Goal: Task Accomplishment & Management: Manage account settings

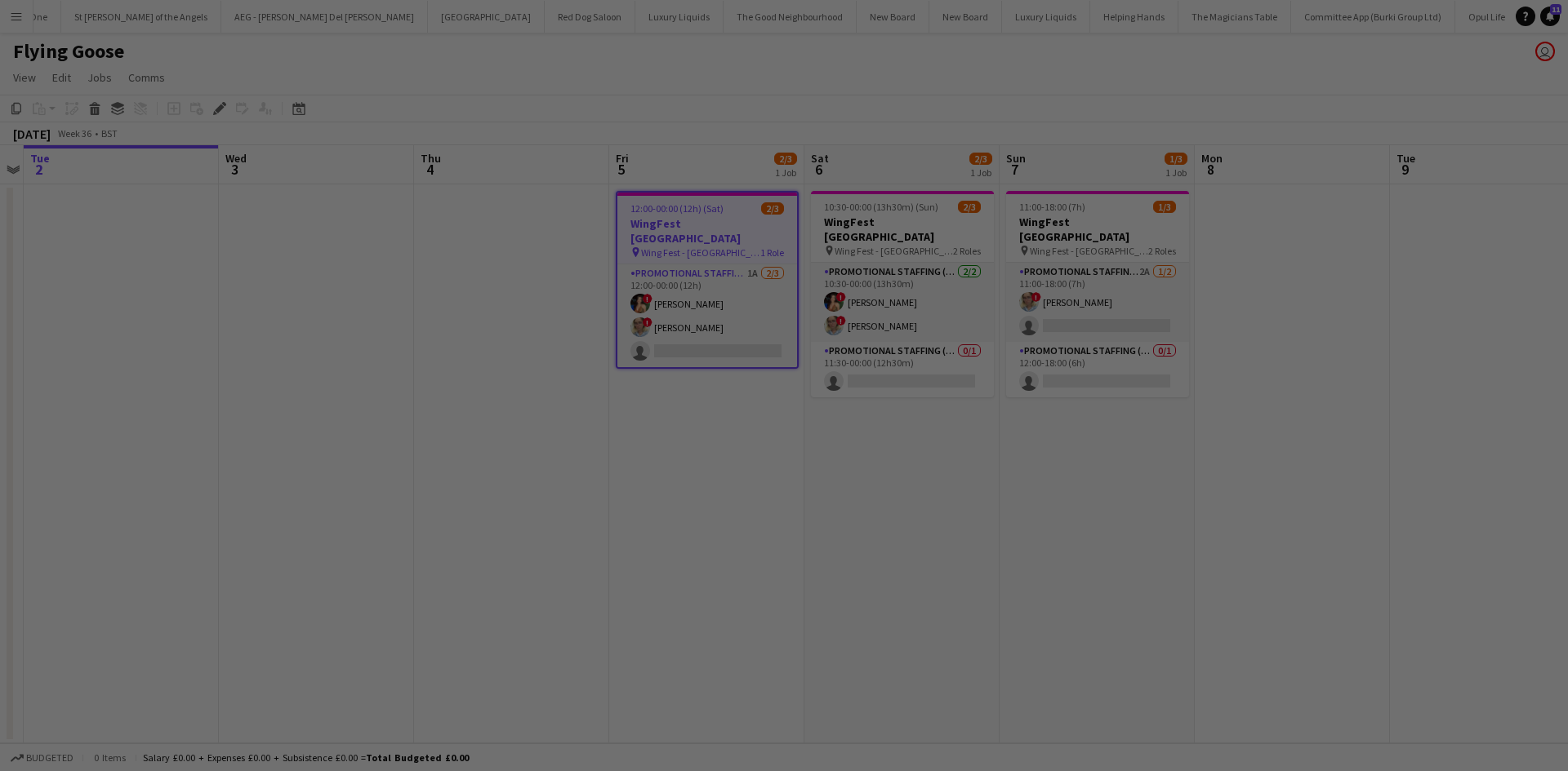
scroll to position [0, 5945]
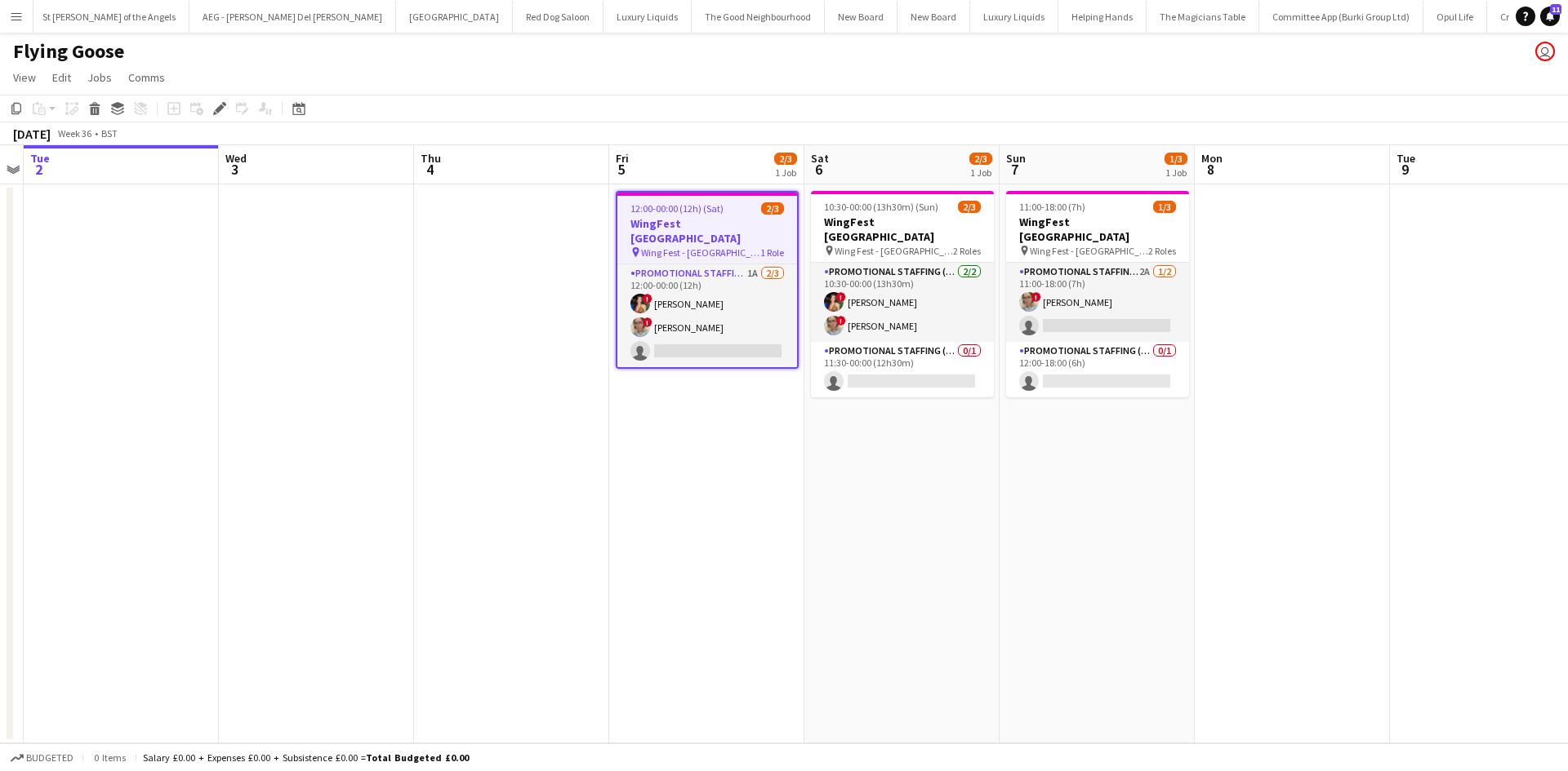
drag, startPoint x: 22, startPoint y: 13, endPoint x: 31, endPoint y: 22, distance: 12.7
click at [22, 13] on button "Menu" at bounding box center [16, 16] width 32 height 32
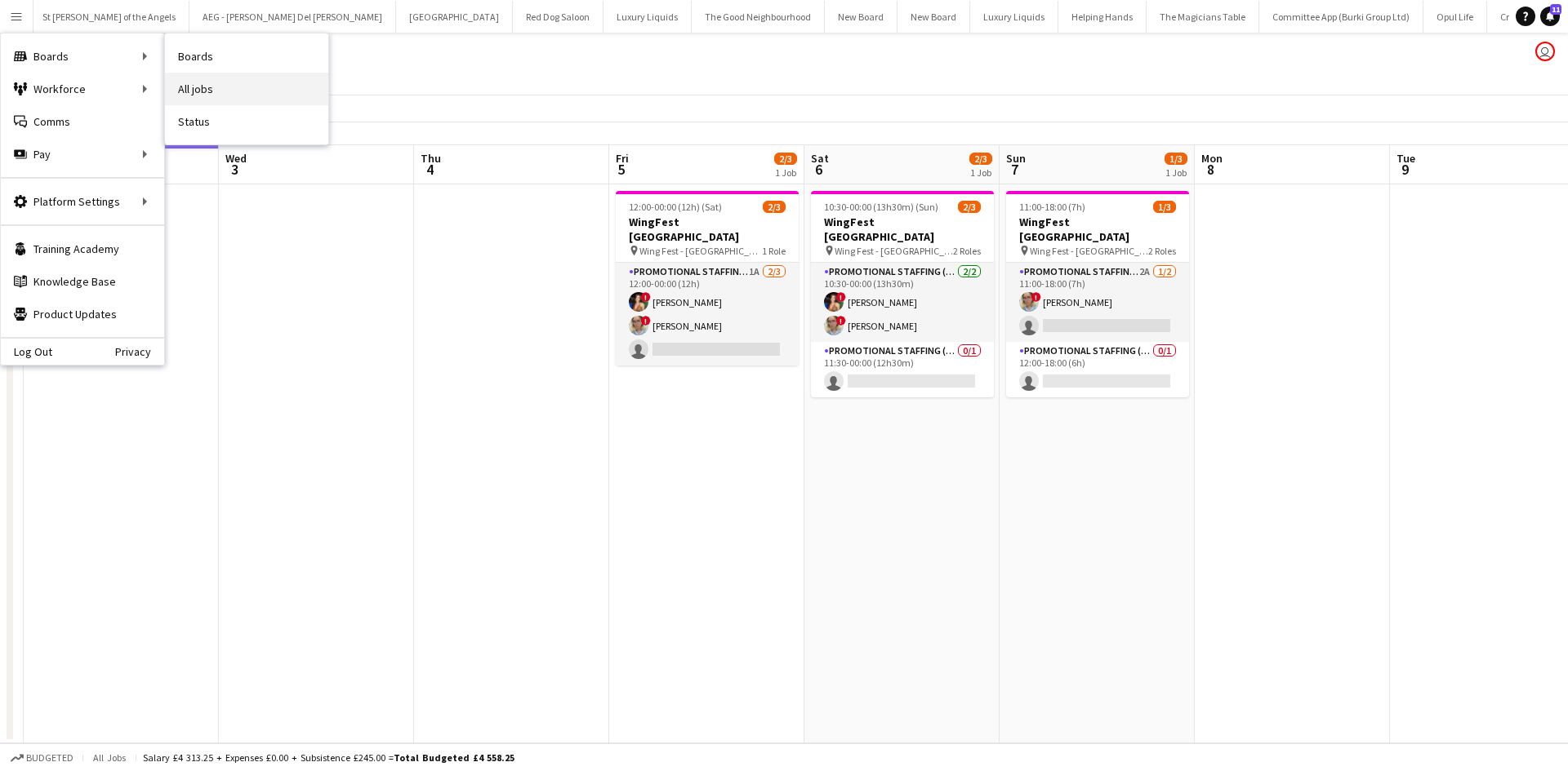
click at [211, 91] on link "All jobs" at bounding box center [246, 89] width 164 height 32
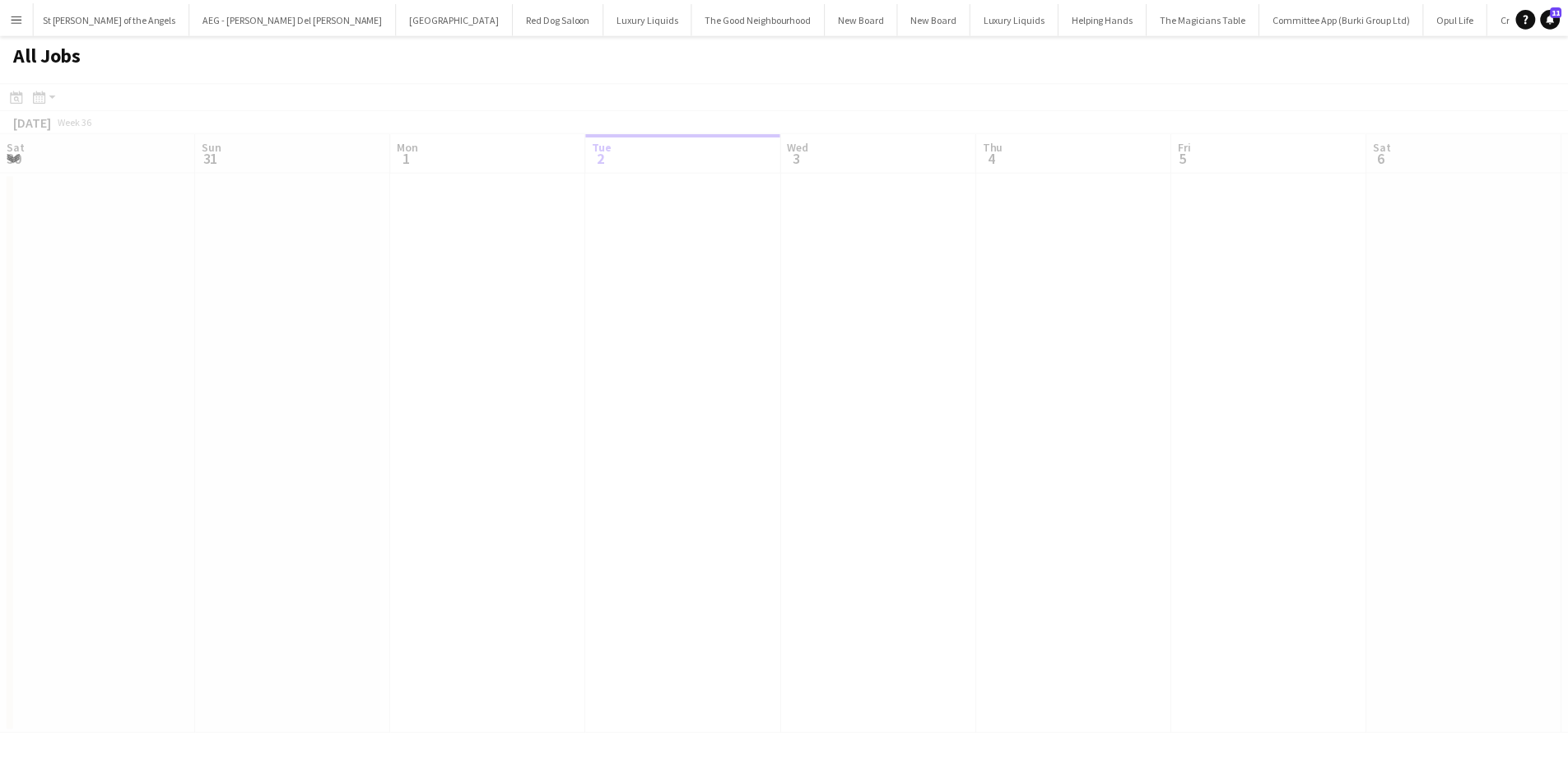
scroll to position [0, 393]
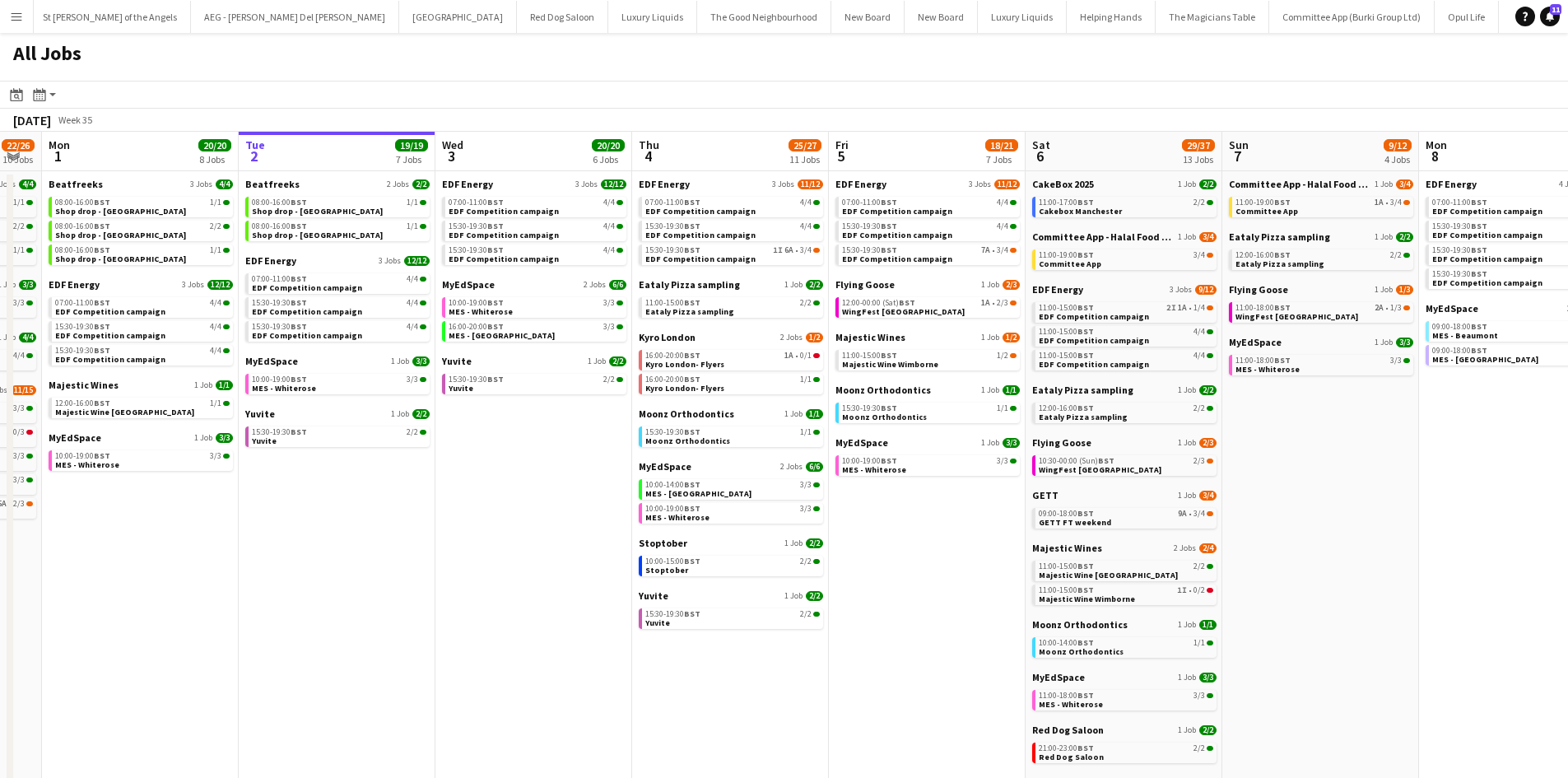
drag, startPoint x: 394, startPoint y: 486, endPoint x: 741, endPoint y: 484, distance: 347.0
click at [741, 484] on app-calendar-viewport "Fri 29 21/21 9 Jobs Sat 30 42/44 28 Jobs Sun 31 22/26 10 Jobs Mon 1 20/20 8 Job…" at bounding box center [784, 697] width 1568 height 1133
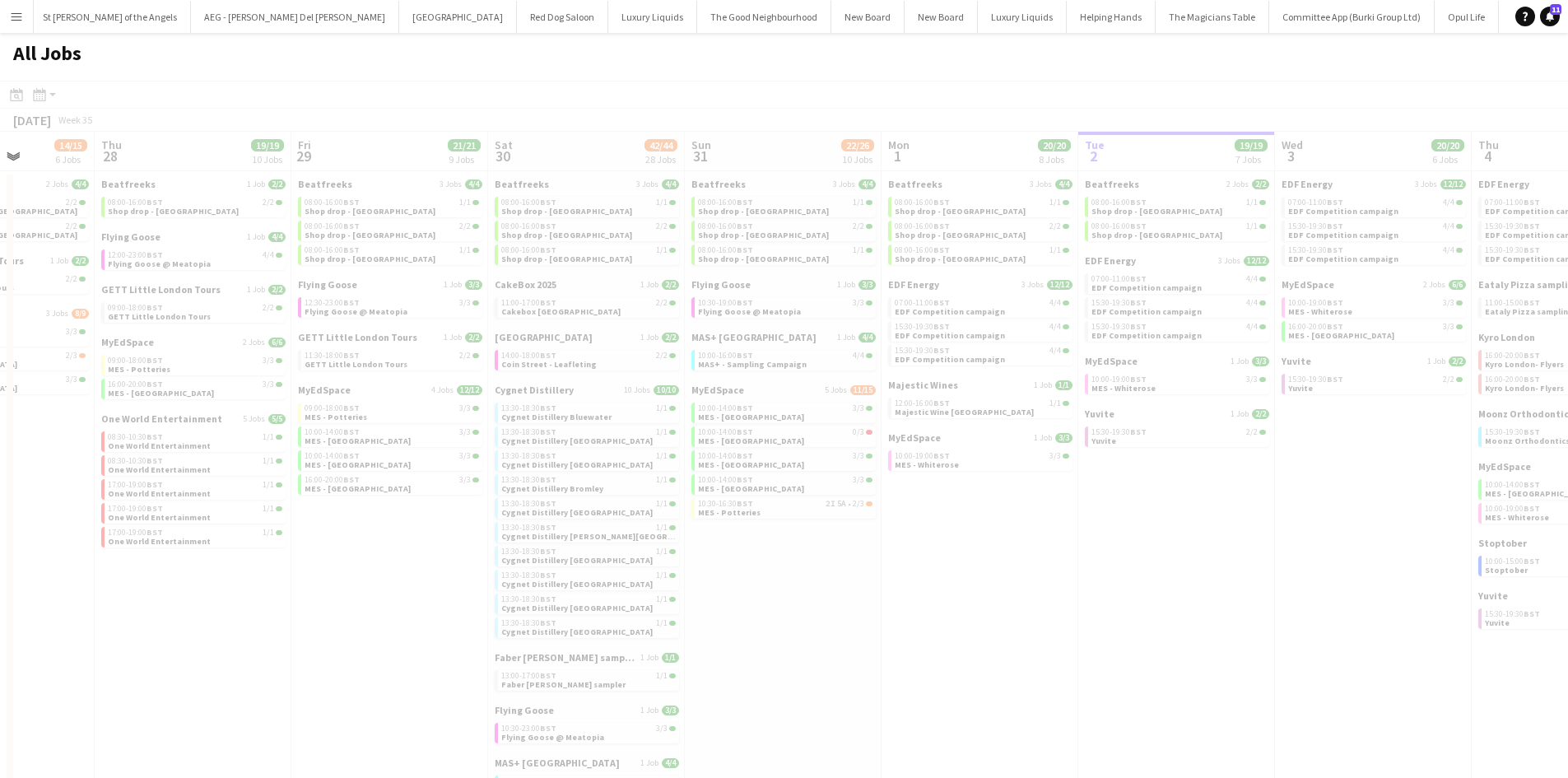
click at [626, 462] on app-all-jobs "All Jobs Date picker SEP 2025 SEP 2025 Monday M Tuesday T Wednesday W Thursday …" at bounding box center [784, 648] width 1568 height 1231
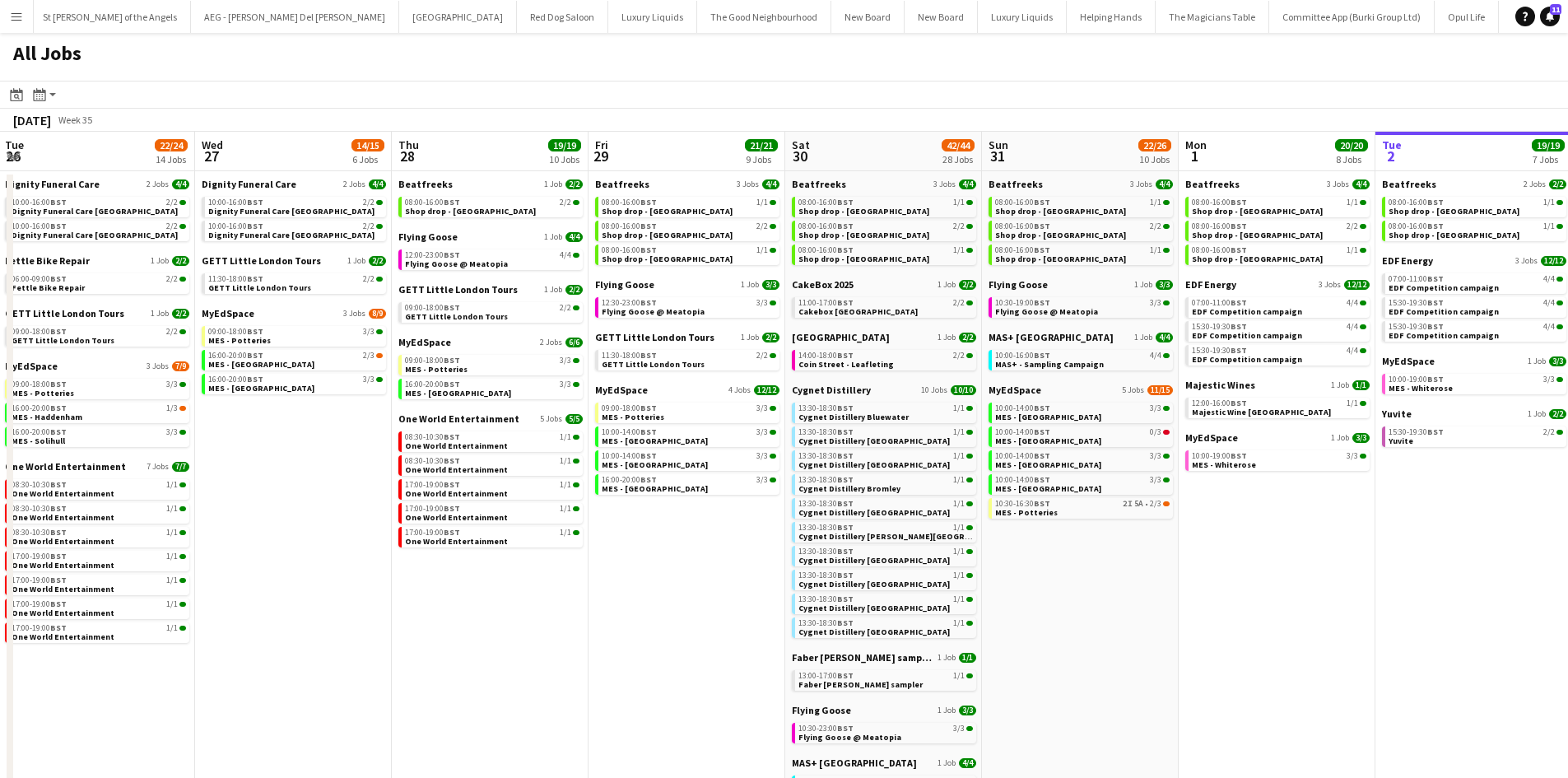
drag, startPoint x: 635, startPoint y: 403, endPoint x: 1073, endPoint y: 439, distance: 439.5
click at [1073, 439] on app-calendar-viewport "Sun 24 26/26 7 Jobs Mon 25 8/10 5 Jobs Tue 26 22/24 14 Jobs Wed 27 14/15 6 Jobs…" at bounding box center [784, 697] width 1568 height 1133
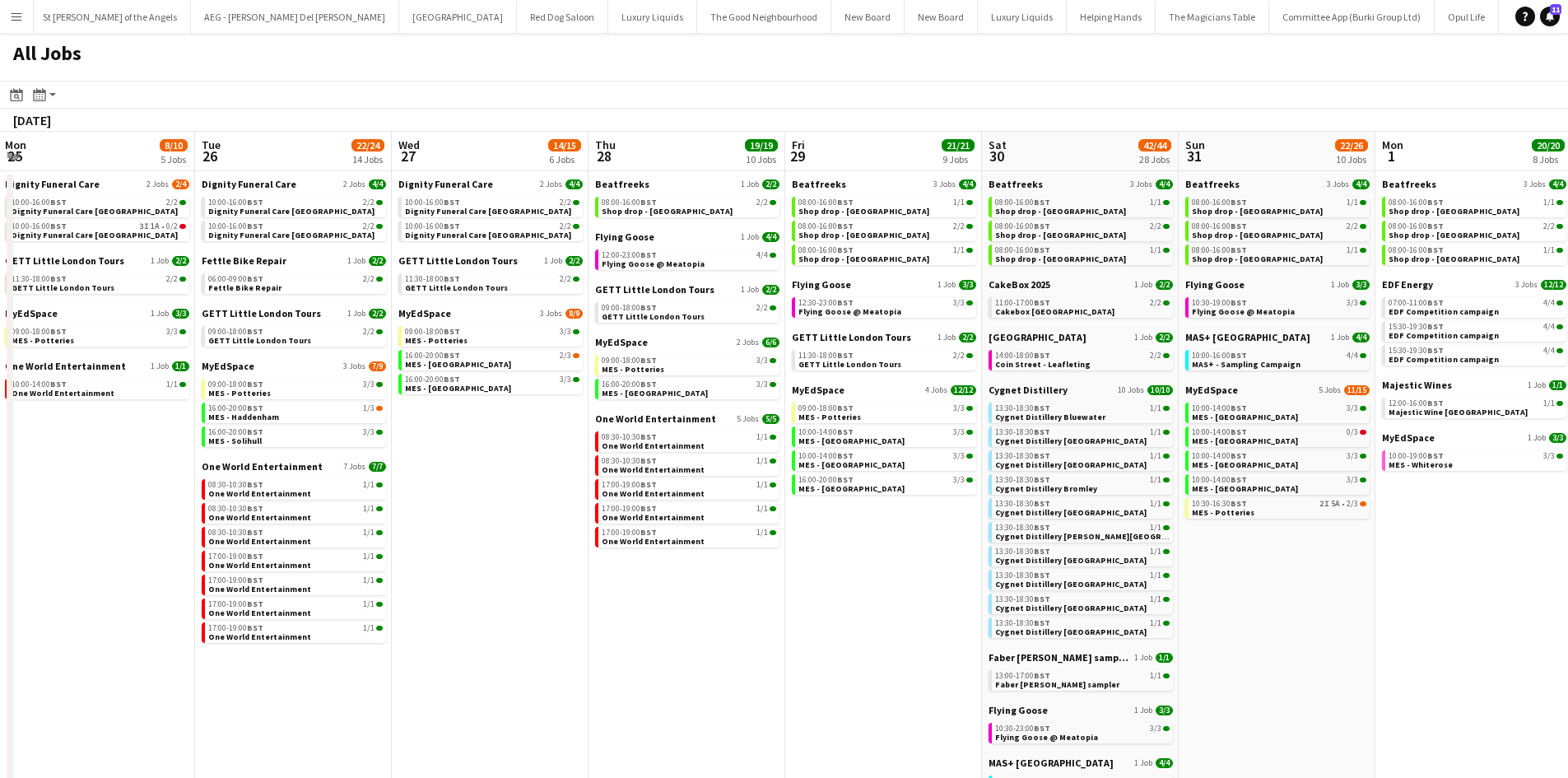
click at [559, 343] on app-all-jobs "All Jobs Date picker SEP 2025 SEP 2025 Monday M Tuesday T Wednesday W Thursday …" at bounding box center [784, 648] width 1568 height 1231
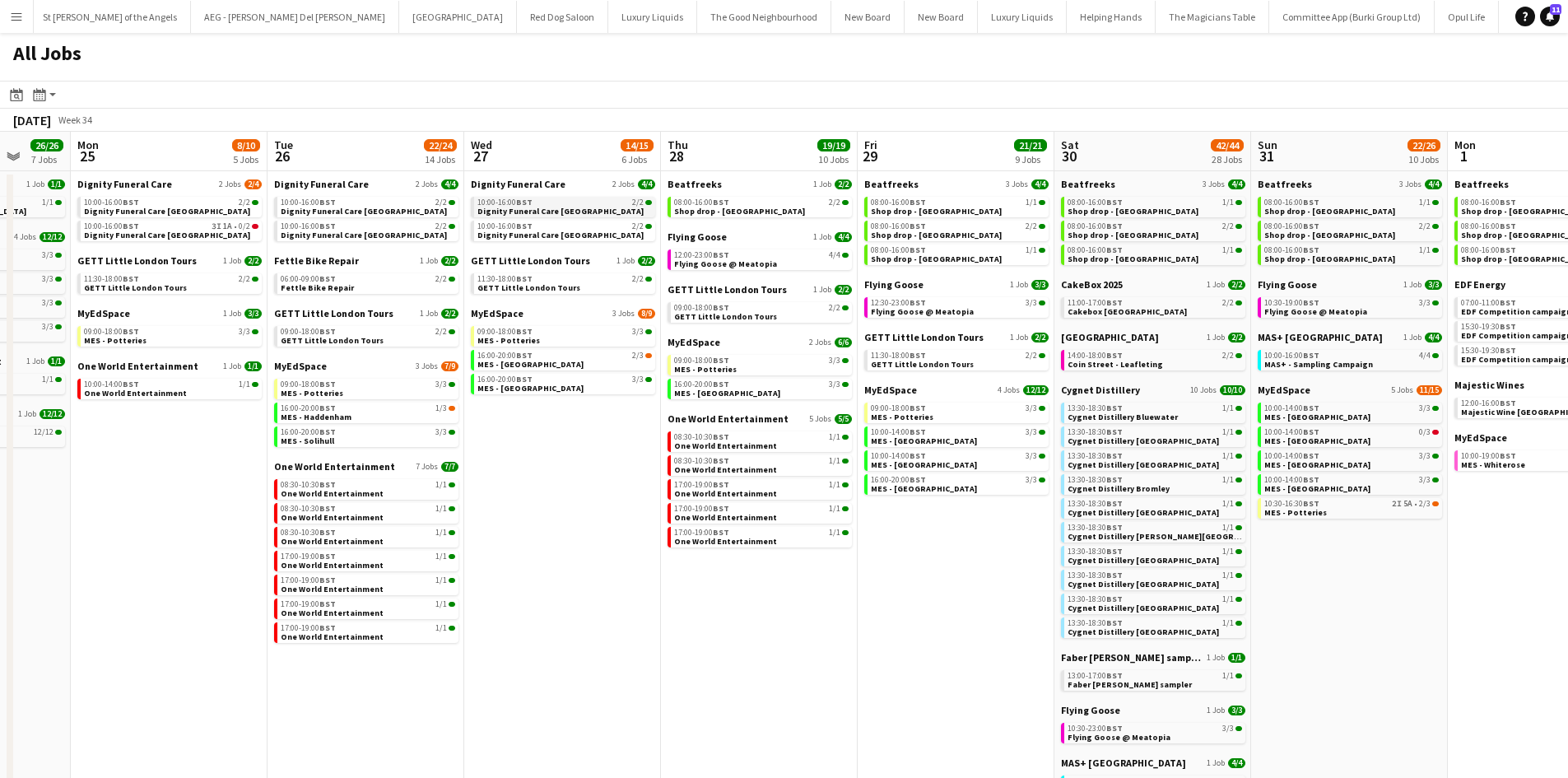
click at [551, 203] on div "10:00-16:00 BST 2/2" at bounding box center [565, 202] width 175 height 8
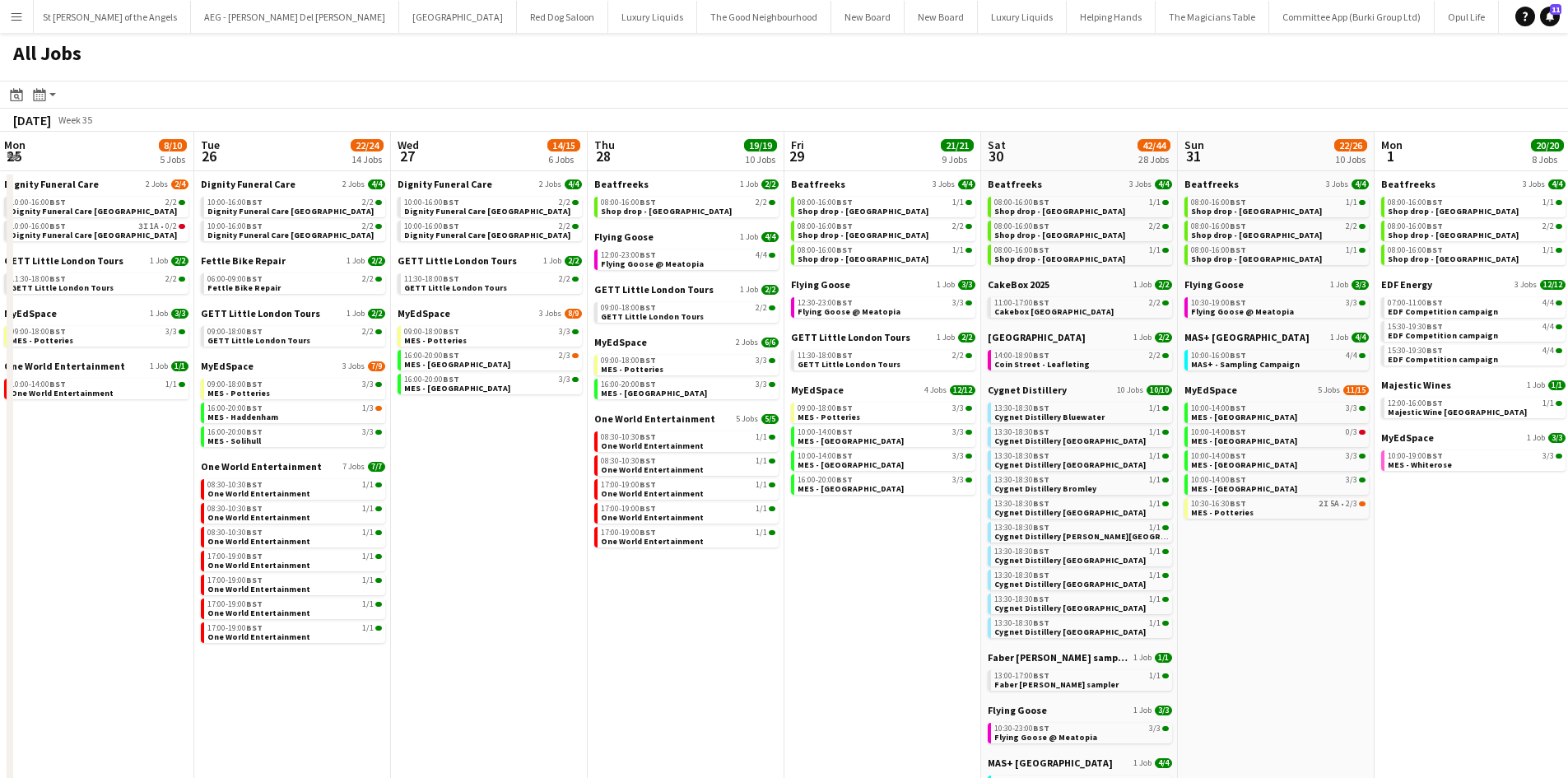
scroll to position [0, 601]
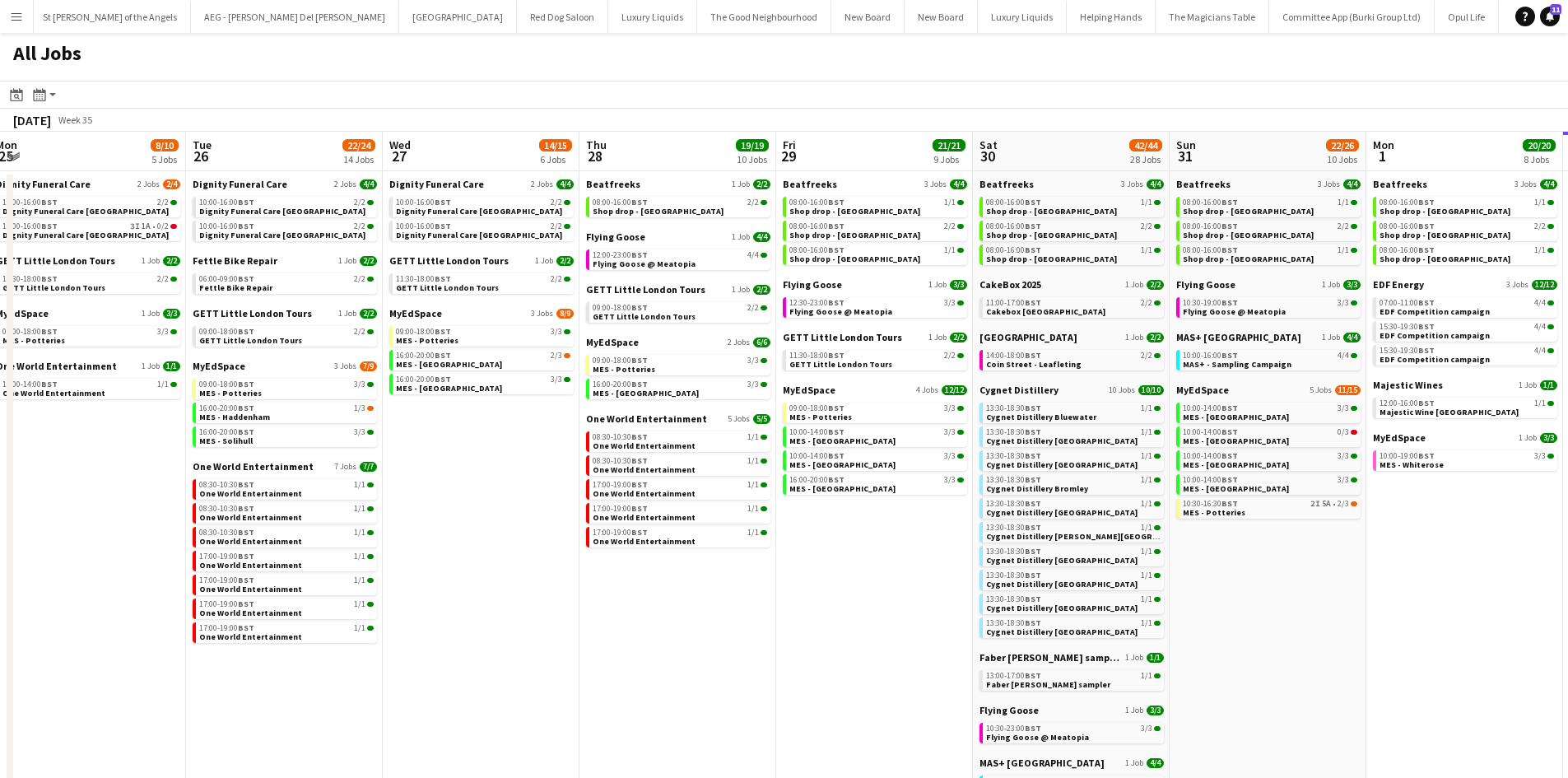
drag, startPoint x: 867, startPoint y: 747, endPoint x: 785, endPoint y: 731, distance: 83.5
click at [785, 731] on app-calendar-viewport "Fri 22 17/19 7 Jobs Sat 23 52/52 24 Jobs Sun 24 26/26 7 Jobs Mon 25 8/10 5 Jobs…" at bounding box center [784, 697] width 1568 height 1133
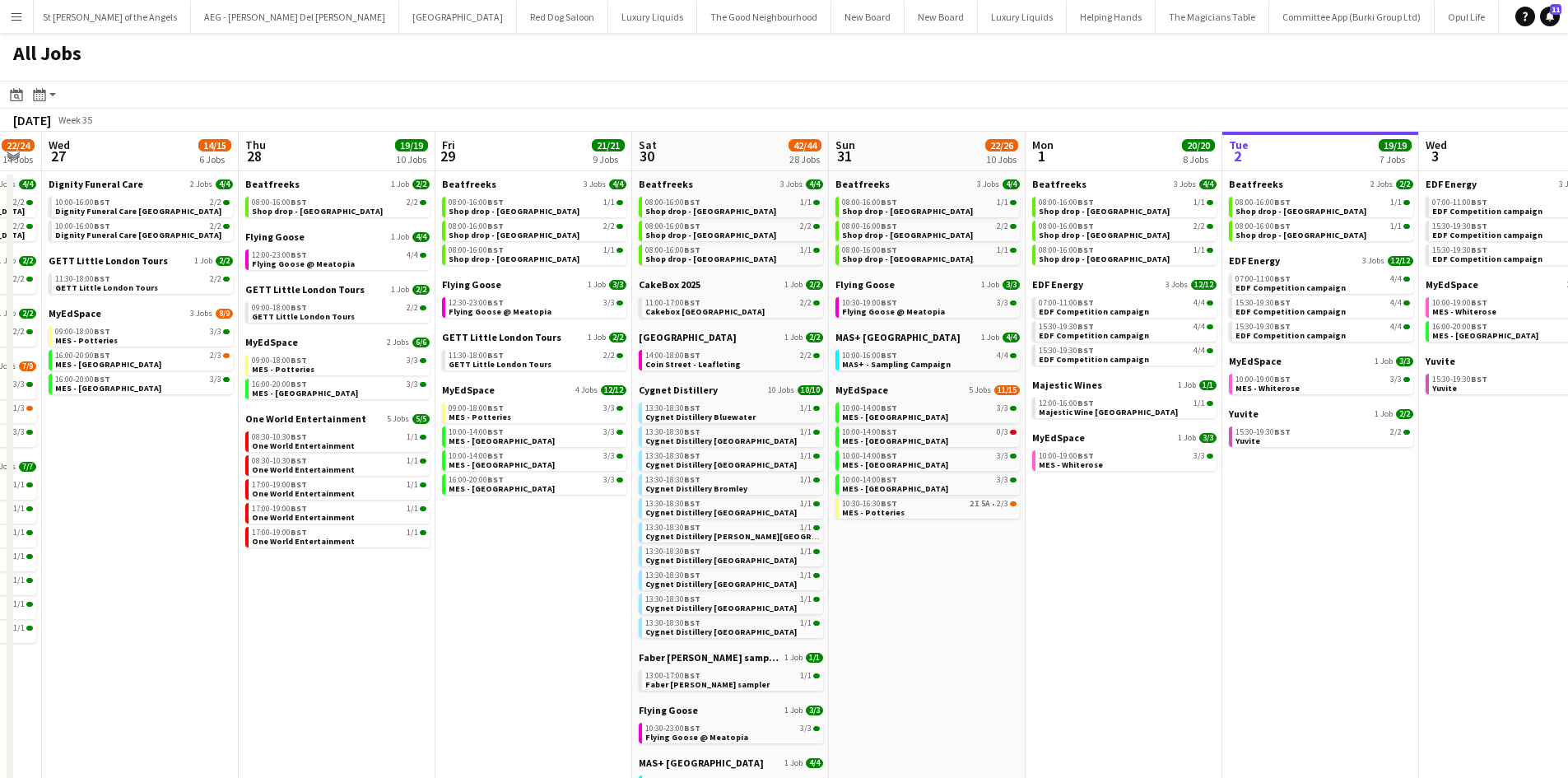
drag, startPoint x: 1177, startPoint y: 419, endPoint x: 808, endPoint y: 376, distance: 371.5
click at [822, 385] on app-calendar-viewport "Sun 24 26/26 7 Jobs Mon 25 8/10 5 Jobs Tue 26 22/24 14 Jobs Wed 27 14/15 6 Jobs…" at bounding box center [784, 697] width 1568 height 1133
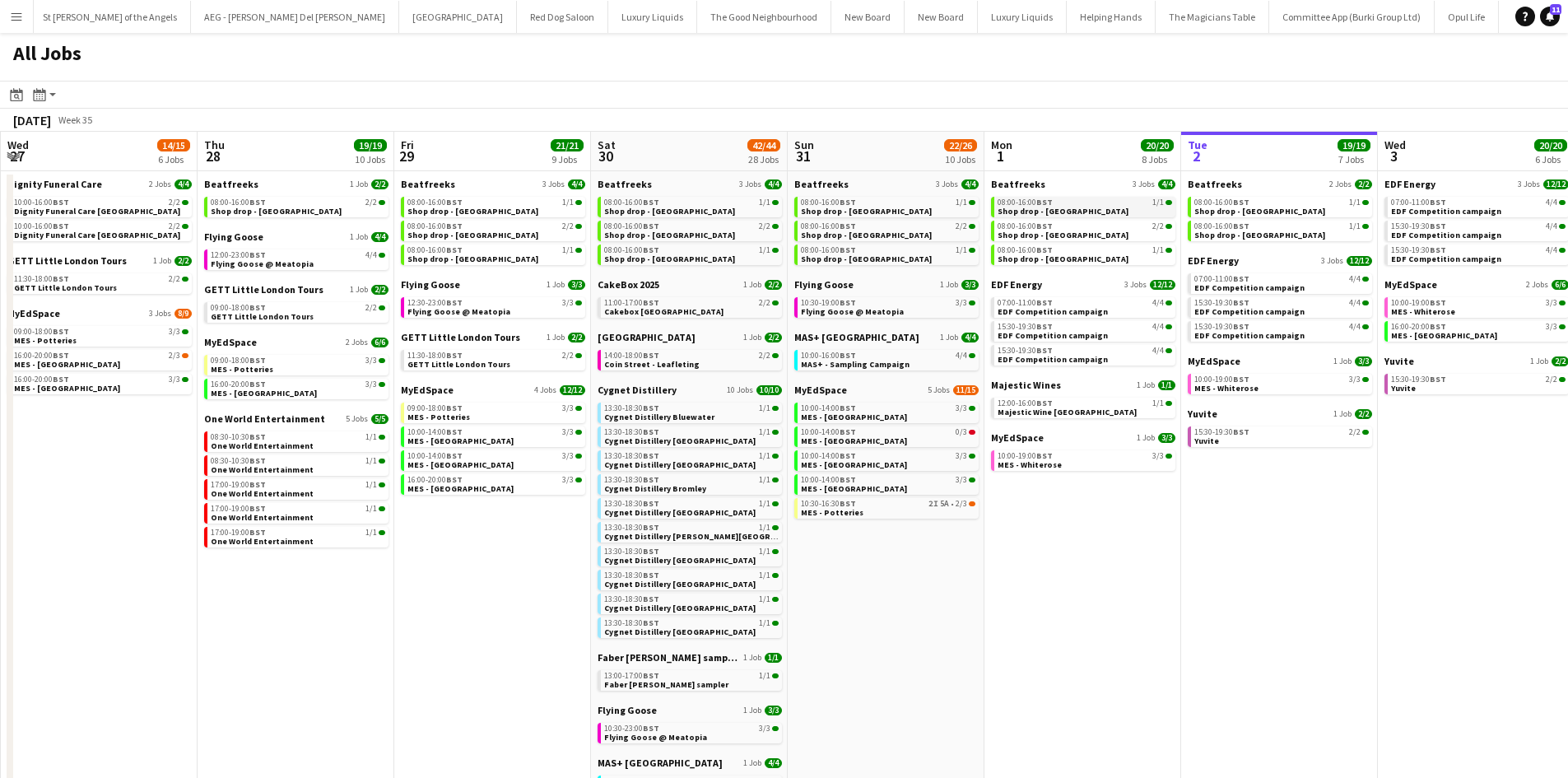
click at [1063, 210] on span "Shop drop - [GEOGRAPHIC_DATA]" at bounding box center [1063, 211] width 131 height 11
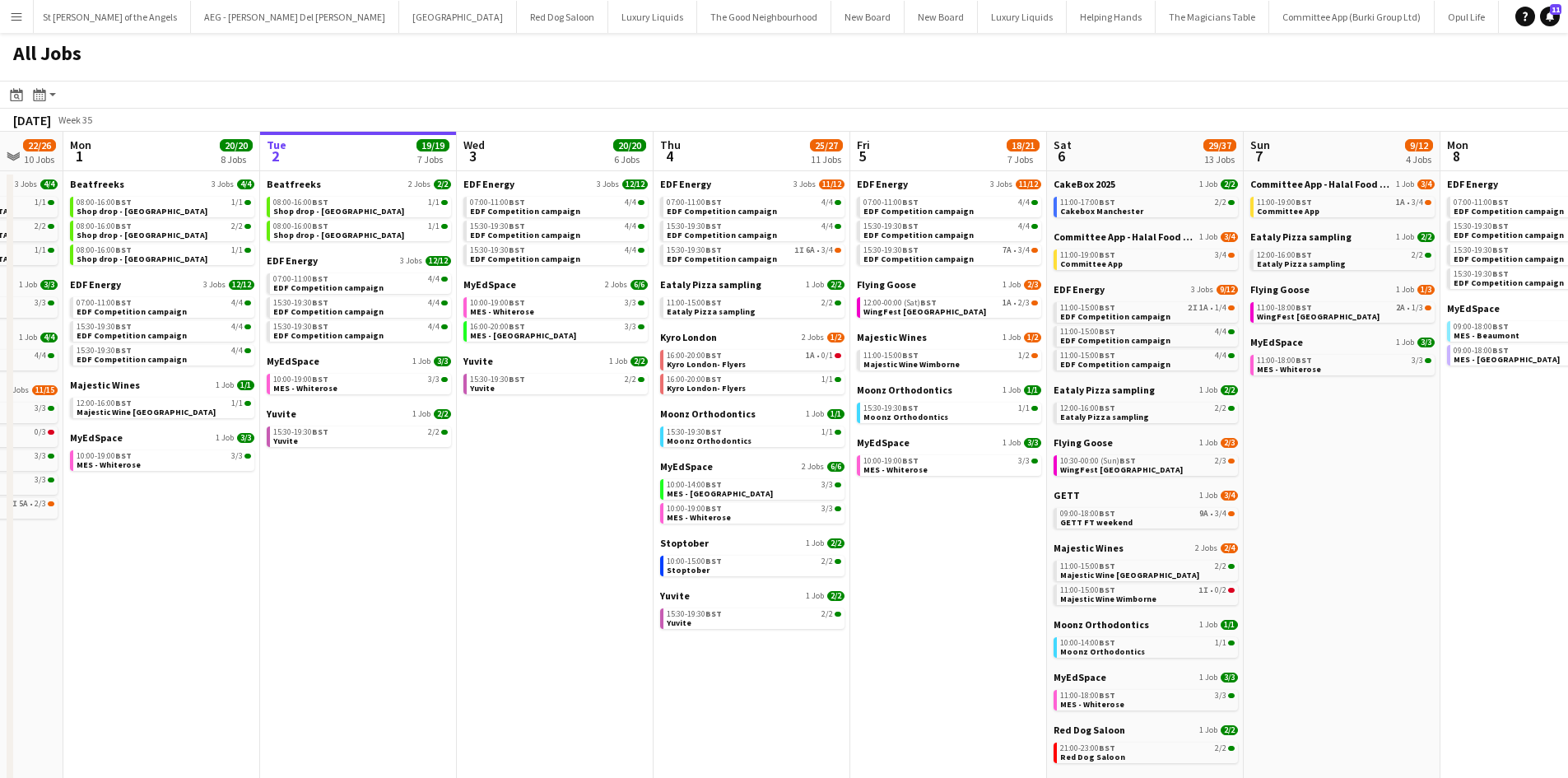
scroll to position [0, 669]
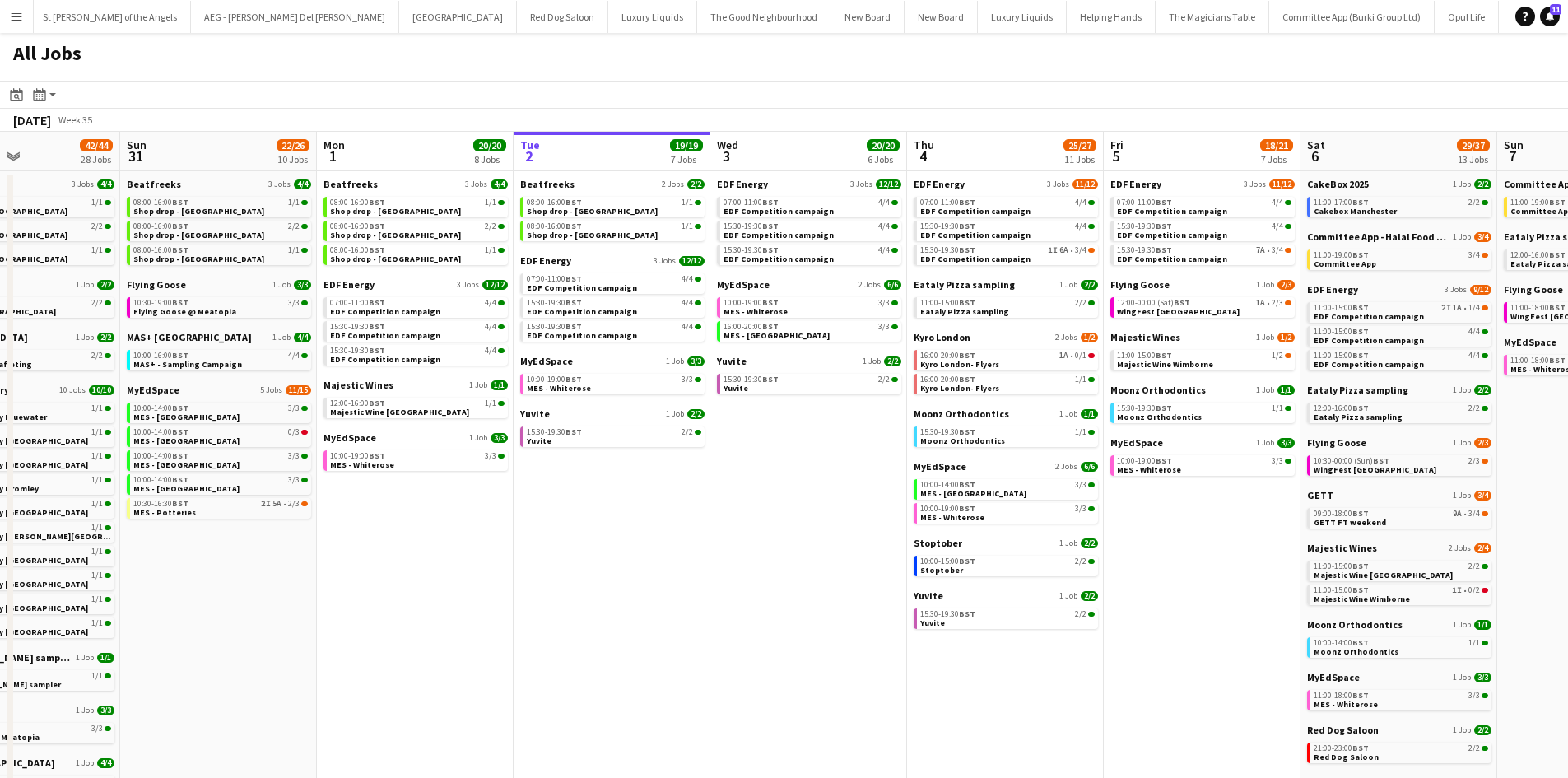
drag, startPoint x: 1174, startPoint y: 535, endPoint x: 555, endPoint y: 480, distance: 621.4
click at [549, 481] on app-calendar-viewport "Wed 27 14/15 6 Jobs Thu 28 19/19 10 Jobs Fri 29 21/21 9 Jobs Sat 30 42/44 28 Jo…" at bounding box center [784, 697] width 1568 height 1133
click at [598, 440] on link "15:30-19:30 BST 2/2 Yuvite" at bounding box center [611, 435] width 175 height 19
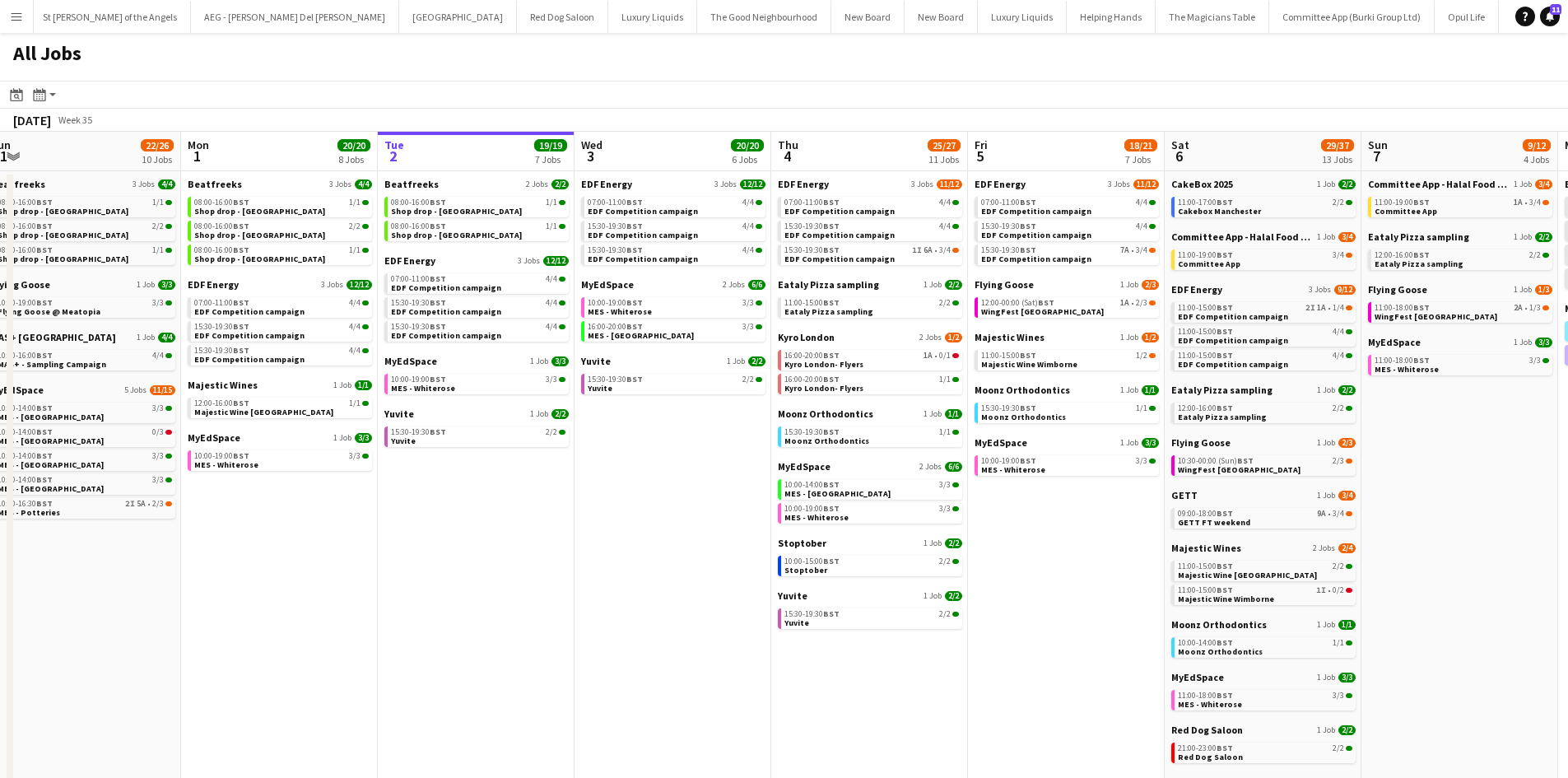
drag, startPoint x: 879, startPoint y: 520, endPoint x: 799, endPoint y: 478, distance: 90.4
click at [716, 509] on app-calendar-viewport "Wed 27 14/15 6 Jobs Thu 28 19/19 10 Jobs Fri 29 21/21 9 Jobs Sat 30 42/44 28 Jo…" at bounding box center [784, 697] width 1568 height 1133
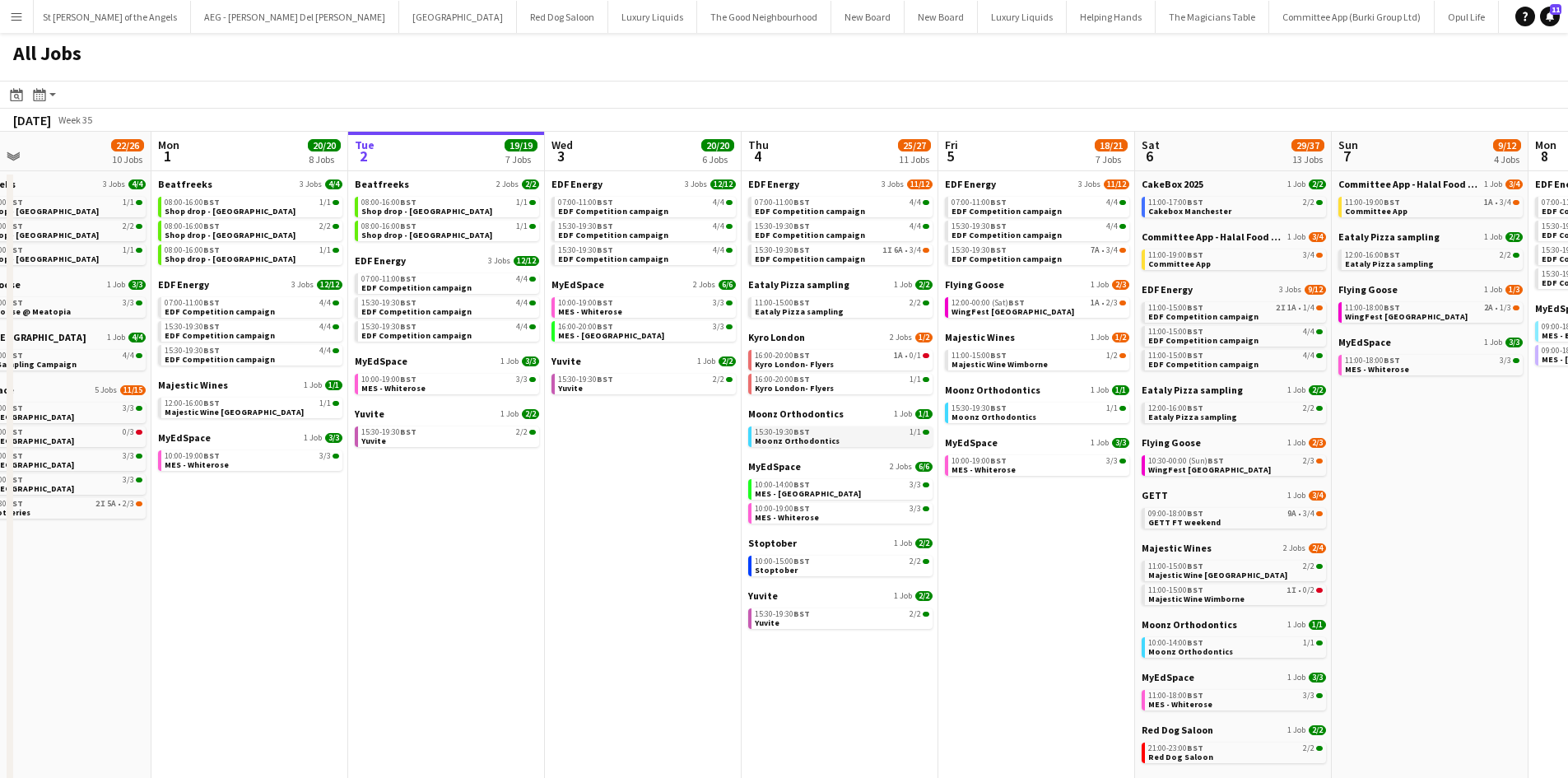
click at [832, 440] on link "15:30-19:30 BST 1/1 Moonz Orthodontics" at bounding box center [842, 435] width 175 height 19
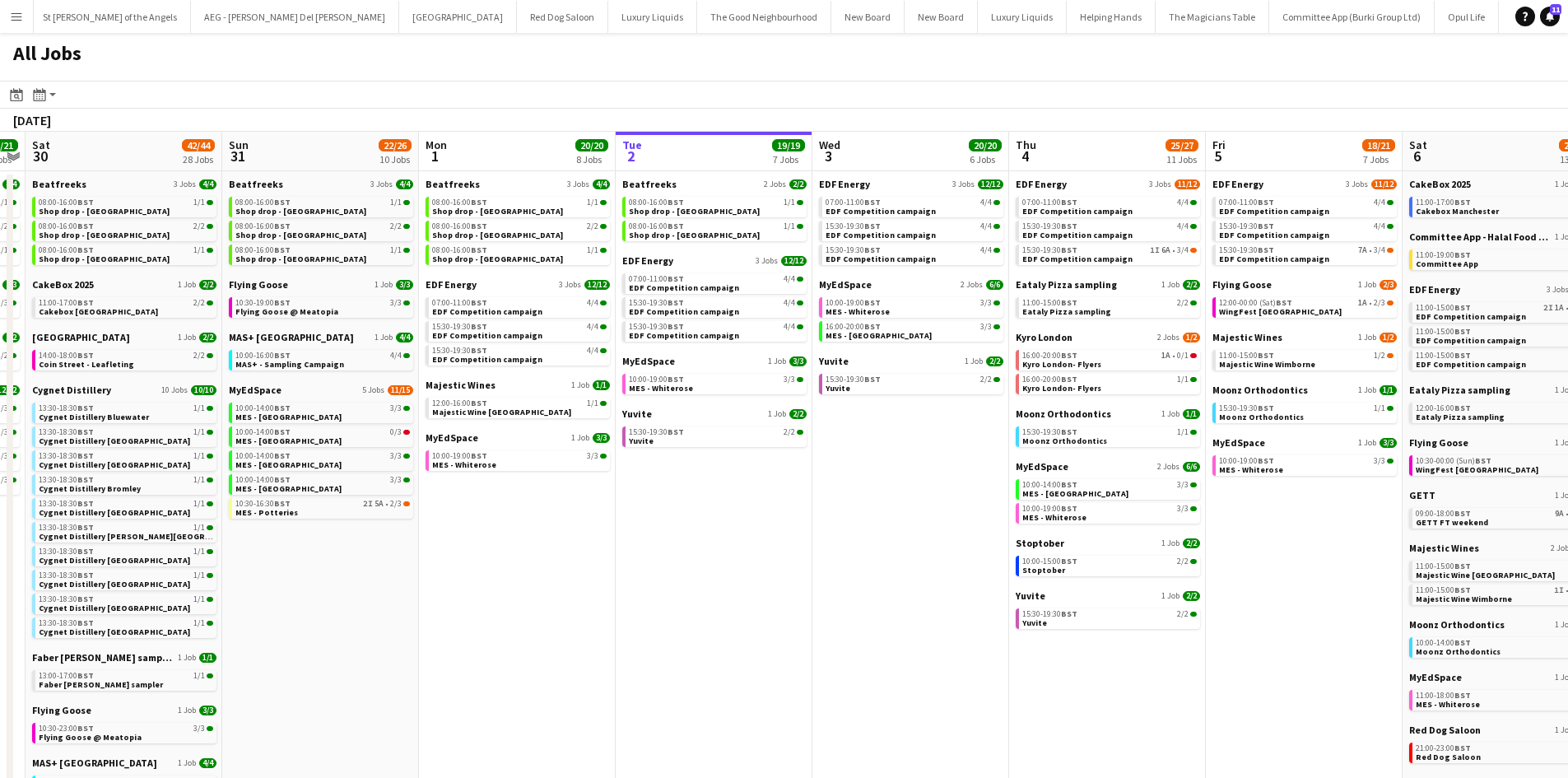
drag, startPoint x: 706, startPoint y: 708, endPoint x: 529, endPoint y: 696, distance: 177.4
click at [529, 696] on app-calendar-viewport "Wed 27 14/15 6 Jobs Thu 28 19/19 10 Jobs Fri 29 21/21 9 Jobs Sat 30 42/44 28 Jo…" at bounding box center [784, 697] width 1568 height 1133
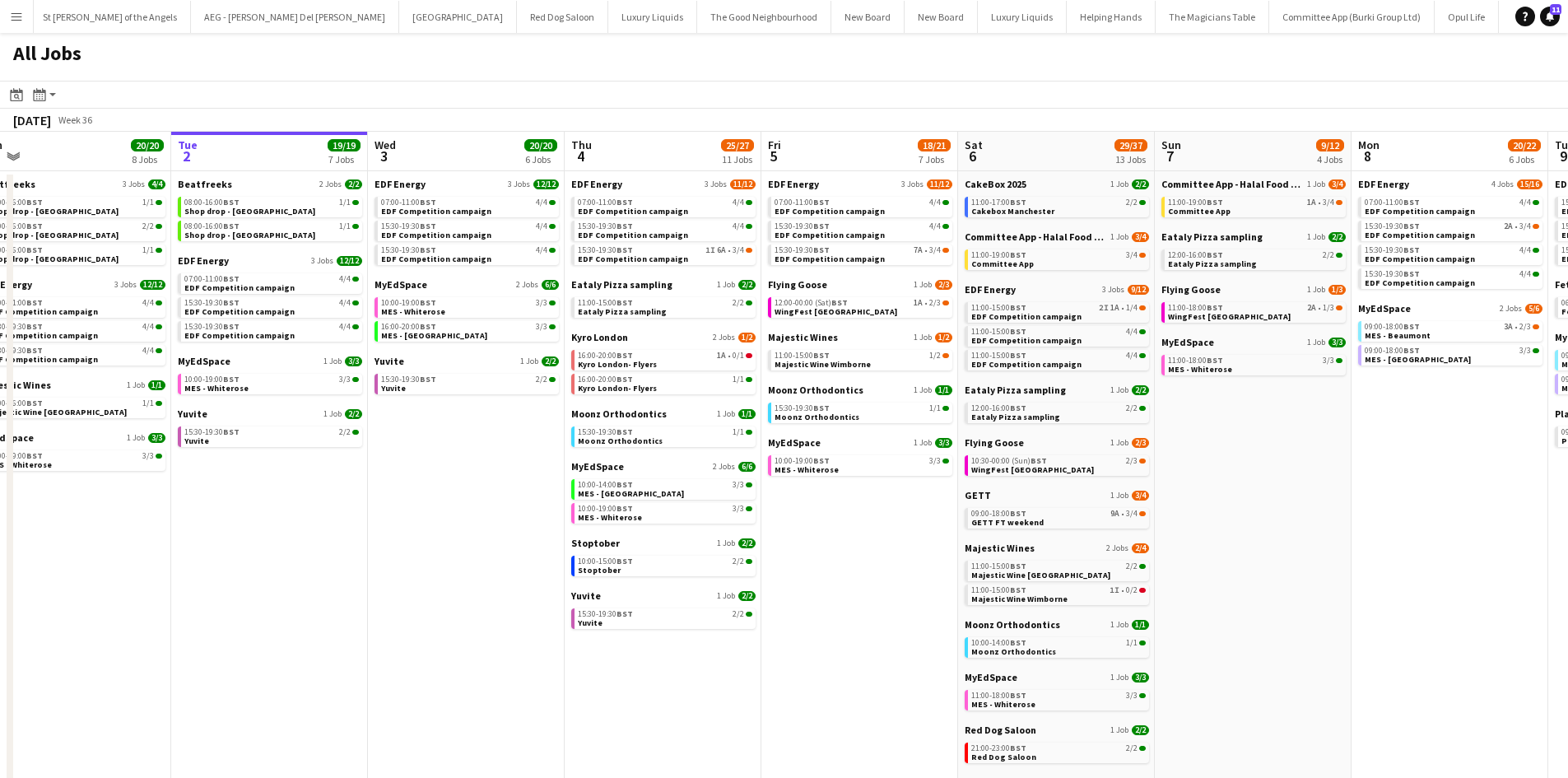
drag, startPoint x: 1389, startPoint y: 551, endPoint x: 1067, endPoint y: 551, distance: 322.0
click at [1067, 551] on app-calendar-viewport "Fri 29 21/21 9 Jobs Sat 30 42/44 28 Jobs Sun 31 22/26 10 Jobs Mon 1 20/20 8 Job…" at bounding box center [784, 697] width 1568 height 1133
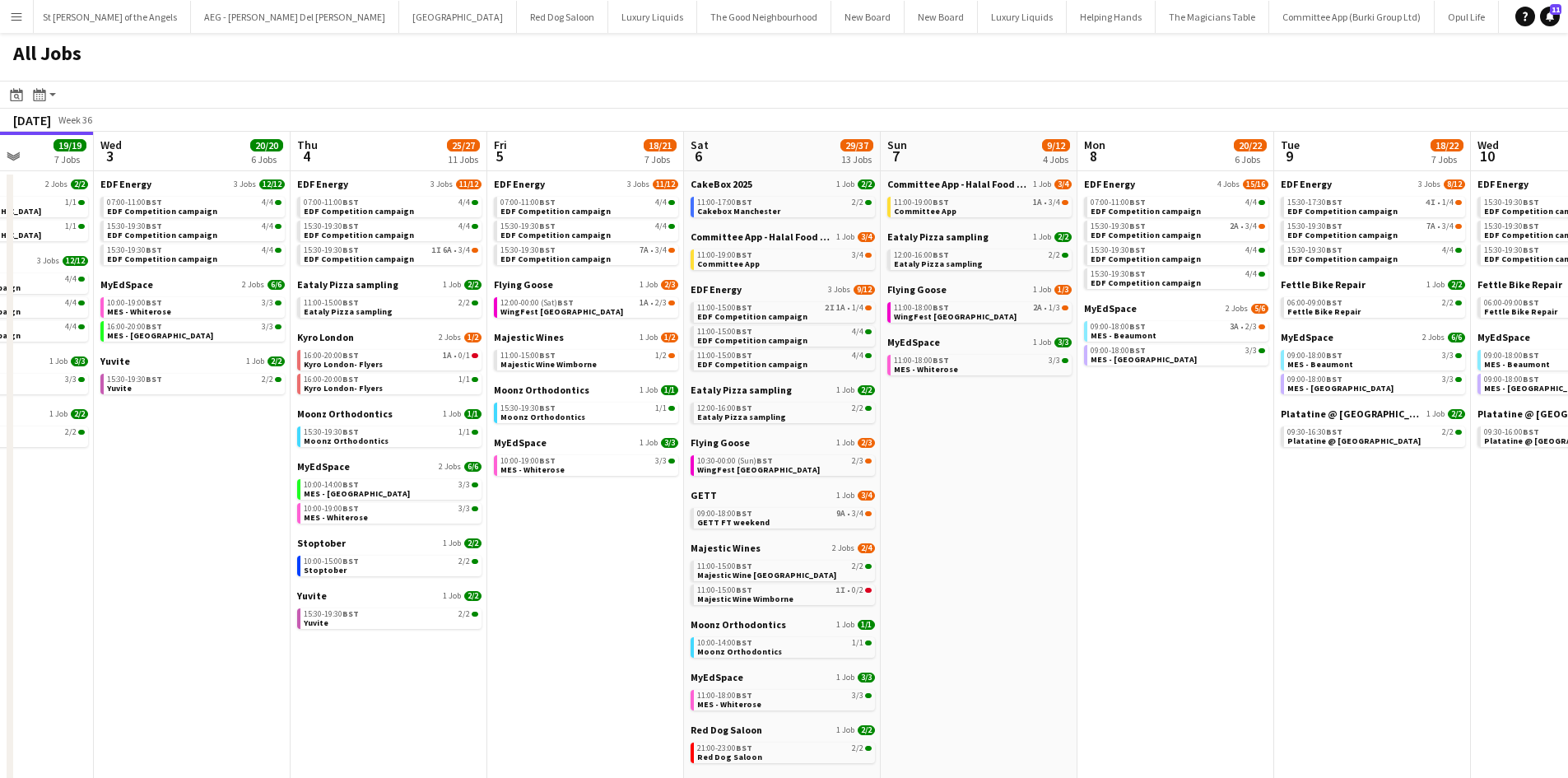
click at [975, 540] on app-all-jobs "All Jobs Date picker SEP 2025 SEP 2025 Monday M Tuesday T Wednesday W Thursday …" at bounding box center [784, 648] width 1568 height 1231
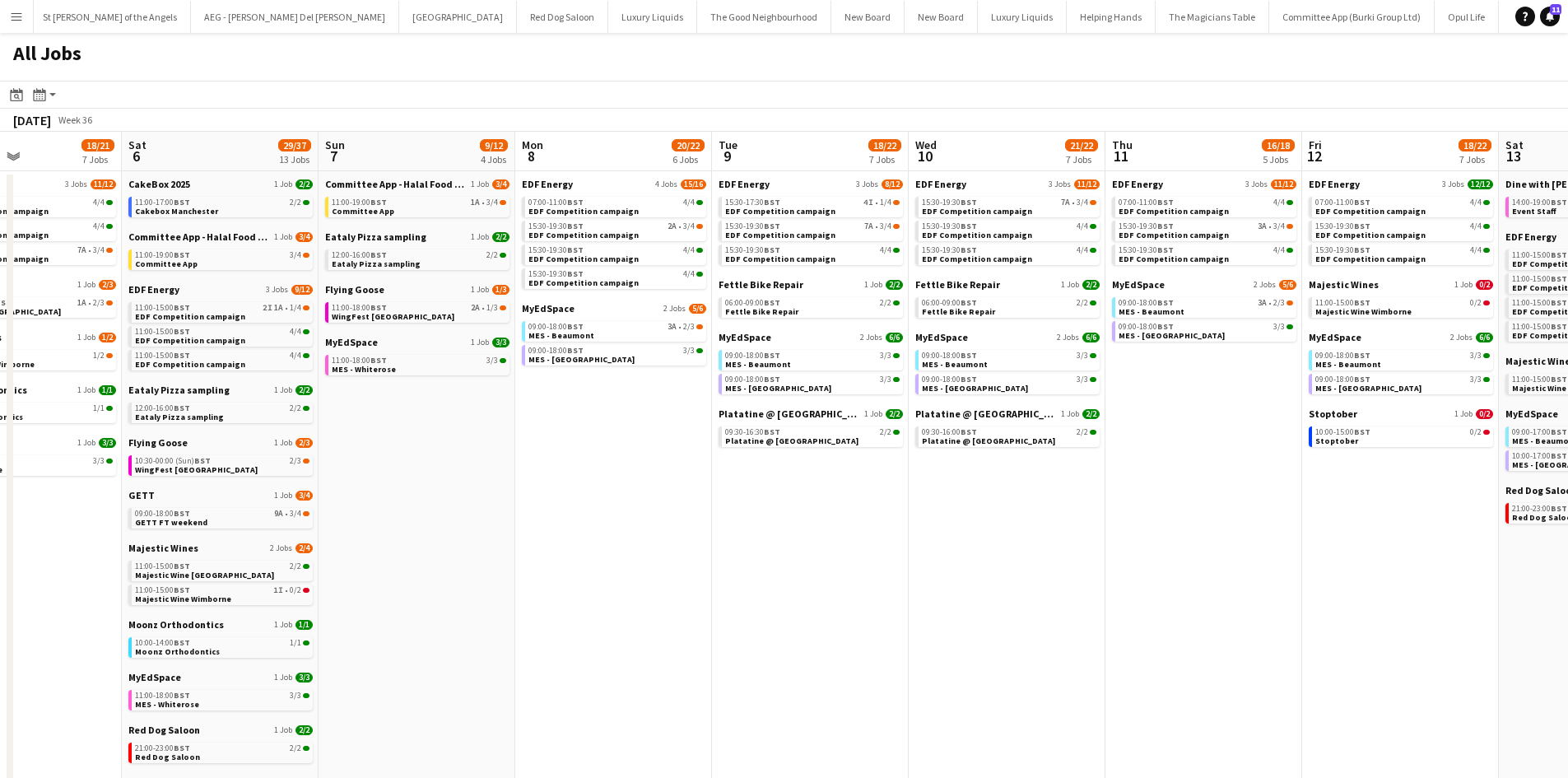
drag, startPoint x: 974, startPoint y: 559, endPoint x: 766, endPoint y: 537, distance: 209.2
click at [771, 537] on app-calendar-viewport "Tue 2 19/19 7 Jobs Wed 3 20/20 6 Jobs Thu 4 25/27 11 Jobs Fri 5 18/21 7 Jobs Sa…" at bounding box center [784, 697] width 1568 height 1133
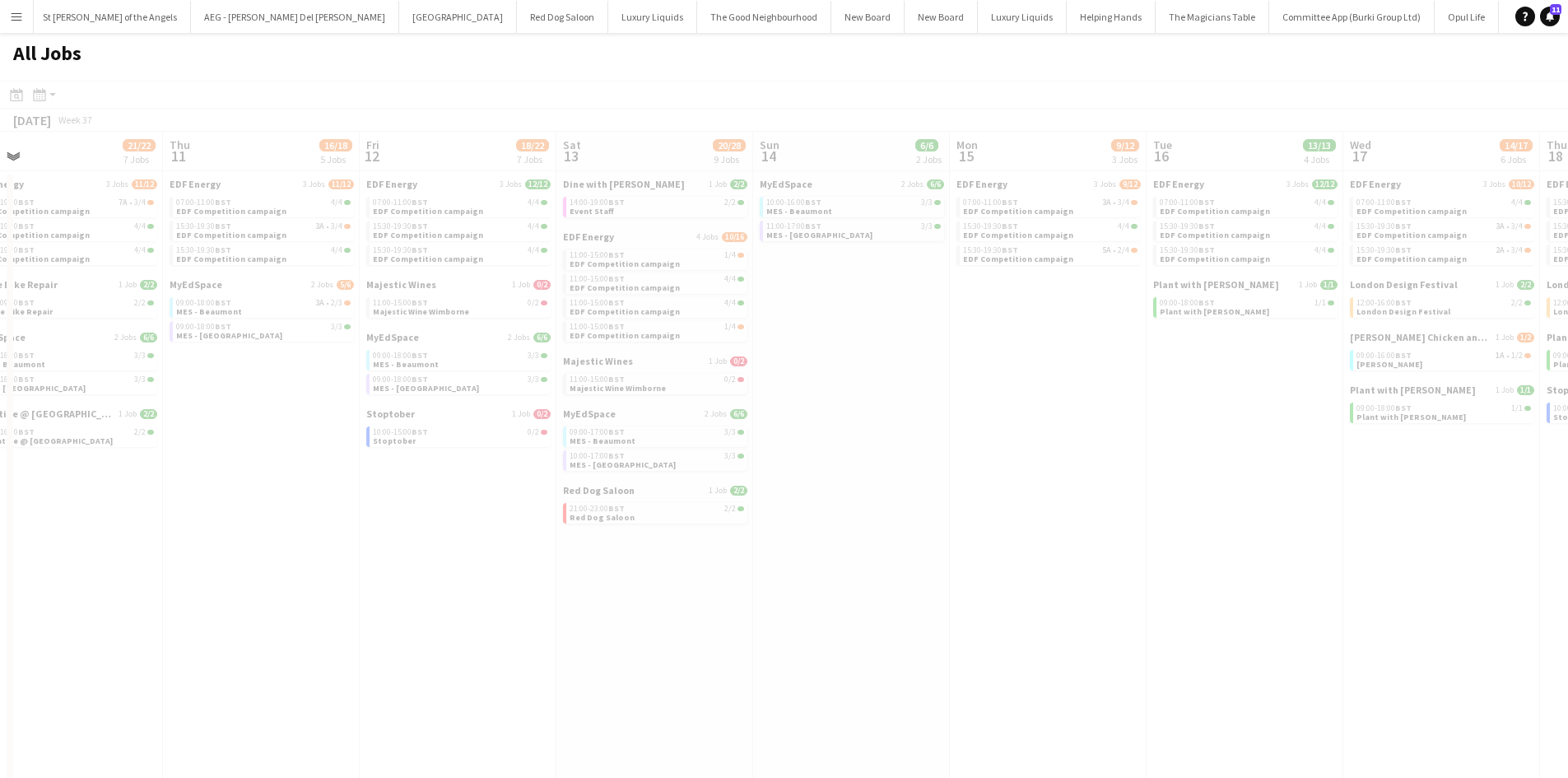
scroll to position [0, 452]
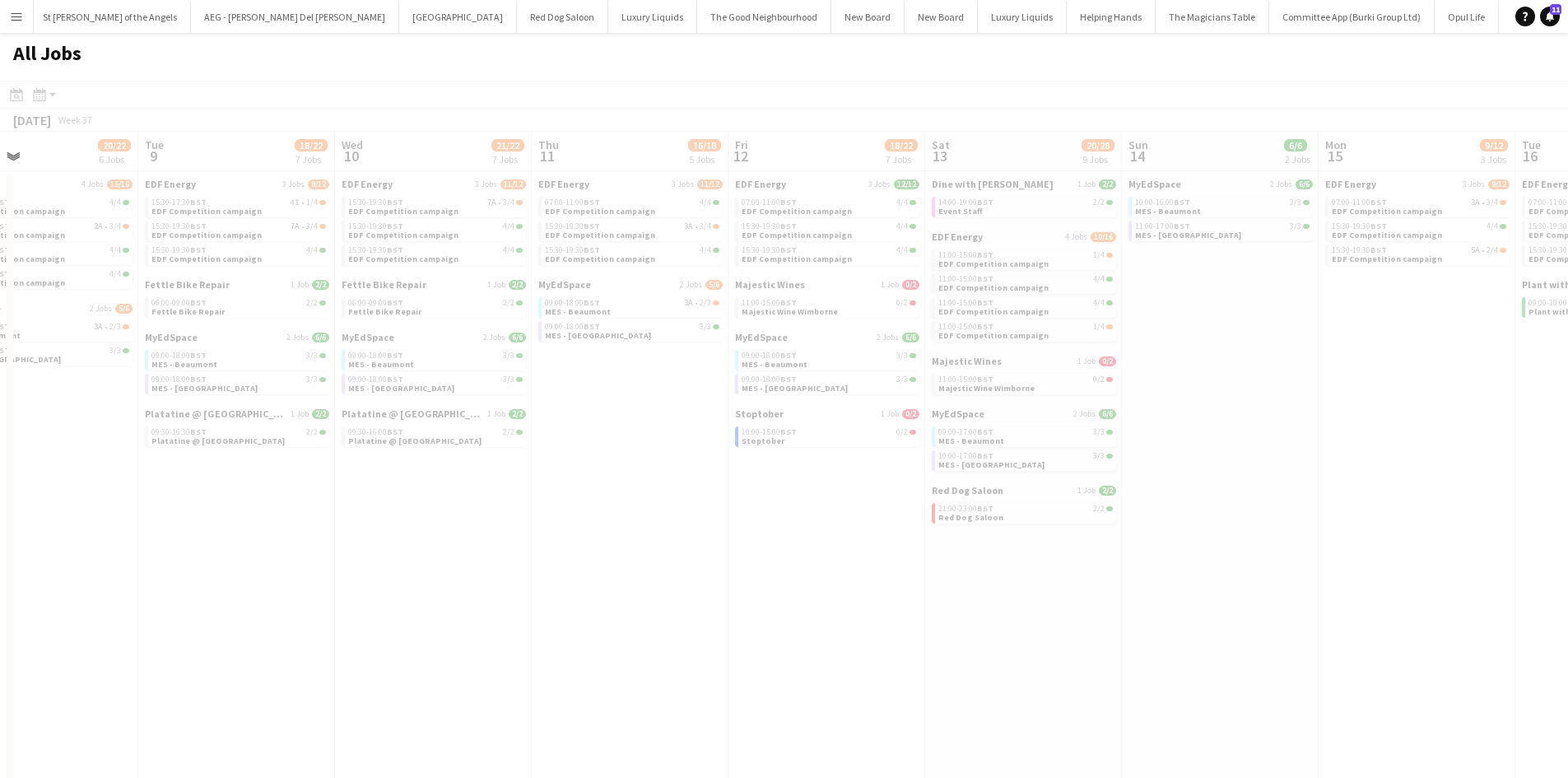
drag, startPoint x: 1371, startPoint y: 663, endPoint x: 1347, endPoint y: 656, distance: 25.0
click at [1345, 656] on app-all-jobs "All Jobs Date picker SEP 2025 SEP 2025 Monday M Tuesday T Wednesday W Thursday …" at bounding box center [784, 648] width 1568 height 1231
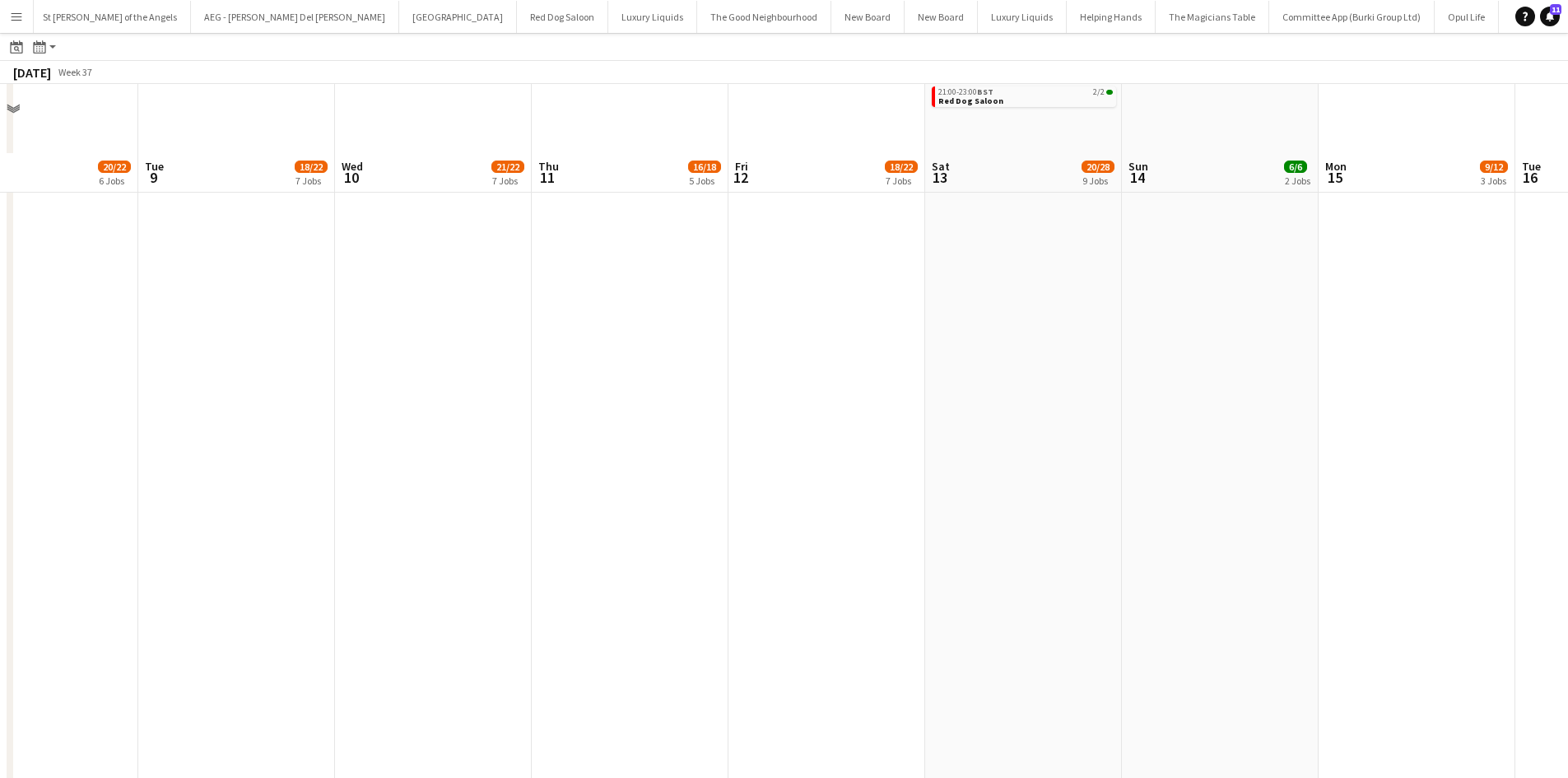
scroll to position [0, 0]
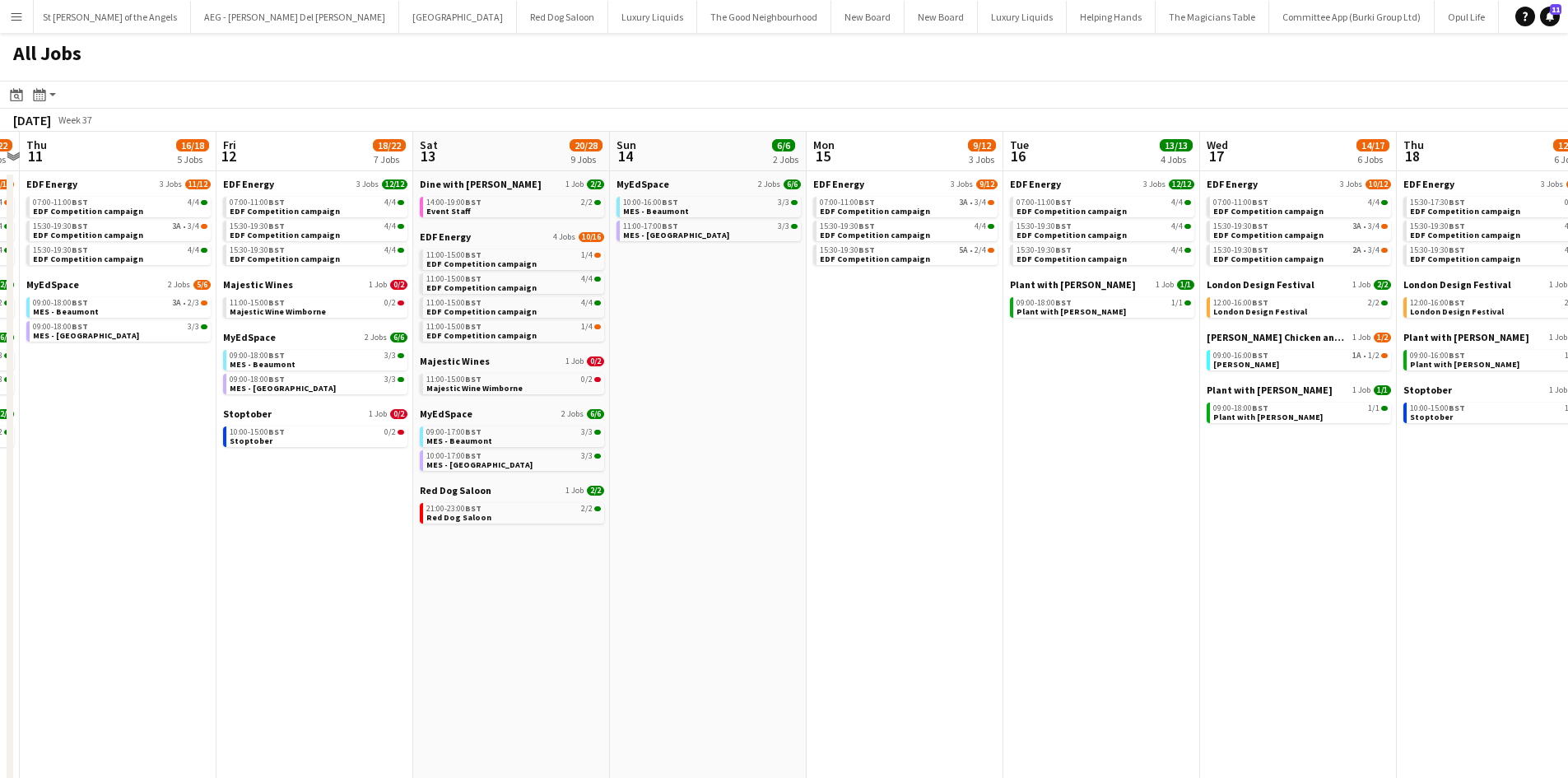
drag, startPoint x: 1458, startPoint y: 539, endPoint x: 875, endPoint y: 540, distance: 583.0
click at [851, 540] on app-calendar-viewport "Mon 8 20/22 6 Jobs Tue 9 18/22 7 Jobs Wed 10 21/22 7 Jobs Thu 11 16/18 5 Jobs F…" at bounding box center [784, 697] width 1568 height 1133
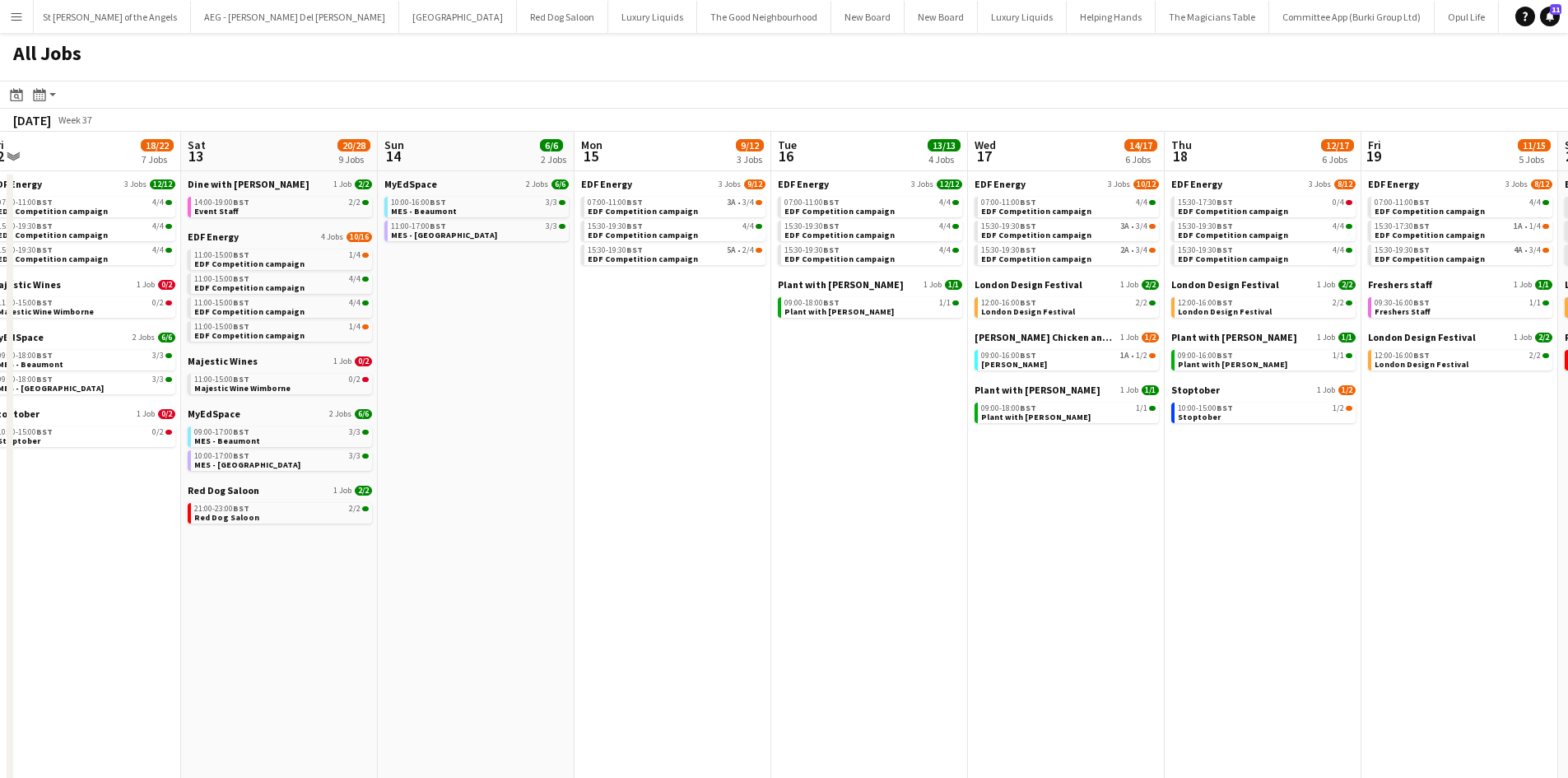
drag, startPoint x: 1149, startPoint y: 595, endPoint x: 1140, endPoint y: 592, distance: 9.5
click at [1140, 592] on app-calendar-viewport "Mon 8 20/22 6 Jobs Tue 9 18/22 7 Jobs Wed 10 21/22 7 Jobs Thu 11 16/18 5 Jobs F…" at bounding box center [784, 697] width 1568 height 1133
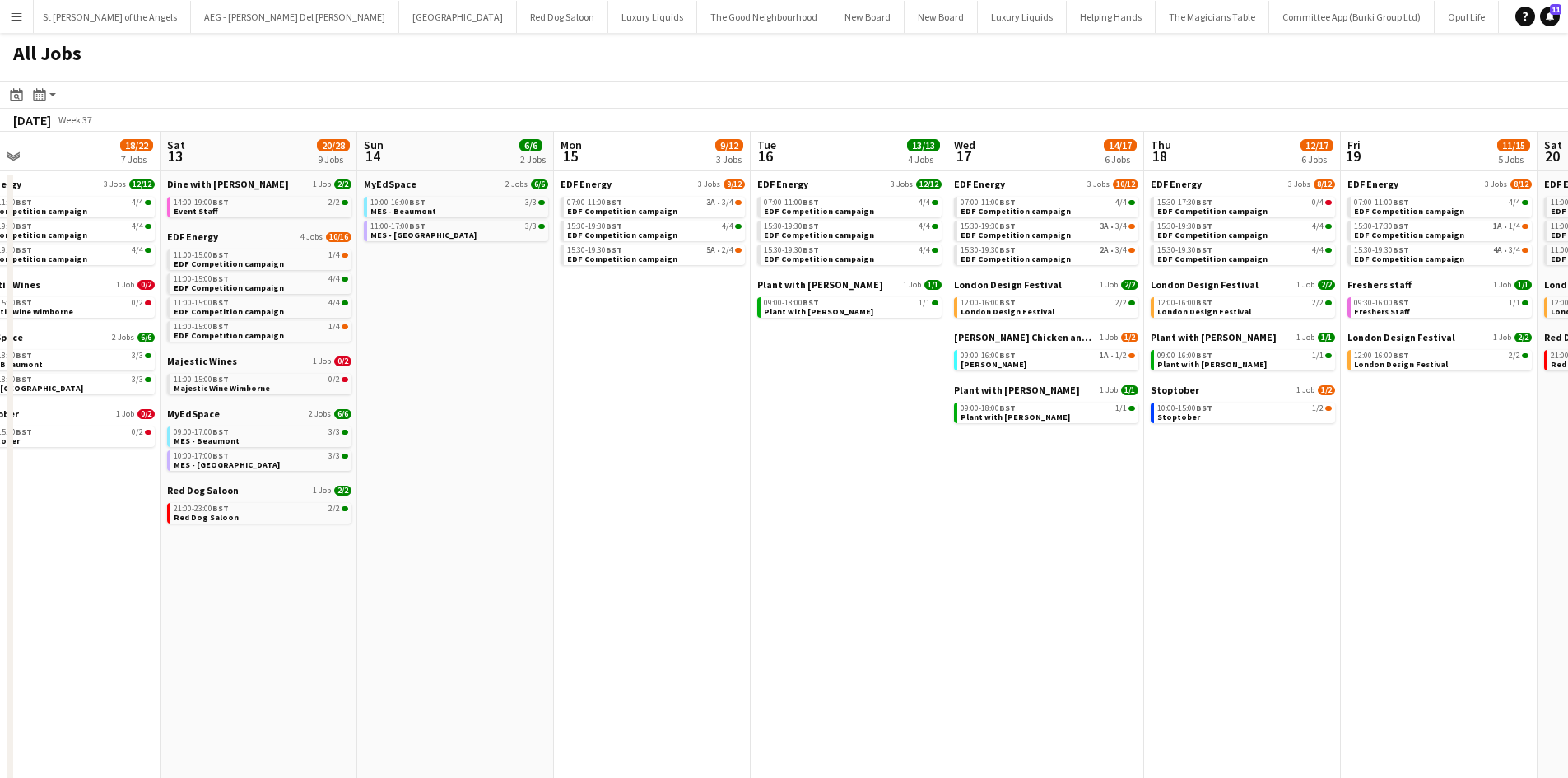
click at [1034, 373] on div "Miss Millies Chicken and Shakes 1 Job 1/2 09:00-16:00 BST 1A • 1/2 Miss Millies" at bounding box center [1046, 357] width 184 height 53
click at [1045, 359] on link "09:00-16:00 BST 1A • 1/2 Miss Millies" at bounding box center [1048, 359] width 175 height 19
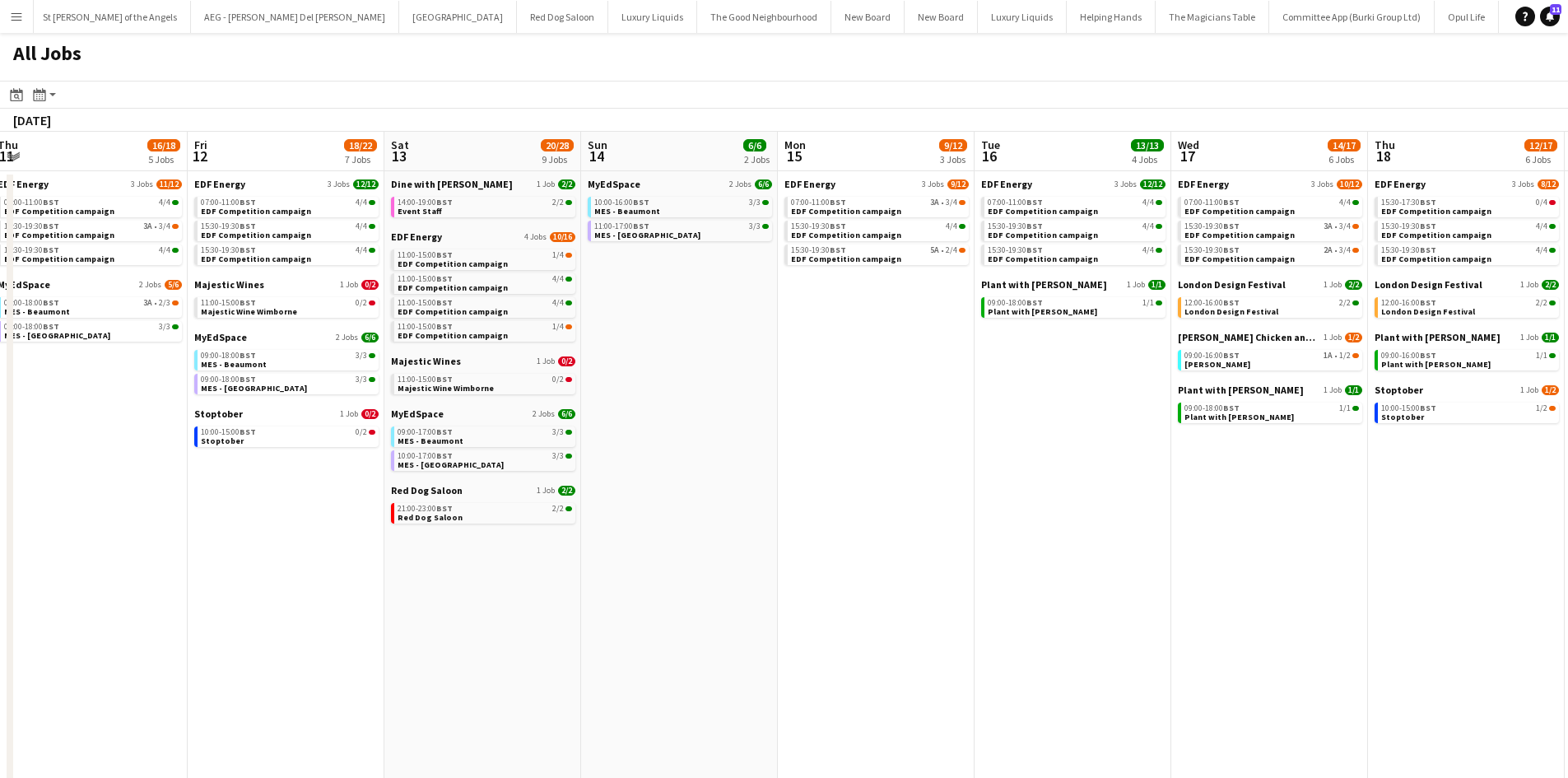
drag, startPoint x: 251, startPoint y: 545, endPoint x: 594, endPoint y: 552, distance: 343.1
click at [1127, 549] on app-calendar-viewport "Mon 8 20/22 6 Jobs Tue 9 18/22 7 Jobs Wed 10 21/22 7 Jobs Thu 11 16/18 5 Jobs F…" at bounding box center [784, 697] width 1568 height 1133
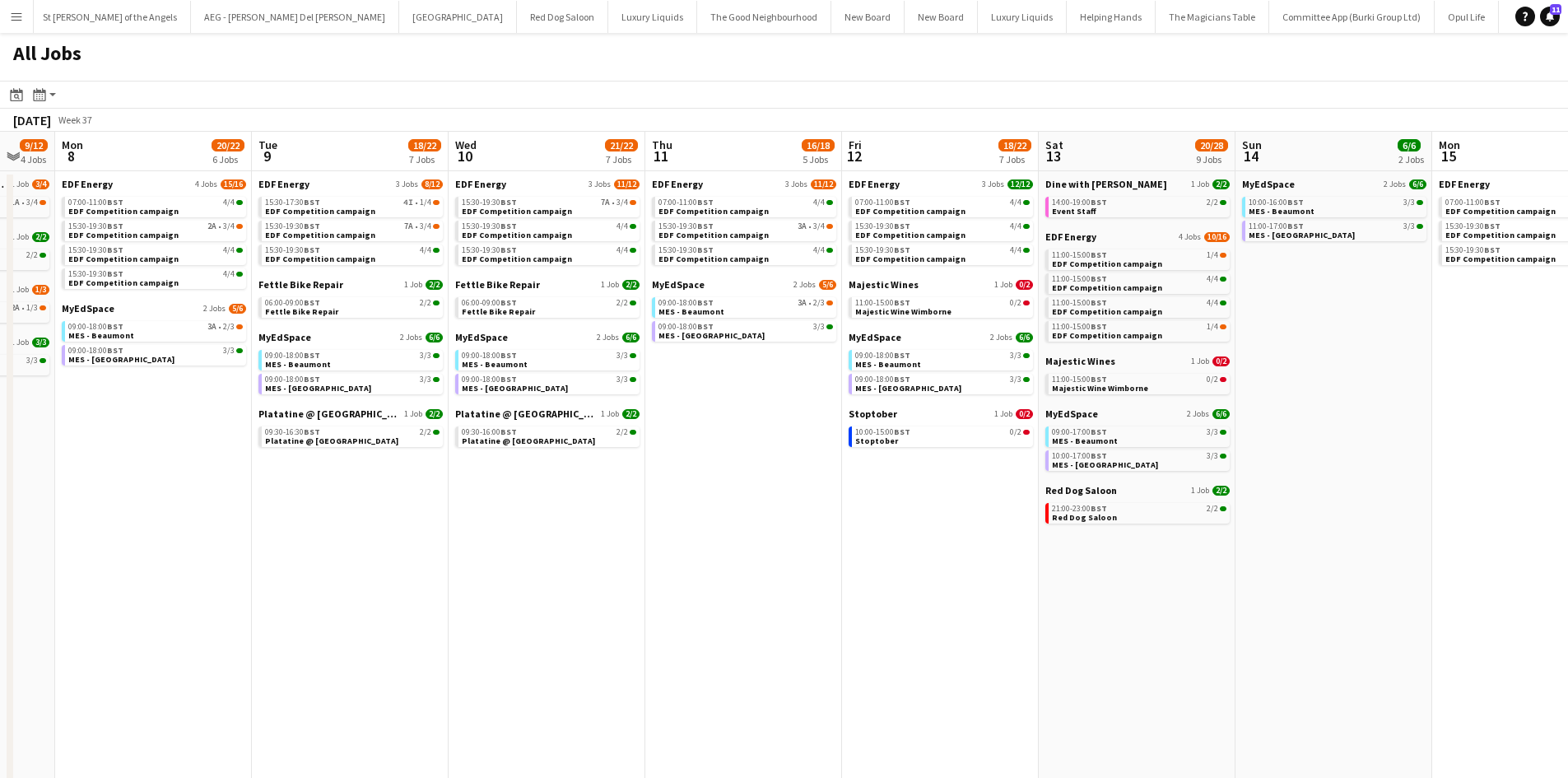
drag, startPoint x: 865, startPoint y: 525, endPoint x: 1050, endPoint y: 515, distance: 185.3
click at [1050, 515] on app-calendar-viewport "Sat 6 29/37 13 Jobs Sun 7 9/12 4 Jobs Mon 8 20/22 6 Jobs Tue 9 18/22 7 Jobs Wed…" at bounding box center [784, 697] width 1568 height 1133
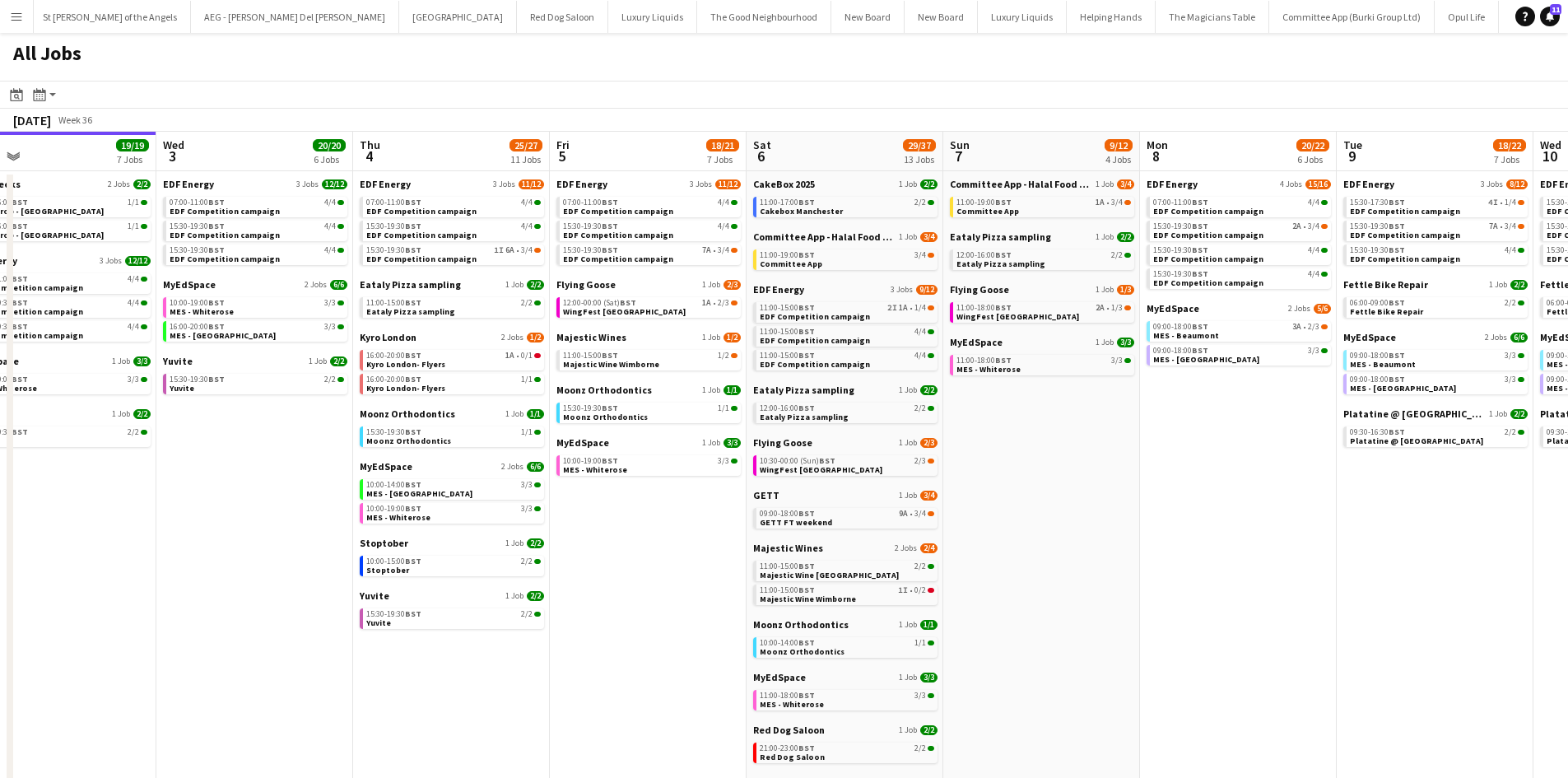
drag, startPoint x: 793, startPoint y: 524, endPoint x: 722, endPoint y: 527, distance: 71.1
click at [927, 525] on app-calendar-viewport "Sun 31 22/26 10 Jobs Mon 1 20/20 8 Jobs Tue 2 19/19 7 Jobs Wed 3 20/20 6 Jobs T…" at bounding box center [784, 697] width 1568 height 1133
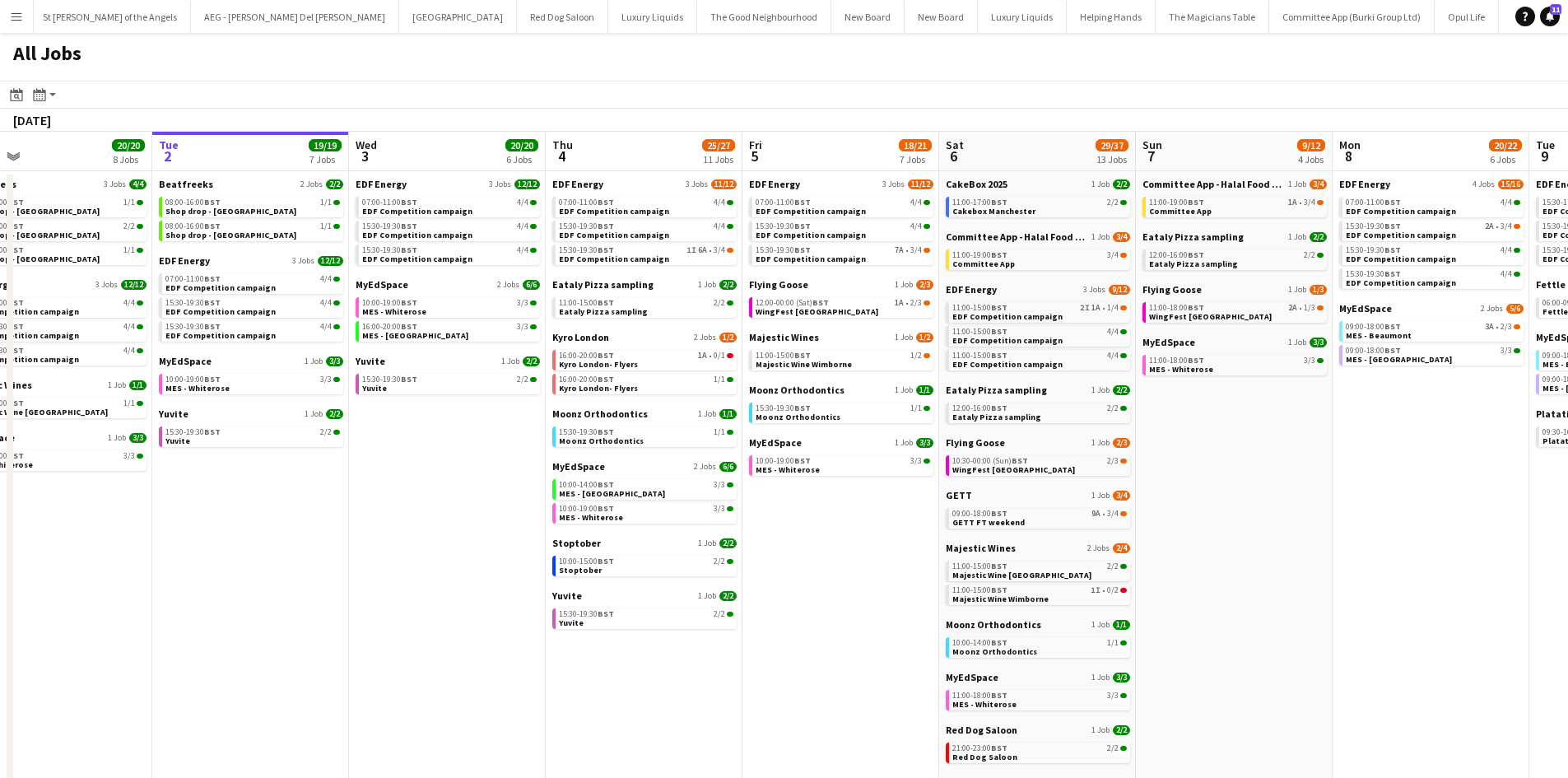
drag, startPoint x: 675, startPoint y: 534, endPoint x: 416, endPoint y: 544, distance: 259.2
click at [409, 535] on app-calendar-viewport "Fri 29 21/21 9 Jobs Sat 30 42/44 28 Jobs Sun 31 22/26 10 Jobs Mon 1 20/20 8 Job…" at bounding box center [784, 697] width 1568 height 1133
click at [431, 208] on span "EDF Competition campaign" at bounding box center [417, 211] width 111 height 11
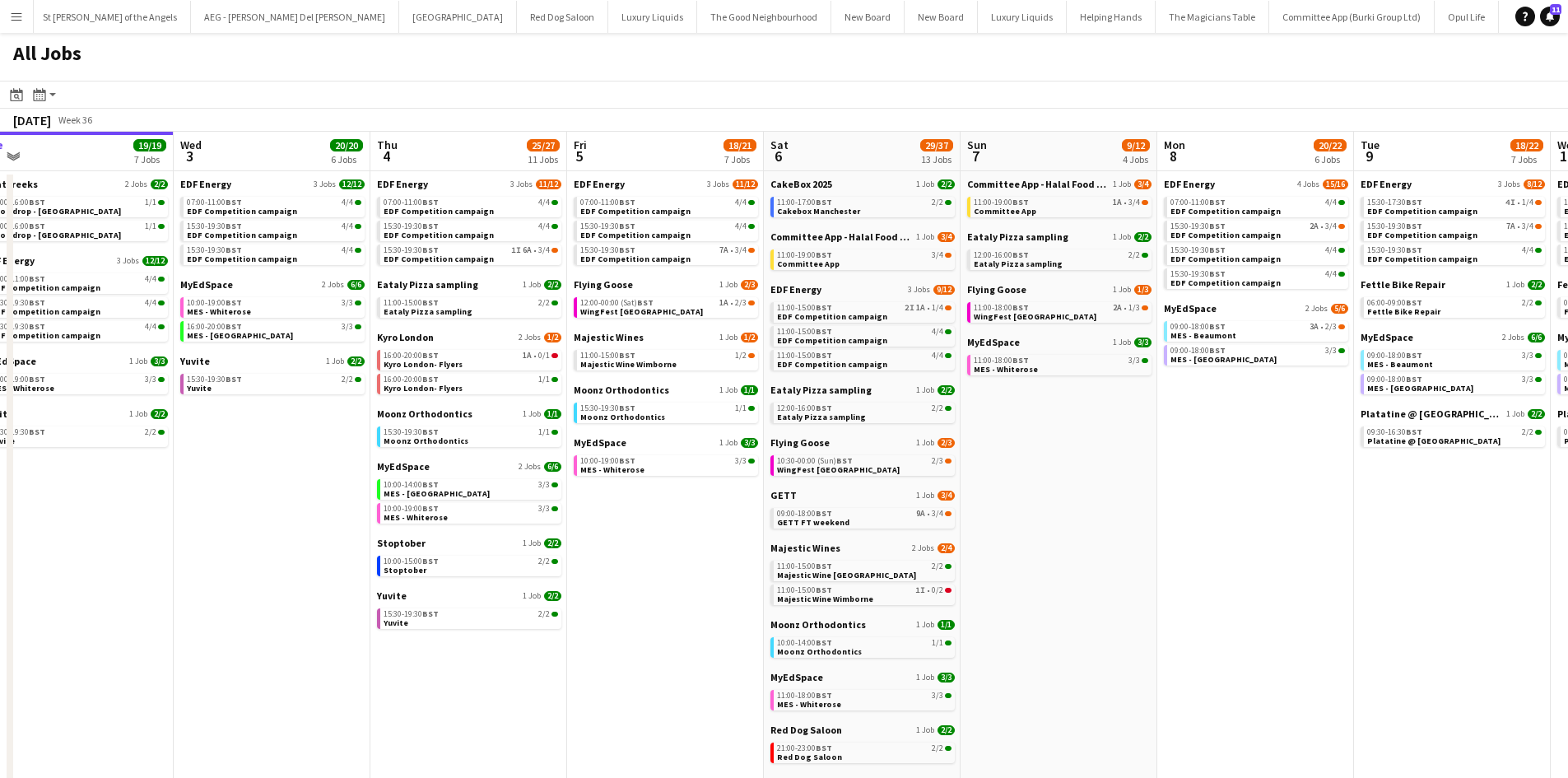
drag, startPoint x: 1339, startPoint y: 534, endPoint x: 1141, endPoint y: 506, distance: 200.0
click at [1141, 506] on app-calendar-viewport "Fri 29 21/21 9 Jobs Sat 30 42/44 28 Jobs Sun 31 22/26 10 Jobs Mon 1 20/20 8 Job…" at bounding box center [784, 697] width 1568 height 1133
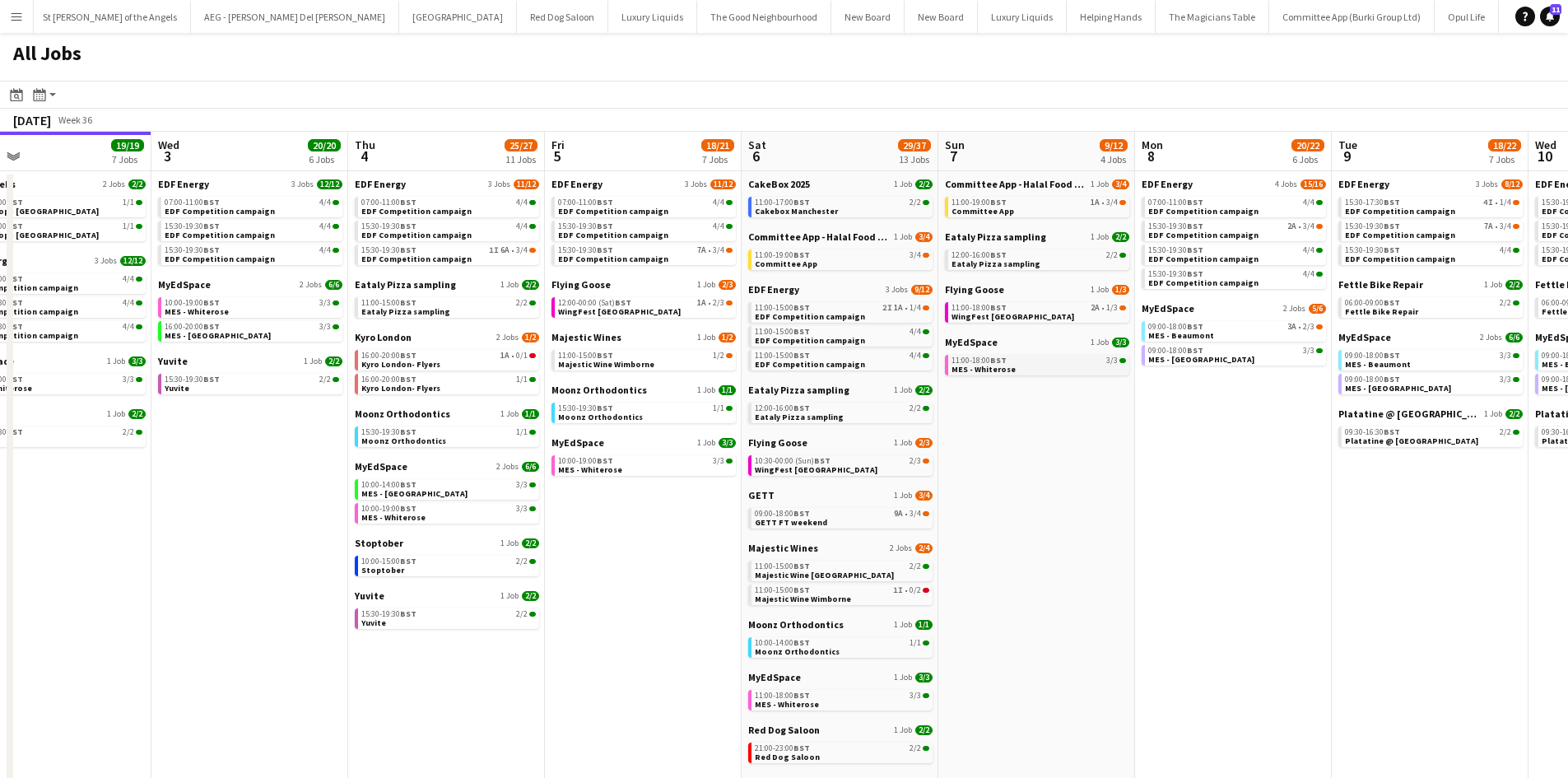
click at [1052, 363] on div "11:00-18:00 BST 3/3" at bounding box center [1039, 360] width 175 height 8
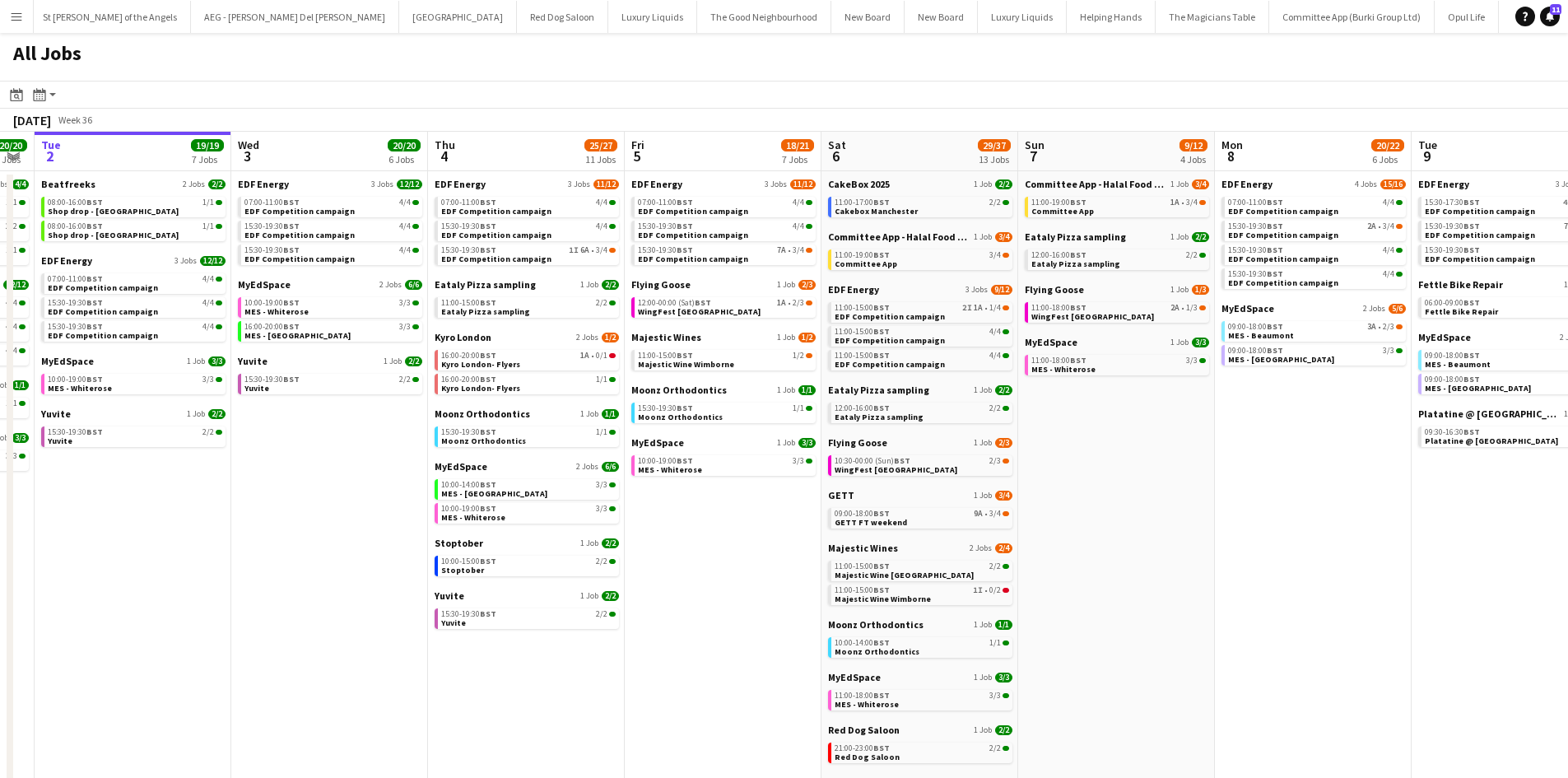
click at [640, 591] on app-calendar-viewport "Fri 29 21/21 9 Jobs Sat 30 42/44 28 Jobs Sun 31 22/26 10 Jobs Mon 1 20/20 8 Job…" at bounding box center [784, 697] width 1568 height 1133
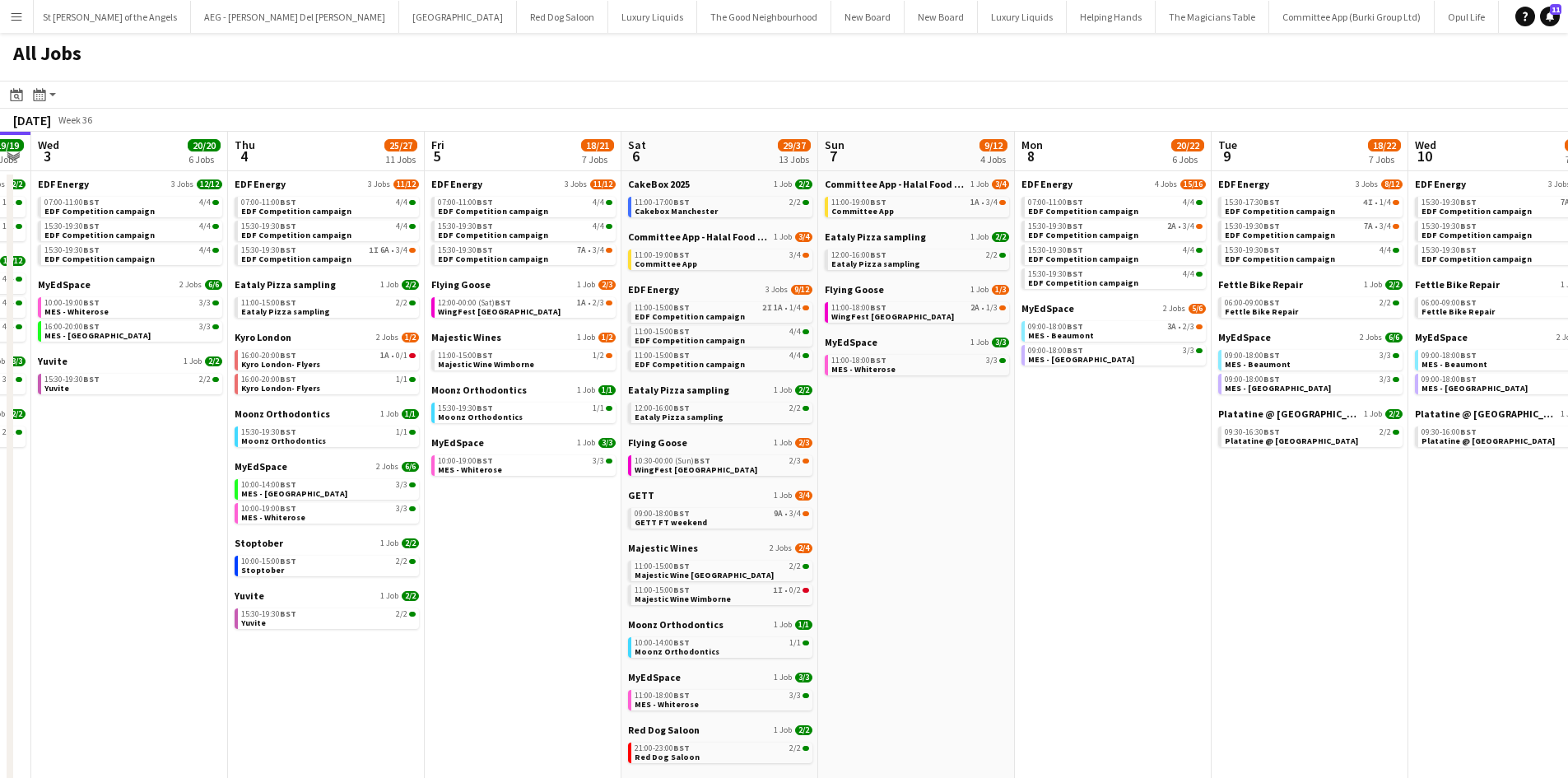
drag, startPoint x: 1214, startPoint y: 548, endPoint x: 1013, endPoint y: 565, distance: 201.7
click at [1013, 565] on app-calendar-viewport "Sun 31 22/26 10 Jobs Mon 1 20/20 8 Jobs Tue 2 19/19 7 Jobs Wed 3 20/20 6 Jobs T…" at bounding box center [784, 697] width 1568 height 1133
click at [307, 358] on div "16:00-20:00 BST 1A • 0/1" at bounding box center [328, 355] width 175 height 8
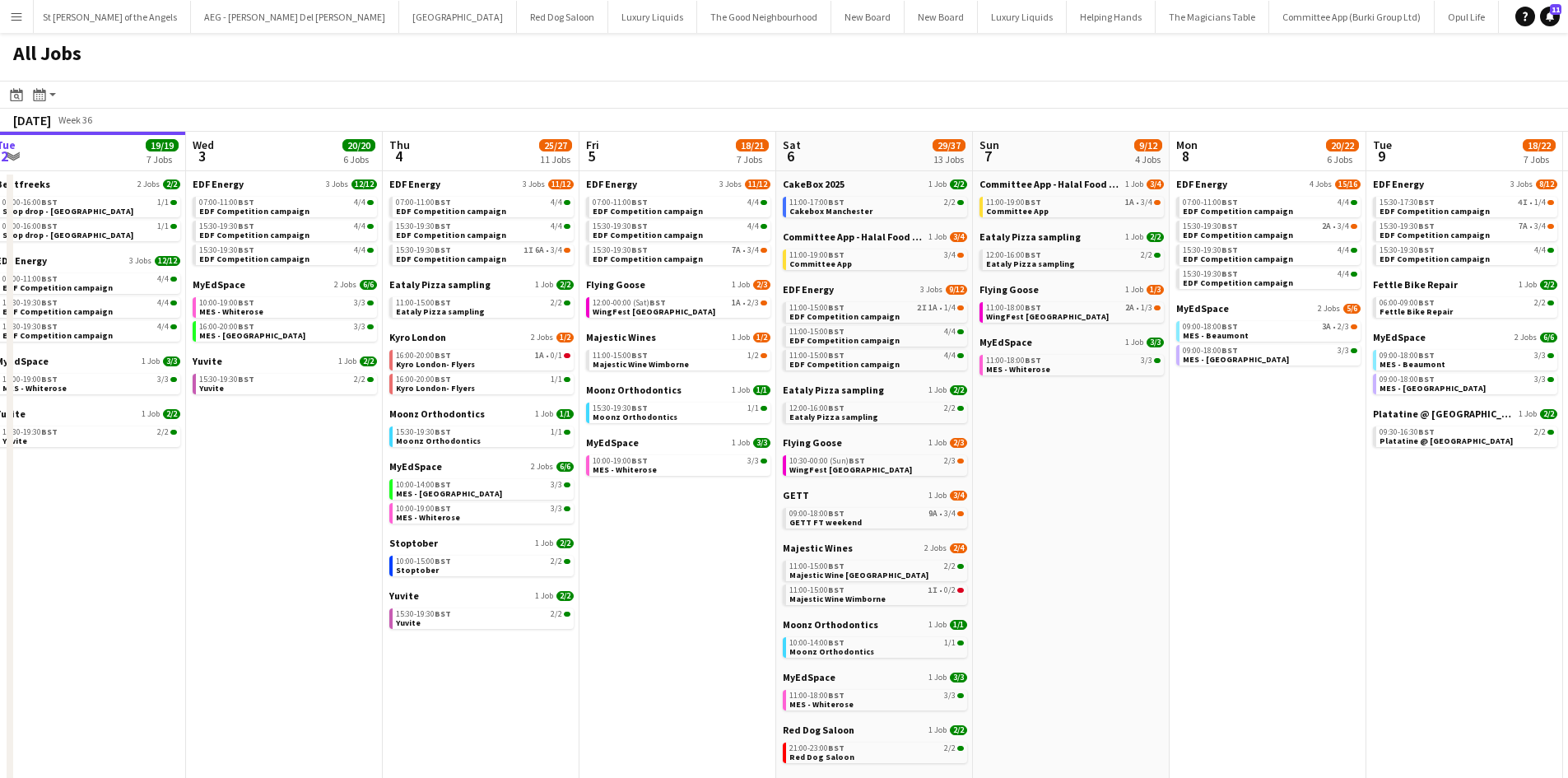
scroll to position [0, 377]
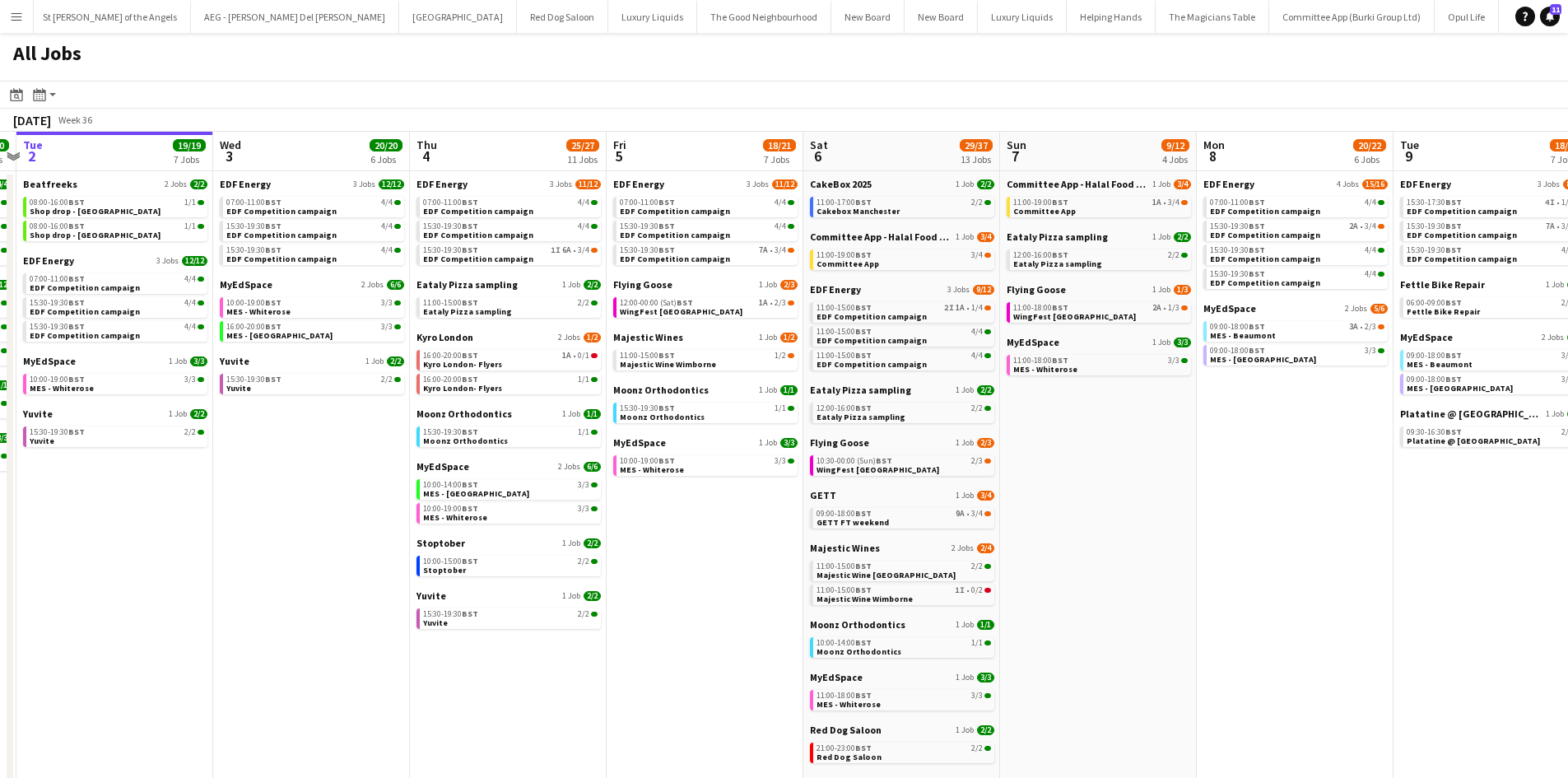
drag, startPoint x: 628, startPoint y: 581, endPoint x: 757, endPoint y: 573, distance: 129.2
click at [757, 573] on app-calendar-viewport "Sun 31 22/26 10 Jobs Mon 1 20/20 8 Jobs Tue 2 19/19 7 Jobs Wed 3 20/20 6 Jobs T…" at bounding box center [784, 697] width 1568 height 1133
click at [780, 304] on span "2/3" at bounding box center [780, 303] width 12 height 8
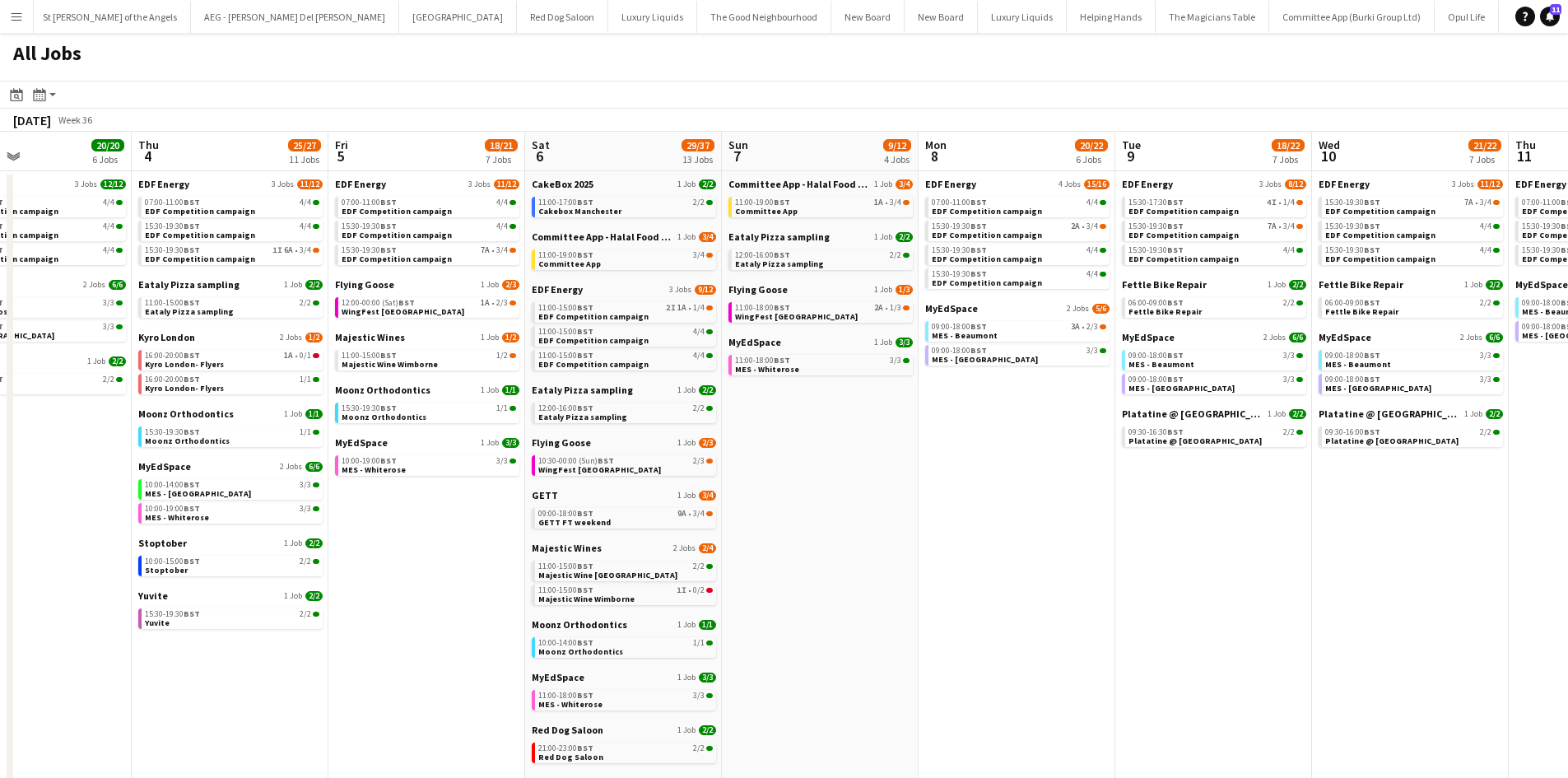
drag, startPoint x: 1180, startPoint y: 571, endPoint x: 923, endPoint y: 571, distance: 257.0
click at [923, 571] on app-calendar-viewport "Sun 31 22/26 10 Jobs Mon 1 20/20 8 Jobs Tue 2 19/19 7 Jobs Wed 3 20/20 6 Jobs T…" at bounding box center [784, 697] width 1568 height 1133
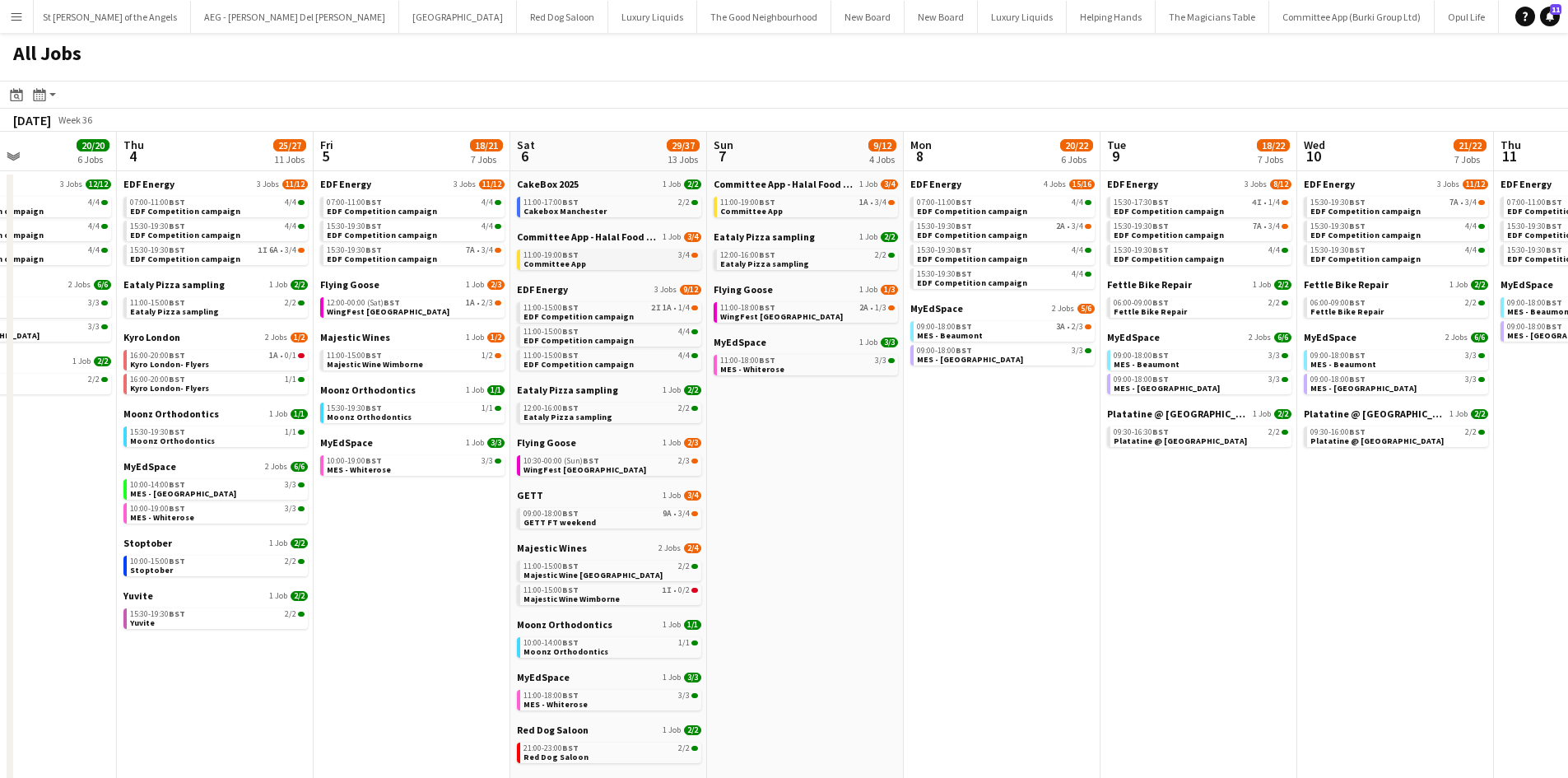
click at [693, 256] on span at bounding box center [694, 255] width 6 height 5
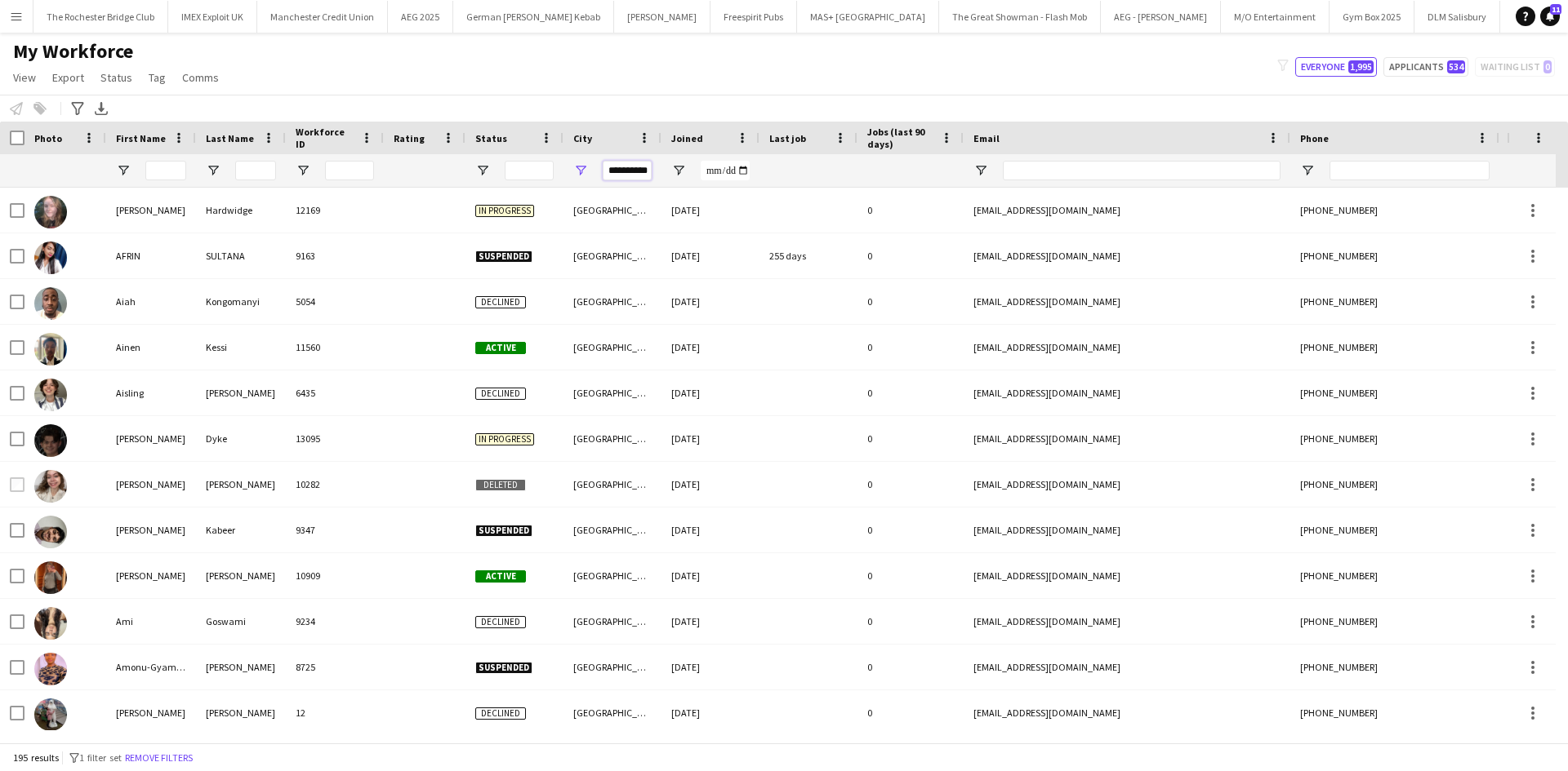
scroll to position [0, 482]
click at [637, 178] on input "**********" at bounding box center [627, 171] width 49 height 20
click at [636, 177] on input "**********" at bounding box center [627, 171] width 49 height 20
click at [627, 173] on input "**********" at bounding box center [627, 171] width 49 height 20
click at [627, 172] on input "**********" at bounding box center [627, 171] width 49 height 20
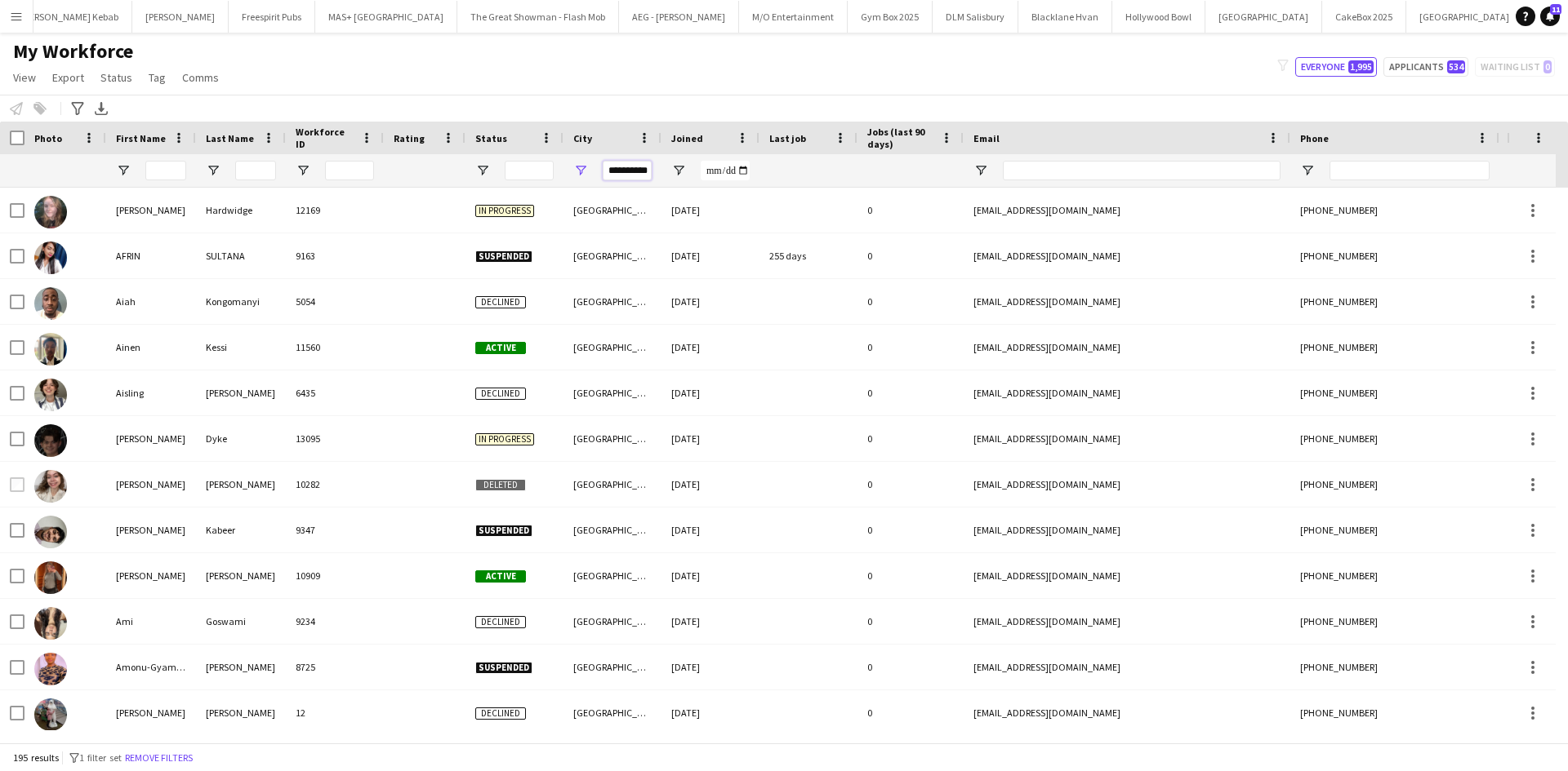
click at [627, 170] on input "**********" at bounding box center [627, 171] width 49 height 20
click at [631, 185] on div "**********" at bounding box center [627, 171] width 49 height 32
click at [635, 175] on input "**********" at bounding box center [627, 171] width 49 height 20
click at [635, 174] on input "**********" at bounding box center [627, 171] width 49 height 20
type input "******"
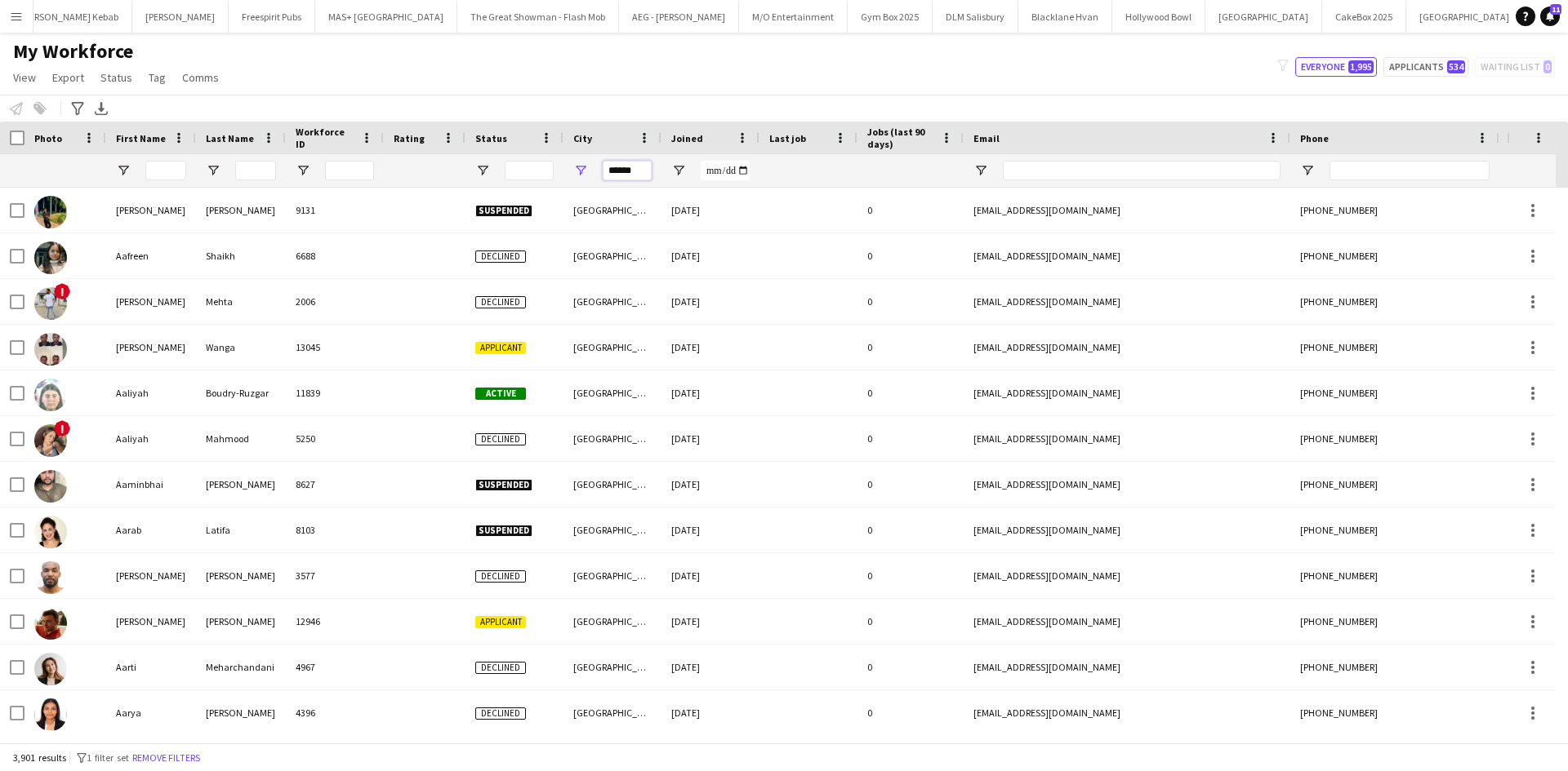
click at [627, 164] on input "******" at bounding box center [627, 171] width 49 height 20
click at [636, 171] on input "******" at bounding box center [627, 171] width 49 height 20
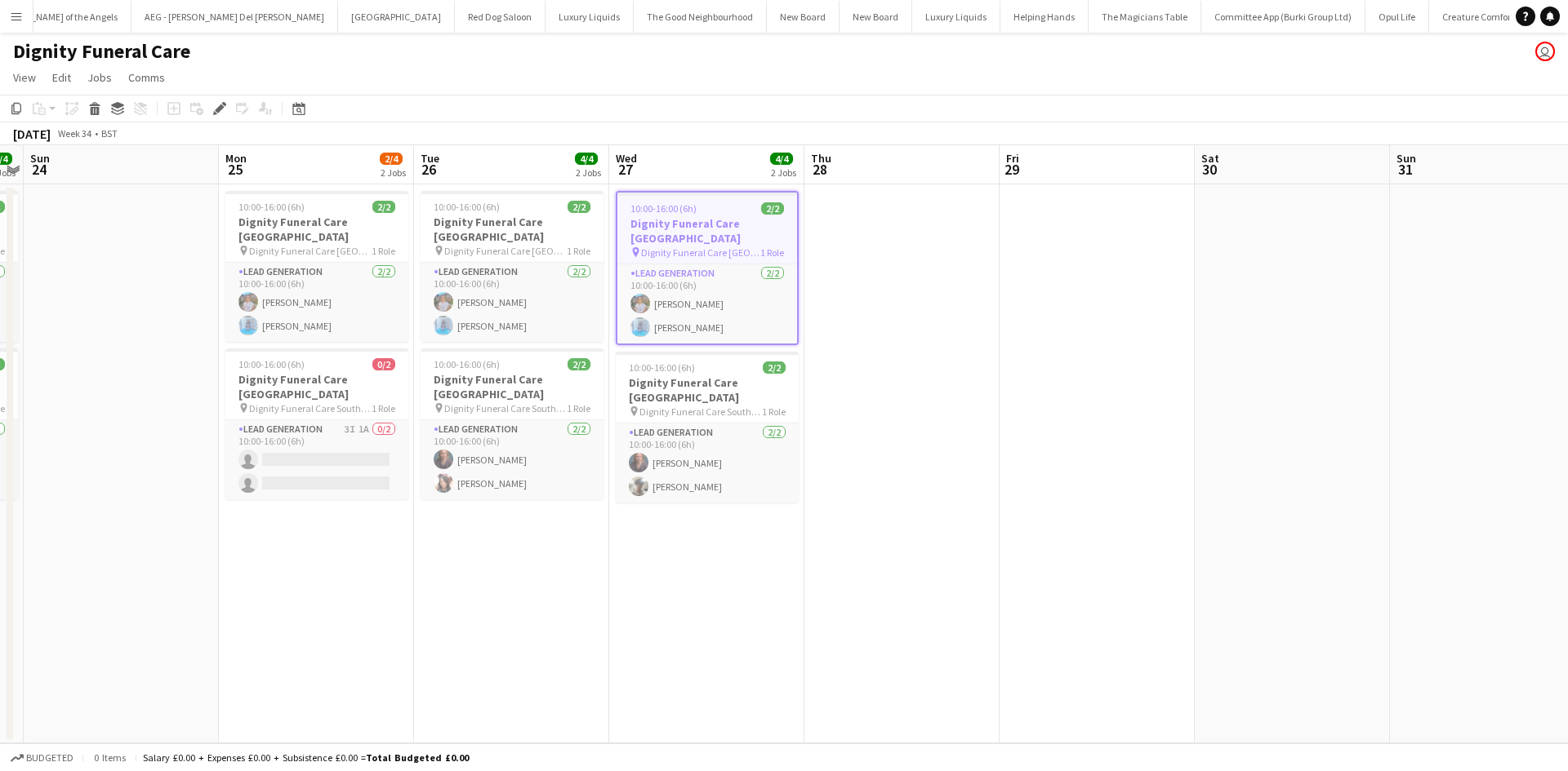
scroll to position [0, 6649]
click at [840, 554] on app-calendar-viewport "Thu 21 3/4 2 Jobs Fri 22 4/4 2 Jobs Sat 23 4/4 2 Jobs Sun 24 Mon 25 2/4 2 Jobs …" at bounding box center [784, 445] width 1568 height 598
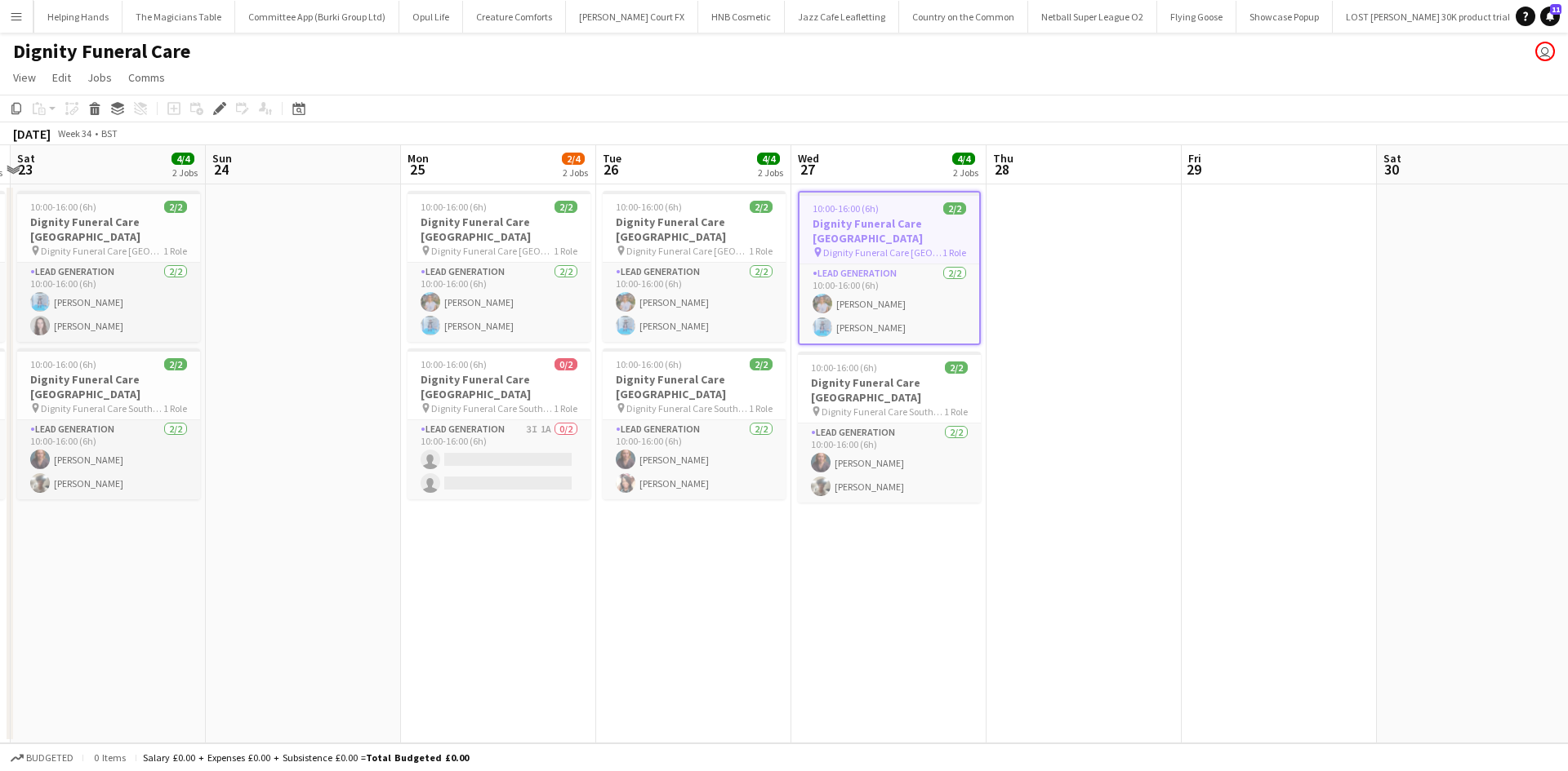
scroll to position [0, 488]
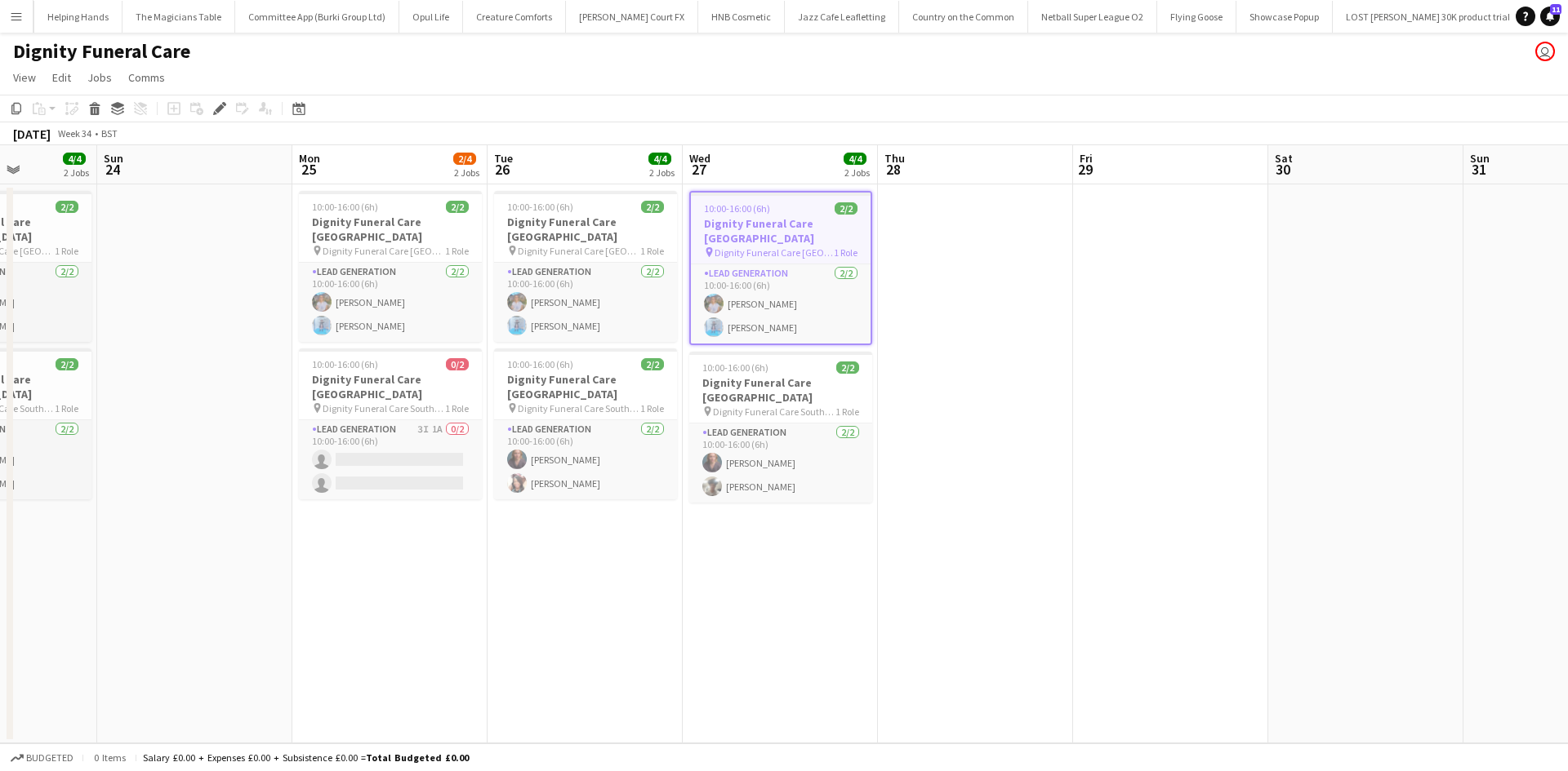
drag, startPoint x: 512, startPoint y: 546, endPoint x: 794, endPoint y: 572, distance: 283.2
click at [794, 572] on app-calendar-viewport "Thu 21 3/4 2 Jobs Fri 22 4/4 2 Jobs Sat 23 4/4 2 Jobs Sun 24 Mon 25 2/4 2 Jobs …" at bounding box center [784, 445] width 1568 height 598
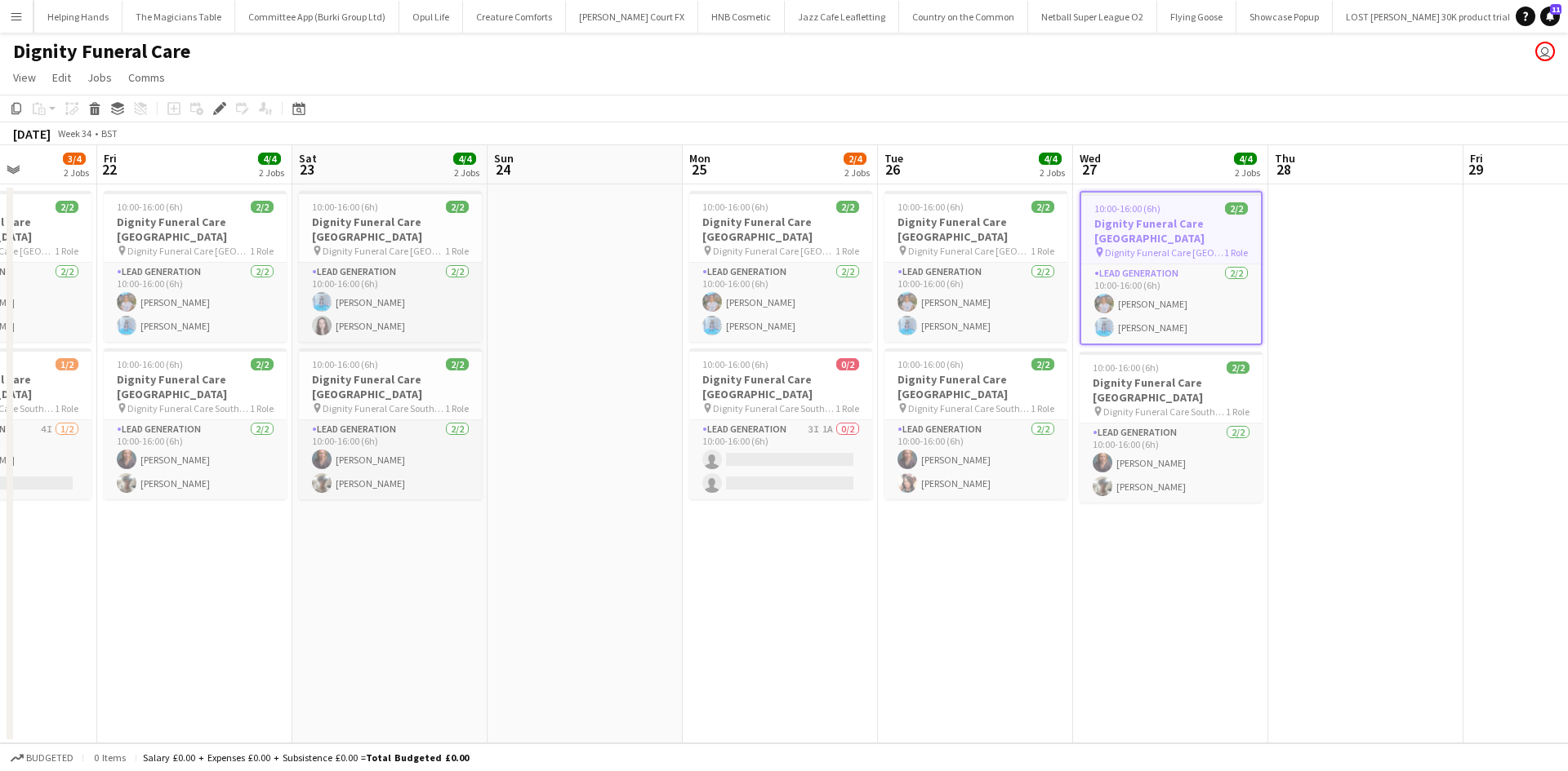
scroll to position [0, 338]
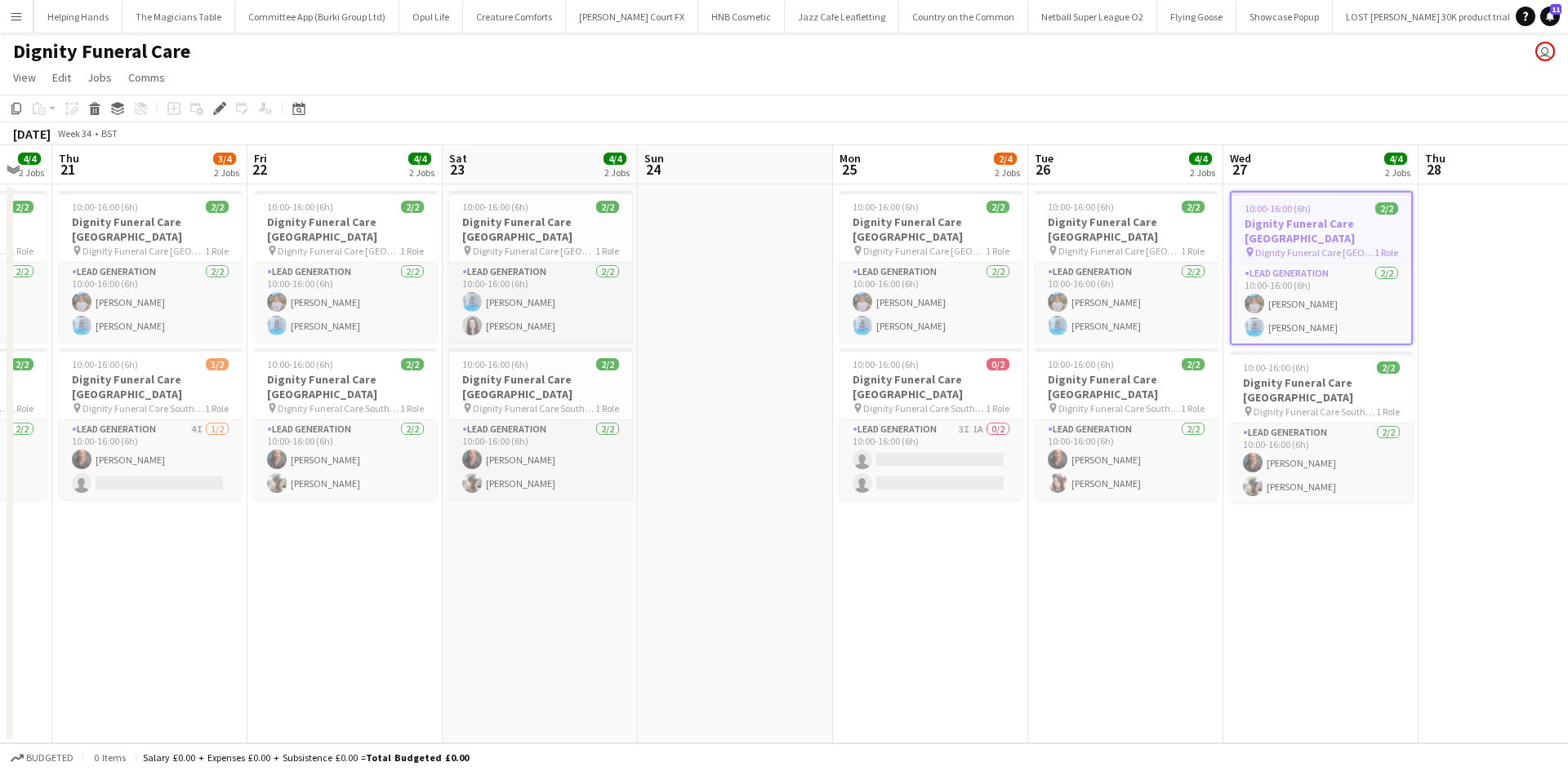
drag, startPoint x: 630, startPoint y: 546, endPoint x: 780, endPoint y: 555, distance: 150.3
click at [780, 555] on app-calendar-viewport "Tue 19 4/5 2 Jobs Wed 20 4/4 2 Jobs Thu 21 3/4 2 Jobs Fri 22 4/4 2 Jobs Sat 23 …" at bounding box center [784, 445] width 1568 height 598
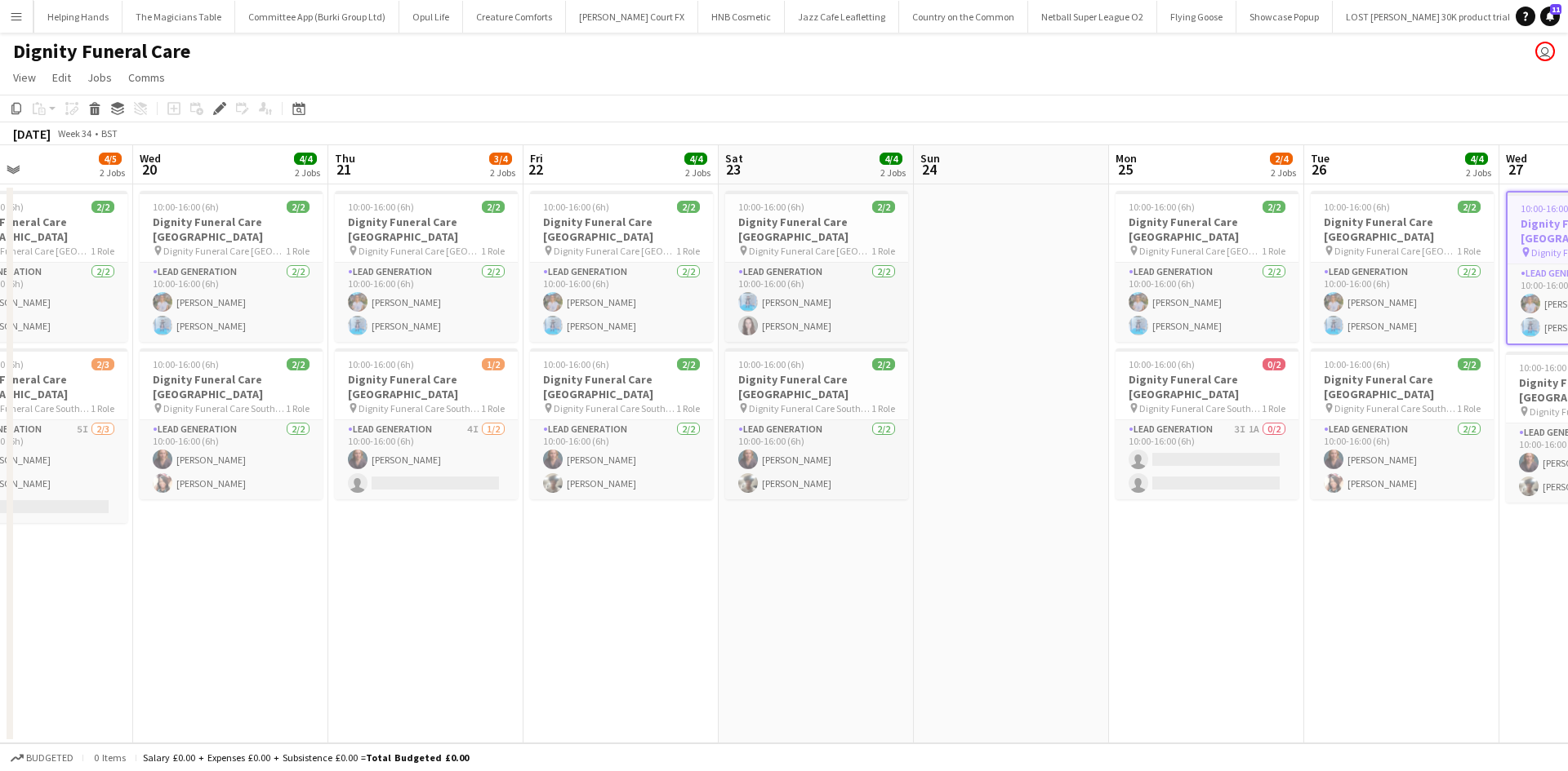
drag, startPoint x: 711, startPoint y: 537, endPoint x: 987, endPoint y: 522, distance: 276.4
click at [987, 522] on app-calendar-viewport "Sun 17 Mon 18 4/4 2 Jobs Tue 19 4/5 2 Jobs Wed 20 4/4 2 Jobs Thu 21 3/4 2 Jobs …" at bounding box center [784, 445] width 1568 height 598
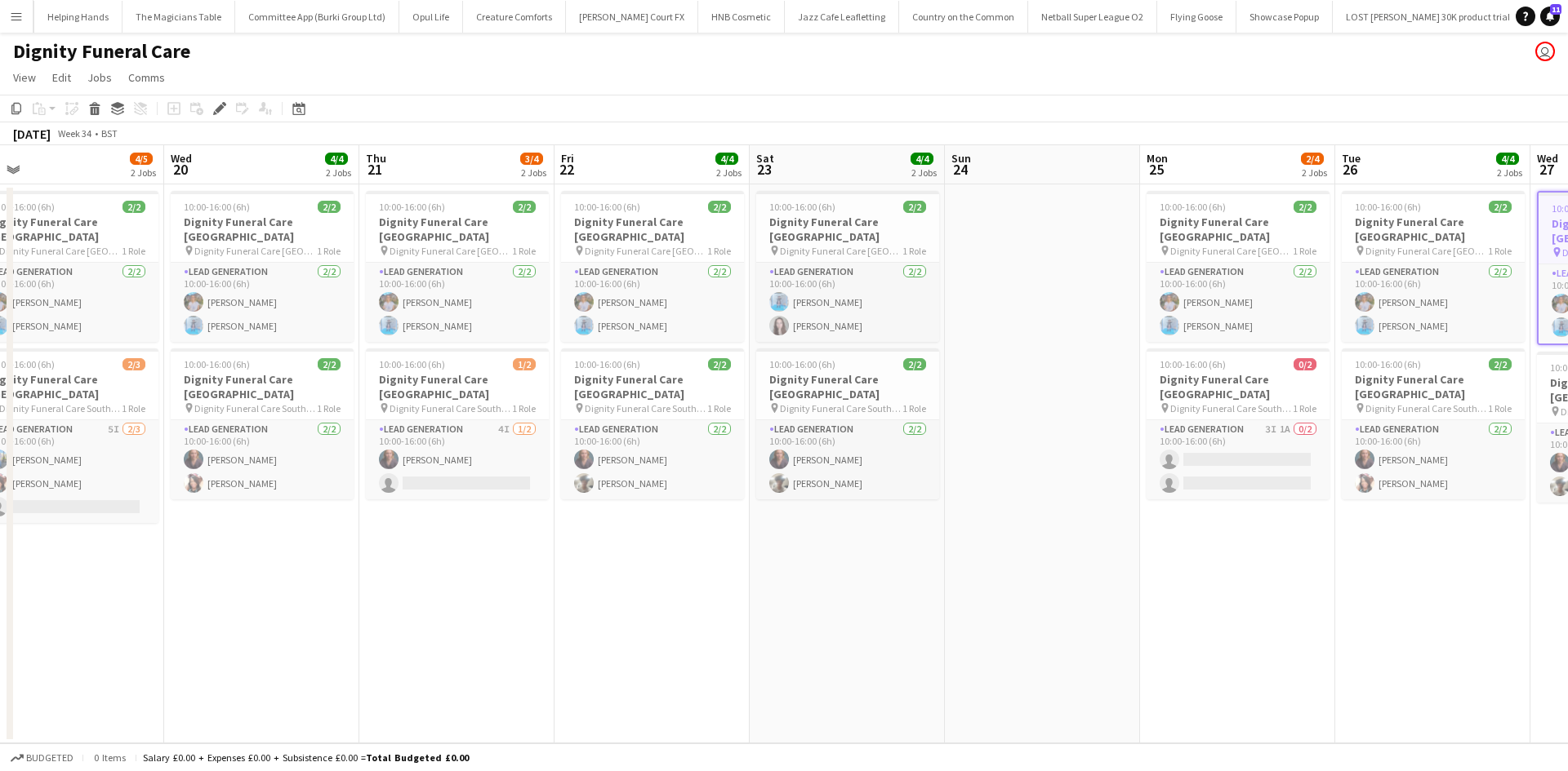
drag, startPoint x: 780, startPoint y: 554, endPoint x: 965, endPoint y: 563, distance: 185.2
click at [965, 563] on app-calendar-viewport "Sun 17 Mon 18 4/4 2 Jobs Tue 19 4/5 2 Jobs Wed 20 4/4 2 Jobs Thu 21 3/4 2 Jobs …" at bounding box center [784, 445] width 1568 height 598
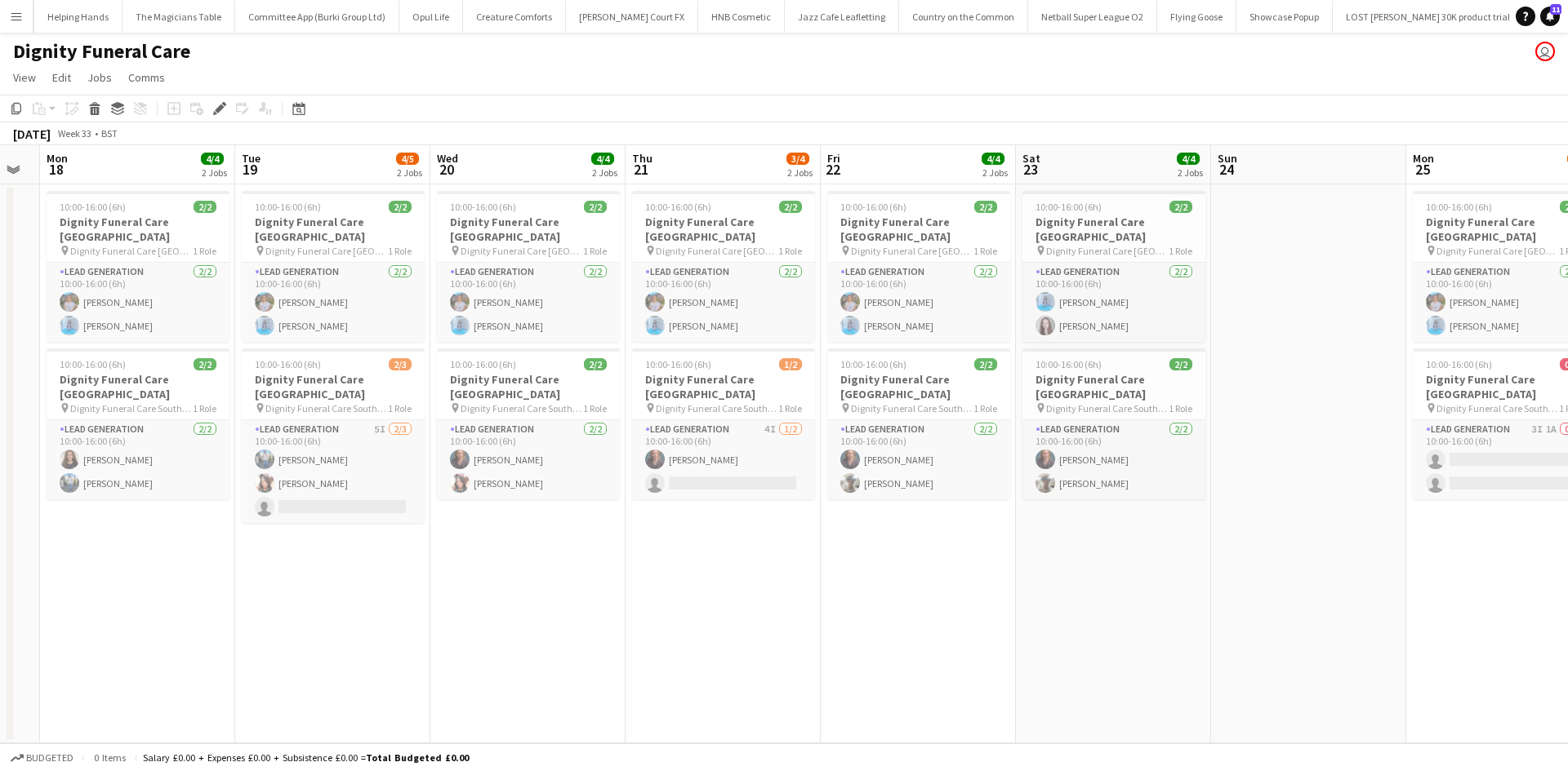
drag, startPoint x: 663, startPoint y: 563, endPoint x: 911, endPoint y: 565, distance: 248.0
click at [952, 570] on app-calendar-viewport "Sat 16 Sun 17 Mon 18 4/4 2 Jobs Tue 19 4/5 2 Jobs Wed 20 4/4 2 Jobs Thu 21 3/4 …" at bounding box center [784, 445] width 1568 height 598
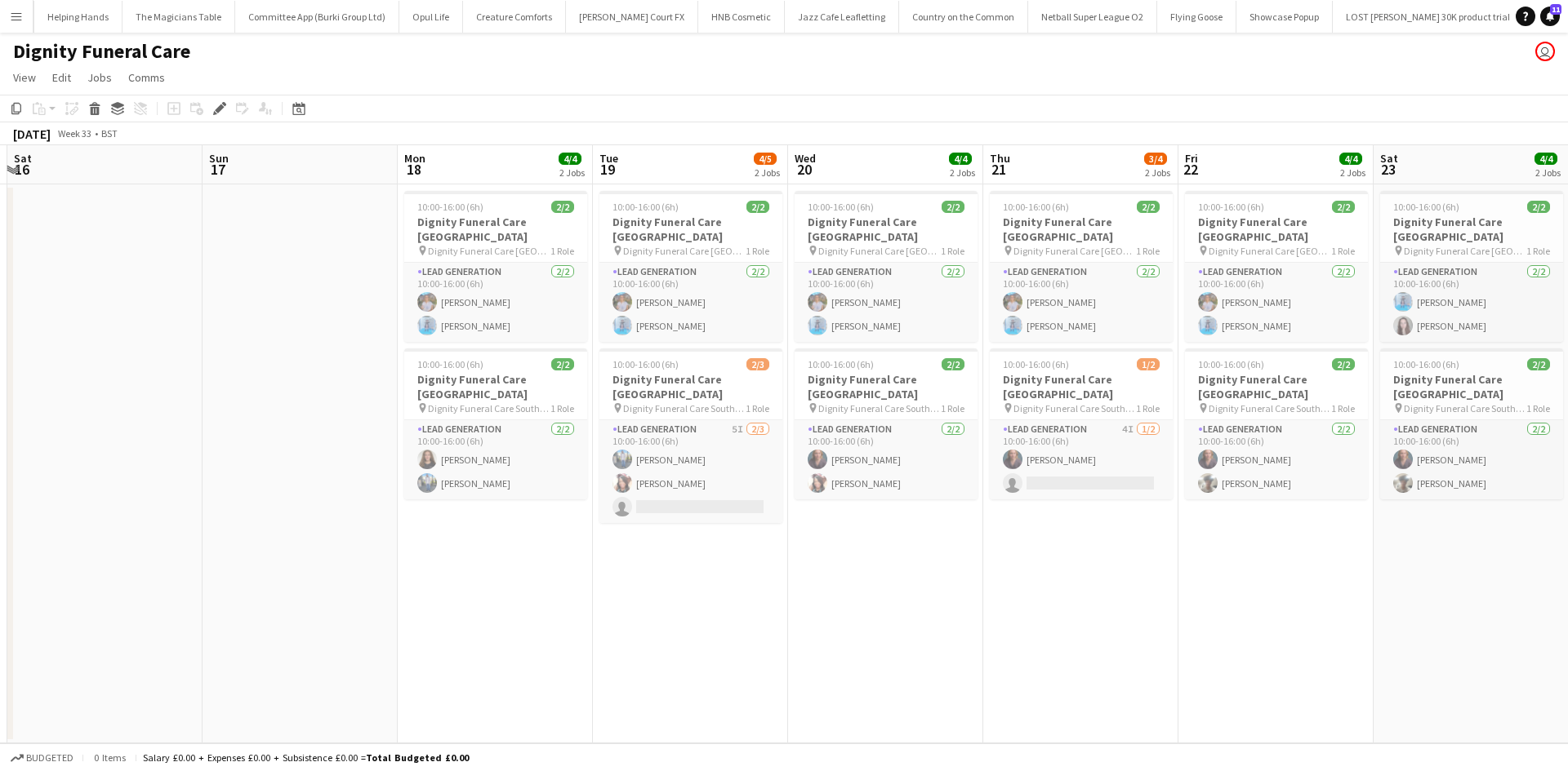
scroll to position [0, 333]
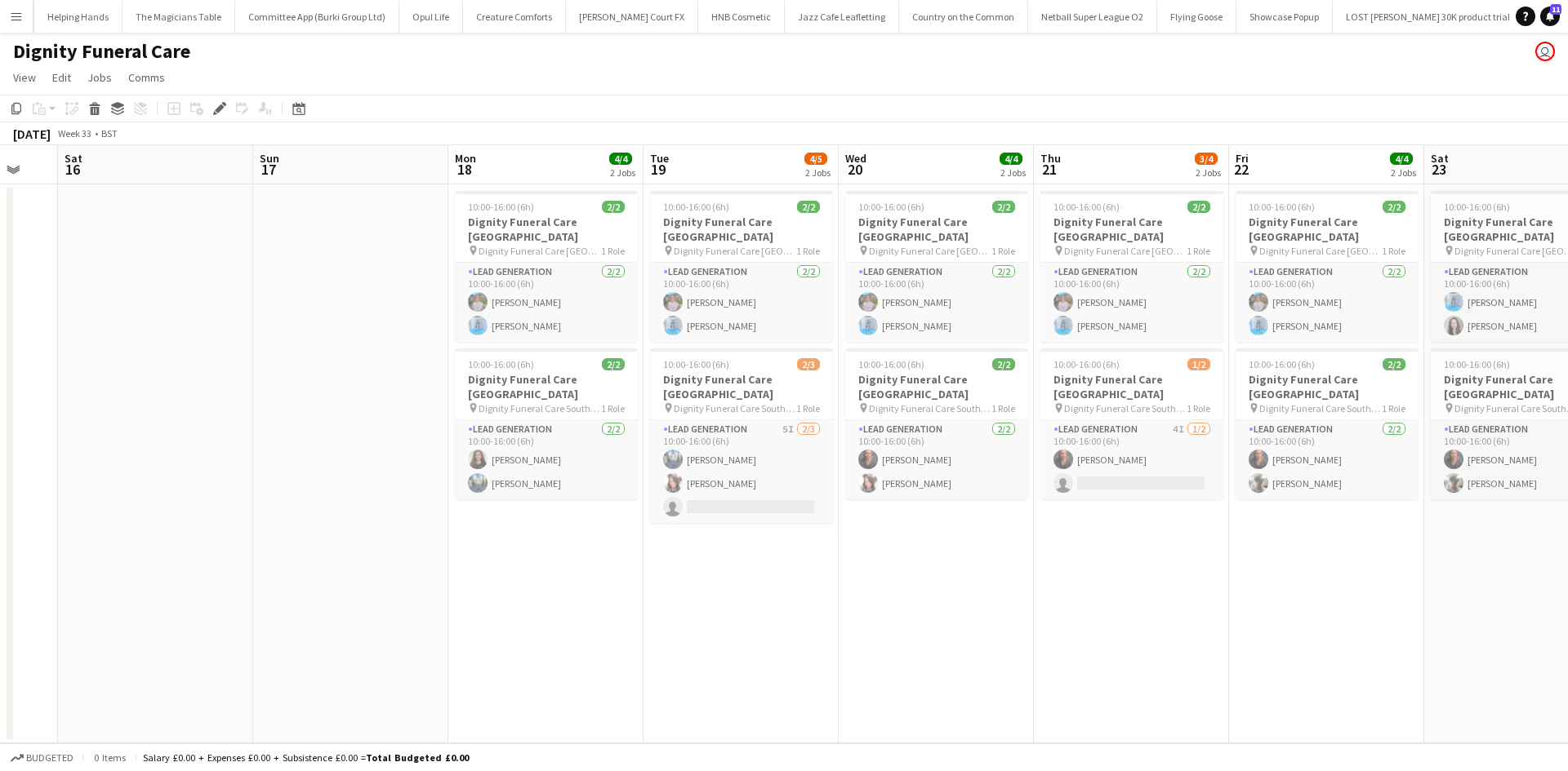
drag, startPoint x: 728, startPoint y: 565, endPoint x: 884, endPoint y: 563, distance: 156.0
click at [884, 563] on app-calendar-viewport "Thu 14 Fri 15 Sat 16 Sun 17 Mon 18 4/4 2 Jobs Tue 19 4/5 2 Jobs Wed 20 4/4 2 Jo…" at bounding box center [784, 445] width 1568 height 598
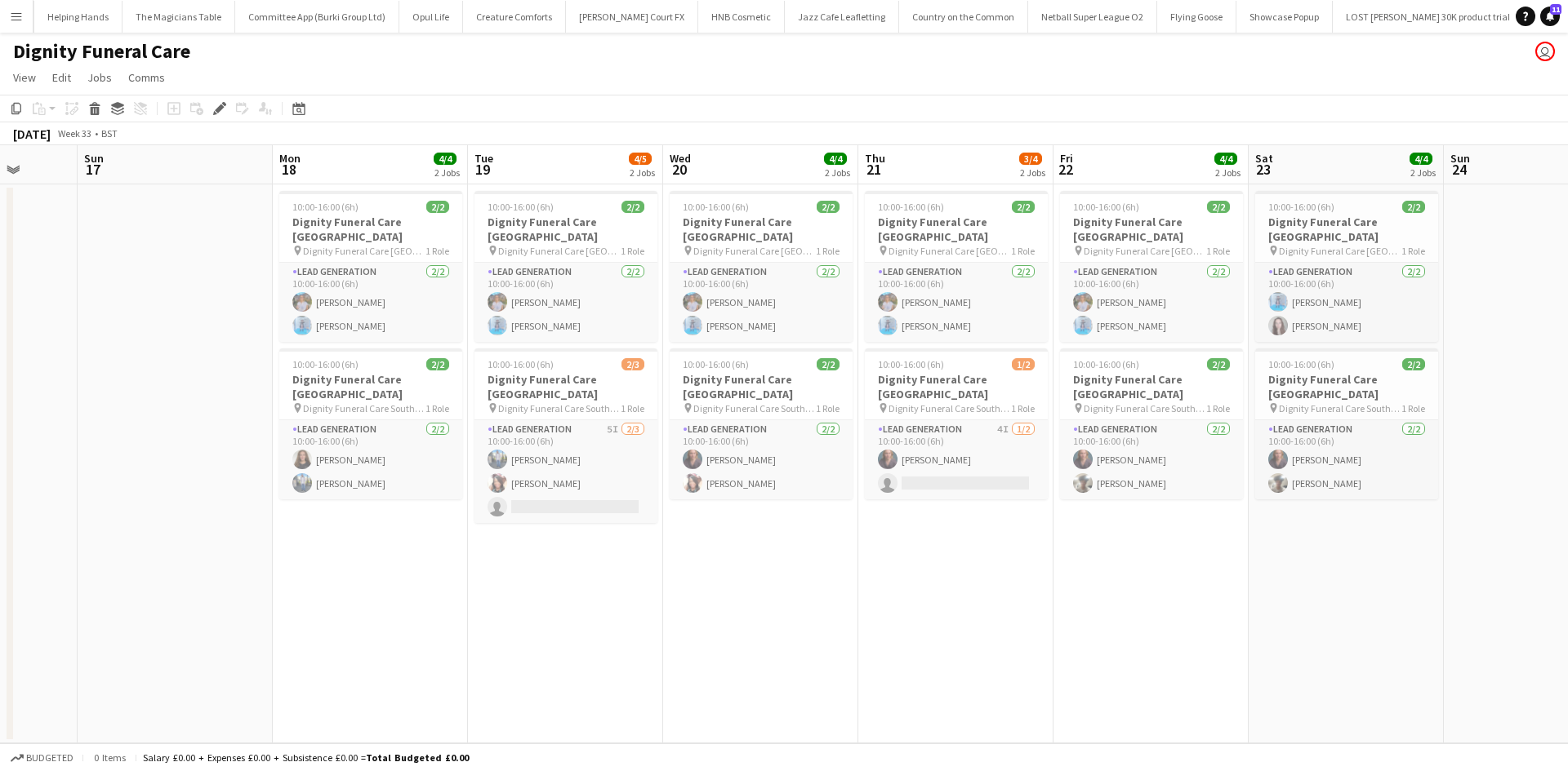
drag, startPoint x: 1121, startPoint y: 526, endPoint x: 925, endPoint y: 519, distance: 196.1
click at [926, 519] on app-calendar-viewport "Thu 14 Fri 15 Sat 16 Sun 17 Mon 18 4/4 2 Jobs Tue 19 4/5 2 Jobs Wed 20 4/4 2 Jo…" at bounding box center [784, 445] width 1568 height 598
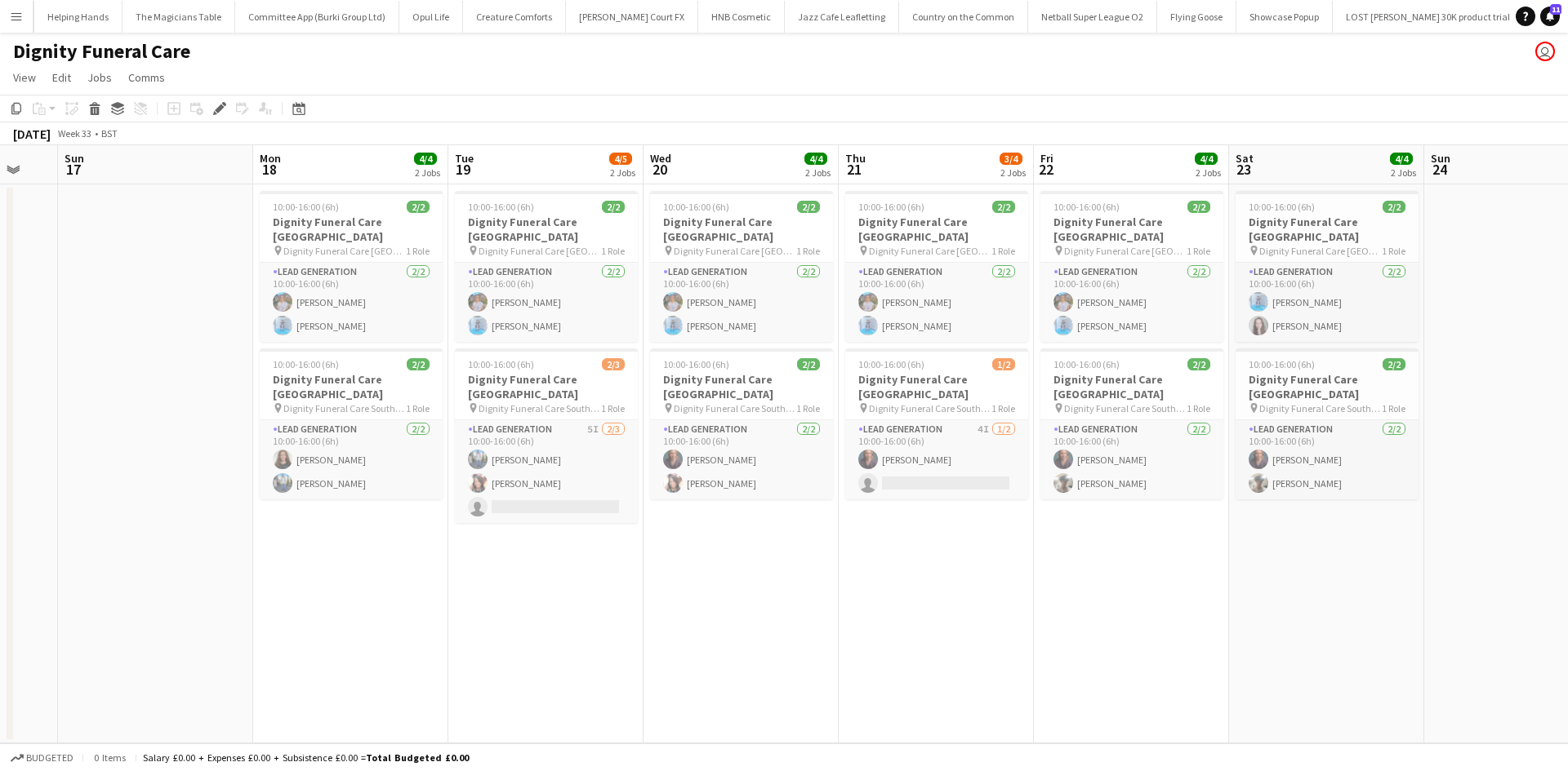
scroll to position [0, 614]
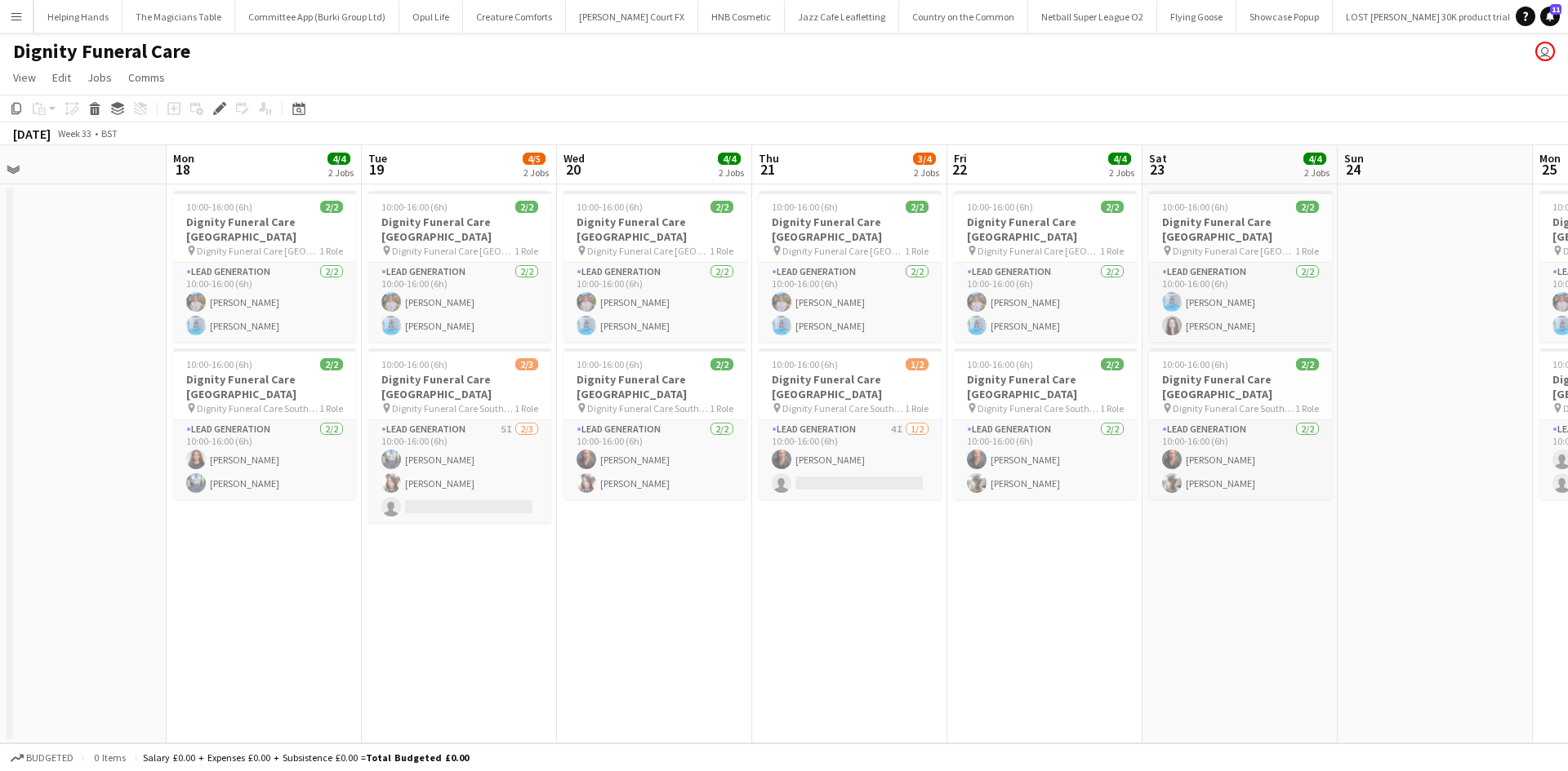
drag, startPoint x: 1133, startPoint y: 556, endPoint x: 1046, endPoint y: 556, distance: 87.0
click at [1046, 556] on app-calendar-viewport "Thu 14 Fri 15 Sat 16 Sun 17 Mon 18 4/4 2 Jobs Tue 19 4/5 2 Jobs Wed 20 4/4 2 Jo…" at bounding box center [784, 445] width 1568 height 598
click at [482, 421] on app-card-role "Lead Generation 5I 2/3 10:00-16:00 (6h) Kazeem Oyetunde Barbara Dixon single-ne…" at bounding box center [459, 472] width 183 height 102
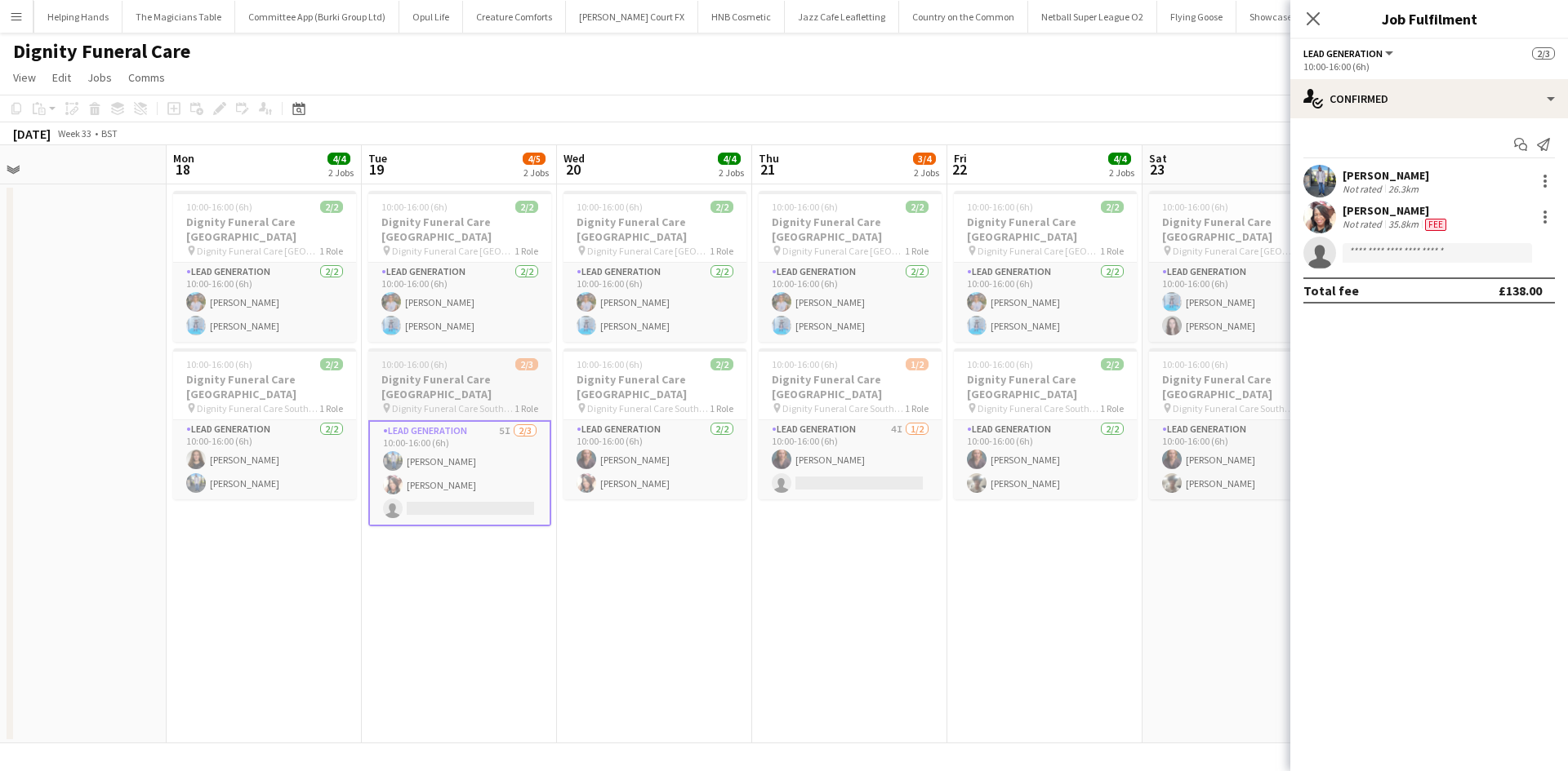
click at [441, 375] on h3 "Dignity Funeral Care Southampton" at bounding box center [459, 386] width 183 height 30
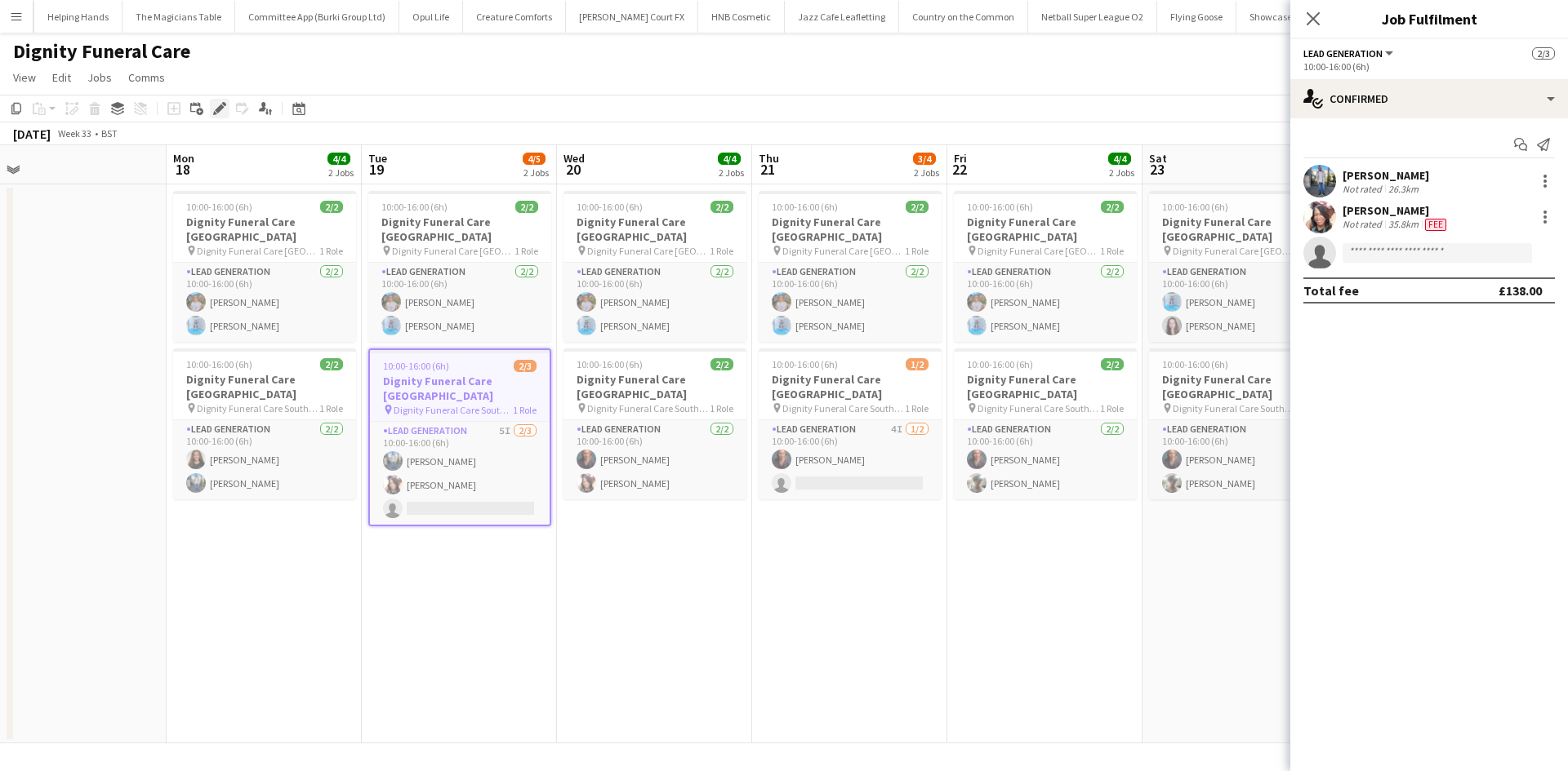
click at [217, 102] on icon "Edit" at bounding box center [219, 109] width 13 height 13
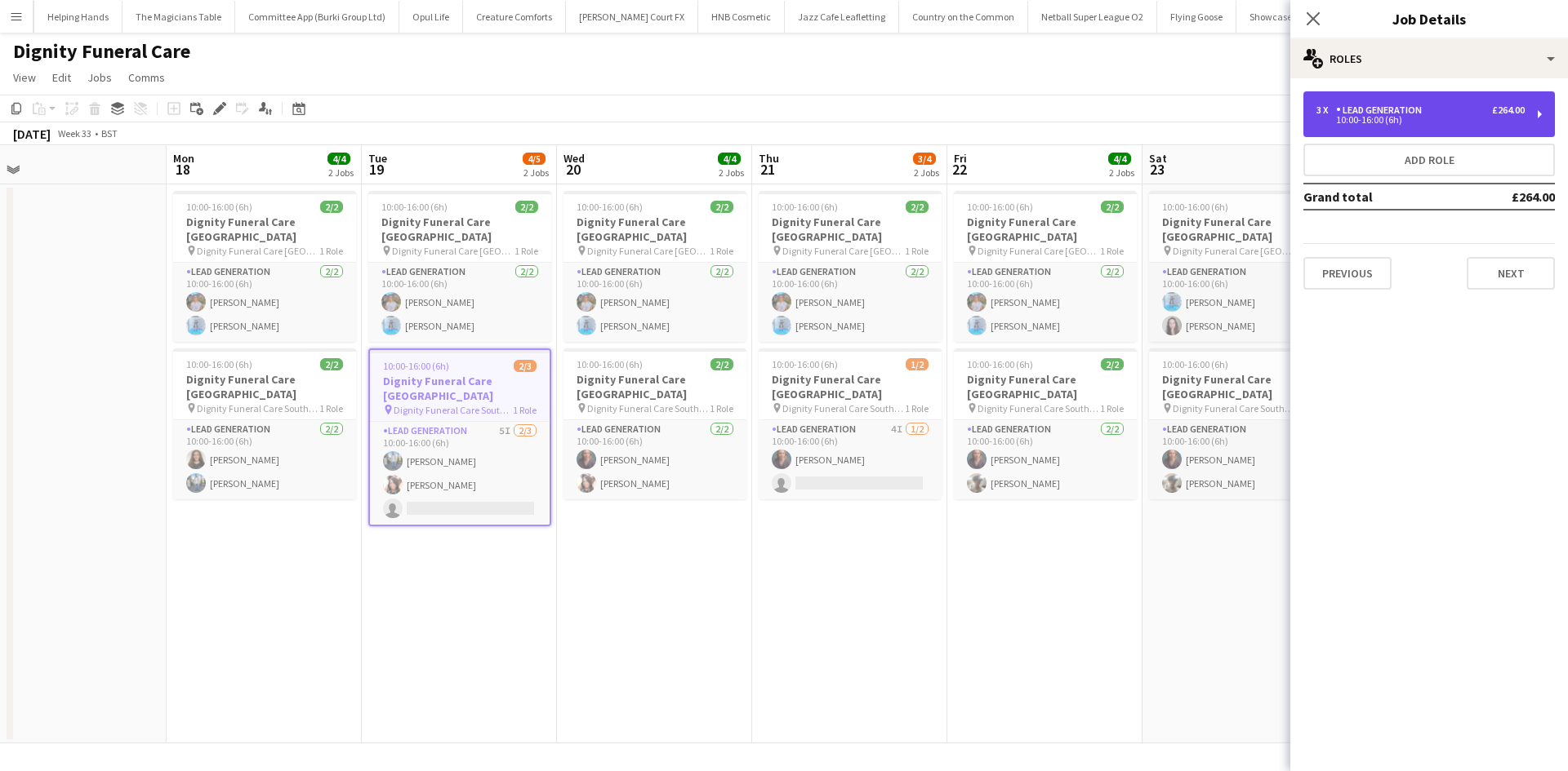
drag, startPoint x: 1523, startPoint y: 98, endPoint x: 1527, endPoint y: 108, distance: 10.8
click at [1523, 97] on div "3 x Lead Generation £264.00 10:00-16:00 (6h)" at bounding box center [1429, 114] width 252 height 46
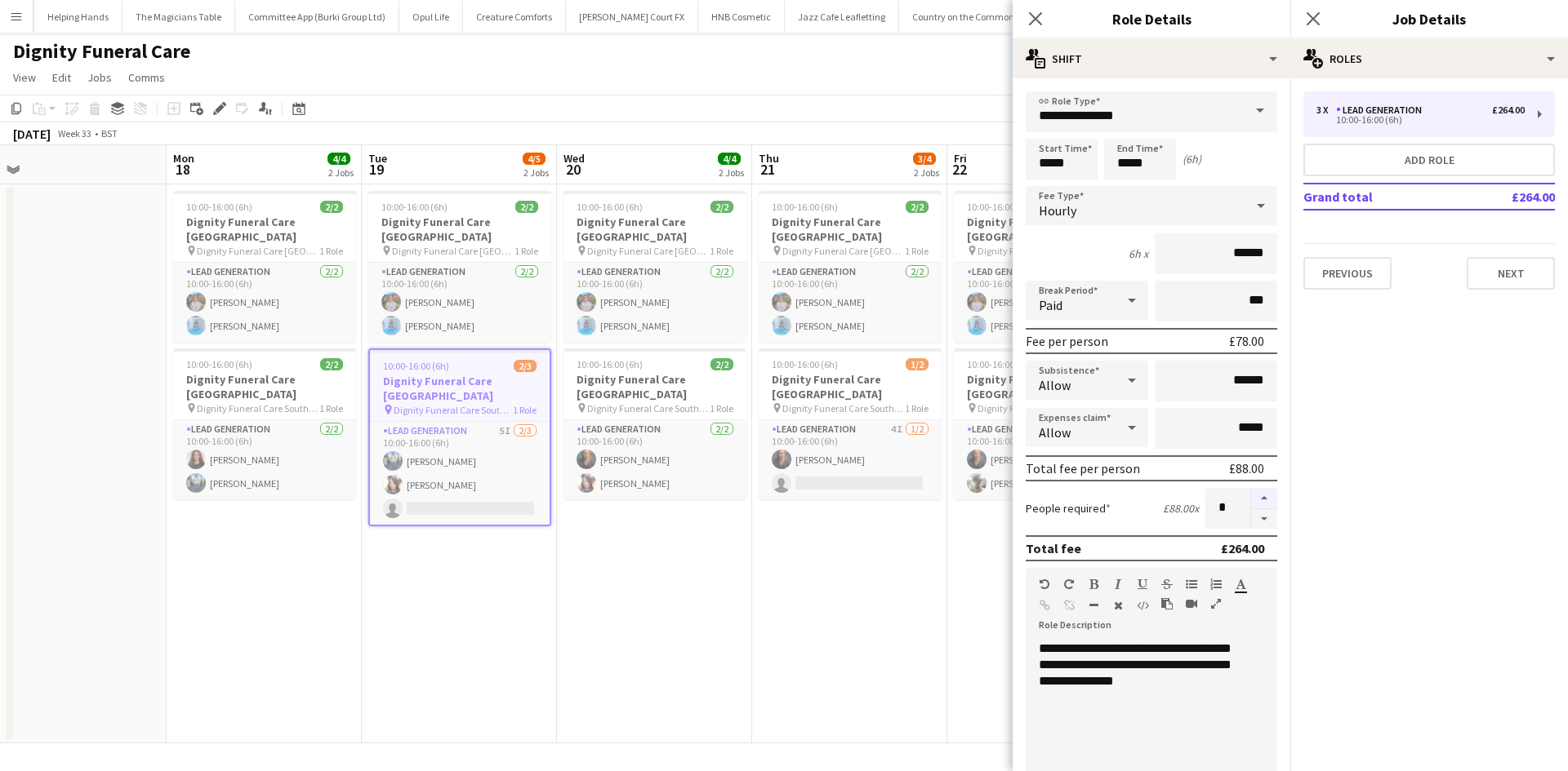
click at [1251, 493] on button "button" at bounding box center [1263, 499] width 26 height 22
click at [1252, 519] on button "button" at bounding box center [1263, 519] width 26 height 21
type input "*"
drag, startPoint x: 957, startPoint y: 567, endPoint x: 1164, endPoint y: 405, distance: 262.9
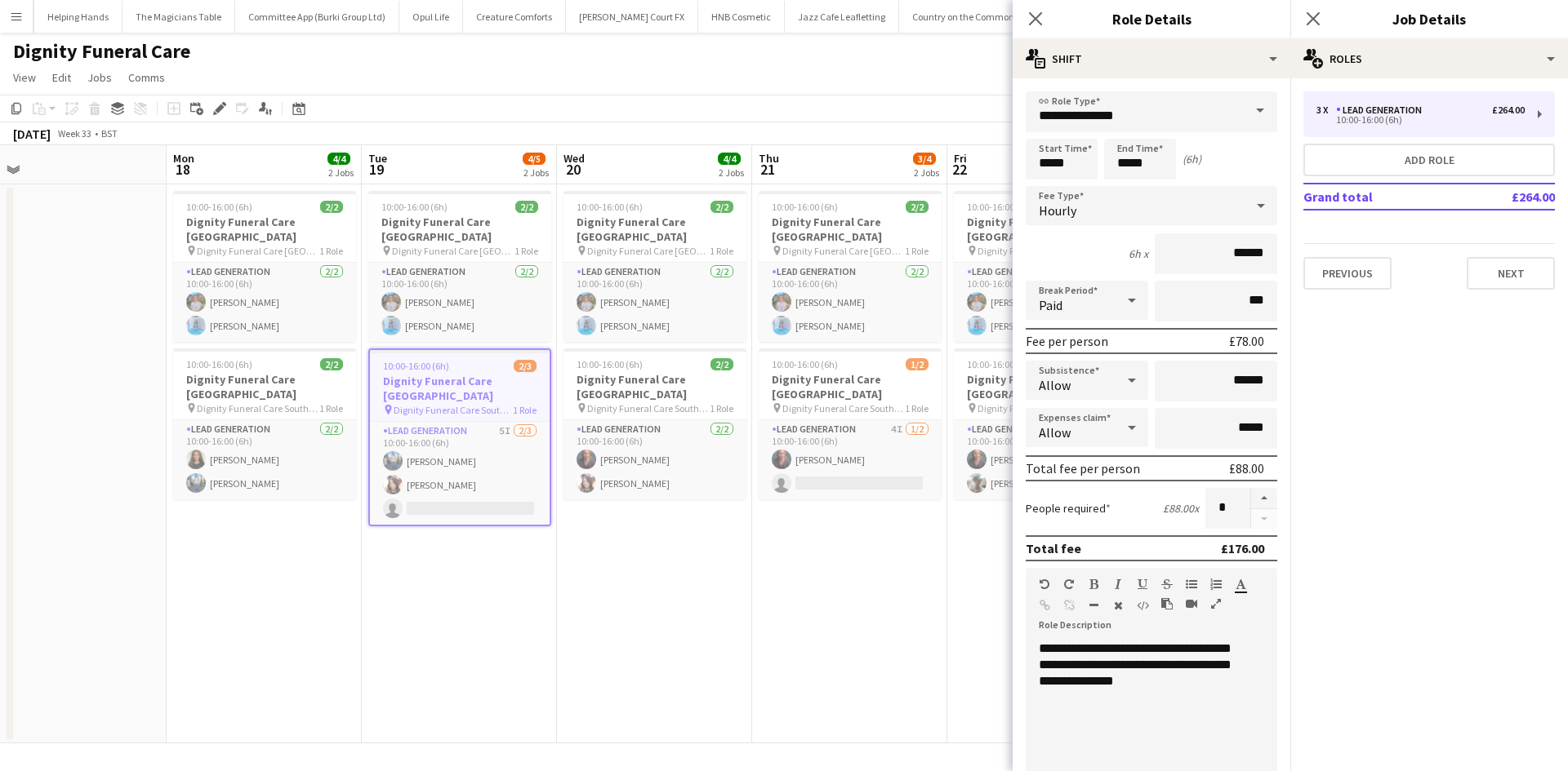
click at [956, 567] on app-date-cell "10:00-16:00 (6h) 2/2 Dignity Funeral Care Aberdeen pin Dignity Funeral Care Abe…" at bounding box center [1044, 464] width 195 height 559
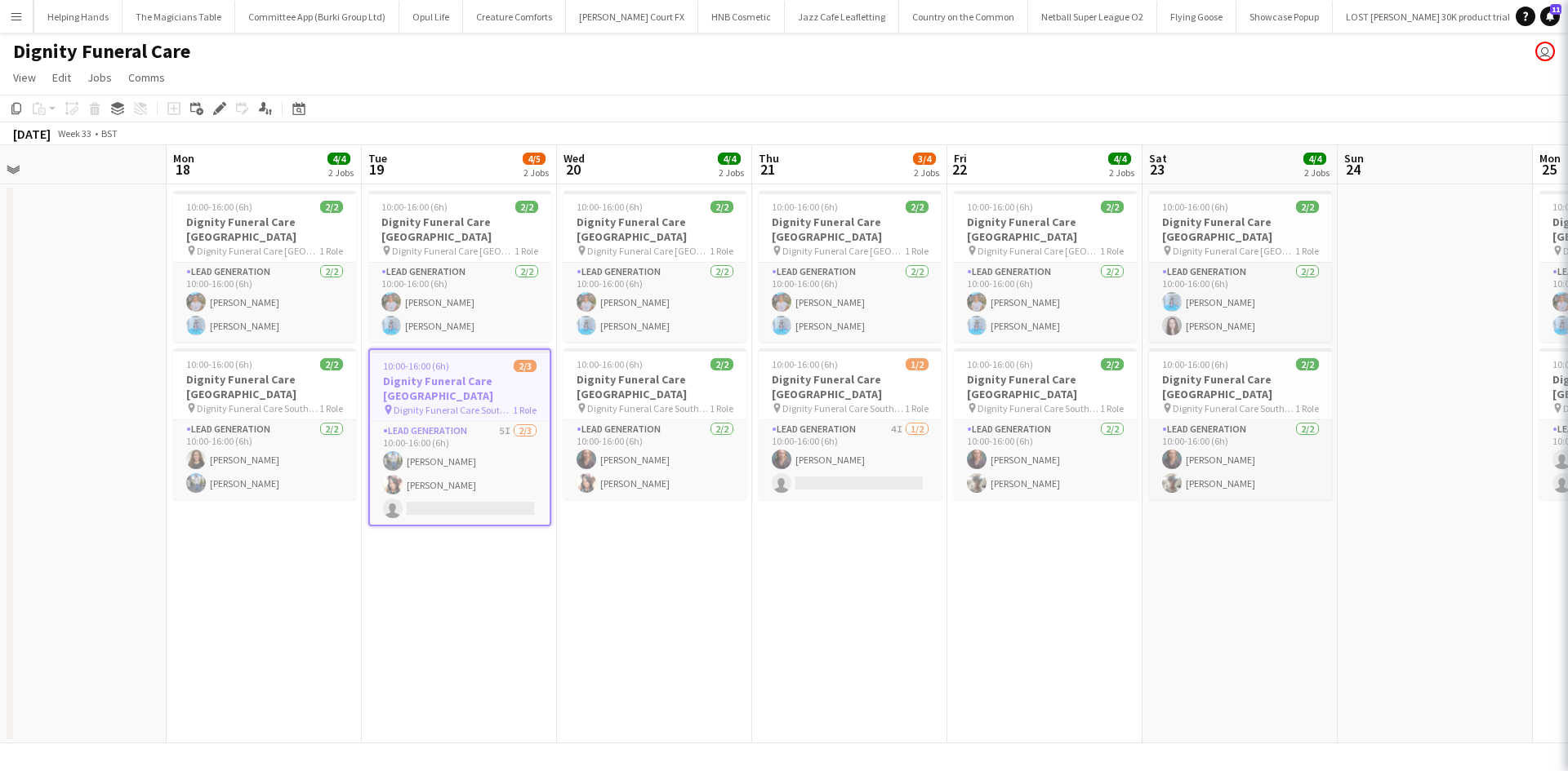
scroll to position [0, 615]
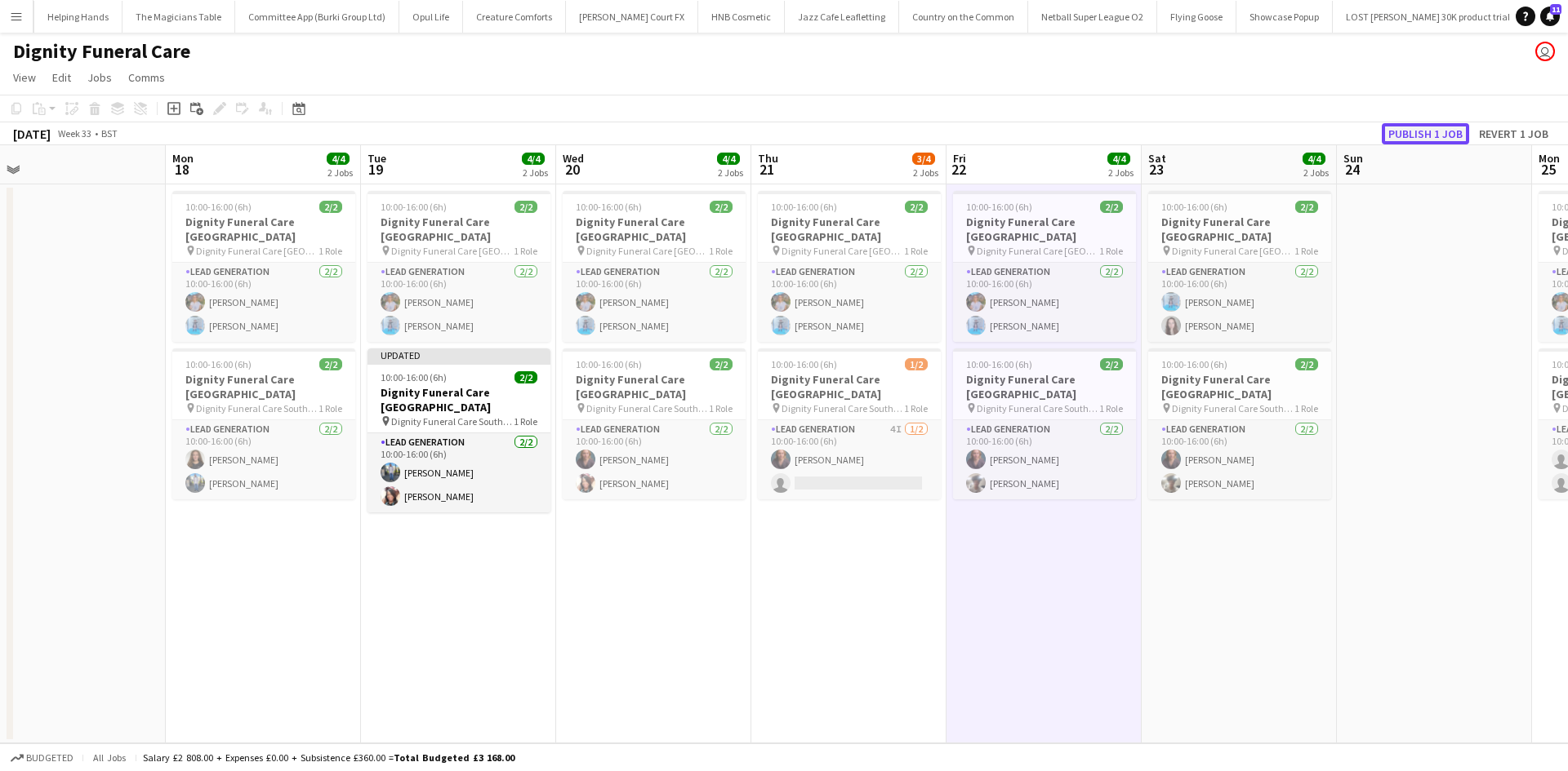
click at [1436, 130] on button "Publish 1 job" at bounding box center [1425, 134] width 87 height 22
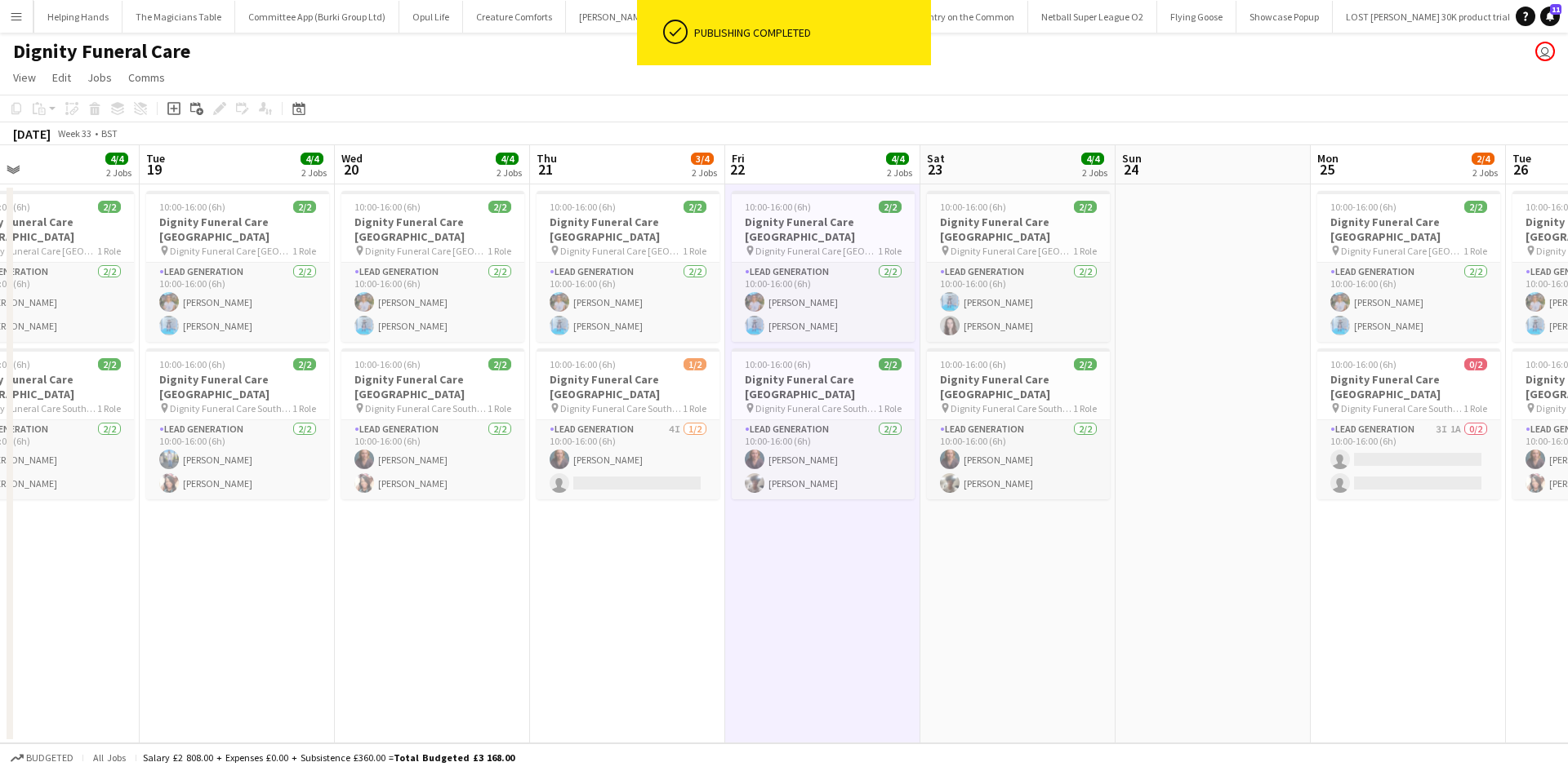
drag, startPoint x: 766, startPoint y: 606, endPoint x: 541, endPoint y: 600, distance: 225.1
click at [541, 600] on app-calendar-viewport "Thu 14 Fri 15 Sat 16 Sun 17 Mon 18 4/4 2 Jobs Tue 19 4/4 2 Jobs Wed 20 4/4 2 Jo…" at bounding box center [784, 445] width 1568 height 598
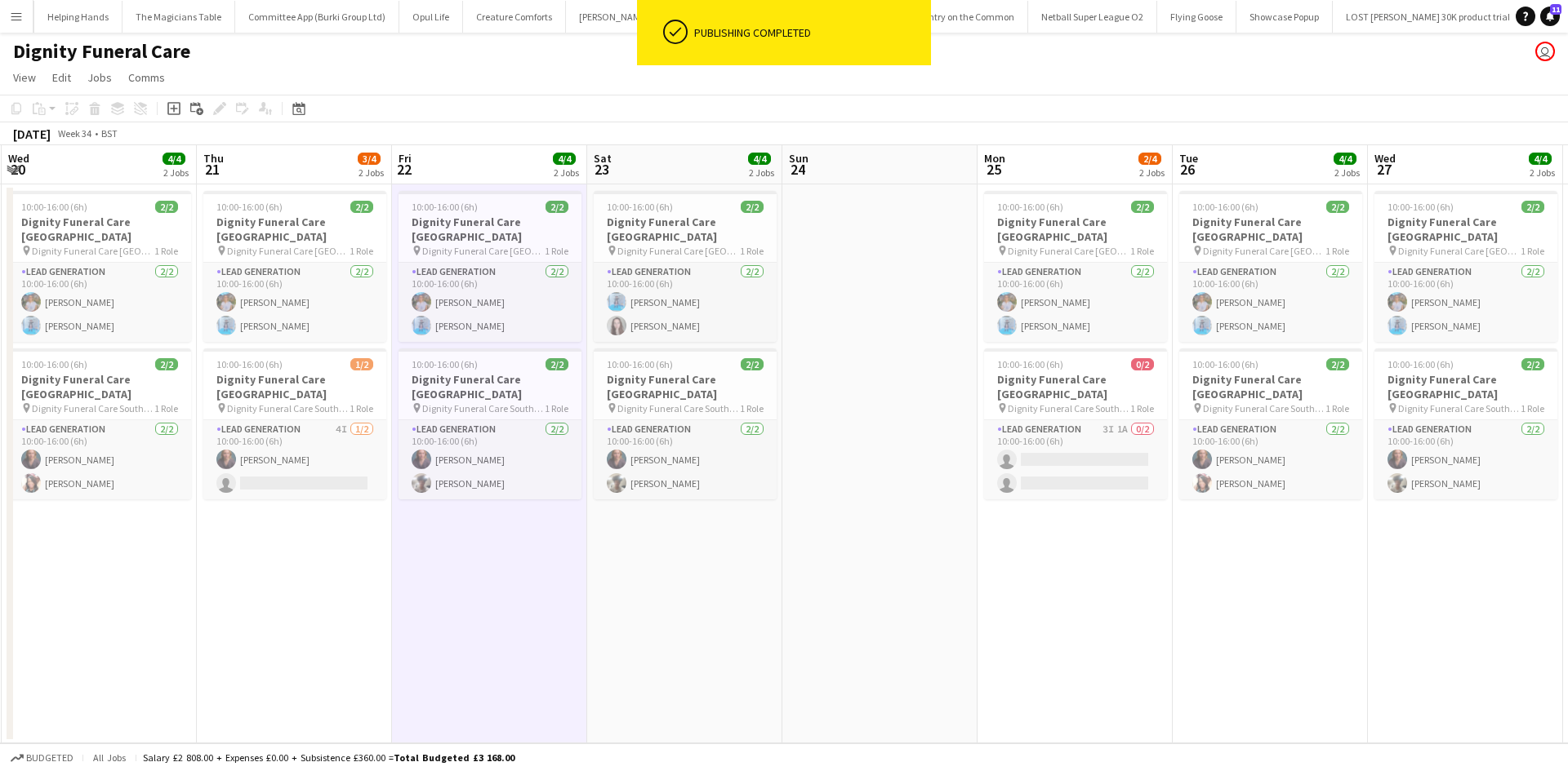
drag, startPoint x: 844, startPoint y: 558, endPoint x: 517, endPoint y: 590, distance: 328.6
click at [517, 591] on app-calendar-viewport "Sat 16 Sun 17 Mon 18 4/4 2 Jobs Tue 19 4/4 2 Jobs Wed 20 4/4 2 Jobs Thu 21 3/4 …" at bounding box center [784, 445] width 1568 height 598
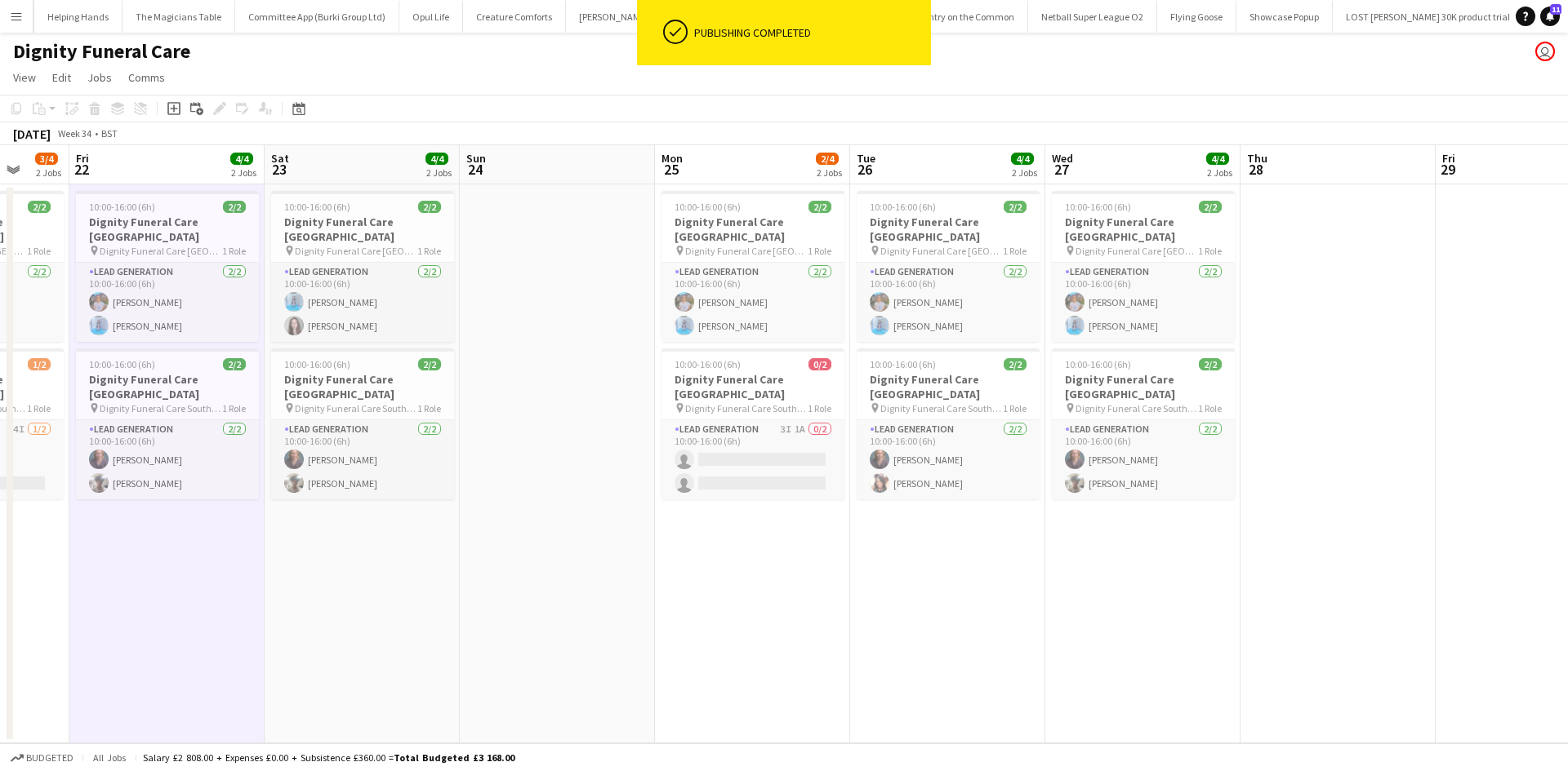
scroll to position [0, 510]
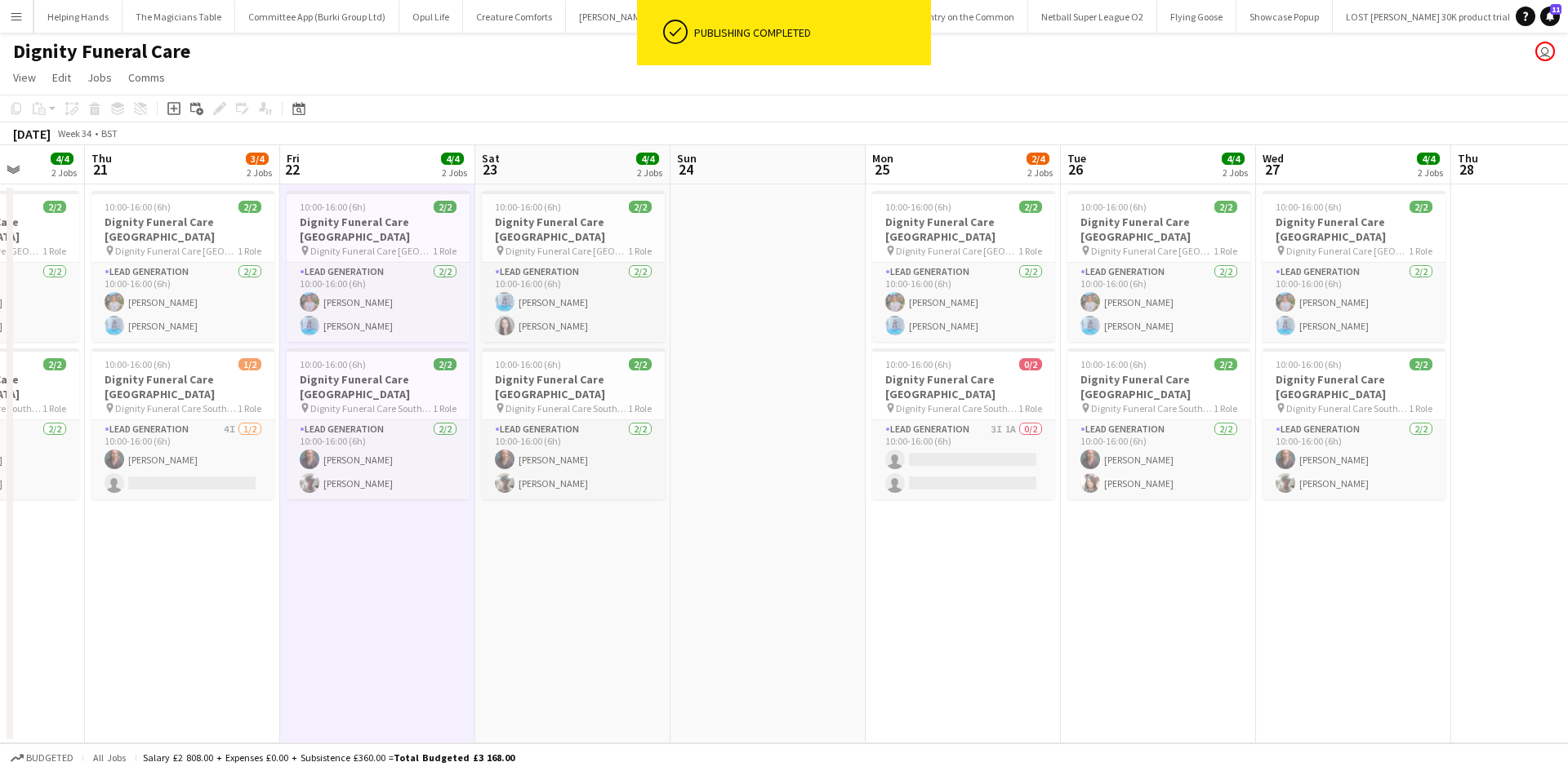
drag, startPoint x: 1102, startPoint y: 532, endPoint x: 678, endPoint y: 515, distance: 424.3
click at [718, 532] on app-calendar-viewport "Mon 18 4/4 2 Jobs Tue 19 4/4 2 Jobs Wed 20 4/4 2 Jobs Thu 21 3/4 2 Jobs Fri 22 …" at bounding box center [784, 445] width 1568 height 598
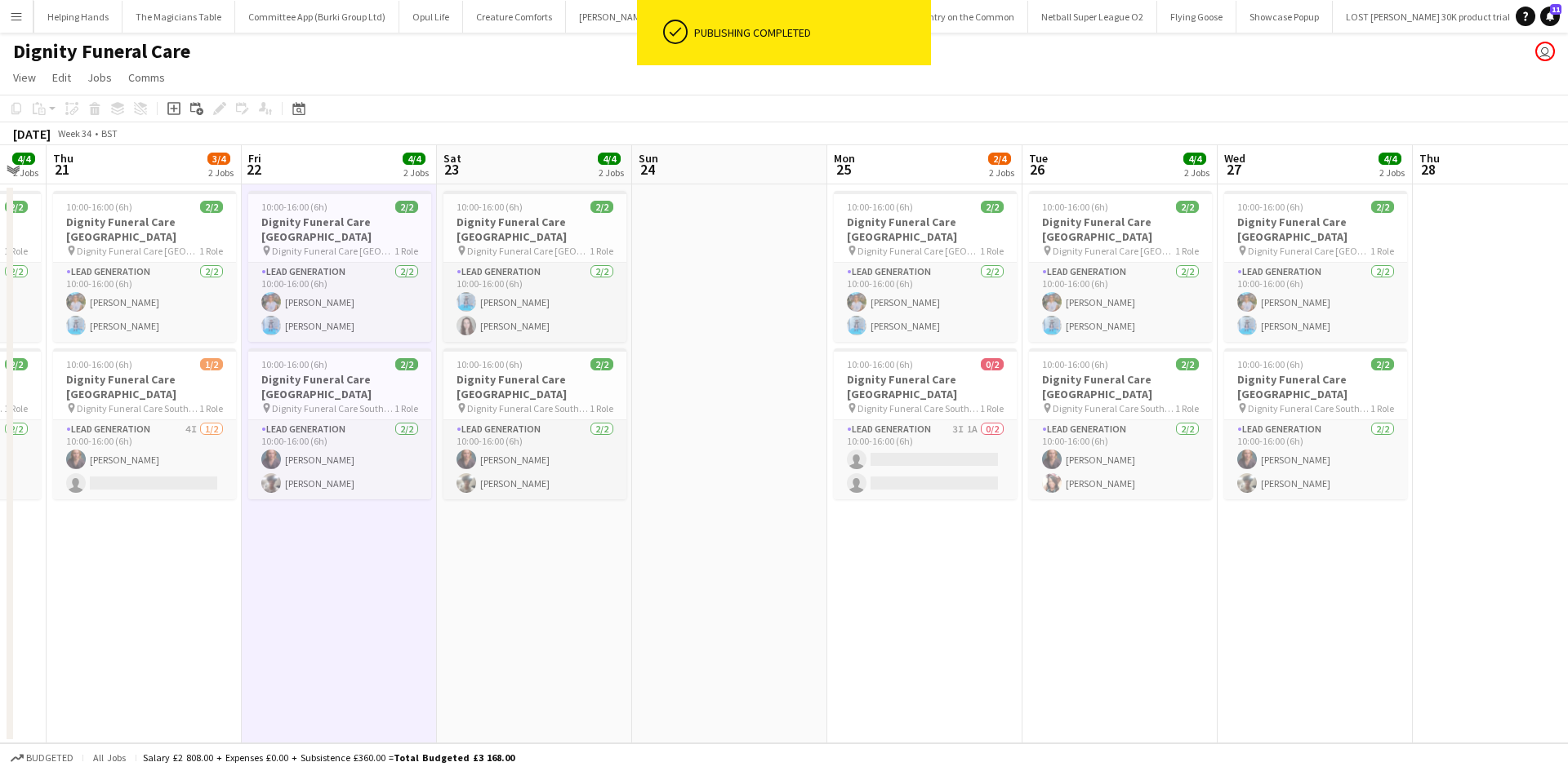
drag, startPoint x: 976, startPoint y: 537, endPoint x: 1011, endPoint y: 537, distance: 35.0
click at [1017, 537] on app-calendar-viewport "Tue 19 4/4 2 Jobs Wed 20 4/4 2 Jobs Thu 21 3/4 2 Jobs Fri 22 4/4 2 Jobs Sat 23 …" at bounding box center [784, 445] width 1568 height 598
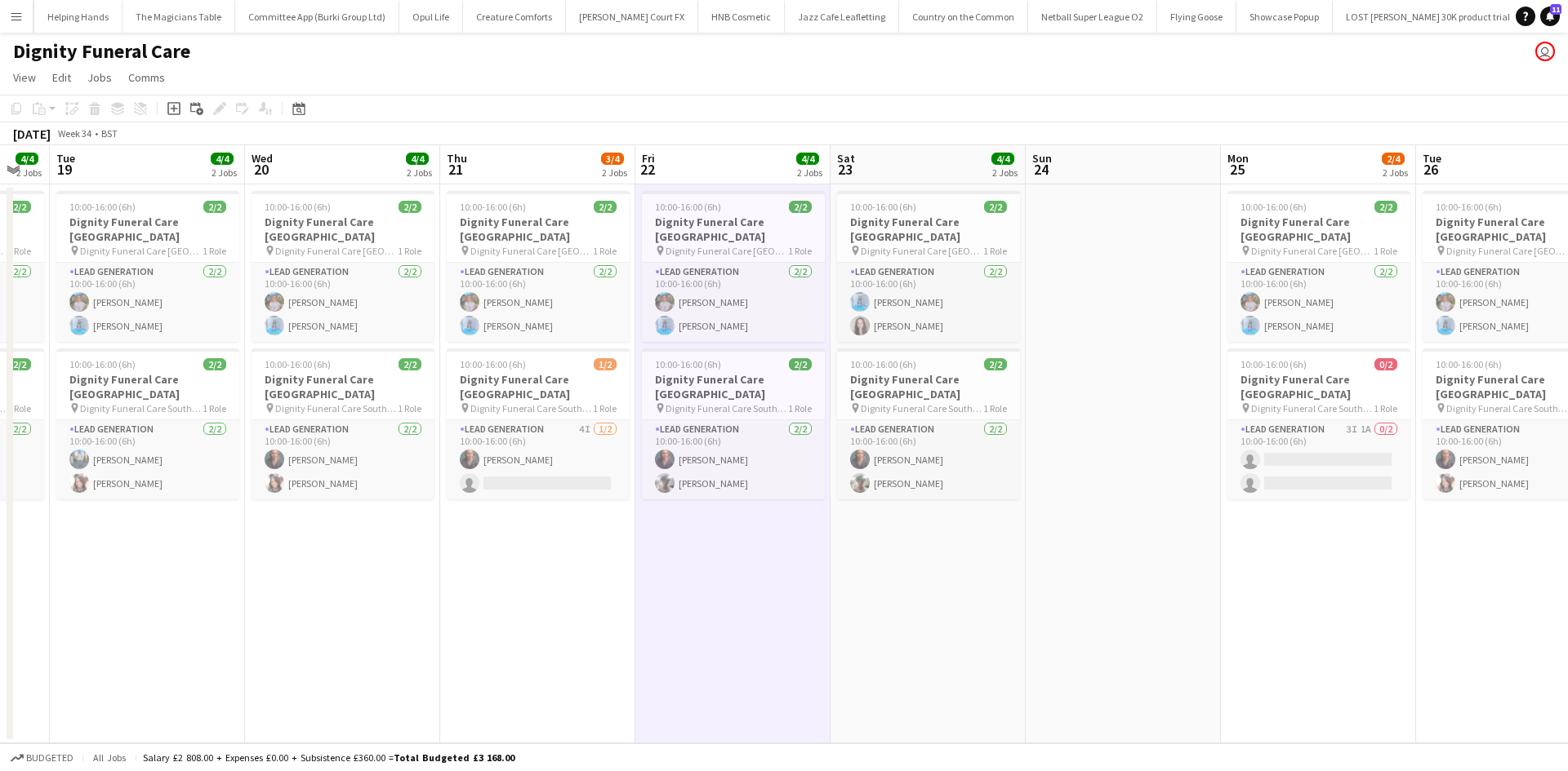
drag, startPoint x: 929, startPoint y: 580, endPoint x: 1151, endPoint y: 549, distance: 224.2
click at [1155, 551] on app-calendar-viewport "Sun 17 Mon 18 4/4 2 Jobs Tue 19 4/4 2 Jobs Wed 20 4/4 2 Jobs Thu 21 3/4 2 Jobs …" at bounding box center [784, 445] width 1568 height 598
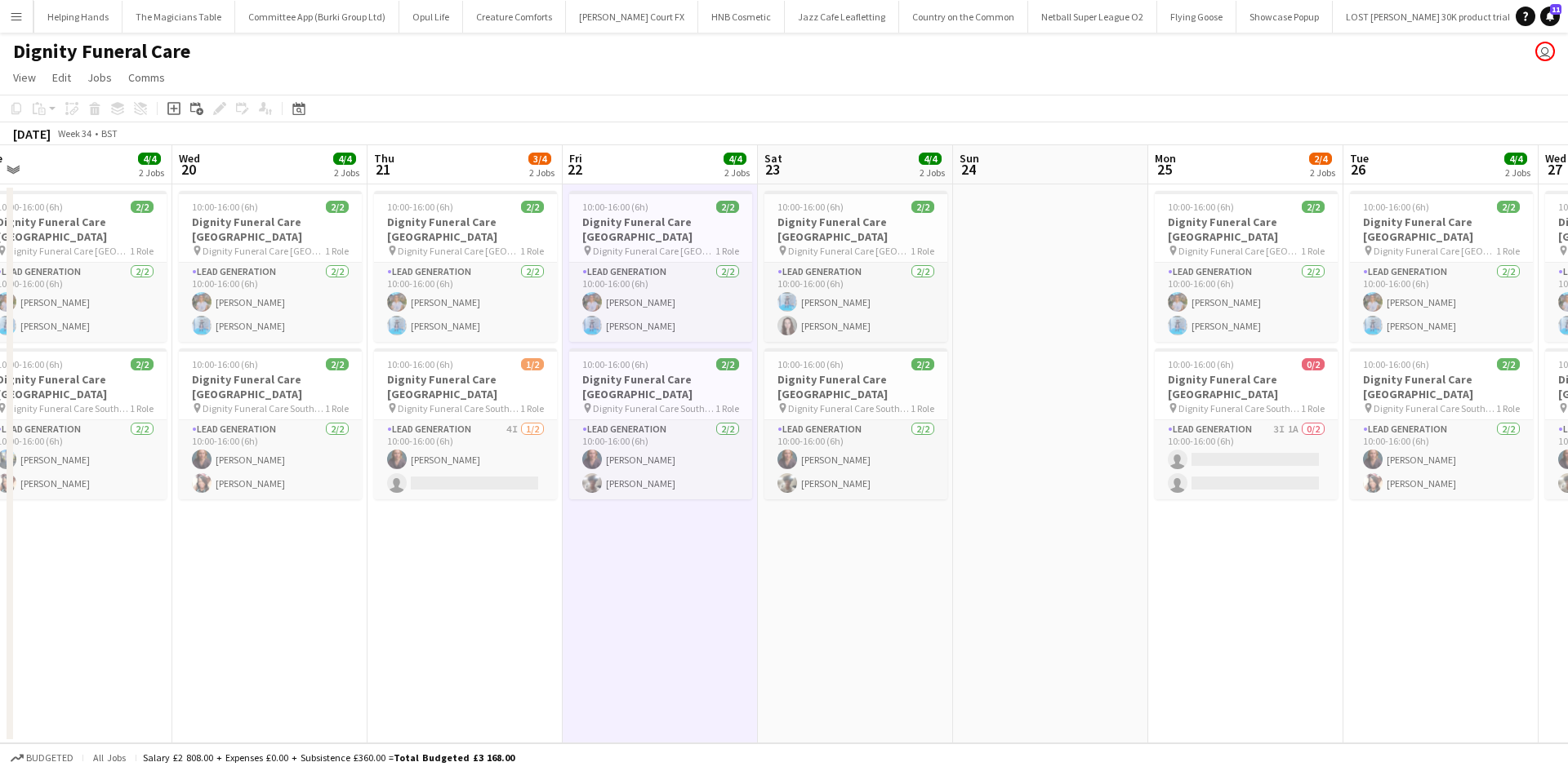
drag, startPoint x: 889, startPoint y: 525, endPoint x: 936, endPoint y: 524, distance: 47.0
click at [936, 524] on app-calendar-viewport "Sun 17 Mon 18 4/4 2 Jobs Tue 19 4/4 2 Jobs Wed 20 4/4 2 Jobs Thu 21 3/4 2 Jobs …" at bounding box center [784, 445] width 1568 height 598
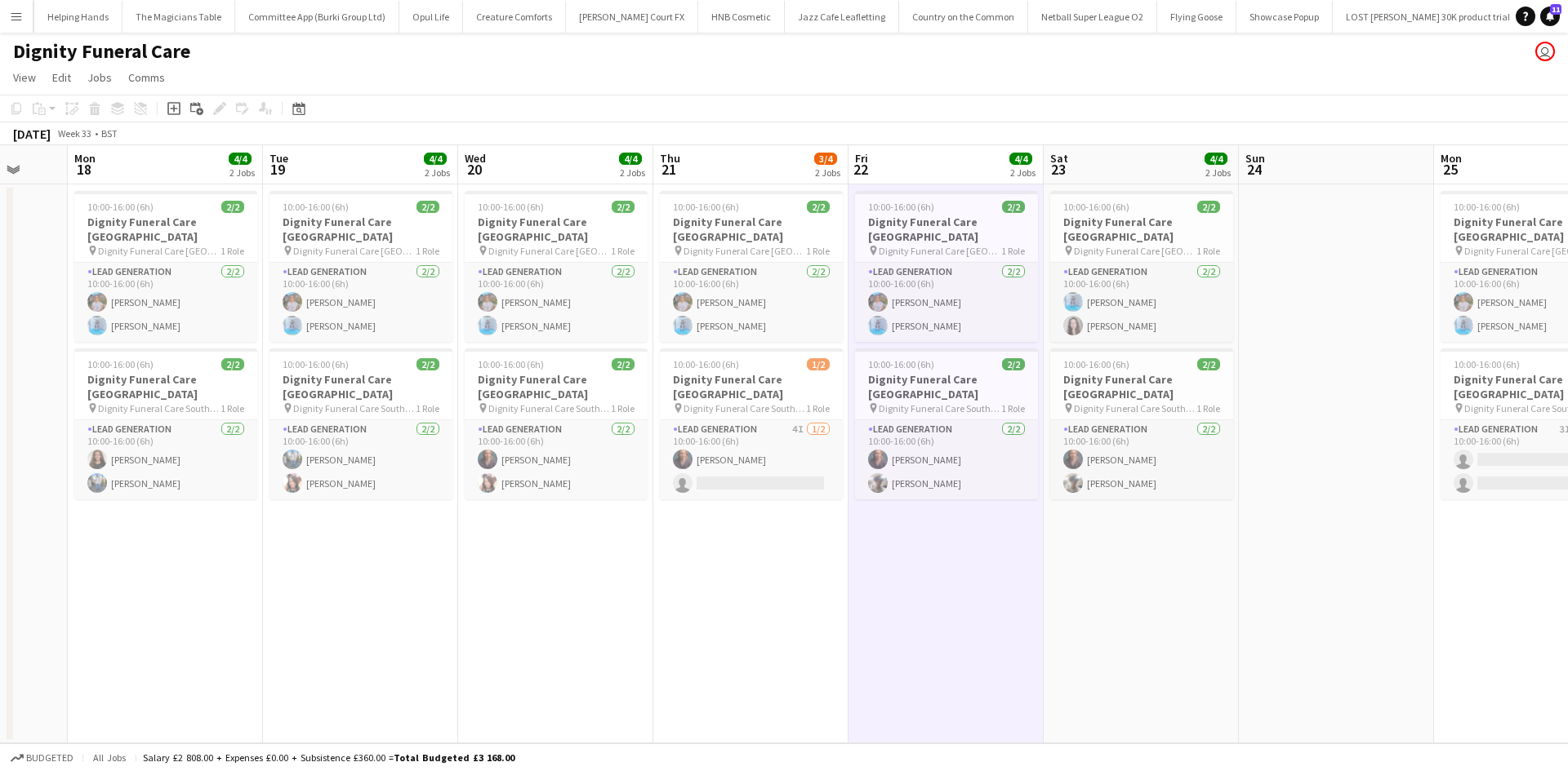
scroll to position [0, 538]
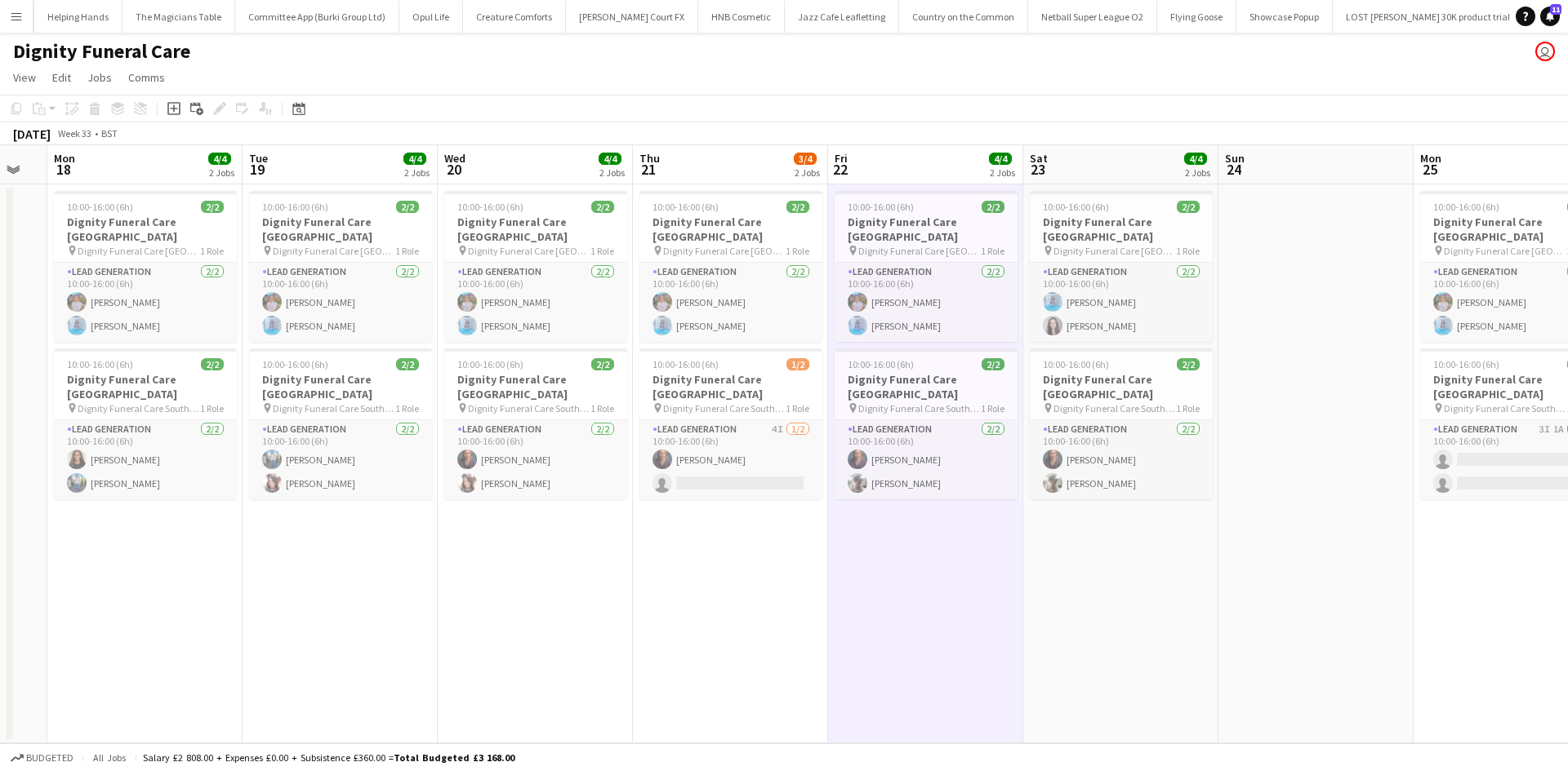
drag, startPoint x: 1167, startPoint y: 509, endPoint x: 662, endPoint y: 509, distance: 505.0
click at [662, 509] on app-calendar-viewport "Fri 15 Sat 16 Sun 17 Mon 18 4/4 2 Jobs Tue 19 4/4 2 Jobs Wed 20 4/4 2 Jobs Thu …" at bounding box center [784, 445] width 1568 height 598
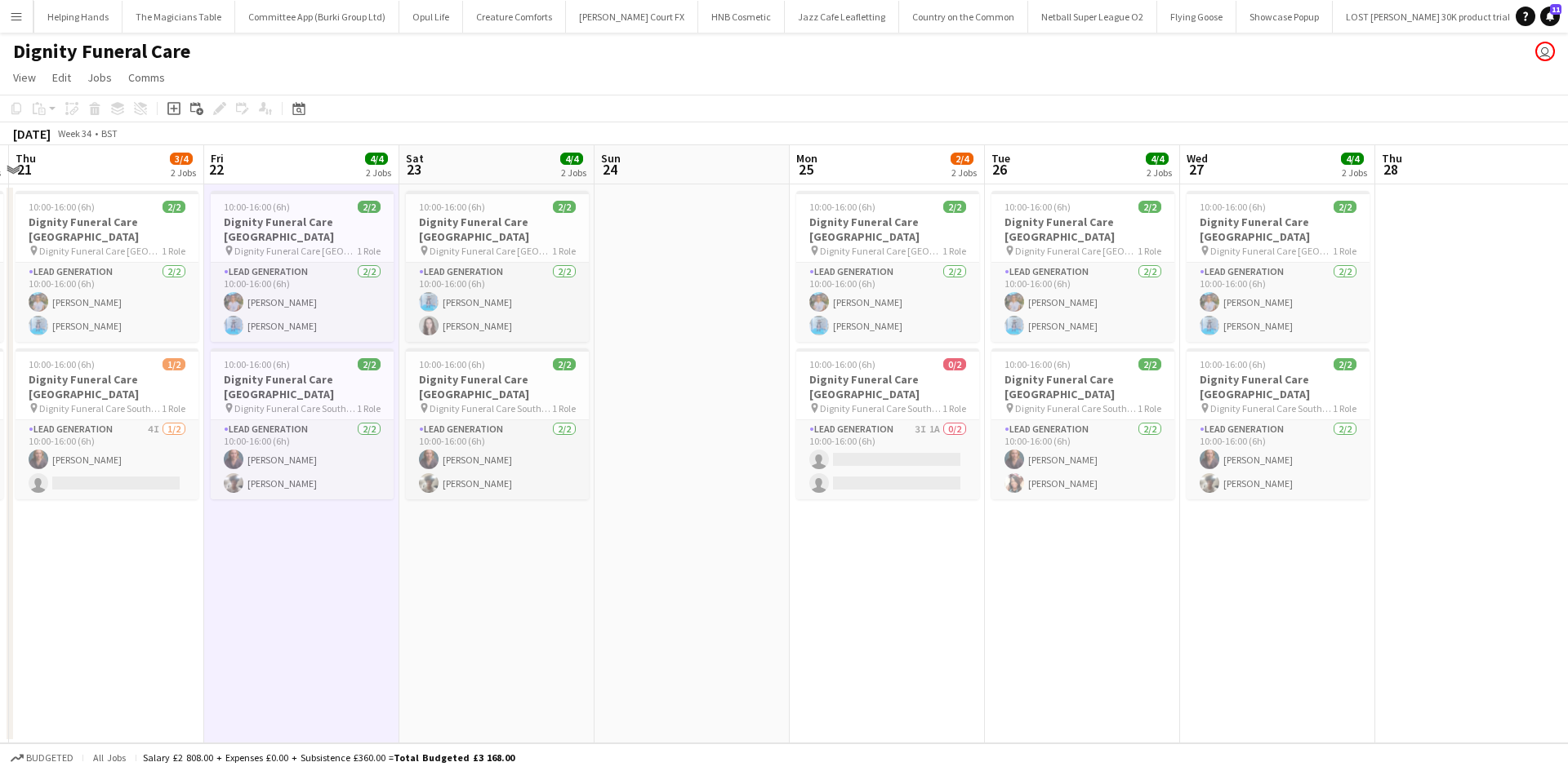
drag, startPoint x: 763, startPoint y: 594, endPoint x: 1018, endPoint y: 593, distance: 255.0
click at [1018, 593] on app-calendar-viewport "Mon 18 4/4 2 Jobs Tue 19 4/4 2 Jobs Wed 20 4/4 2 Jobs Thu 21 3/4 2 Jobs Fri 22 …" at bounding box center [784, 445] width 1568 height 598
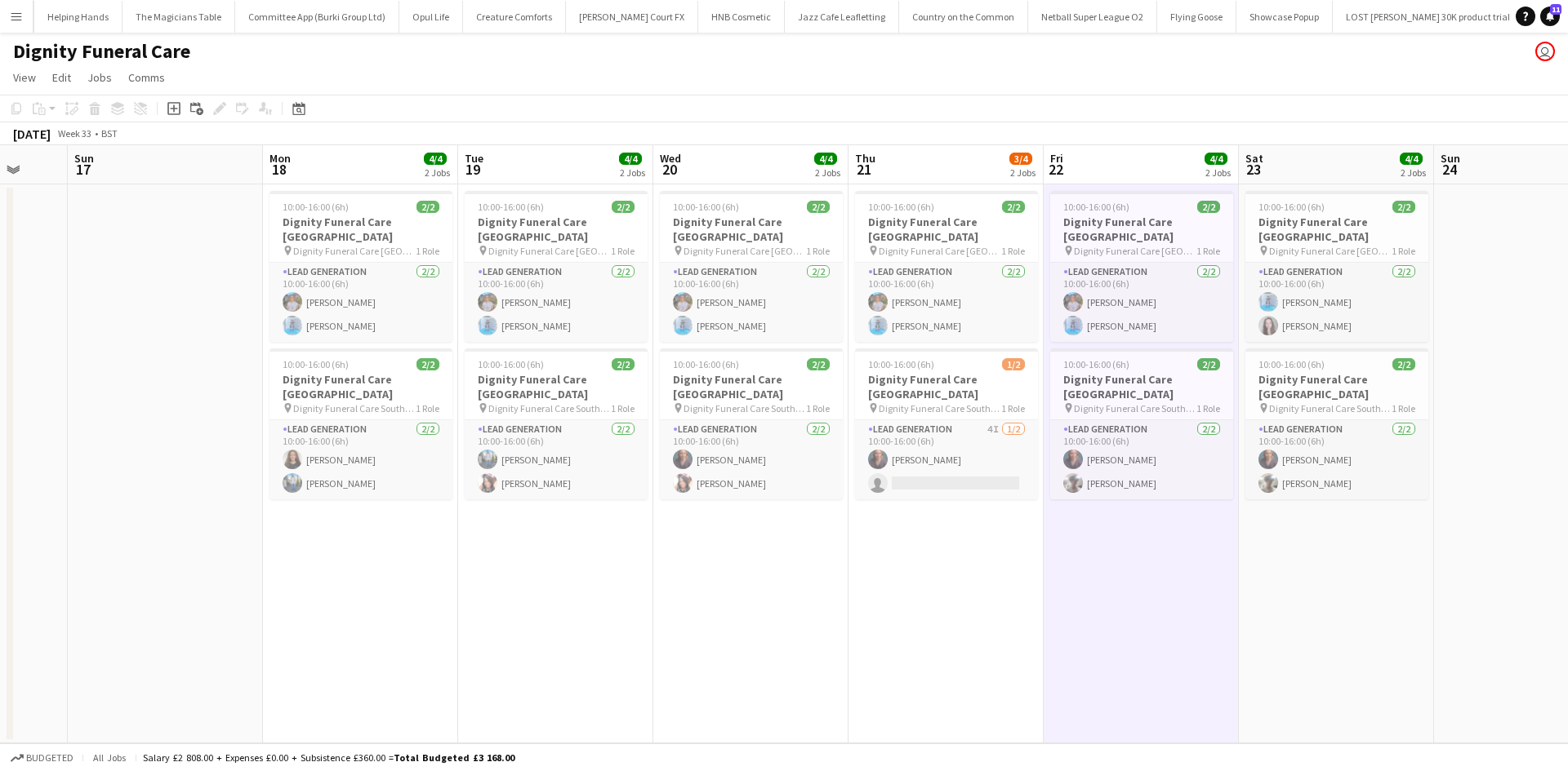
scroll to position [0, 527]
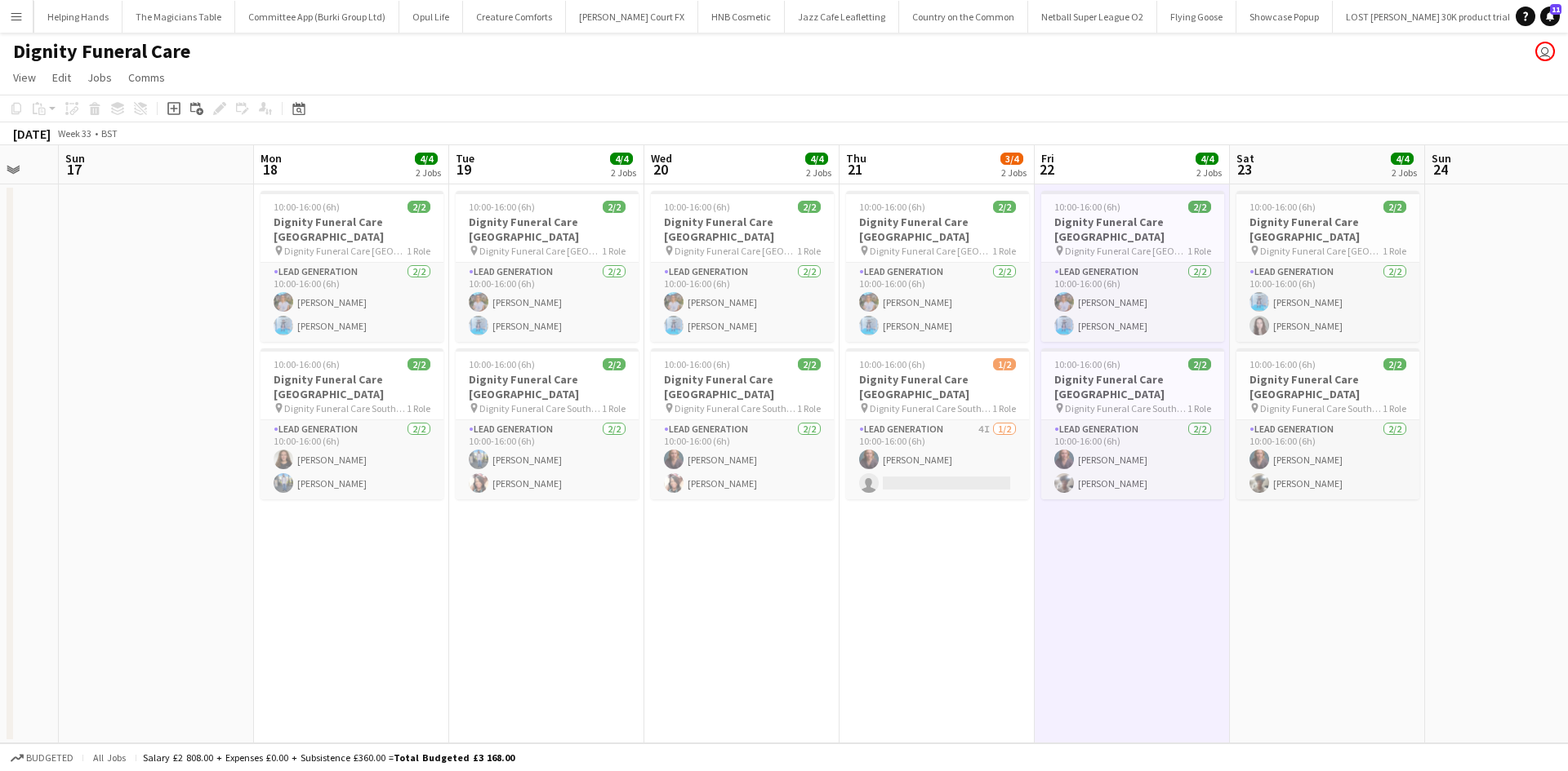
drag, startPoint x: 697, startPoint y: 589, endPoint x: 967, endPoint y: 555, distance: 272.1
click at [967, 555] on app-calendar-viewport "Thu 14 Fri 15 Sat 16 Sun 17 Mon 18 4/4 2 Jobs Tue 19 4/4 2 Jobs Wed 20 4/4 2 Jo…" at bounding box center [784, 445] width 1568 height 598
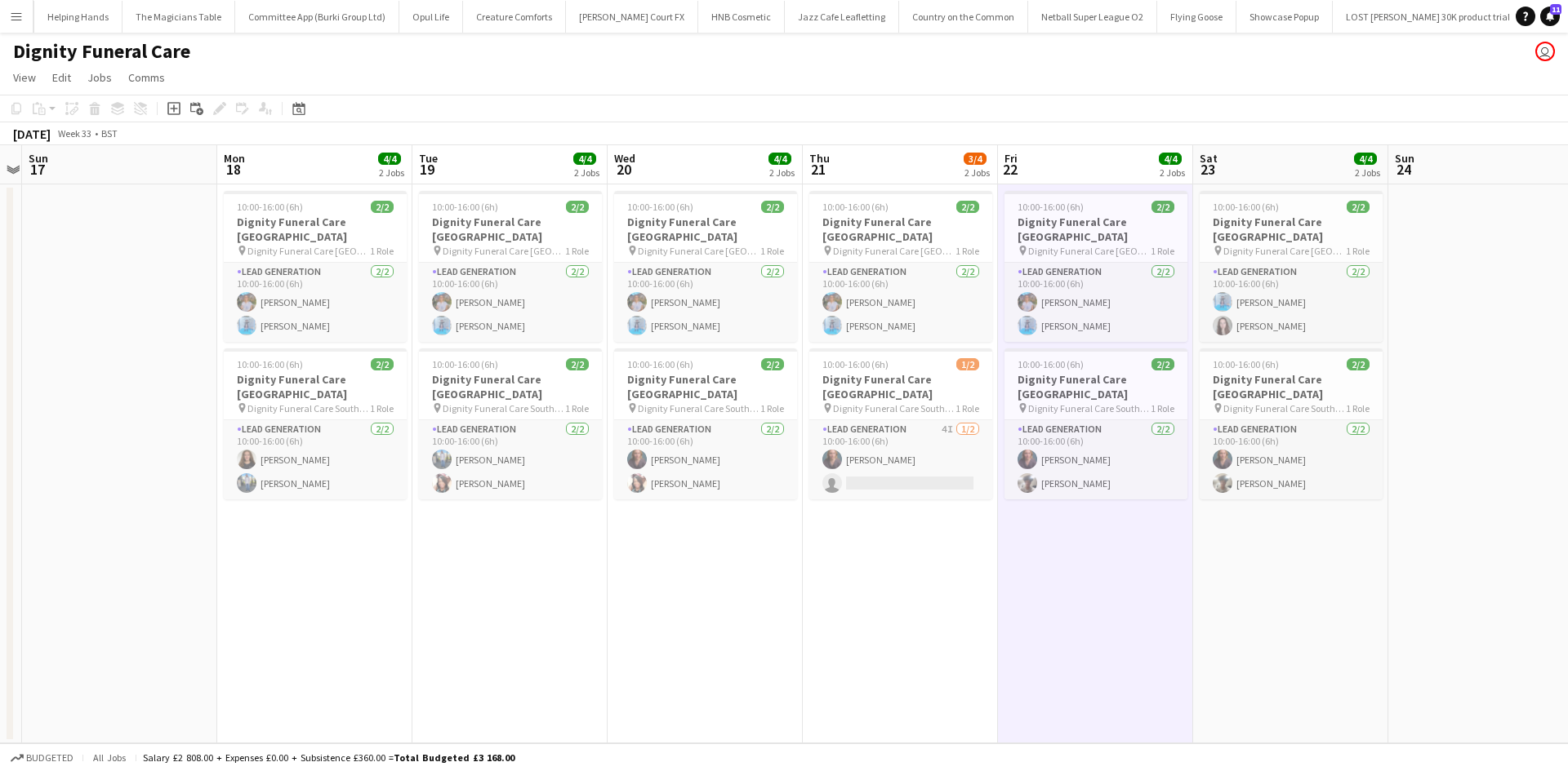
drag, startPoint x: 780, startPoint y: 571, endPoint x: 743, endPoint y: 571, distance: 37.0
click at [743, 571] on app-calendar-viewport "Thu 14 Fri 15 Sat 16 Sun 17 Mon 18 4/4 2 Jobs Tue 19 4/4 2 Jobs Wed 20 4/4 2 Jo…" at bounding box center [784, 445] width 1568 height 598
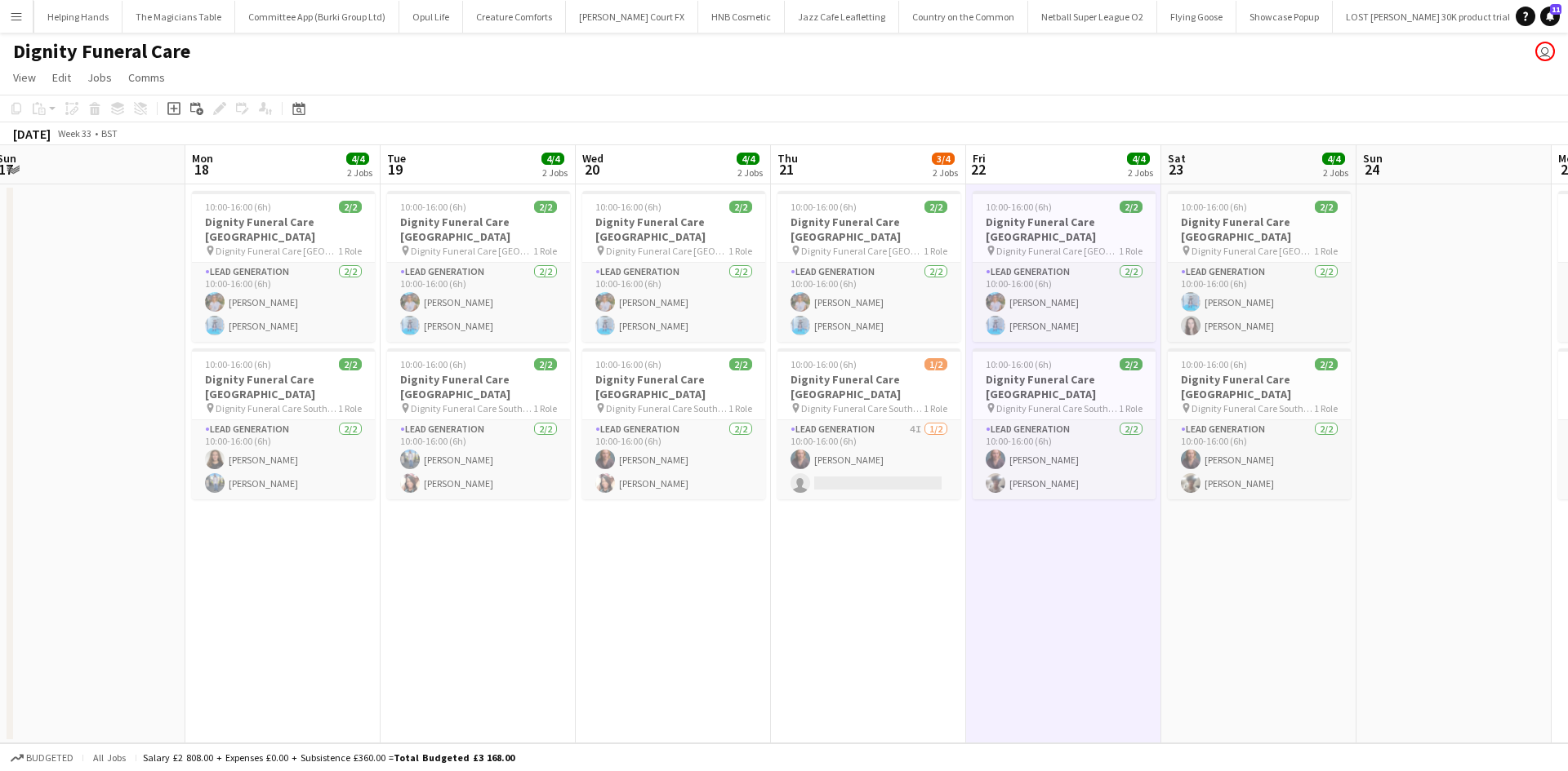
drag, startPoint x: 878, startPoint y: 566, endPoint x: 847, endPoint y: 569, distance: 31.1
click at [847, 569] on app-calendar-viewport "Thu 14 Fri 15 Sat 16 Sun 17 Mon 18 4/4 2 Jobs Tue 19 4/4 2 Jobs Wed 20 4/4 2 Jo…" at bounding box center [784, 445] width 1568 height 598
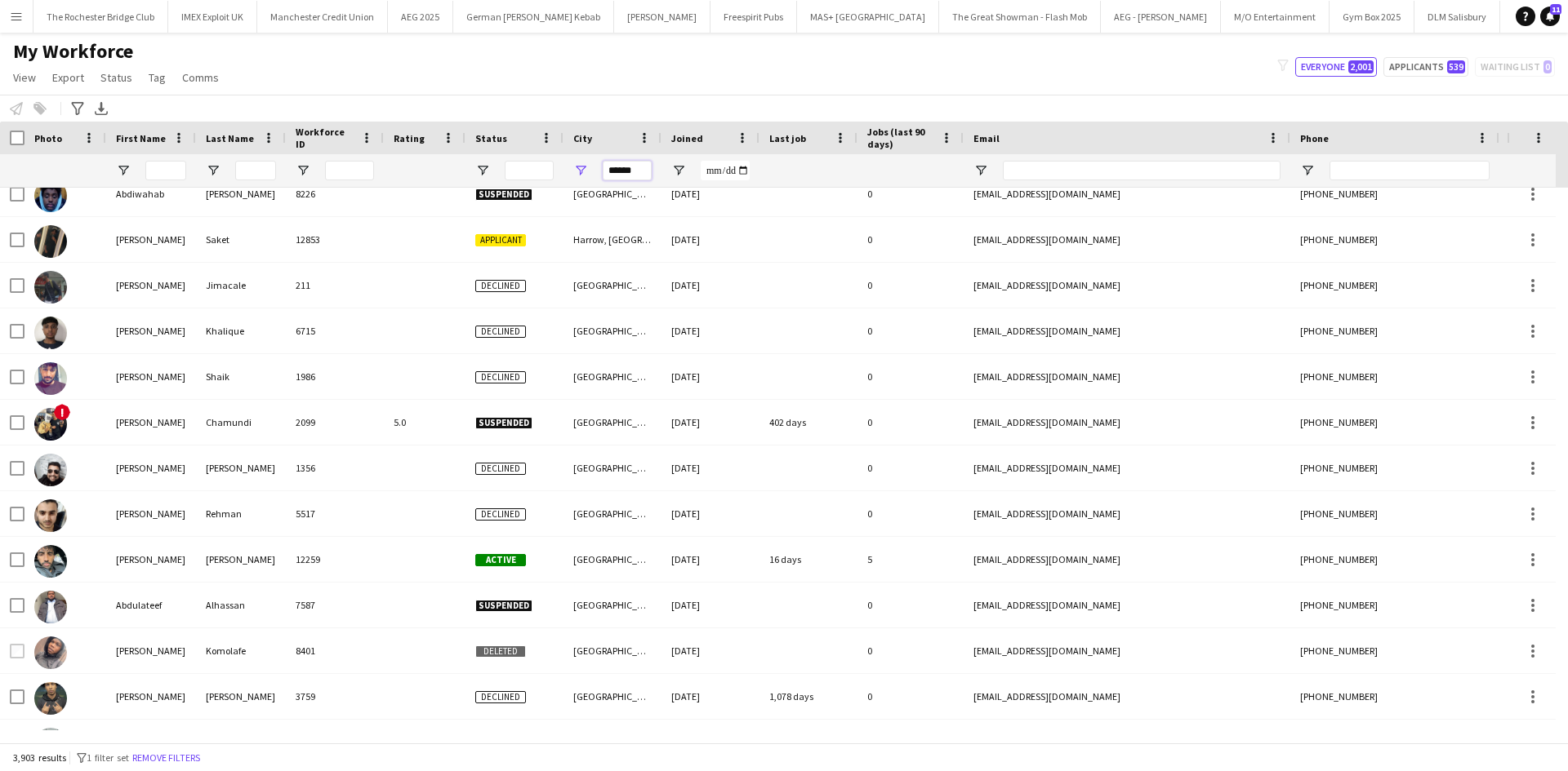
click at [625, 170] on input "******" at bounding box center [627, 171] width 49 height 20
click at [176, 164] on input "First Name Filter Input" at bounding box center [165, 171] width 40 height 20
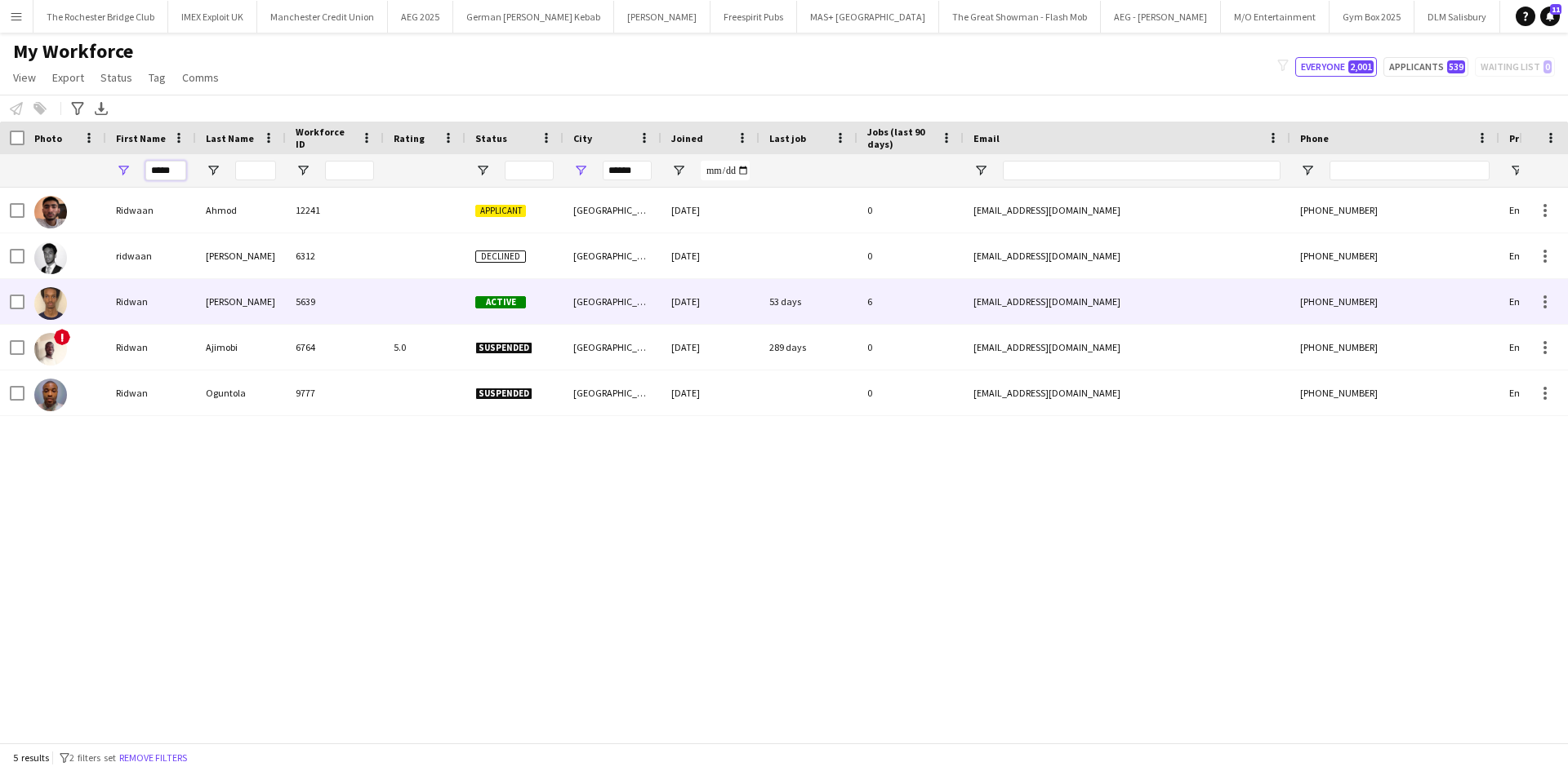
type input "*****"
click at [146, 297] on div "Ridwan" at bounding box center [151, 302] width 90 height 45
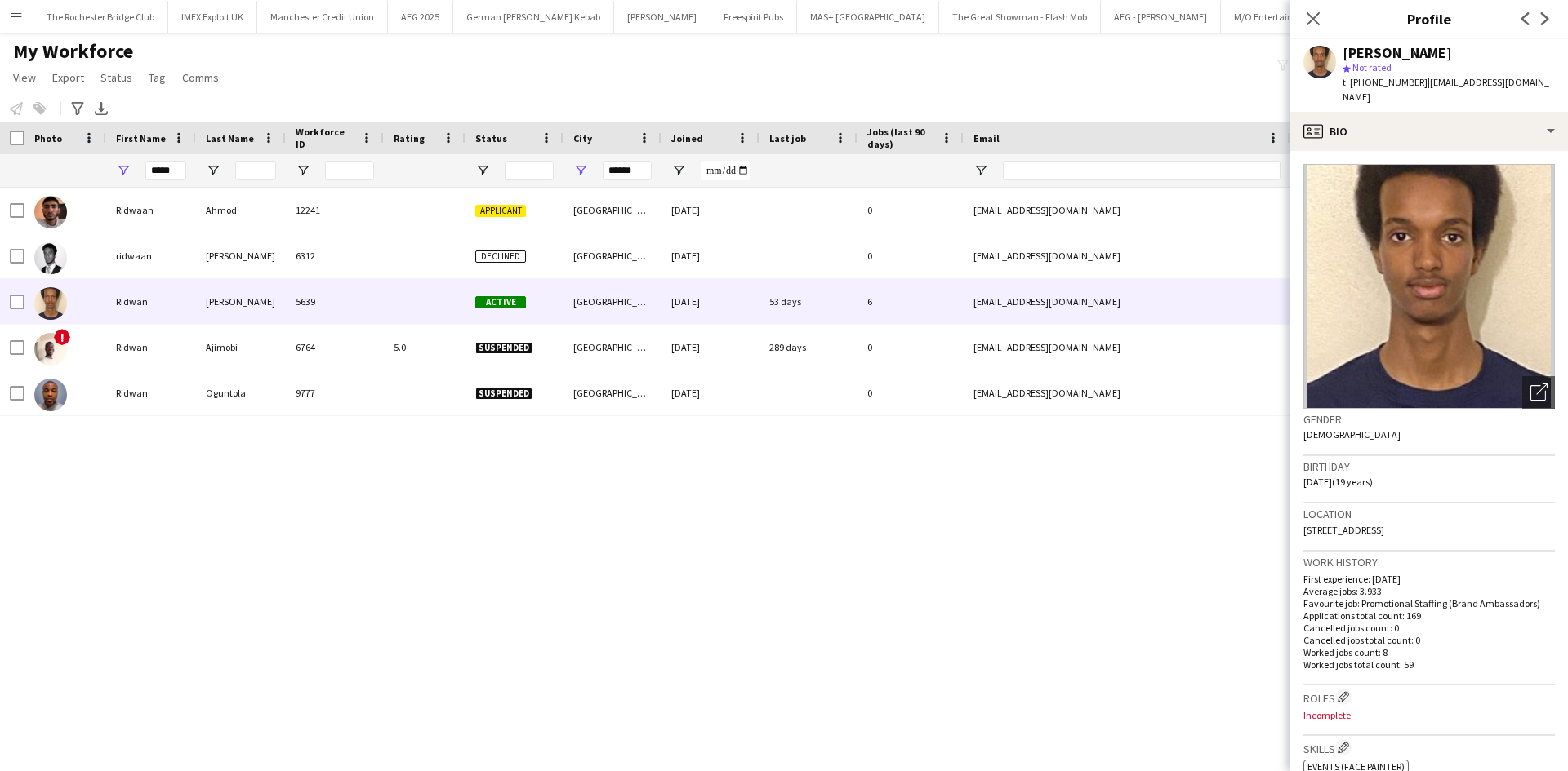
click at [890, 592] on div "Ridwaan Ahmod 12241 Applicant London 02-07-2025 0 ridwaan.ahmod@outlook.com +44…" at bounding box center [759, 459] width 1519 height 543
click at [1497, 244] on img at bounding box center [1429, 287] width 252 height 244
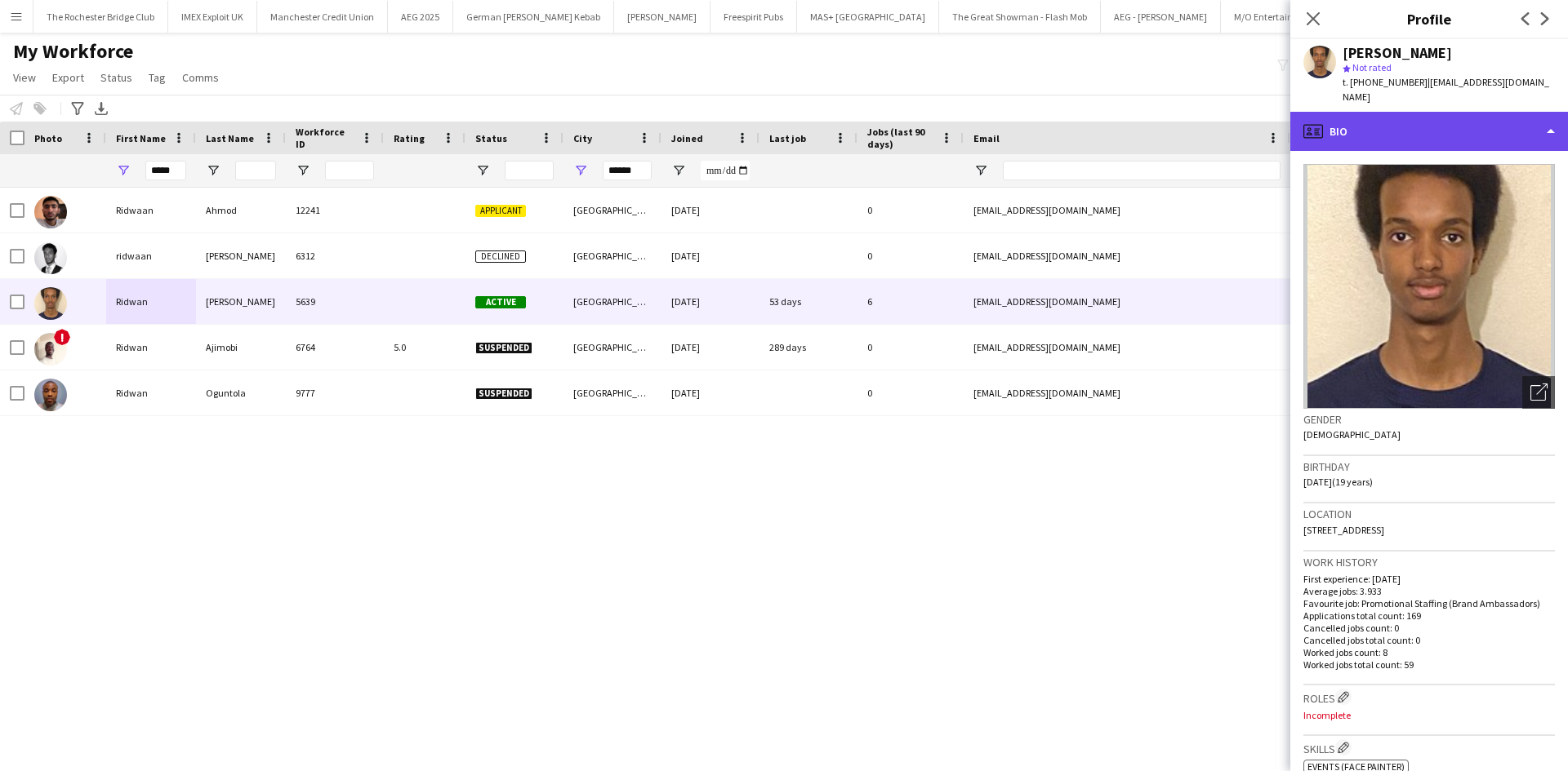
click at [1489, 125] on div "profile Bio" at bounding box center [1429, 131] width 278 height 40
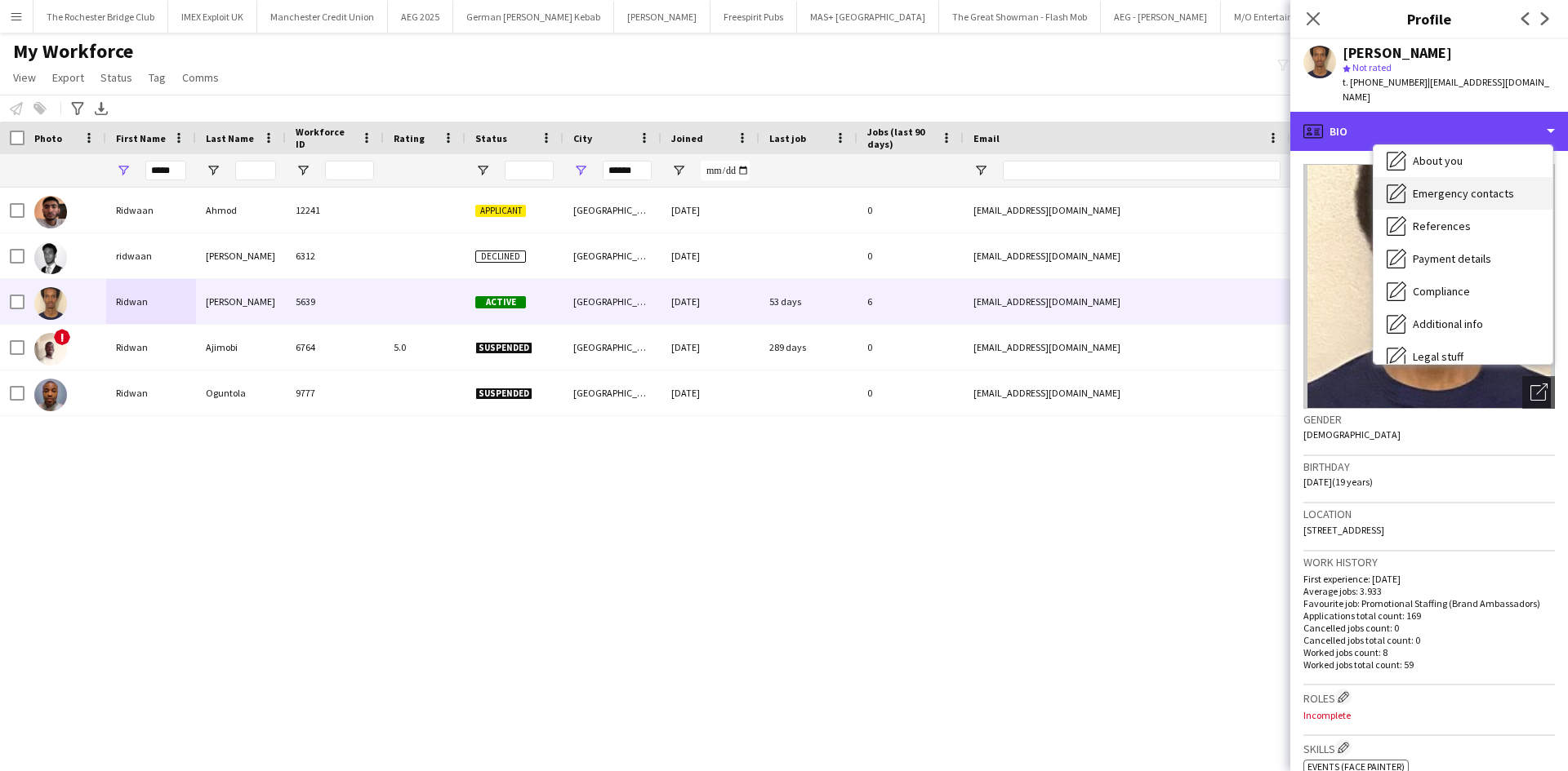
scroll to position [218, 0]
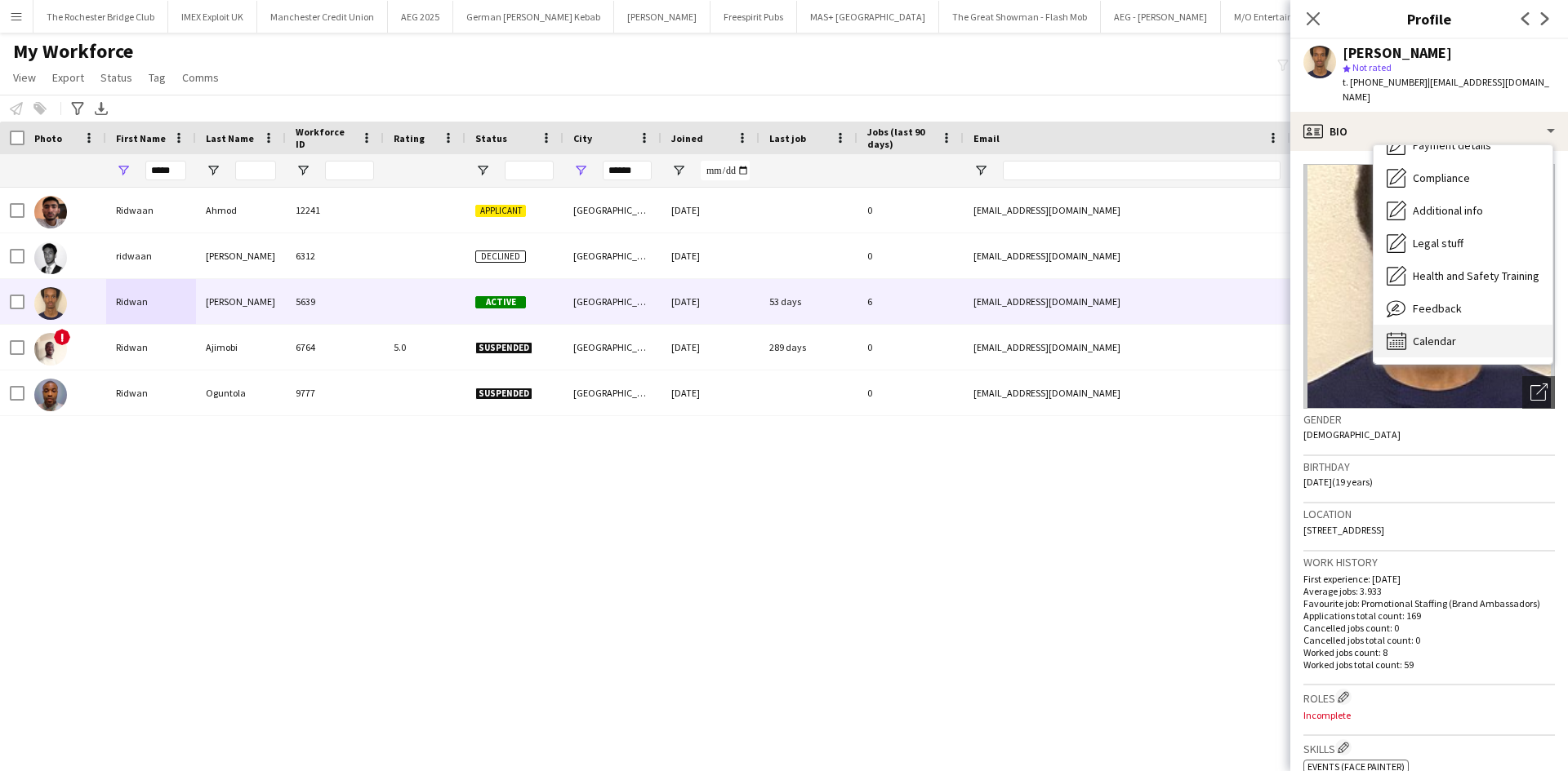
click at [1466, 324] on div "Calendar Calendar" at bounding box center [1462, 341] width 179 height 32
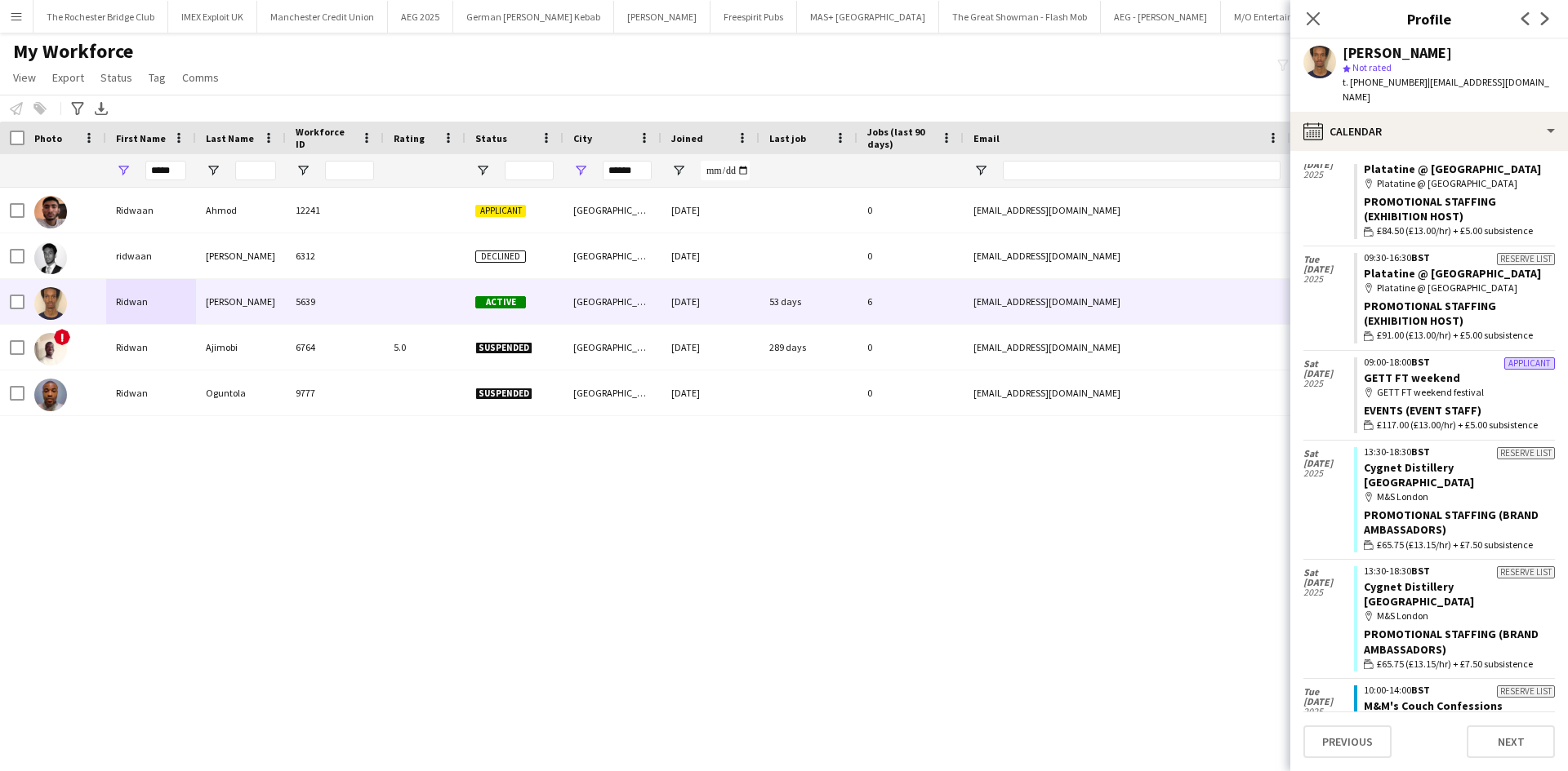
scroll to position [408, 0]
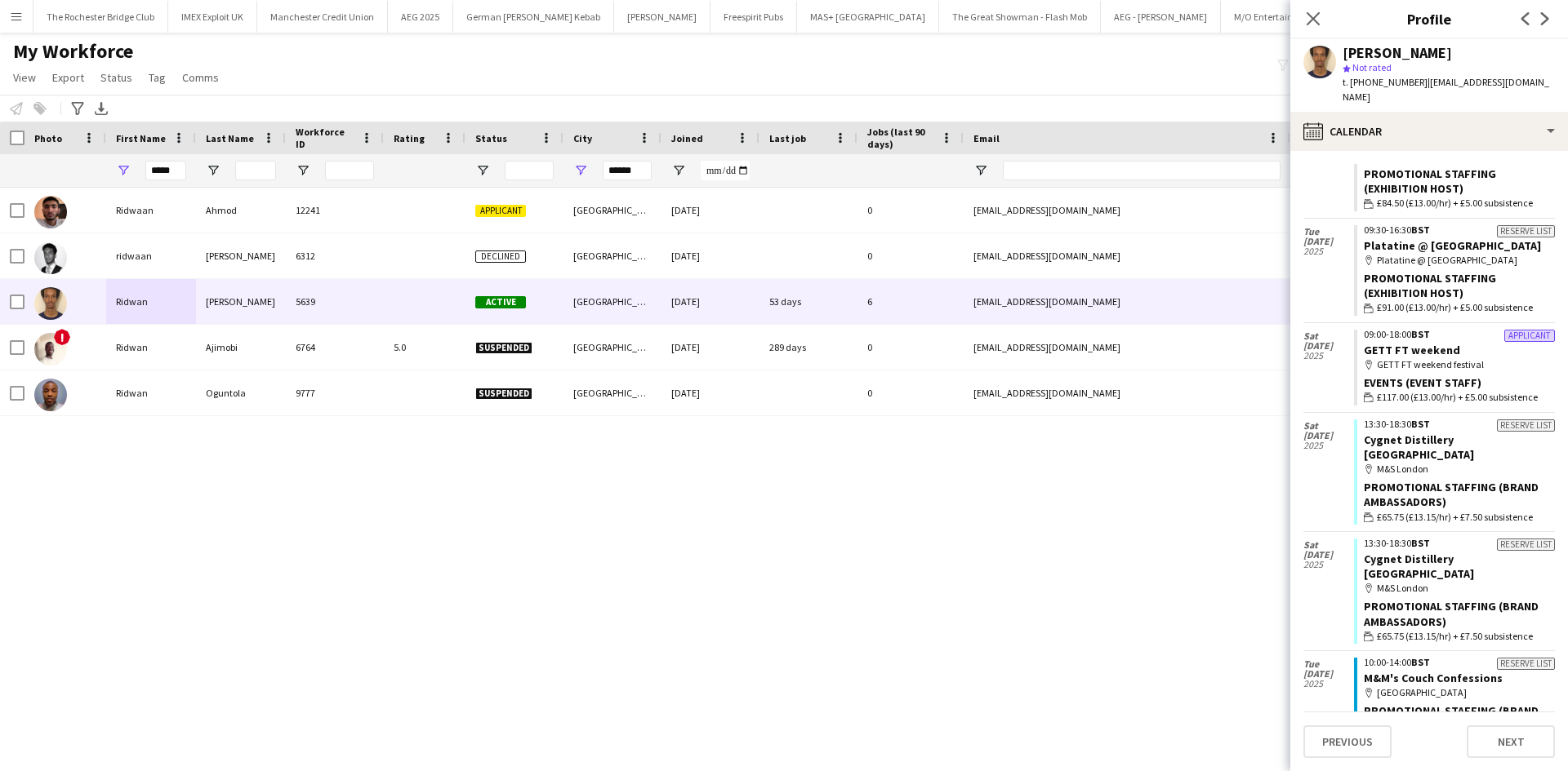
click at [947, 510] on div "Ridwaan Ahmod 12241 Applicant London 02-07-2025 0 ridwaan.ahmod@outlook.com +44…" at bounding box center [759, 459] width 1519 height 543
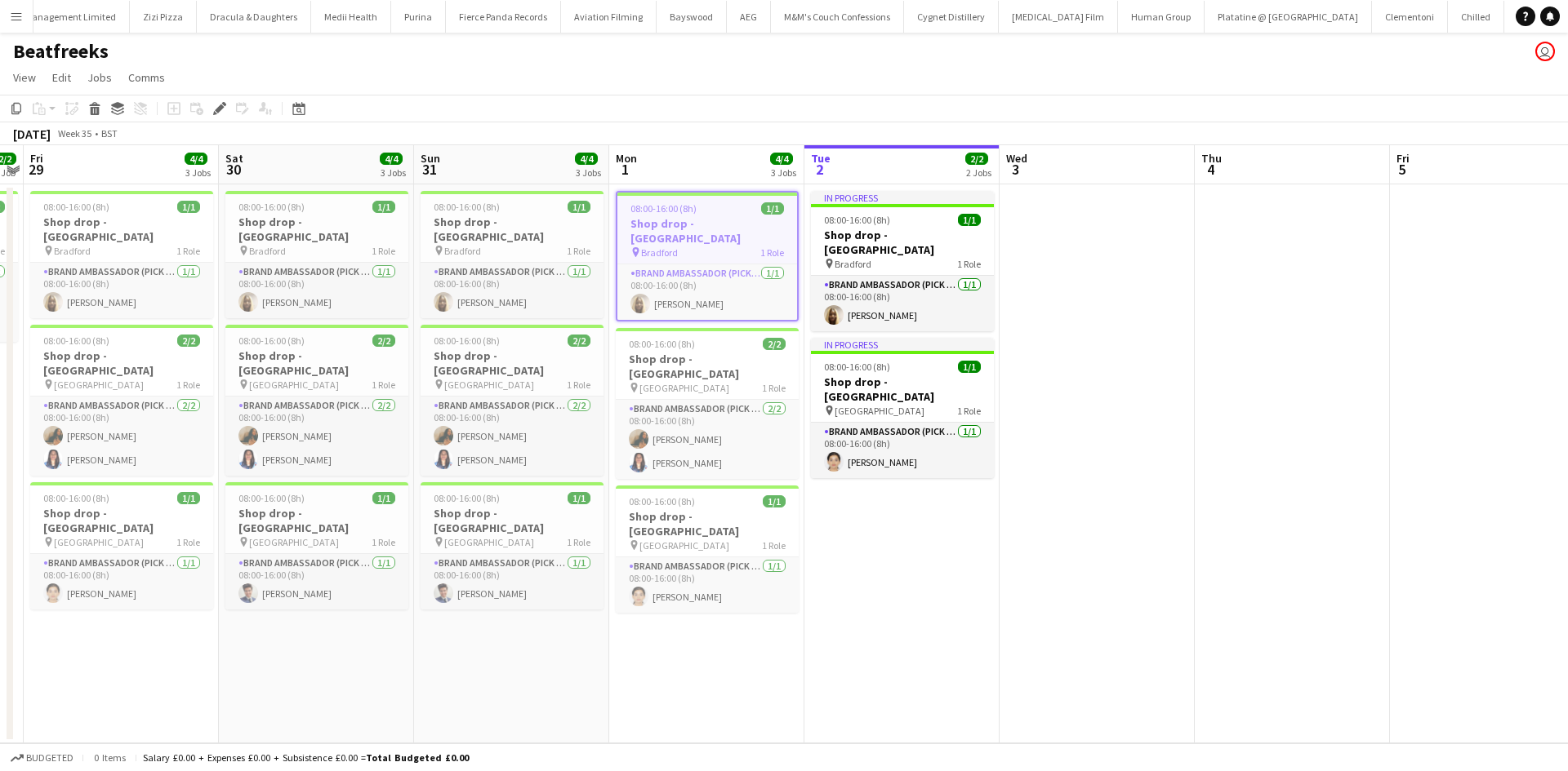
scroll to position [0, 460]
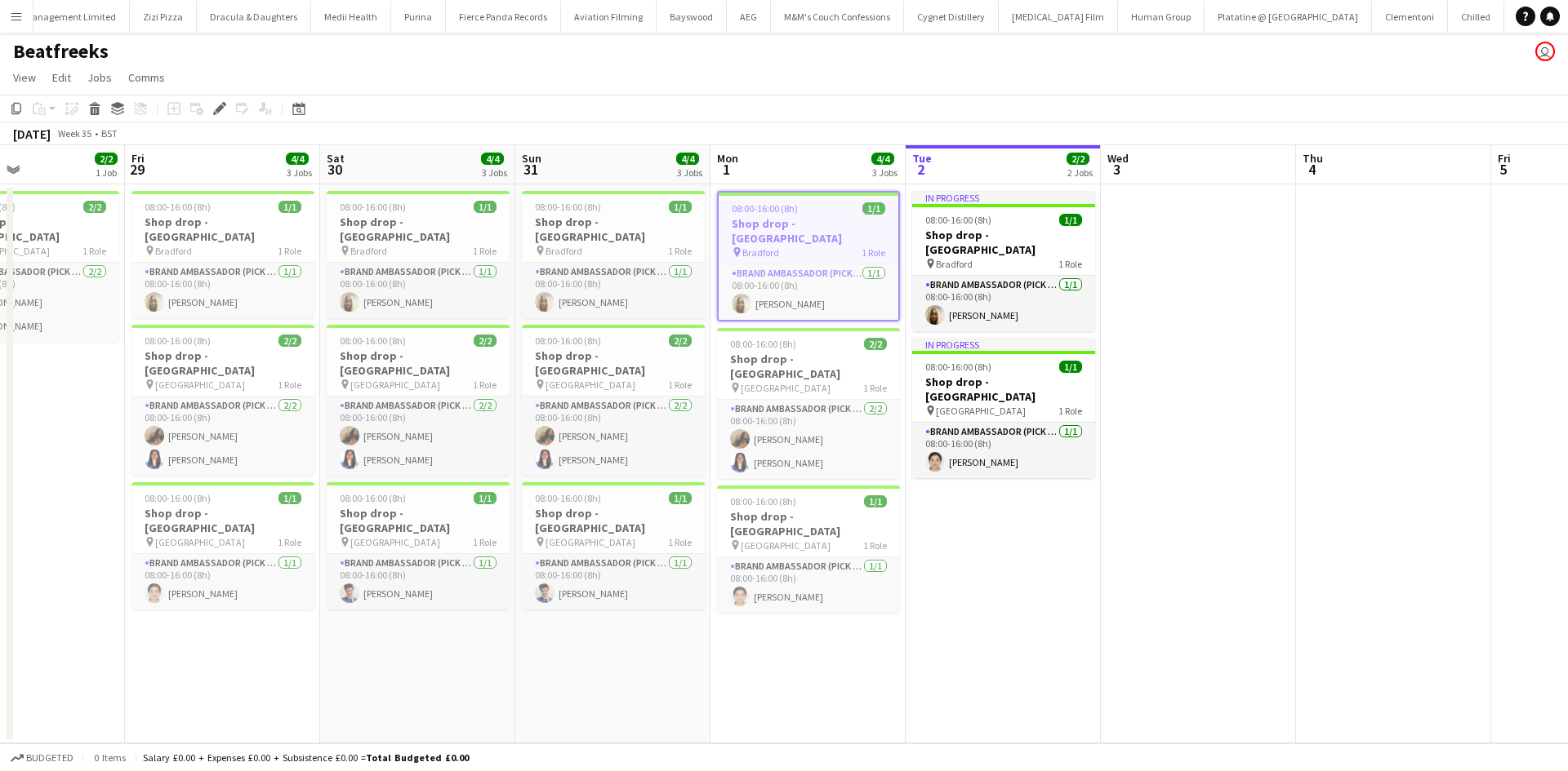
drag, startPoint x: 690, startPoint y: 678, endPoint x: 792, endPoint y: 662, distance: 103.2
click at [792, 662] on app-calendar-viewport "Tue 26 Wed 27 Thu 28 2/2 1 Job Fri 29 4/4 3 Jobs Sat 30 4/4 3 Jobs Sun 31 4/4 3…" at bounding box center [784, 445] width 1568 height 598
click at [567, 566] on app-card-role "Brand Ambassador (Pick up) [DATE] 08:00-16:00 (8h) [PERSON_NAME]" at bounding box center [612, 582] width 183 height 56
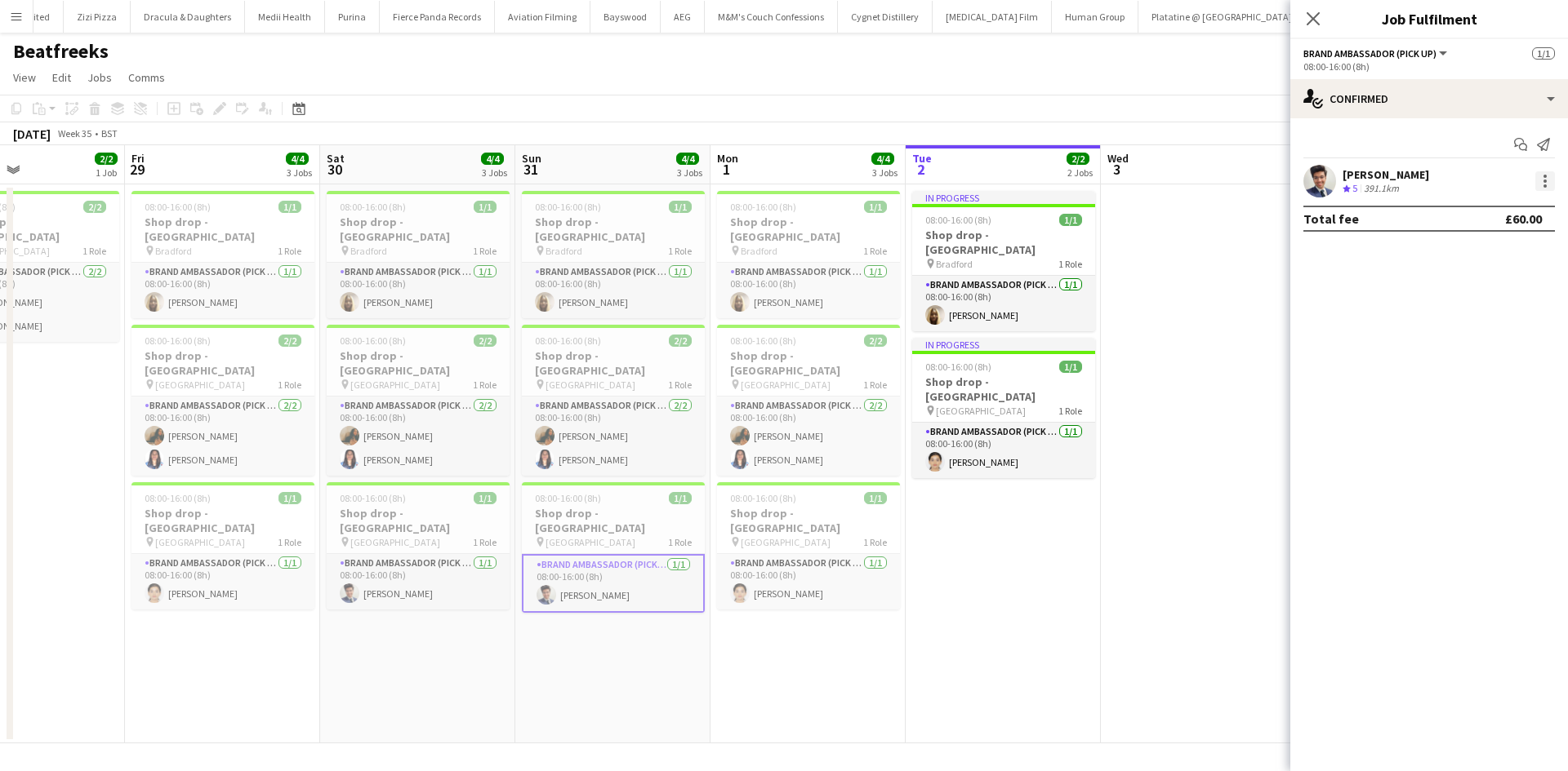
click at [1543, 182] on div at bounding box center [1545, 182] width 4 height 4
click at [1491, 213] on span "Edit fee" at bounding box center [1491, 211] width 102 height 14
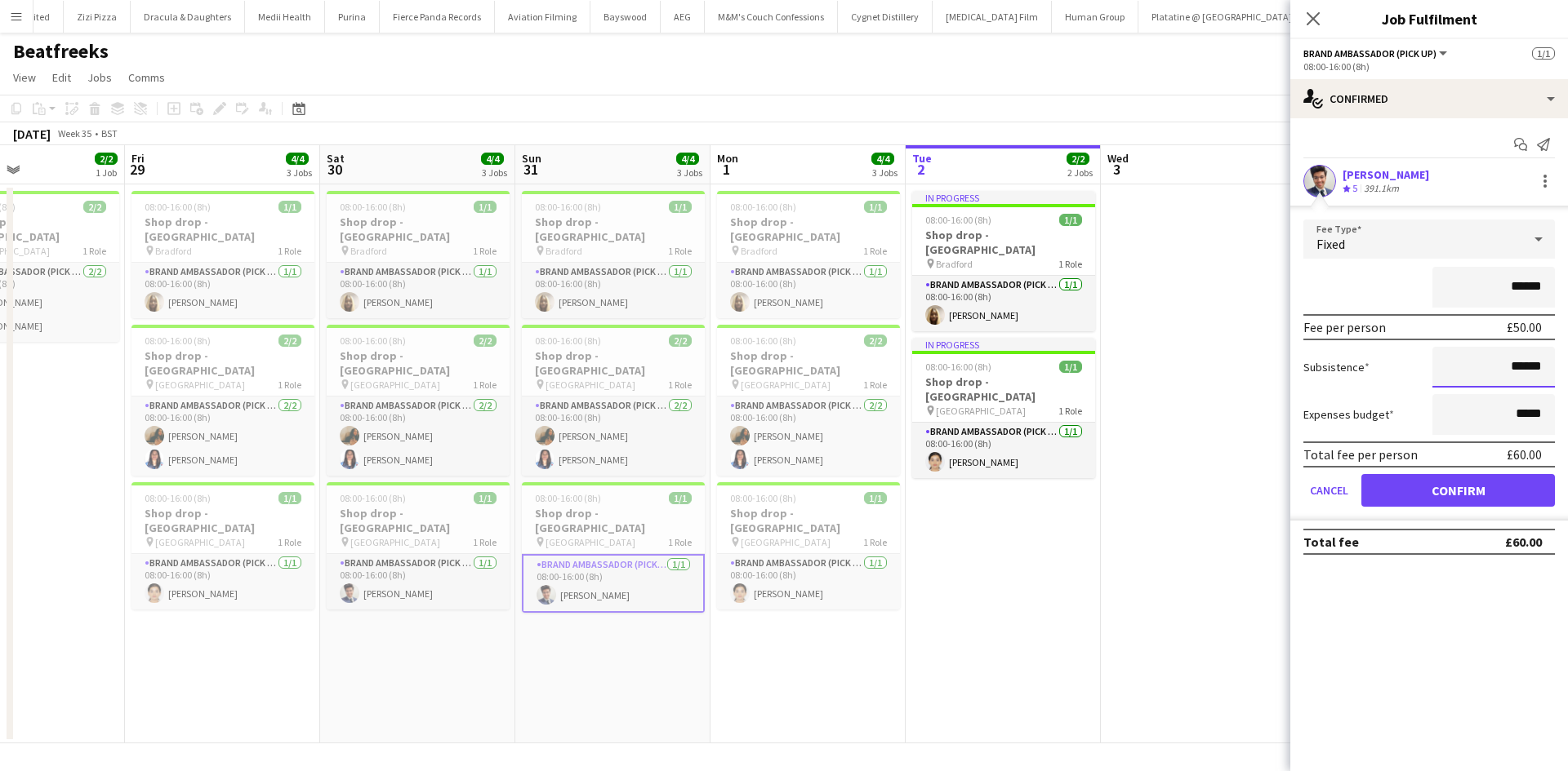
click at [1525, 369] on input "******" at bounding box center [1493, 367] width 122 height 40
type input "******"
click at [1509, 495] on button "Confirm" at bounding box center [1457, 491] width 193 height 32
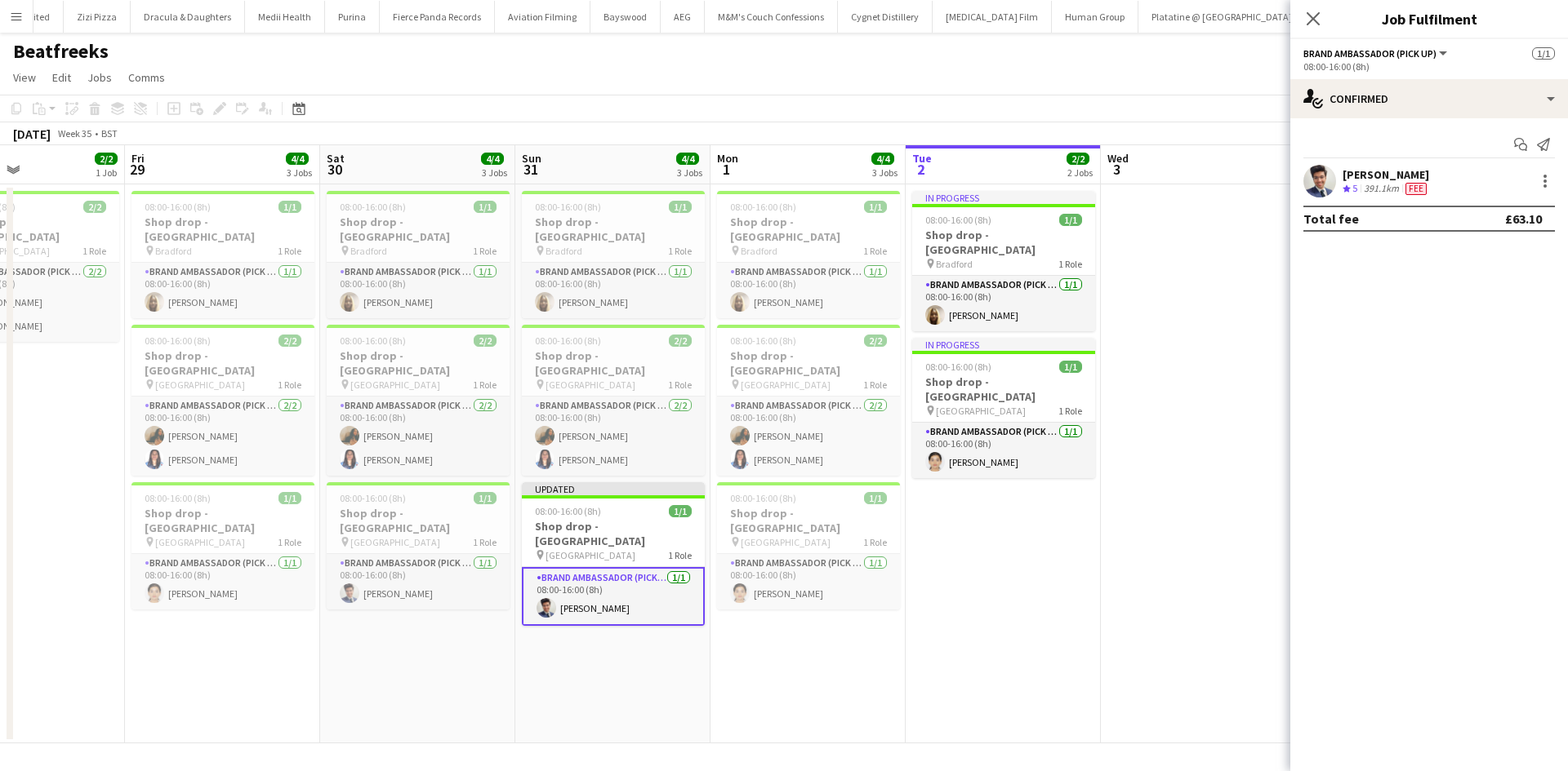
click at [1133, 367] on app-date-cell at bounding box center [1198, 464] width 195 height 559
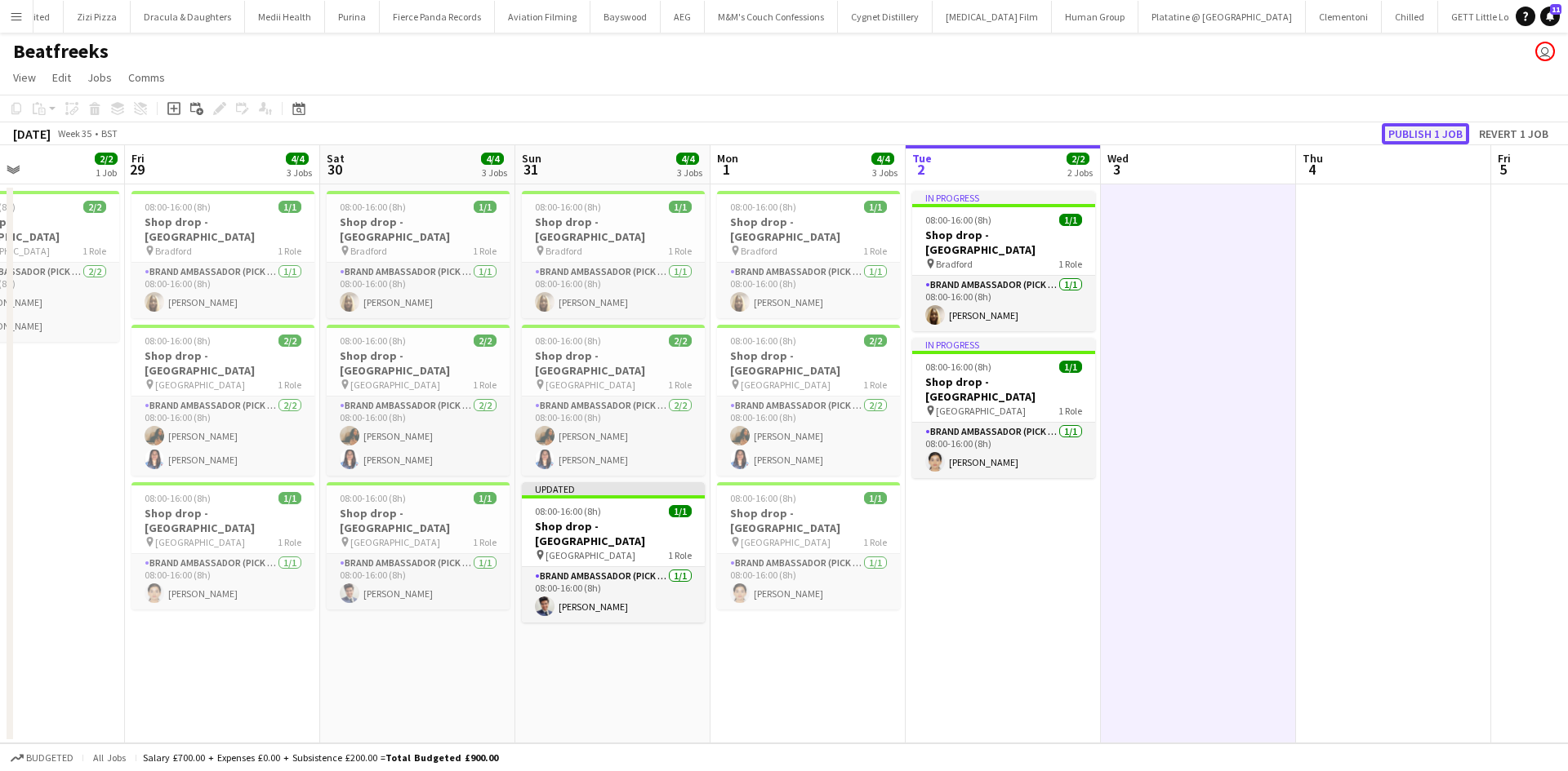
click at [1408, 131] on button "Publish 1 job" at bounding box center [1425, 134] width 87 height 22
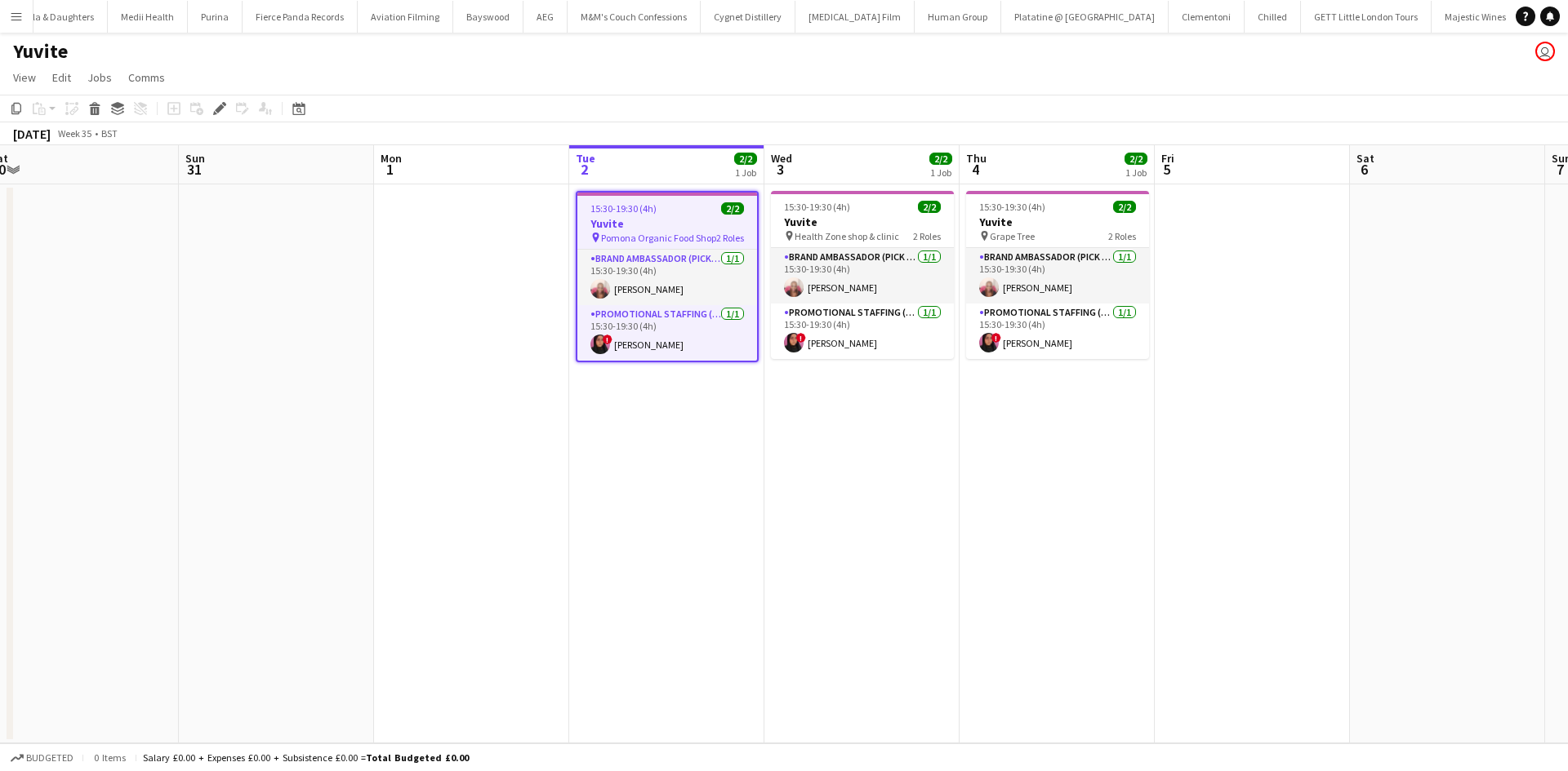
scroll to position [0, 709]
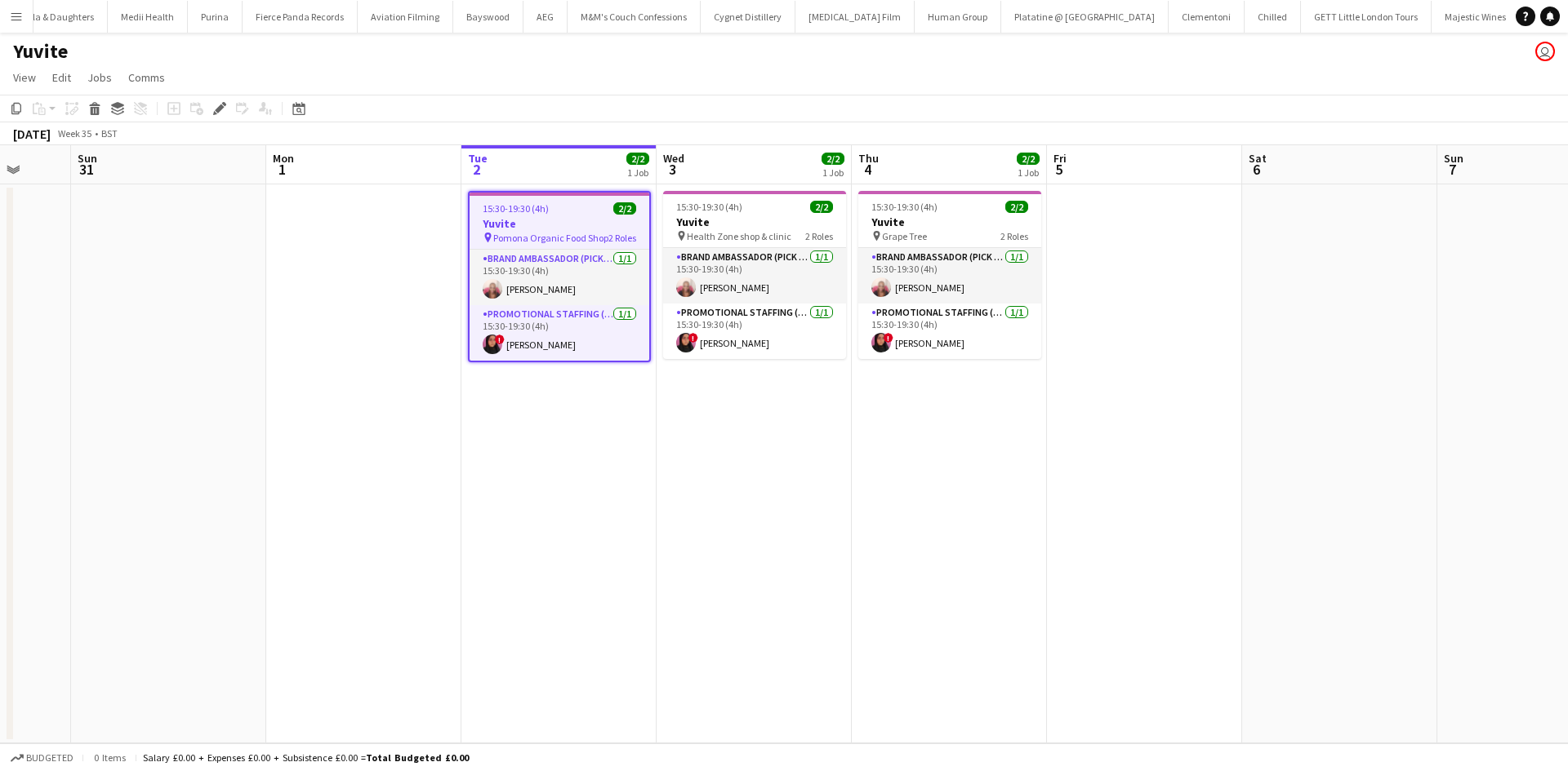
drag, startPoint x: 1049, startPoint y: 560, endPoint x: 885, endPoint y: 550, distance: 164.3
click at [897, 554] on app-calendar-viewport "Wed 27 Thu 28 Fri 29 Sat 30 Sun 31 Mon 1 Tue 2 2/2 1 Job Wed 3 2/2 1 Job Thu 4 …" at bounding box center [784, 445] width 1568 height 598
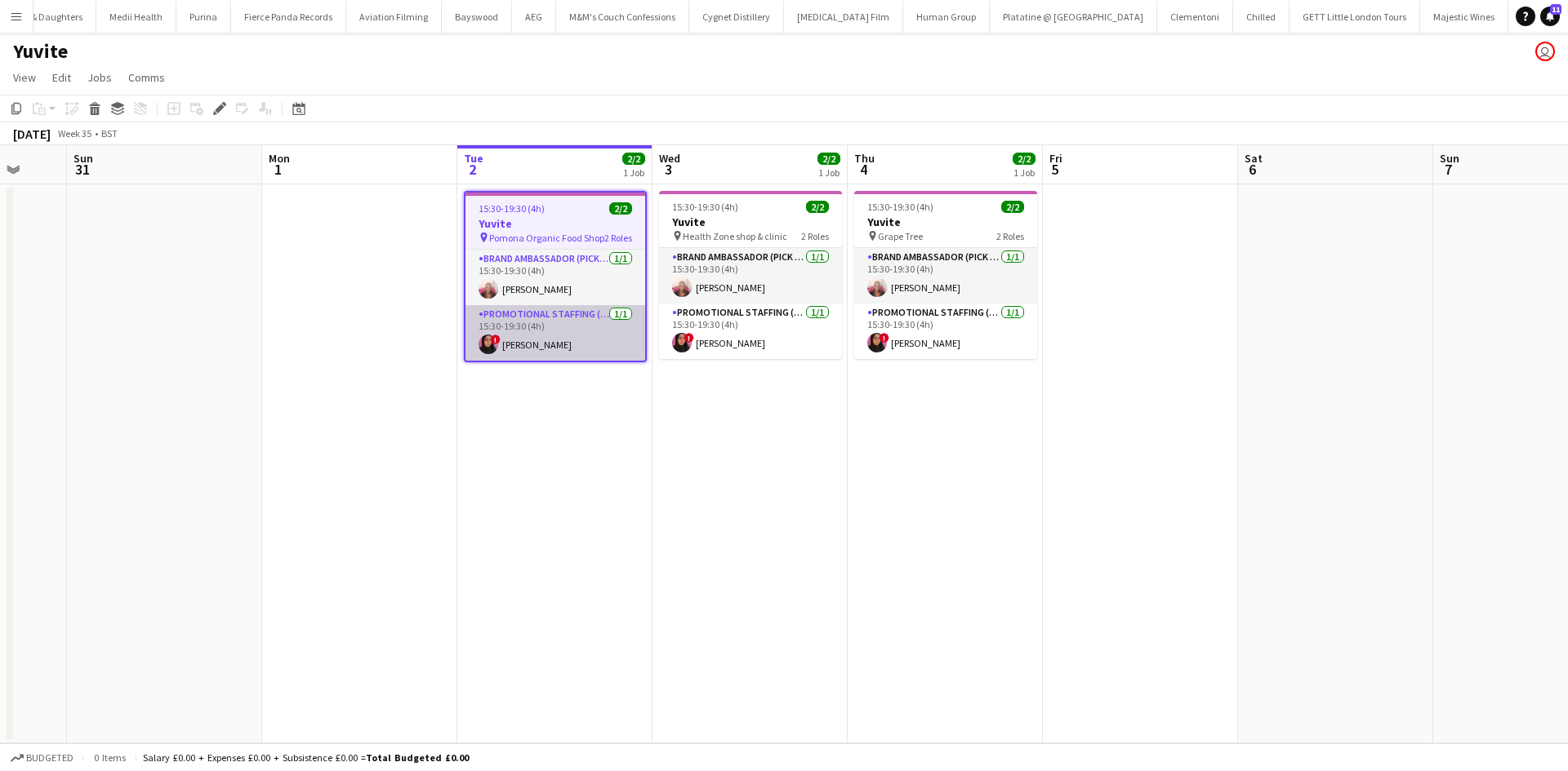
drag, startPoint x: 520, startPoint y: 339, endPoint x: 550, endPoint y: 337, distance: 30.1
click at [520, 341] on app-card-role "Promotional Staffing (Brand Ambassadors) 1/1 15:30-19:30 (4h) ! Mahima Begum" at bounding box center [556, 333] width 180 height 56
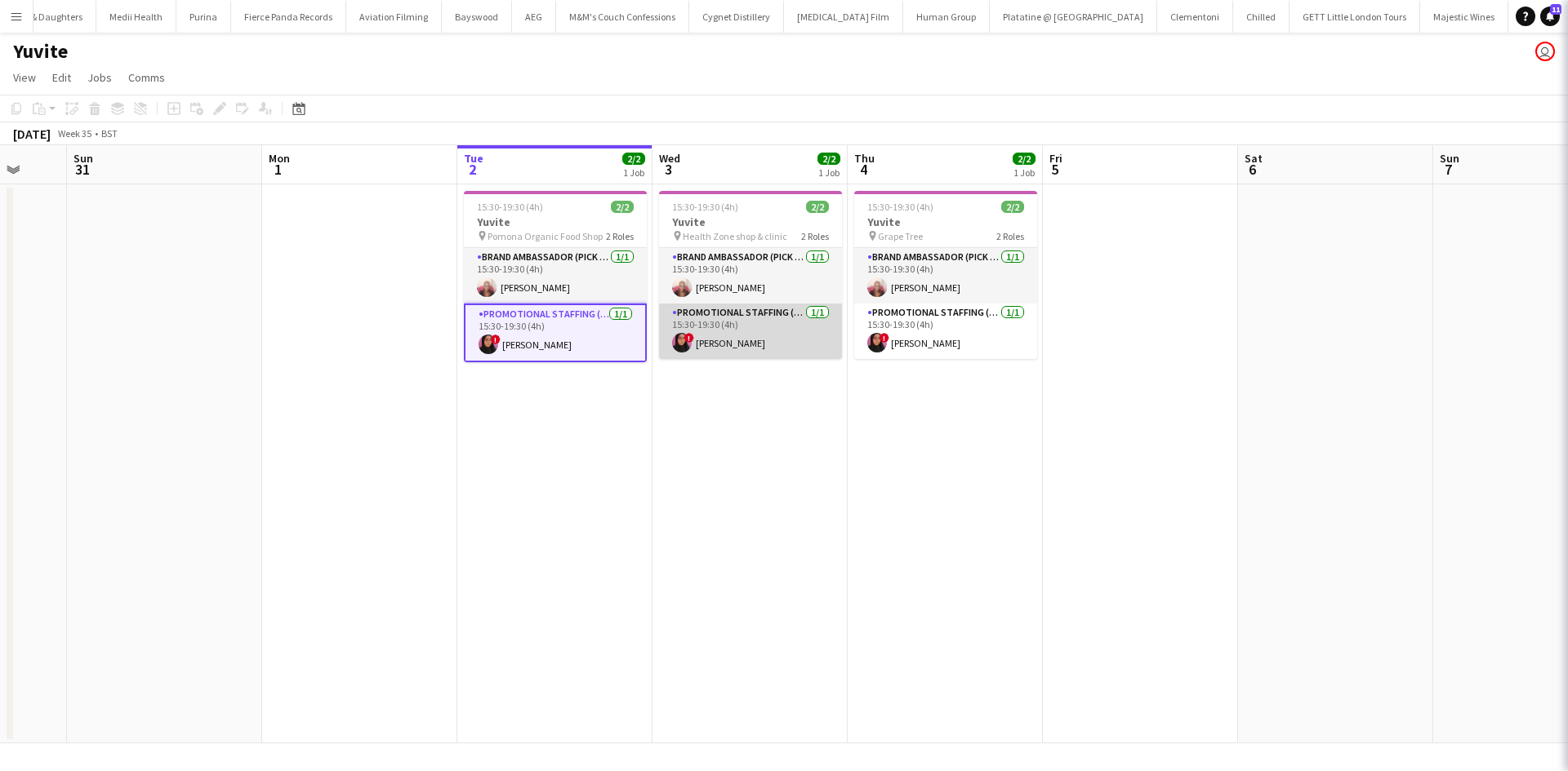
scroll to position [0, 715]
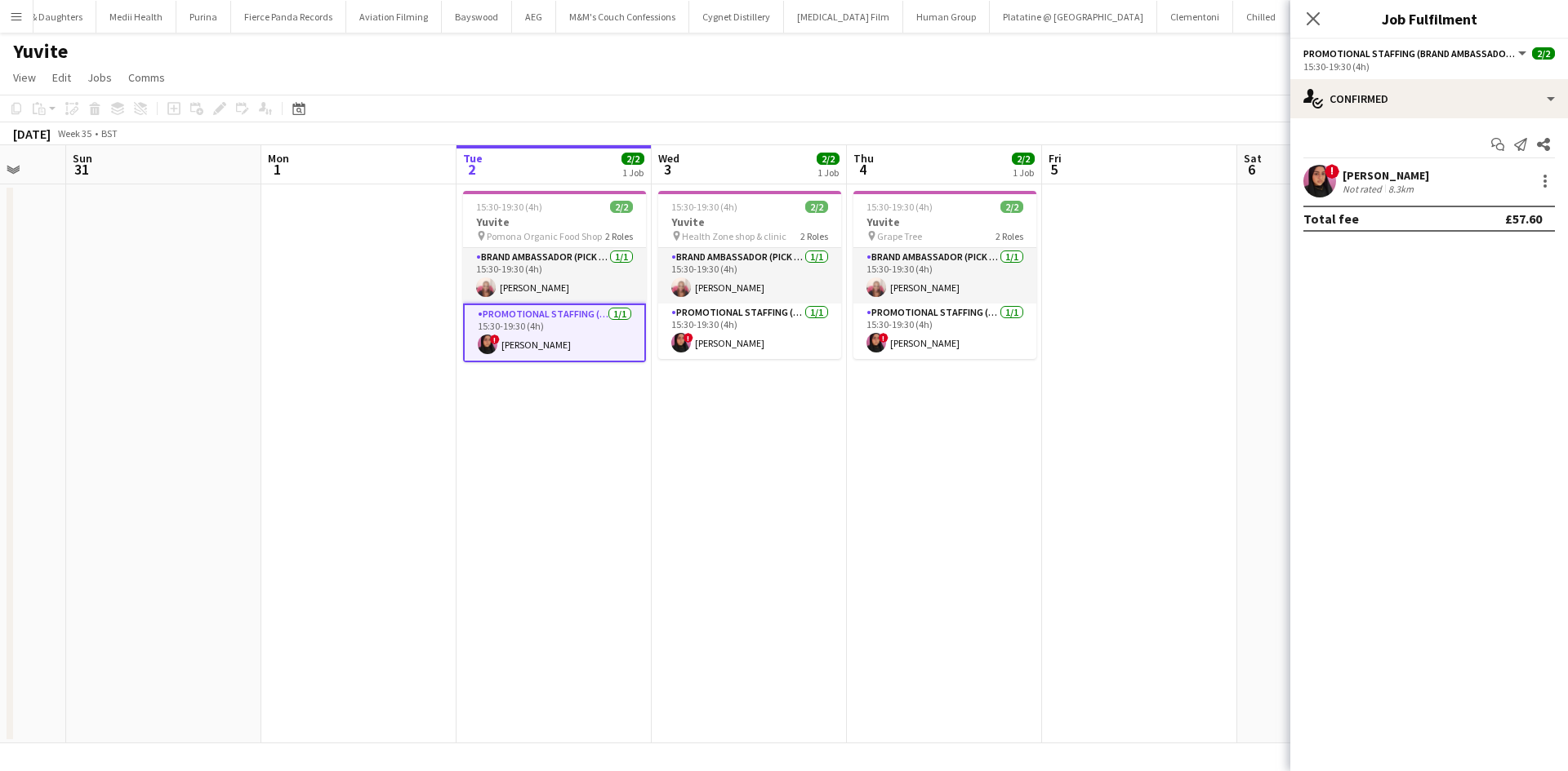
click at [1380, 170] on div "Mahima Begum" at bounding box center [1385, 175] width 86 height 14
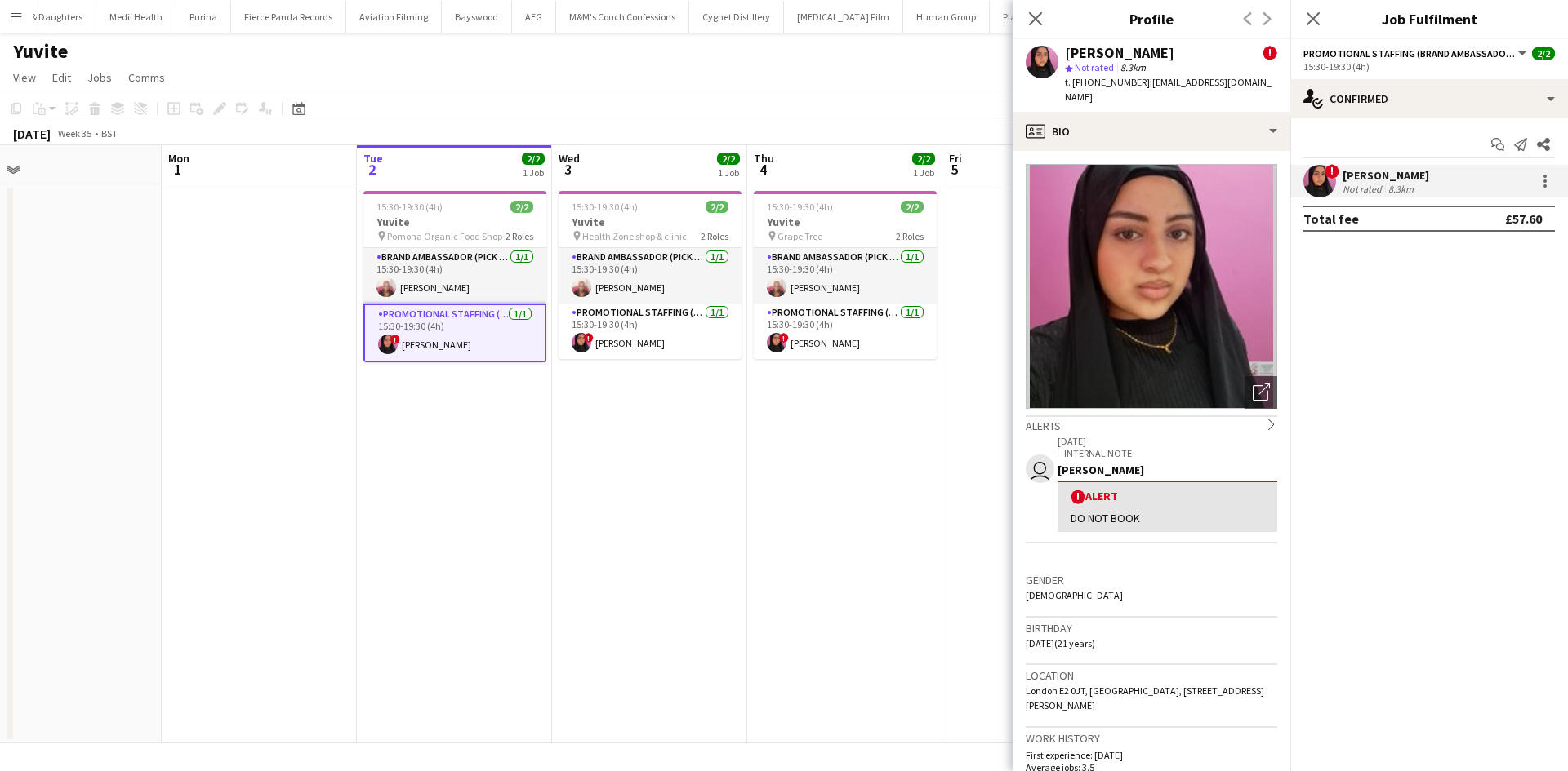
drag, startPoint x: 772, startPoint y: 442, endPoint x: 609, endPoint y: 439, distance: 163.0
click at [614, 439] on app-calendar-viewport "Wed 27 Thu 28 Fri 29 Sat 30 Sun 31 Mon 1 Tue 2 2/2 1 Job Wed 3 2/2 1 Job Thu 4 …" at bounding box center [784, 445] width 1568 height 598
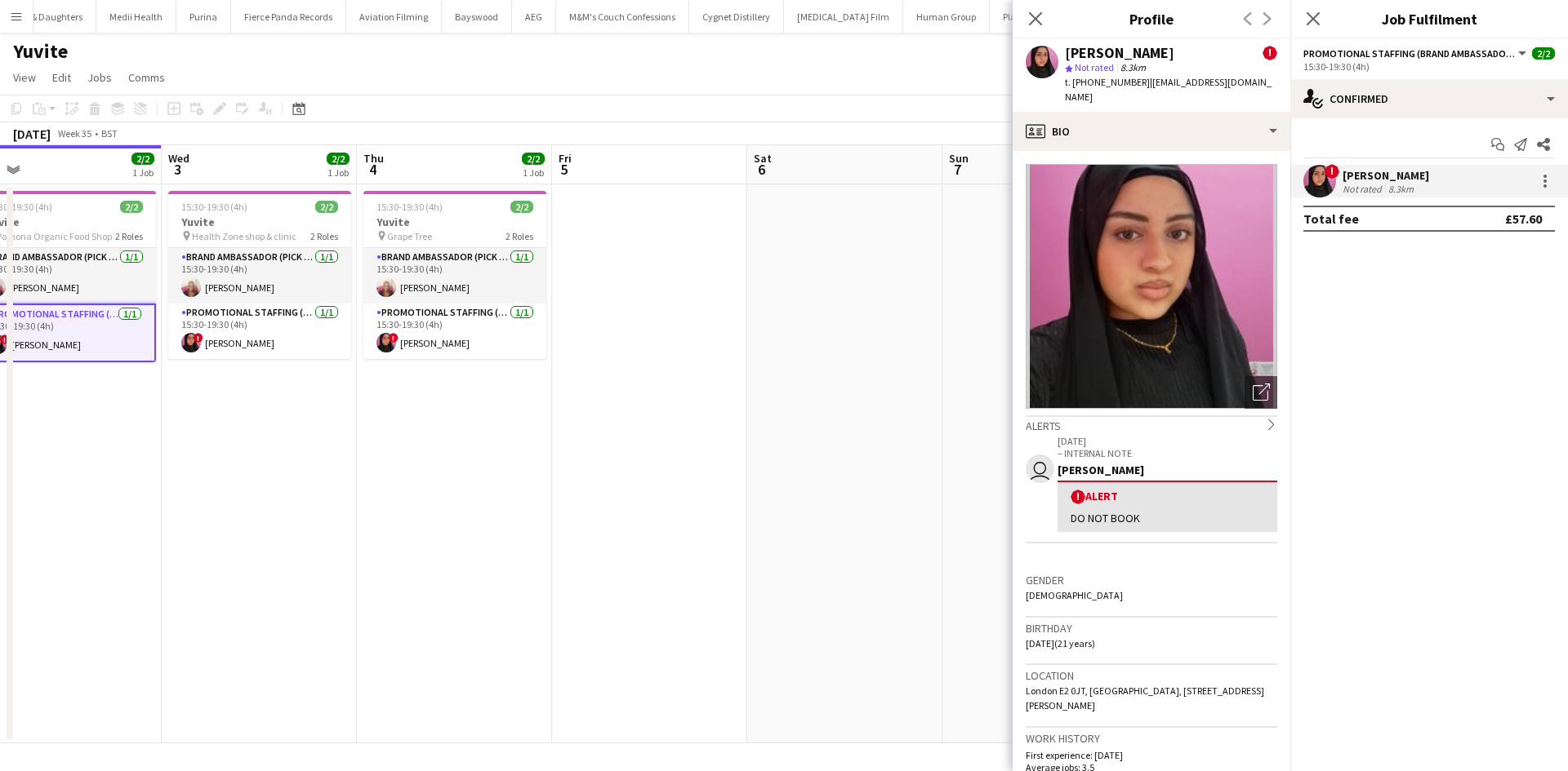
scroll to position [0, 483]
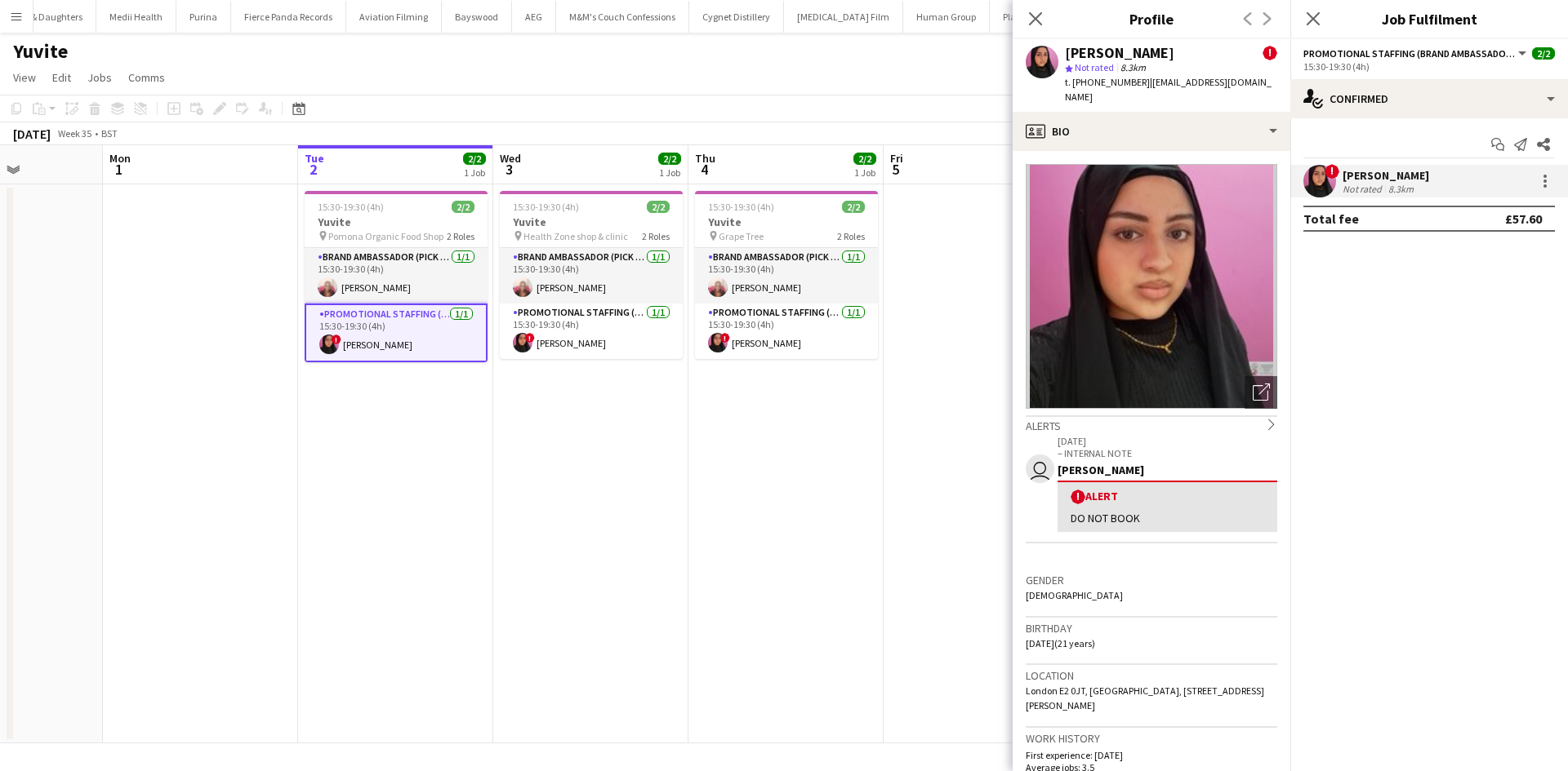
click at [883, 525] on app-date-cell "15:30-19:30 (4h) 2/2 Yuvite pin Grape Tree 2 Roles Brand Ambassador (Pick up) 1…" at bounding box center [786, 464] width 195 height 559
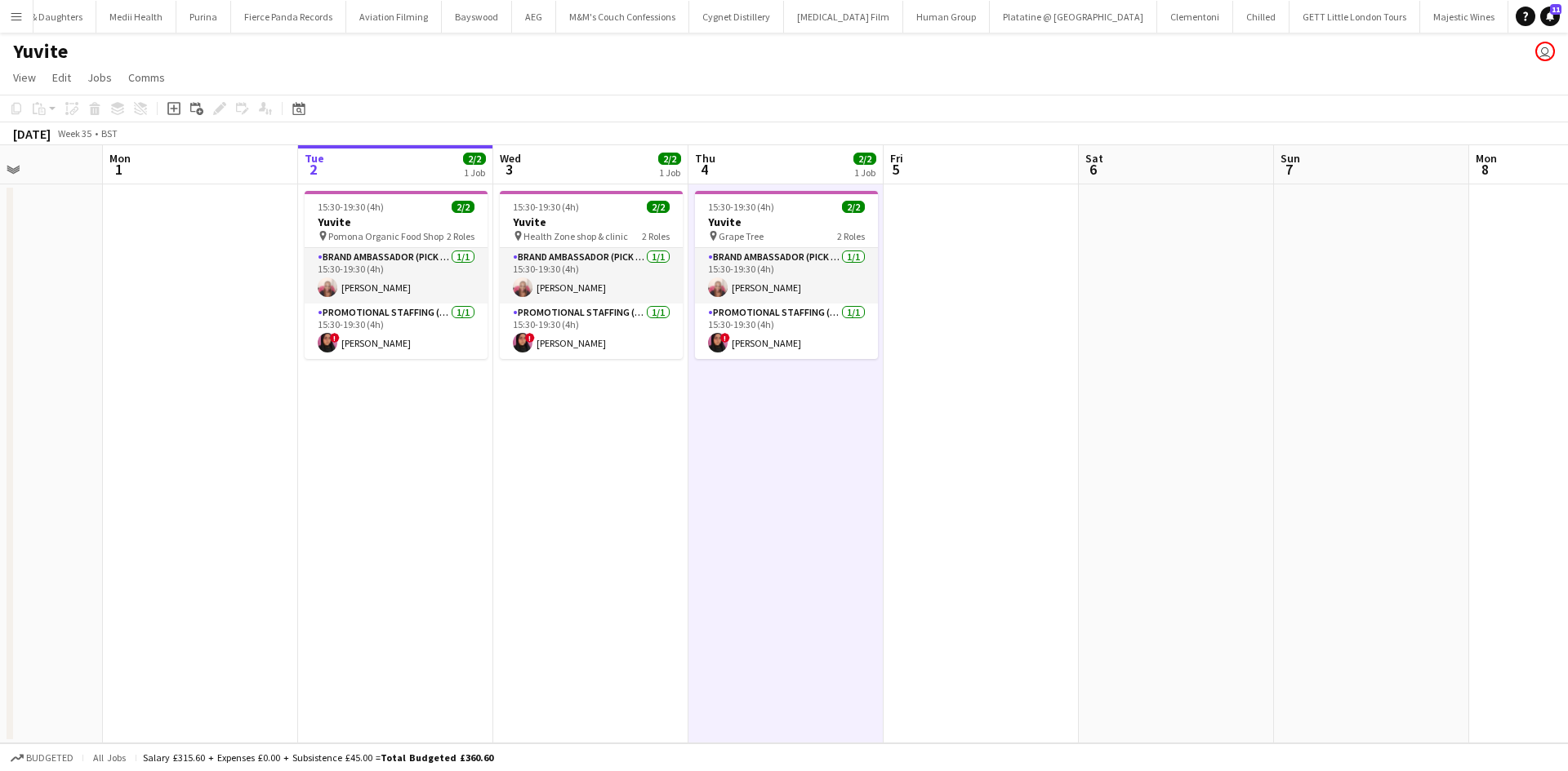
drag, startPoint x: 1180, startPoint y: 460, endPoint x: 1139, endPoint y: 460, distance: 41.0
click at [1151, 461] on app-calendar-viewport "Fri 29 Sat 30 Sun 31 Mon 1 Tue 2 2/2 1 Job Wed 3 2/2 1 Job Thu 4 2/2 1 Job Fri …" at bounding box center [784, 445] width 1568 height 598
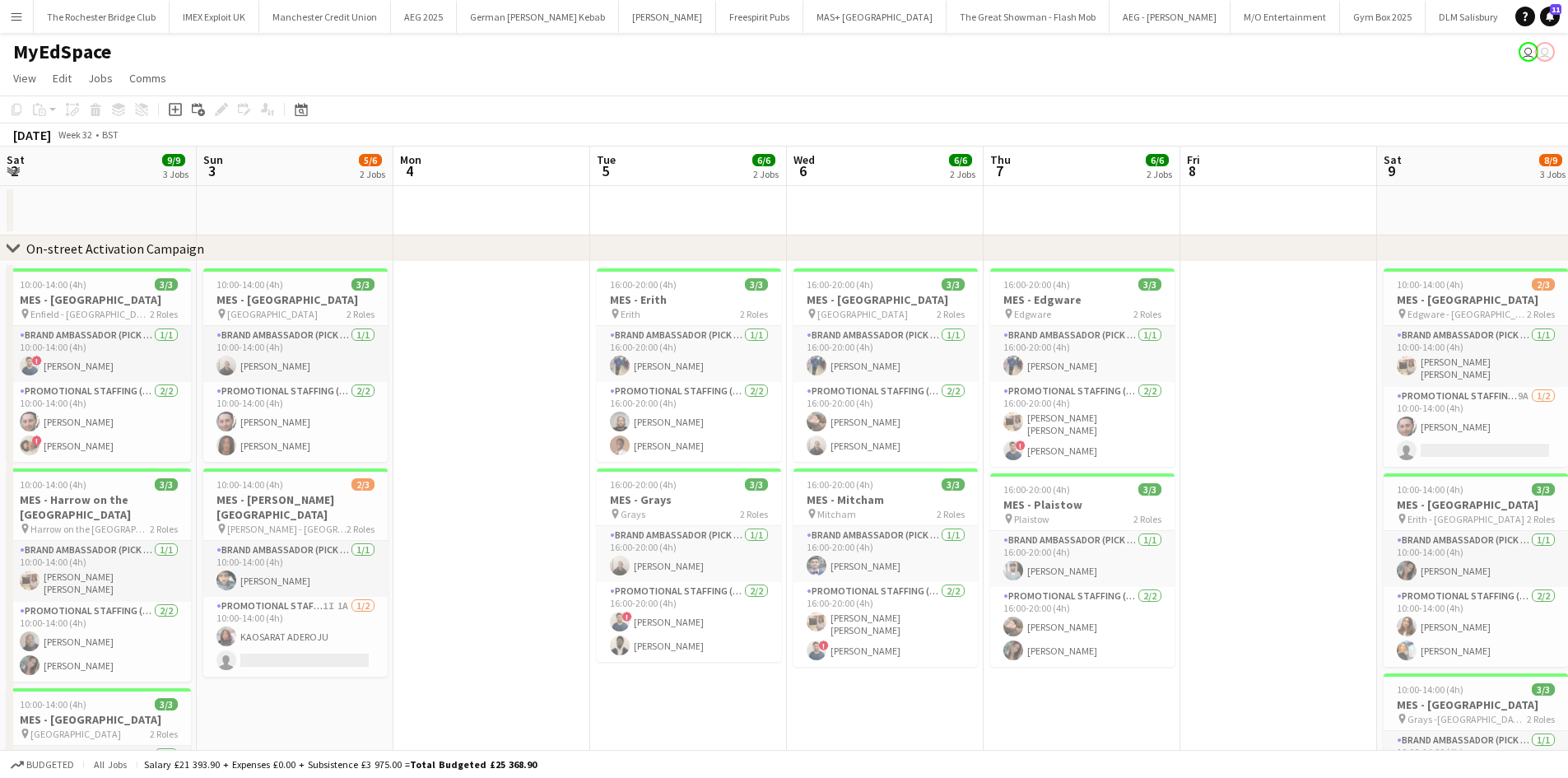
scroll to position [0, 509]
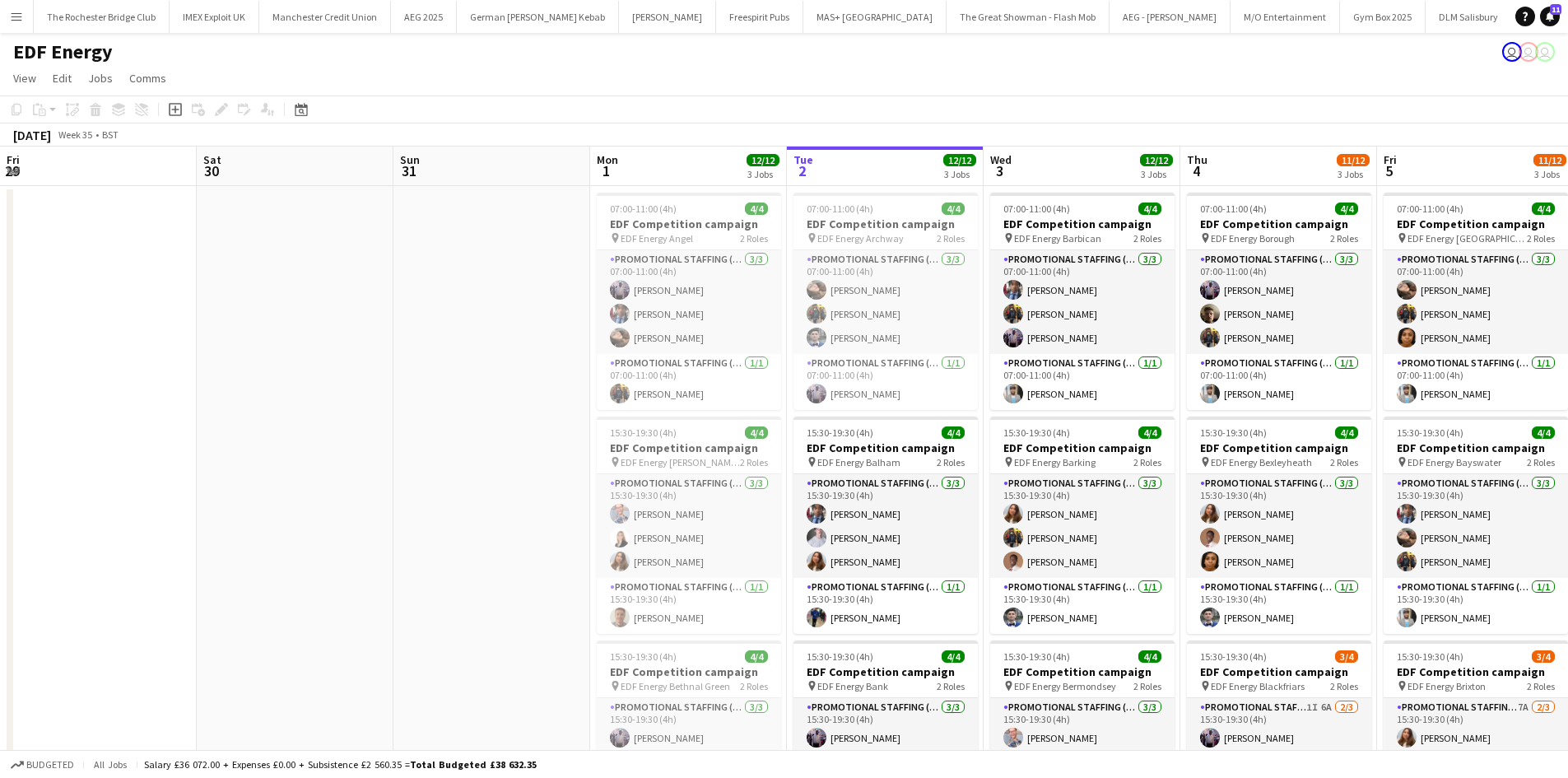
scroll to position [0, 498]
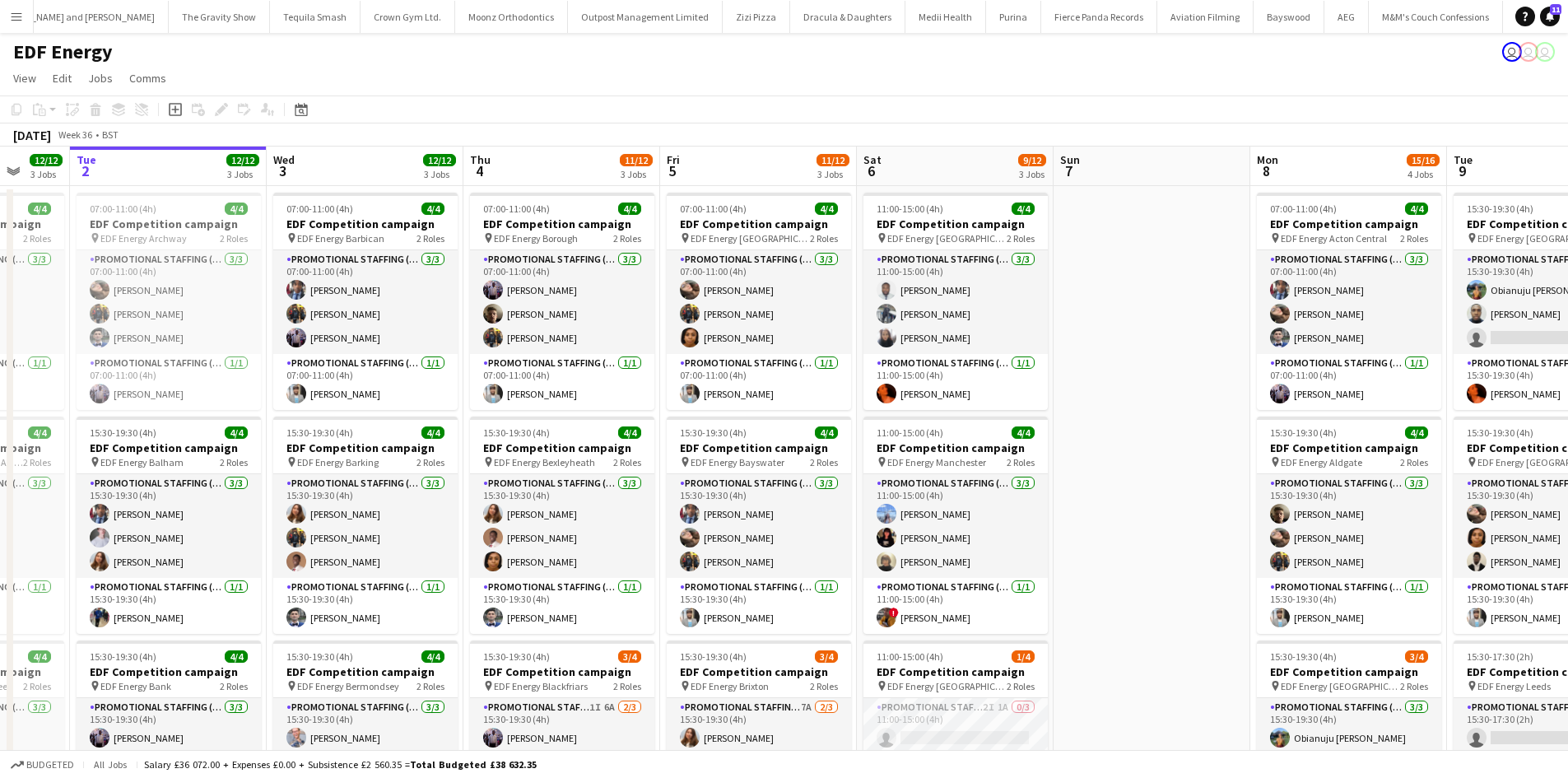
drag, startPoint x: 1335, startPoint y: 496, endPoint x: 1104, endPoint y: 495, distance: 231.0
click at [1107, 495] on app-calendar-viewport "Sat 30 Sun 31 Mon 1 12/12 3 Jobs Tue 2 12/12 3 Jobs Wed 3 12/12 3 Jobs Thu 4 11…" at bounding box center [784, 663] width 1568 height 1033
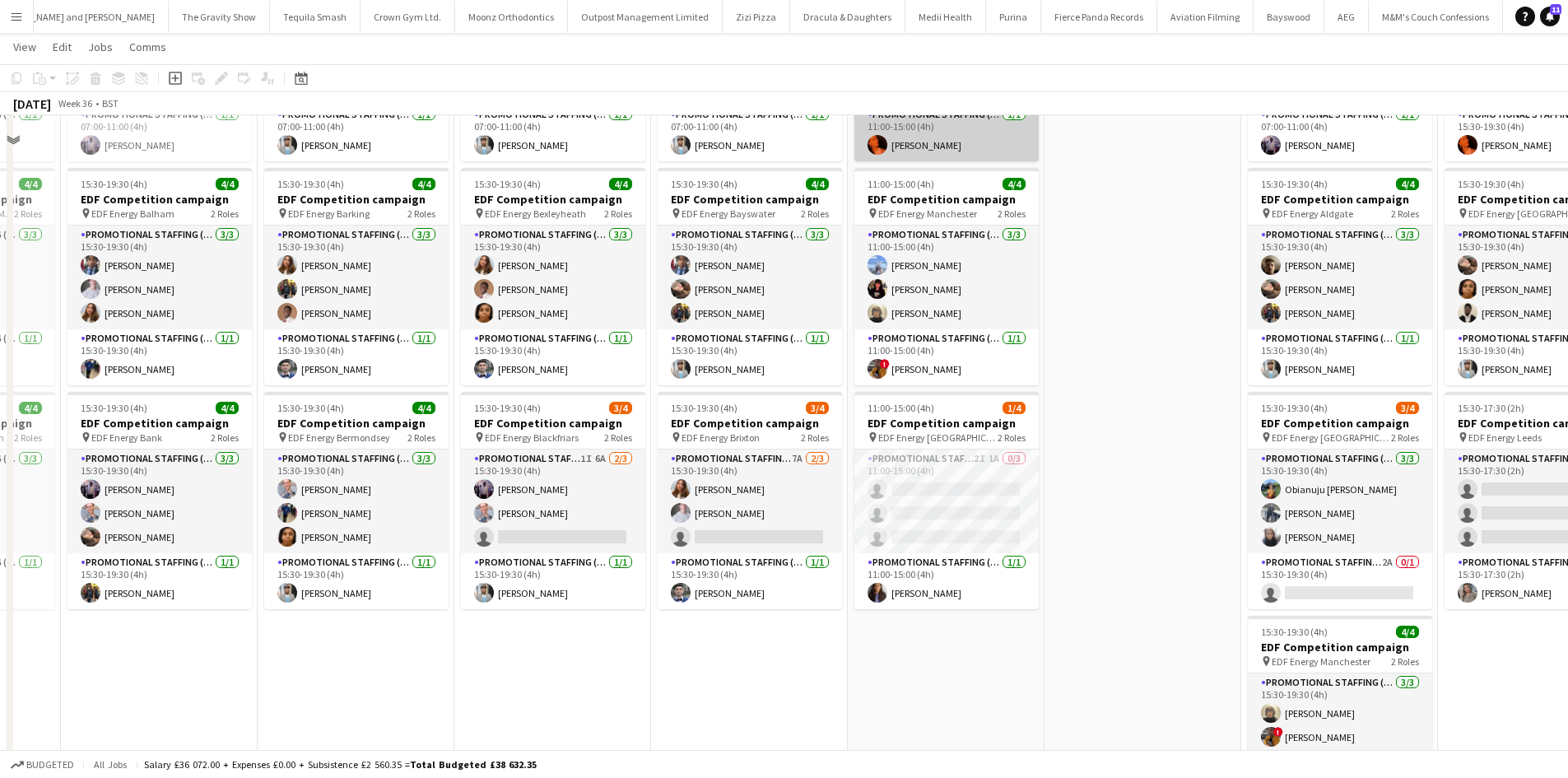
scroll to position [0, 0]
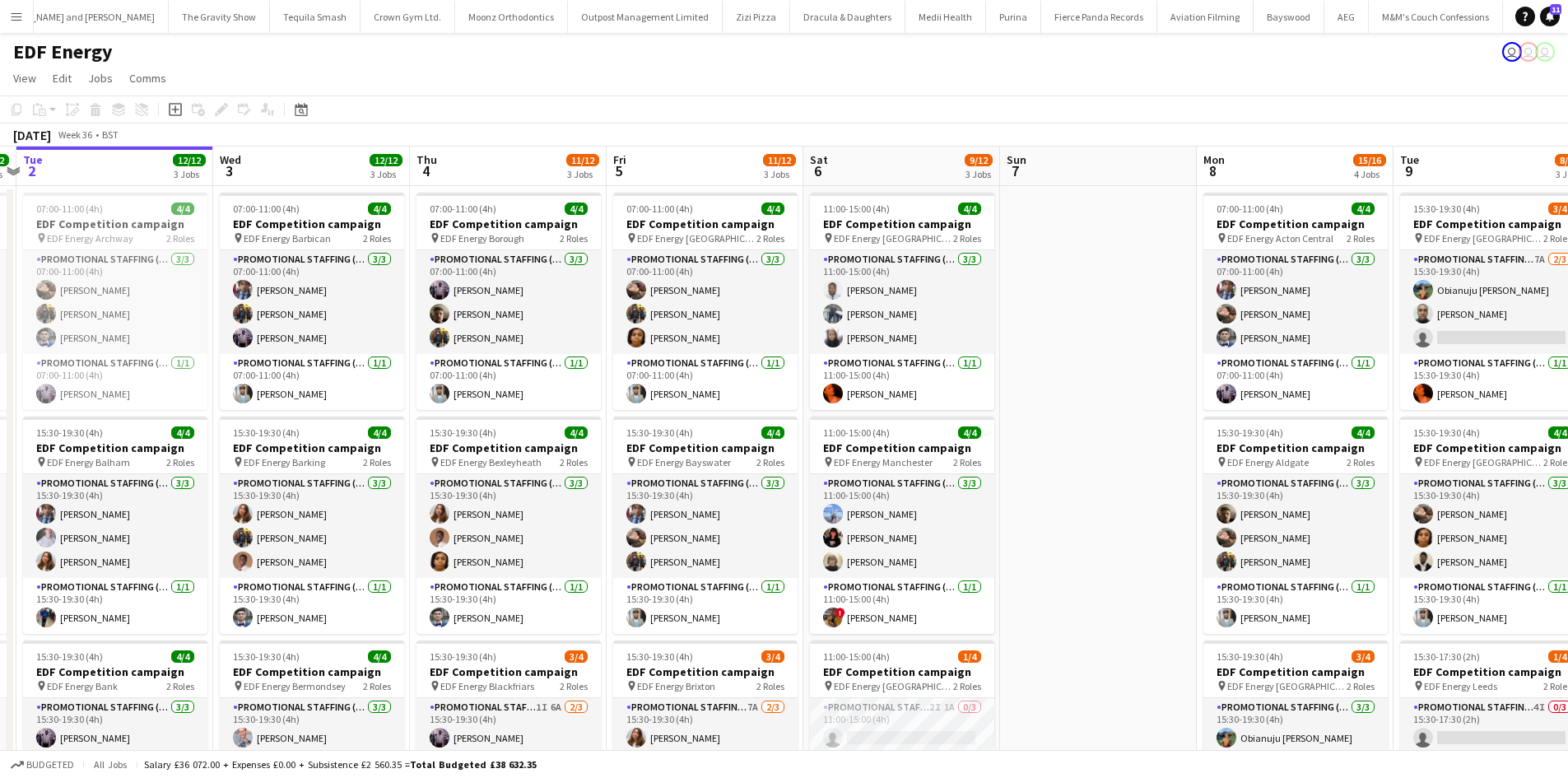
drag, startPoint x: 1147, startPoint y: 452, endPoint x: 1069, endPoint y: 423, distance: 83.2
click at [1085, 435] on app-calendar-viewport "Sat 30 Sun 31 Mon 1 12/12 3 Jobs Tue 2 12/12 3 Jobs Wed 3 12/12 3 Jobs Thu 4 11…" at bounding box center [784, 663] width 1568 height 1033
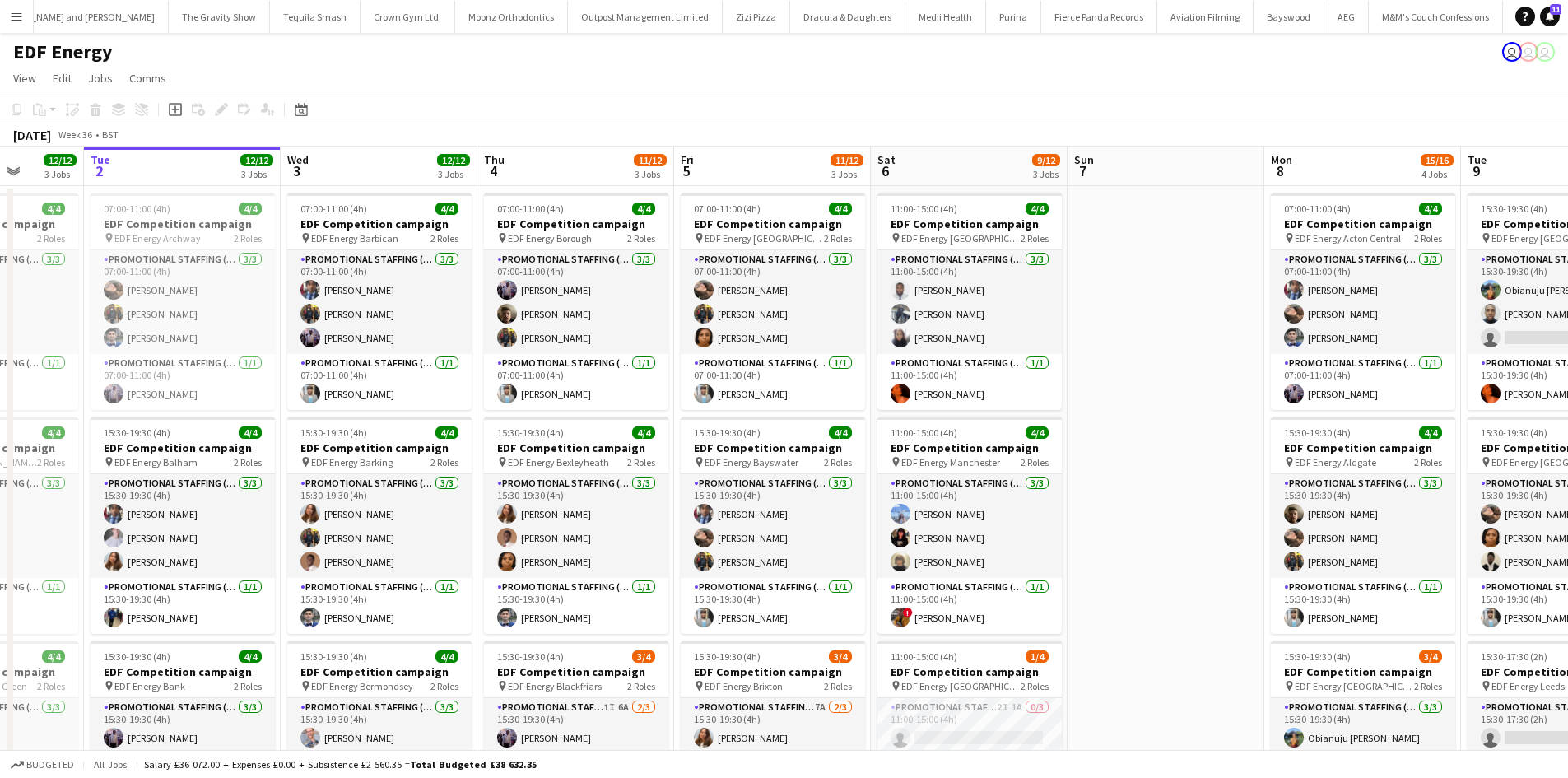
drag, startPoint x: 1048, startPoint y: 543, endPoint x: 945, endPoint y: 536, distance: 103.2
click at [945, 536] on app-calendar-viewport "Sat 30 Sun 31 Mon 1 12/12 3 Jobs Tue 2 12/12 3 Jobs Wed 3 12/12 3 Jobs Thu 4 11…" at bounding box center [784, 663] width 1568 height 1033
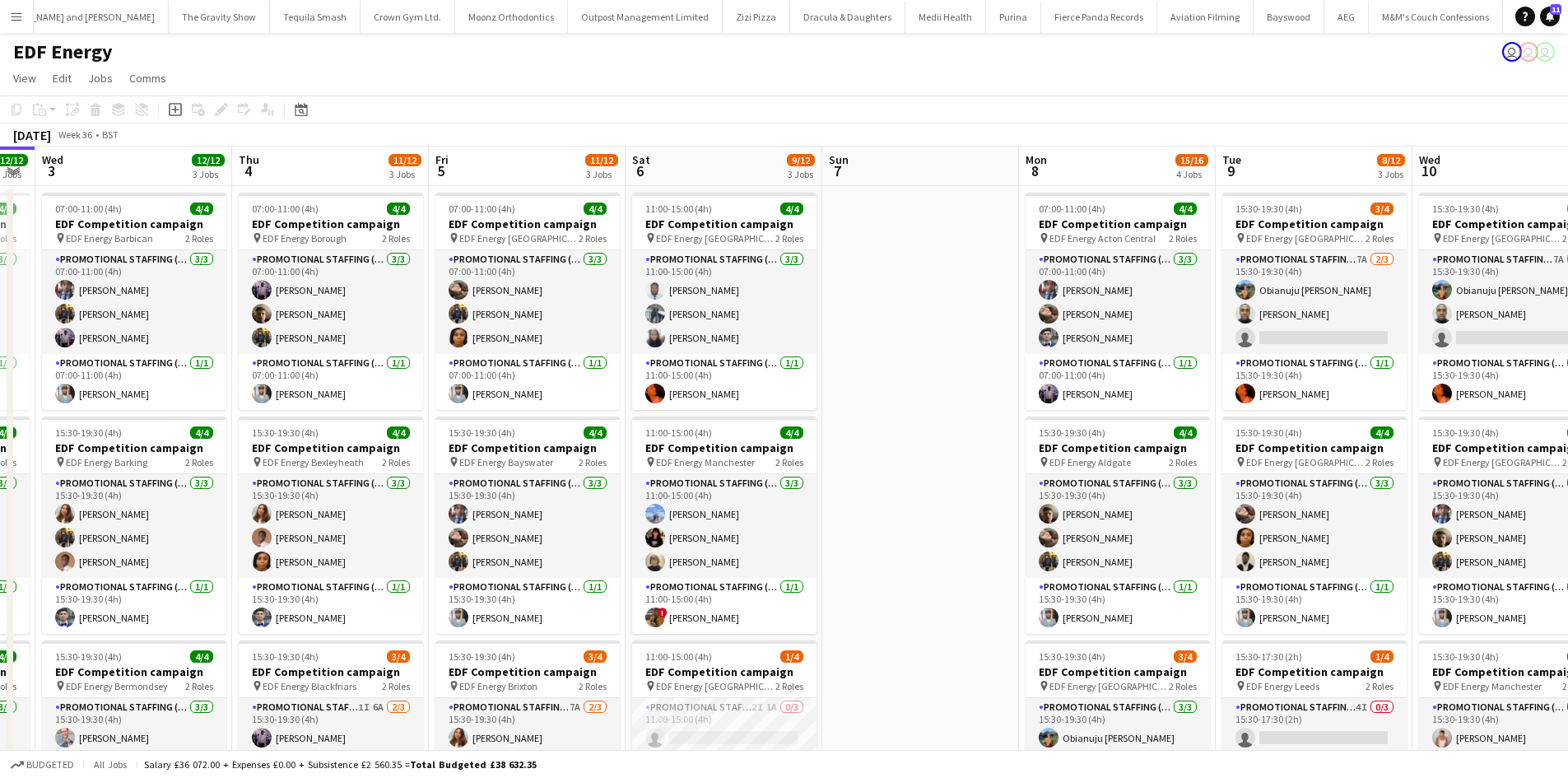
drag, startPoint x: 910, startPoint y: 513, endPoint x: 558, endPoint y: 460, distance: 356.0
click at [562, 462] on app-calendar-viewport "Sun 31 Mon 1 12/12 3 Jobs Tue 2 12/12 3 Jobs Wed 3 12/12 3 Jobs Thu 4 11/12 3 J…" at bounding box center [784, 663] width 1568 height 1033
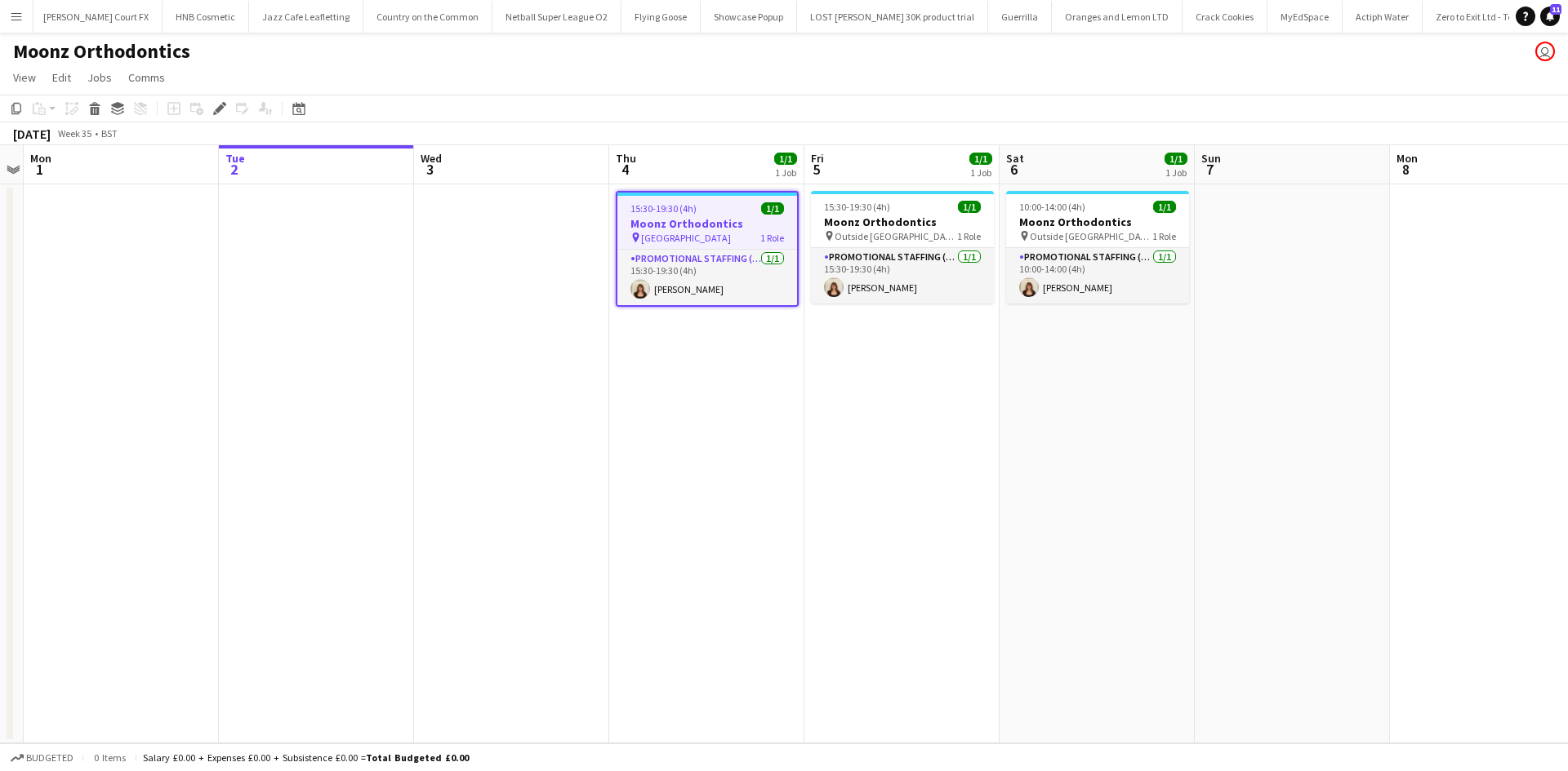
scroll to position [0, 7506]
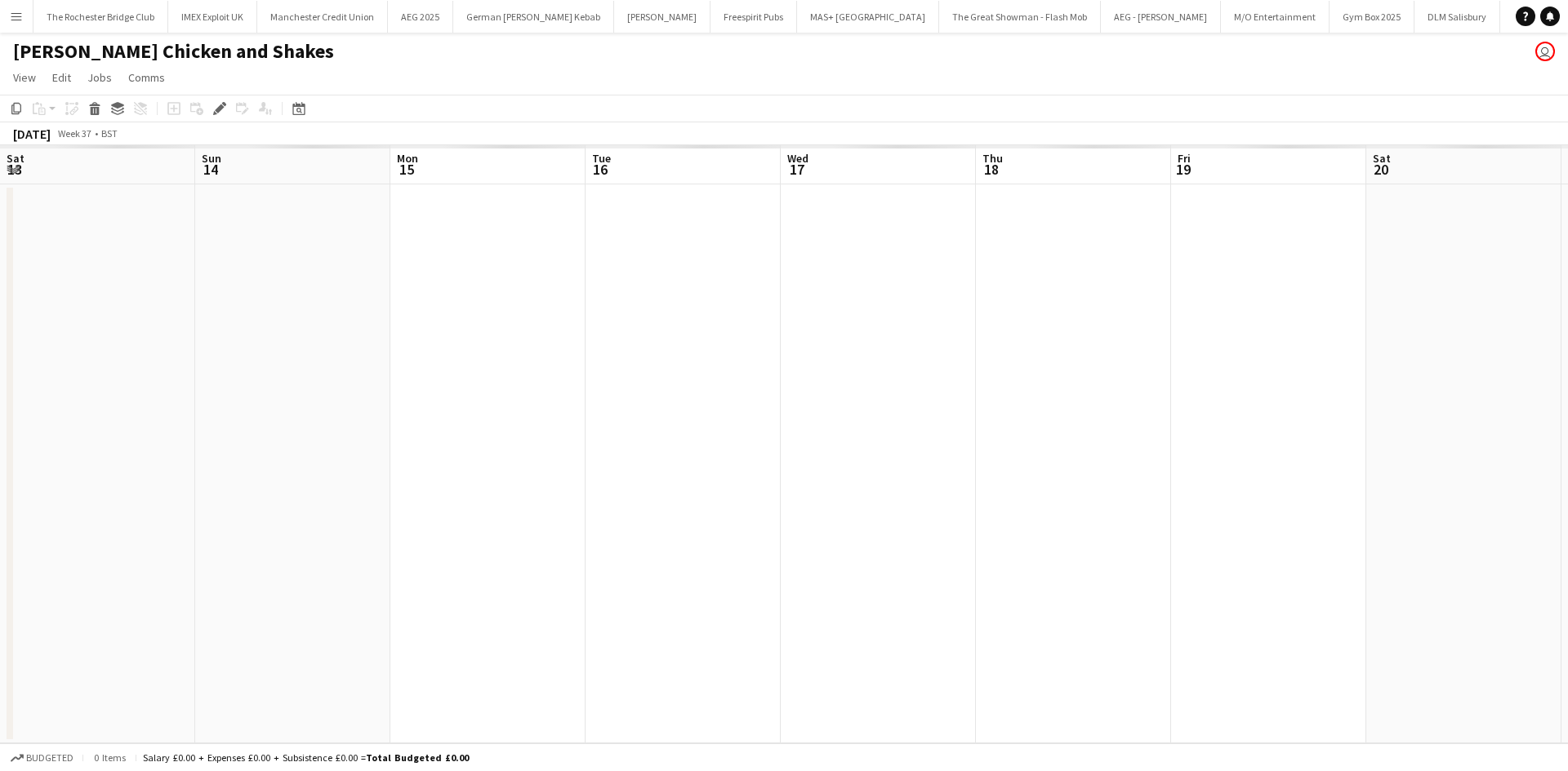
scroll to position [0, 562]
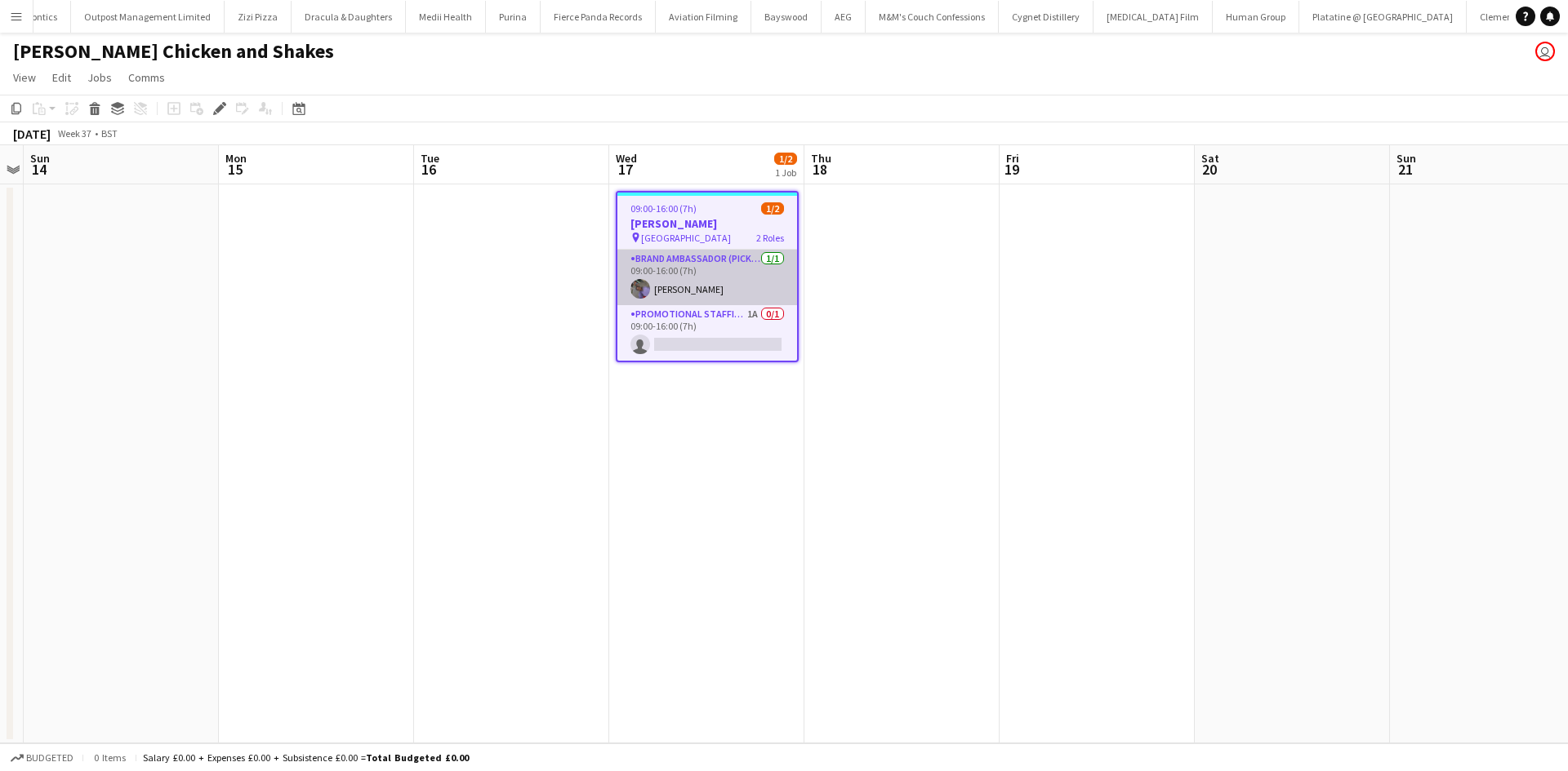
click at [689, 283] on app-card-role "Brand Ambassador (Pick up) [DATE] 09:00-16:00 (7h) [PERSON_NAME]" at bounding box center [708, 278] width 180 height 56
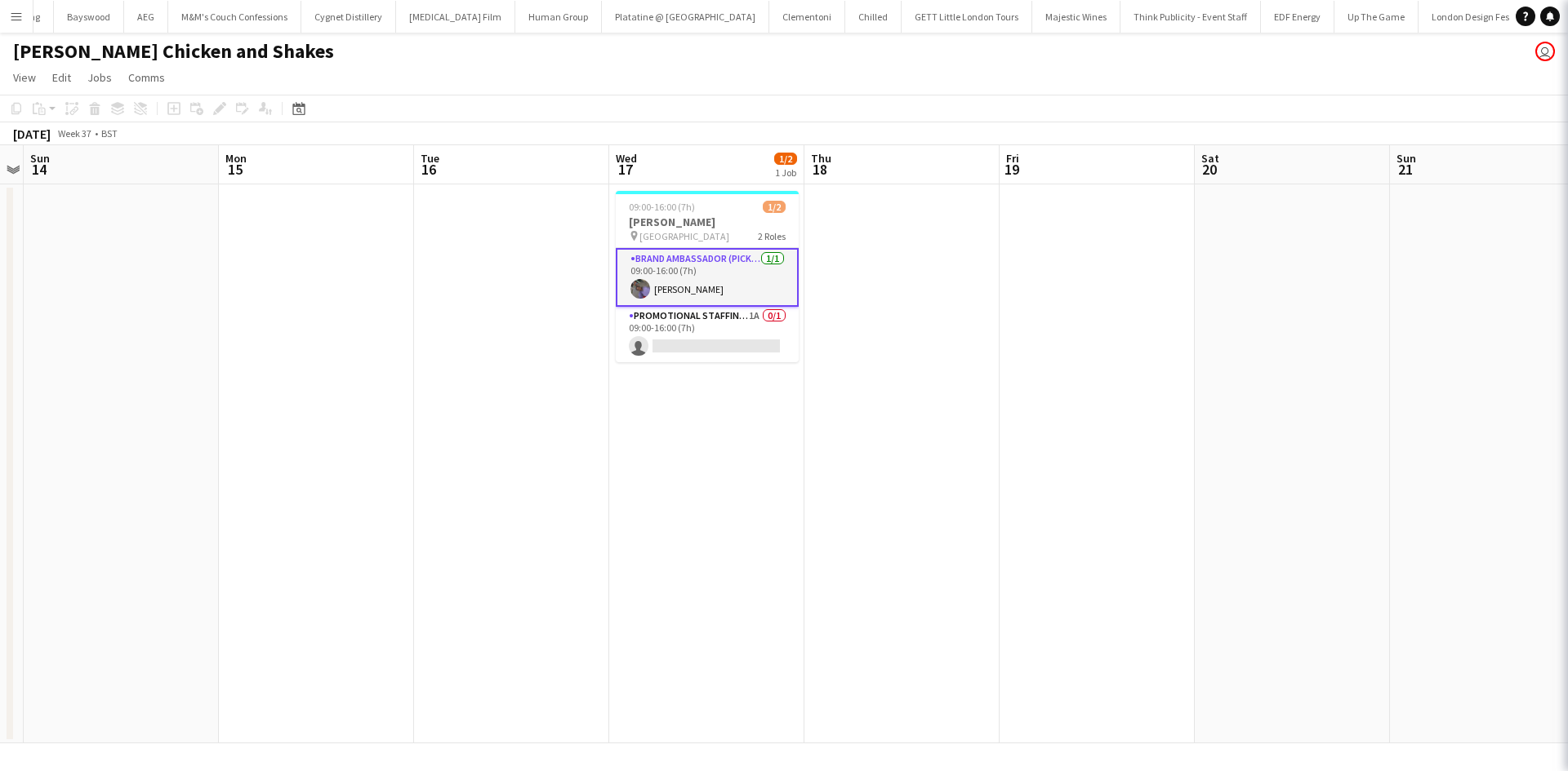
scroll to position [0, 10555]
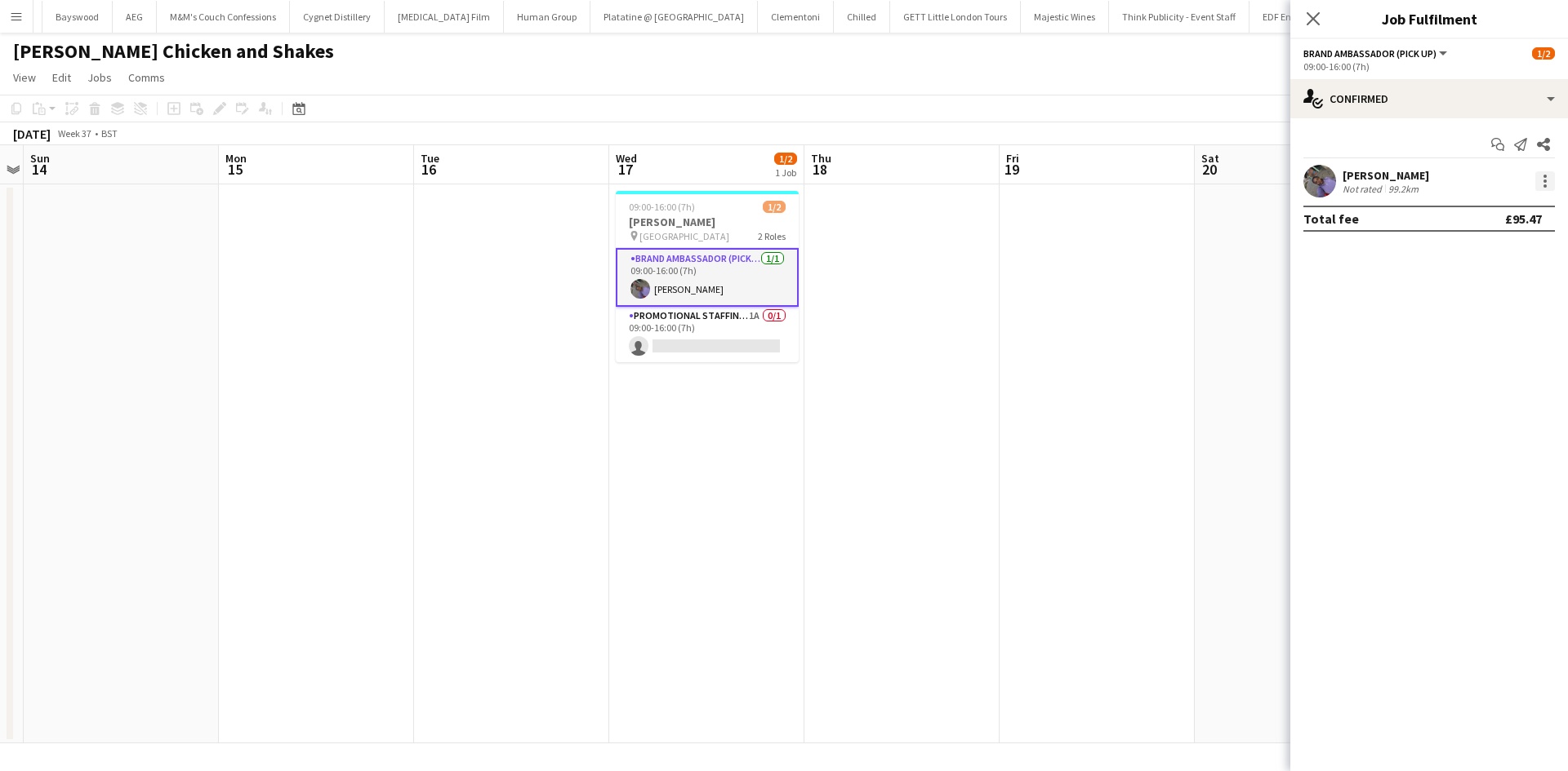
click at [1545, 176] on div at bounding box center [1545, 176] width 4 height 4
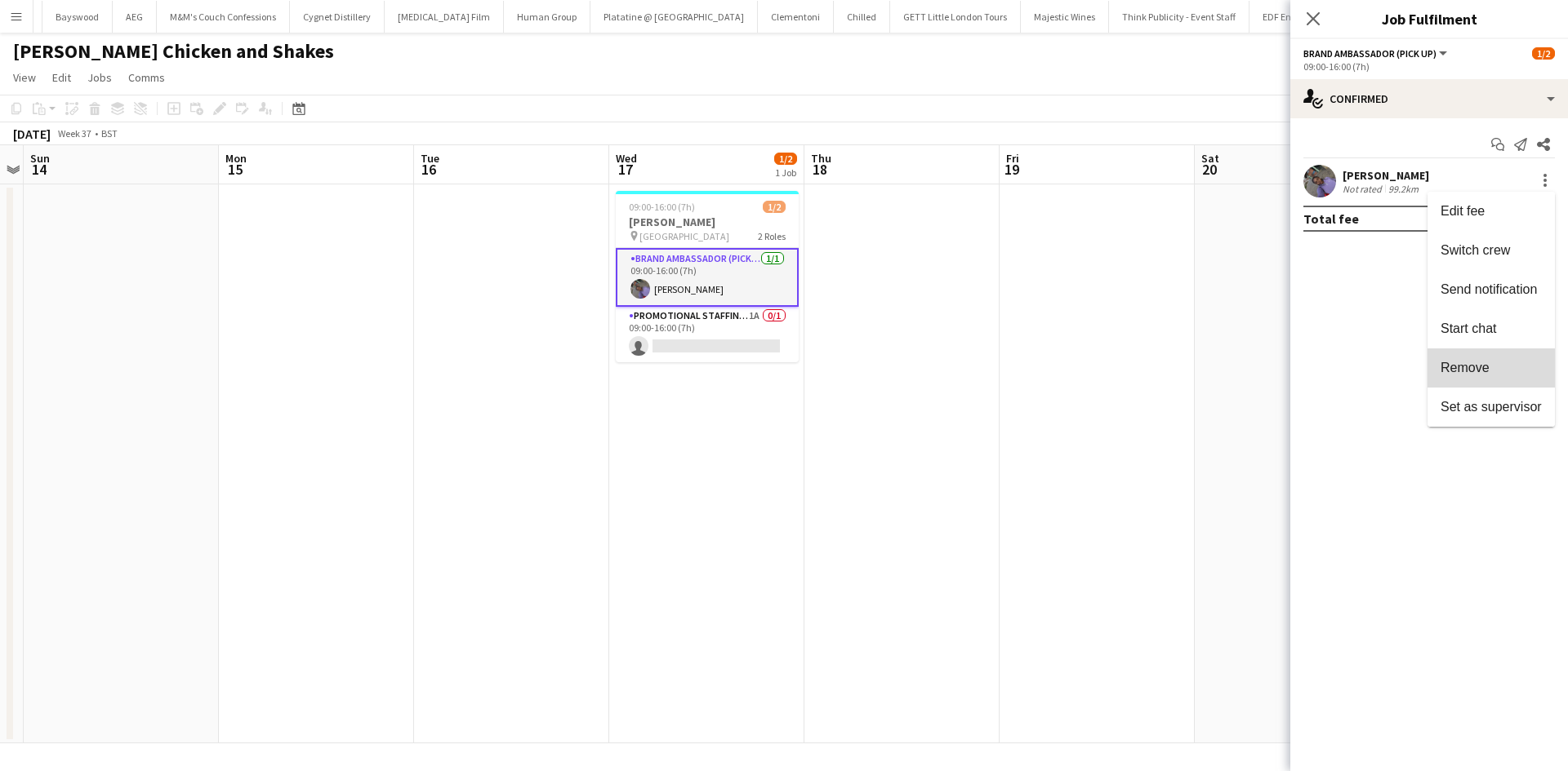
drag, startPoint x: 1496, startPoint y: 359, endPoint x: 1250, endPoint y: 297, distance: 253.7
click at [1495, 360] on span "Remove" at bounding box center [1491, 368] width 102 height 14
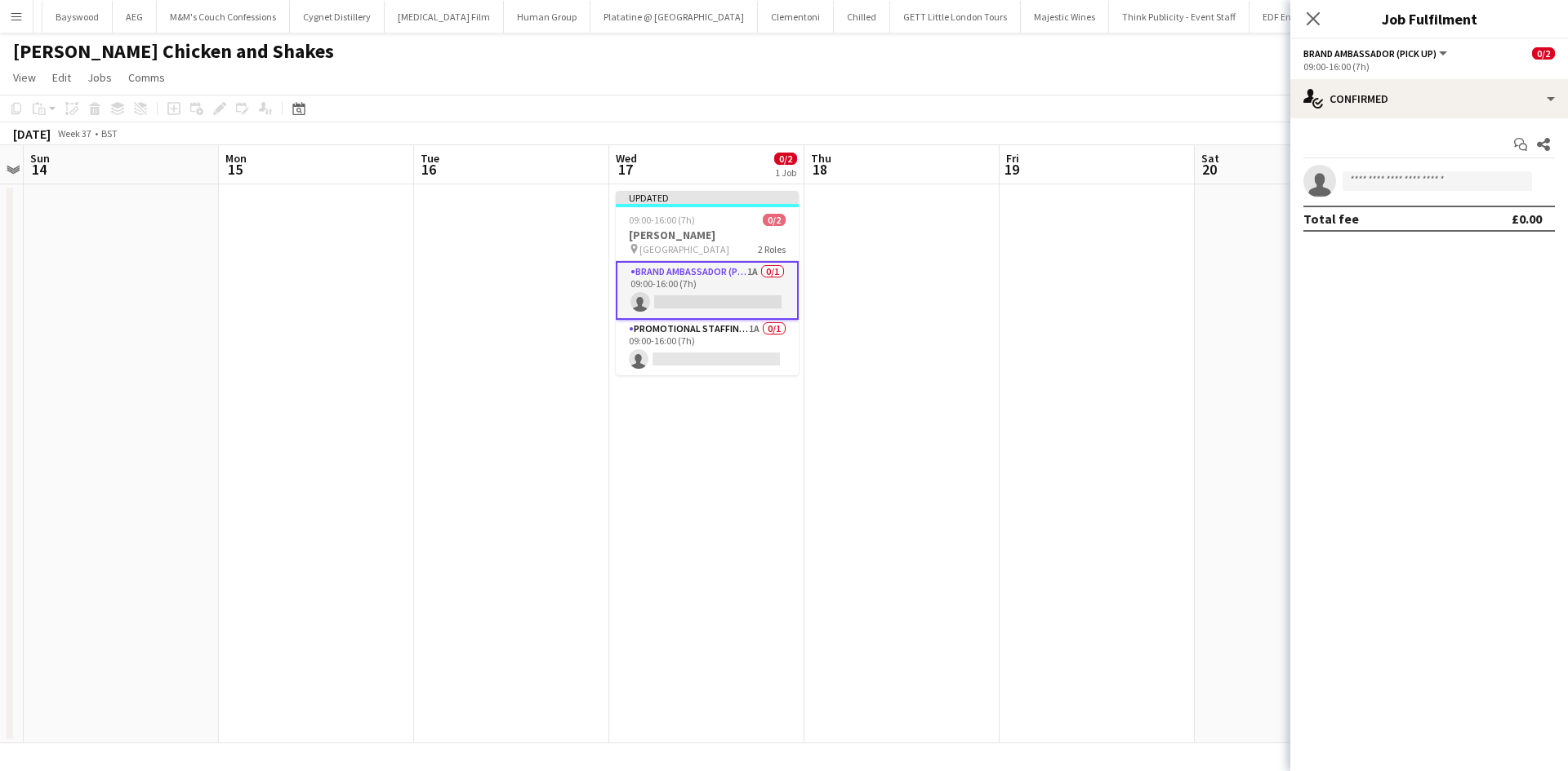
click at [955, 217] on app-date-cell at bounding box center [902, 464] width 195 height 559
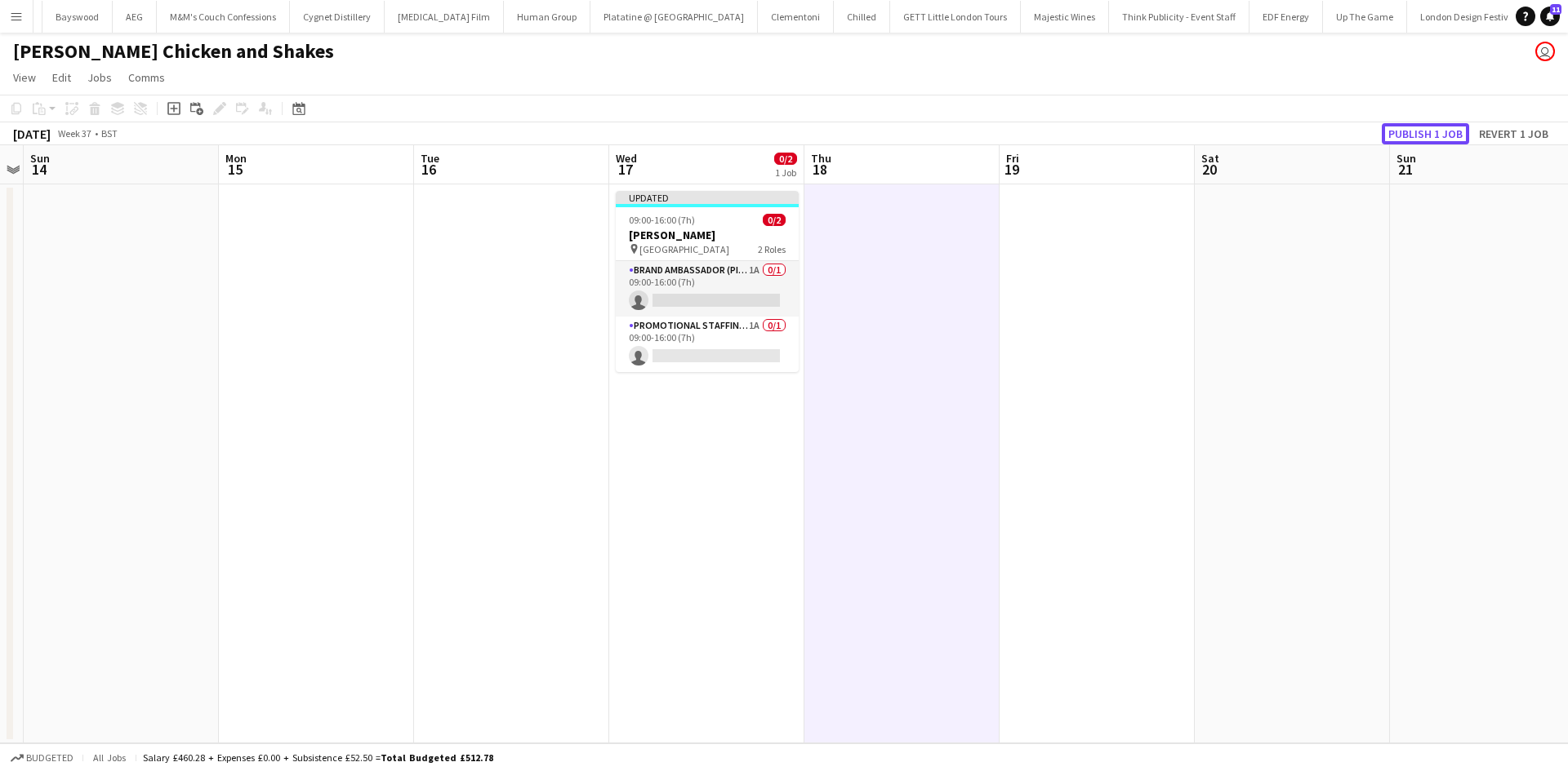
click at [1438, 139] on button "Publish 1 job" at bounding box center [1425, 134] width 87 height 22
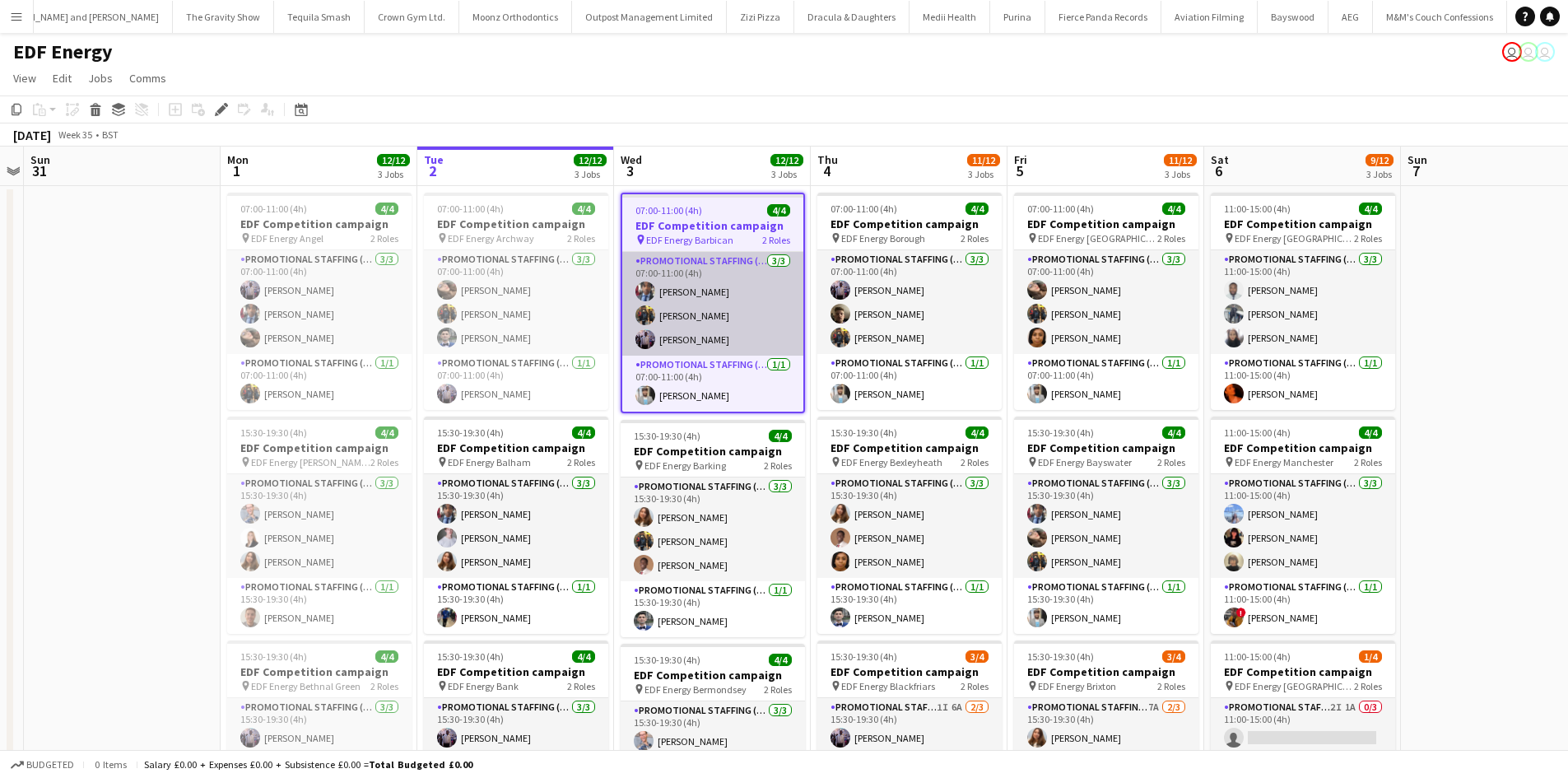
scroll to position [0, 9431]
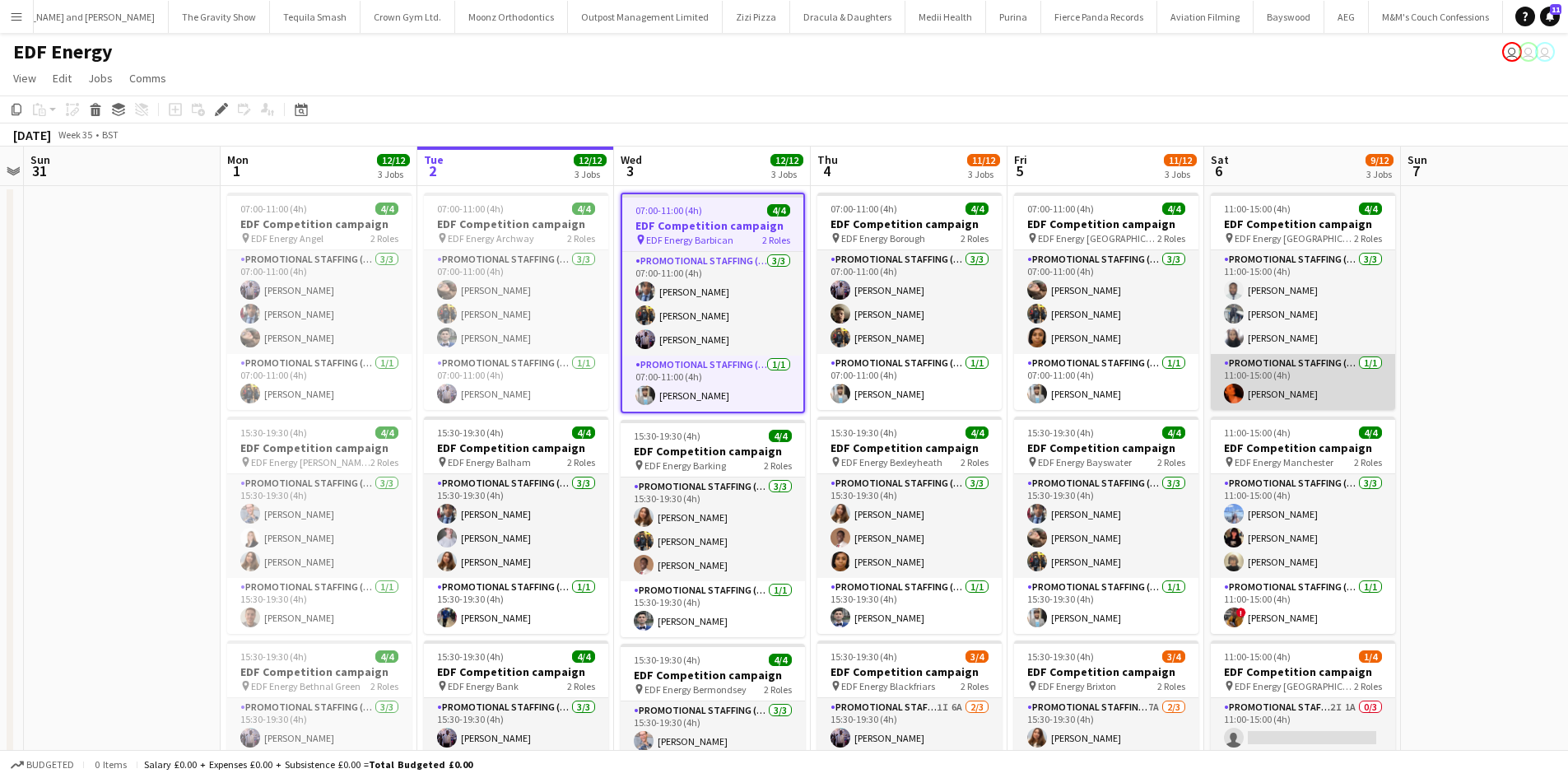
click at [1292, 390] on app-card-role "Promotional Staffing (Team Leader) 1/1 11:00-15:00 (4h) Ella-Marie Evans" at bounding box center [1302, 383] width 184 height 56
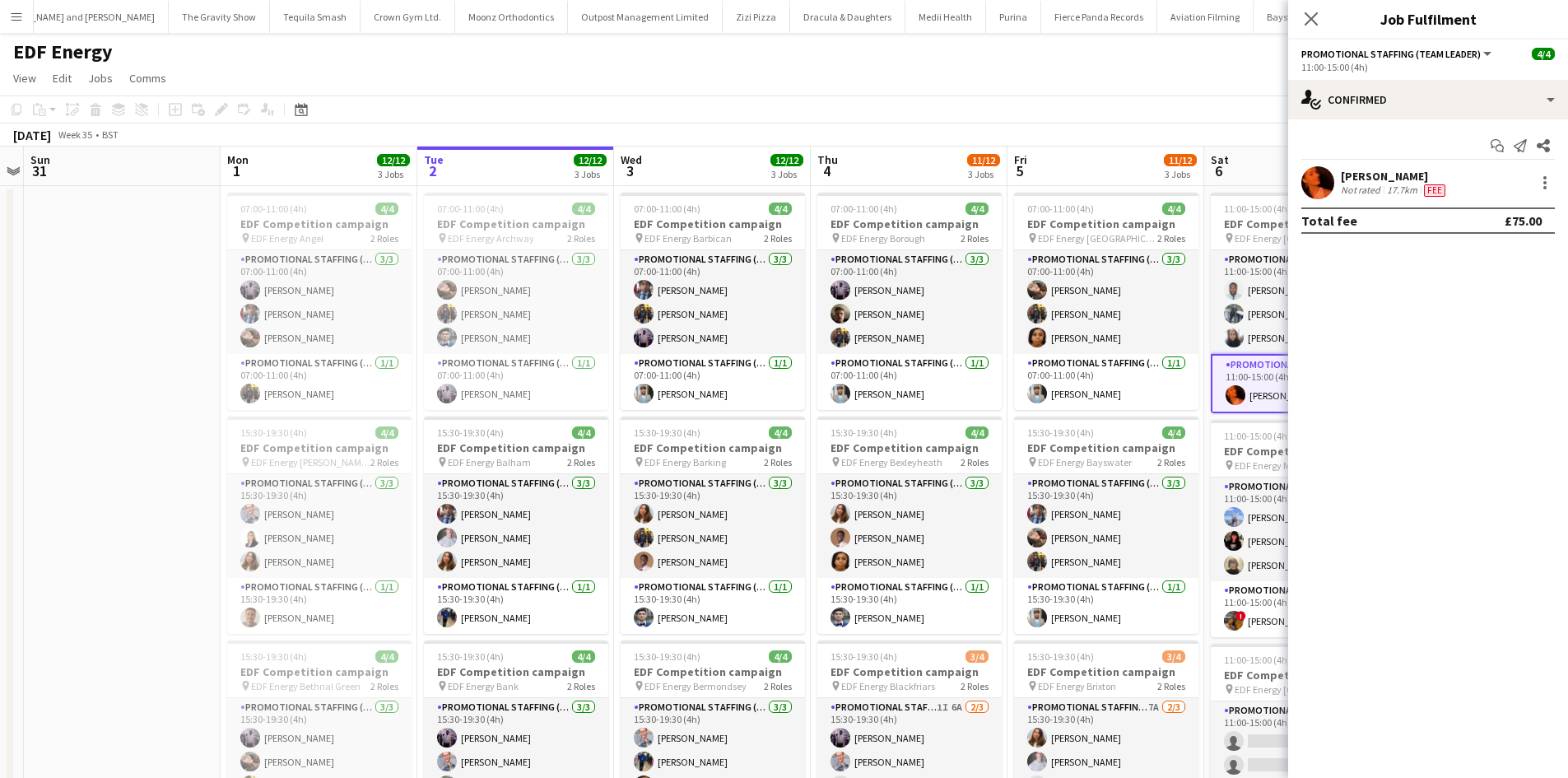
click at [1376, 174] on div "Ella-Marie Evans" at bounding box center [1394, 176] width 108 height 15
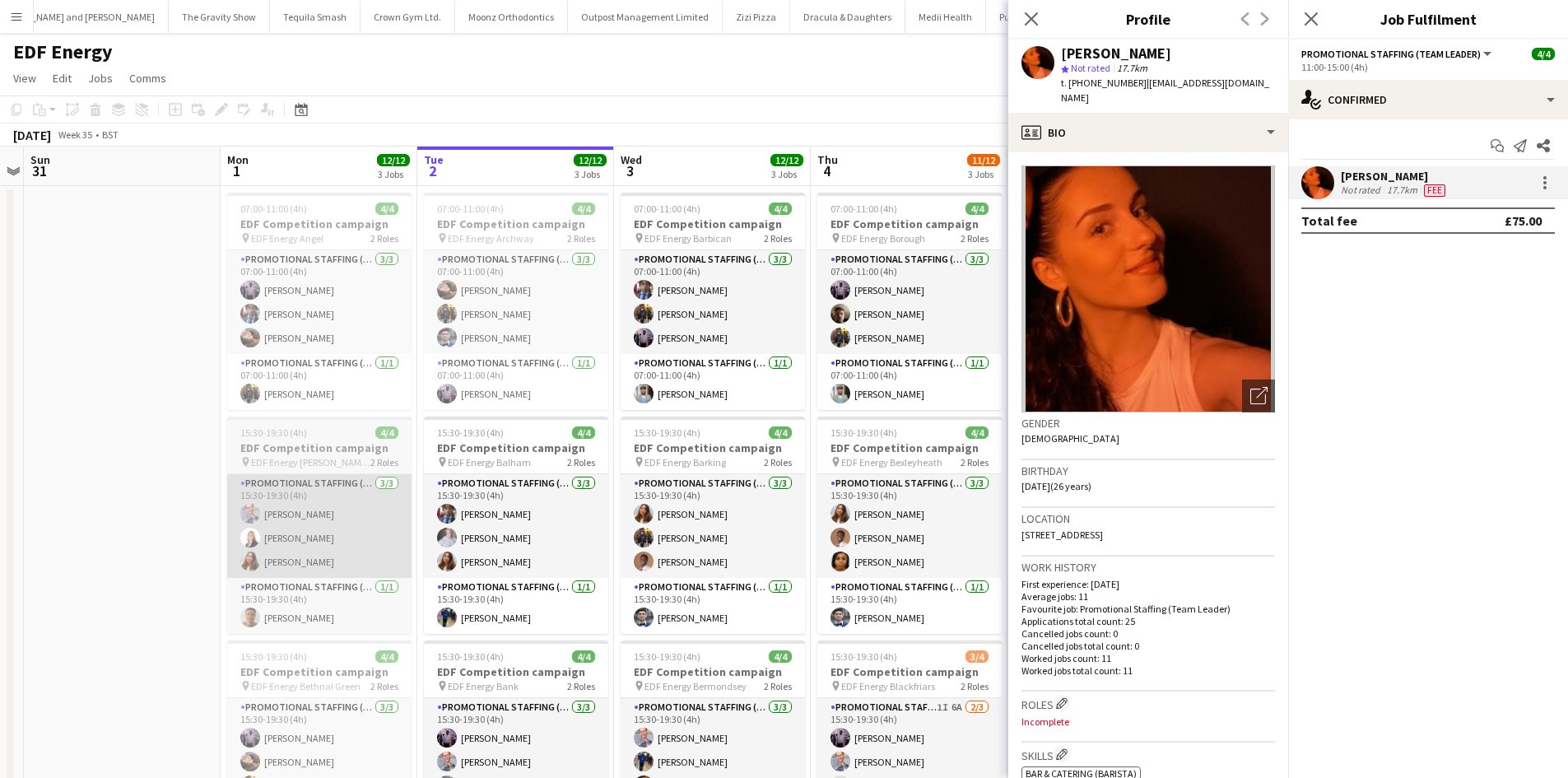
drag, startPoint x: 103, startPoint y: 532, endPoint x: 300, endPoint y: 557, distance: 198.6
click at [106, 532] on app-date-cell at bounding box center [121, 682] width 197 height 993
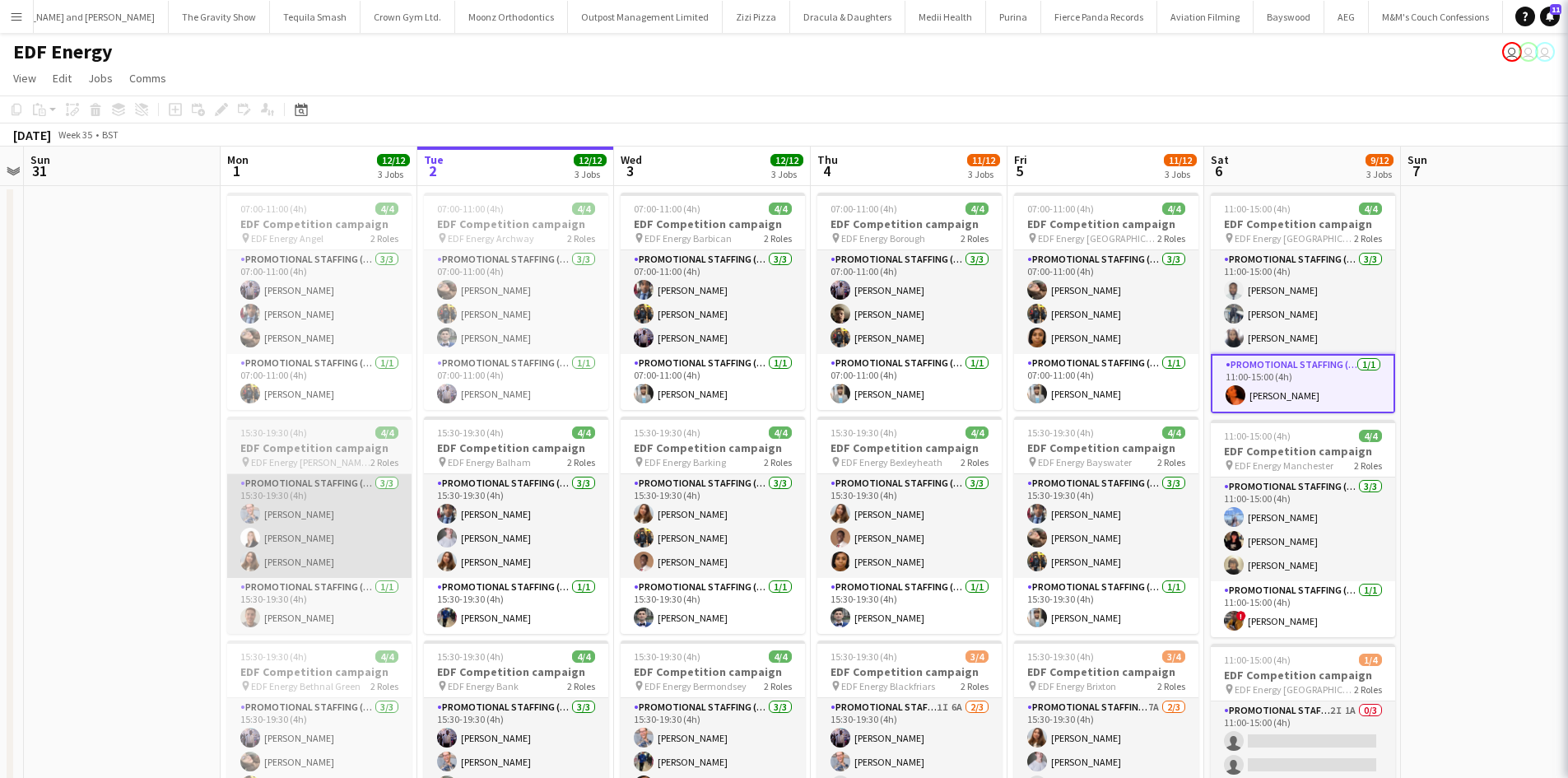
scroll to position [0, 564]
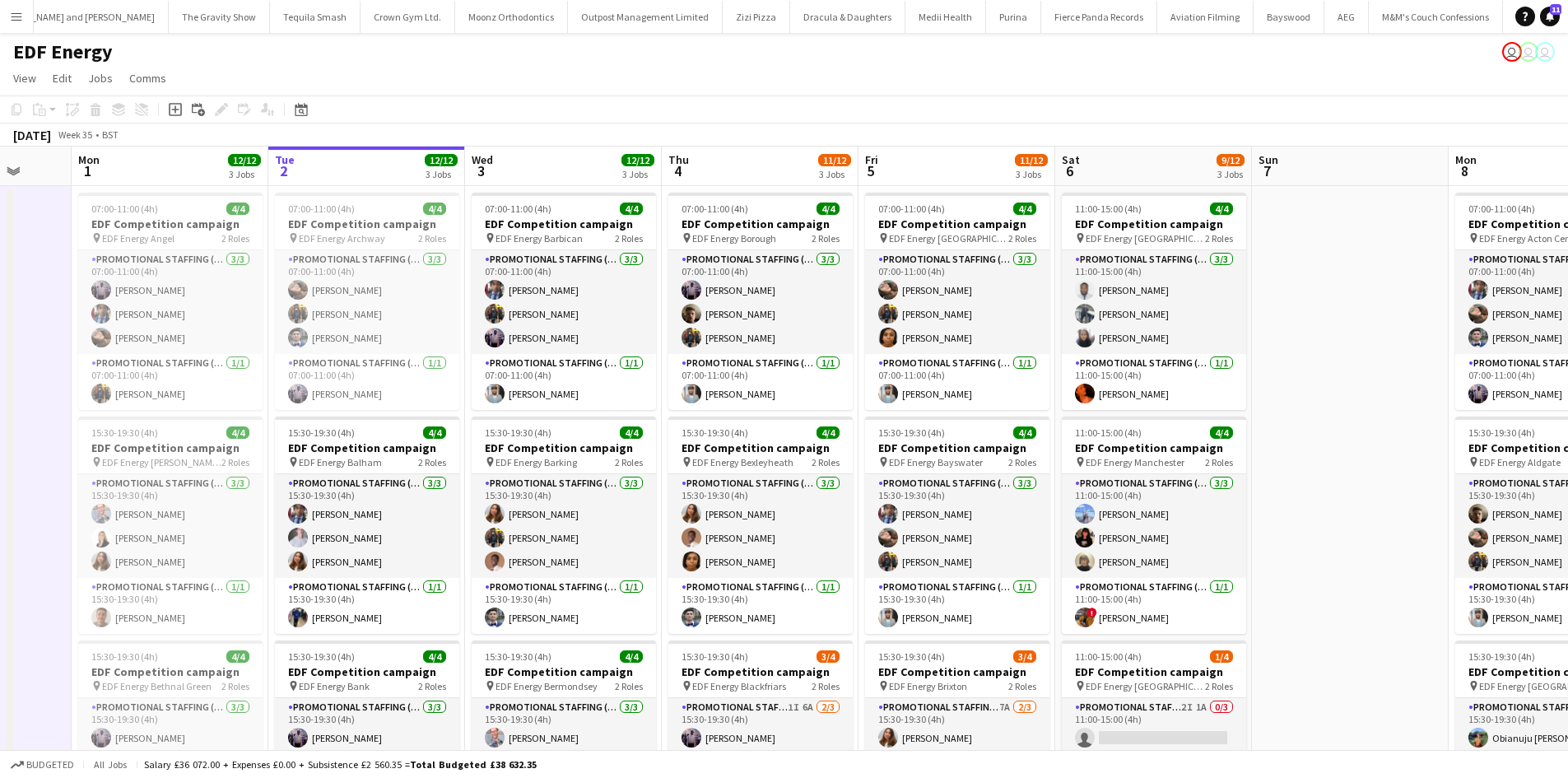
drag, startPoint x: 1526, startPoint y: 569, endPoint x: 1224, endPoint y: 557, distance: 302.2
click at [1256, 557] on app-calendar-viewport "Thu 28 Fri 29 Sat 30 Sun 31 Mon 1 12/12 3 Jobs Tue 2 12/12 3 Jobs Wed 3 12/12 3…" at bounding box center [784, 663] width 1568 height 1033
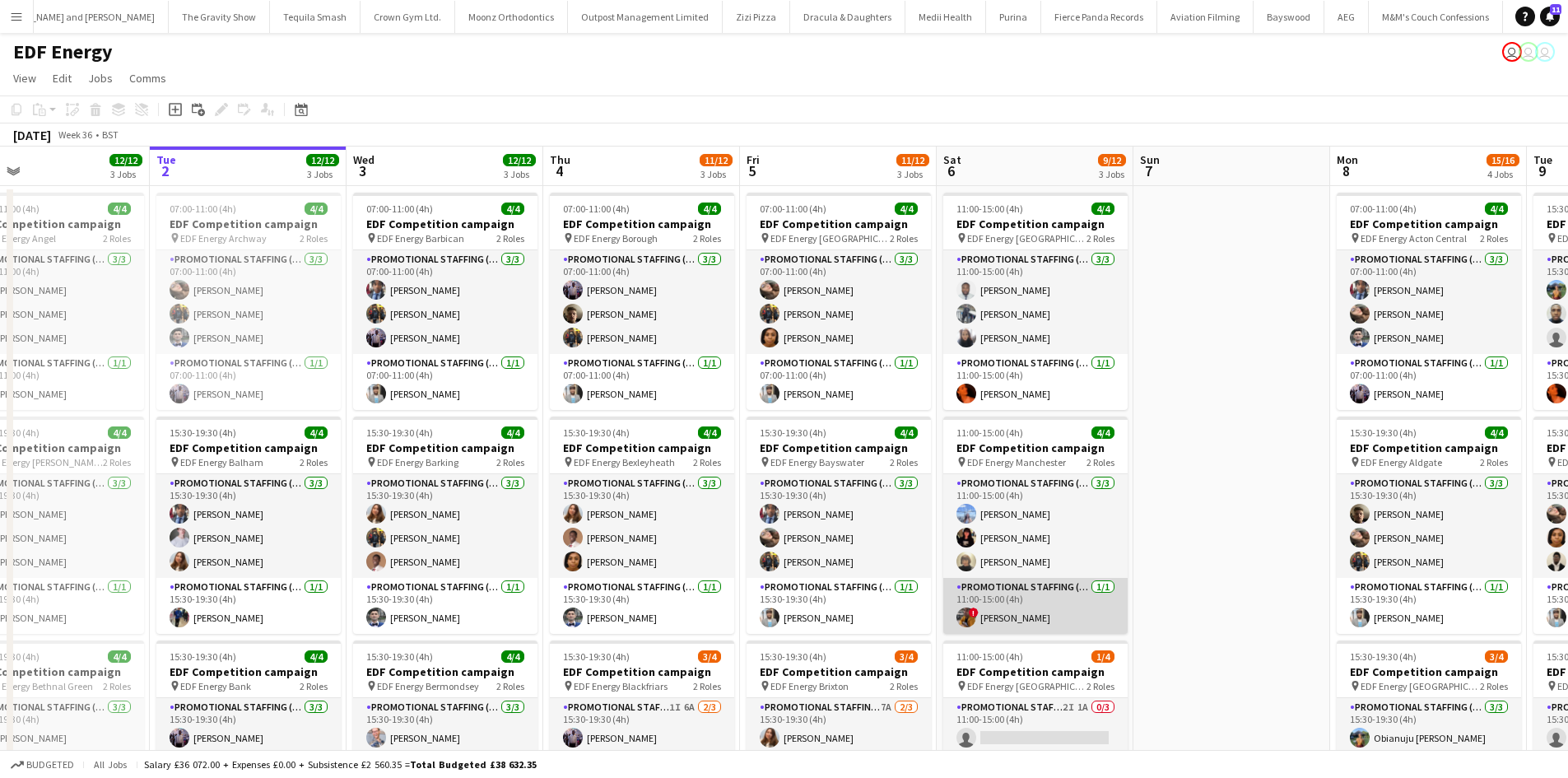
click at [992, 620] on app-card-role "Promotional Staffing (Team Leader) 1/1 11:00-15:00 (4h) ! Sean Porter" at bounding box center [1035, 607] width 184 height 56
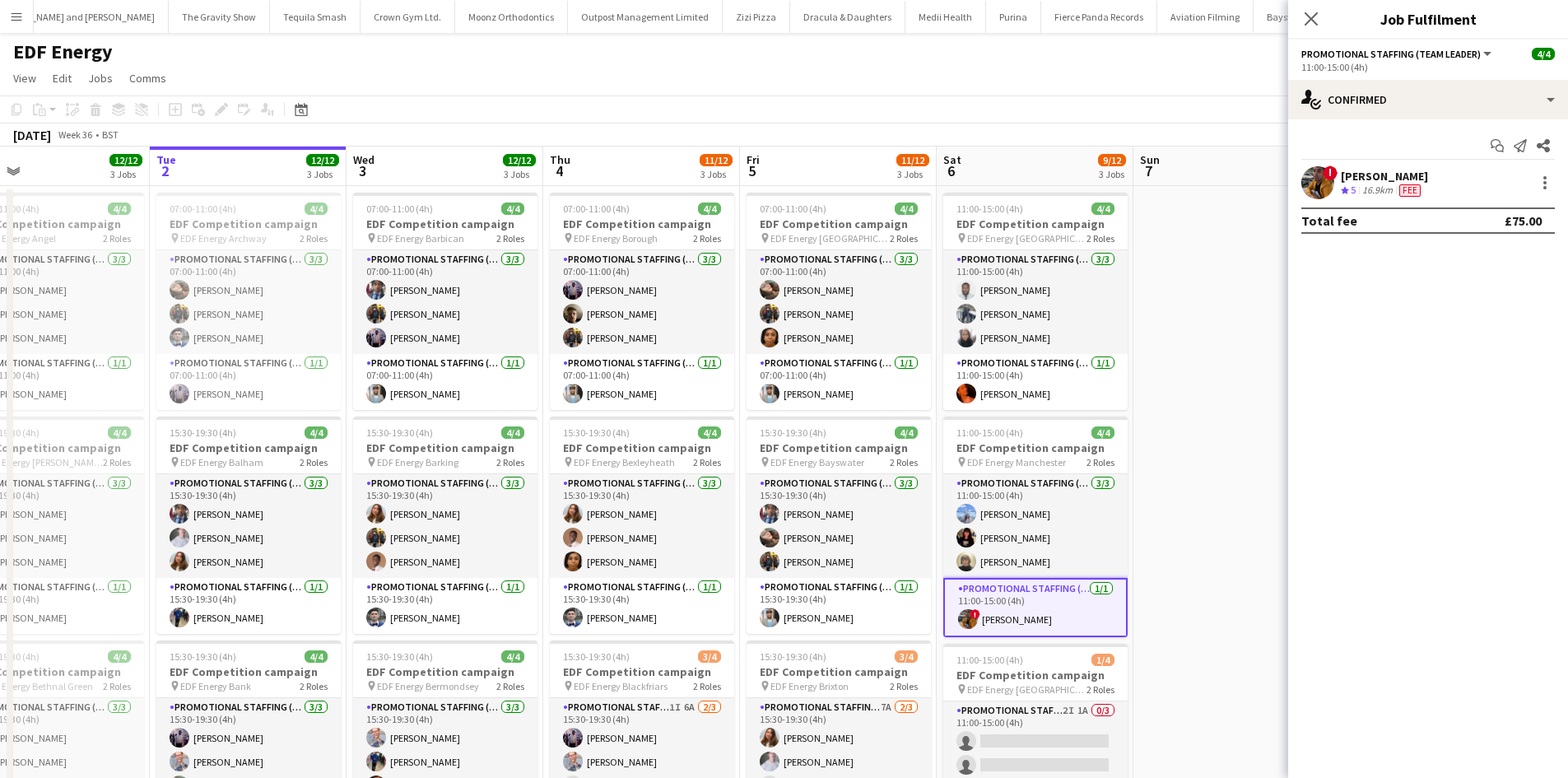
click at [1360, 180] on div "Sean Porter" at bounding box center [1384, 176] width 87 height 15
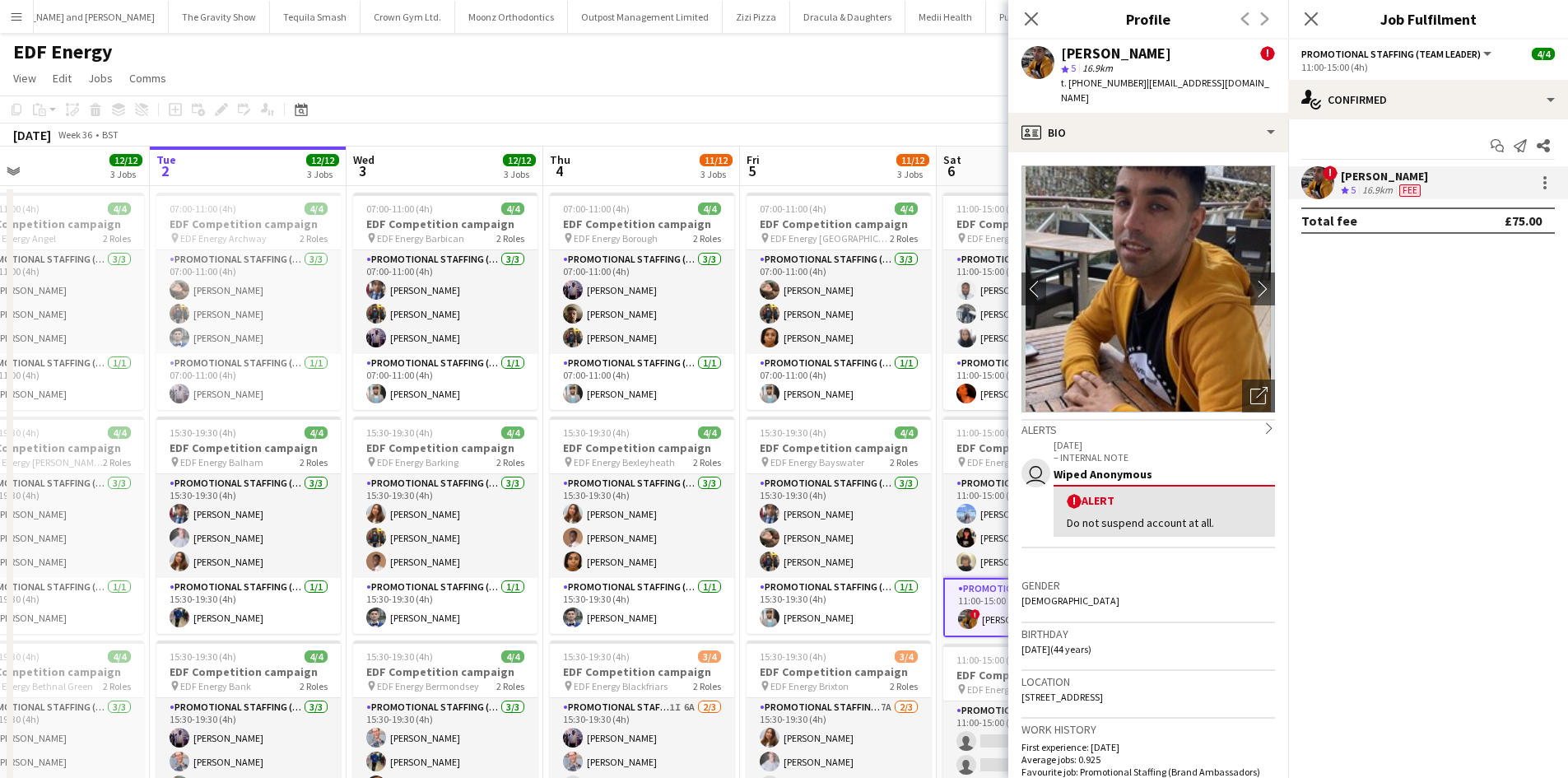
click at [912, 84] on app-page-menu "View Day view expanded Day view collapsed Month view Date picker Jump to today …" at bounding box center [784, 80] width 1568 height 32
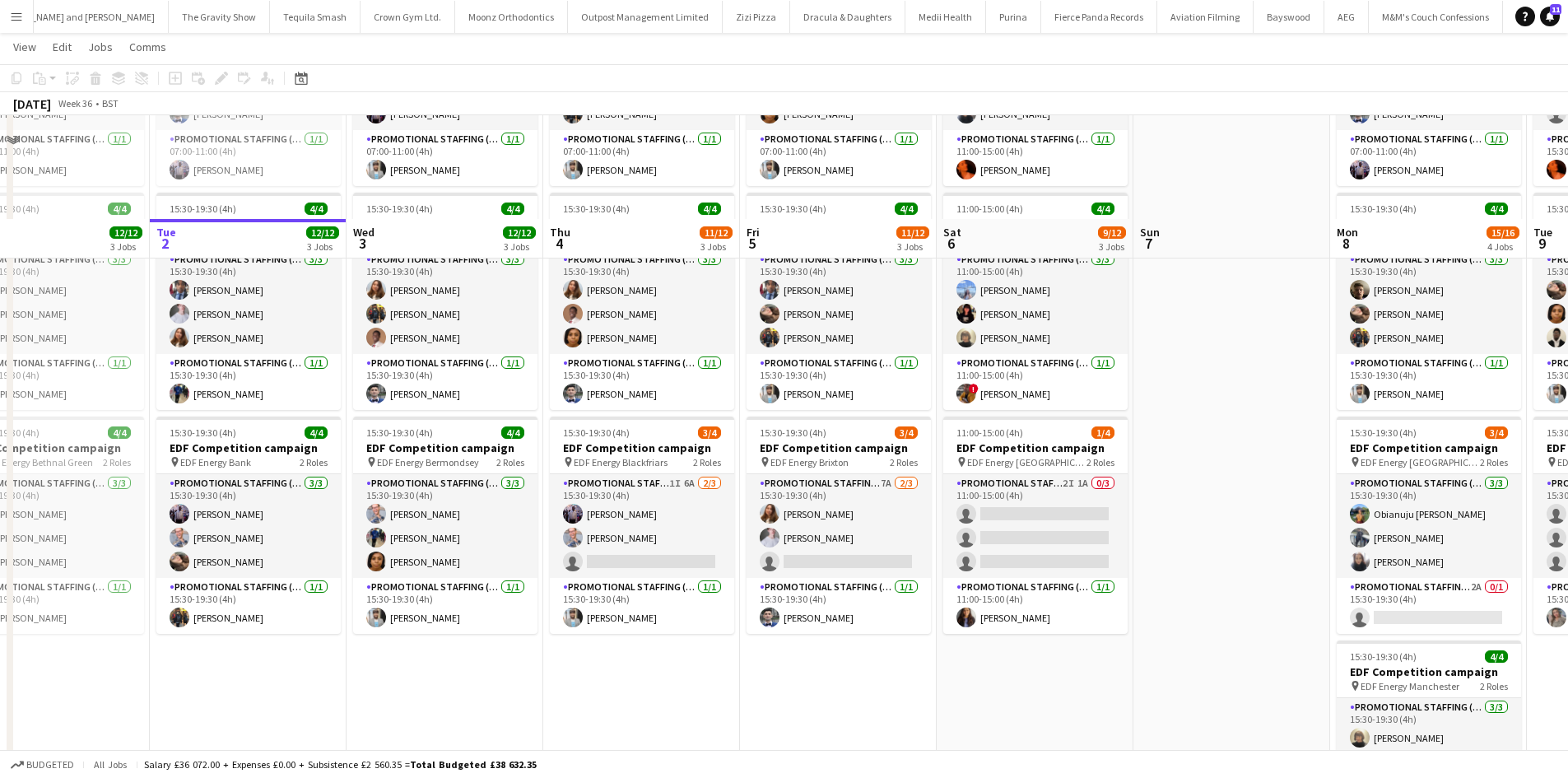
scroll to position [329, 0]
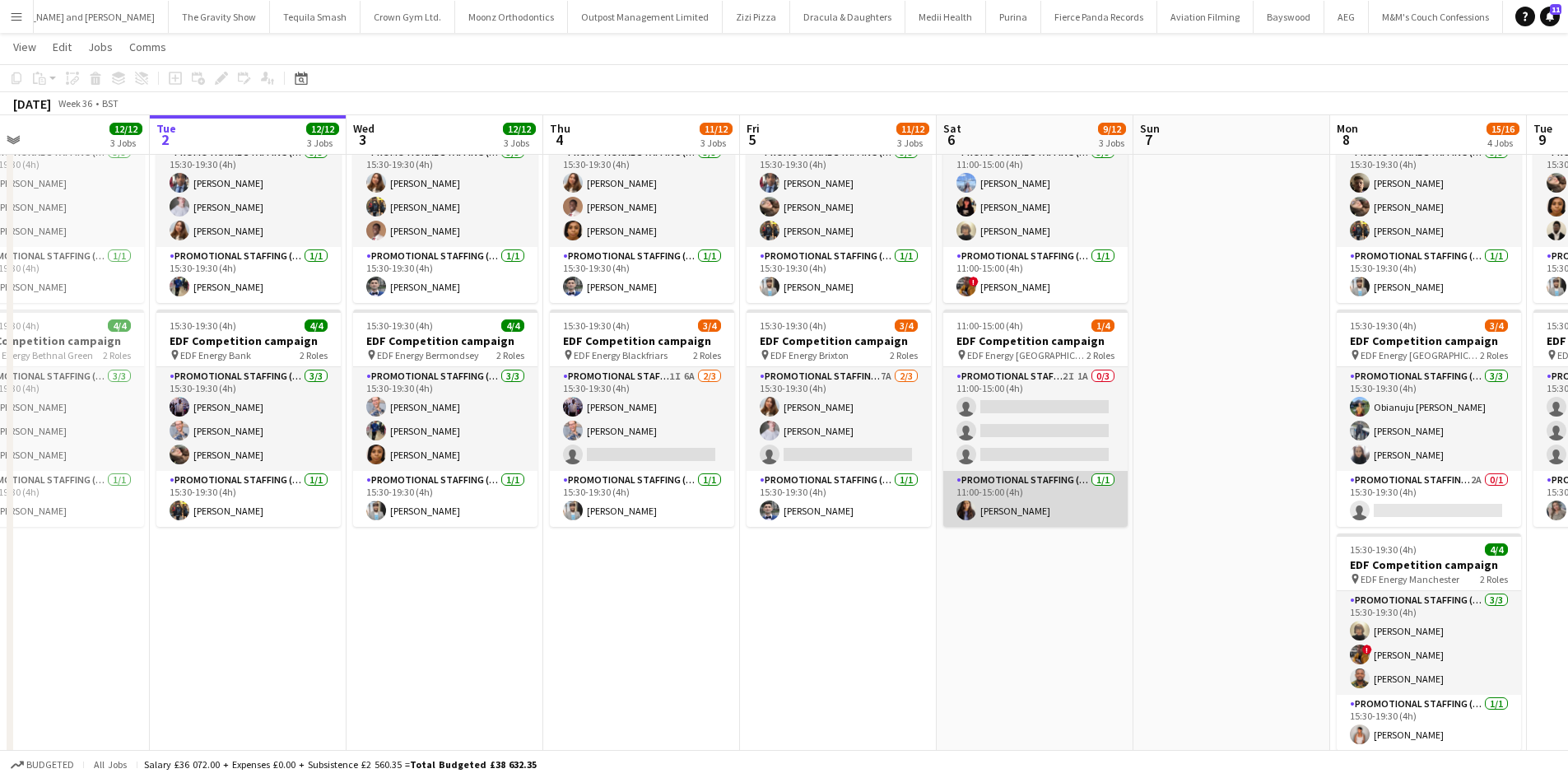
click at [1002, 512] on app-card-role "Promotional Staffing (Team Leader) 1/1 11:00-15:00 (4h) Mansi Mehta" at bounding box center [1035, 499] width 184 height 56
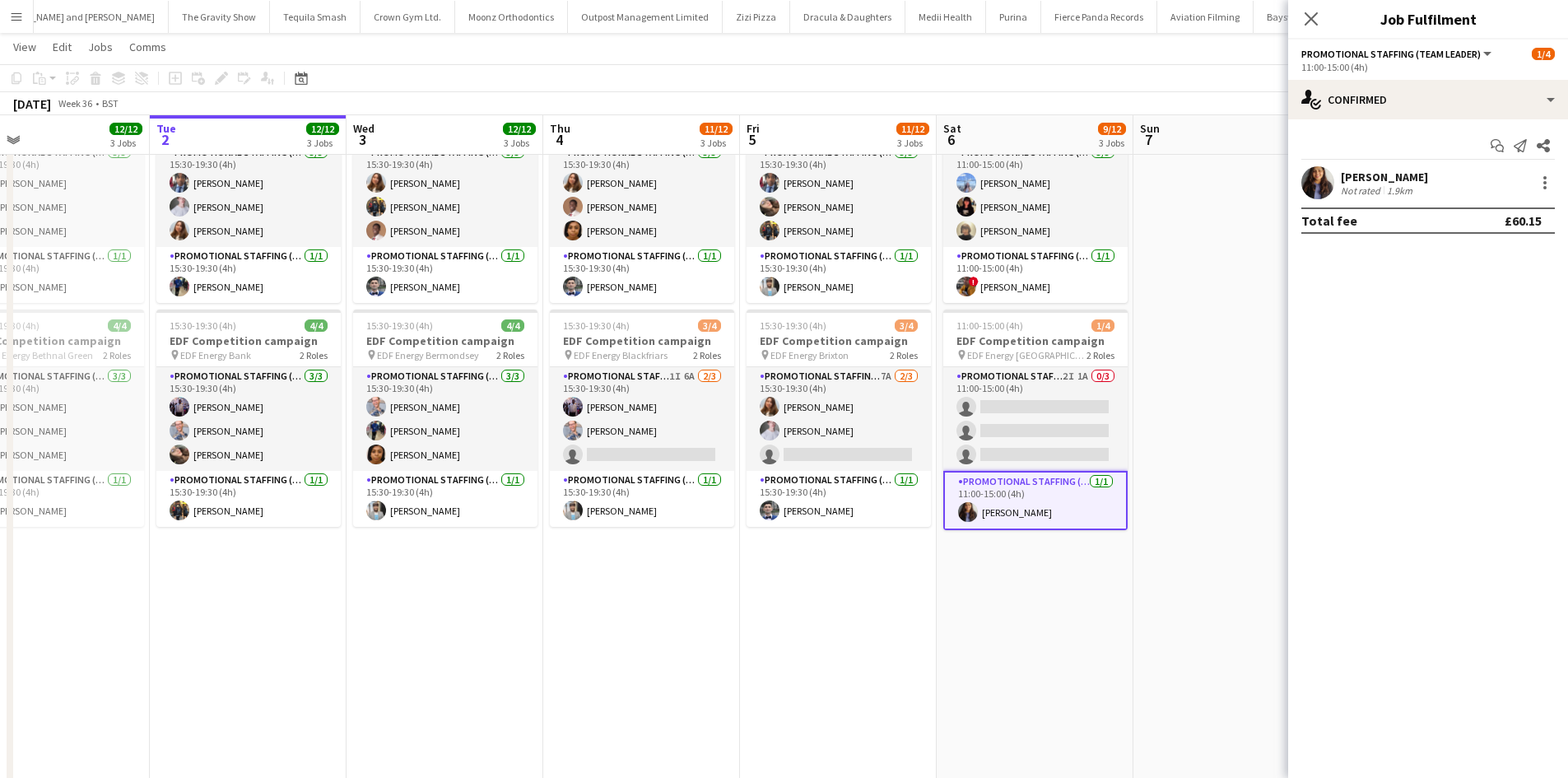
click at [1409, 184] on div "1.9km" at bounding box center [1399, 190] width 32 height 13
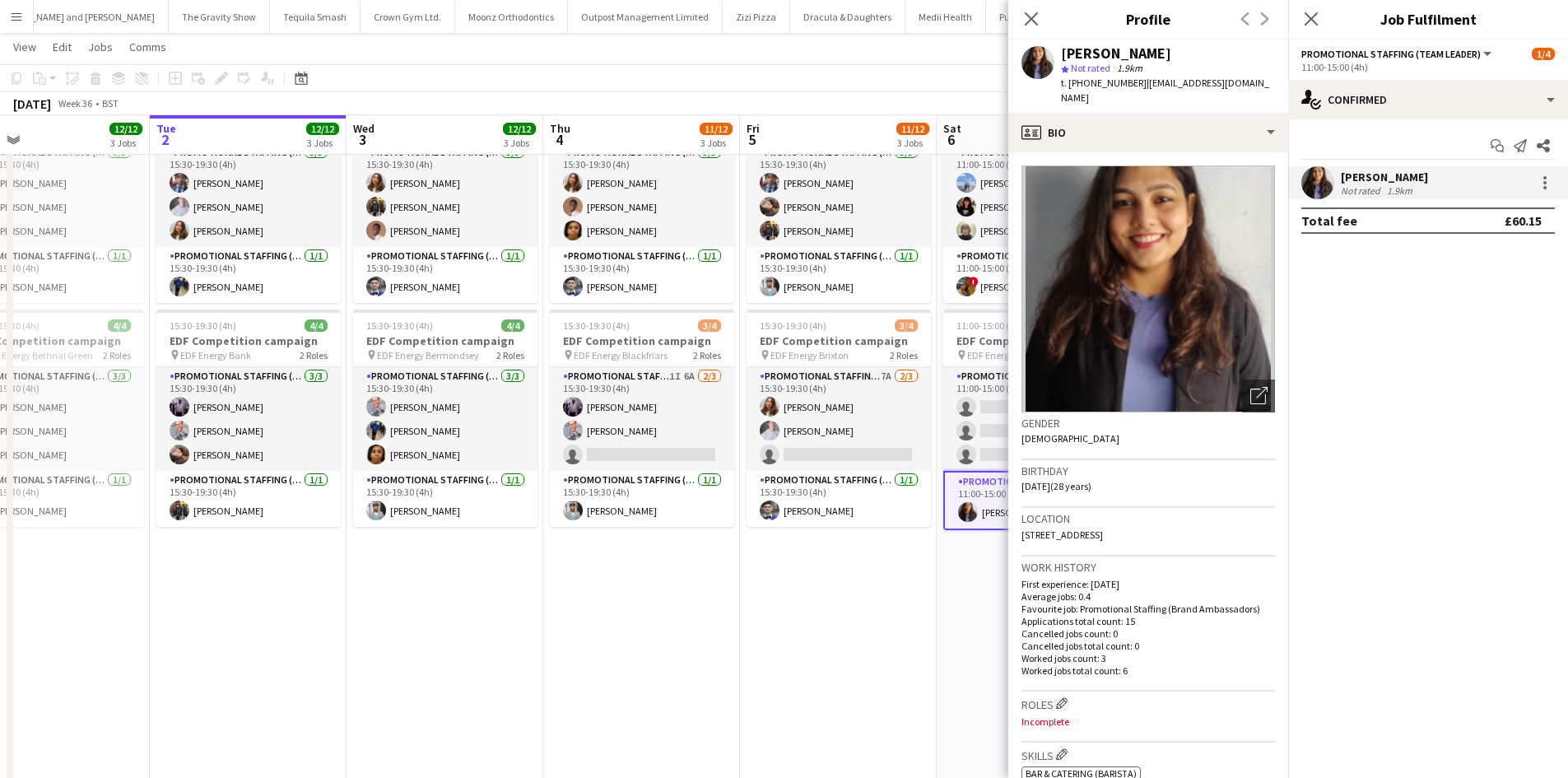
click at [905, 754] on app-date-cell "07:00-11:00 (4h) 4/4 EDF Competition campaign pin EDF Energy Bond Street 2 Role…" at bounding box center [837, 351] width 197 height 993
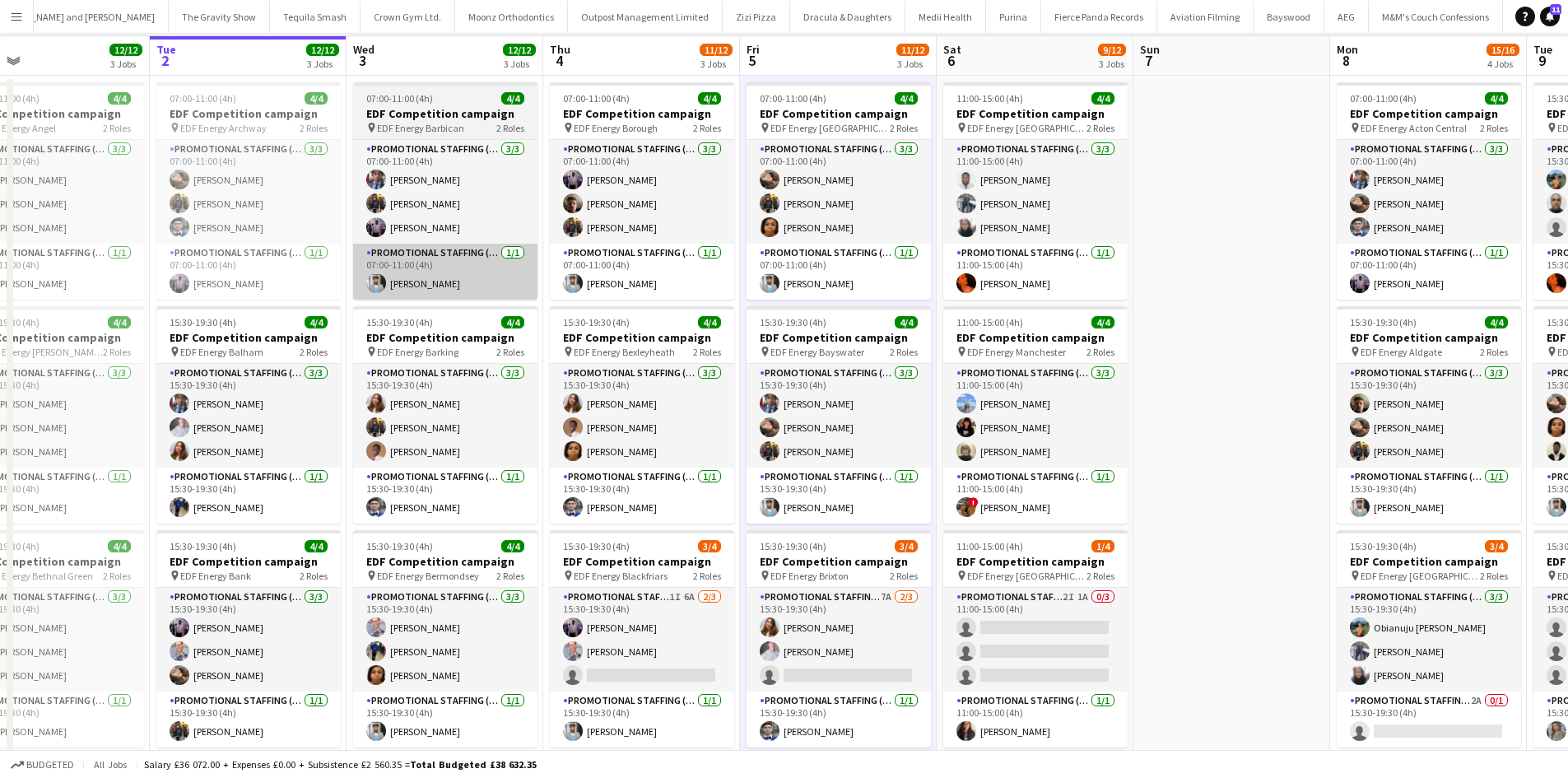
scroll to position [0, 0]
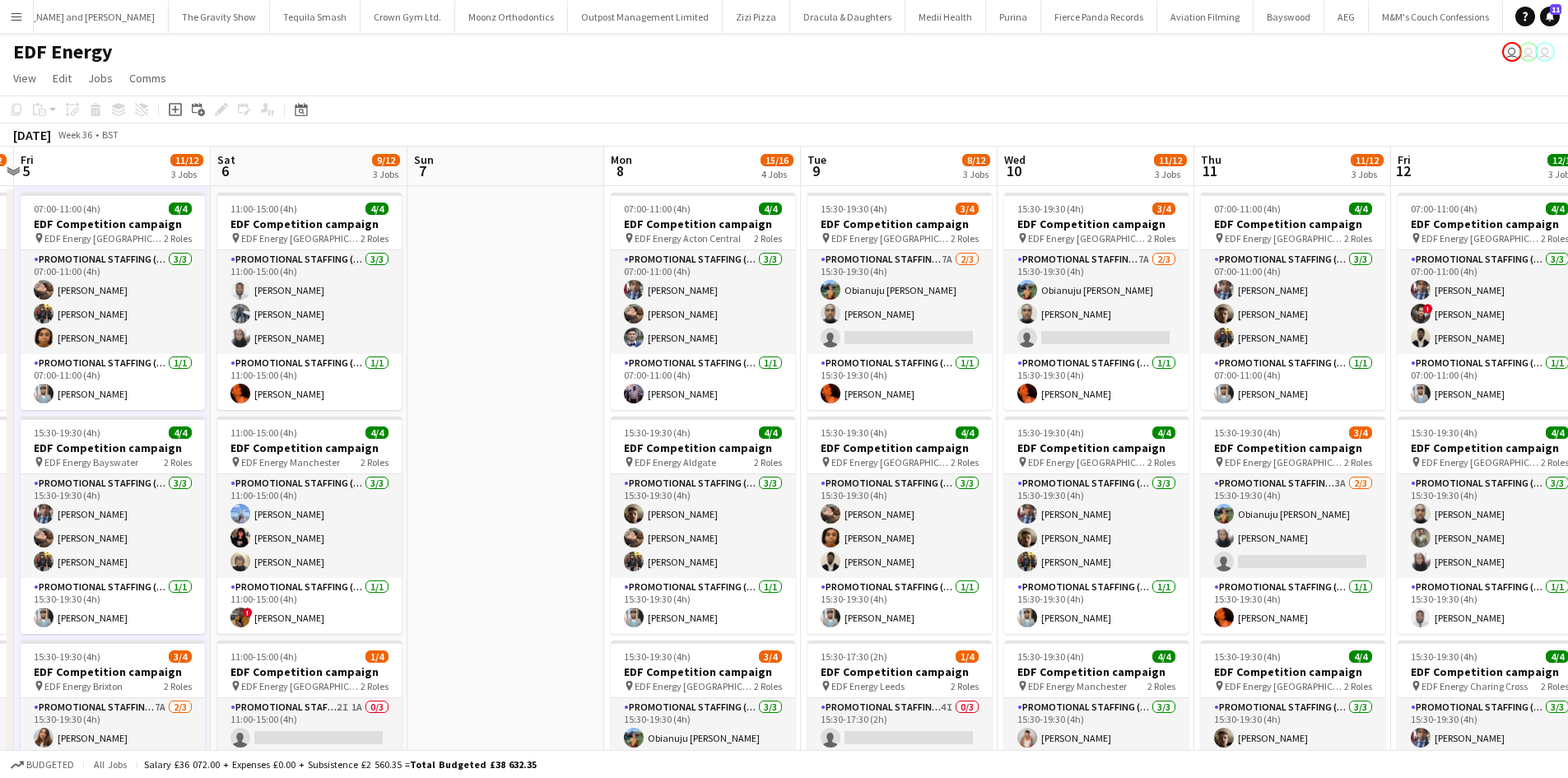
drag, startPoint x: 1214, startPoint y: 454, endPoint x: 801, endPoint y: 407, distance: 415.7
click at [801, 407] on app-calendar-viewport "Mon 1 12/12 3 Jobs Tue 2 12/12 3 Jobs Wed 3 12/12 3 Jobs Thu 4 11/12 3 Jobs Fri…" at bounding box center [784, 663] width 1568 height 1033
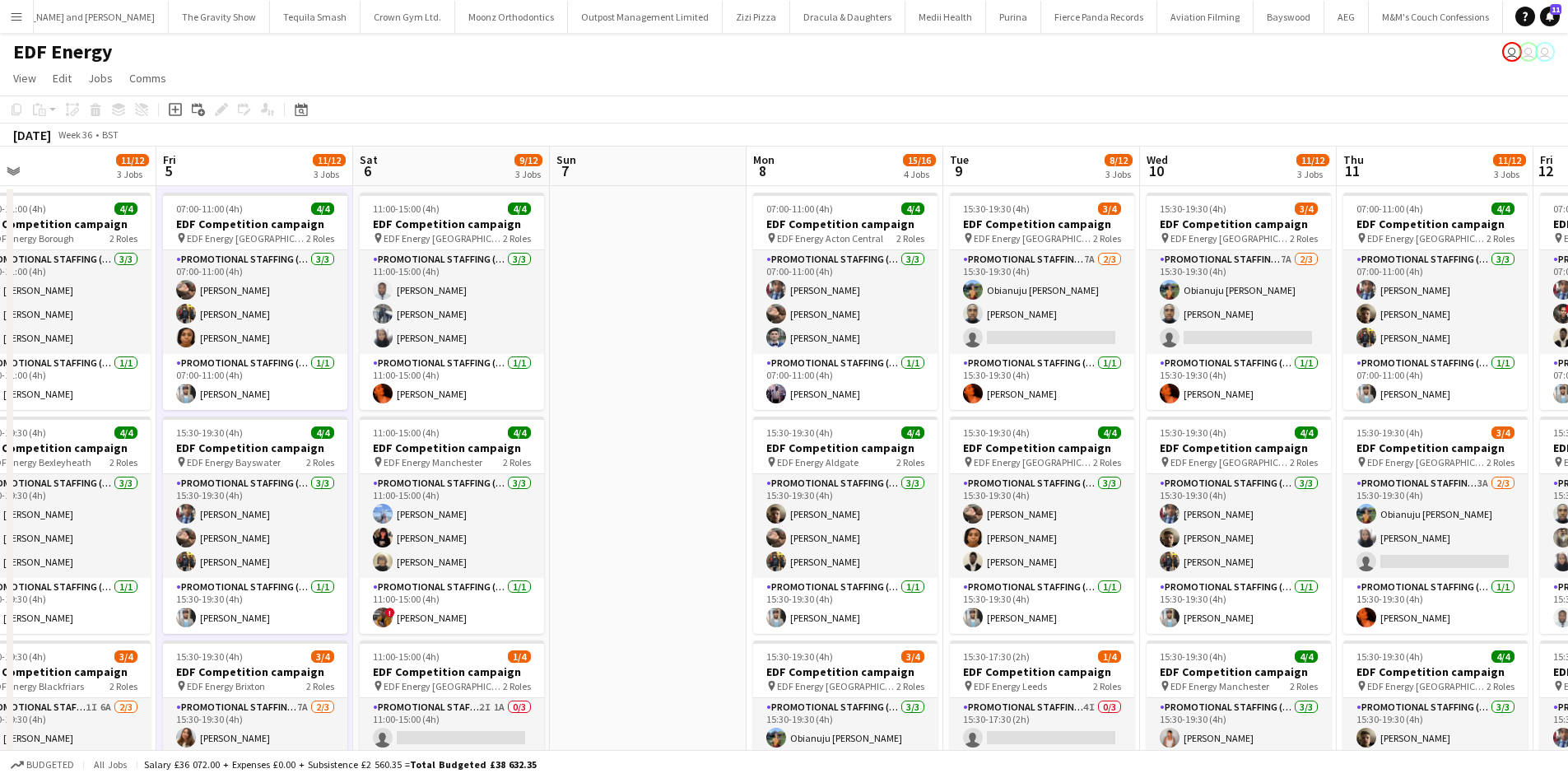
drag, startPoint x: 631, startPoint y: 411, endPoint x: 513, endPoint y: 394, distance: 119.2
click at [513, 394] on app-calendar-viewport "Mon 1 12/12 3 Jobs Tue 2 12/12 3 Jobs Wed 3 12/12 3 Jobs Thu 4 11/12 3 Jobs Fri…" at bounding box center [784, 663] width 1568 height 1033
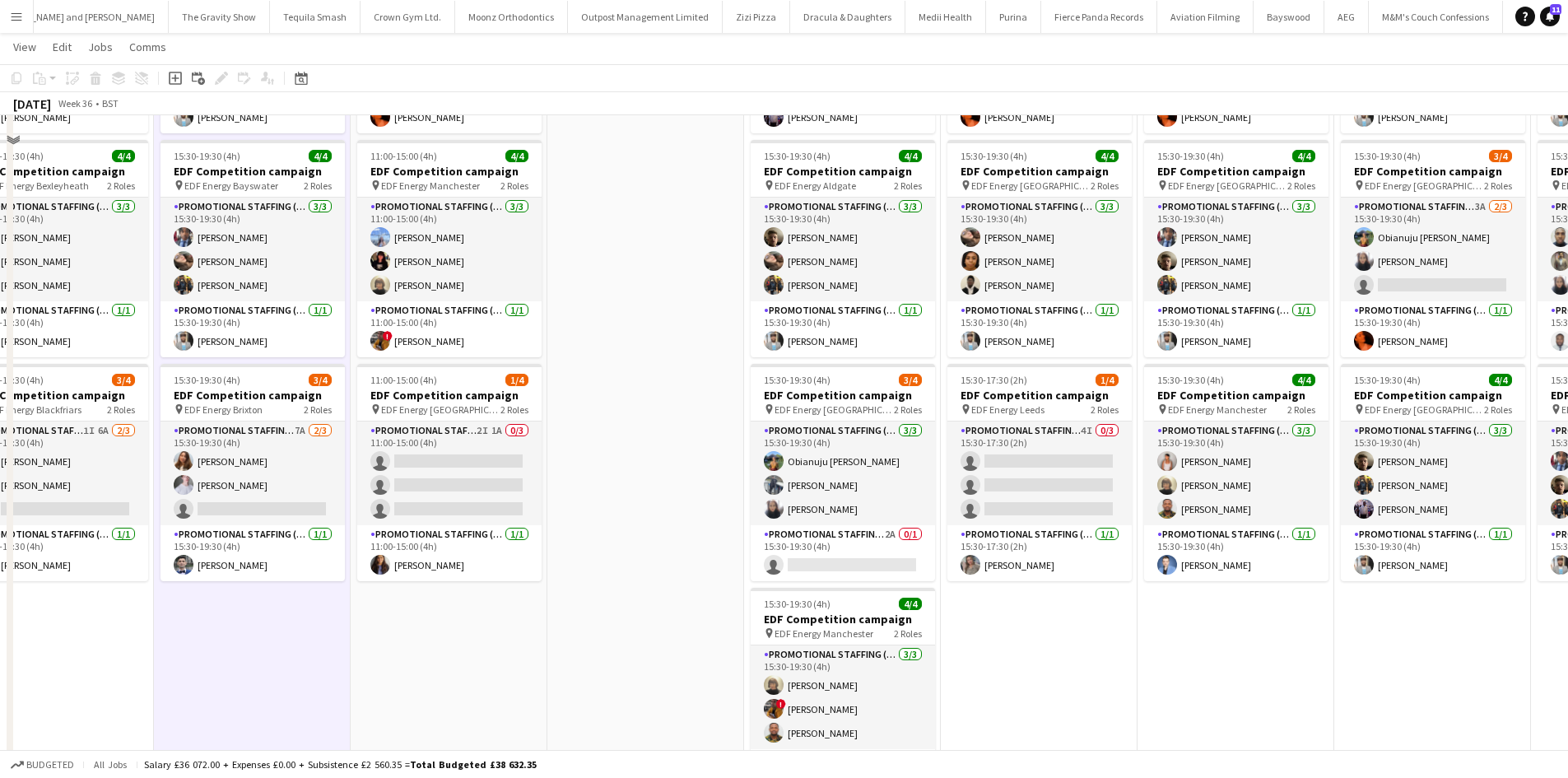
scroll to position [427, 0]
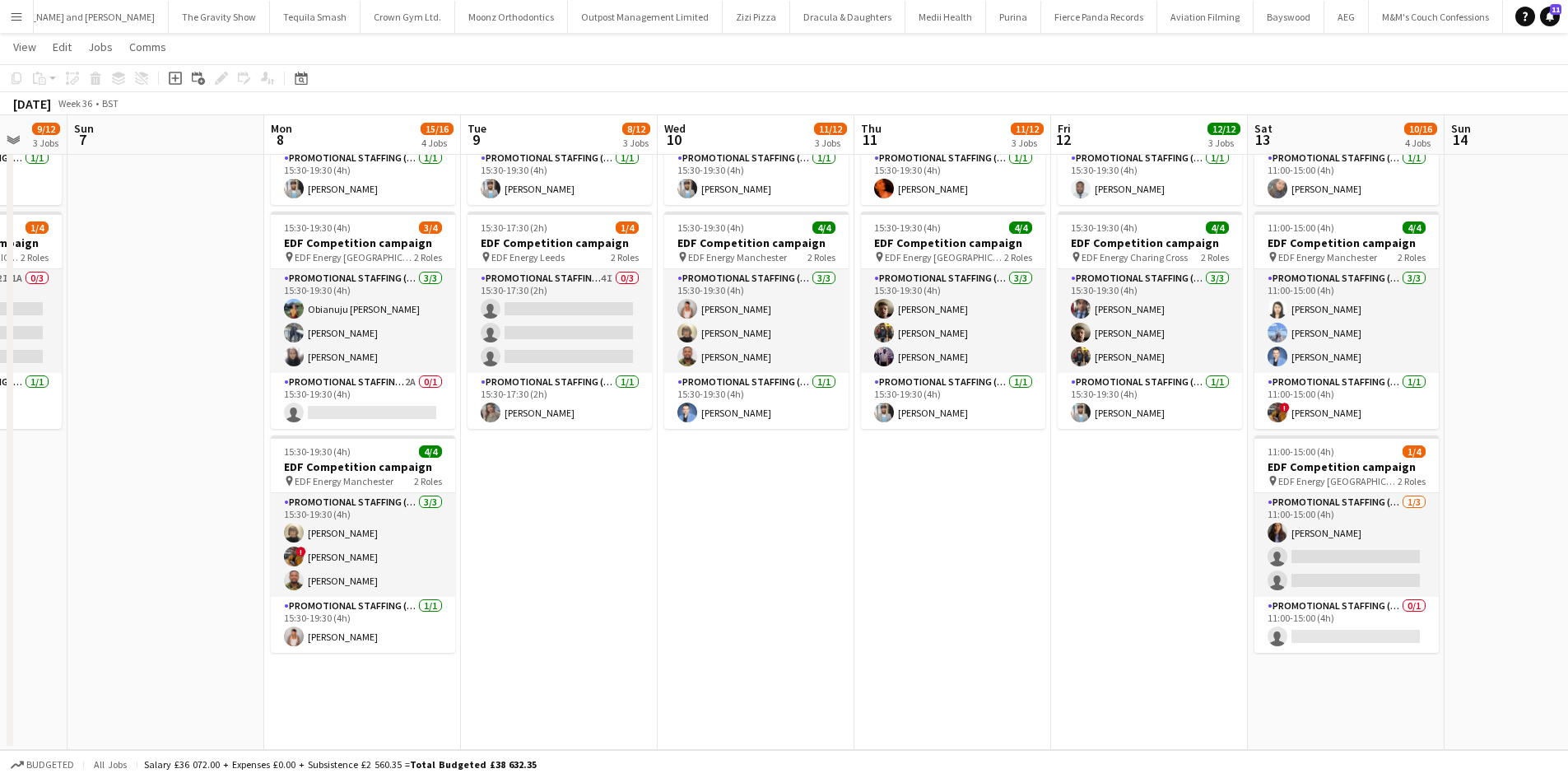
drag, startPoint x: 1177, startPoint y: 610, endPoint x: 651, endPoint y: 548, distance: 529.6
click at [663, 551] on app-calendar-viewport "Wed 3 12/12 3 Jobs Thu 4 11/12 3 Jobs Fri 5 11/12 3 Jobs Sat 6 9/12 3 Jobs Sun …" at bounding box center [784, 194] width 1568 height 1114
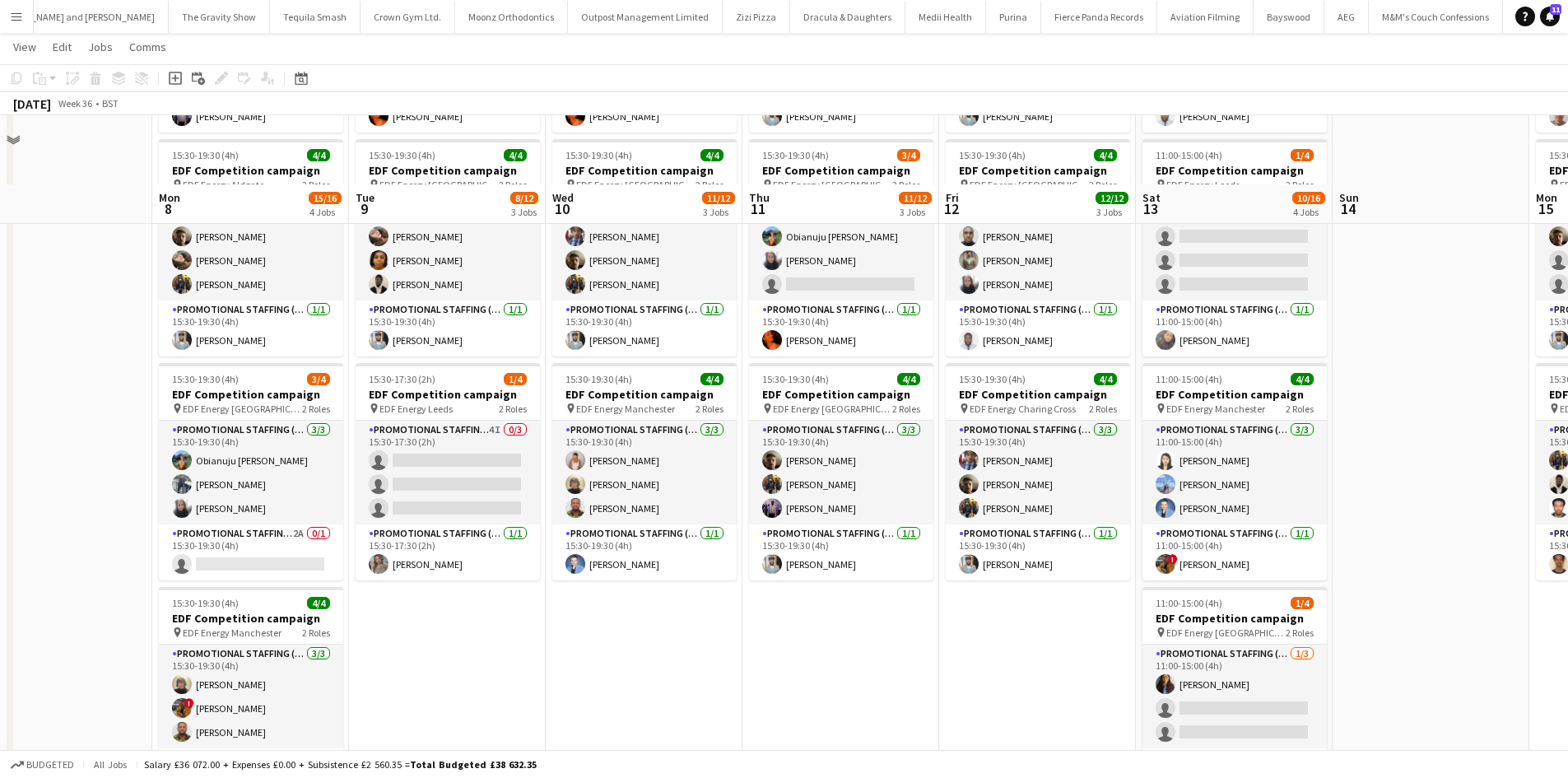
scroll to position [180, 0]
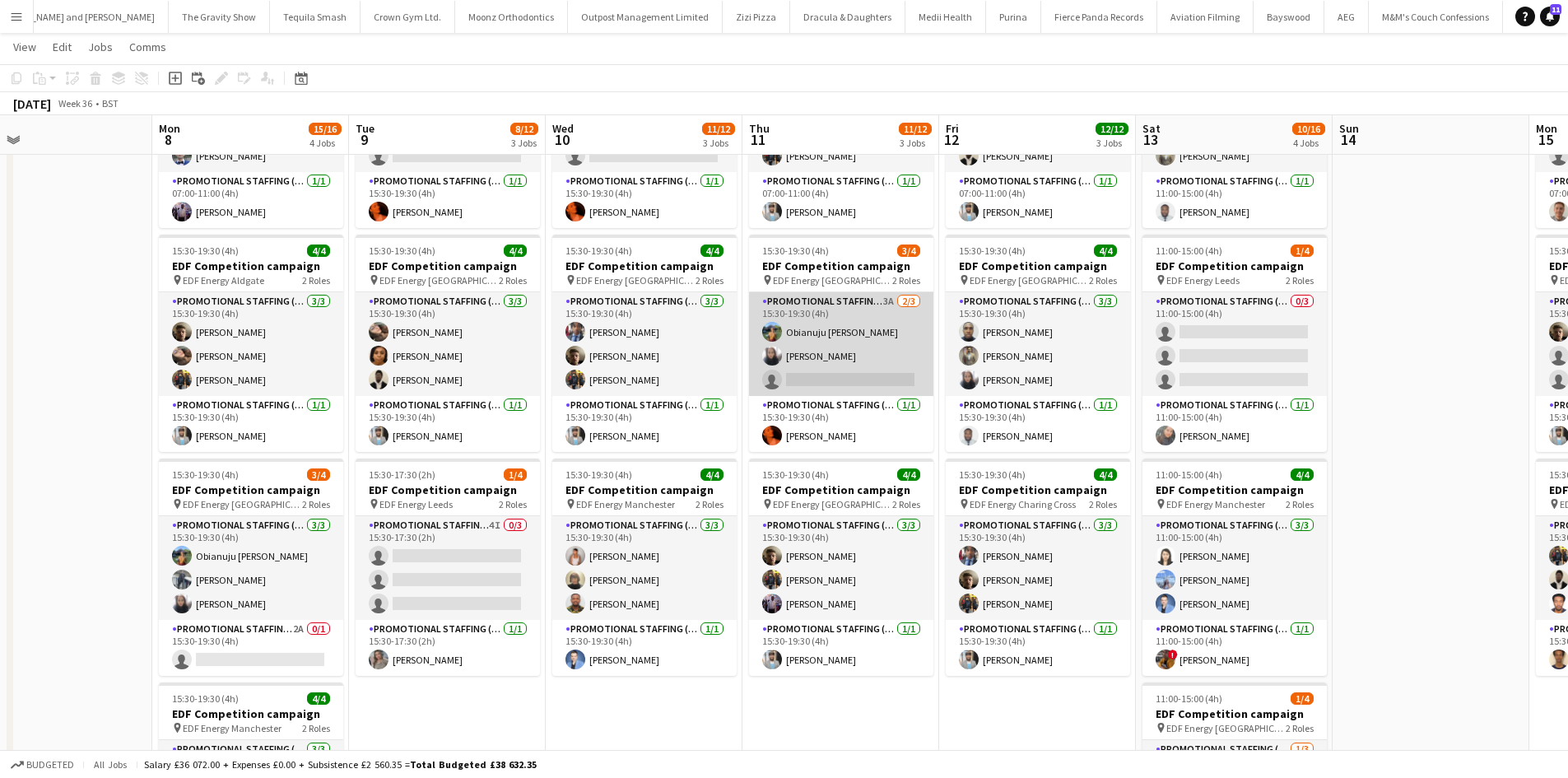
click at [847, 332] on app-card-role "Promotional Staffing (Flyering Staff) 3A 2/3 15:30-19:30 (4h) Obianuju Rosemary…" at bounding box center [840, 344] width 184 height 103
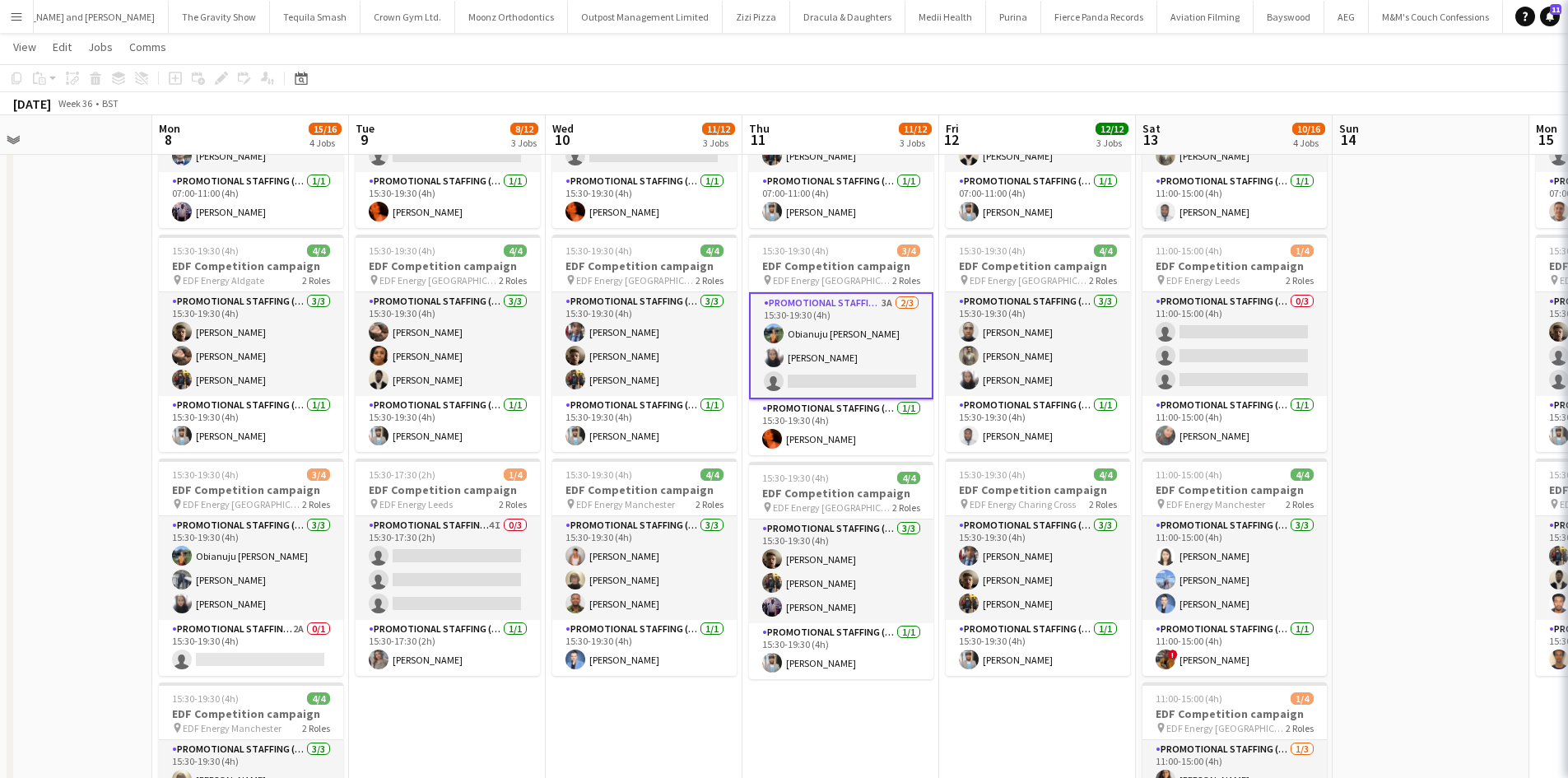
scroll to position [0, 830]
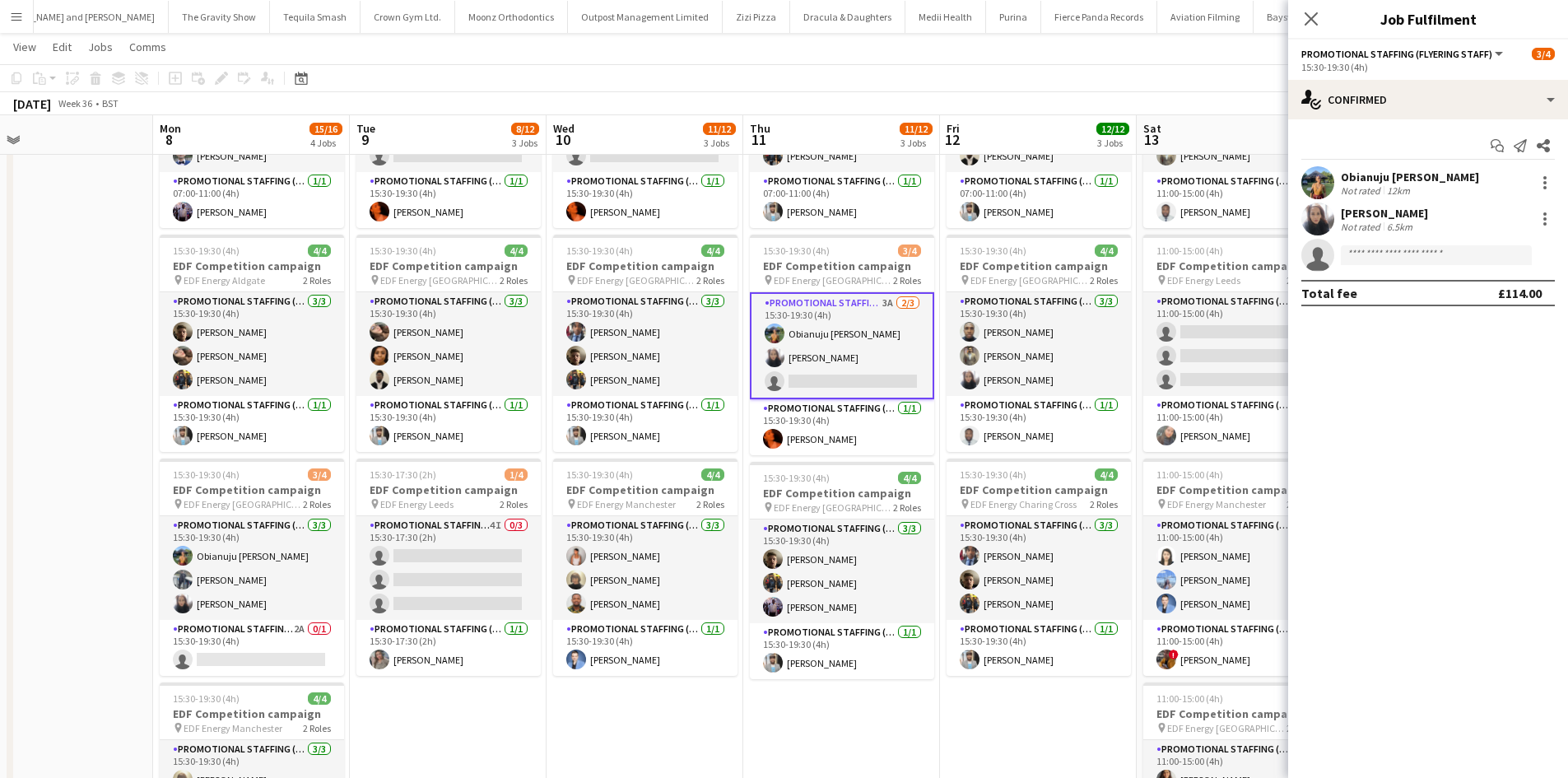
click at [1361, 194] on div "Not rated" at bounding box center [1361, 190] width 43 height 13
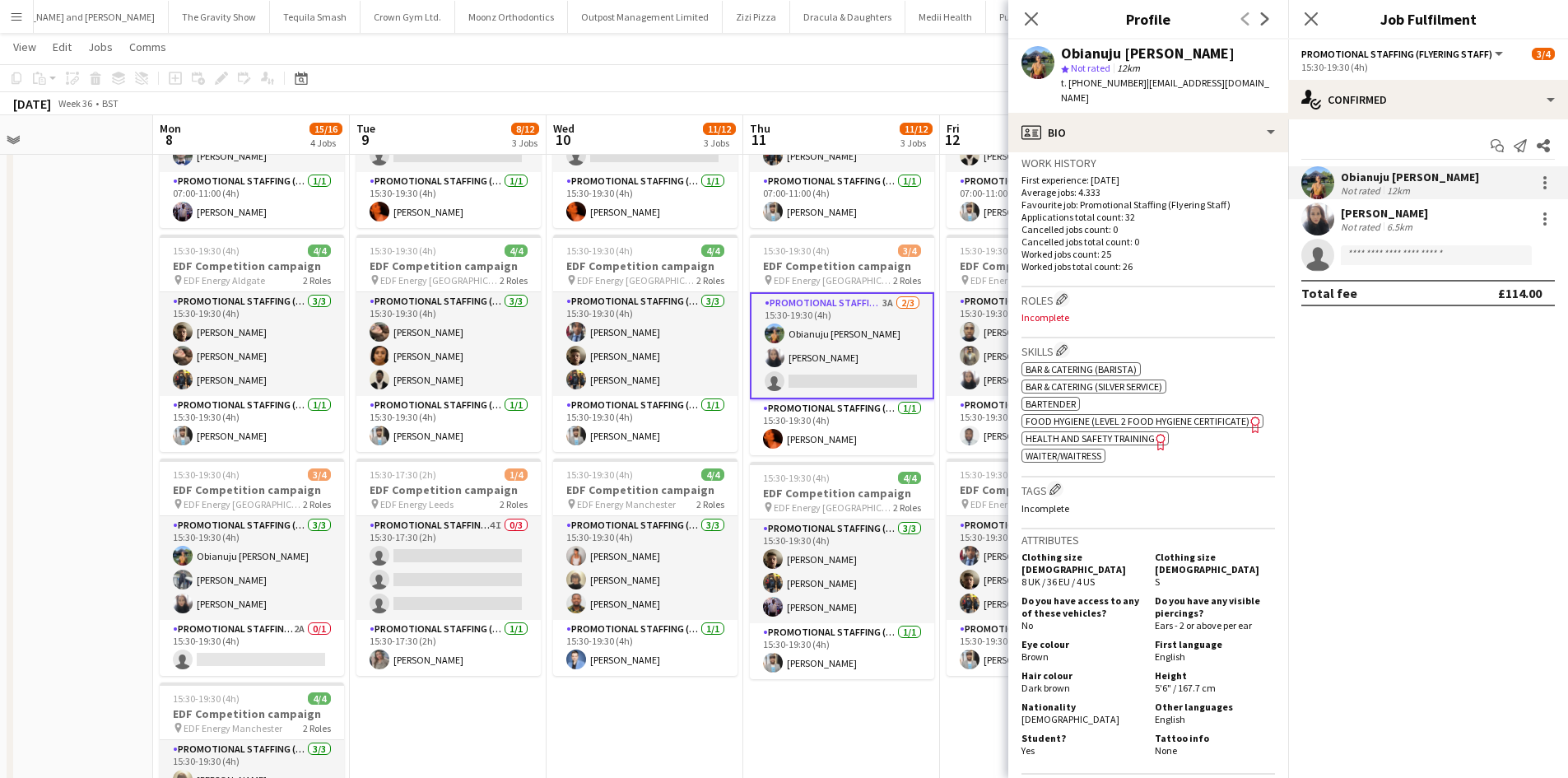
scroll to position [412, 0]
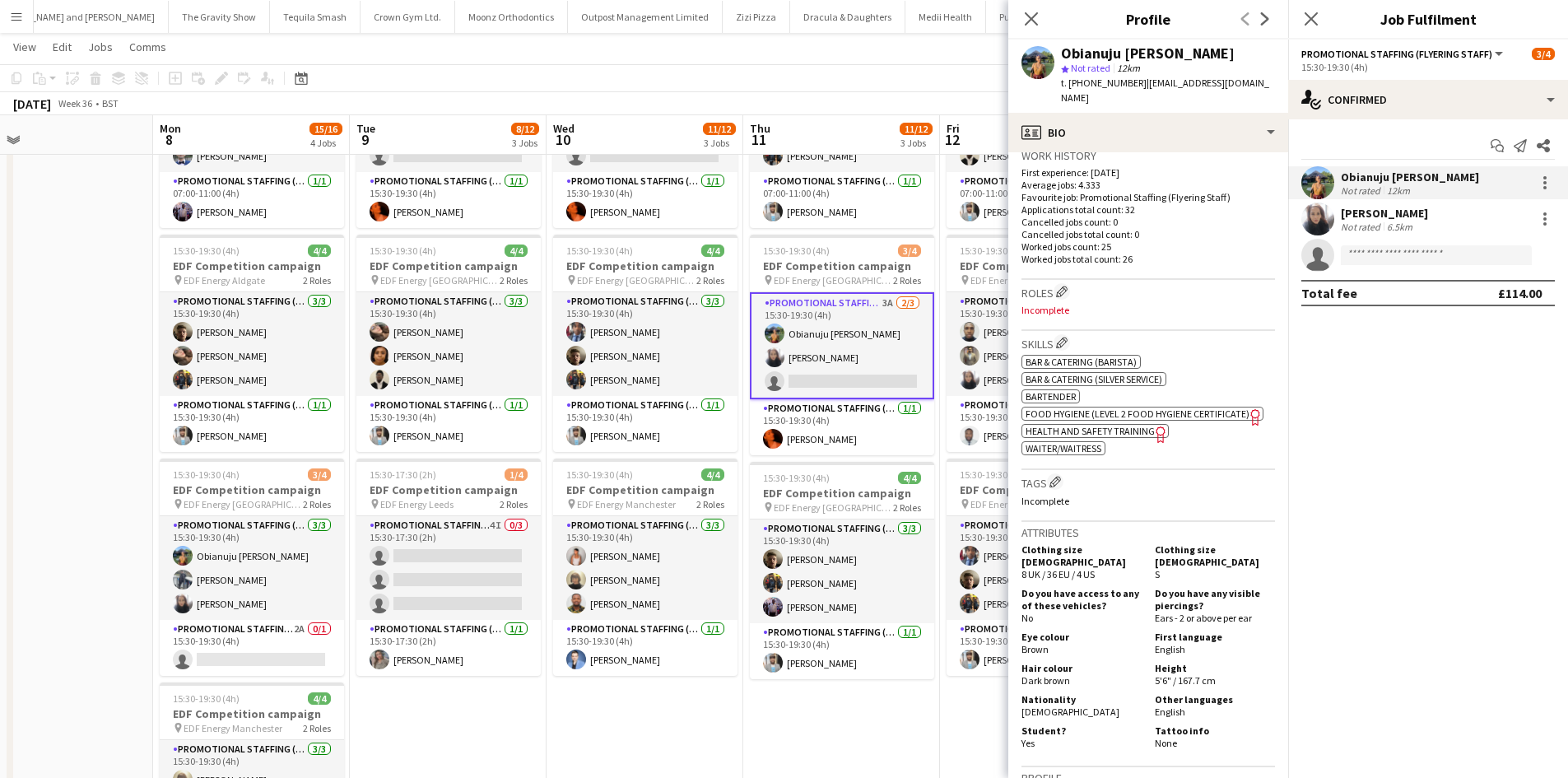
click at [1344, 221] on div "Not rated" at bounding box center [1361, 227] width 43 height 13
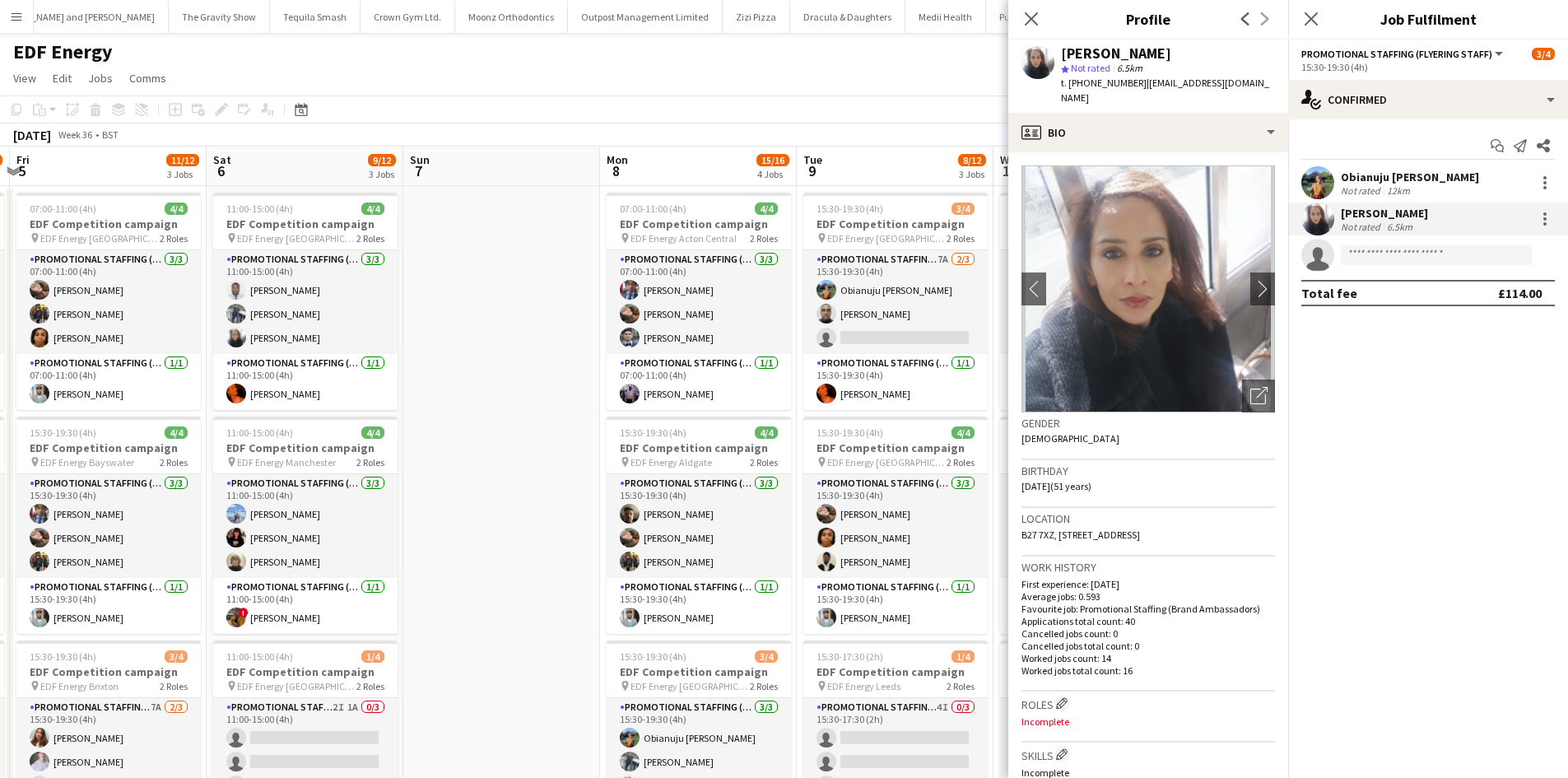
scroll to position [0, 708]
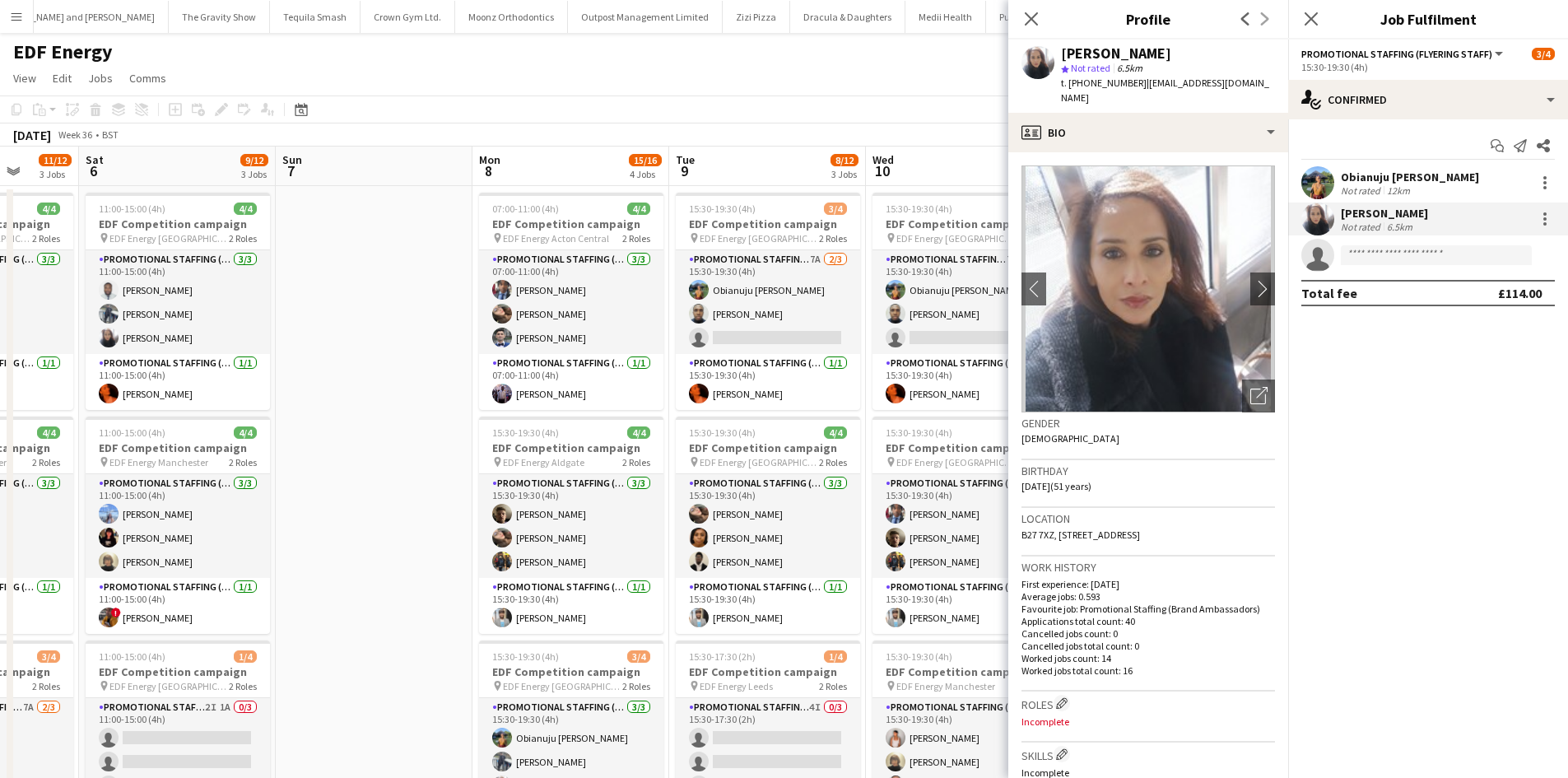
drag, startPoint x: 76, startPoint y: 274, endPoint x: 396, endPoint y: 289, distance: 320.4
click at [396, 289] on app-calendar-viewport "Tue 2 12/12 3 Jobs Wed 3 12/12 3 Jobs Thu 4 11/12 3 Jobs Fri 5 11/12 3 Jobs Sat…" at bounding box center [784, 663] width 1568 height 1033
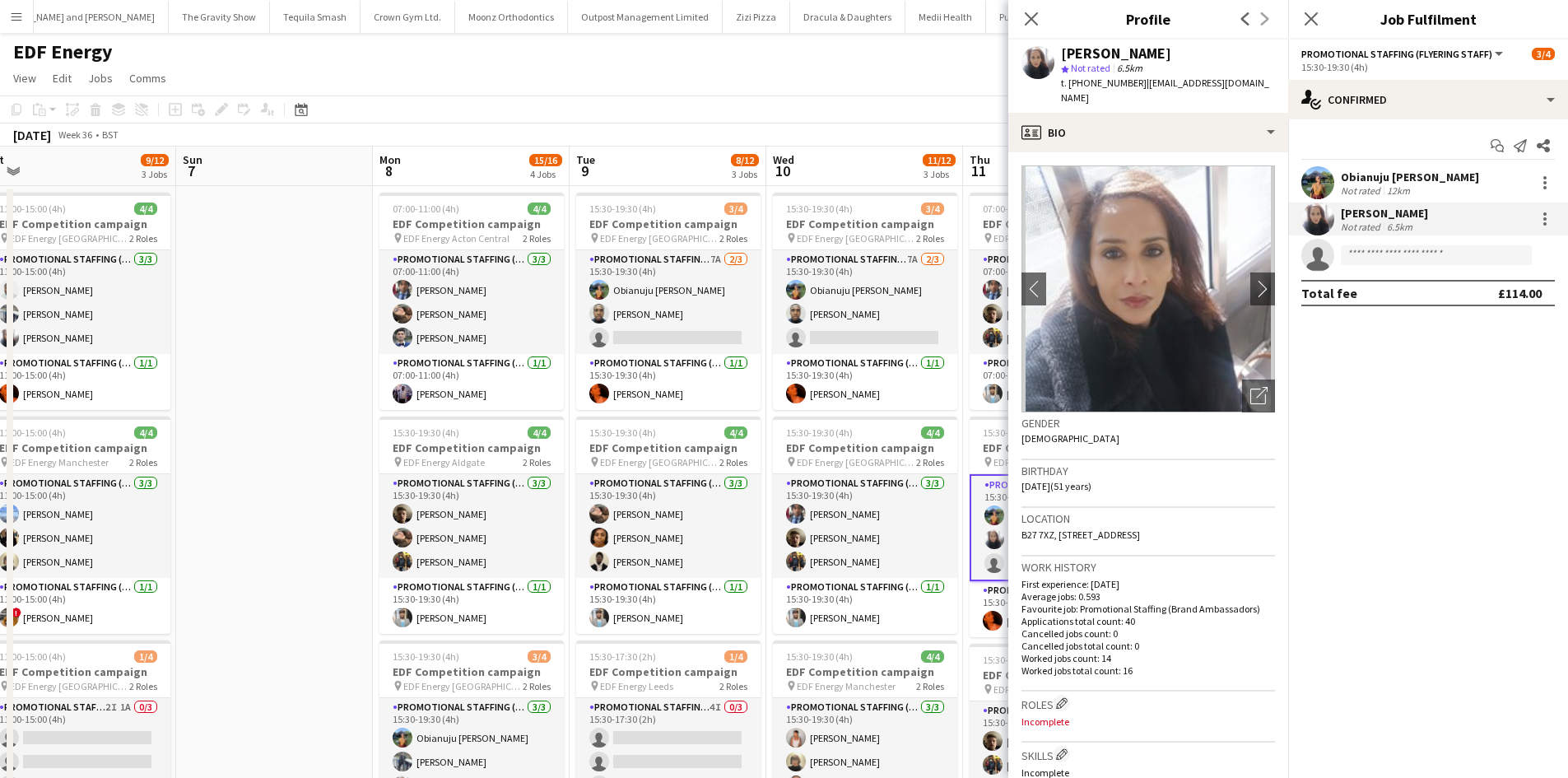
scroll to position [0, 521]
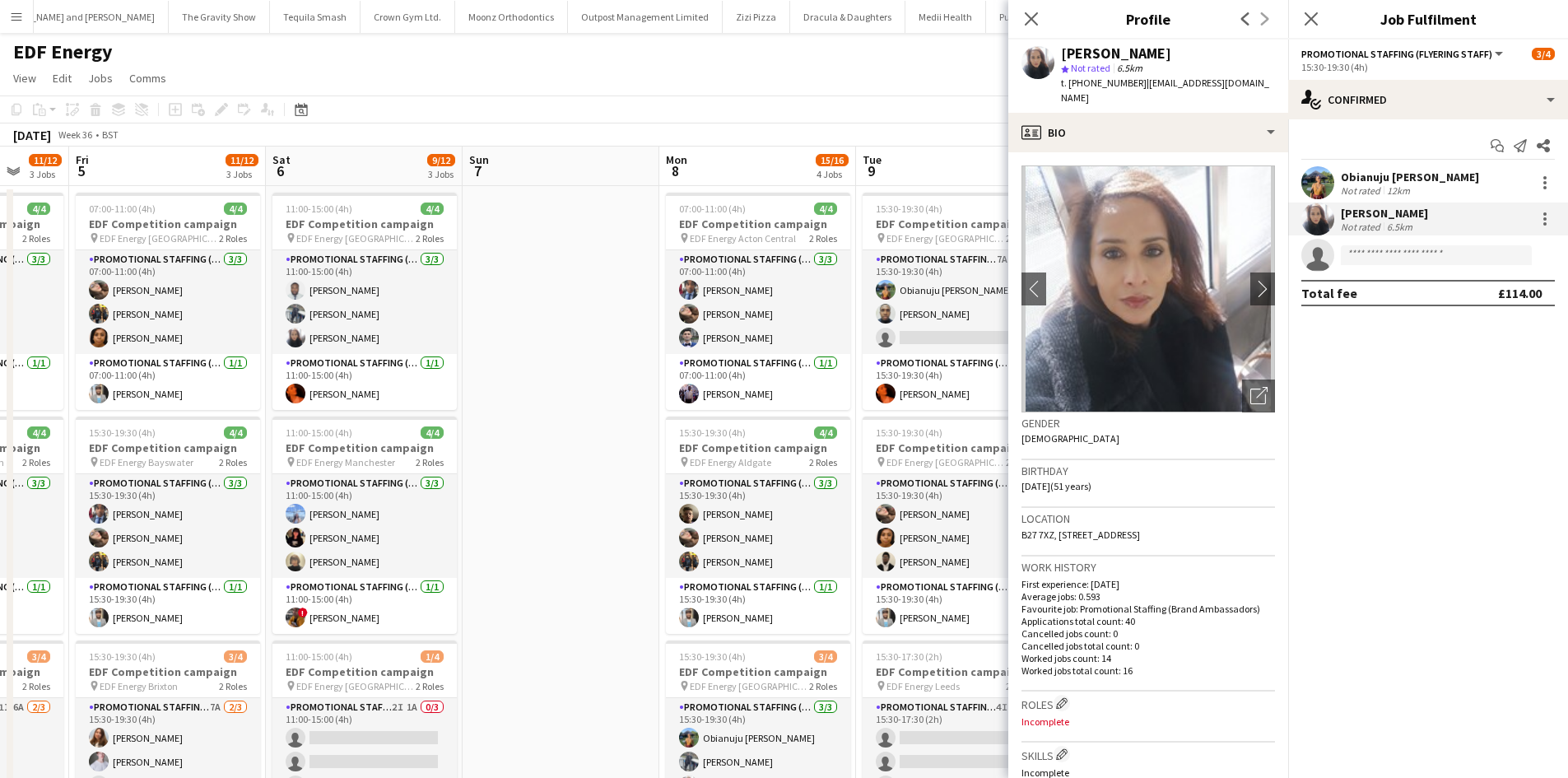
drag, startPoint x: 314, startPoint y: 325, endPoint x: -59, endPoint y: 237, distance: 383.2
click at [0, 237] on html "Menu Boards Boards Boards All jobs Status Workforce Workforce My Workforce Recr…" at bounding box center [784, 603] width 1568 height 1207
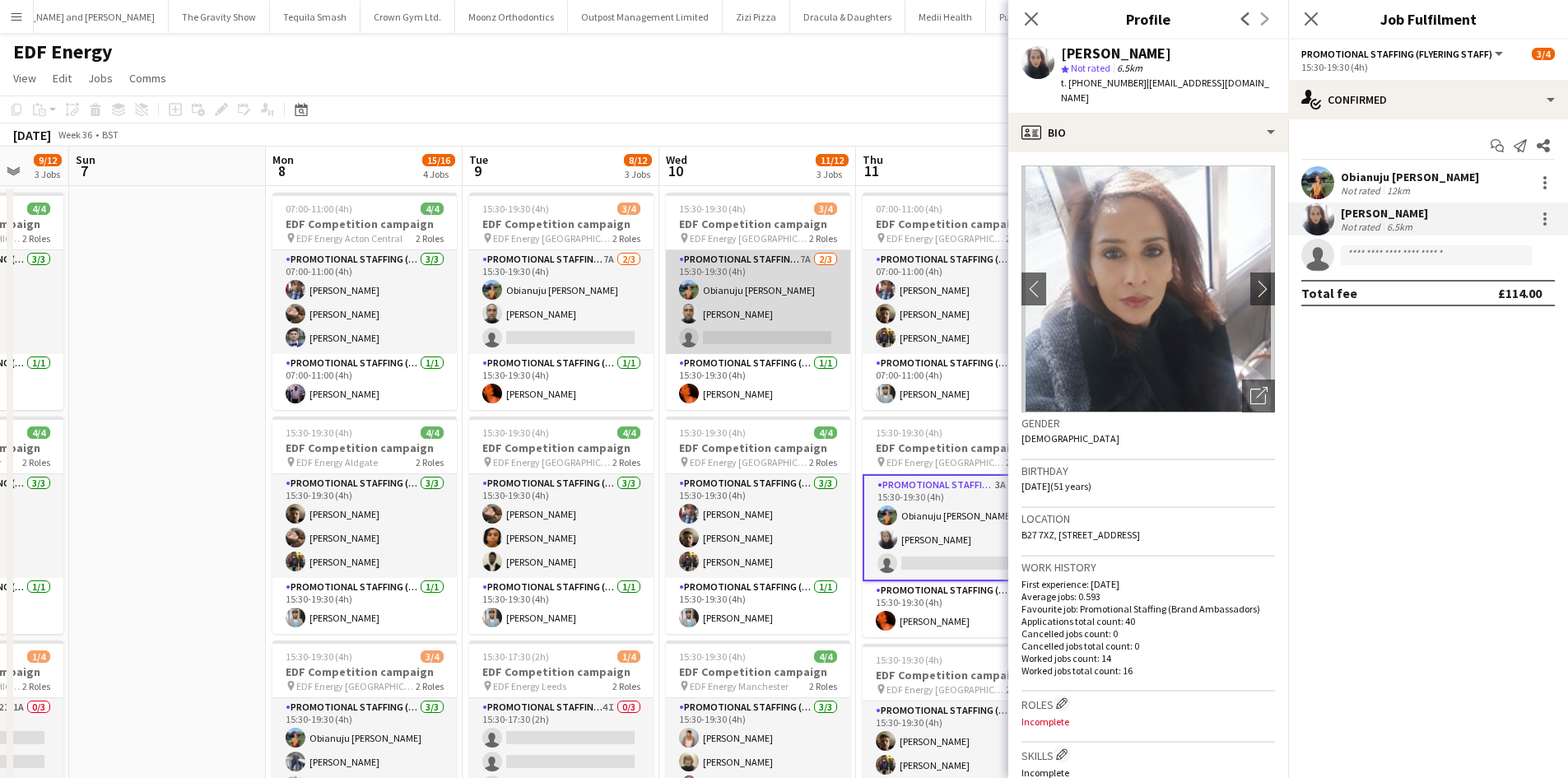
click at [721, 316] on app-card-role "Promotional Staffing (Flyering Staff) 7A 2/3 15:30-19:30 (4h) Obianuju Rosemary…" at bounding box center [758, 302] width 184 height 103
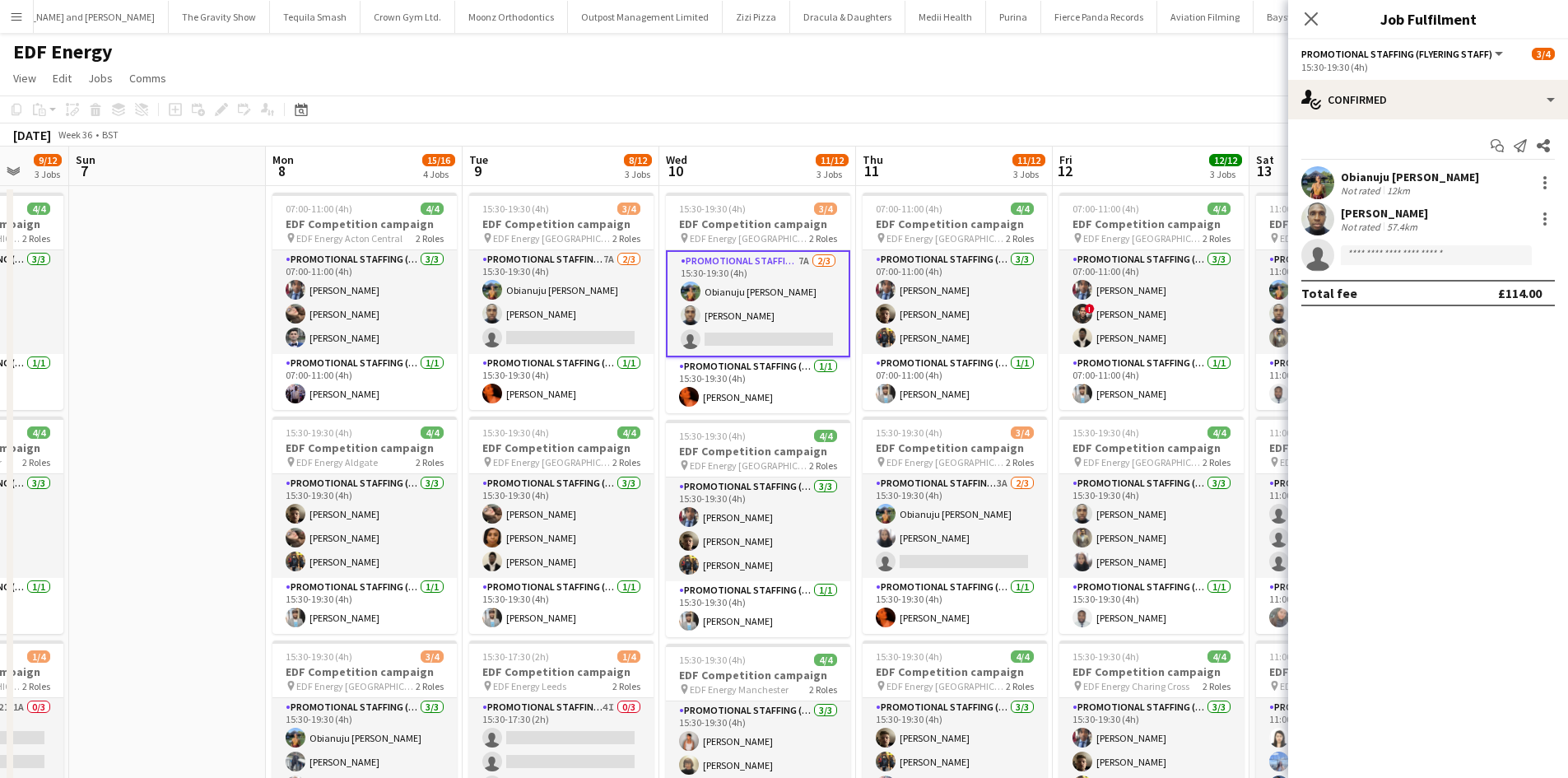
click at [1393, 215] on div "[PERSON_NAME]" at bounding box center [1384, 213] width 87 height 15
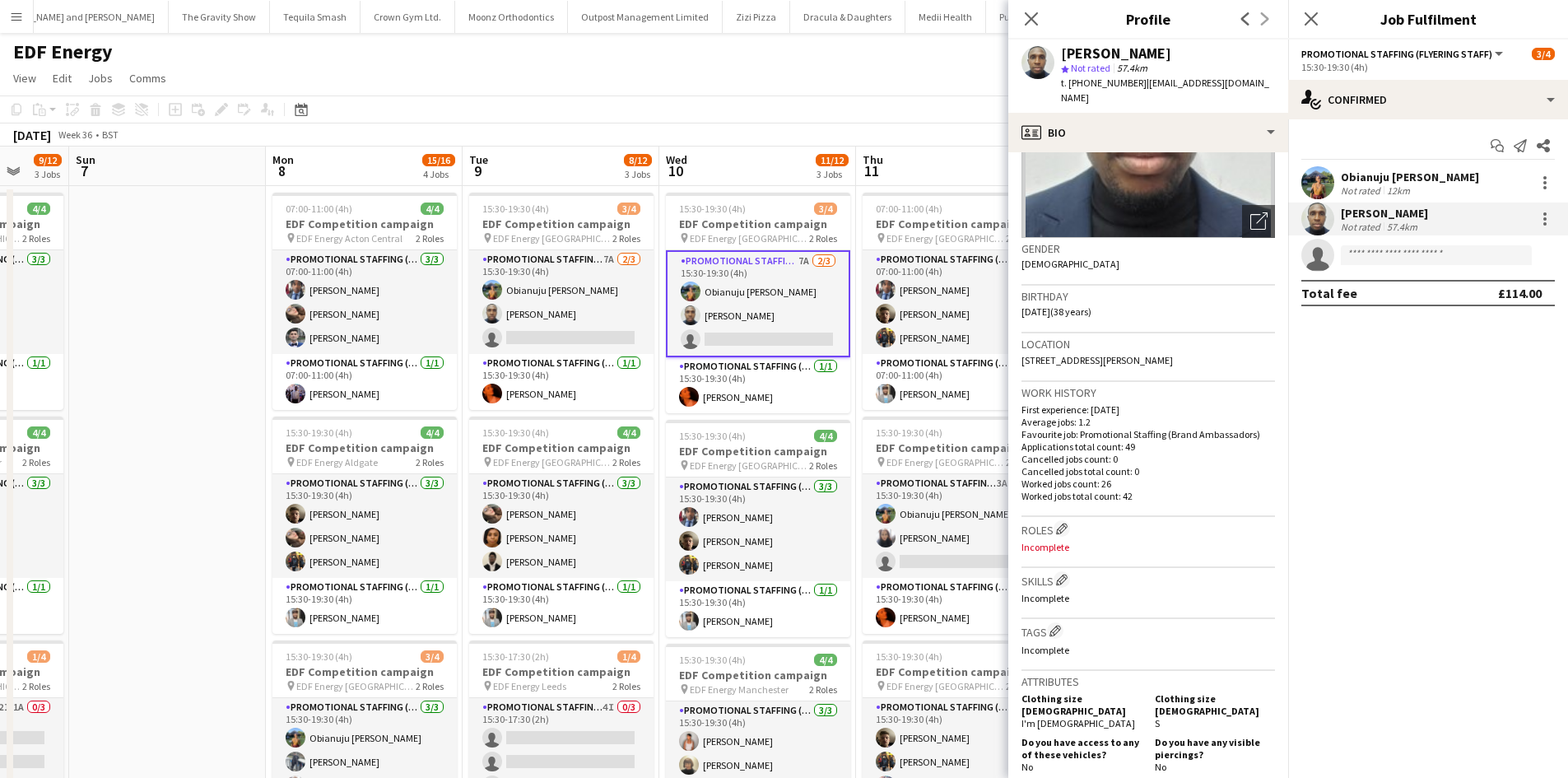
scroll to position [494, 0]
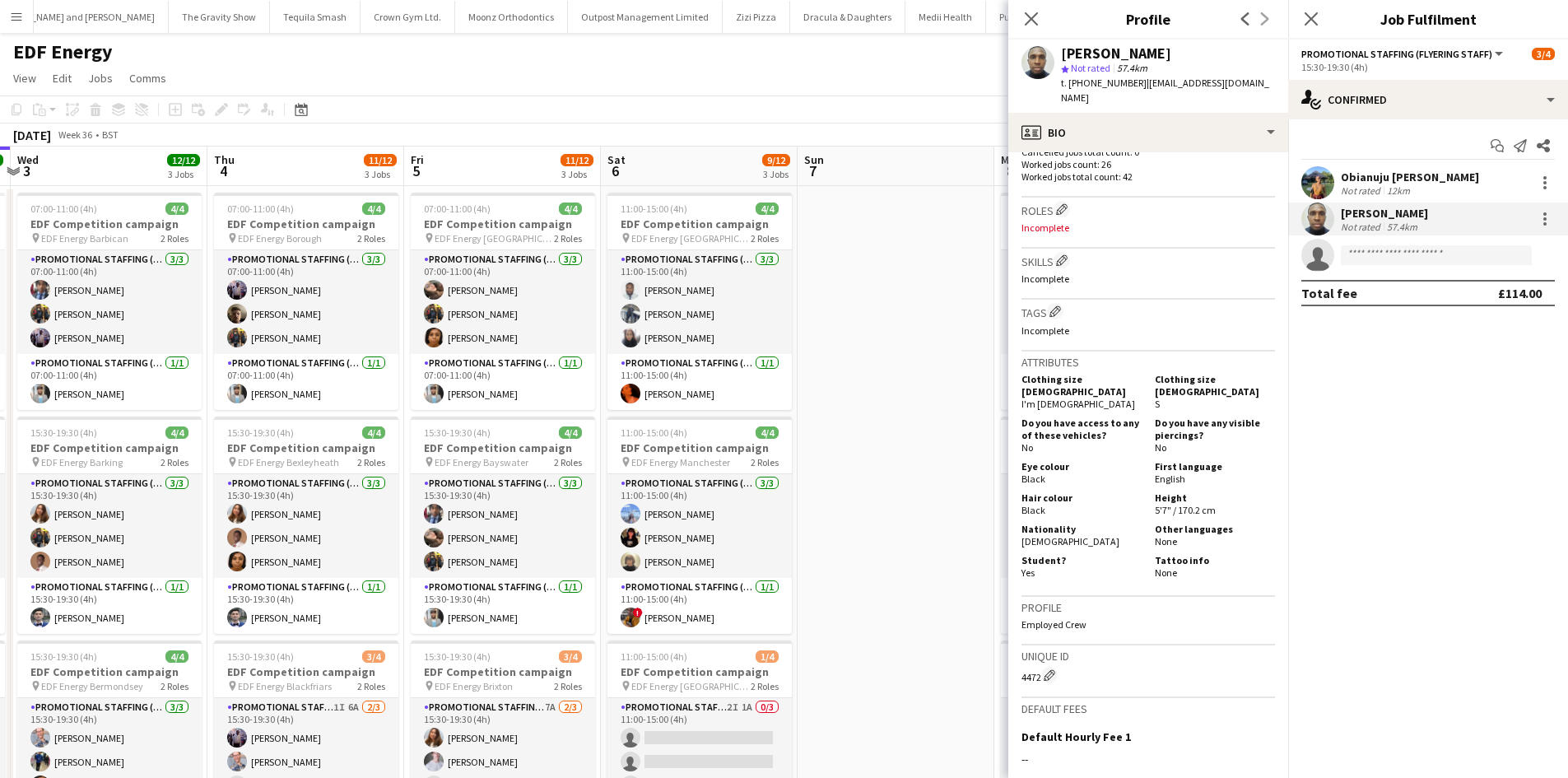
drag, startPoint x: 151, startPoint y: 284, endPoint x: 909, endPoint y: 367, distance: 762.5
click at [909, 367] on app-calendar-viewport "Mon 1 12/12 3 Jobs Tue 2 12/12 3 Jobs Wed 3 12/12 3 Jobs Thu 4 11/12 3 Jobs Fri…" at bounding box center [784, 663] width 1568 height 1033
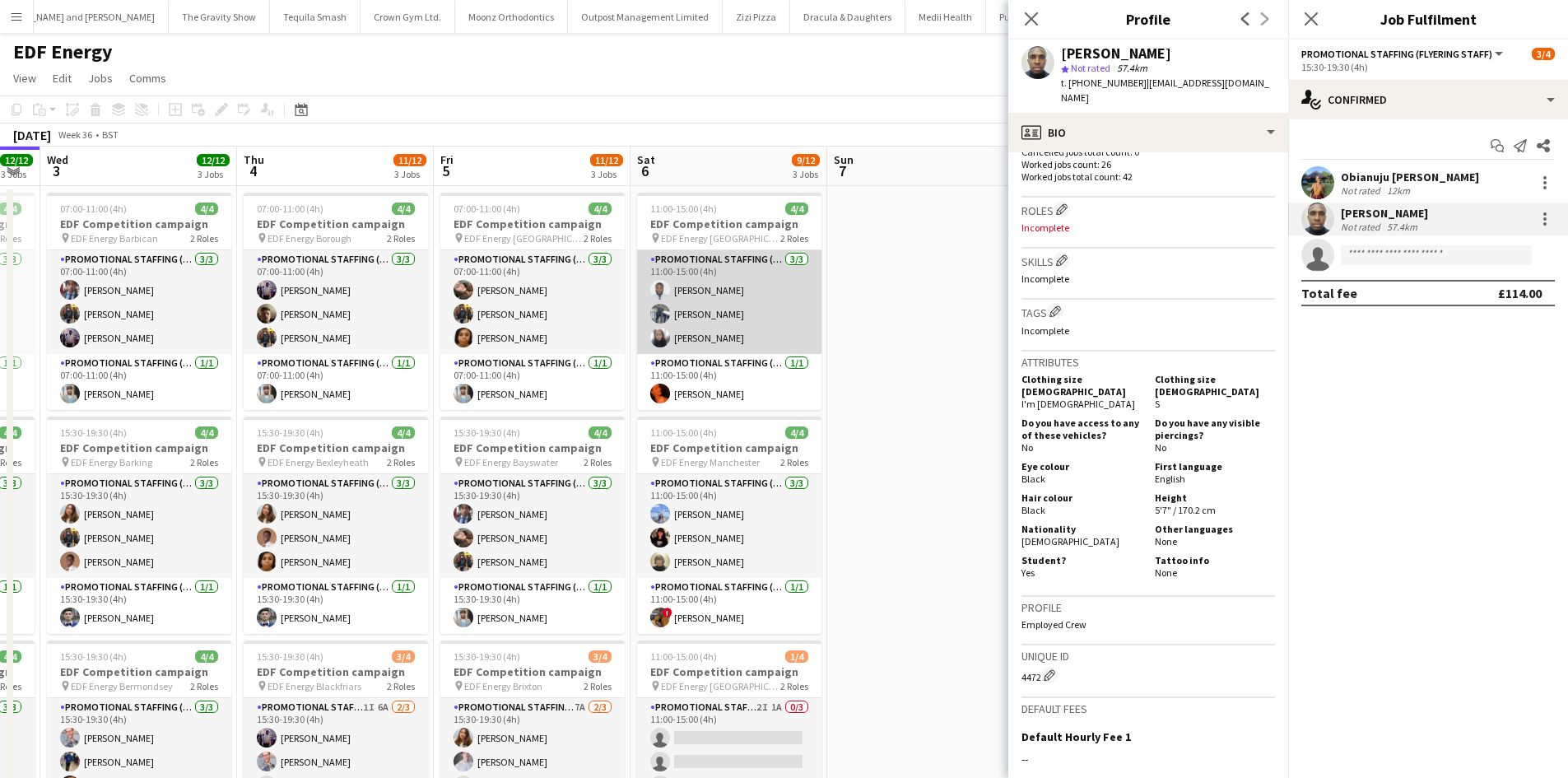
click at [707, 282] on app-card-role "Promotional Staffing (Flyering Staff) 3/3 11:00-15:00 (4h) Hammed Yakub Saif Ha…" at bounding box center [729, 302] width 184 height 103
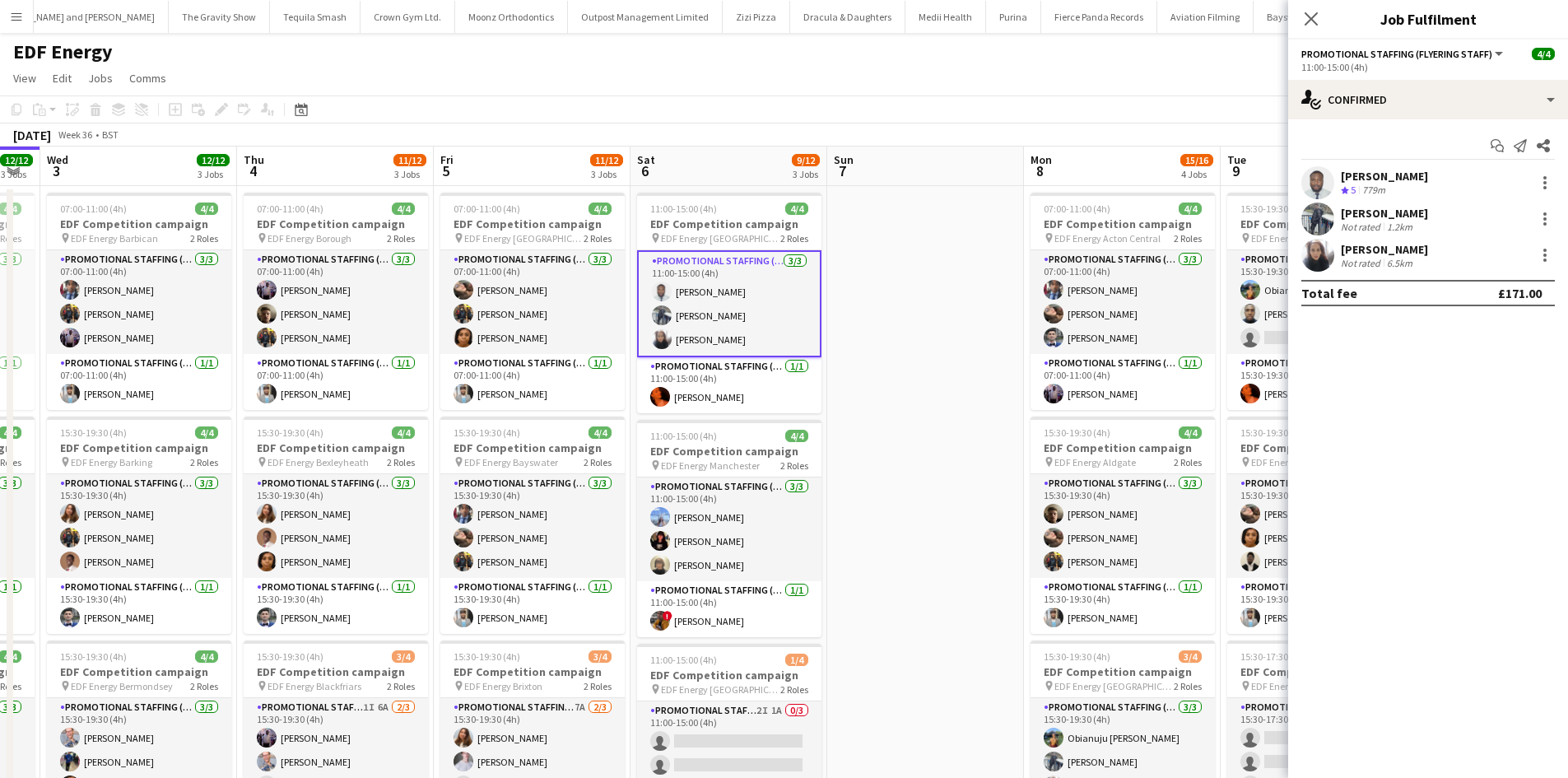
click at [1411, 169] on div "Hammed Yakub" at bounding box center [1384, 176] width 87 height 15
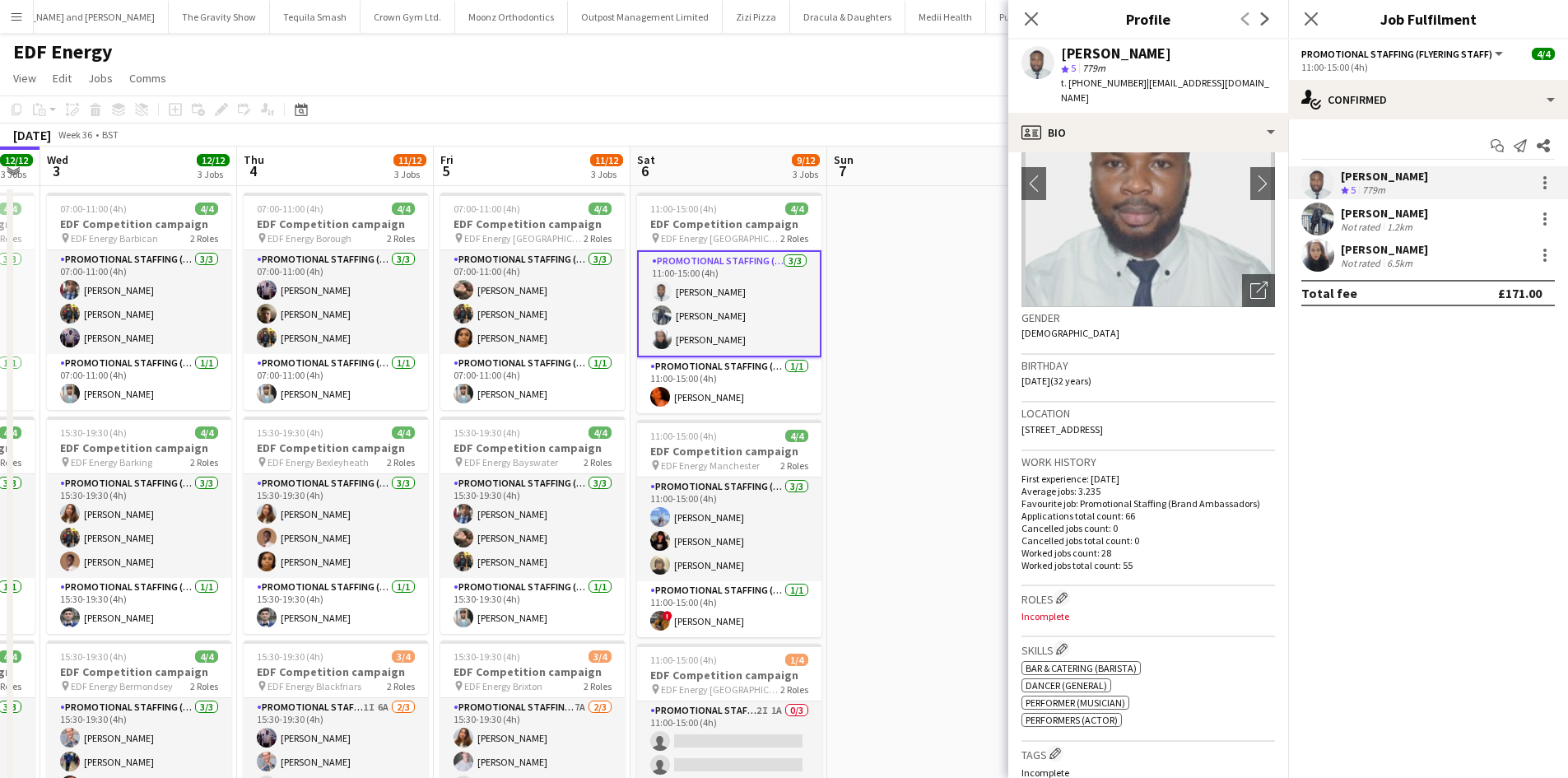
scroll to position [0, 0]
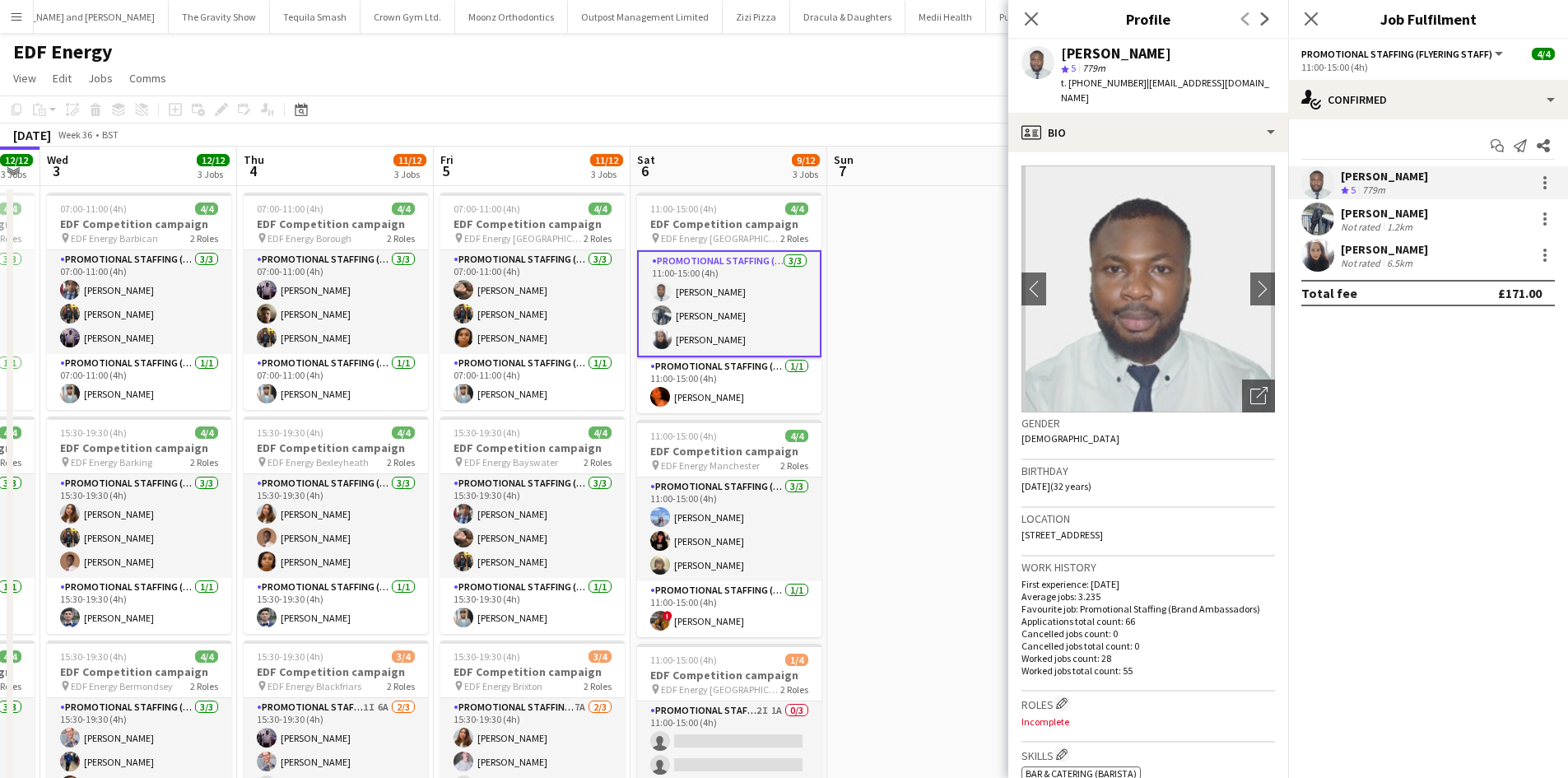
click at [1394, 218] on div "Saif Hassan" at bounding box center [1384, 213] width 87 height 15
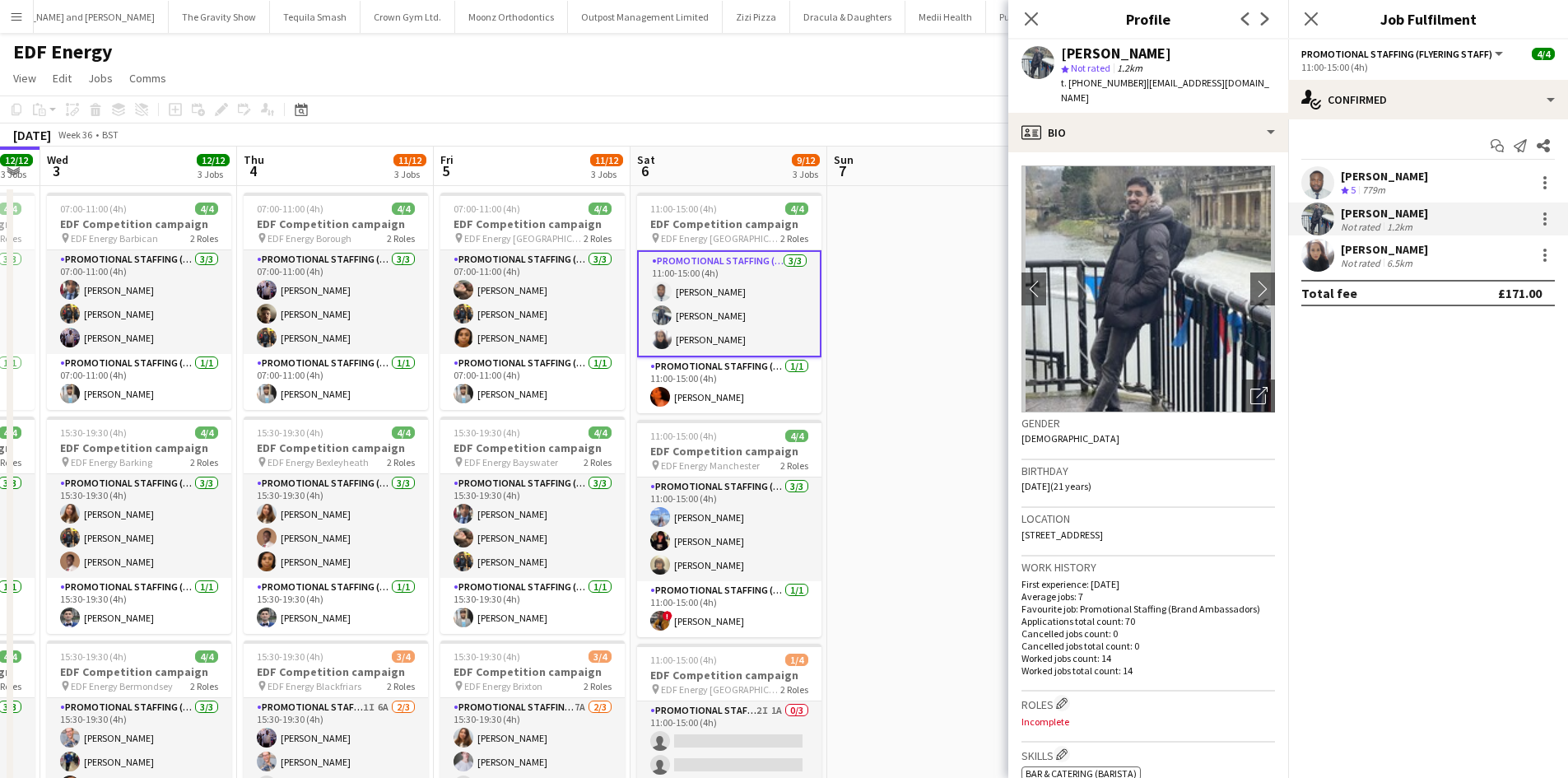
click at [1394, 262] on div "6.5km" at bounding box center [1399, 263] width 32 height 13
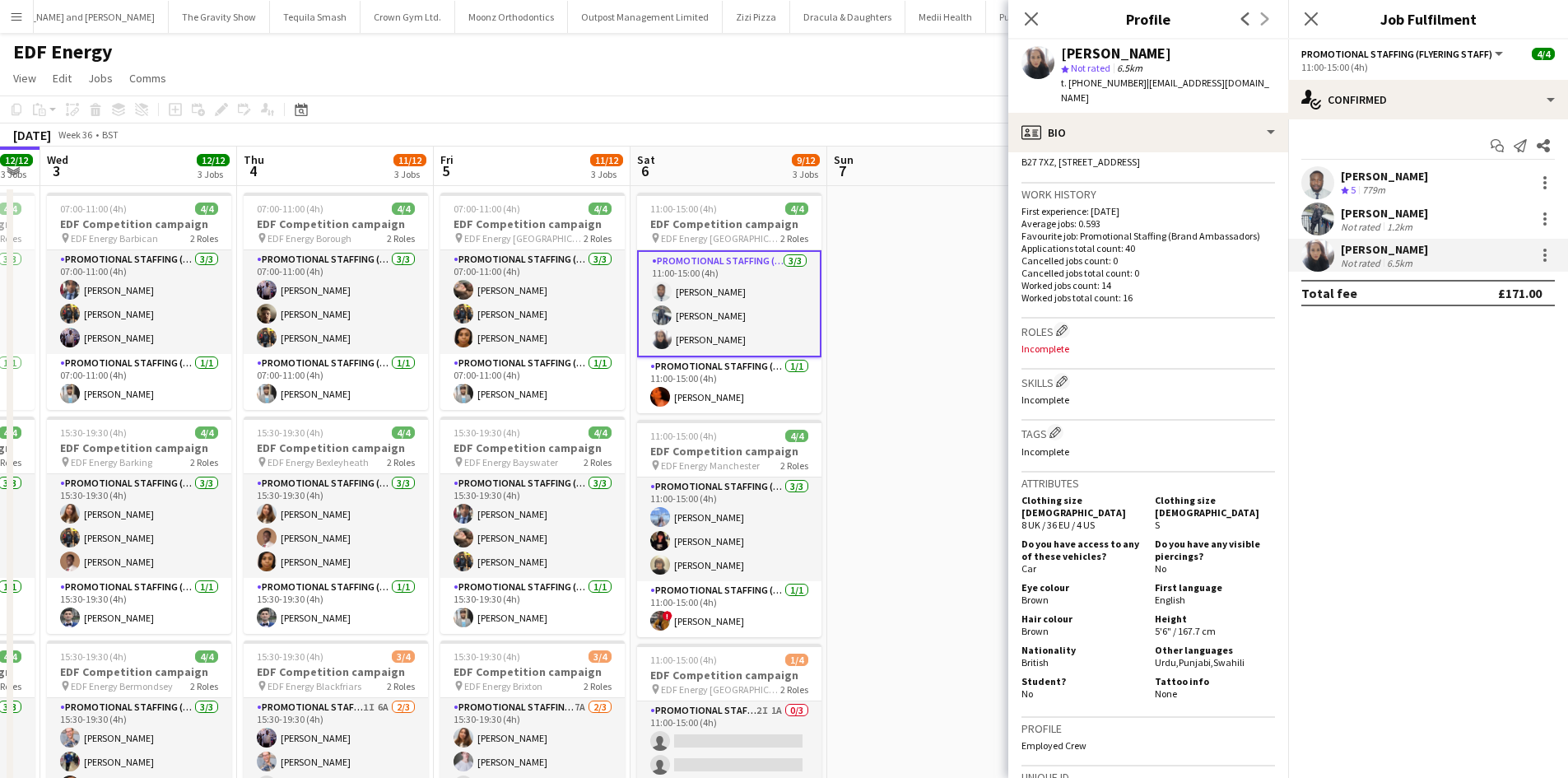
scroll to position [494, 0]
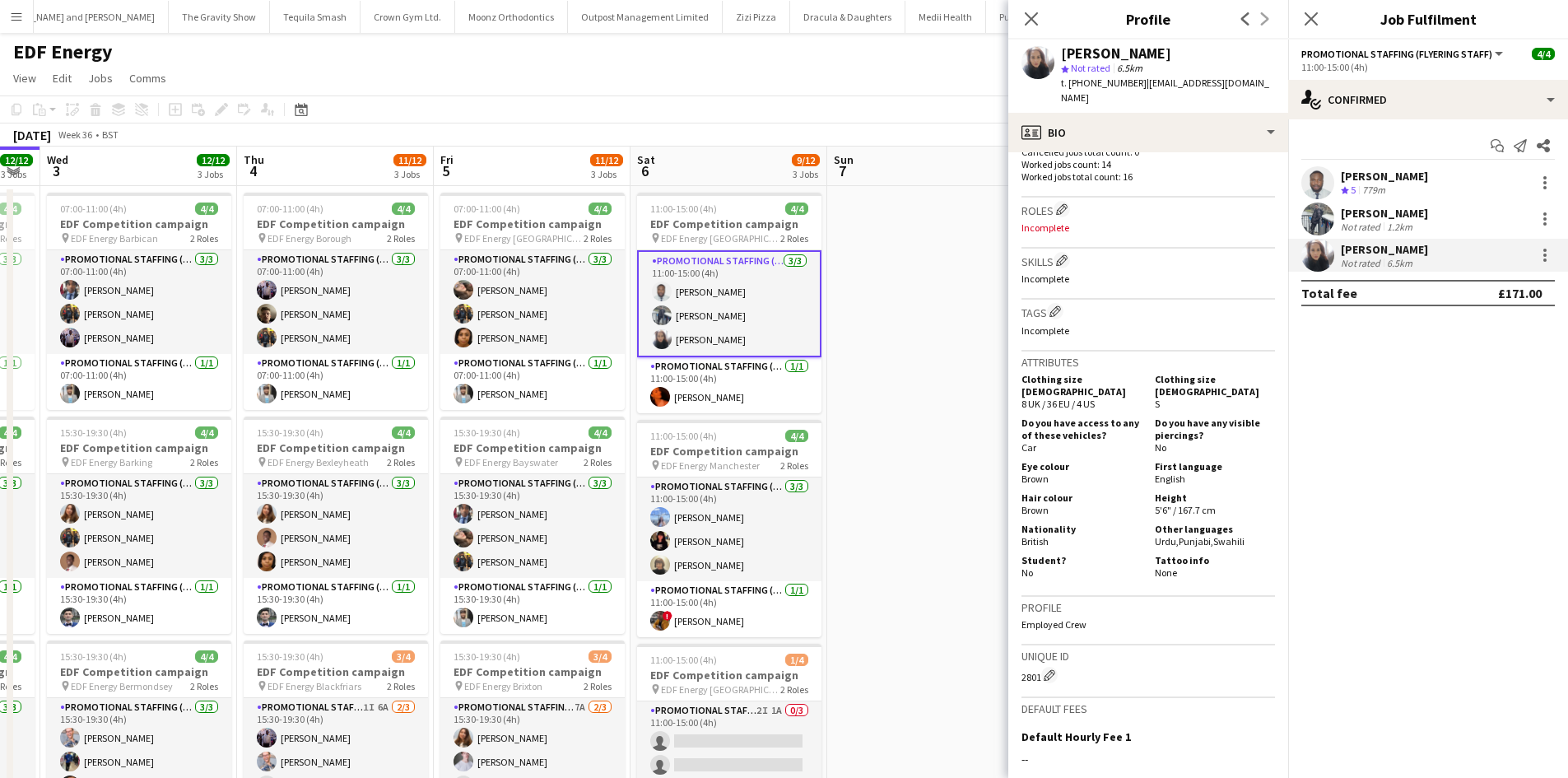
click at [921, 272] on app-date-cell at bounding box center [925, 682] width 197 height 993
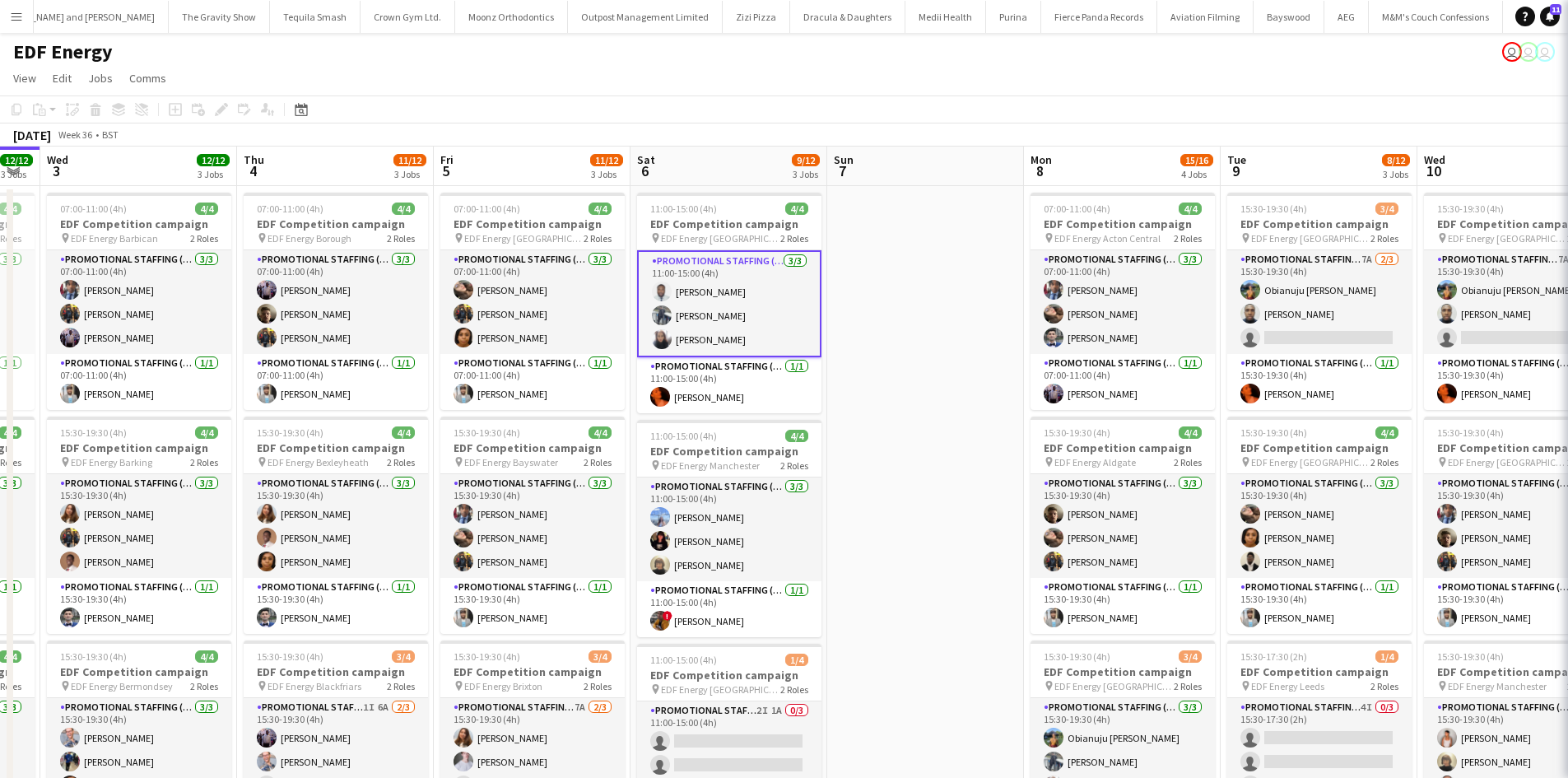
scroll to position [0, 352]
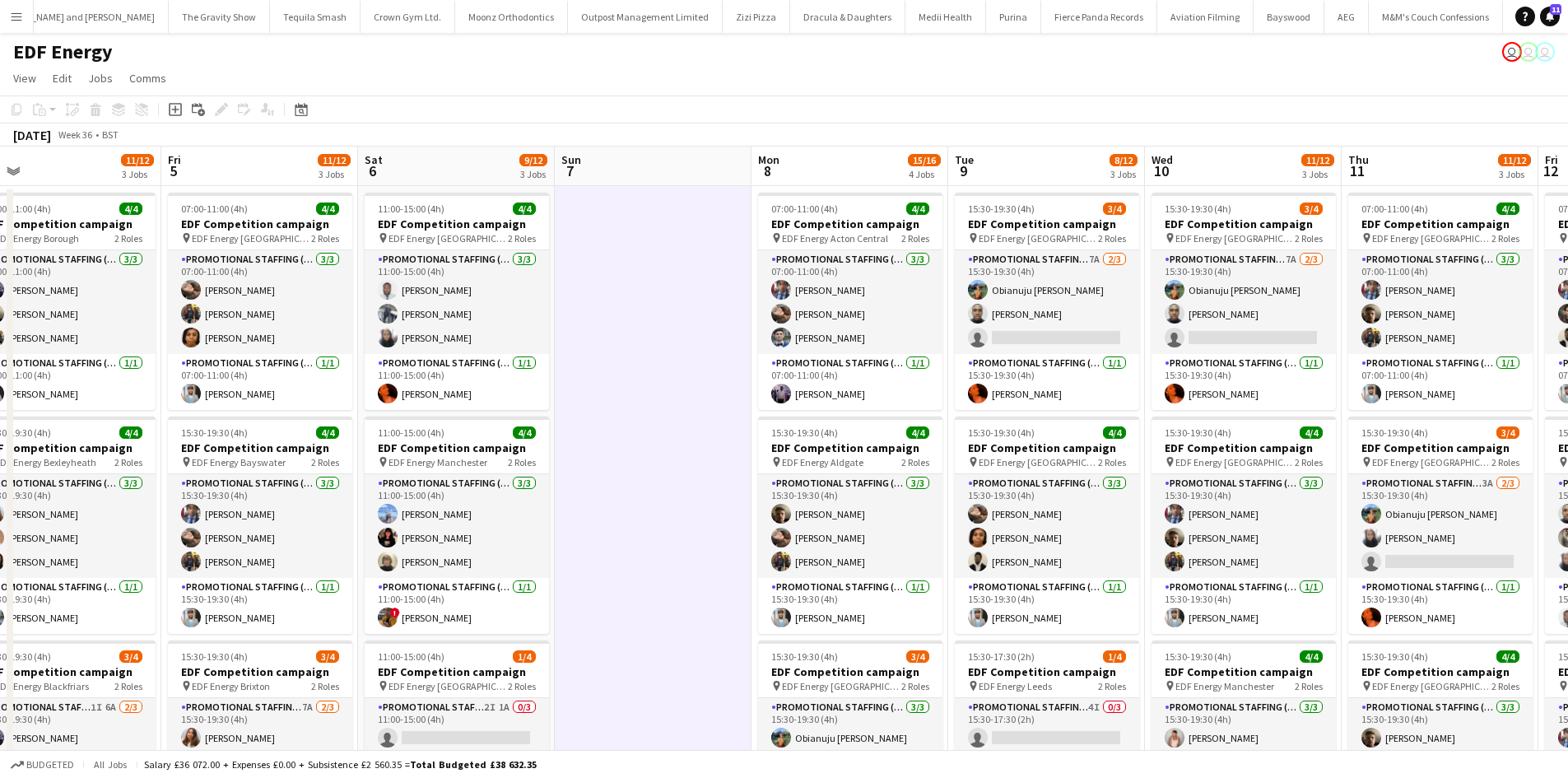
drag, startPoint x: 901, startPoint y: 481, endPoint x: 671, endPoint y: 484, distance: 230.0
click at [671, 484] on app-calendar-viewport "Mon 1 12/12 3 Jobs Tue 2 12/12 3 Jobs Wed 3 12/12 3 Jobs Thu 4 11/12 3 Jobs Fri…" at bounding box center [784, 663] width 1568 height 1033
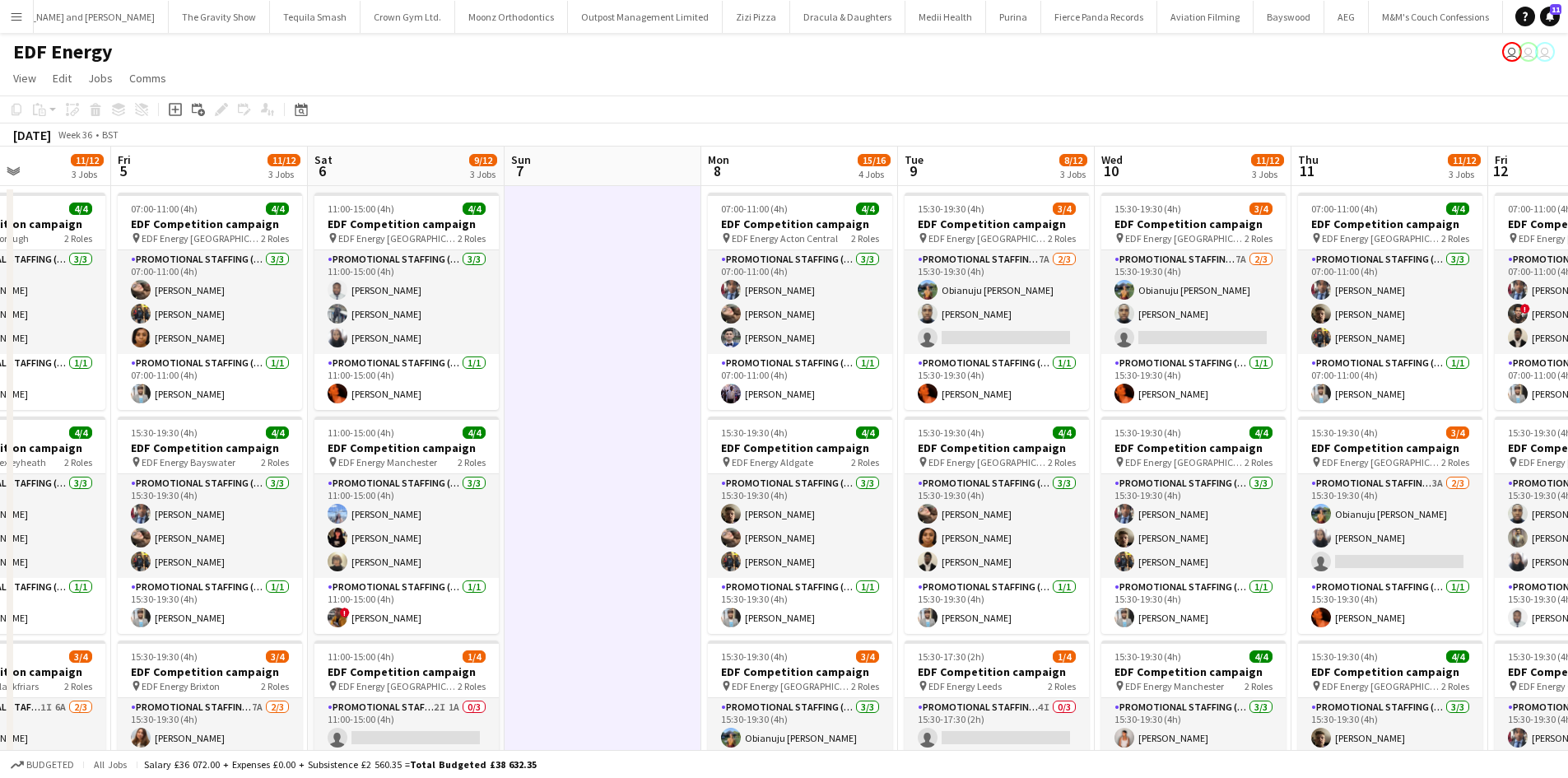
scroll to position [0, 685]
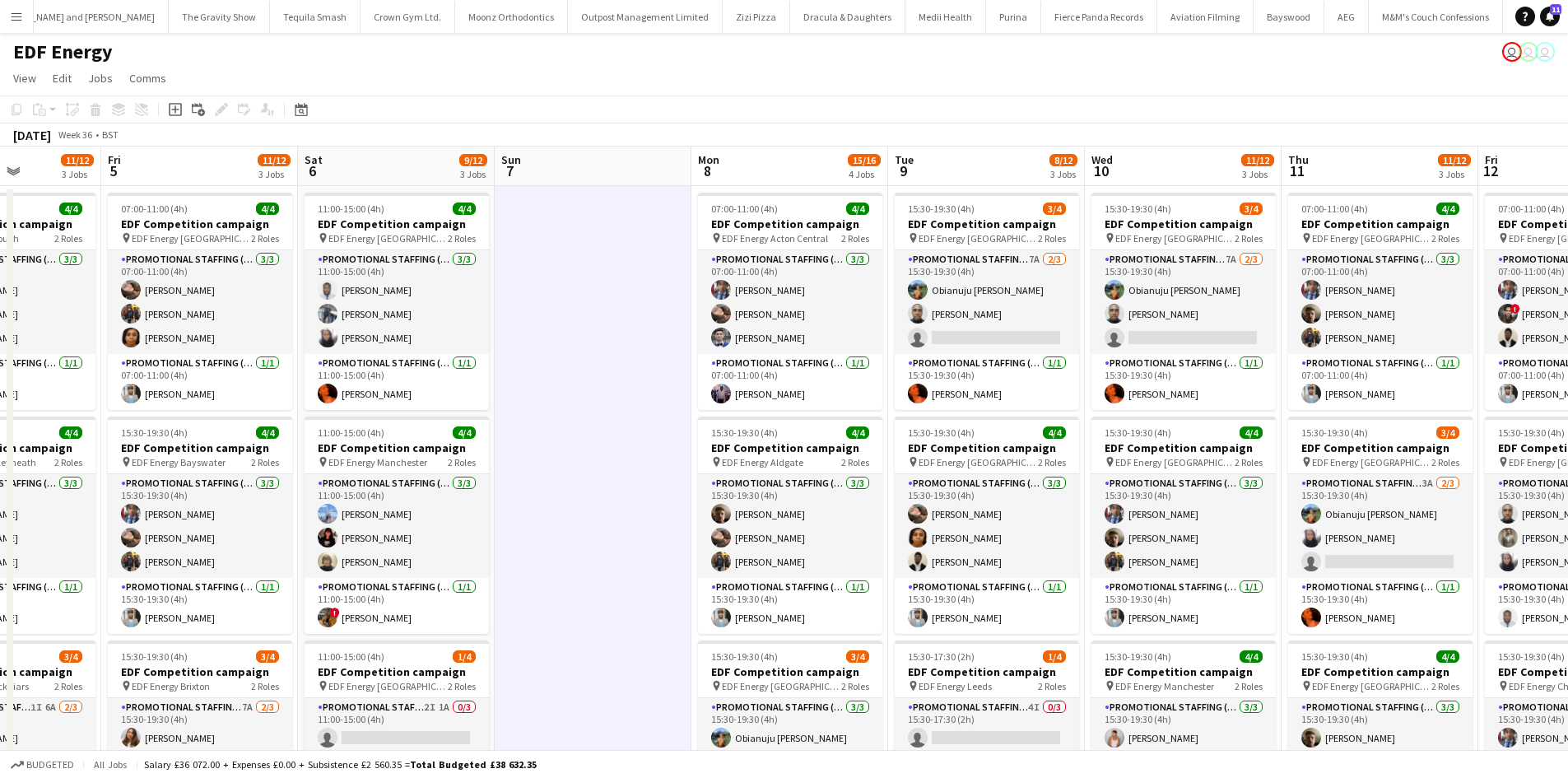
drag, startPoint x: 689, startPoint y: 510, endPoint x: 629, endPoint y: 489, distance: 63.6
click at [629, 489] on app-calendar-viewport "Mon 1 12/12 3 Jobs Tue 2 12/12 3 Jobs Wed 3 12/12 3 Jobs Thu 4 11/12 3 Jobs Fri…" at bounding box center [784, 663] width 1568 height 1033
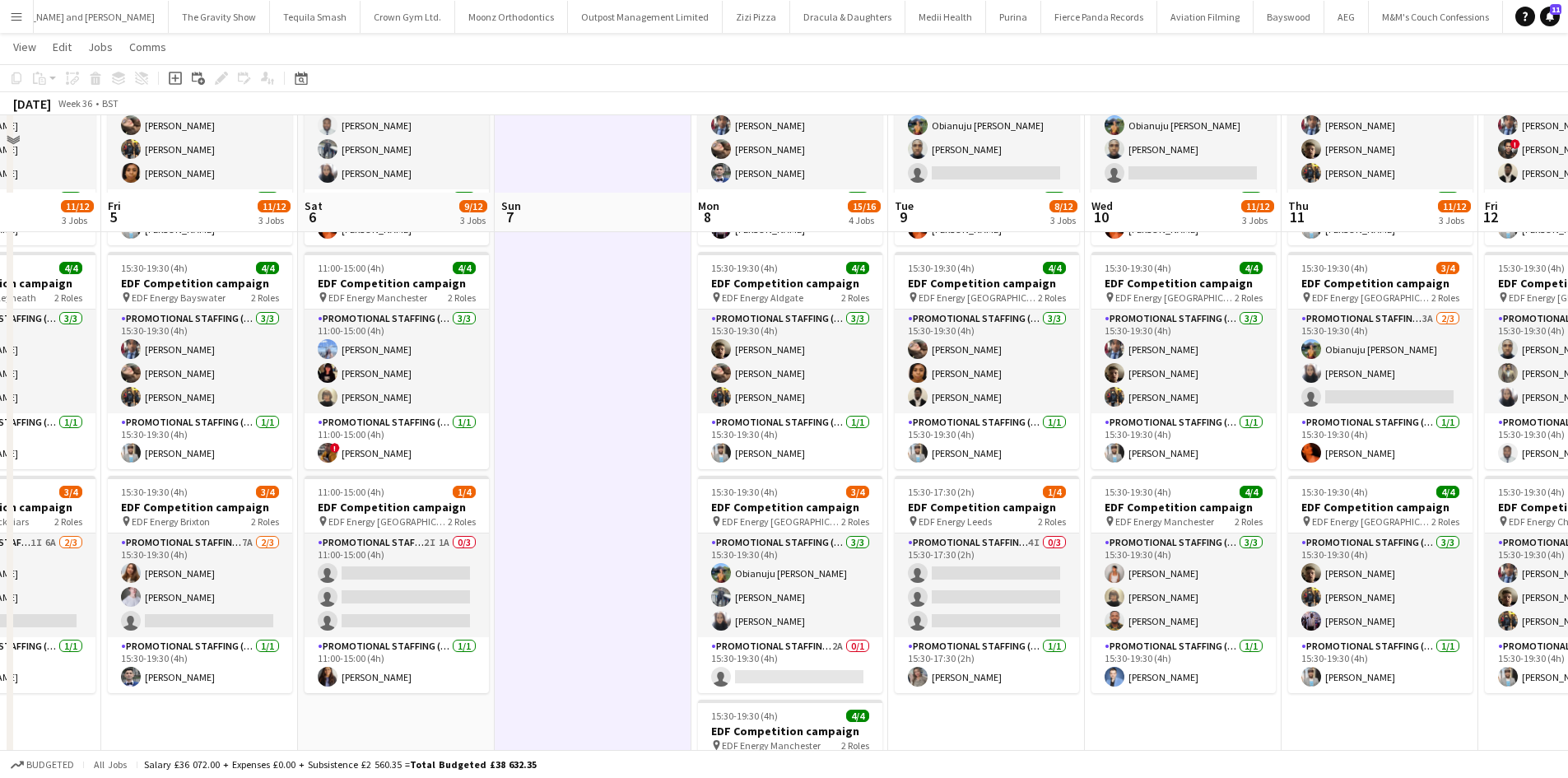
scroll to position [247, 0]
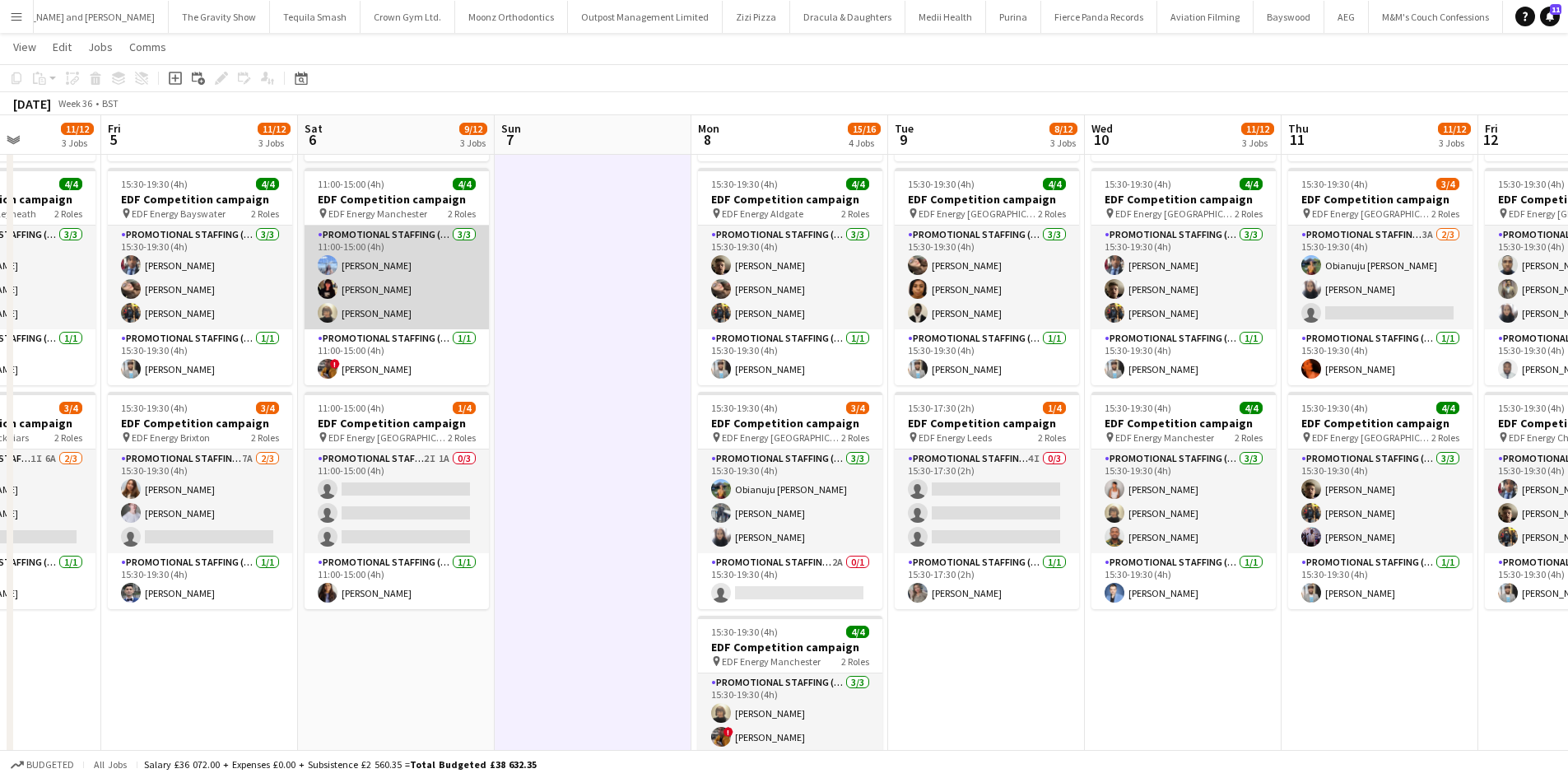
drag, startPoint x: 376, startPoint y: 264, endPoint x: 383, endPoint y: 270, distance: 9.2
click at [376, 263] on app-card-role "Promotional Staffing (Flyering Staff) 3/3 11:00-15:00 (4h) Anastasia Moore Phoe…" at bounding box center [396, 277] width 184 height 103
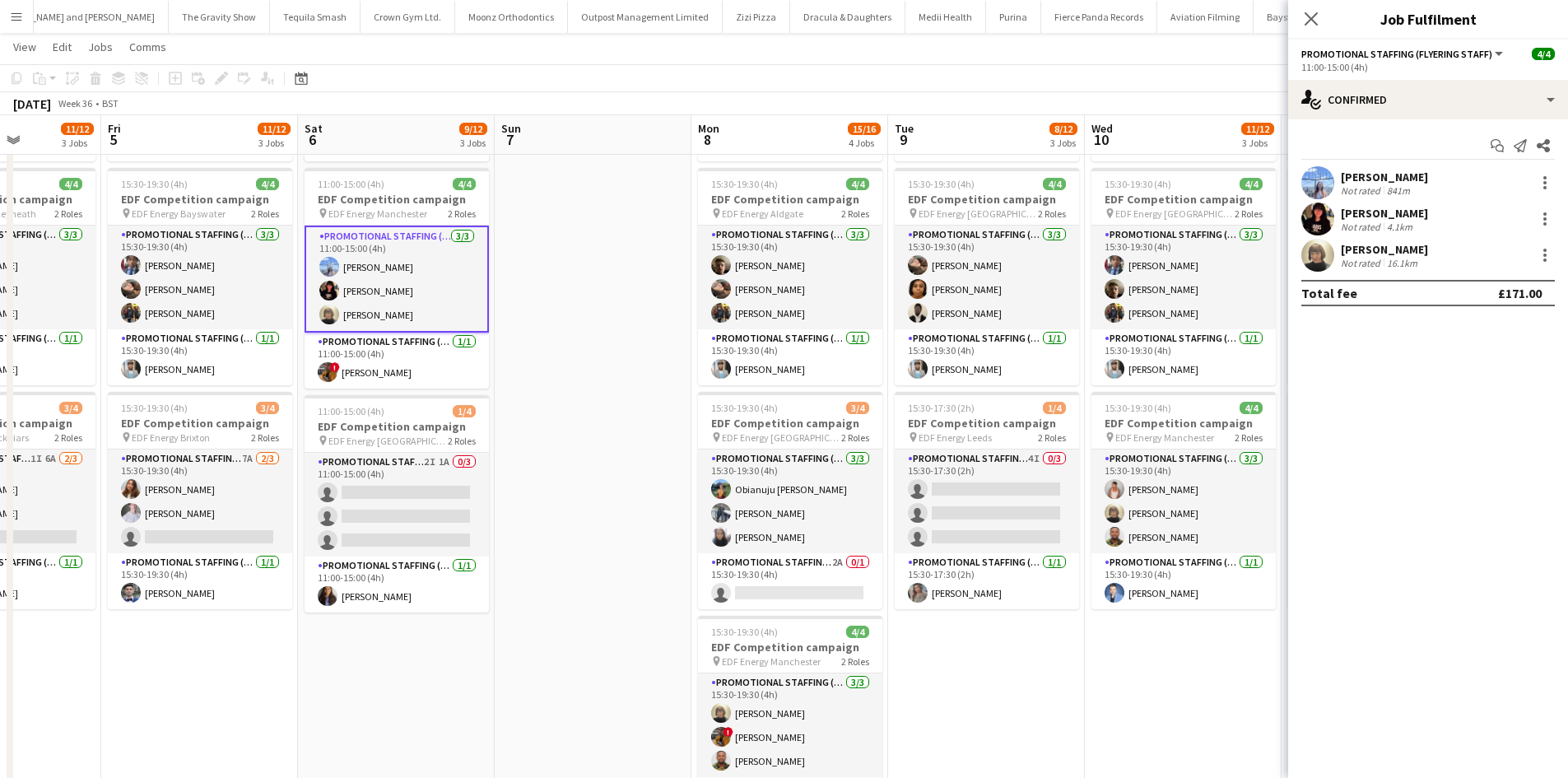
click at [1393, 170] on div "[PERSON_NAME]" at bounding box center [1384, 177] width 87 height 15
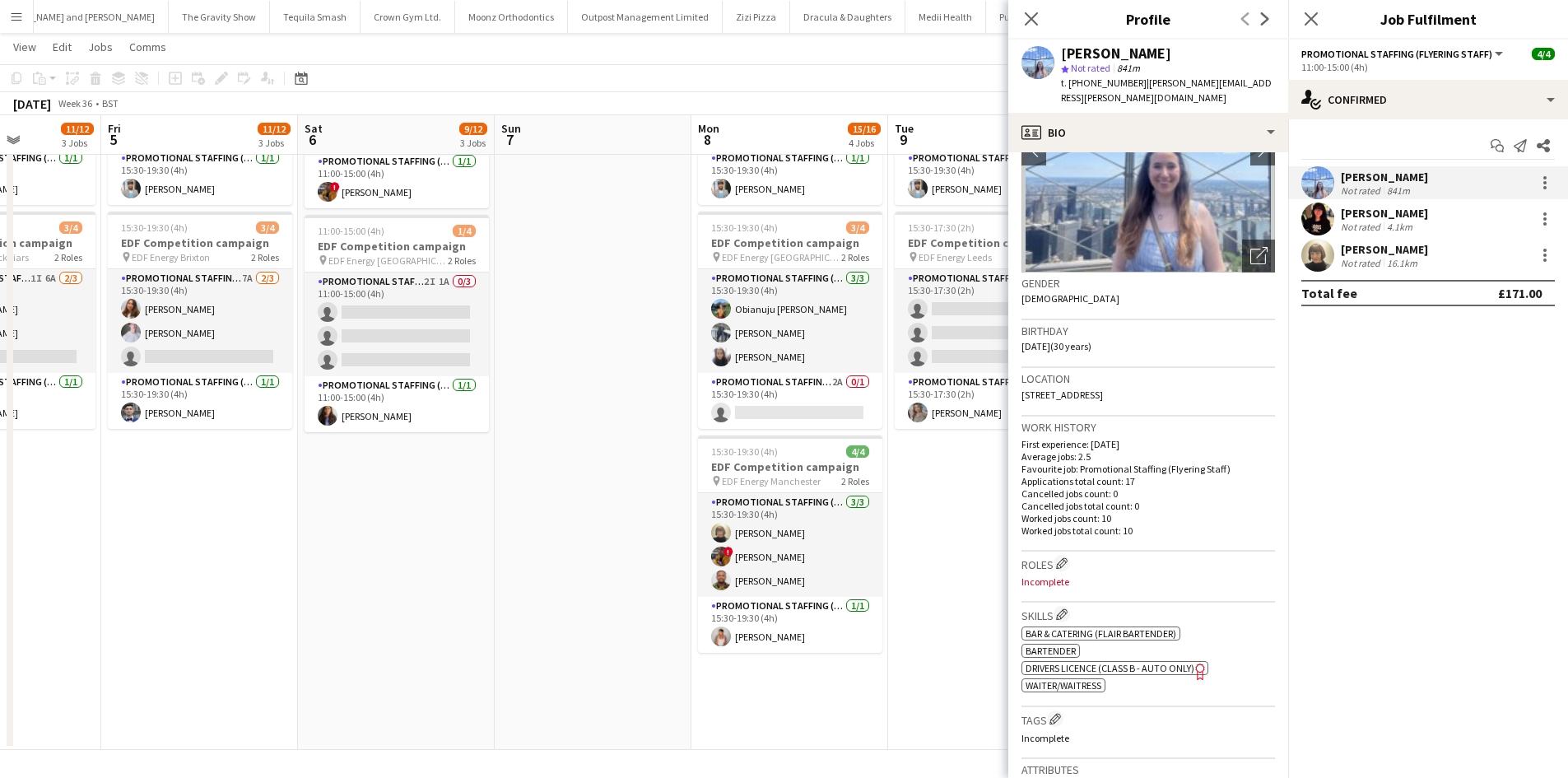
scroll to position [329, 0]
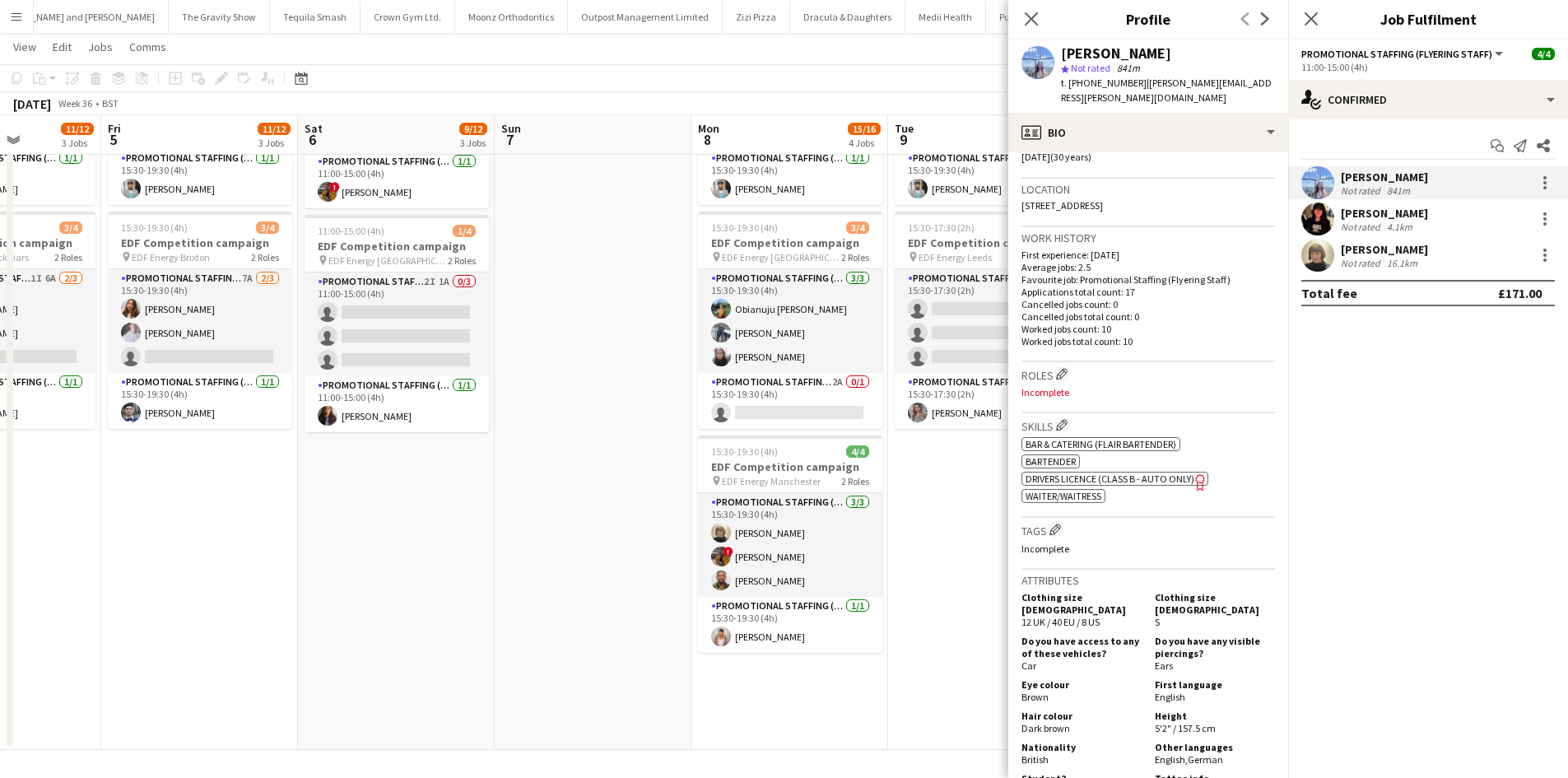
click at [1355, 259] on div "Not rated" at bounding box center [1361, 263] width 43 height 13
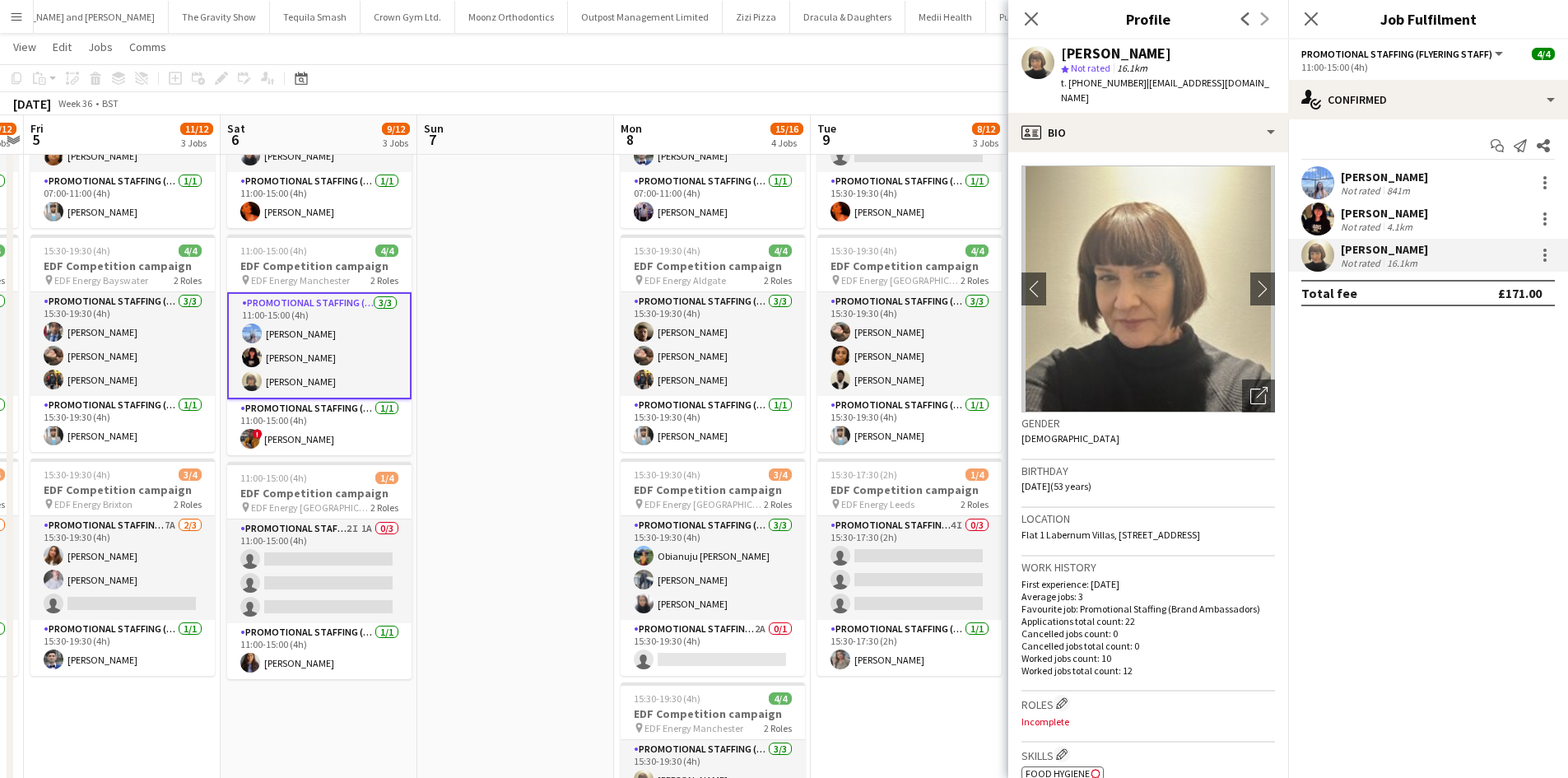
scroll to position [0, 767]
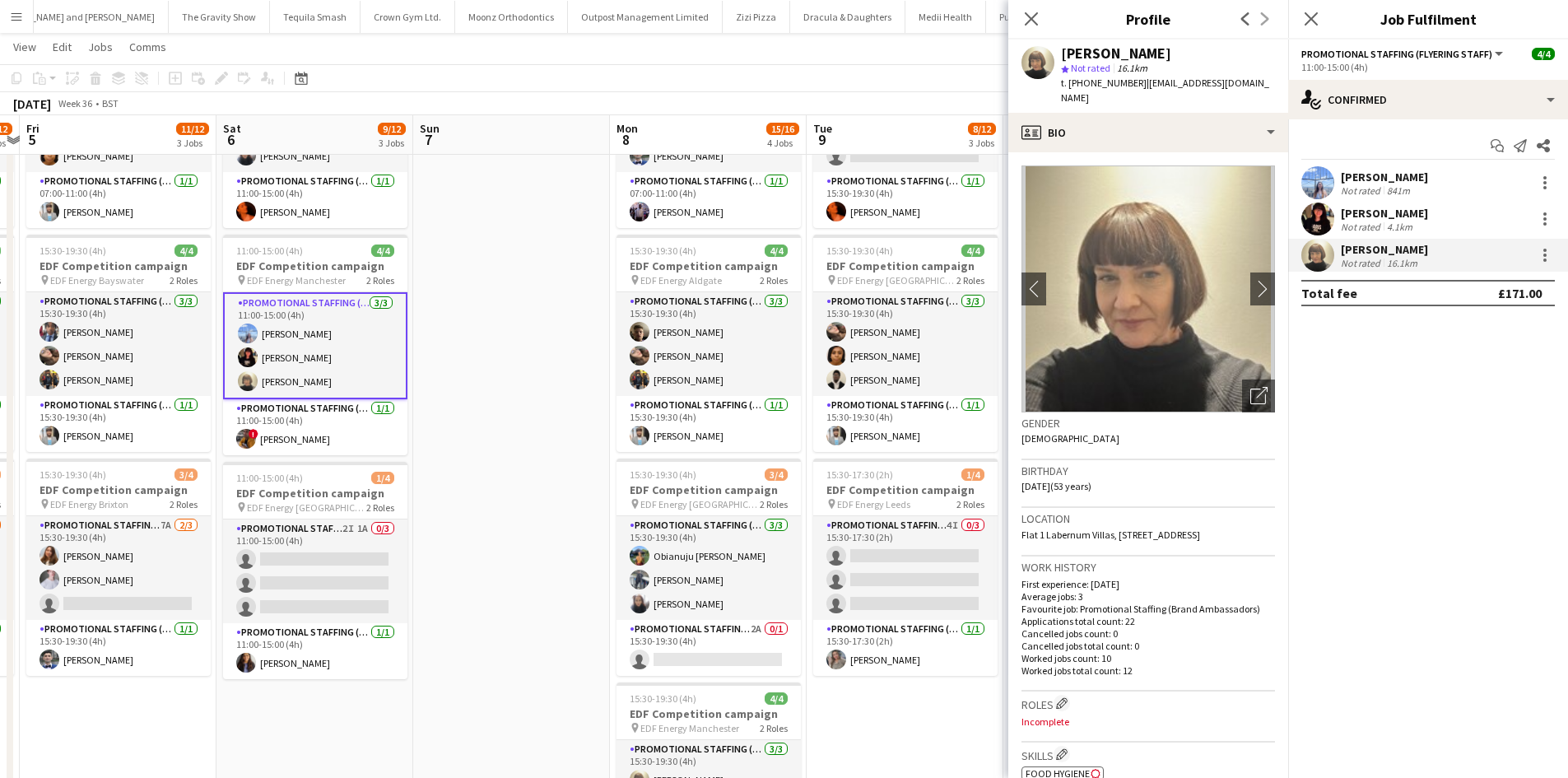
drag, startPoint x: 617, startPoint y: 438, endPoint x: 536, endPoint y: 432, distance: 81.2
click at [536, 432] on app-calendar-viewport "Mon 1 12/12 3 Jobs Tue 2 12/12 3 Jobs Wed 3 12/12 3 Jobs Thu 4 11/12 3 Jobs Fri…" at bounding box center [784, 441] width 1568 height 1114
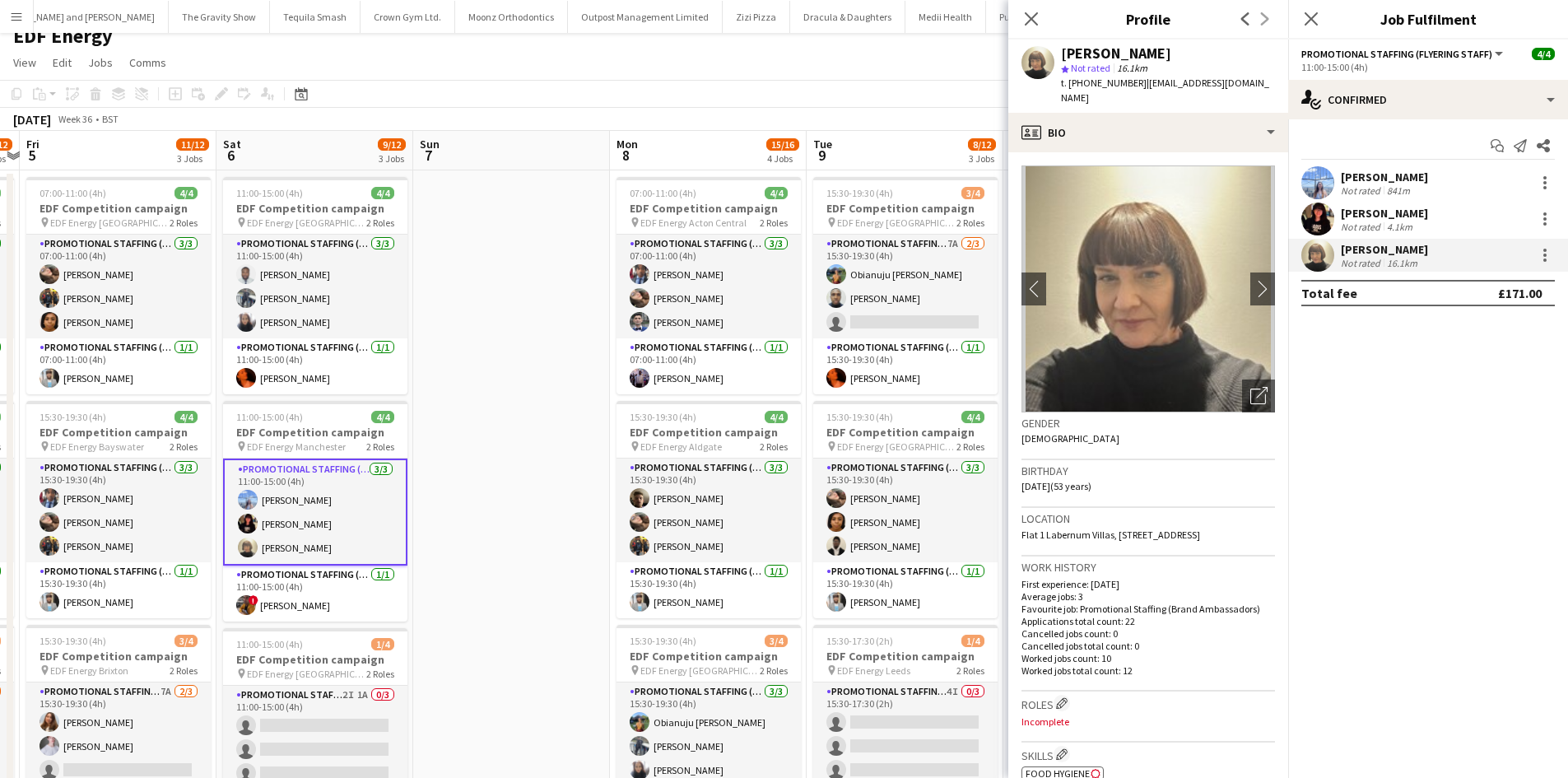
scroll to position [0, 515]
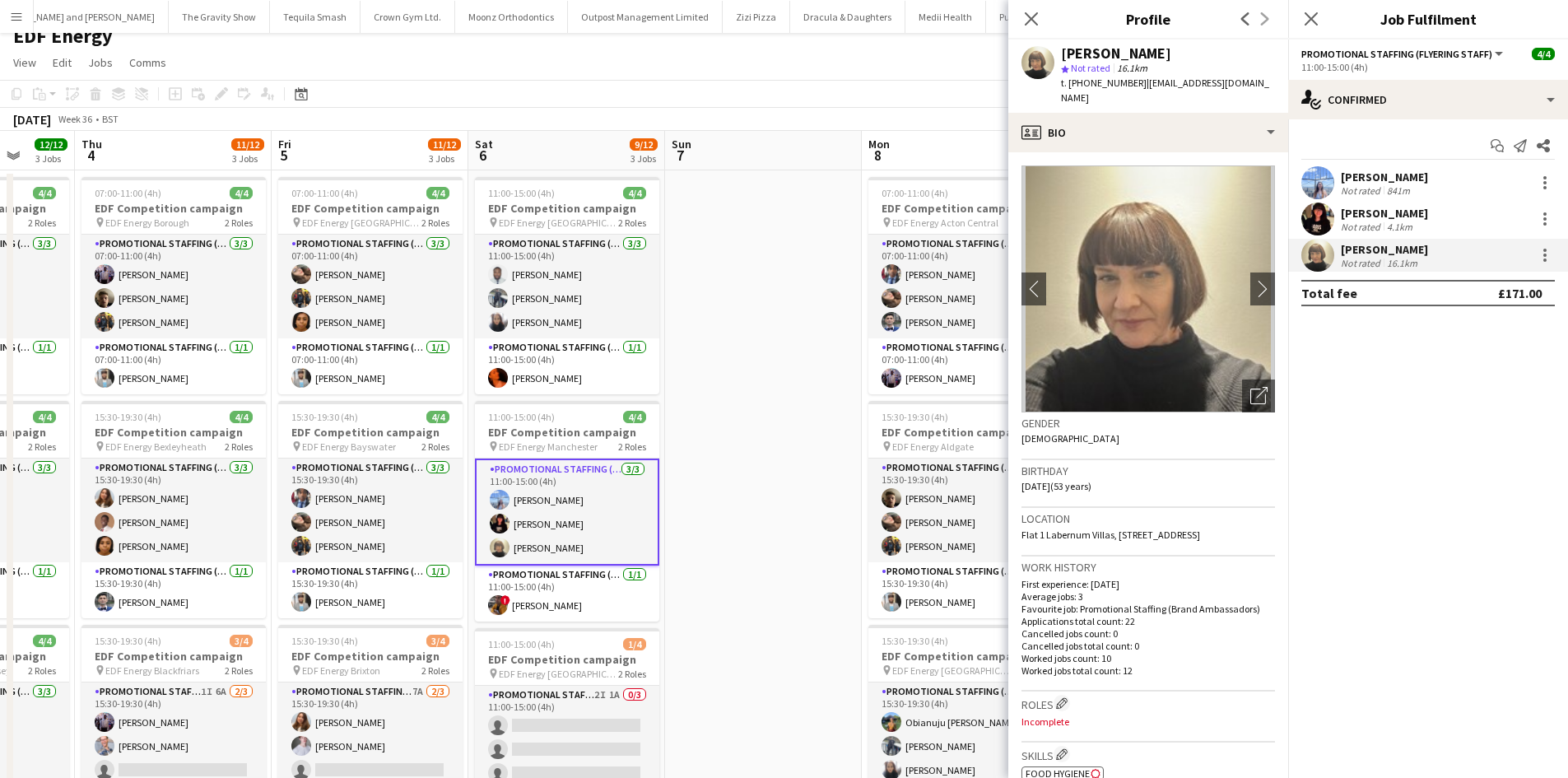
drag, startPoint x: 497, startPoint y: 434, endPoint x: 354, endPoint y: 408, distance: 145.3
click at [354, 408] on app-calendar-viewport "Mon 1 12/12 3 Jobs Tue 2 12/12 3 Jobs Wed 3 12/12 3 Jobs Thu 4 11/12 3 Jobs Fri…" at bounding box center [784, 647] width 1568 height 1033
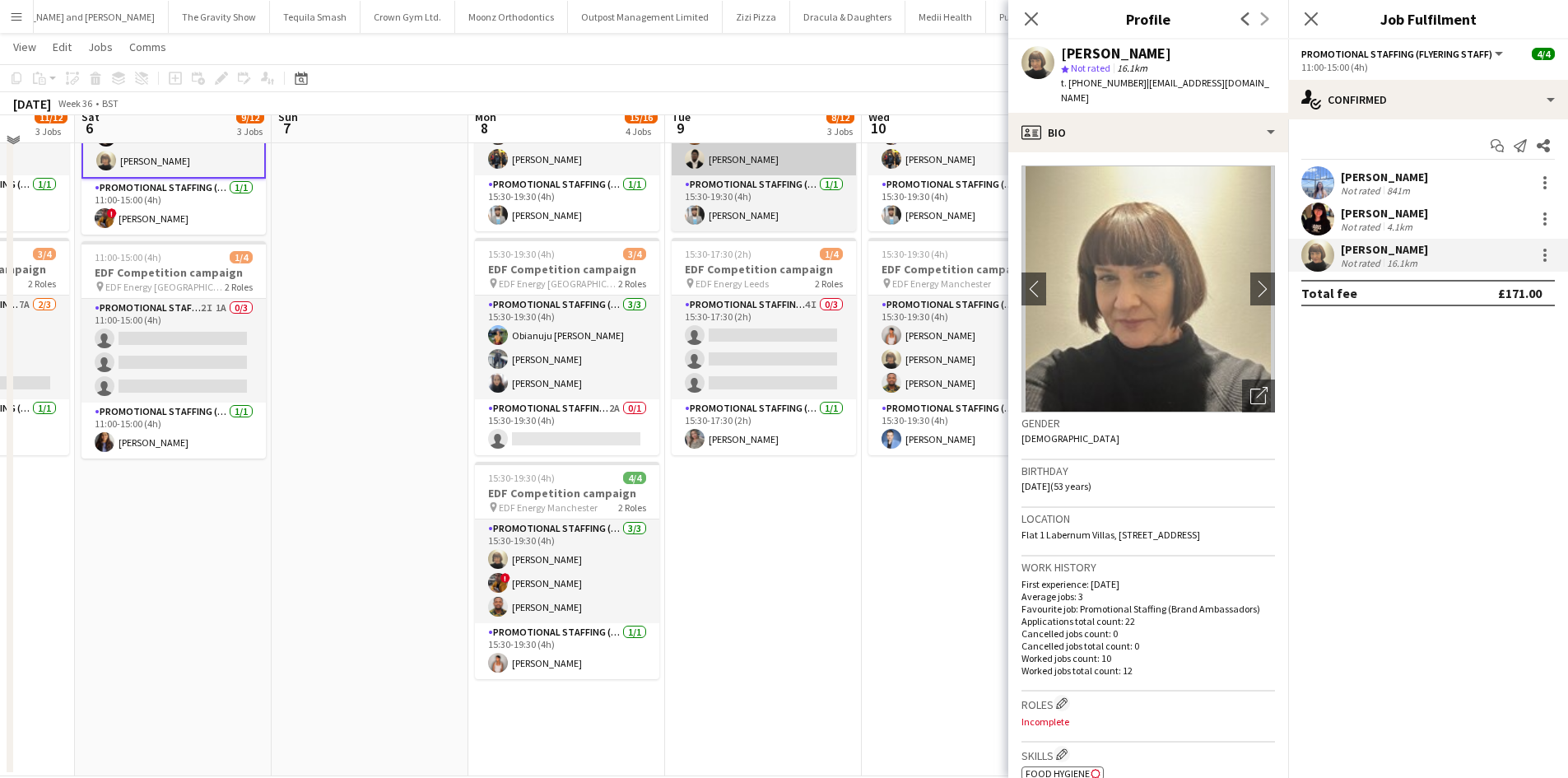
scroll to position [427, 0]
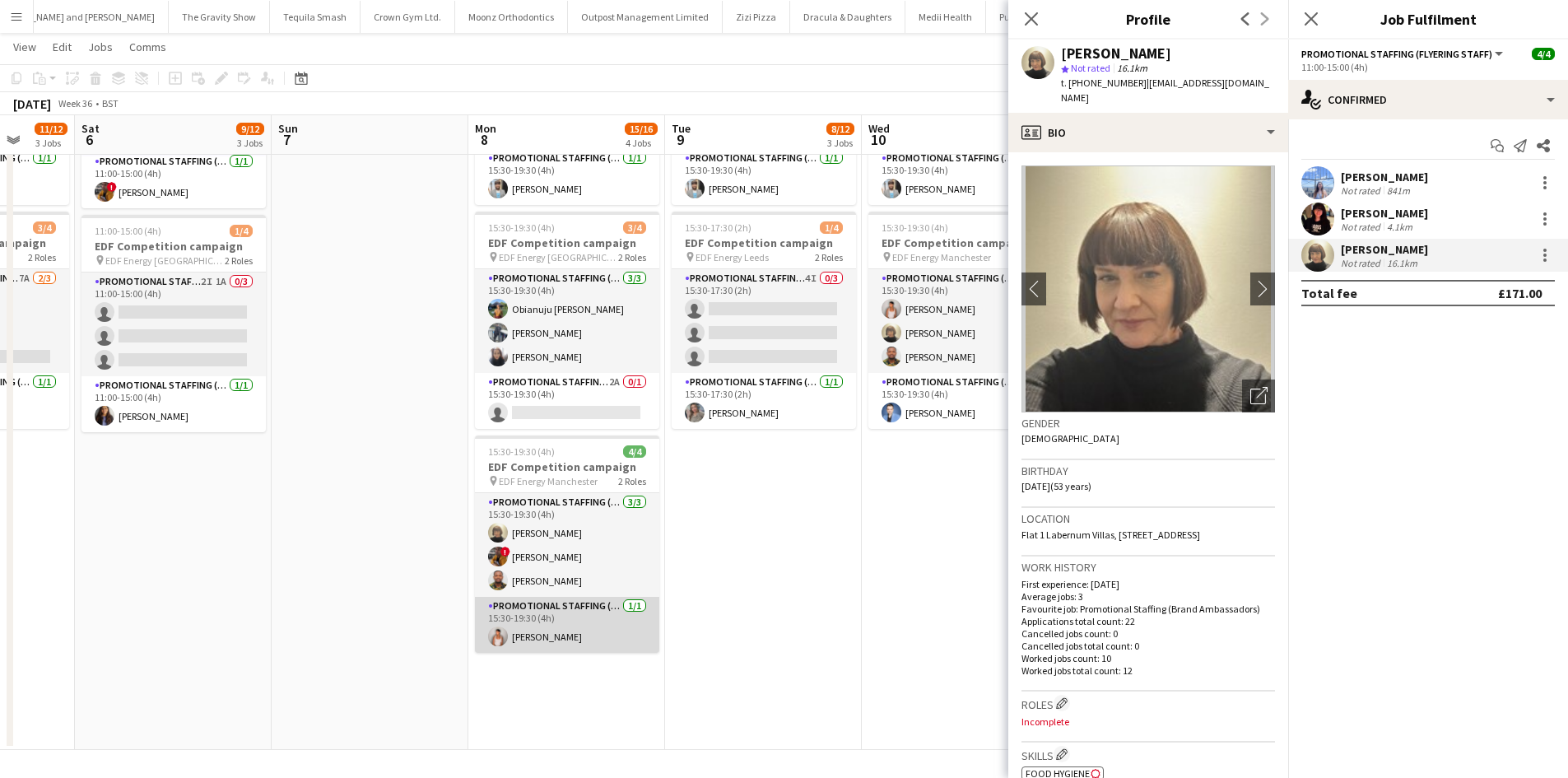
click at [551, 636] on app-card-role "Promotional Staffing (Team Leader) 1/1 15:30-19:30 (4h) Jessica Montogmery" at bounding box center [566, 625] width 184 height 56
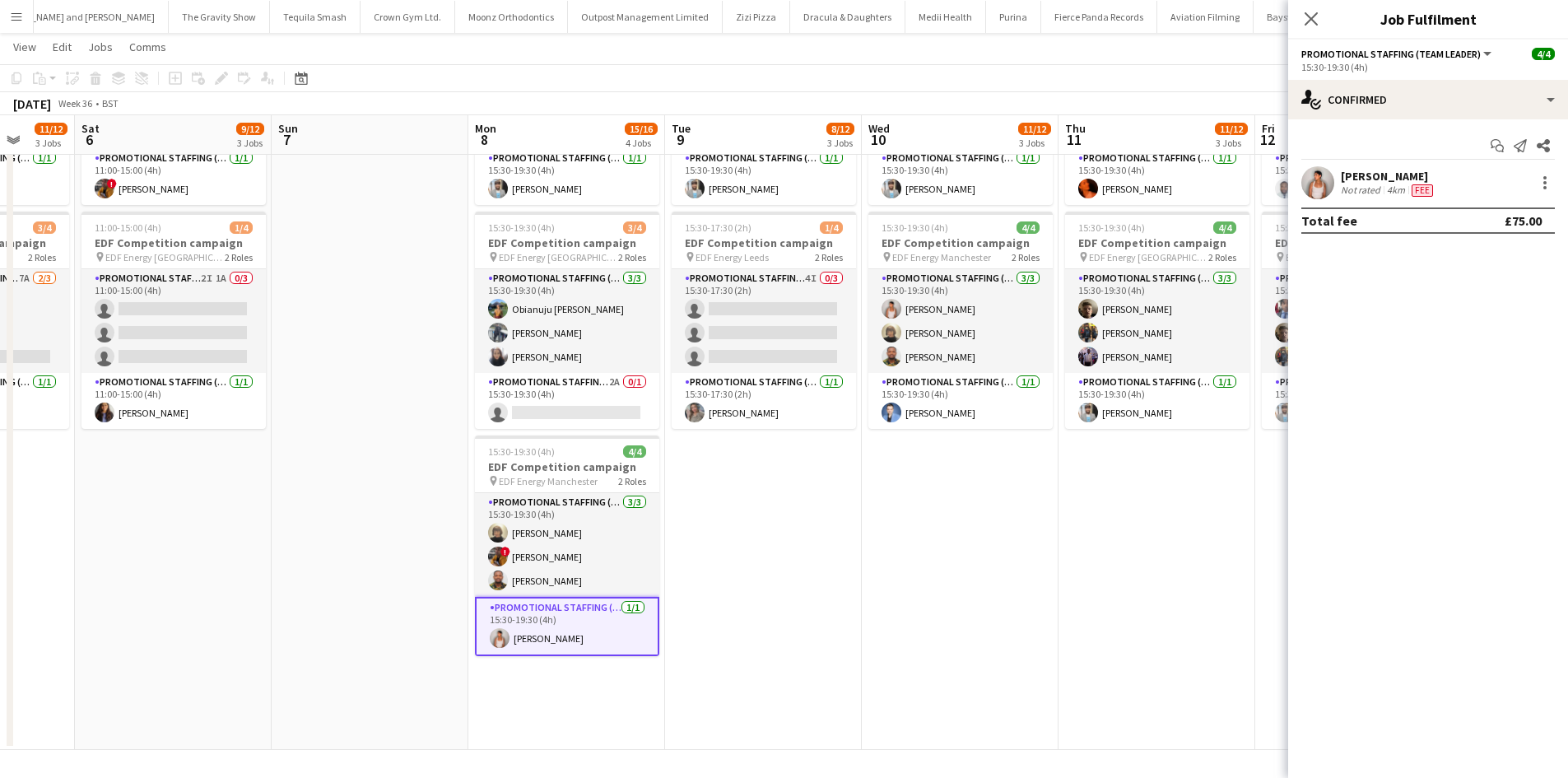
click at [1389, 189] on div "4km" at bounding box center [1396, 190] width 24 height 14
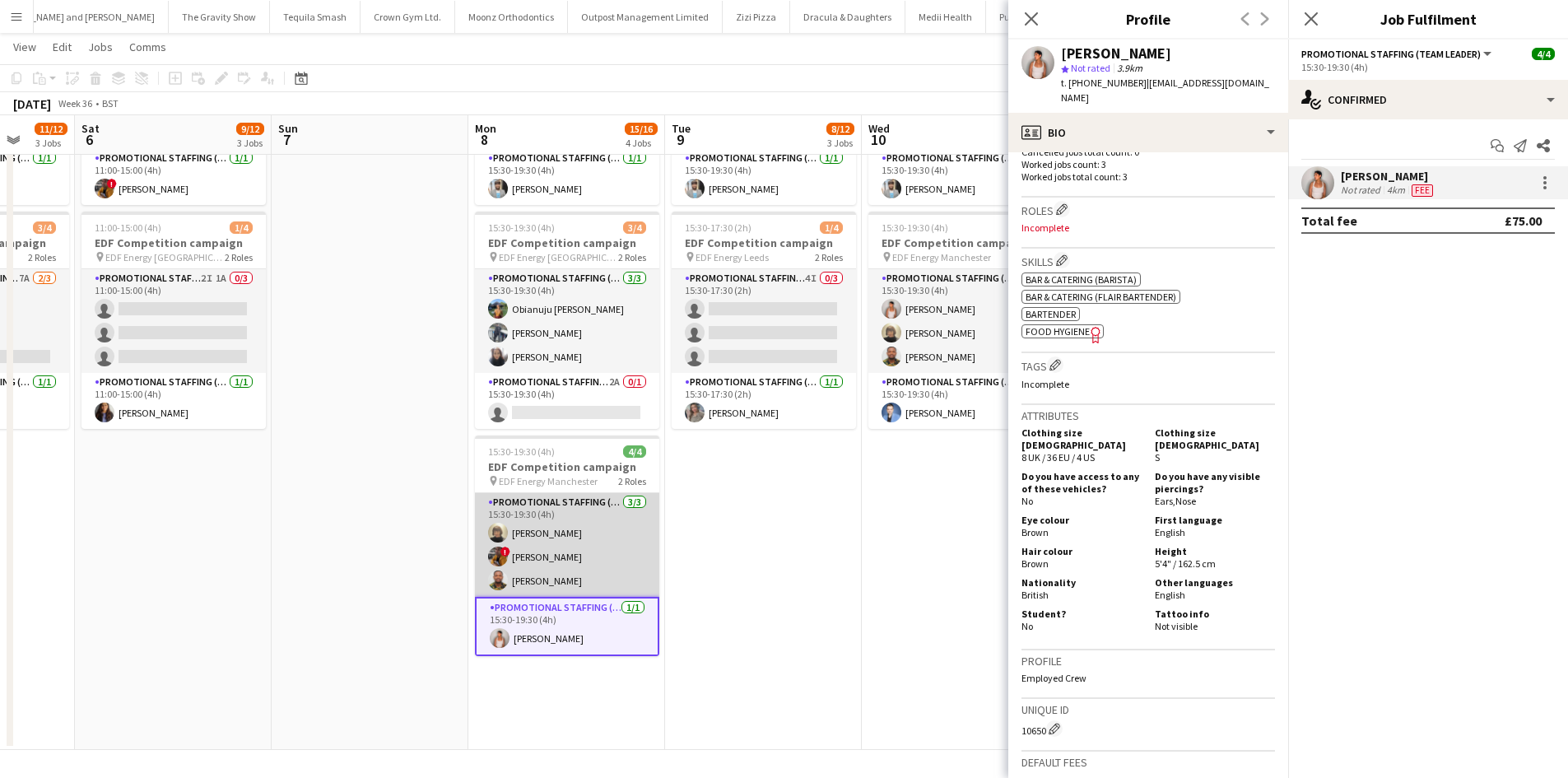
click at [518, 569] on app-card-role "Promotional Staffing (Flyering Staff) 3/3 15:30-19:30 (4h) Caroline Brownlee ! …" at bounding box center [566, 545] width 184 height 103
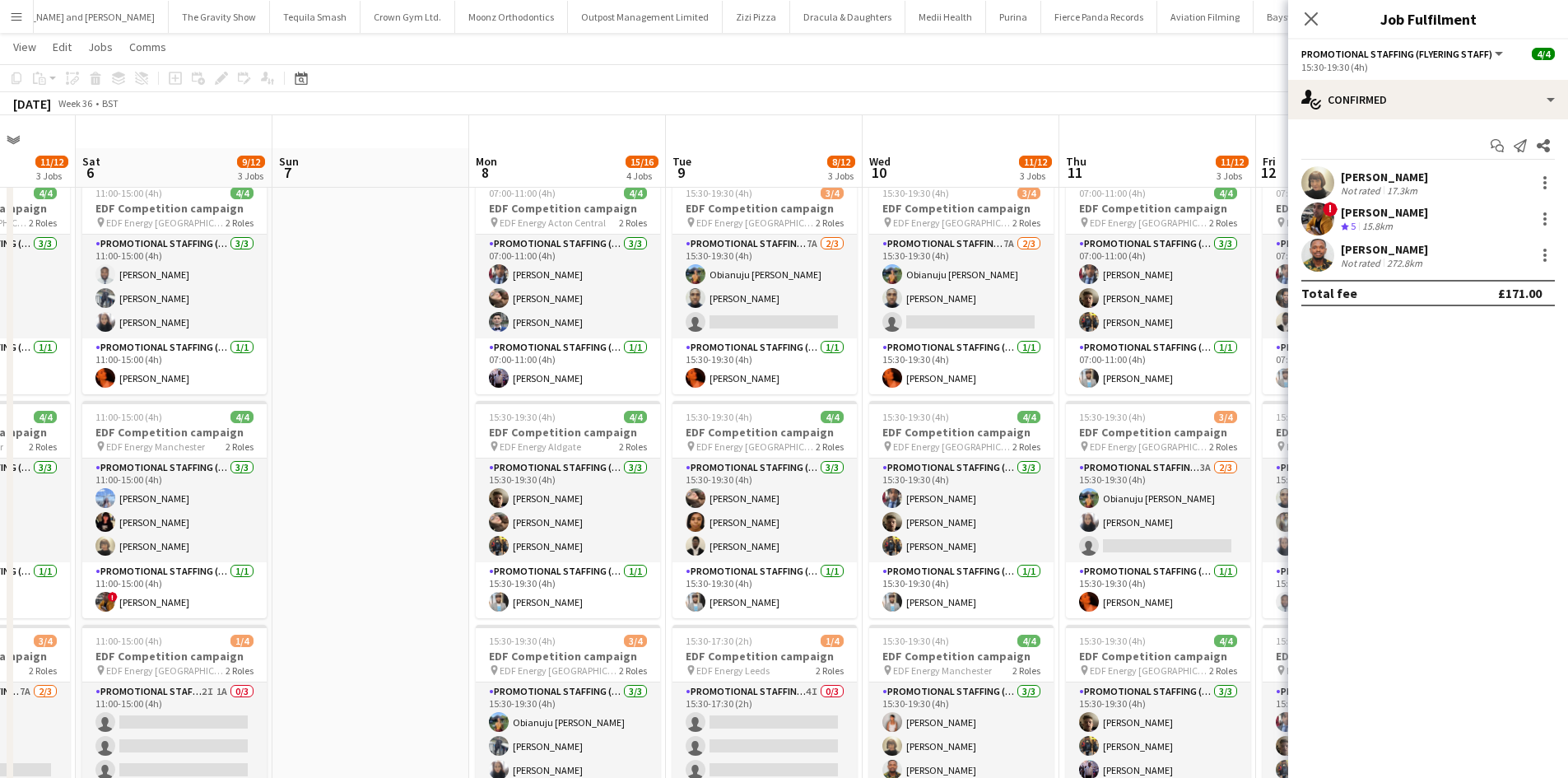
scroll to position [0, 0]
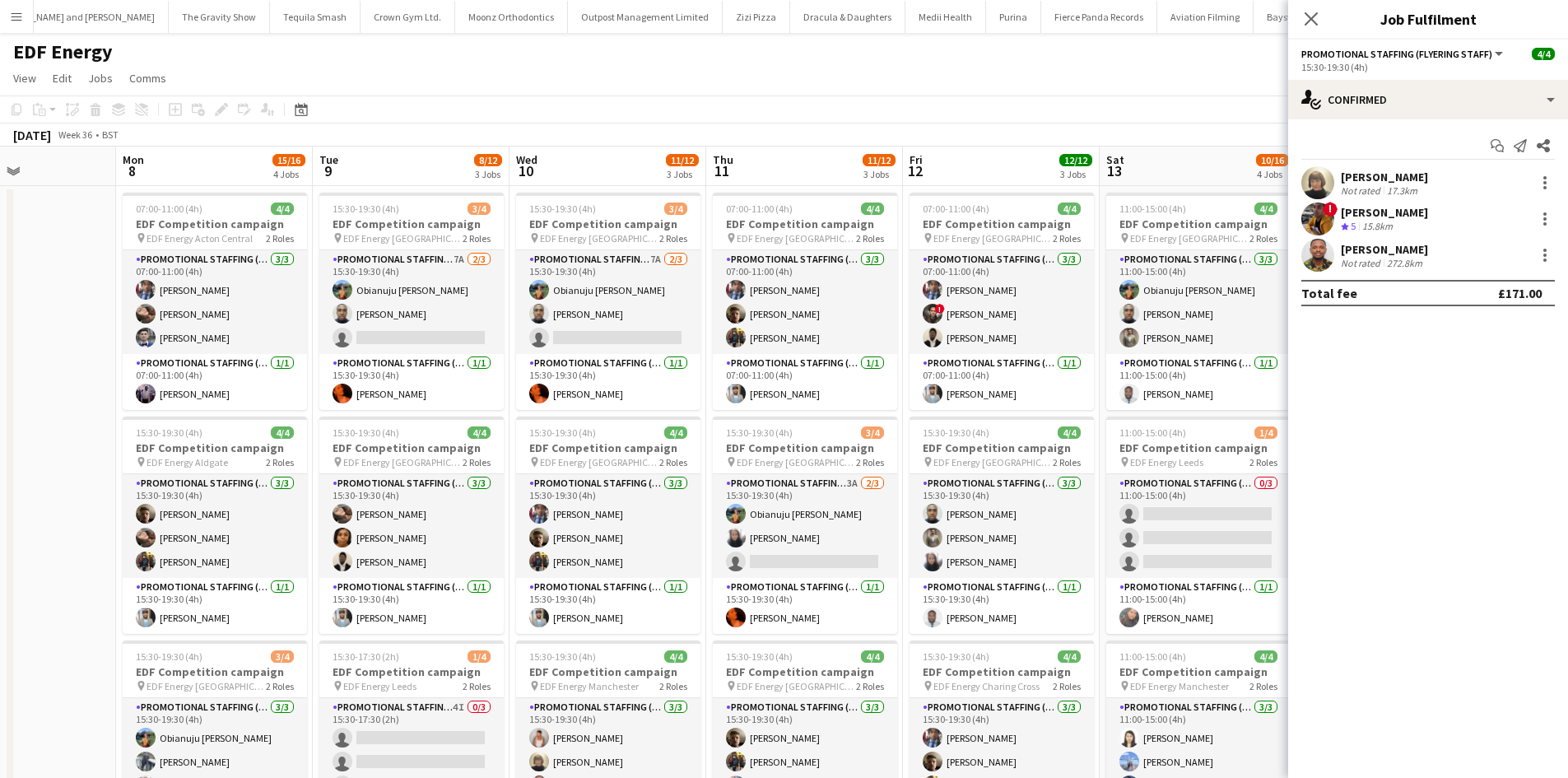
drag, startPoint x: 385, startPoint y: 463, endPoint x: 8, endPoint y: 407, distance: 381.1
click at [0, 407] on html "Menu Boards Boards Boards All jobs Status Workforce Workforce My Workforce Recr…" at bounding box center [784, 603] width 1568 height 1207
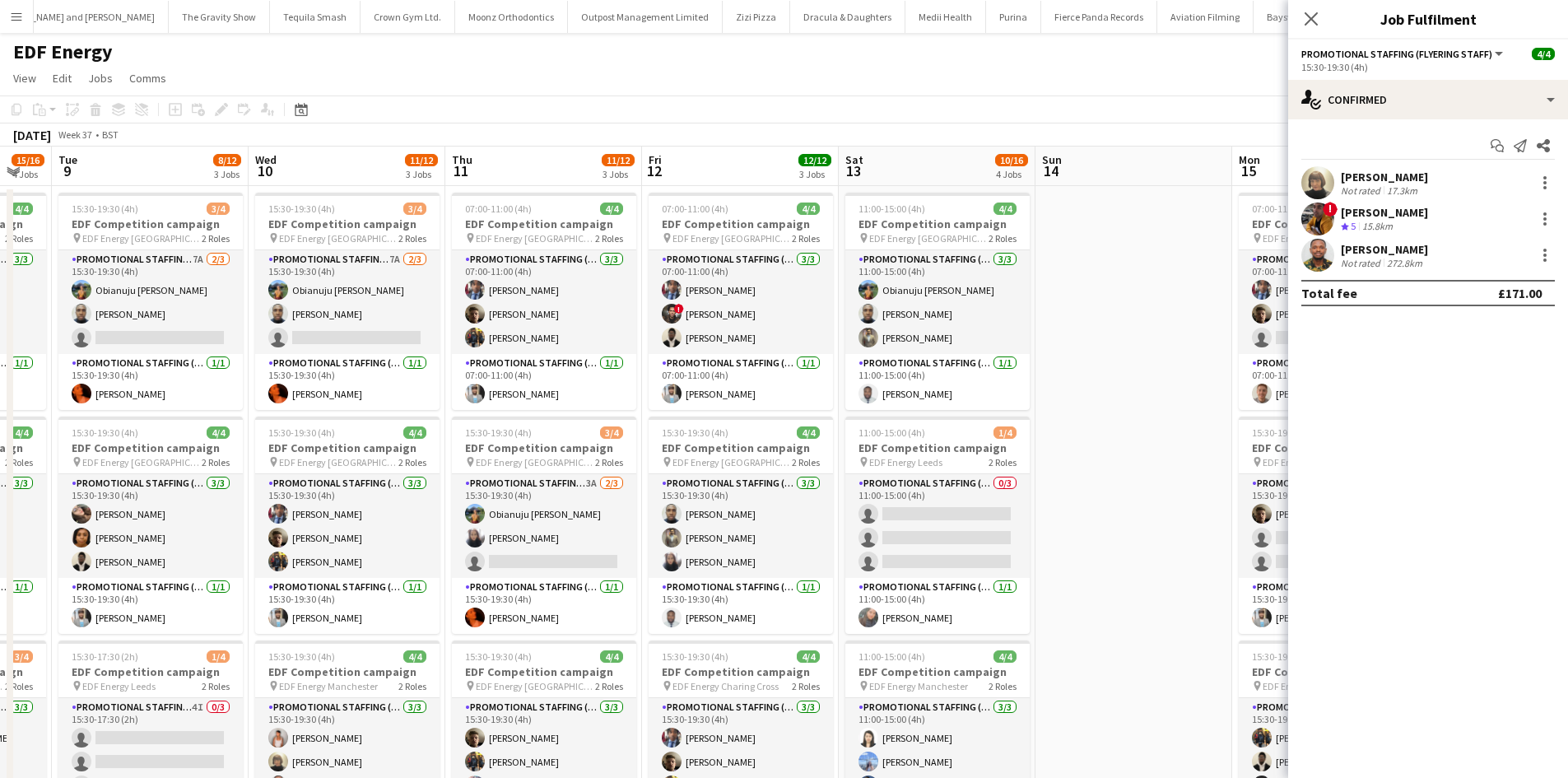
drag, startPoint x: 860, startPoint y: 501, endPoint x: 624, endPoint y: 483, distance: 236.7
click at [624, 483] on app-calendar-viewport "Fri 5 11/12 3 Jobs Sat 6 9/12 3 Jobs Sun 7 Mon 8 15/16 4 Jobs Tue 9 8/12 3 Jobs…" at bounding box center [784, 663] width 1568 height 1033
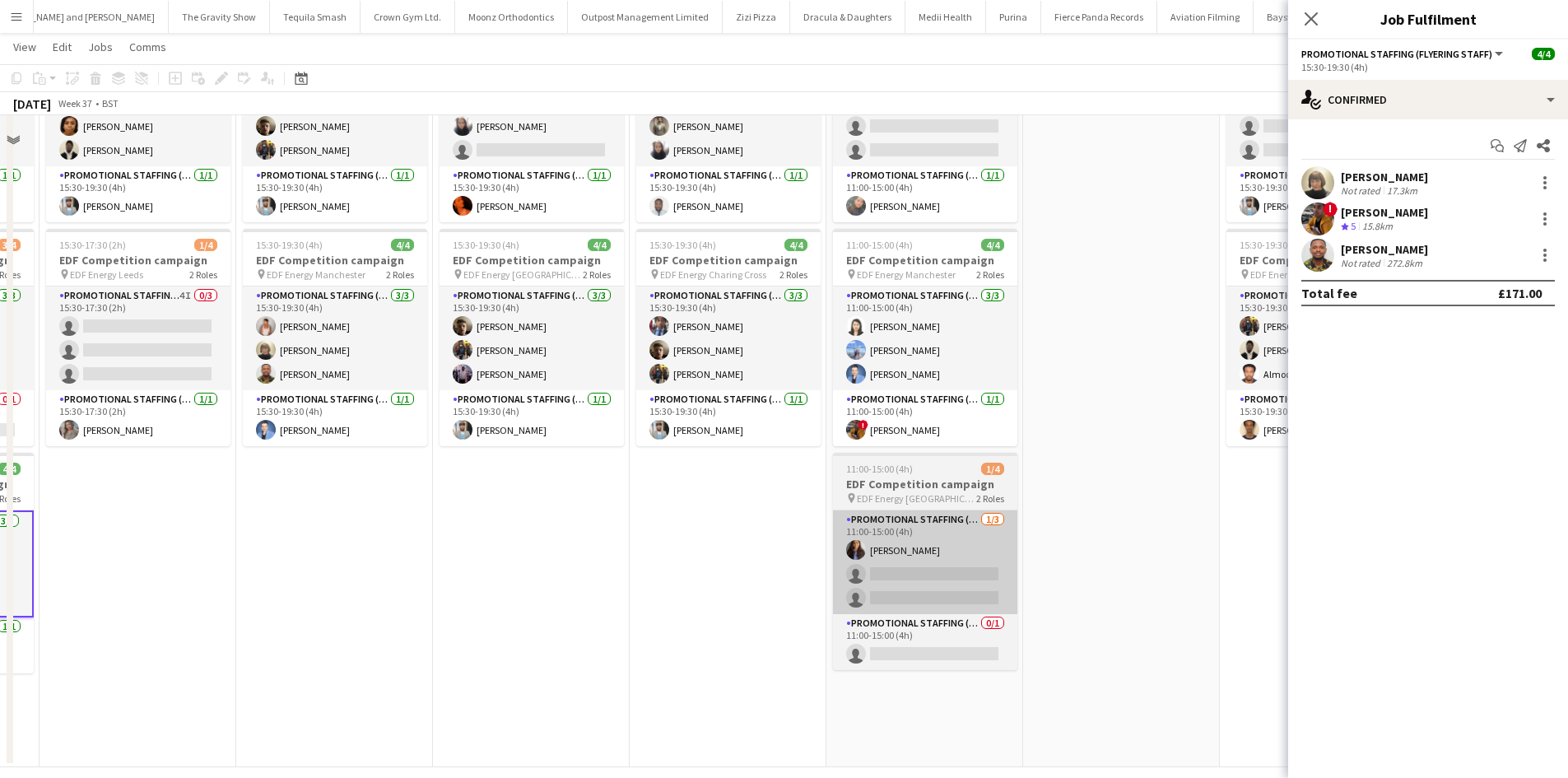
scroll to position [412, 0]
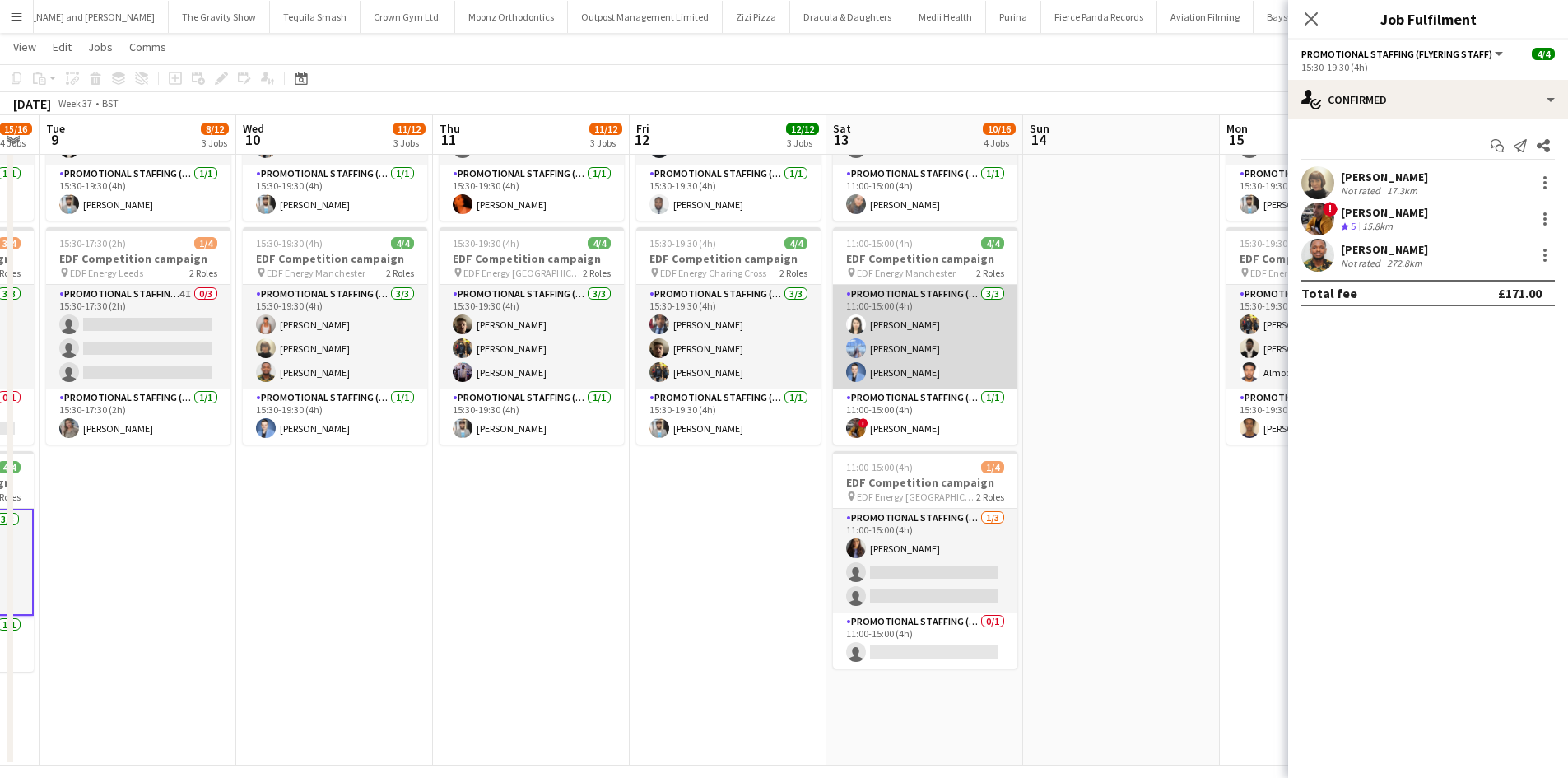
click at [901, 374] on app-card-role "Promotional Staffing (Flyering Staff) 3/3 11:00-15:00 (4h) Winnie Wong Anastasi…" at bounding box center [924, 336] width 184 height 103
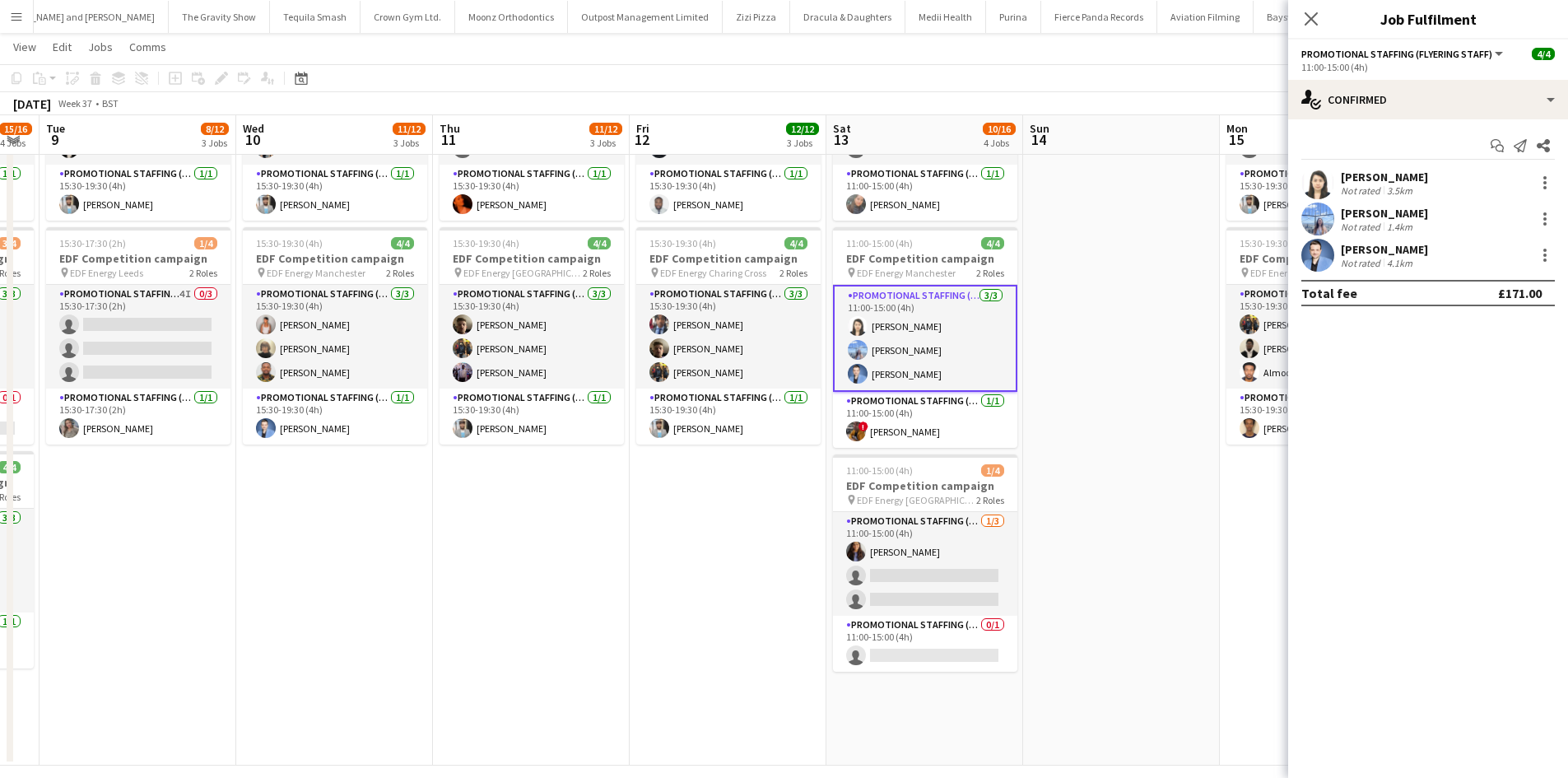
click at [1385, 256] on div "[PERSON_NAME]" at bounding box center [1384, 249] width 87 height 15
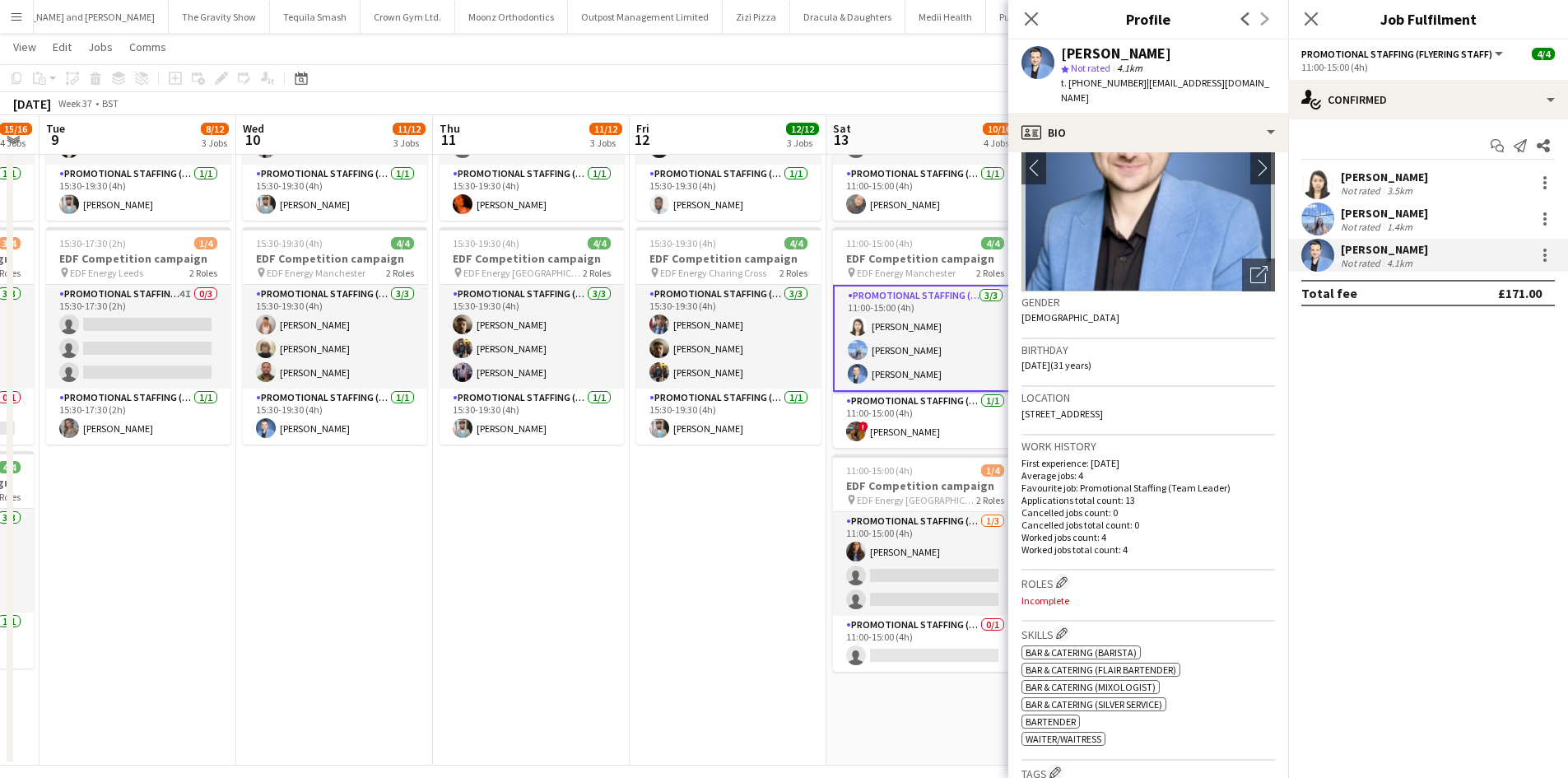
scroll to position [247, 0]
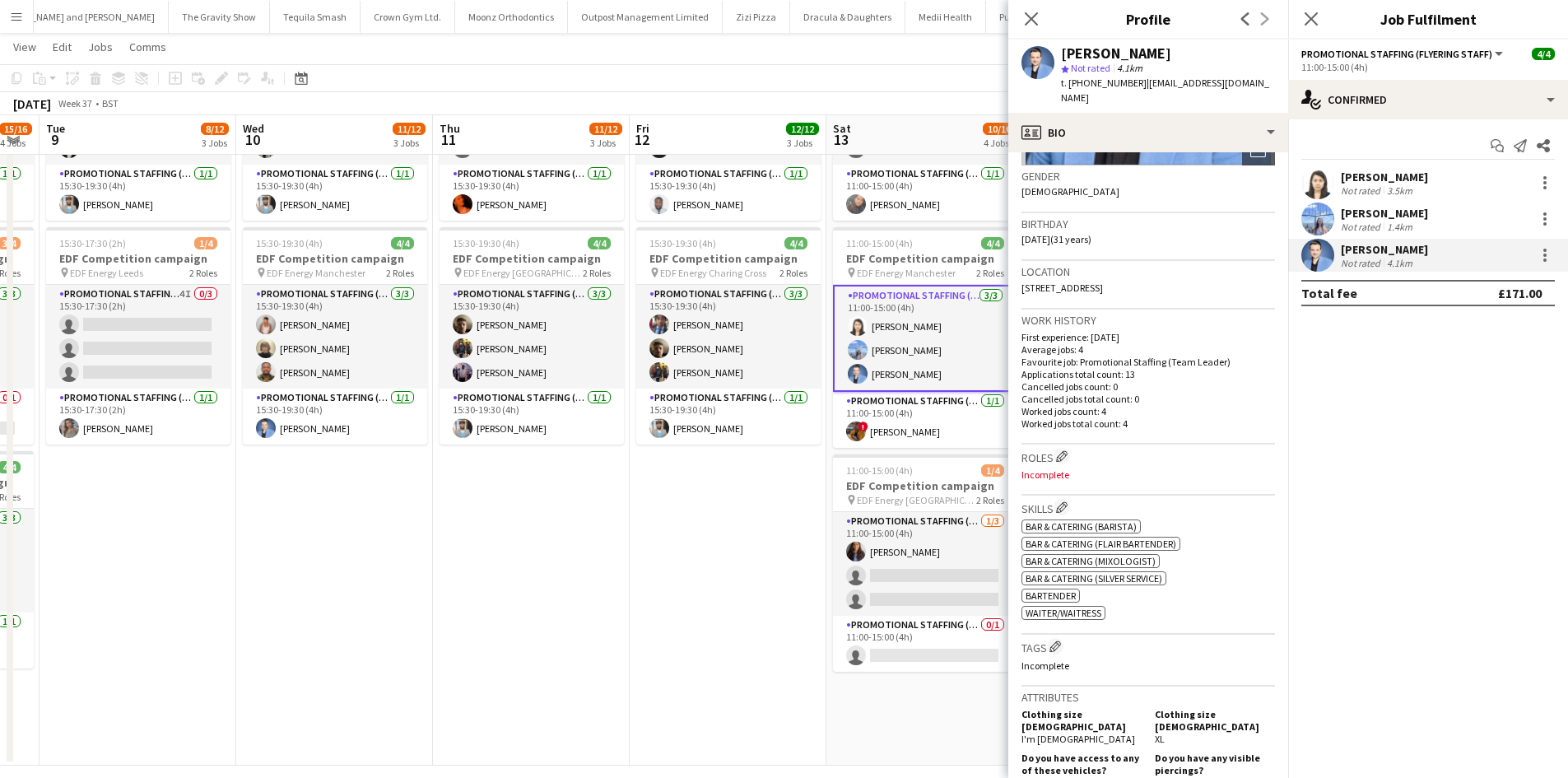
click at [913, 327] on app-card-role "Promotional Staffing (Flyering Staff) 3/3 11:00-15:00 (4h) Winnie Wong Anastasi…" at bounding box center [924, 338] width 184 height 107
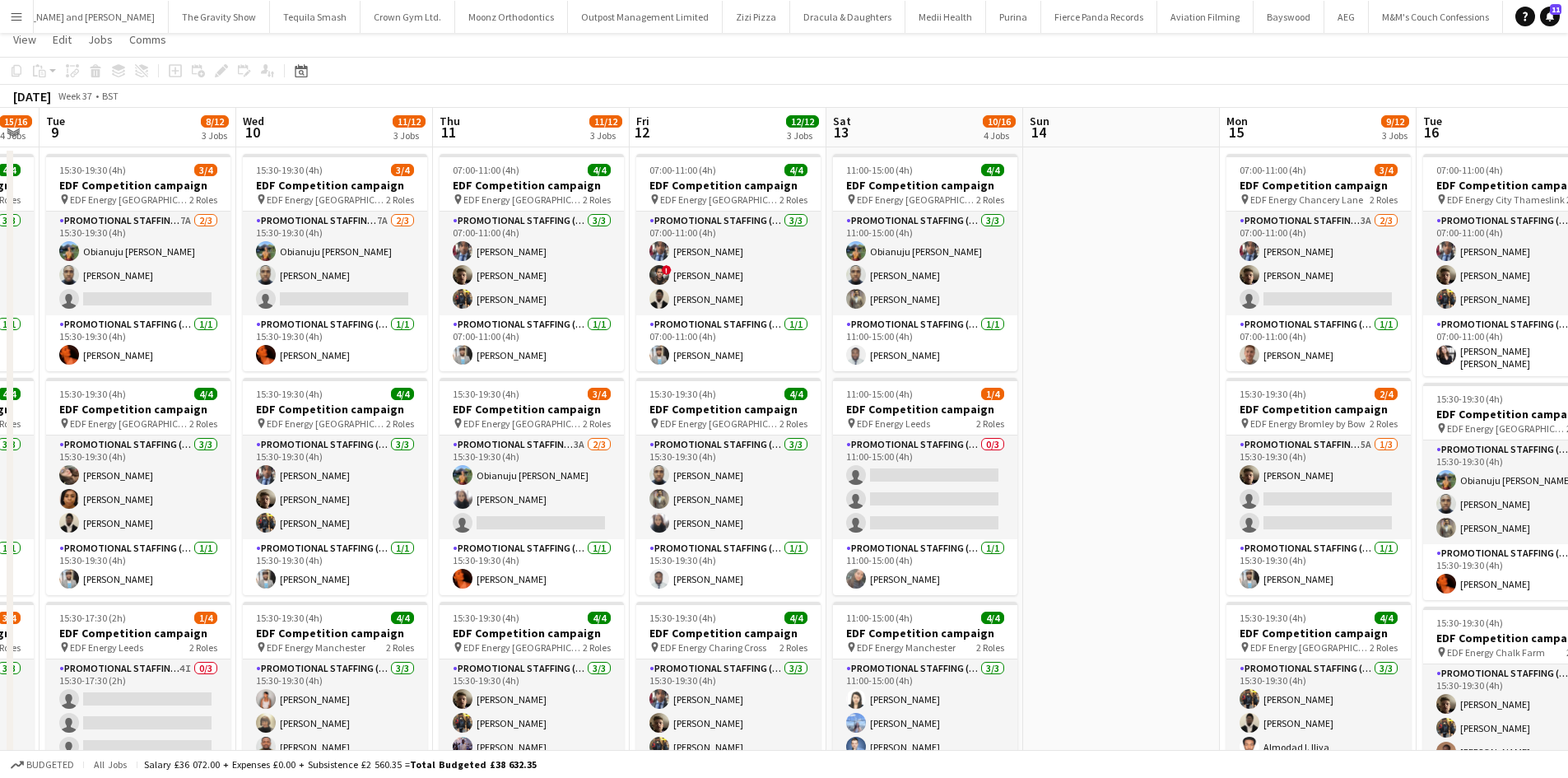
scroll to position [0, 0]
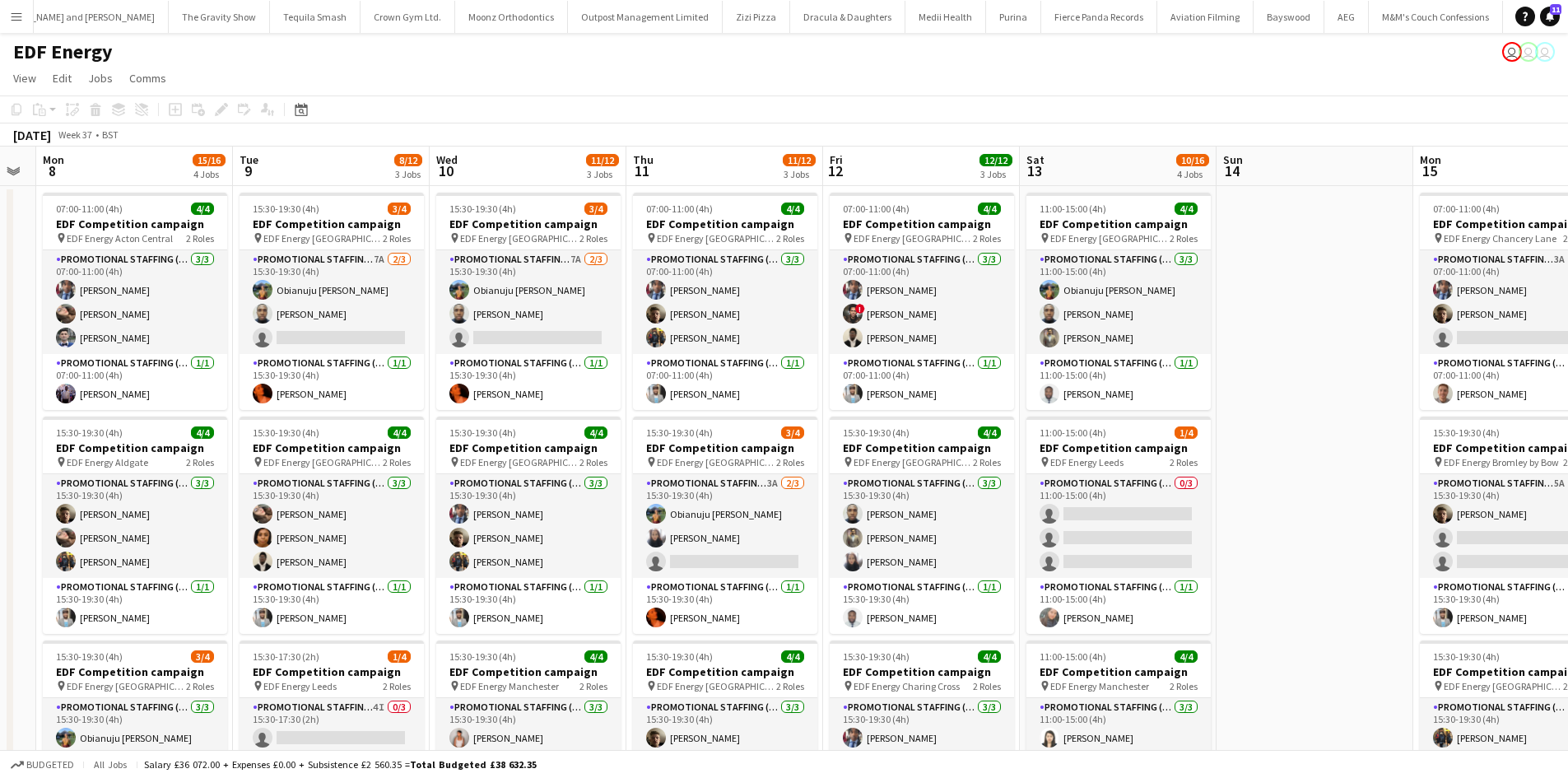
drag, startPoint x: 1165, startPoint y: 429, endPoint x: 924, endPoint y: 399, distance: 242.9
click at [924, 399] on app-calendar-viewport "Fri 5 11/12 3 Jobs Sat 6 9/12 3 Jobs Sun 7 Mon 8 15/16 4 Jobs Tue 9 8/12 3 Jobs…" at bounding box center [784, 663] width 1568 height 1033
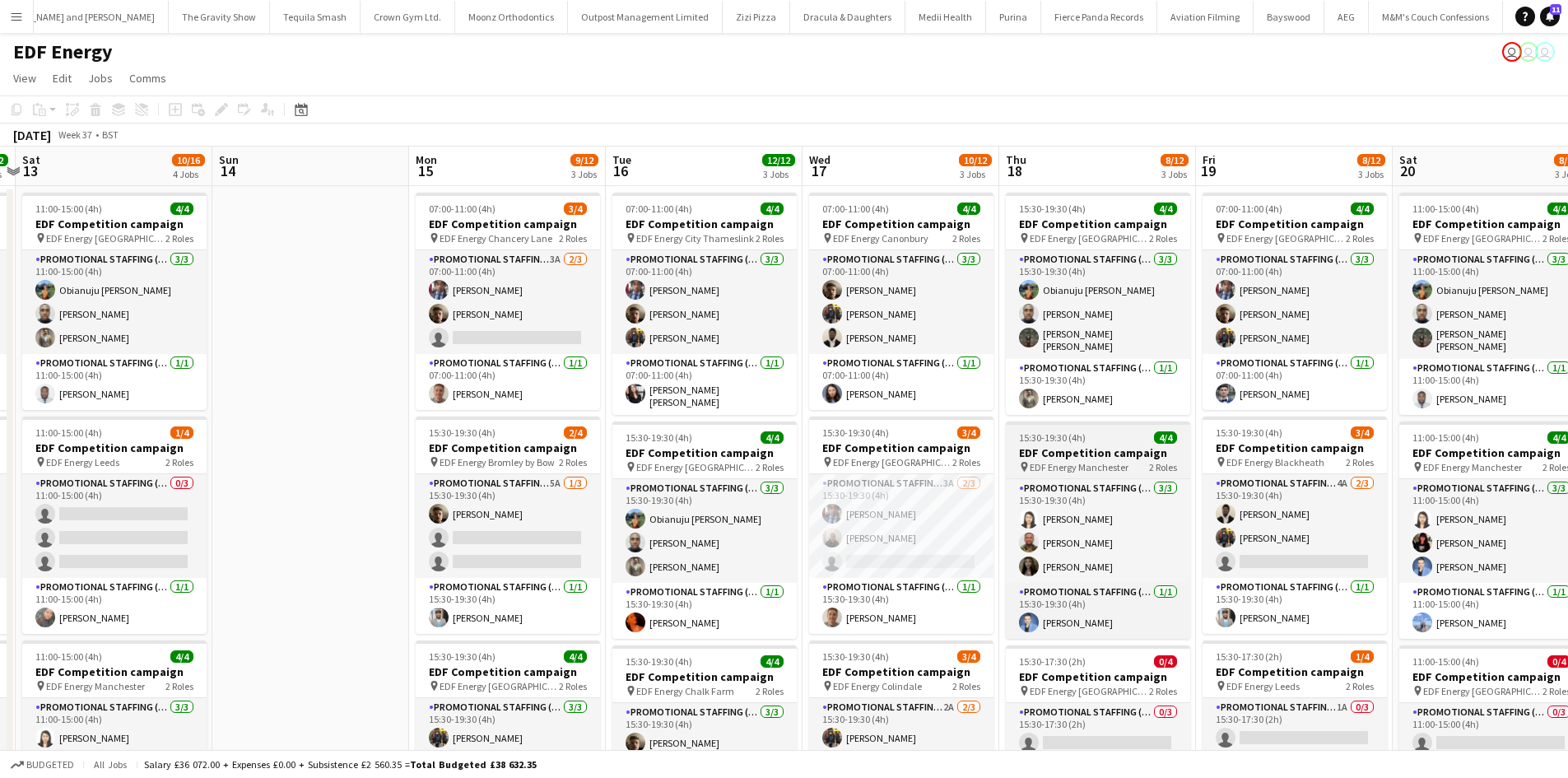
drag, startPoint x: 1498, startPoint y: 531, endPoint x: 1009, endPoint y: 452, distance: 495.3
click at [903, 456] on app-calendar-viewport "Tue 9 8/12 3 Jobs Wed 10 11/12 3 Jobs Thu 11 11/12 3 Jobs Fri 12 12/12 3 Jobs S…" at bounding box center [784, 663] width 1568 height 1033
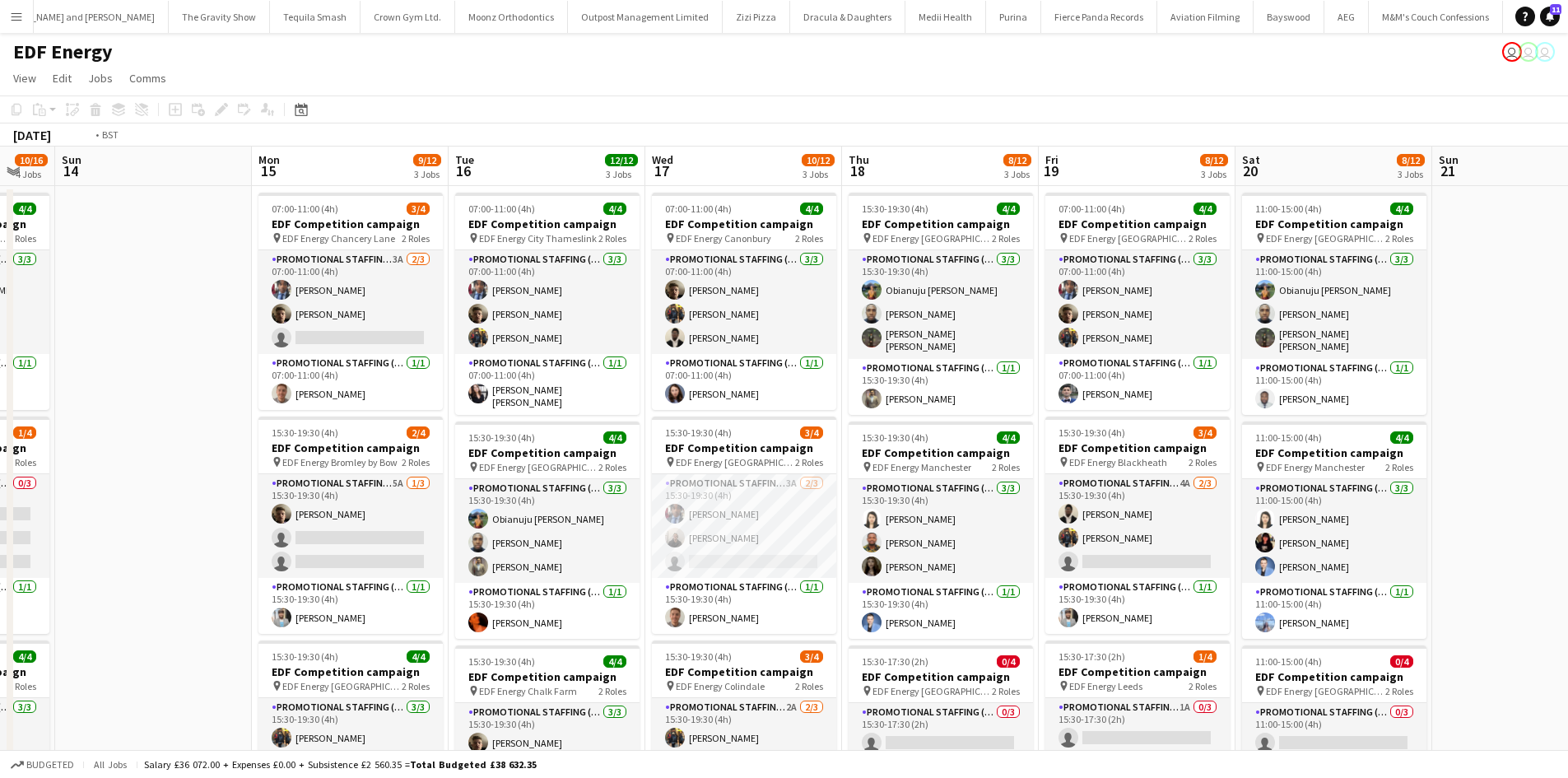
drag, startPoint x: 1462, startPoint y: 511, endPoint x: 942, endPoint y: 437, distance: 525.2
click at [942, 437] on app-calendar-viewport "Tue 9 8/12 3 Jobs Wed 10 11/12 3 Jobs Thu 11 11/12 3 Jobs Fri 12 12/12 3 Jobs S…" at bounding box center [784, 663] width 1568 height 1033
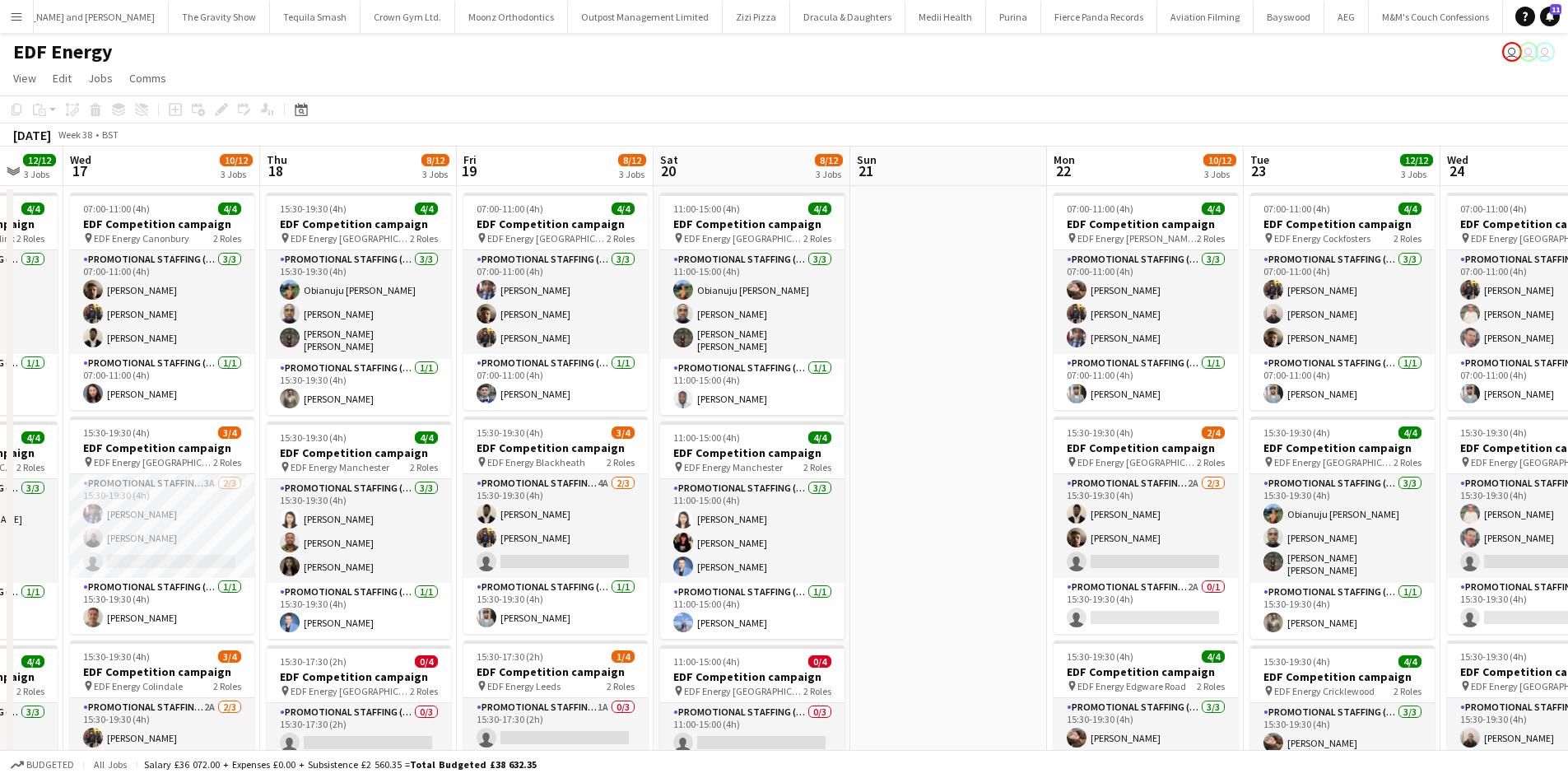
drag, startPoint x: 968, startPoint y: 440, endPoint x: 944, endPoint y: 423, distance: 29.4
click at [883, 426] on app-calendar-viewport "Sat 13 10/16 4 Jobs Sun 14 Mon 15 9/12 3 Jobs Tue 16 12/12 3 Jobs Wed 17 10/12 …" at bounding box center [784, 663] width 1568 height 1033
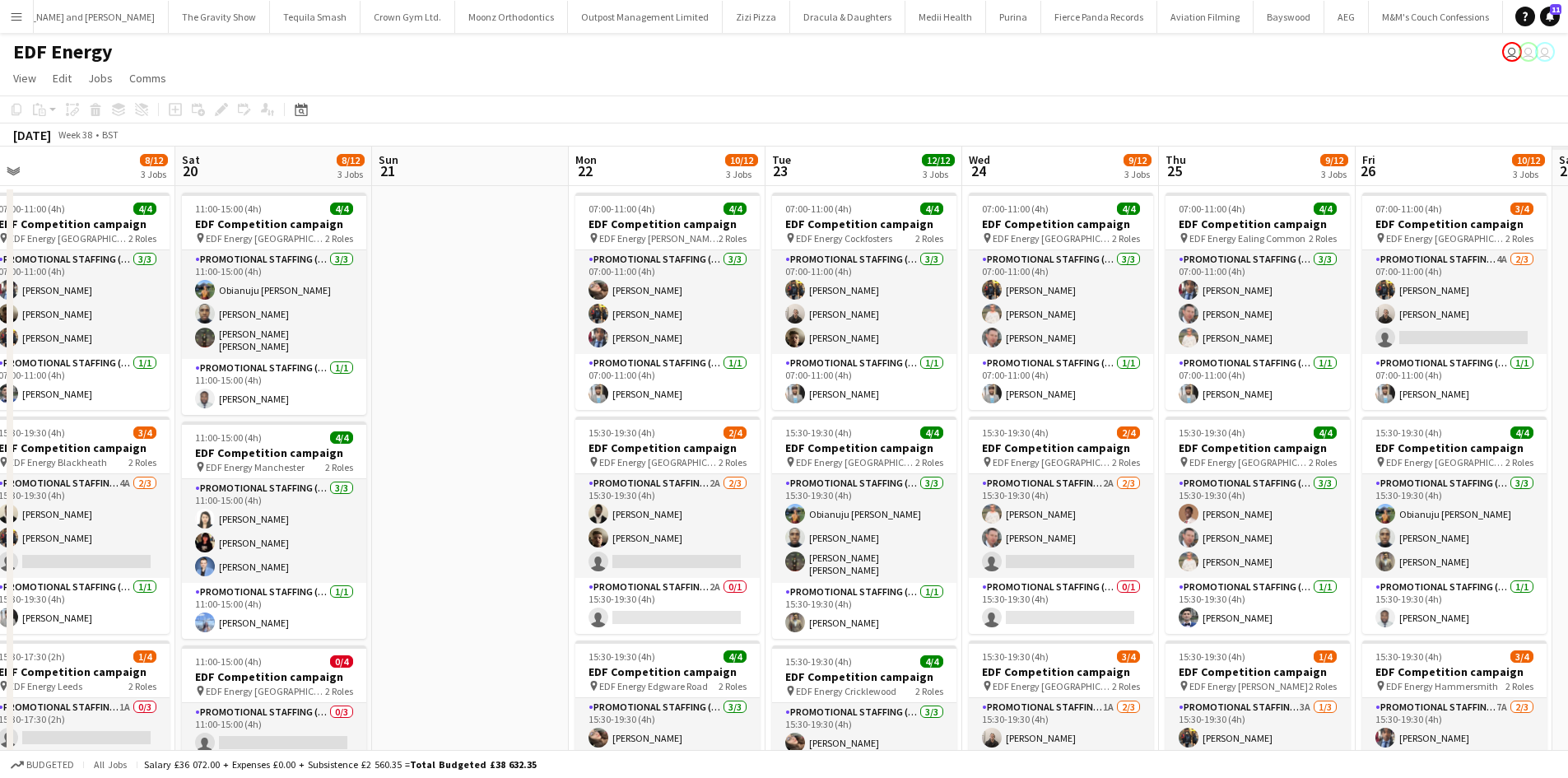
drag, startPoint x: 748, startPoint y: 396, endPoint x: 623, endPoint y: 390, distance: 125.1
click at [622, 390] on app-calendar-viewport "Mon 15 9/12 3 Jobs Tue 16 12/12 3 Jobs Wed 17 10/12 3 Jobs Thu 18 8/12 3 Jobs F…" at bounding box center [784, 663] width 1568 height 1033
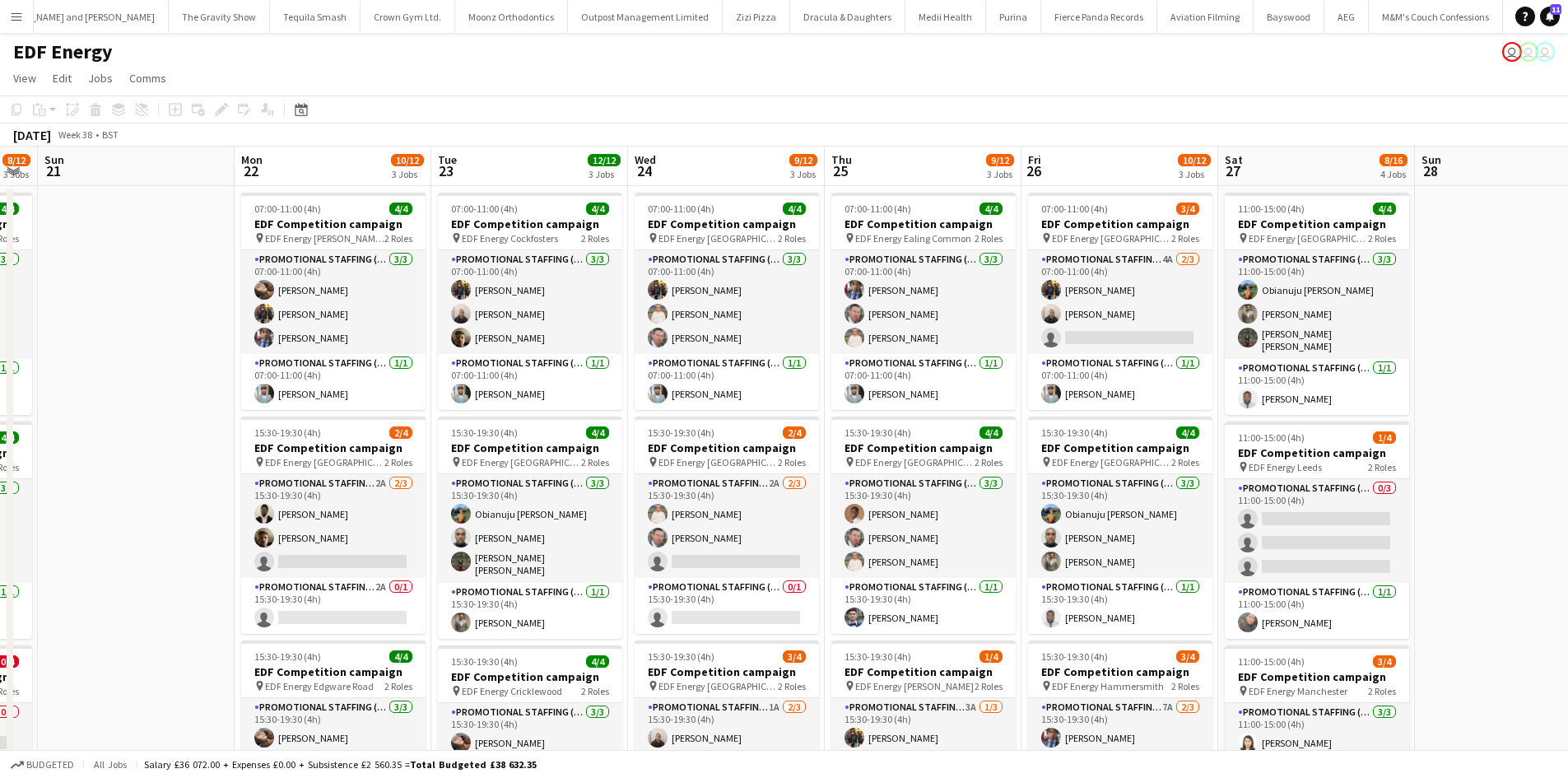
drag, startPoint x: 1305, startPoint y: 525, endPoint x: 886, endPoint y: 498, distance: 419.9
click at [886, 498] on app-calendar-viewport "Wed 17 10/12 3 Jobs Thu 18 8/12 3 Jobs Fri 19 8/12 3 Jobs Sat 20 8/12 3 Jobs Su…" at bounding box center [784, 663] width 1568 height 1033
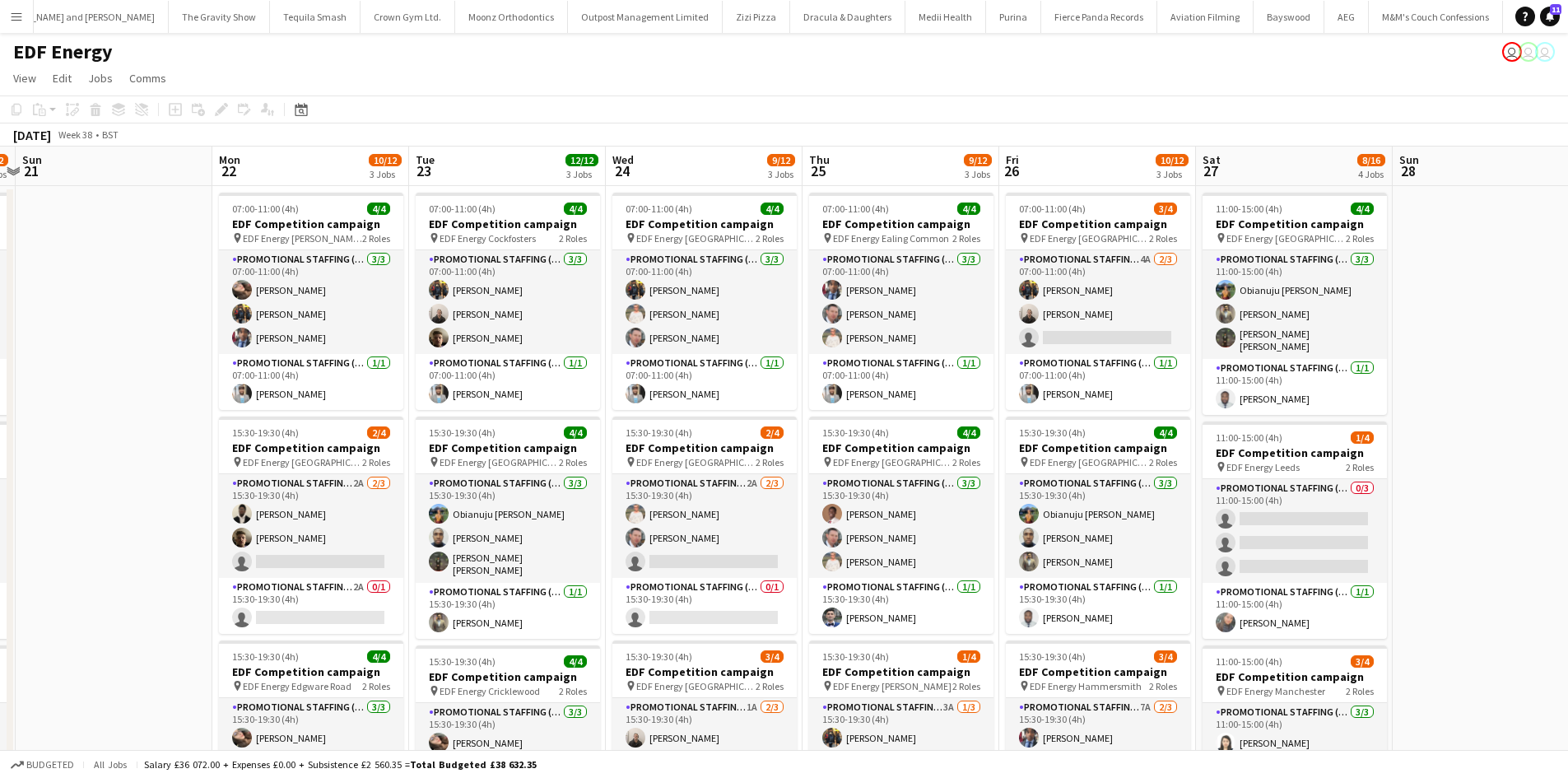
scroll to position [0, 473]
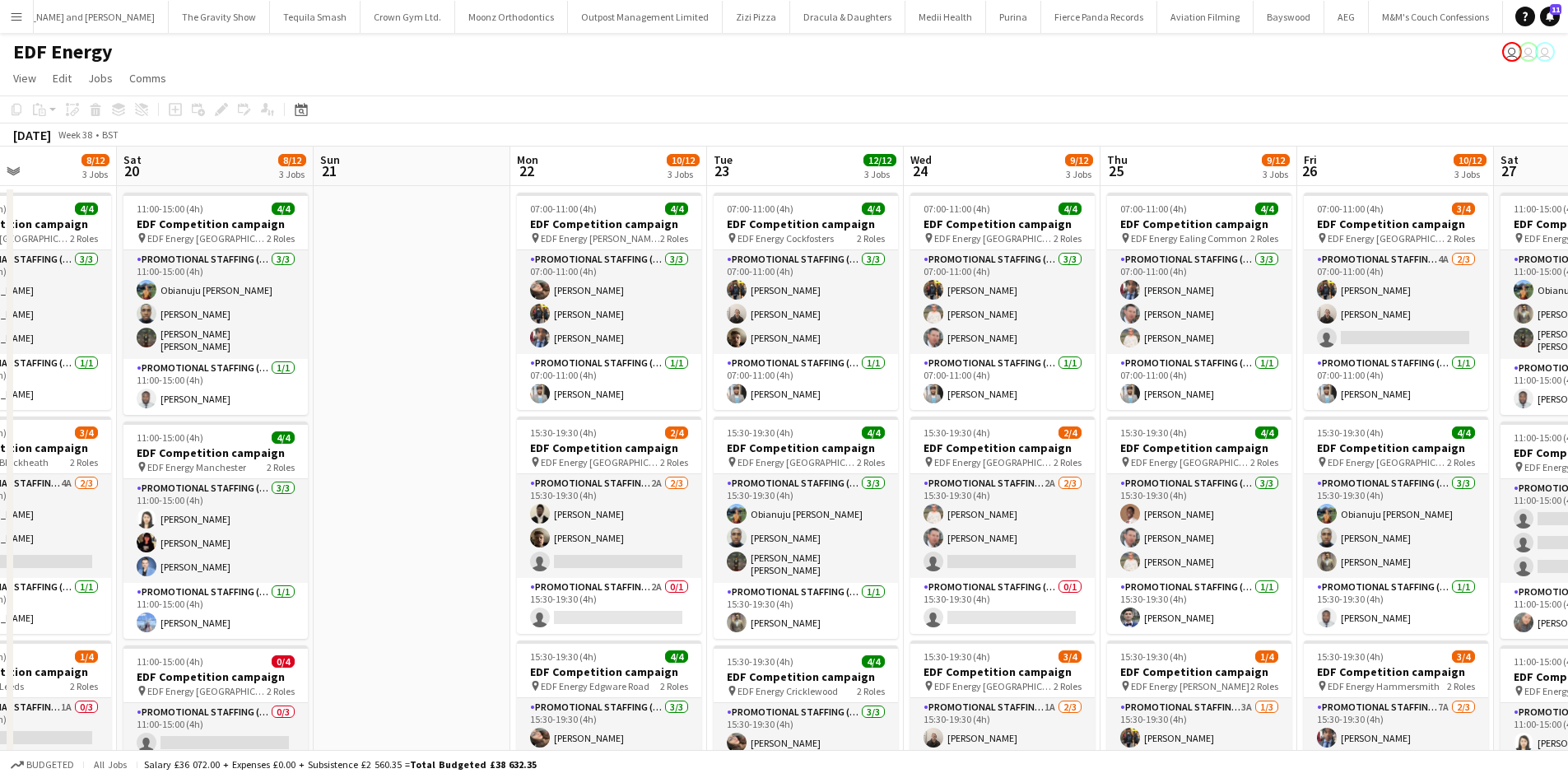
drag, startPoint x: 1445, startPoint y: 460, endPoint x: 1394, endPoint y: 452, distance: 51.6
click at [1394, 452] on app-calendar-viewport "Wed 17 10/12 3 Jobs Thu 18 8/12 3 Jobs Fri 19 8/12 3 Jobs Sat 20 8/12 3 Jobs Su…" at bounding box center [784, 663] width 1568 height 1033
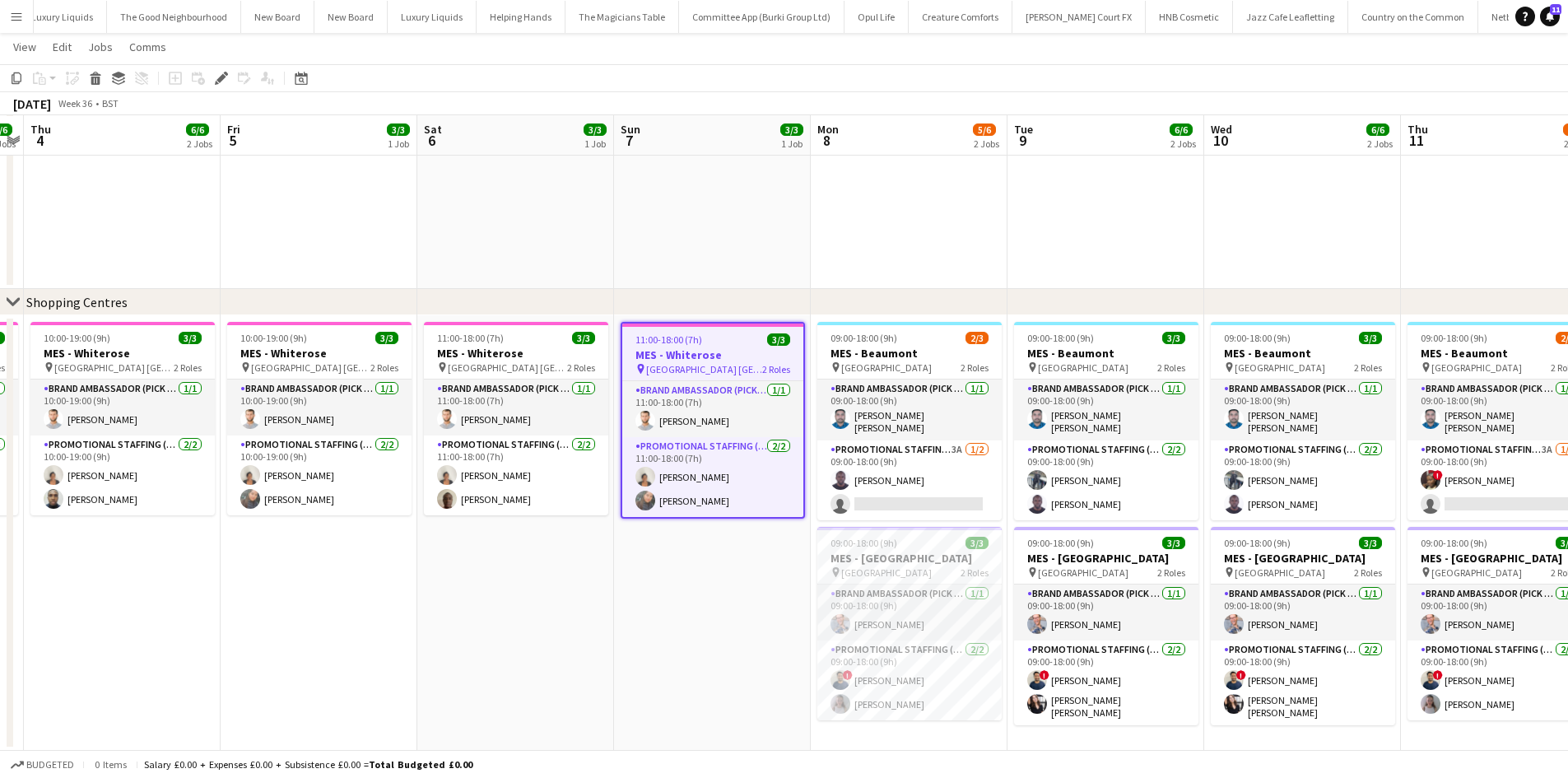
scroll to position [870, 0]
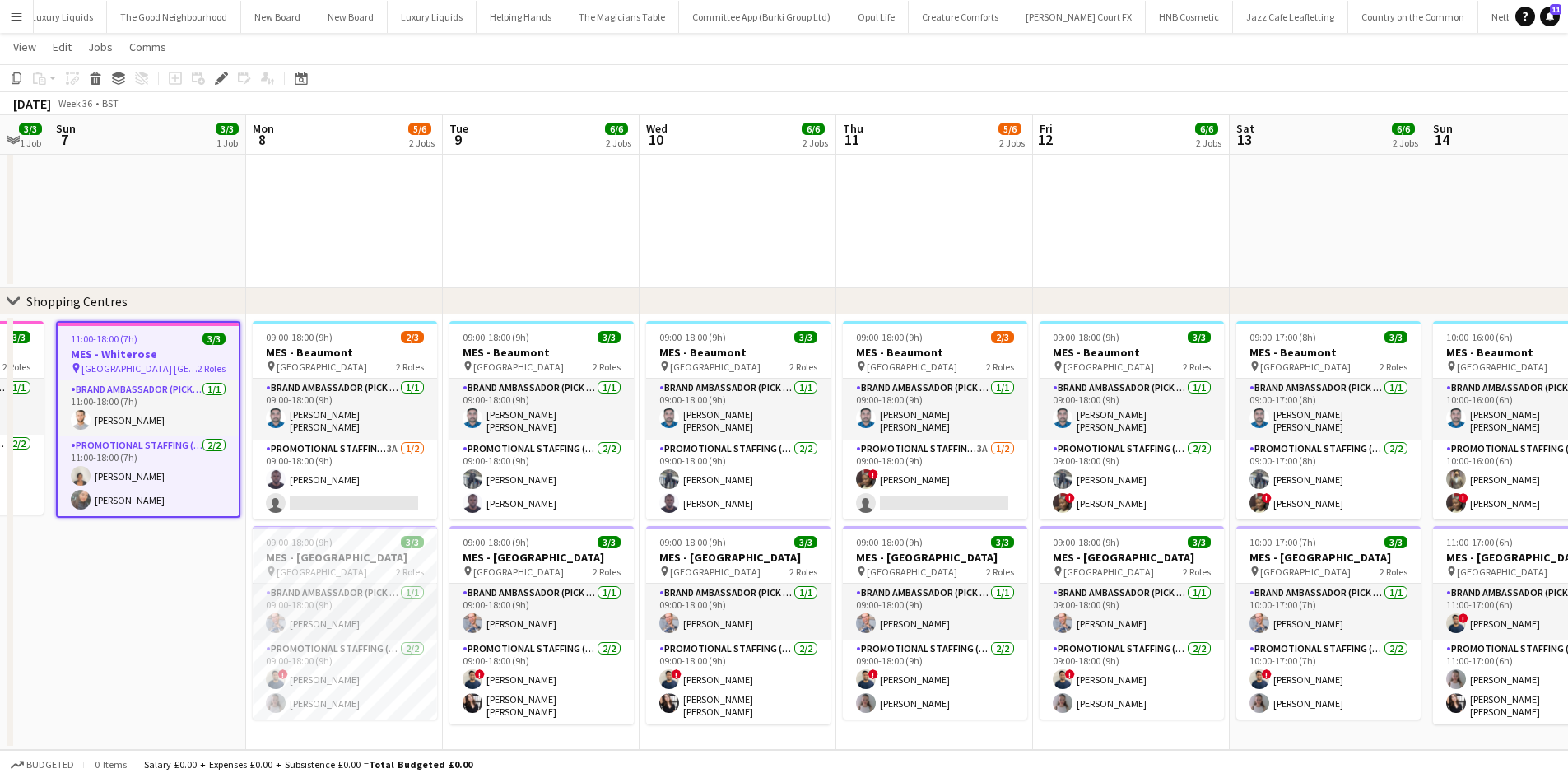
drag, startPoint x: 570, startPoint y: 588, endPoint x: 203, endPoint y: 537, distance: 370.5
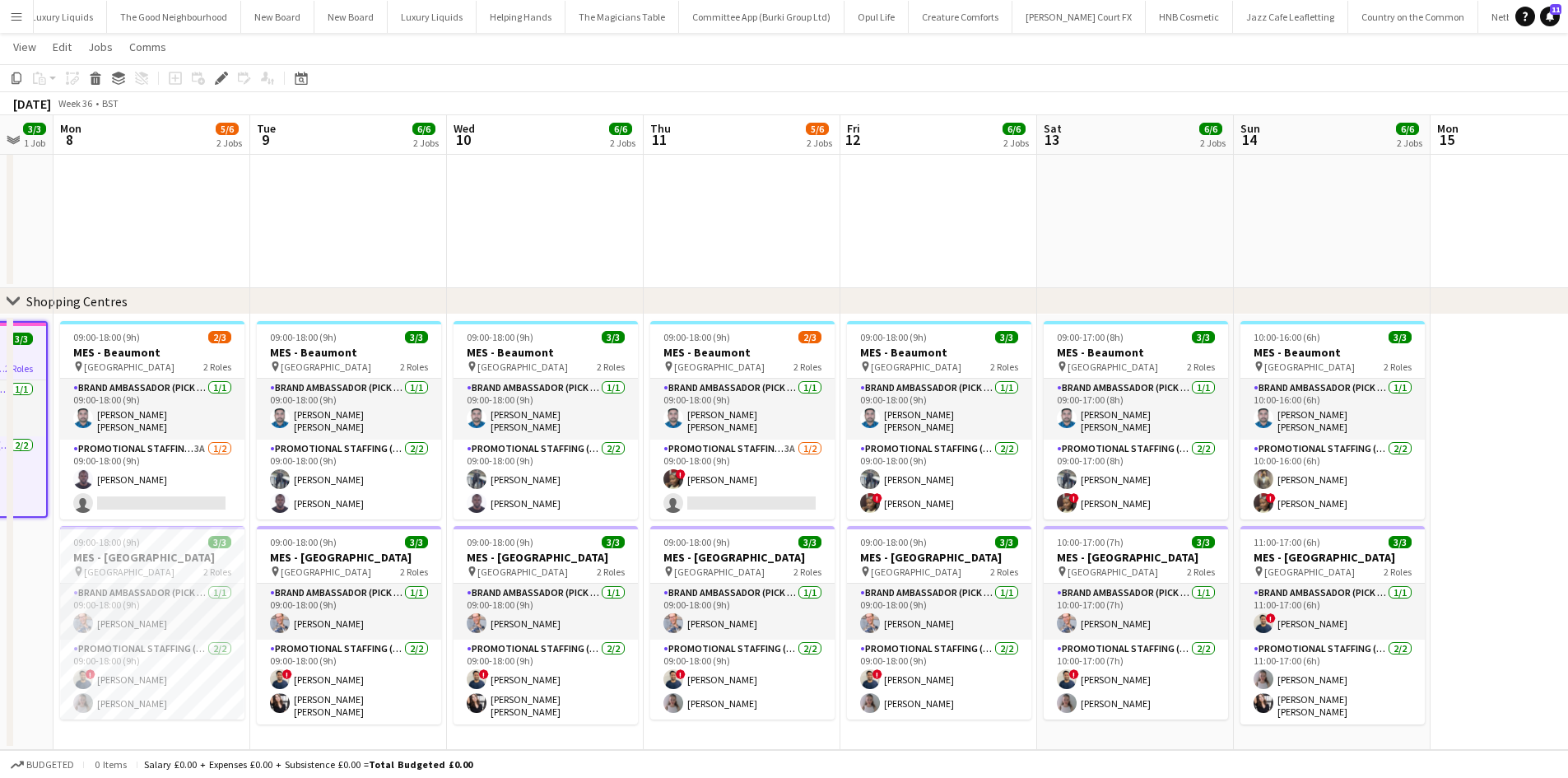
scroll to position [0, 510]
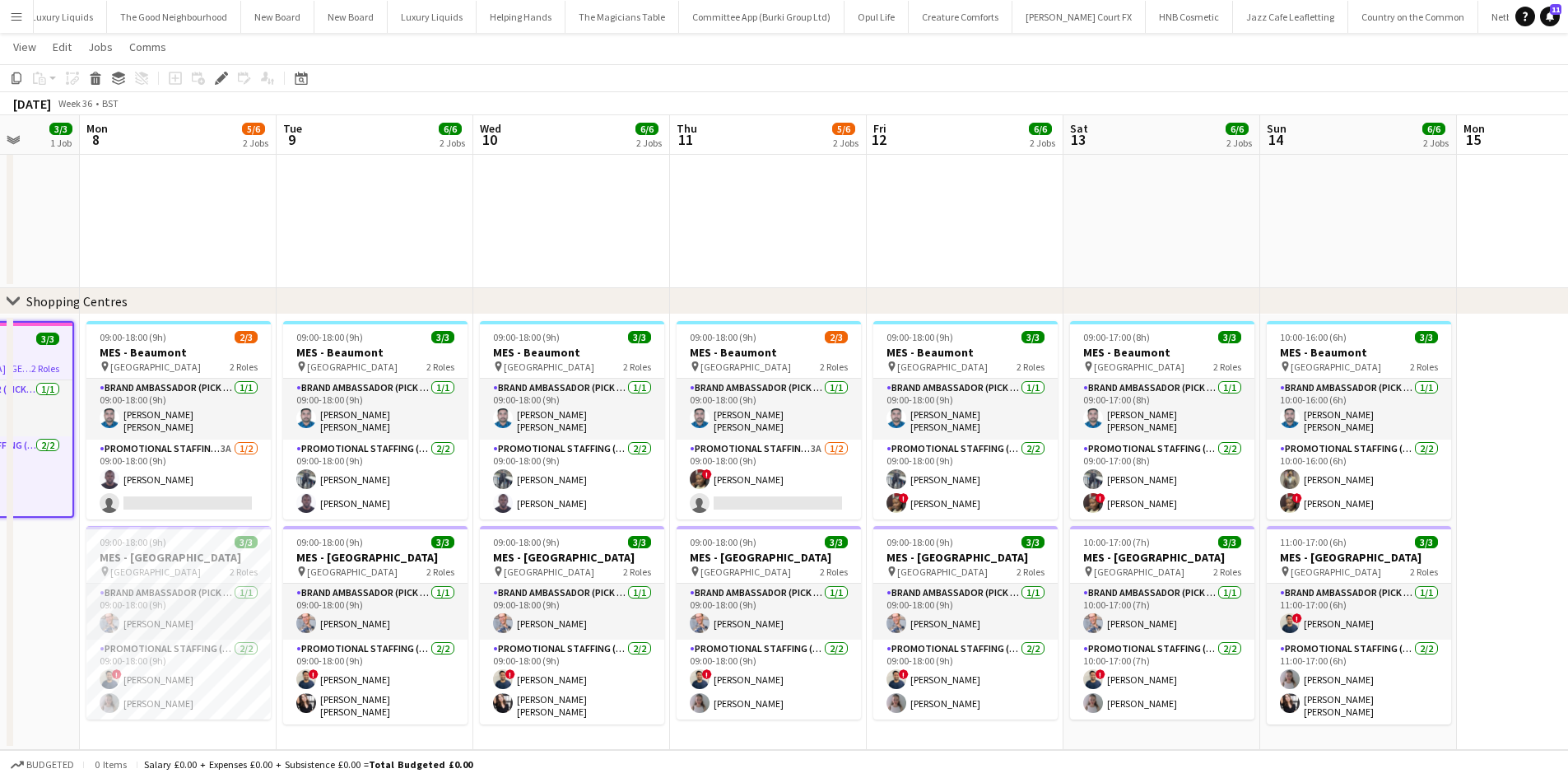
drag, startPoint x: 898, startPoint y: 608, endPoint x: 750, endPoint y: 605, distance: 148.0
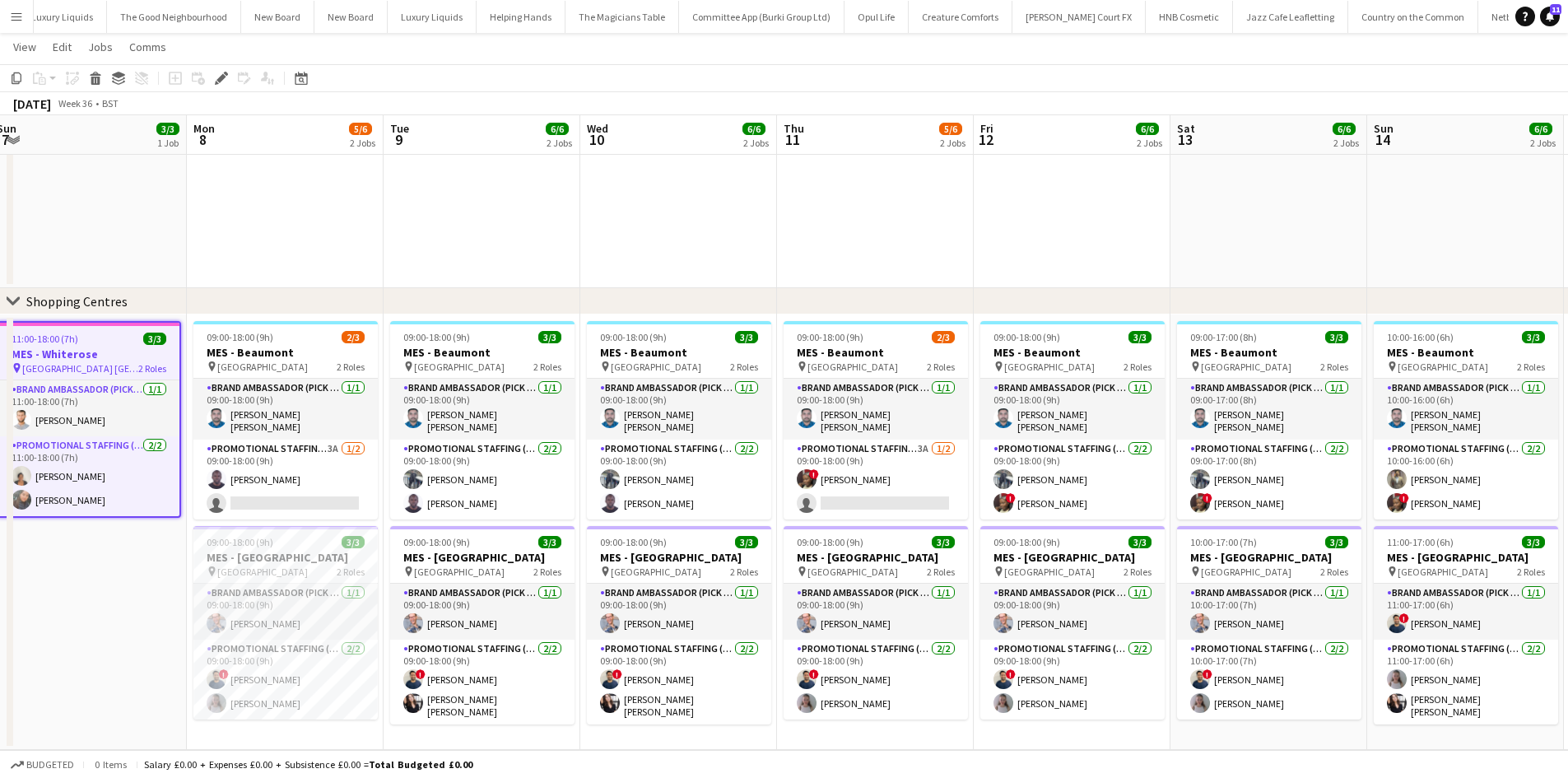
drag, startPoint x: 378, startPoint y: 223, endPoint x: 403, endPoint y: 223, distance: 25.0
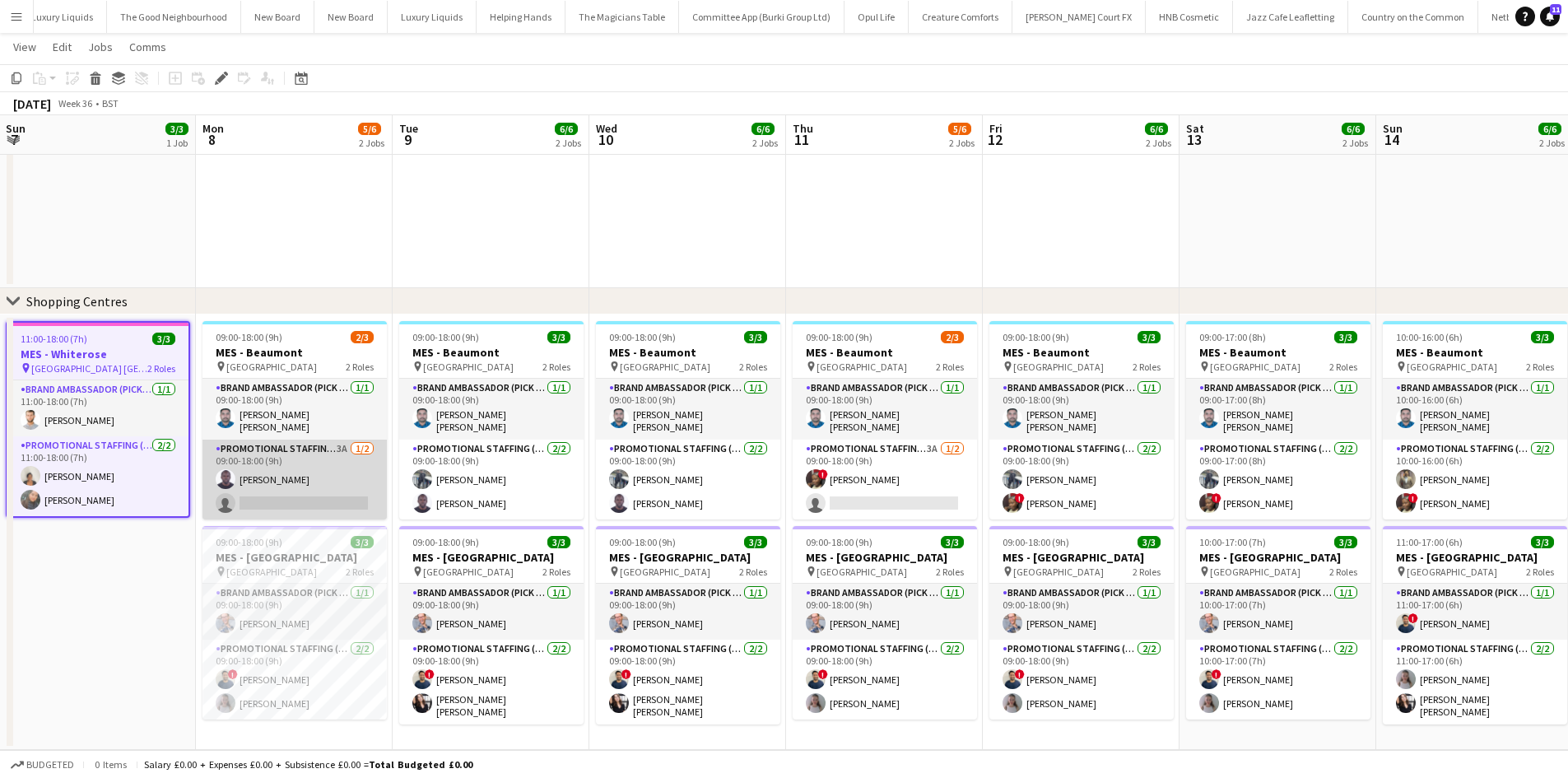
click at [351, 443] on app-card-role "Promotional Staffing (Brand Ambassadors) 3A 1/2 09:00-18:00 (9h) Edesiri Akpovw…" at bounding box center [294, 480] width 184 height 80
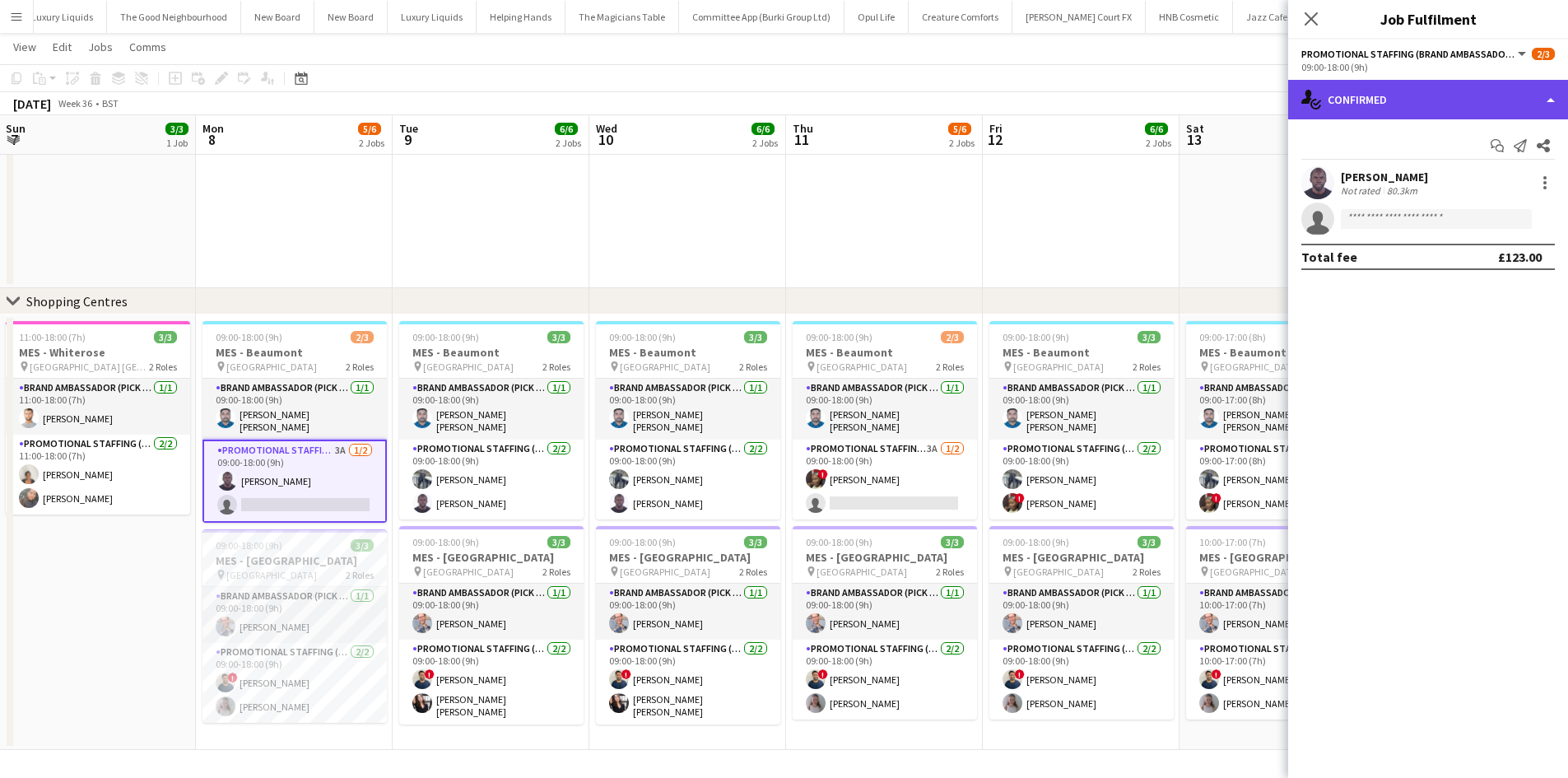
click at [1410, 110] on div "single-neutral-actions-check-2 Confirmed" at bounding box center [1428, 100] width 280 height 40
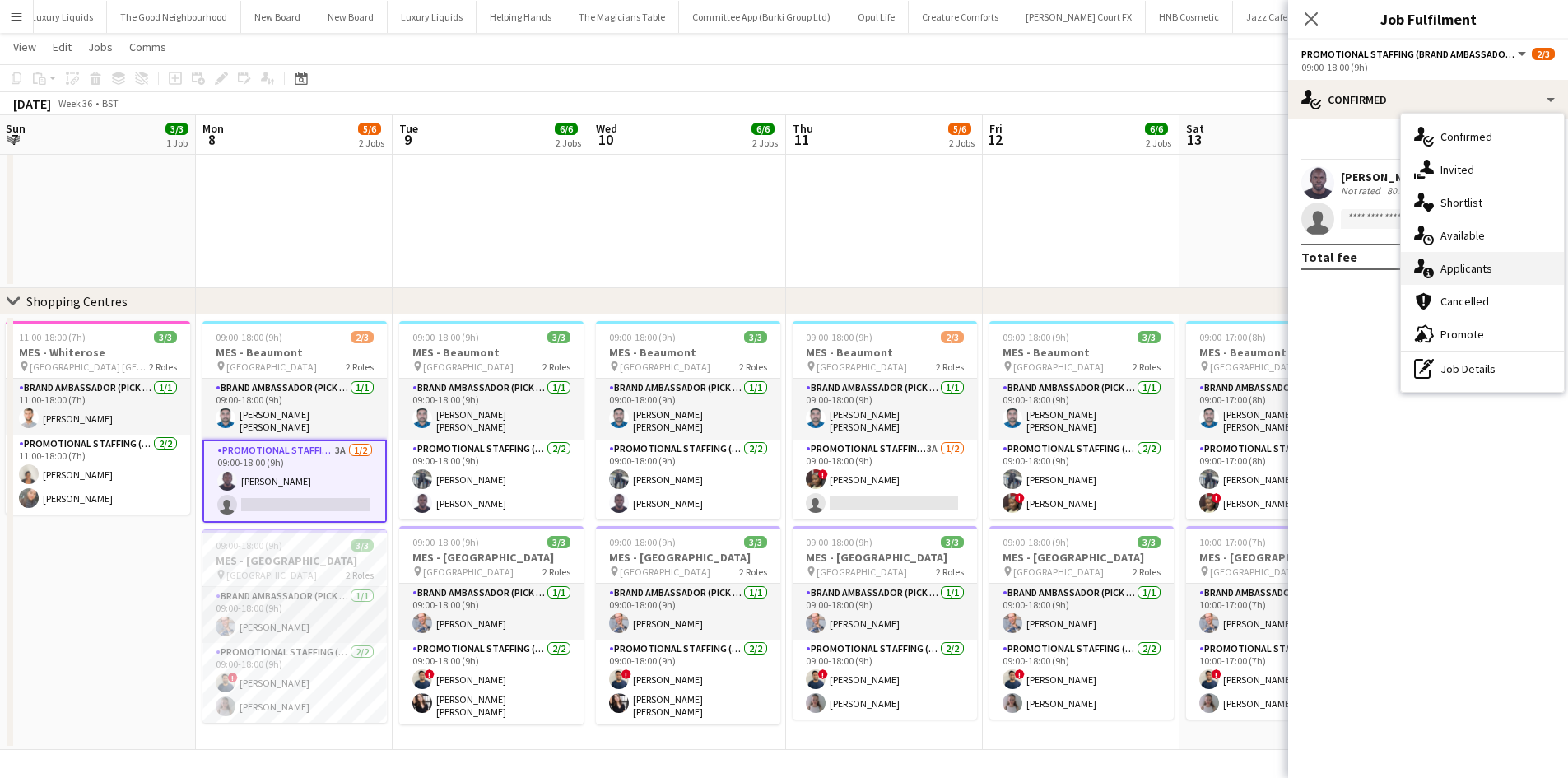
click at [1461, 265] on span "Applicants" at bounding box center [1466, 268] width 52 height 15
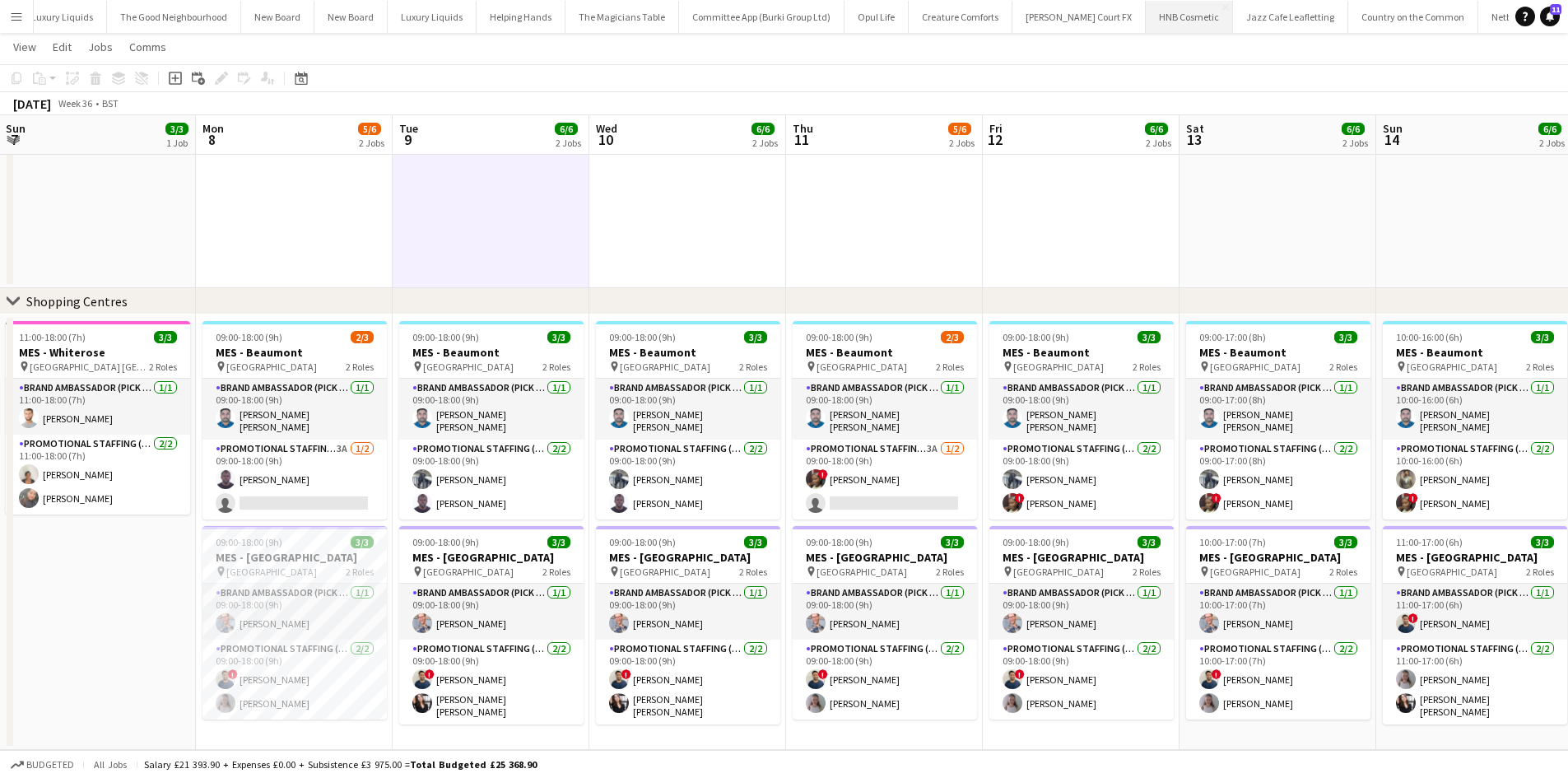
scroll to position [0, 399]
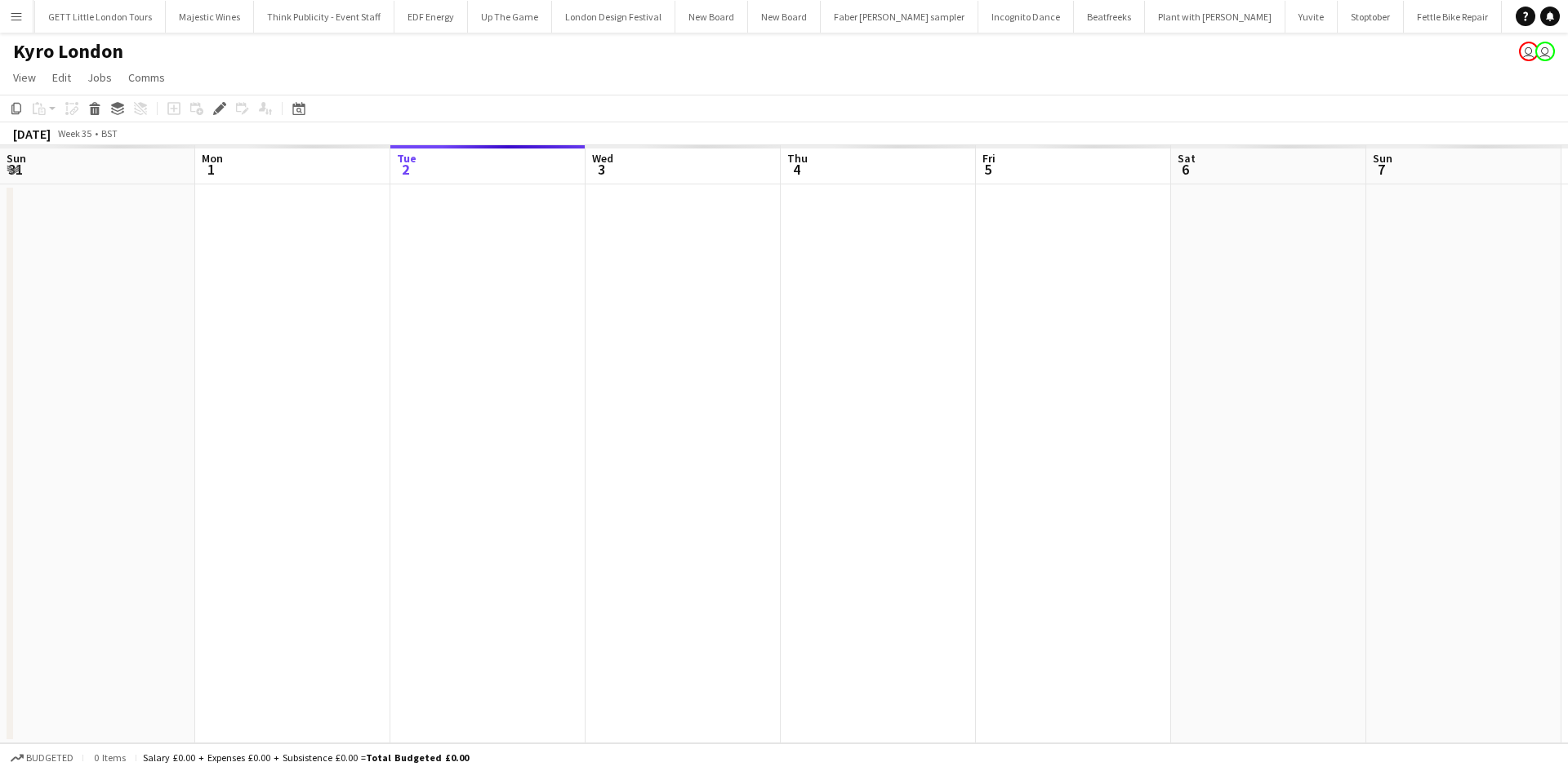
scroll to position [0, 562]
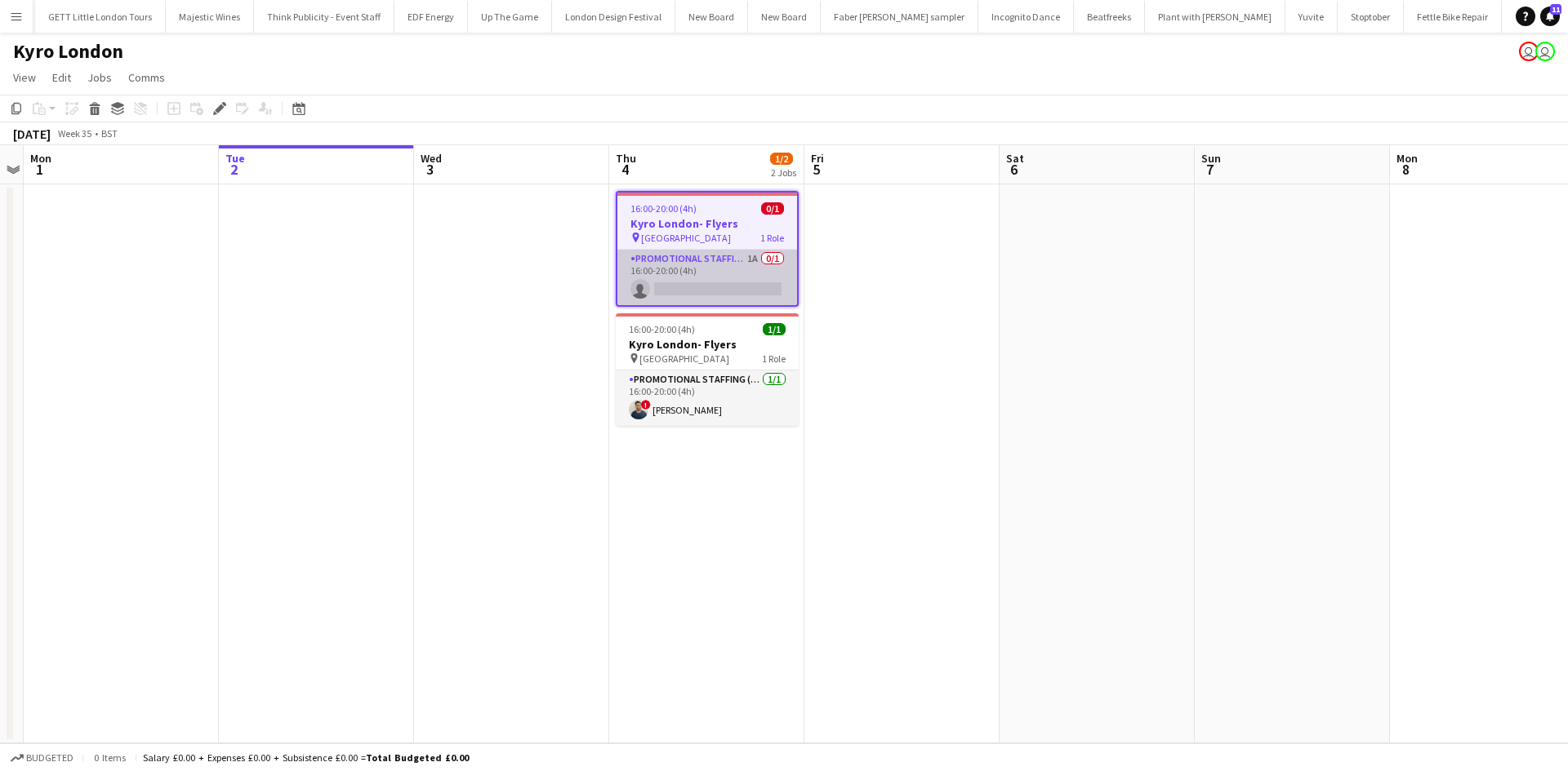
click at [744, 259] on app-card-role "Promotional Staffing (Brand Ambassadors) 1A 0/1 16:00-20:00 (4h) single-neutral…" at bounding box center [708, 278] width 180 height 56
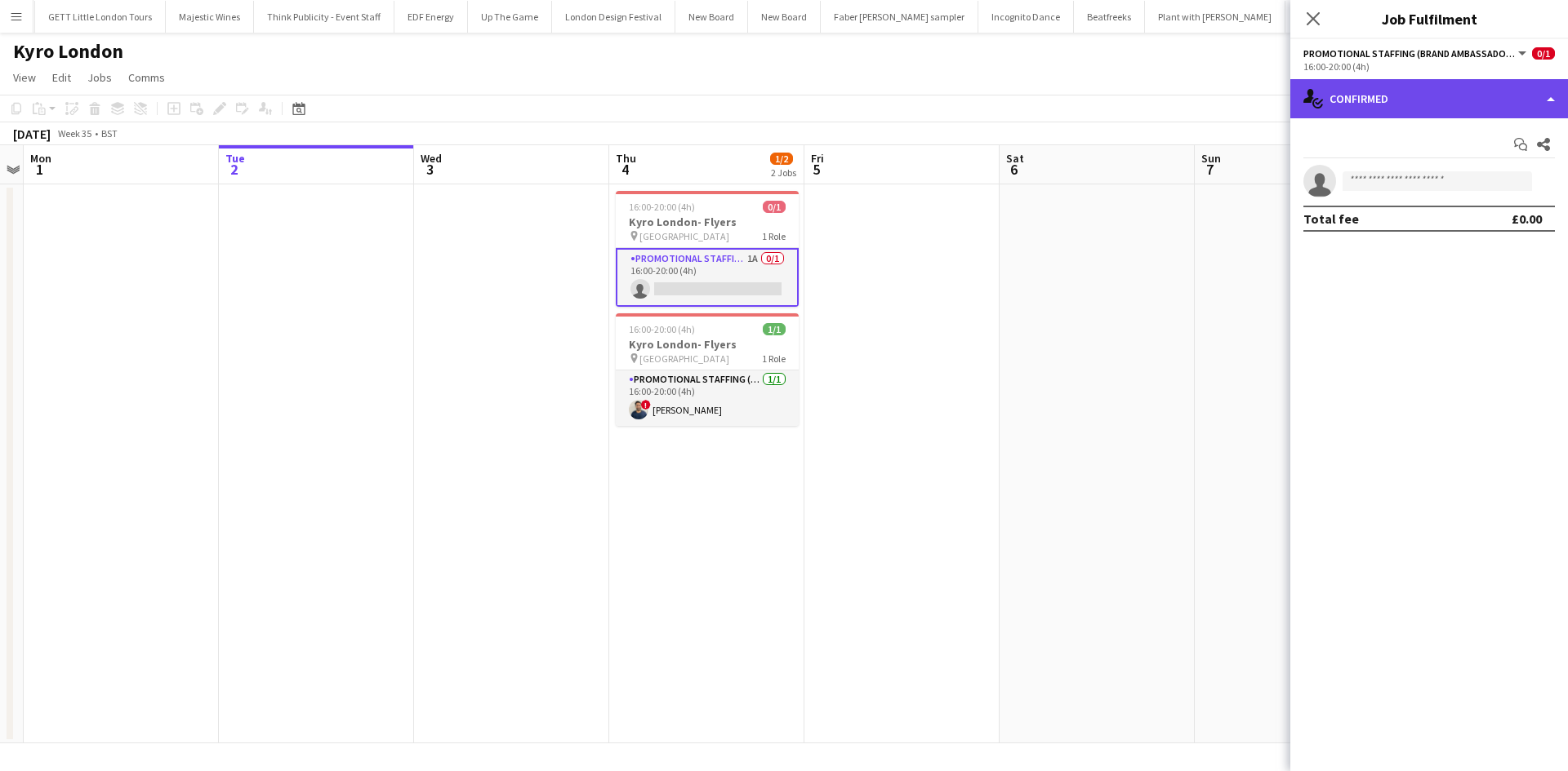
click at [1394, 106] on div "single-neutral-actions-check-2 Confirmed" at bounding box center [1429, 99] width 278 height 40
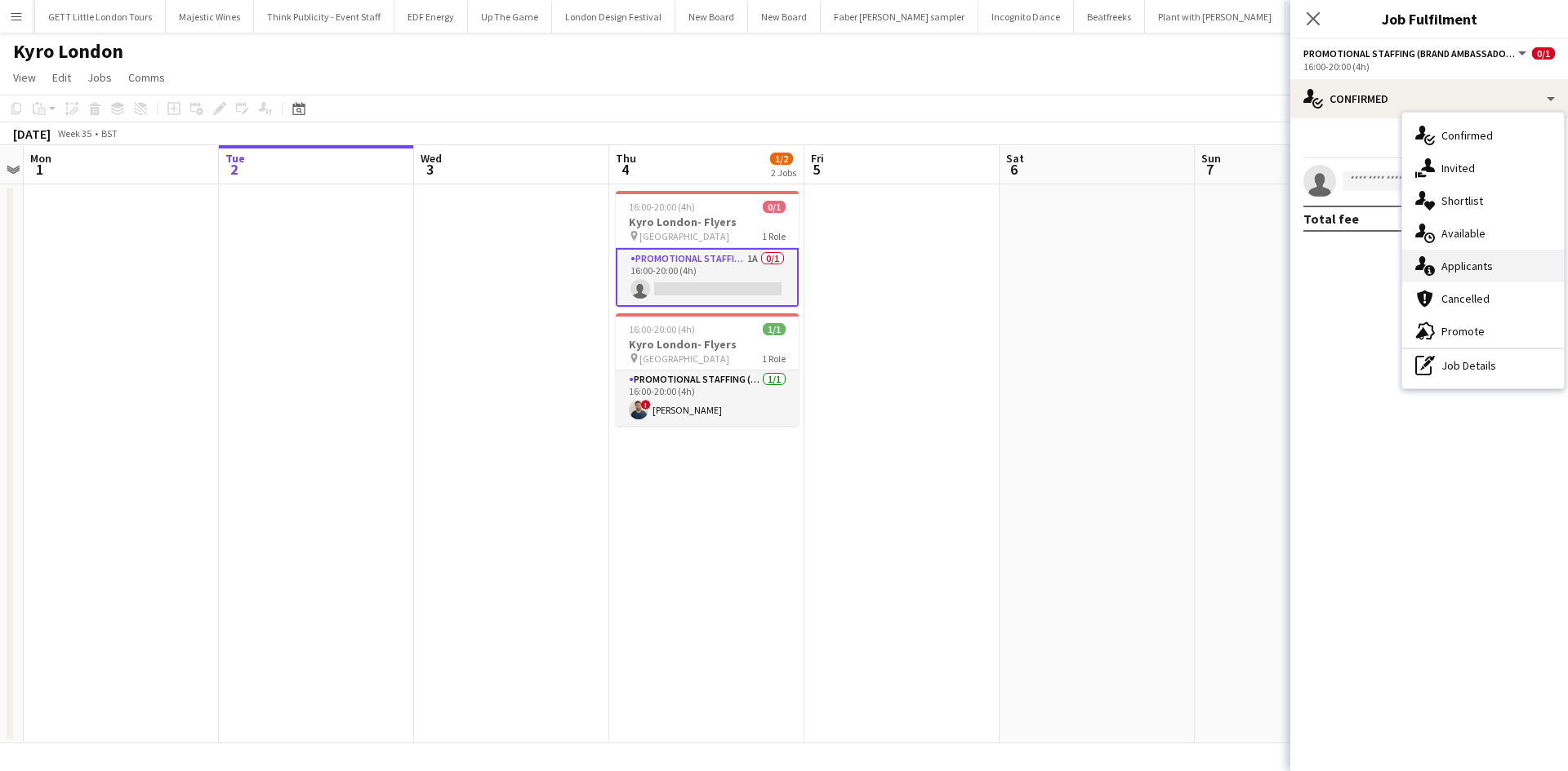
click at [1474, 260] on span "Applicants" at bounding box center [1466, 266] width 51 height 14
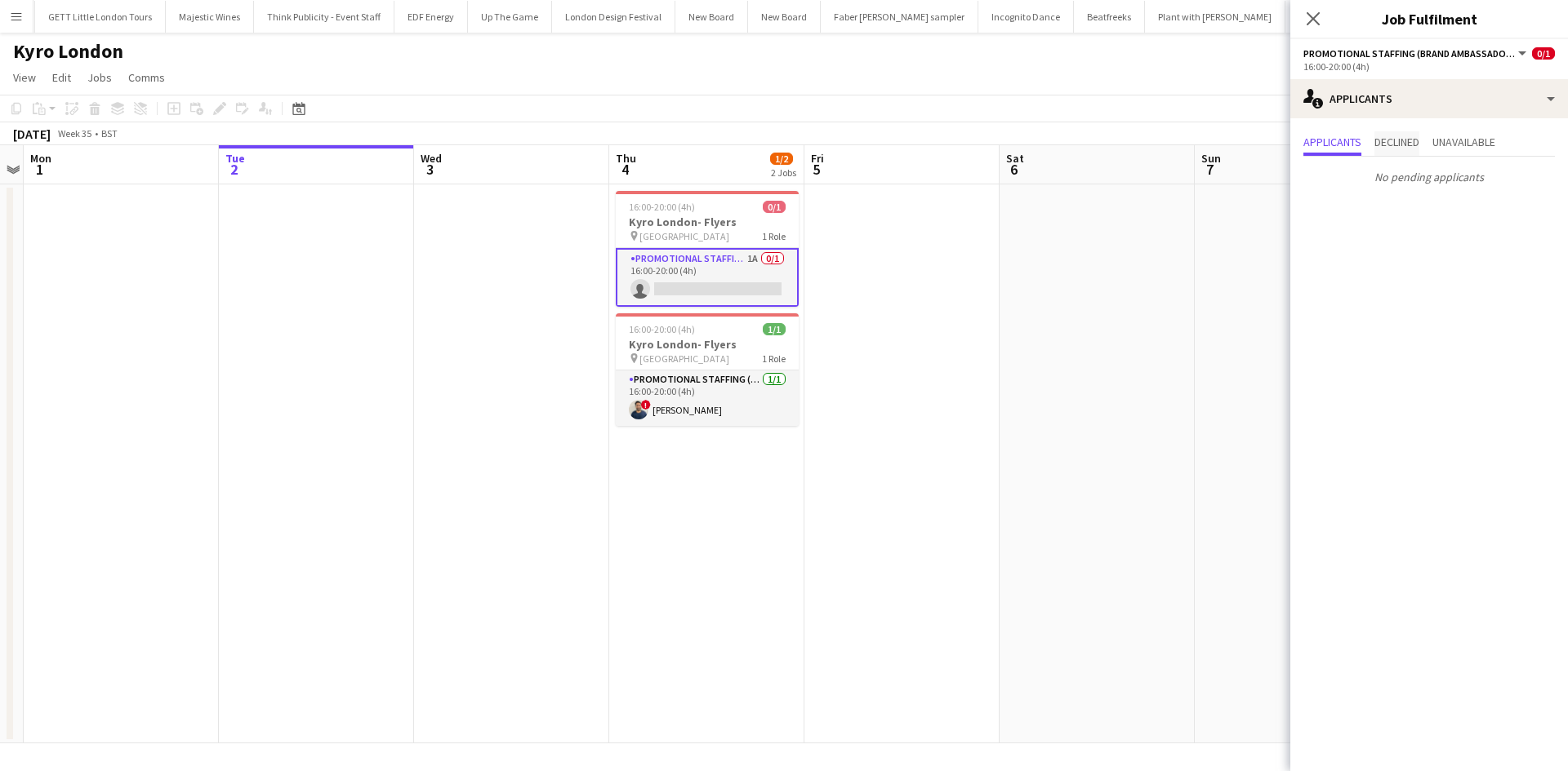
click at [1413, 147] on span "Declined" at bounding box center [1396, 142] width 45 height 12
click at [1477, 137] on span "Unavailable" at bounding box center [1464, 142] width 63 height 12
click at [752, 253] on app-card-role "Promotional Staffing (Brand Ambassadors) 1A 0/1 16:00-20:00 (4h) single-neutral…" at bounding box center [707, 277] width 183 height 58
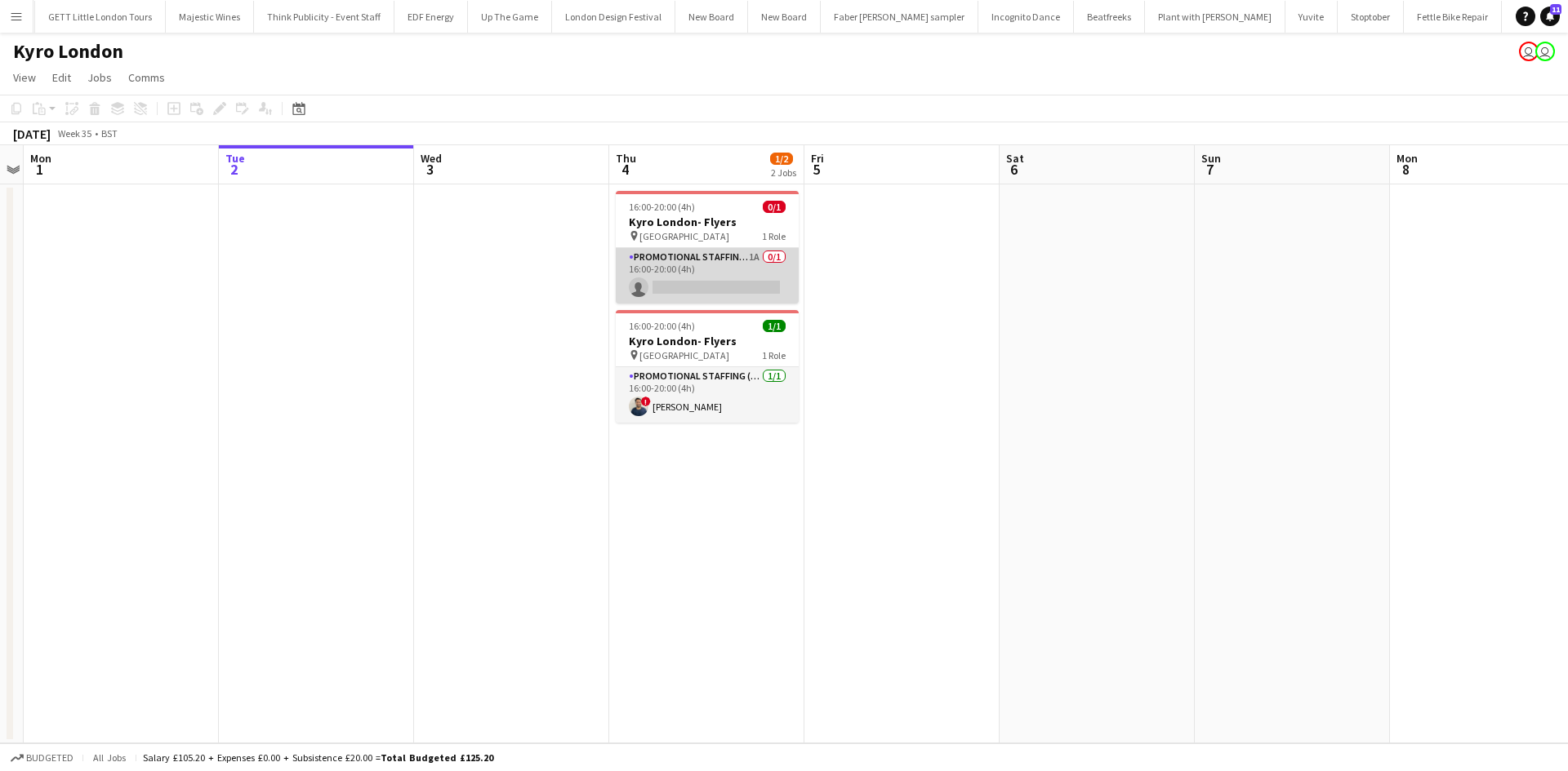
click at [753, 252] on app-card-role "Promotional Staffing (Brand Ambassadors) 1A 0/1 16:00-20:00 (4h) single-neutral…" at bounding box center [707, 276] width 183 height 56
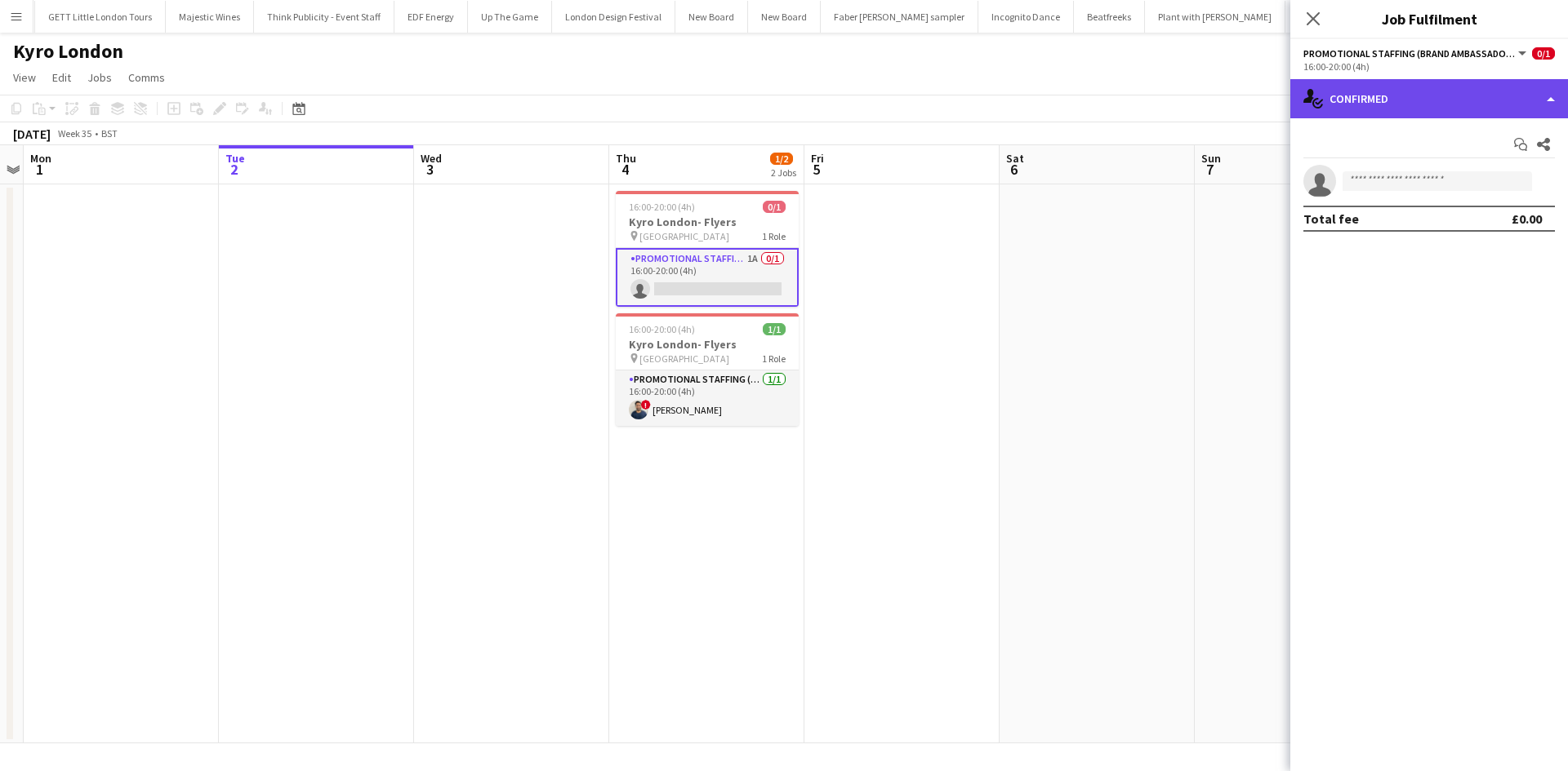
click at [1356, 93] on div "single-neutral-actions-check-2 Confirmed" at bounding box center [1429, 99] width 278 height 40
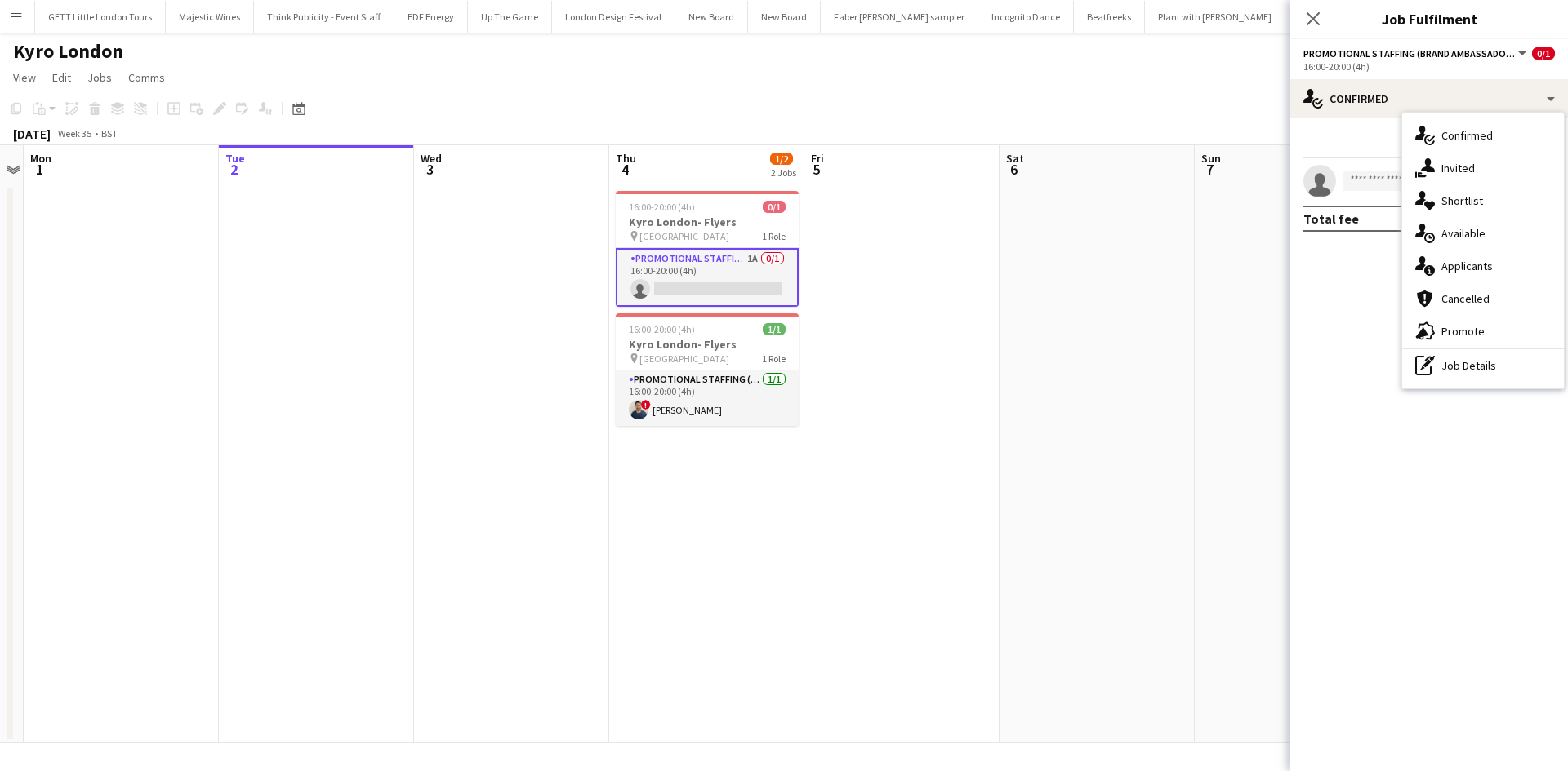
click at [1459, 163] on span "Invited" at bounding box center [1457, 168] width 33 height 14
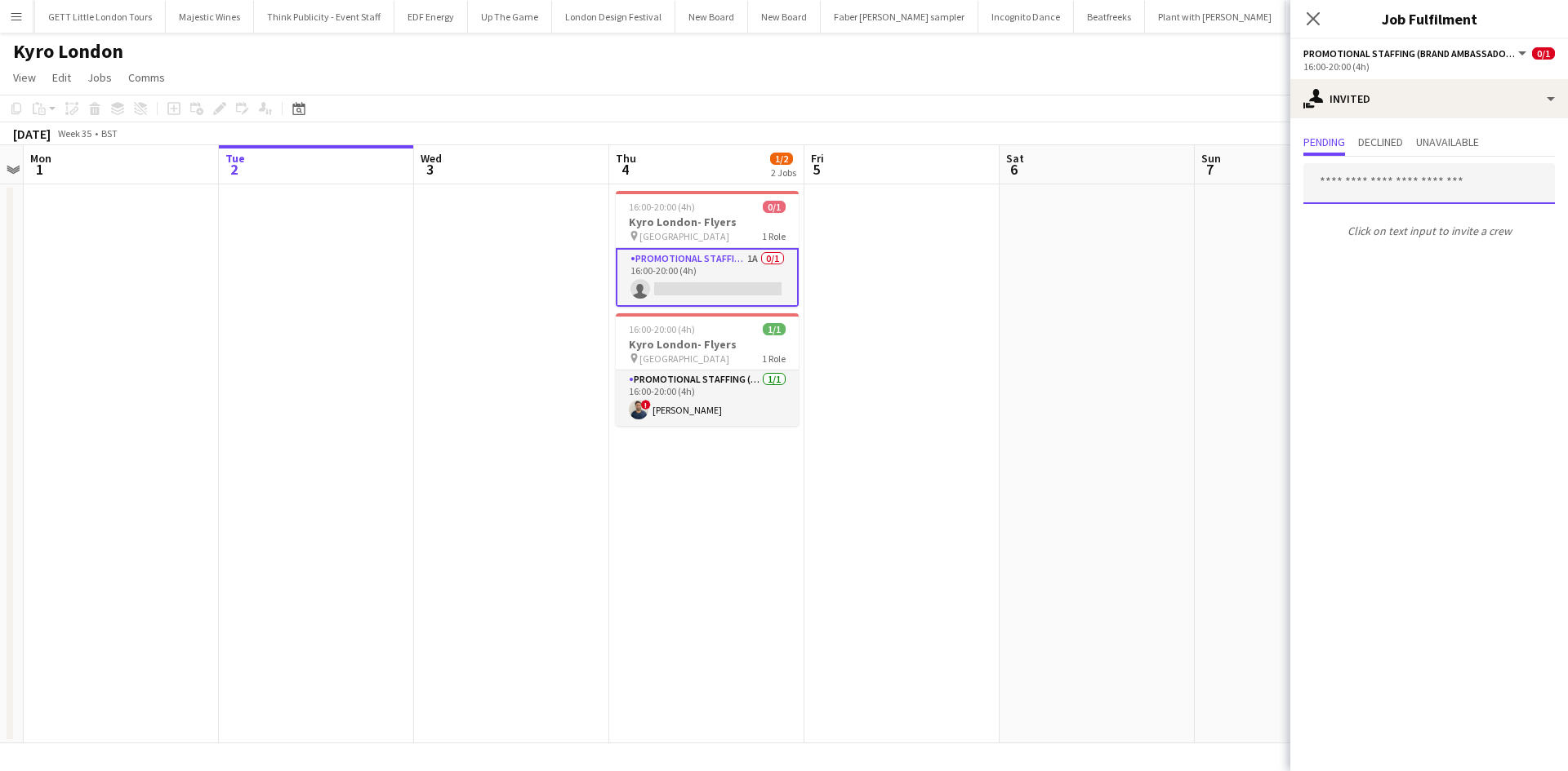
click at [1414, 199] on input "text" at bounding box center [1429, 183] width 252 height 40
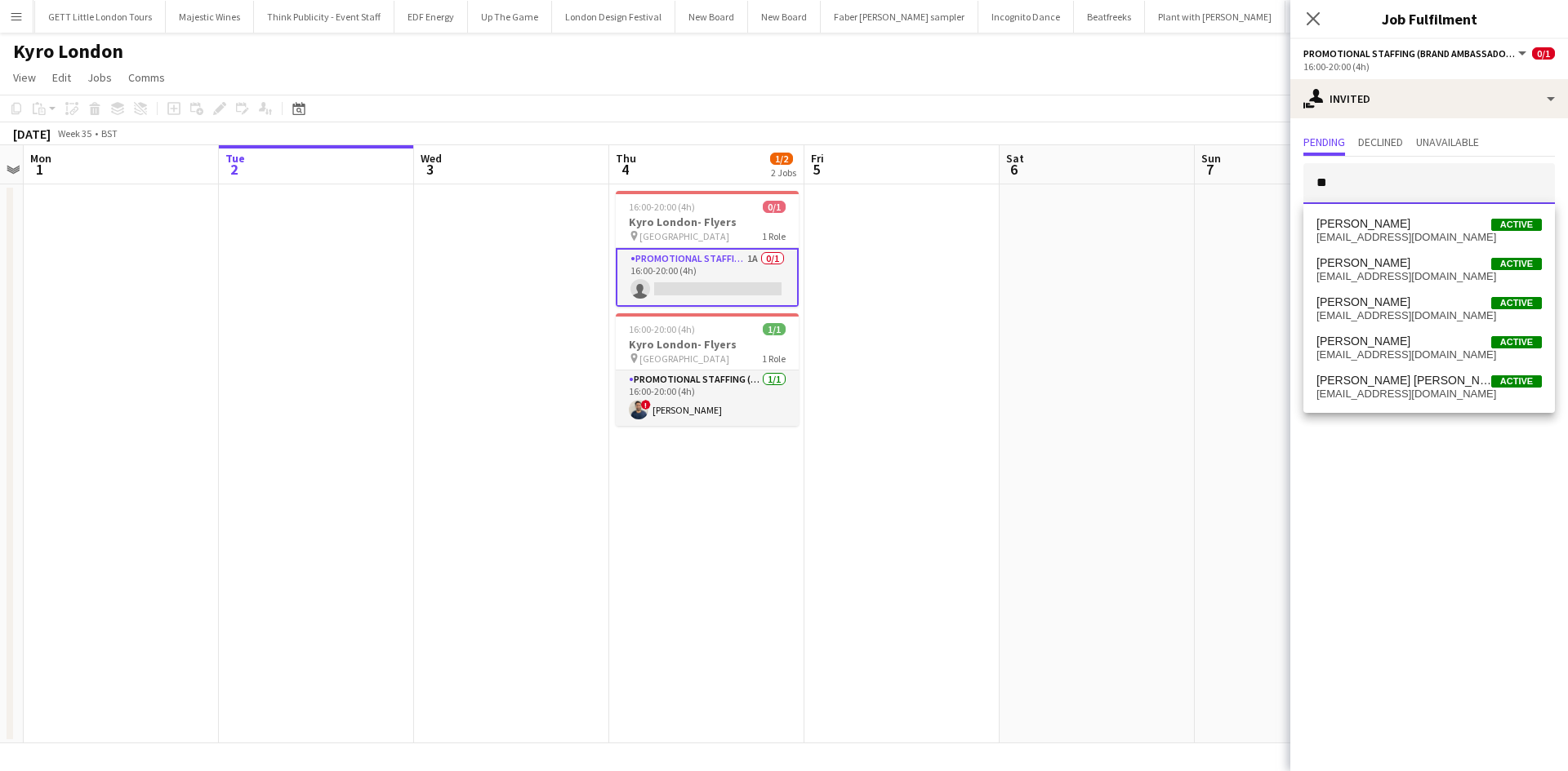
type input "*"
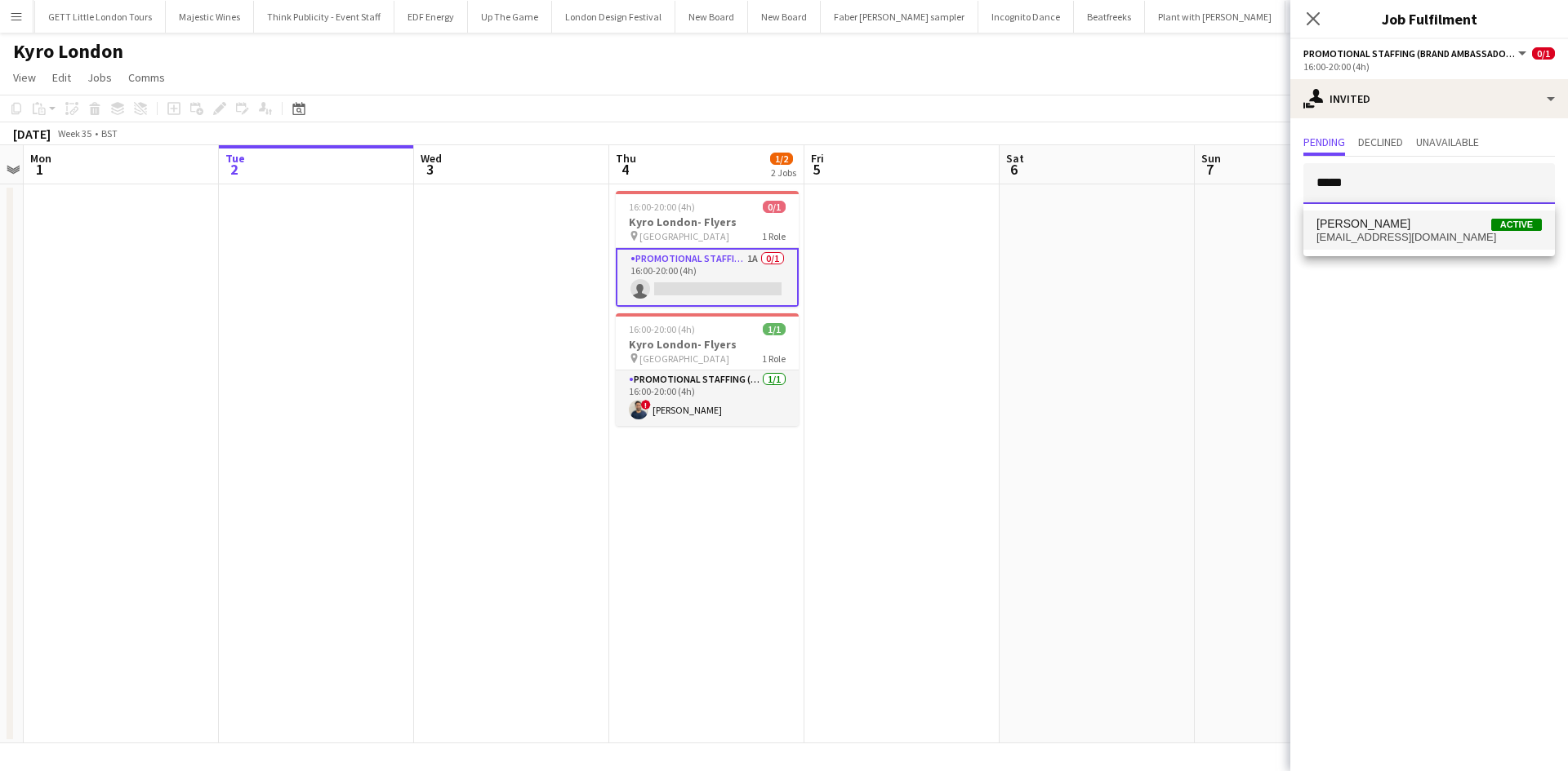
type input "*****"
click at [1347, 235] on span "abdullahridwan456@gmail.com" at bounding box center [1429, 237] width 226 height 13
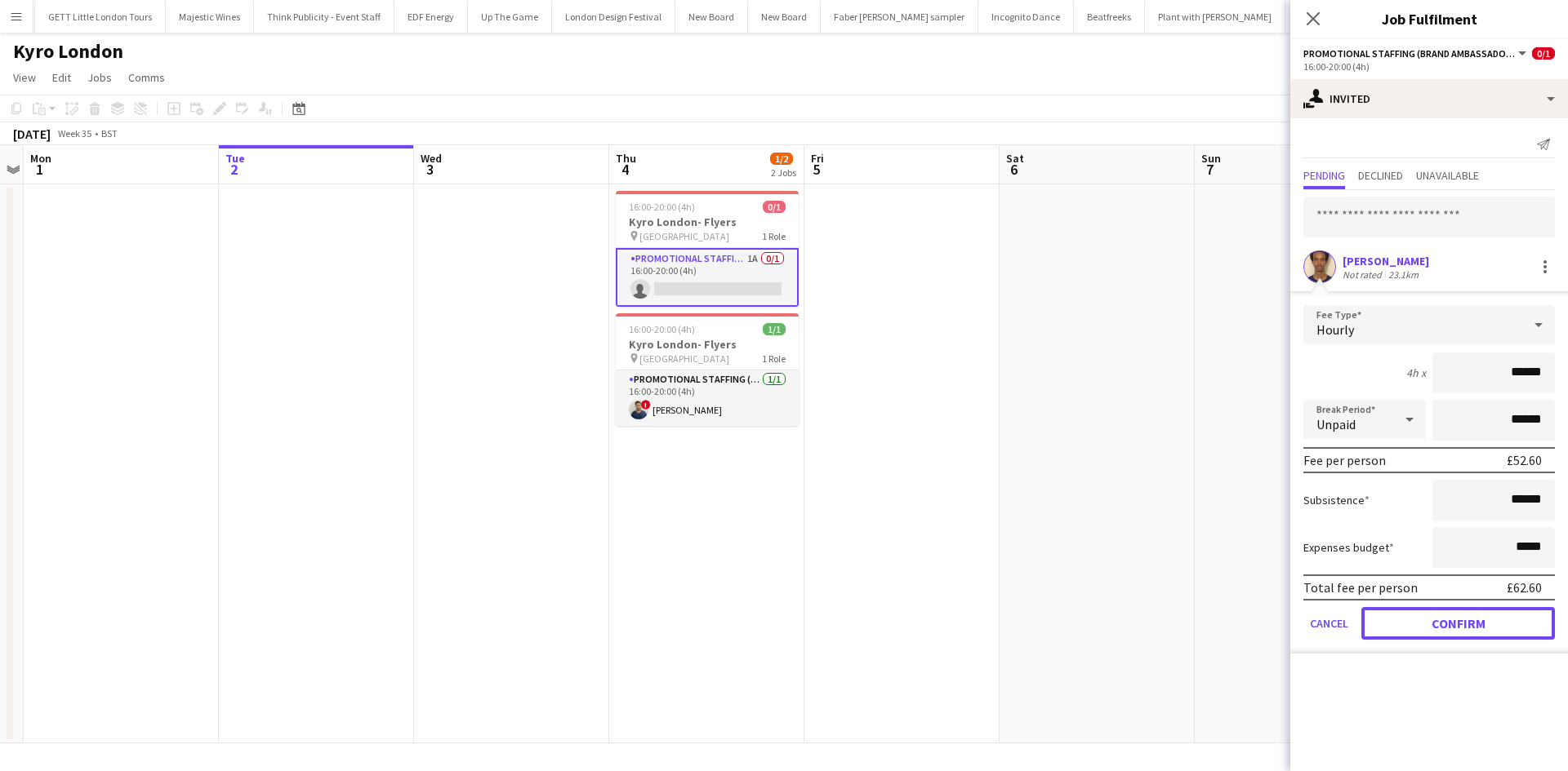
click at [1425, 622] on button "Confirm" at bounding box center [1457, 624] width 193 height 32
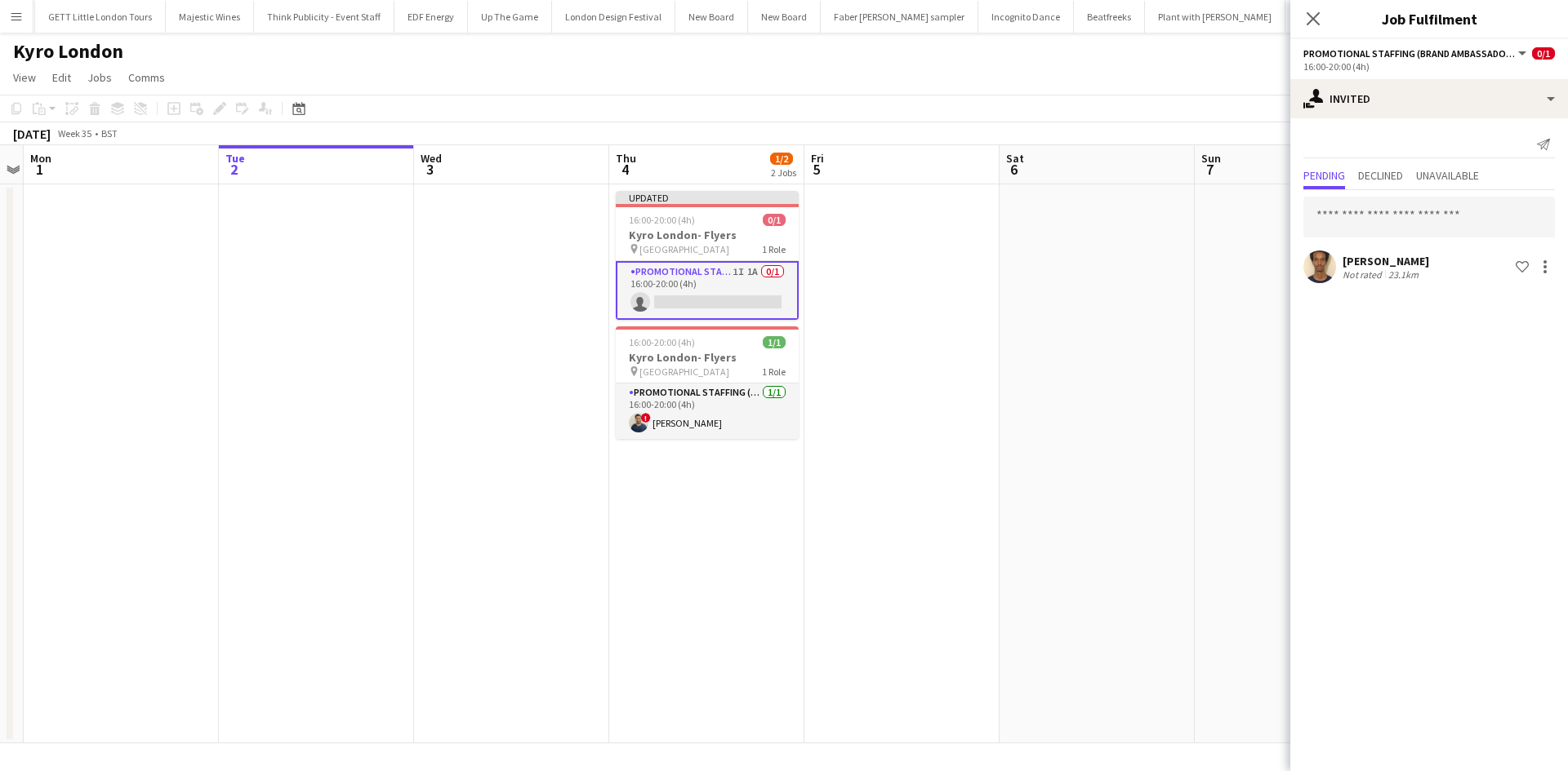
click at [1087, 414] on app-calendar-viewport "Fri 29 Sat 30 Sun 31 Mon 1 Tue 2 Wed 3 Thu 4 1/2 2 Jobs Fri 5 Sat 6 Sun 7 Mon 8…" at bounding box center [784, 445] width 1568 height 598
click at [1048, 321] on app-date-cell at bounding box center [1103, 464] width 195 height 559
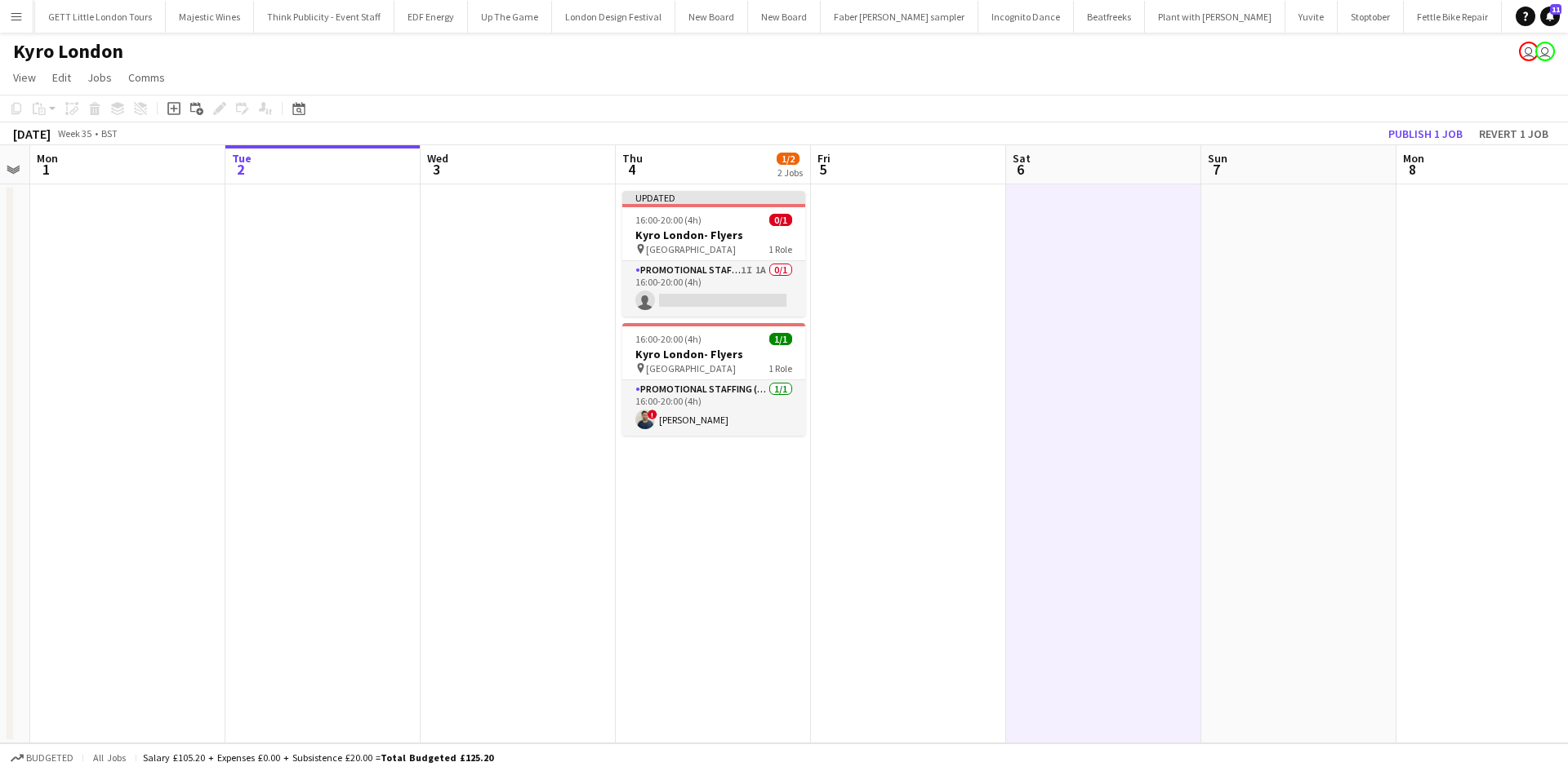
scroll to position [0, 555]
click at [1429, 131] on button "Publish 1 job" at bounding box center [1425, 134] width 87 height 22
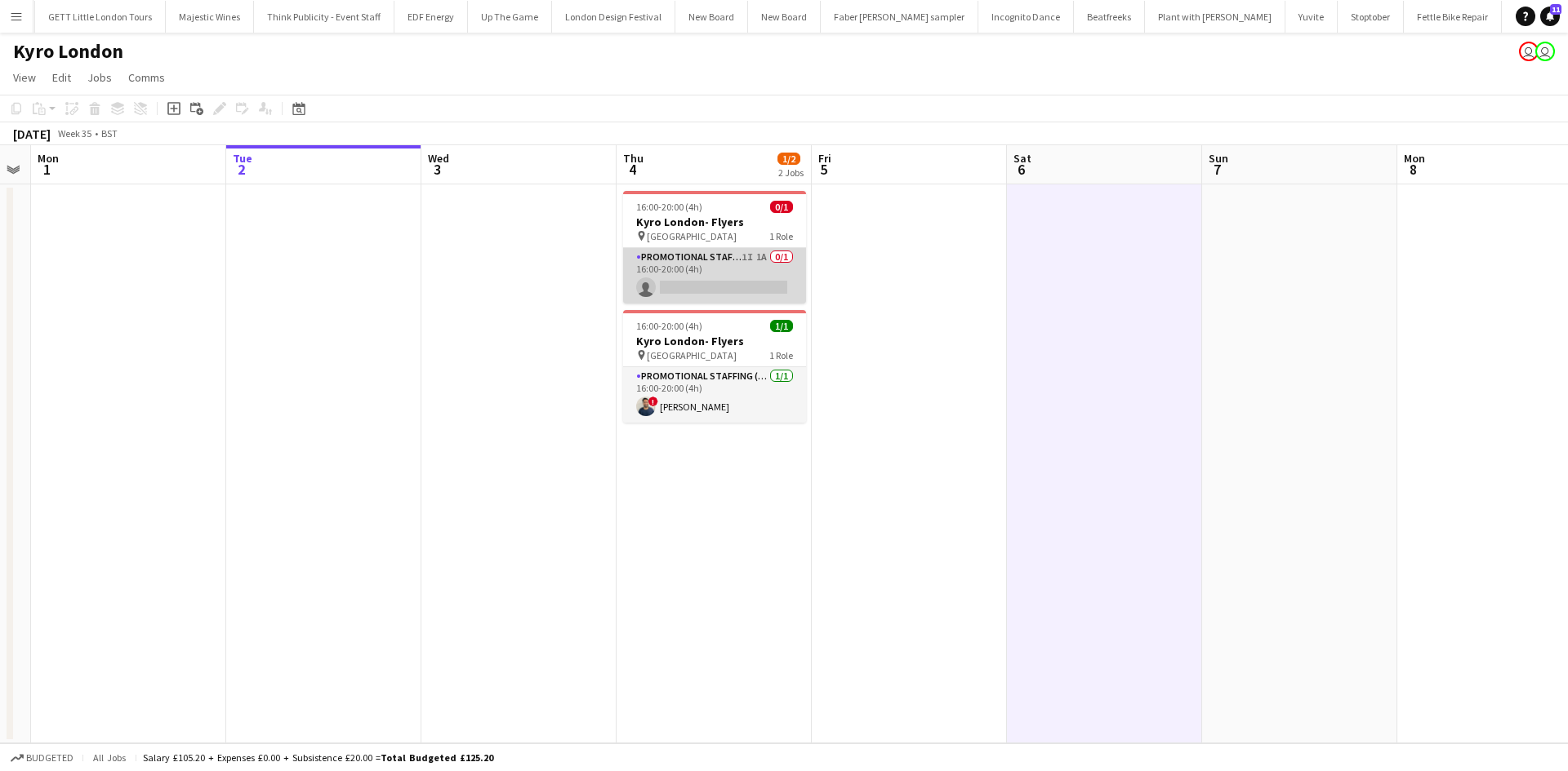
drag, startPoint x: 753, startPoint y: 260, endPoint x: 709, endPoint y: 263, distance: 44.1
click at [756, 255] on app-card-role "Promotional Staffing (Brand Ambassadors) 1I 1A 0/1 16:00-20:00 (4h) single-neut…" at bounding box center [714, 276] width 183 height 56
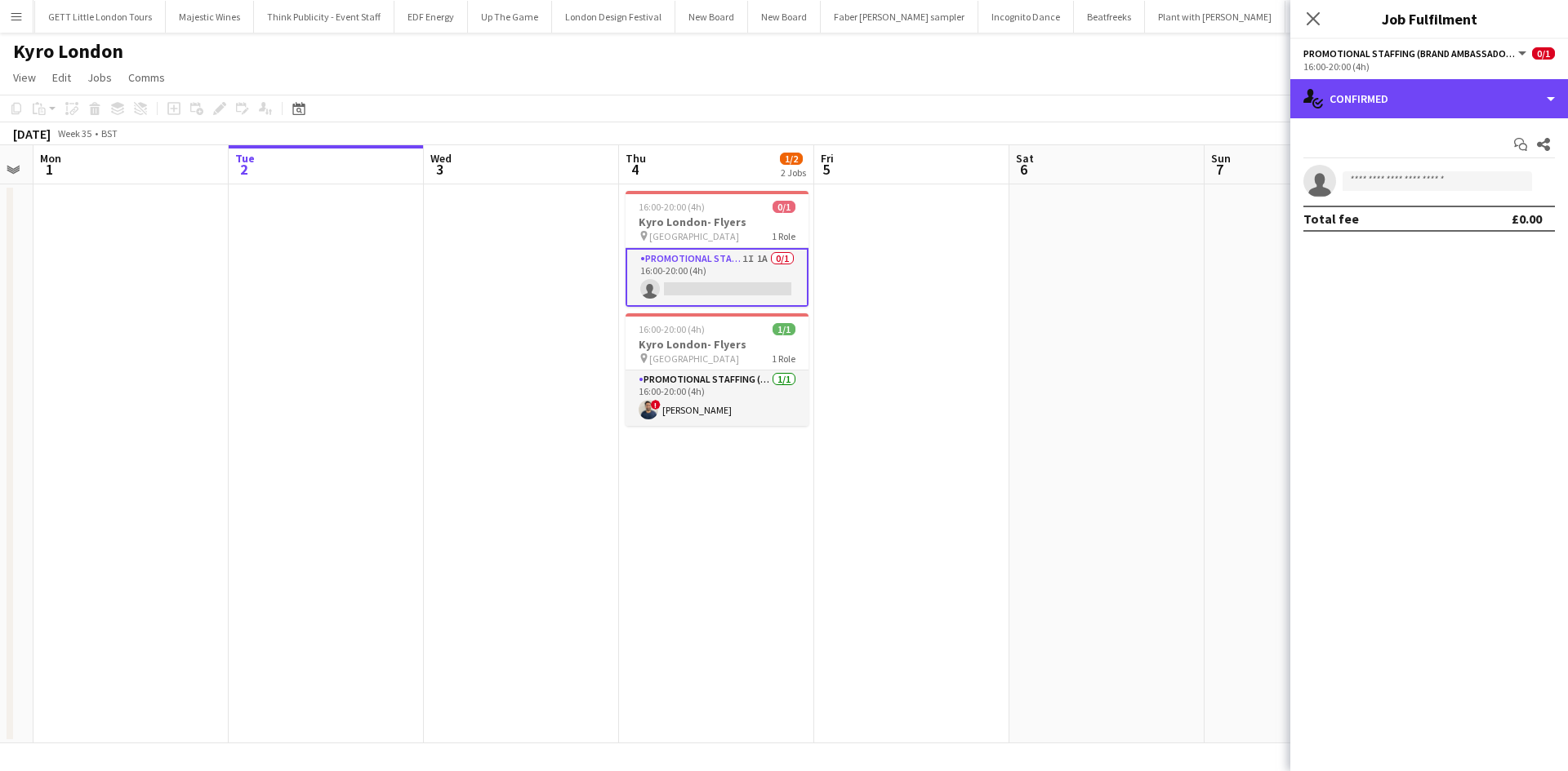
click at [1365, 90] on div "single-neutral-actions-check-2 Confirmed" at bounding box center [1429, 99] width 278 height 40
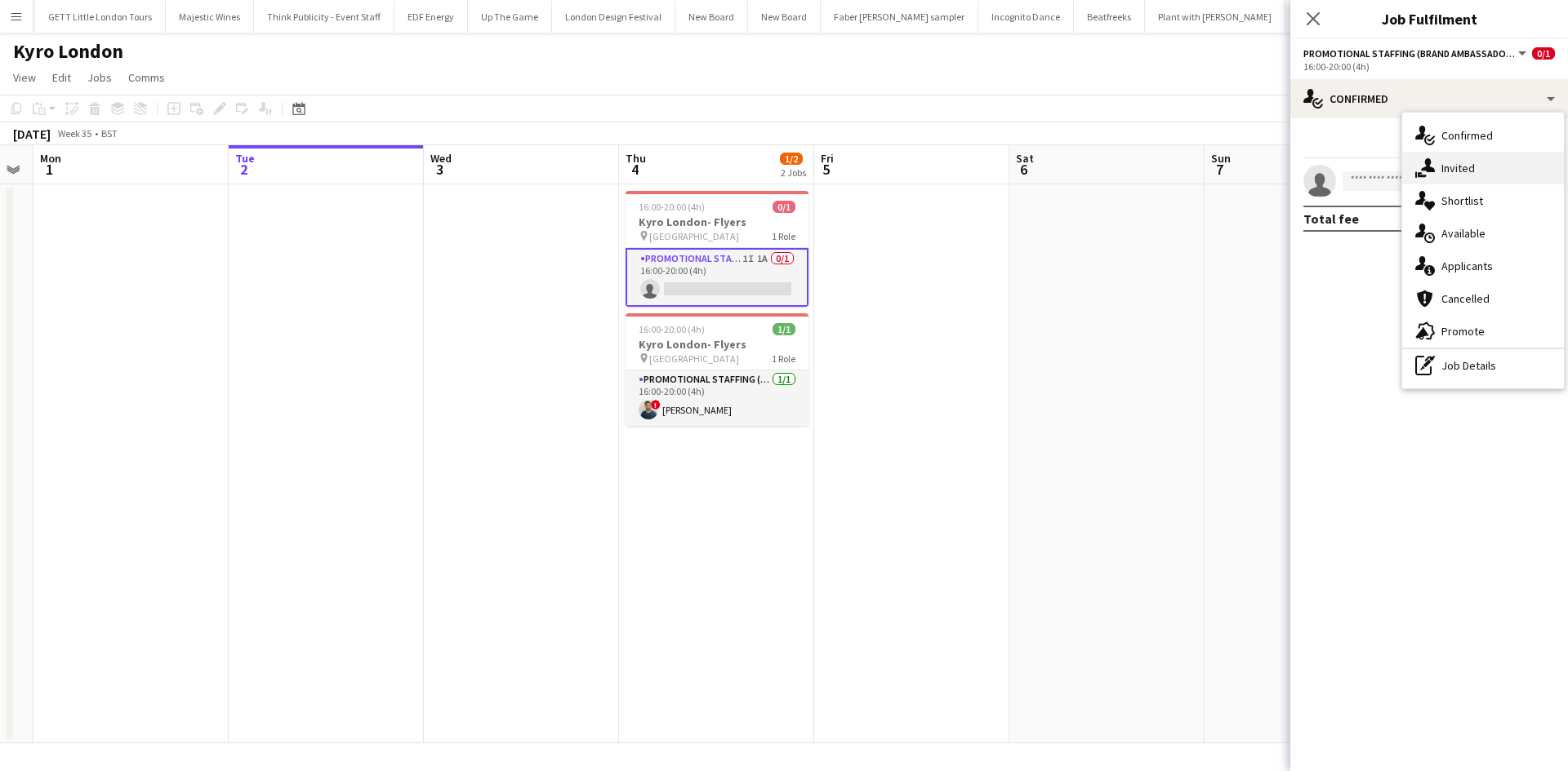
click at [1473, 154] on div "single-neutral-actions-share-1 Invited" at bounding box center [1483, 168] width 162 height 32
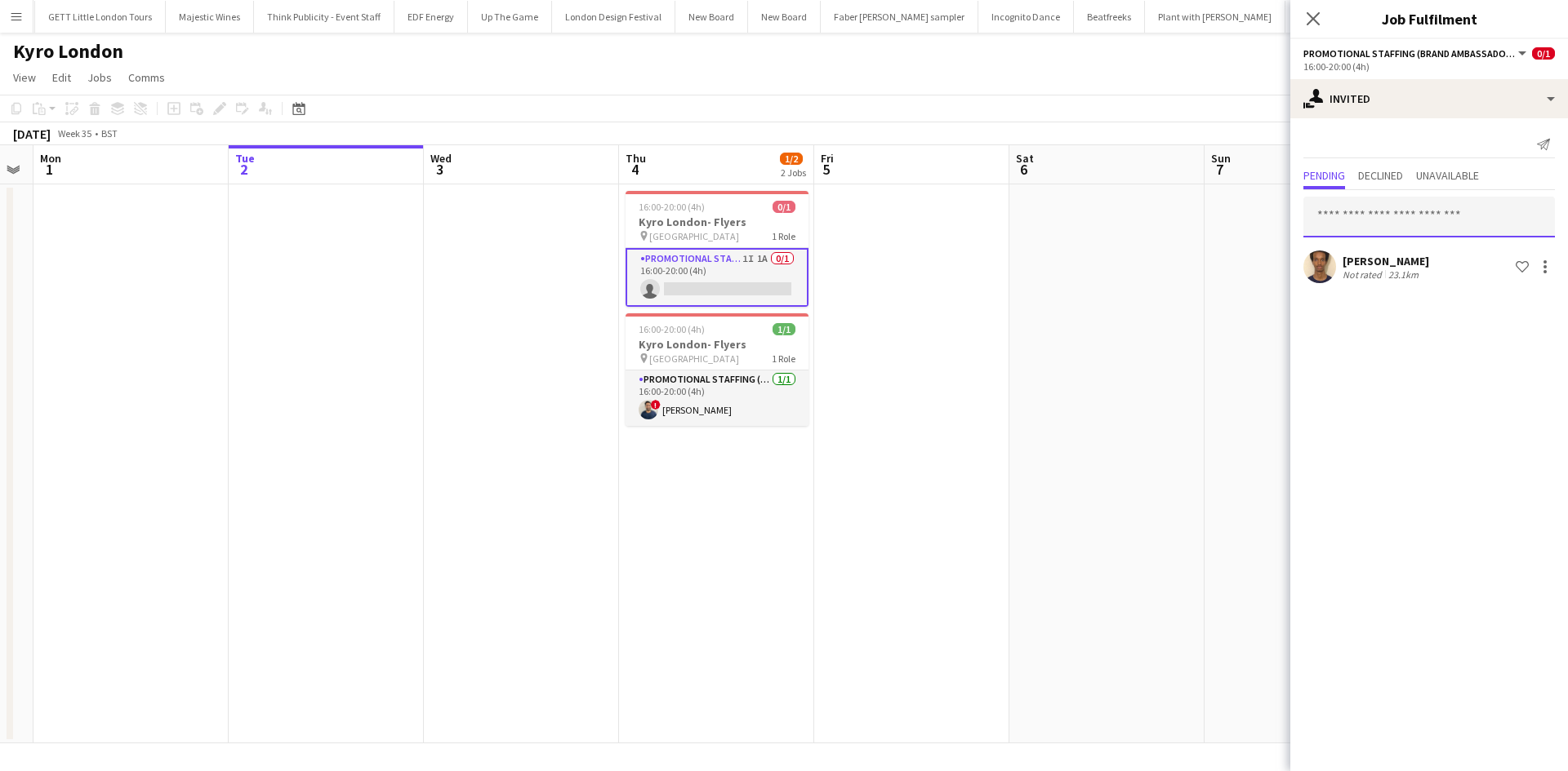
click at [1395, 215] on input "text" at bounding box center [1429, 217] width 252 height 40
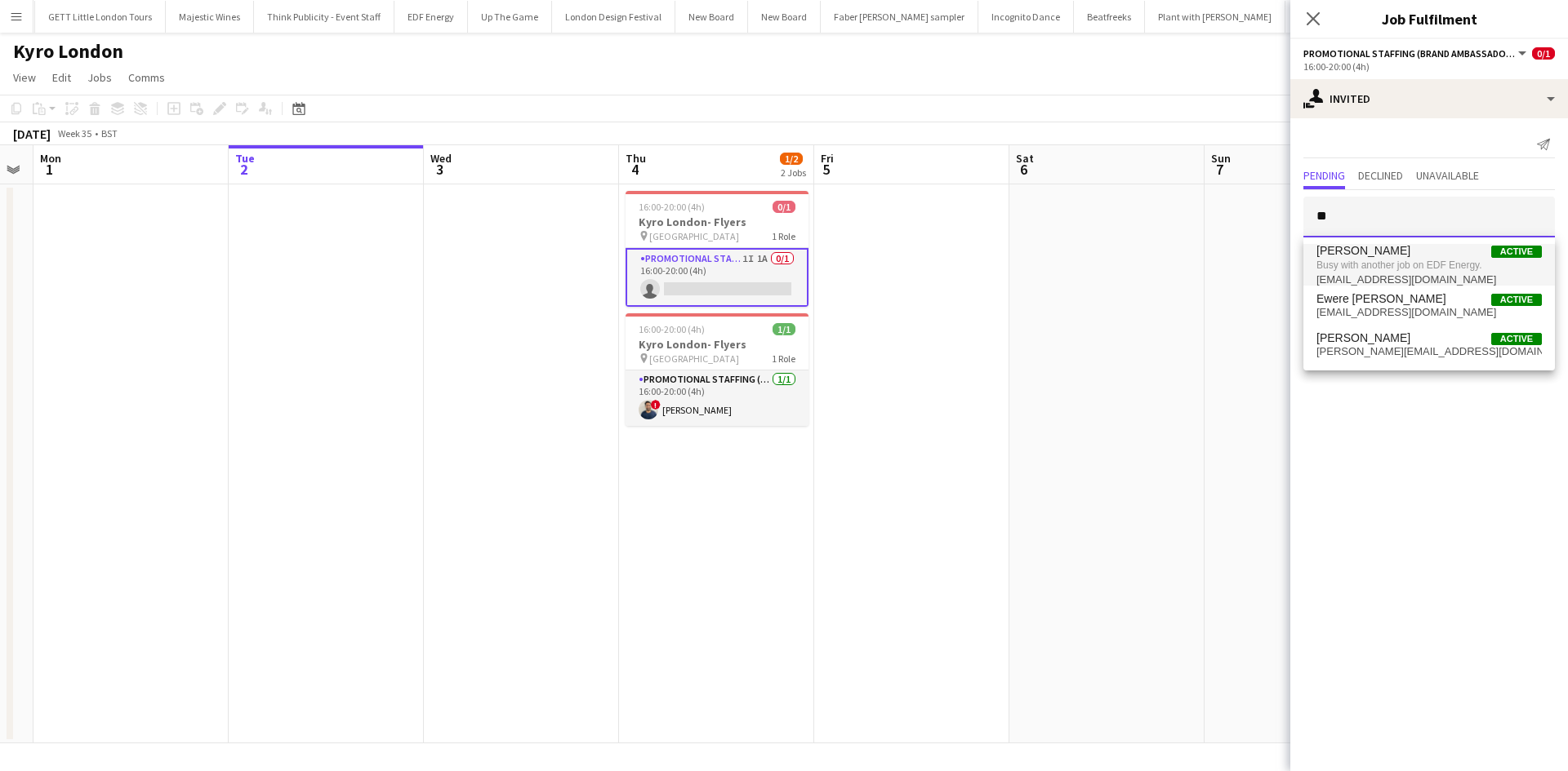
type input "*"
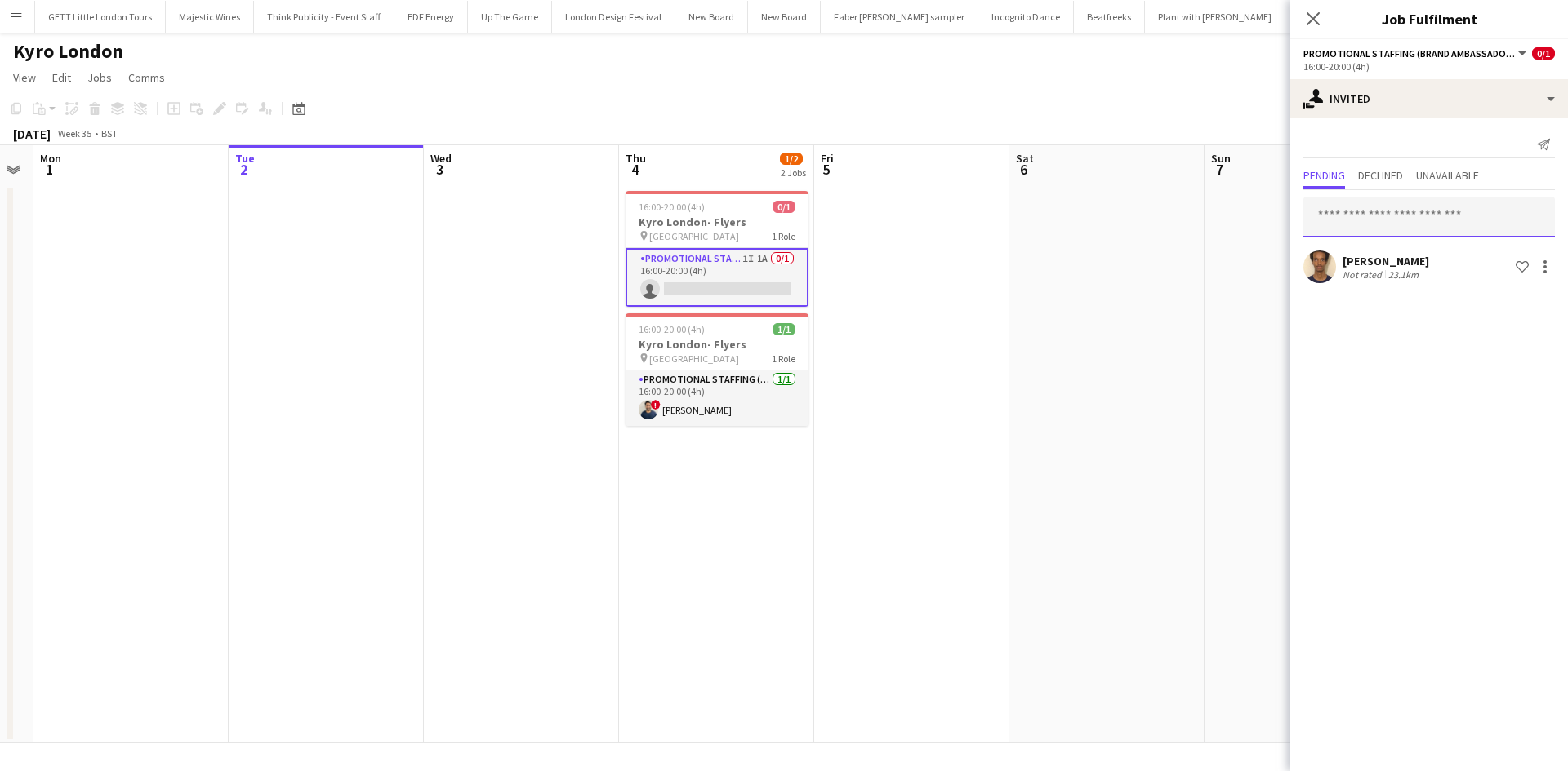
click at [1453, 217] on input "text" at bounding box center [1429, 217] width 252 height 40
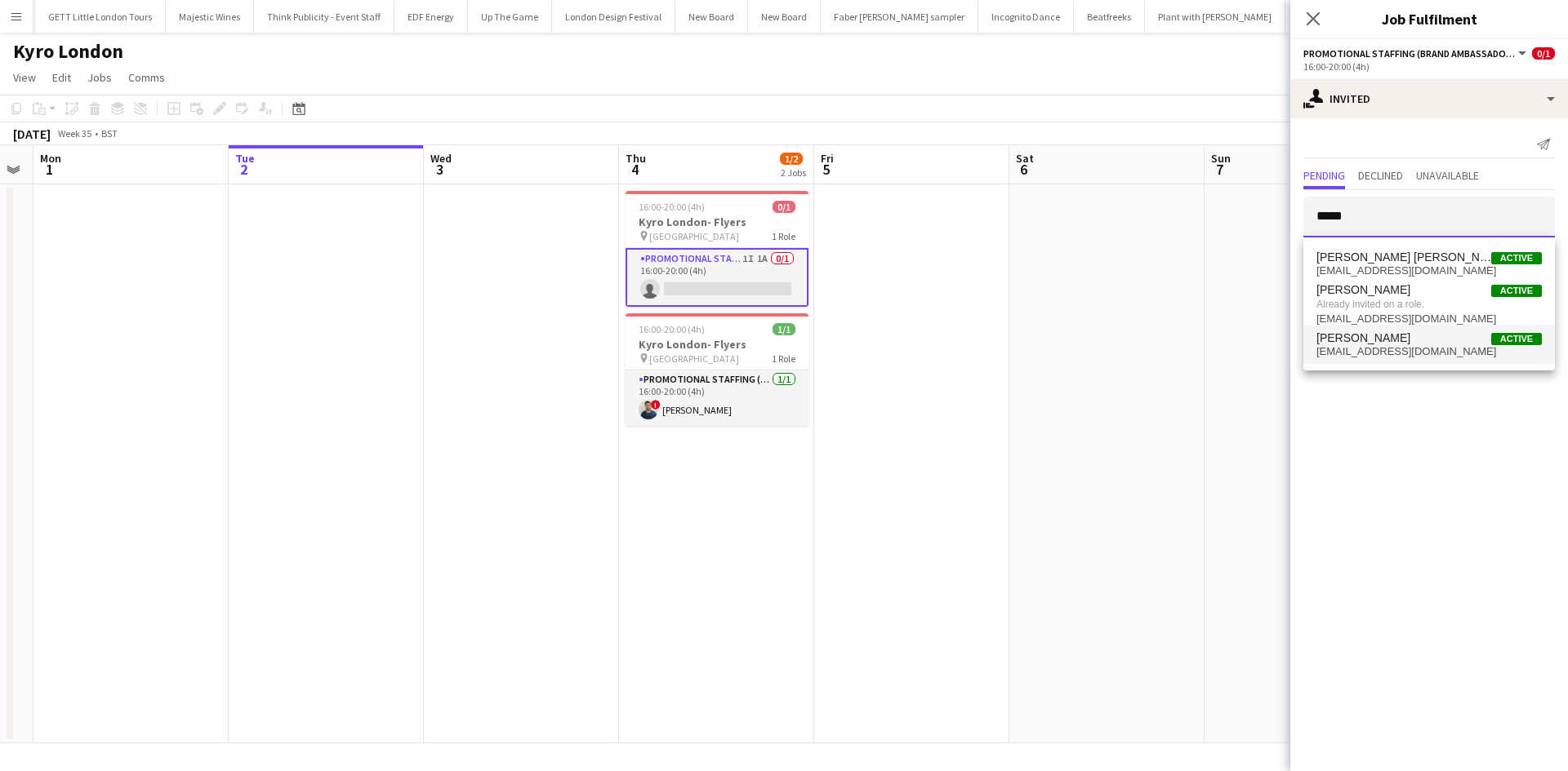
type input "*****"
click at [1394, 339] on span "[PERSON_NAME]" at bounding box center [1363, 338] width 94 height 13
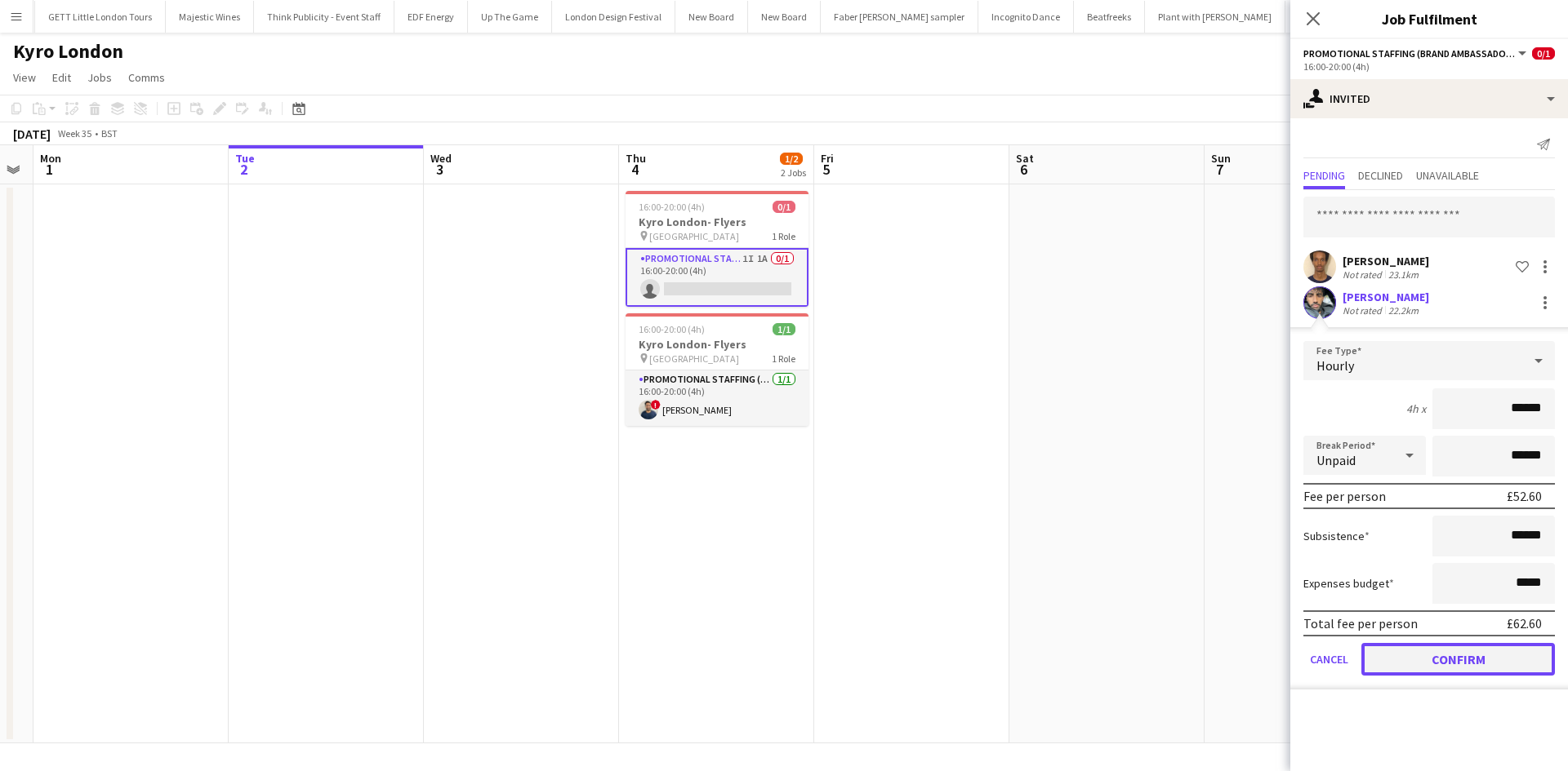
drag, startPoint x: 1458, startPoint y: 665, endPoint x: 1482, endPoint y: 660, distance: 24.5
click at [1458, 664] on button "Confirm" at bounding box center [1457, 660] width 193 height 32
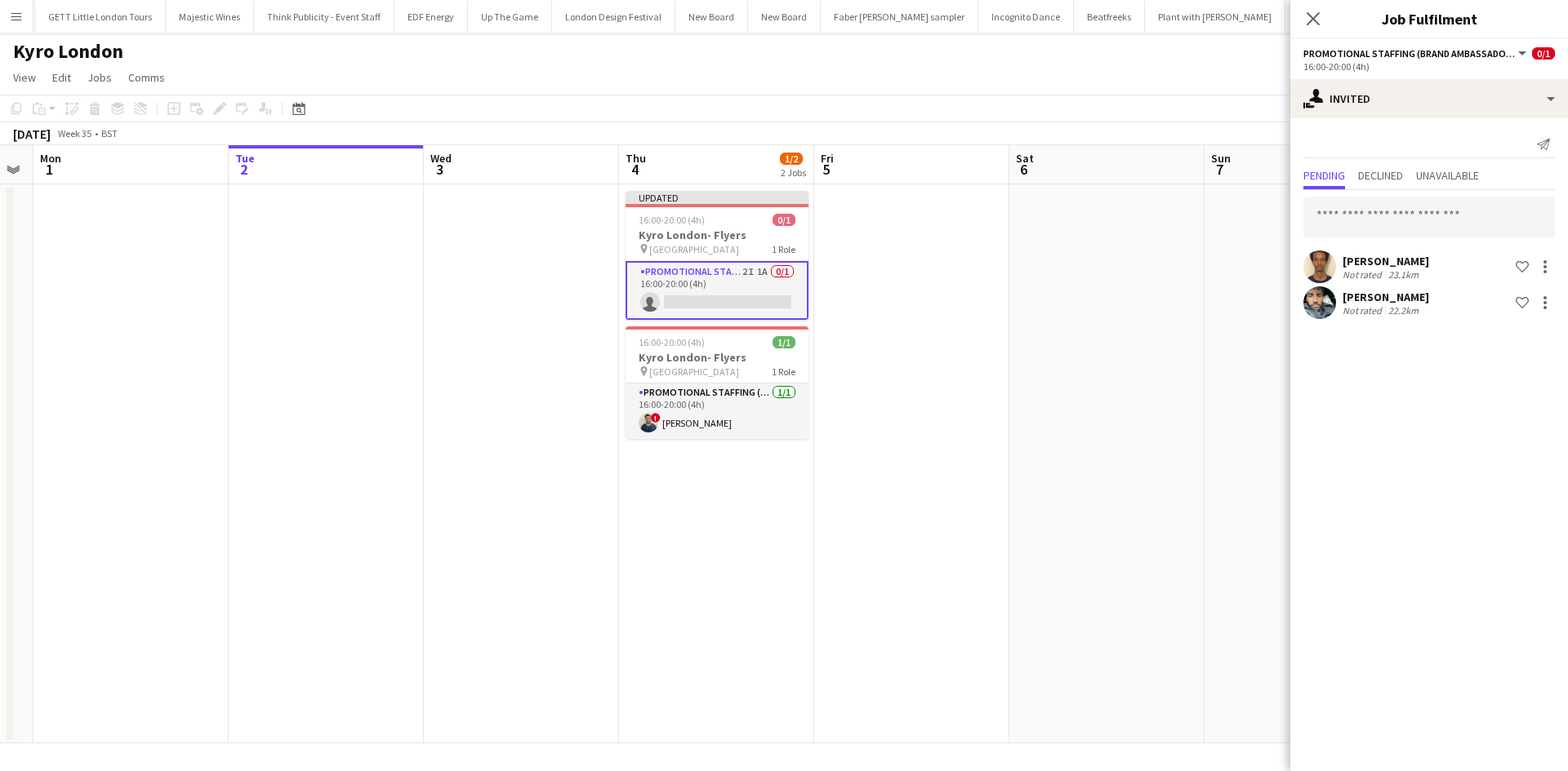
click at [1168, 477] on app-date-cell at bounding box center [1106, 464] width 195 height 559
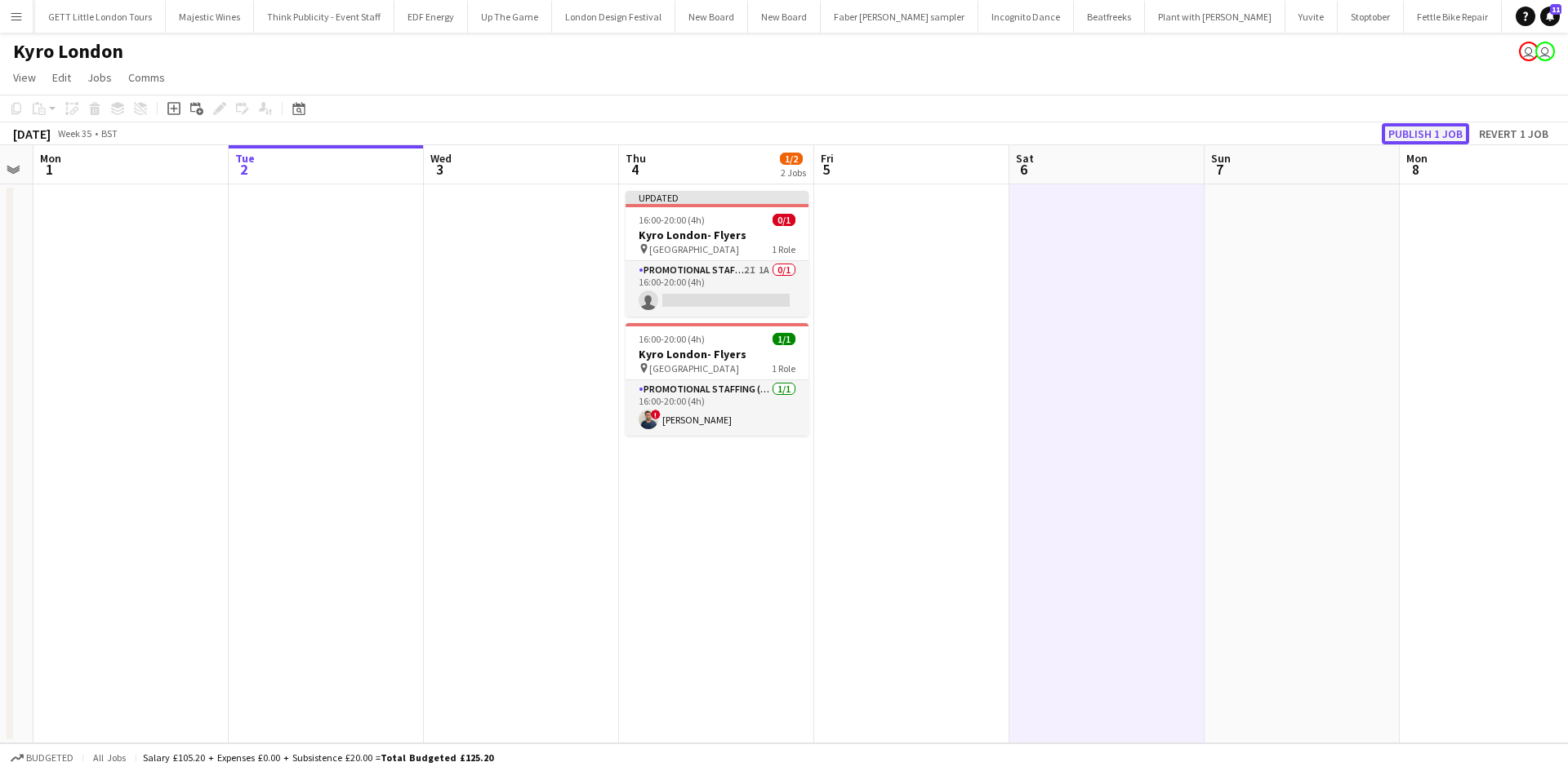
click at [1453, 132] on button "Publish 1 job" at bounding box center [1425, 134] width 87 height 22
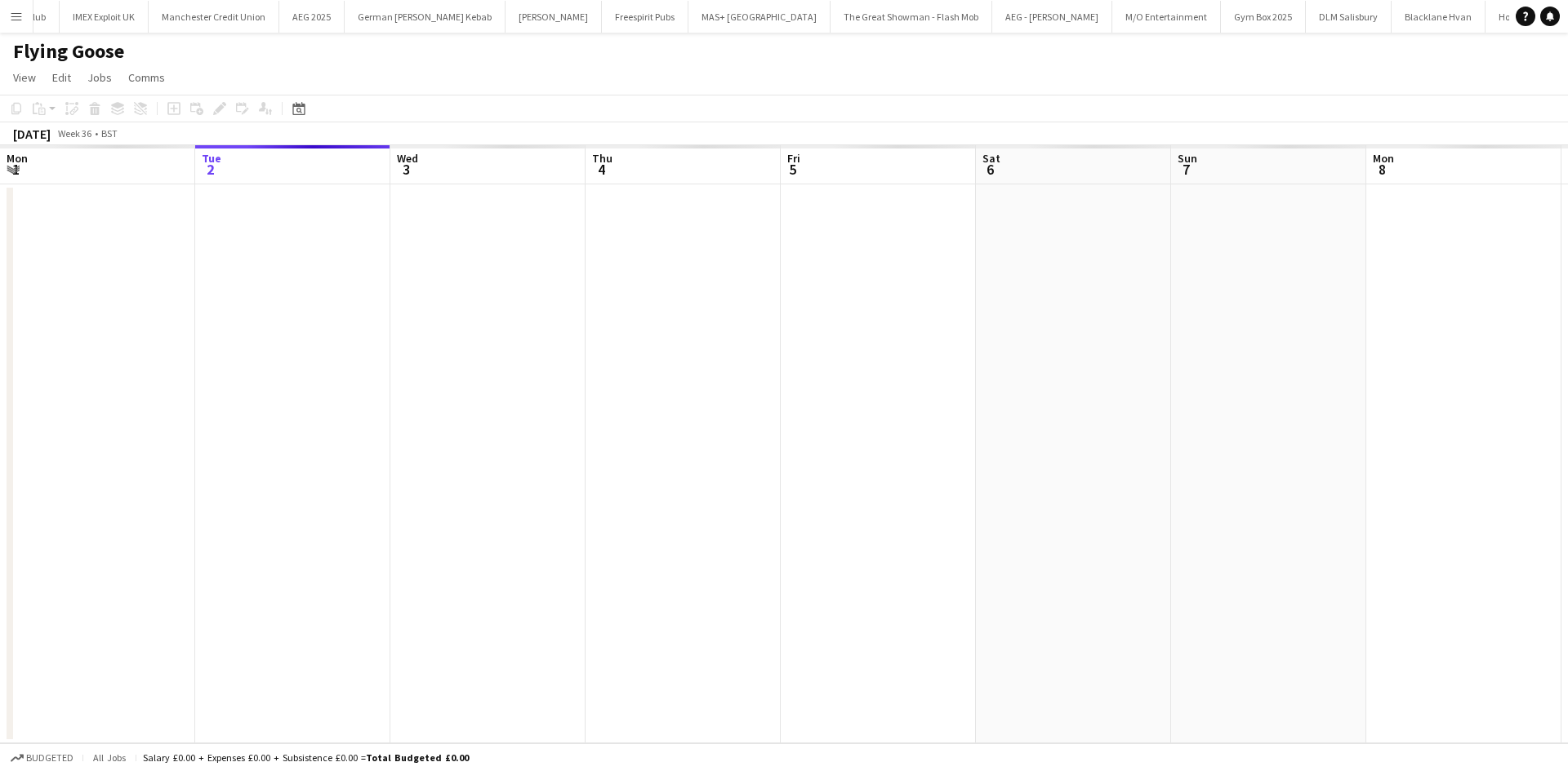
scroll to position [0, 562]
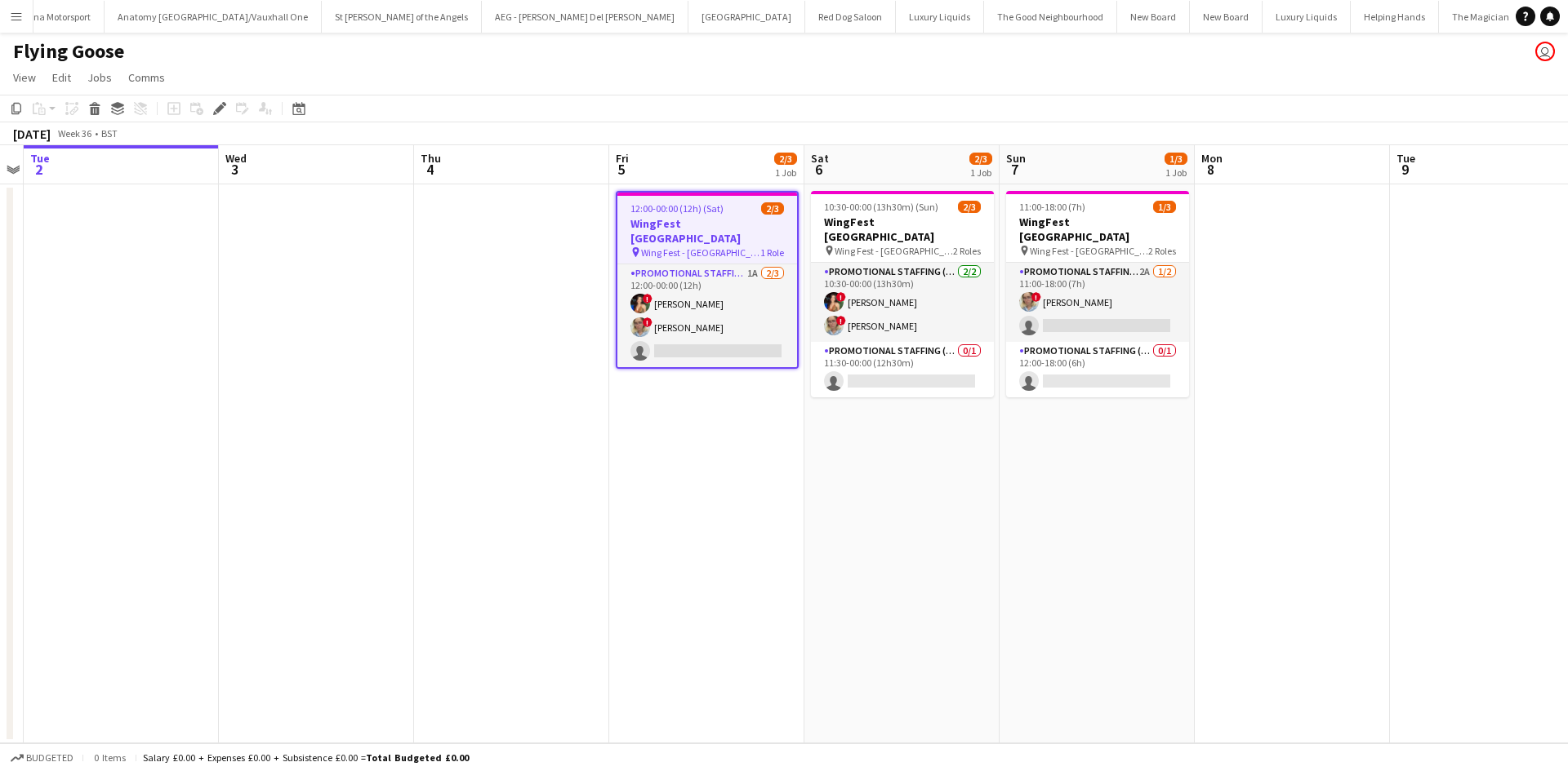
drag, startPoint x: 830, startPoint y: 567, endPoint x: 760, endPoint y: 558, distance: 70.6
click at [764, 559] on app-calendar-viewport "Sat 30 3/3 1 Job Sun 31 3/3 1 Job Mon 1 Tue 2 Wed 3 Thu 4 Fri 5 2/3 1 Job Sat 6…" at bounding box center [784, 445] width 1568 height 598
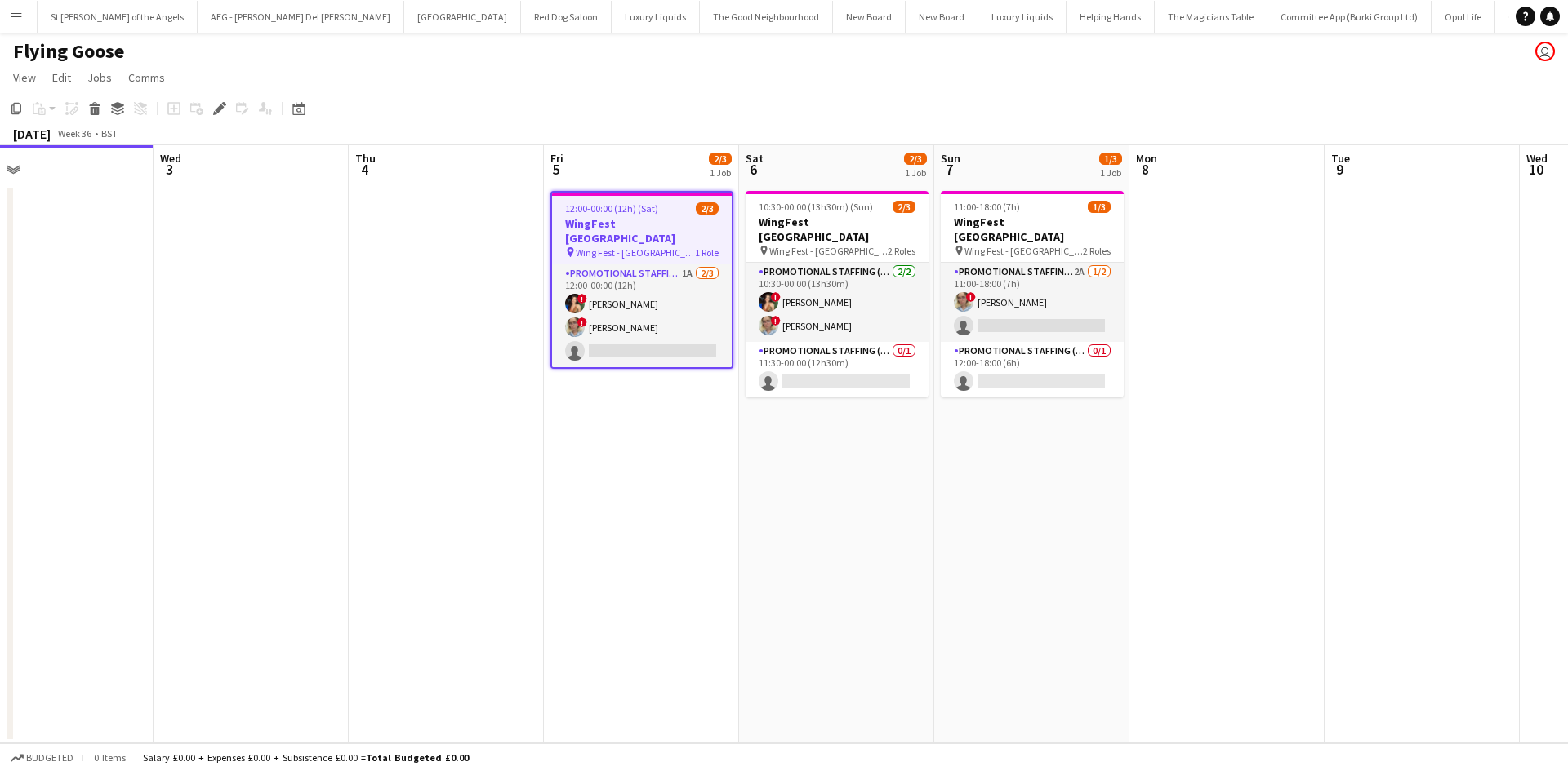
scroll to position [0, 5945]
click at [1082, 262] on app-card-role "Promotional Staffing (Brand Ambassadors) 2A [DATE] 11:00-18:00 (7h) ! [PERSON_N…" at bounding box center [1031, 302] width 183 height 79
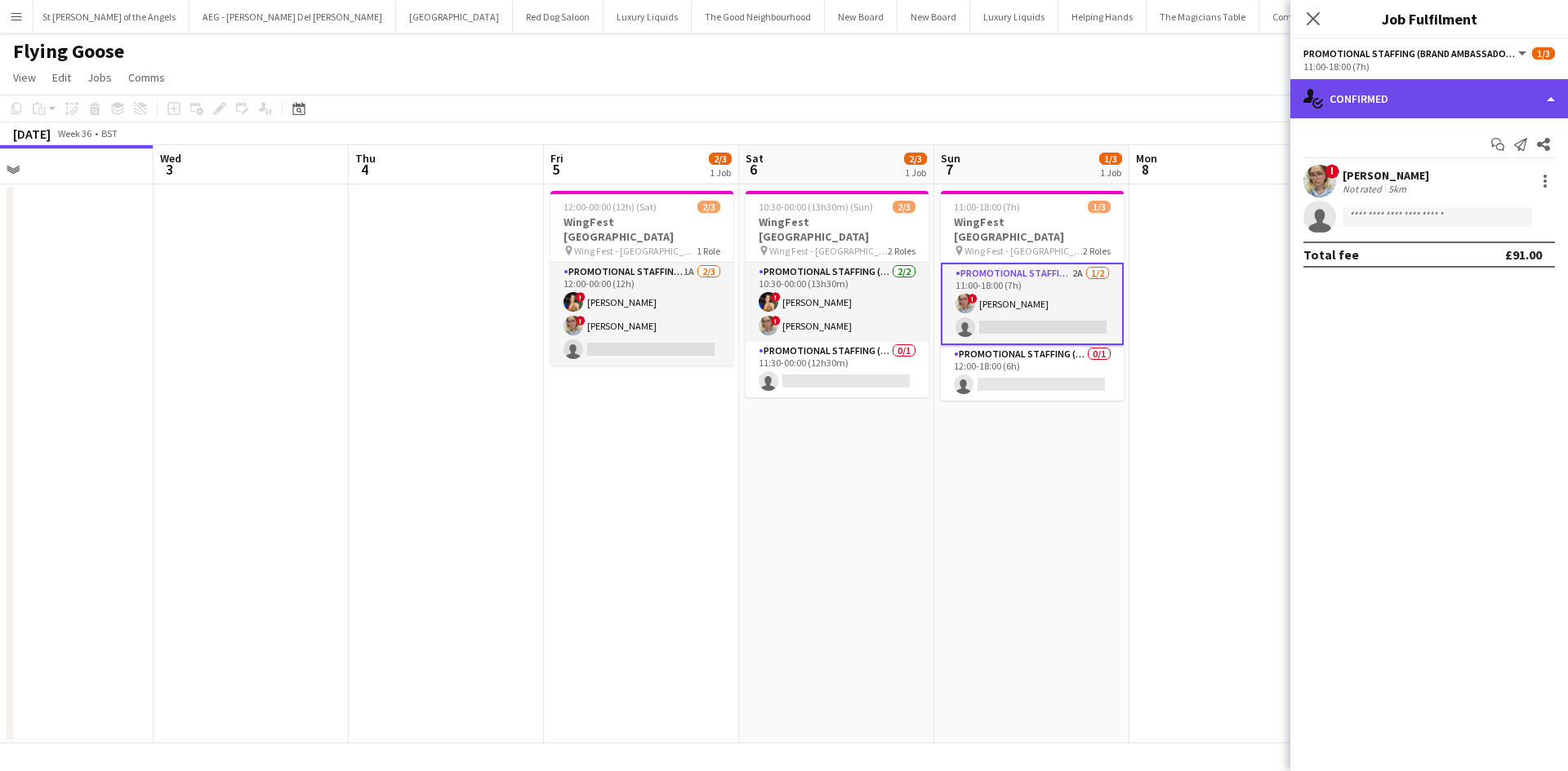
click at [1400, 94] on div "single-neutral-actions-check-2 Confirmed" at bounding box center [1429, 99] width 278 height 40
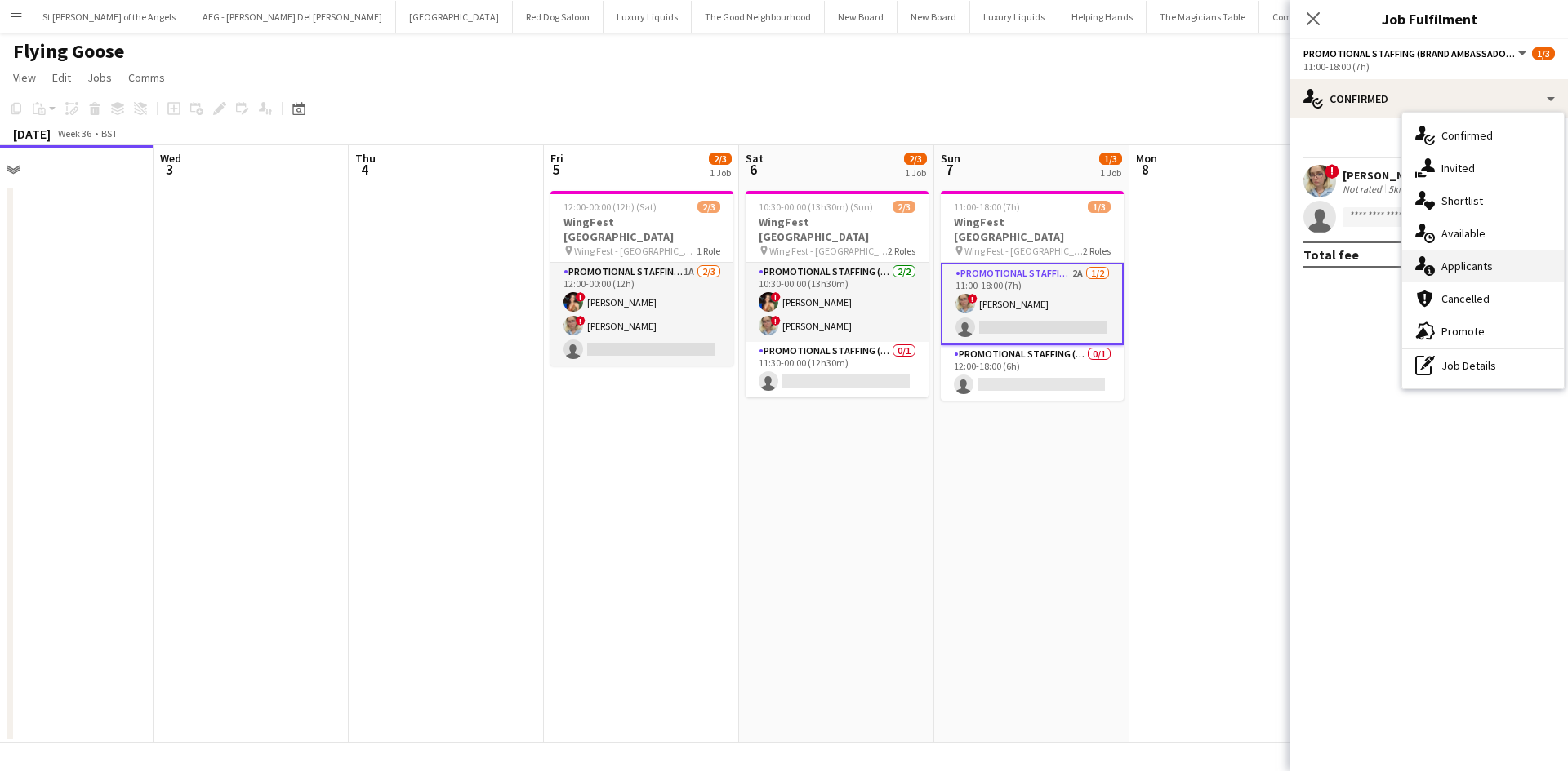
click at [1481, 254] on div "single-neutral-actions-information Applicants" at bounding box center [1483, 266] width 162 height 32
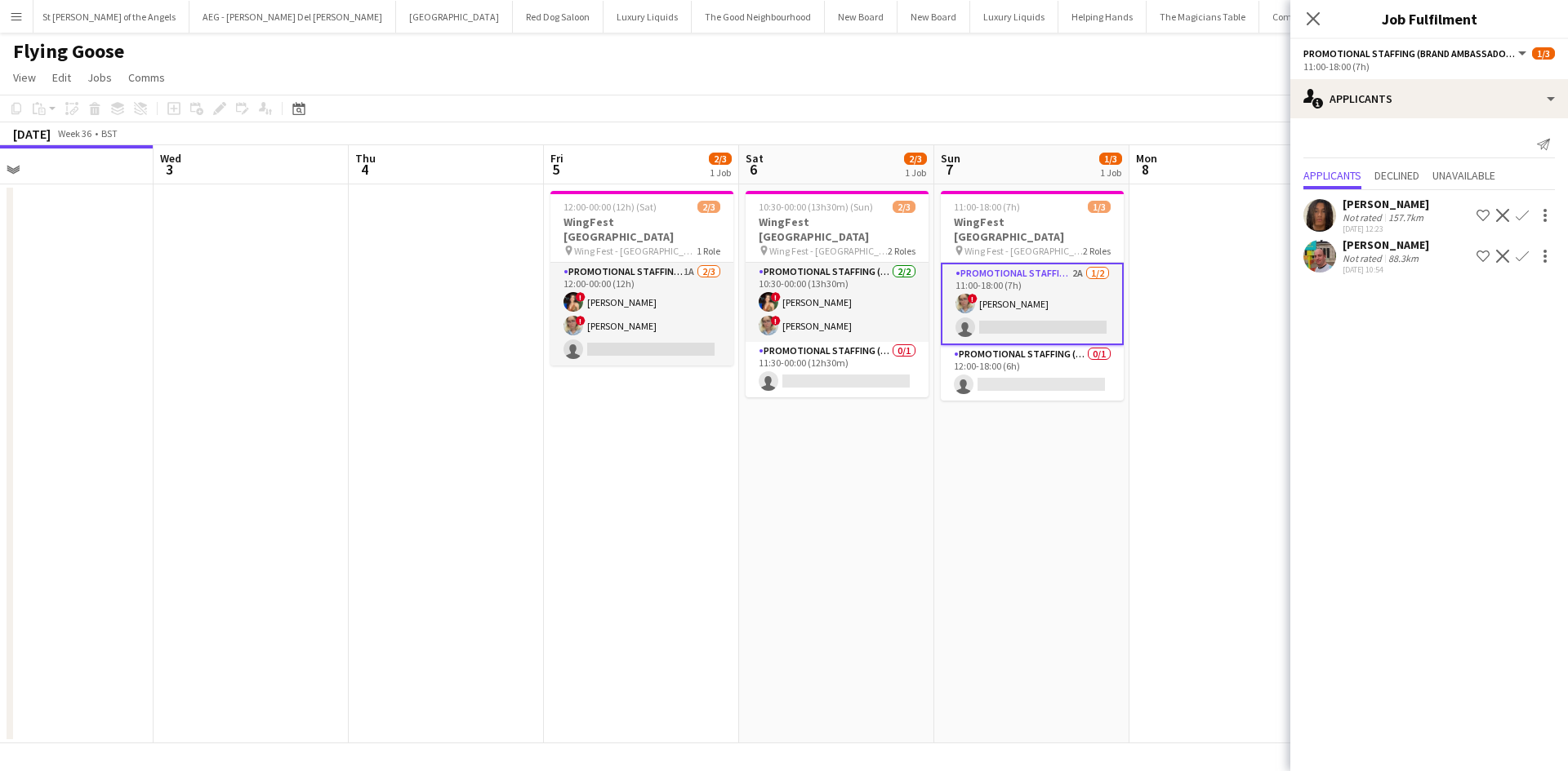
click at [1359, 253] on div "Not rated" at bounding box center [1363, 259] width 42 height 13
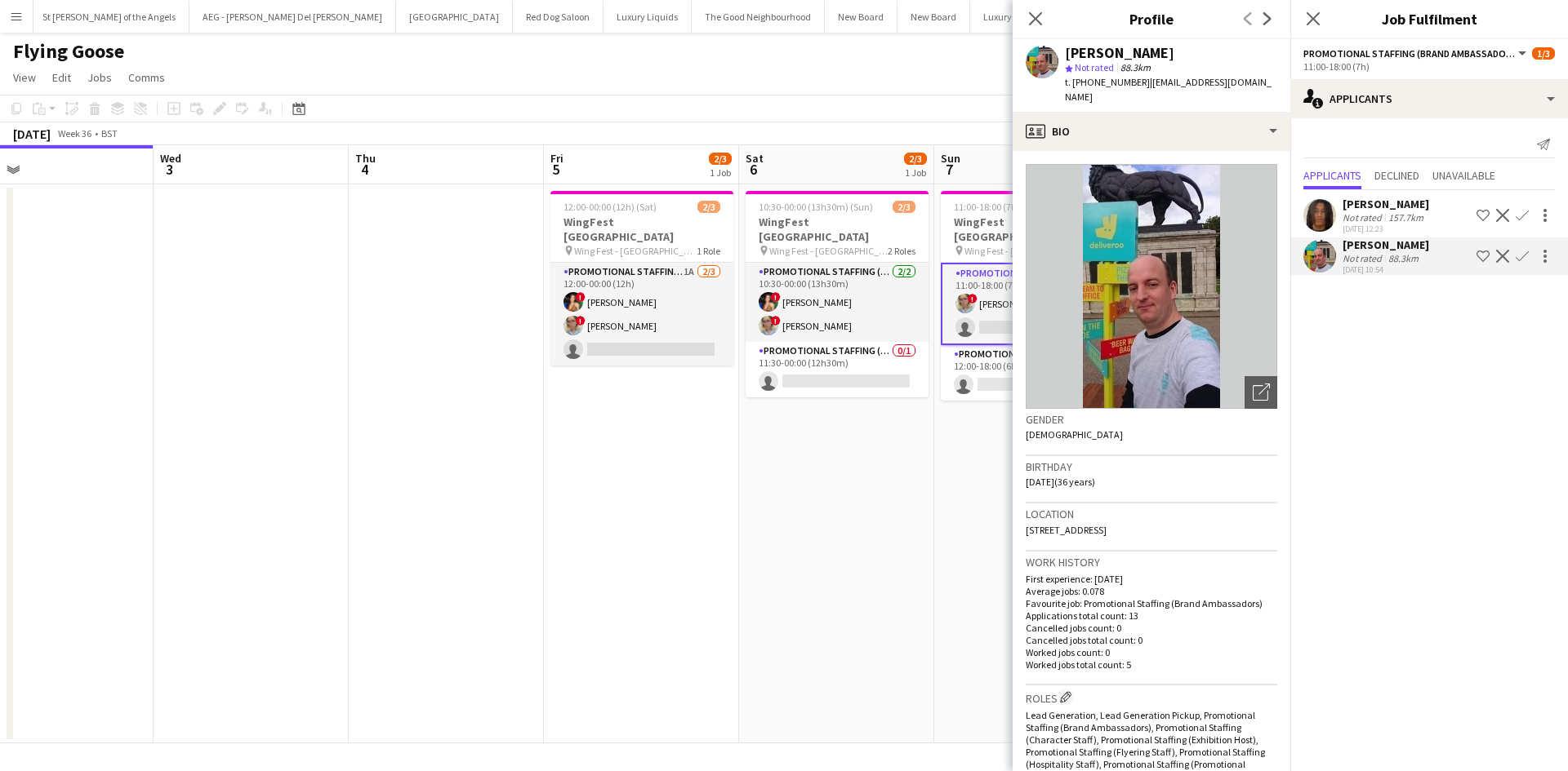
click at [912, 588] on app-date-cell "10:30-00:00 (13h30m) (Sun) 2/3 WingFest [GEOGRAPHIC_DATA] pin Wing Fest - Brist…" at bounding box center [836, 464] width 195 height 559
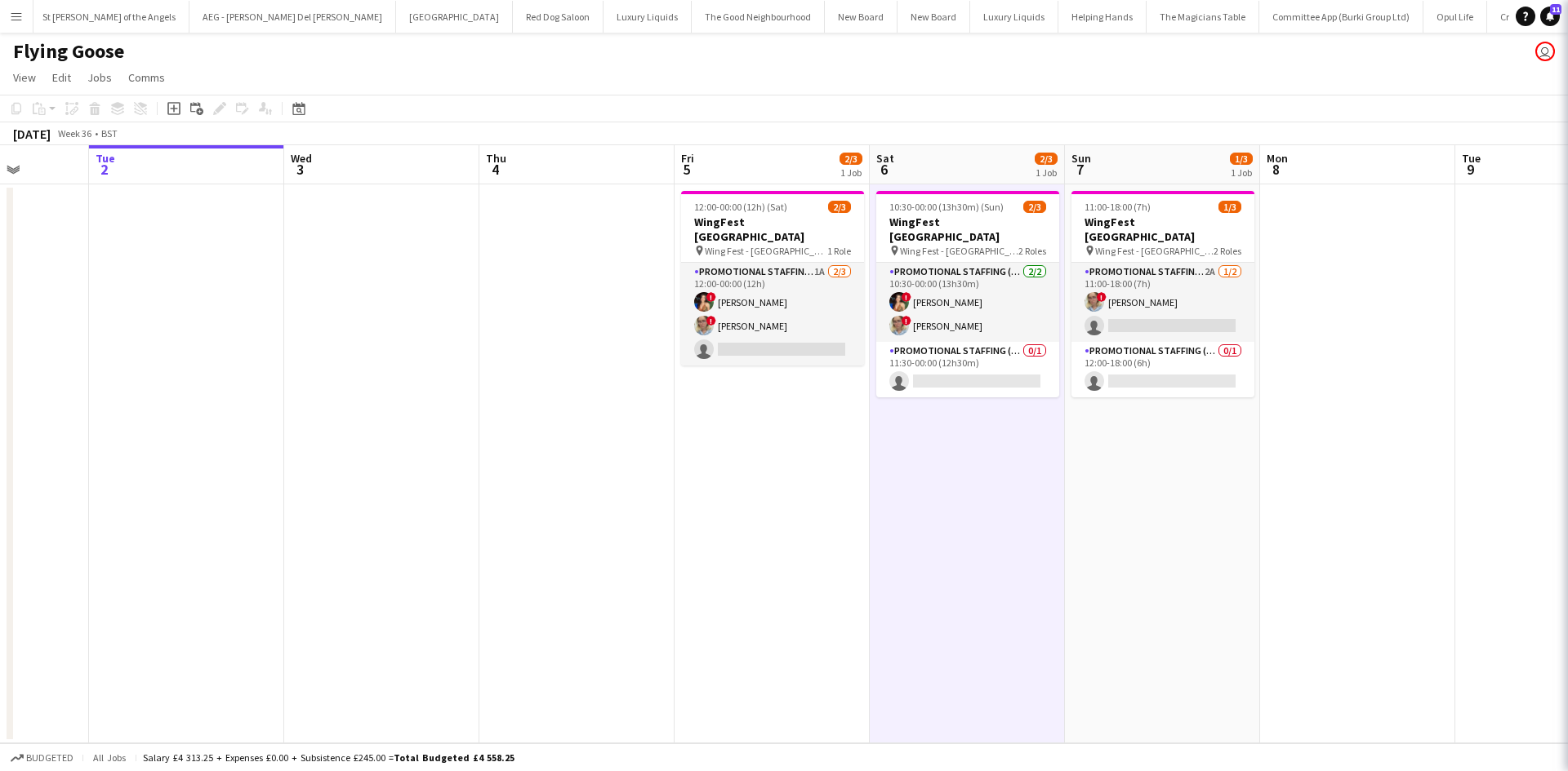
drag, startPoint x: 892, startPoint y: 581, endPoint x: 618, endPoint y: 527, distance: 279.3
click at [618, 527] on app-calendar-viewport "Sat 30 3/3 1 Job Sun 31 3/3 1 Job Mon 1 Tue 2 Wed 3 Thu 4 Fri 5 2/3 1 Job Sat 6…" at bounding box center [784, 445] width 1568 height 598
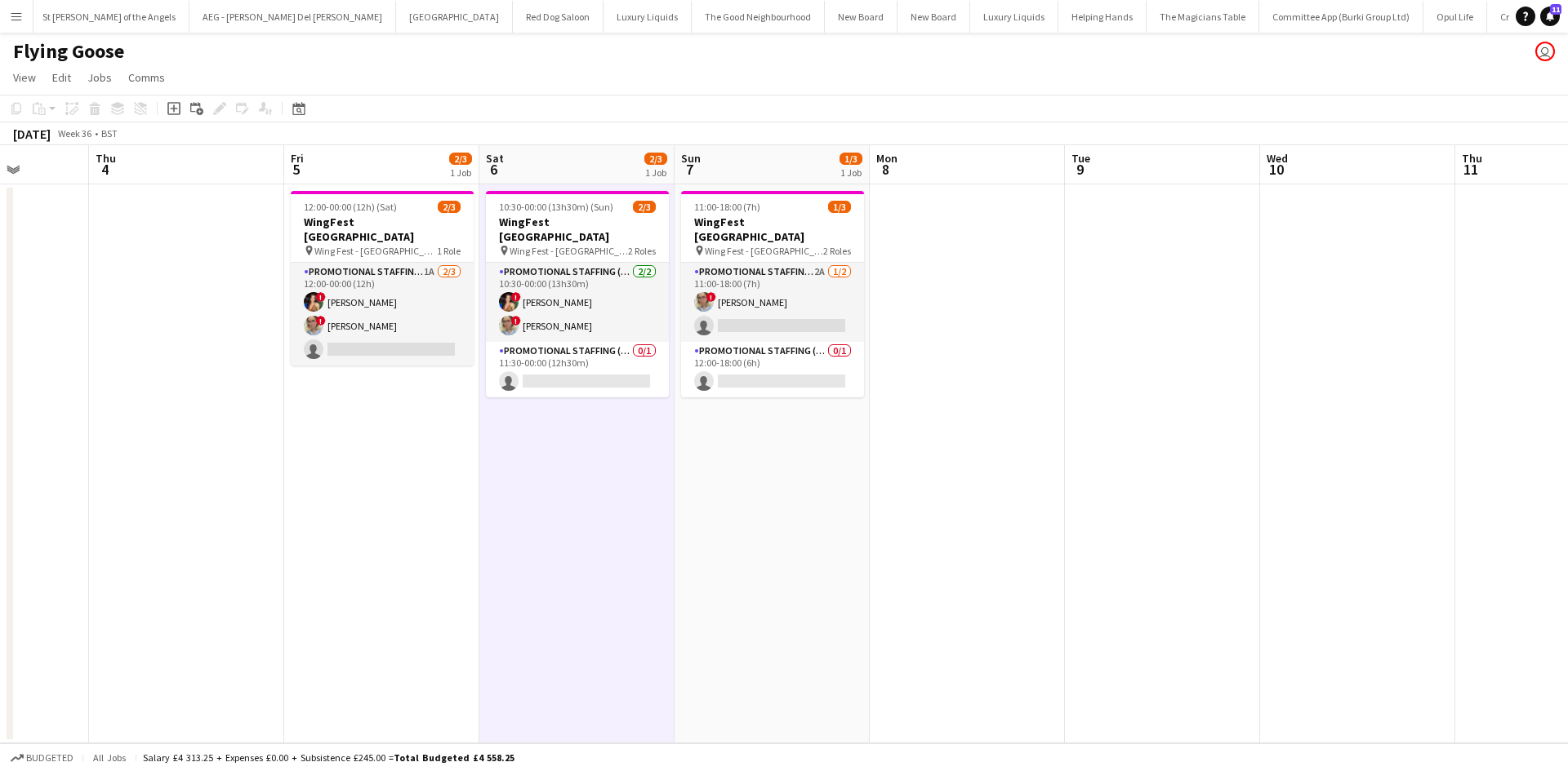
scroll to position [0, 511]
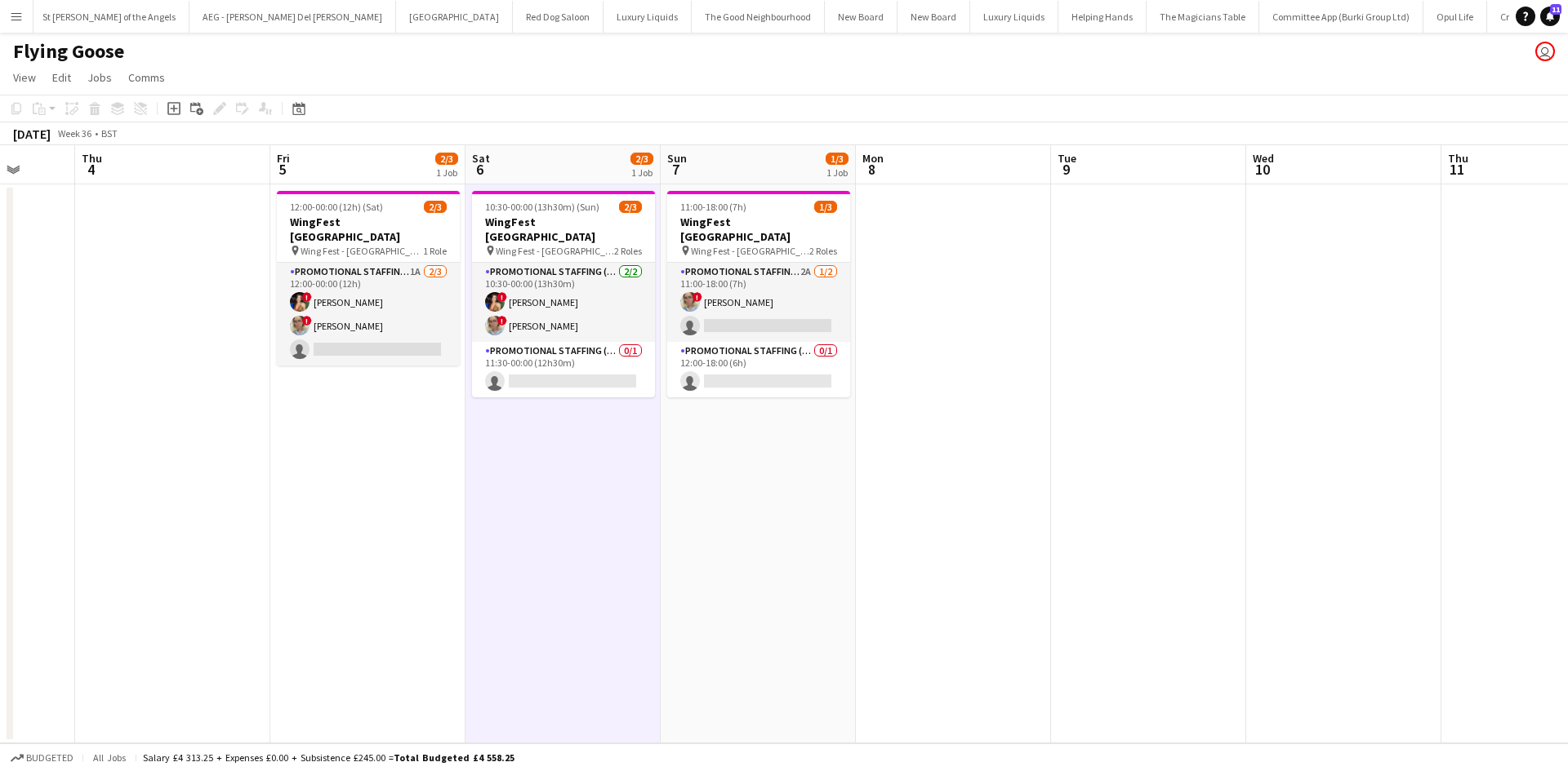
click at [418, 262] on div "Promotional Staffing (Brand Ambassadors) 1A [DATE] 12:00-00:00 (12h) ! [PERSON_…" at bounding box center [368, 314] width 183 height 103
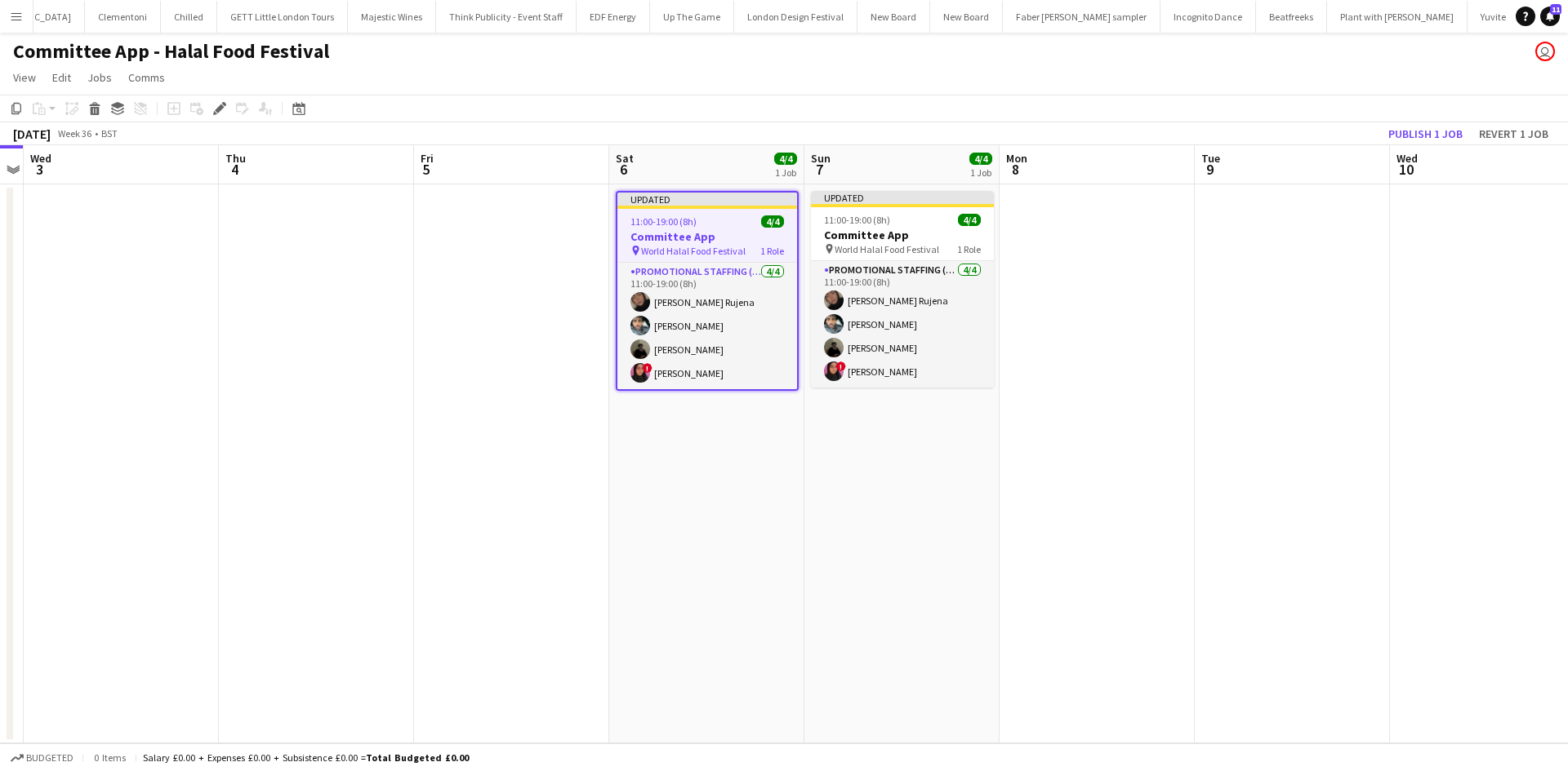
scroll to position [0, 677]
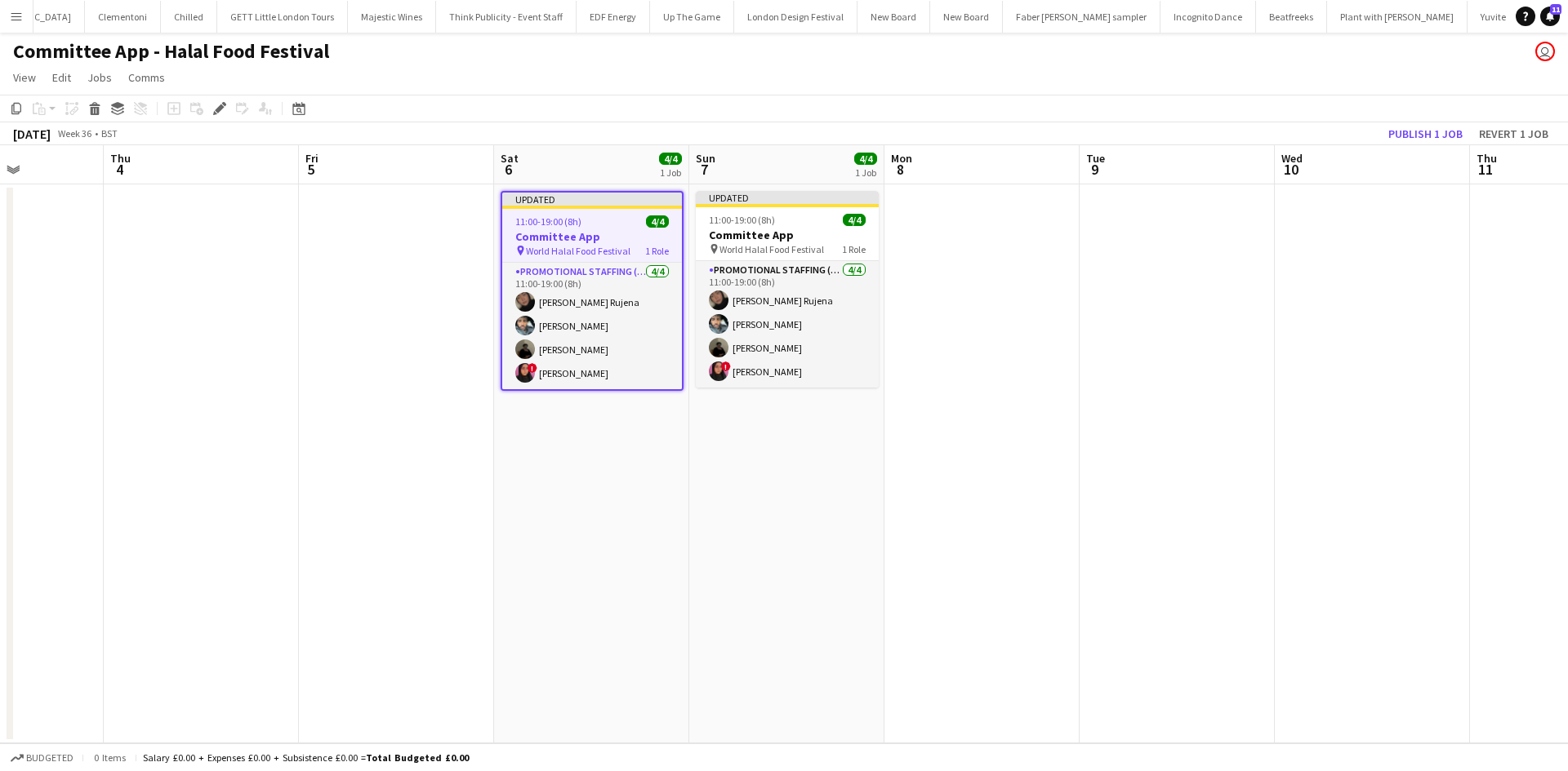
drag, startPoint x: 1062, startPoint y: 379, endPoint x: 988, endPoint y: 376, distance: 74.1
click at [988, 376] on app-calendar-viewport "Sun 31 Mon 1 Tue 2 Wed 3 Thu 4 Fri 5 Sat 6 4/4 1 Job Sun 7 4/4 1 Job Mon 8 Tue …" at bounding box center [784, 445] width 1568 height 598
click at [1407, 131] on button "Publish 1 job" at bounding box center [1425, 134] width 87 height 22
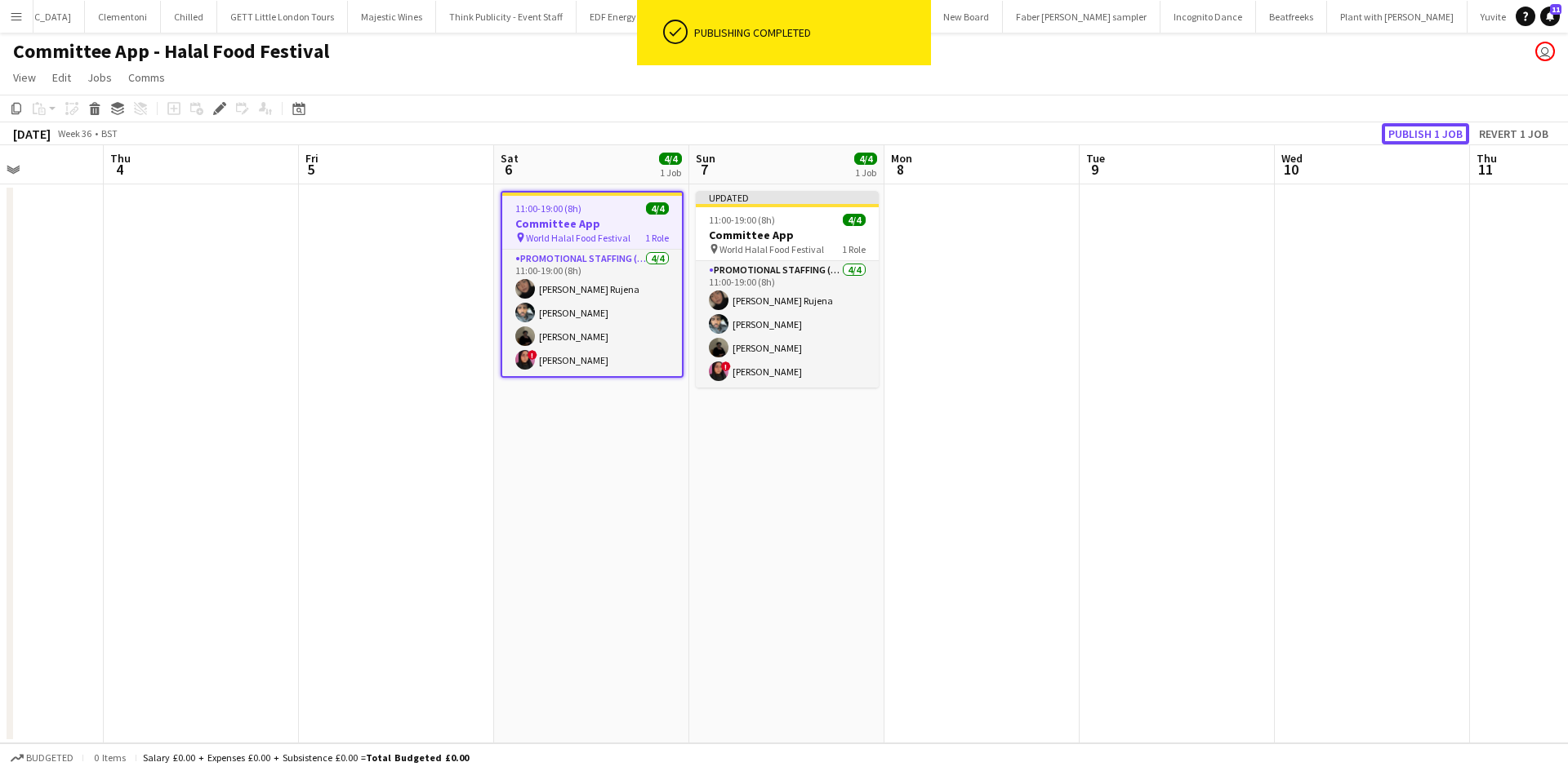
click at [1428, 132] on button "Publish 1 job" at bounding box center [1425, 134] width 87 height 22
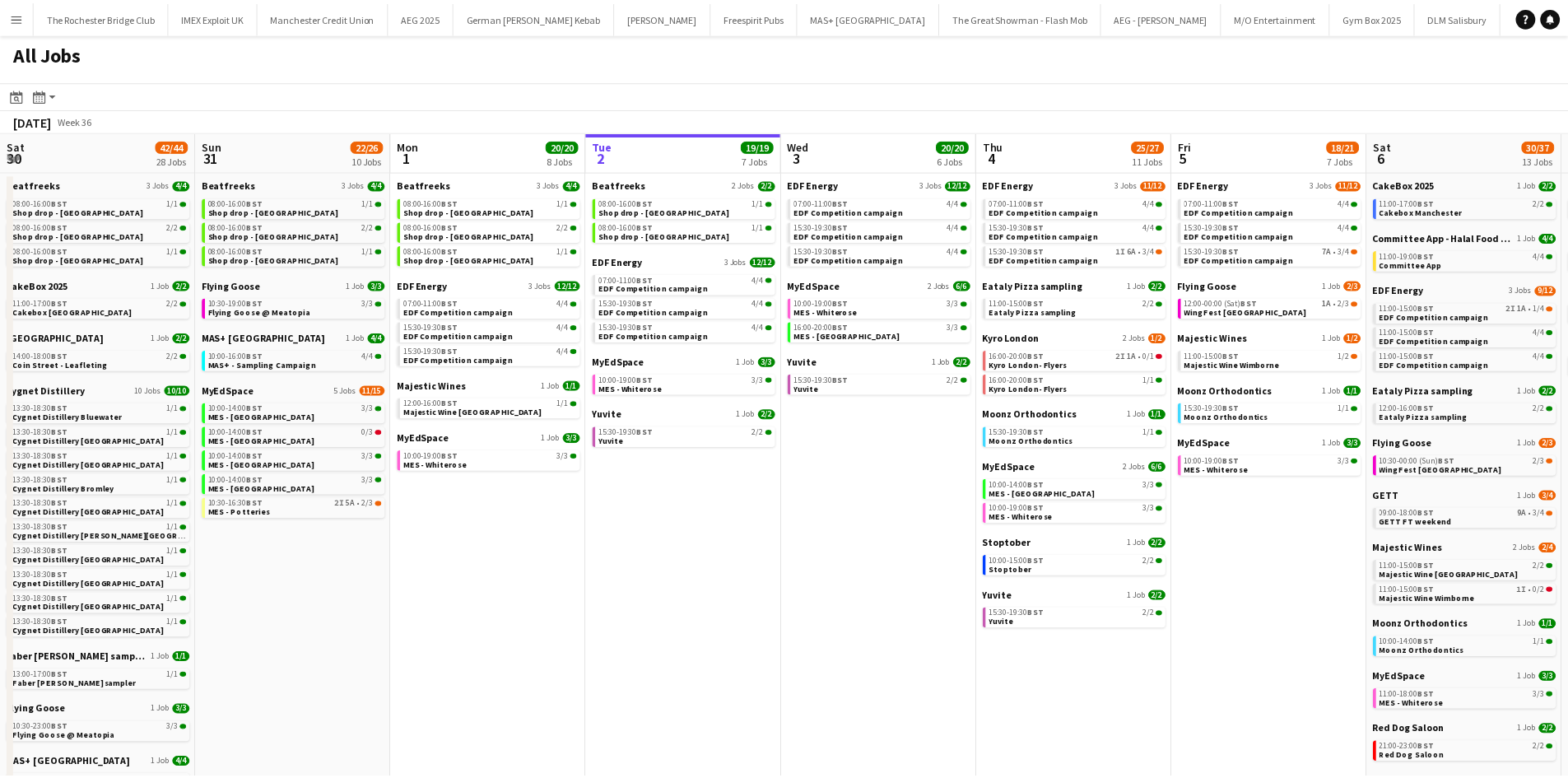
scroll to position [0, 393]
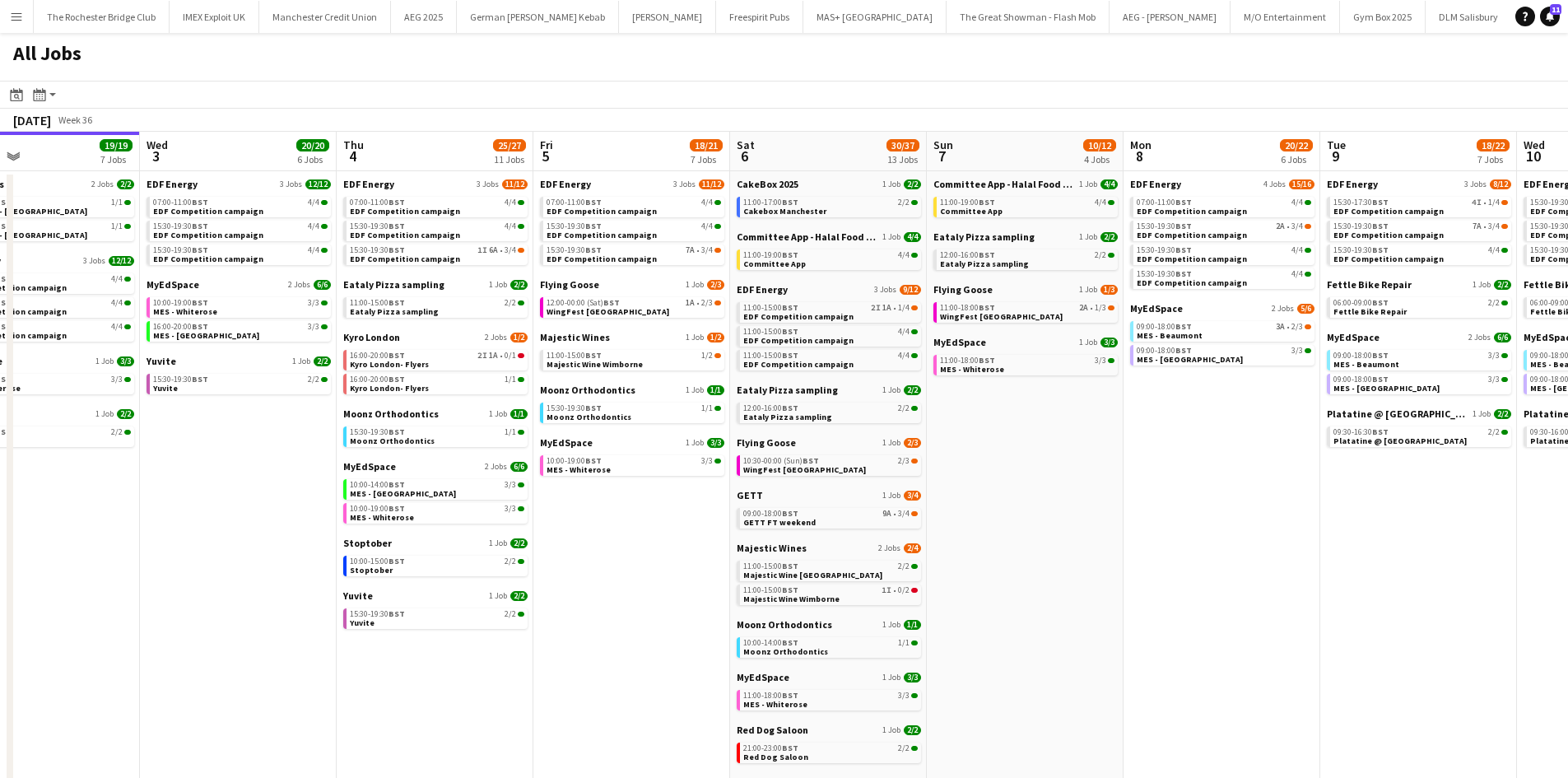
drag, startPoint x: 1367, startPoint y: 586, endPoint x: 1107, endPoint y: 542, distance: 263.7
click at [1107, 542] on app-calendar-viewport "Sat 30 42/44 28 Jobs Sun 31 22/26 10 Jobs Mon 1 20/20 8 Jobs Tue 2 19/19 7 Jobs…" at bounding box center [784, 697] width 1568 height 1133
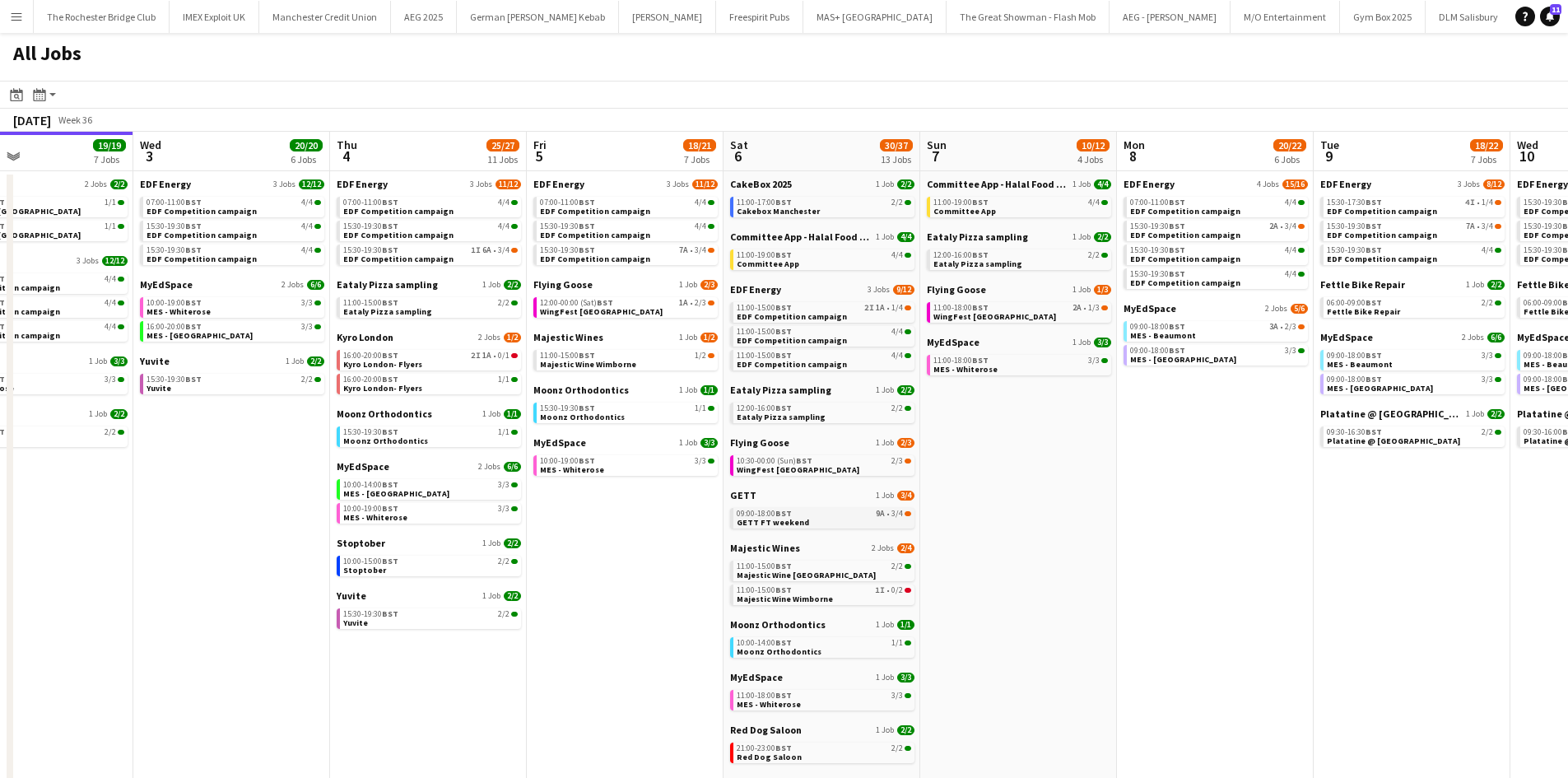
click at [896, 523] on app-calendar-viewport "Sat 30 42/44 28 Jobs Sun 31 22/26 10 Jobs Mon 1 20/20 8 Jobs Tue 2 19/19 7 Jobs…" at bounding box center [784, 697] width 1568 height 1133
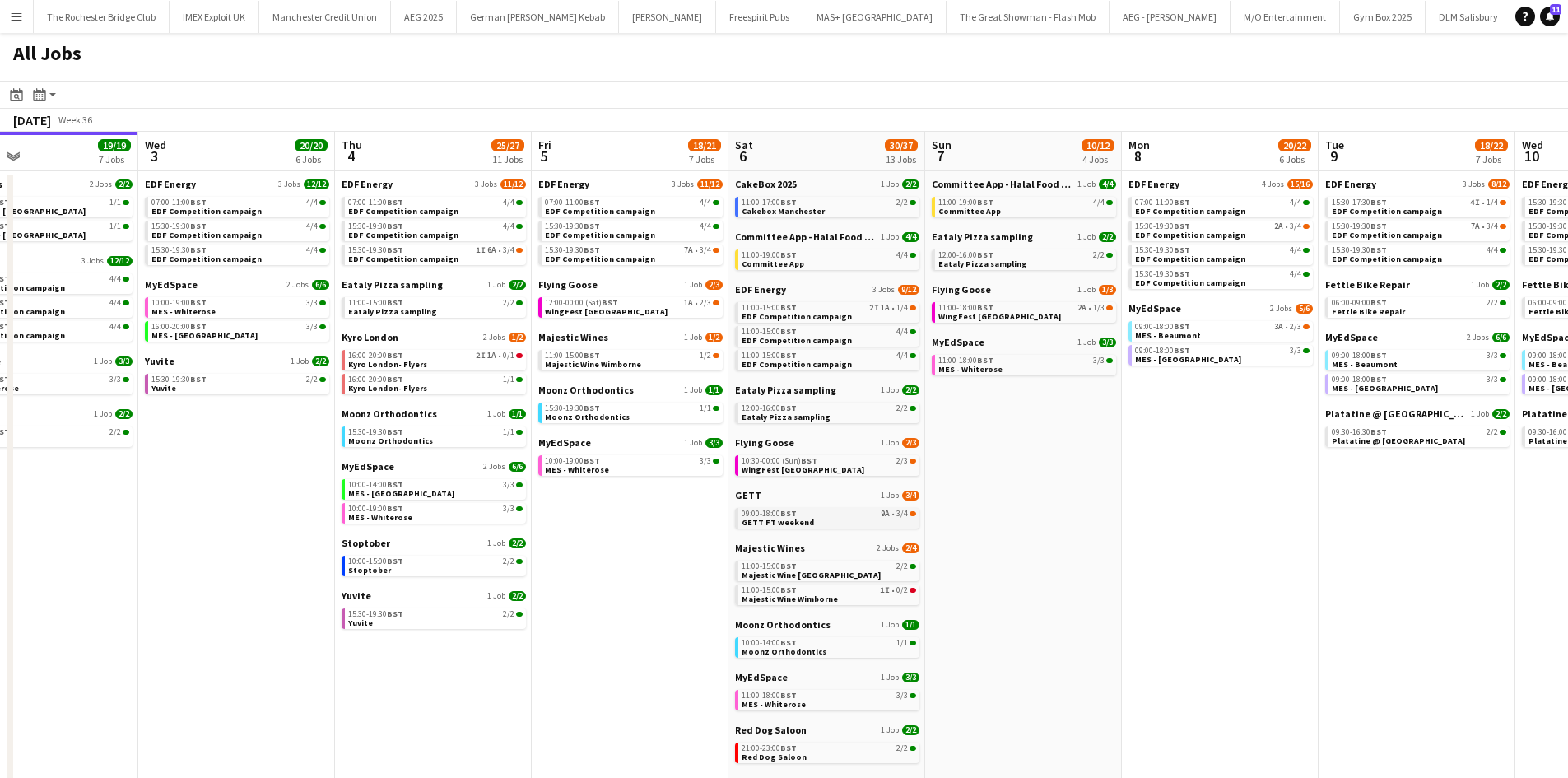
click at [909, 511] on span at bounding box center [912, 513] width 6 height 5
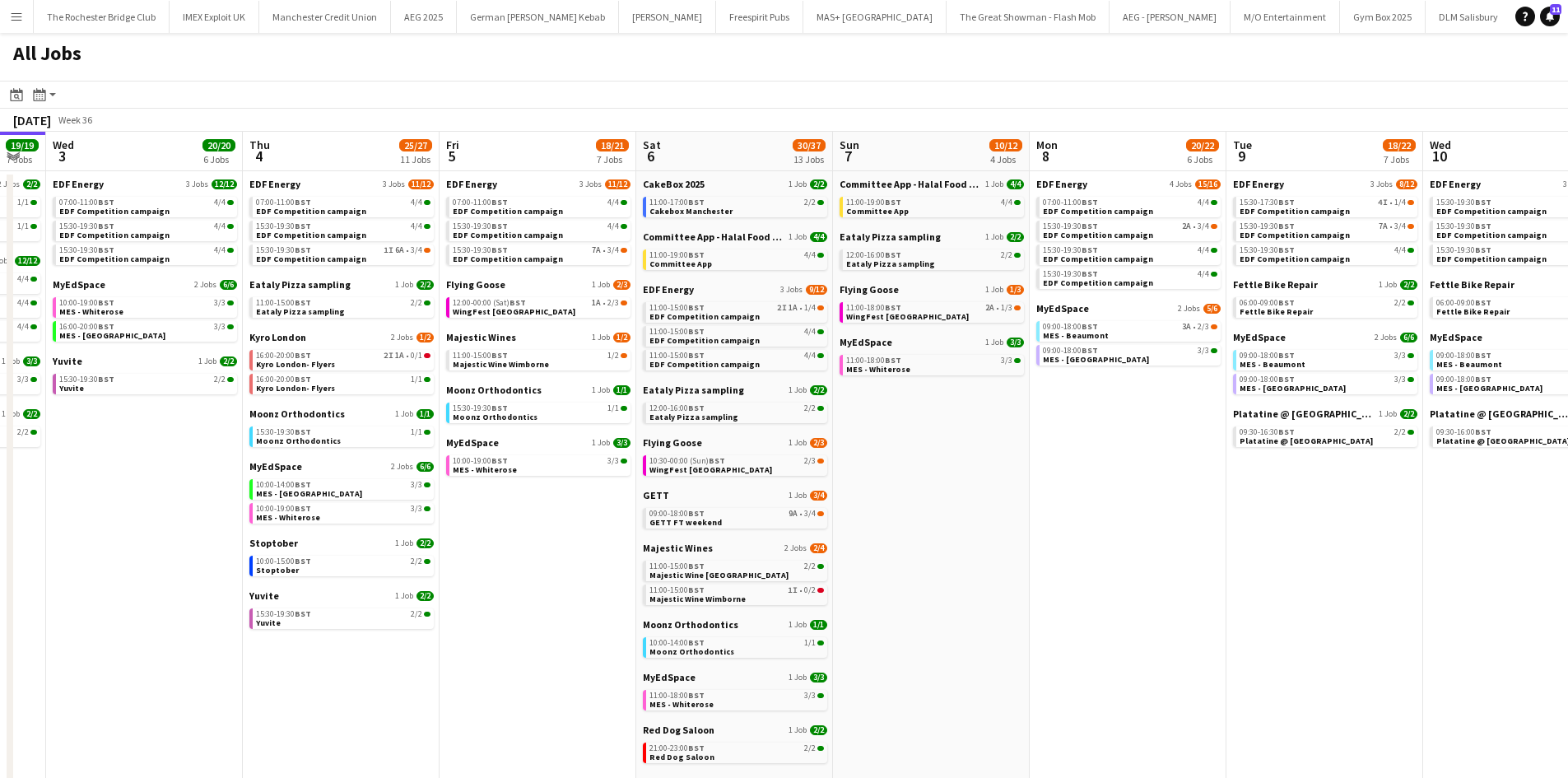
drag, startPoint x: 1124, startPoint y: 503, endPoint x: 973, endPoint y: 509, distance: 151.1
click at [986, 506] on app-calendar-viewport "Sat 30 42/44 28 Jobs Sun 31 22/26 10 Jobs Mon 1 20/20 8 Jobs Tue 2 19/19 7 Jobs…" at bounding box center [784, 697] width 1568 height 1133
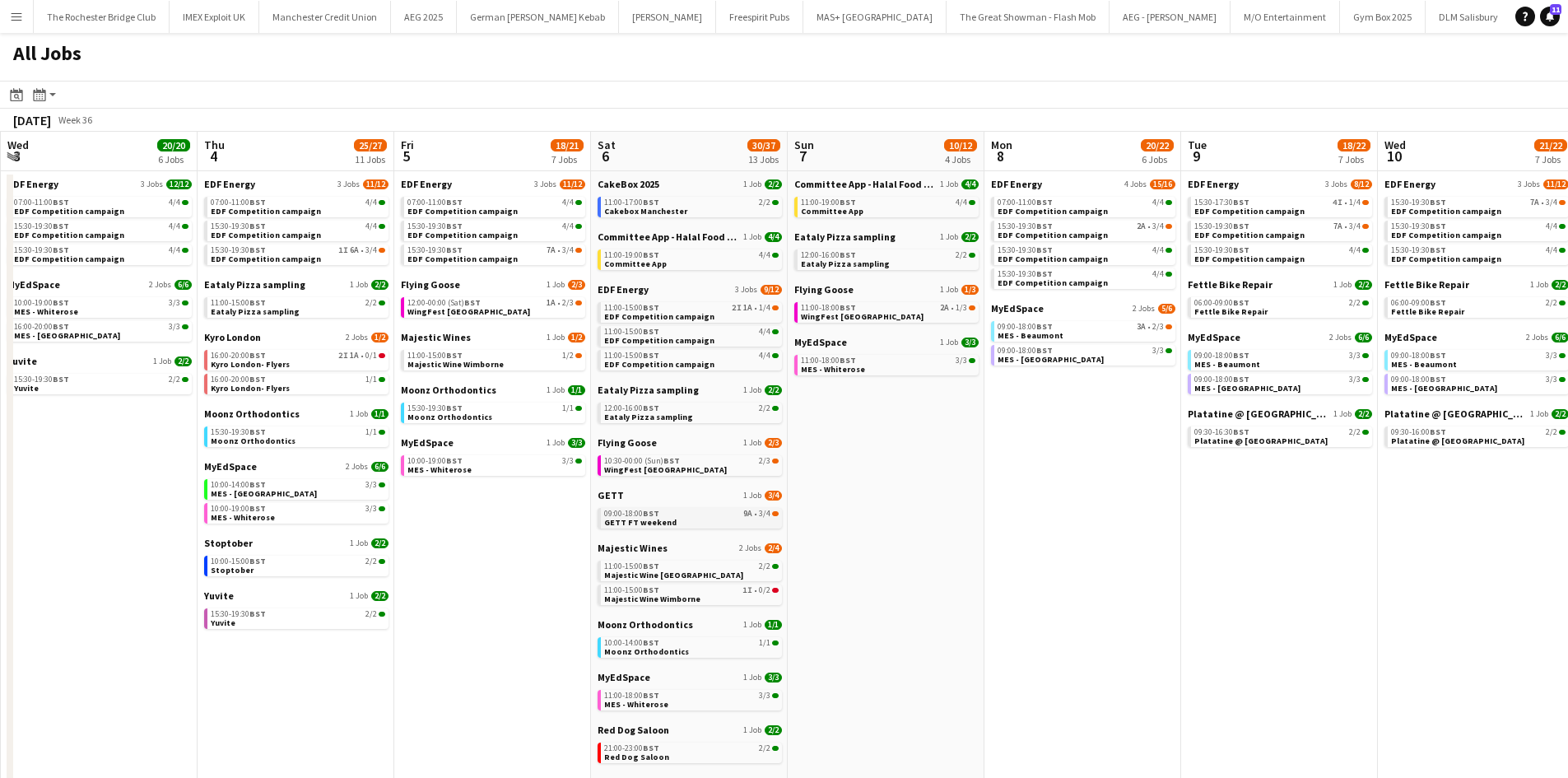
click at [743, 516] on div "09:00-18:00 BST 9A • 3/4" at bounding box center [692, 513] width 175 height 8
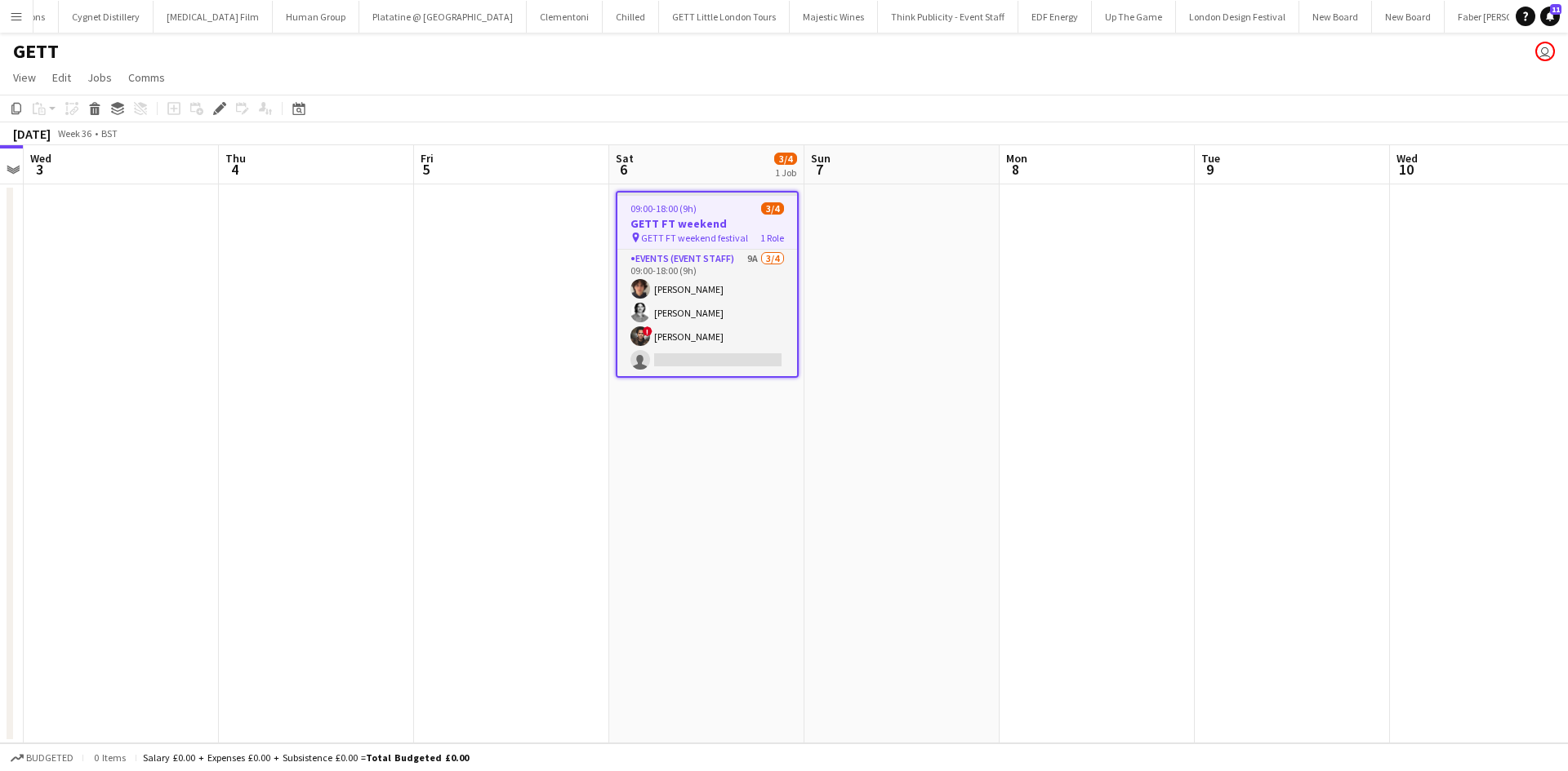
scroll to position [0, 10804]
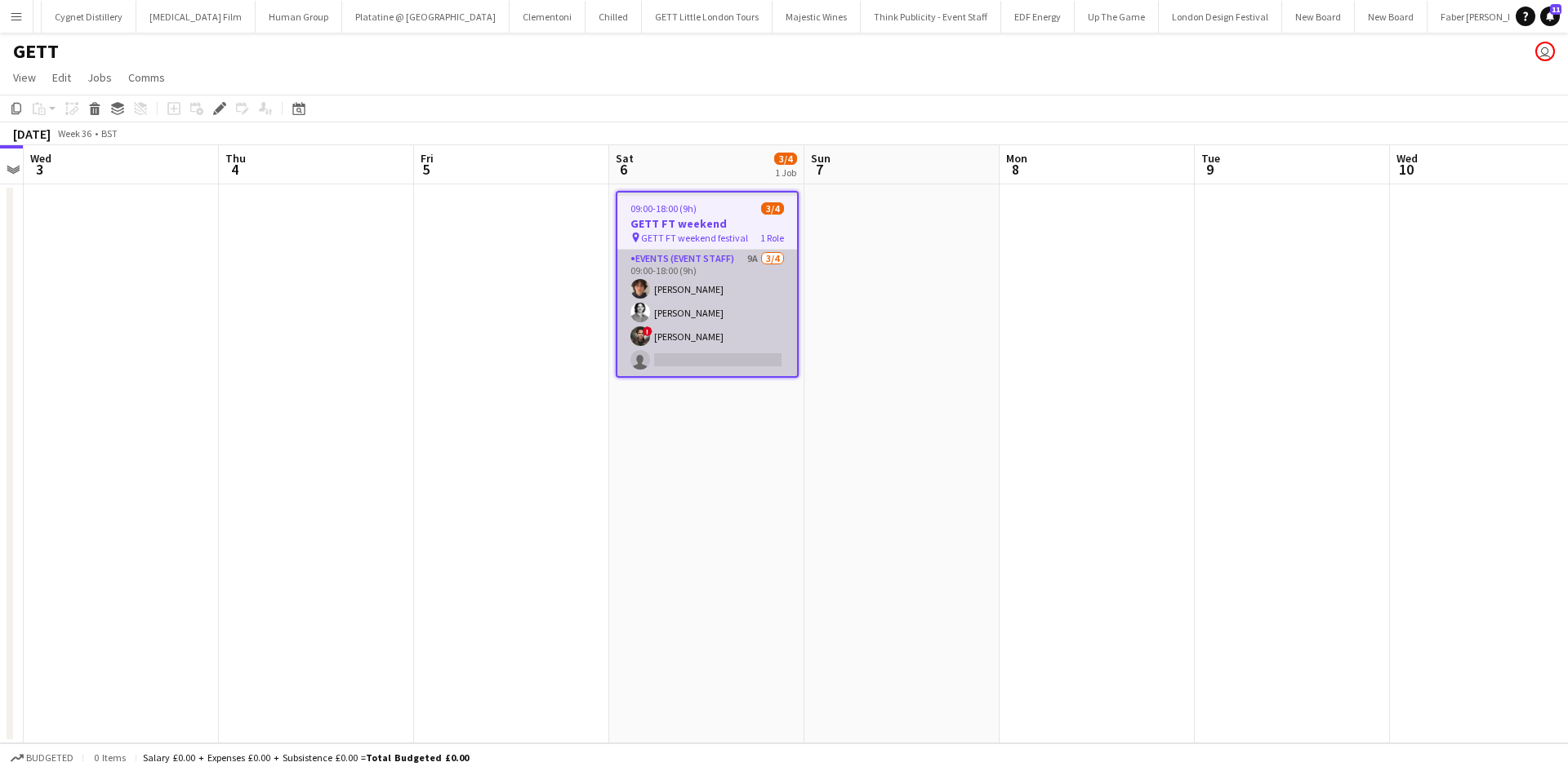
click at [750, 265] on app-card-role "Events (Event Staff) 9A [DATE] 09:00-18:00 (9h) [PERSON_NAME] [PERSON_NAME] ! […" at bounding box center [708, 313] width 180 height 127
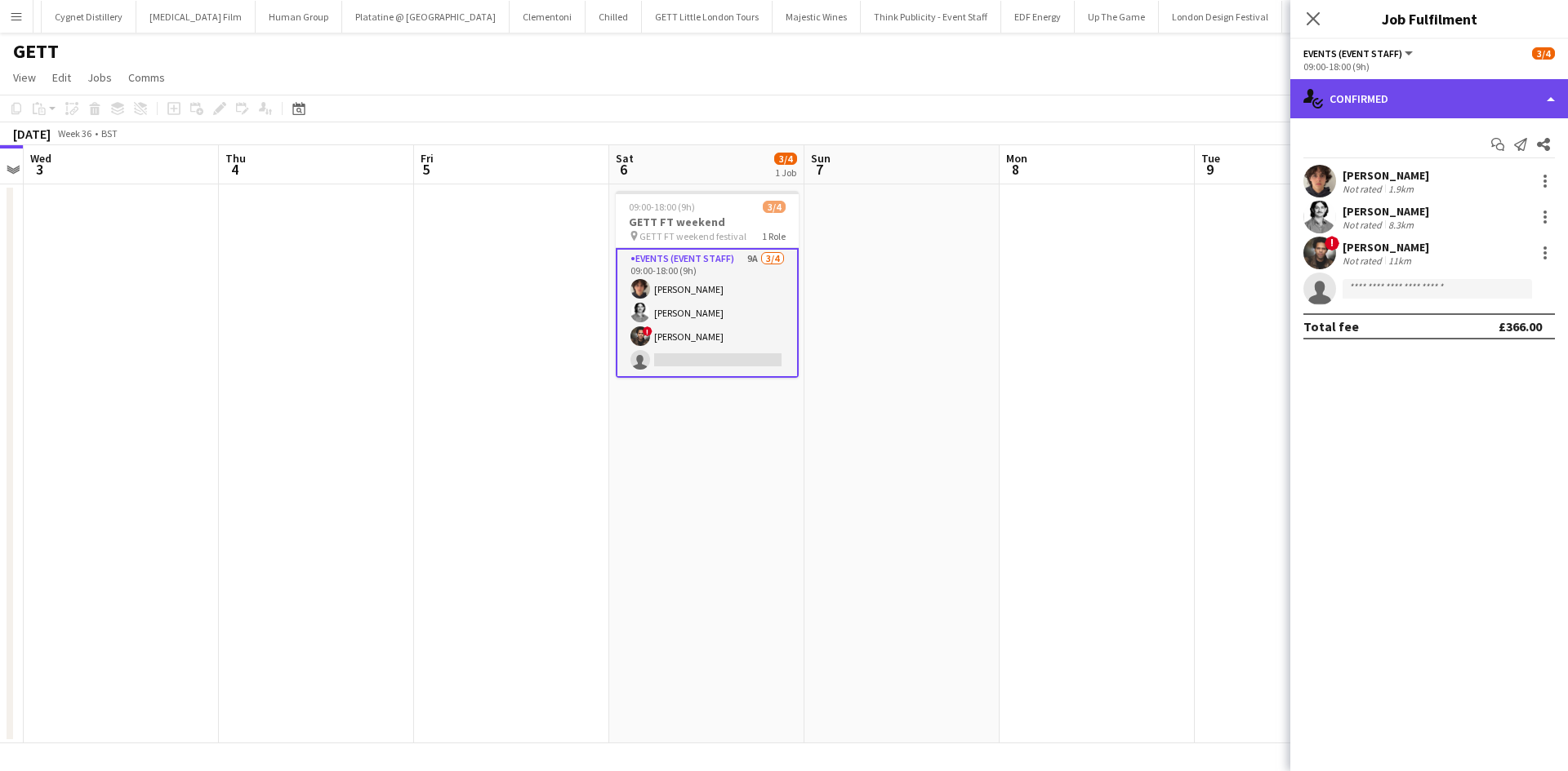
click at [1416, 108] on div "single-neutral-actions-check-2 Confirmed" at bounding box center [1429, 99] width 278 height 40
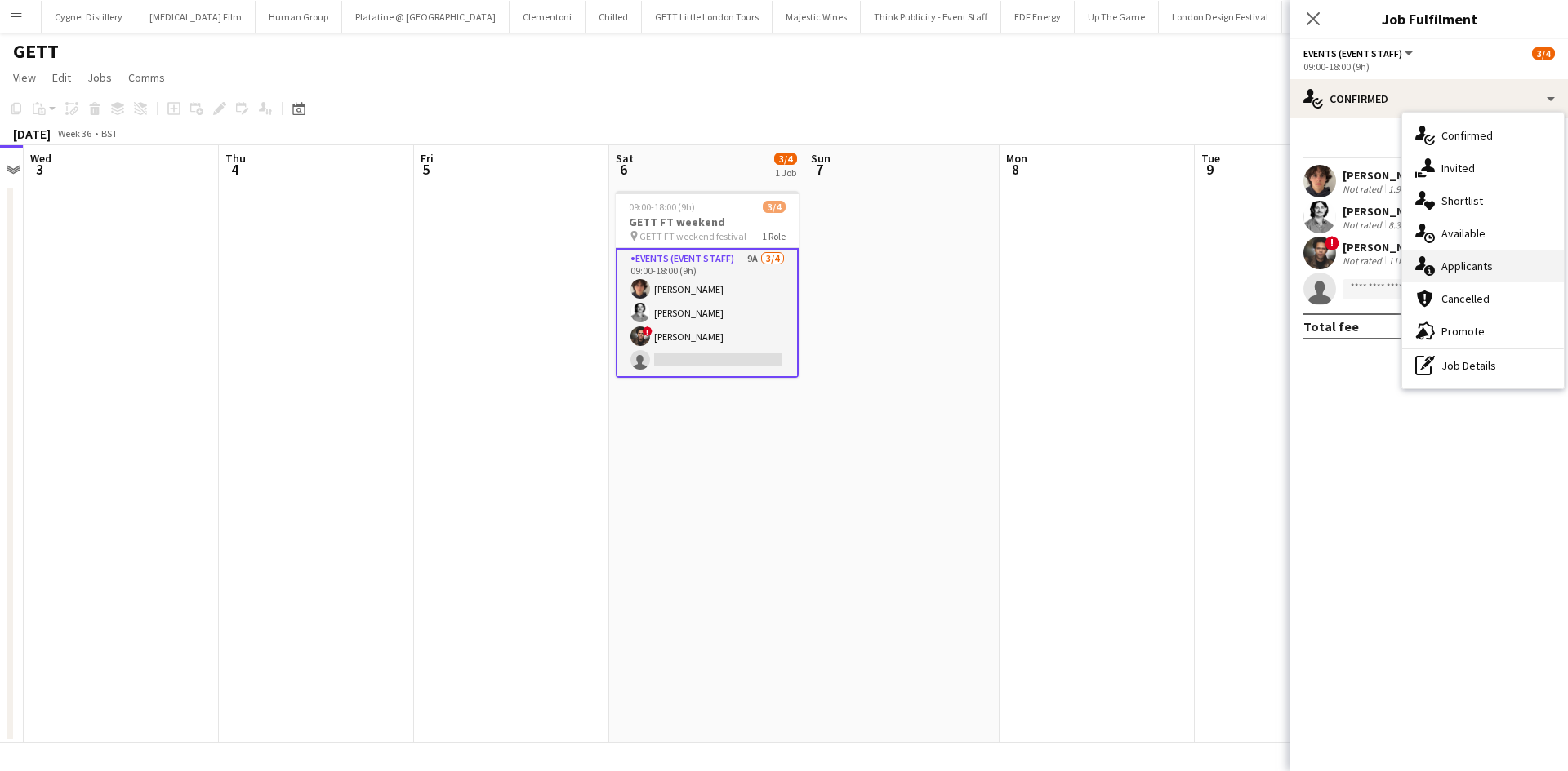
click at [1494, 270] on div "single-neutral-actions-information Applicants" at bounding box center [1483, 266] width 162 height 32
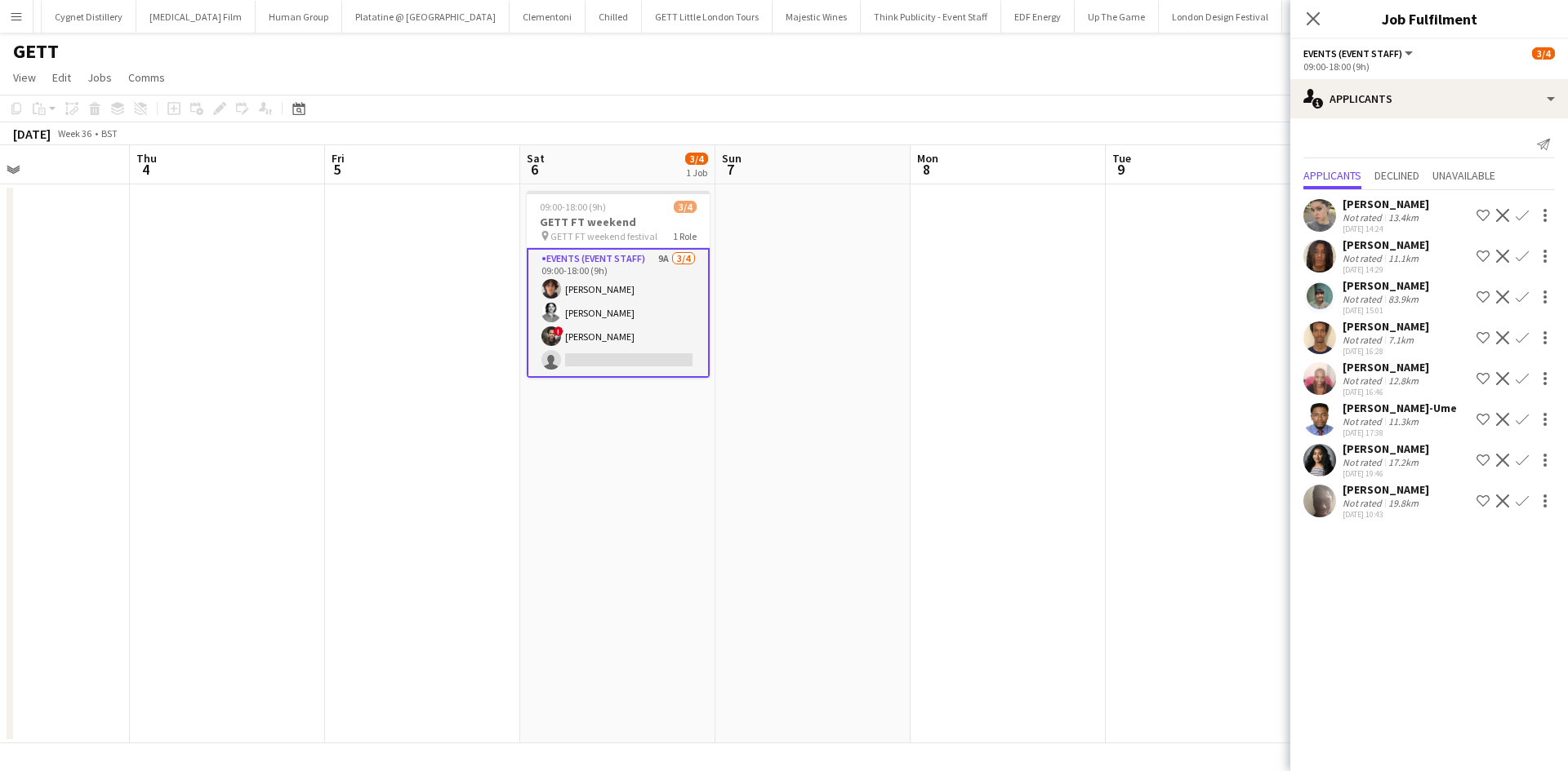
drag, startPoint x: 876, startPoint y: 443, endPoint x: 836, endPoint y: 449, distance: 40.4
click at [837, 449] on app-calendar-viewport "Sun 31 Mon 1 Tue 2 Wed 3 Thu 4 Fri 5 Sat 6 3/4 1 Job Sun 7 Mon 8 Tue 9 Wed 10 T…" at bounding box center [784, 445] width 1568 height 598
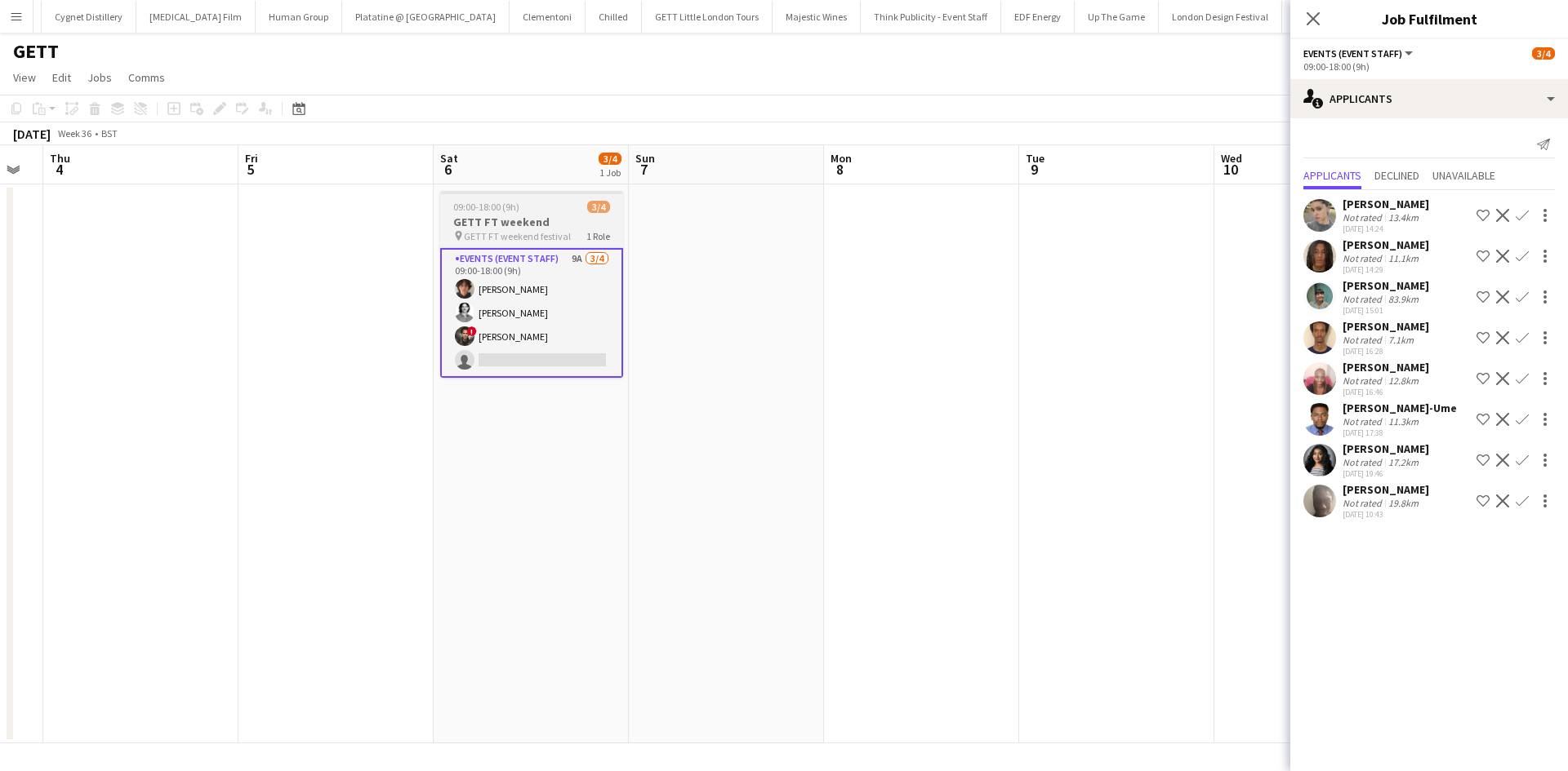
drag, startPoint x: 516, startPoint y: 212, endPoint x: 525, endPoint y: 208, distance: 9.8
click at [516, 211] on span "09:00-18:00 (9h)" at bounding box center [486, 207] width 67 height 13
click at [221, 109] on icon at bounding box center [219, 109] width 9 height 9
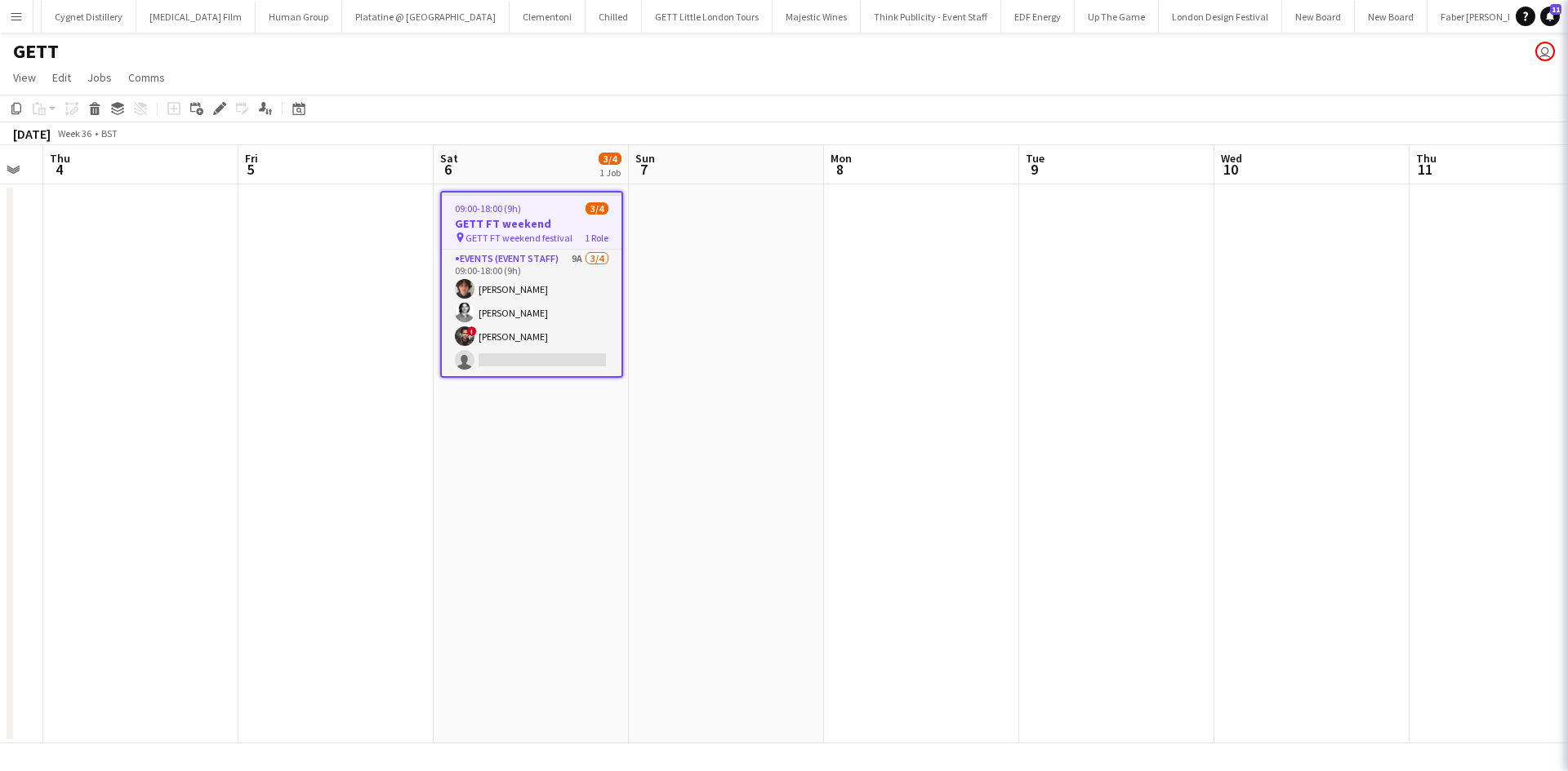
click at [983, 341] on app-calendar-viewport "Sun 31 Mon 1 Tue 2 Wed 3 Thu 4 Fri 5 Sat 6 3/4 1 Job Sun 7 Mon 8 Tue 9 Wed 10 T…" at bounding box center [784, 445] width 1568 height 598
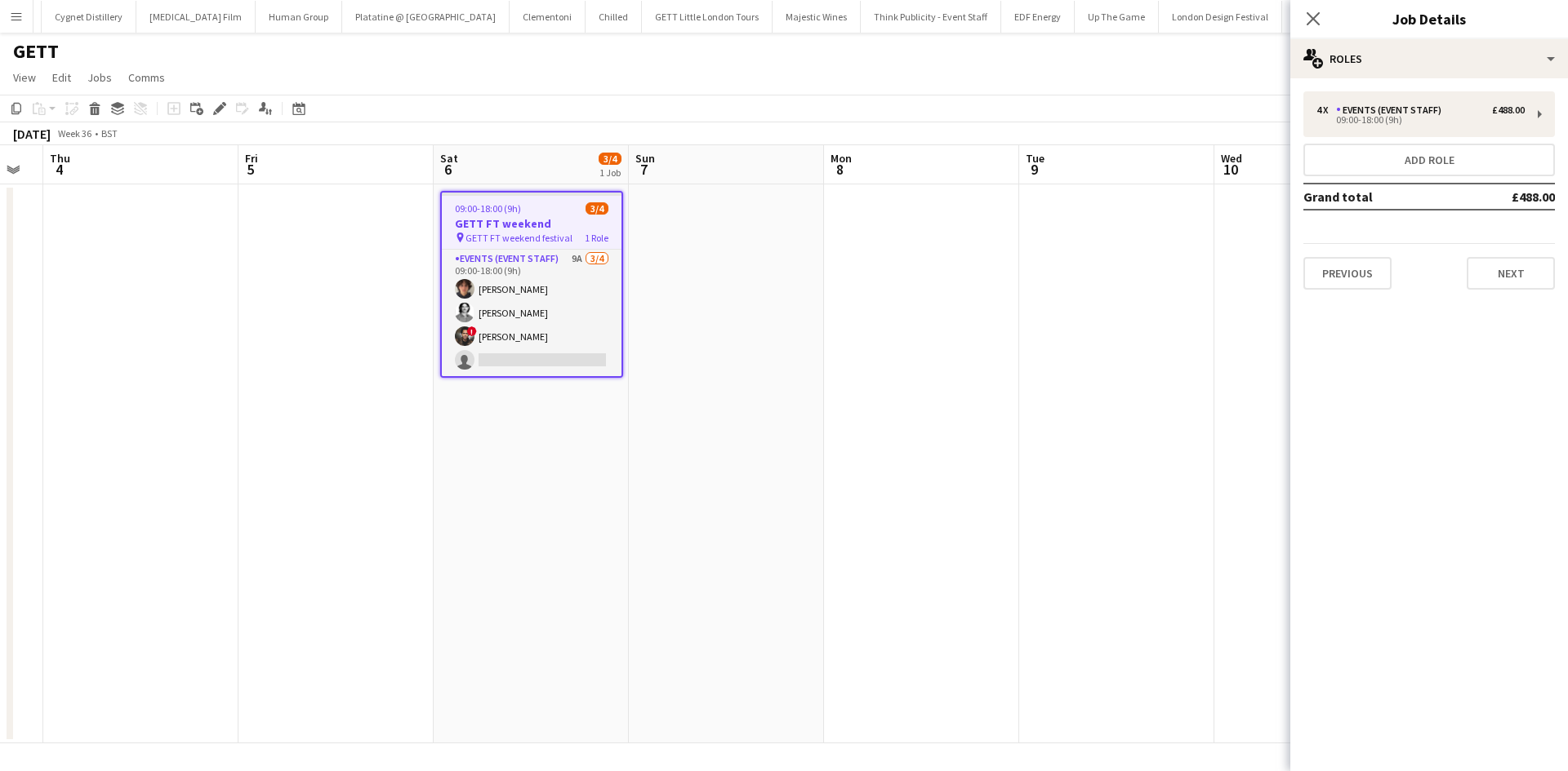
scroll to position [0, 511]
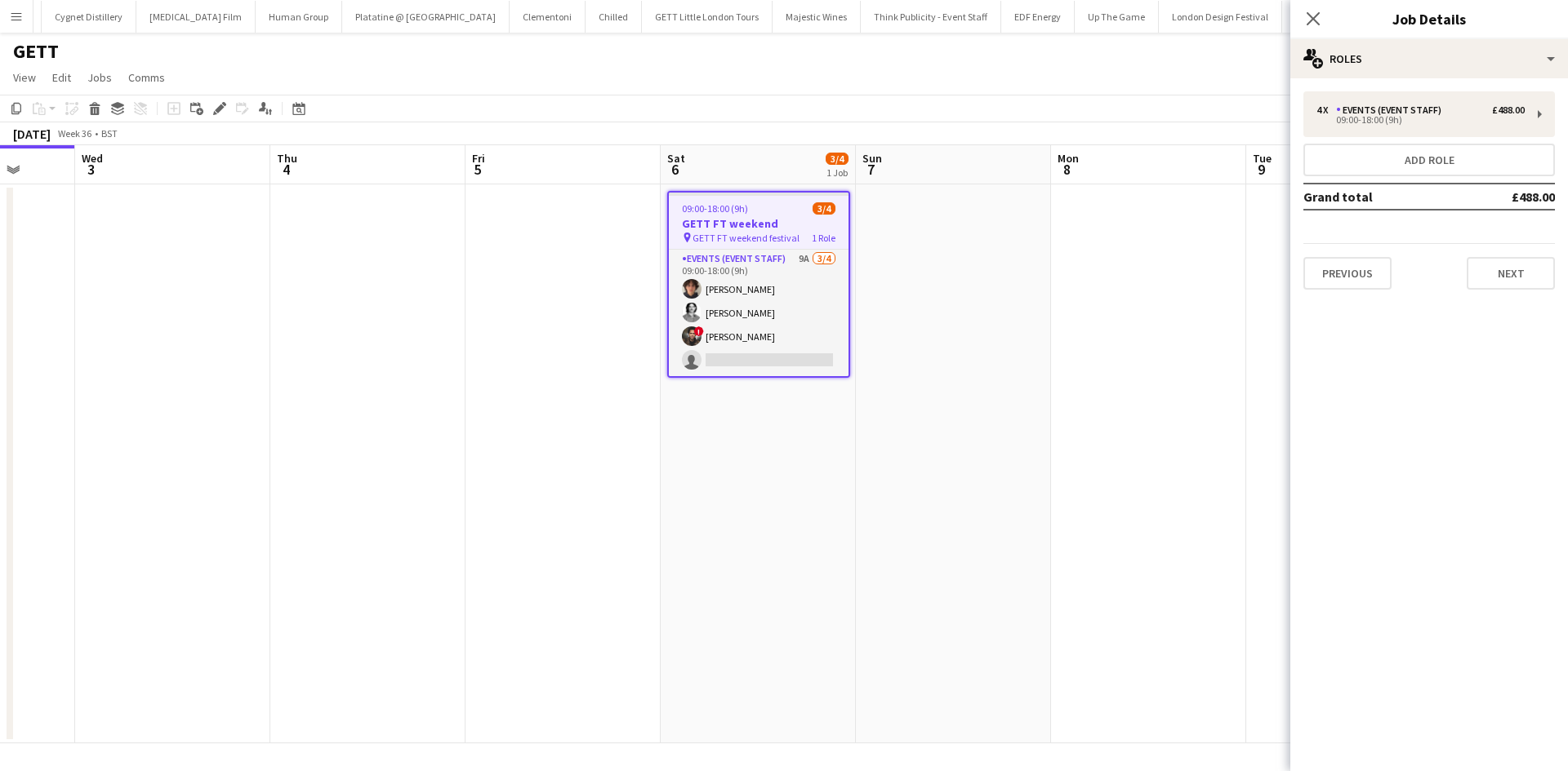
click at [1324, 13] on div "Close pop-in" at bounding box center [1313, 19] width 46 height 38
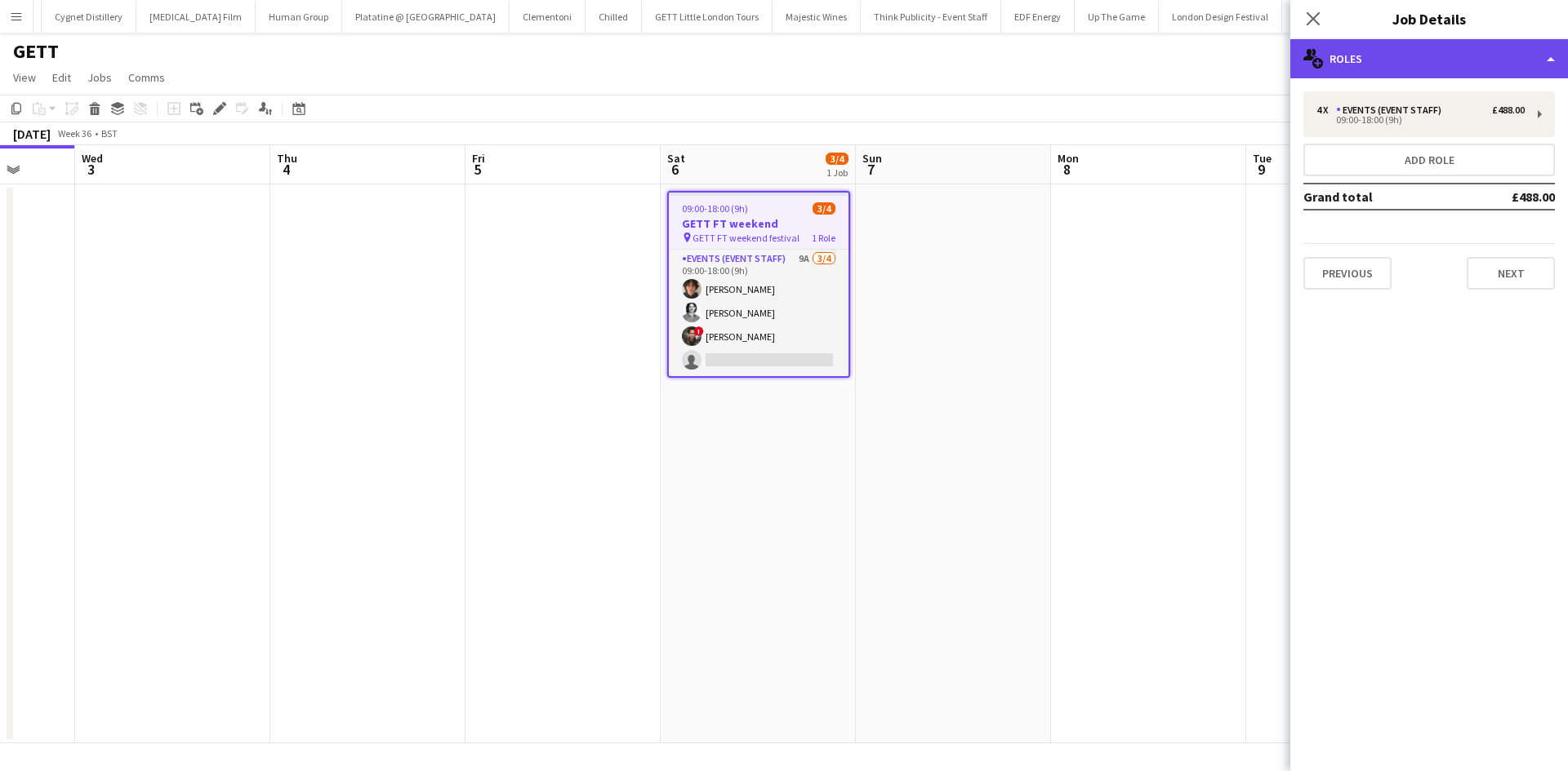
click at [1352, 61] on div "multiple-users-add Roles" at bounding box center [1429, 59] width 278 height 40
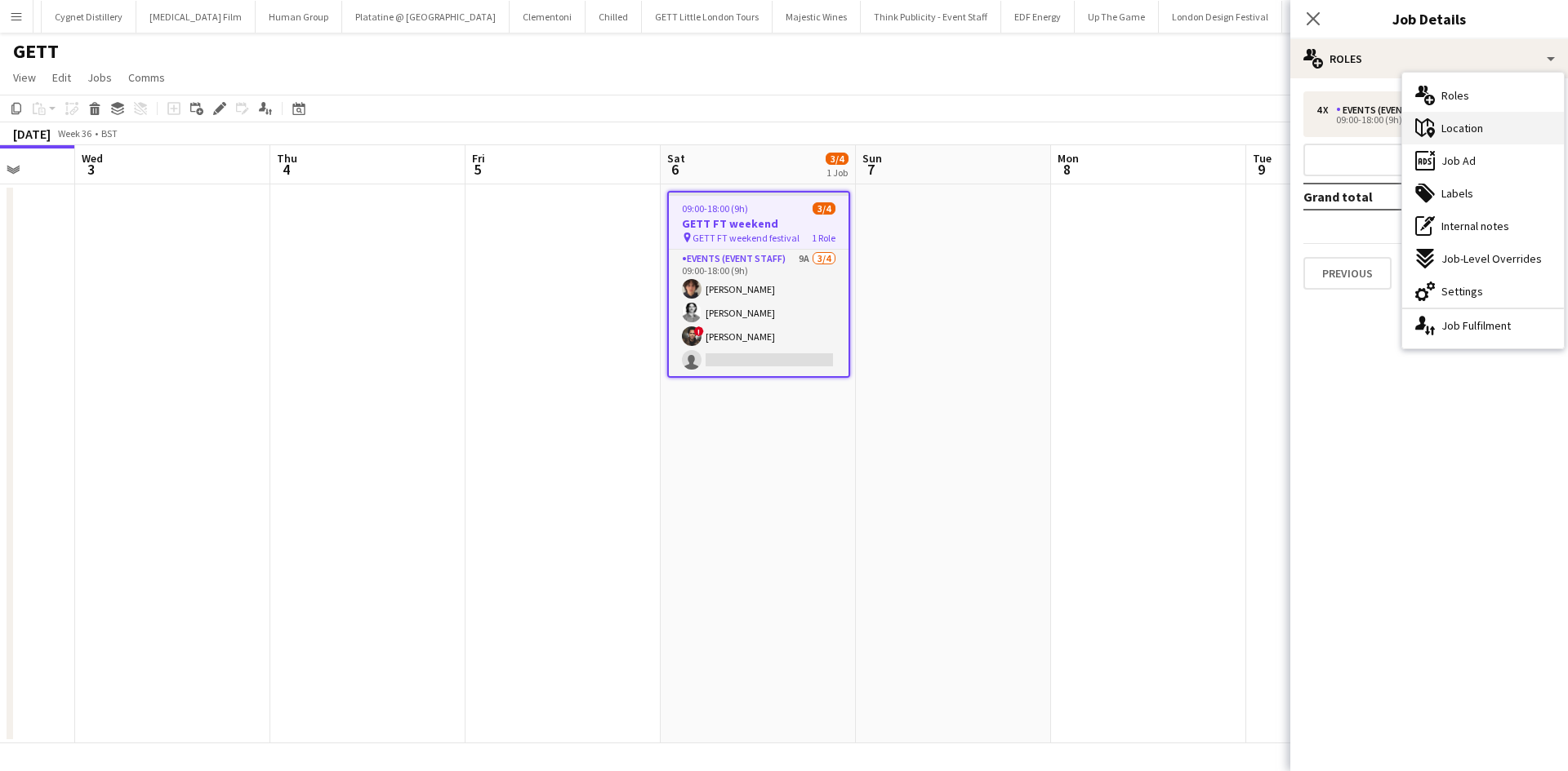
click at [1483, 128] on div "maps-pin-1 Location" at bounding box center [1483, 128] width 162 height 32
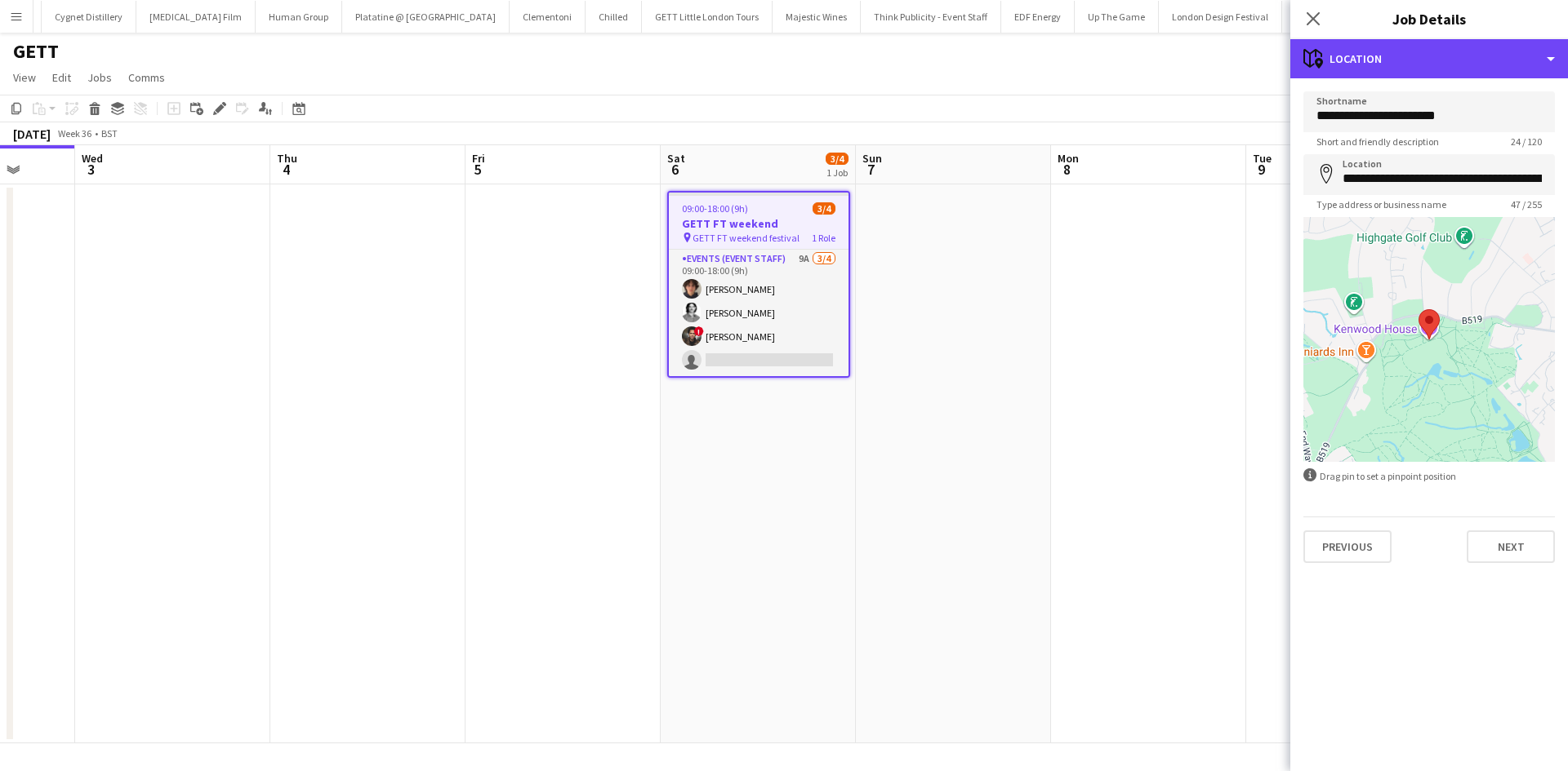
drag, startPoint x: 1428, startPoint y: 40, endPoint x: 1465, endPoint y: 117, distance: 85.4
click at [1428, 42] on div "maps-pin-1 Location" at bounding box center [1429, 59] width 278 height 40
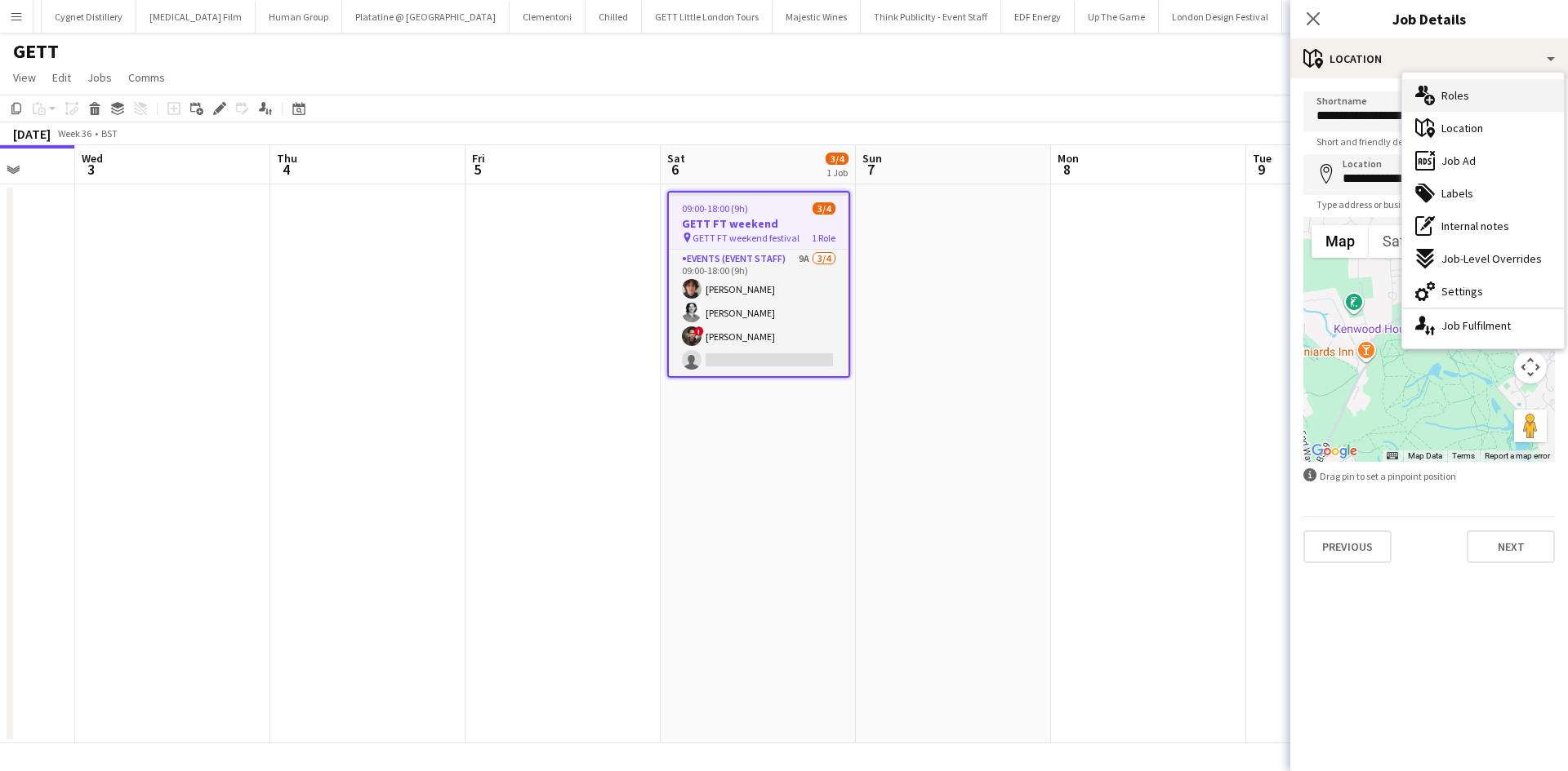
click at [1481, 104] on div "multiple-users-add Roles" at bounding box center [1483, 95] width 162 height 32
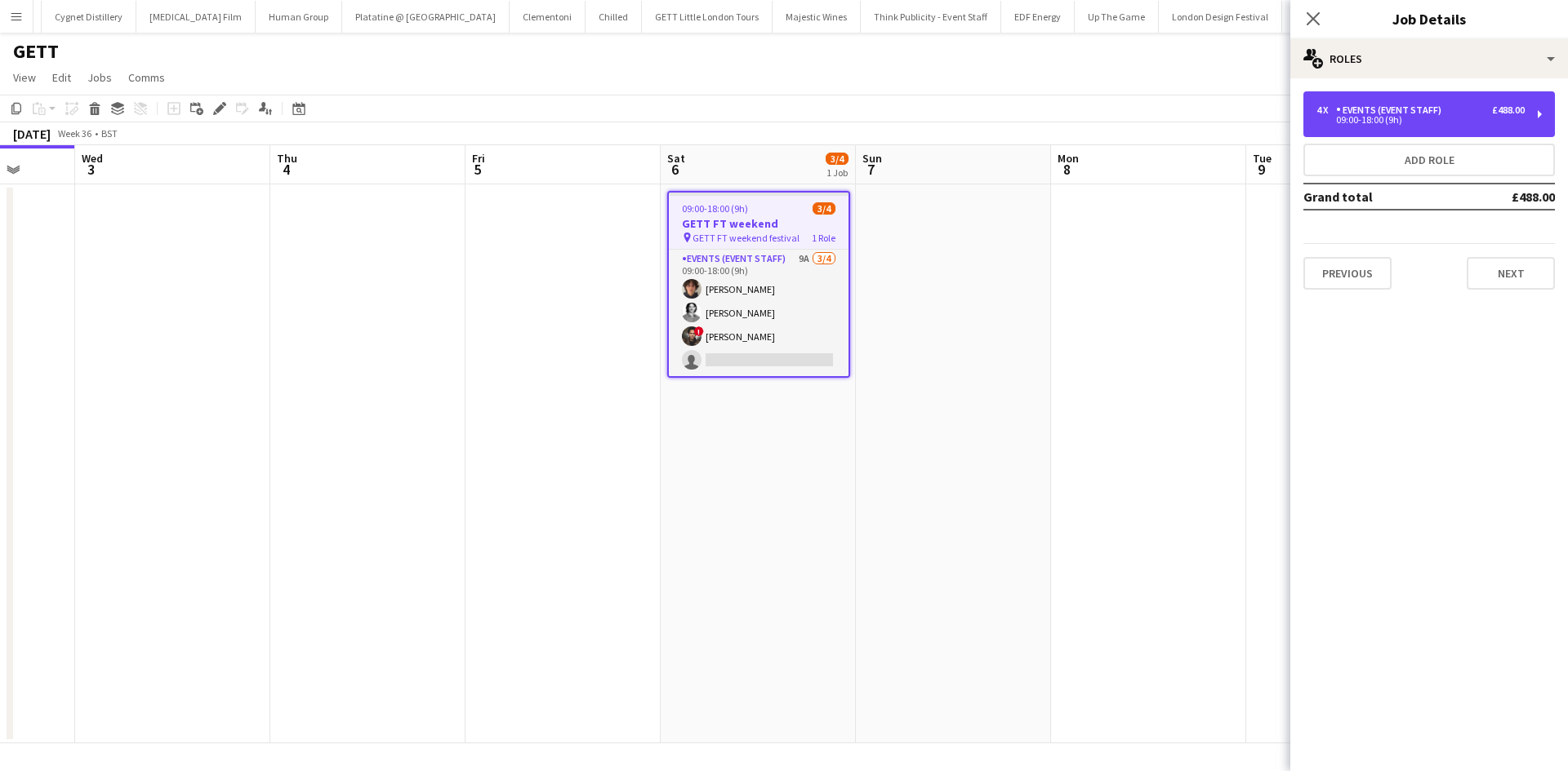
drag, startPoint x: 1433, startPoint y: 114, endPoint x: 1461, endPoint y: 206, distance: 96.2
click at [1434, 118] on div "4 x Events (Event Staff) £488.00 09:00-18:00 (9h)" at bounding box center [1421, 114] width 209 height 20
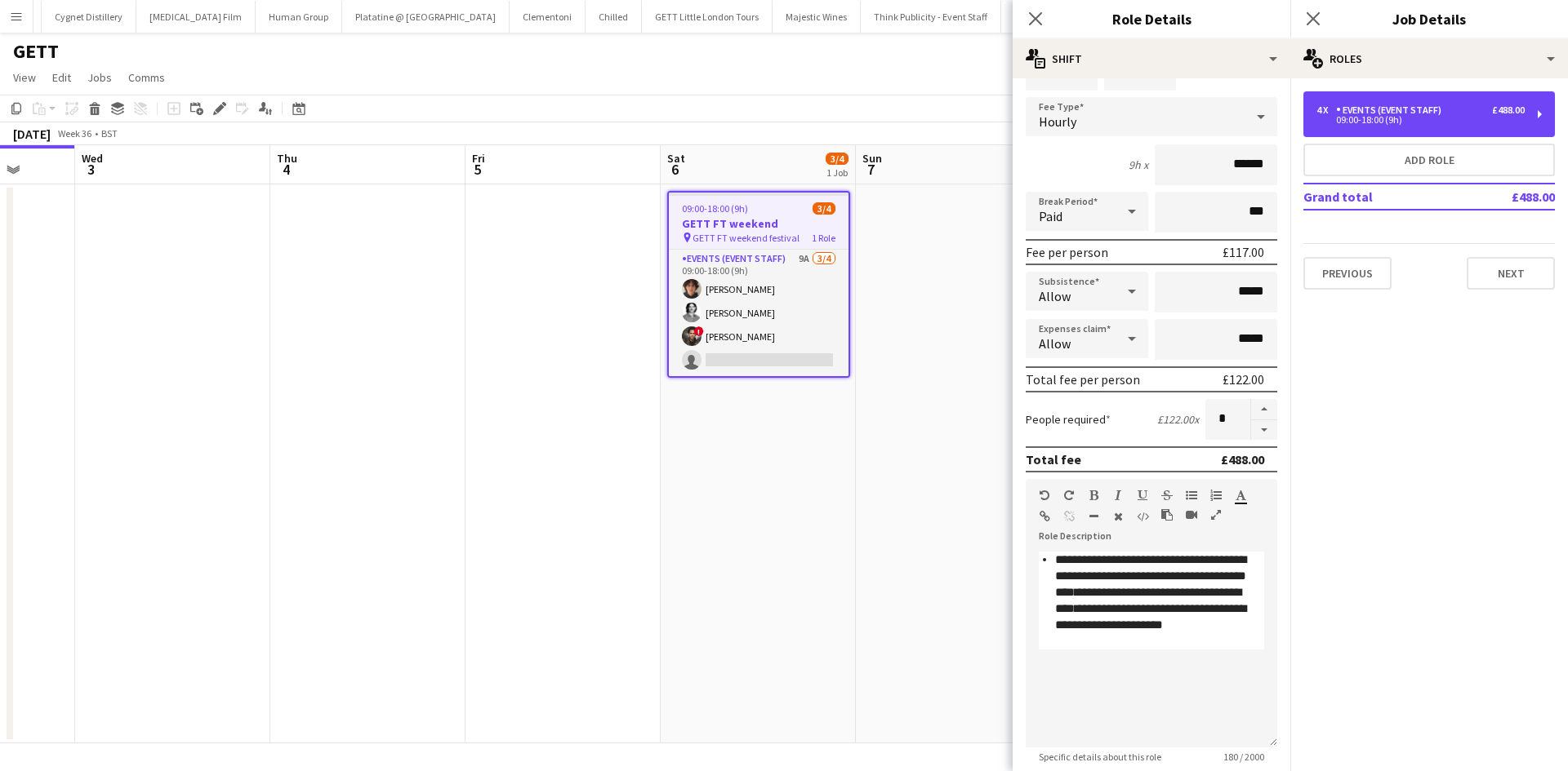
scroll to position [164, 0]
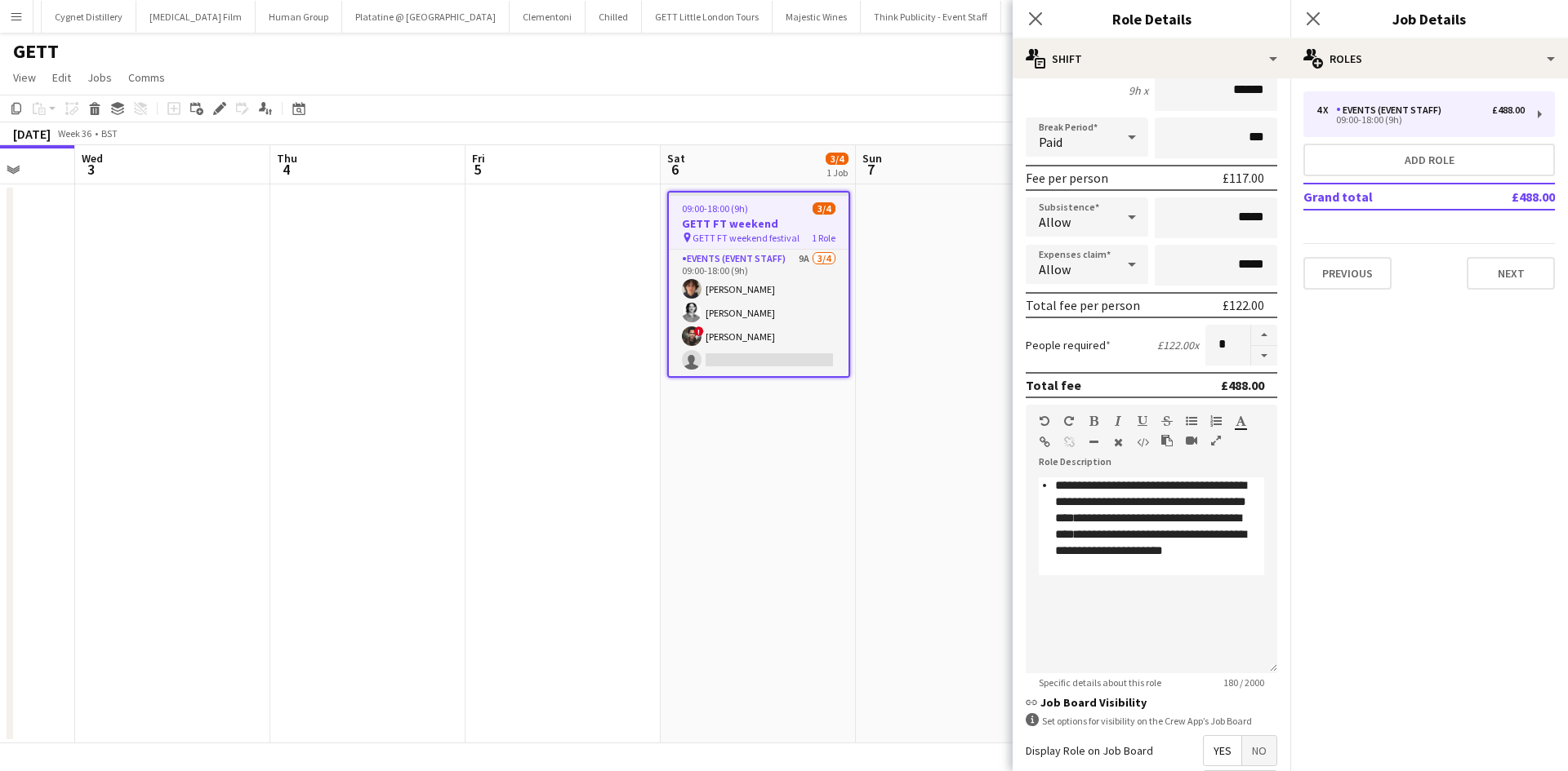
click at [839, 488] on app-date-cell "09:00-18:00 (9h) 3/4 GETT FT weekend pin GETT FT weekend festival 1 Role Events…" at bounding box center [758, 464] width 195 height 559
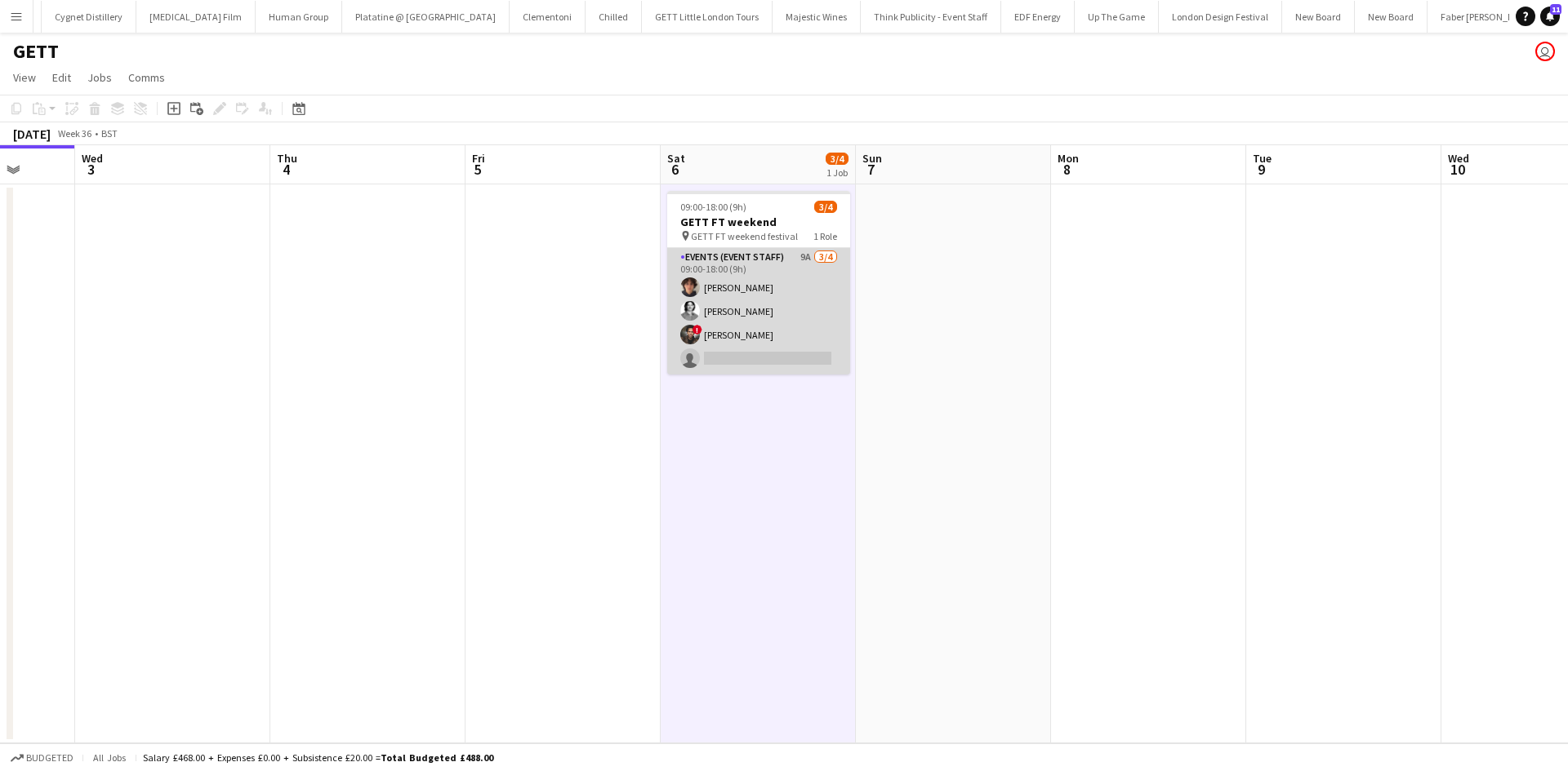
click at [797, 253] on app-card-role "Events (Event Staff) 9A 3/4 09:00-18:00 (9h) Oliver Tickner-Bellau Eoin Dunlea …" at bounding box center [758, 311] width 183 height 127
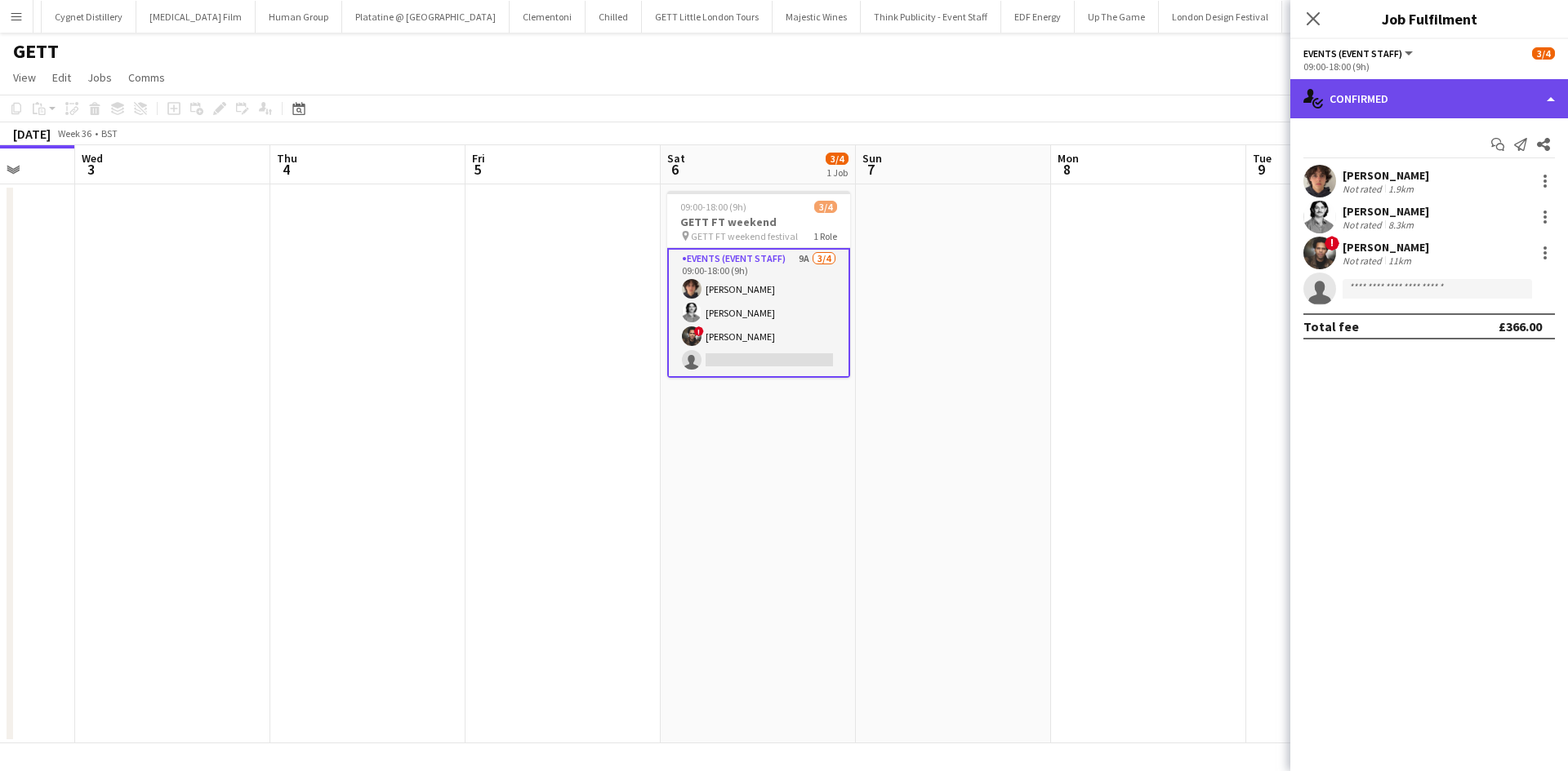
click at [1391, 86] on div "single-neutral-actions-check-2 Confirmed" at bounding box center [1429, 99] width 278 height 40
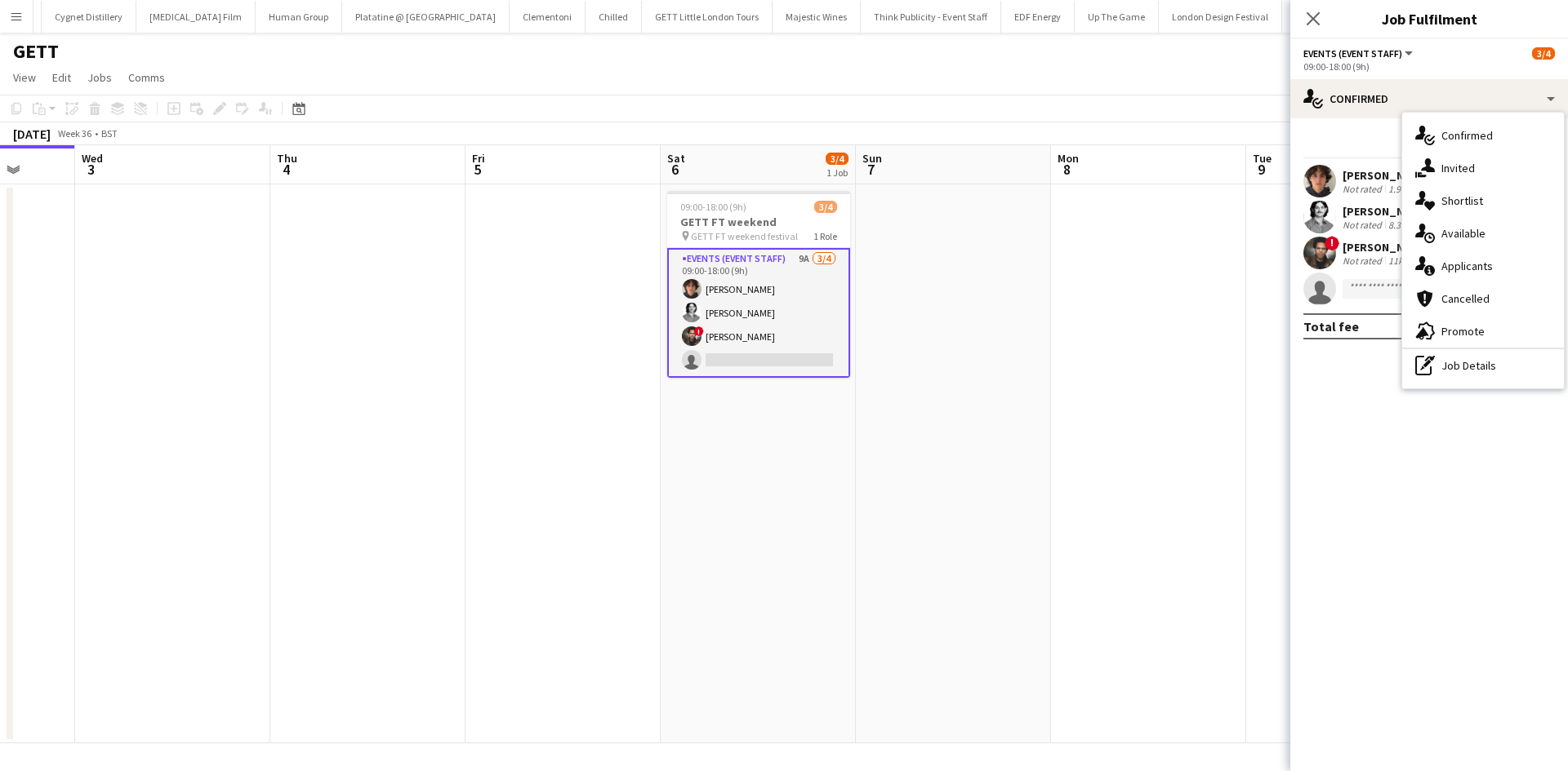
click at [1514, 255] on div "single-neutral-actions-information Applicants" at bounding box center [1483, 266] width 162 height 32
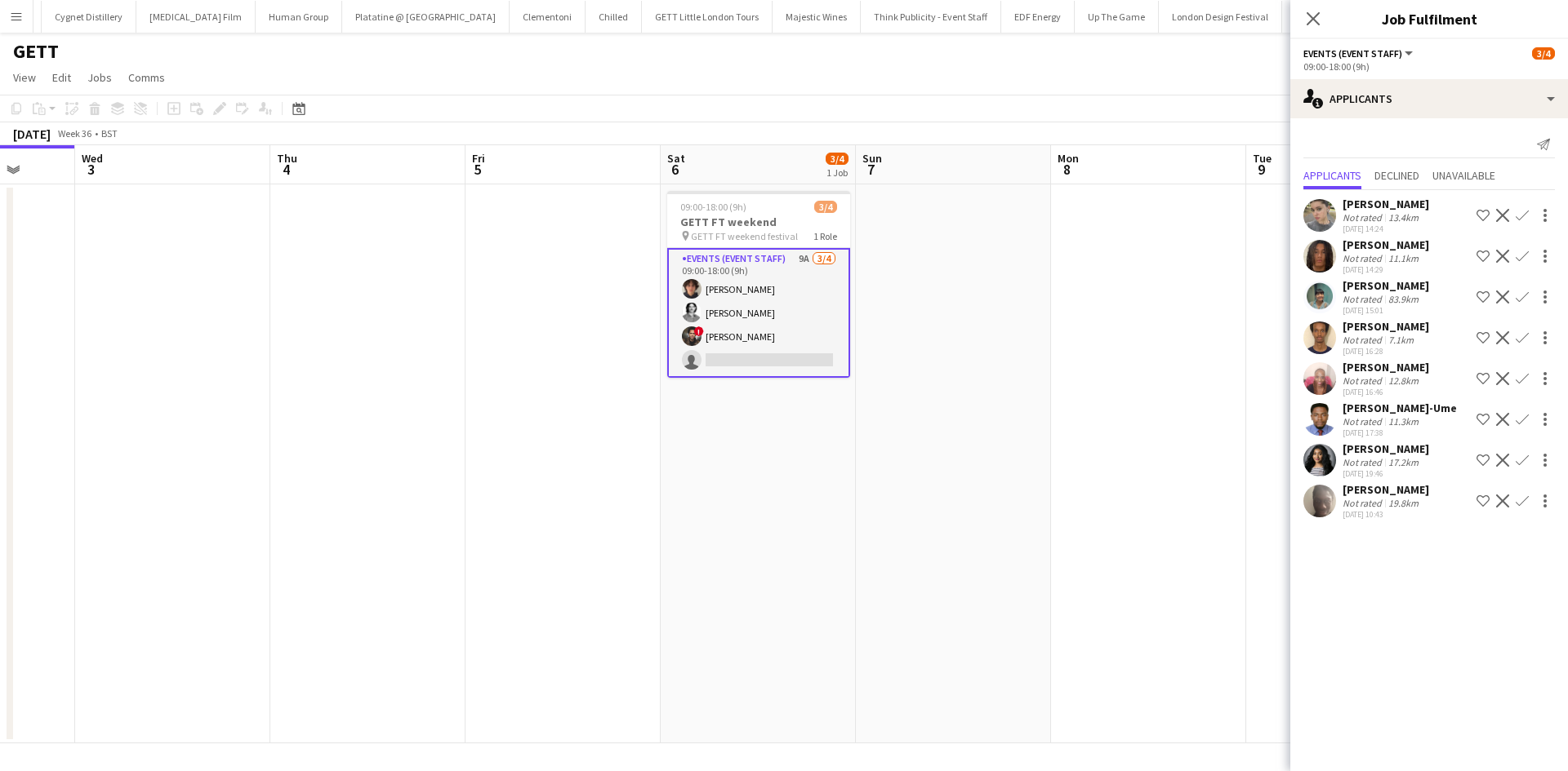
click at [1356, 367] on div "Emily Moore" at bounding box center [1385, 367] width 86 height 14
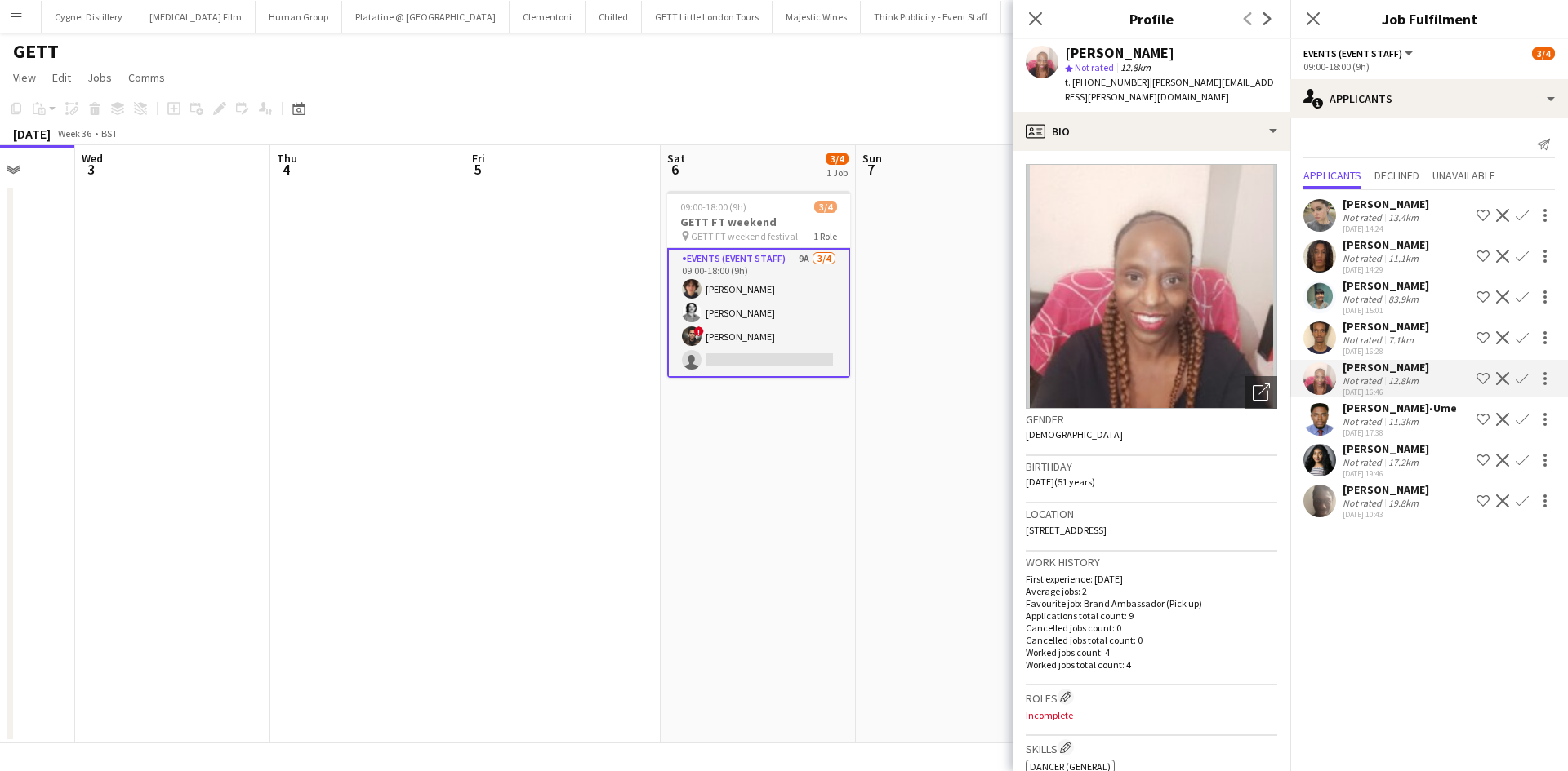
click at [1363, 244] on div "Jazz Harper" at bounding box center [1385, 244] width 86 height 14
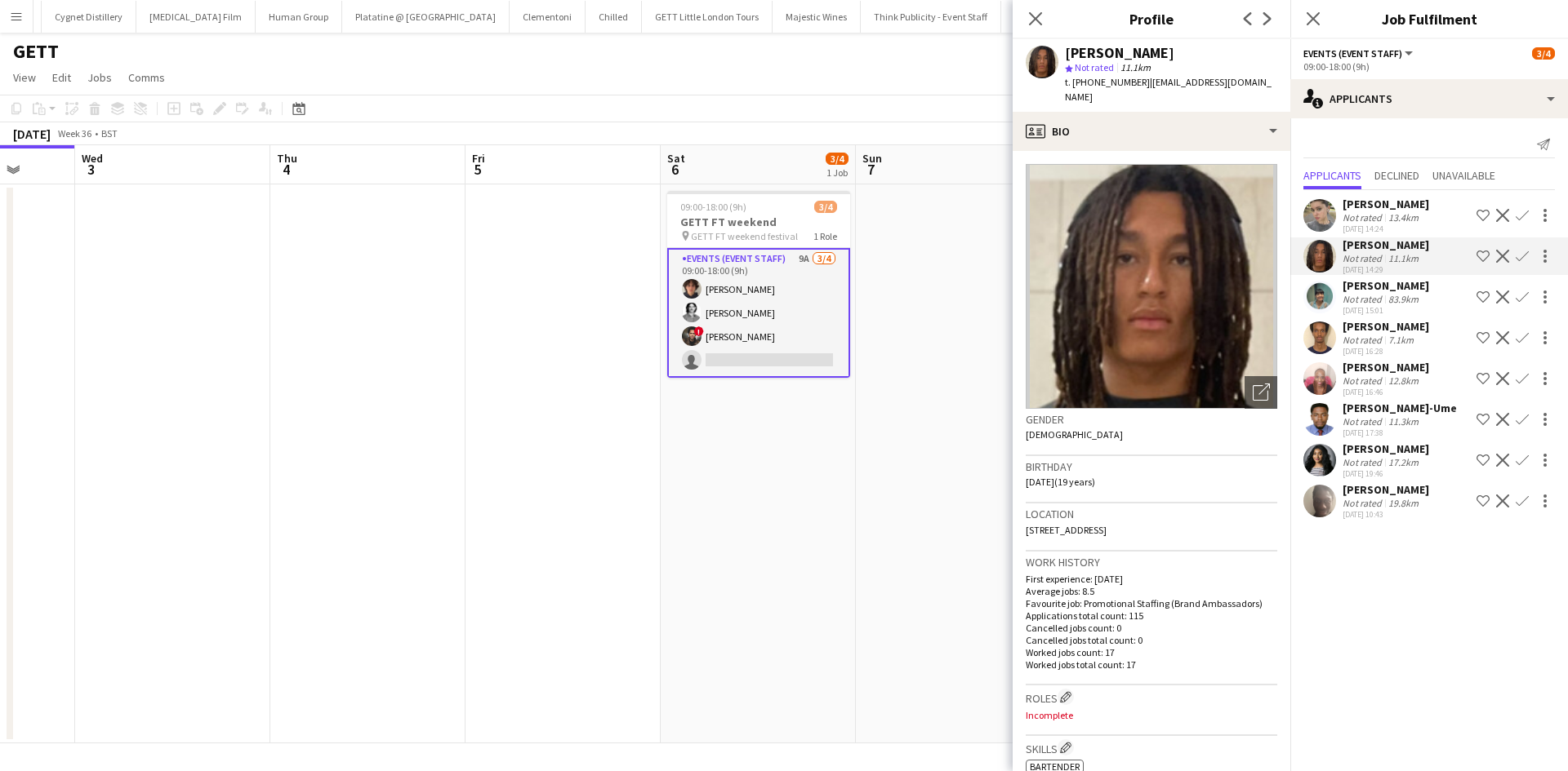
click at [1374, 216] on div "Not rated" at bounding box center [1363, 217] width 42 height 13
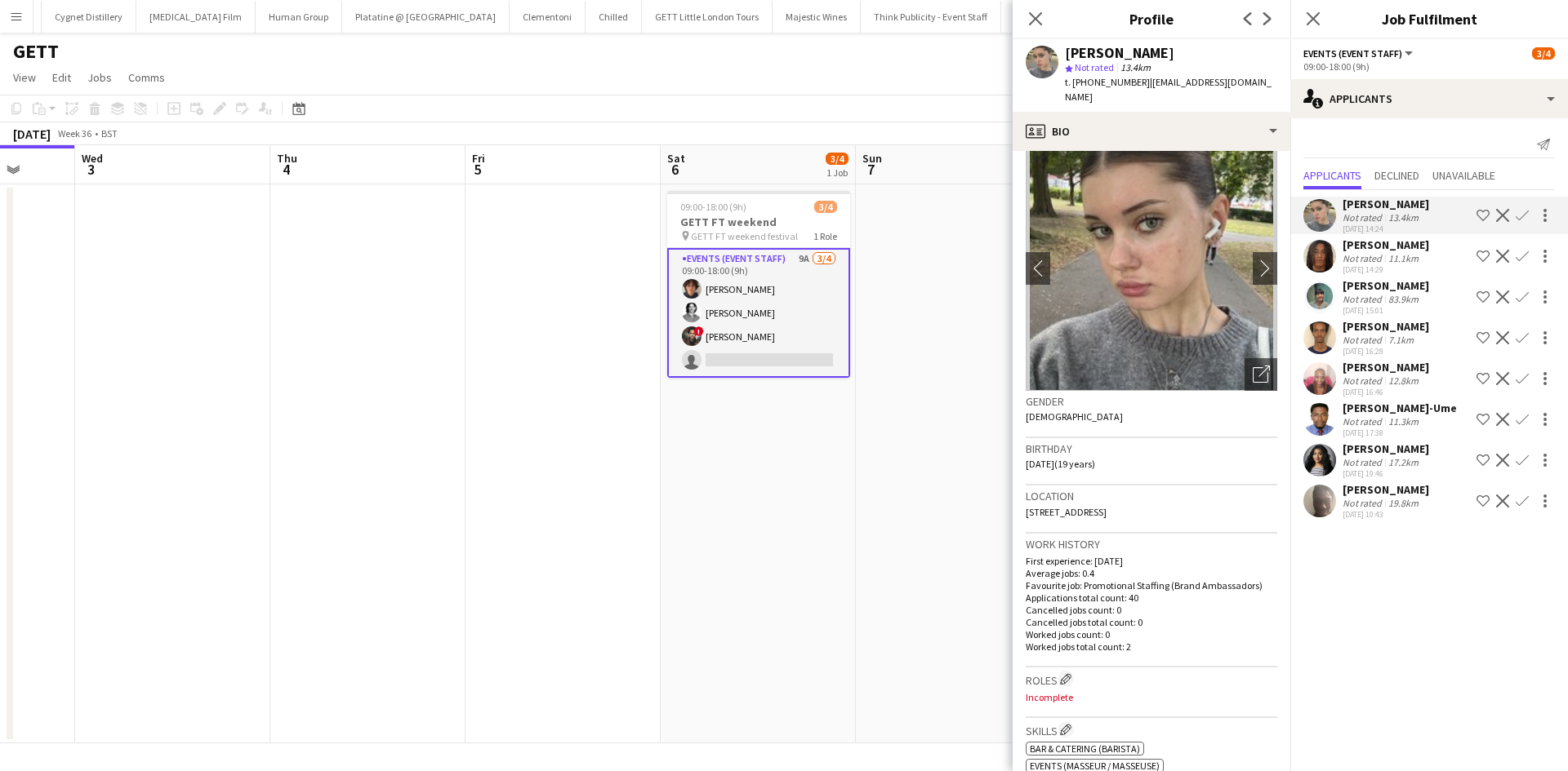
scroll to position [0, 0]
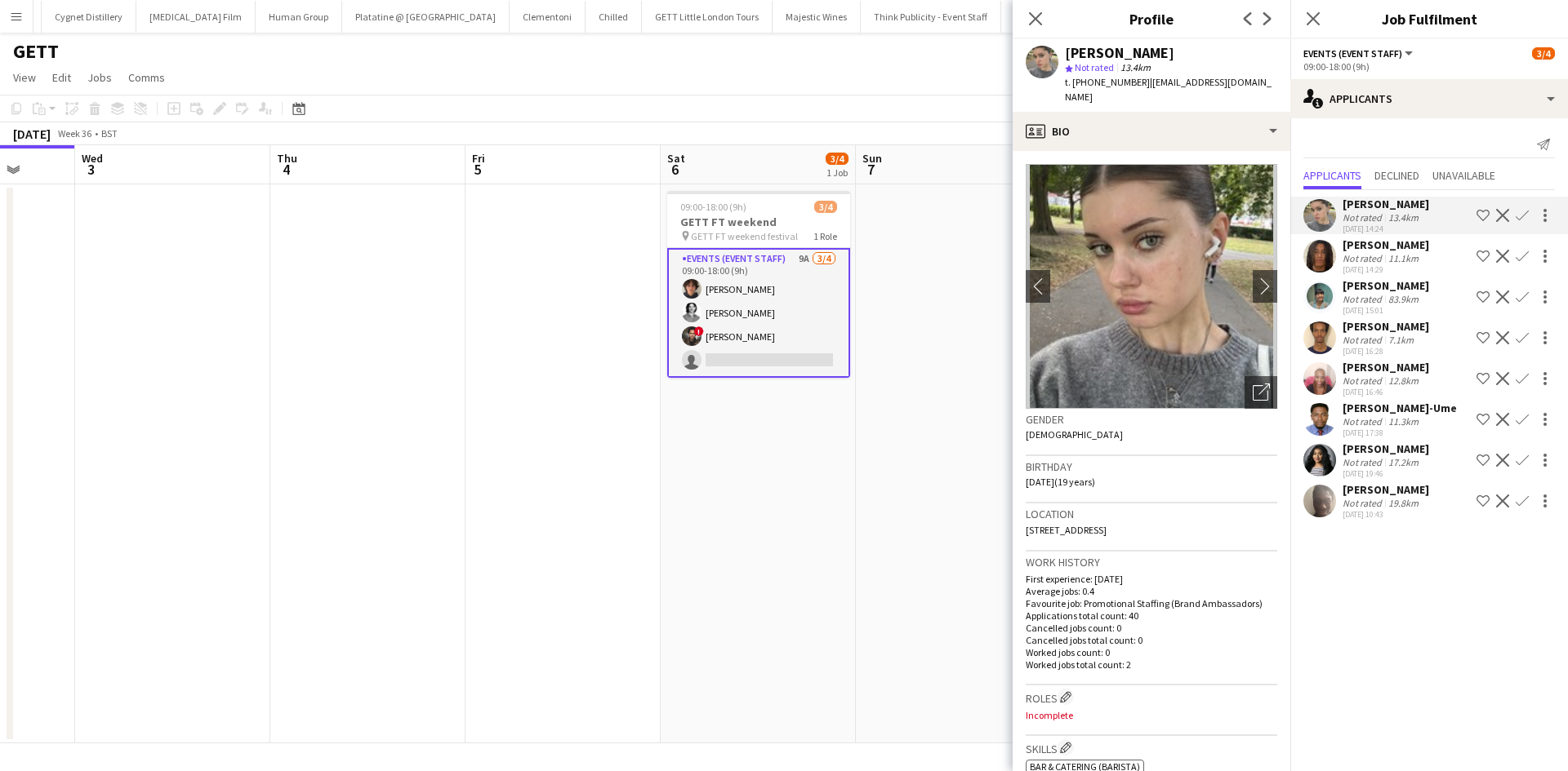
click at [1527, 211] on app-icon "Confirm" at bounding box center [1522, 215] width 13 height 13
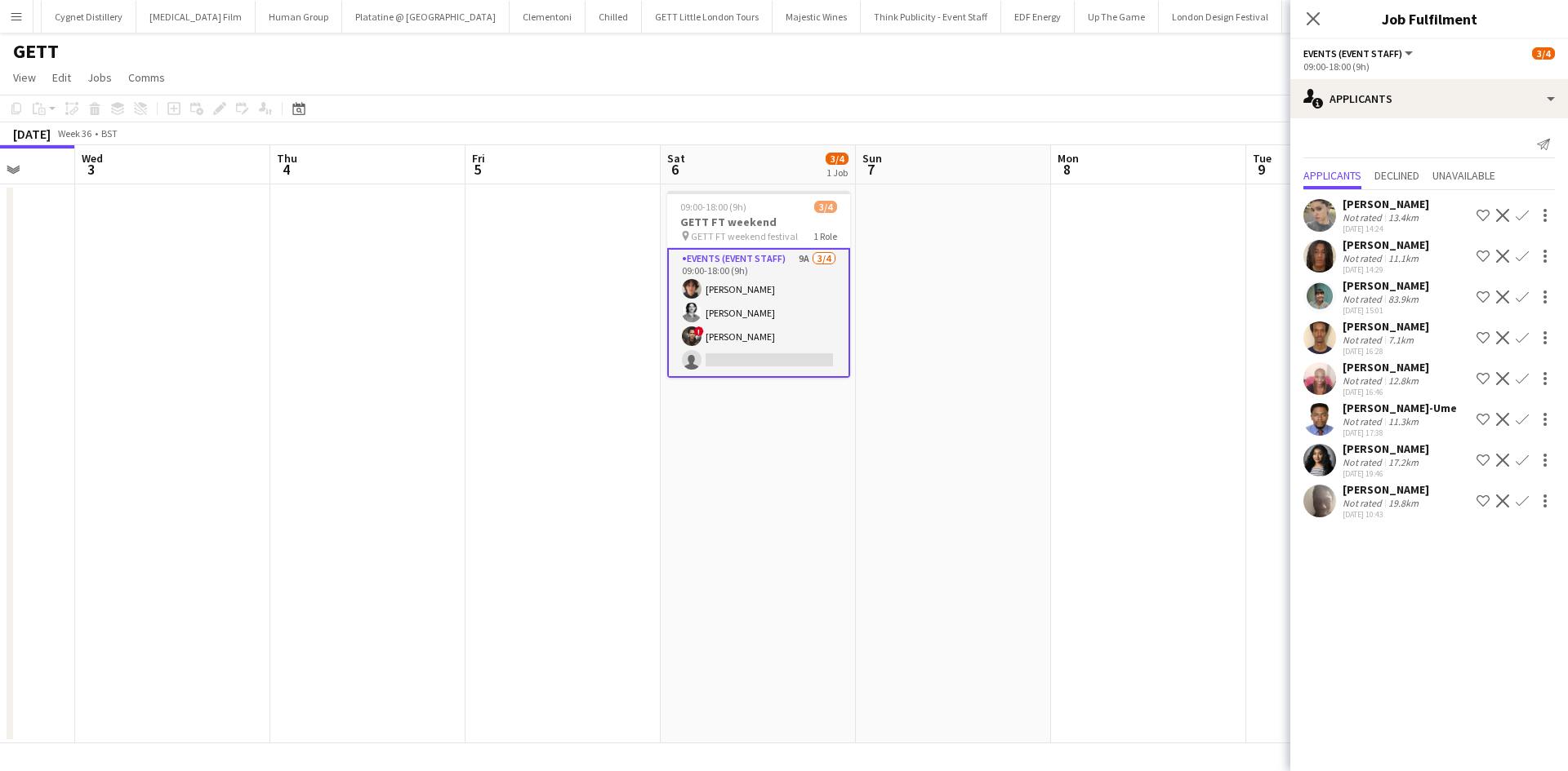
click at [1518, 215] on app-icon "Confirm" at bounding box center [1522, 215] width 13 height 13
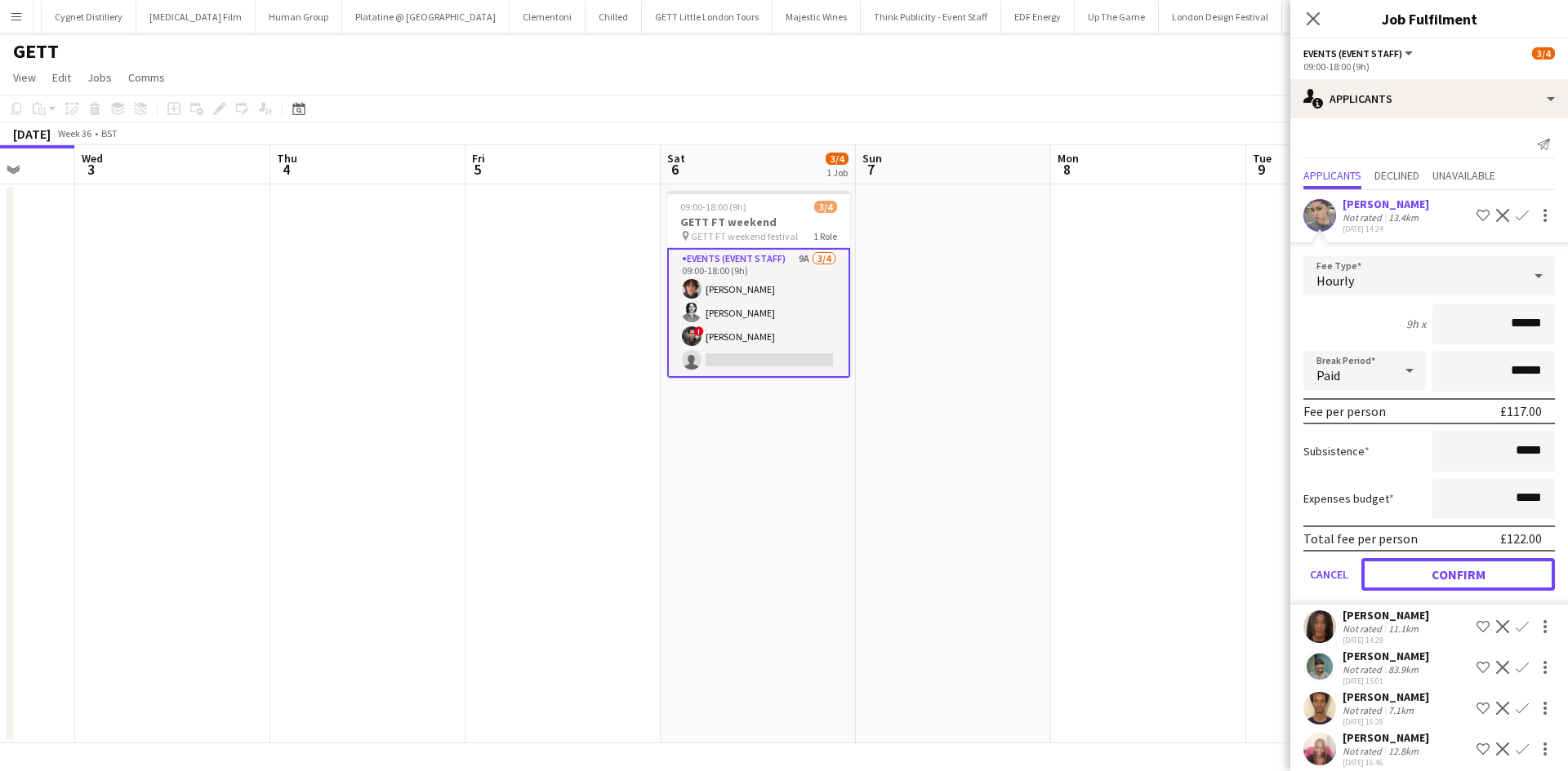
click at [1494, 572] on button "Confirm" at bounding box center [1457, 574] width 193 height 32
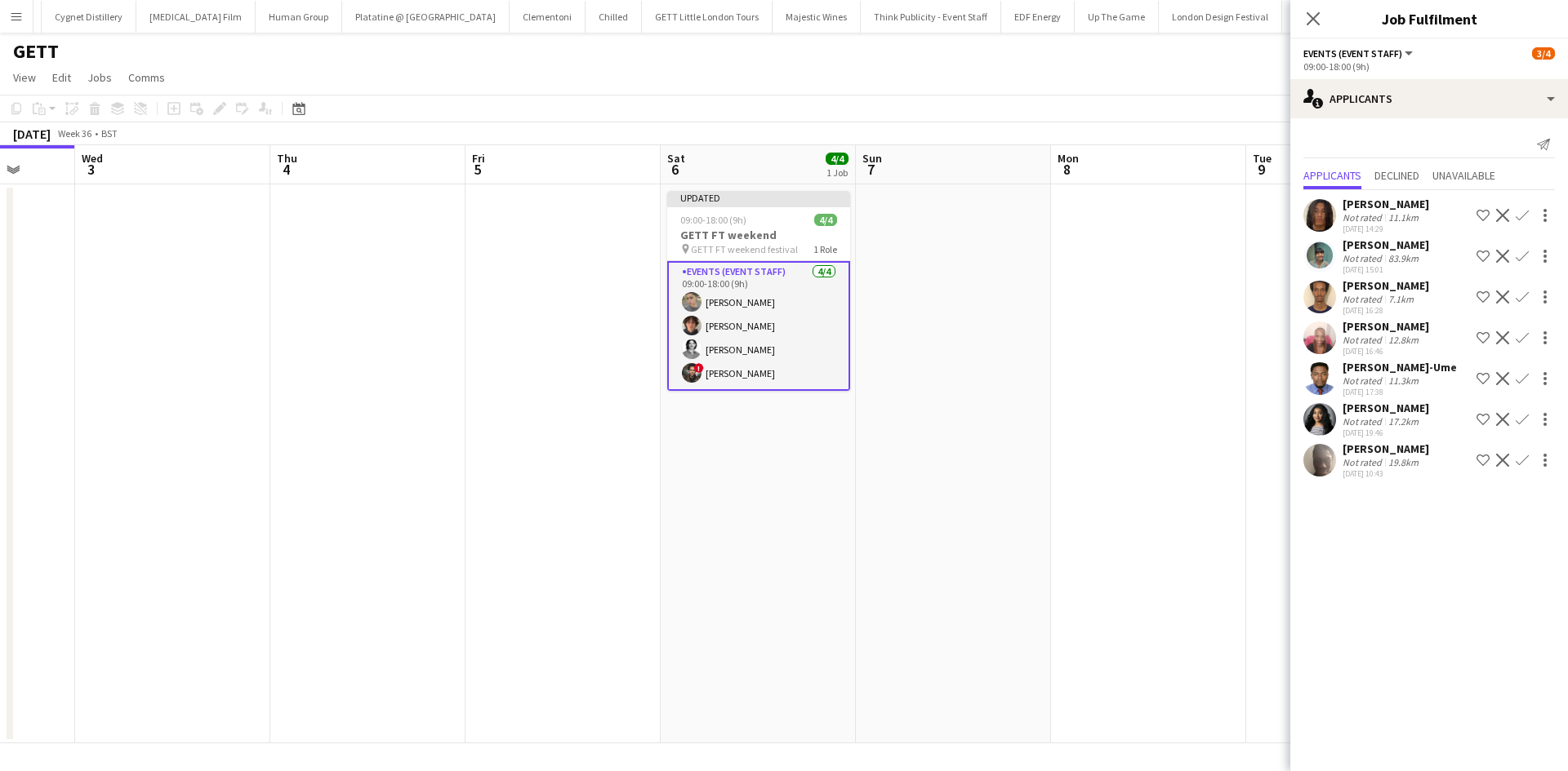
click at [1085, 504] on app-date-cell at bounding box center [1148, 464] width 195 height 559
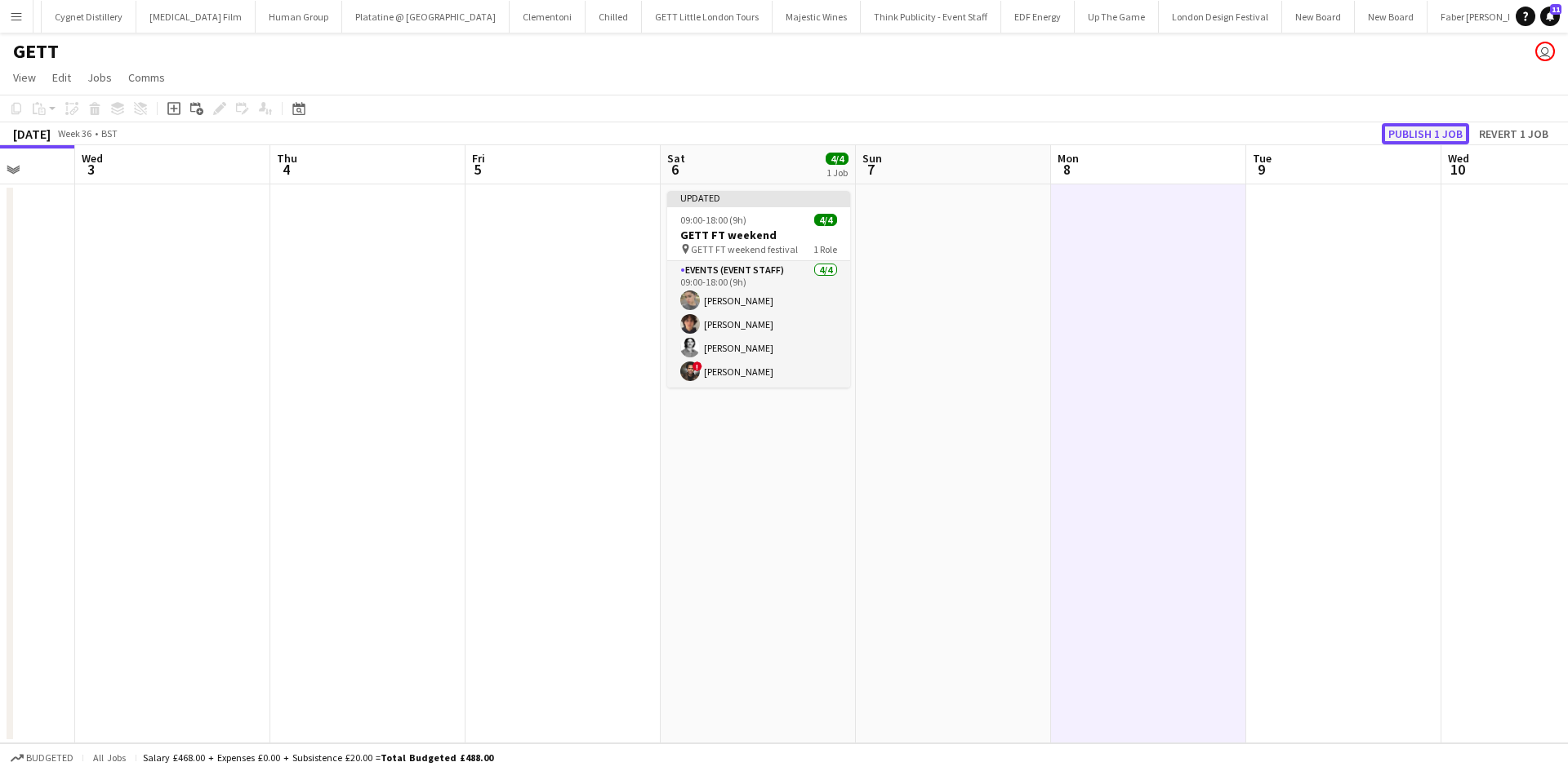
click at [1420, 123] on button "Publish 1 job" at bounding box center [1425, 134] width 87 height 22
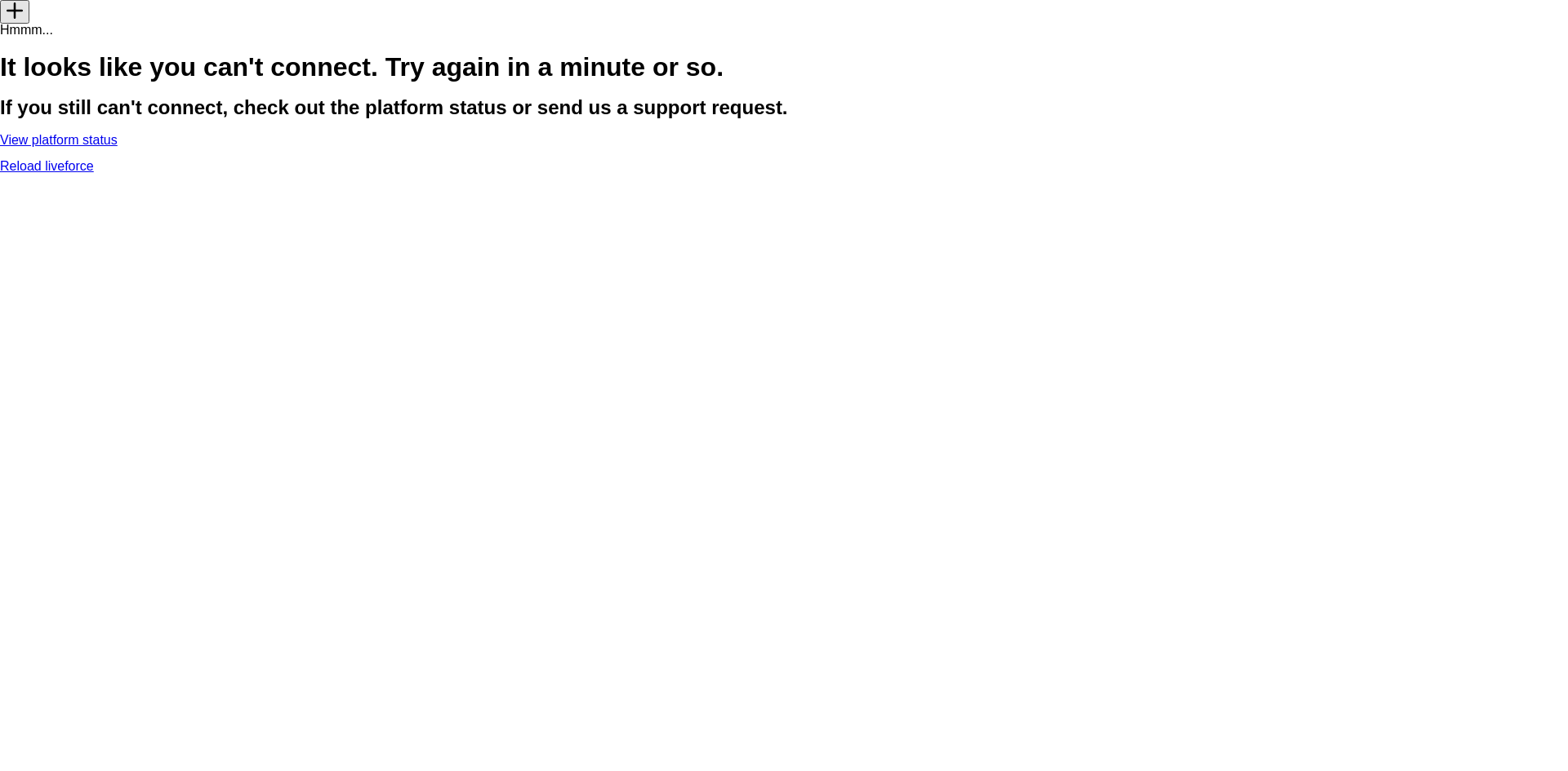
click at [94, 173] on link "Reload liveforce" at bounding box center [47, 165] width 94 height 13
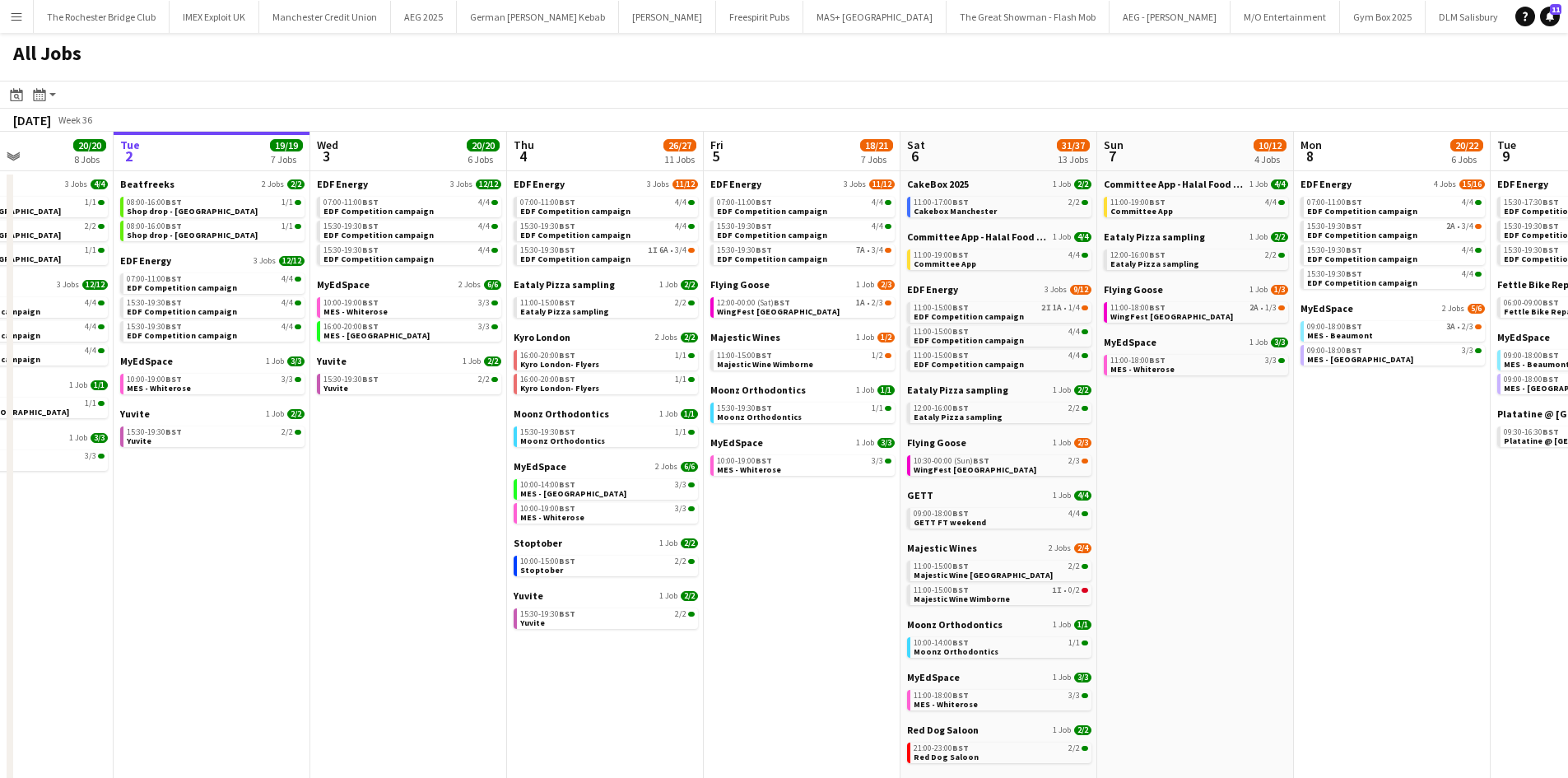
scroll to position [0, 532]
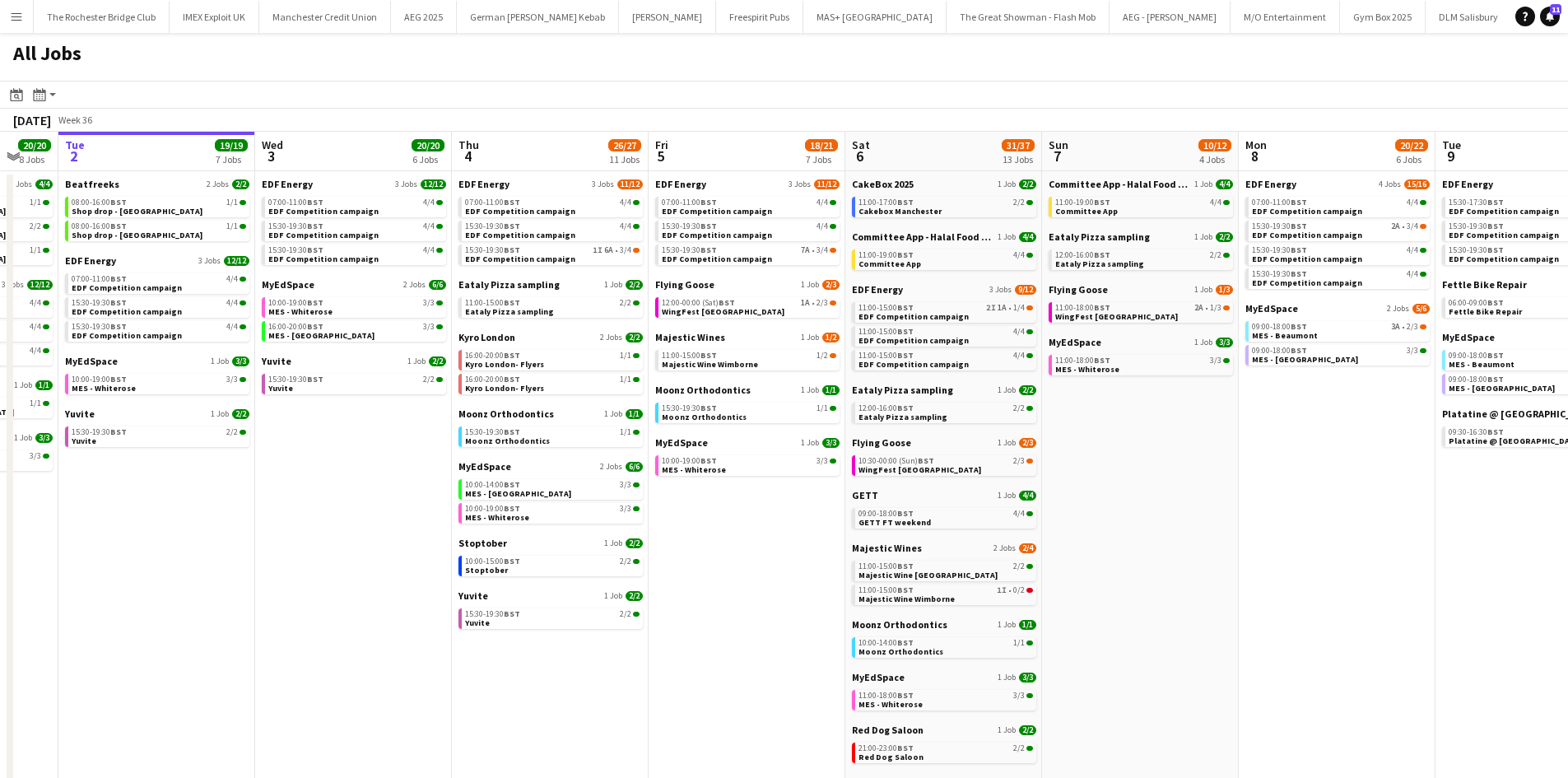
drag, startPoint x: 938, startPoint y: 583, endPoint x: 818, endPoint y: 583, distance: 120.0
click at [818, 583] on app-calendar-viewport "Sat 30 42/44 28 Jobs Sun 31 22/26 10 Jobs Mon 1 20/20 8 Jobs Tue 2 19/19 7 Jobs…" at bounding box center [784, 697] width 1568 height 1133
click at [624, 436] on span "1/1" at bounding box center [625, 432] width 12 height 8
drag, startPoint x: 1224, startPoint y: 499, endPoint x: 1059, endPoint y: 507, distance: 165.2
click at [1075, 509] on app-calendar-viewport "Sat 30 42/44 28 Jobs Sun 31 22/26 10 Jobs Mon 1 20/20 8 Jobs Tue 2 19/19 7 Jobs…" at bounding box center [784, 697] width 1568 height 1133
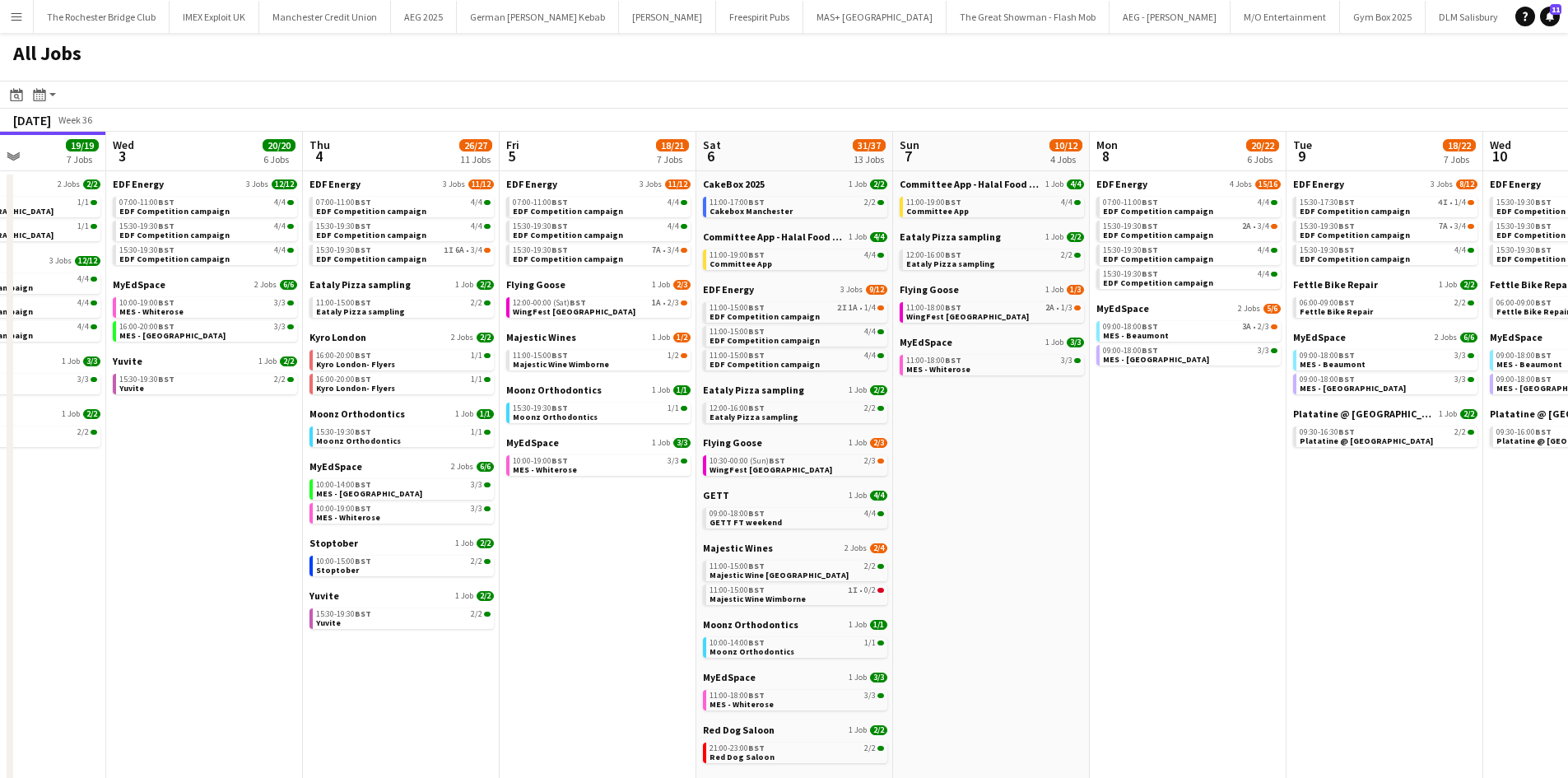
scroll to position [0, 461]
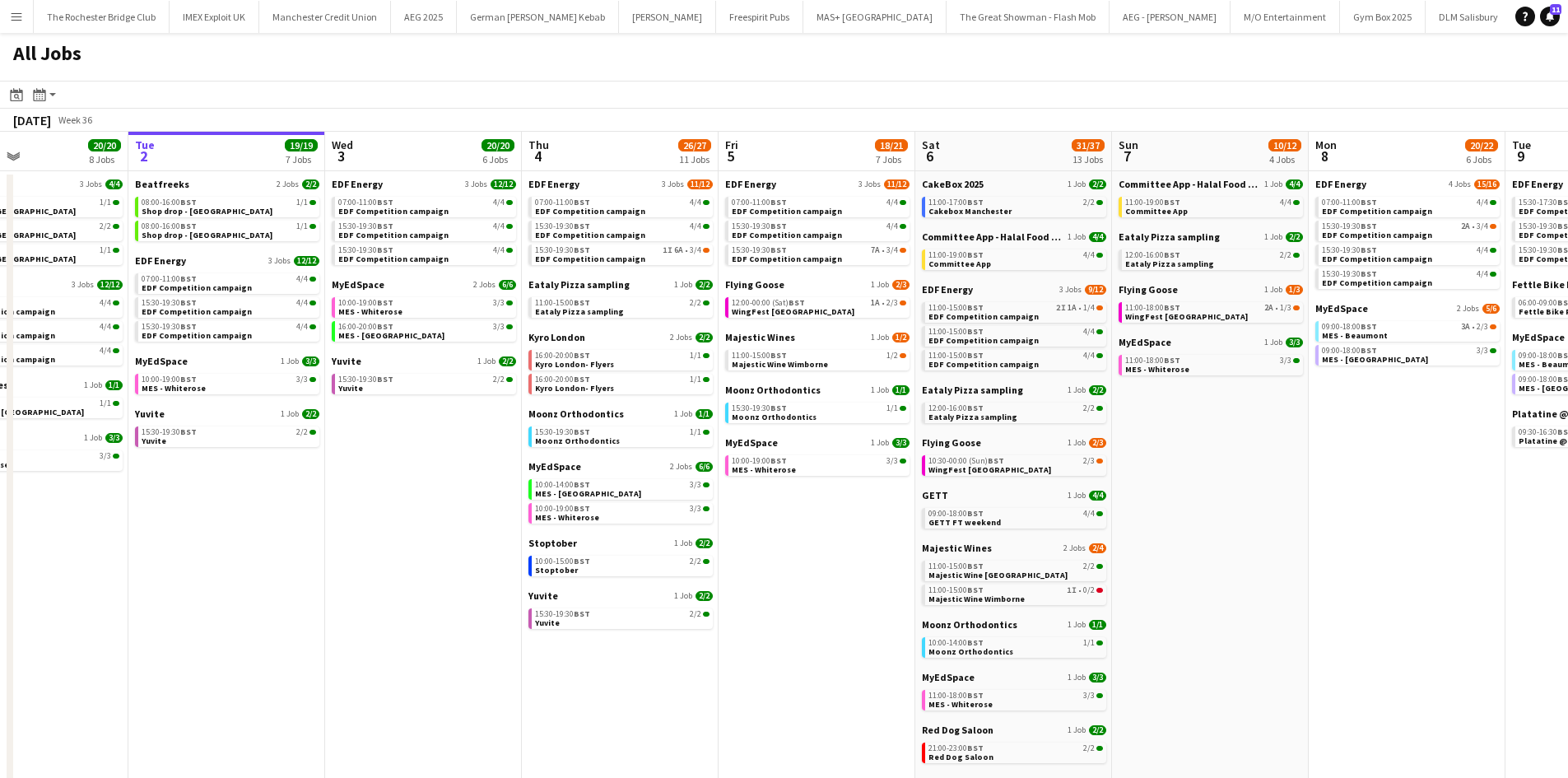
drag, startPoint x: 1147, startPoint y: 478, endPoint x: 1093, endPoint y: 478, distance: 54.0
click at [1093, 478] on app-calendar-viewport "Sat 30 42/44 28 Jobs Sun 31 22/26 10 Jobs Mon 1 20/20 8 Jobs Tue 2 19/19 7 Jobs…" at bounding box center [784, 697] width 1568 height 1133
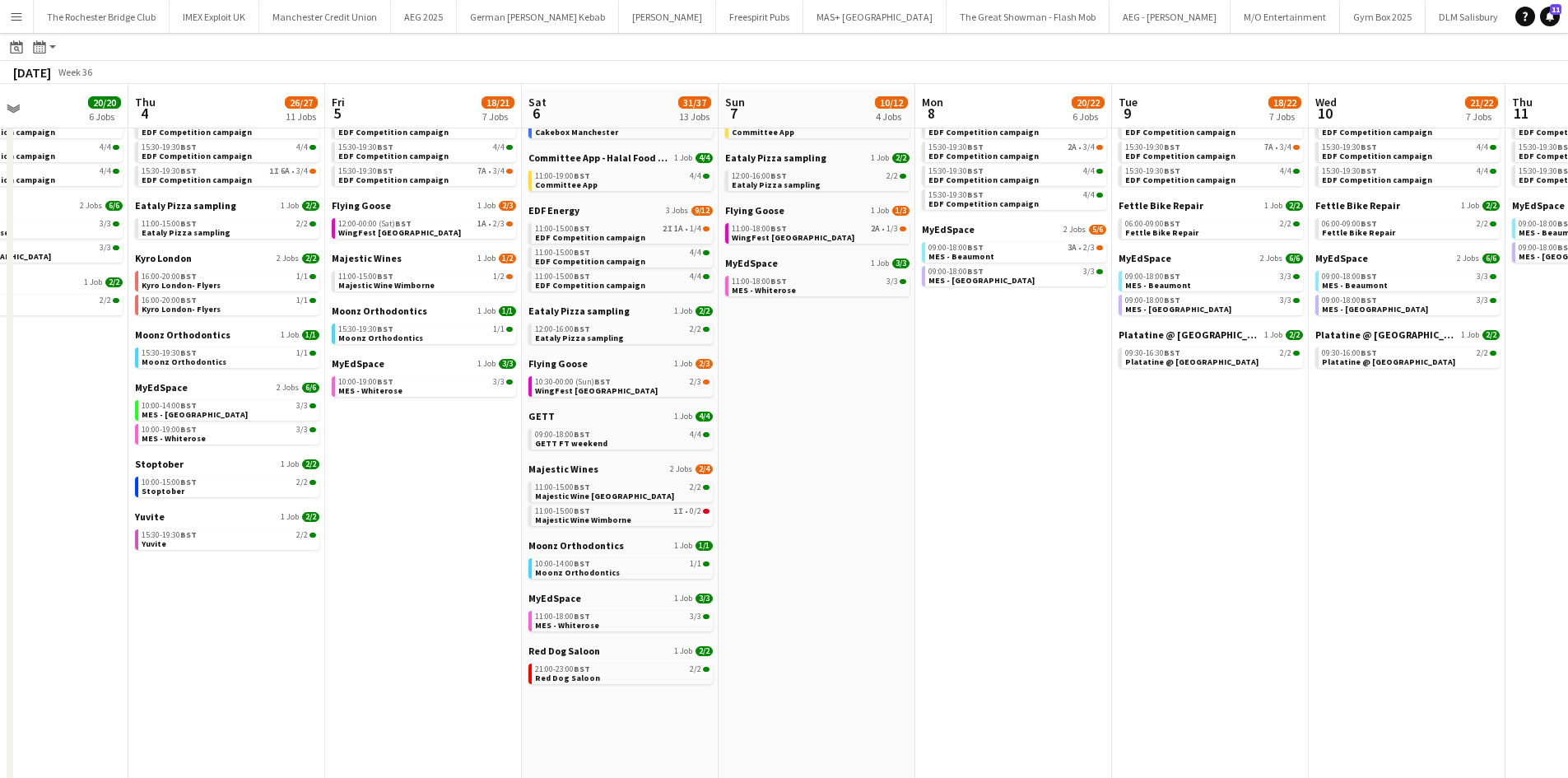
scroll to position [0, 0]
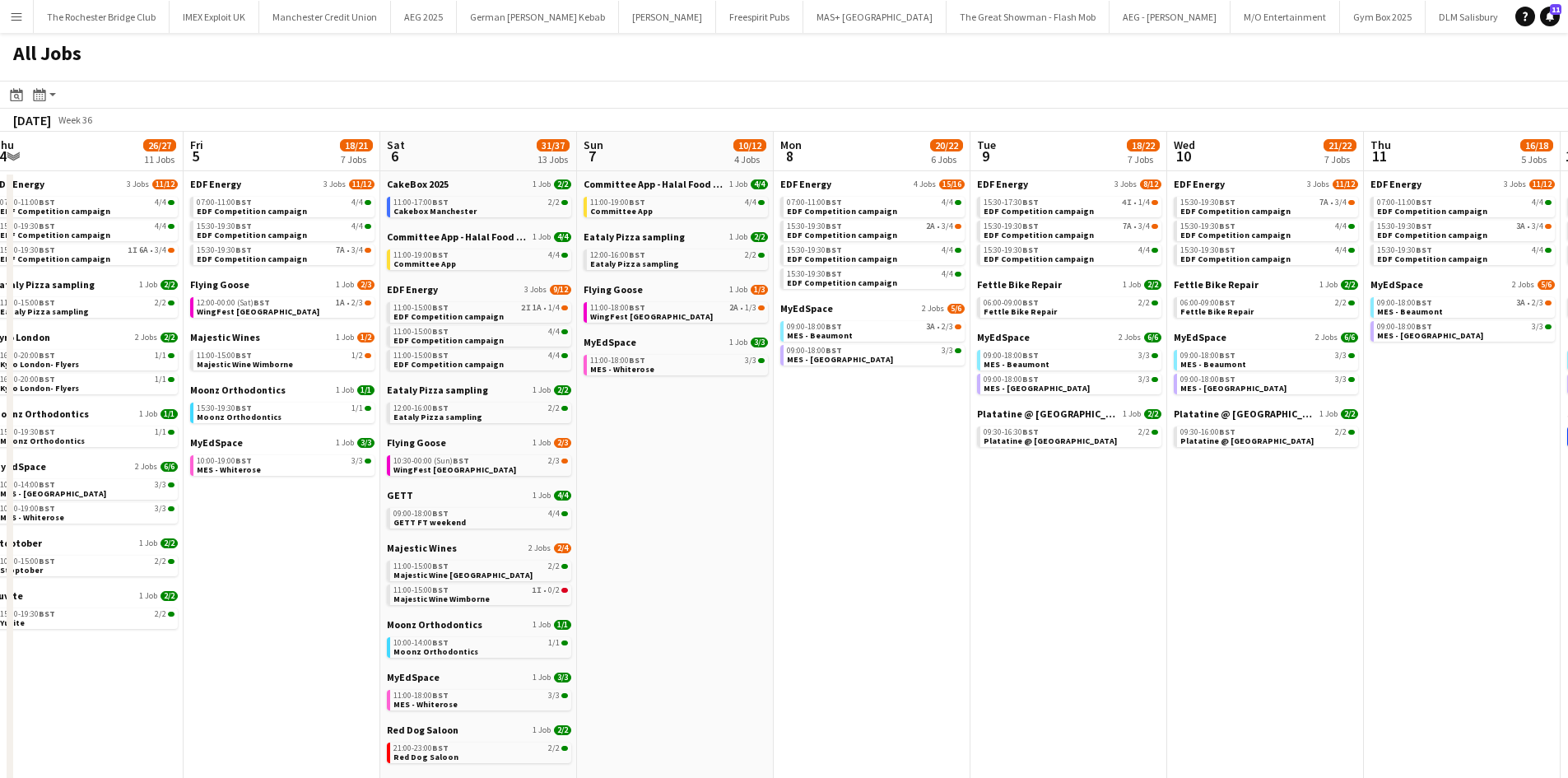
drag, startPoint x: 1070, startPoint y: 568, endPoint x: 932, endPoint y: 568, distance: 138.0
click at [936, 568] on app-calendar-viewport "Mon 1 20/20 8 Jobs Tue 2 19/19 7 Jobs Wed 3 20/20 6 Jobs Thu 4 26/27 11 Jobs Fr…" at bounding box center [784, 697] width 1568 height 1133
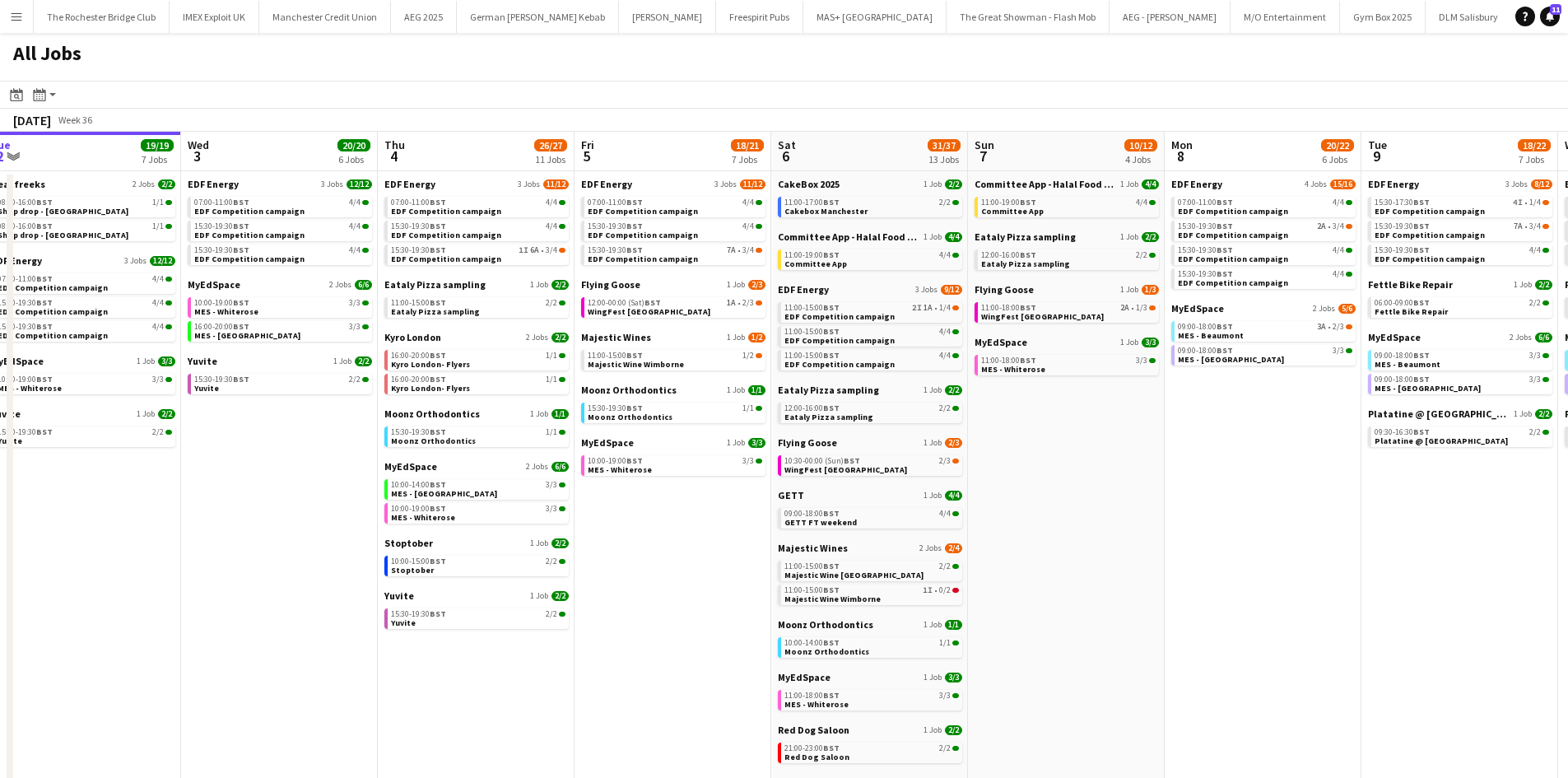
scroll to position [0, 398]
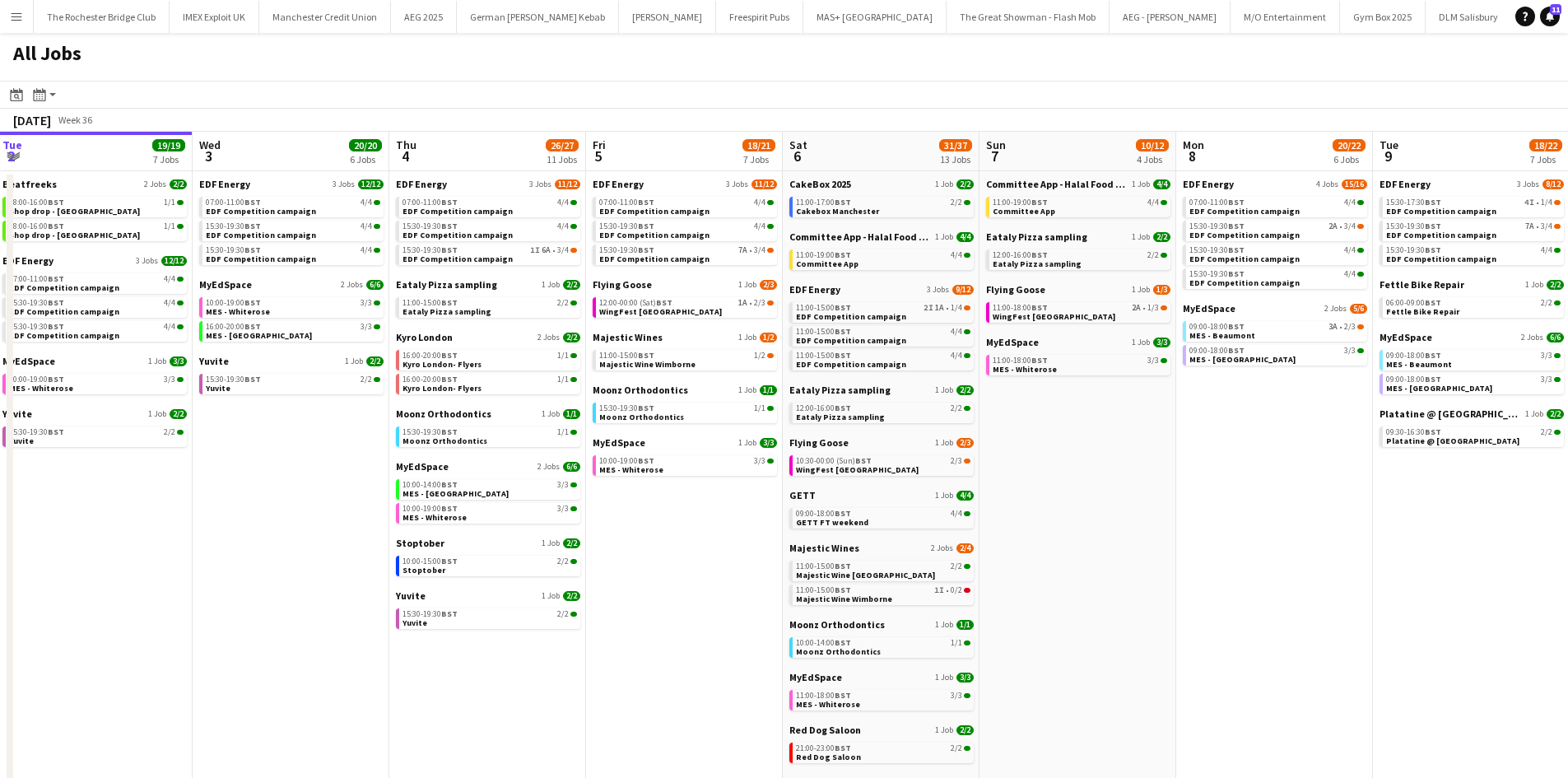
drag, startPoint x: 214, startPoint y: 585, endPoint x: 625, endPoint y: 614, distance: 412.0
click at [625, 614] on app-calendar-viewport "Sun 31 22/26 10 Jobs Mon 1 20/20 8 Jobs Tue 2 19/19 7 Jobs Wed 3 20/20 6 Jobs T…" at bounding box center [784, 697] width 1568 height 1133
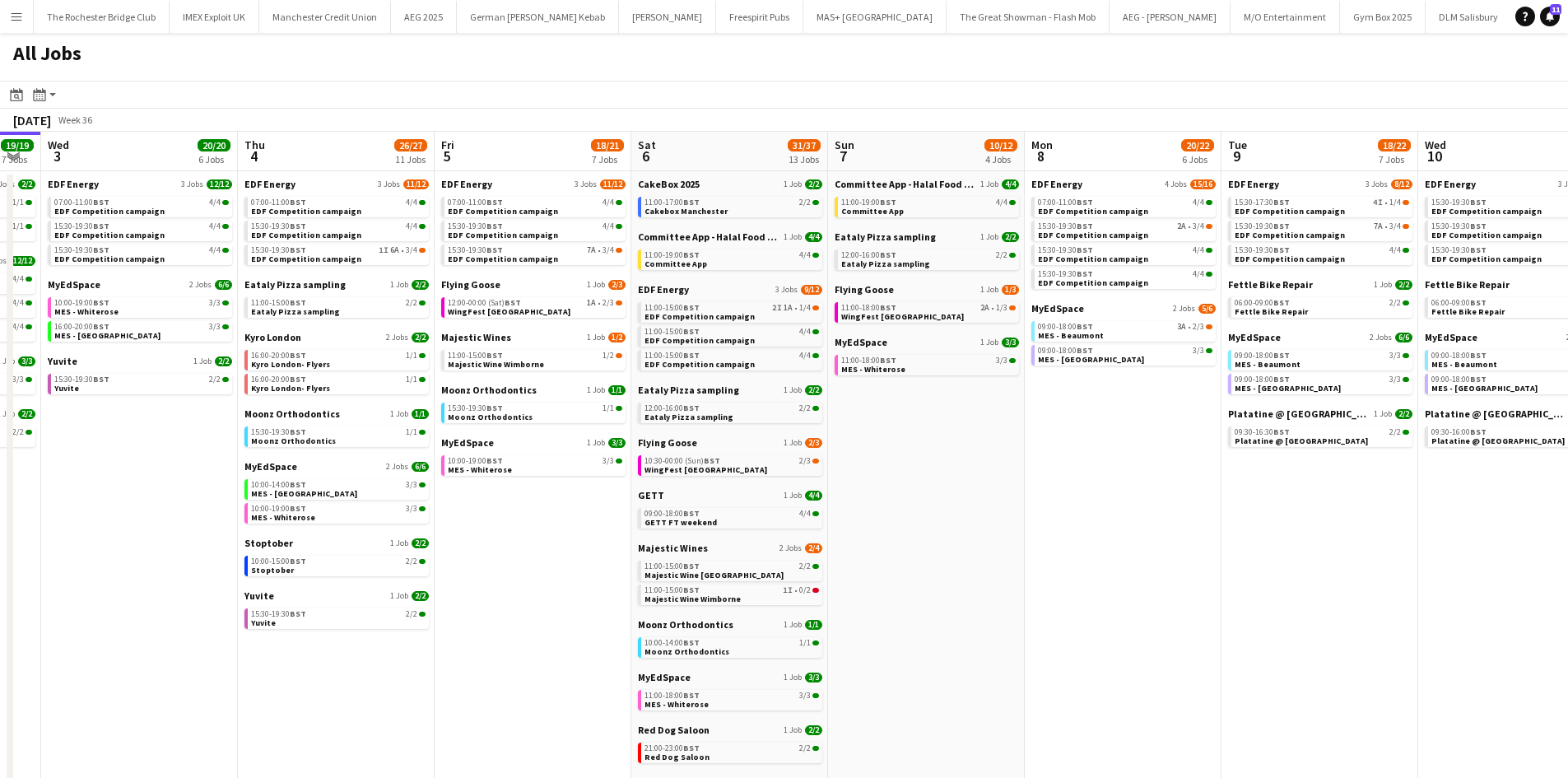
drag, startPoint x: 1089, startPoint y: 571, endPoint x: 806, endPoint y: 562, distance: 283.1
click at [806, 562] on app-calendar-viewport "Sun 31 22/26 10 Jobs Mon 1 20/20 8 Jobs Tue 2 19/19 7 Jobs Wed 3 20/20 6 Jobs T…" at bounding box center [784, 697] width 1568 height 1133
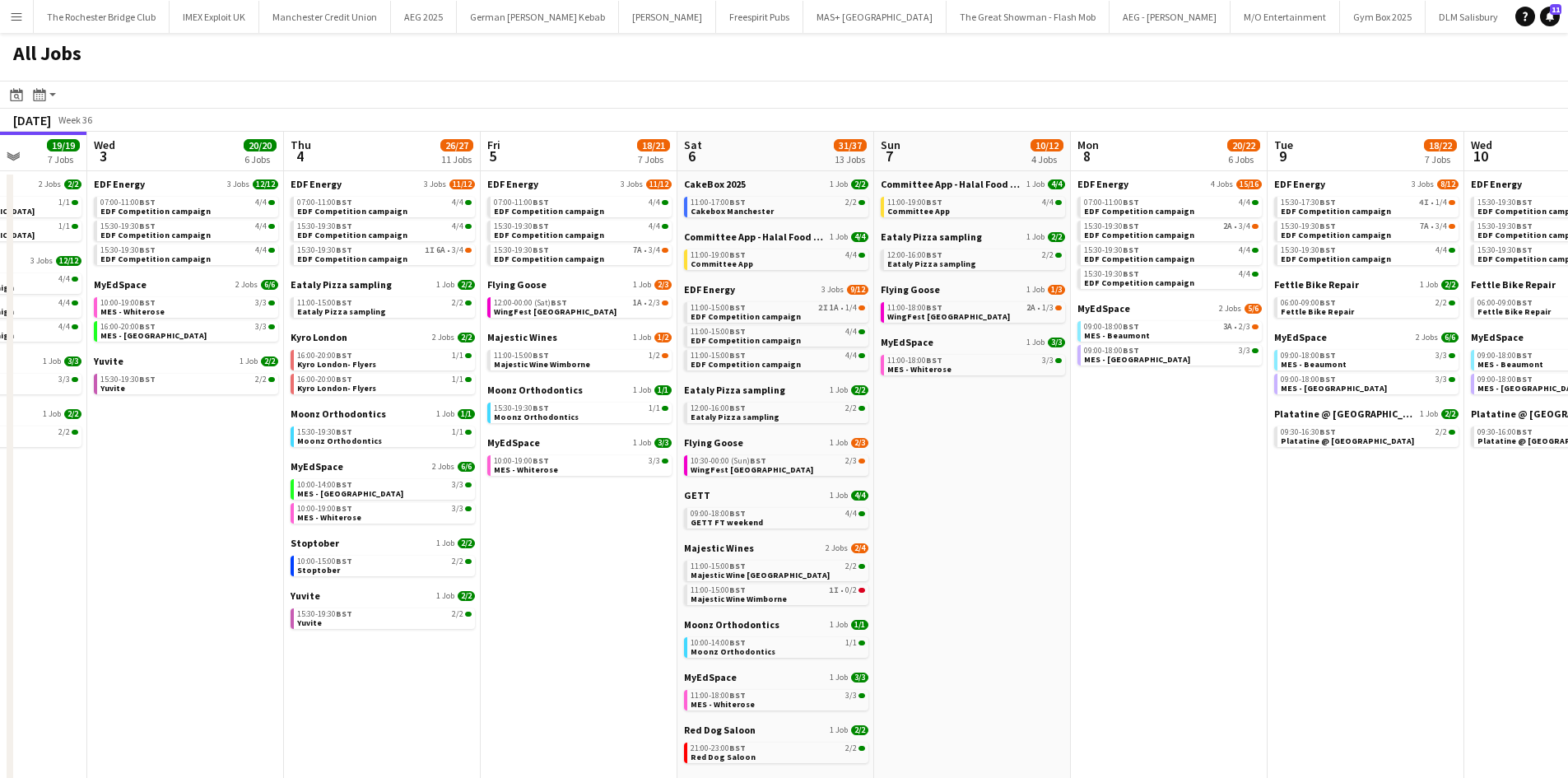
drag, startPoint x: 1055, startPoint y: 475, endPoint x: 826, endPoint y: 458, distance: 229.6
click at [828, 458] on app-calendar-viewport "Sun 31 22/26 10 Jobs Mon 1 20/20 8 Jobs Tue 2 19/19 7 Jobs Wed 3 20/20 6 Jobs T…" at bounding box center [784, 697] width 1568 height 1133
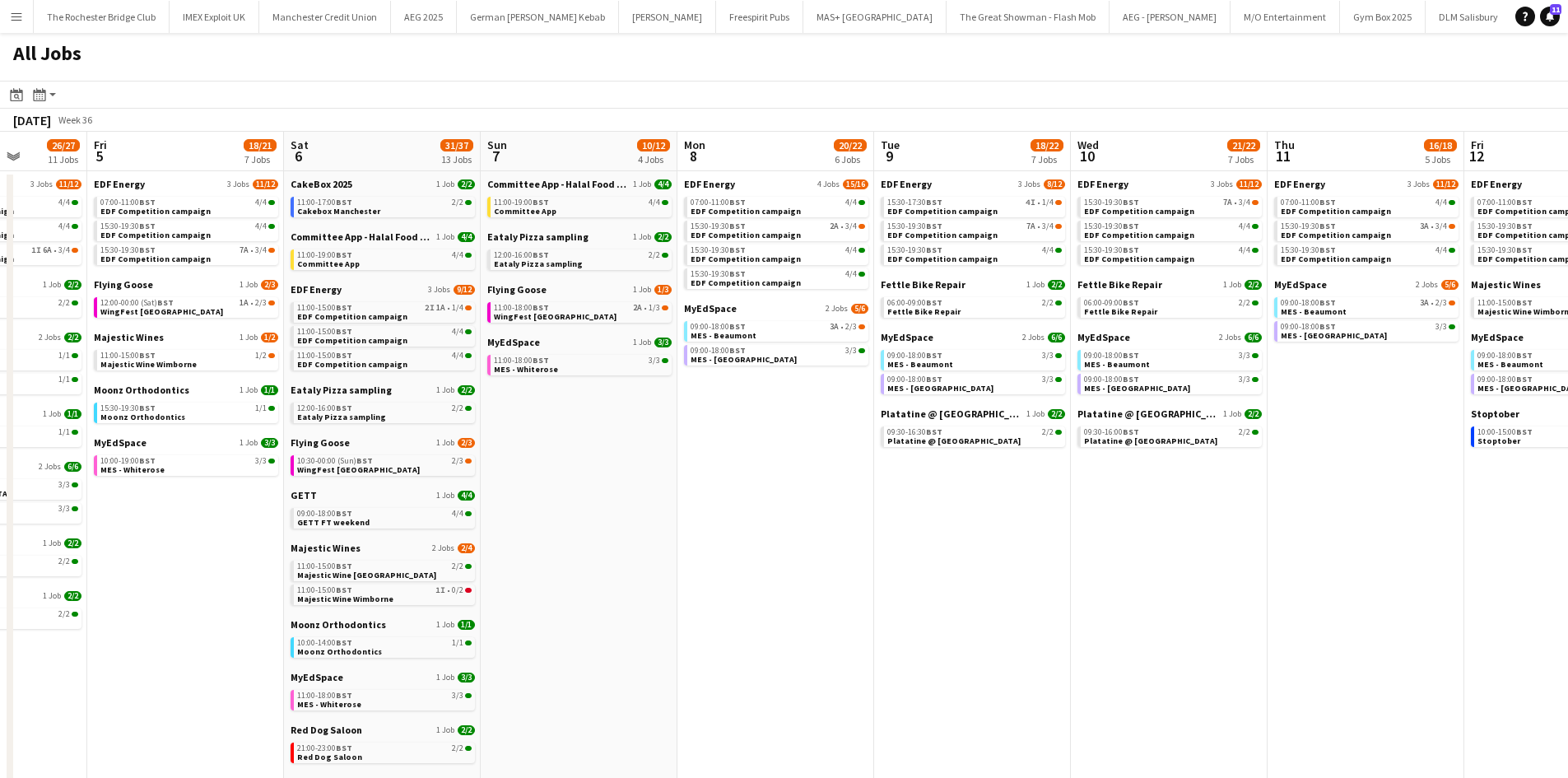
scroll to position [0, 518]
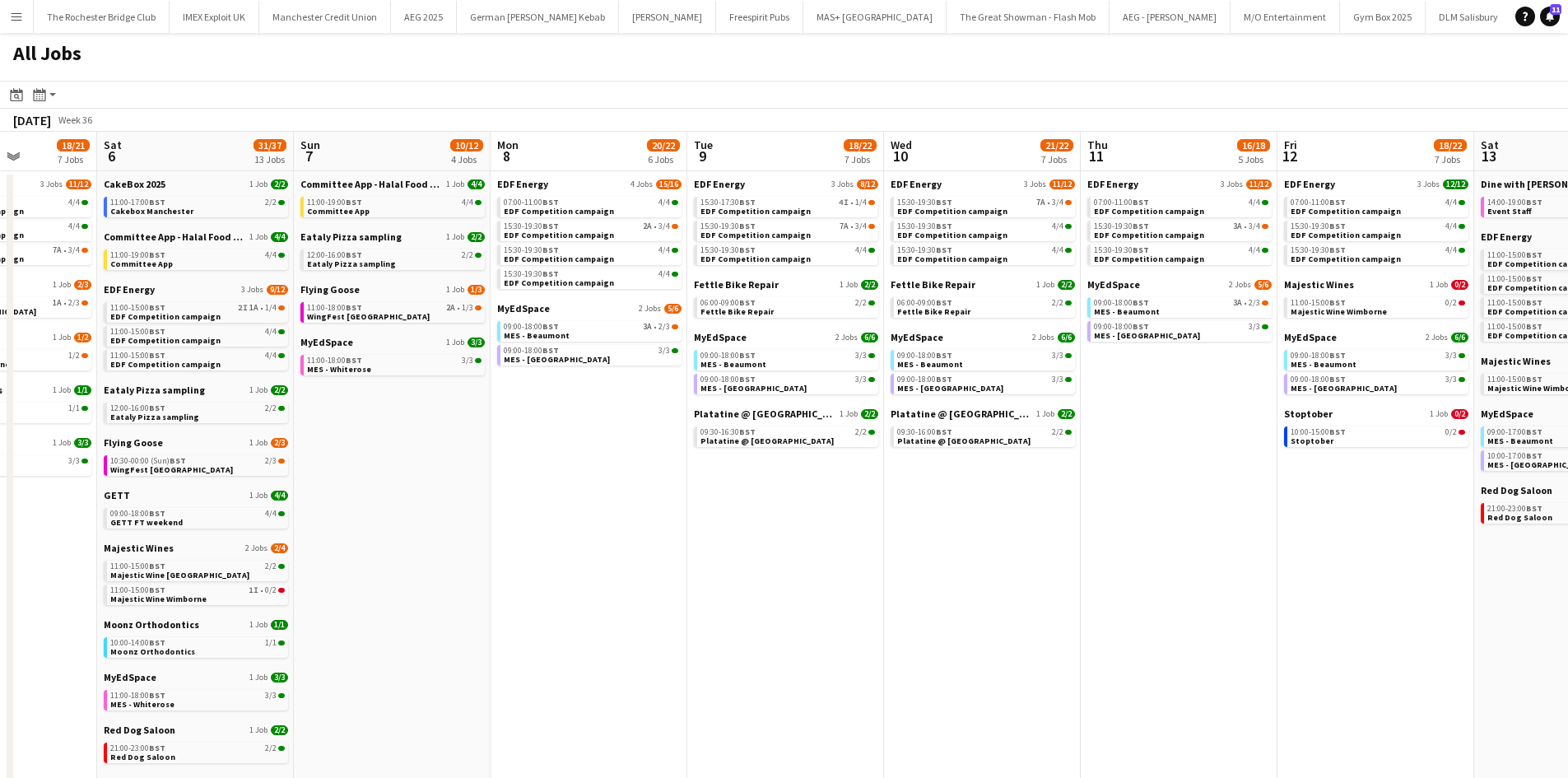
drag, startPoint x: 1196, startPoint y: 452, endPoint x: 1025, endPoint y: 458, distance: 171.1
click at [1026, 458] on app-calendar-viewport "Tue 2 19/19 7 Jobs Wed 3 20/20 6 Jobs Thu 4 26/27 11 Jobs Fri 5 18/21 7 Jobs Sa…" at bounding box center [784, 697] width 1568 height 1133
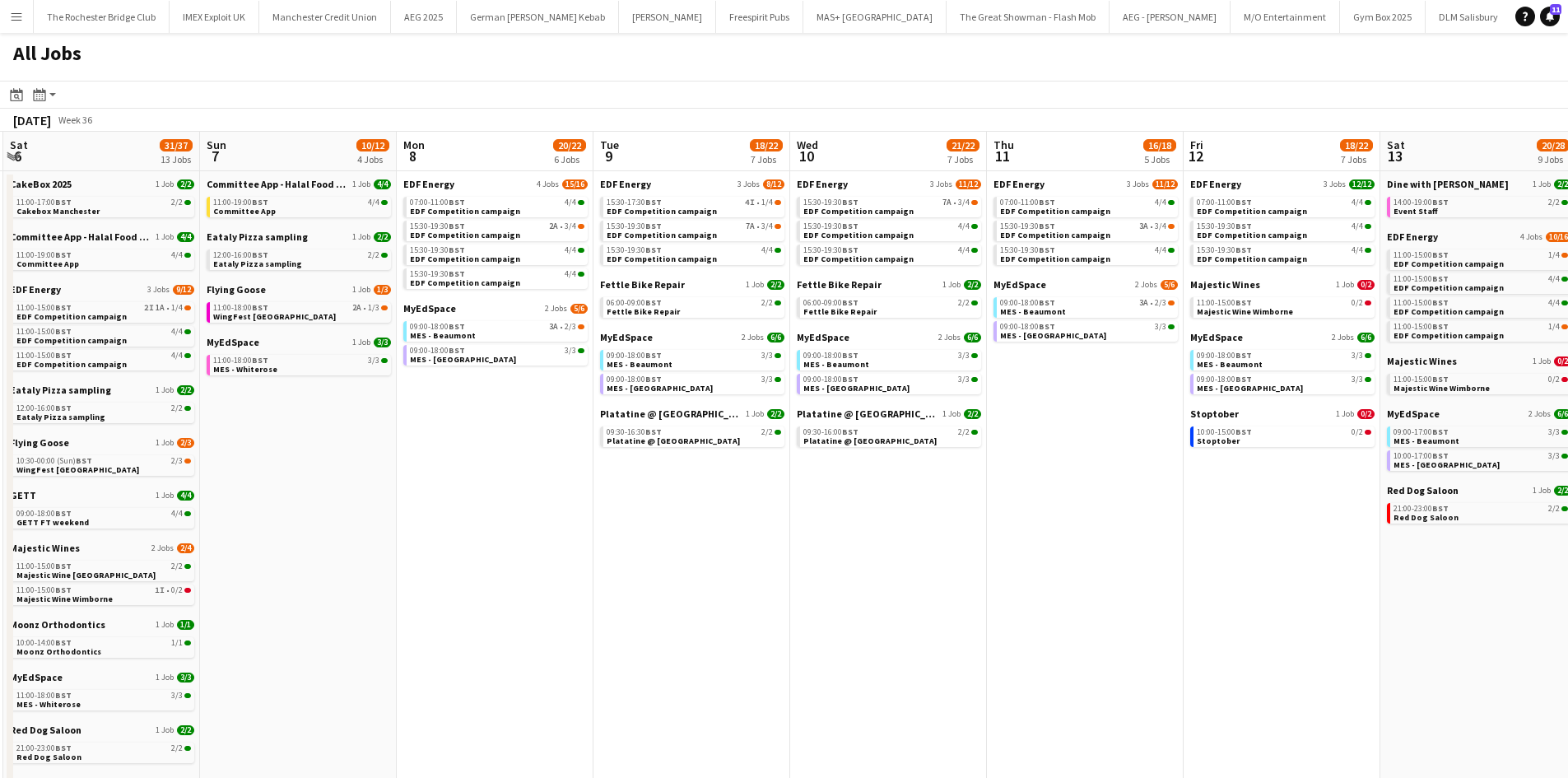
drag, startPoint x: 578, startPoint y: 490, endPoint x: 481, endPoint y: 480, distance: 97.5
click at [481, 480] on app-calendar-viewport "Tue 2 19/19 7 Jobs Wed 3 20/20 6 Jobs Thu 4 26/27 11 Jobs Fri 5 18/21 7 Jobs Sa…" at bounding box center [784, 697] width 1568 height 1133
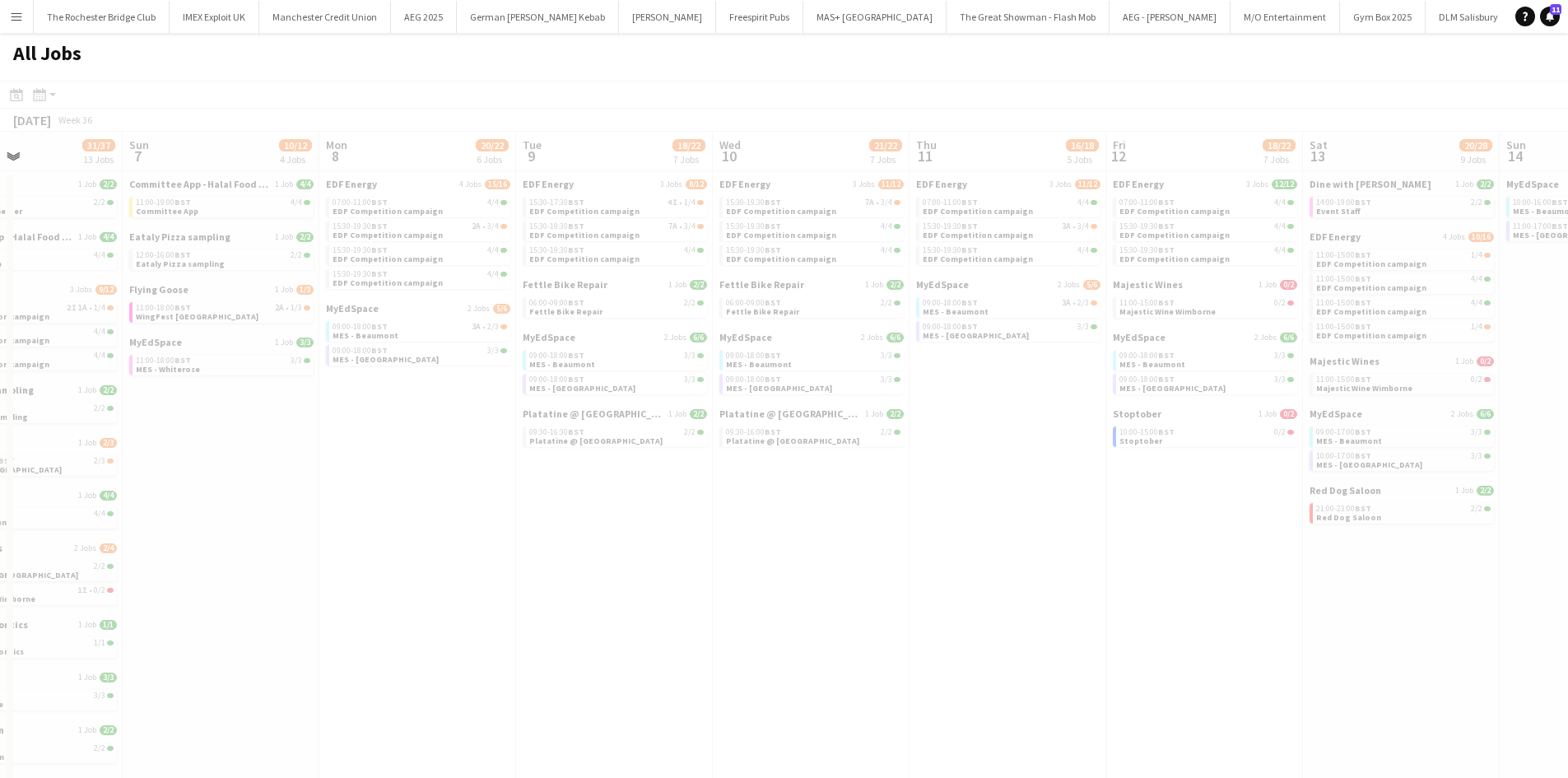
drag, startPoint x: 1341, startPoint y: 580, endPoint x: 982, endPoint y: 533, distance: 362.1
click at [982, 534] on app-all-jobs "All Jobs Date picker SEP 2025 SEP 2025 Monday M Tuesday T Wednesday W Thursday …" at bounding box center [784, 648] width 1568 height 1231
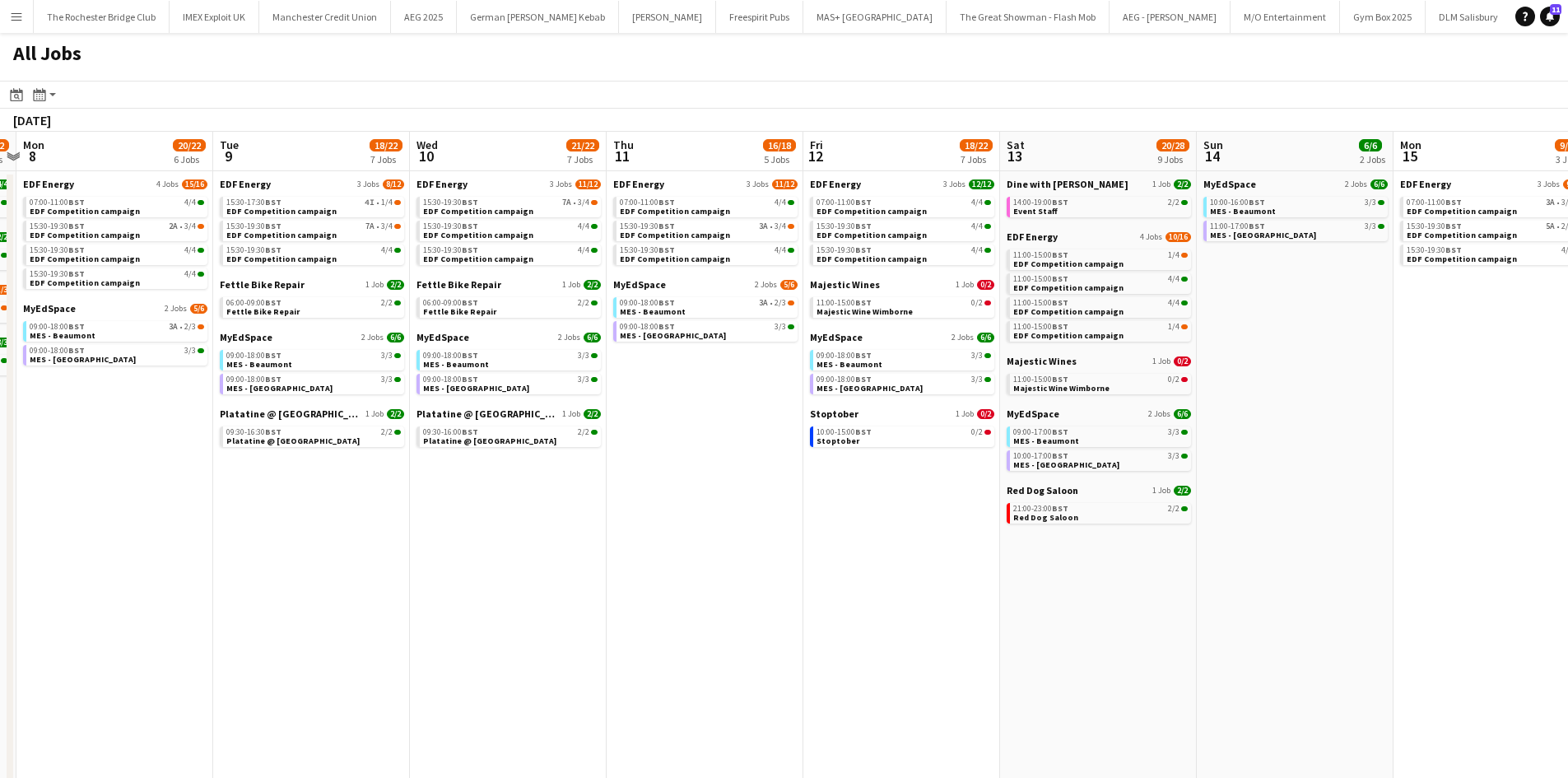
scroll to position [0, 524]
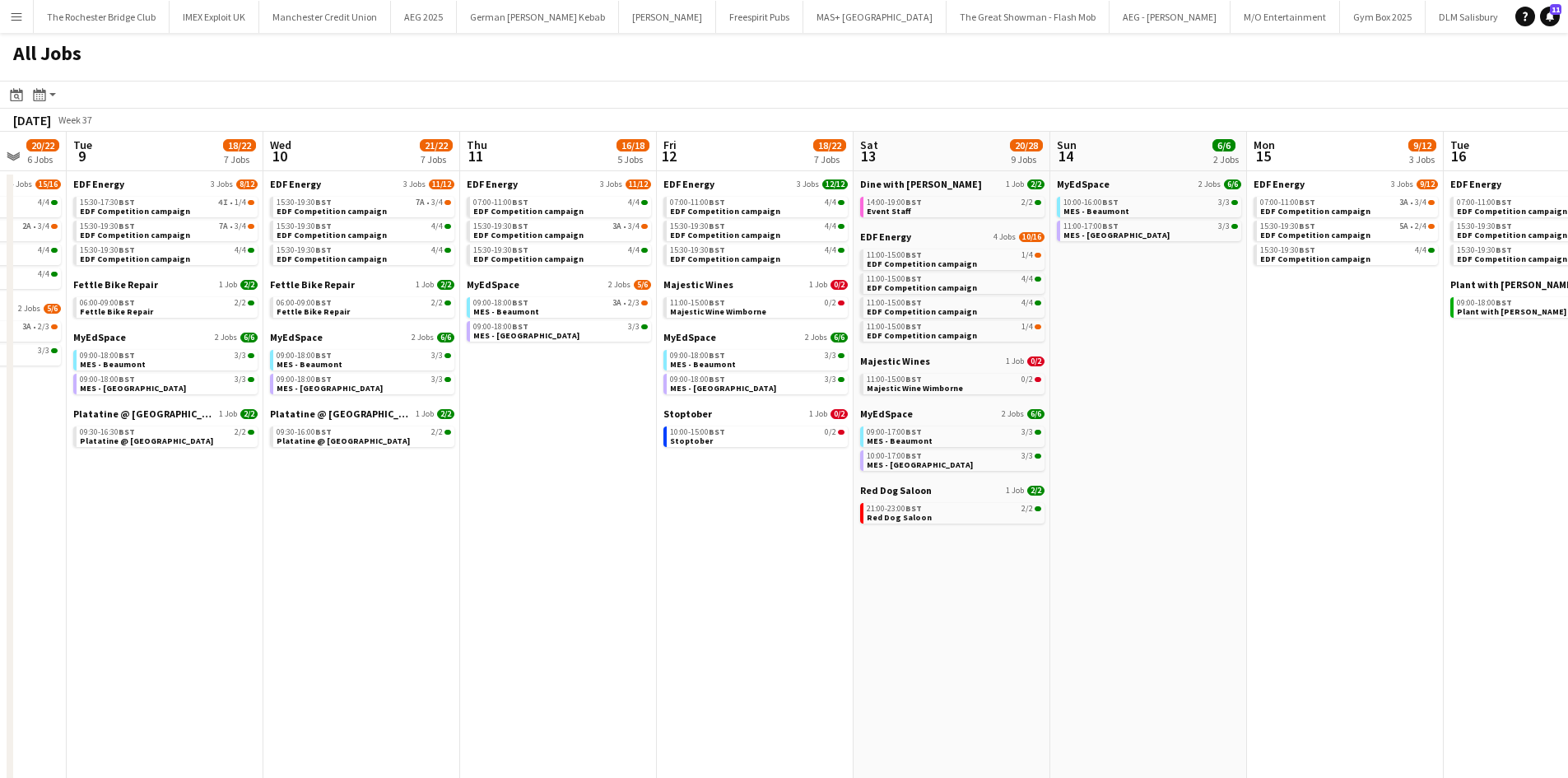
drag, startPoint x: 1267, startPoint y: 536, endPoint x: 1008, endPoint y: 513, distance: 260.0
click at [1008, 513] on app-calendar-viewport "Sat 6 31/37 13 Jobs Sun 7 10/12 4 Jobs Mon 8 20/22 6 Jobs Tue 9 18/22 7 Jobs We…" at bounding box center [784, 697] width 1568 height 1133
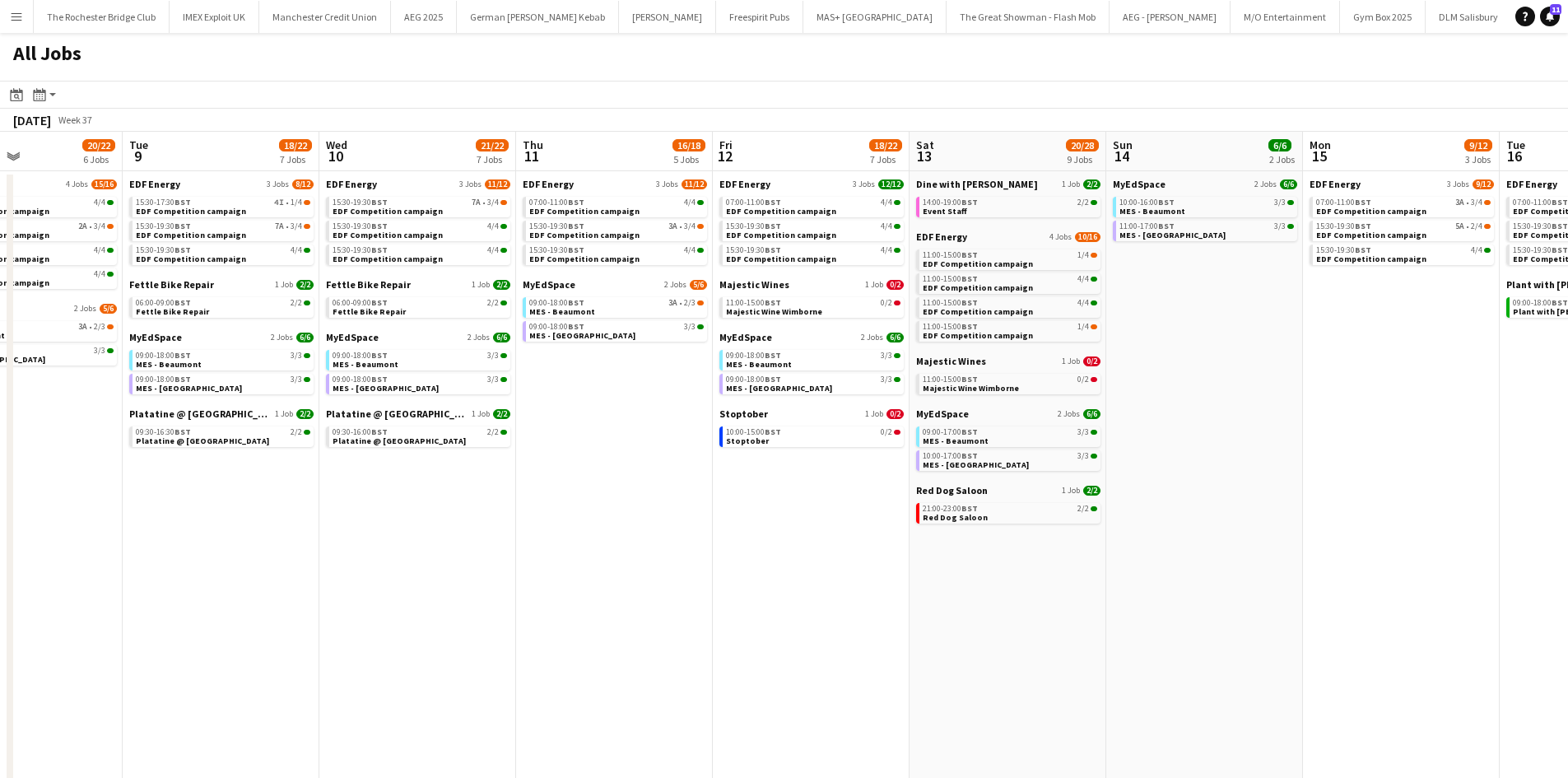
click at [779, 418] on app-all-jobs "All Jobs Date picker SEP 2025 SEP 2025 Monday M Tuesday T Wednesday W Thursday …" at bounding box center [784, 648] width 1568 height 1231
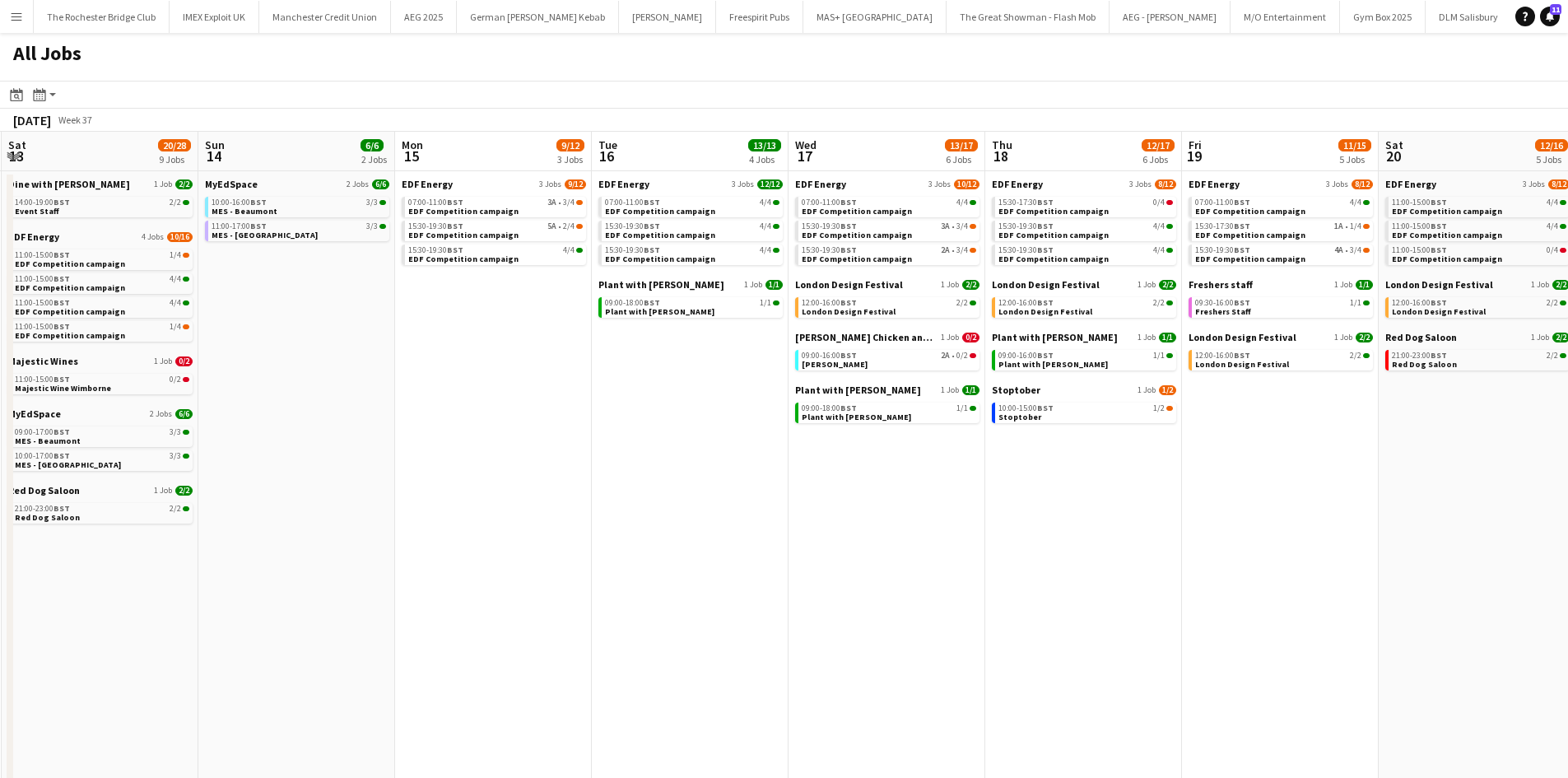
drag, startPoint x: 808, startPoint y: 475, endPoint x: 695, endPoint y: 459, distance: 114.1
click at [695, 459] on app-calendar-viewport "Wed 10 21/22 7 Jobs Thu 11 16/18 5 Jobs Fri 12 18/22 7 Jobs Sat 13 20/28 9 Jobs…" at bounding box center [784, 697] width 1568 height 1133
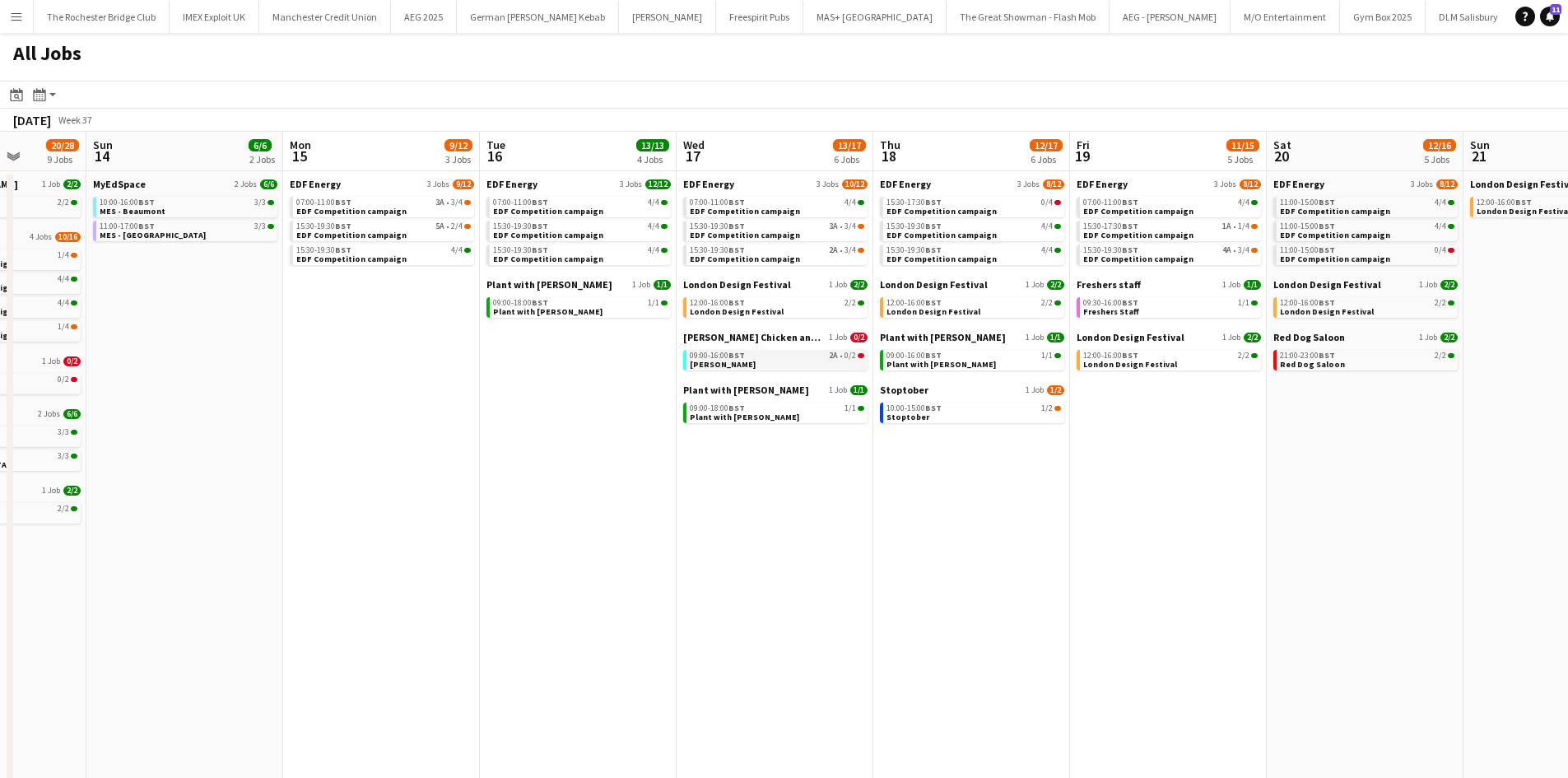
click at [818, 354] on div "09:00-16:00 BST 2A • 0/2" at bounding box center [777, 355] width 175 height 8
click at [770, 363] on link "09:00-16:00 BST 2A • 0/2 Miss Millies" at bounding box center [777, 359] width 175 height 19
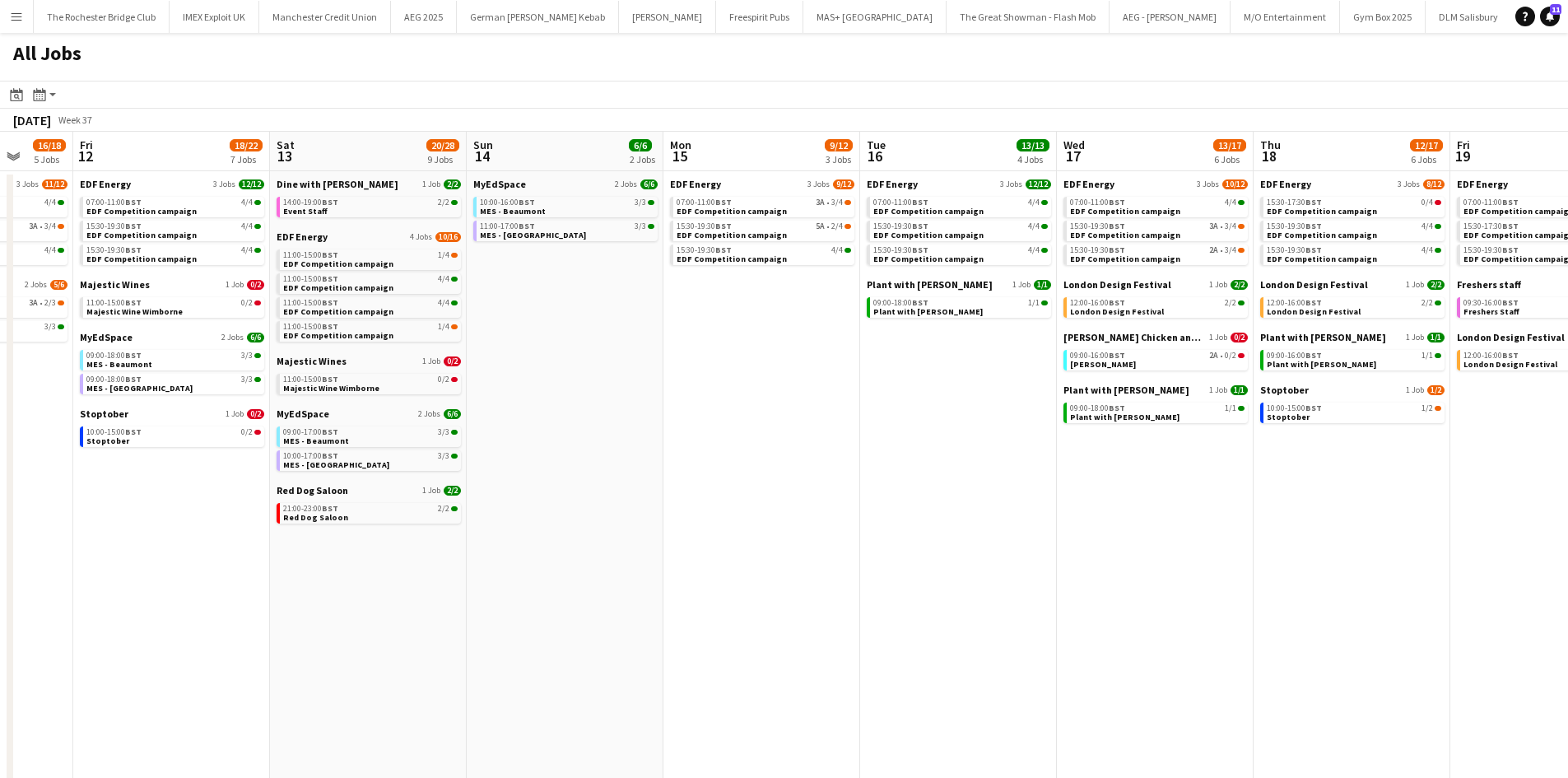
drag, startPoint x: 257, startPoint y: 374, endPoint x: 638, endPoint y: 366, distance: 381.1
click at [638, 366] on app-calendar-viewport "Tue 9 18/22 7 Jobs Wed 10 21/22 7 Jobs Thu 11 16/18 5 Jobs Fri 12 18/22 7 Jobs …" at bounding box center [784, 697] width 1568 height 1133
drag, startPoint x: 489, startPoint y: 401, endPoint x: 878, endPoint y: 403, distance: 389.0
click at [884, 399] on app-calendar-viewport "Tue 9 18/22 7 Jobs Wed 10 21/22 7 Jobs Thu 11 16/18 5 Jobs Fri 12 18/22 7 Jobs …" at bounding box center [784, 697] width 1568 height 1133
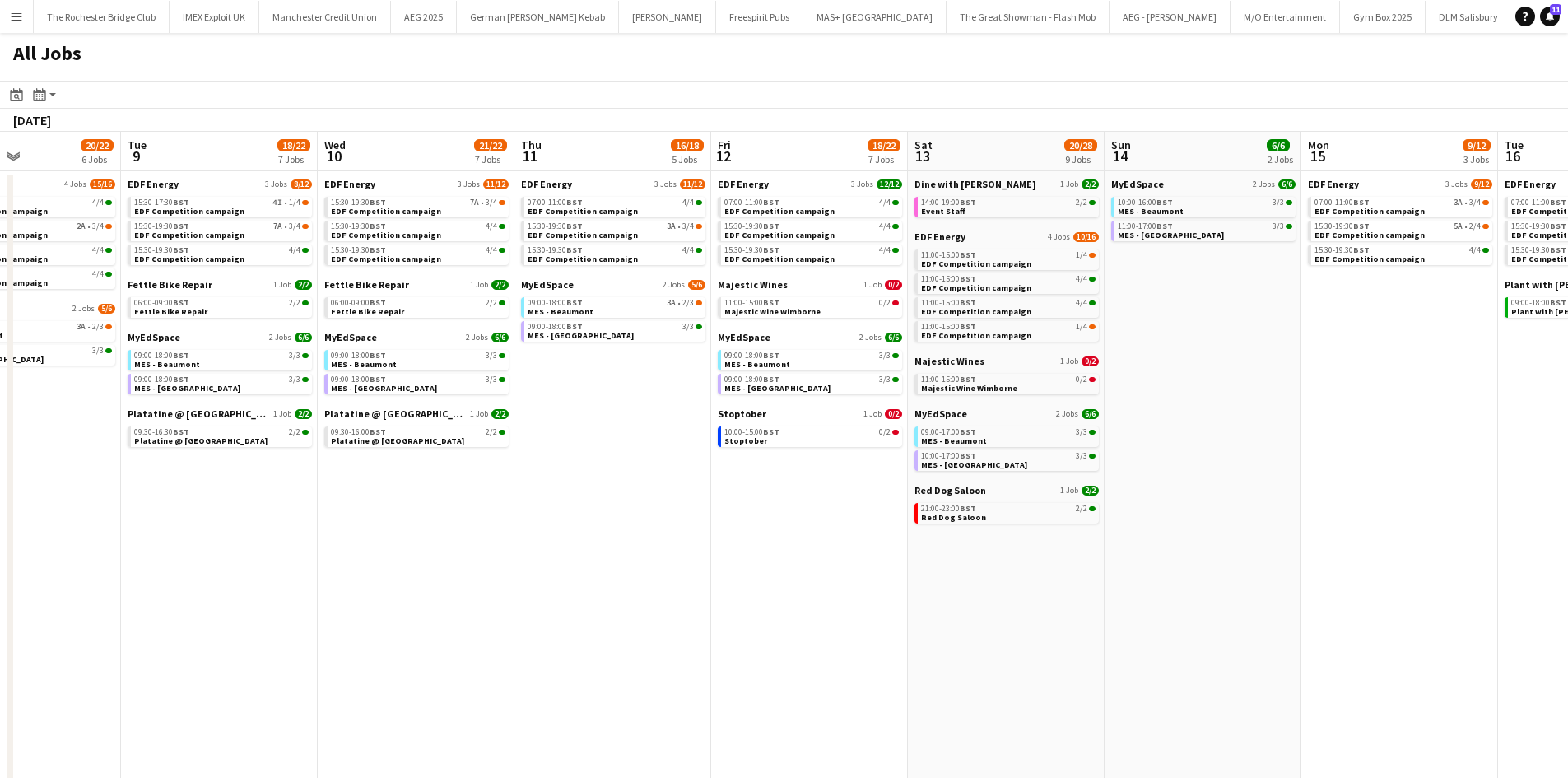
drag, startPoint x: 336, startPoint y: 462, endPoint x: 799, endPoint y: 467, distance: 463.0
click at [799, 467] on app-calendar-viewport "Sat 6 31/37 13 Jobs Sun 7 10/12 4 Jobs Mon 8 20/22 6 Jobs Tue 9 18/22 7 Jobs We…" at bounding box center [784, 697] width 1568 height 1133
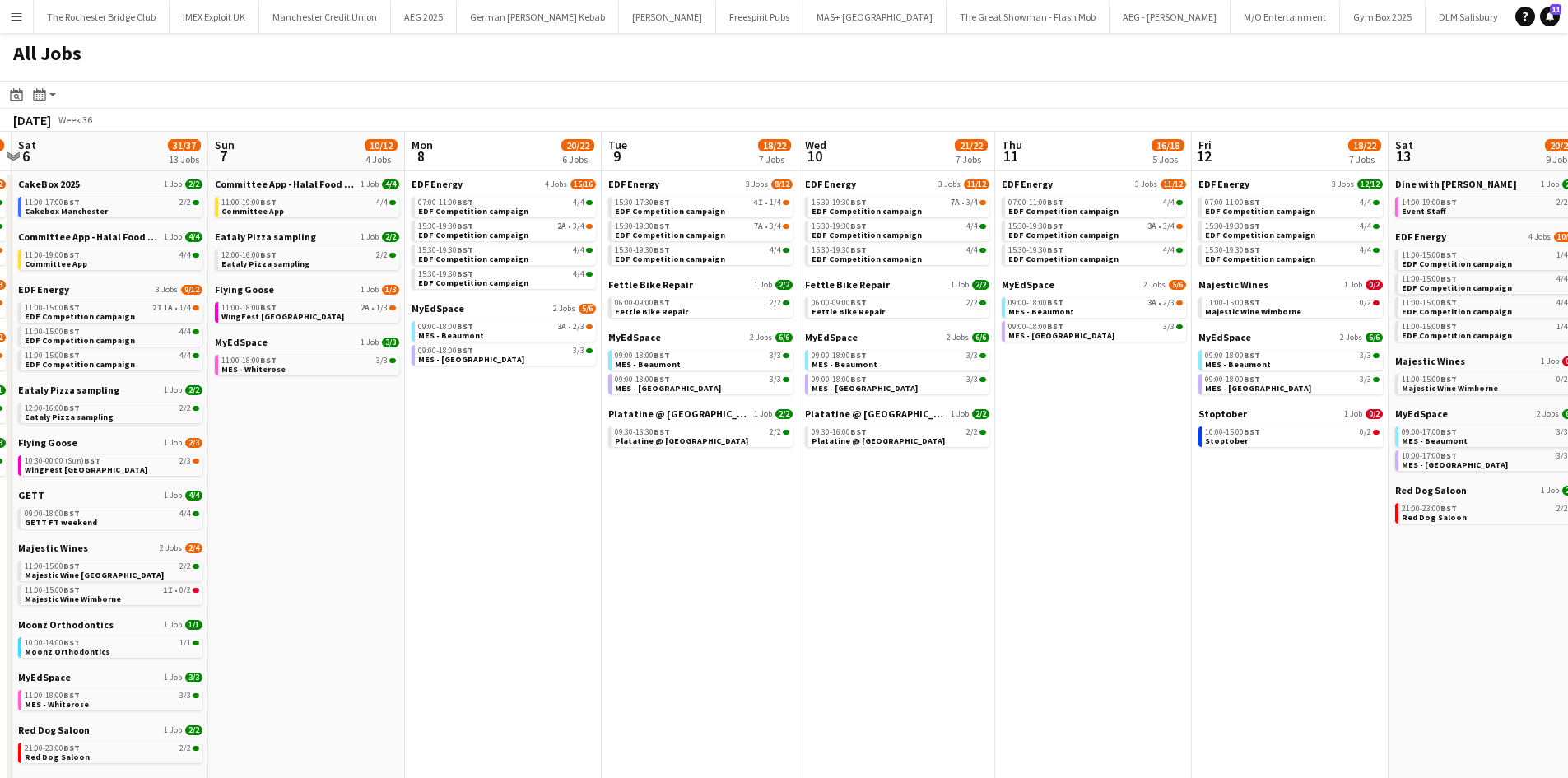
drag, startPoint x: 603, startPoint y: 489, endPoint x: 430, endPoint y: 499, distance: 173.3
click at [430, 499] on app-calendar-viewport "Wed 3 20/20 6 Jobs Thu 4 26/27 11 Jobs Fri 5 18/21 7 Jobs Sat 6 31/37 13 Jobs S…" at bounding box center [784, 697] width 1568 height 1133
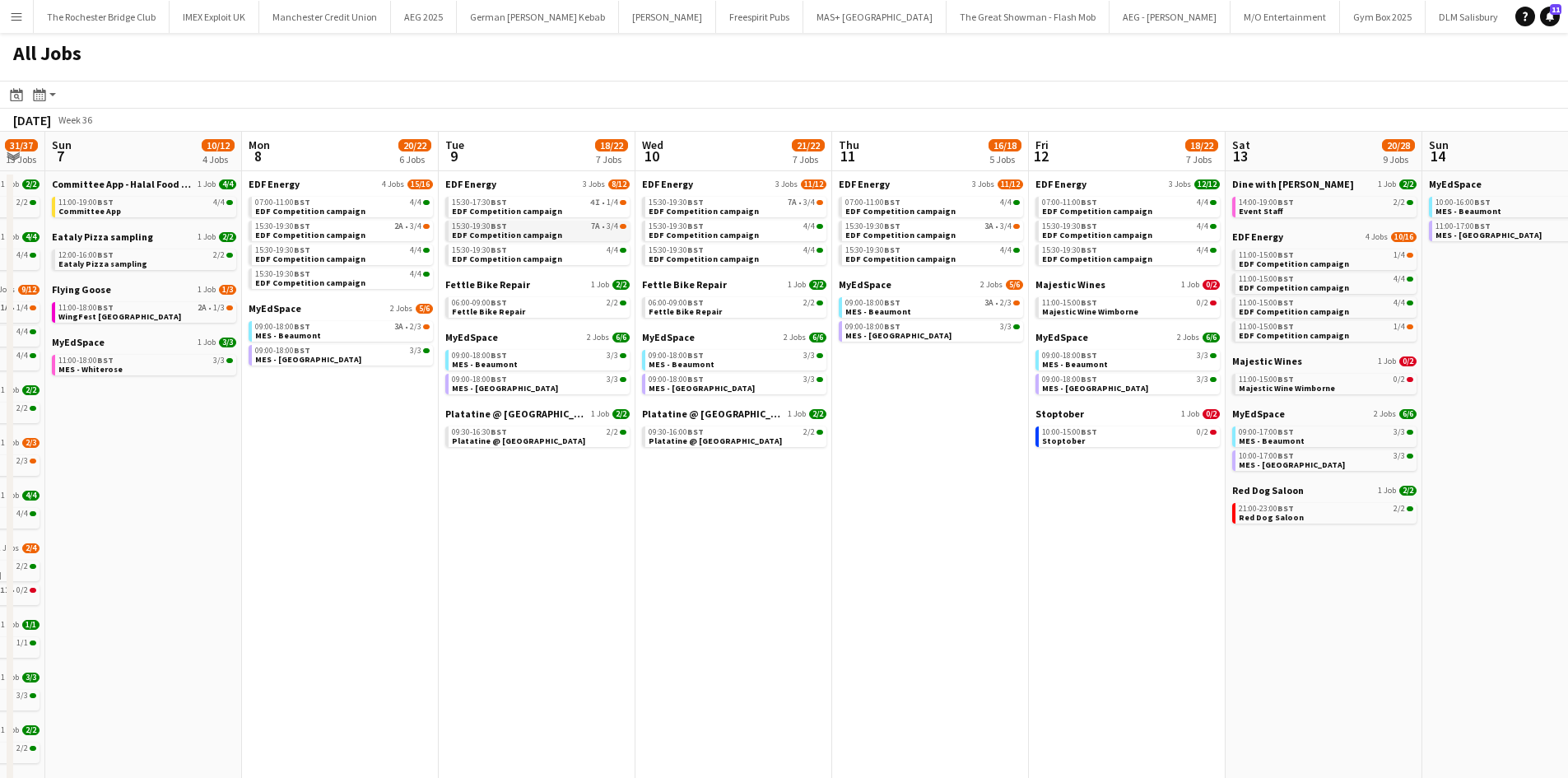
click at [541, 224] on div "15:30-19:30 BST 7A • 3/4" at bounding box center [539, 226] width 175 height 8
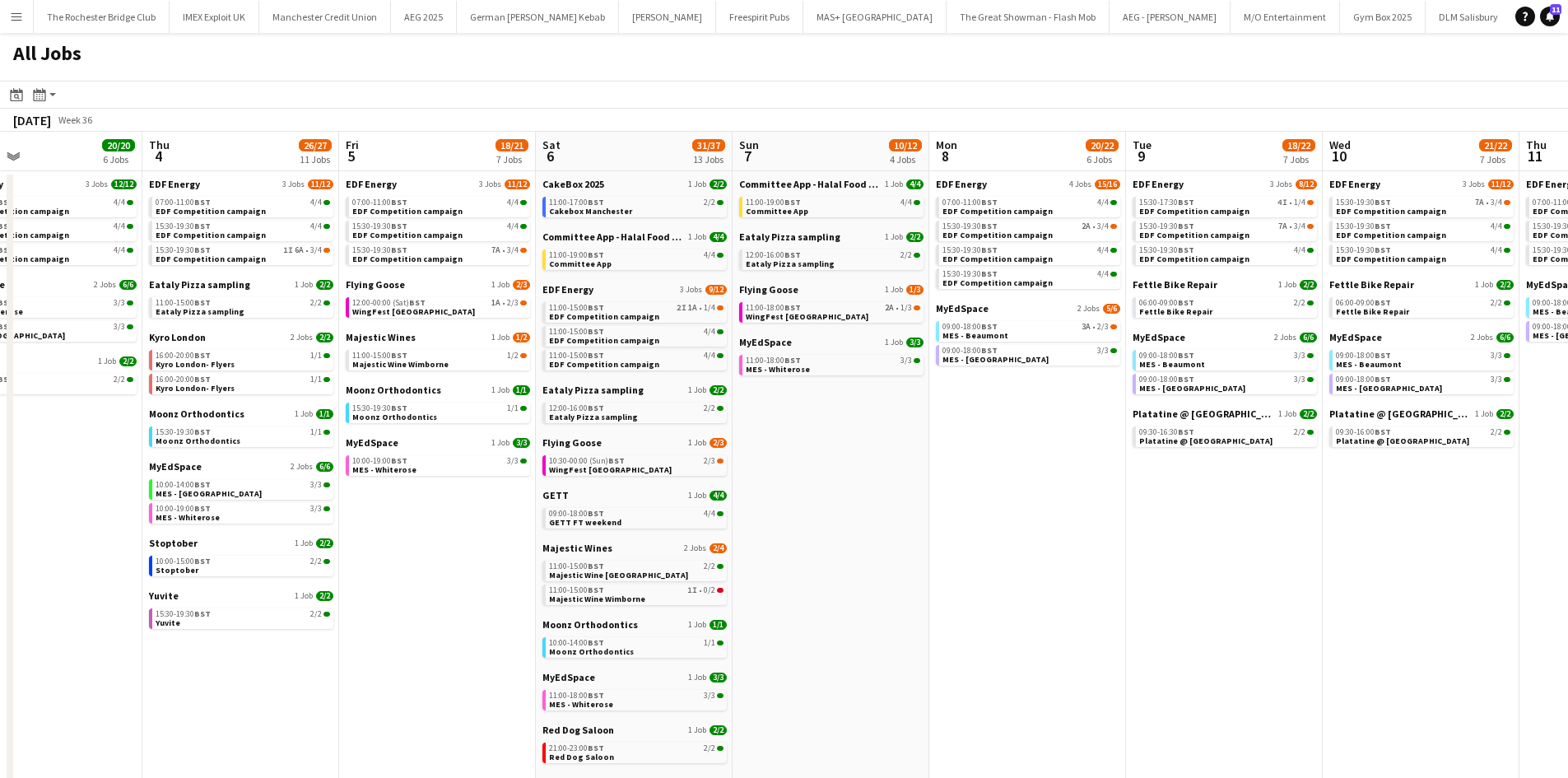
drag, startPoint x: 436, startPoint y: 427, endPoint x: 1134, endPoint y: 472, distance: 699.4
click at [1134, 472] on app-calendar-viewport "Tue 2 19/19 7 Jobs Wed 3 20/20 6 Jobs Thu 4 26/27 11 Jobs Fri 5 18/21 7 Jobs Sa…" at bounding box center [784, 697] width 1568 height 1133
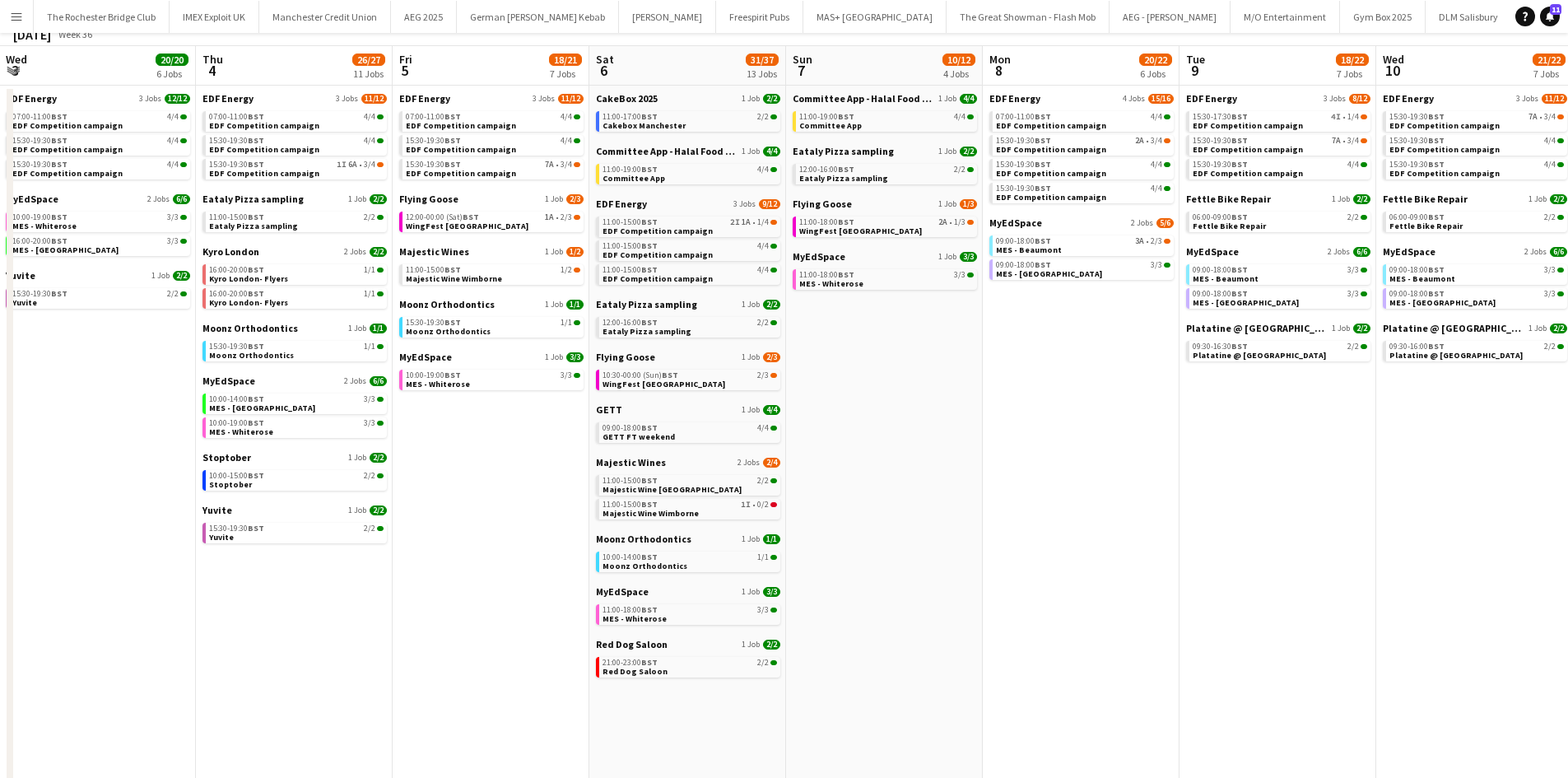
scroll to position [0, 0]
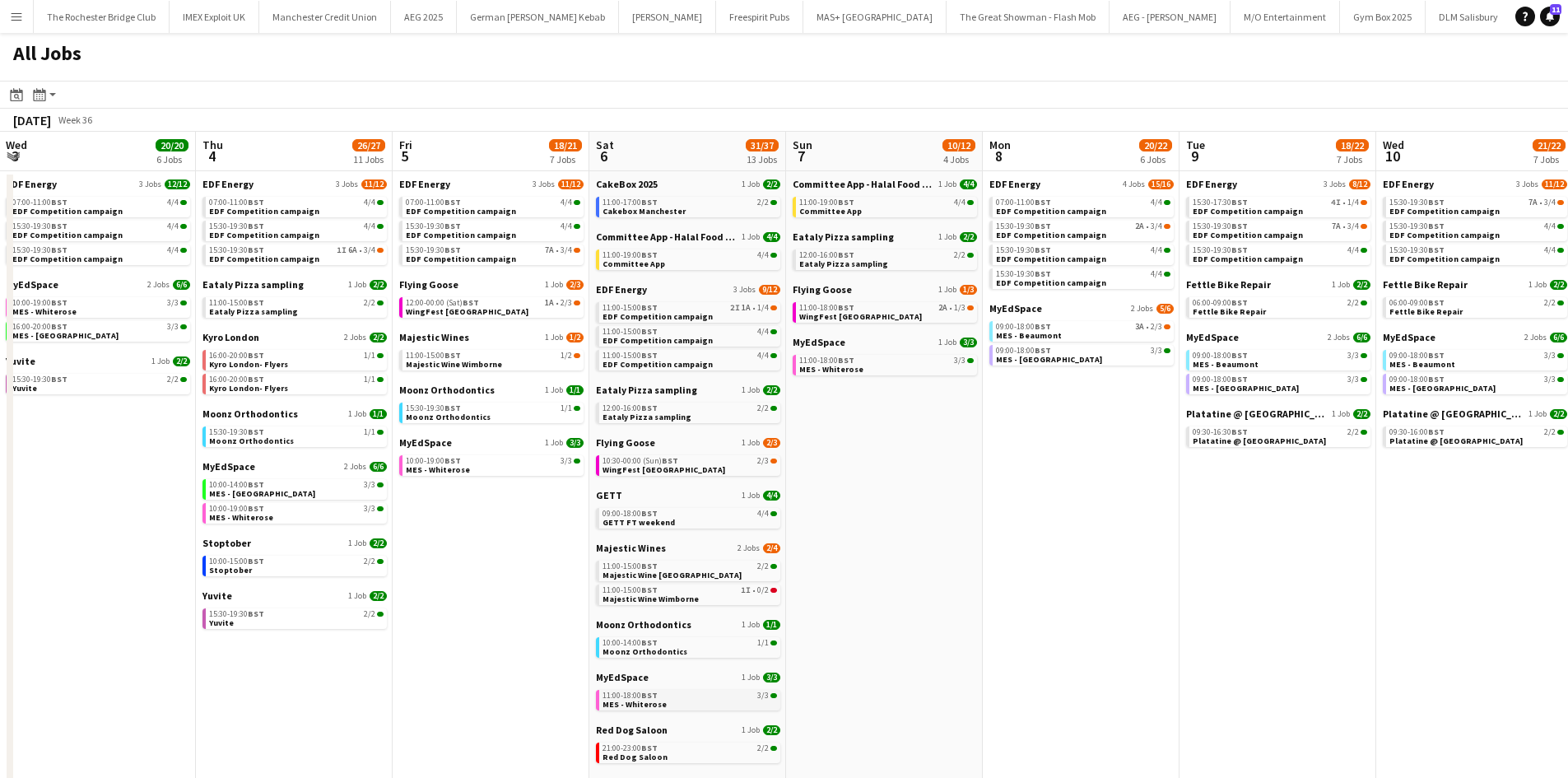
click at [678, 705] on link "11:00-18:00 BST 3/3 MES - Whiterose" at bounding box center [690, 699] width 175 height 19
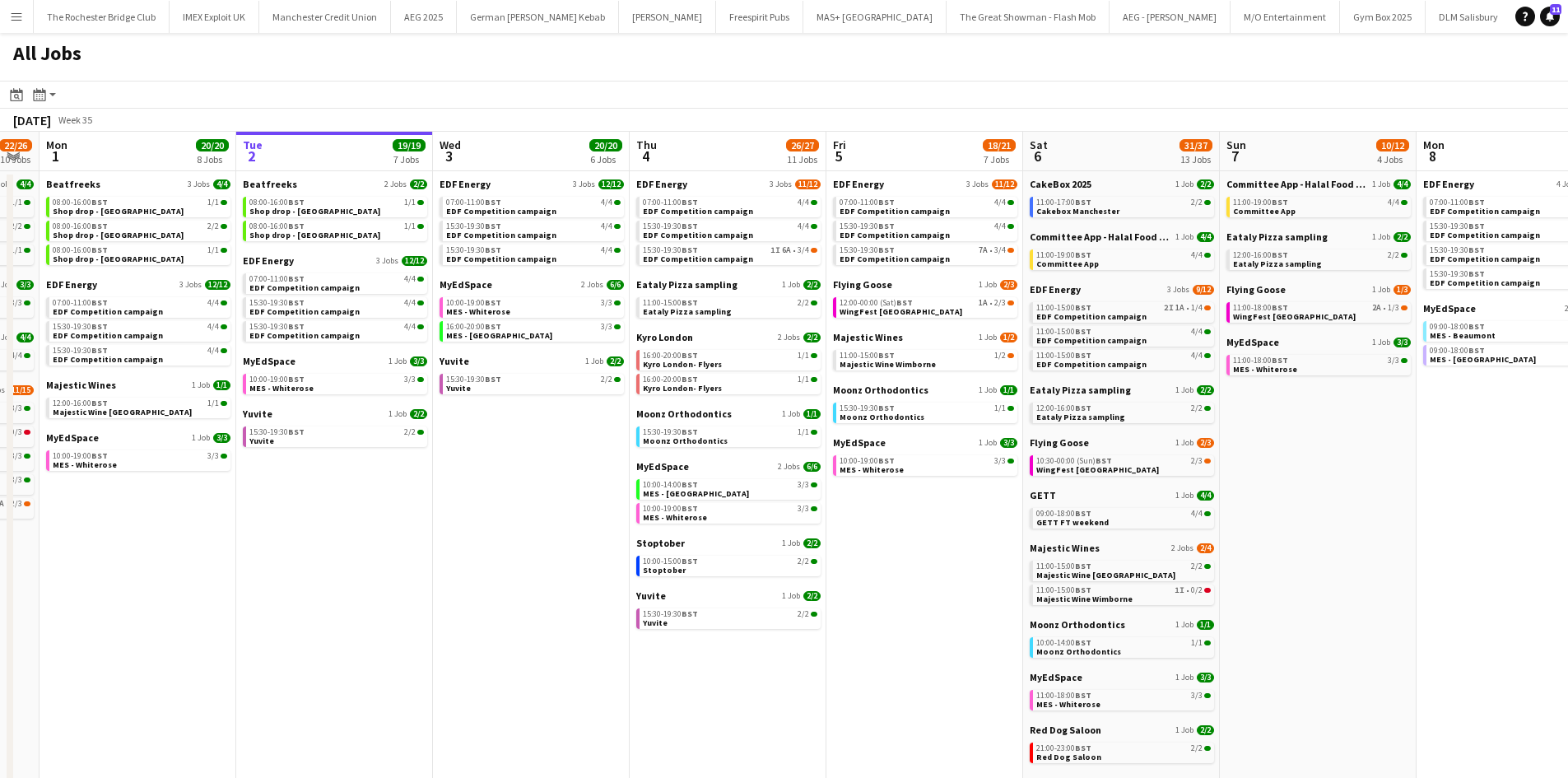
scroll to position [0, 351]
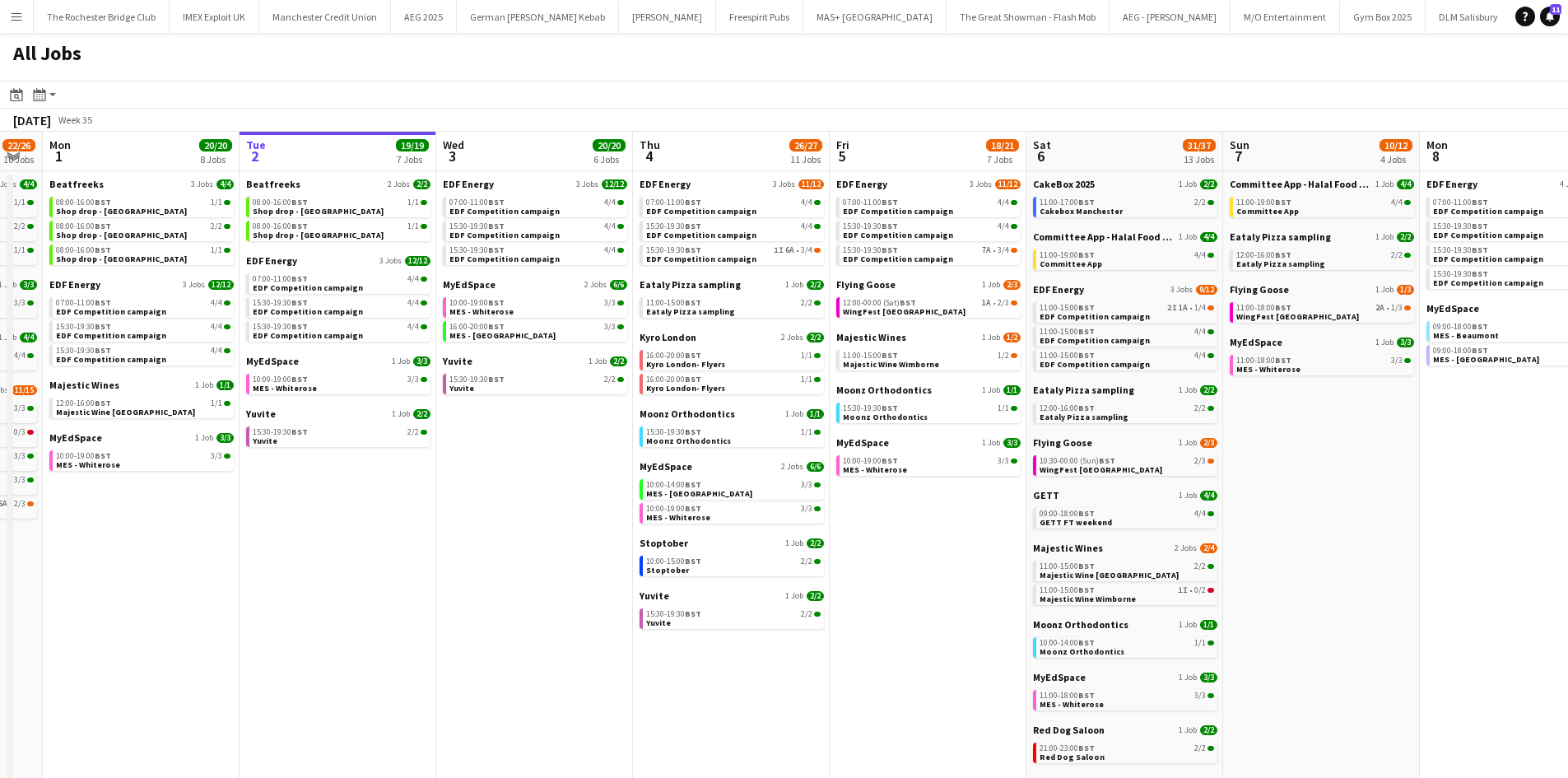
drag, startPoint x: 460, startPoint y: 559, endPoint x: 890, endPoint y: 562, distance: 430.0
click at [890, 562] on app-calendar-viewport "Sat 30 42/44 28 Jobs Sun 31 22/26 10 Jobs Mon 1 20/20 8 Jobs Tue 2 19/19 7 Jobs…" at bounding box center [784, 697] width 1568 height 1133
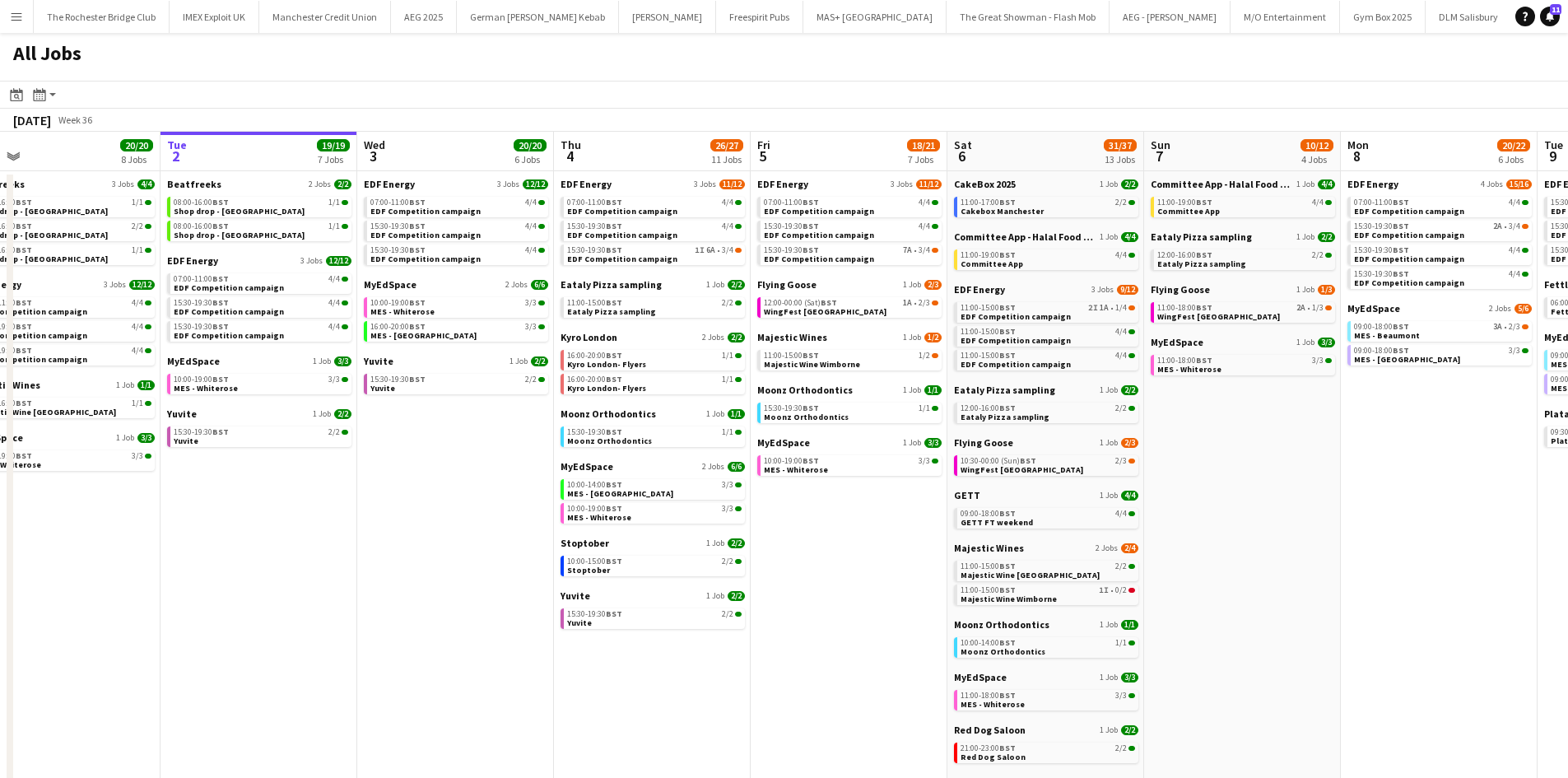
drag, startPoint x: 975, startPoint y: 500, endPoint x: 805, endPoint y: 510, distance: 170.3
click at [820, 501] on app-calendar-viewport "Sat 30 42/44 28 Jobs Sun 31 22/26 10 Jobs Mon 1 20/20 8 Jobs Tue 2 19/19 7 Jobs…" at bounding box center [784, 697] width 1568 height 1133
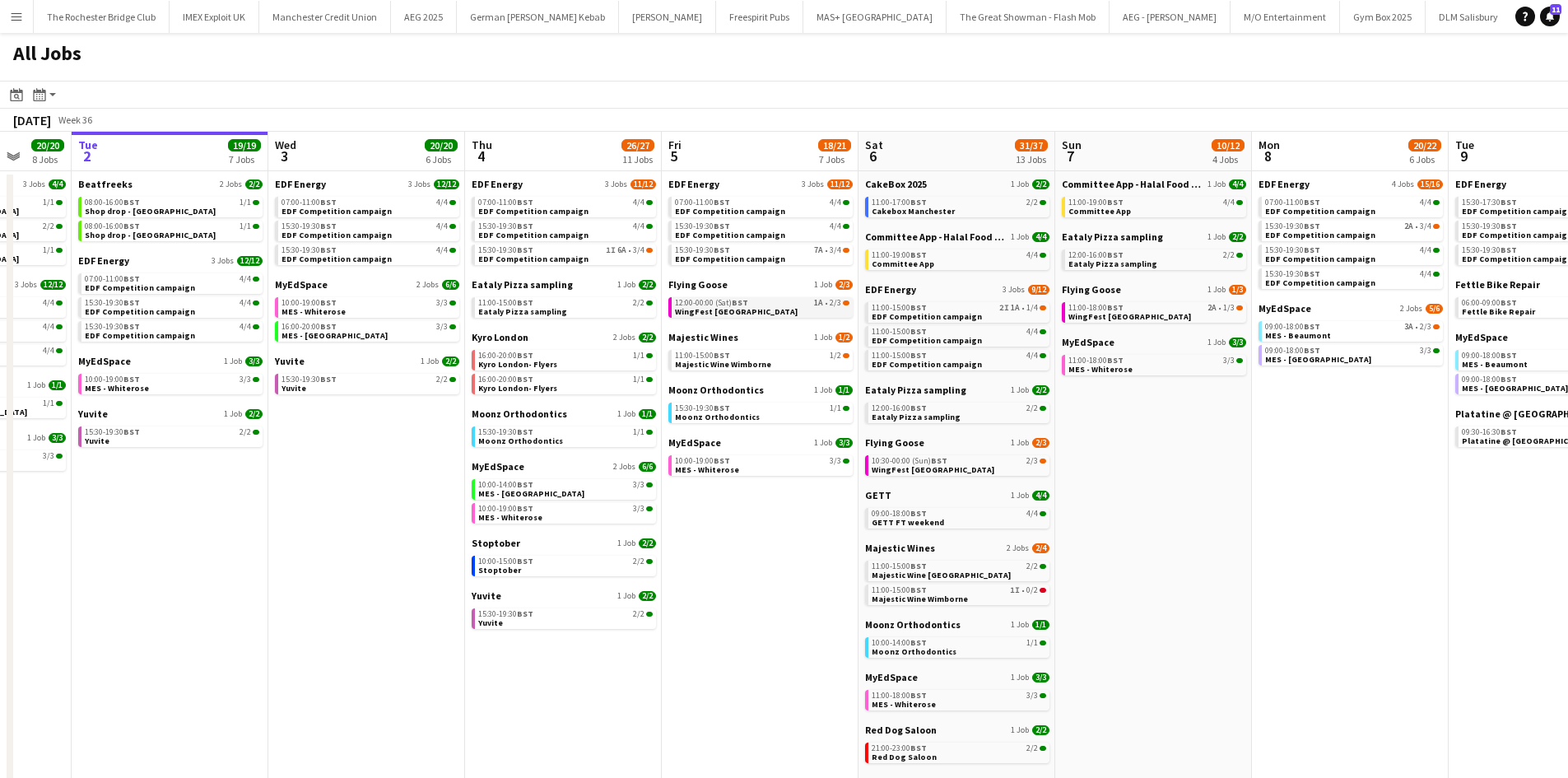
click at [829, 308] on link "12:00-00:00 (Sat) BST 1A • 2/3 WingFest Bristol" at bounding box center [762, 306] width 175 height 19
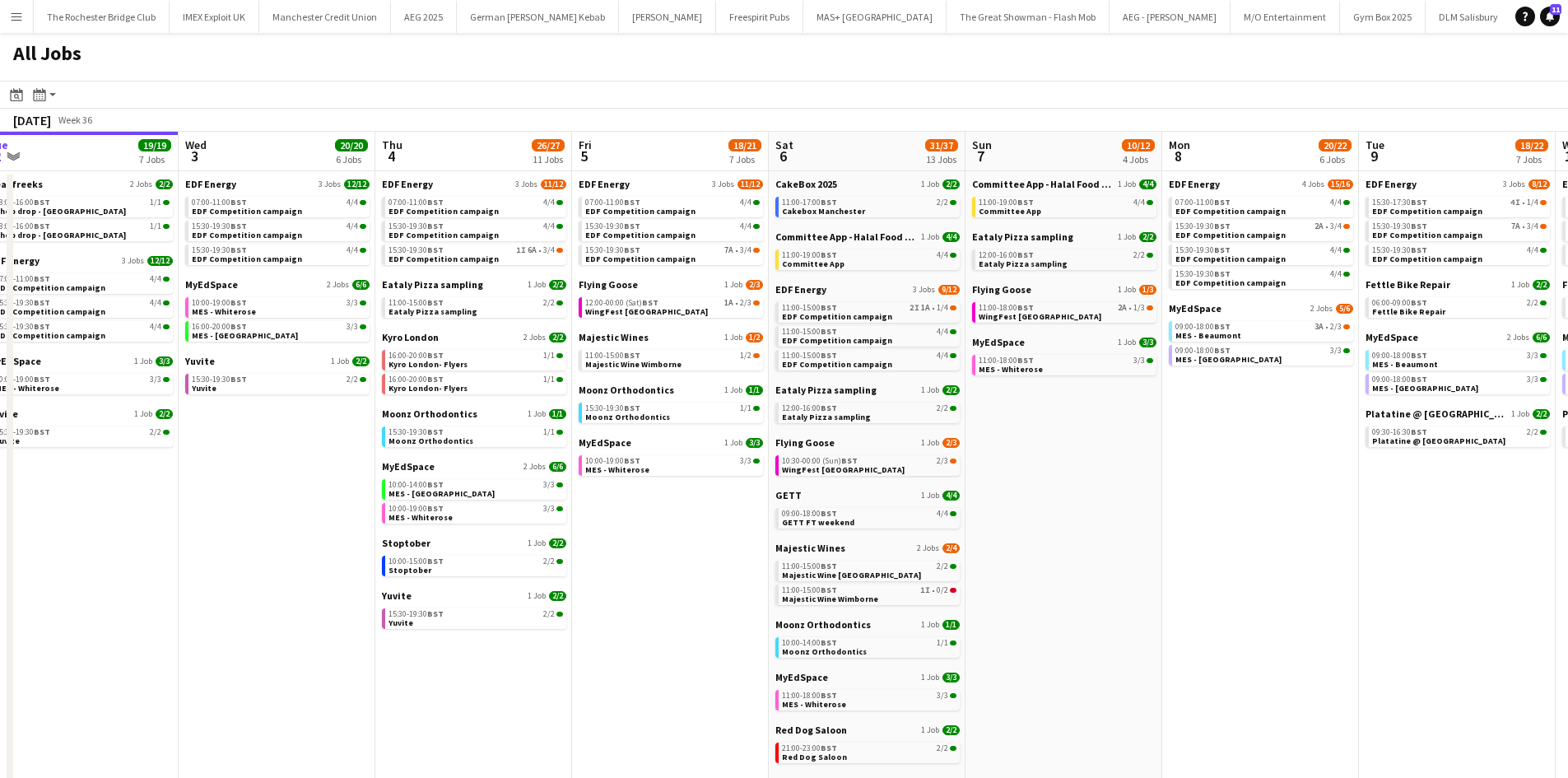
drag, startPoint x: 760, startPoint y: 598, endPoint x: 667, endPoint y: 588, distance: 93.5
click at [667, 588] on app-calendar-viewport "Sat 30 42/44 28 Jobs Sun 31 22/26 10 Jobs Mon 1 20/20 8 Jobs Tue 2 19/19 7 Jobs…" at bounding box center [784, 697] width 1568 height 1133
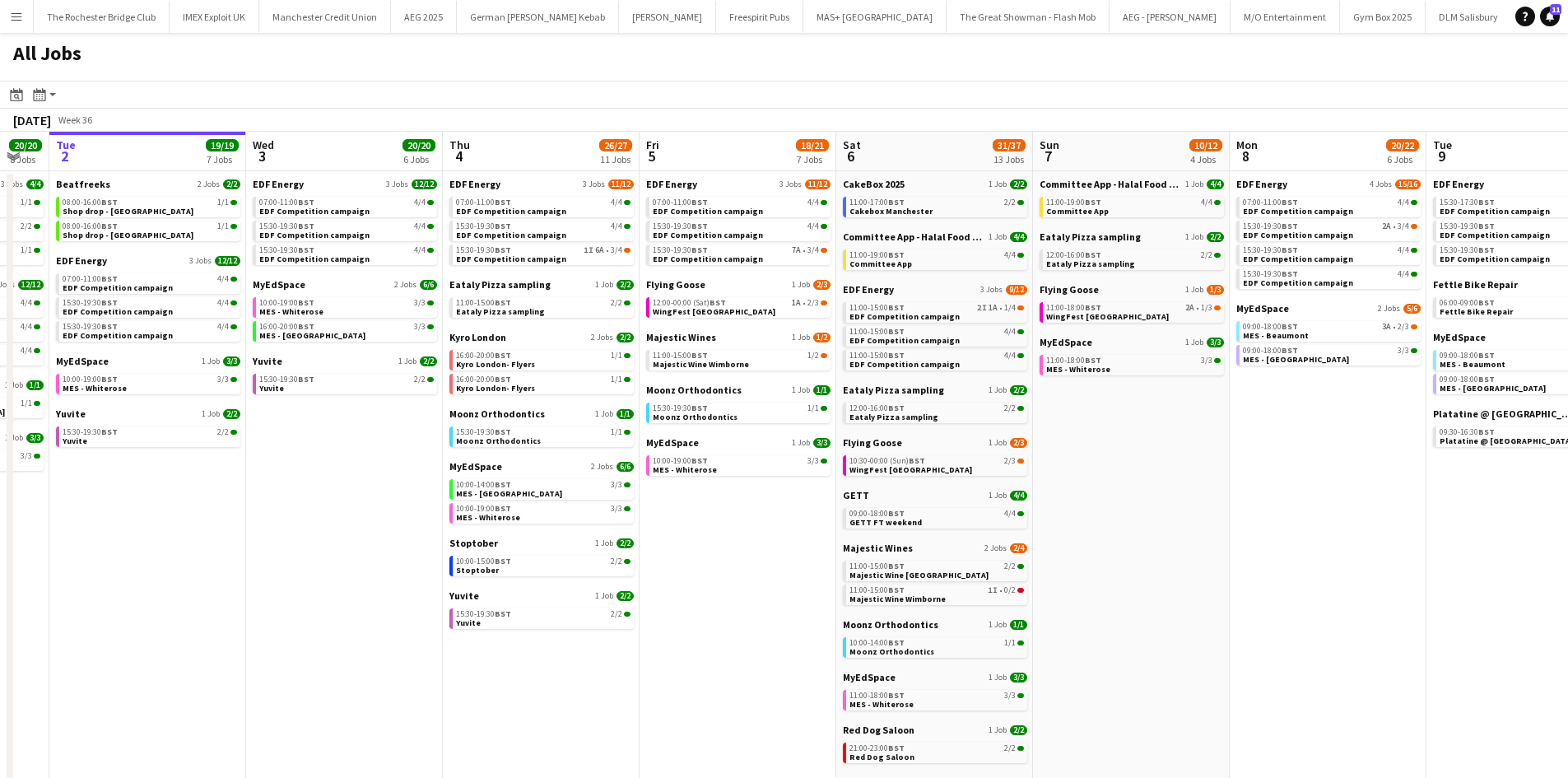
drag, startPoint x: 590, startPoint y: 647, endPoint x: 643, endPoint y: 643, distance: 53.2
click at [643, 643] on app-calendar-viewport "Sat 30 42/44 28 Jobs Sun 31 22/26 10 Jobs Mon 1 20/20 8 Jobs Tue 2 19/19 7 Jobs…" at bounding box center [784, 697] width 1568 height 1133
click at [536, 217] on app-brief-job-card "07:00-11:00 BST 4/4 EDF Competition campaign" at bounding box center [543, 207] width 184 height 21
click at [538, 211] on span "EDF Competition campaign" at bounding box center [513, 211] width 111 height 11
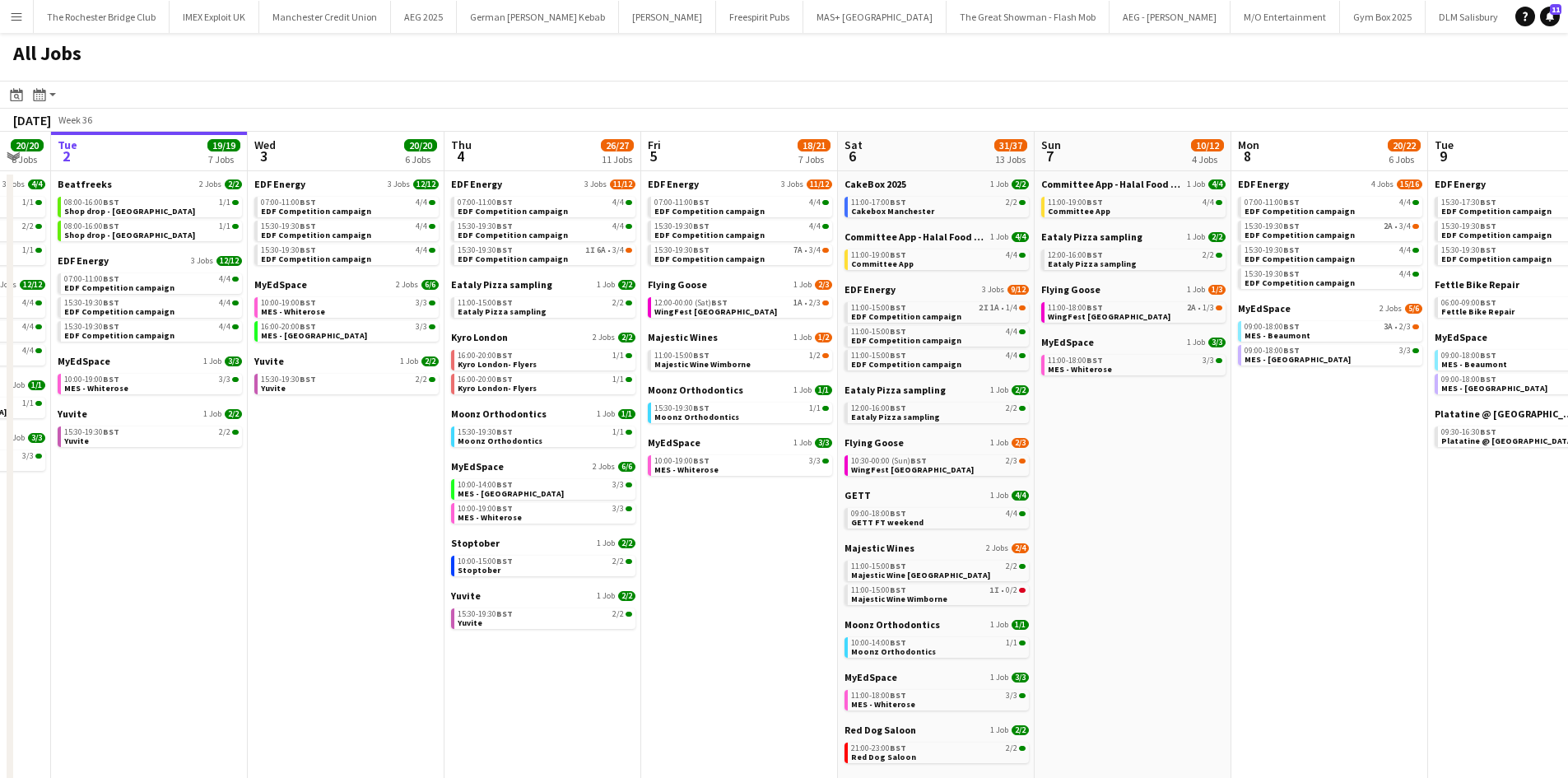
scroll to position [0, 541]
click at [767, 498] on app-date-cell "EDF Energy 3 Jobs 11/12 07:00-11:00 BST 4/4 EDF Competition campaign 15:30-19:3…" at bounding box center [738, 717] width 197 height 1093
click at [561, 303] on div "11:00-15:00 BST 2/2" at bounding box center [543, 303] width 175 height 8
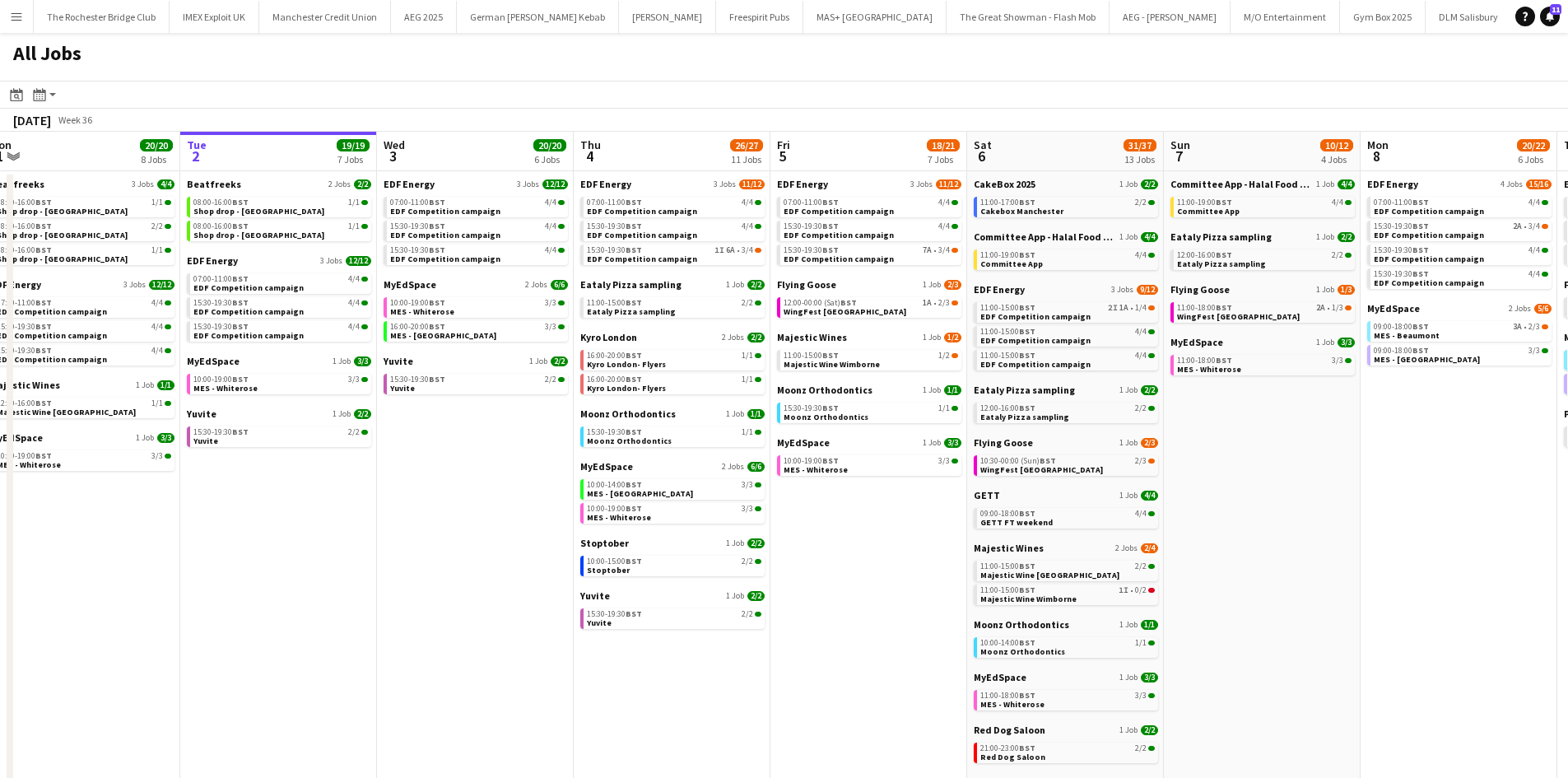
drag, startPoint x: 756, startPoint y: 550, endPoint x: 886, endPoint y: 538, distance: 130.6
click at [886, 538] on app-calendar-viewport "Sat 30 42/44 28 Jobs Sun 31 22/26 10 Jobs Mon 1 20/20 8 Jobs Tue 2 19/19 7 Jobs…" at bounding box center [784, 697] width 1568 height 1133
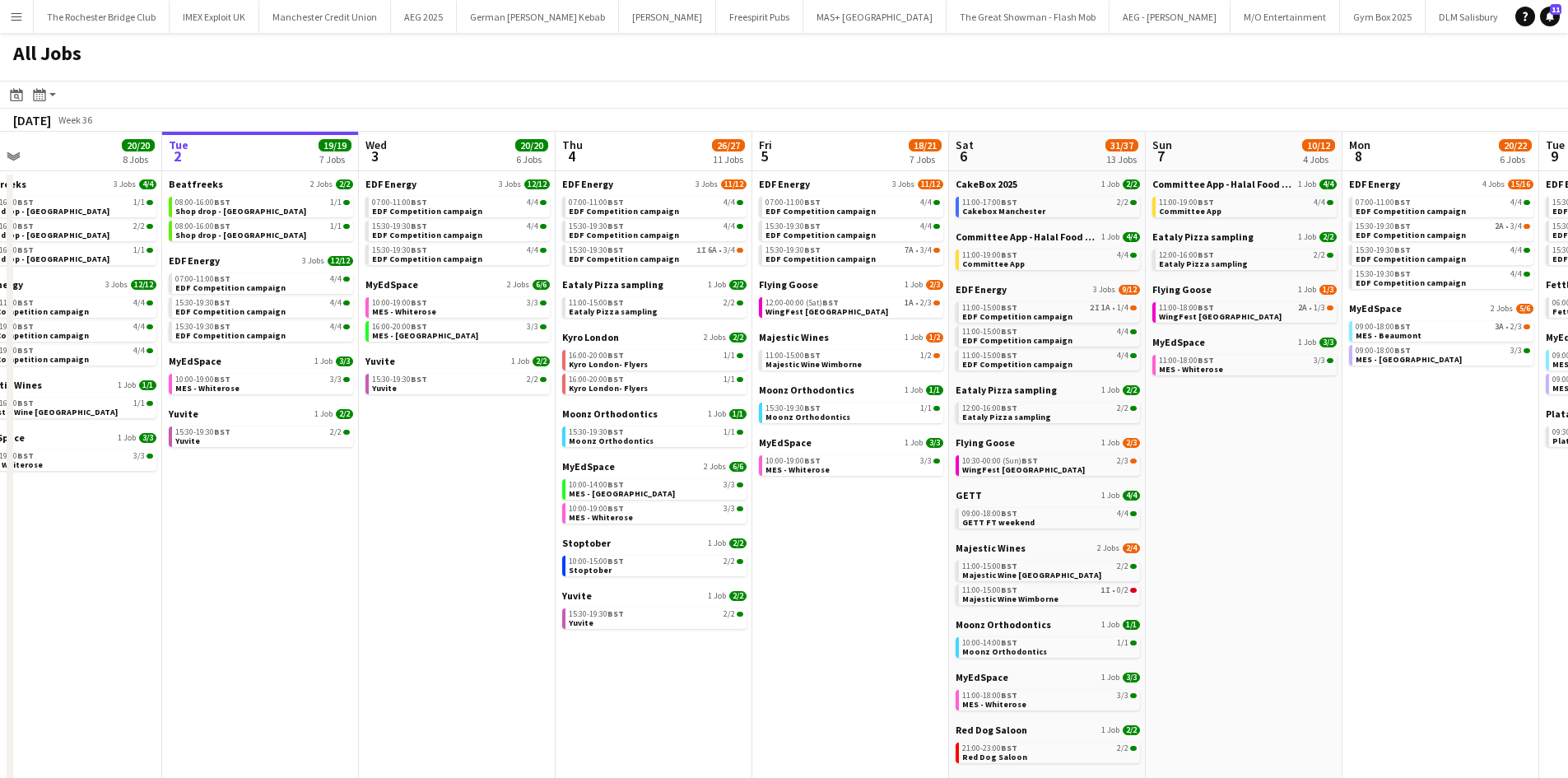
scroll to position [0, 450]
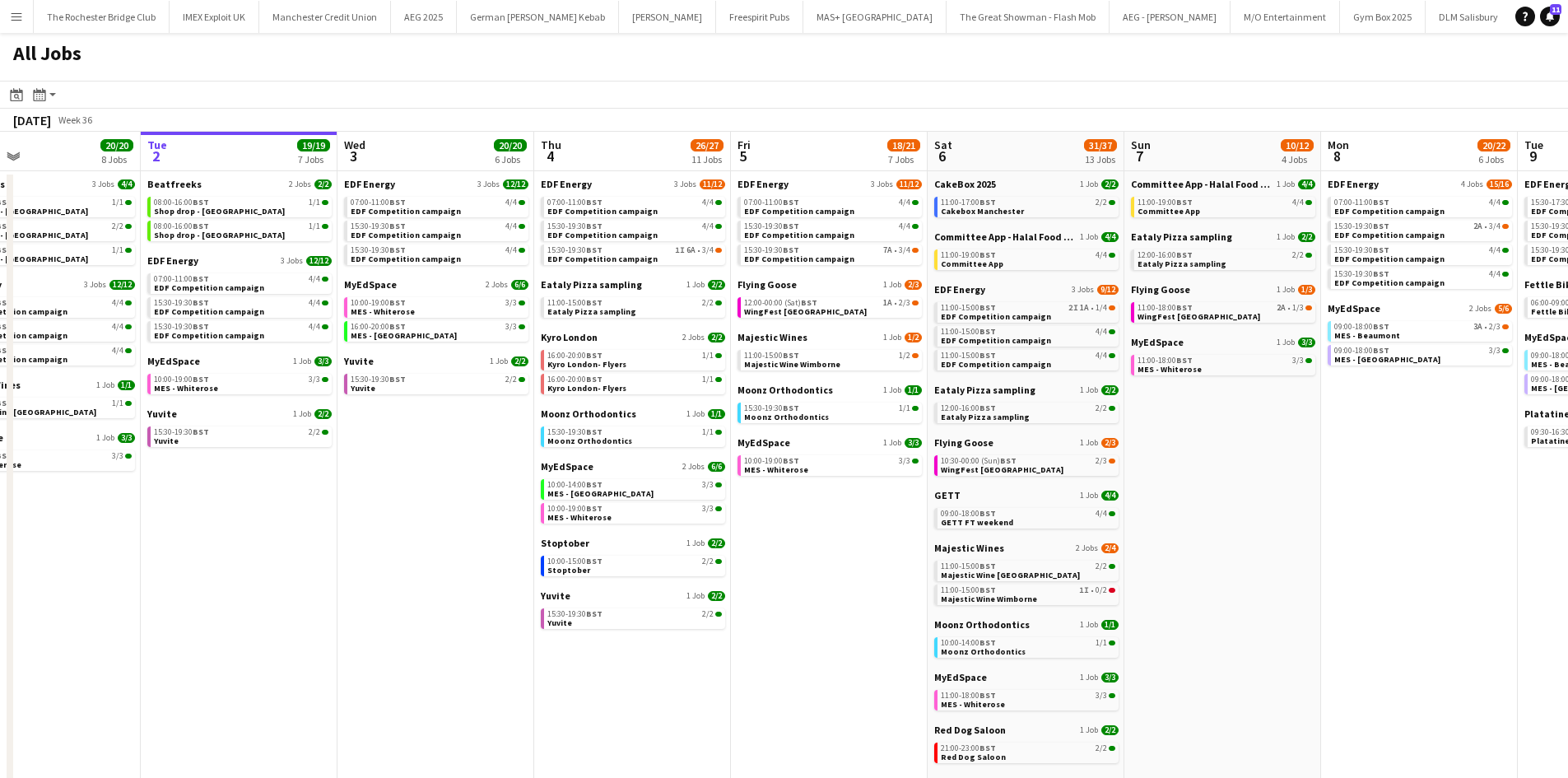
drag, startPoint x: 824, startPoint y: 520, endPoint x: 805, endPoint y: 520, distance: 19.0
click at [805, 520] on app-calendar-viewport "Sat 30 42/44 28 Jobs Sun 31 22/26 10 Jobs Mon 1 20/20 8 Jobs Tue 2 19/19 7 Jobs…" at bounding box center [784, 697] width 1568 height 1133
click at [653, 562] on div "10:00-15:00 BST 2/2" at bounding box center [634, 561] width 175 height 8
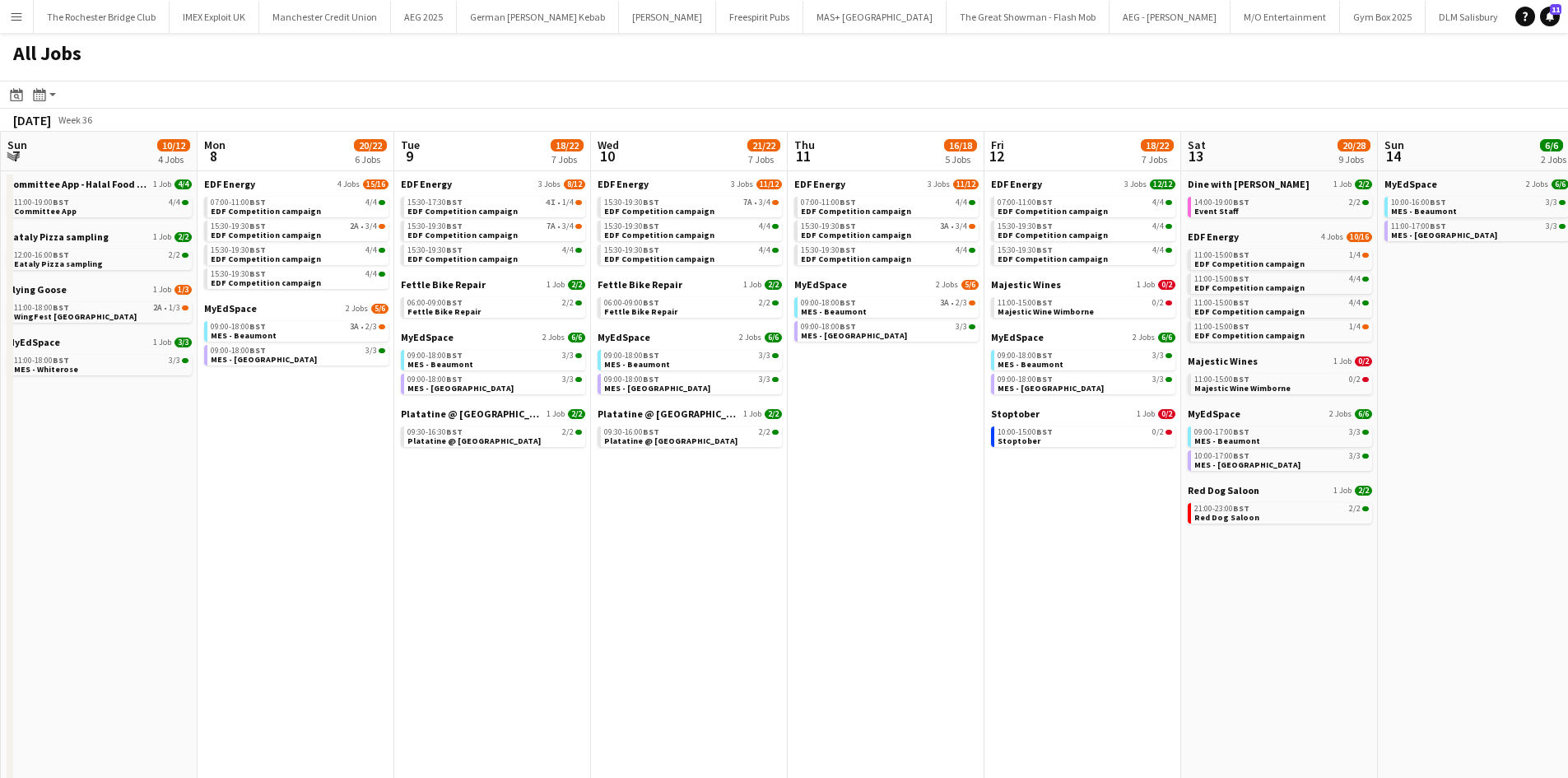
drag, startPoint x: 1274, startPoint y: 647, endPoint x: 507, endPoint y: 571, distance: 770.8
click at [507, 571] on app-calendar-viewport "Wed 3 20/20 6 Jobs Thu 4 26/27 11 Jobs Fri 5 18/21 7 Jobs Sat 6 31/37 13 Jobs S…" at bounding box center [784, 697] width 1568 height 1133
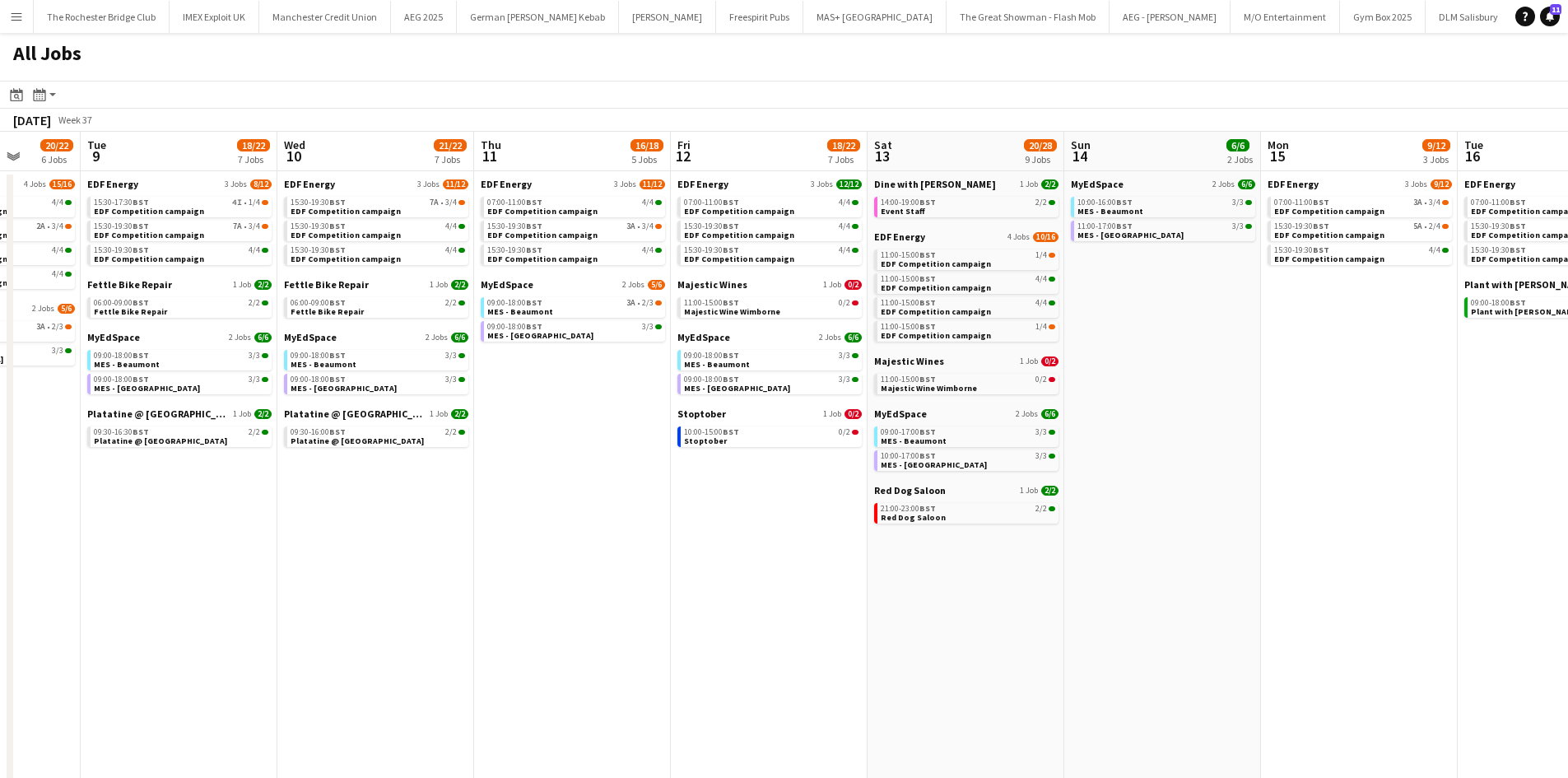
drag, startPoint x: 1174, startPoint y: 618, endPoint x: 551, endPoint y: 579, distance: 624.2
click at [551, 579] on app-calendar-viewport "Fri 5 18/21 7 Jobs Sat 6 31/37 13 Jobs Sun 7 10/12 4 Jobs Mon 8 20/22 6 Jobs Tu…" at bounding box center [784, 697] width 1568 height 1133
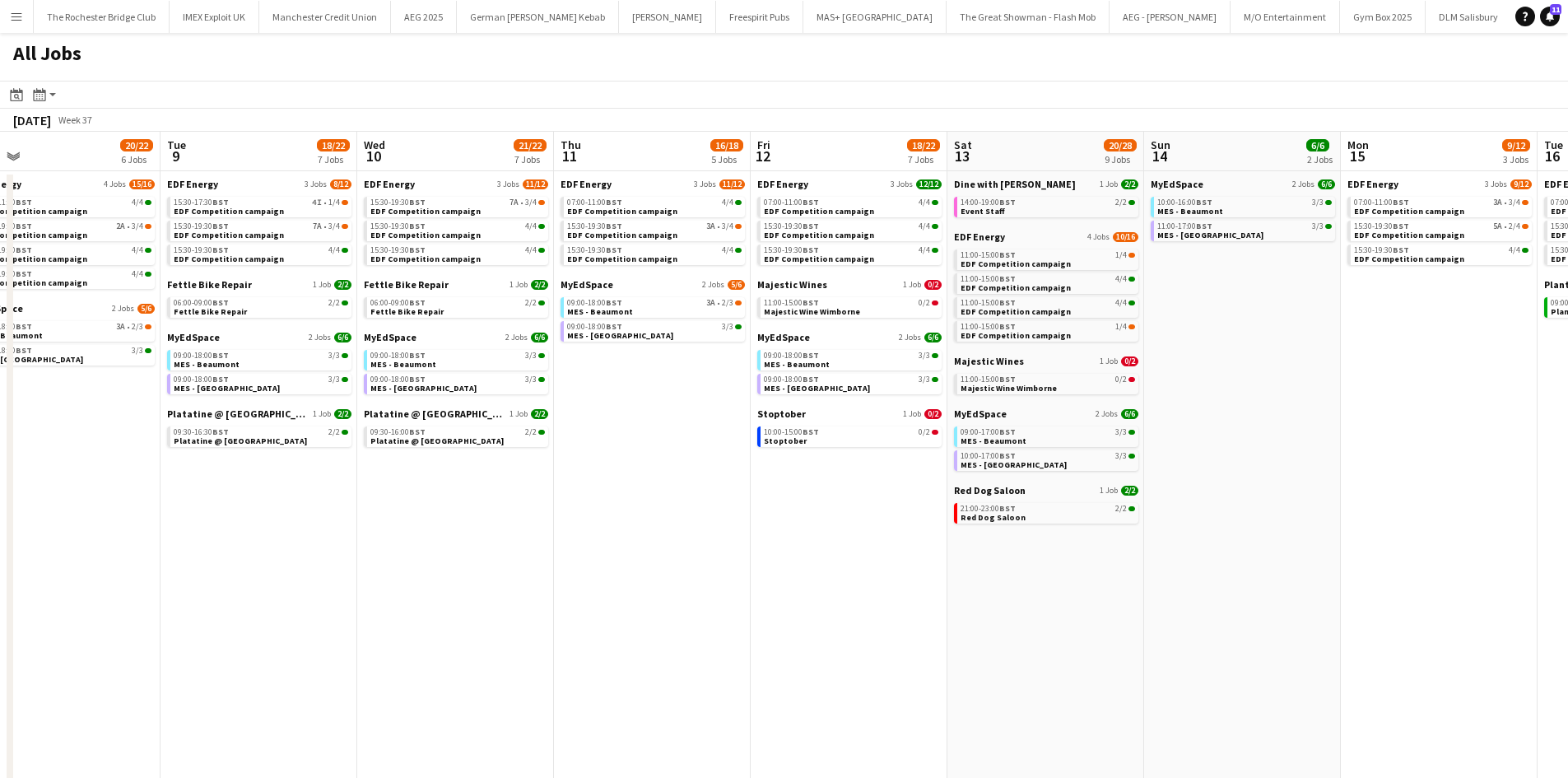
drag, startPoint x: 814, startPoint y: 581, endPoint x: 624, endPoint y: 558, distance: 191.4
click at [624, 558] on app-calendar-viewport "Fri 5 18/21 7 Jobs Sat 6 31/37 13 Jobs Sun 7 10/12 4 Jobs Mon 8 20/22 6 Jobs Tu…" at bounding box center [784, 697] width 1568 height 1133
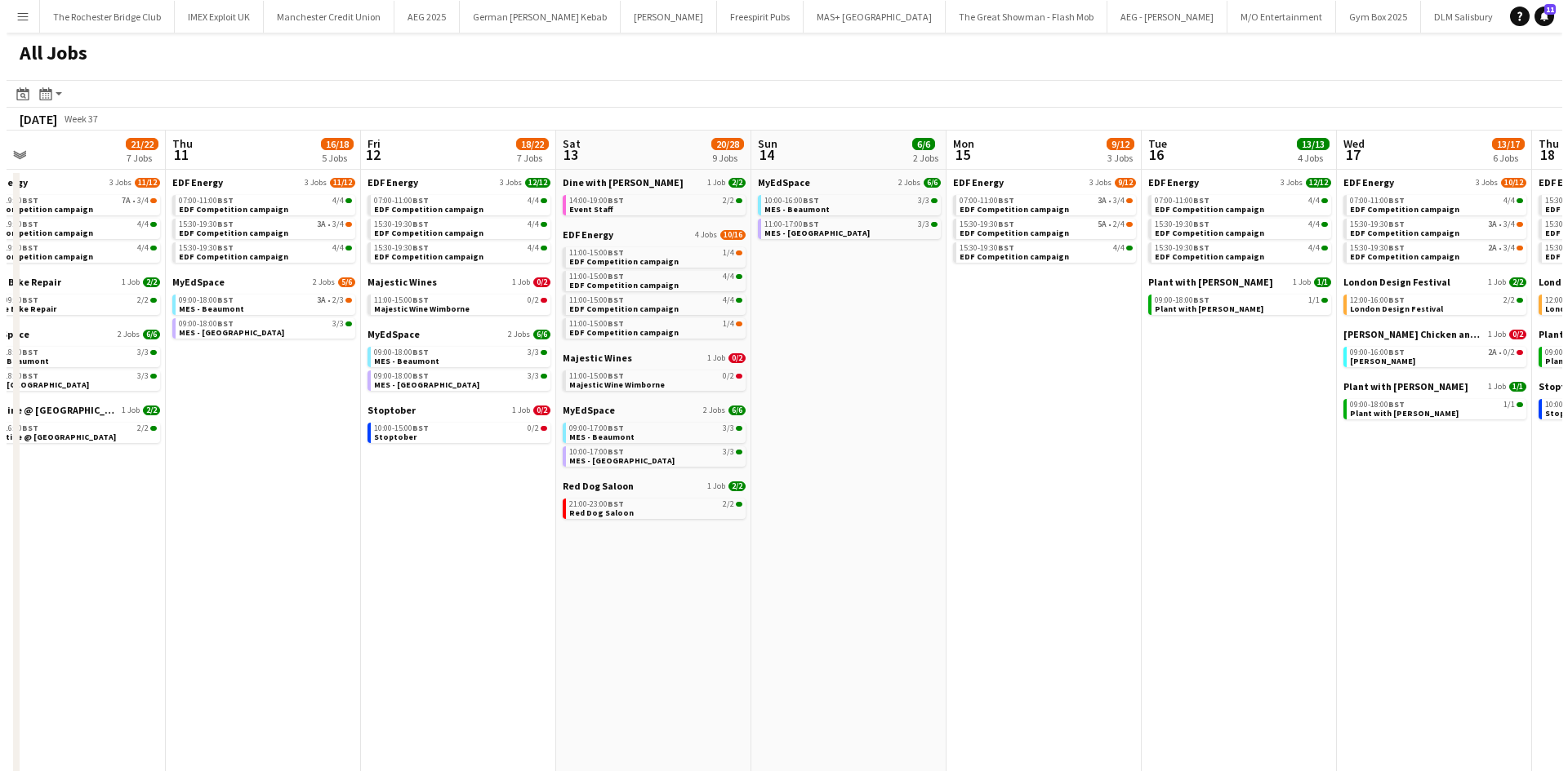
scroll to position [0, 622]
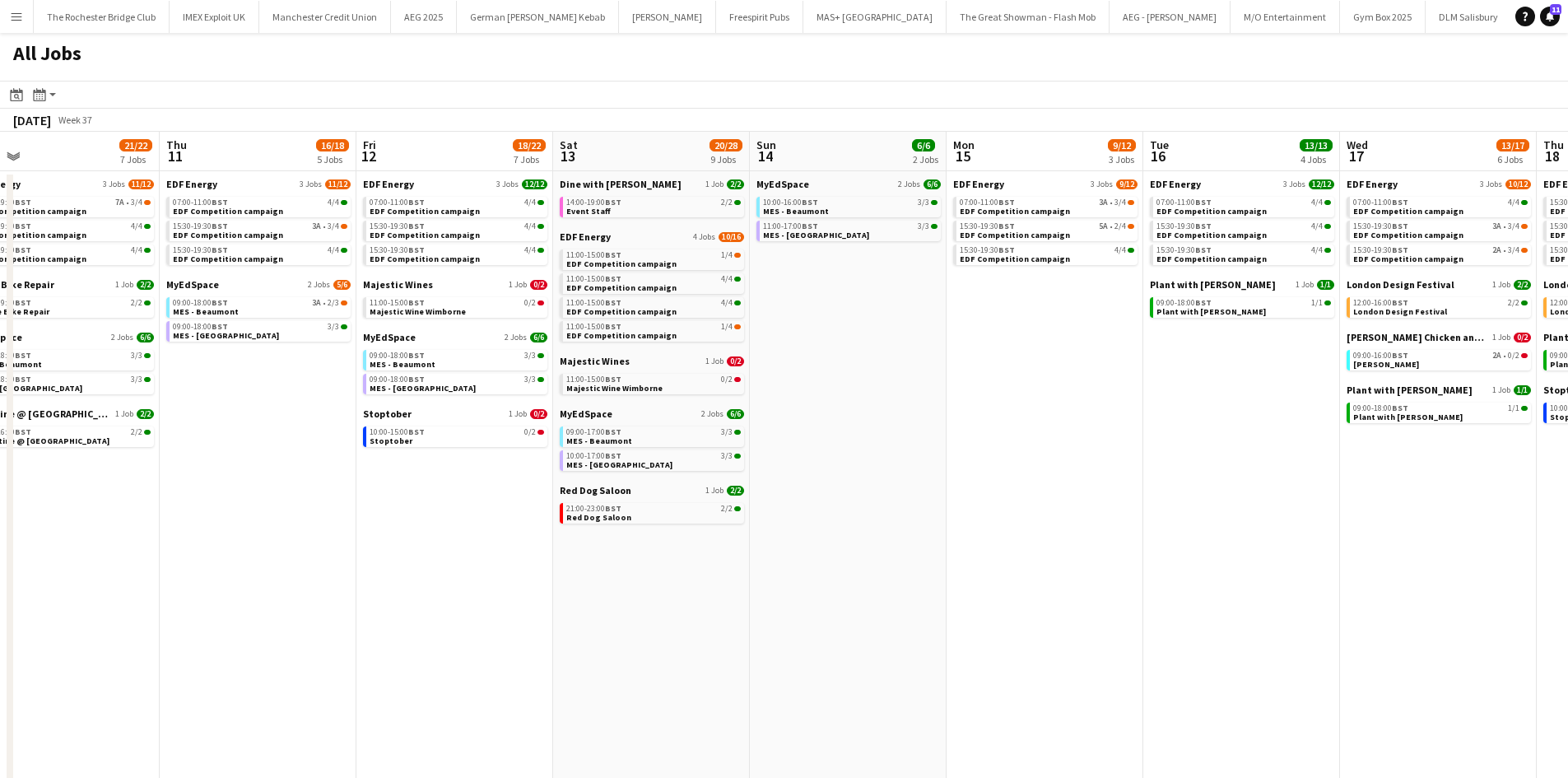
click at [16, 22] on app-icon "Menu" at bounding box center [16, 16] width 14 height 14
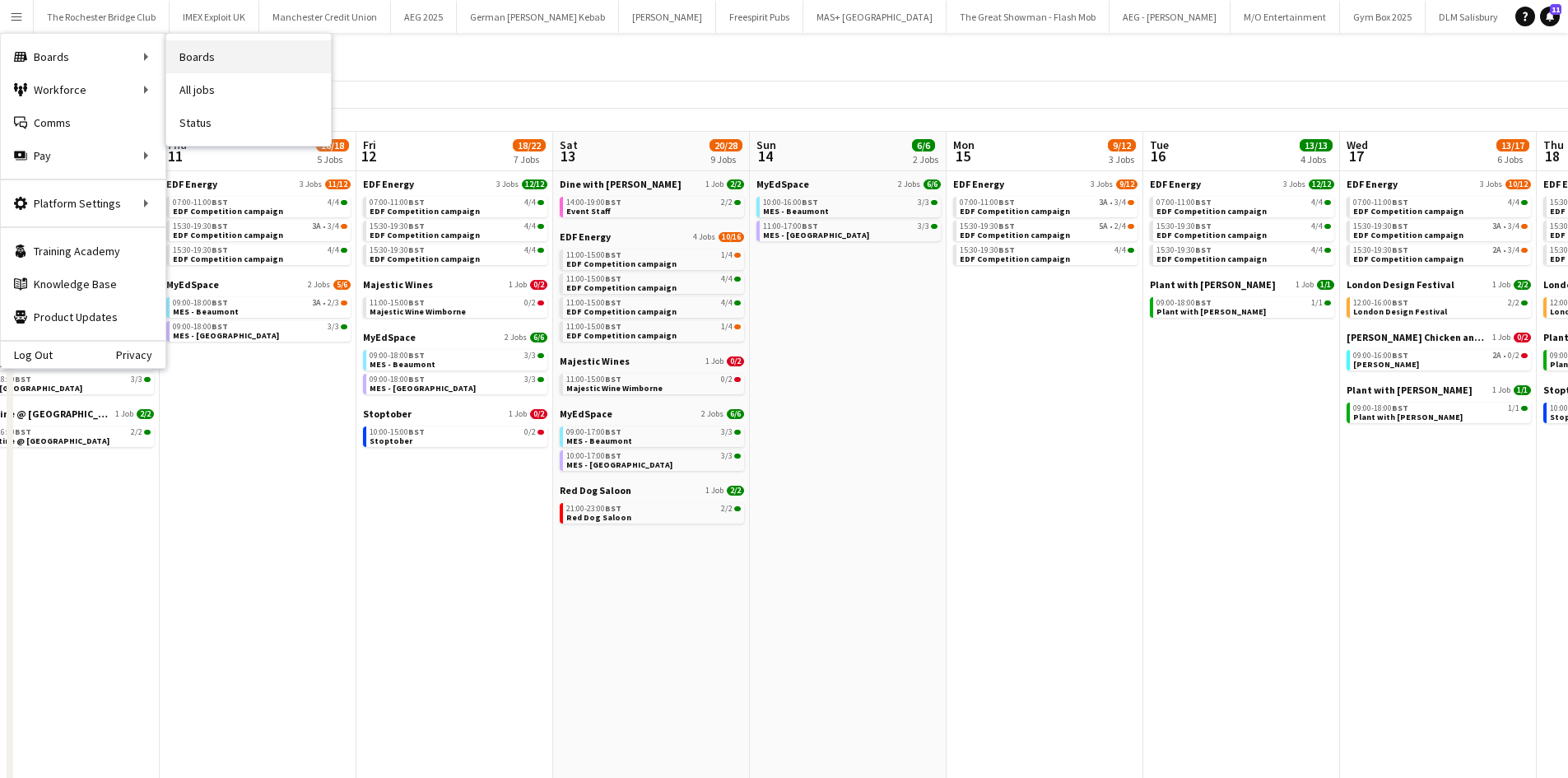
click at [237, 61] on link "Boards" at bounding box center [248, 56] width 165 height 33
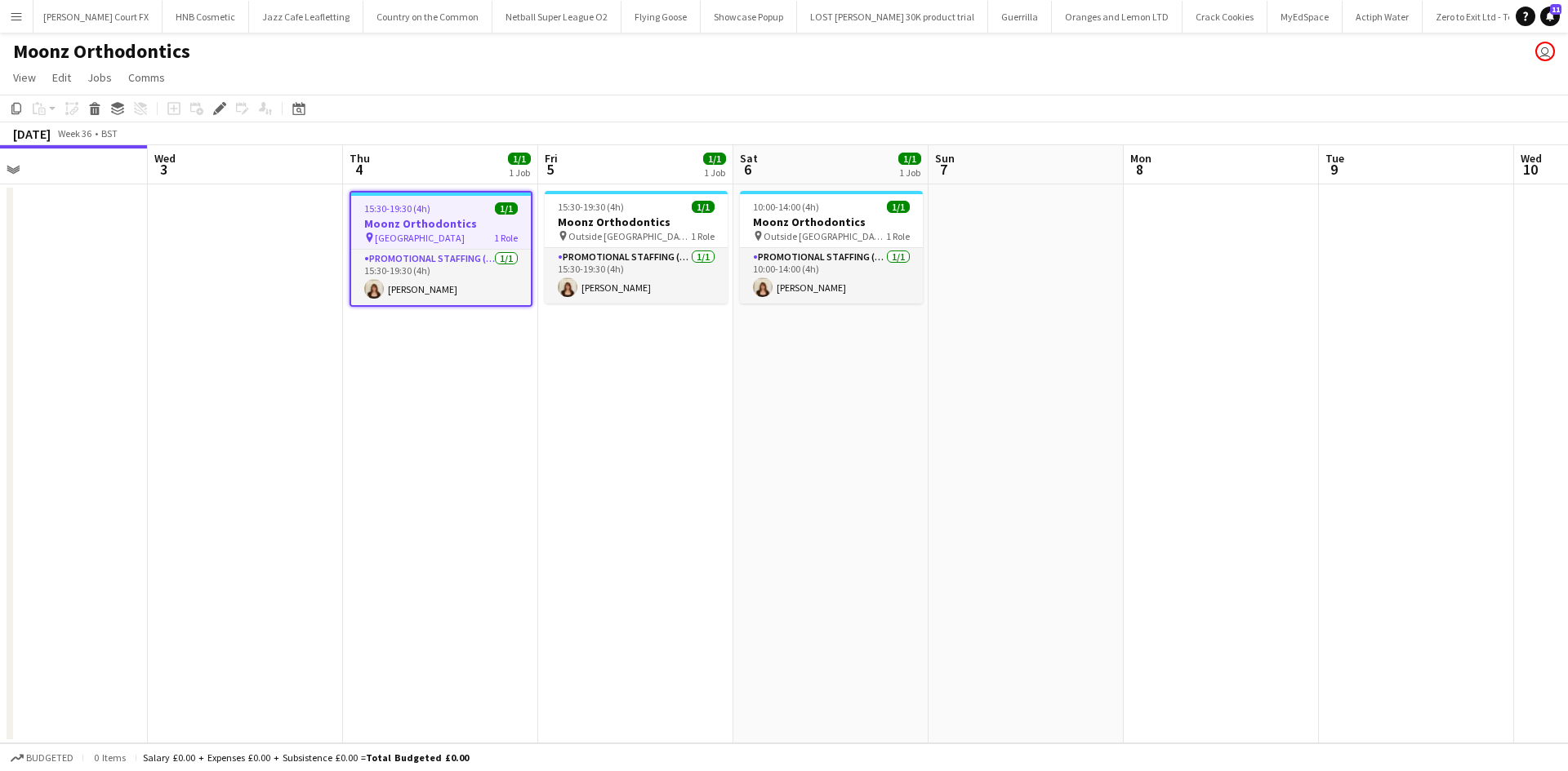
scroll to position [0, 7506]
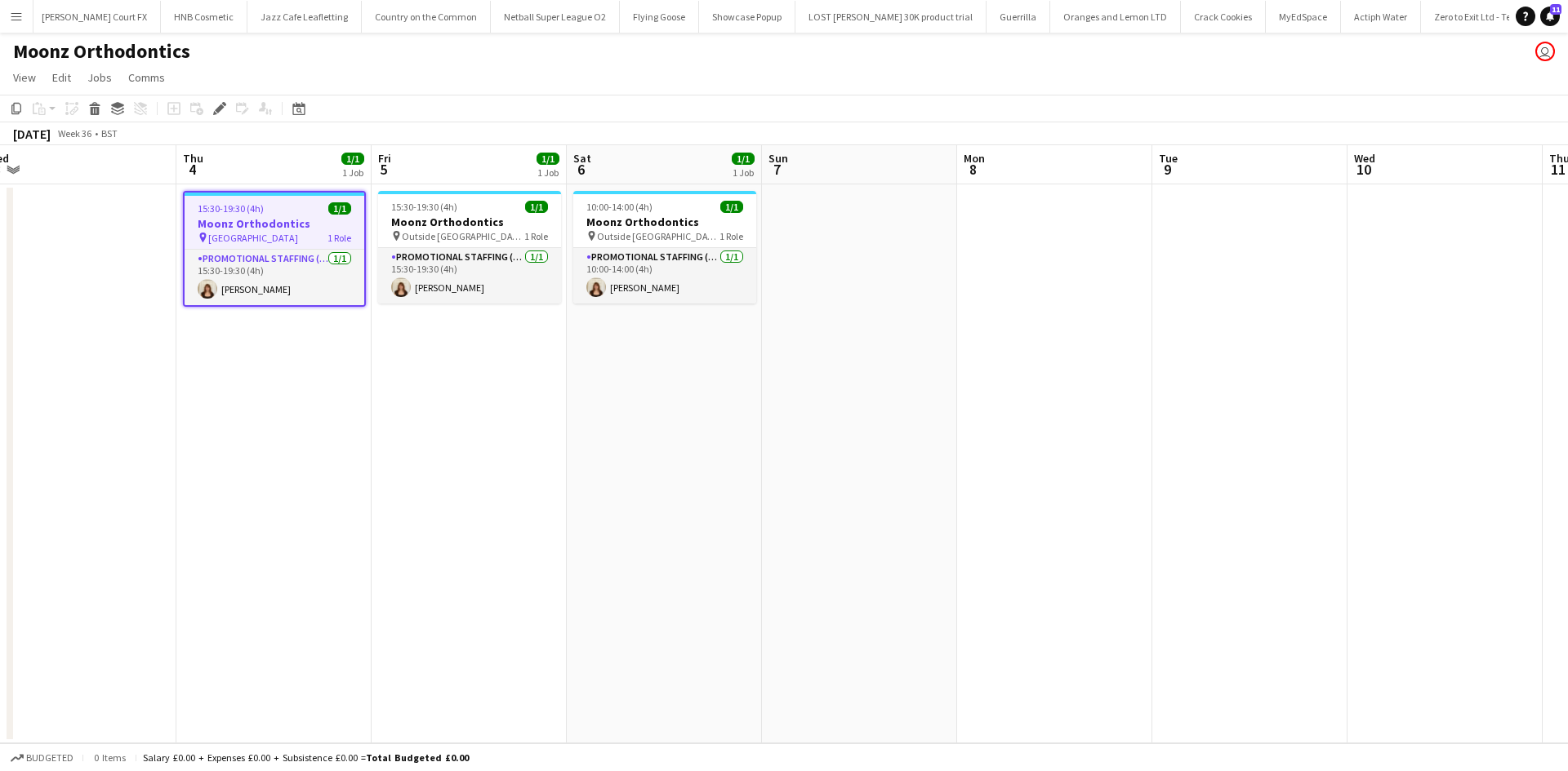
drag, startPoint x: 963, startPoint y: 448, endPoint x: 613, endPoint y: 485, distance: 352.0
click at [613, 485] on app-calendar-viewport "Sun 31 Mon 1 Tue 2 Wed 3 Thu 4 1/1 1 Job Fri 5 1/1 1 Job Sat 6 1/1 1 Job Sun 7 …" at bounding box center [784, 445] width 1568 height 598
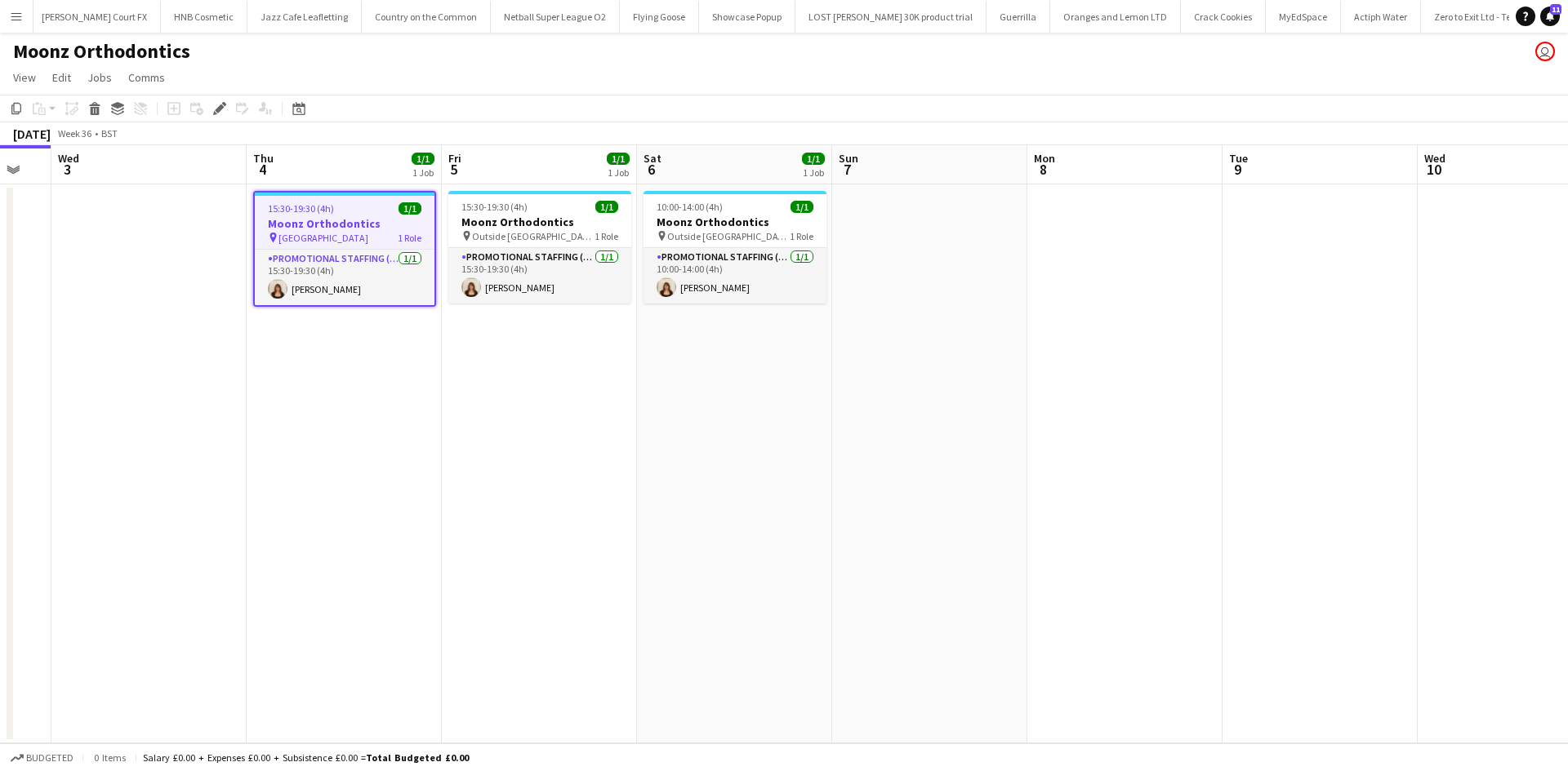
drag, startPoint x: 646, startPoint y: 468, endPoint x: 719, endPoint y: 447, distance: 76.0
click at [737, 439] on app-calendar-viewport "Sun 31 Mon 1 Tue 2 Wed 3 Thu 4 1/1 1 Job Fri 5 1/1 1 Job Sat 6 1/1 1 Job Sun 7 …" at bounding box center [784, 445] width 1568 height 598
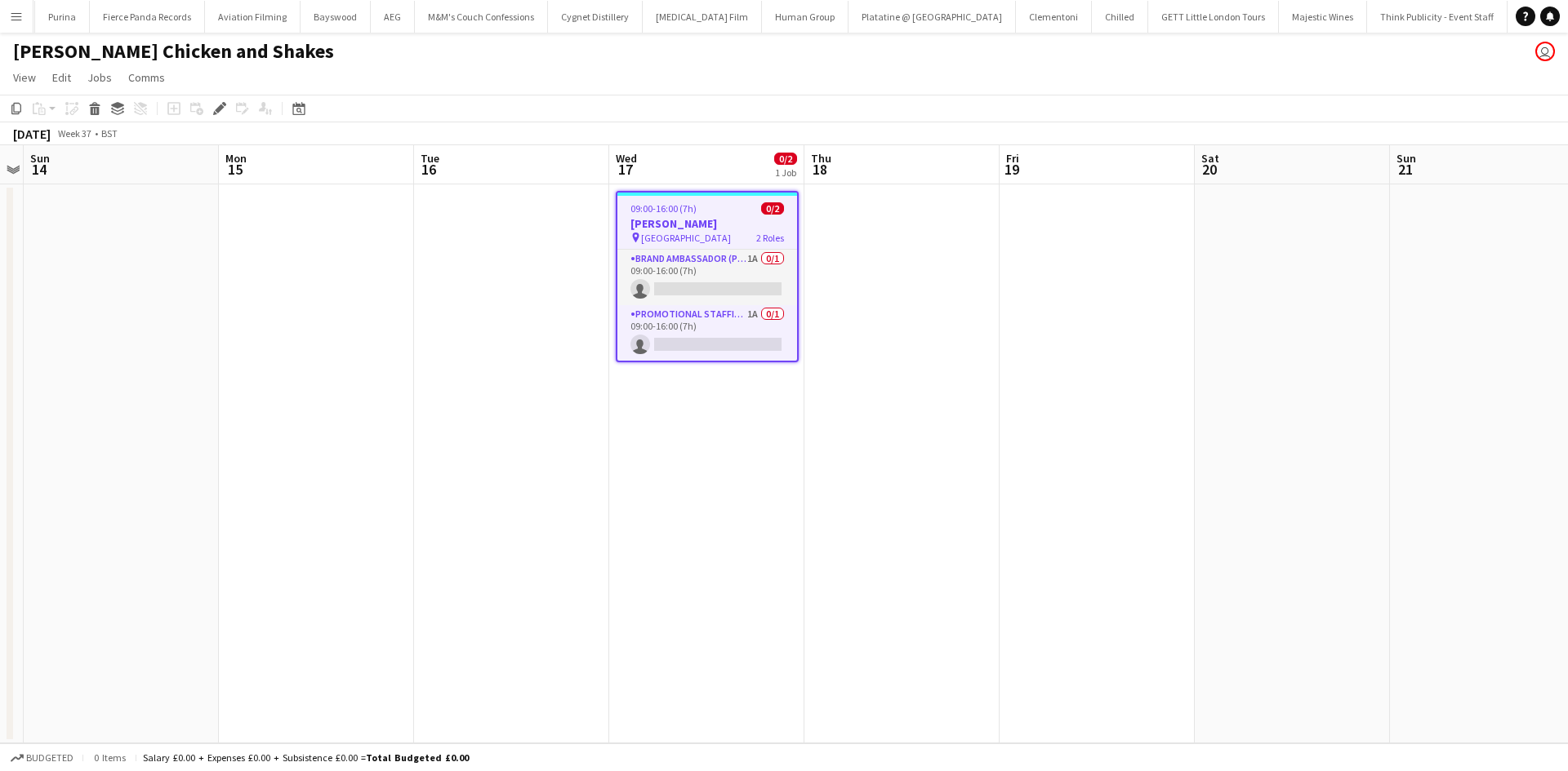
click at [373, 458] on app-calendar-viewport "Thu 11 Fri 12 Sat 13 Sun 14 Mon 15 Tue 16 Wed 17 0/2 1 Job Thu 18 Fri 19 Sat 20…" at bounding box center [784, 445] width 1568 height 598
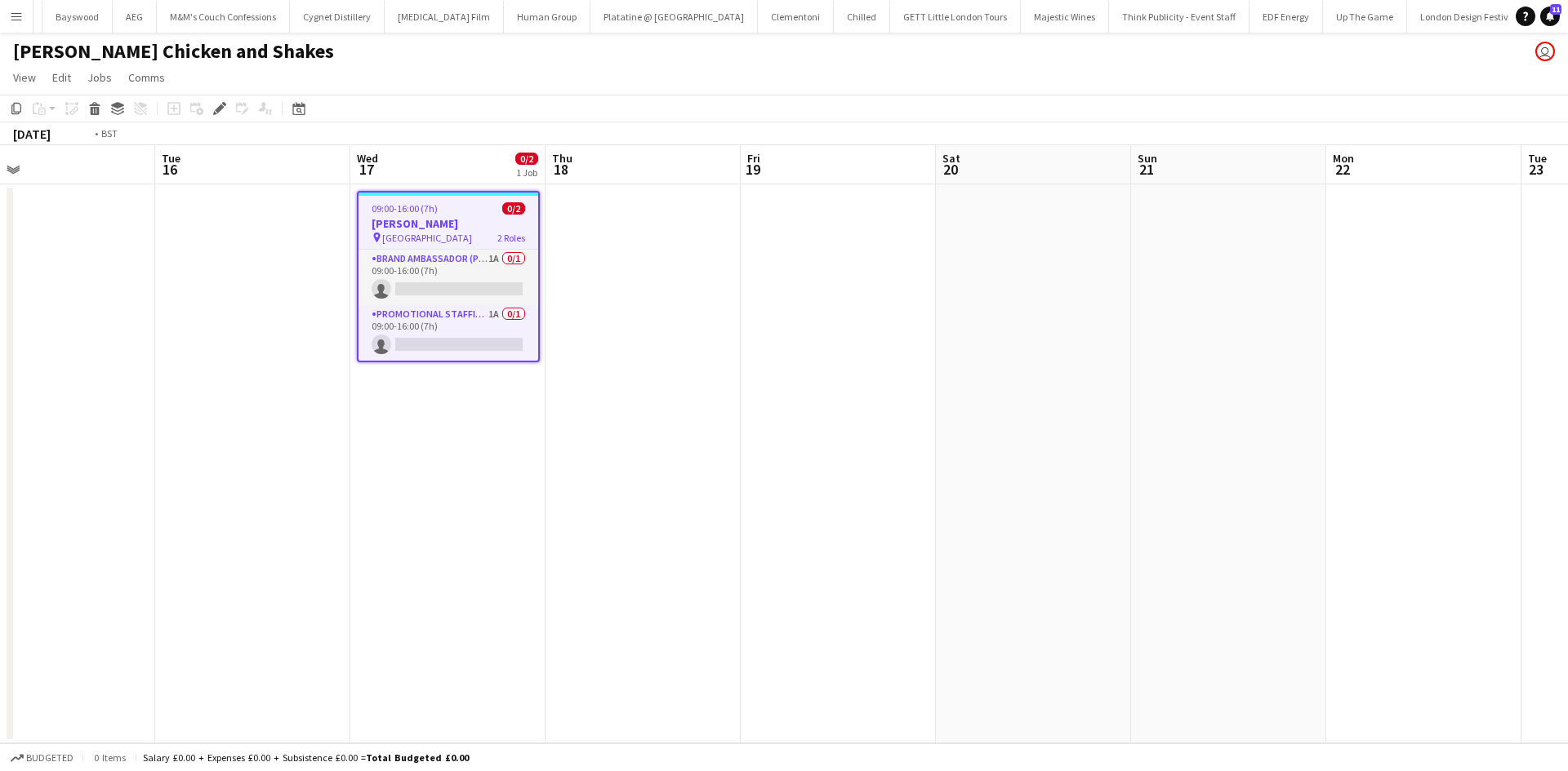
scroll to position [0, 737]
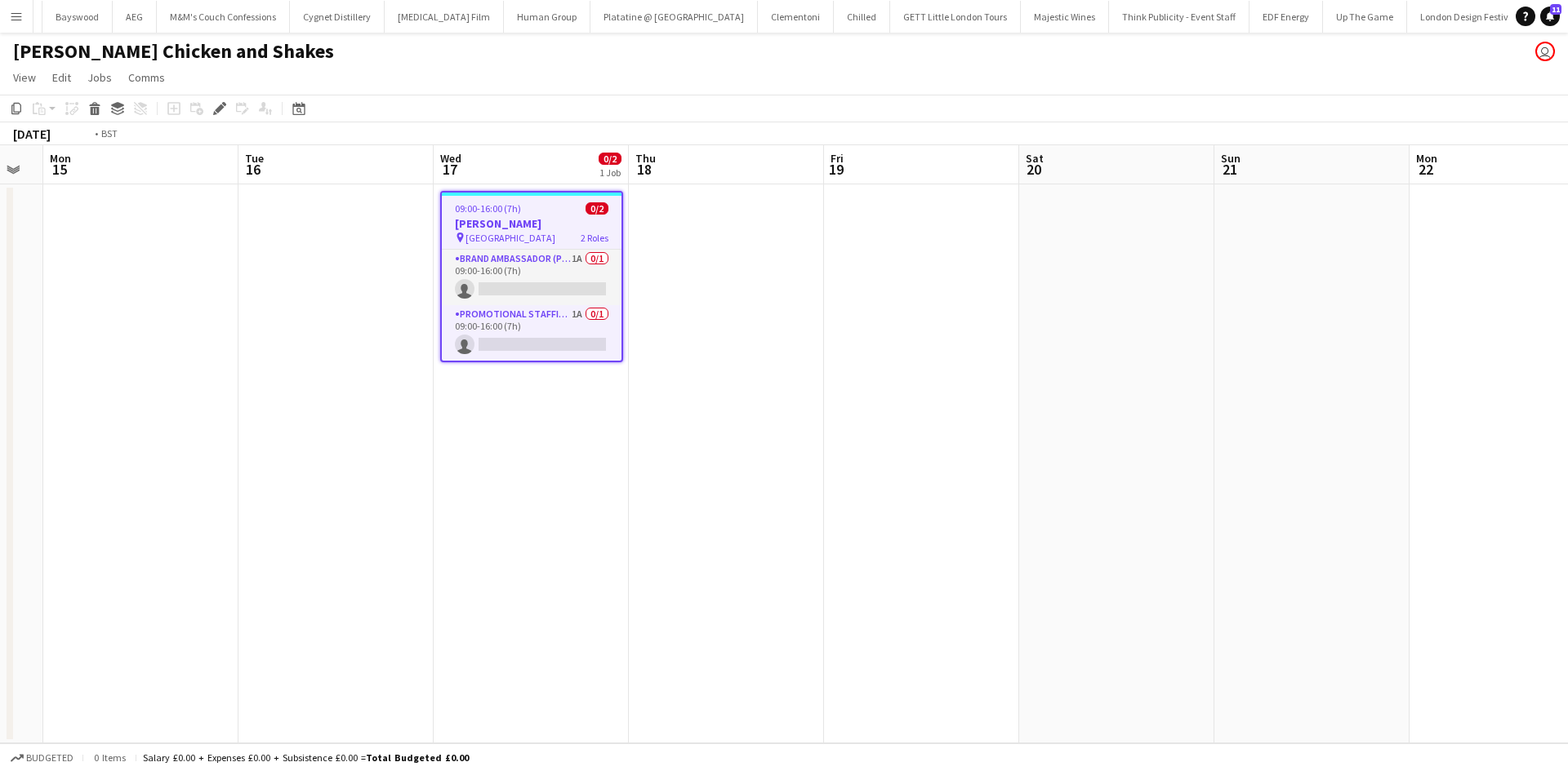
drag, startPoint x: 618, startPoint y: 495, endPoint x: 659, endPoint y: 495, distance: 41.0
click at [659, 495] on app-calendar-viewport "Thu 11 Fri 12 Sat 13 Sun 14 Mon 15 Tue 16 Wed 17 0/2 1 Job Thu 18 Fri 19 Sat 20…" at bounding box center [784, 445] width 1568 height 598
click at [1537, 53] on app-user-avatar "user" at bounding box center [1545, 51] width 20 height 20
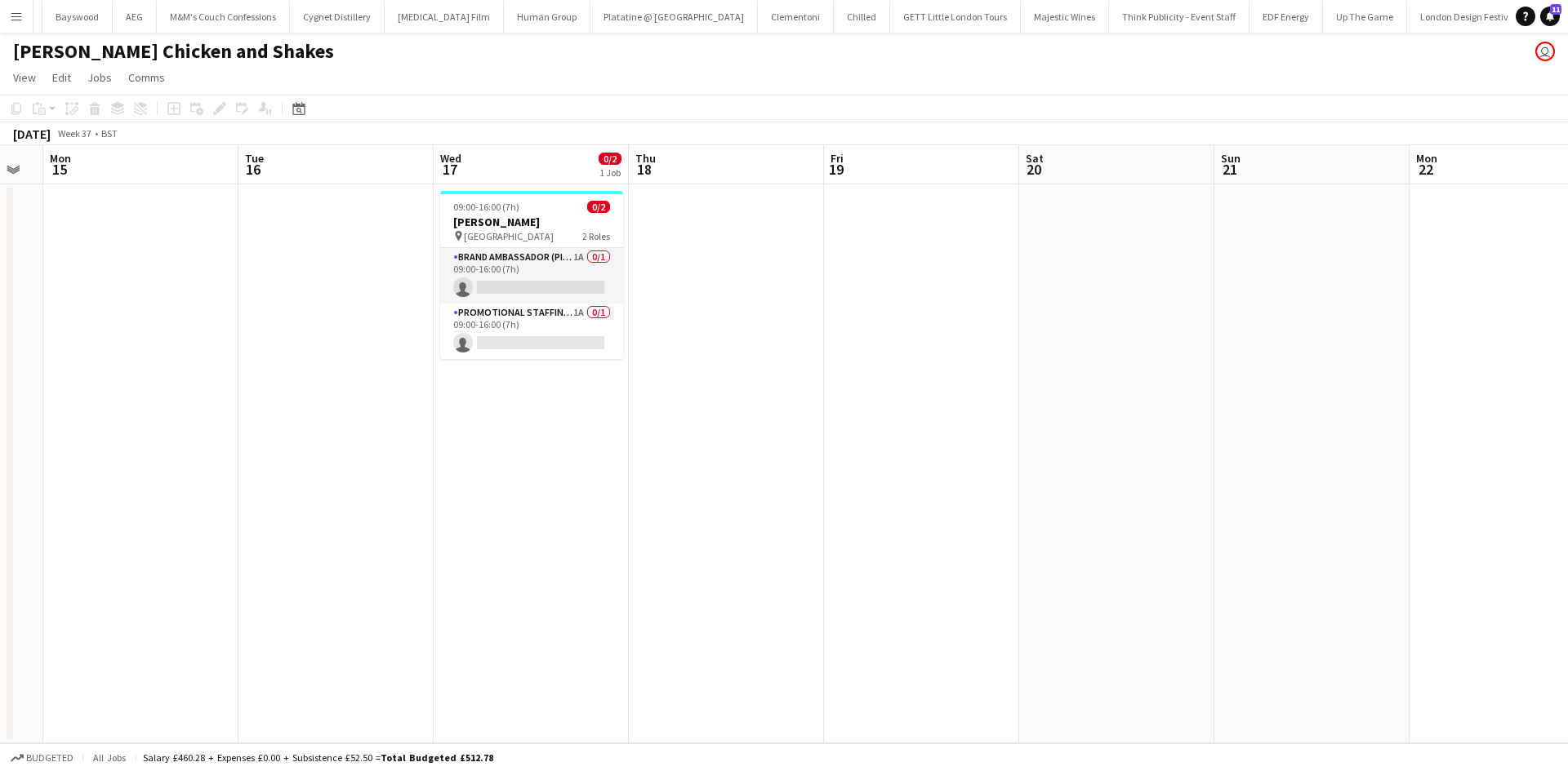
click at [1551, 54] on app-user-avatar "user" at bounding box center [1545, 51] width 20 height 20
click at [1551, 52] on app-user-avatar "user" at bounding box center [1545, 51] width 20 height 20
click at [1551, 51] on app-user-avatar "user" at bounding box center [1545, 51] width 20 height 20
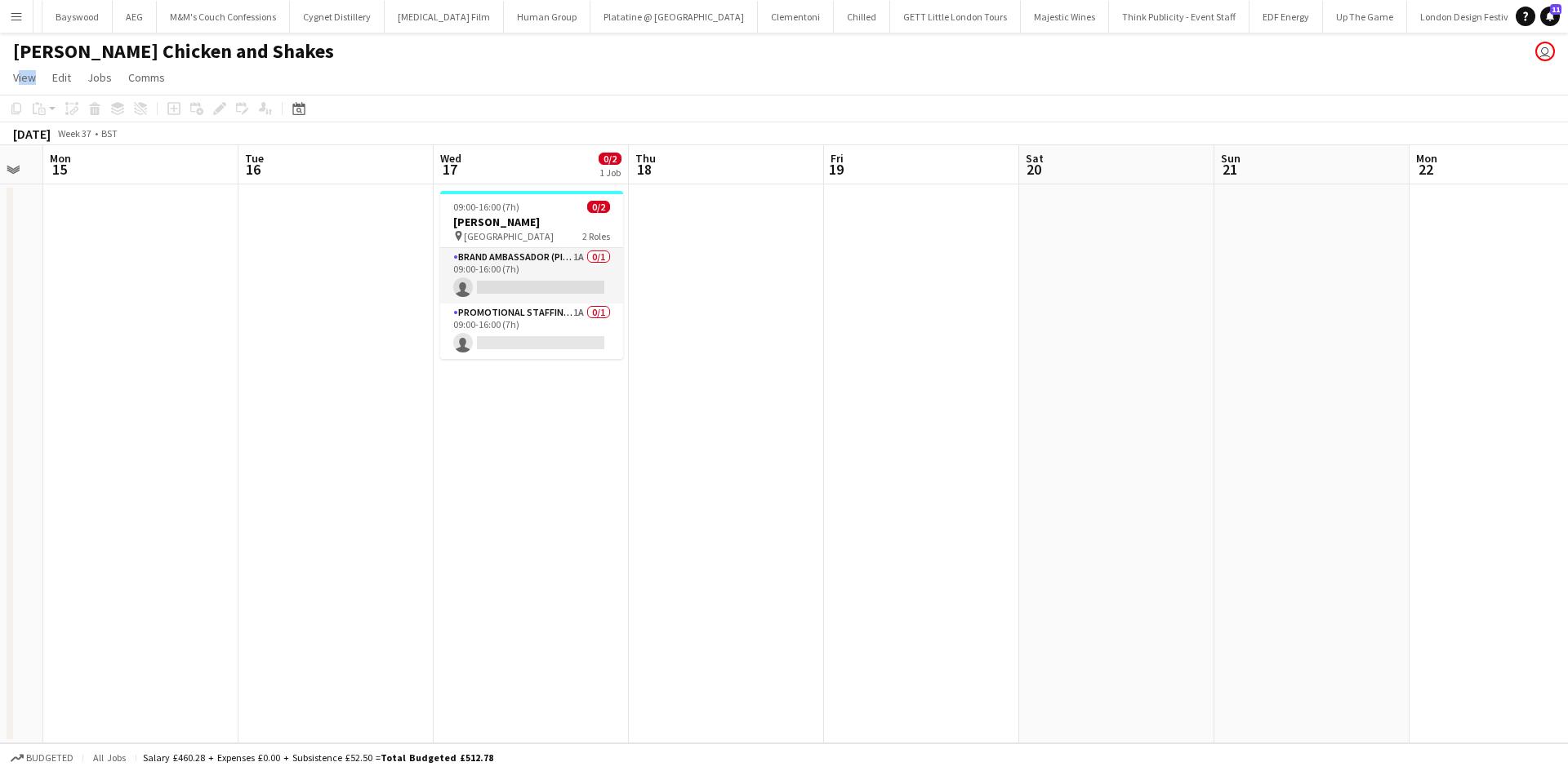
click at [1550, 50] on app-user-avatar "user" at bounding box center [1545, 51] width 20 height 20
click at [1547, 50] on app-user-avatar "user" at bounding box center [1545, 51] width 20 height 20
click at [31, 25] on button "Menu" at bounding box center [16, 16] width 32 height 32
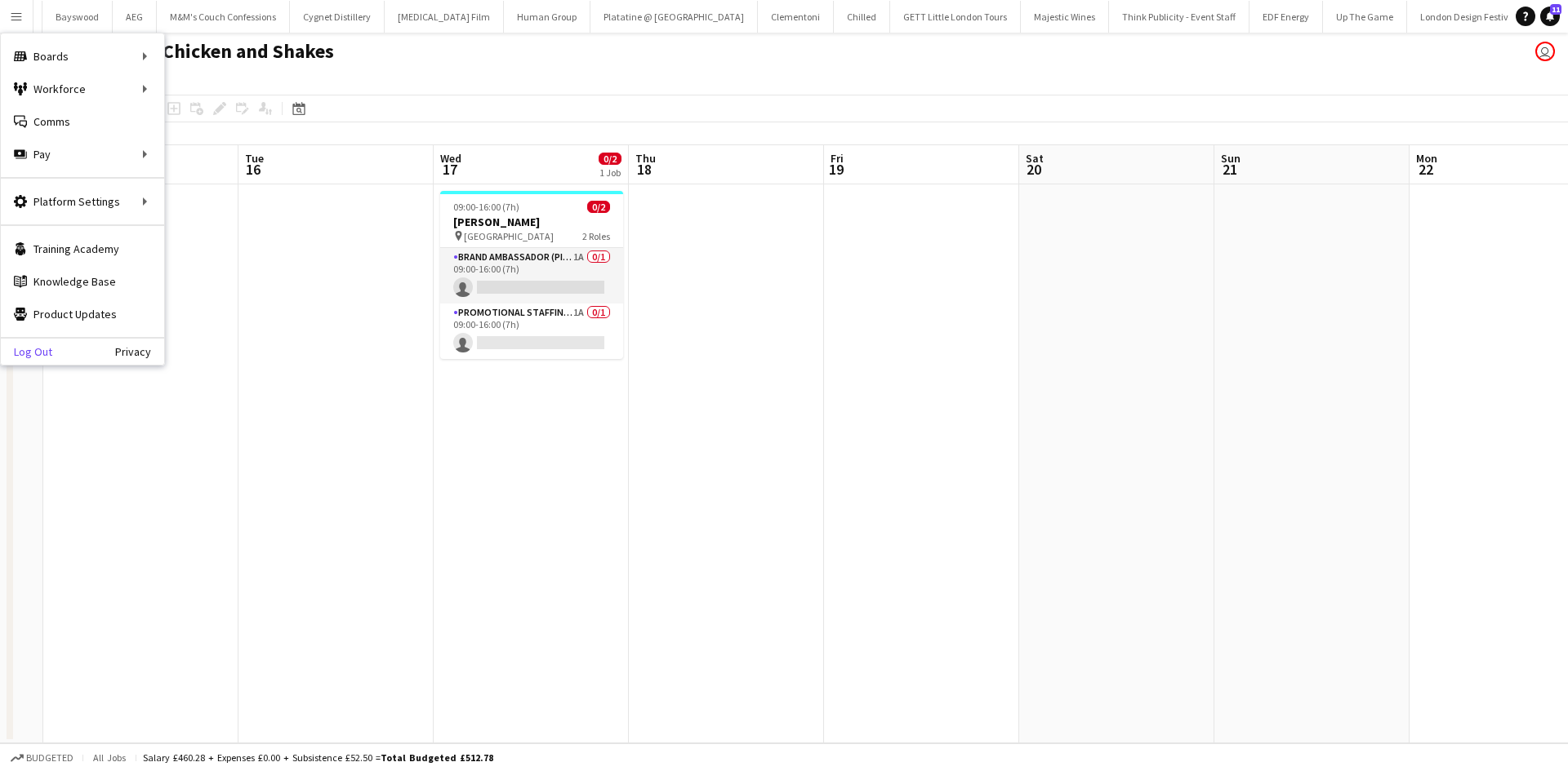
click at [27, 348] on link "Log Out" at bounding box center [26, 351] width 51 height 13
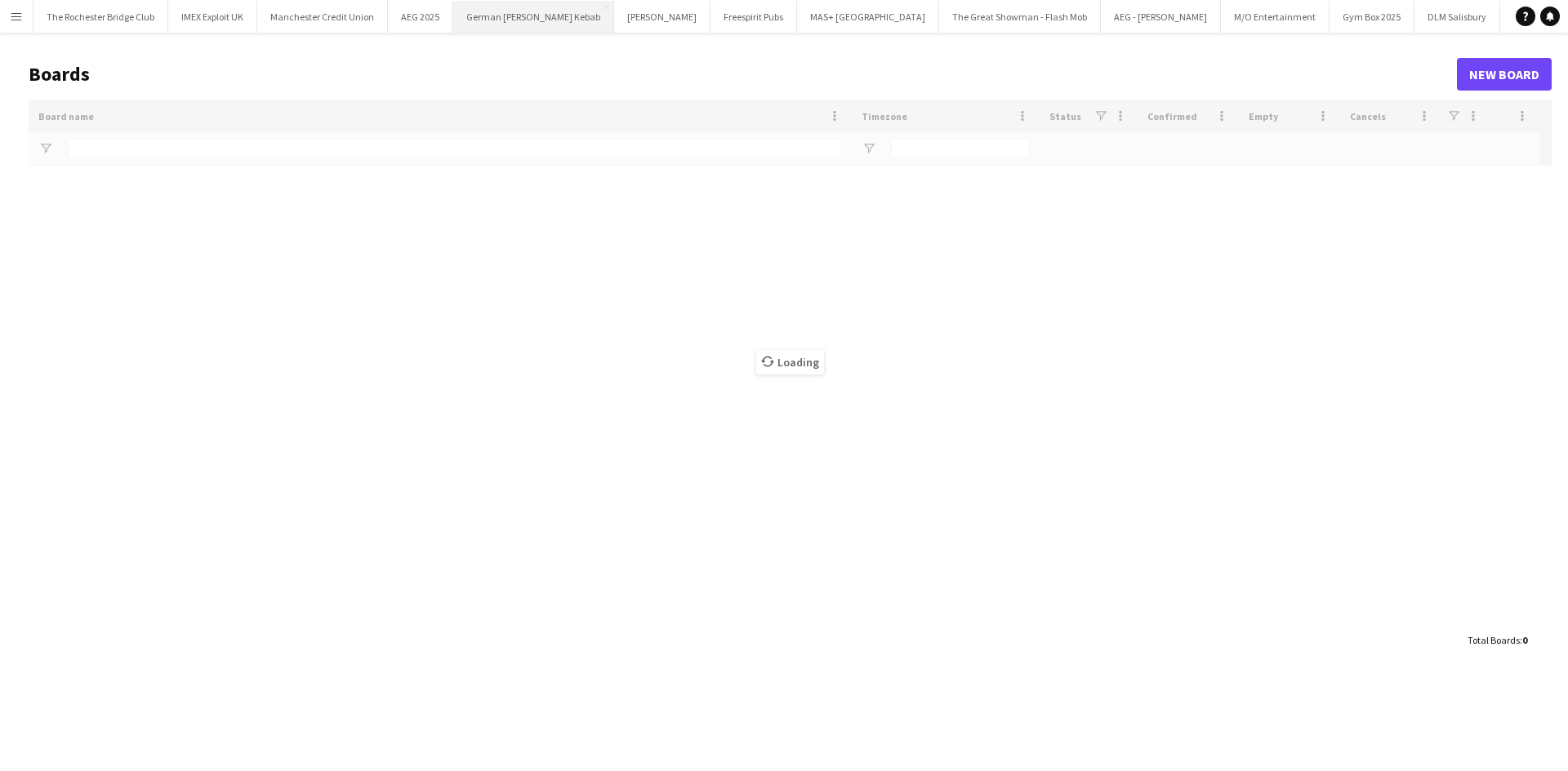
type input "*****"
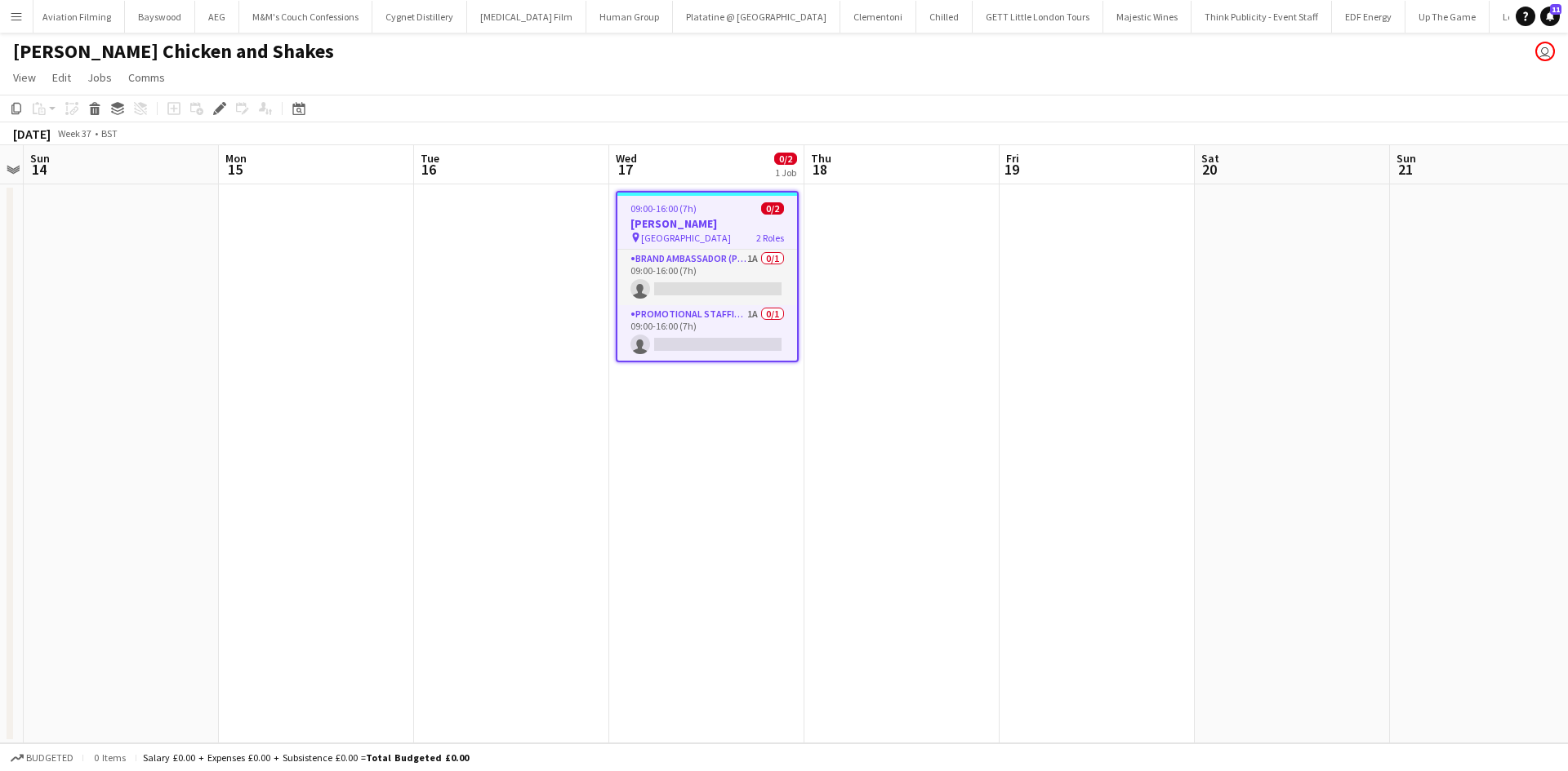
scroll to position [0, 10555]
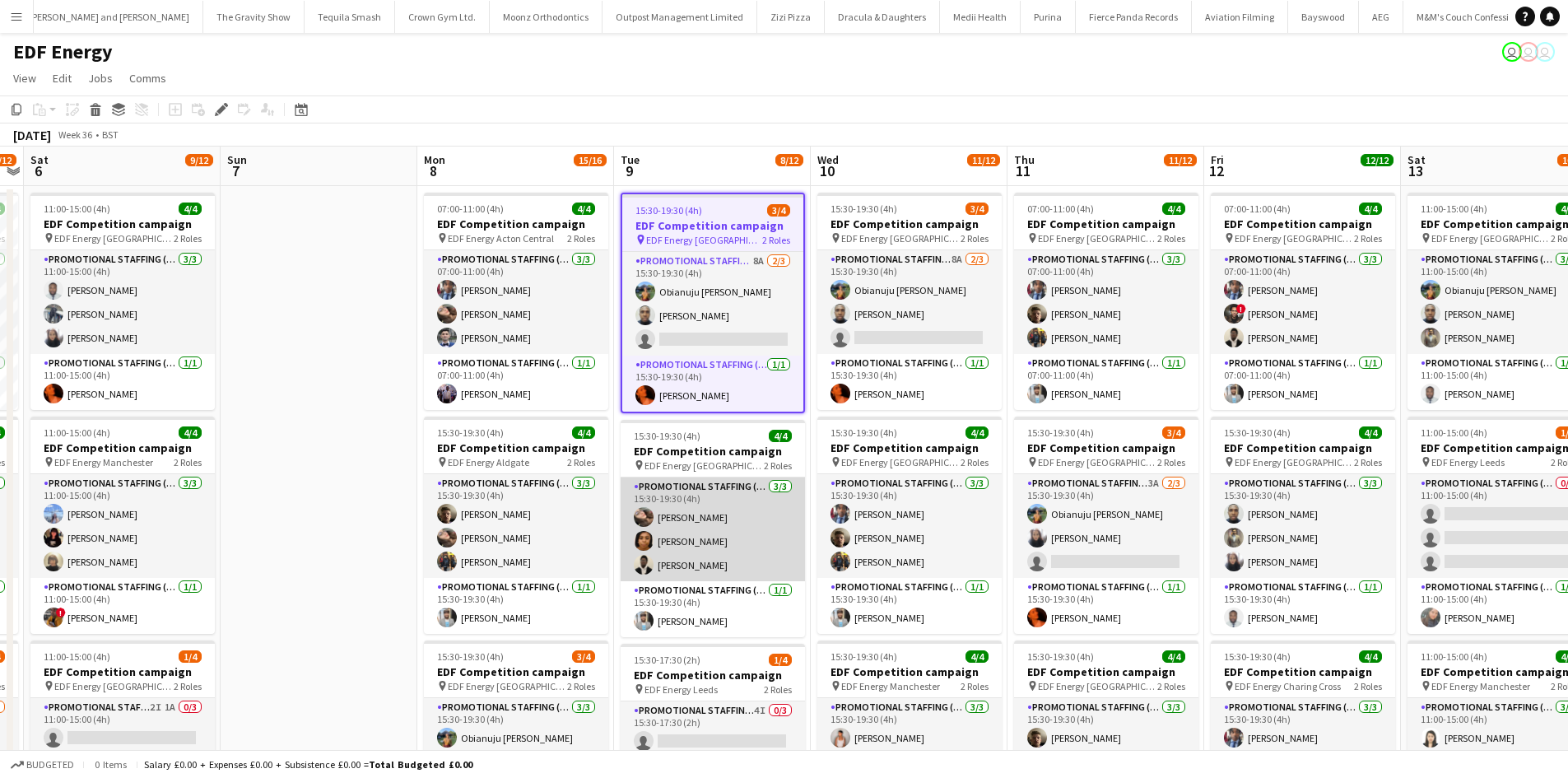
scroll to position [0, 9431]
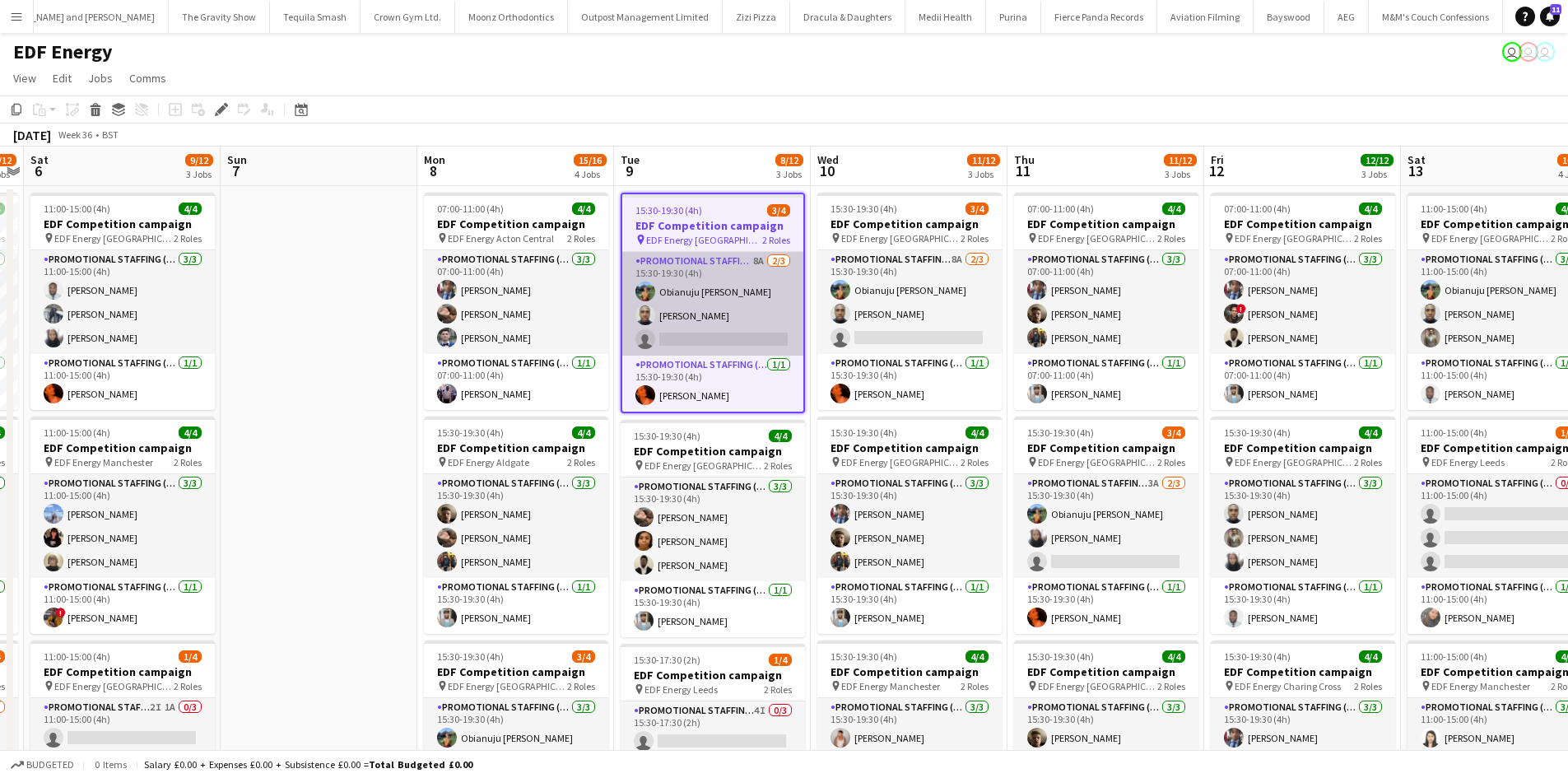
drag, startPoint x: 757, startPoint y: 266, endPoint x: 758, endPoint y: 289, distance: 23.0
click at [757, 265] on app-card-role "Promotional Staffing (Flyering Staff) 8A 2/3 15:30-19:30 (4h) Obianuju Rosemary…" at bounding box center [713, 304] width 181 height 103
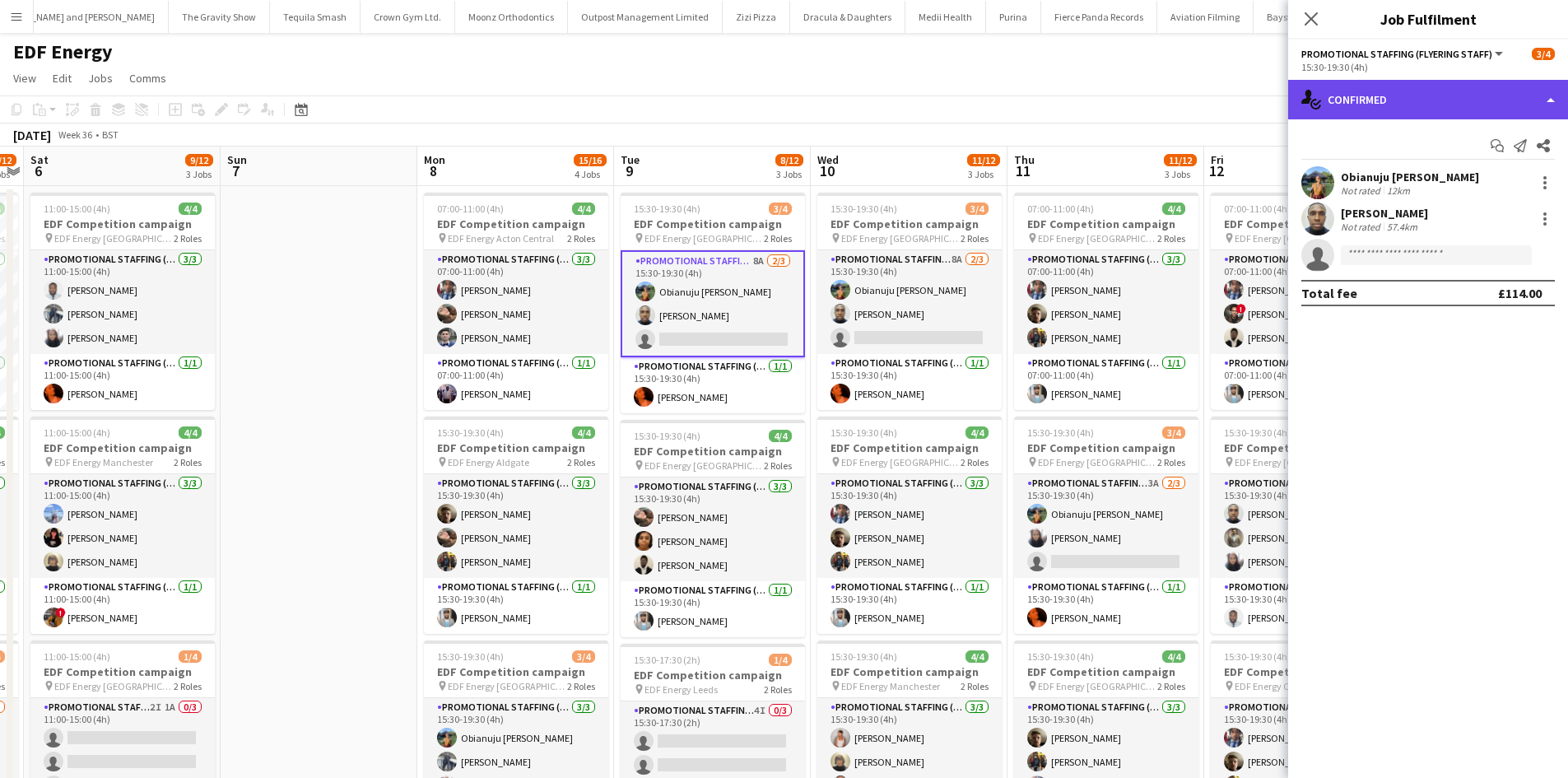
click at [1485, 99] on div "single-neutral-actions-check-2 Confirmed" at bounding box center [1428, 100] width 280 height 40
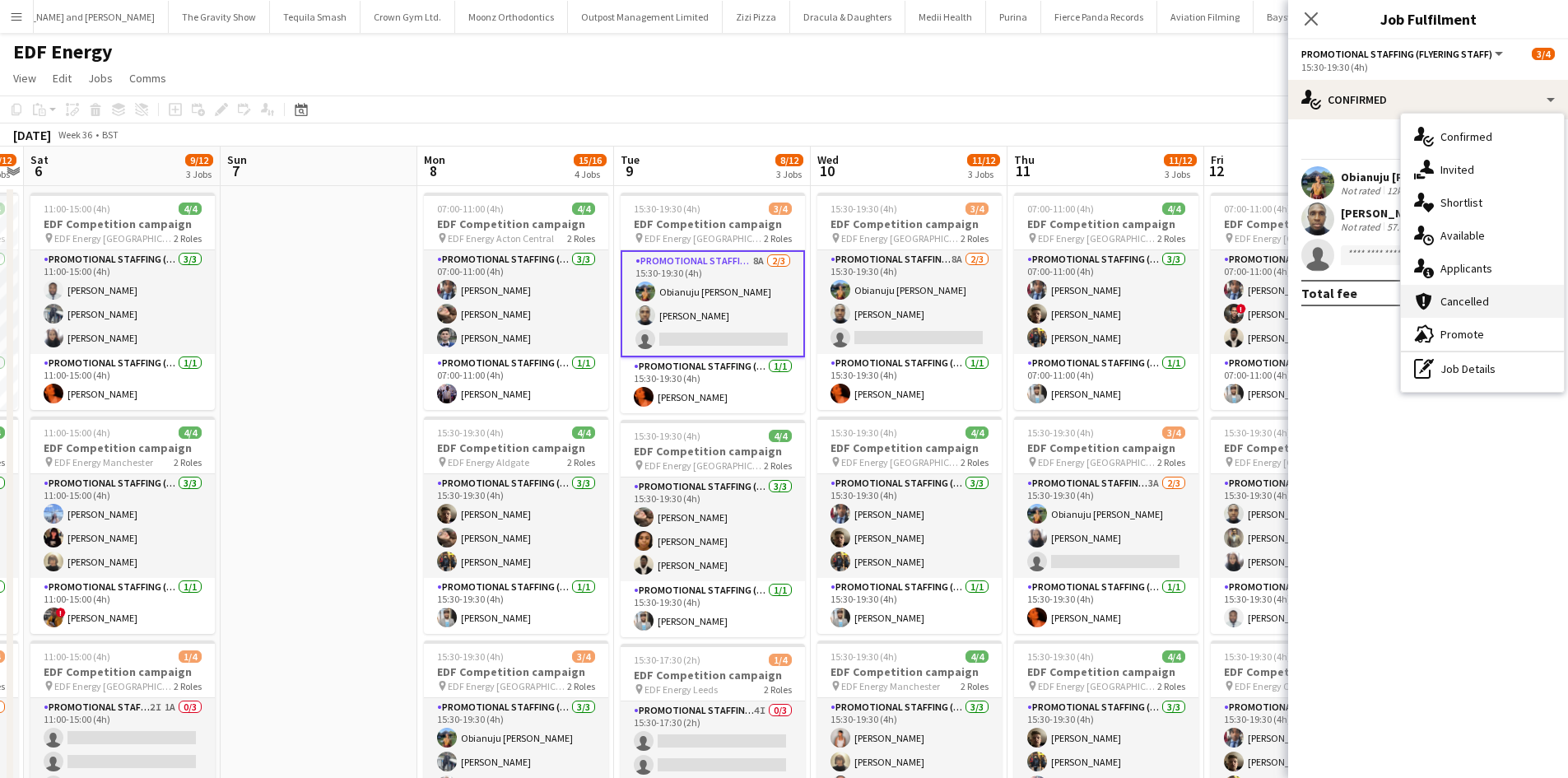
click at [1499, 306] on div "cancellation Cancelled" at bounding box center [1483, 301] width 163 height 33
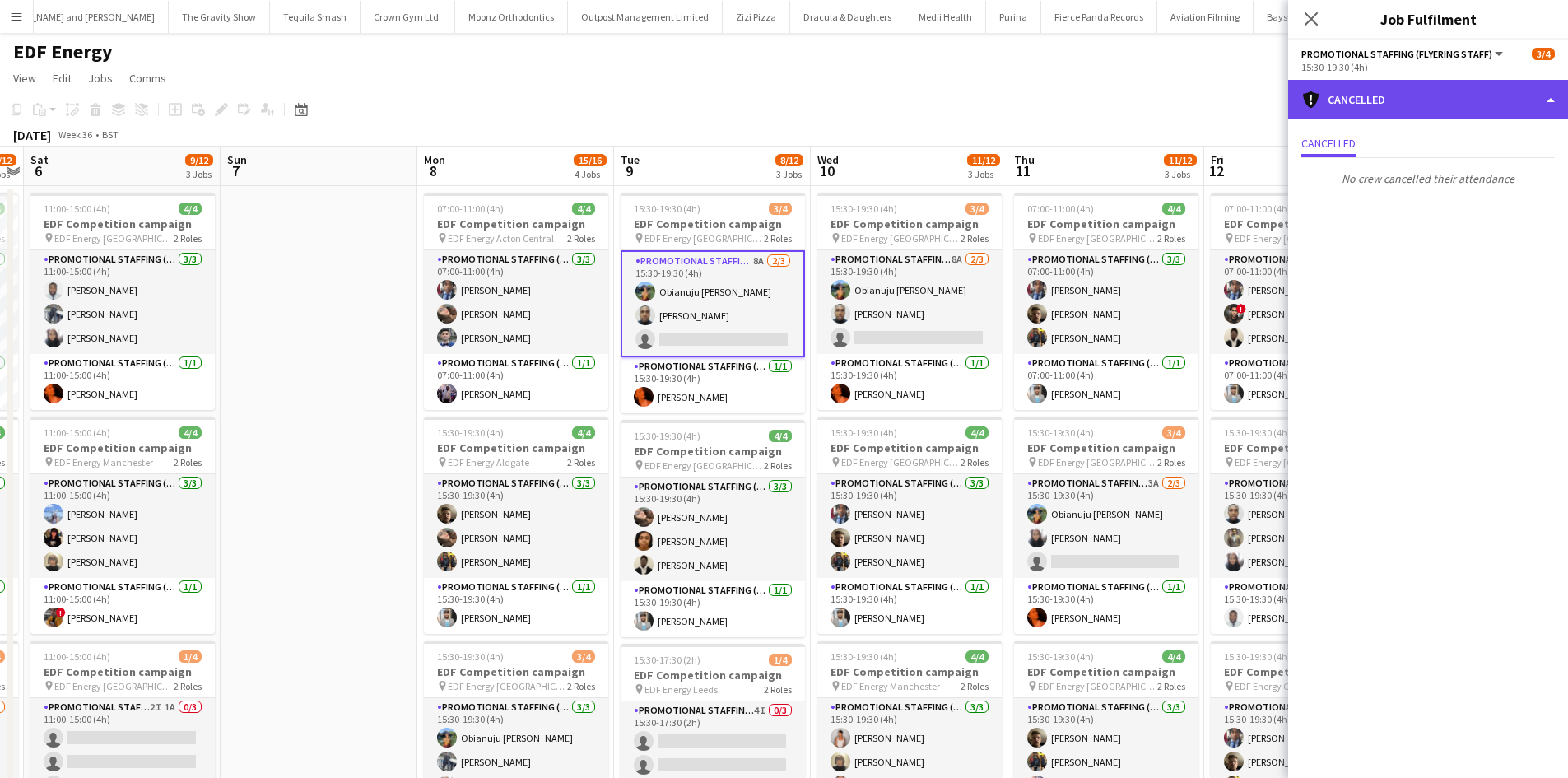
click at [1393, 81] on div "cancellation Cancelled" at bounding box center [1428, 100] width 280 height 40
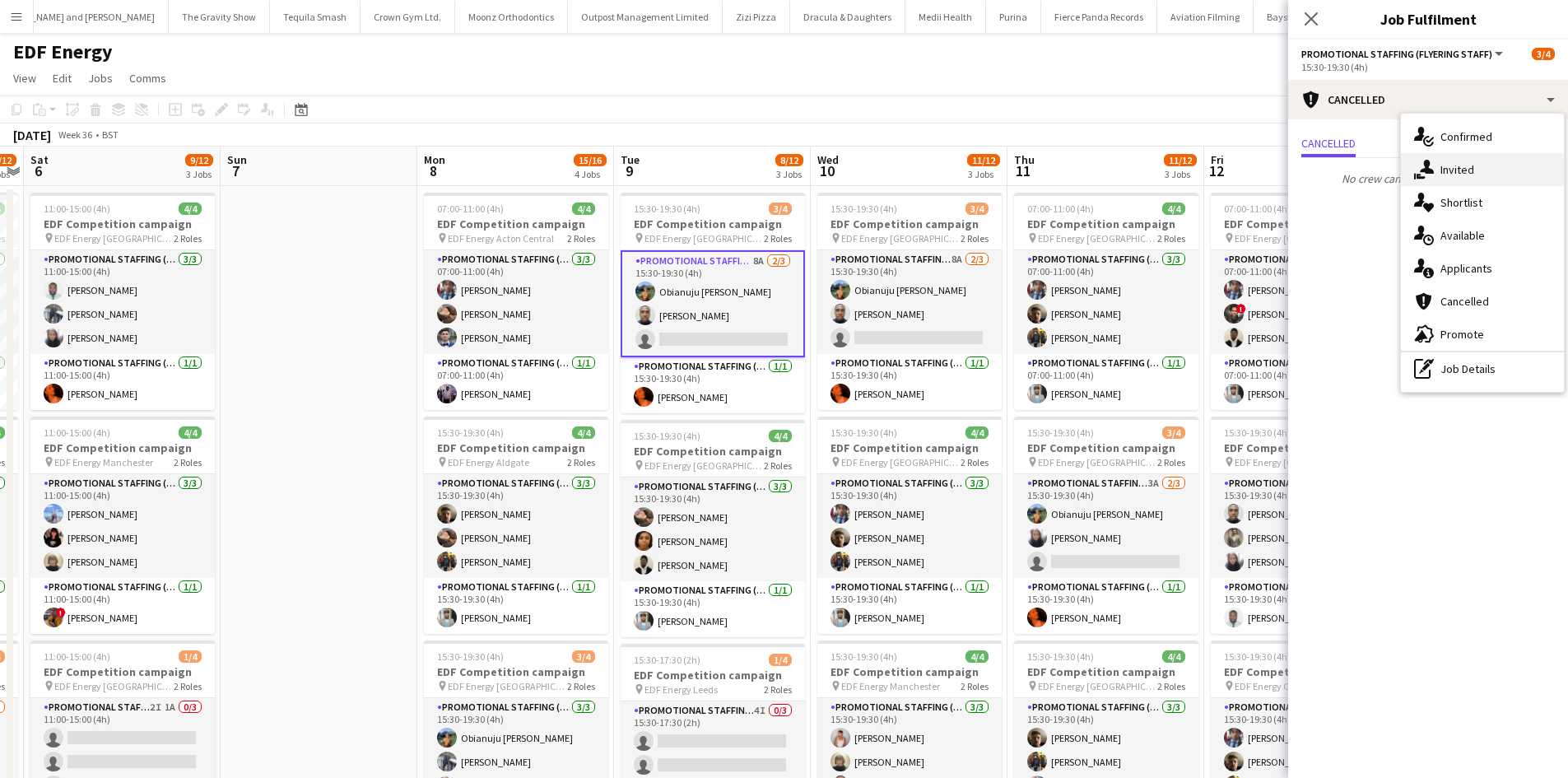
click at [1483, 165] on div "single-neutral-actions-share-1 Invited" at bounding box center [1483, 170] width 163 height 33
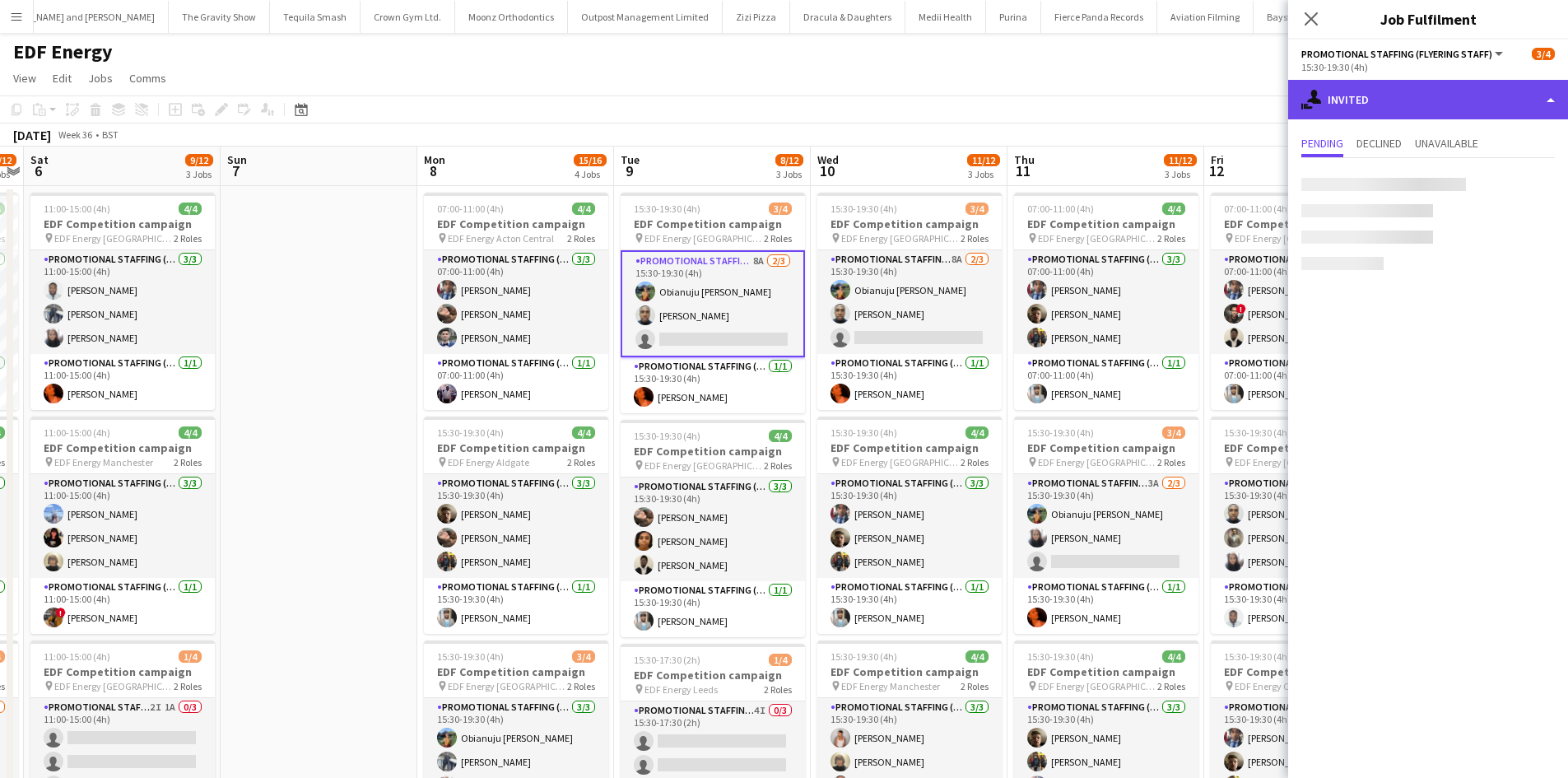
click at [1465, 91] on div "single-neutral-actions-share-1 Invited" at bounding box center [1428, 100] width 280 height 40
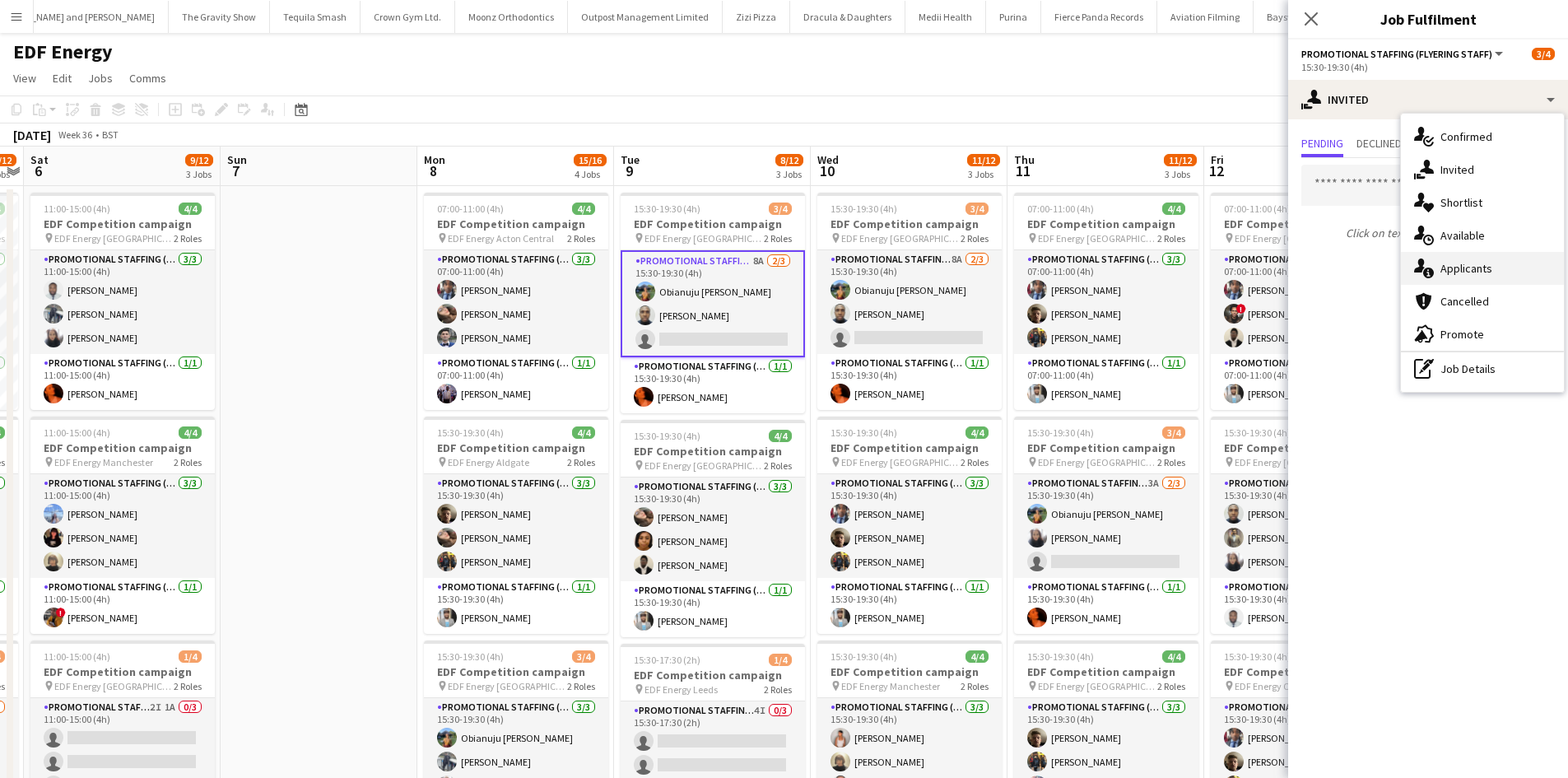
click at [1478, 264] on span "Applicants" at bounding box center [1466, 268] width 52 height 15
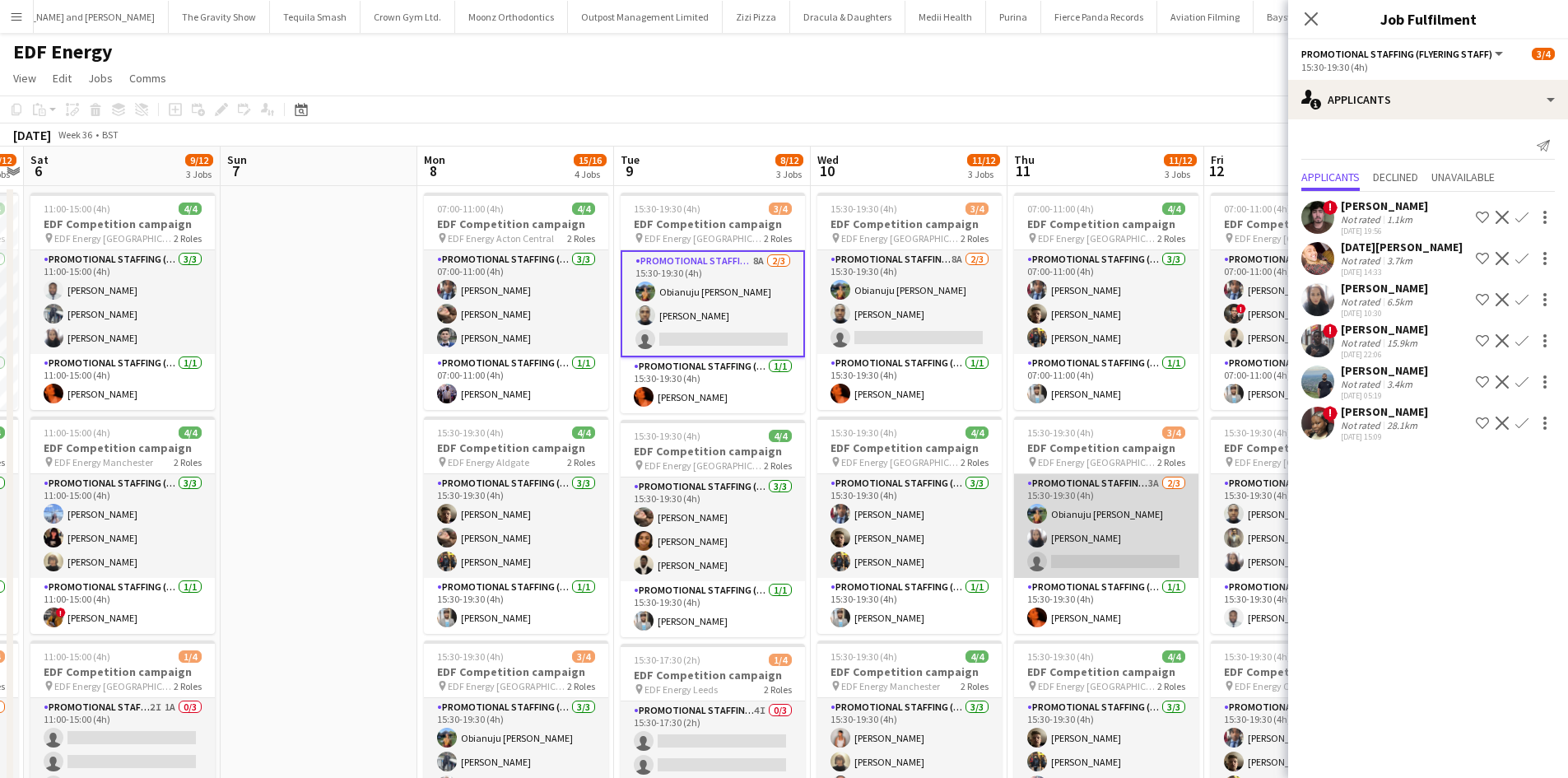
click at [1152, 482] on app-card-role "Promotional Staffing (Flyering Staff) 3A 2/3 15:30-19:30 (4h) Obianuju Rosemary…" at bounding box center [1106, 526] width 184 height 103
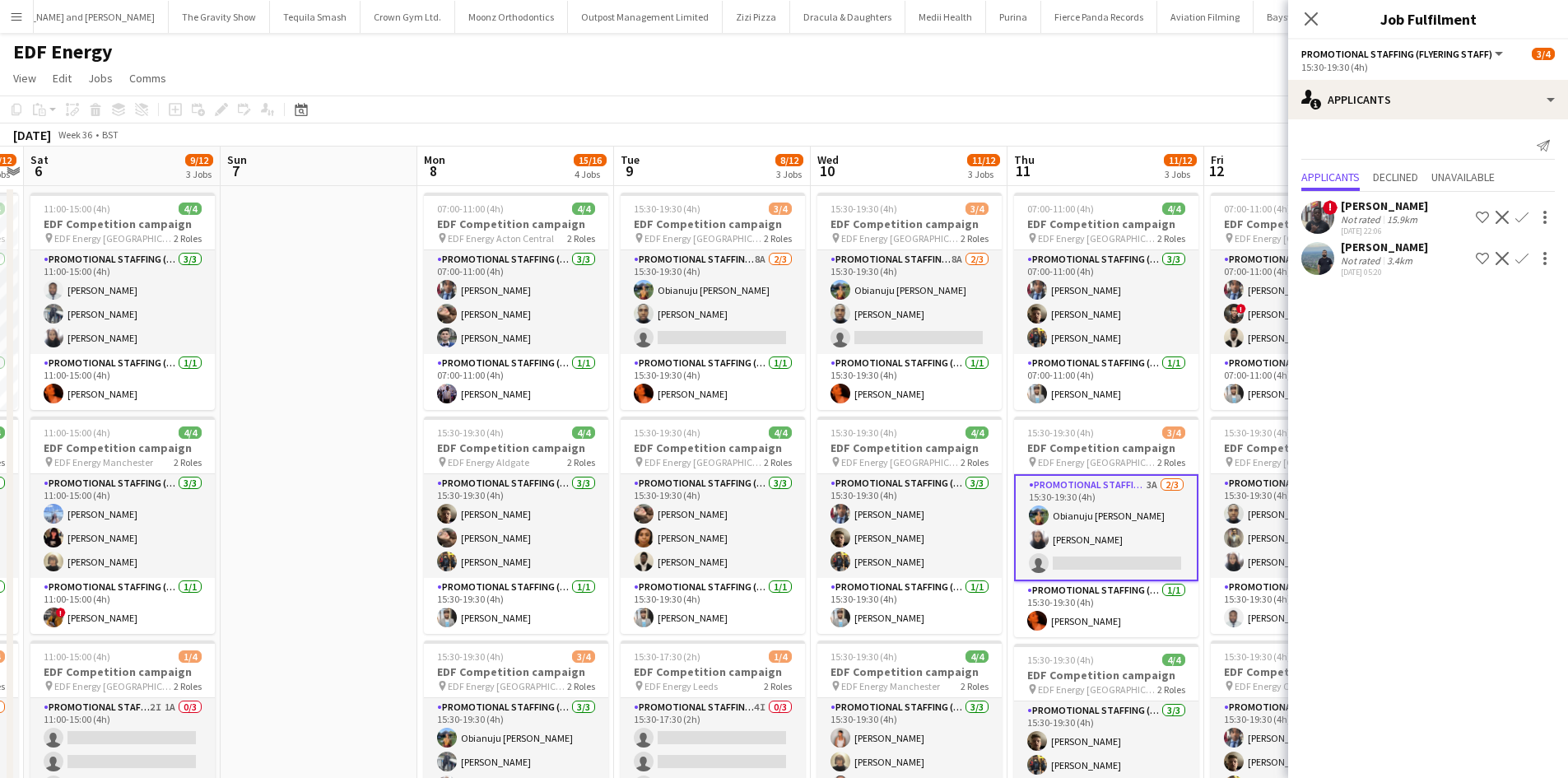
scroll to position [0, 567]
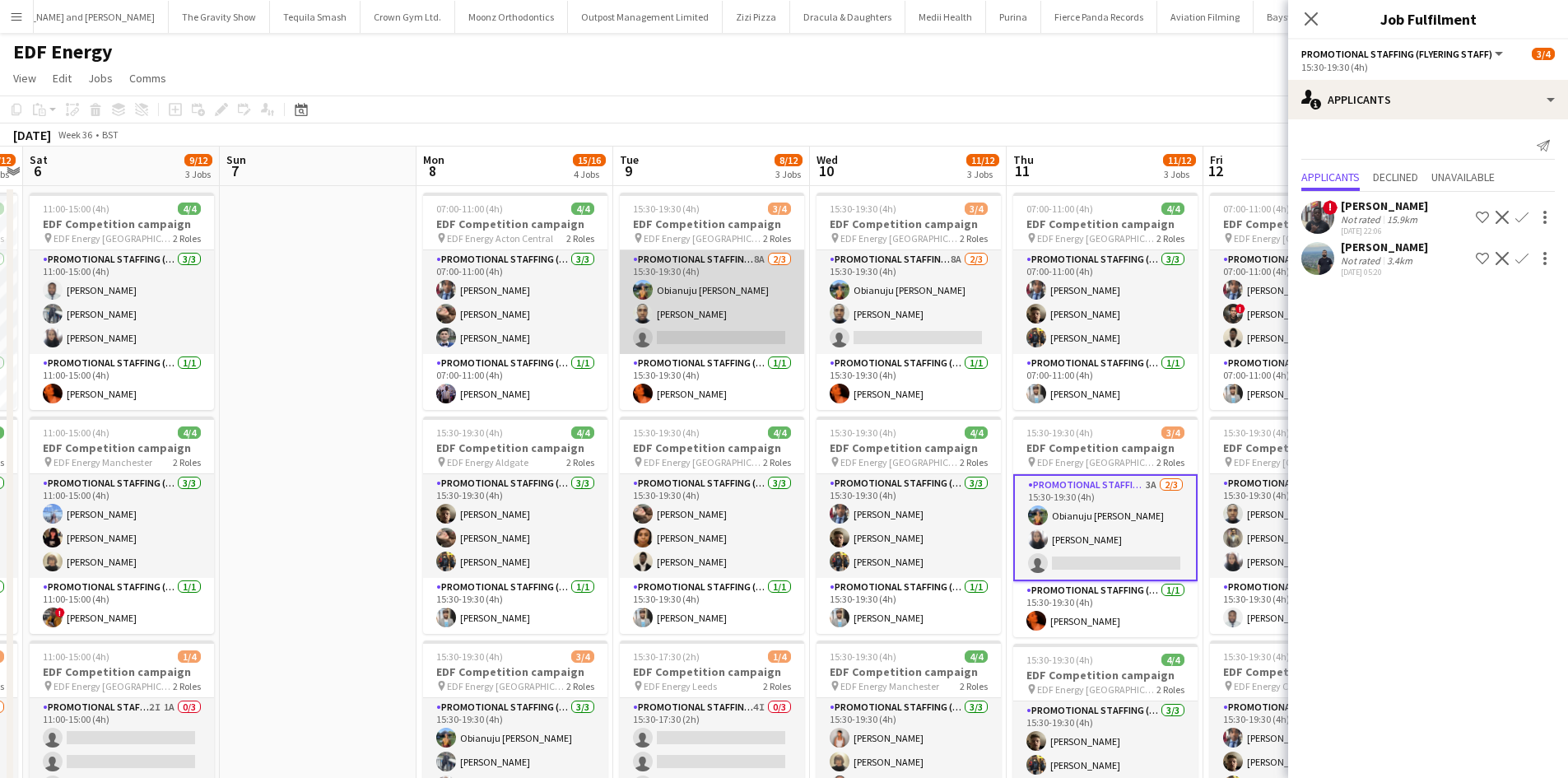
click at [753, 256] on app-card-role "Promotional Staffing (Flyering Staff) 8A 2/3 15:30-19:30 (4h) Obianuju Rosemary…" at bounding box center [711, 302] width 184 height 103
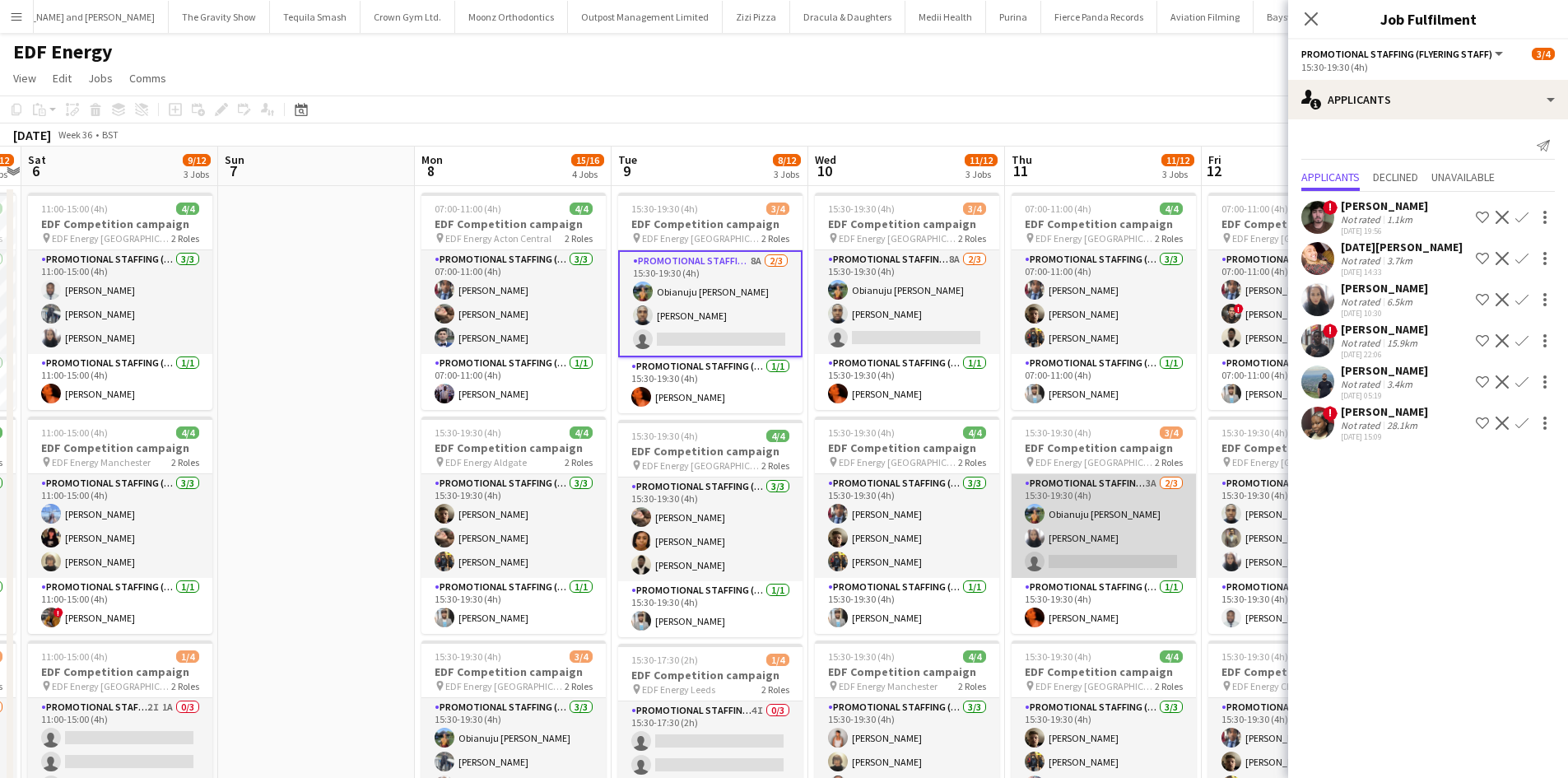
click at [1153, 486] on app-card-role "Promotional Staffing (Flyering Staff) 3A 2/3 15:30-19:30 (4h) Obianuju Rosemary…" at bounding box center [1103, 526] width 184 height 103
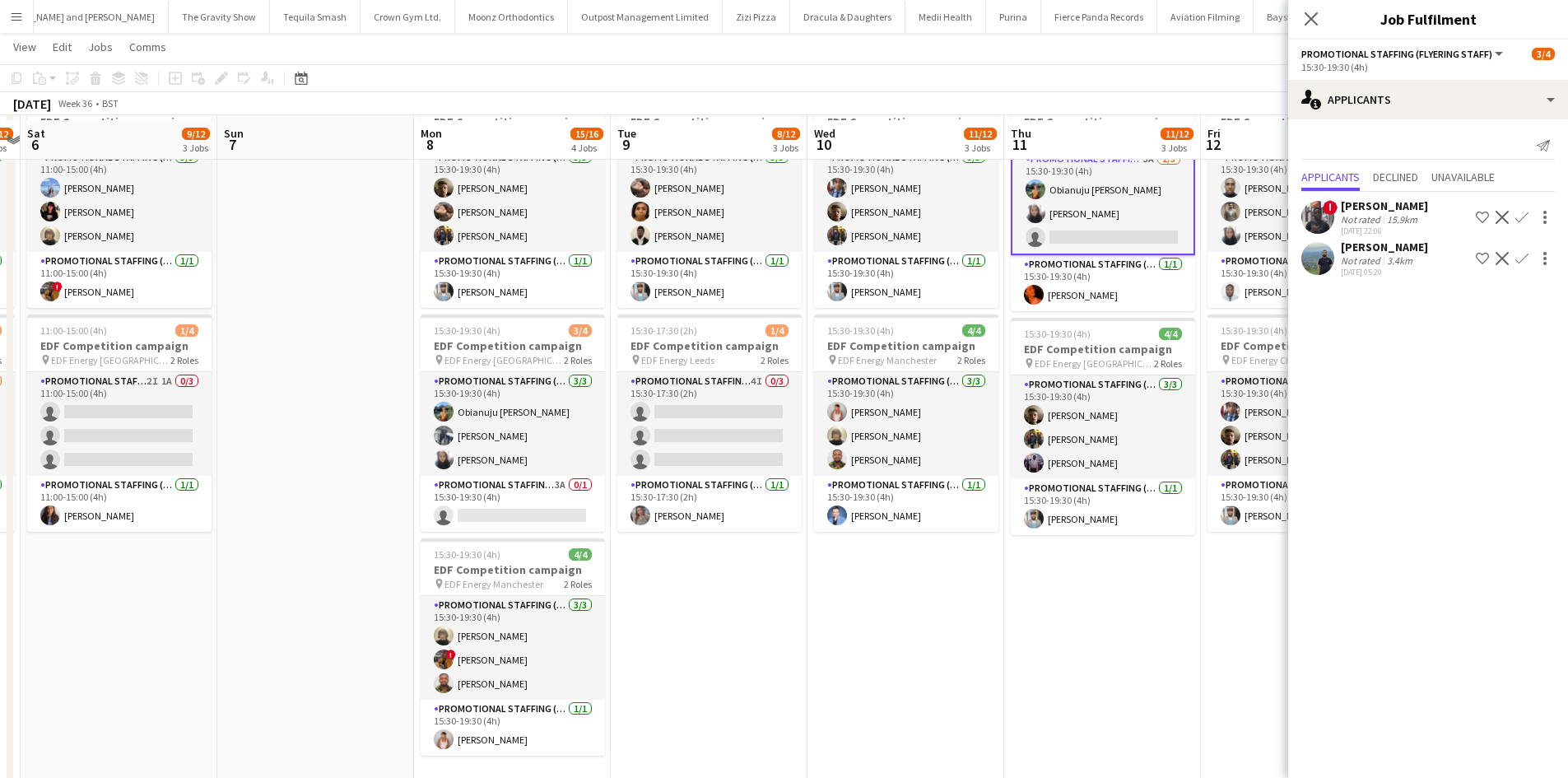
scroll to position [329, 0]
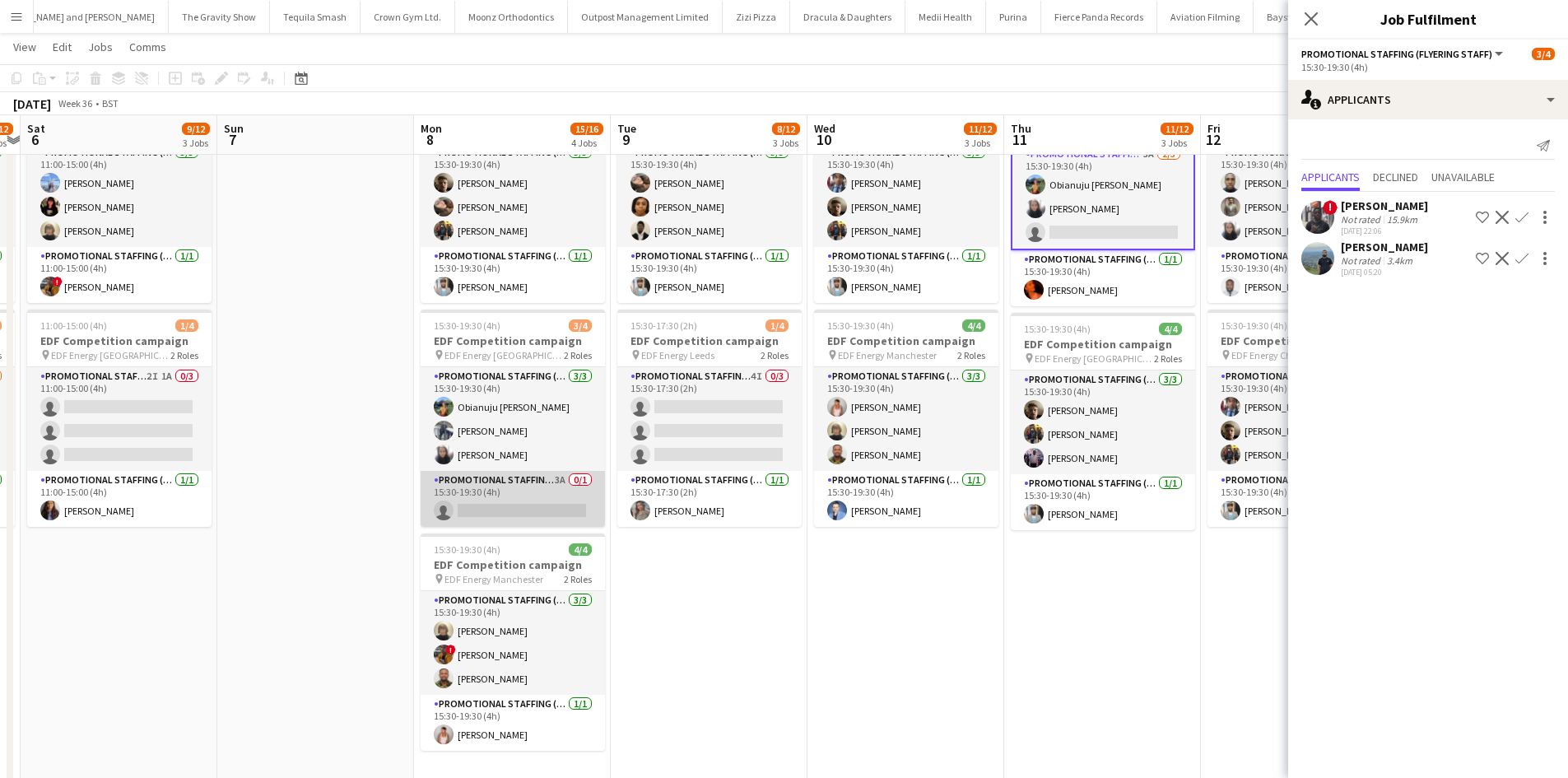
click at [552, 475] on app-card-role "Promotional Staffing (Team Leader) 3A 0/1 15:30-19:30 (4h) single-neutral-actio…" at bounding box center [512, 499] width 184 height 56
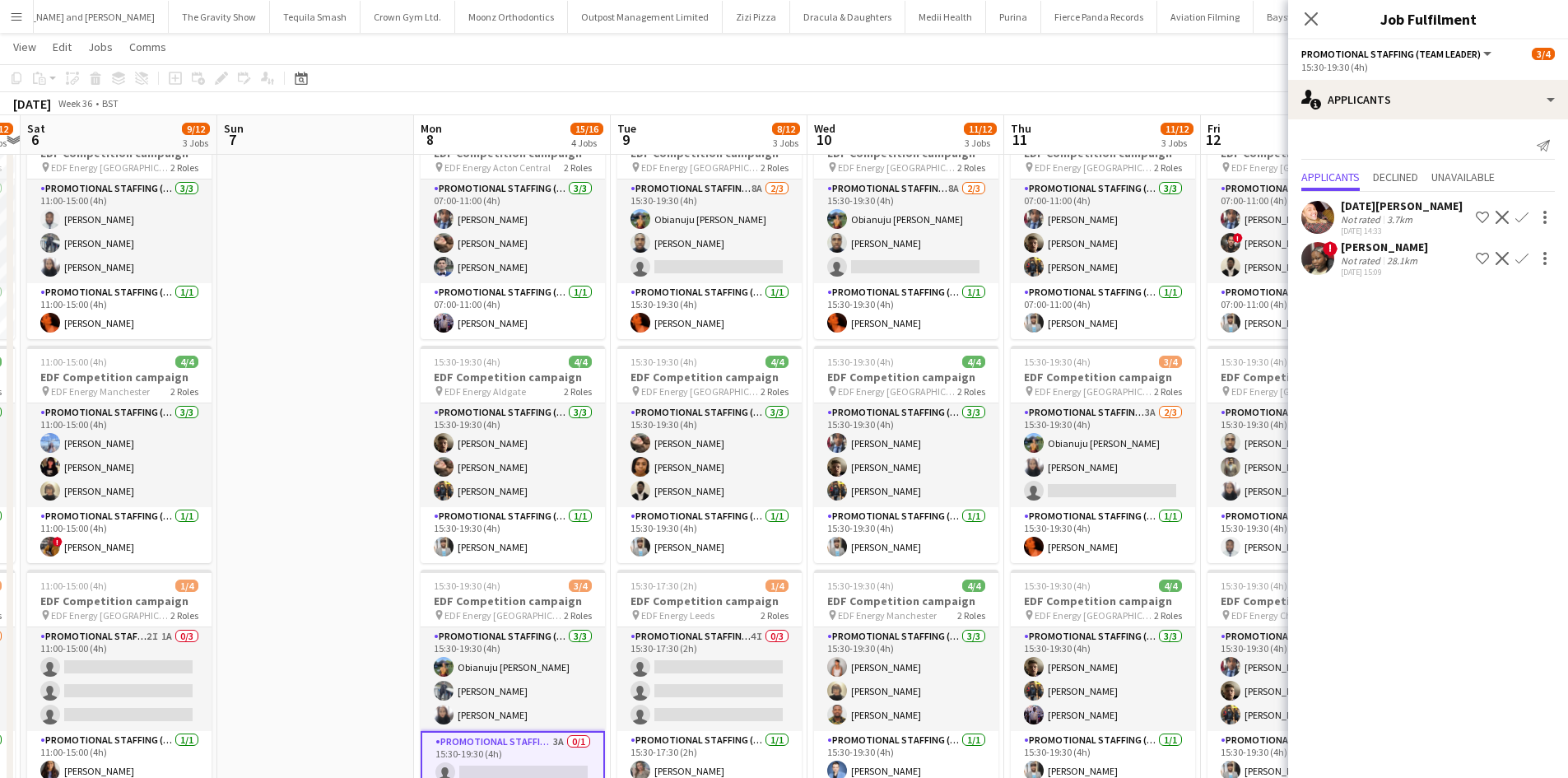
scroll to position [0, 0]
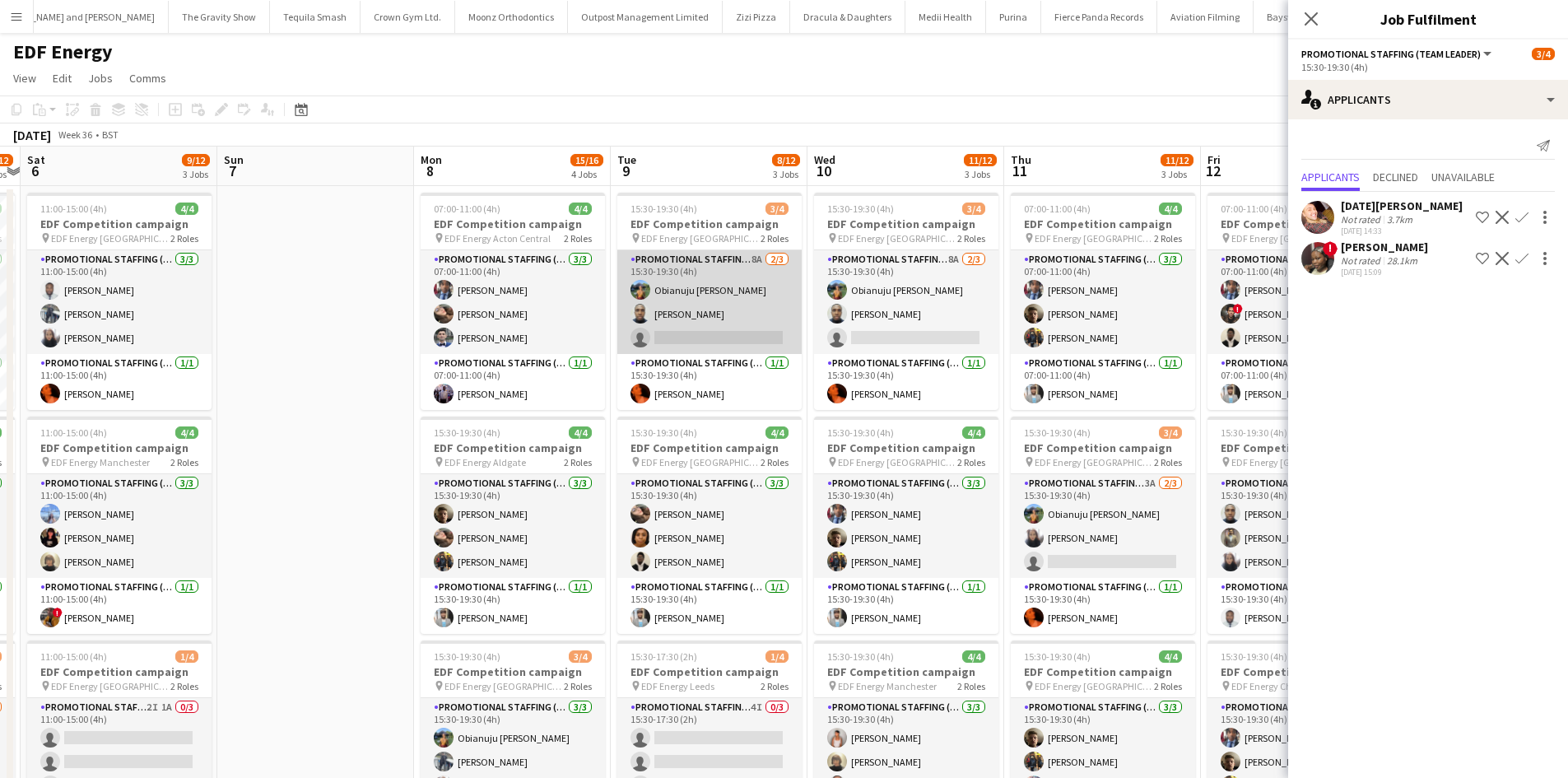
click at [754, 255] on app-card-role "Promotional Staffing (Flyering Staff) 8A 2/3 15:30-19:30 (4h) Obianuju Rosemary…" at bounding box center [709, 302] width 184 height 103
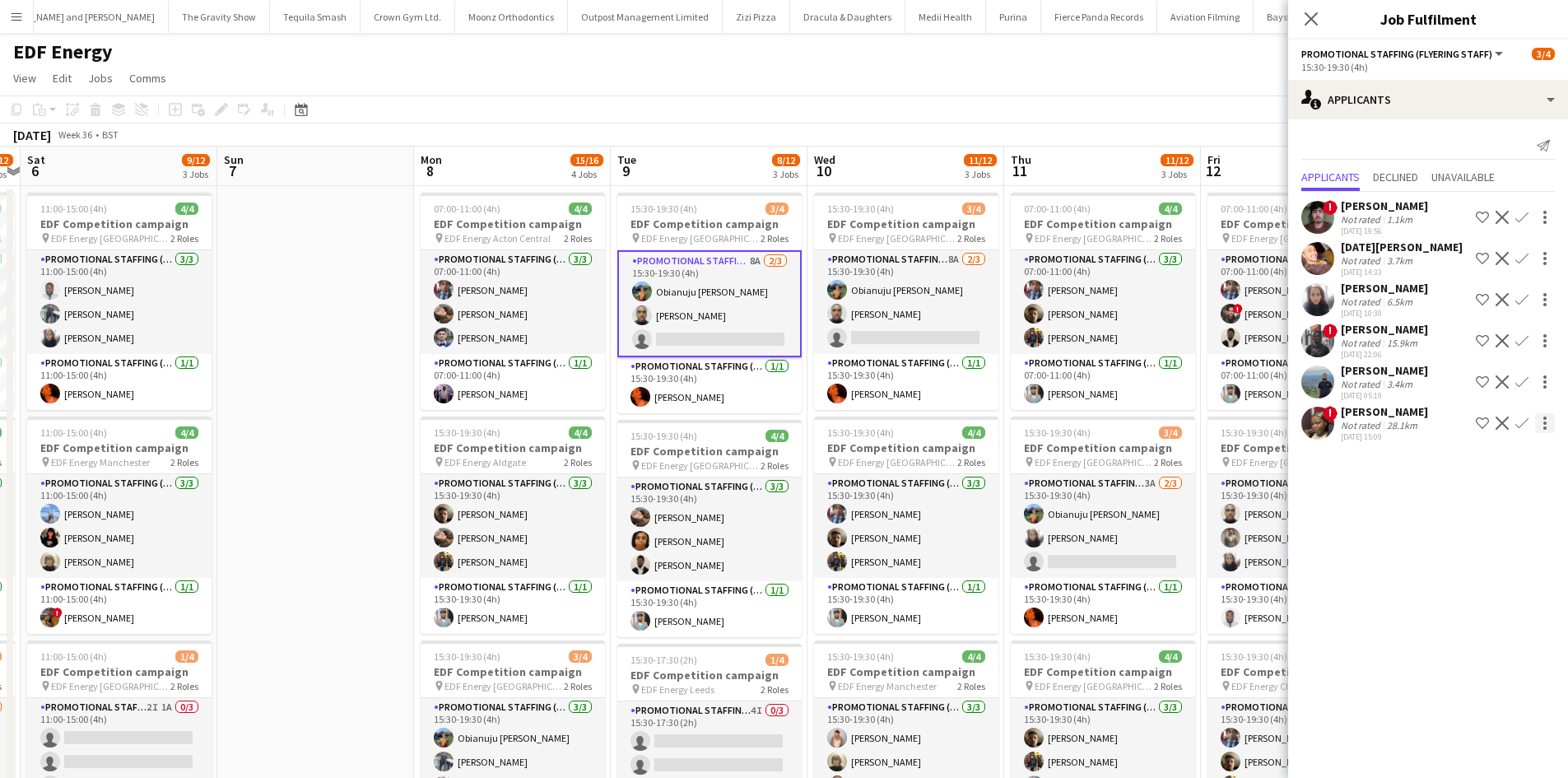
click at [1526, 430] on app-icon "Confirm" at bounding box center [1522, 423] width 14 height 14
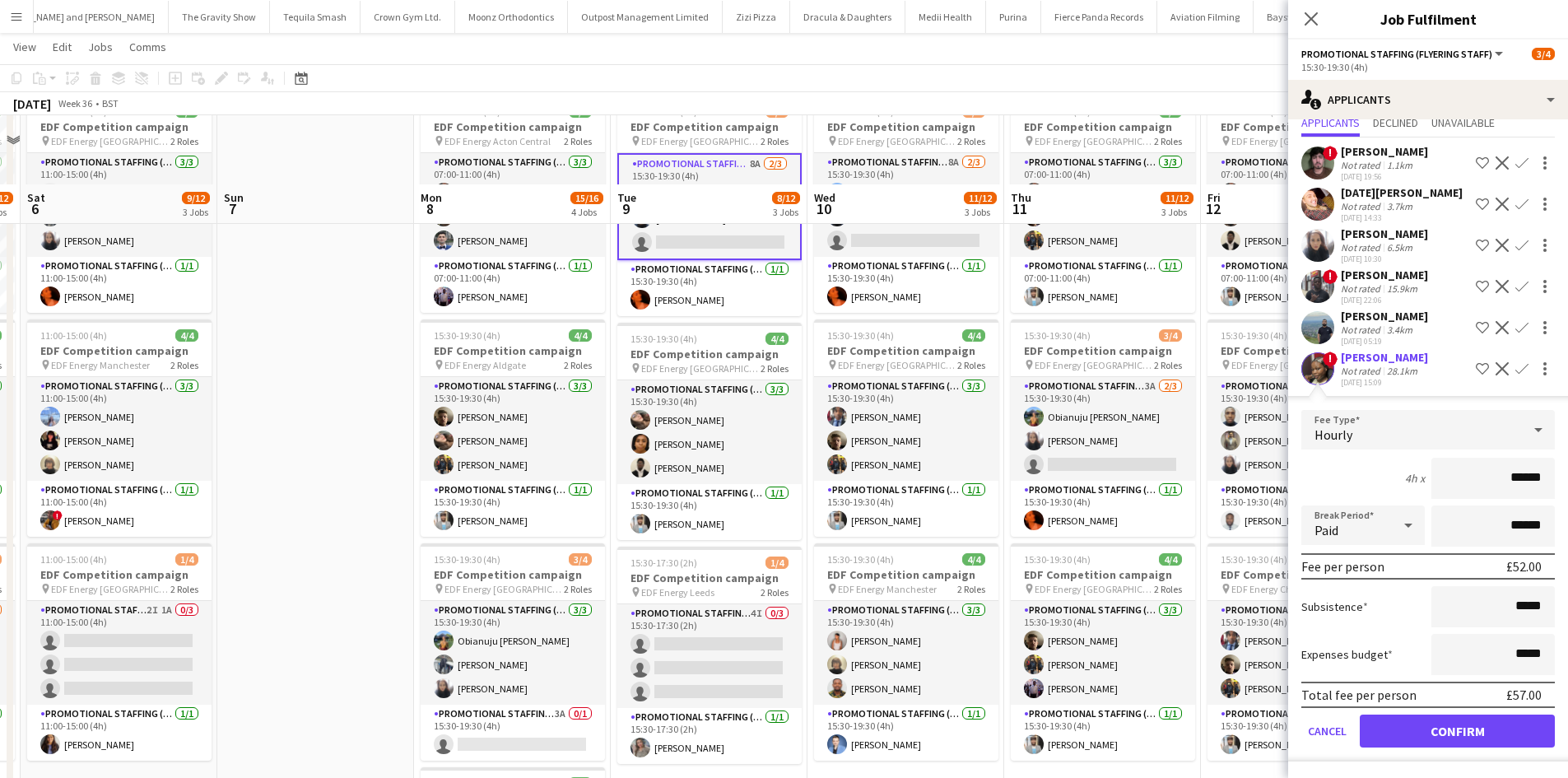
scroll to position [165, 0]
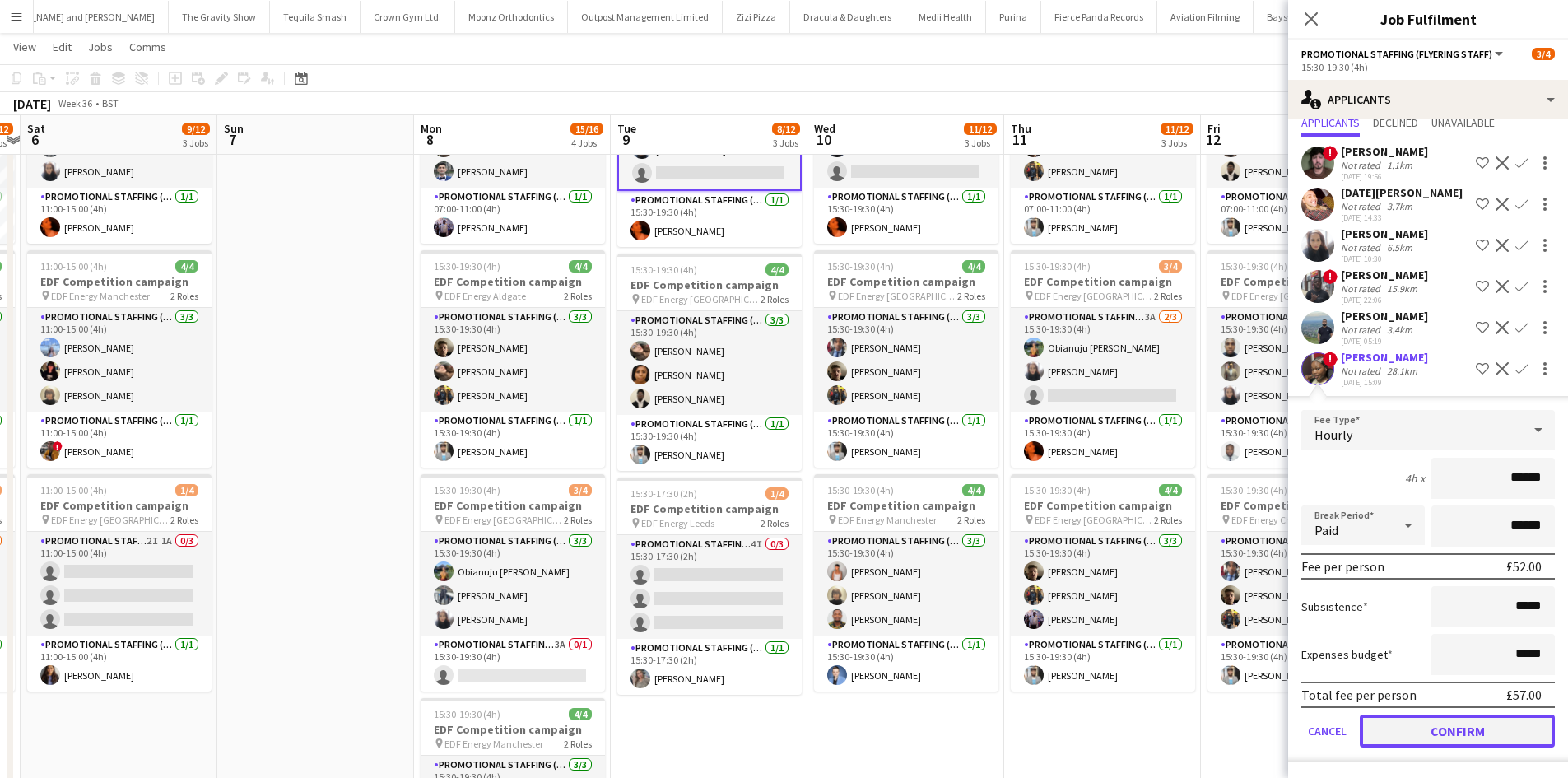
click at [1454, 734] on button "Confirm" at bounding box center [1457, 731] width 195 height 33
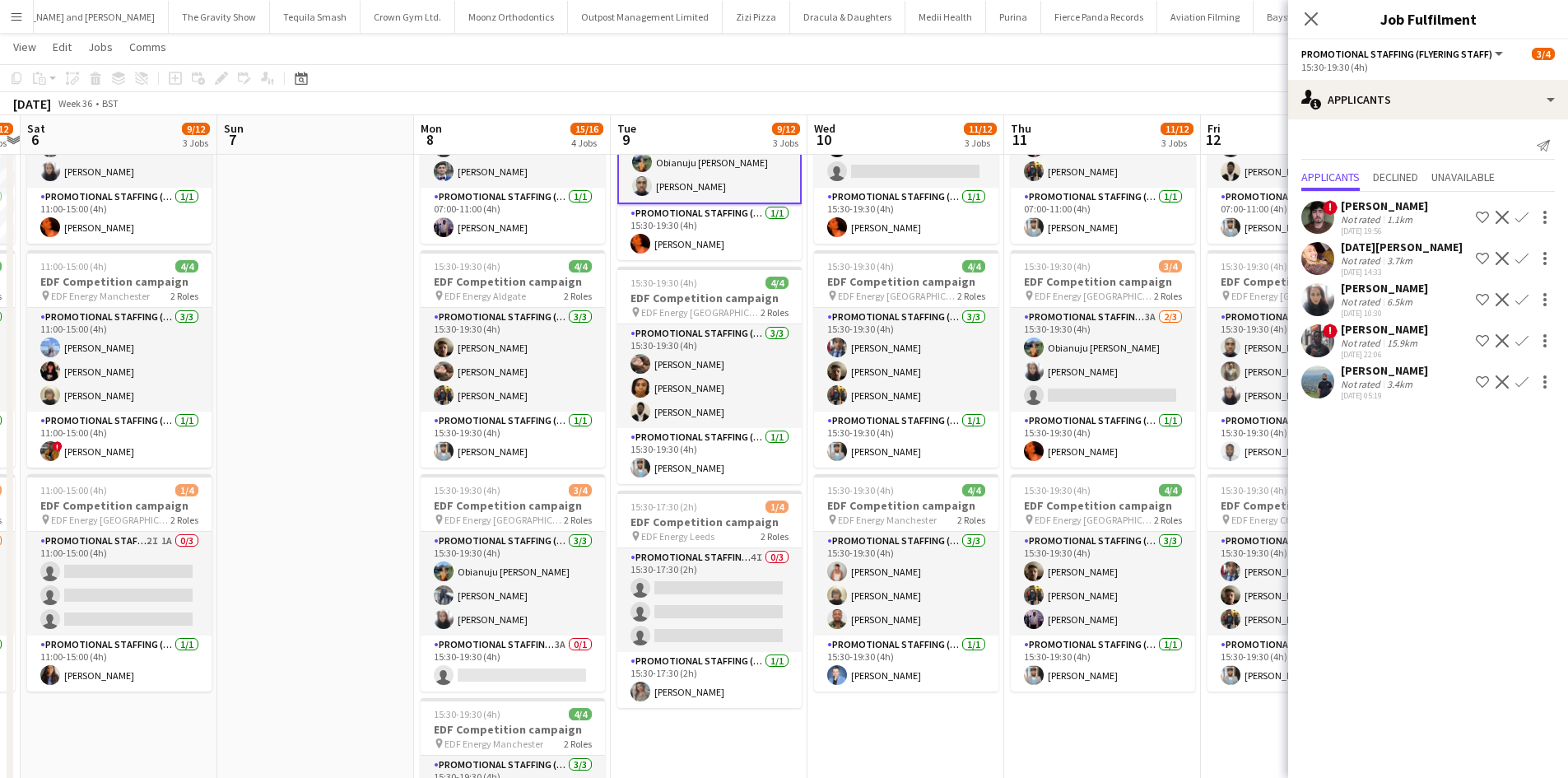
scroll to position [0, 0]
click at [559, 647] on app-card-role "Promotional Staffing (Team Leader) 3A 0/1 15:30-19:30 (4h) single-neutral-actio…" at bounding box center [512, 664] width 184 height 56
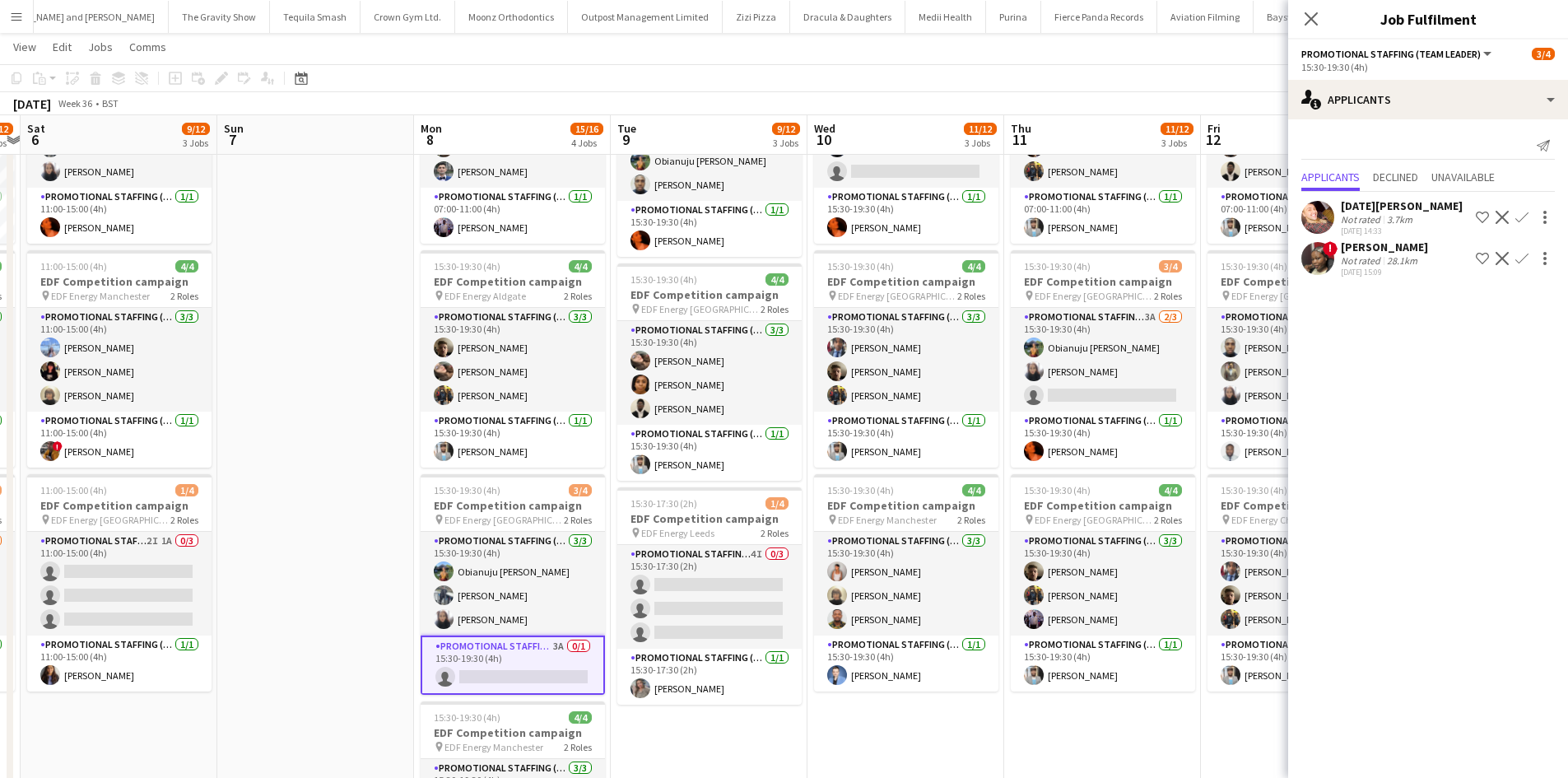
click at [1527, 260] on app-icon "Confirm" at bounding box center [1522, 258] width 14 height 14
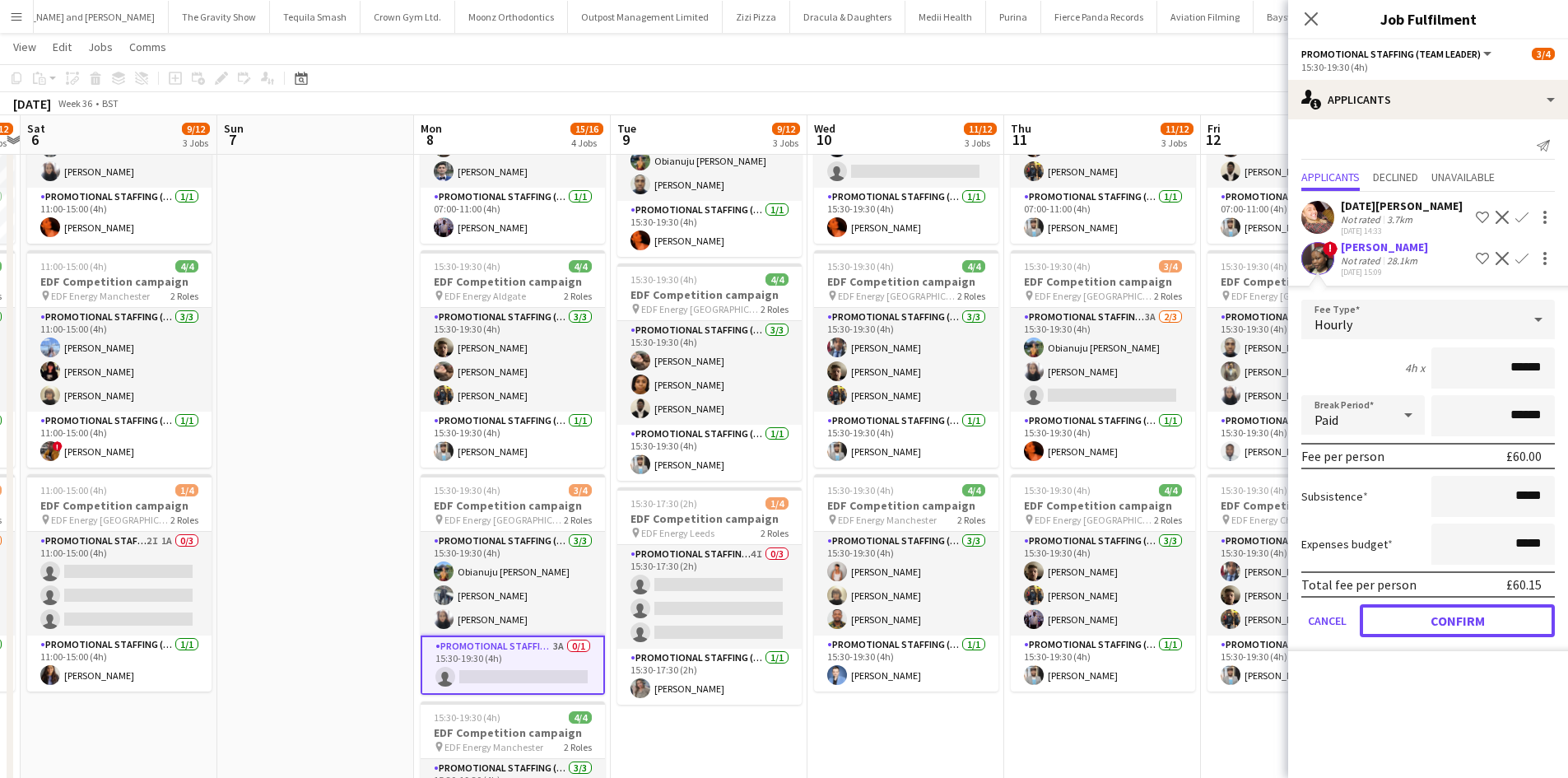
click at [1497, 627] on button "Confirm" at bounding box center [1457, 621] width 195 height 33
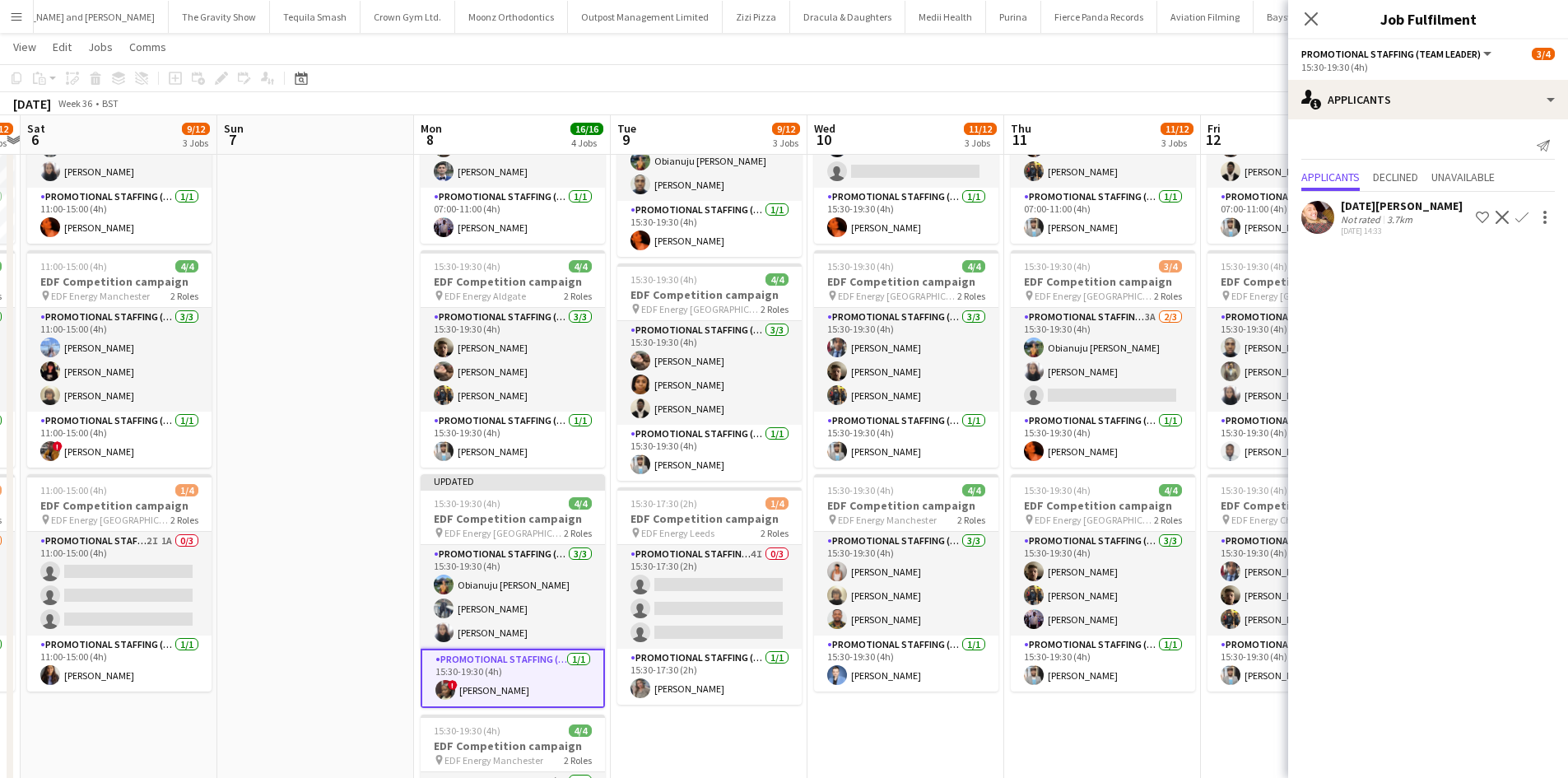
drag, startPoint x: 333, startPoint y: 268, endPoint x: 329, endPoint y: 410, distance: 142.1
click at [333, 270] on app-date-cell at bounding box center [315, 516] width 197 height 993
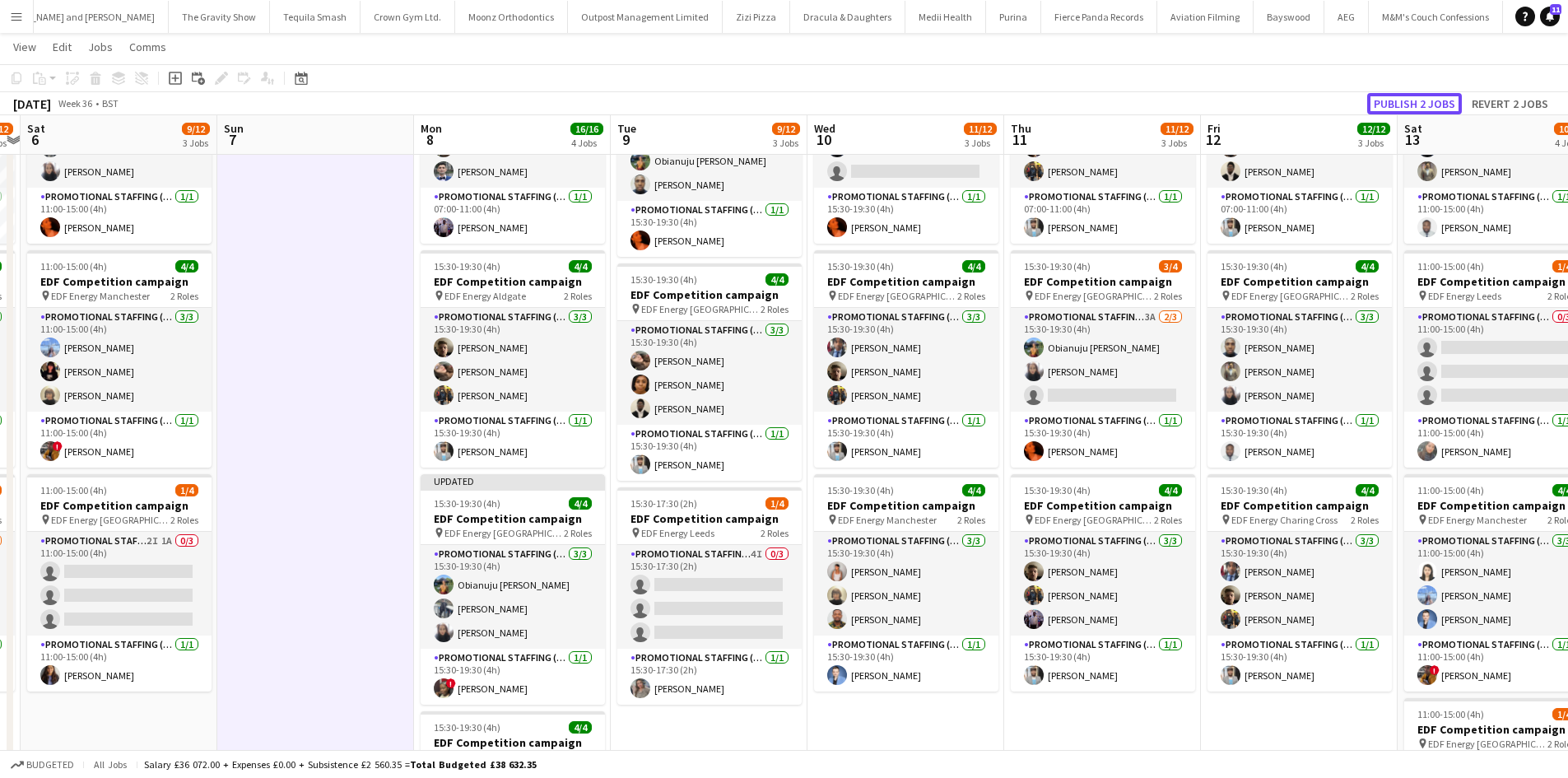
click at [1420, 102] on button "Publish 2 jobs" at bounding box center [1414, 104] width 94 height 22
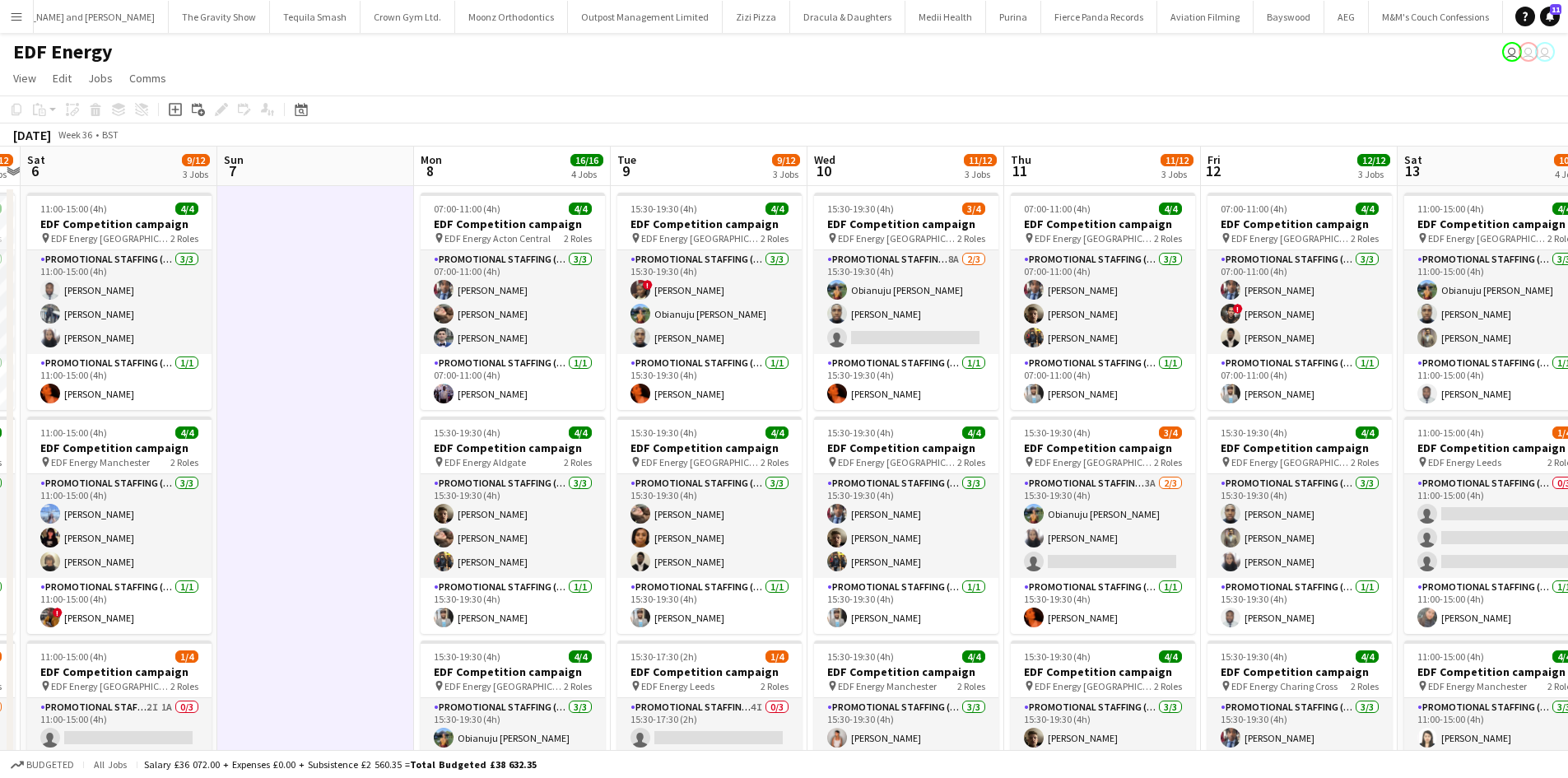
drag, startPoint x: 953, startPoint y: 265, endPoint x: 947, endPoint y: 248, distance: 18.0
click at [953, 263] on app-card-role "Promotional Staffing (Flyering Staff) 8A 2/3 15:30-19:30 (4h) Obianuju Rosemary…" at bounding box center [905, 302] width 184 height 103
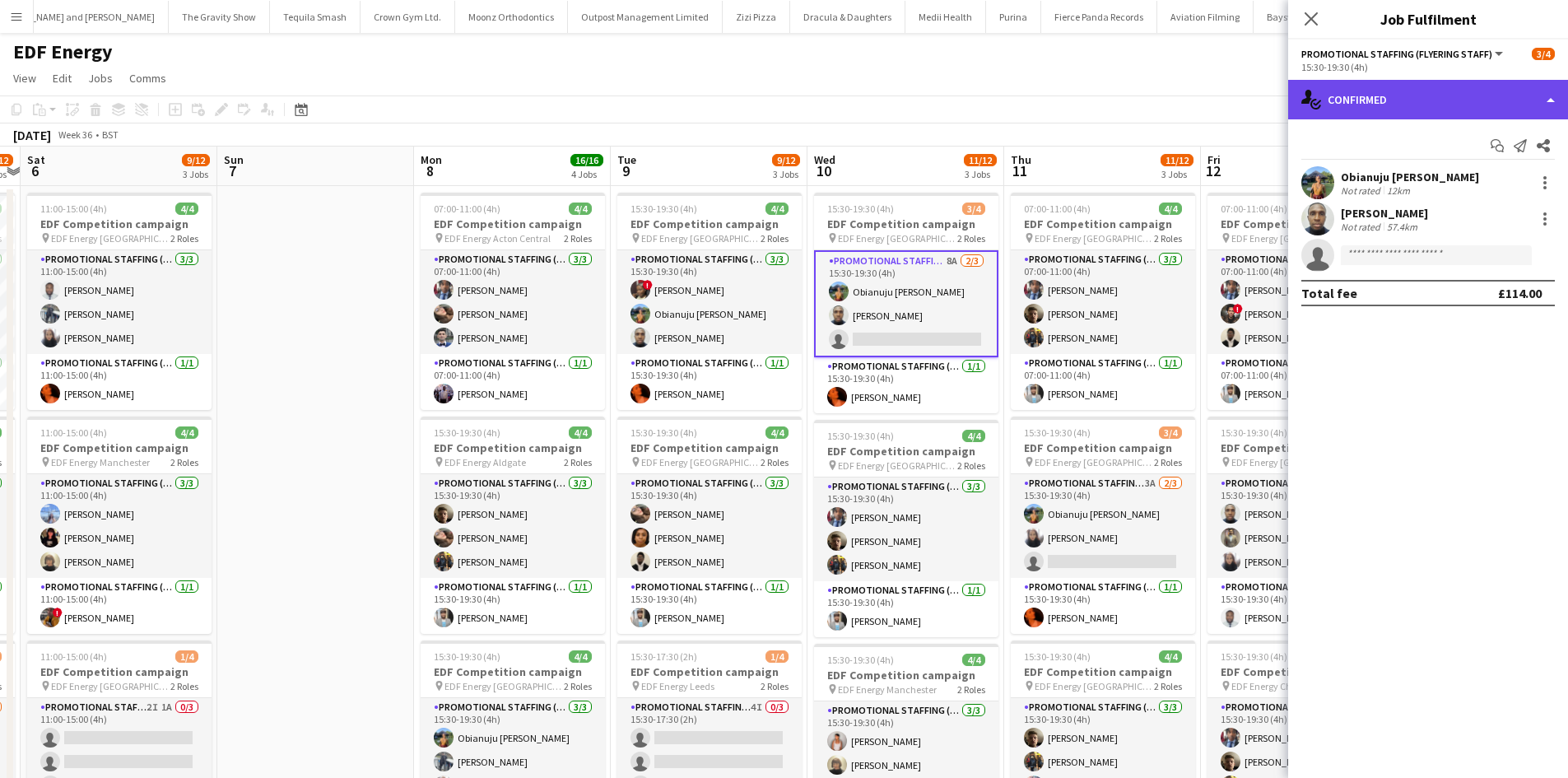
click at [1348, 94] on div "single-neutral-actions-check-2 Confirmed" at bounding box center [1428, 100] width 280 height 40
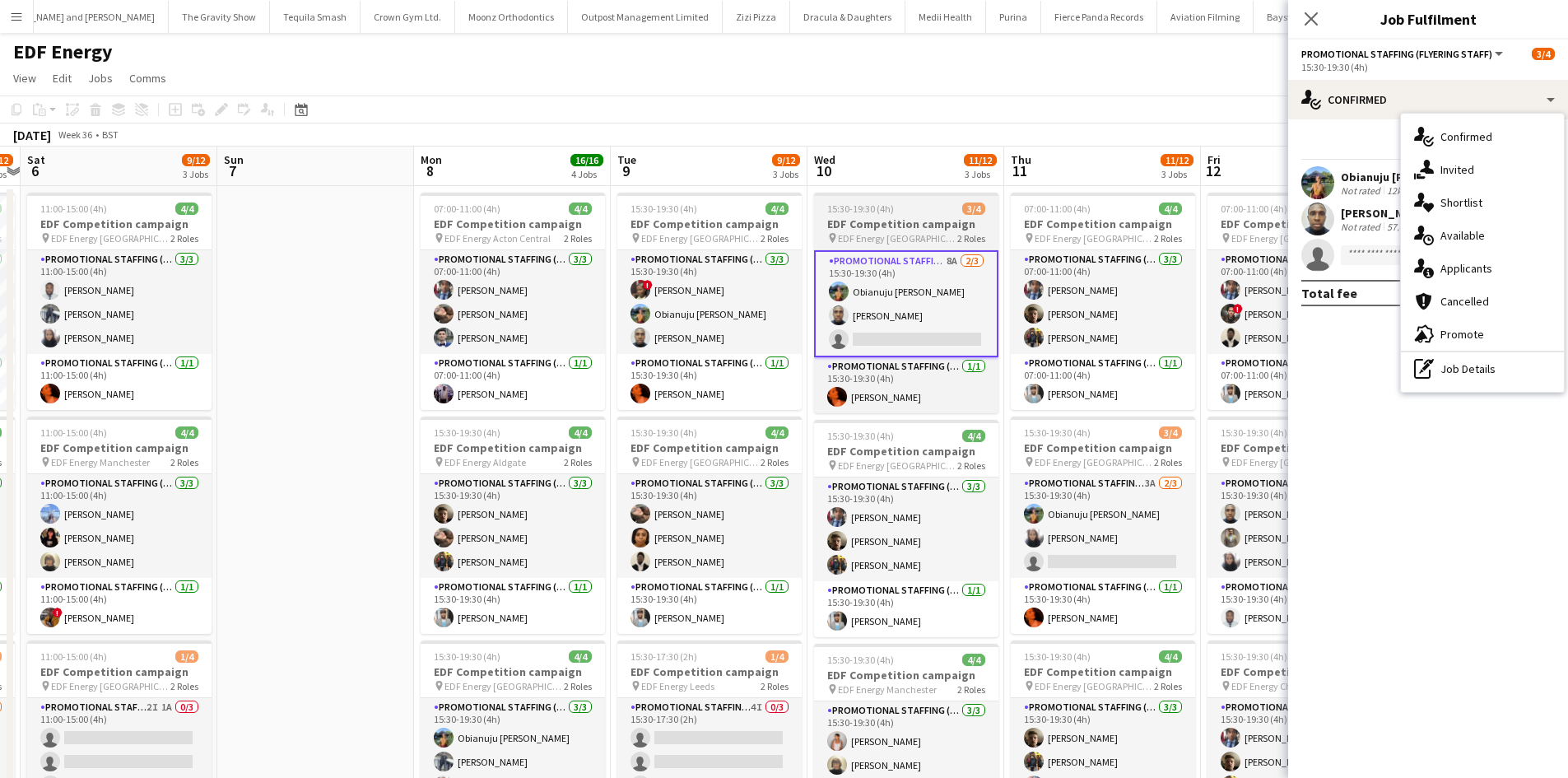
click at [942, 229] on h3 "EDF Competition campaign" at bounding box center [905, 224] width 184 height 15
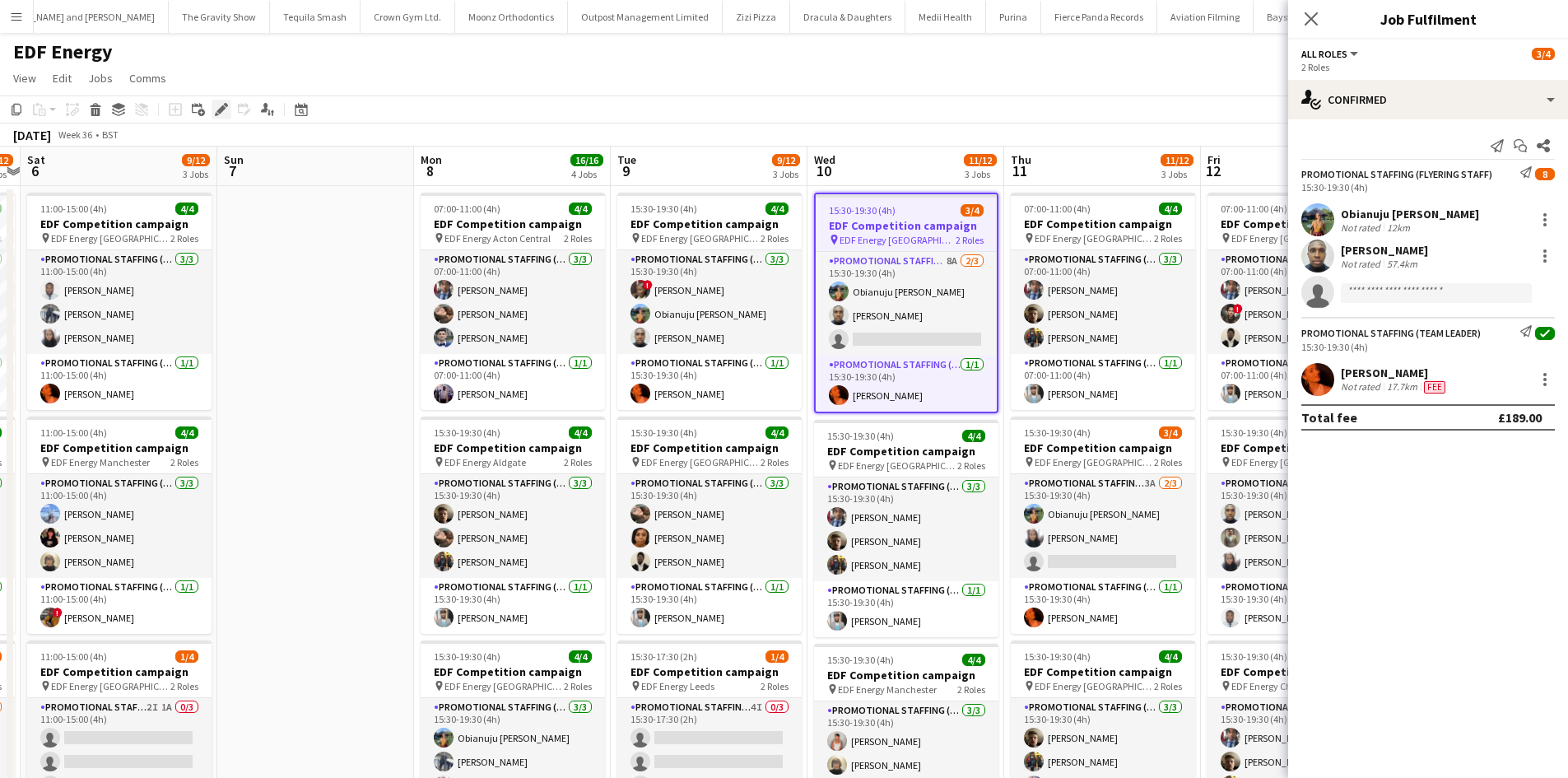
click at [224, 110] on icon at bounding box center [221, 110] width 9 height 9
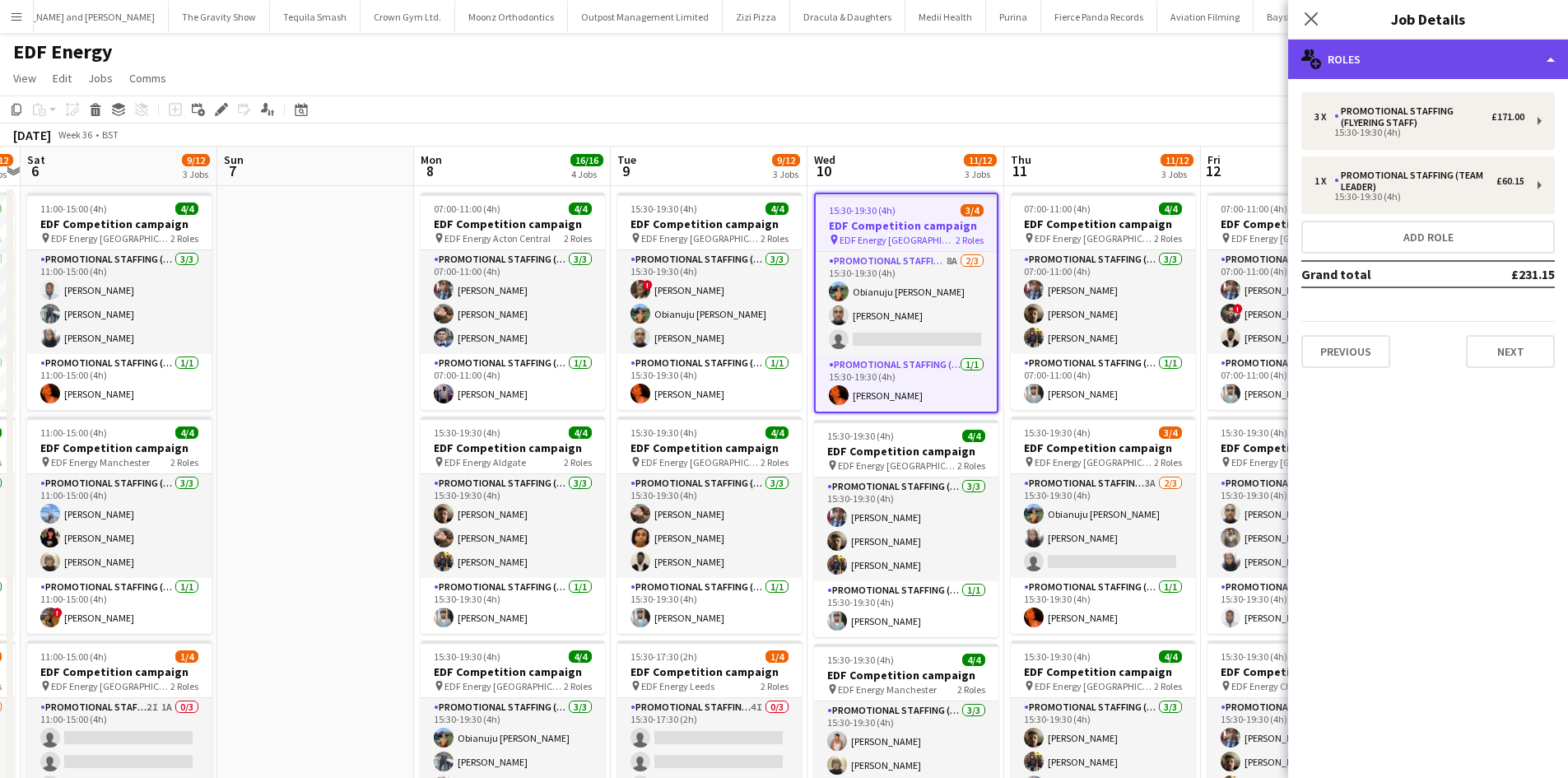
click at [1428, 78] on div "multiple-users-add Roles" at bounding box center [1428, 60] width 280 height 40
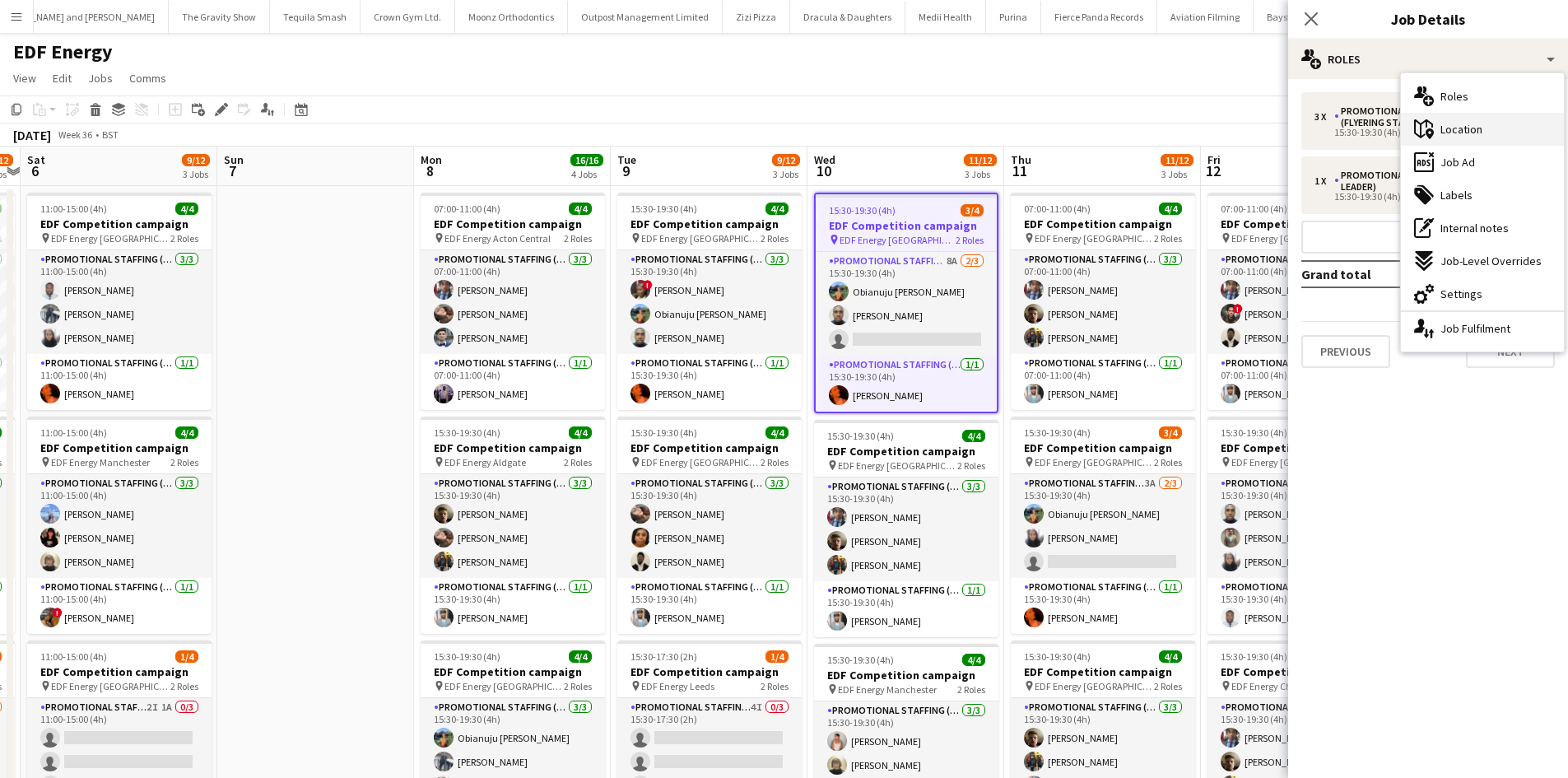
click at [1488, 141] on div "maps-pin-1 Location" at bounding box center [1483, 129] width 163 height 33
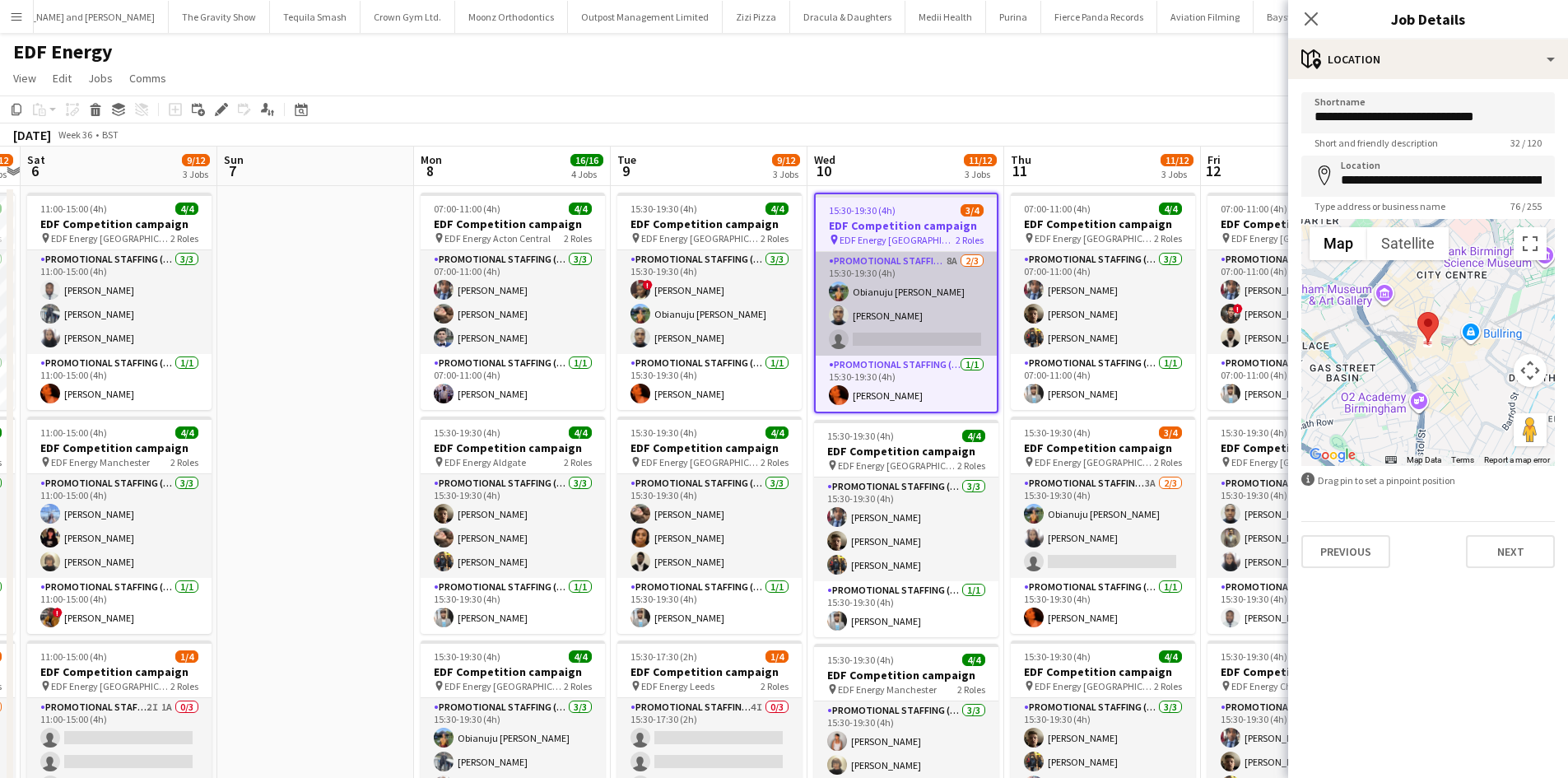
drag, startPoint x: 1073, startPoint y: 111, endPoint x: 968, endPoint y: 259, distance: 181.5
click at [1072, 110] on app-toolbar "Copy Paste Paste Ctrl+V Paste with crew Ctrl+Shift+V Paste linked Job Delete Gr…" at bounding box center [784, 109] width 1568 height 28
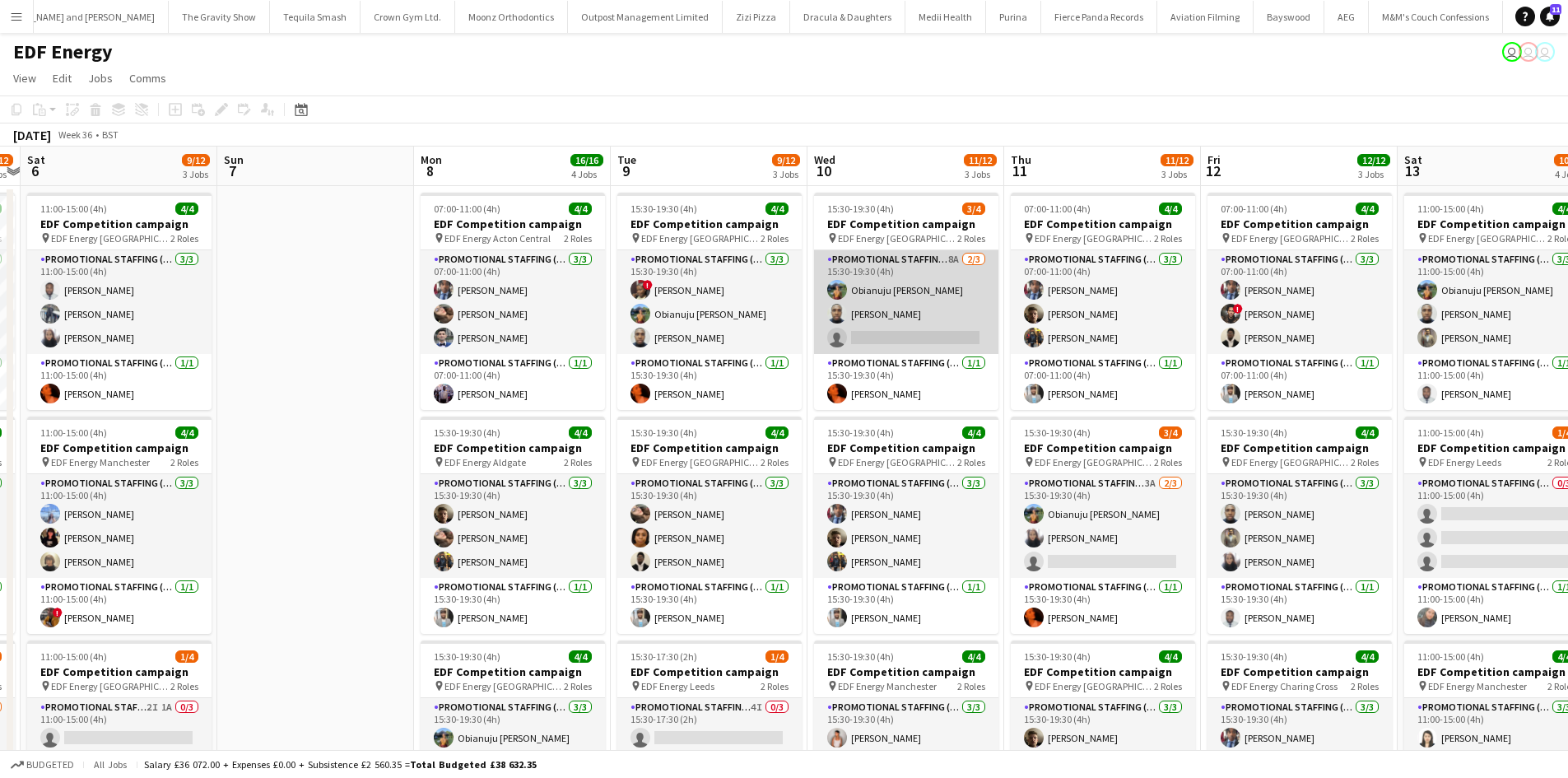
click at [953, 254] on app-card-role "Promotional Staffing (Flyering Staff) 8A 2/3 15:30-19:30 (4h) Obianuju Rosemary…" at bounding box center [905, 302] width 184 height 103
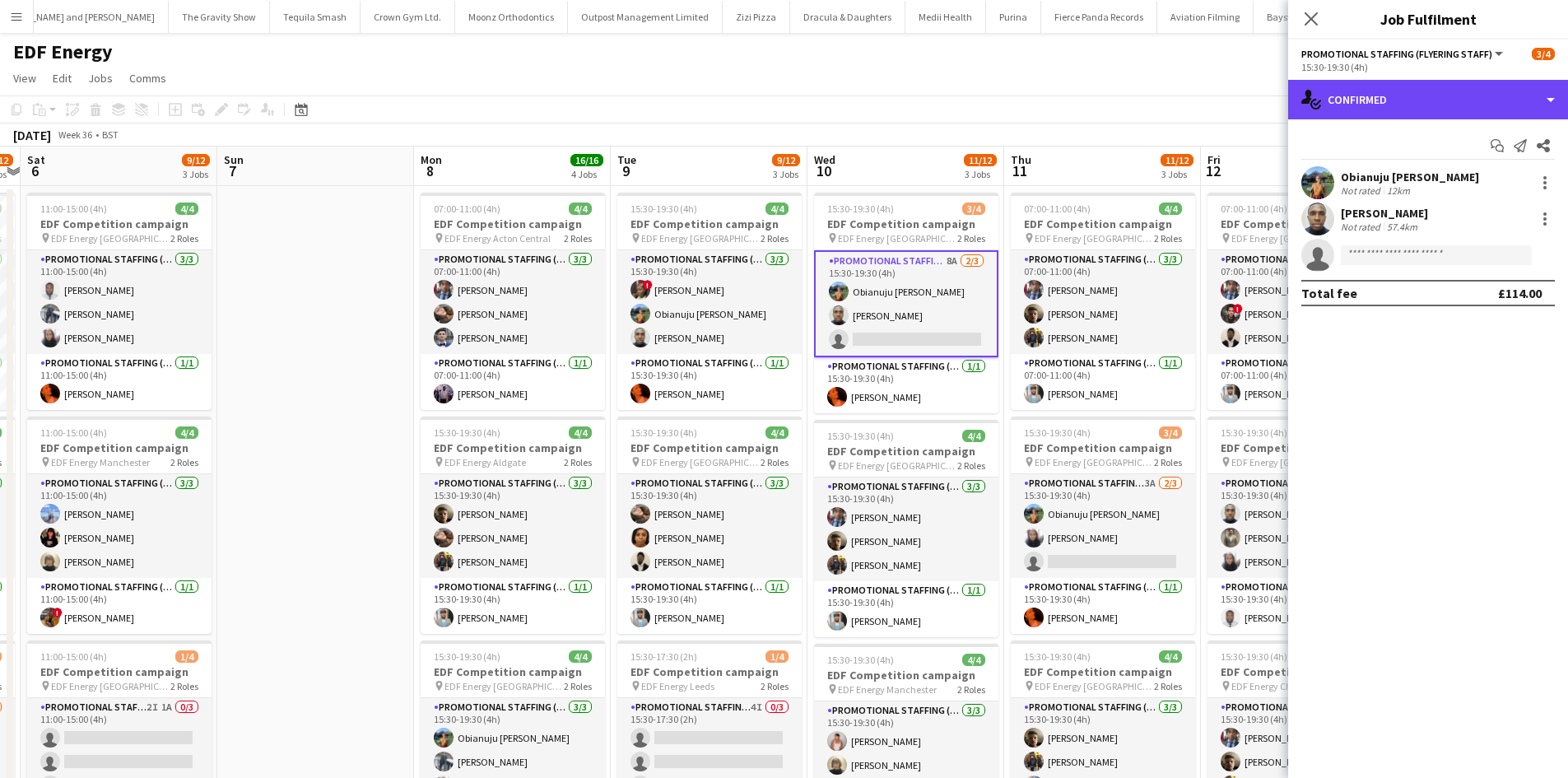
drag, startPoint x: 1456, startPoint y: 109, endPoint x: 1465, endPoint y: 127, distance: 20.1
click at [1464, 124] on div "single-neutral-actions-check-2 Confirmed single-neutral-actions-check-2 Confirm…" at bounding box center [1428, 429] width 280 height 698
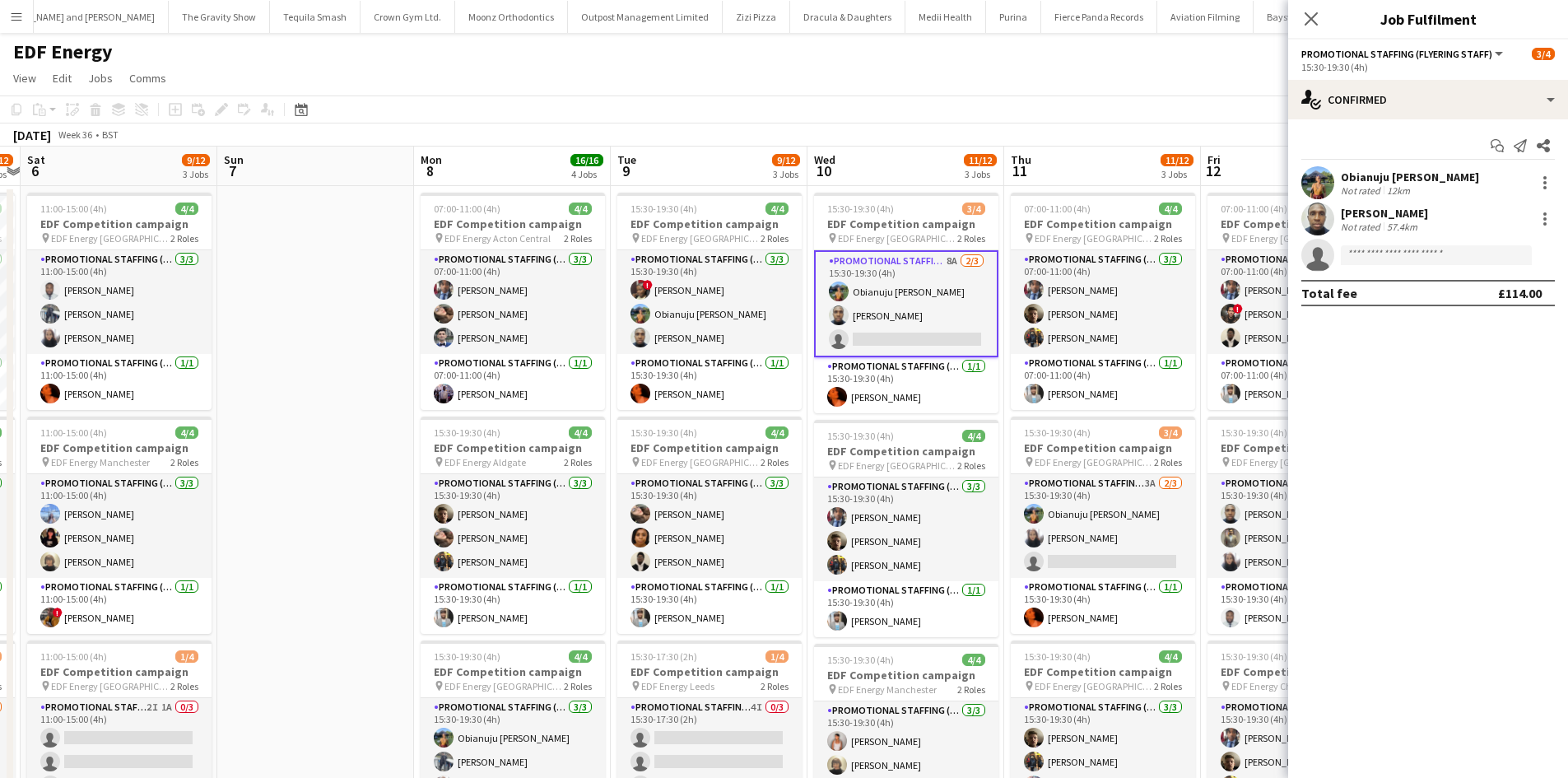
click at [1473, 128] on div "Start chat Send notification Share Obianuju Rosemary Ofodu Not rated 12km Ayomi…" at bounding box center [1428, 219] width 280 height 200
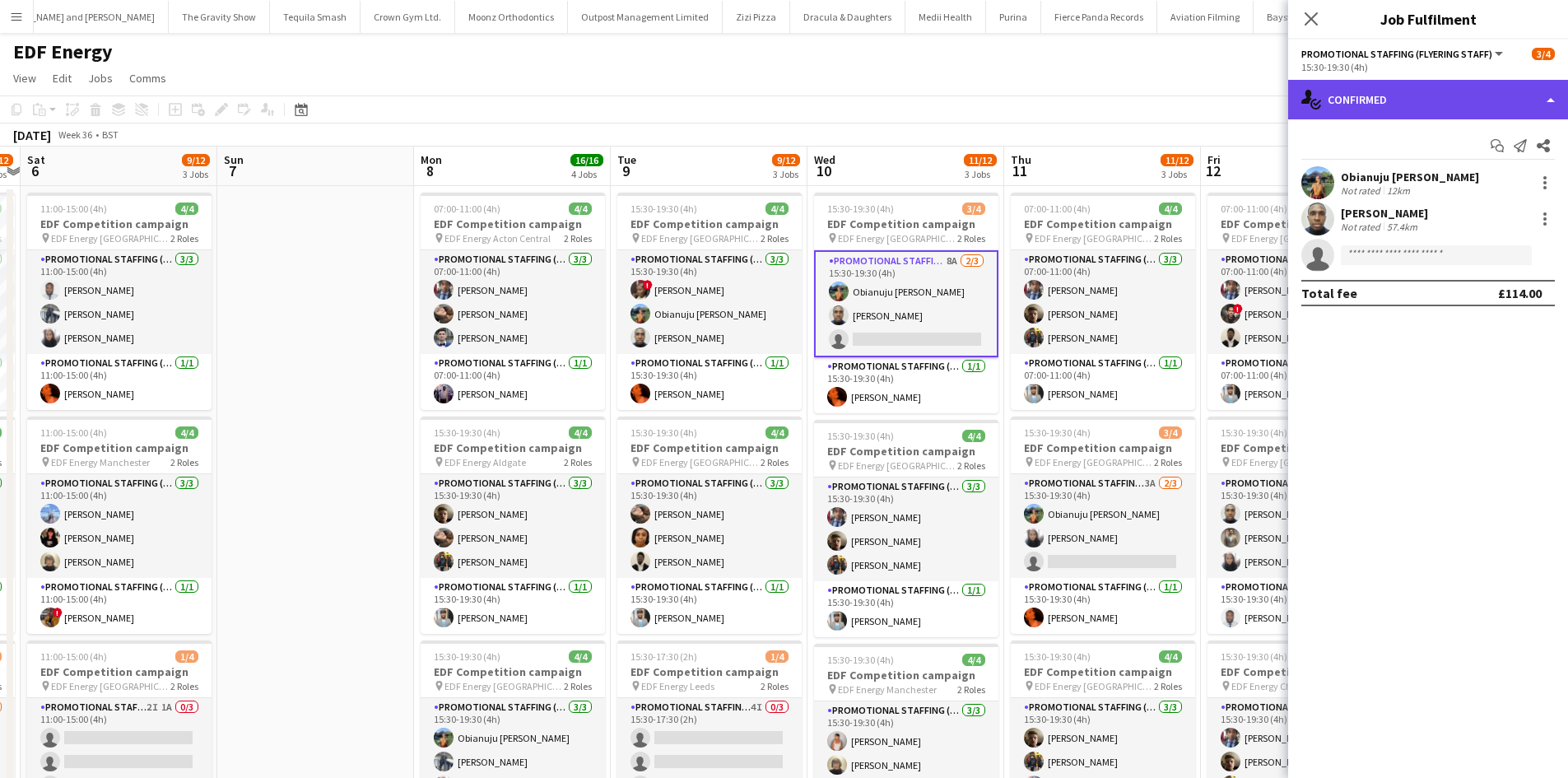
click at [1476, 95] on div "single-neutral-actions-check-2 Confirmed" at bounding box center [1428, 100] width 280 height 40
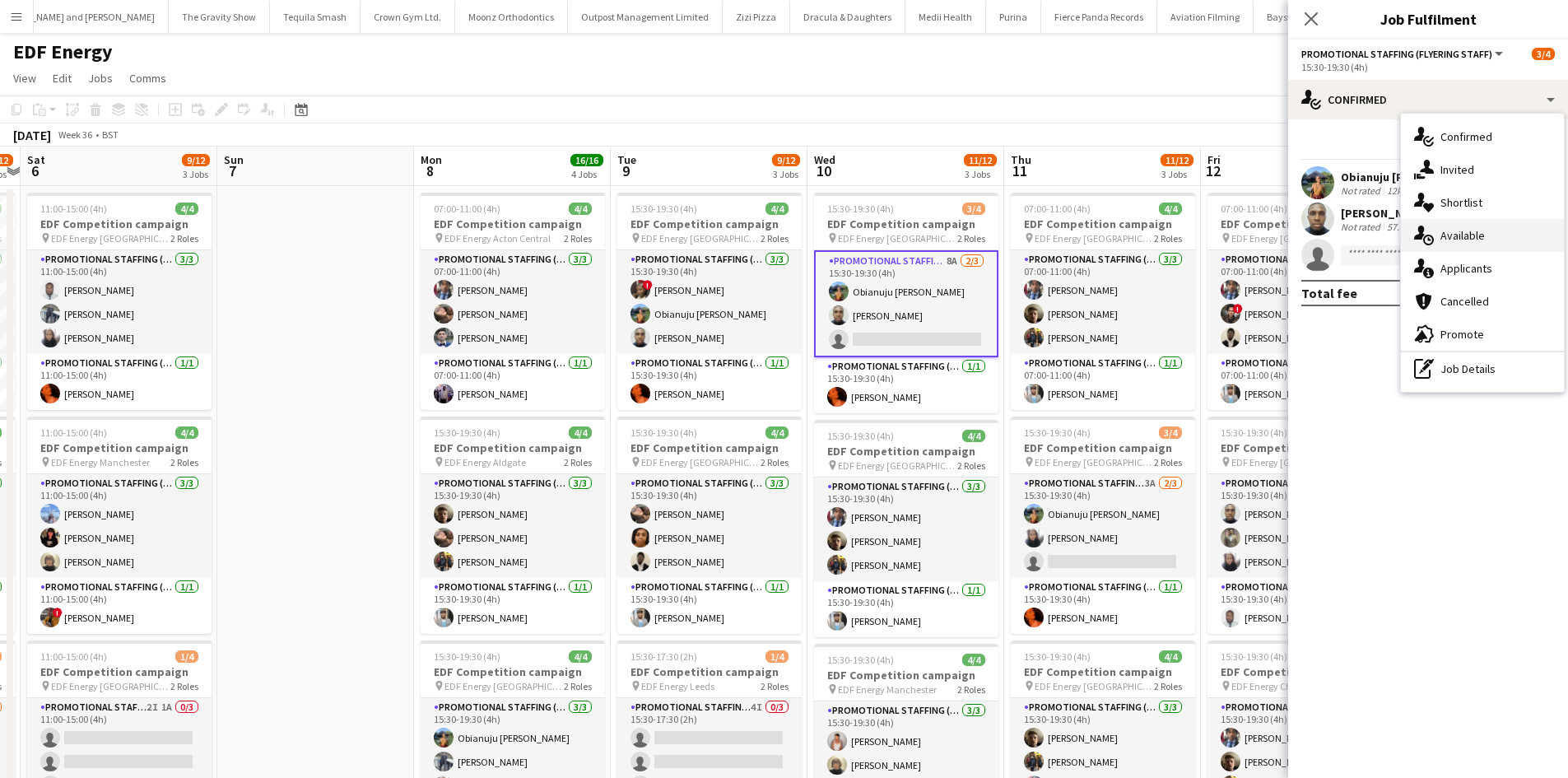
click at [1483, 249] on div "single-neutral-actions-upload Available" at bounding box center [1483, 236] width 163 height 33
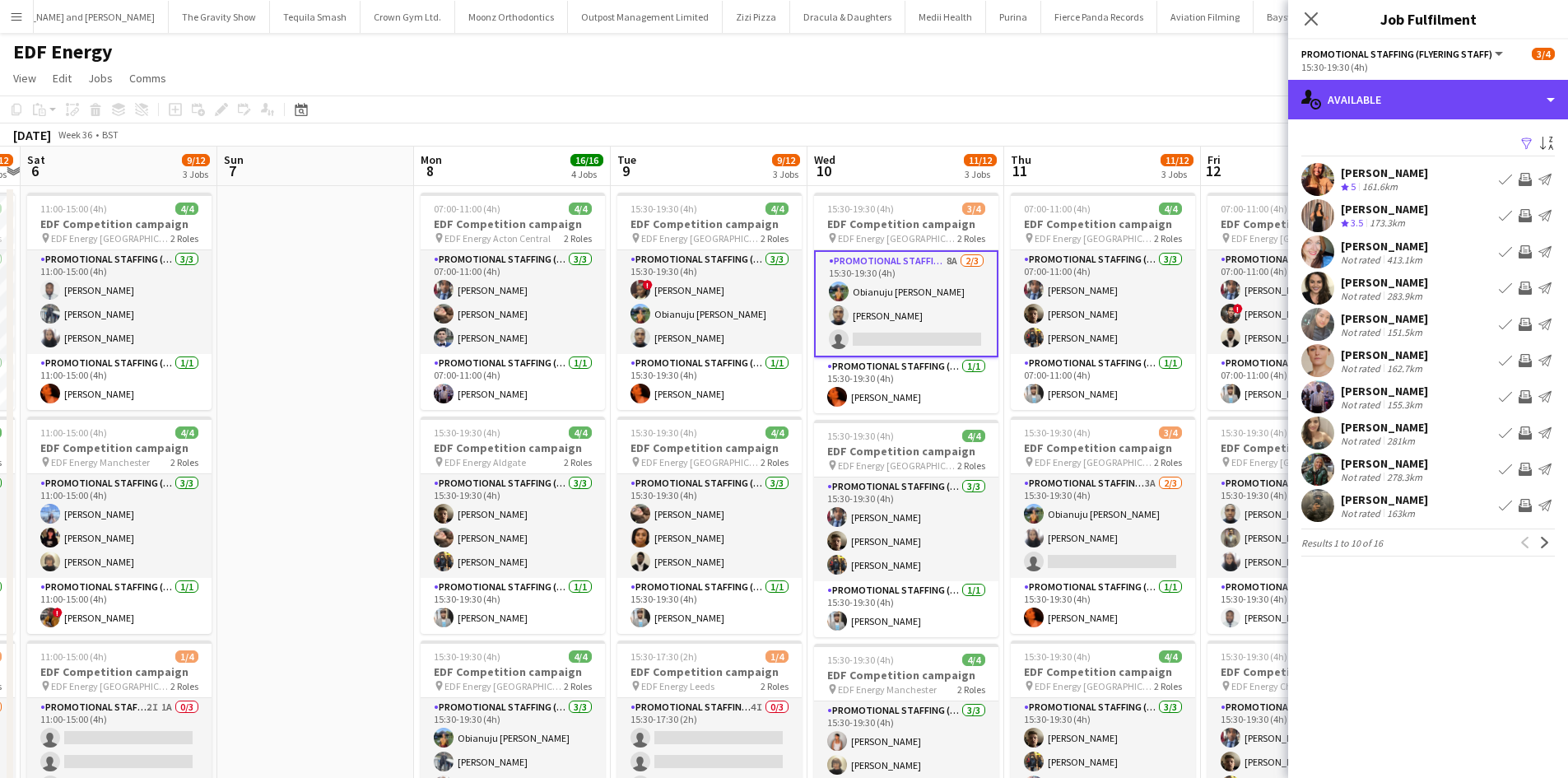
drag, startPoint x: 1457, startPoint y: 104, endPoint x: 1486, endPoint y: 229, distance: 128.3
click at [1457, 103] on div "single-neutral-actions-upload Available" at bounding box center [1428, 100] width 280 height 40
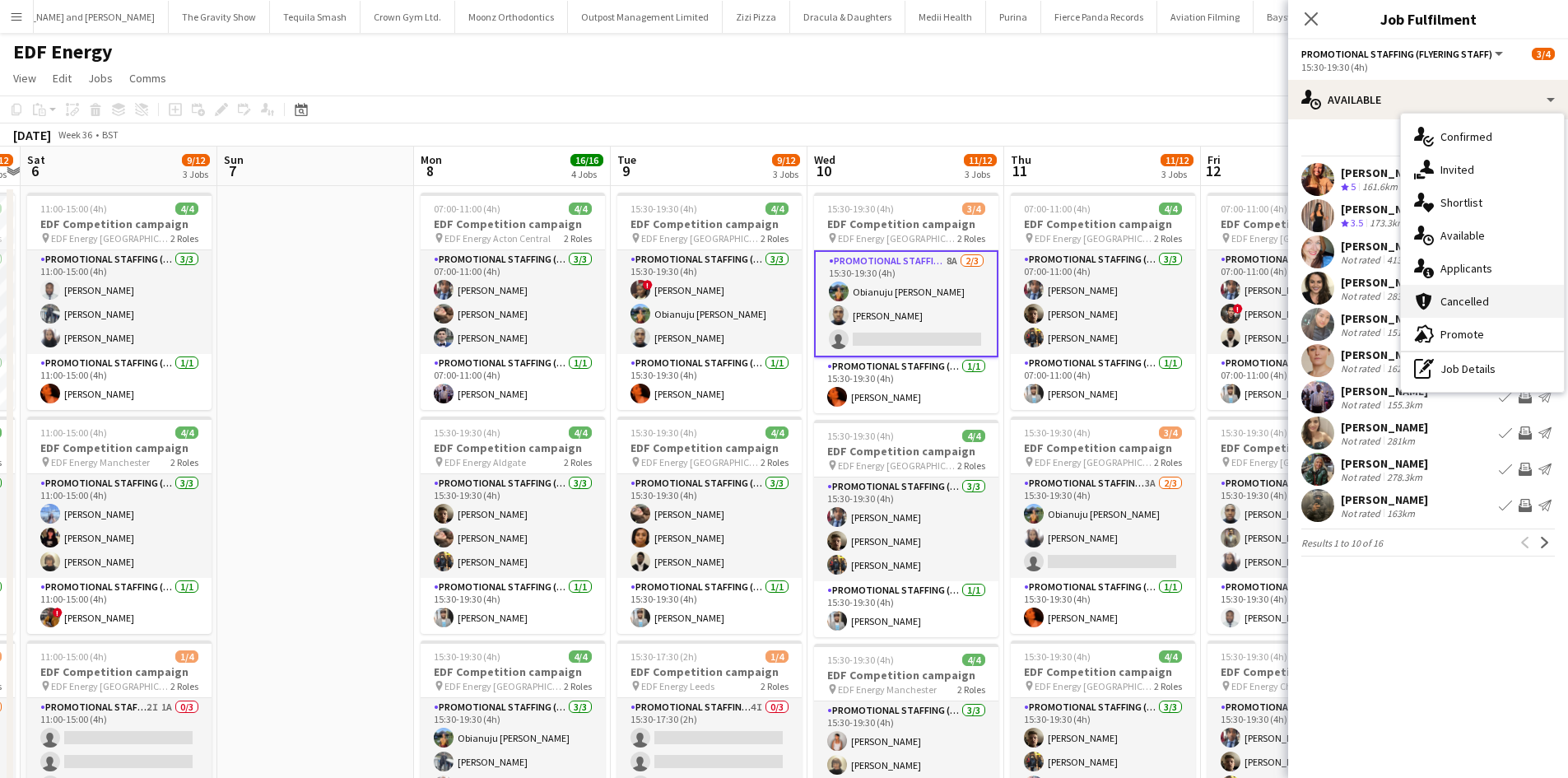
click at [1504, 287] on div "cancellation Cancelled" at bounding box center [1483, 301] width 163 height 33
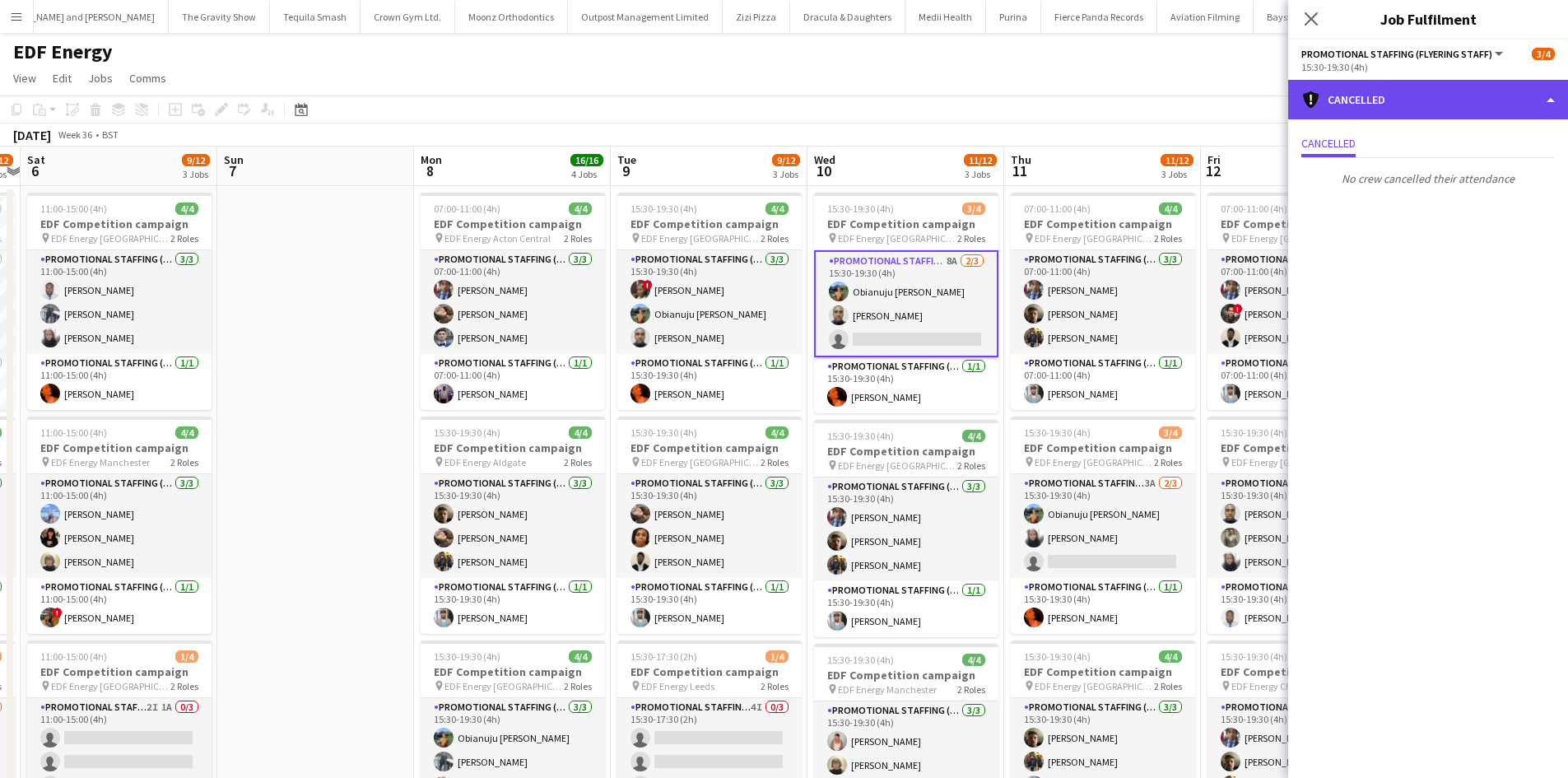
click at [1456, 99] on div "cancellation Cancelled" at bounding box center [1428, 100] width 280 height 40
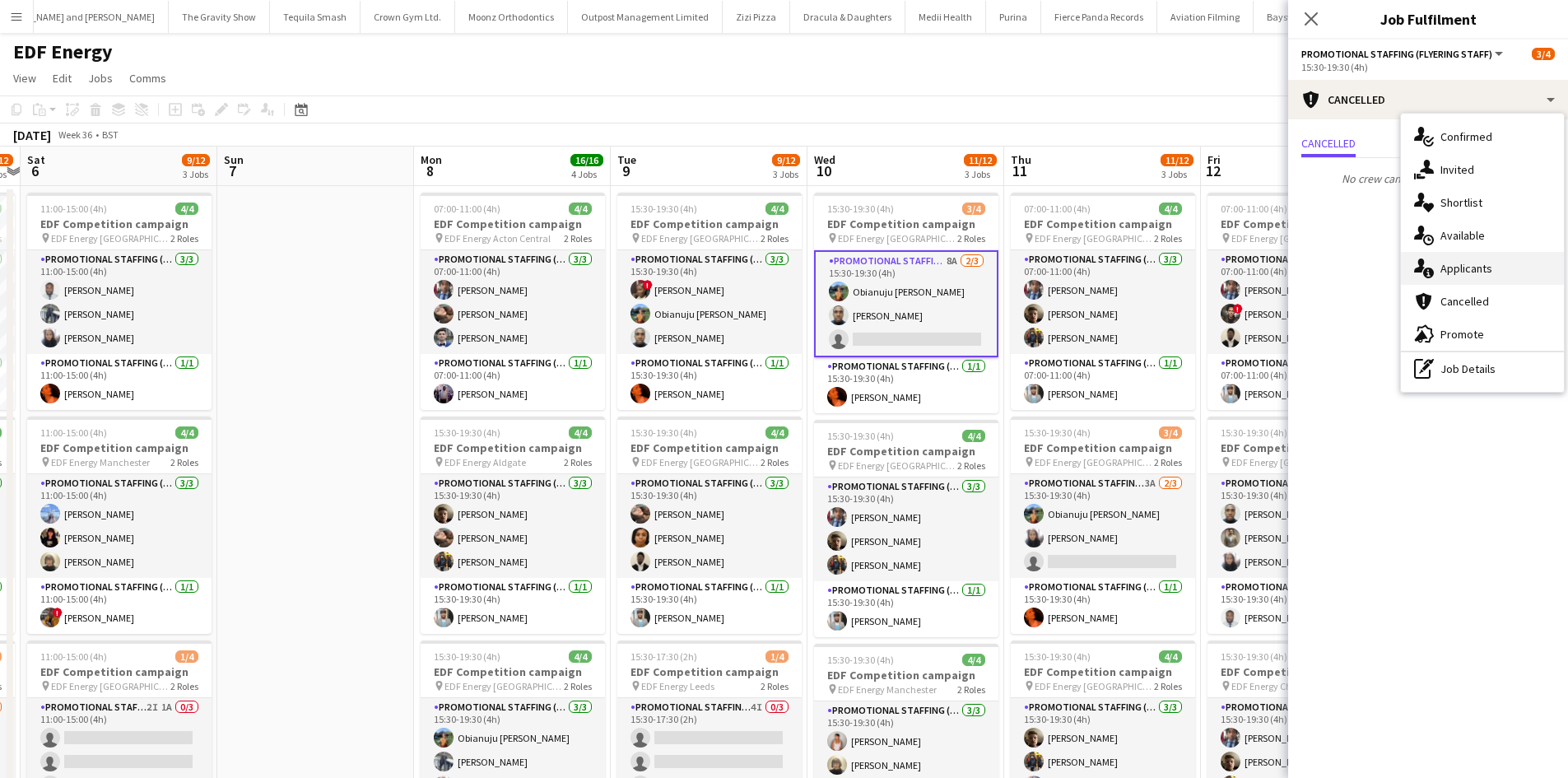
click at [1473, 258] on div "single-neutral-actions-information Applicants" at bounding box center [1483, 268] width 163 height 33
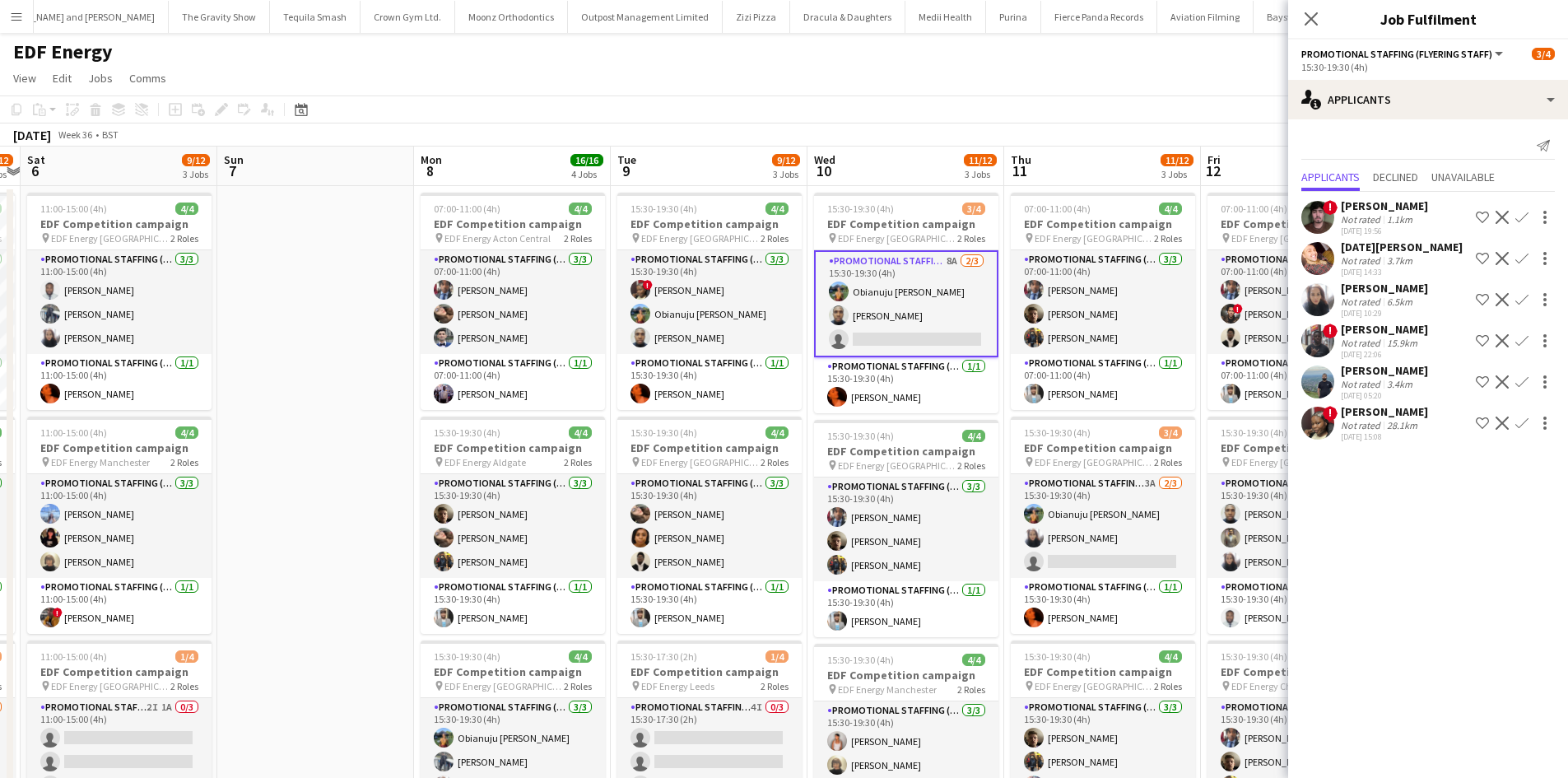
click at [1517, 430] on app-icon "Confirm" at bounding box center [1522, 423] width 14 height 14
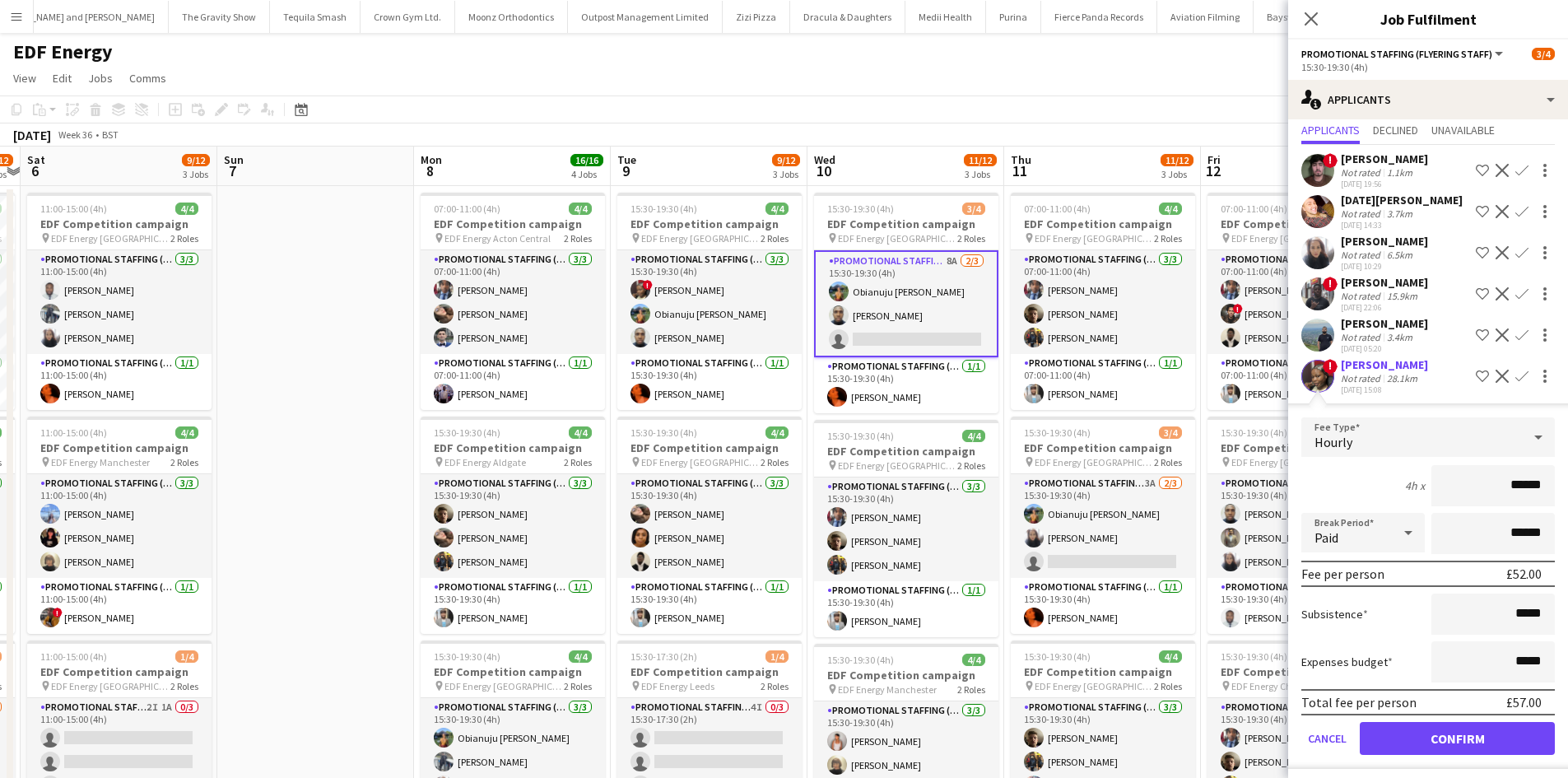
scroll to position [69, 0]
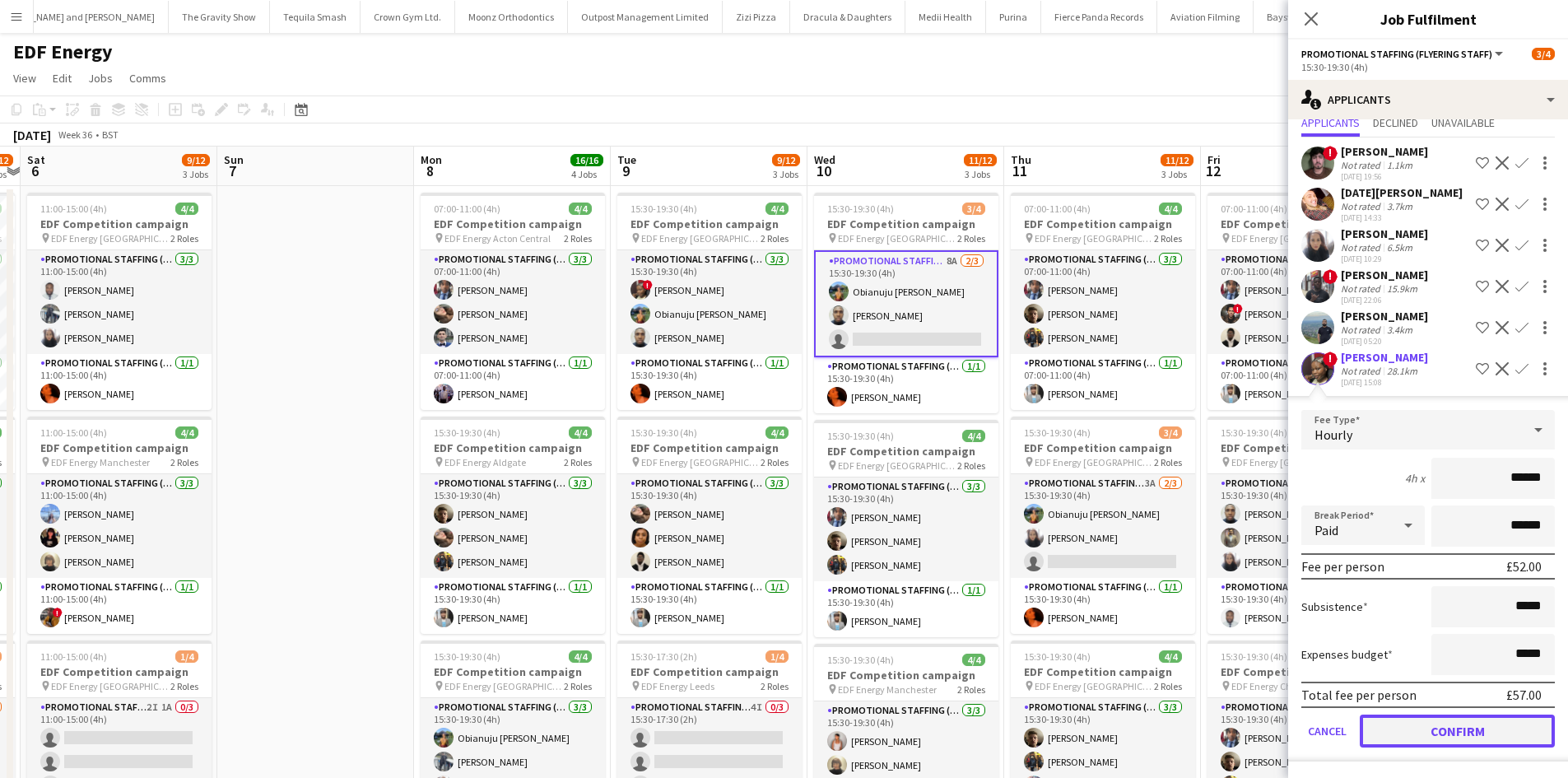
click at [1417, 726] on button "Confirm" at bounding box center [1457, 731] width 195 height 33
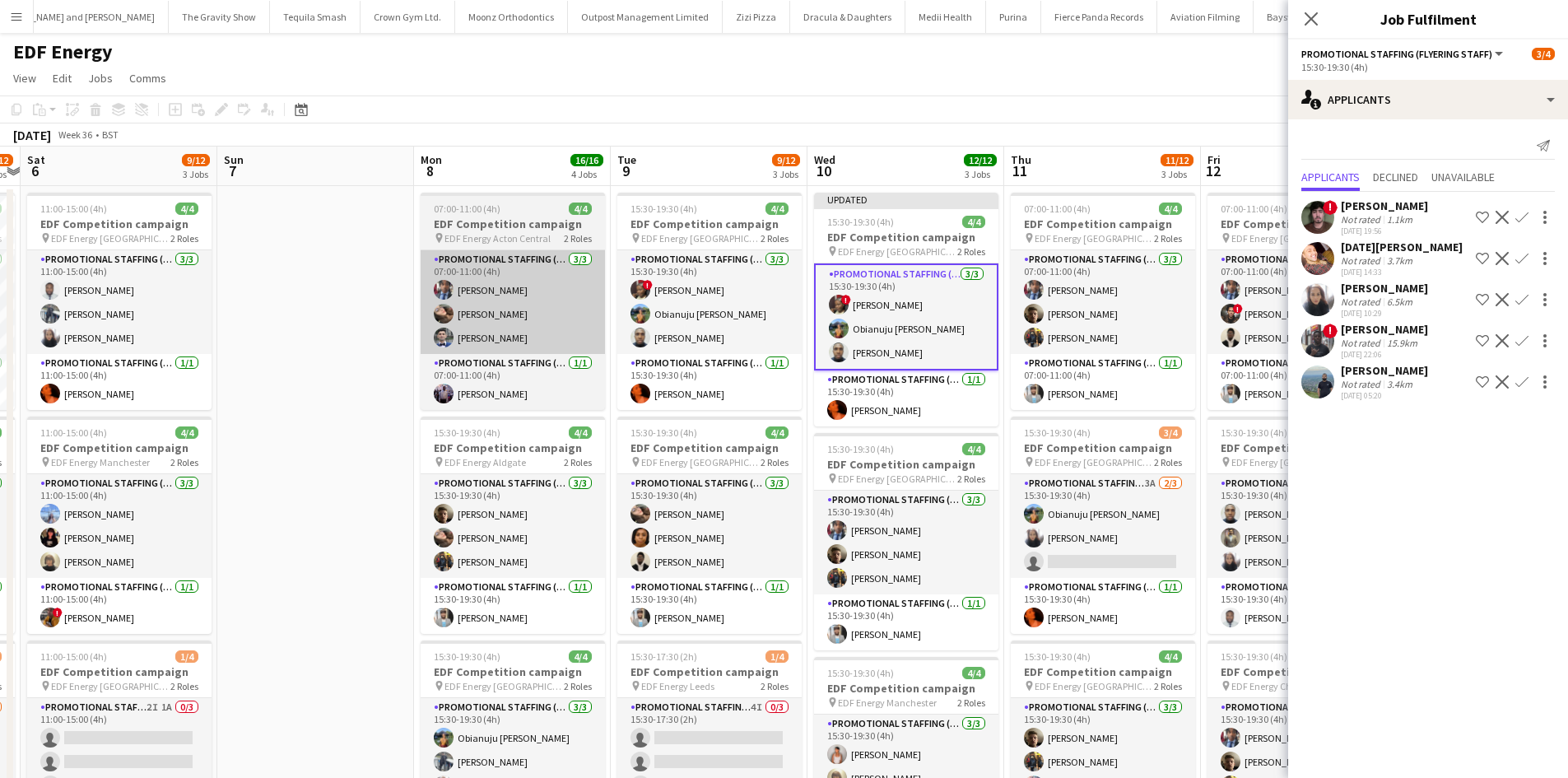
scroll to position [0, 0]
drag, startPoint x: 356, startPoint y: 291, endPoint x: 440, endPoint y: 293, distance: 84.0
click at [357, 292] on app-date-cell at bounding box center [315, 682] width 197 height 993
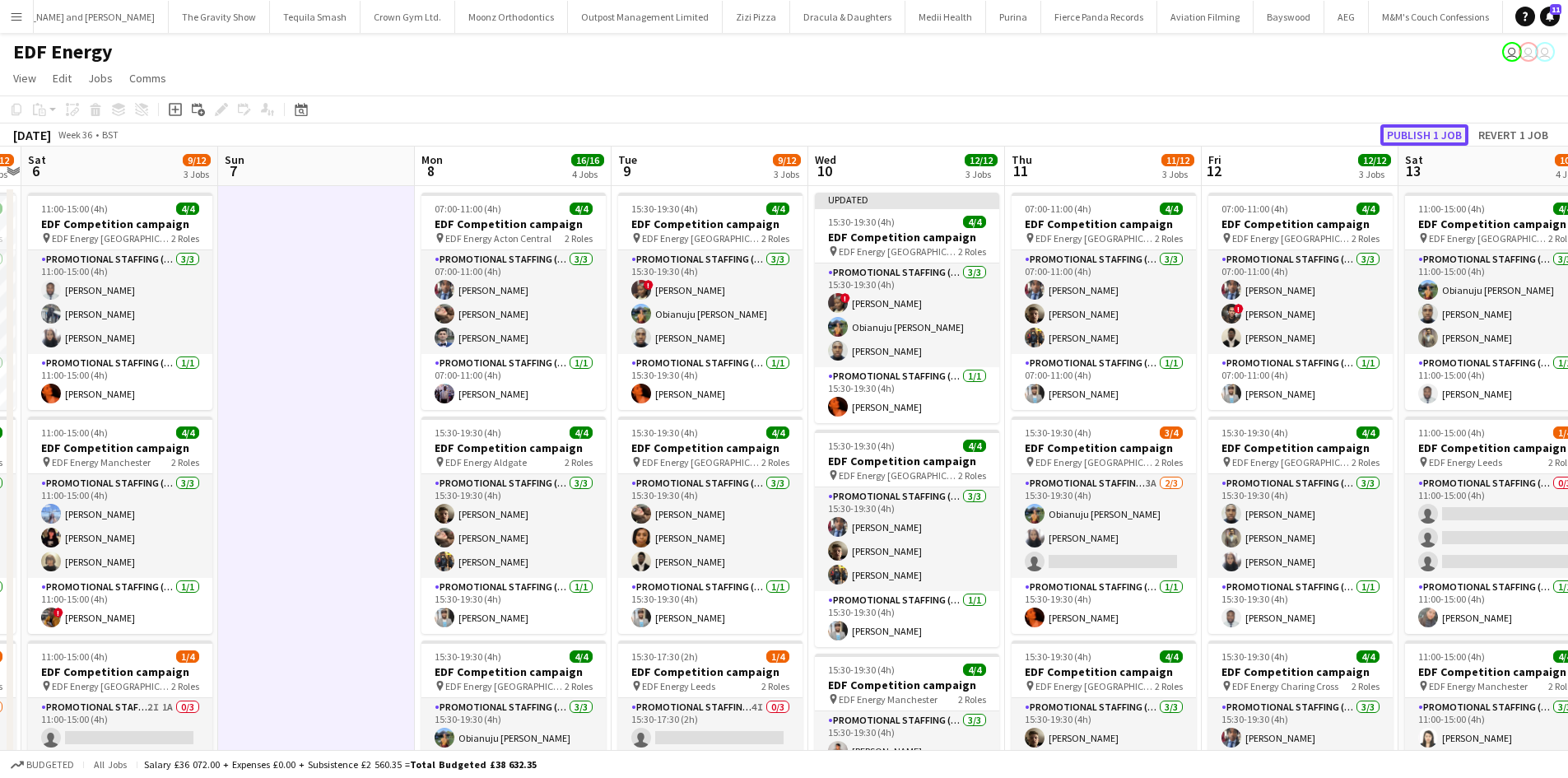
click at [1434, 132] on button "Publish 1 job" at bounding box center [1424, 135] width 88 height 22
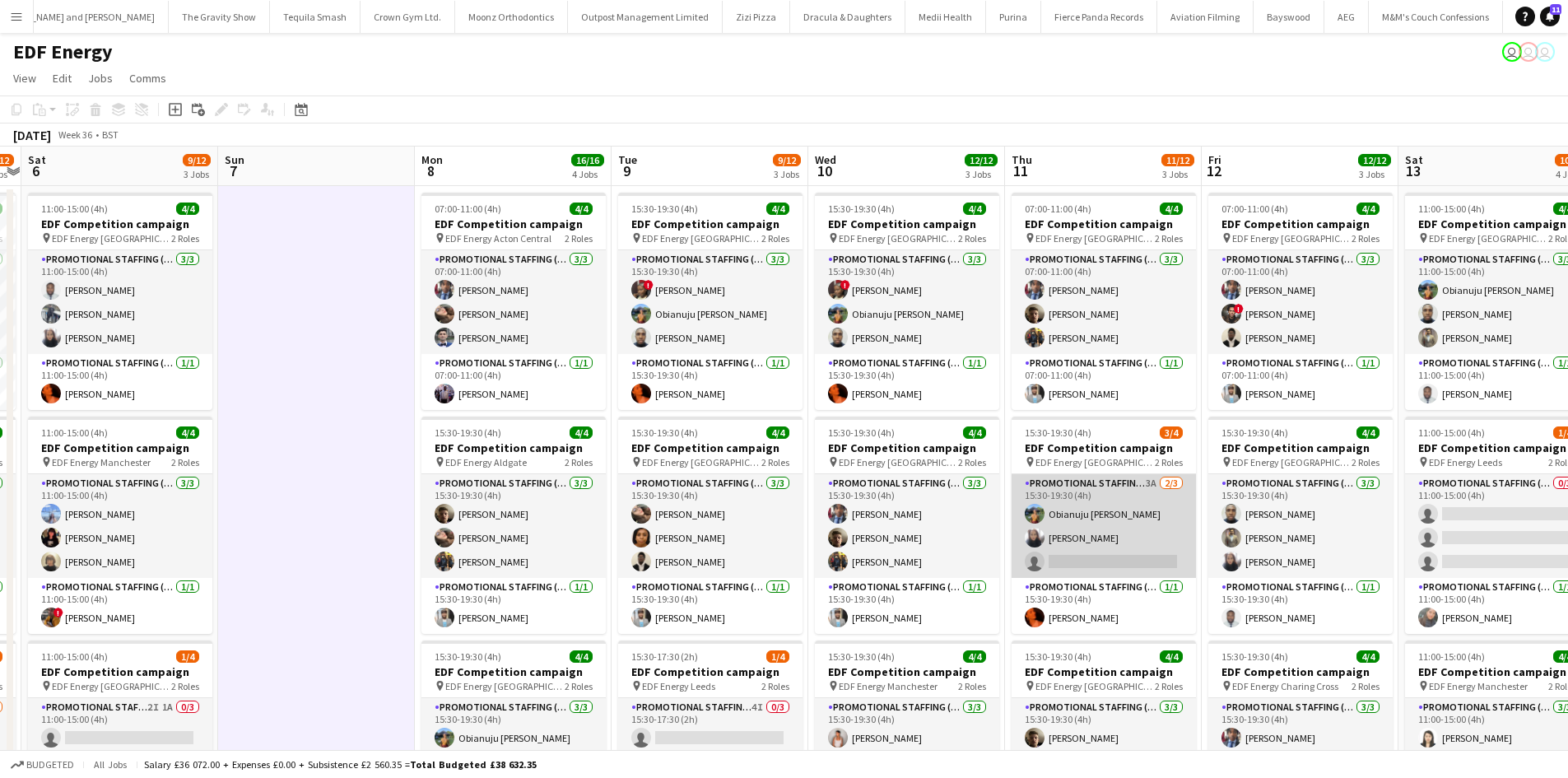
drag, startPoint x: 1154, startPoint y: 481, endPoint x: 1136, endPoint y: 475, distance: 19.0
click at [1154, 481] on app-card-role "Promotional Staffing (Flyering Staff) 3A 2/3 15:30-19:30 (4h) Obianuju Rosemary…" at bounding box center [1103, 526] width 184 height 103
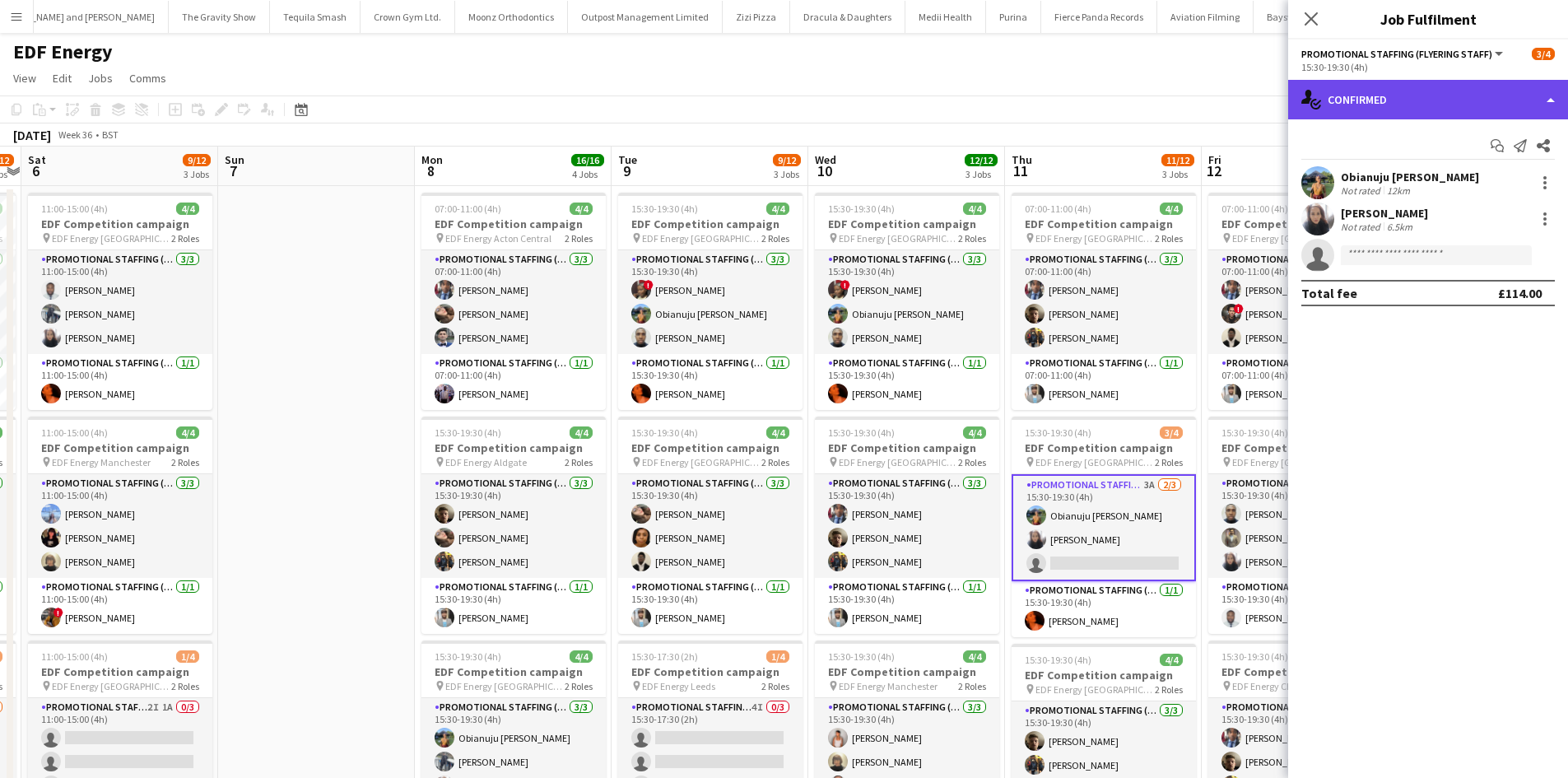
click at [1446, 94] on div "single-neutral-actions-check-2 Confirmed" at bounding box center [1428, 100] width 280 height 40
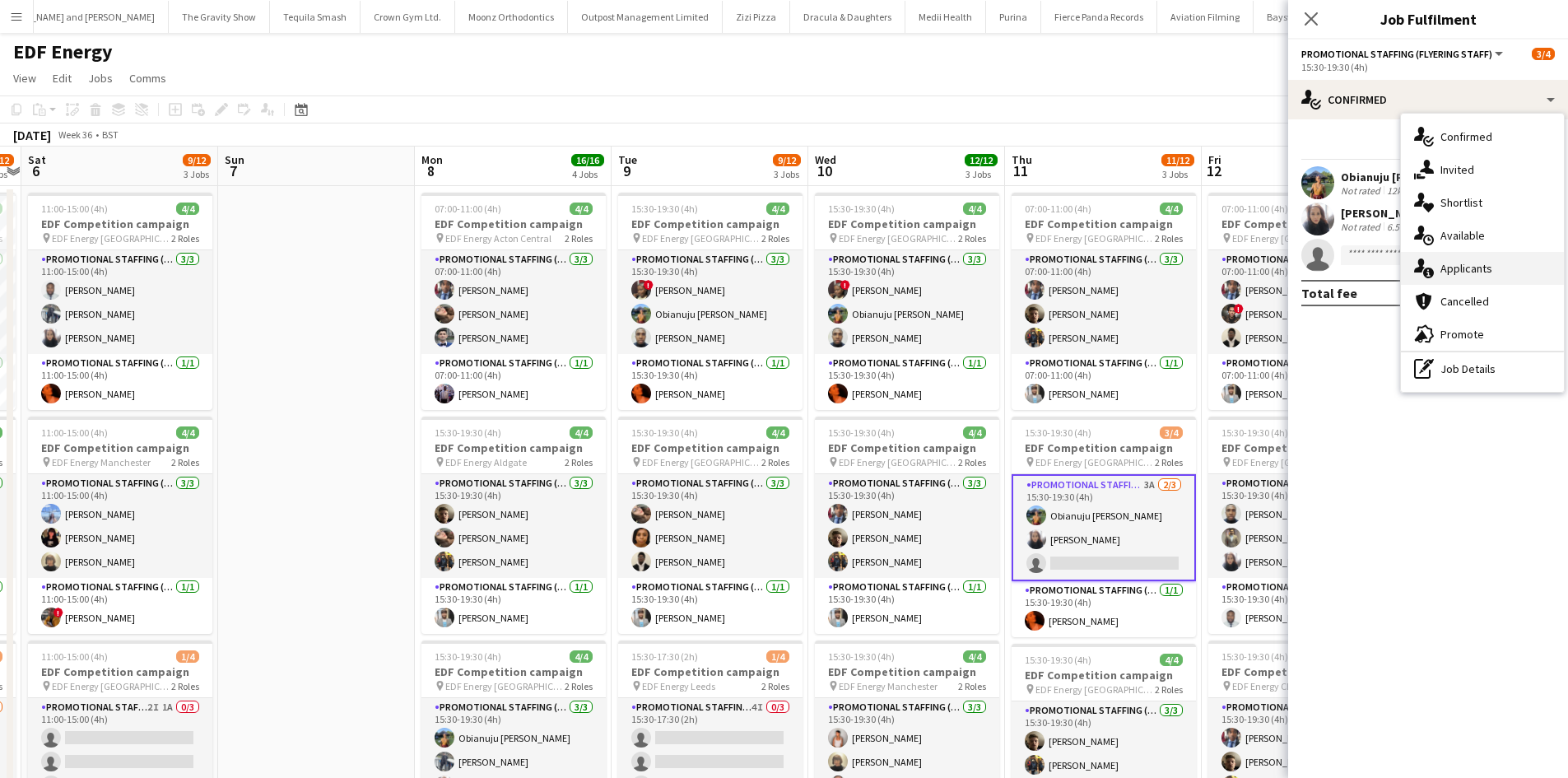
click at [1493, 282] on div "single-neutral-actions-information Applicants" at bounding box center [1483, 268] width 163 height 33
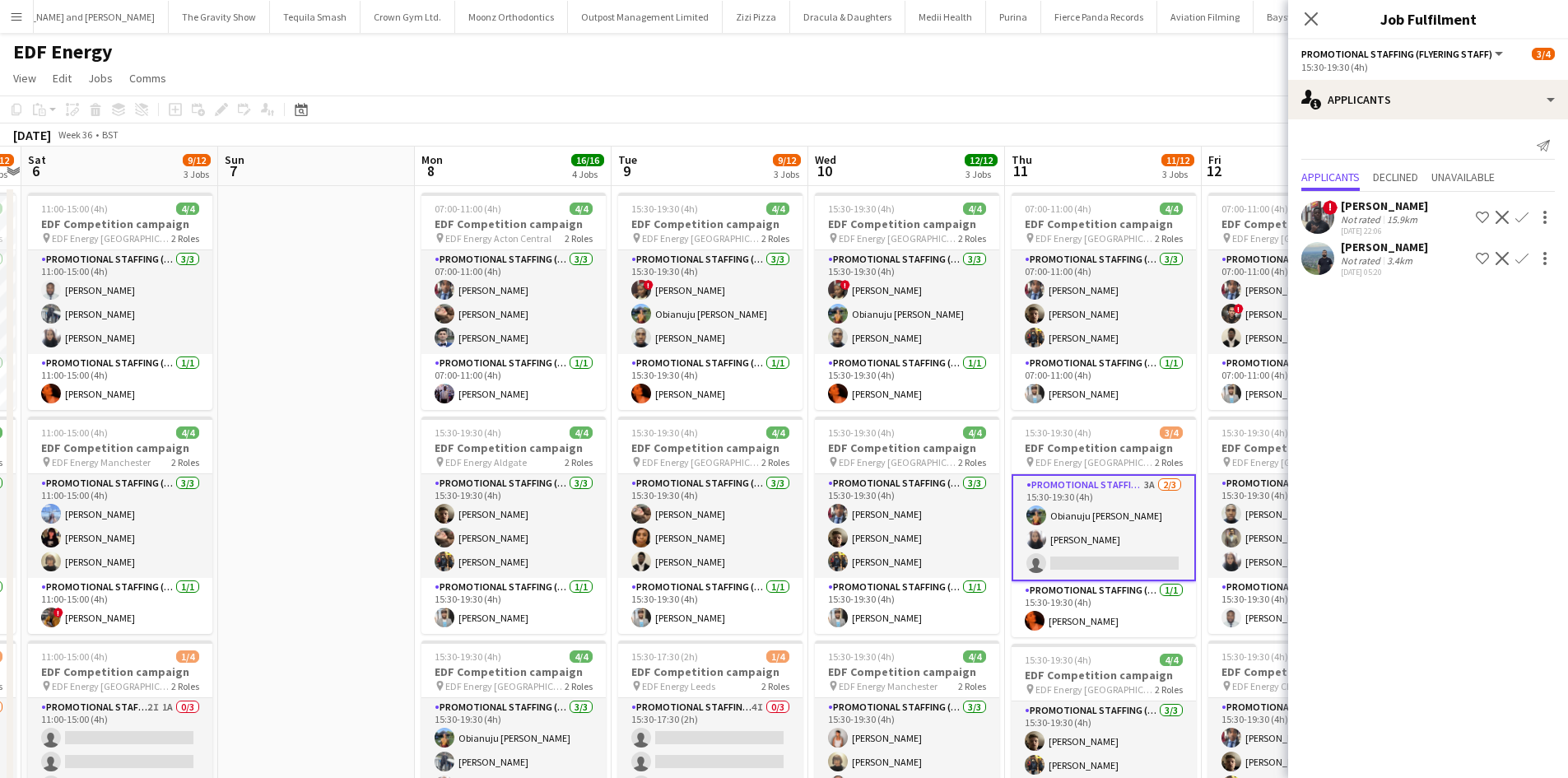
drag, startPoint x: 944, startPoint y: 99, endPoint x: 649, endPoint y: 122, distance: 295.9
click at [651, 121] on app-toolbar "Copy Paste Paste Ctrl+V Paste with crew Ctrl+Shift+V Paste linked Job Delete Gr…" at bounding box center [784, 109] width 1568 height 28
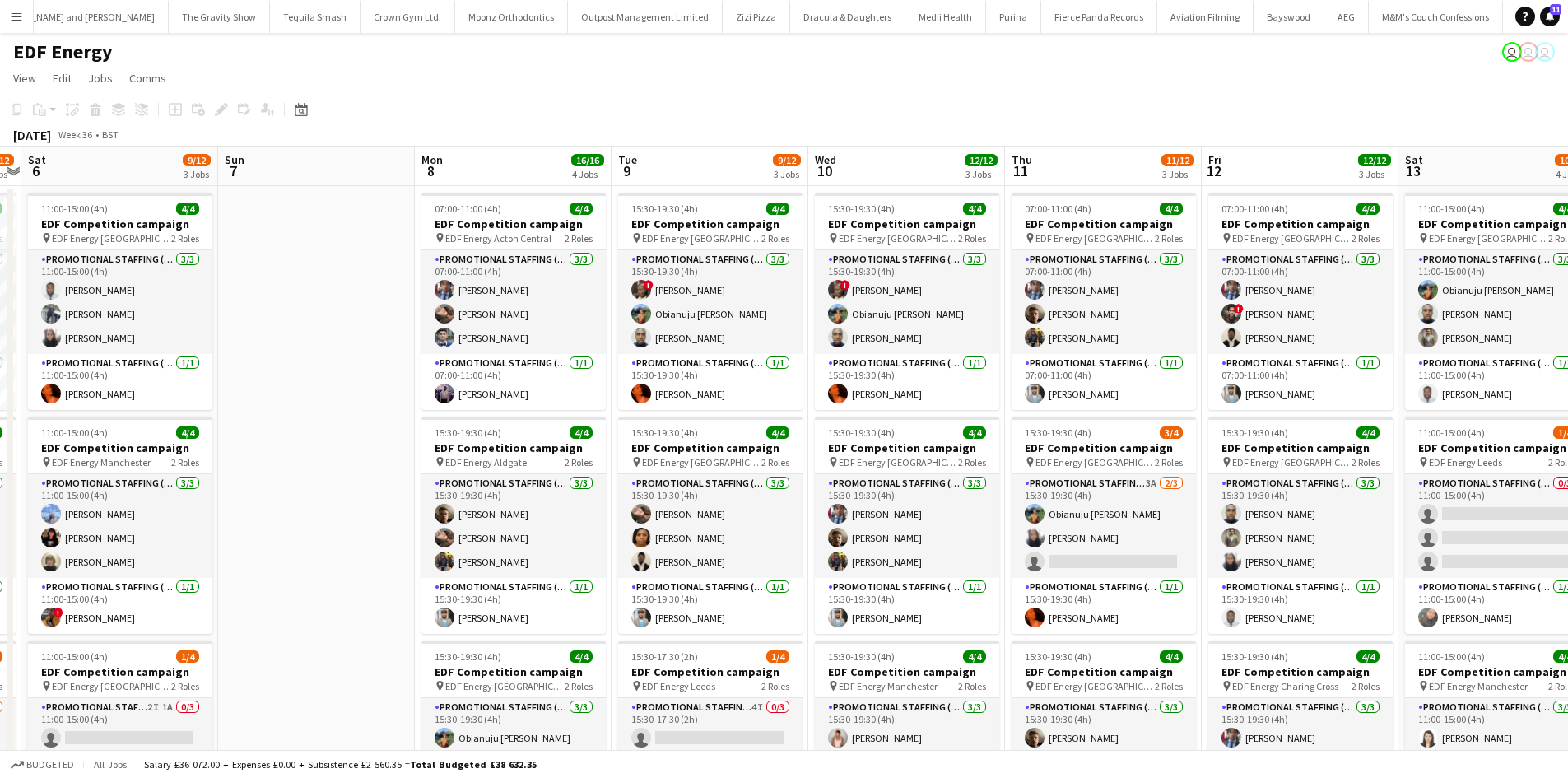
click at [372, 390] on app-date-cell at bounding box center [316, 682] width 197 height 993
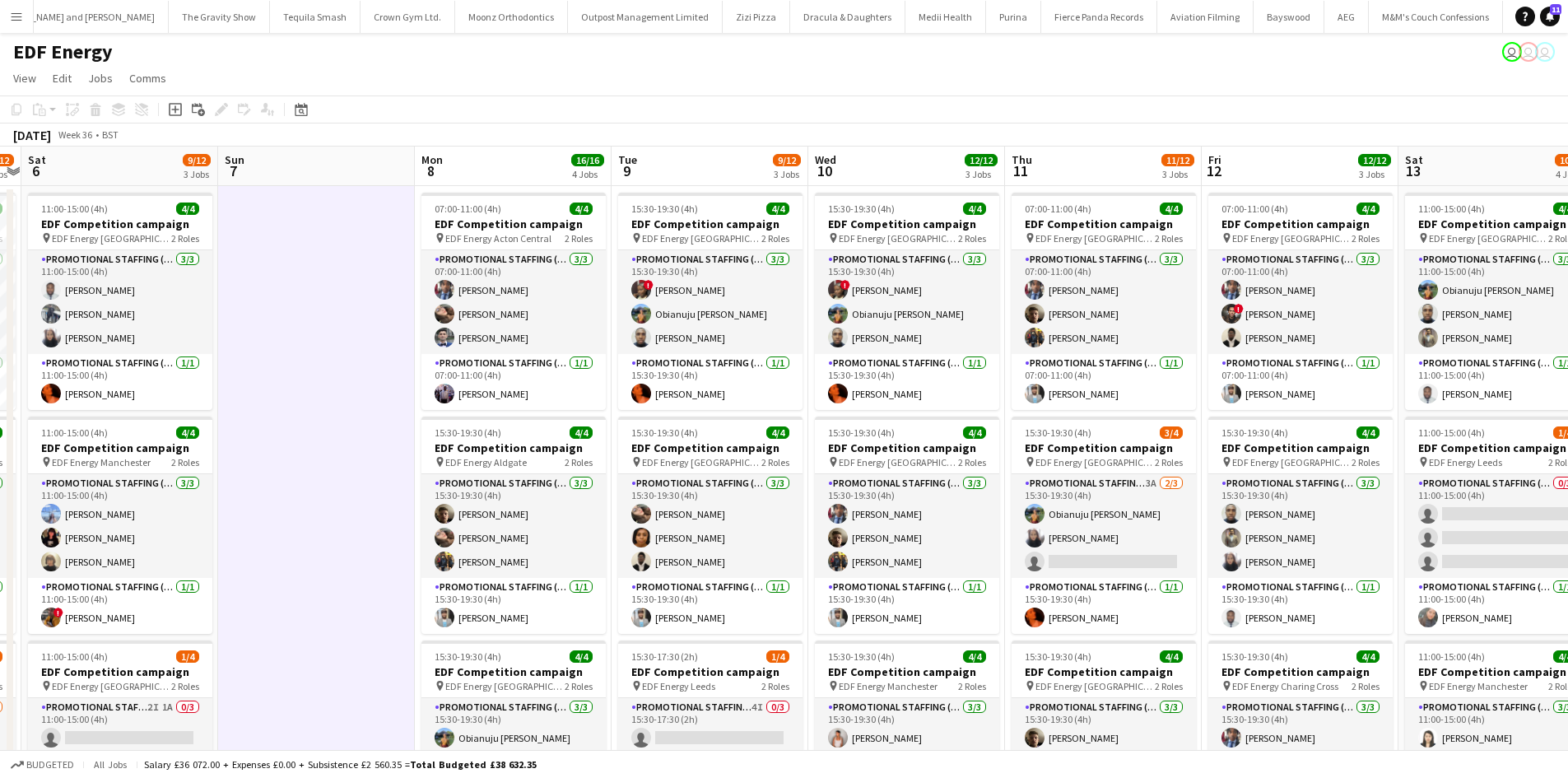
drag, startPoint x: 838, startPoint y: 134, endPoint x: 490, endPoint y: 156, distance: 348.7
click at [505, 145] on div "September 2025 Week 36 • BST" at bounding box center [784, 134] width 1568 height 23
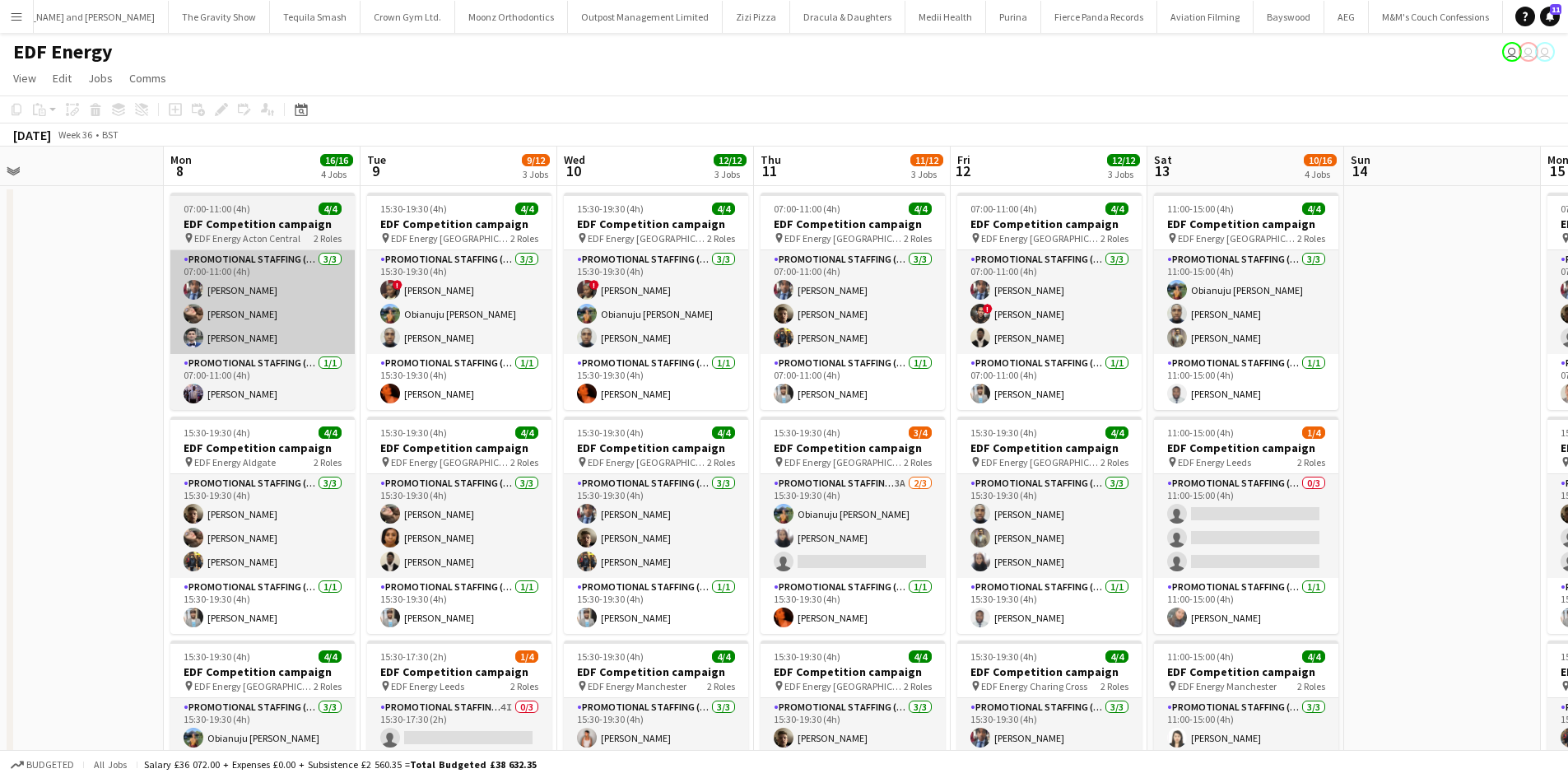
drag, startPoint x: 317, startPoint y: 306, endPoint x: 189, endPoint y: 300, distance: 128.1
click at [105, 306] on app-calendar-viewport "Wed 3 12/12 3 Jobs Thu 4 11/12 3 Jobs Fri 5 11/12 3 Jobs Sat 6 9/12 3 Jobs Sun …" at bounding box center [784, 663] width 1568 height 1033
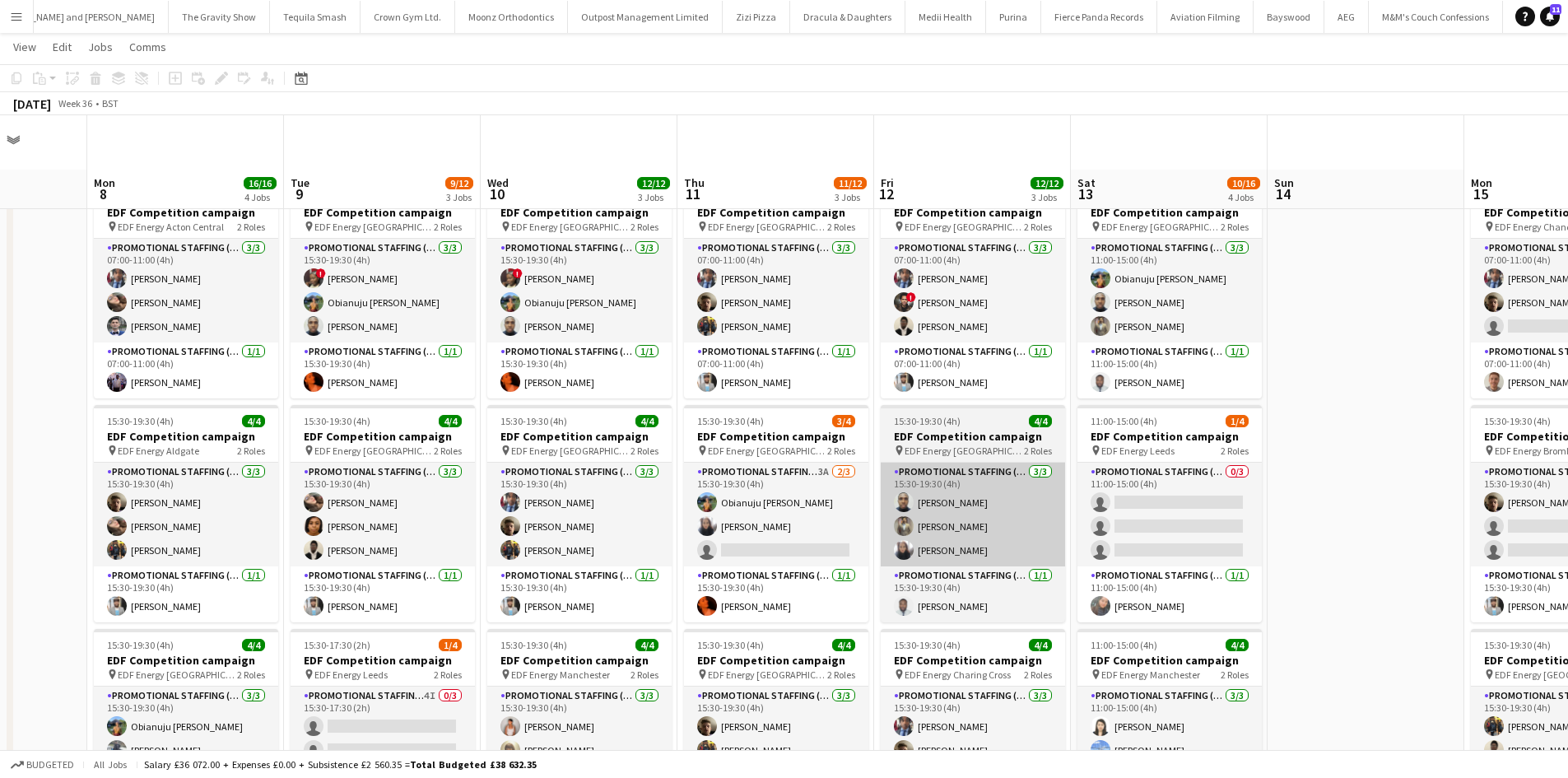
scroll to position [0, 0]
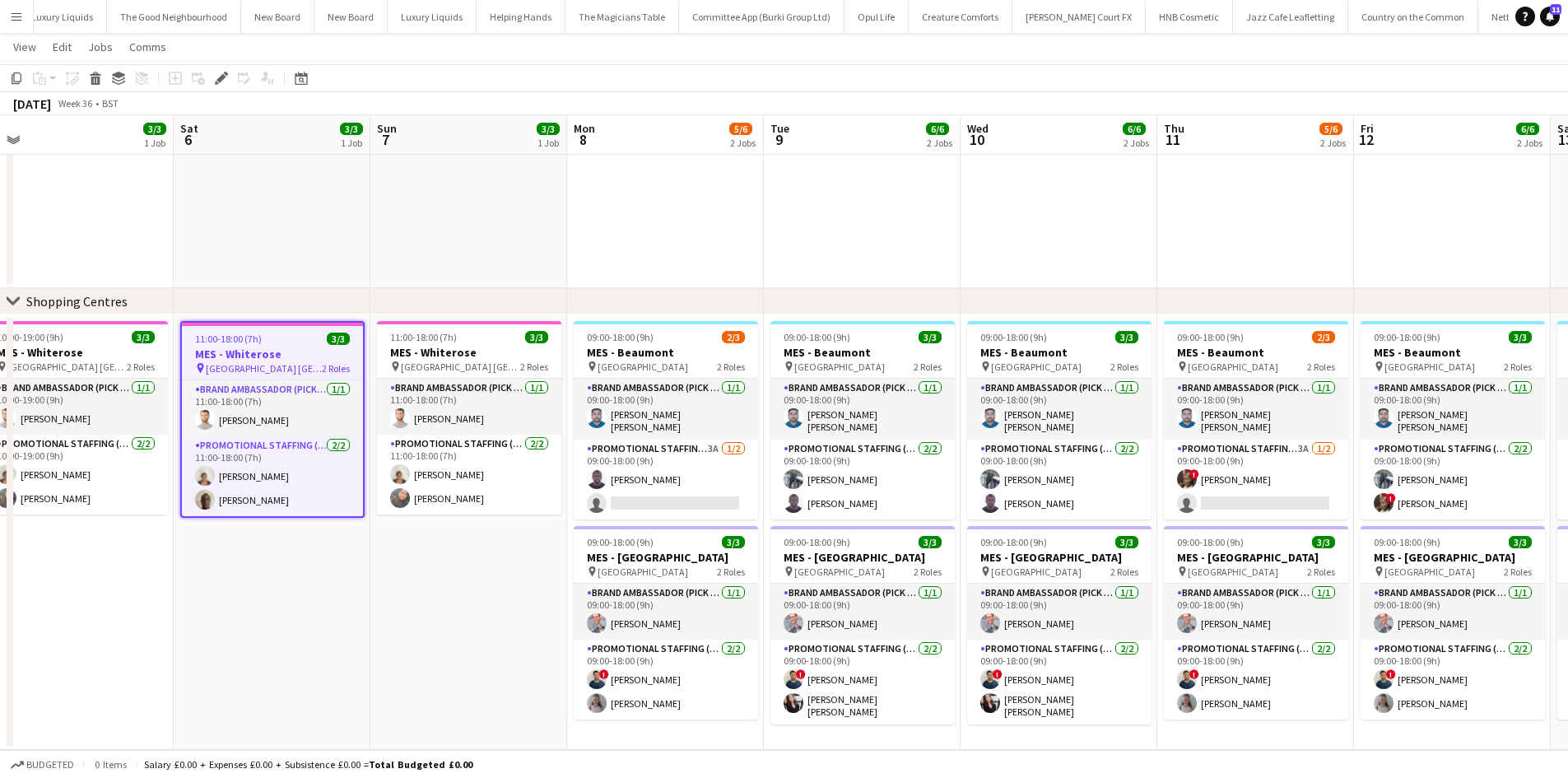
scroll to position [0, 617]
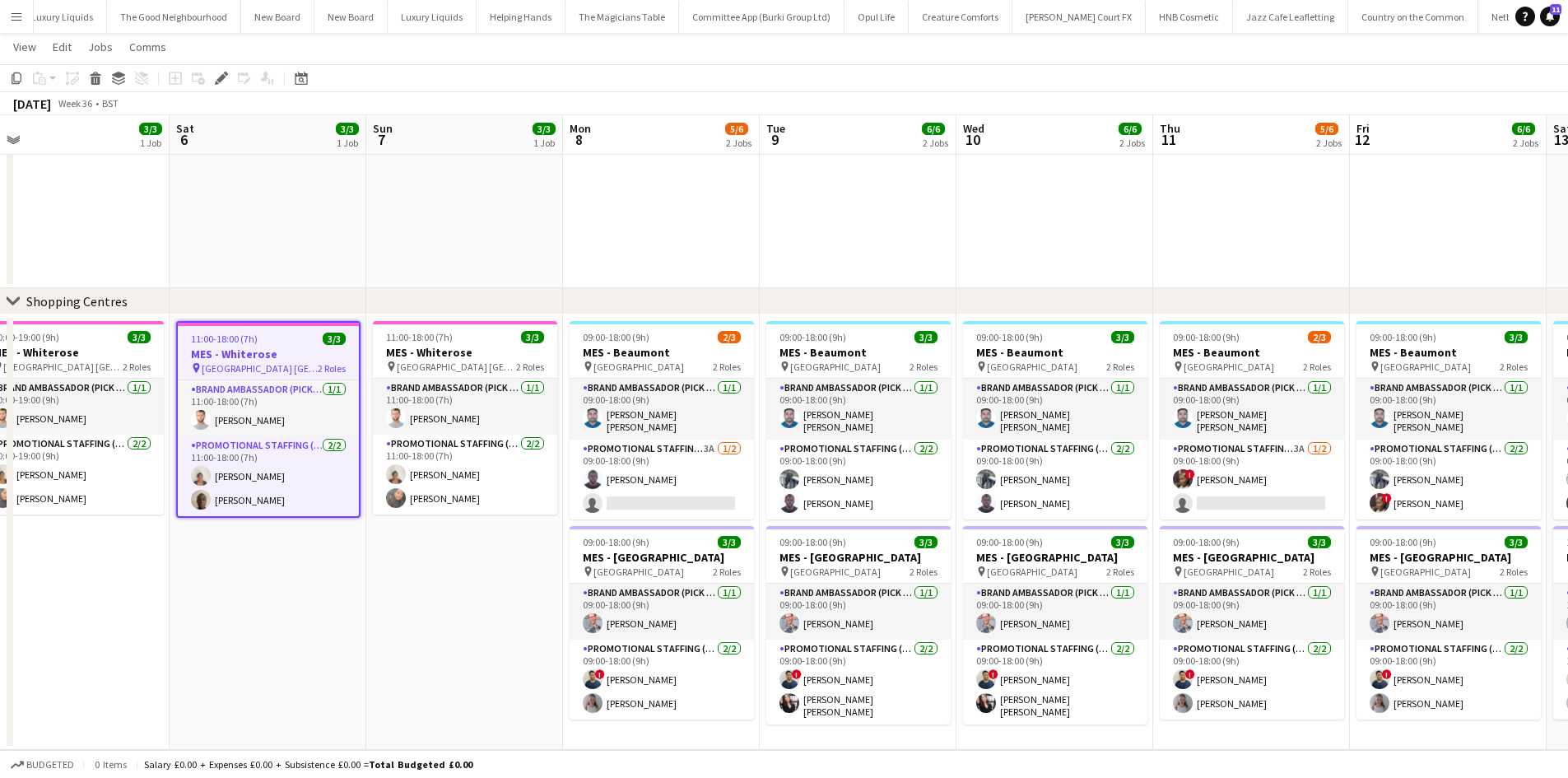
drag, startPoint x: 904, startPoint y: 605, endPoint x: 460, endPoint y: 587, distance: 444.4
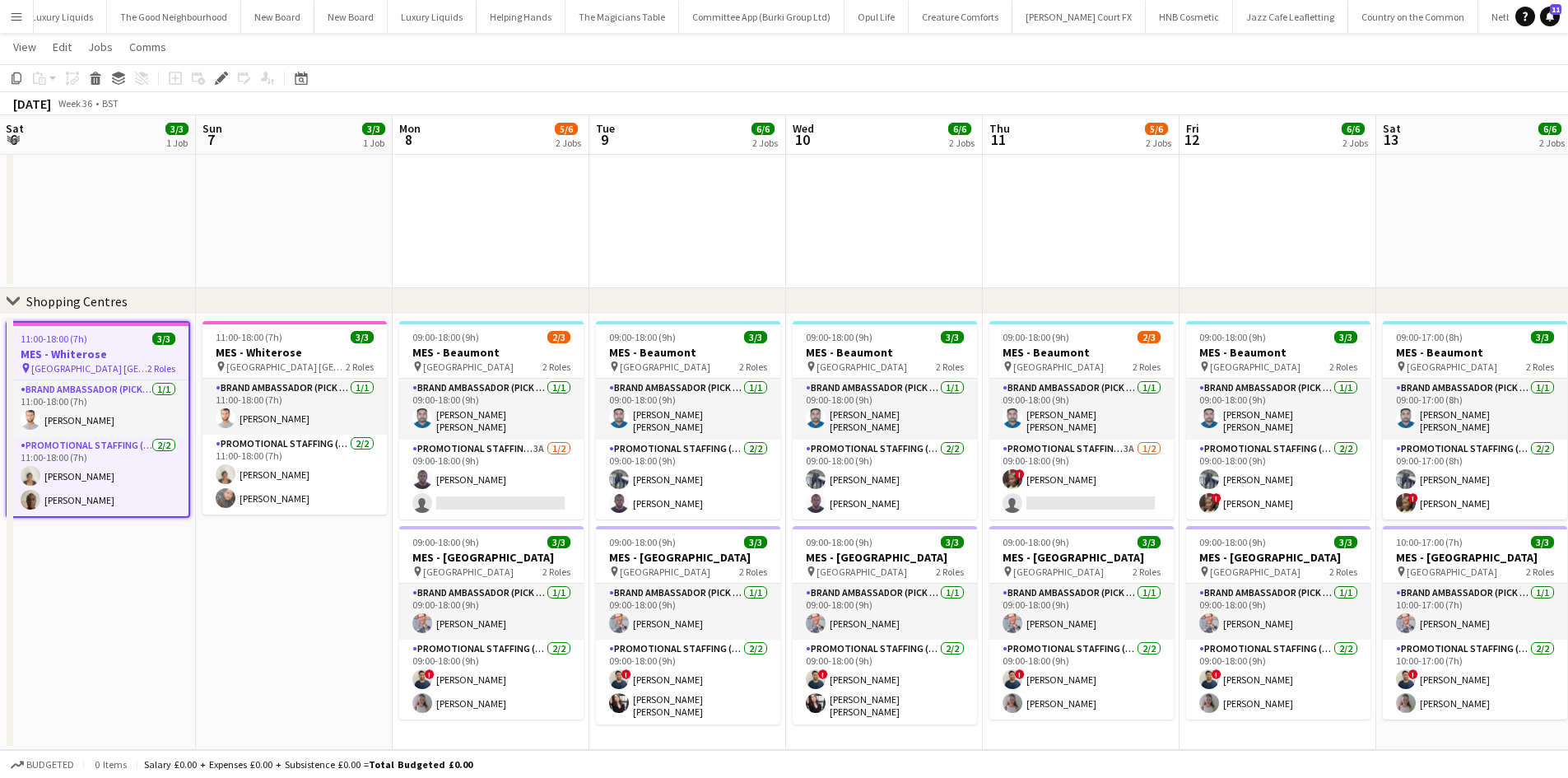
scroll to position [0, 790]
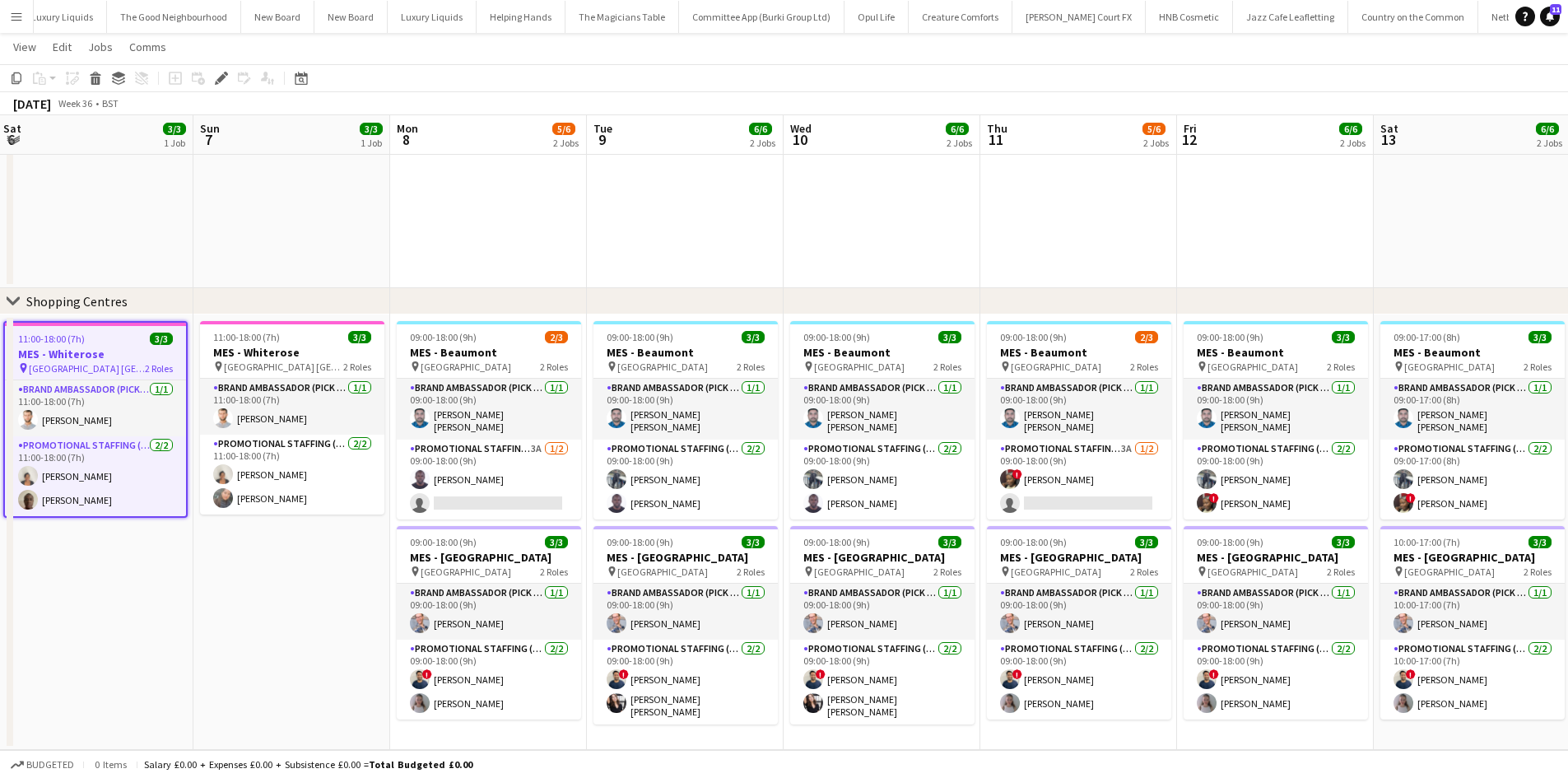
drag, startPoint x: 1034, startPoint y: 541, endPoint x: 864, endPoint y: 547, distance: 170.1
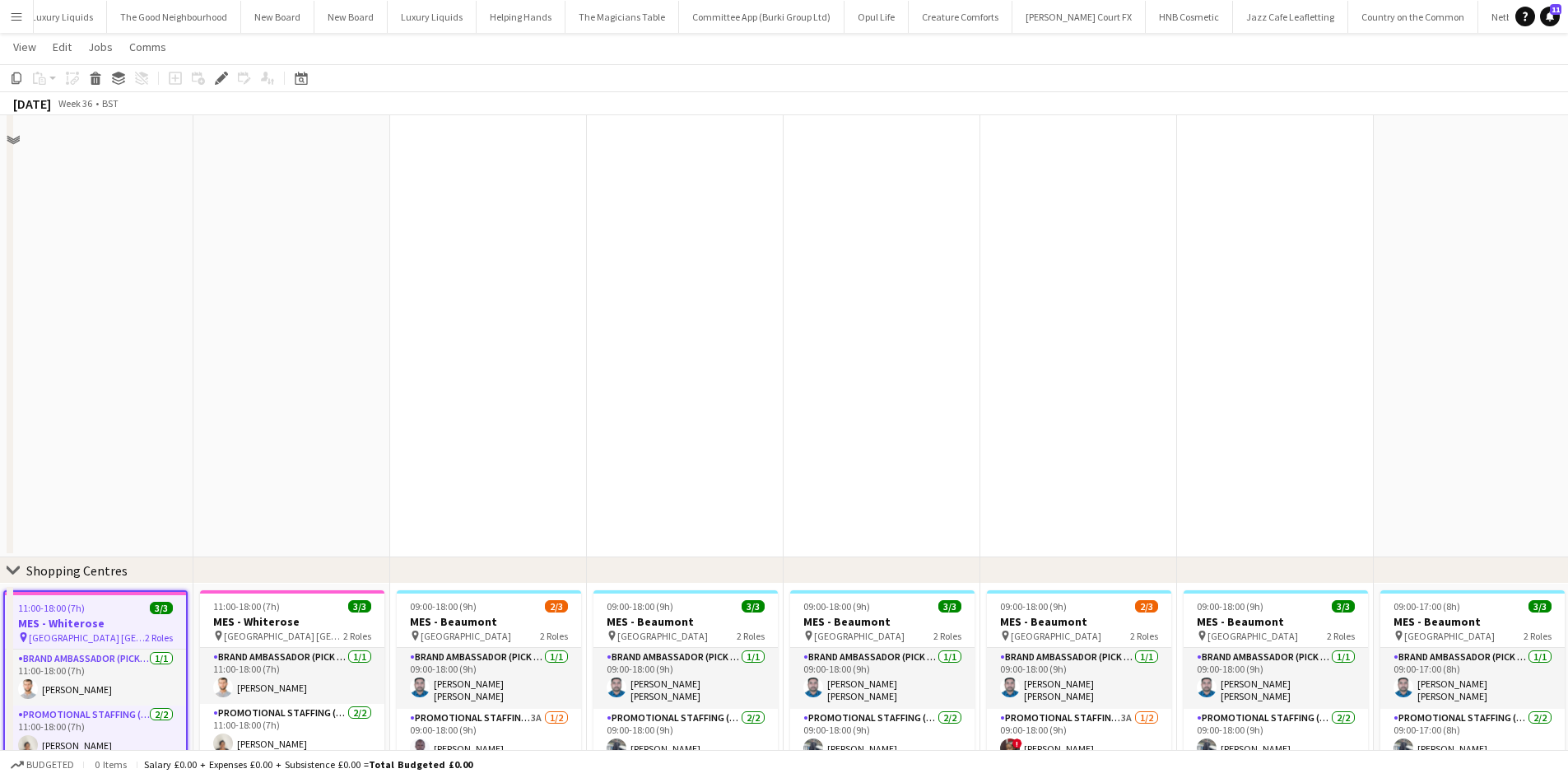
scroll to position [540, 0]
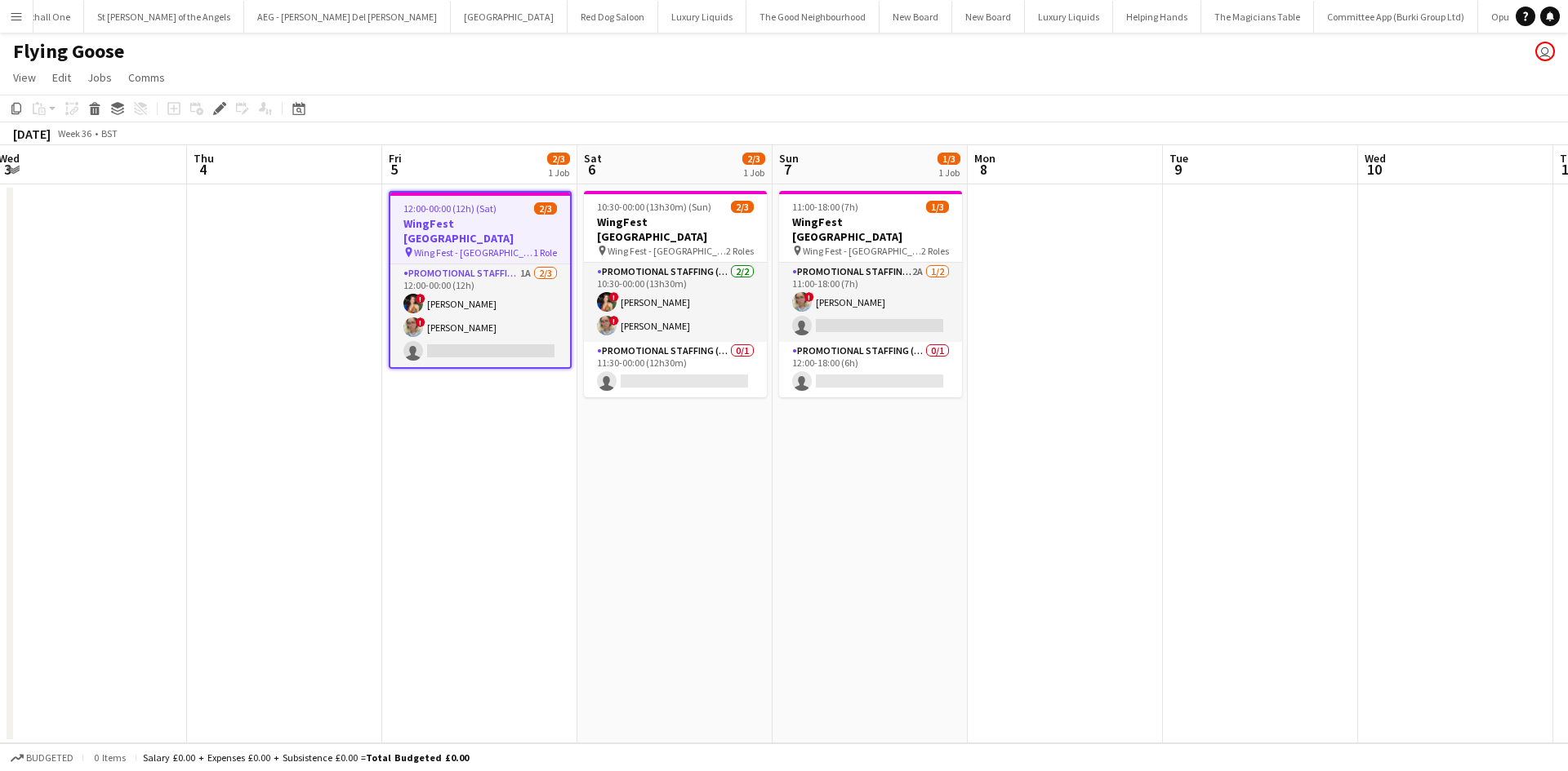
scroll to position [0, 544]
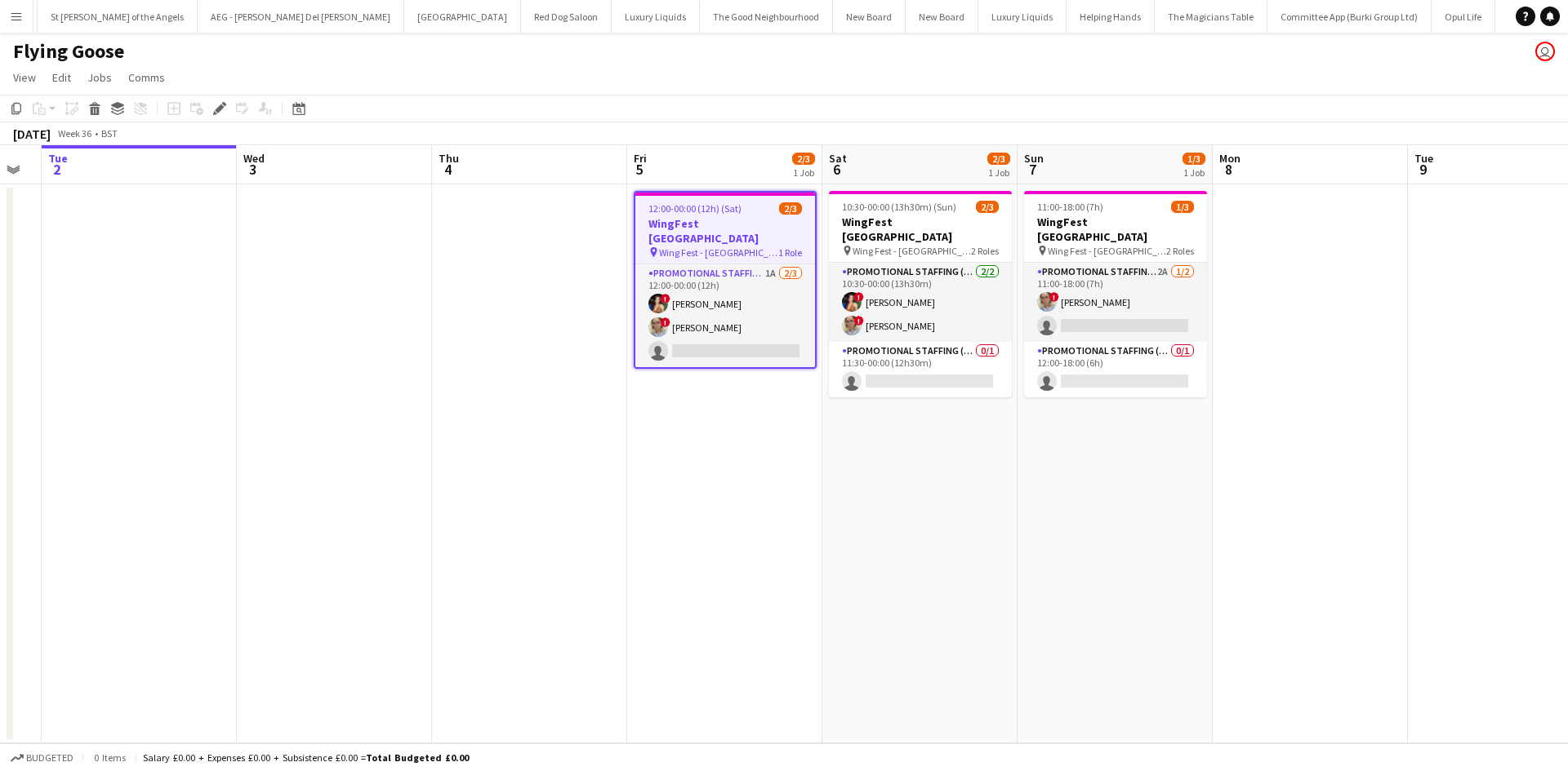
drag, startPoint x: 1266, startPoint y: 549, endPoint x: 813, endPoint y: 554, distance: 453.0
click at [813, 554] on app-calendar-viewport "Sat 30 3/3 1 Job Sun 31 3/3 1 Job Mon 1 Tue 2 Wed 3 Thu 4 Fri 5 2/3 1 Job Sat 6…" at bounding box center [784, 445] width 1568 height 598
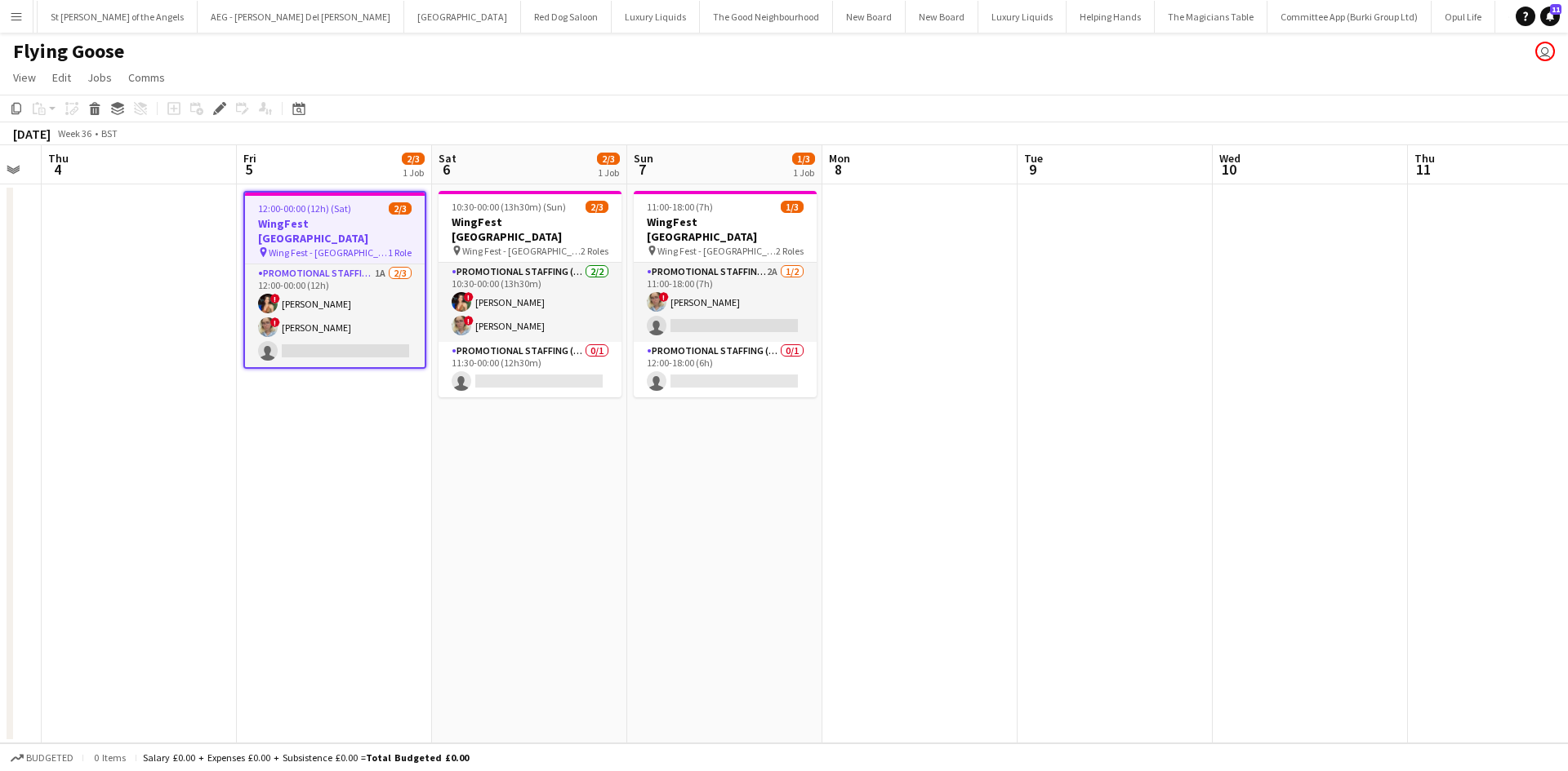
scroll to position [0, 625]
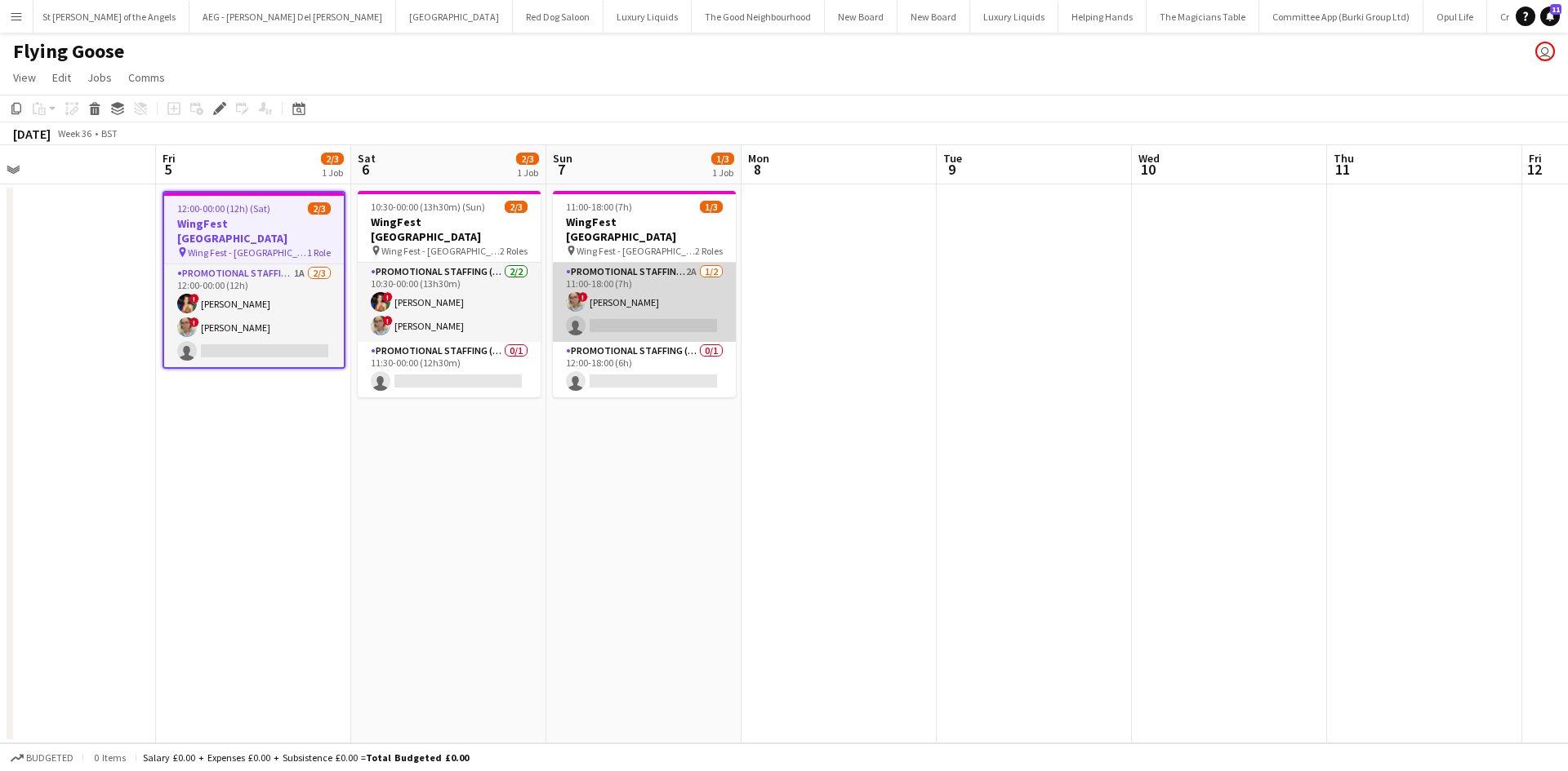
click at [697, 262] on app-card-role "Promotional Staffing (Brand Ambassadors) 2A [DATE] 11:00-18:00 (7h) ! [PERSON_N…" at bounding box center [644, 302] width 183 height 79
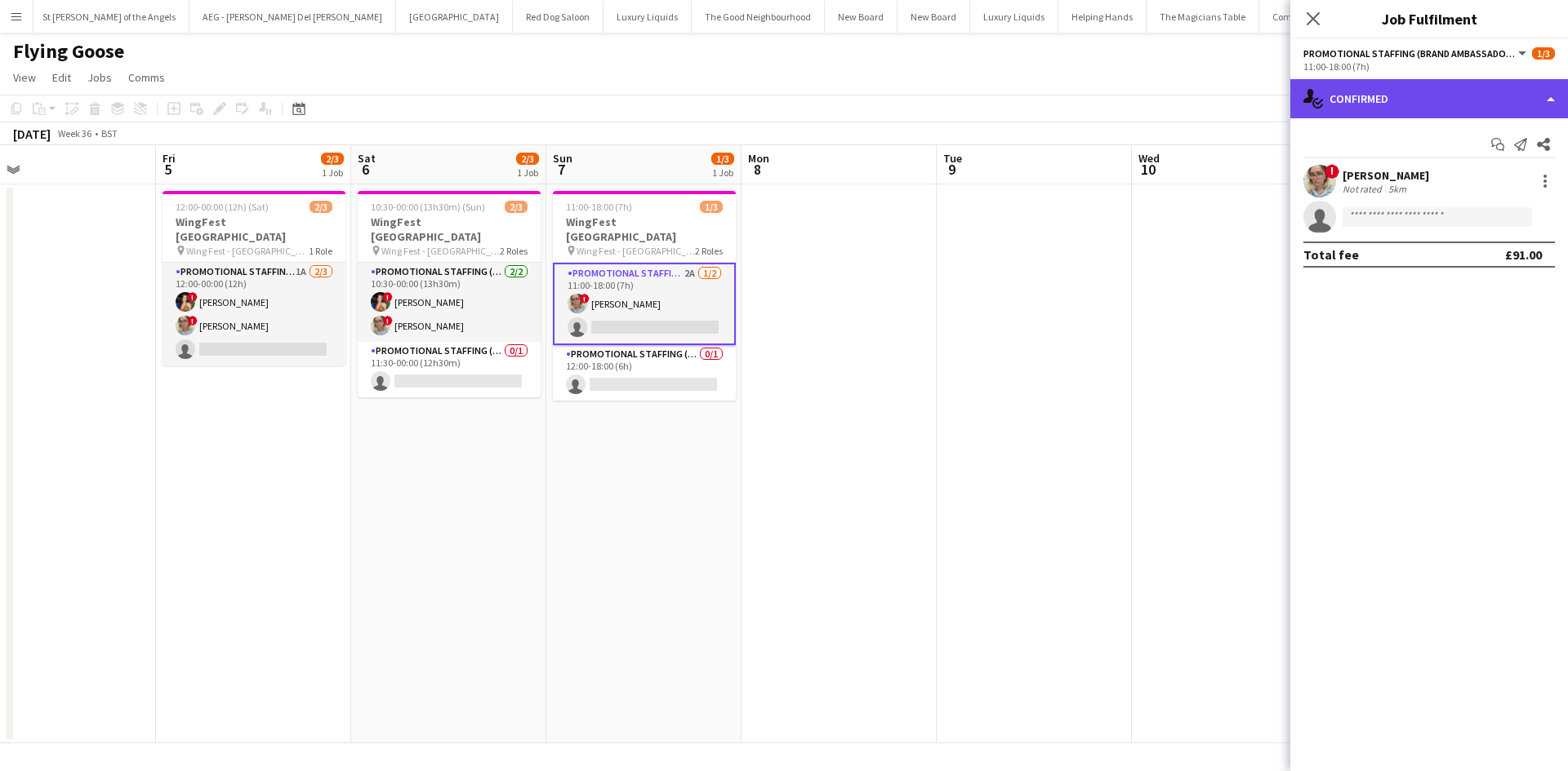
click at [1485, 101] on div "single-neutral-actions-check-2 Confirmed" at bounding box center [1429, 99] width 278 height 40
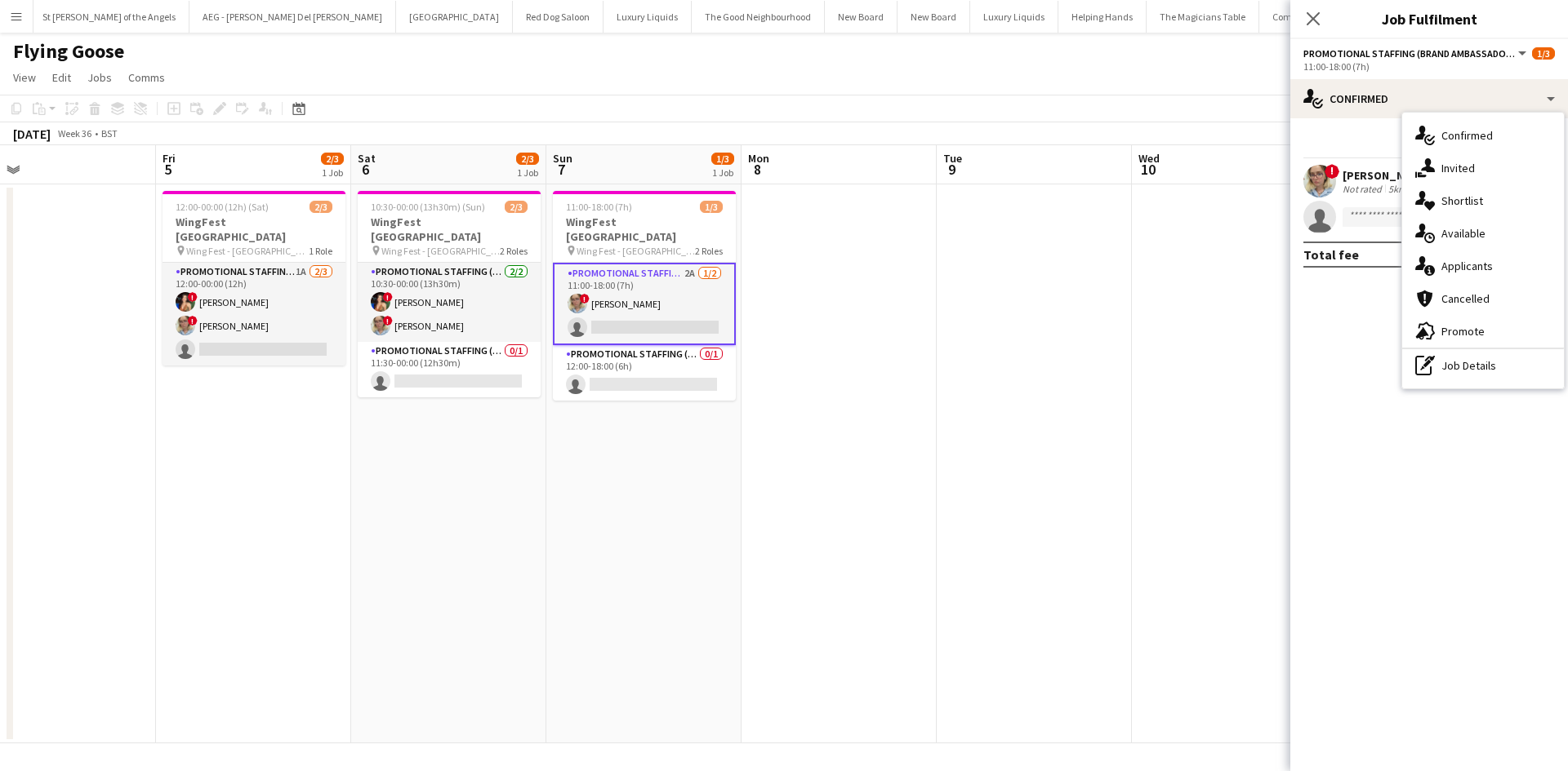
click at [1508, 262] on div "single-neutral-actions-information Applicants" at bounding box center [1483, 266] width 162 height 32
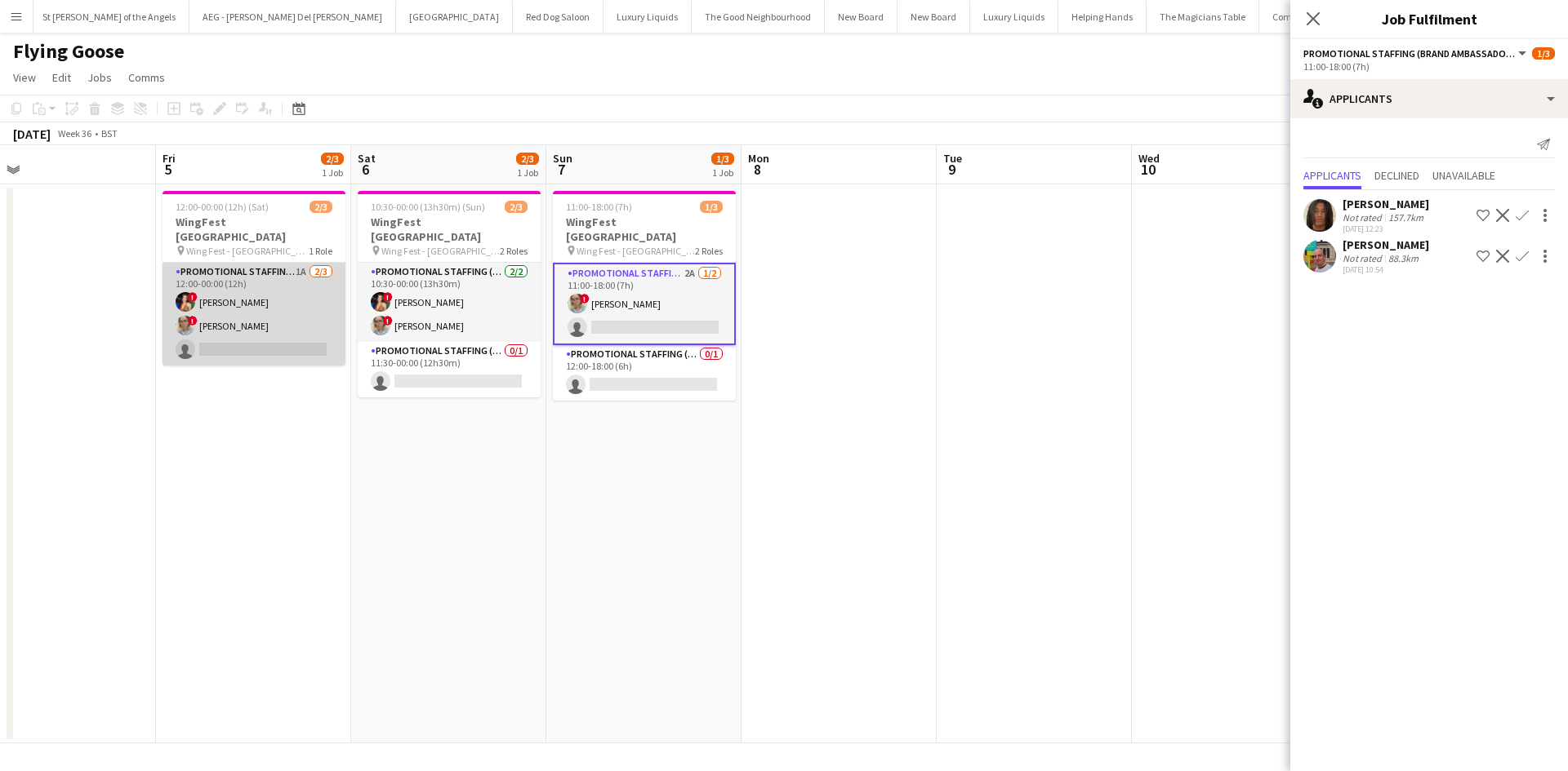
click at [298, 262] on app-card-role "Promotional Staffing (Brand Ambassadors) 1A [DATE] 12:00-00:00 (12h) ! [PERSON_…" at bounding box center [254, 314] width 183 height 102
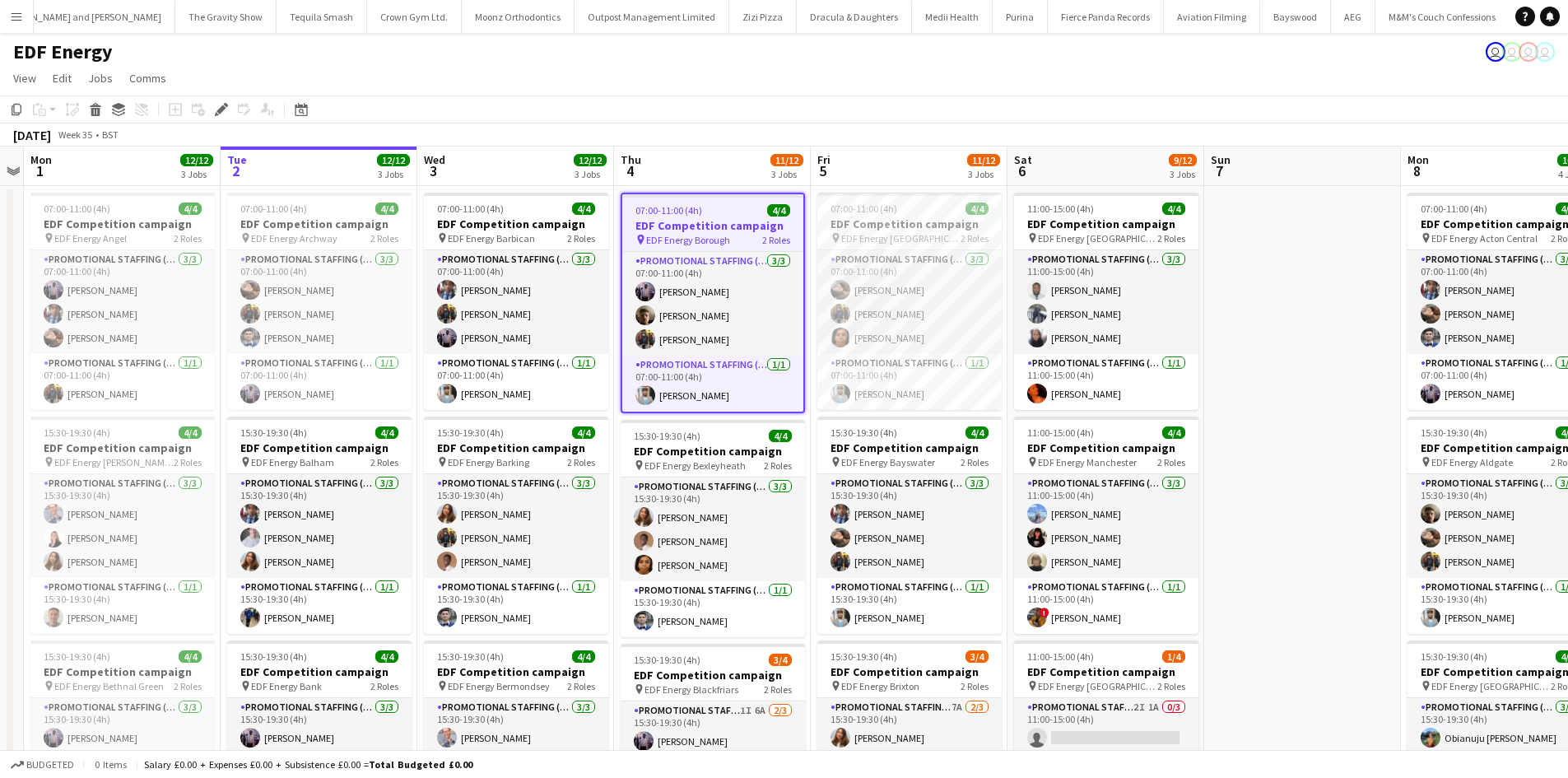
scroll to position [0, 9431]
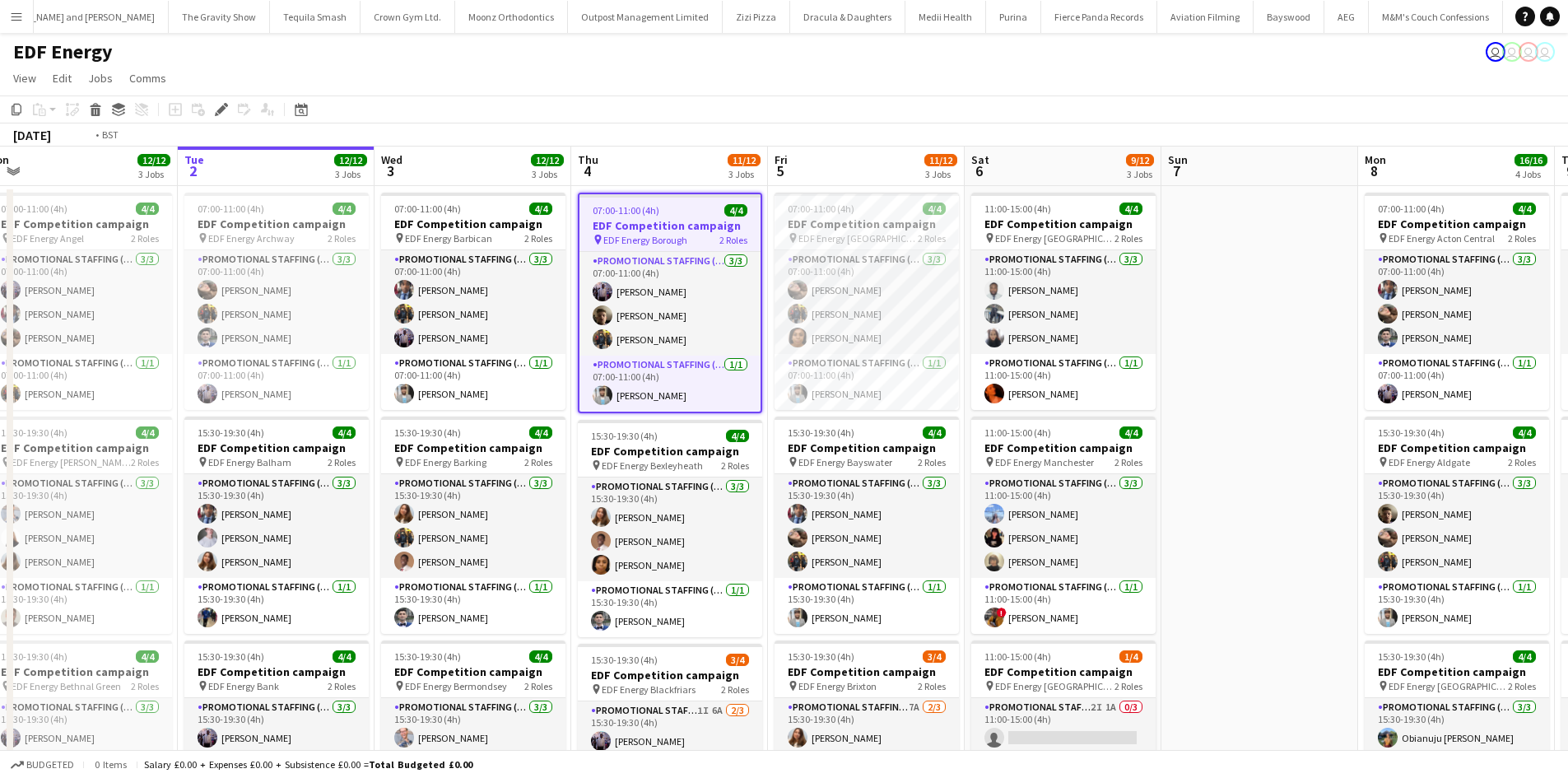
drag, startPoint x: 1260, startPoint y: 413, endPoint x: 1187, endPoint y: 417, distance: 73.1
click at [1189, 417] on app-calendar-viewport "Fri 29 Sat 30 Sun 31 Mon 1 12/12 3 Jobs Tue 2 12/12 3 Jobs Wed 3 12/12 3 Jobs T…" at bounding box center [784, 663] width 1568 height 1033
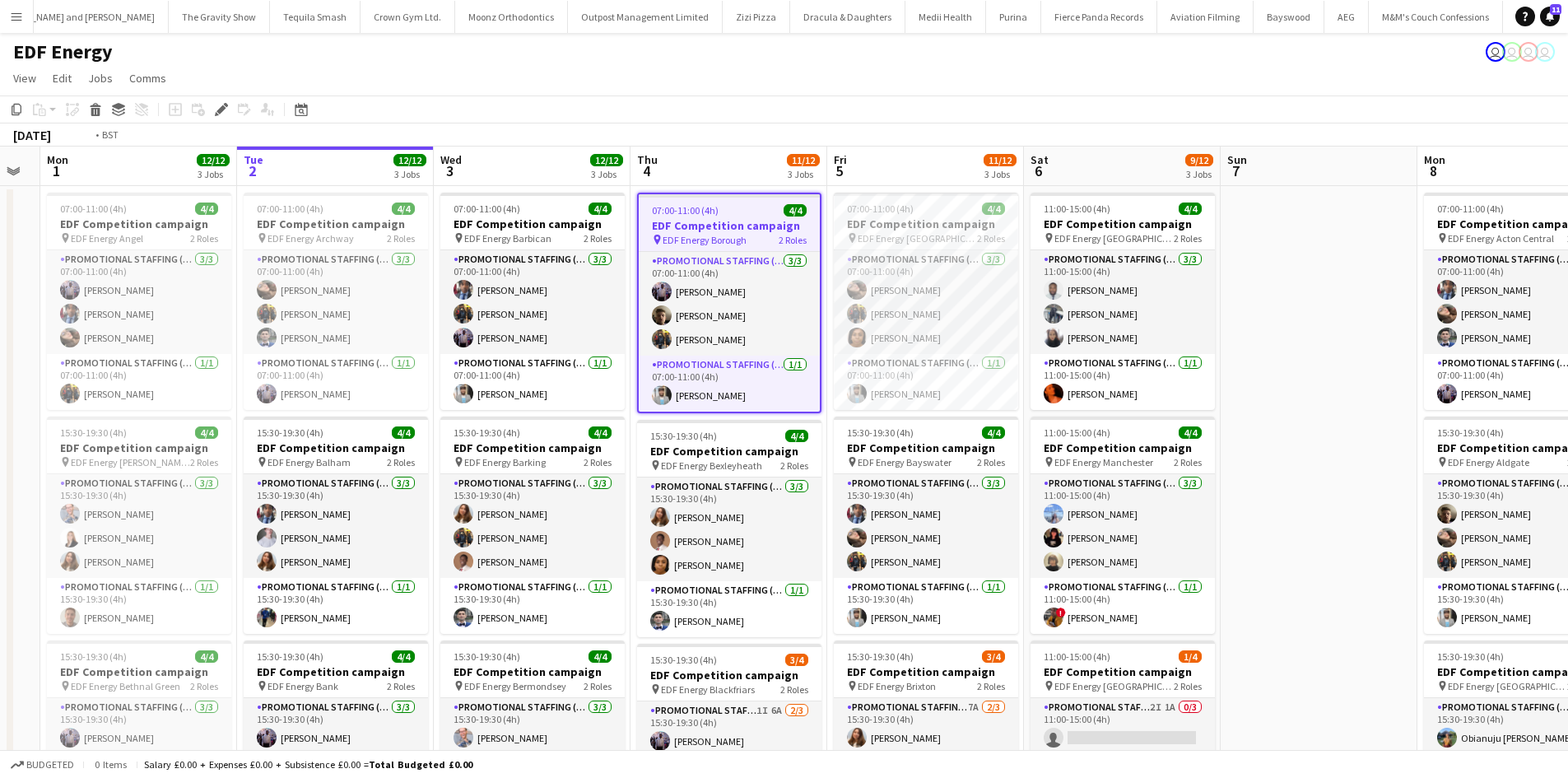
scroll to position [0, 447]
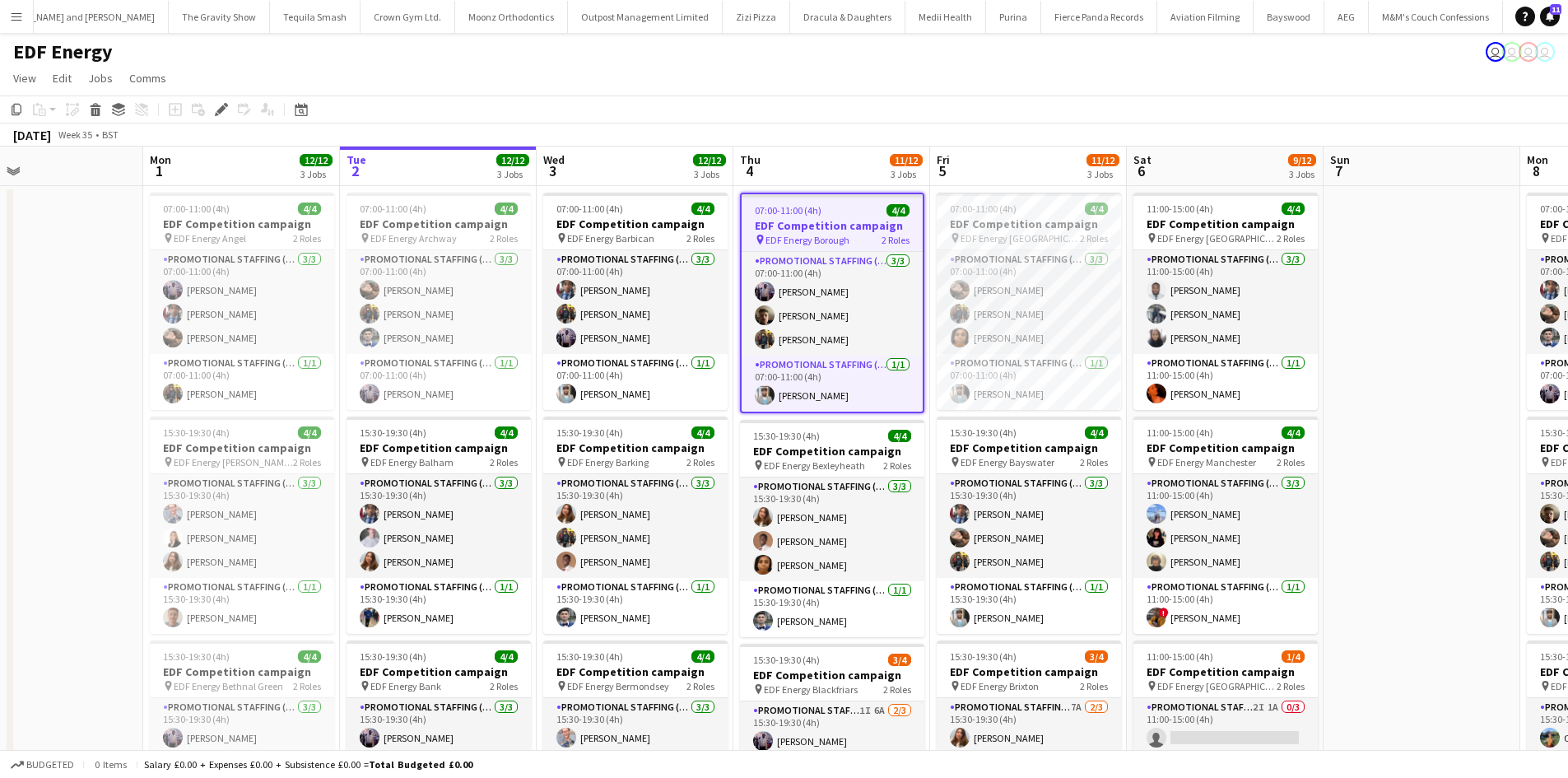
drag, startPoint x: 499, startPoint y: 470, endPoint x: 690, endPoint y: 455, distance: 191.6
click at [690, 455] on app-calendar-viewport "Fri 29 Sat 30 Sun 31 Mon 1 12/12 3 Jobs Tue 2 12/12 3 Jobs Wed 3 12/12 3 Jobs T…" at bounding box center [784, 663] width 1568 height 1033
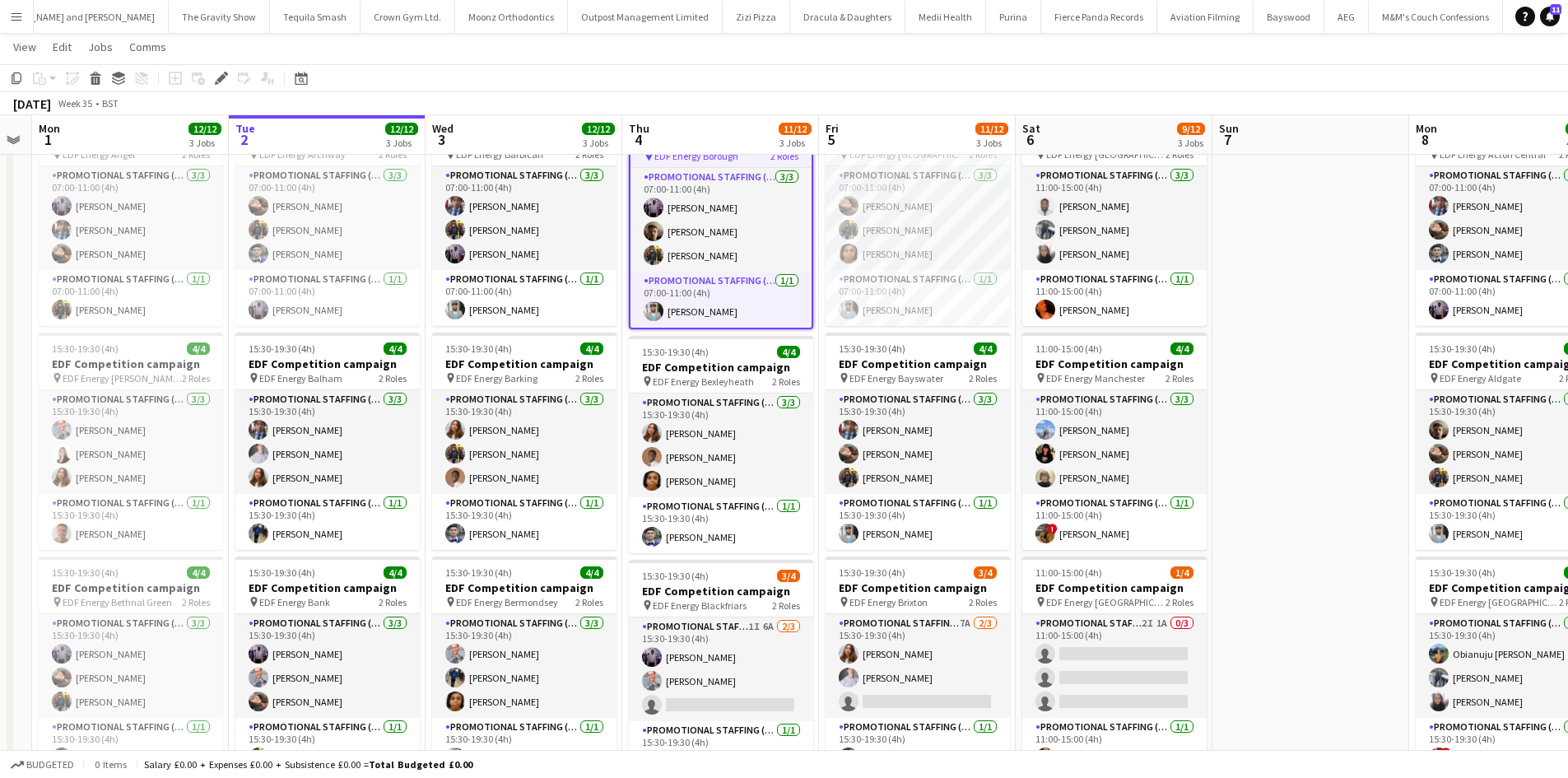
scroll to position [0, 563]
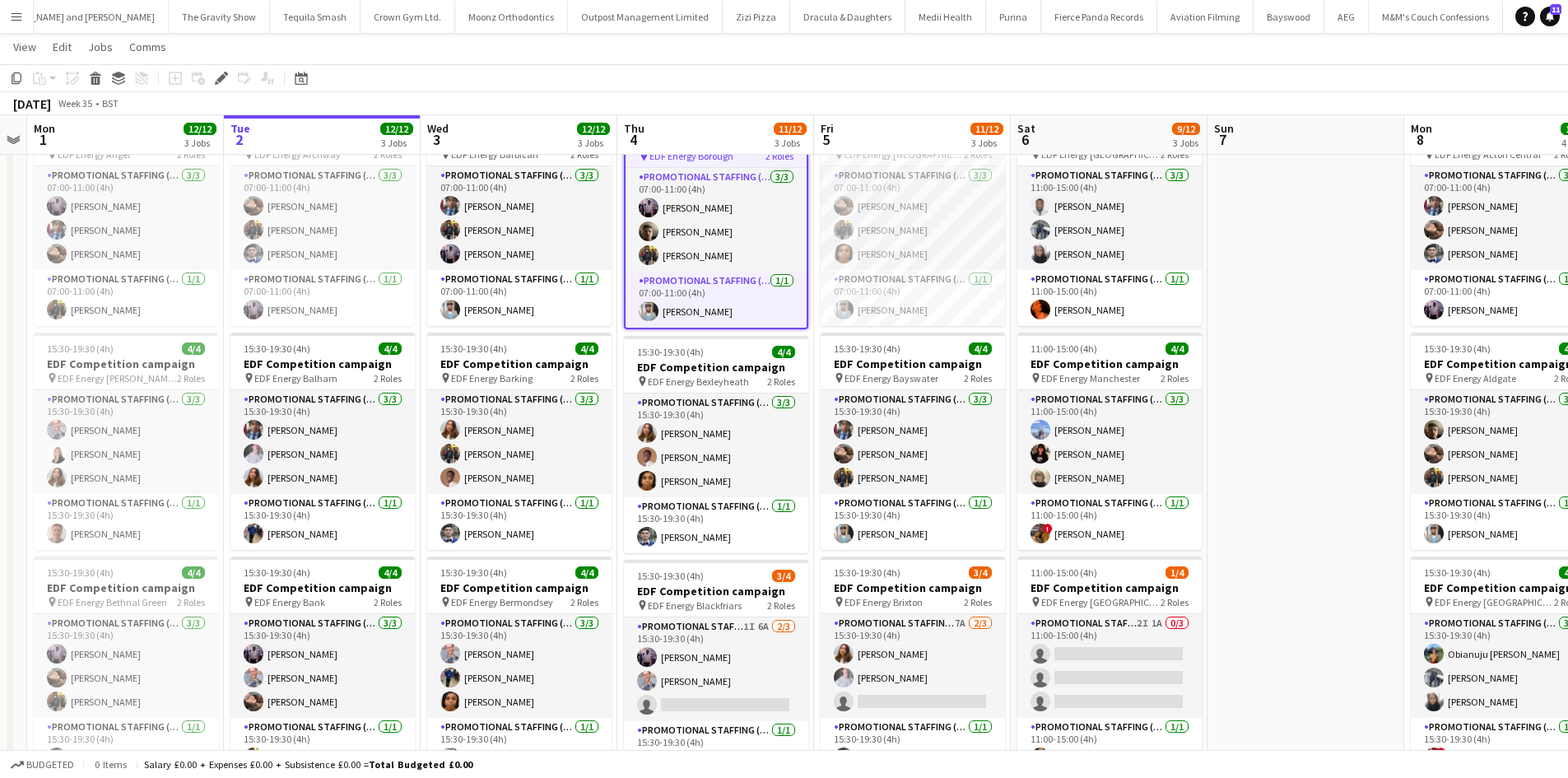
drag, startPoint x: 1412, startPoint y: 395, endPoint x: 1296, endPoint y: 400, distance: 116.1
click at [1296, 400] on app-calendar-viewport "Fri 29 Sat 30 Sun 31 Mon 1 12/12 3 Jobs Tue 2 12/12 3 Jobs Wed 3 12/12 3 Jobs T…" at bounding box center [784, 539] width 1568 height 1114
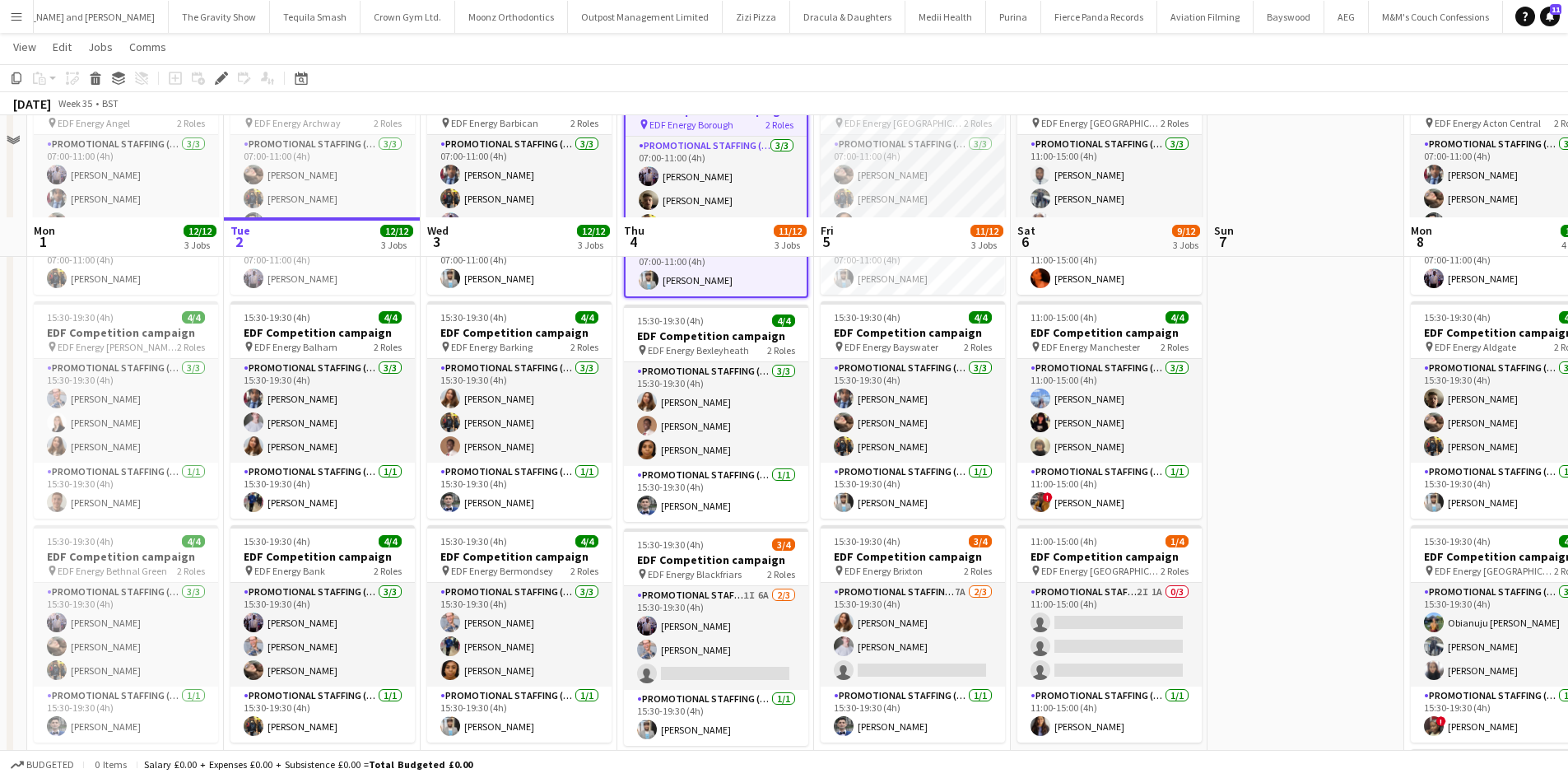
scroll to position [0, 0]
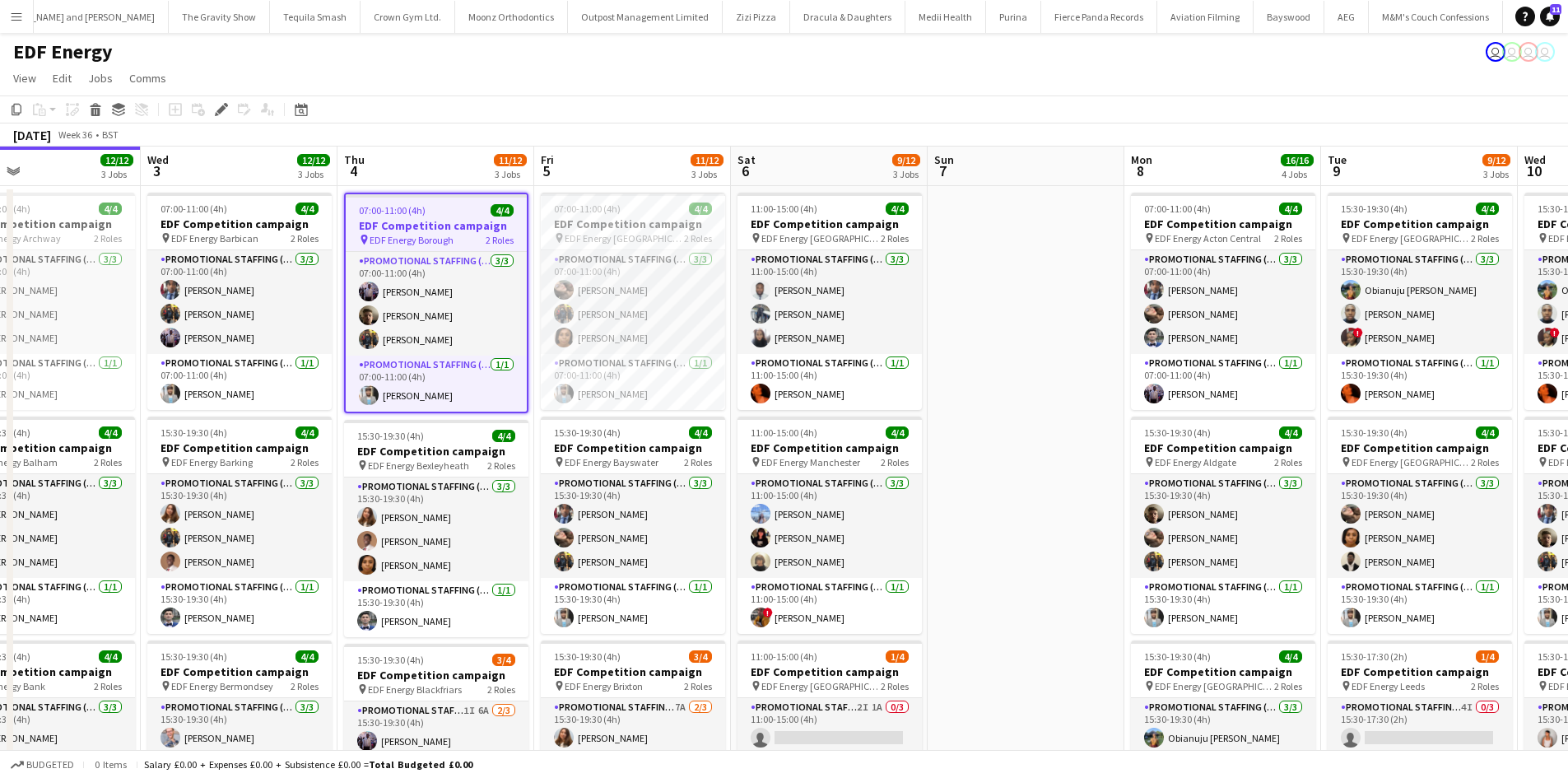
drag, startPoint x: 1350, startPoint y: 547, endPoint x: 1055, endPoint y: 543, distance: 295.0
click at [1063, 544] on app-calendar-viewport "Fri 29 Sat 30 Sun 31 Mon 1 12/12 3 Jobs Tue 2 12/12 3 Jobs Wed 3 12/12 3 Jobs T…" at bounding box center [784, 663] width 1568 height 1033
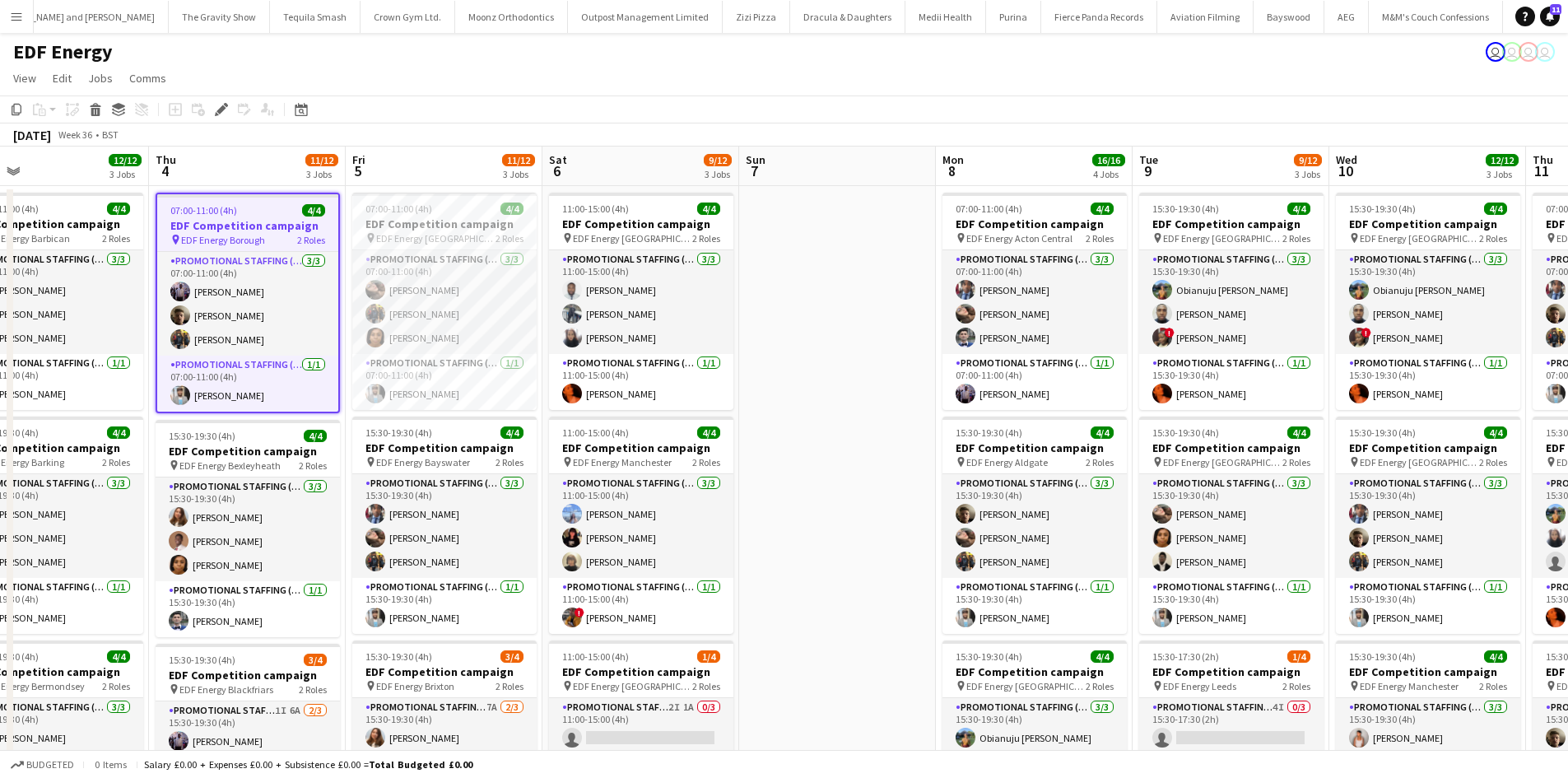
drag, startPoint x: 1008, startPoint y: 411, endPoint x: 831, endPoint y: 383, distance: 179.2
click at [831, 383] on app-calendar-viewport "Sun 31 Mon 1 12/12 3 Jobs Tue 2 12/12 3 Jobs Wed 3 12/12 3 Jobs Thu 4 11/12 3 J…" at bounding box center [784, 663] width 1568 height 1033
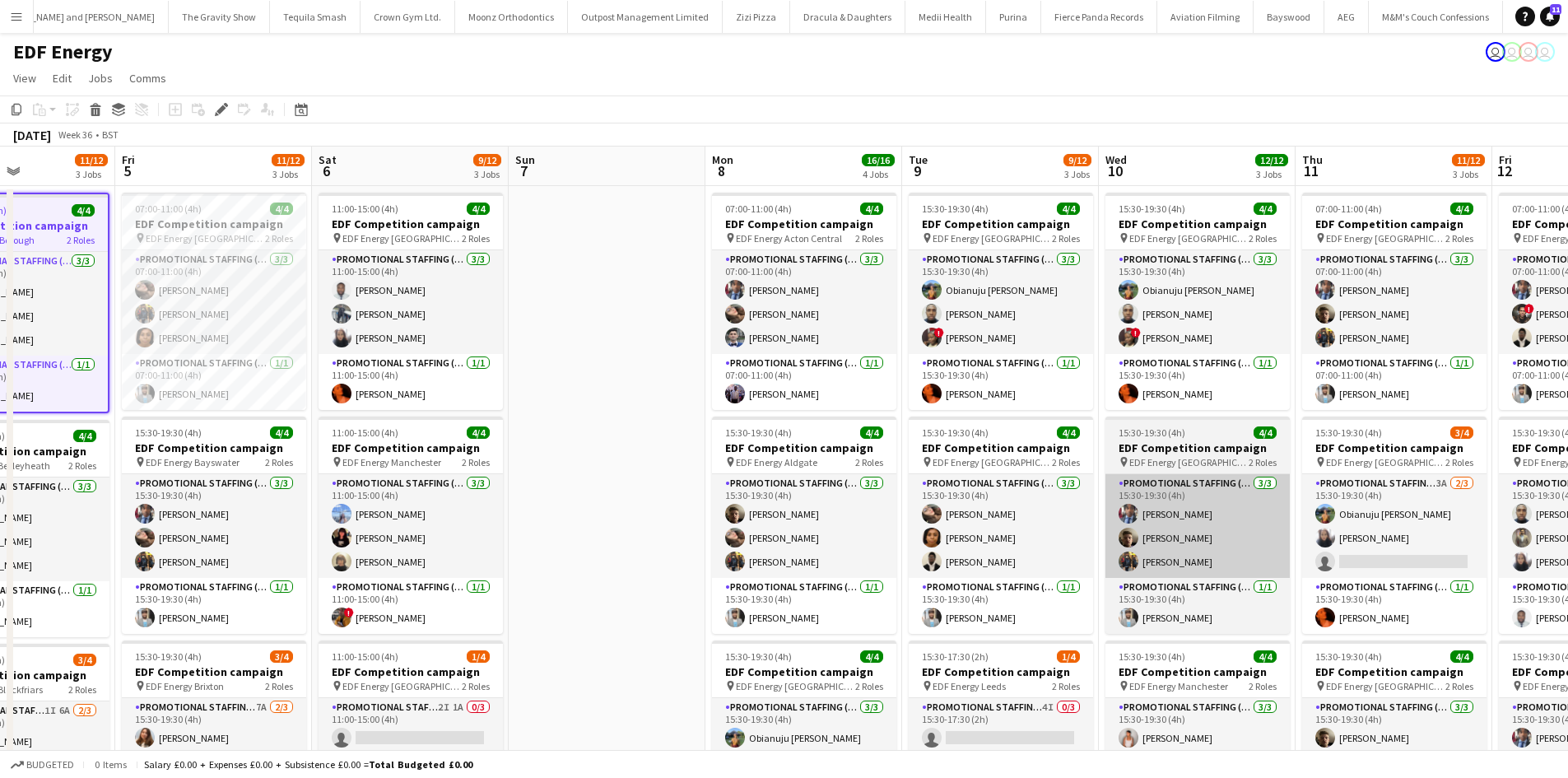
drag, startPoint x: 1206, startPoint y: 480, endPoint x: 1071, endPoint y: 482, distance: 135.0
click at [1076, 481] on app-calendar-viewport "Tue 2 12/12 3 Jobs Wed 3 12/12 3 Jobs Thu 4 11/12 3 Jobs Fri 5 11/12 3 Jobs Sat…" at bounding box center [784, 663] width 1568 height 1033
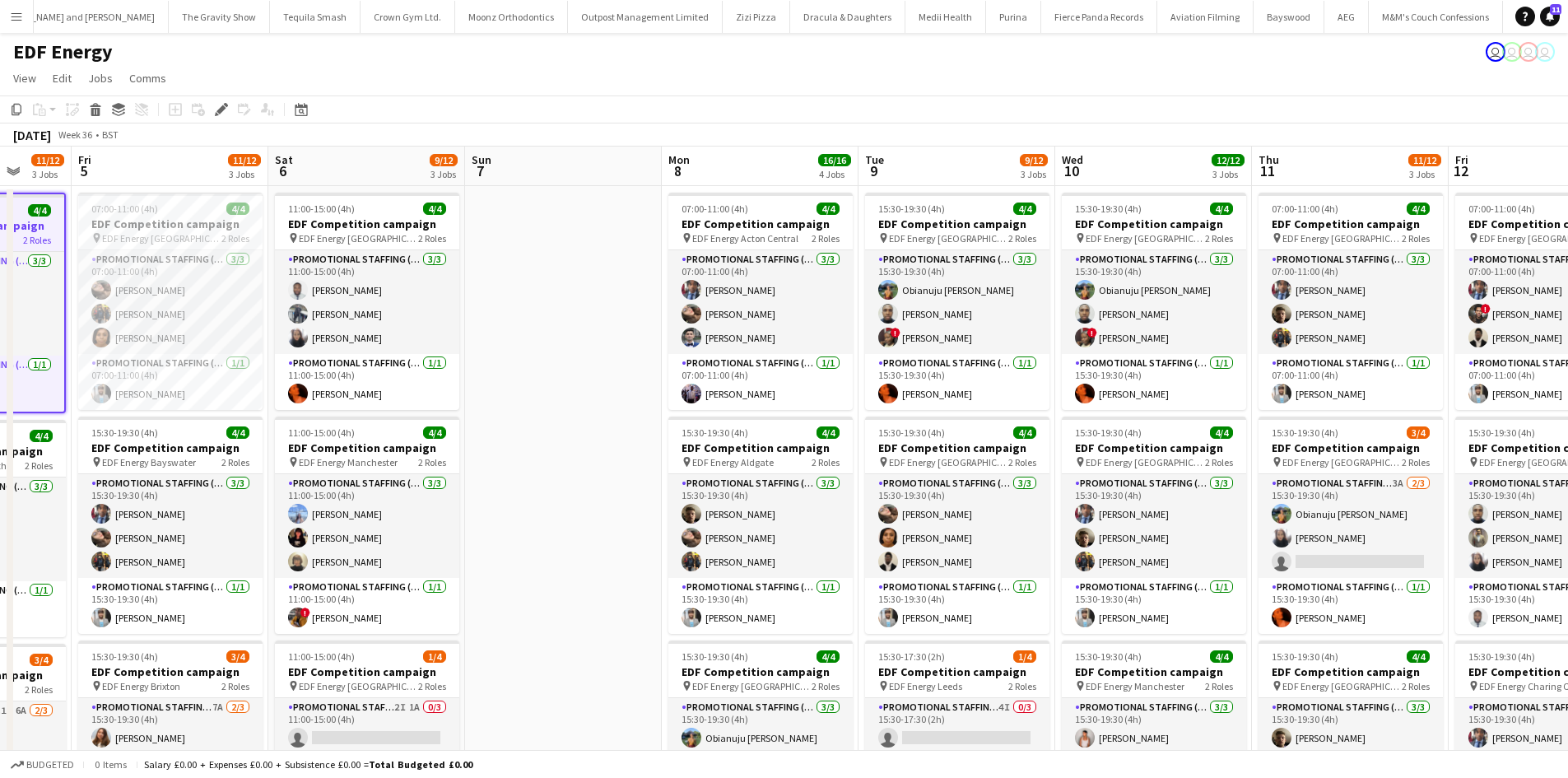
scroll to position [0, 488]
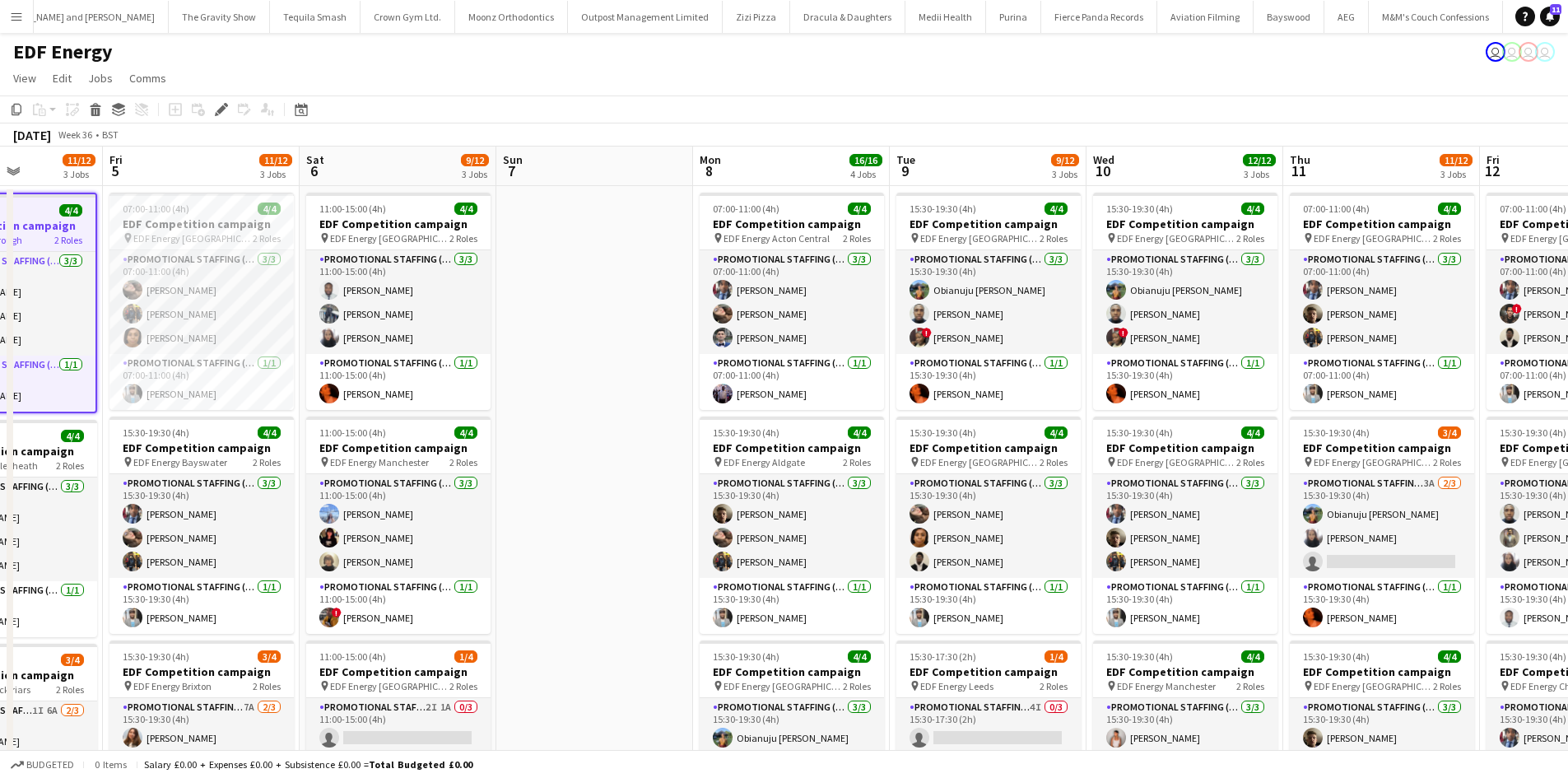
drag, startPoint x: 633, startPoint y: 452, endPoint x: 1020, endPoint y: 465, distance: 387.2
click at [1020, 465] on app-calendar-viewport "Tue 2 12/12 3 Jobs Wed 3 12/12 3 Jobs Thu 4 11/12 3 Jobs Fri 5 11/12 3 Jobs Sat…" at bounding box center [784, 663] width 1568 height 1033
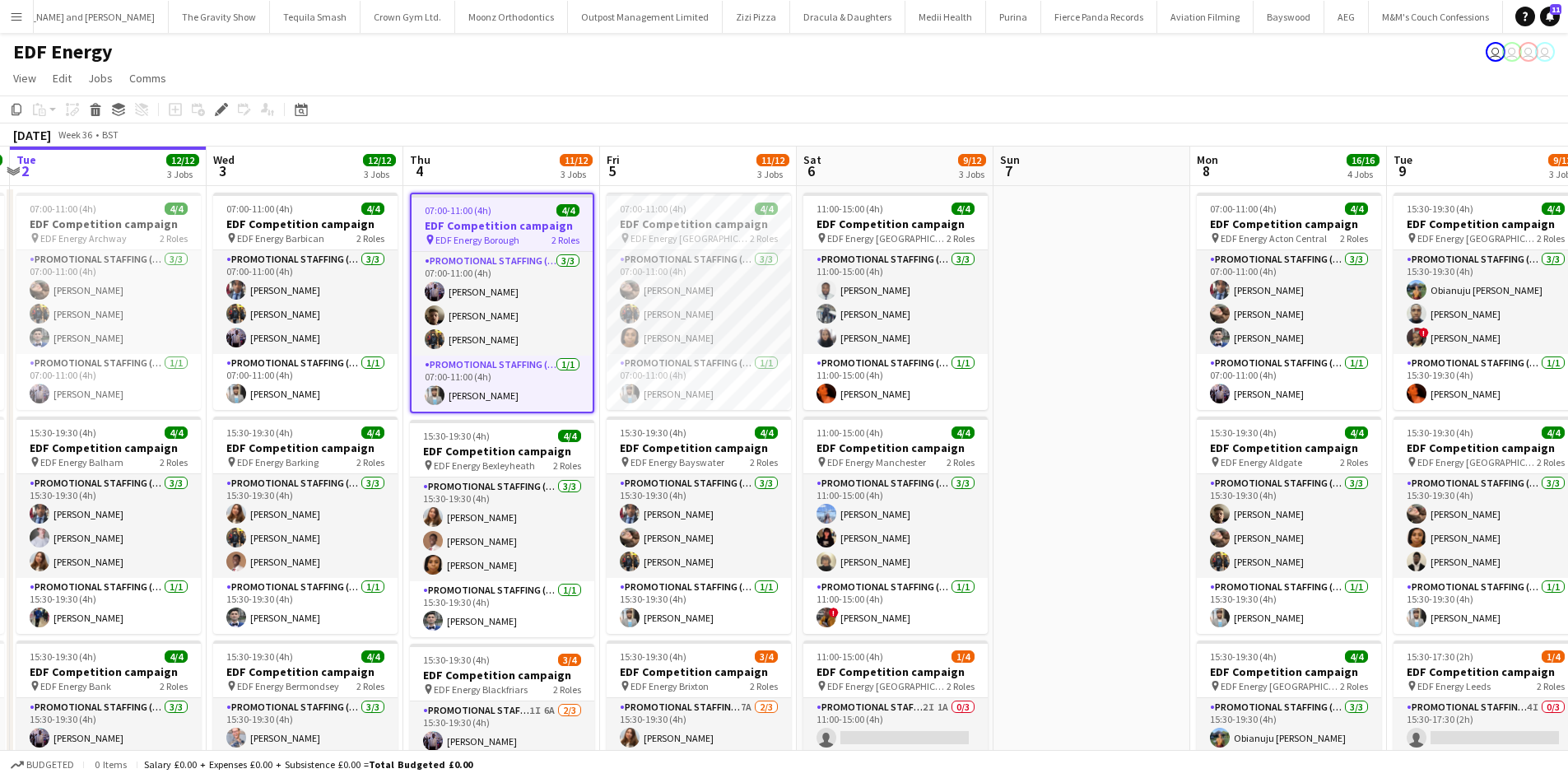
scroll to position [0, 371]
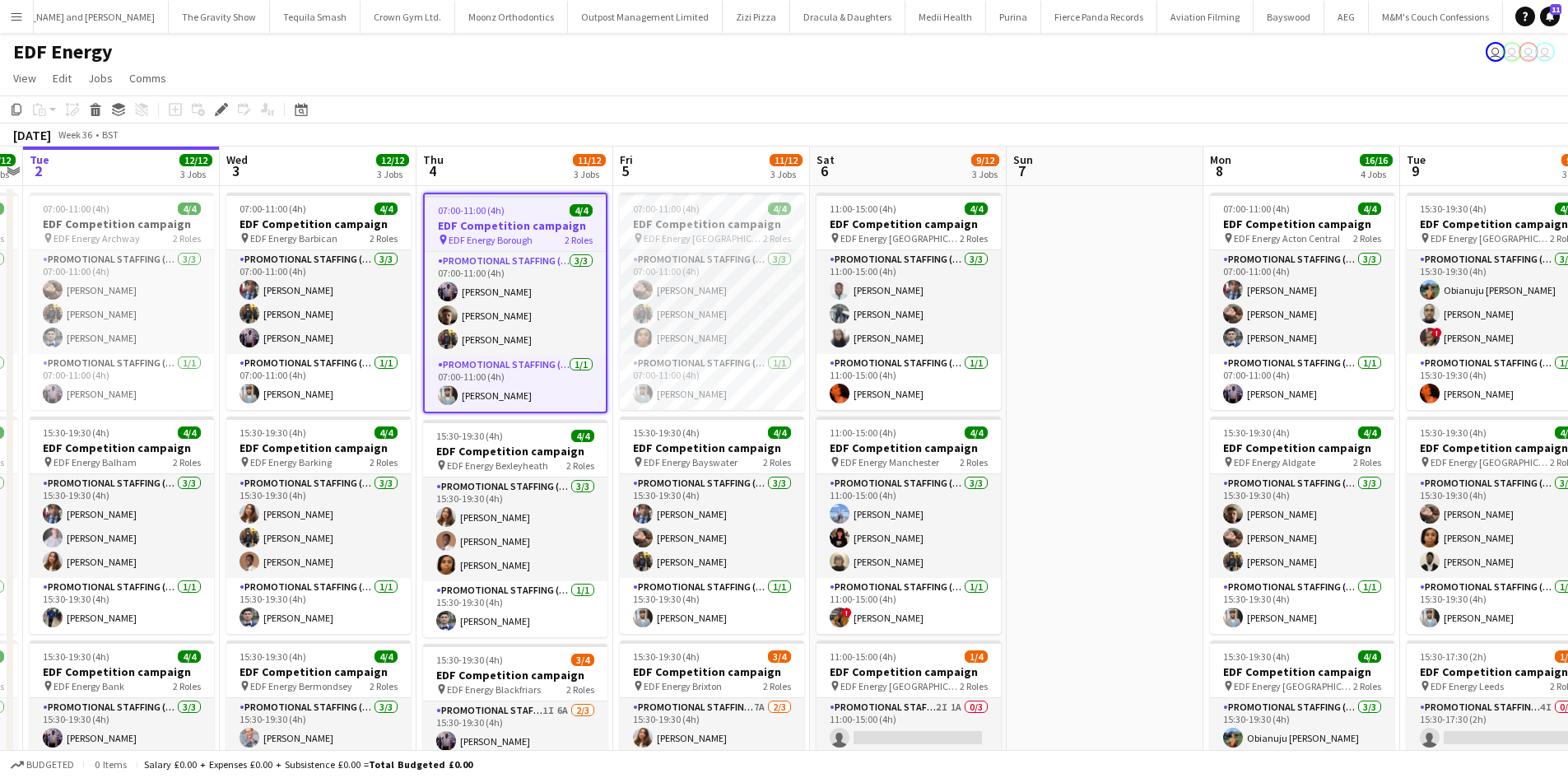
drag, startPoint x: 271, startPoint y: 331, endPoint x: 284, endPoint y: 331, distance: 13.0
click at [284, 331] on app-calendar-viewport "Sun 31 Mon 1 12/12 3 Jobs Tue 2 12/12 3 Jobs Wed 3 12/12 3 Jobs Thu 4 11/12 3 J…" at bounding box center [784, 663] width 1568 height 1033
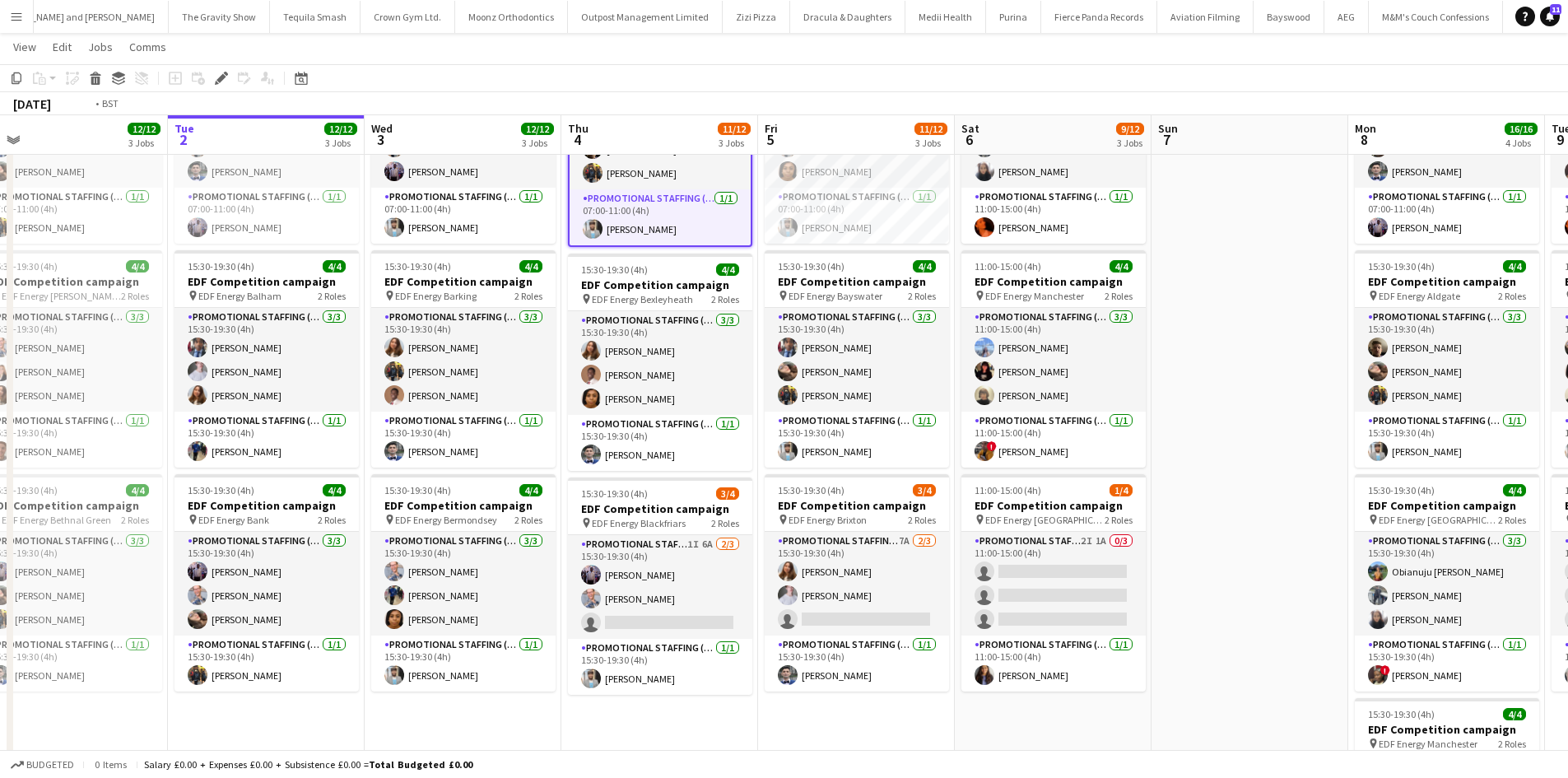
scroll to position [0, 348]
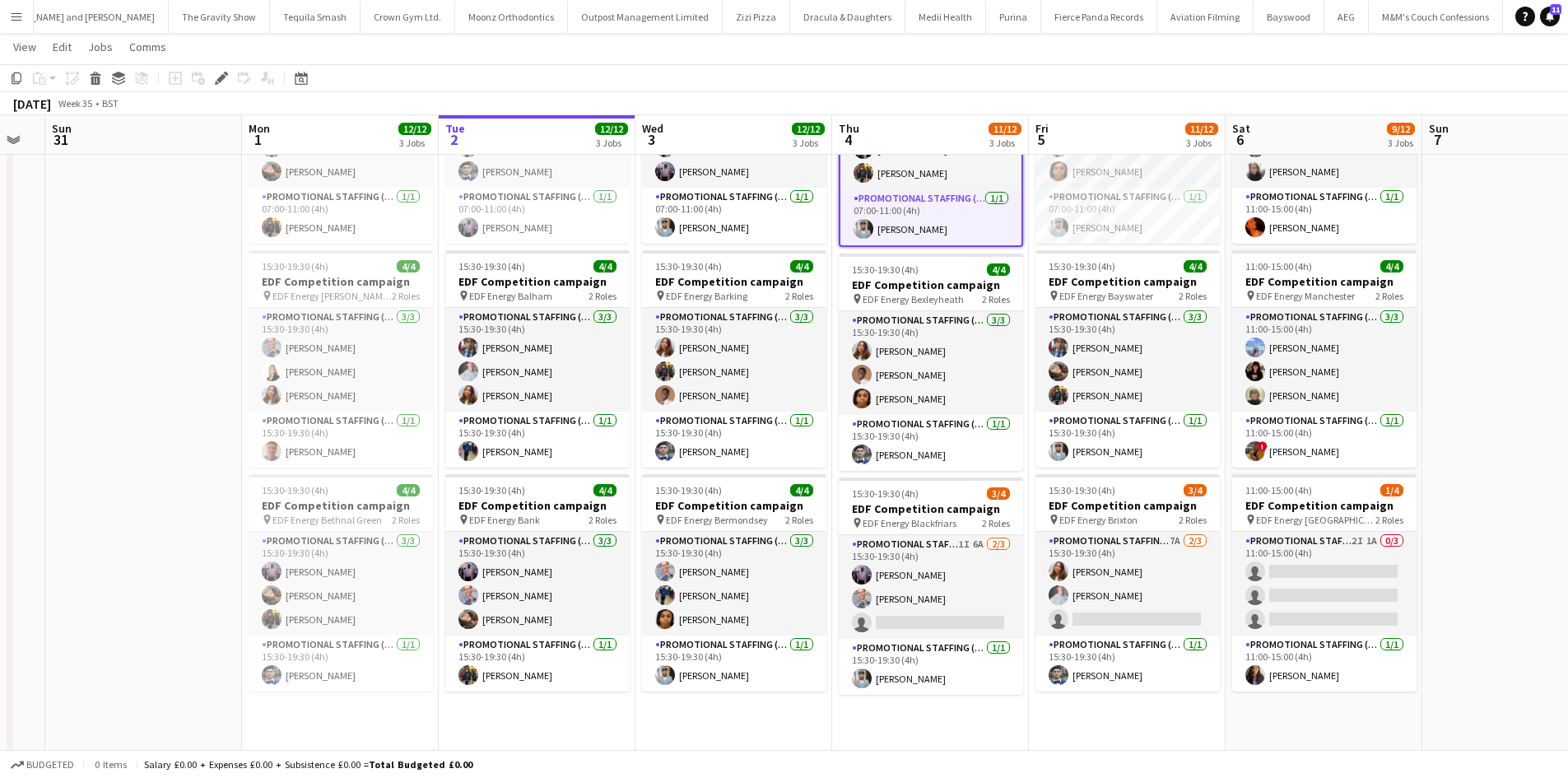
drag, startPoint x: 345, startPoint y: 645, endPoint x: 703, endPoint y: 675, distance: 359.3
click at [703, 675] on app-calendar-viewport "Fri 29 Sat 30 Sun 31 Mon 1 12/12 3 Jobs Tue 2 12/12 3 Jobs Wed 3 12/12 3 Jobs T…" at bounding box center [784, 456] width 1568 height 1114
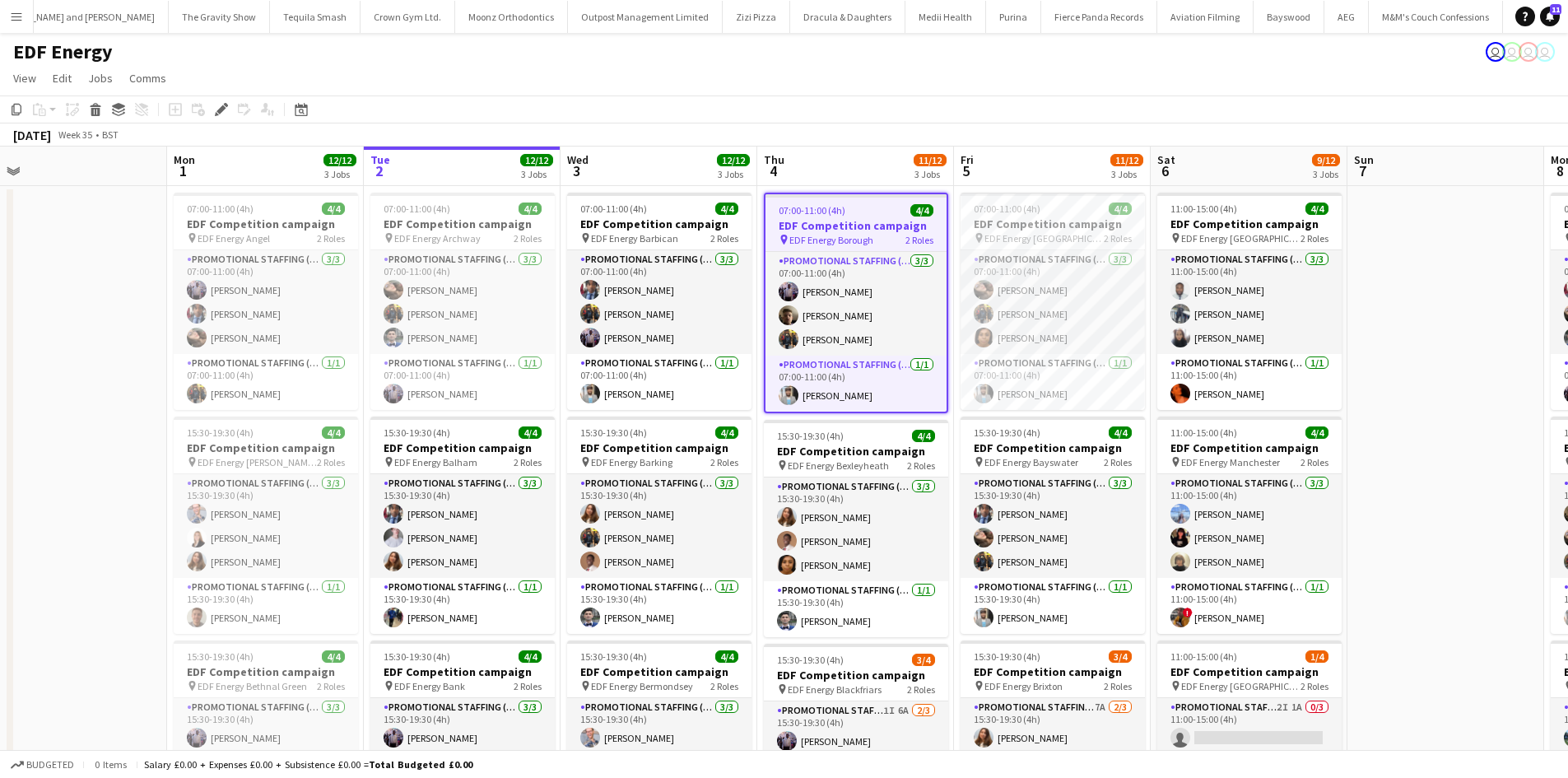
scroll to position [0, 470]
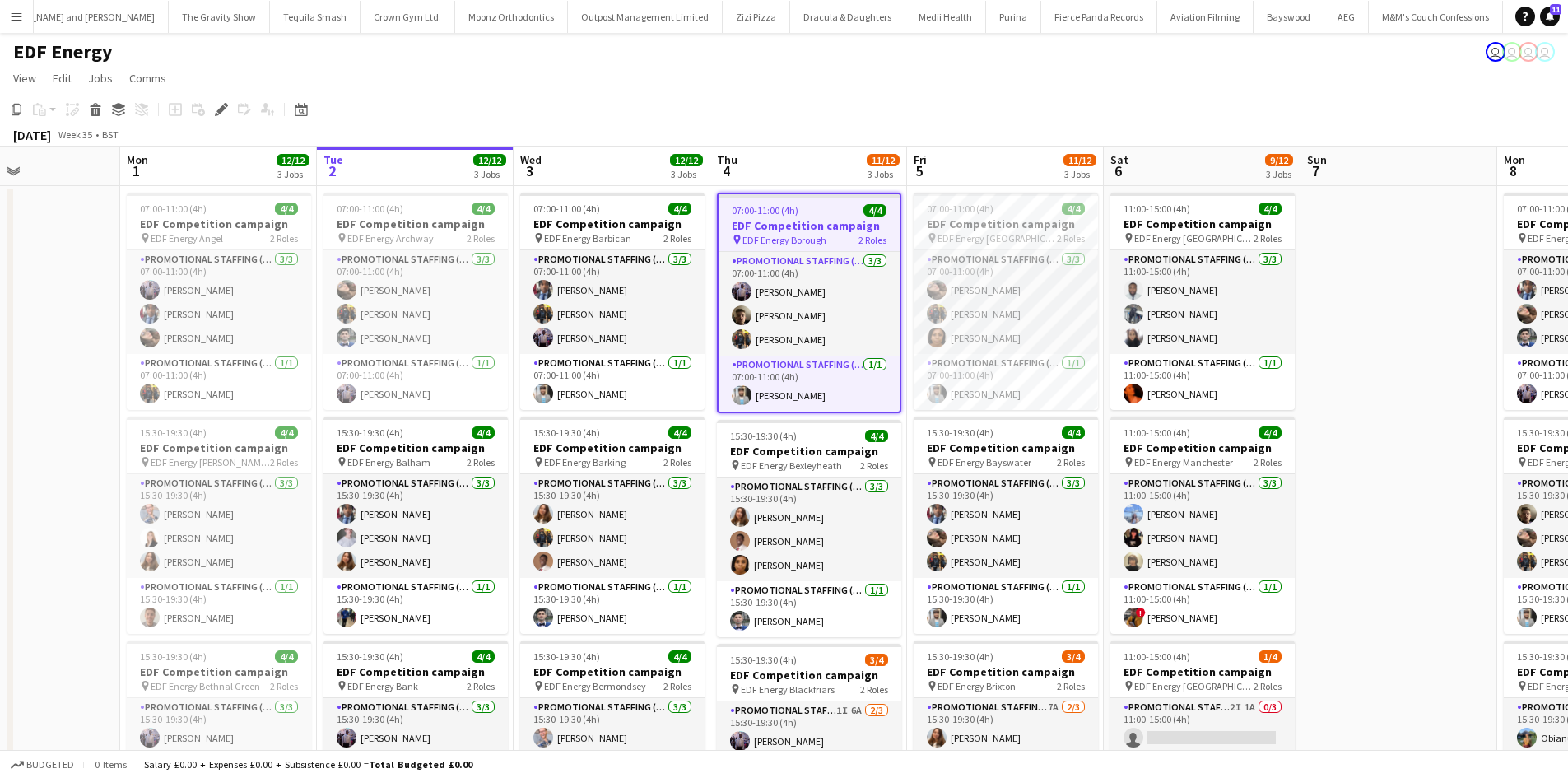
drag, startPoint x: 1450, startPoint y: 516, endPoint x: 1329, endPoint y: 541, distance: 123.6
click at [1329, 541] on app-calendar-viewport "Fri 29 Sat 30 Sun 31 Mon 1 12/12 3 Jobs Tue 2 12/12 3 Jobs Wed 3 12/12 3 Jobs T…" at bounding box center [784, 663] width 1568 height 1033
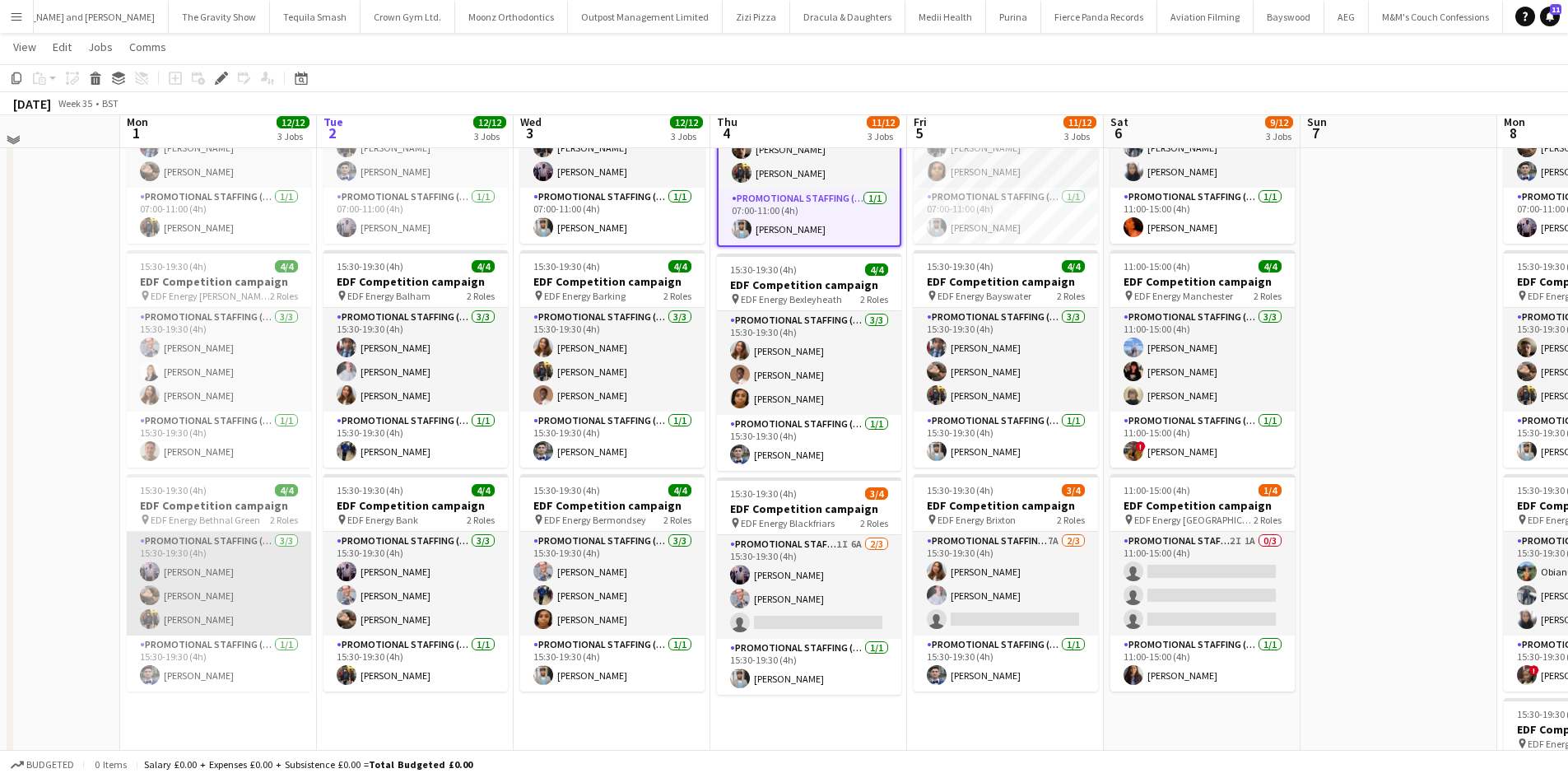
scroll to position [0, 0]
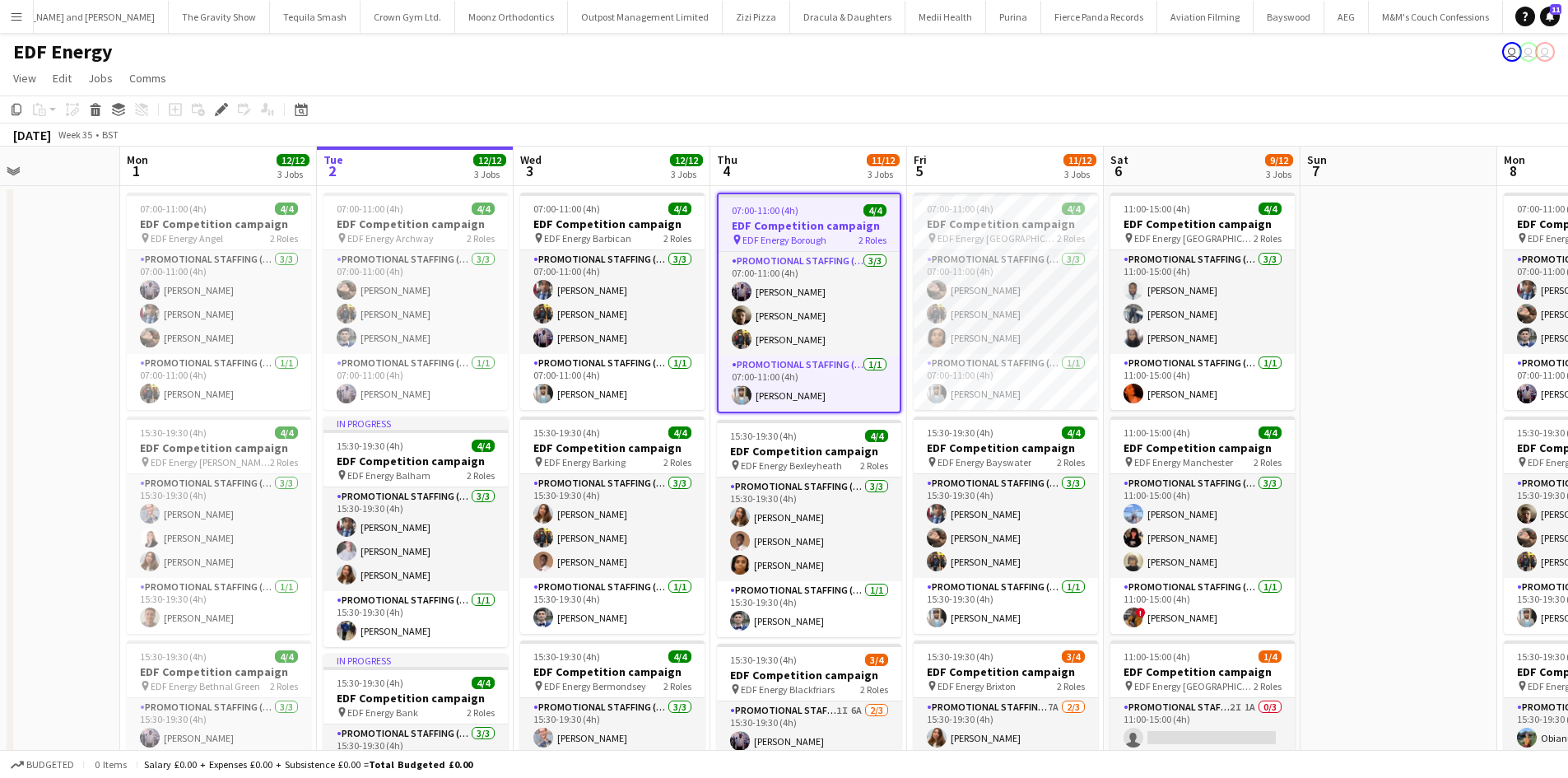
drag, startPoint x: 1418, startPoint y: 347, endPoint x: 1341, endPoint y: 347, distance: 77.0
click at [1345, 347] on app-calendar-viewport "Fri 29 Sat 30 Sun 31 Mon 1 12/12 3 Jobs Tue 2 12/12 3 Jobs Wed 3 12/12 3 Jobs T…" at bounding box center [784, 663] width 1568 height 1033
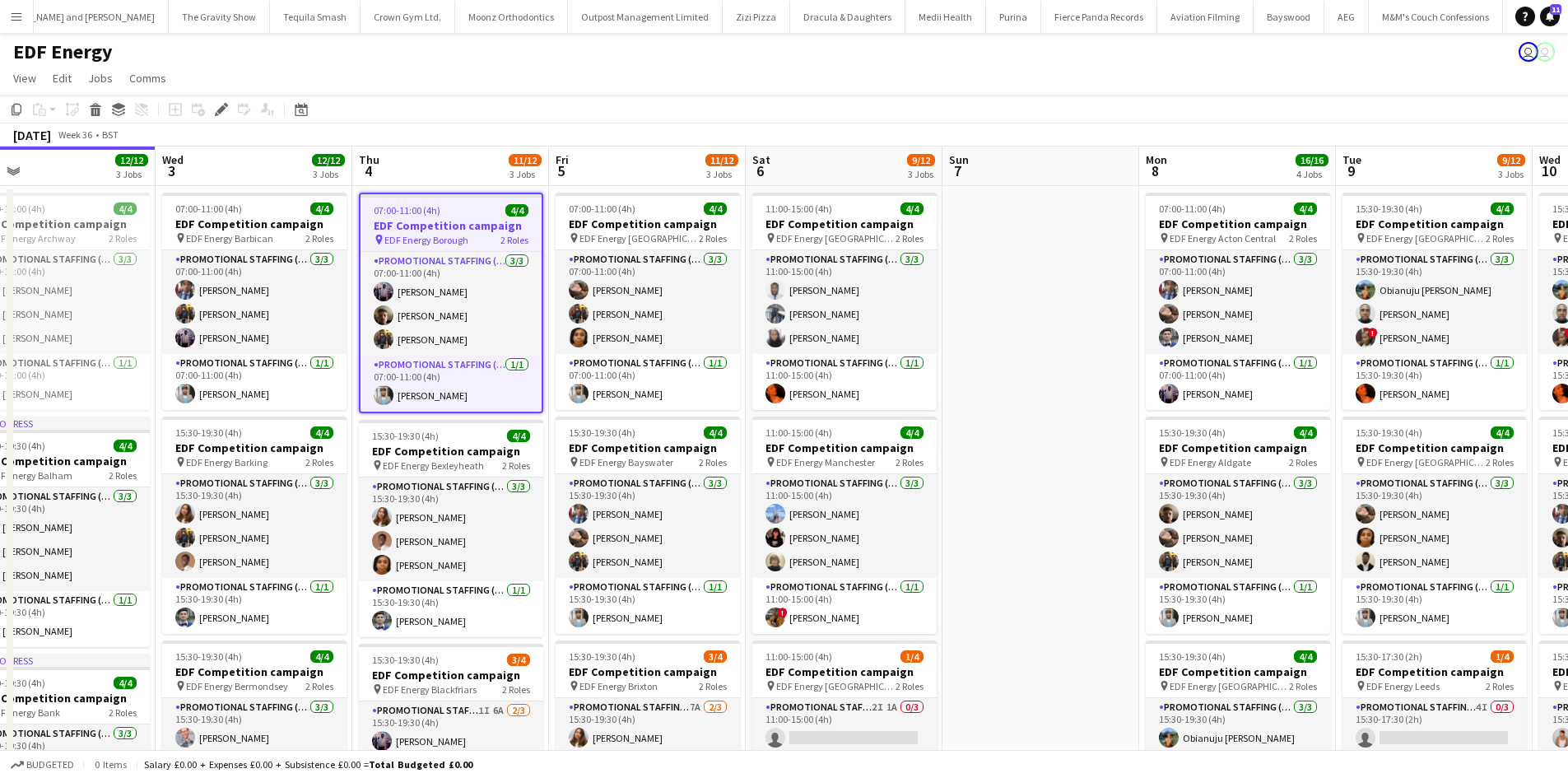
drag, startPoint x: 1284, startPoint y: 412, endPoint x: 988, endPoint y: 369, distance: 299.1
click at [988, 369] on app-calendar-viewport "Fri 29 Sat 30 Sun 31 Mon 1 12/12 3 Jobs Tue 2 12/12 3 Jobs Wed 3 12/12 3 Jobs T…" at bounding box center [784, 663] width 1568 height 1033
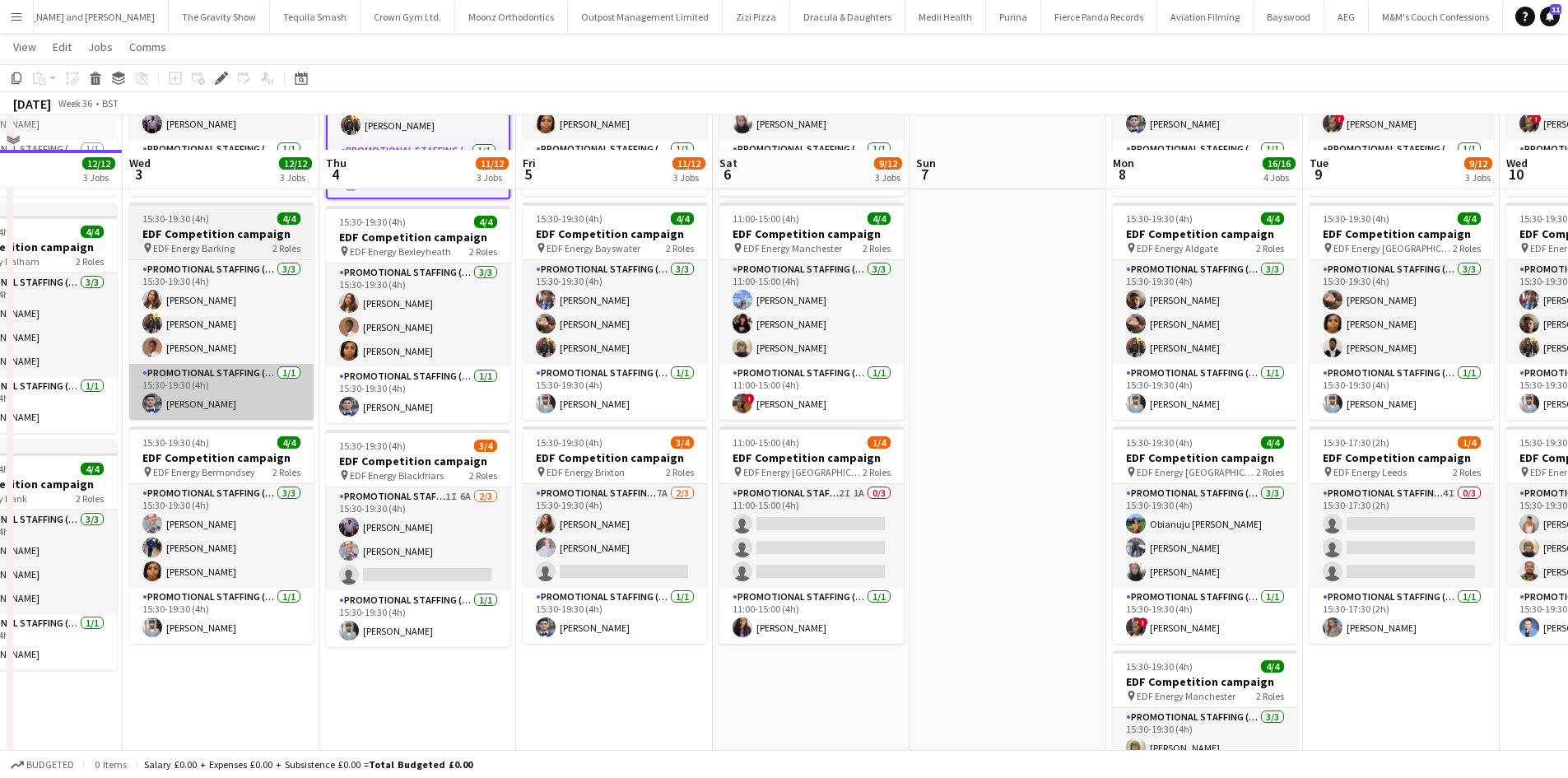
scroll to position [247, 0]
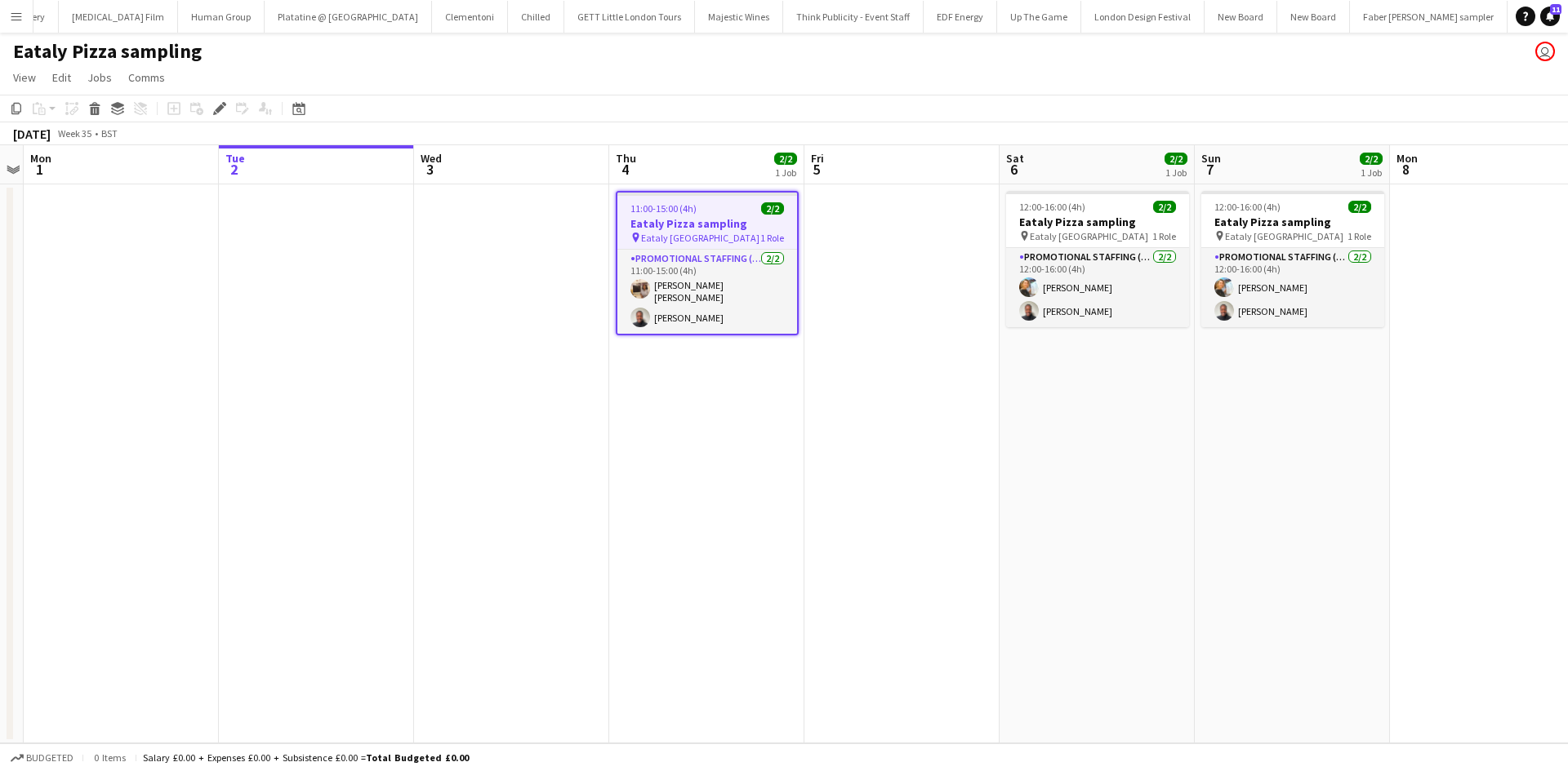
scroll to position [0, 10921]
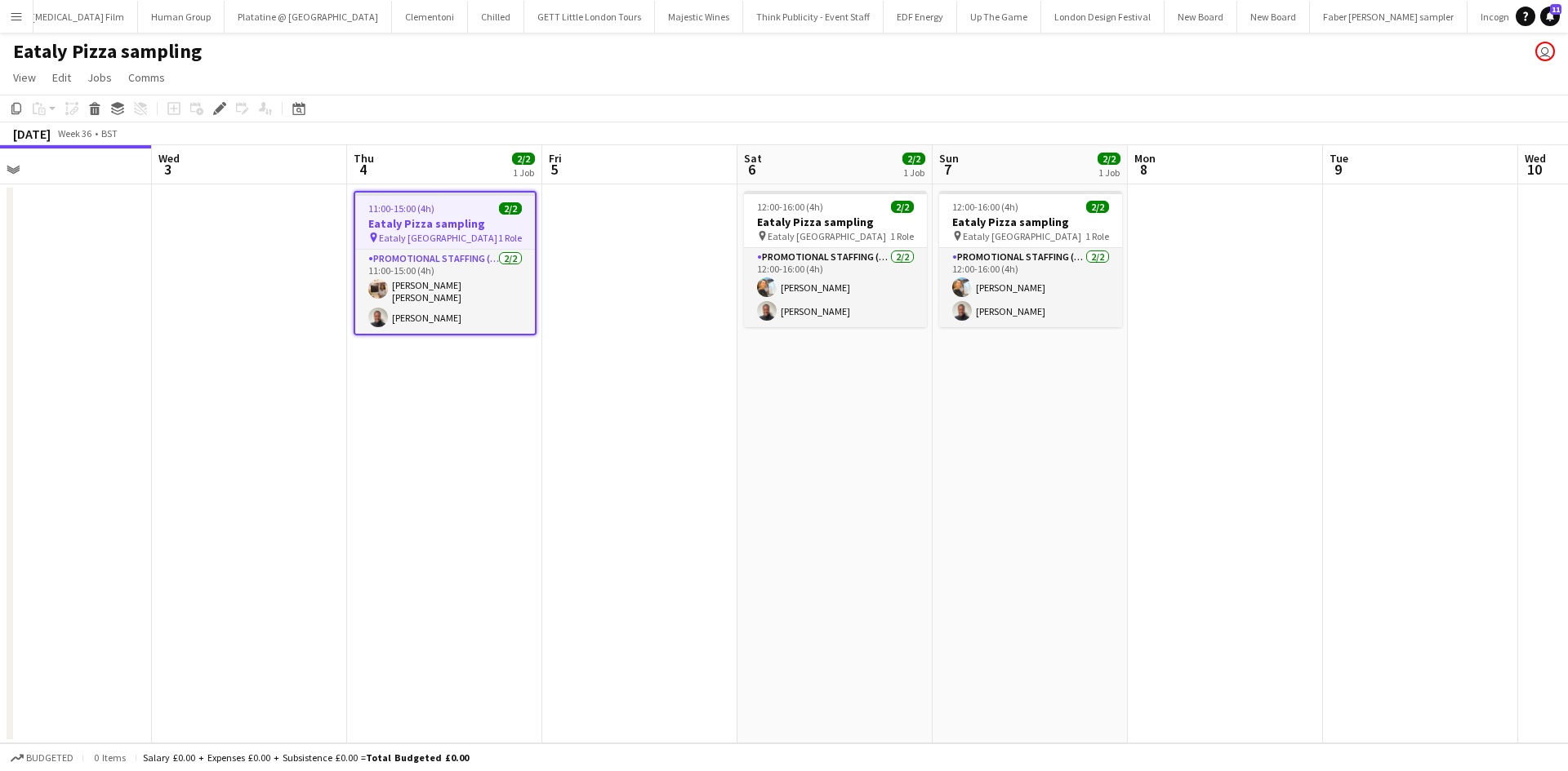
drag, startPoint x: 568, startPoint y: 541, endPoint x: 300, endPoint y: 546, distance: 268.0
click at [304, 546] on app-calendar-viewport "Fri 29 Sat 30 Sun 31 Mon 1 Tue 2 Wed 3 Thu 4 2/2 1 Job Fri 5 Sat 6 2/2 1 Job Su…" at bounding box center [784, 445] width 1568 height 598
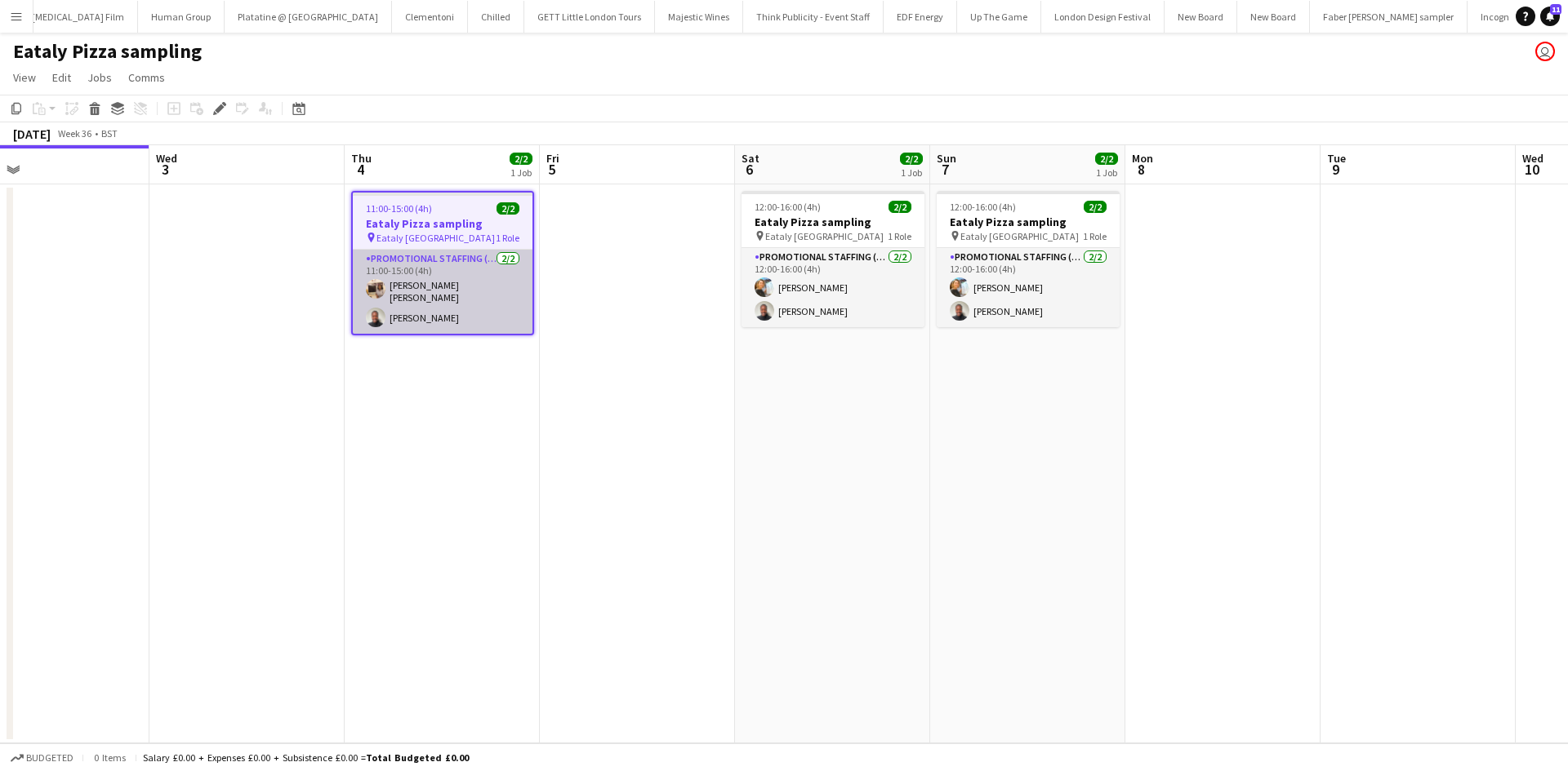
click at [412, 292] on app-card-role "Promotional Staffing (Sampling Staff) [DATE] 11:00-15:00 (4h) [PERSON_NAME] [PE…" at bounding box center [442, 292] width 180 height 84
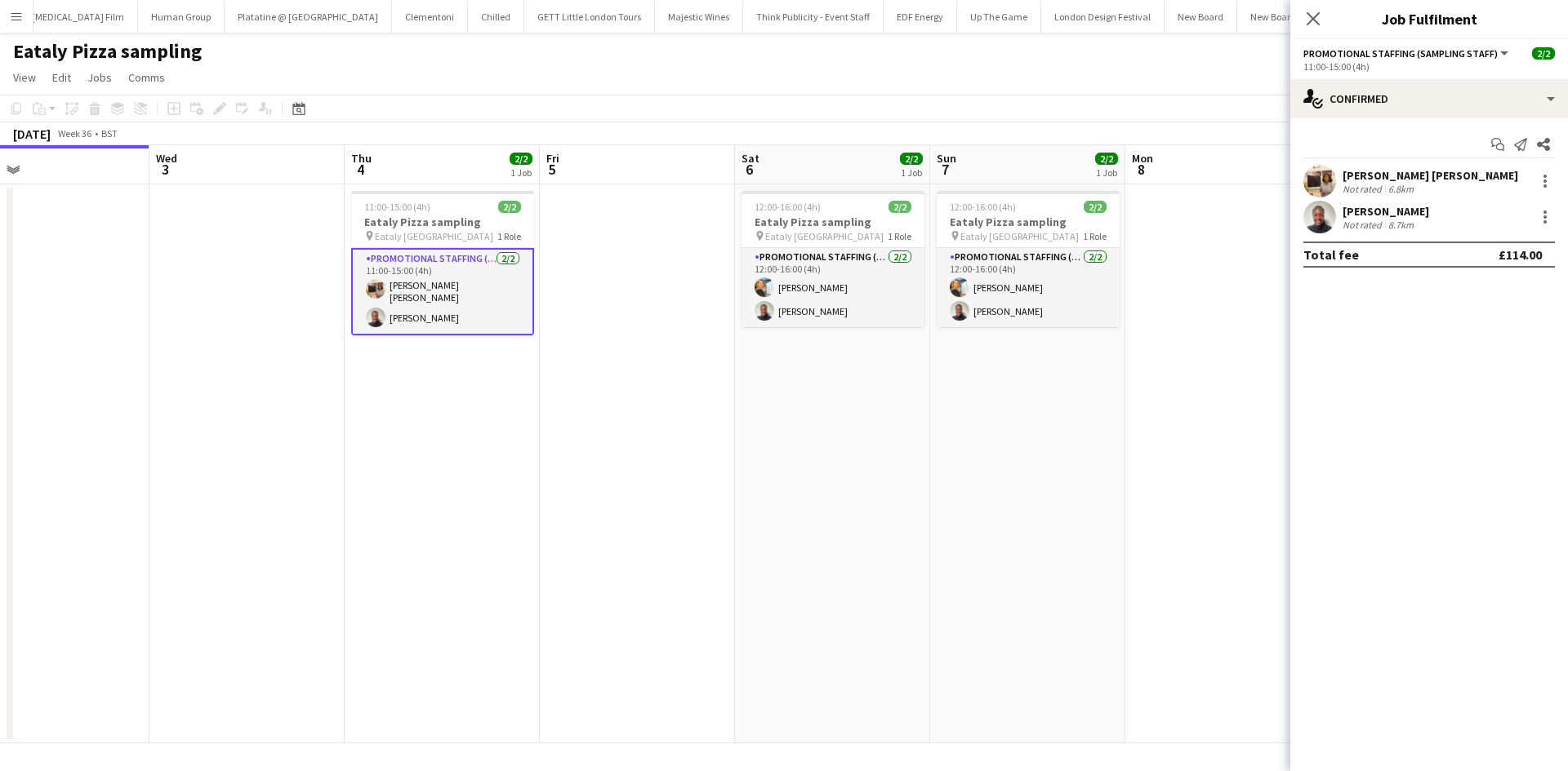
click at [1447, 176] on div "[PERSON_NAME] [PERSON_NAME] Not rated 6.8km" at bounding box center [1429, 181] width 278 height 32
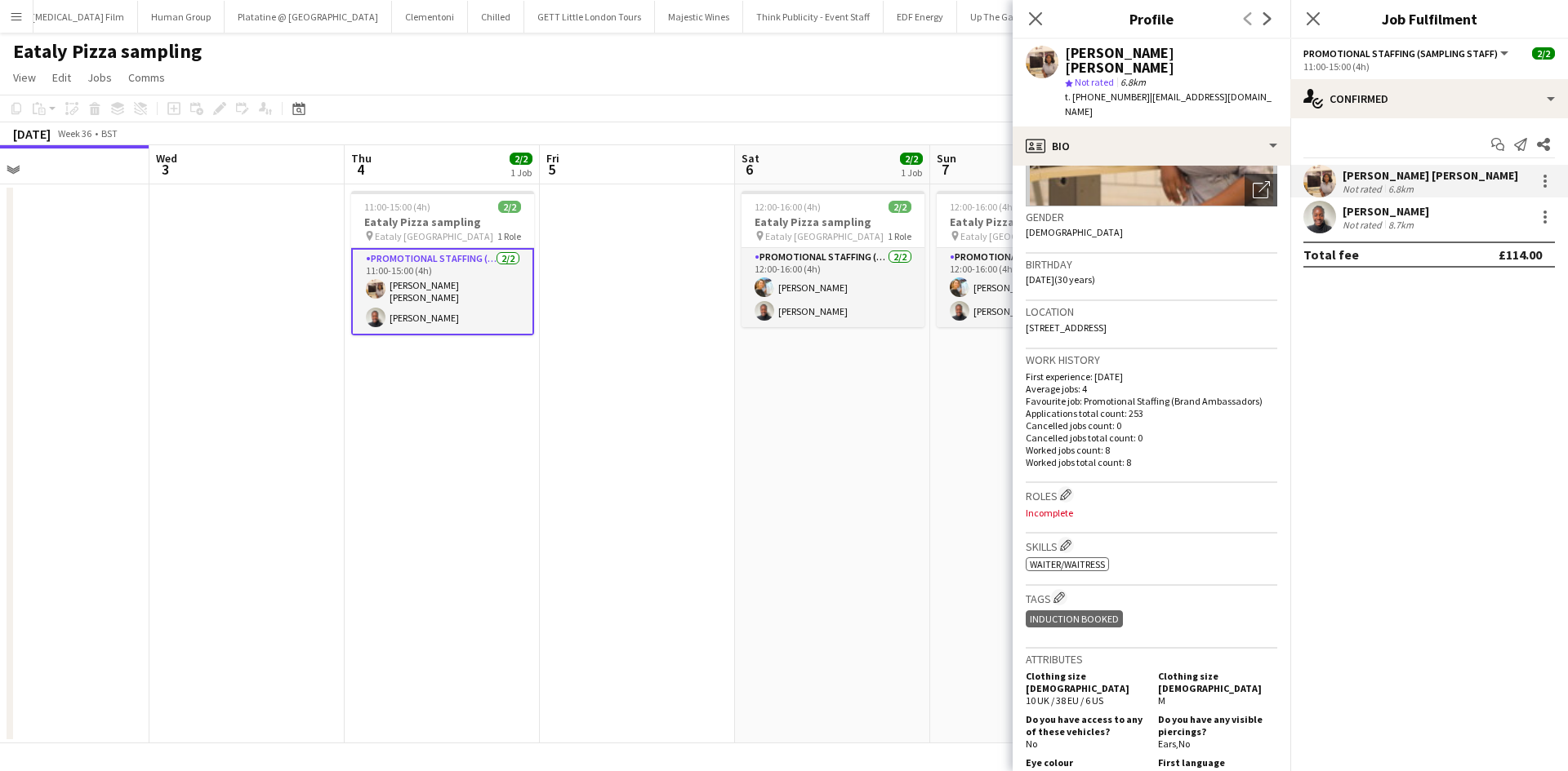
scroll to position [244, 0]
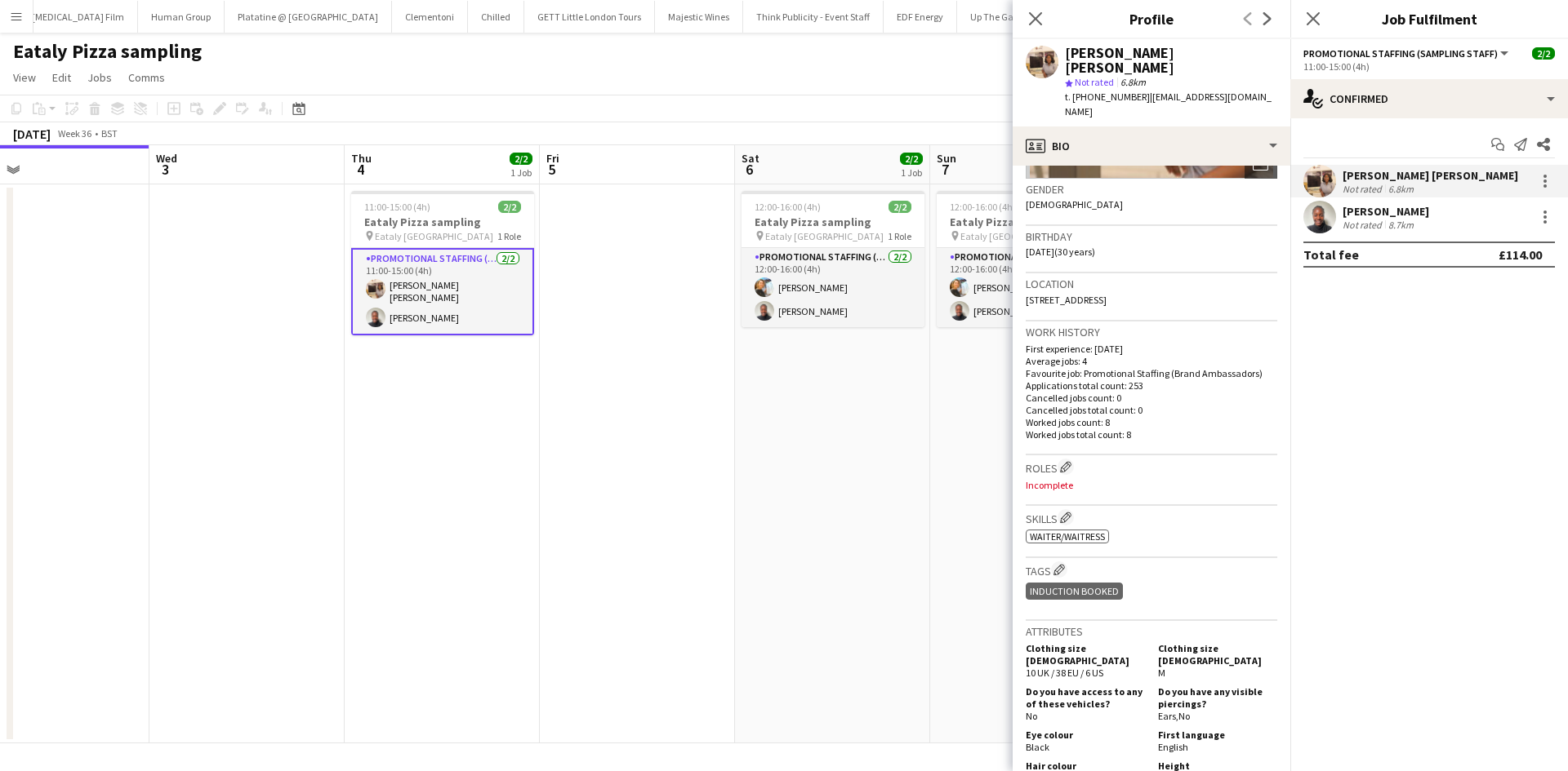
click at [1418, 217] on div "[PERSON_NAME] Not rated 8.7km" at bounding box center [1429, 217] width 278 height 32
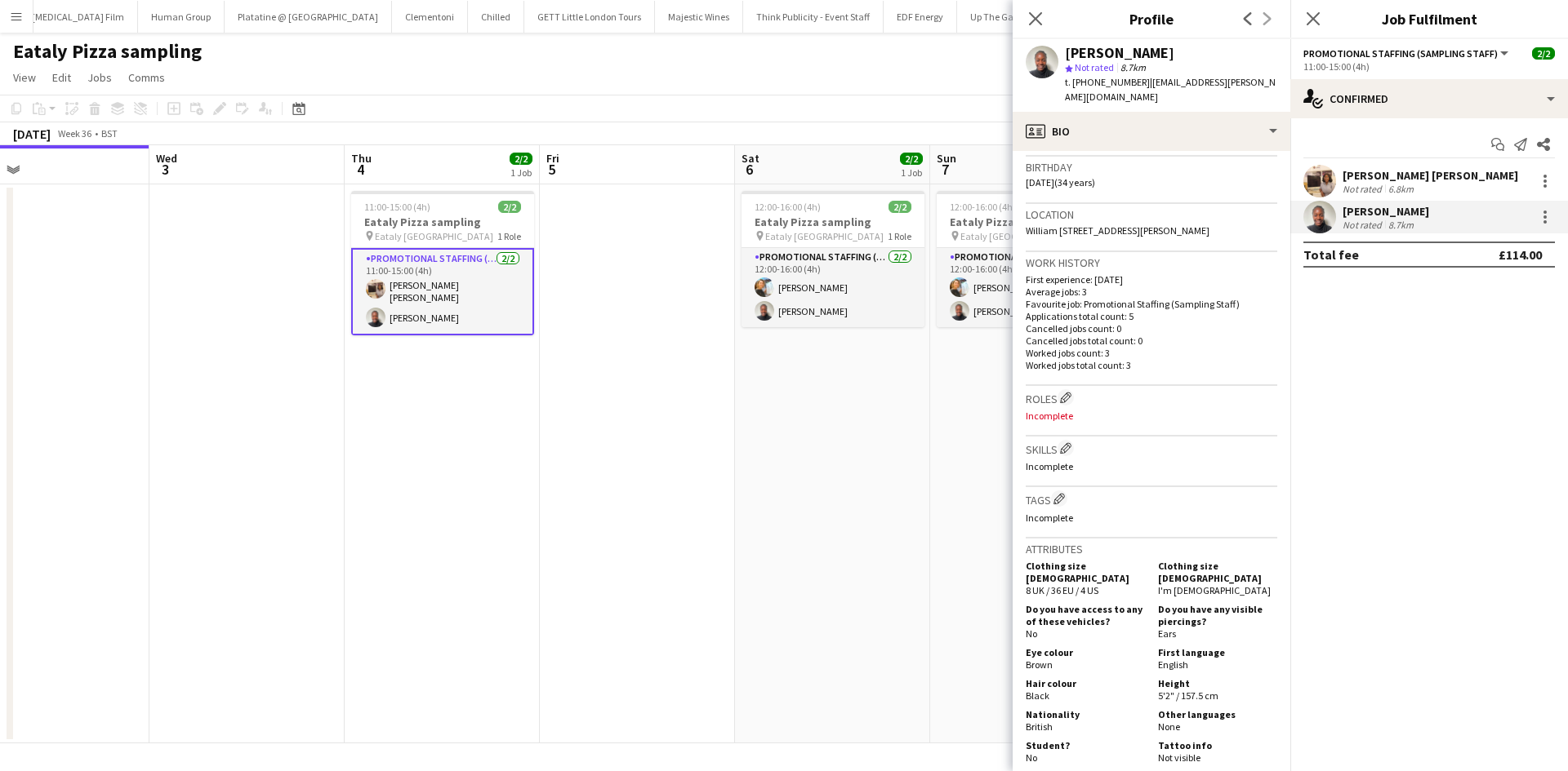
scroll to position [326, 0]
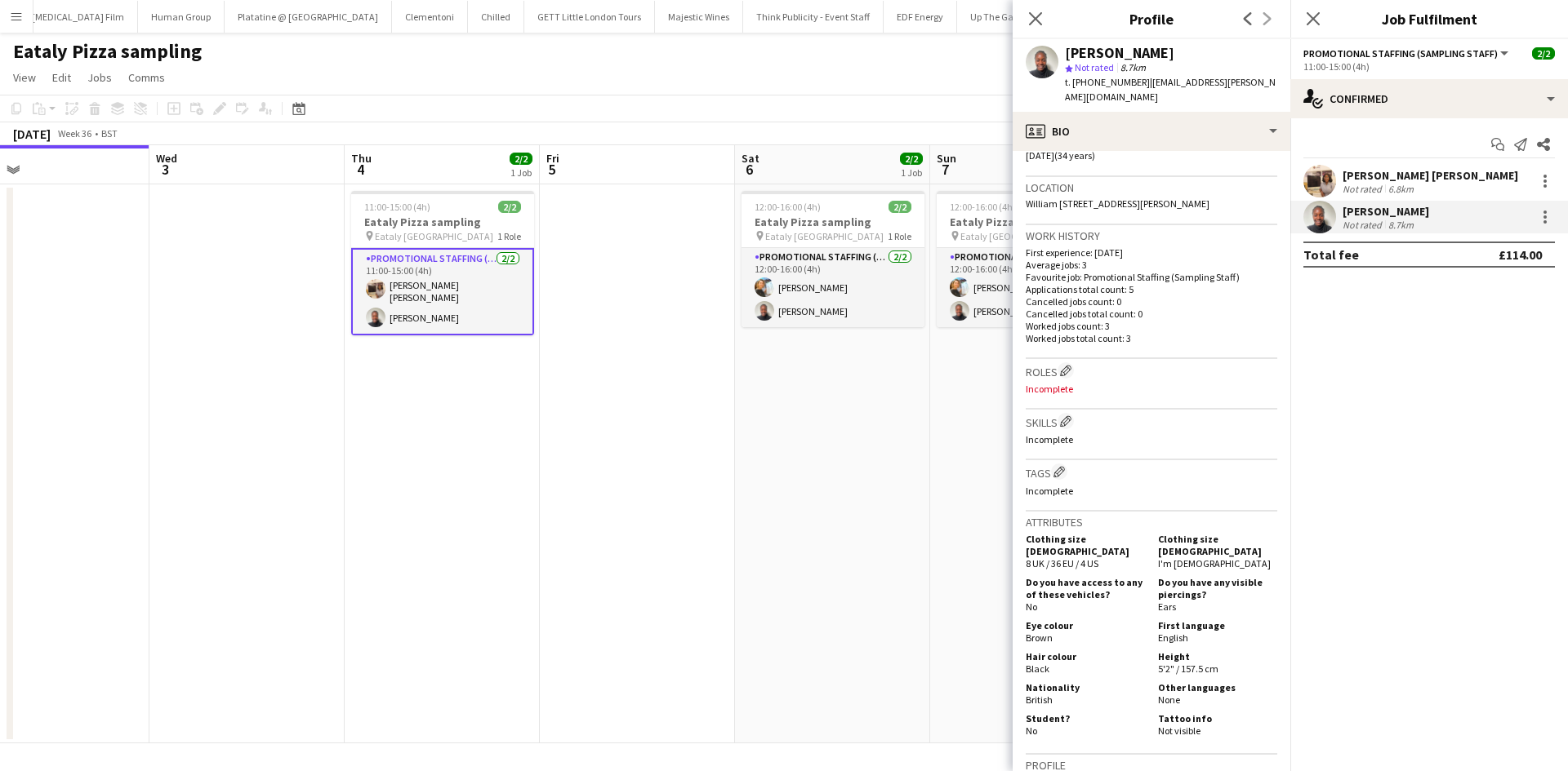
drag, startPoint x: 805, startPoint y: 296, endPoint x: 1085, endPoint y: 335, distance: 282.7
click at [805, 296] on app-card-role "Promotional Staffing (Sampling Staff) [DATE] 12:00-16:00 (4h) [PERSON_NAME] [PE…" at bounding box center [833, 288] width 183 height 79
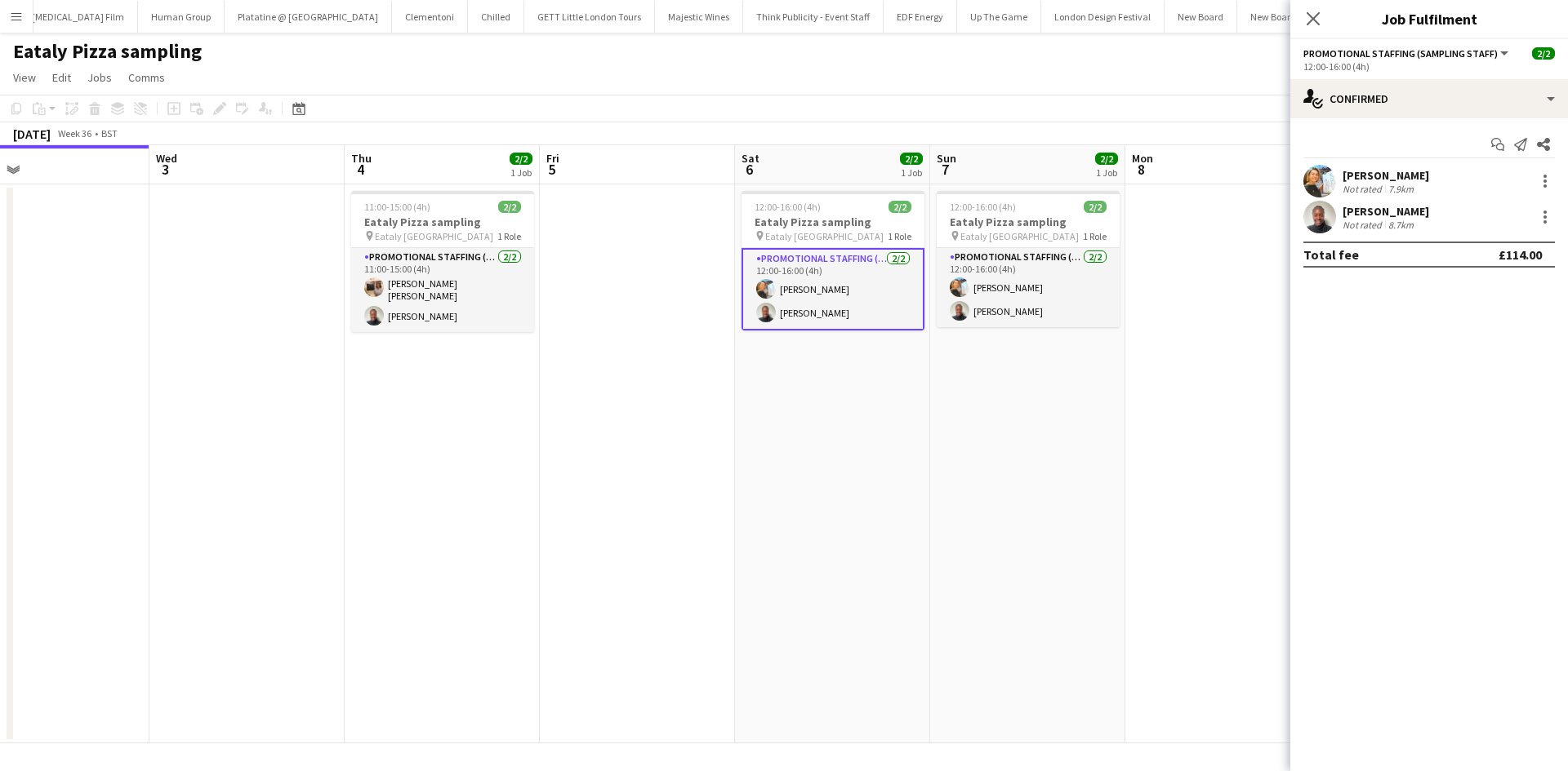
click at [1373, 191] on div "Not rated" at bounding box center [1363, 189] width 42 height 13
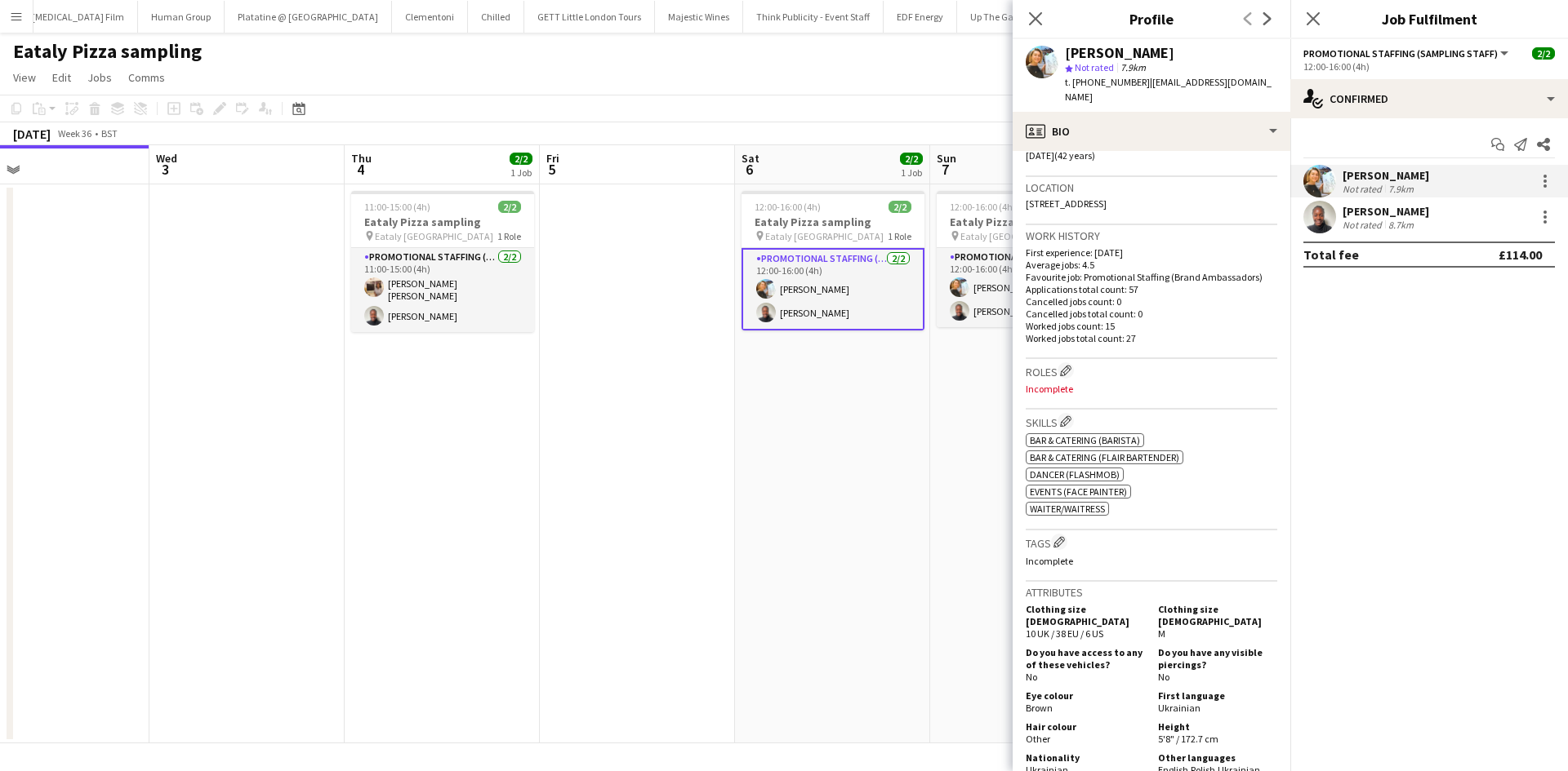
click at [625, 488] on app-date-cell at bounding box center [637, 464] width 195 height 559
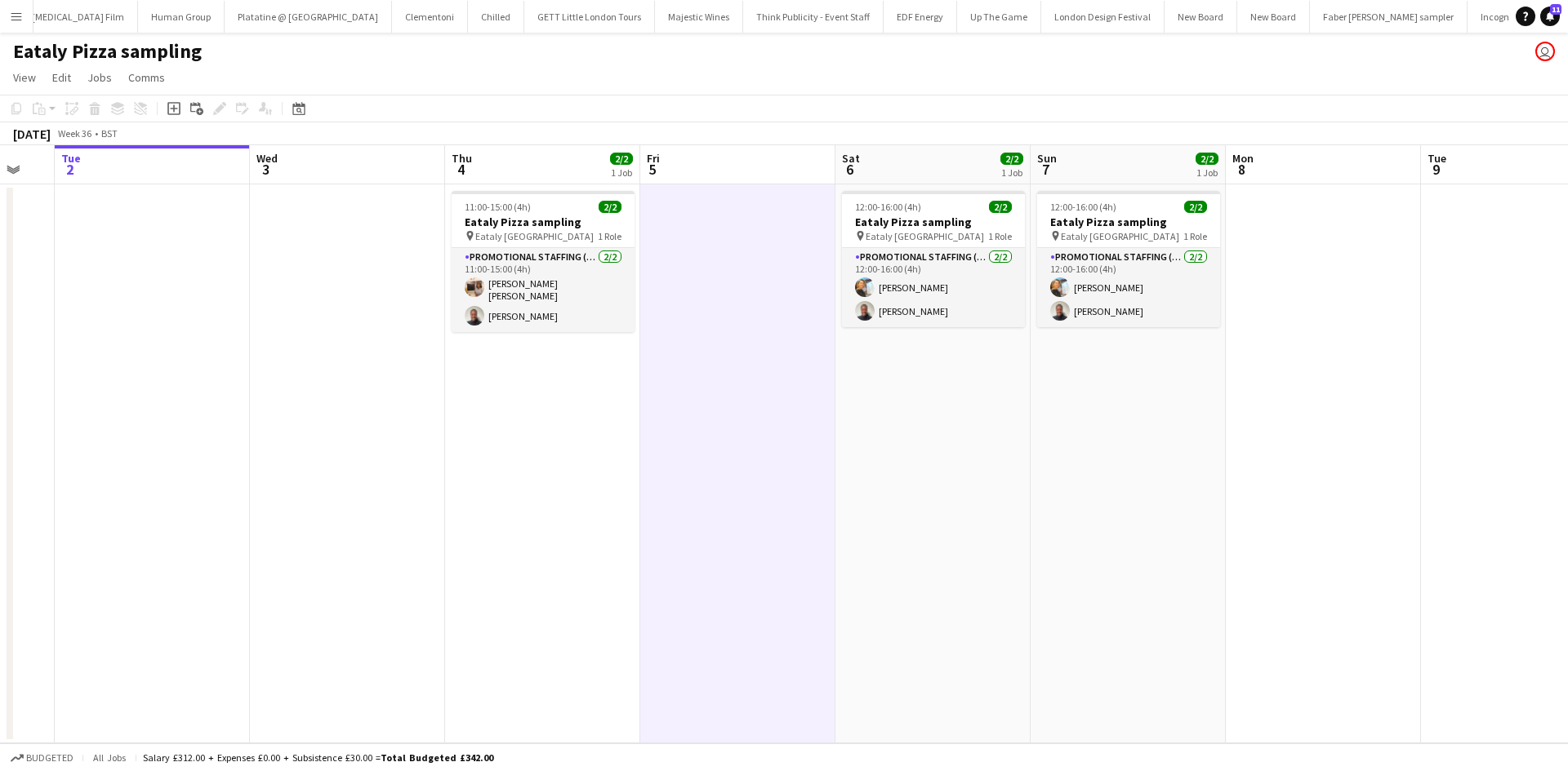
drag, startPoint x: 487, startPoint y: 465, endPoint x: 596, endPoint y: 464, distance: 109.0
click at [596, 465] on app-calendar-viewport "Fri 29 Sat 30 Sun 31 Mon 1 Tue 2 Wed 3 Thu 4 2/2 1 Job Fri 5 Sat 6 2/2 1 Job Su…" at bounding box center [784, 445] width 1568 height 598
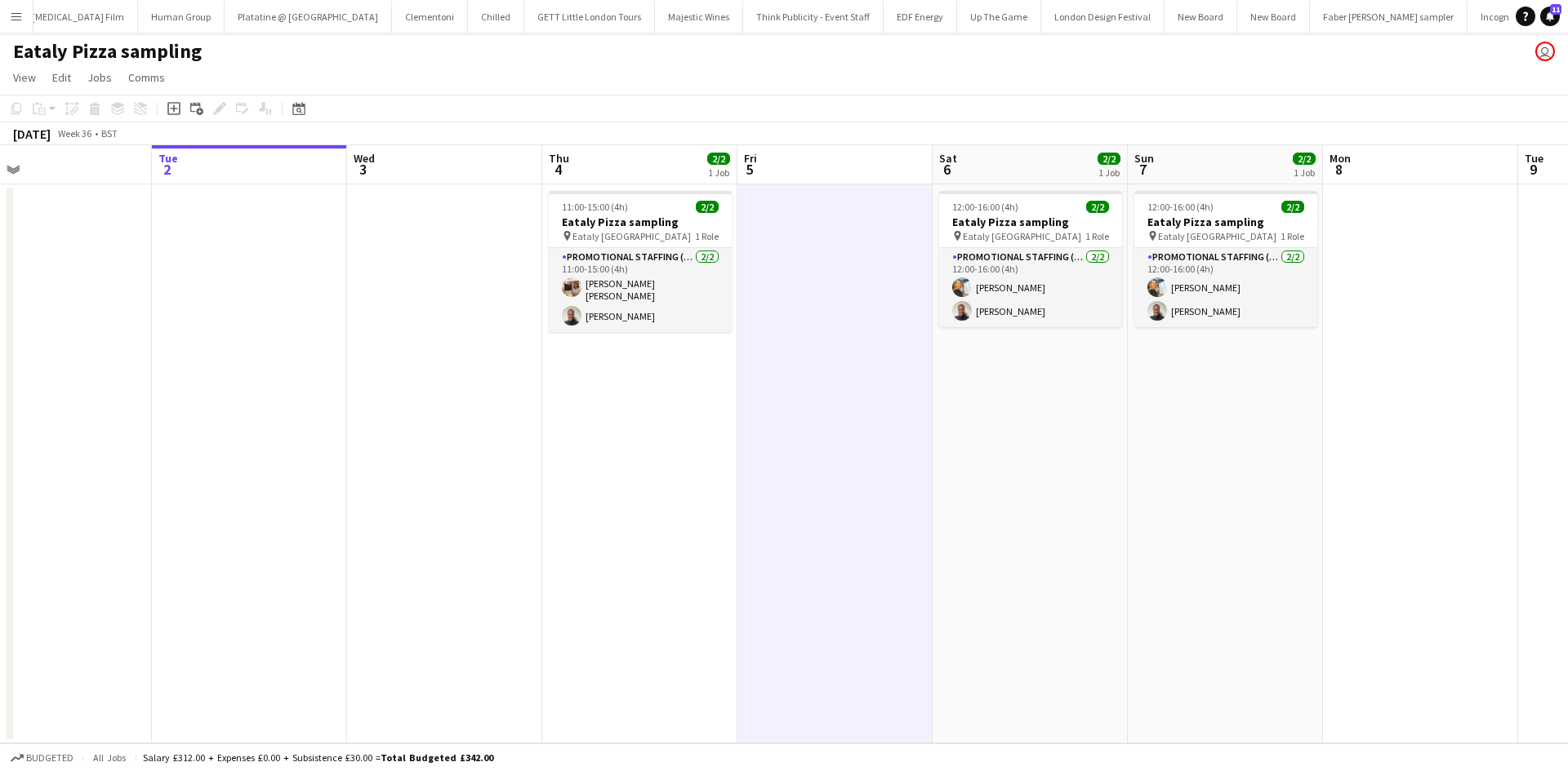
drag, startPoint x: 586, startPoint y: 483, endPoint x: 678, endPoint y: 477, distance: 92.2
click at [678, 477] on app-calendar-viewport "Fri 29 Sat 30 Sun 31 Mon 1 Tue 2 Wed 3 Thu 4 2/2 1 Job Fri 5 Sat 6 2/2 1 Job Su…" at bounding box center [784, 445] width 1568 height 598
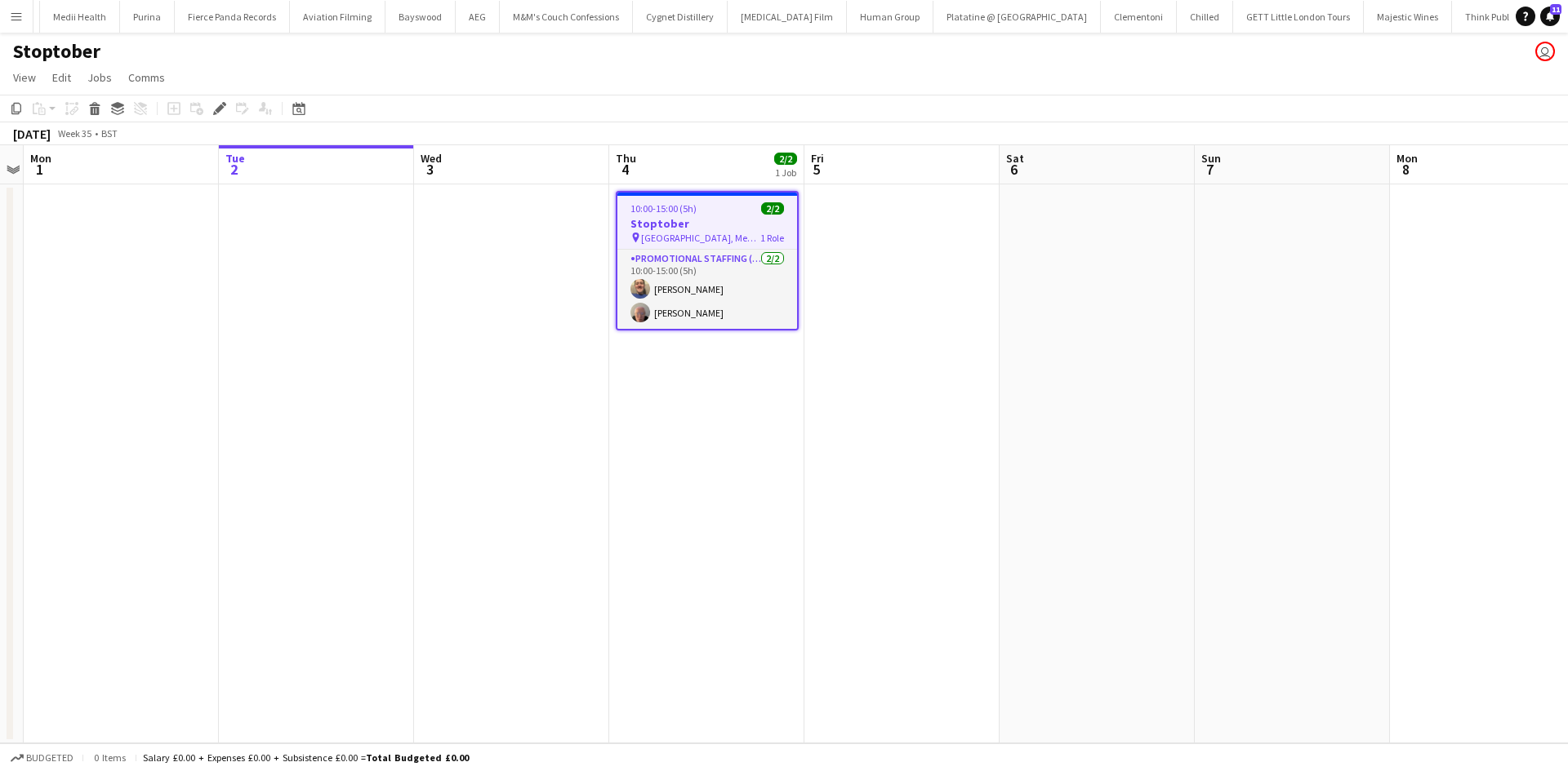
scroll to position [0, 10224]
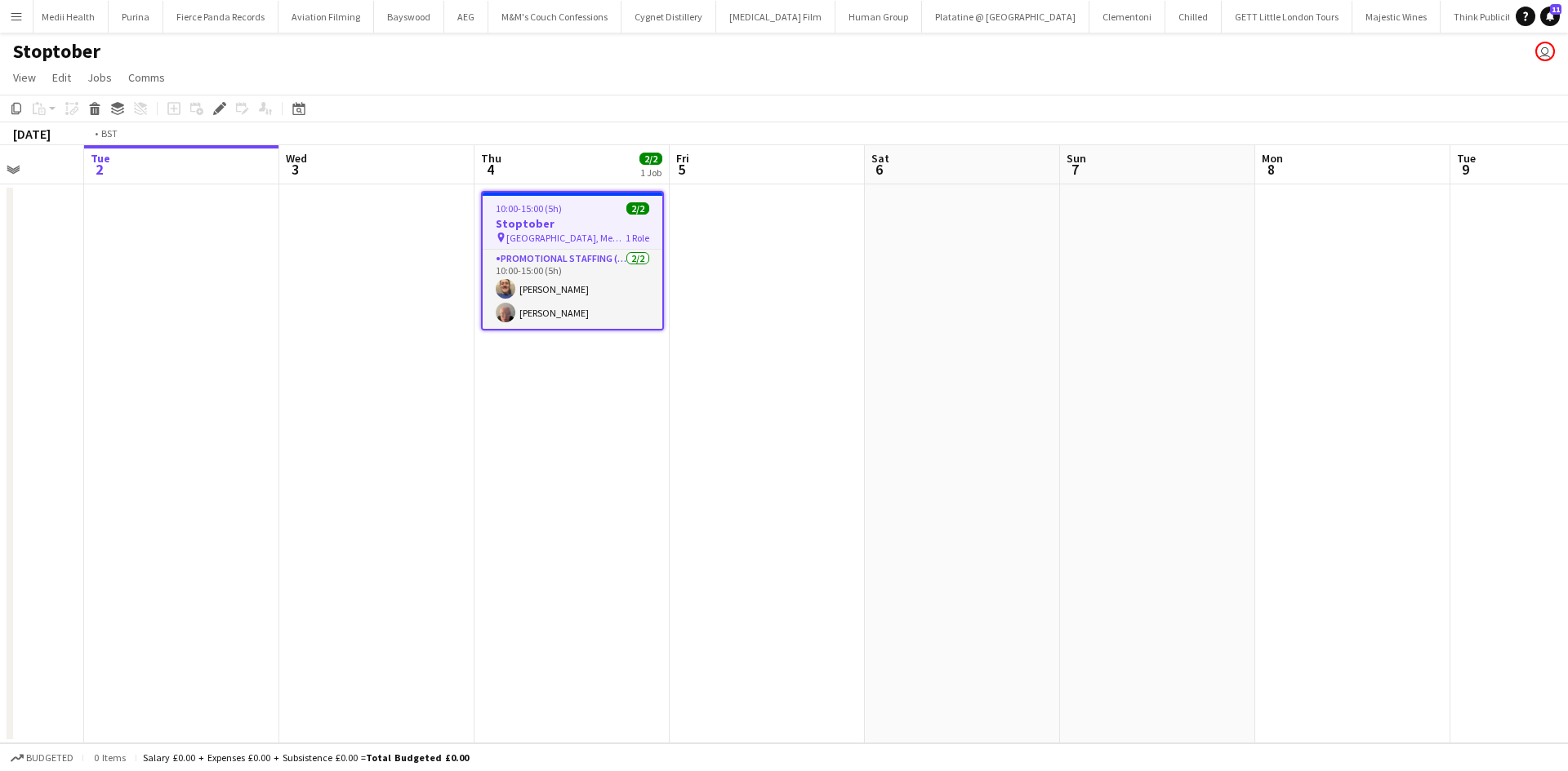
drag, startPoint x: 814, startPoint y: 297, endPoint x: 678, endPoint y: 299, distance: 136.0
click at [678, 299] on app-calendar-viewport "Fri 29 Sat 30 Sun 31 Mon 1 Tue 2 Wed 3 Thu 4 2/2 1 Job Fri 5 Sat 6 Sun 7 Mon 8 …" at bounding box center [784, 445] width 1568 height 598
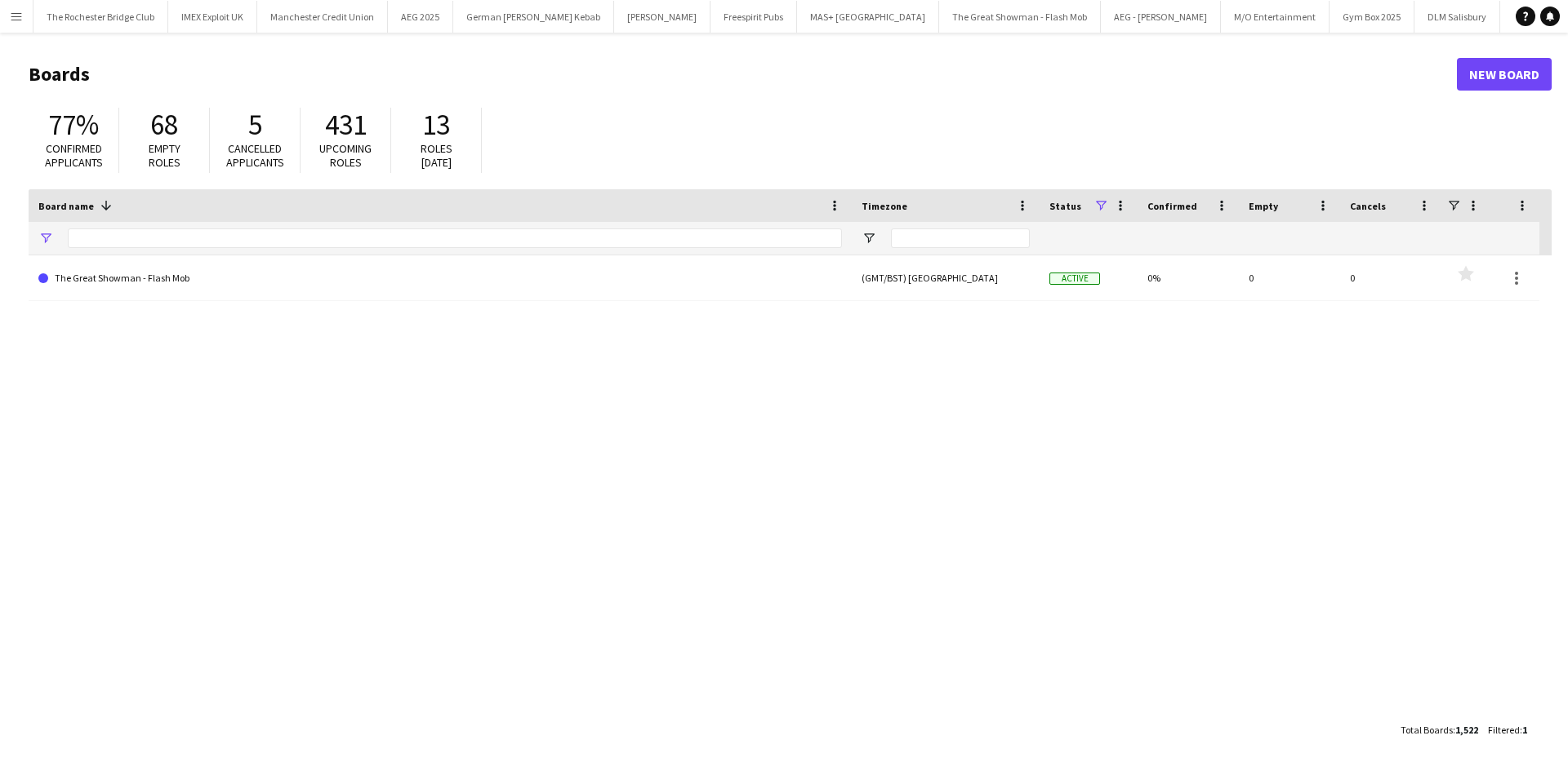
type input "*****"
click at [1509, 72] on link "New Board" at bounding box center [1503, 74] width 94 height 32
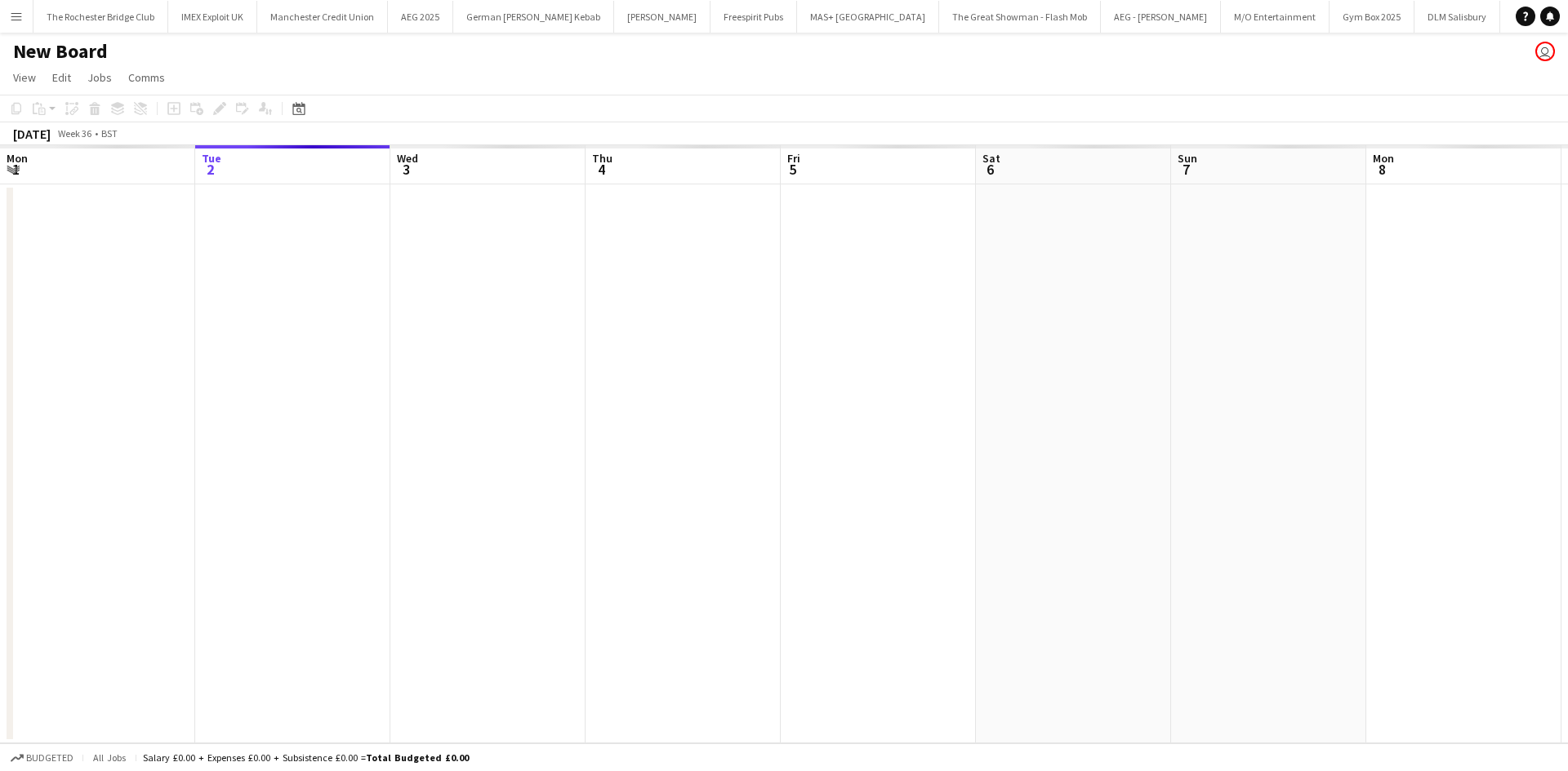
scroll to position [0, 11482]
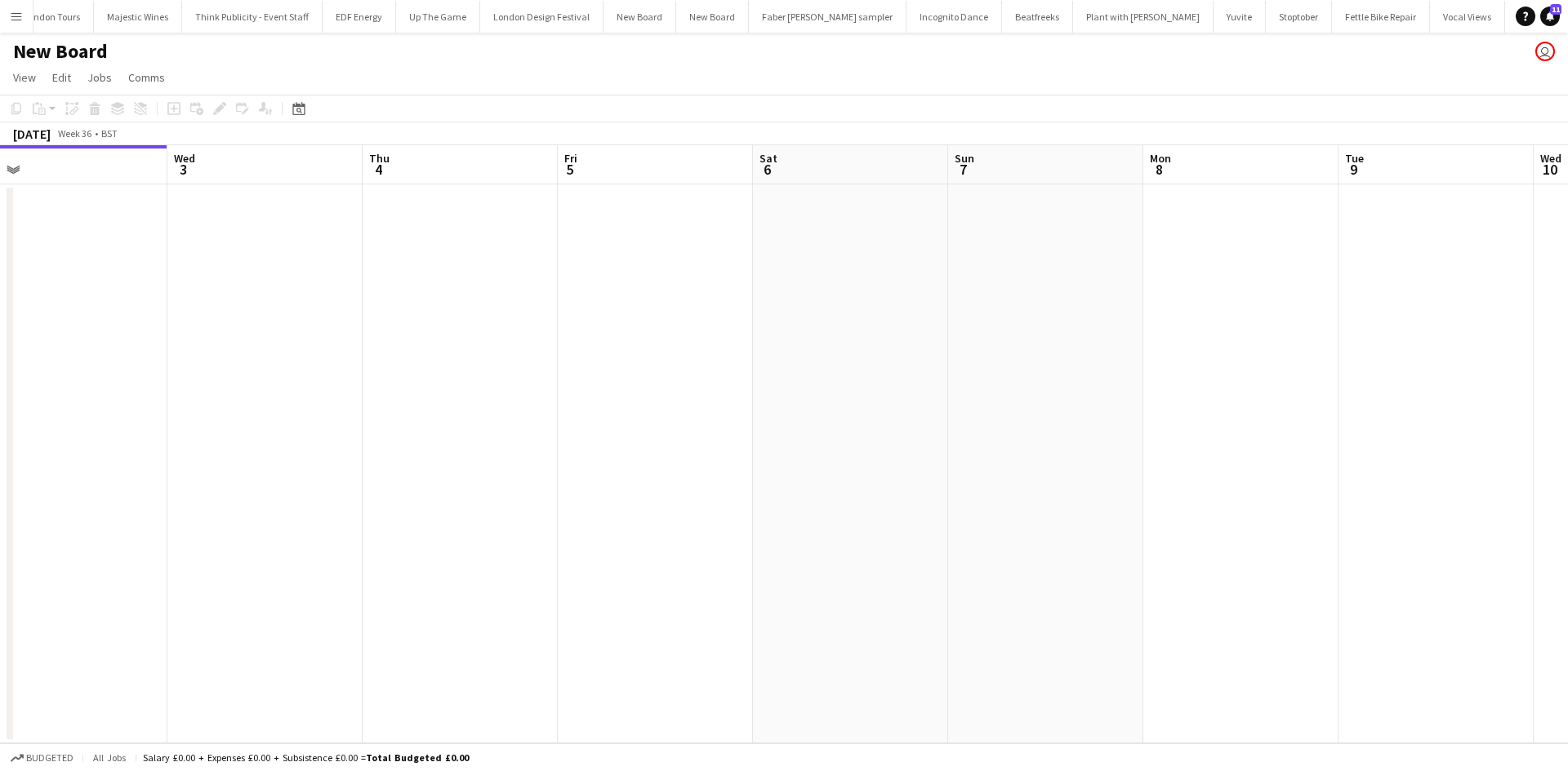
drag, startPoint x: 1163, startPoint y: 501, endPoint x: 939, endPoint y: 493, distance: 224.1
click at [940, 493] on app-calendar-viewport "Sat 30 Sun 31 Mon 1 Tue 2 Wed 3 Thu 4 Fri 5 Sat 6 Sun 7 Mon 8 Tue 9 Wed 10 Thu …" at bounding box center [784, 445] width 1568 height 598
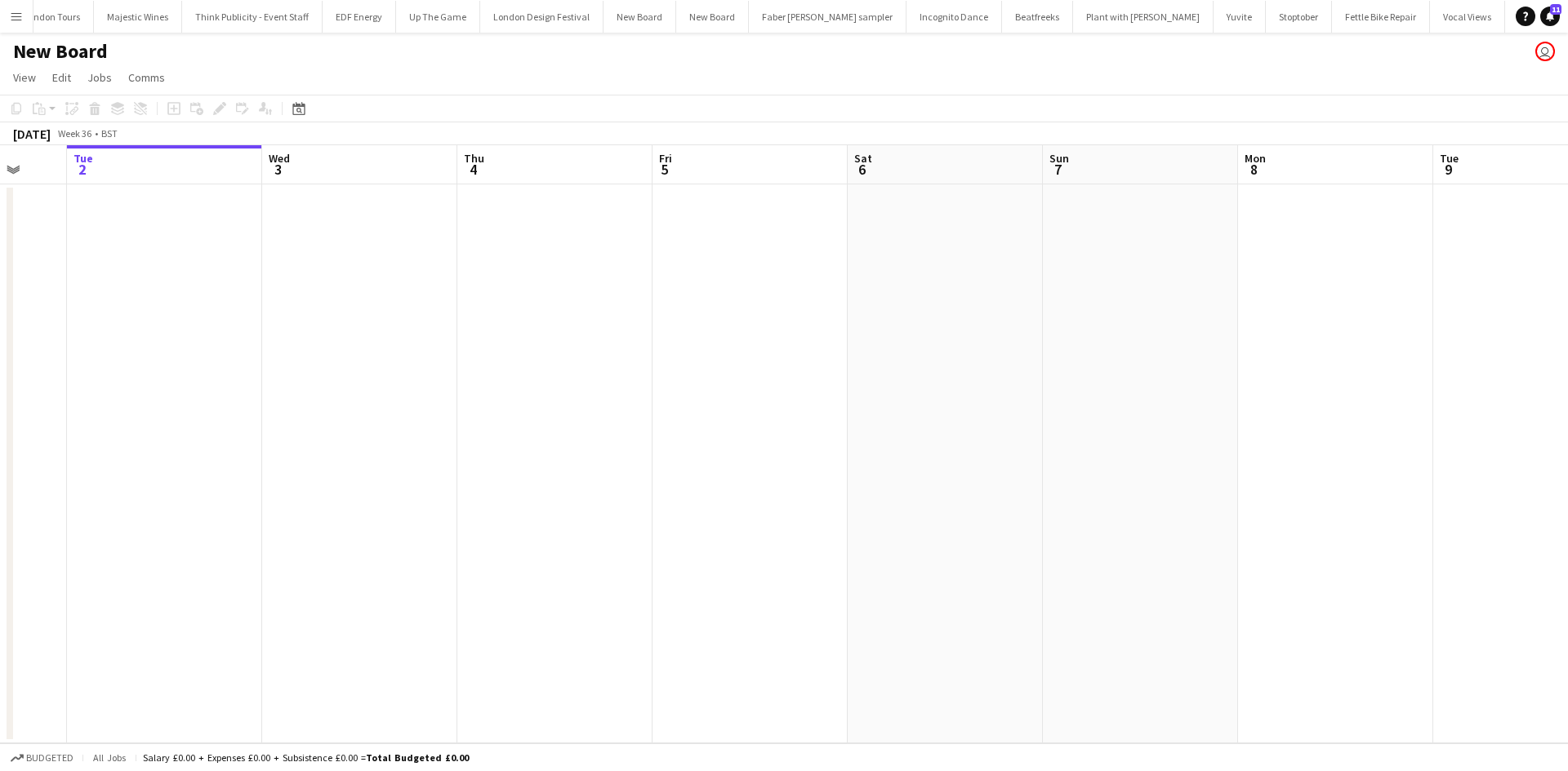
scroll to position [0, 464]
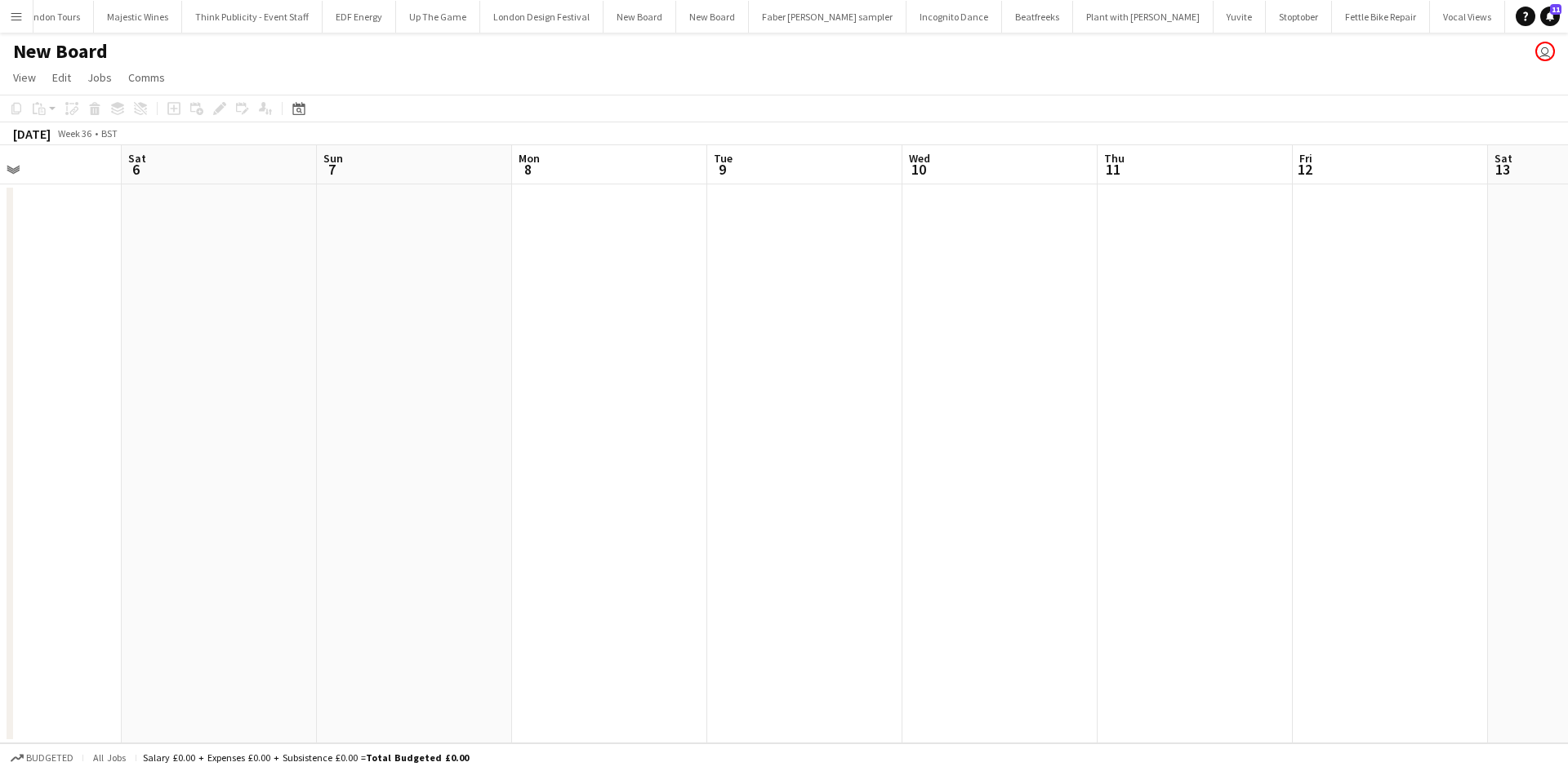
drag, startPoint x: 1278, startPoint y: 501, endPoint x: 647, endPoint y: 422, distance: 635.9
click at [647, 422] on app-calendar-viewport "Wed 3 Thu 4 Fri 5 Sat 6 Sun 7 Mon 8 Tue 9 Wed 10 Thu 11 Fri 12 Sat 13 Sun 14 Mo…" at bounding box center [784, 445] width 1568 height 598
drag, startPoint x: 1028, startPoint y: 302, endPoint x: 428, endPoint y: 264, distance: 601.2
click at [428, 264] on app-calendar-viewport "Wed 3 Thu 4 Fri 5 Sat 6 Sun 7 Mon 8 Tue 9 Wed 10 Thu 11 Fri 12 Sat 13 Sun 14 Mo…" at bounding box center [784, 445] width 1568 height 598
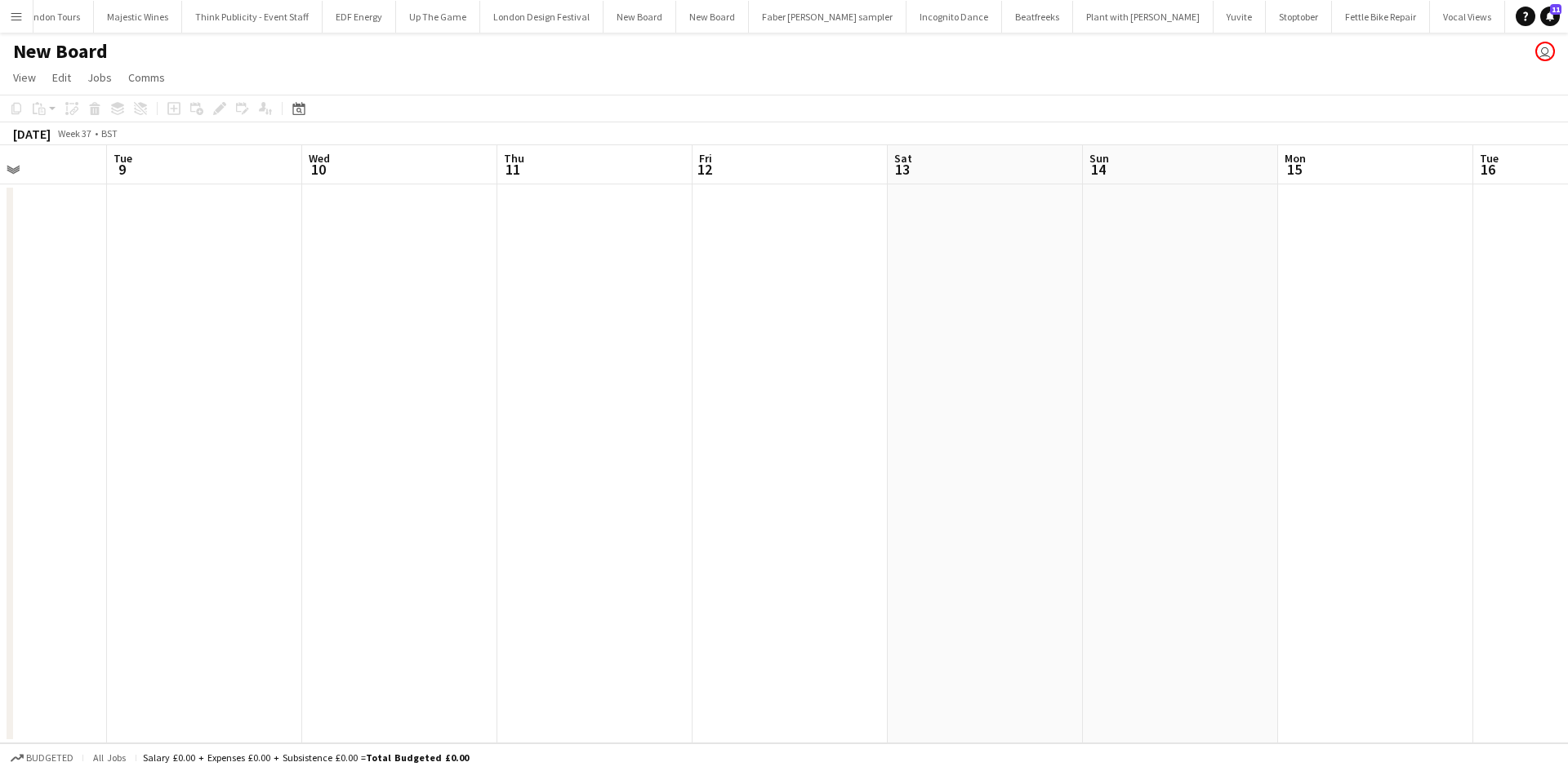
click at [952, 216] on app-date-cell at bounding box center [984, 464] width 195 height 559
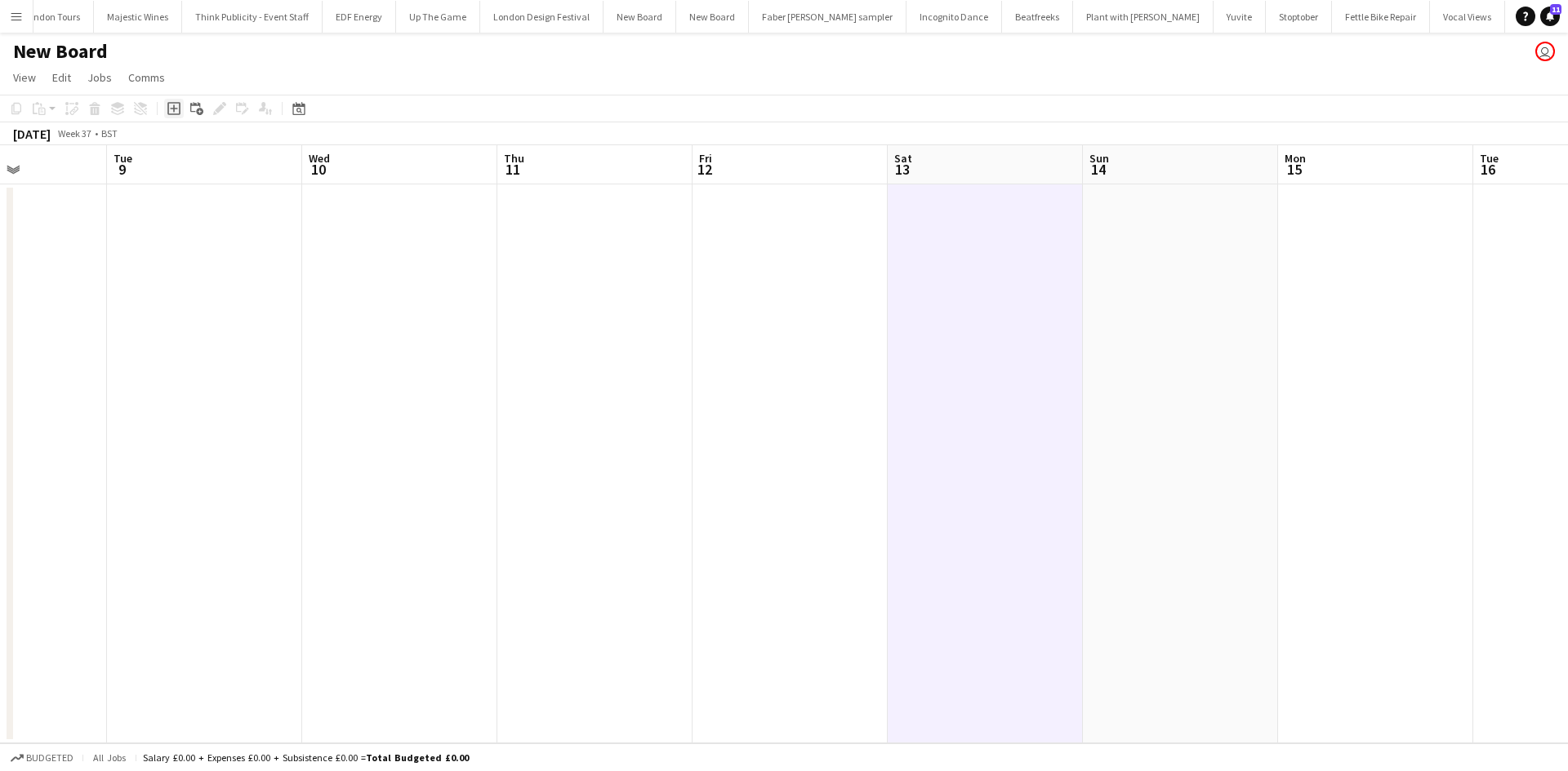
click at [169, 108] on icon "Add job" at bounding box center [174, 109] width 13 height 13
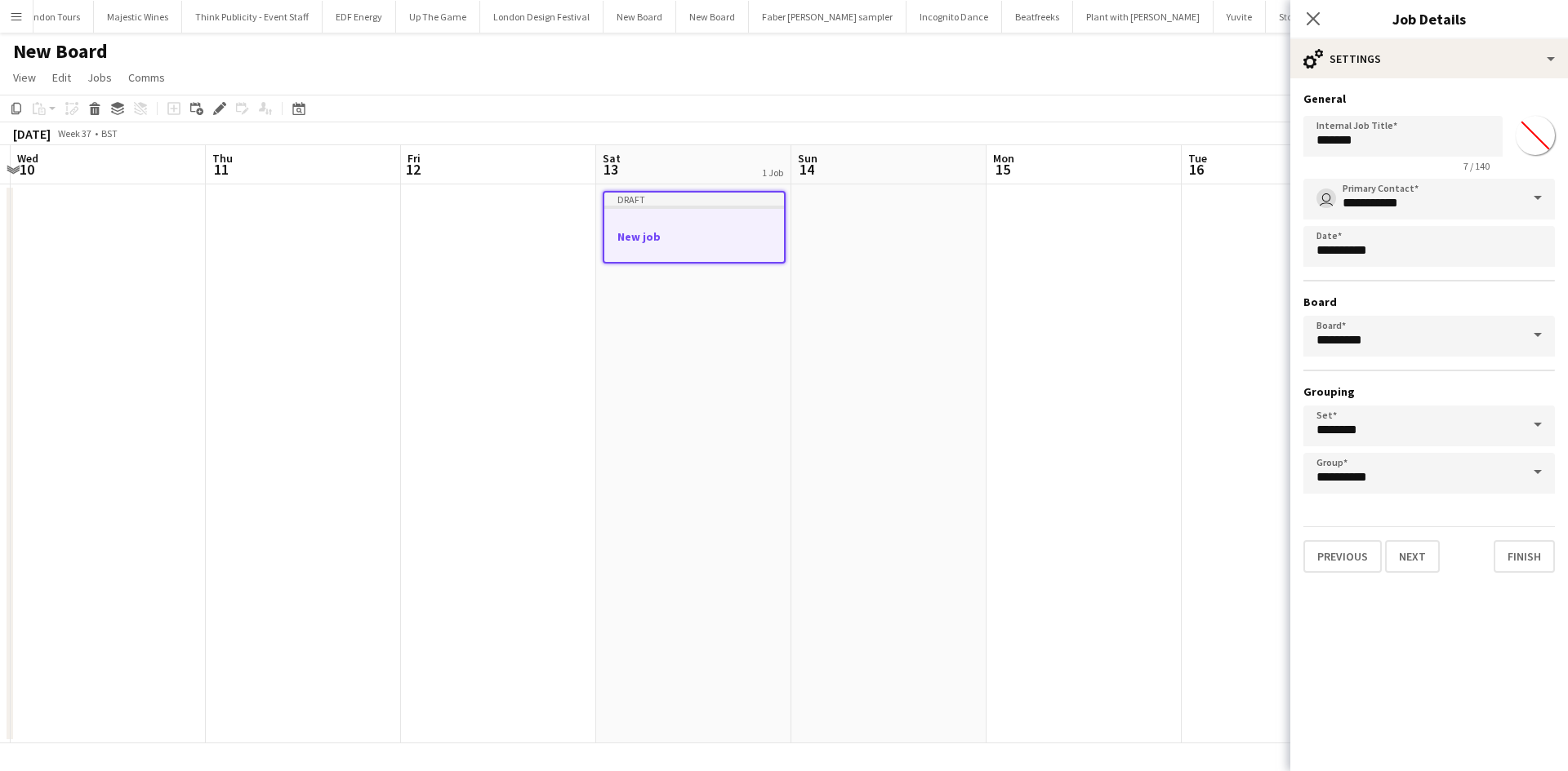
scroll to position [0, 512]
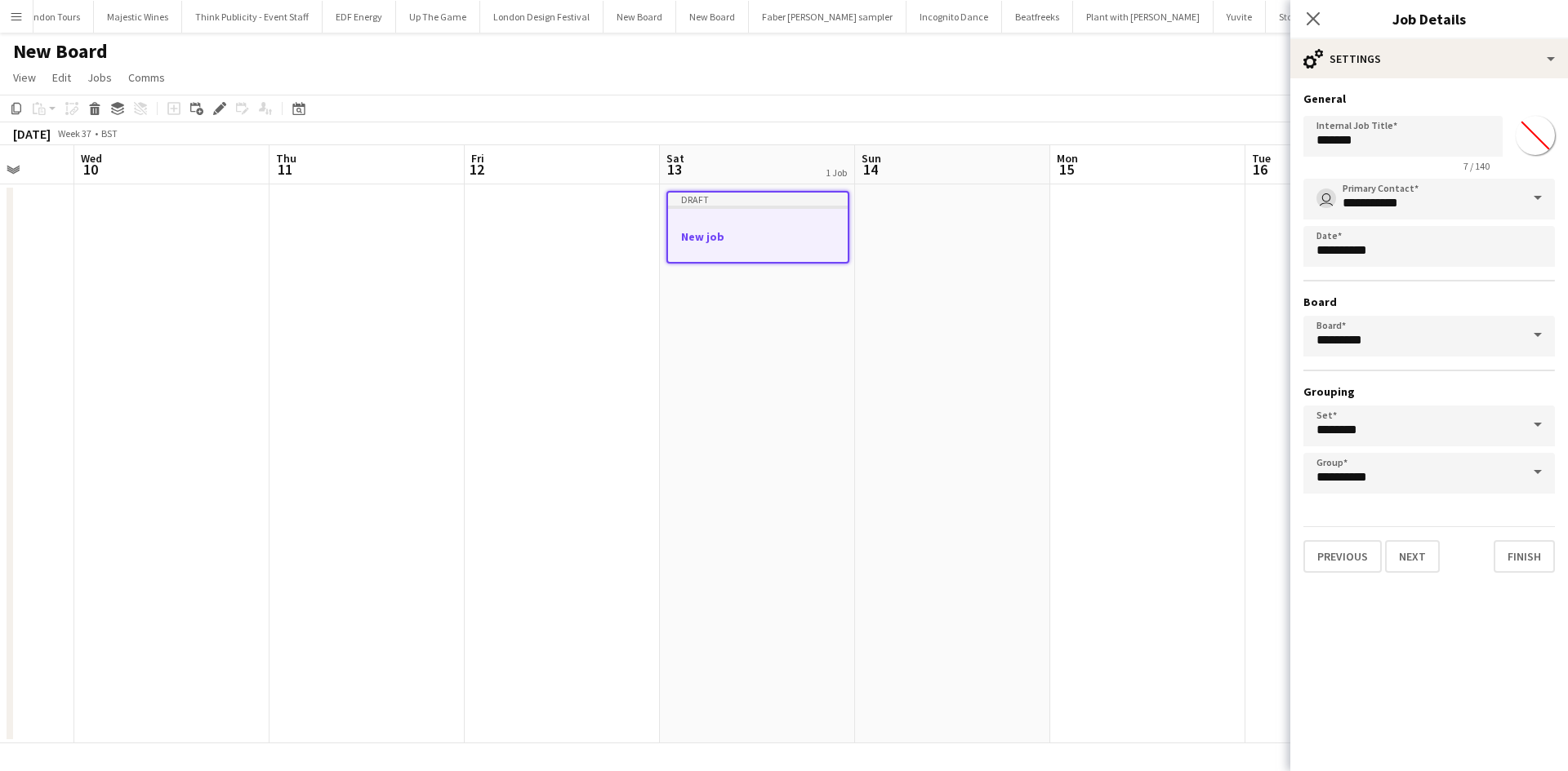
drag, startPoint x: 1190, startPoint y: 470, endPoint x: 1014, endPoint y: 470, distance: 176.0
click at [1014, 470] on app-calendar-viewport "Sun 7 Mon 8 Tue 9 Wed 10 Thu 11 Fri 12 Sat 13 1 Job Sun 14 Mon 15 Tue 16 Wed 17…" at bounding box center [784, 445] width 1568 height 598
click at [1332, 154] on input "*******" at bounding box center [1403, 136] width 200 height 40
click at [1333, 147] on input "*******" at bounding box center [1403, 136] width 200 height 40
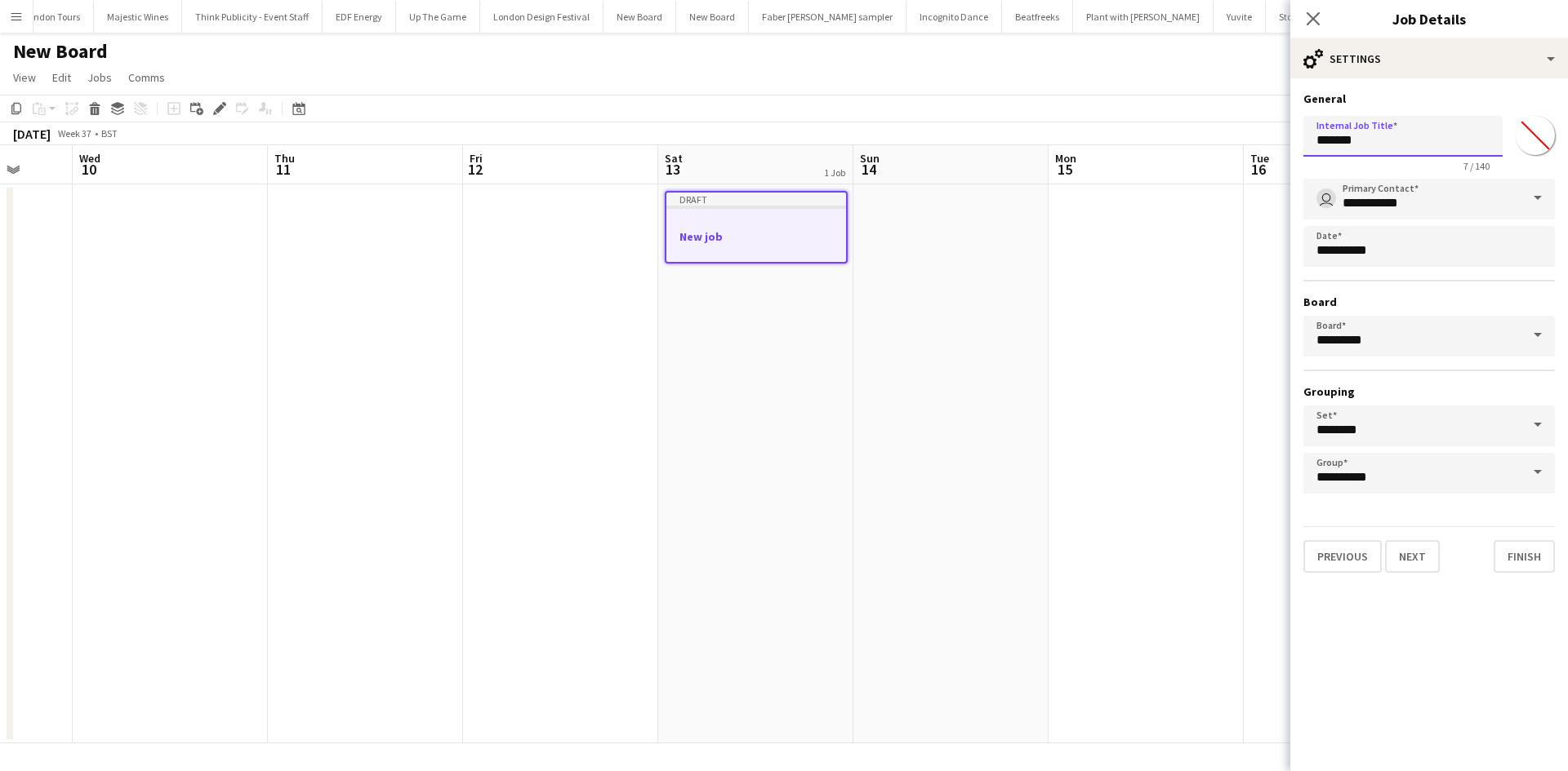
click at [1333, 150] on input "*******" at bounding box center [1403, 136] width 200 height 40
type input "**********"
drag, startPoint x: 1540, startPoint y: 137, endPoint x: 1529, endPoint y: 144, distance: 13.0
click at [1539, 137] on input "*******" at bounding box center [1535, 135] width 58 height 58
type input "*******"
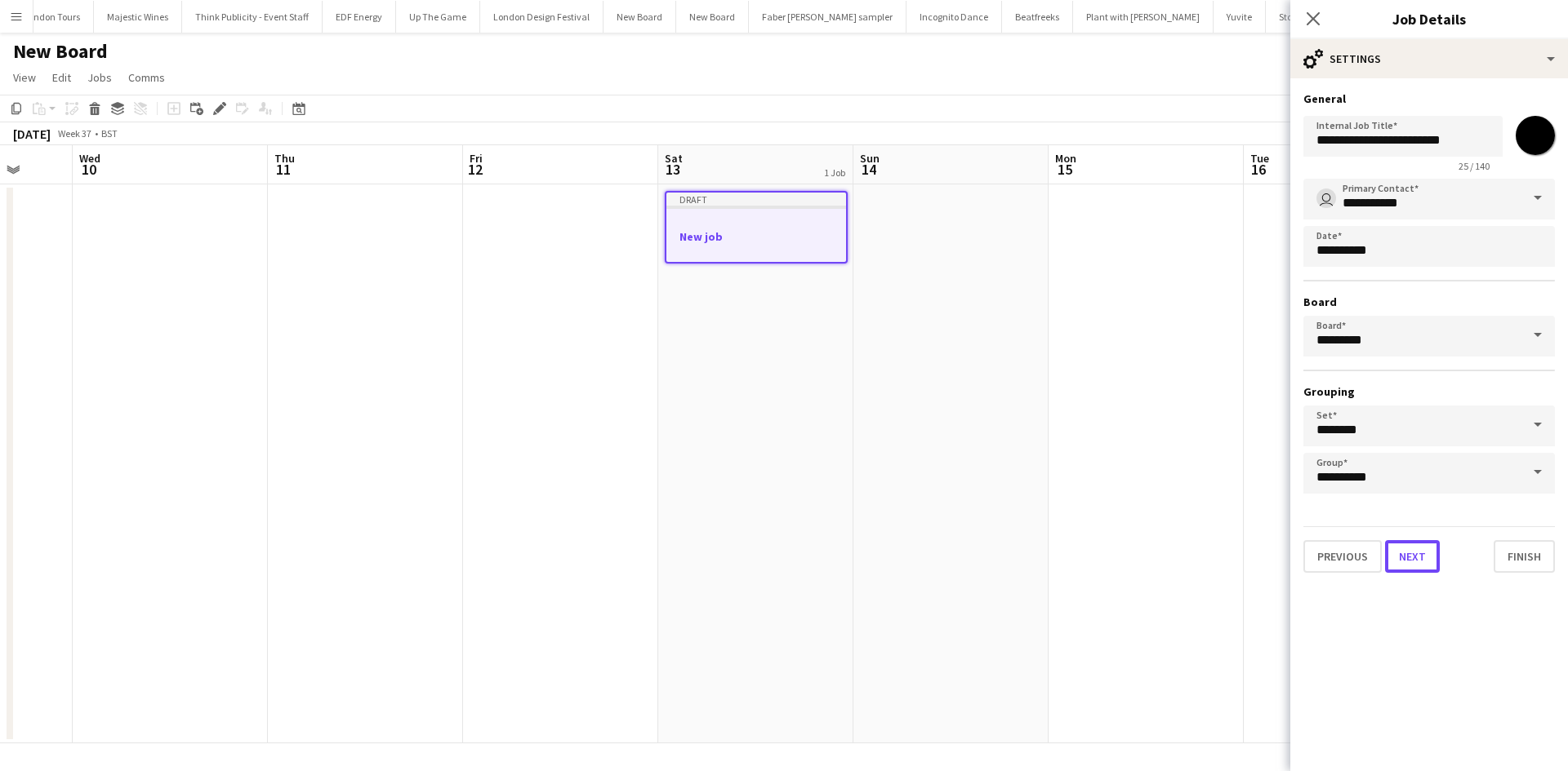
drag, startPoint x: 1408, startPoint y: 551, endPoint x: 1409, endPoint y: 559, distance: 8.1
click at [1408, 551] on button "Next" at bounding box center [1412, 556] width 55 height 32
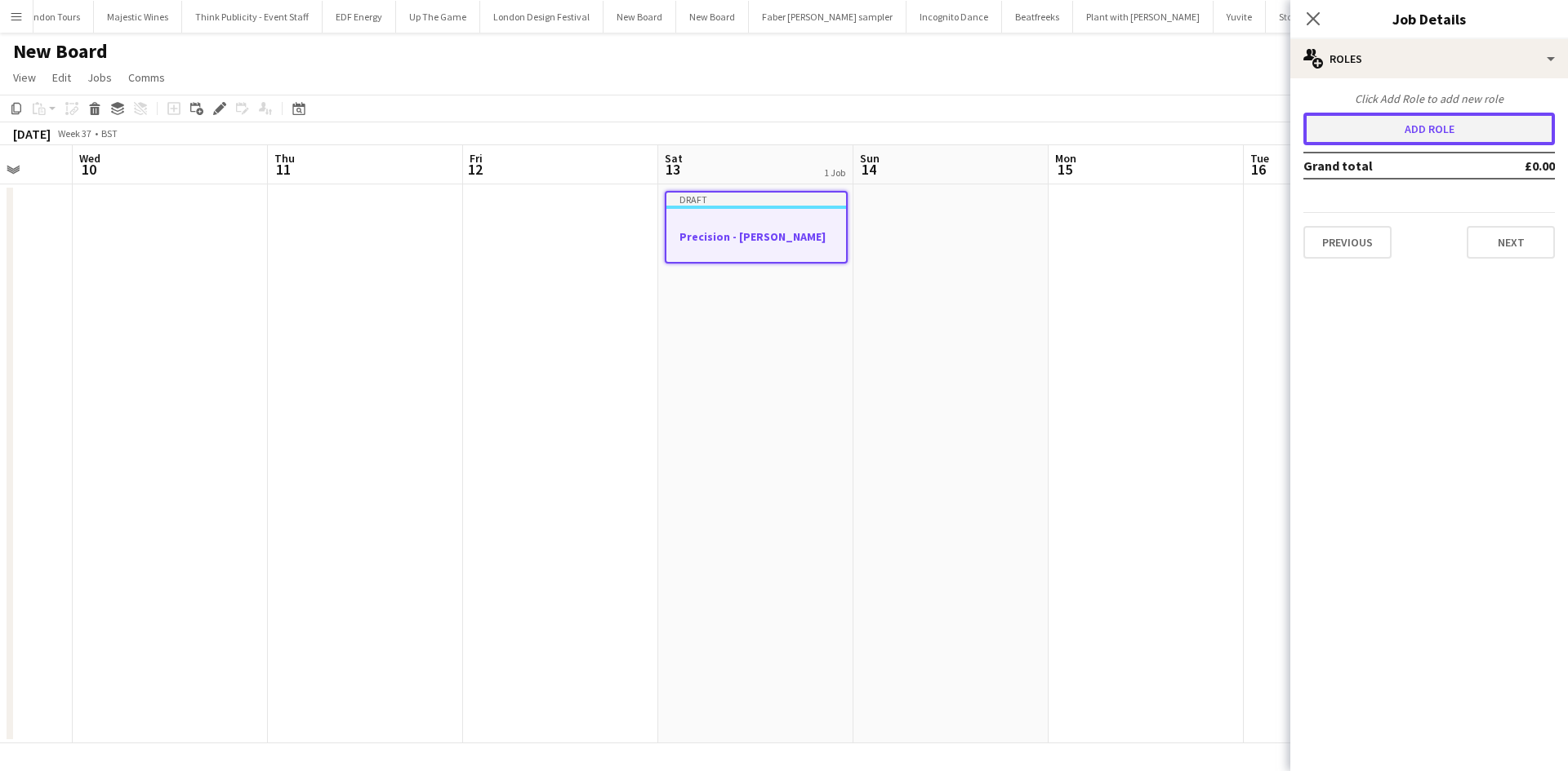
click at [1398, 127] on button "Add role" at bounding box center [1429, 128] width 252 height 32
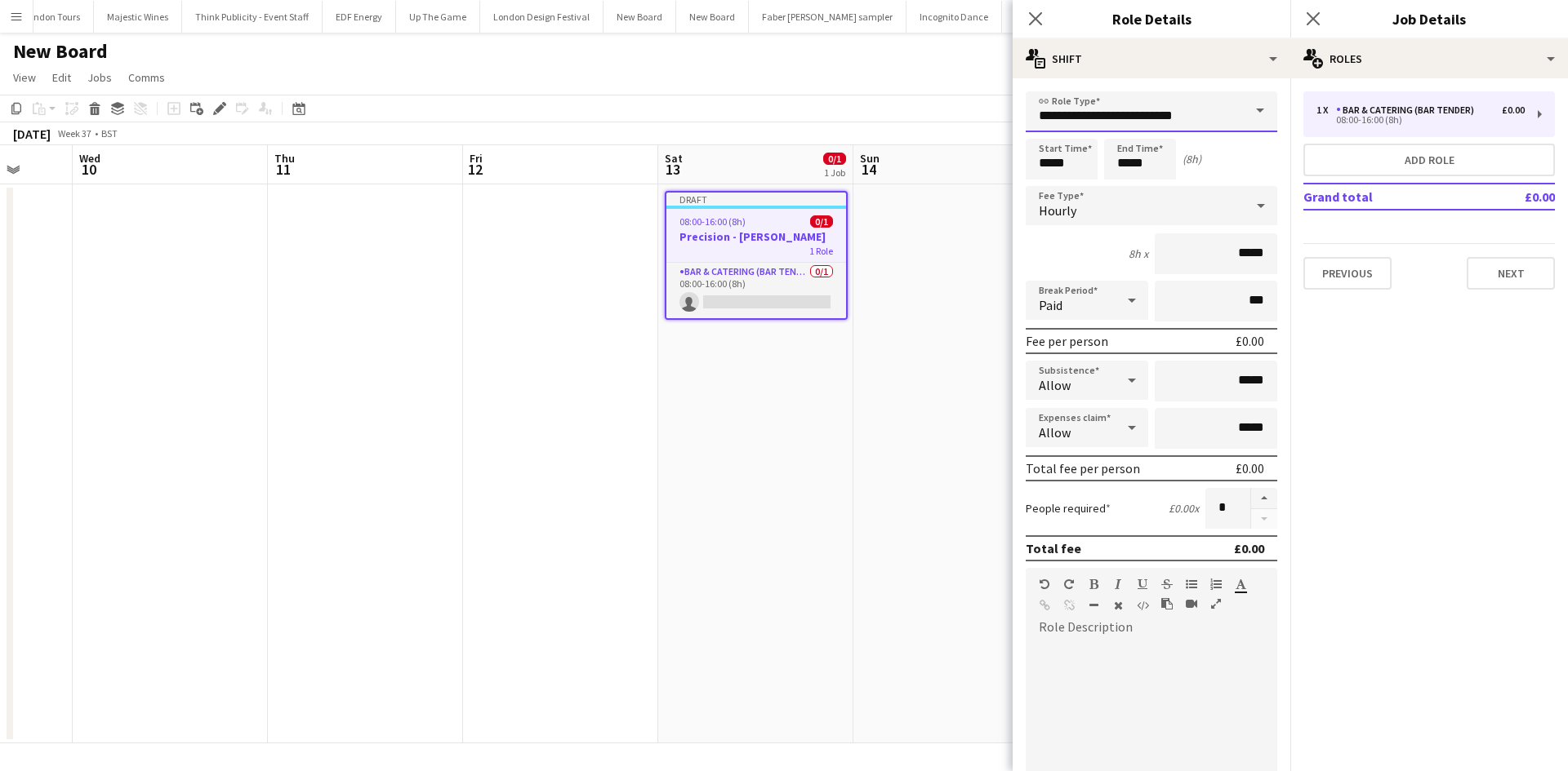
click at [1095, 104] on input "**********" at bounding box center [1152, 111] width 252 height 40
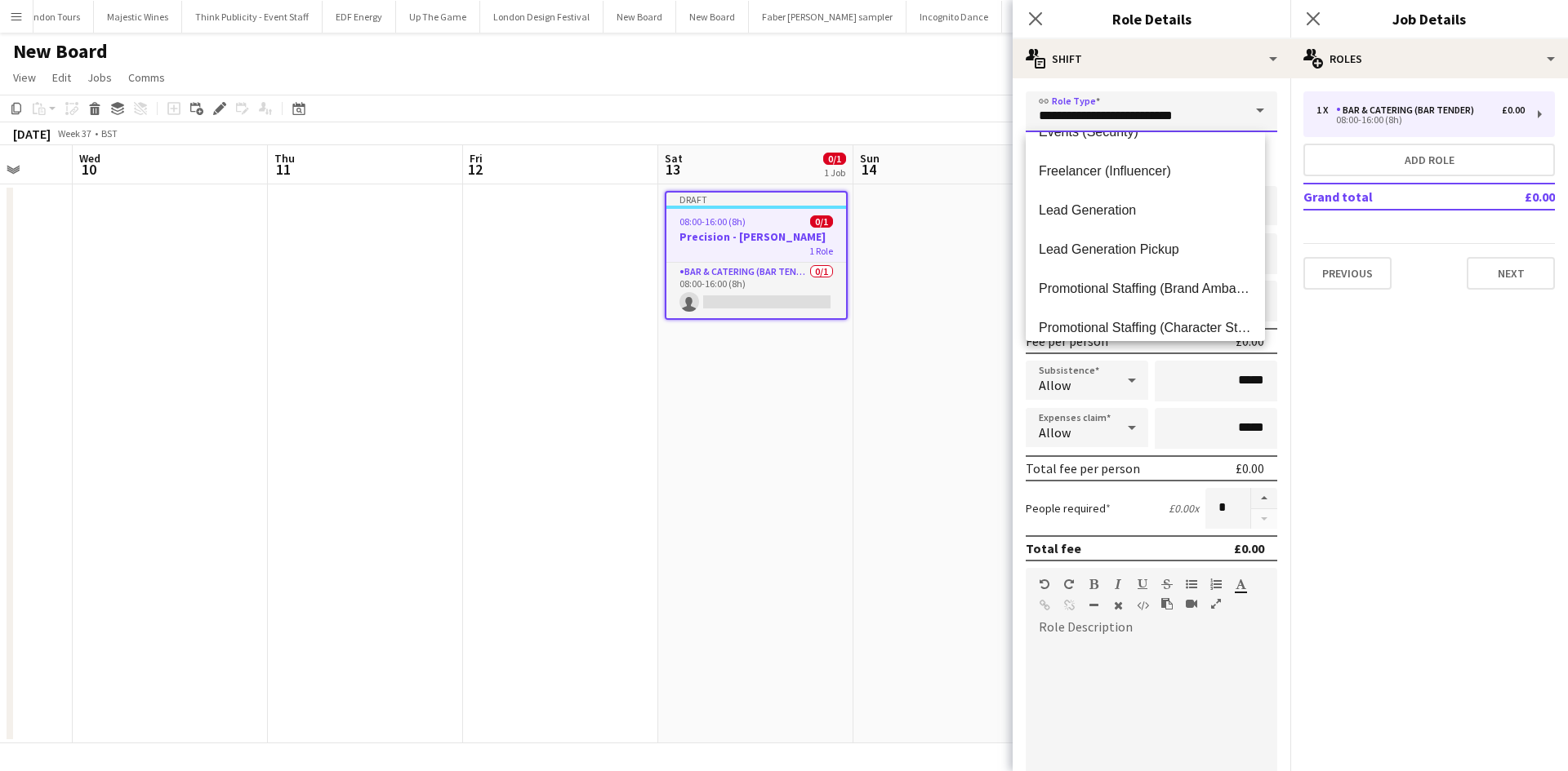
scroll to position [734, 0]
click at [1176, 198] on mat-option "Promotional Staffing (Brand Ambassadors)" at bounding box center [1145, 208] width 239 height 40
type input "**********"
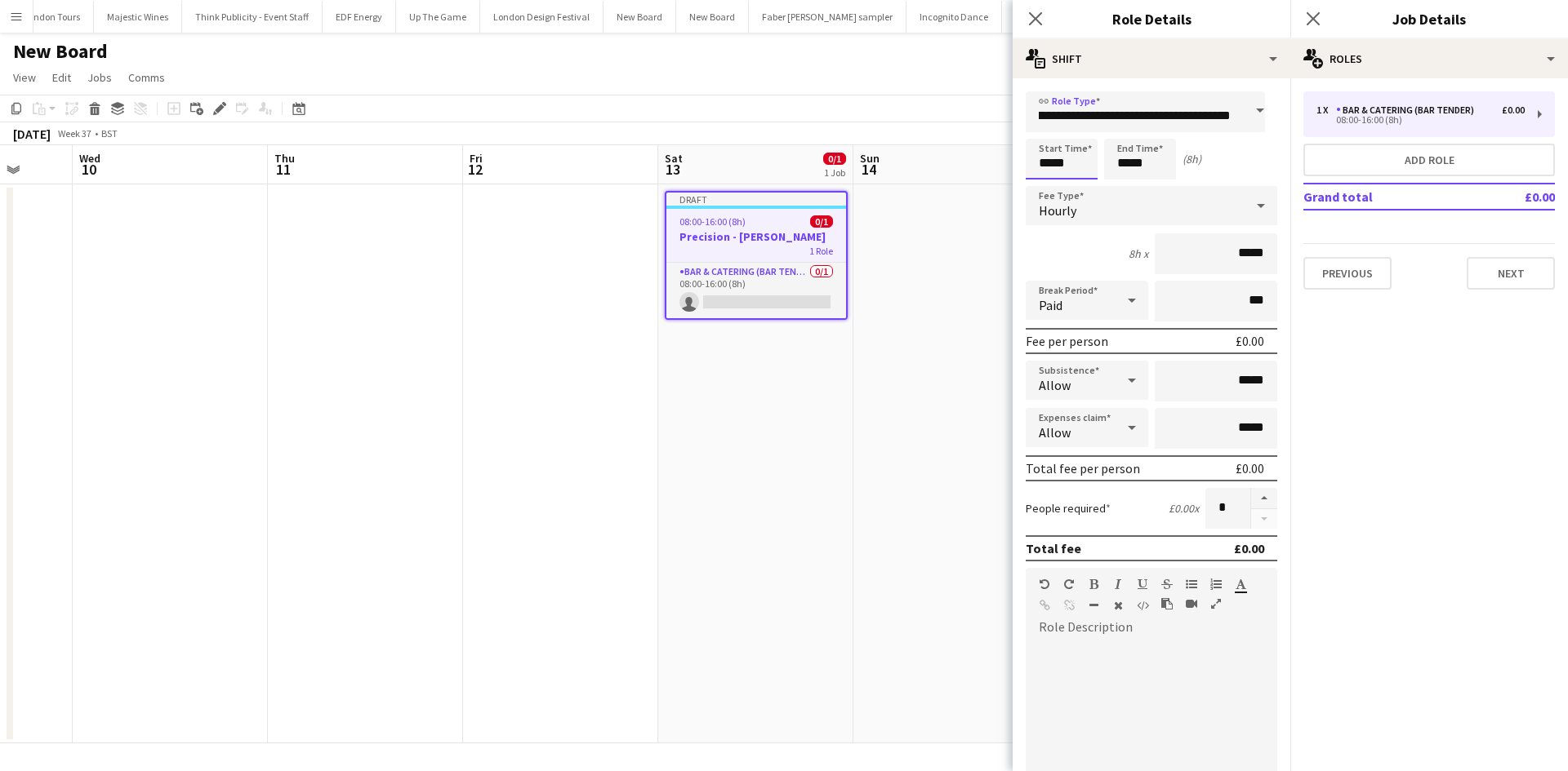
click at [1053, 157] on input "*****" at bounding box center [1062, 158] width 72 height 40
click at [1046, 127] on div at bounding box center [1045, 130] width 32 height 16
type input "*****"
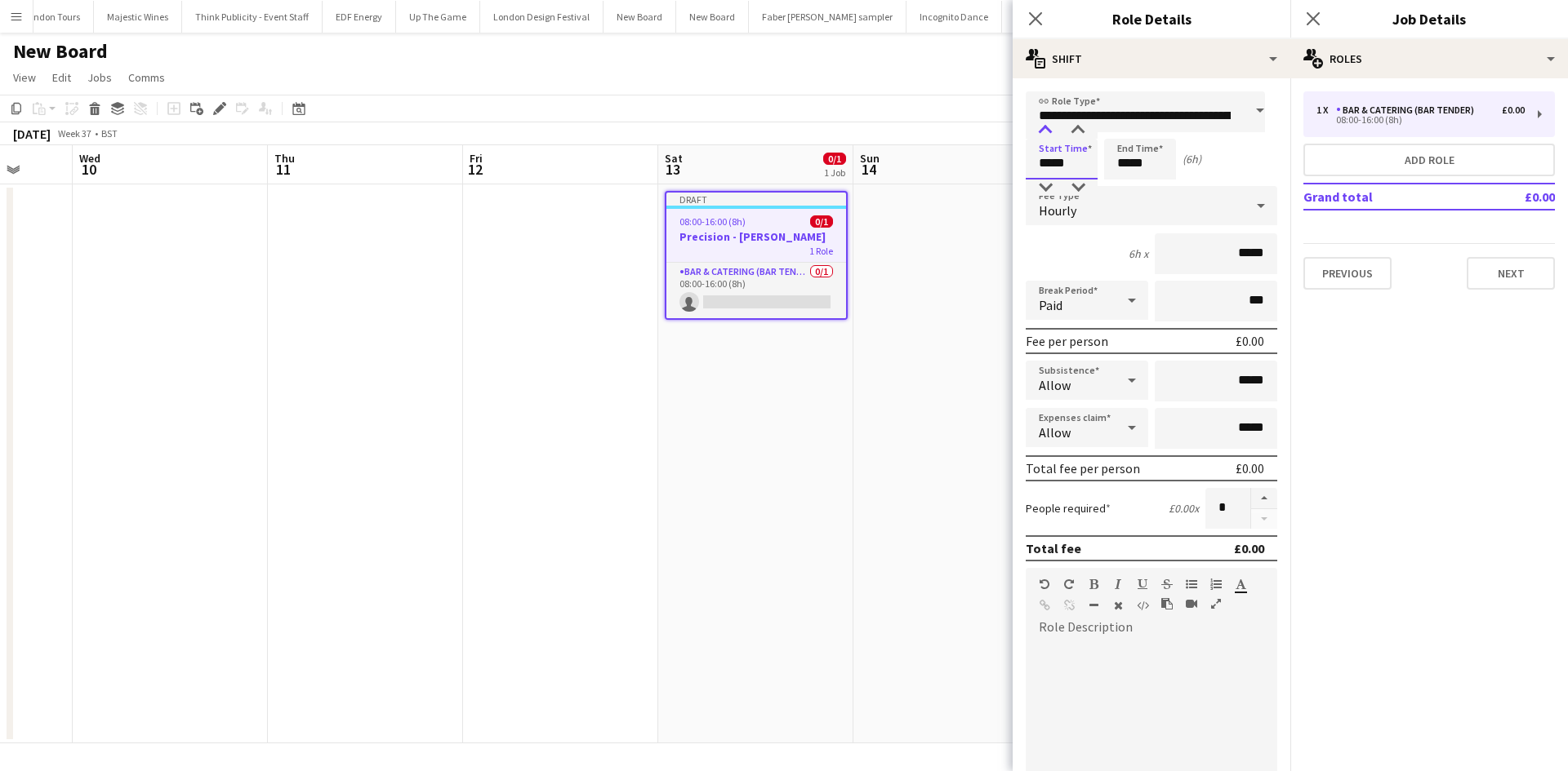
click at [1047, 133] on div at bounding box center [1045, 130] width 32 height 16
click at [1137, 166] on input "*****" at bounding box center [1140, 158] width 72 height 40
click at [1155, 130] on div at bounding box center [1156, 130] width 32 height 16
type input "*****"
click at [1155, 130] on div at bounding box center [1156, 130] width 32 height 16
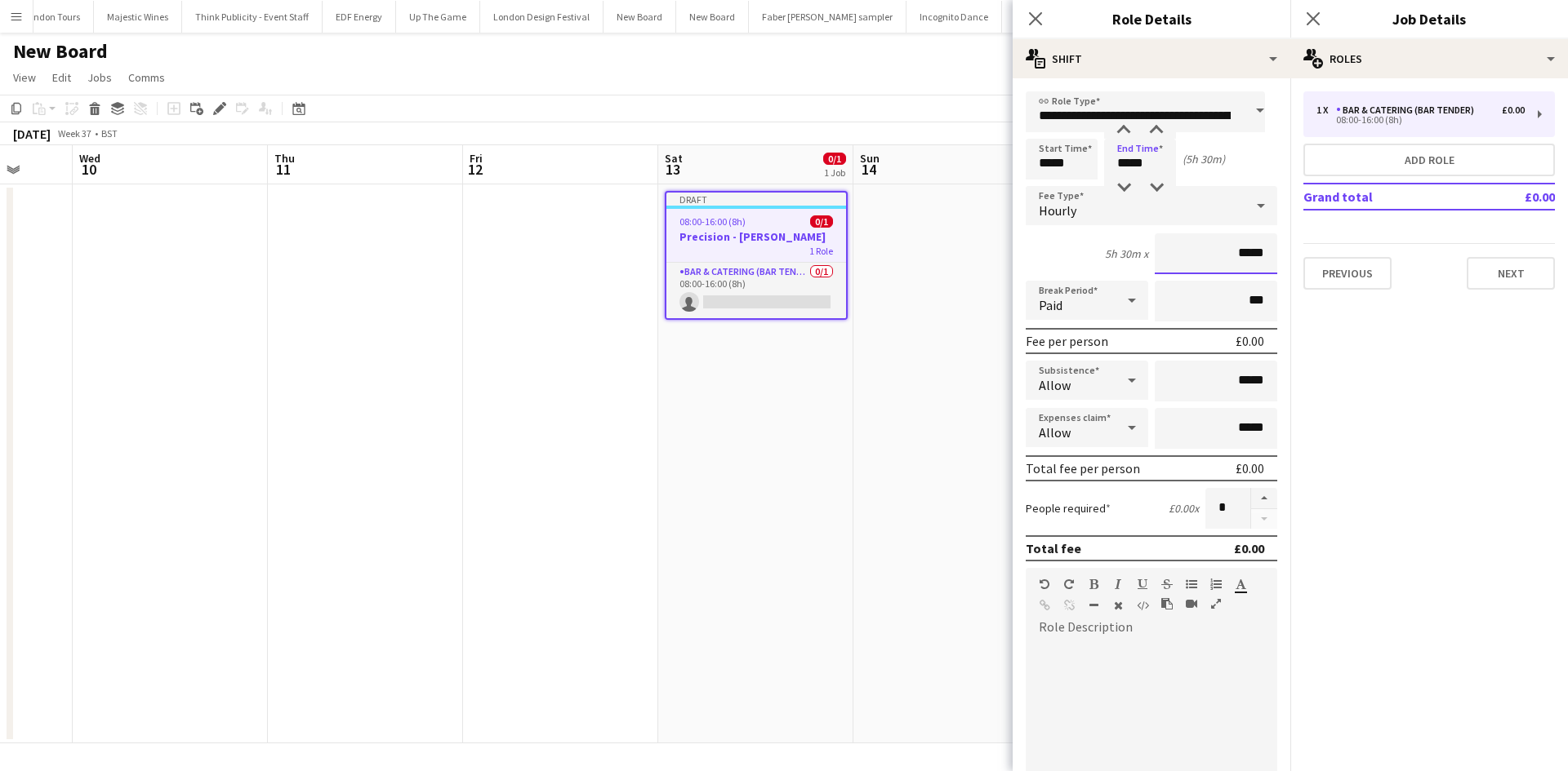
click at [1225, 249] on input "*****" at bounding box center [1216, 253] width 122 height 40
click at [1243, 255] on input "*****" at bounding box center [1216, 253] width 122 height 40
type input "******"
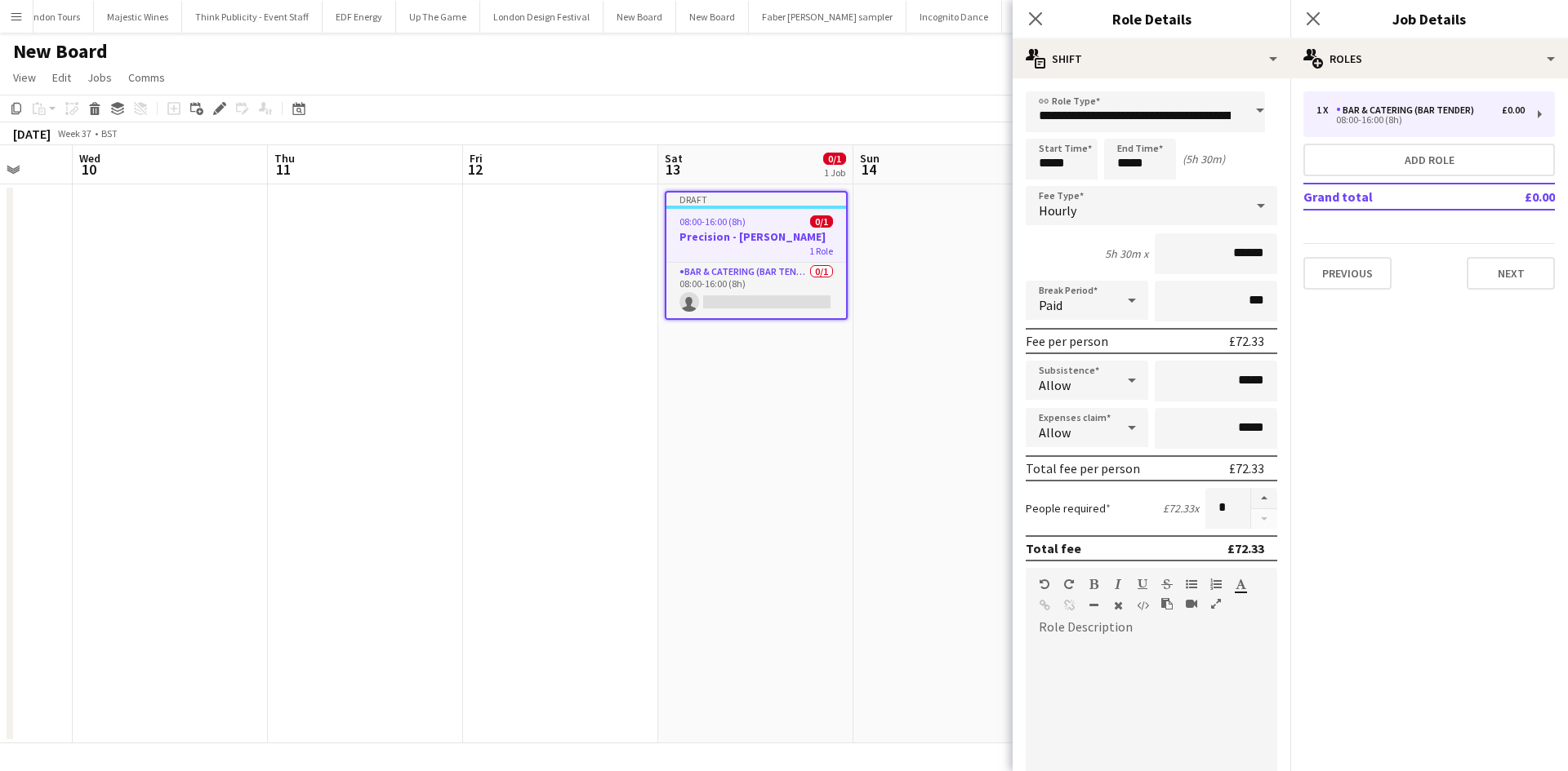
click at [1065, 301] on div "Paid" at bounding box center [1071, 300] width 90 height 40
drag, startPoint x: 1065, startPoint y: 381, endPoint x: 1104, endPoint y: 342, distance: 55.2
click at [1065, 377] on mat-option "Unpaid" at bounding box center [1084, 387] width 117 height 40
click at [1230, 380] on input "*****" at bounding box center [1216, 380] width 122 height 40
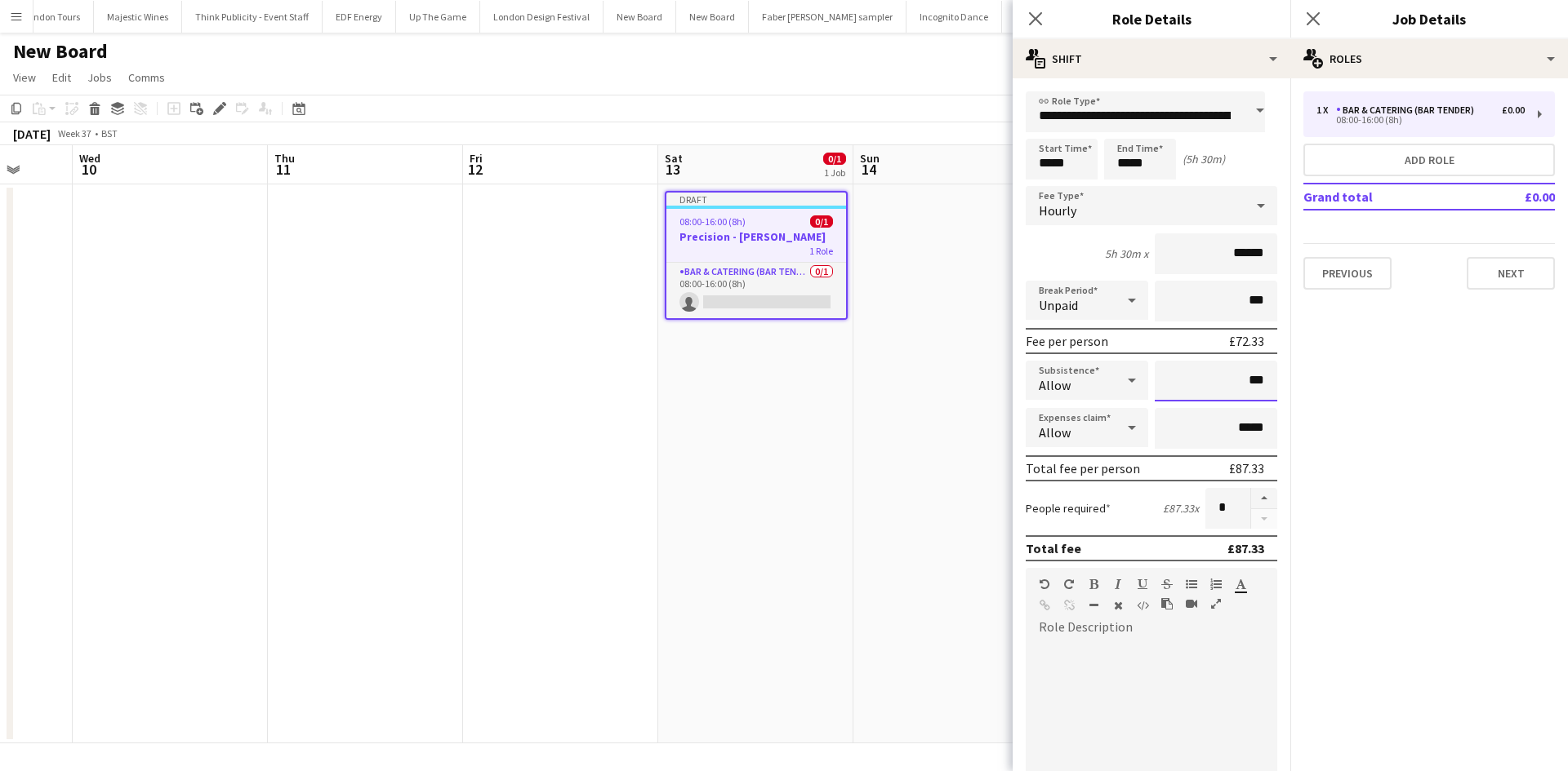
type input "******"
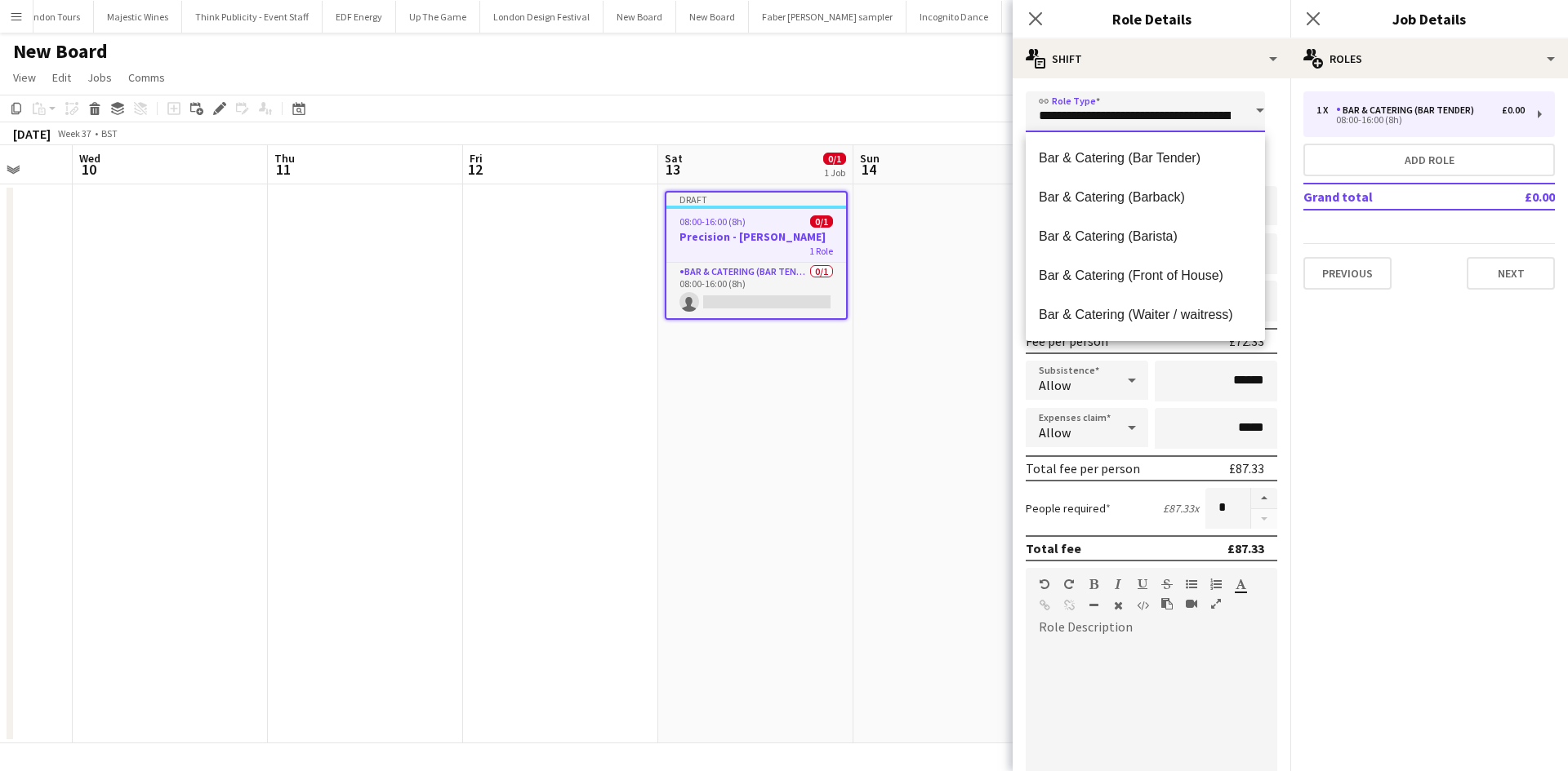
click at [1208, 106] on input "**********" at bounding box center [1145, 111] width 239 height 40
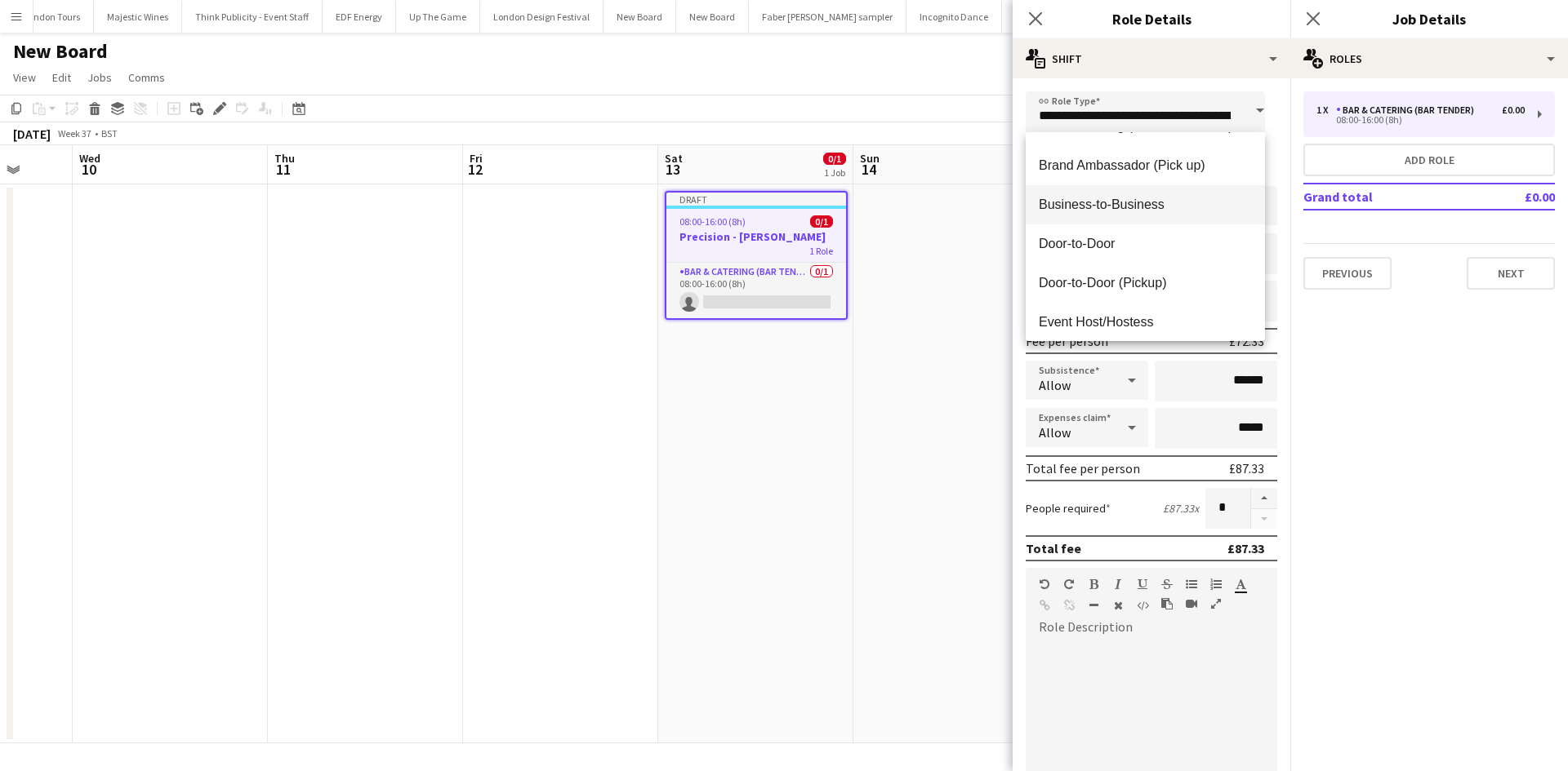
scroll to position [164, 0]
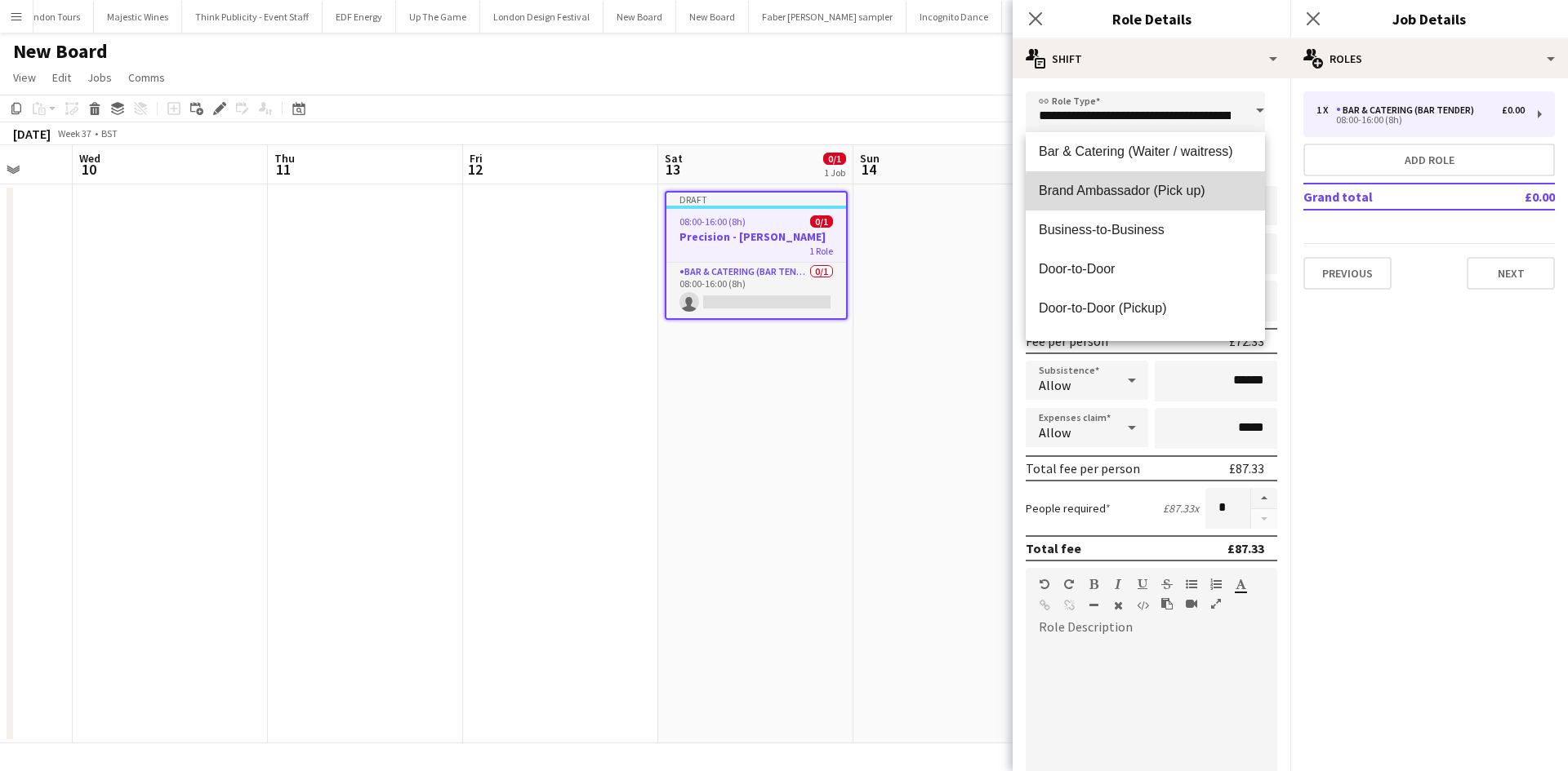
click at [1169, 195] on span "Brand Ambassador (Pick up)" at bounding box center [1145, 190] width 213 height 15
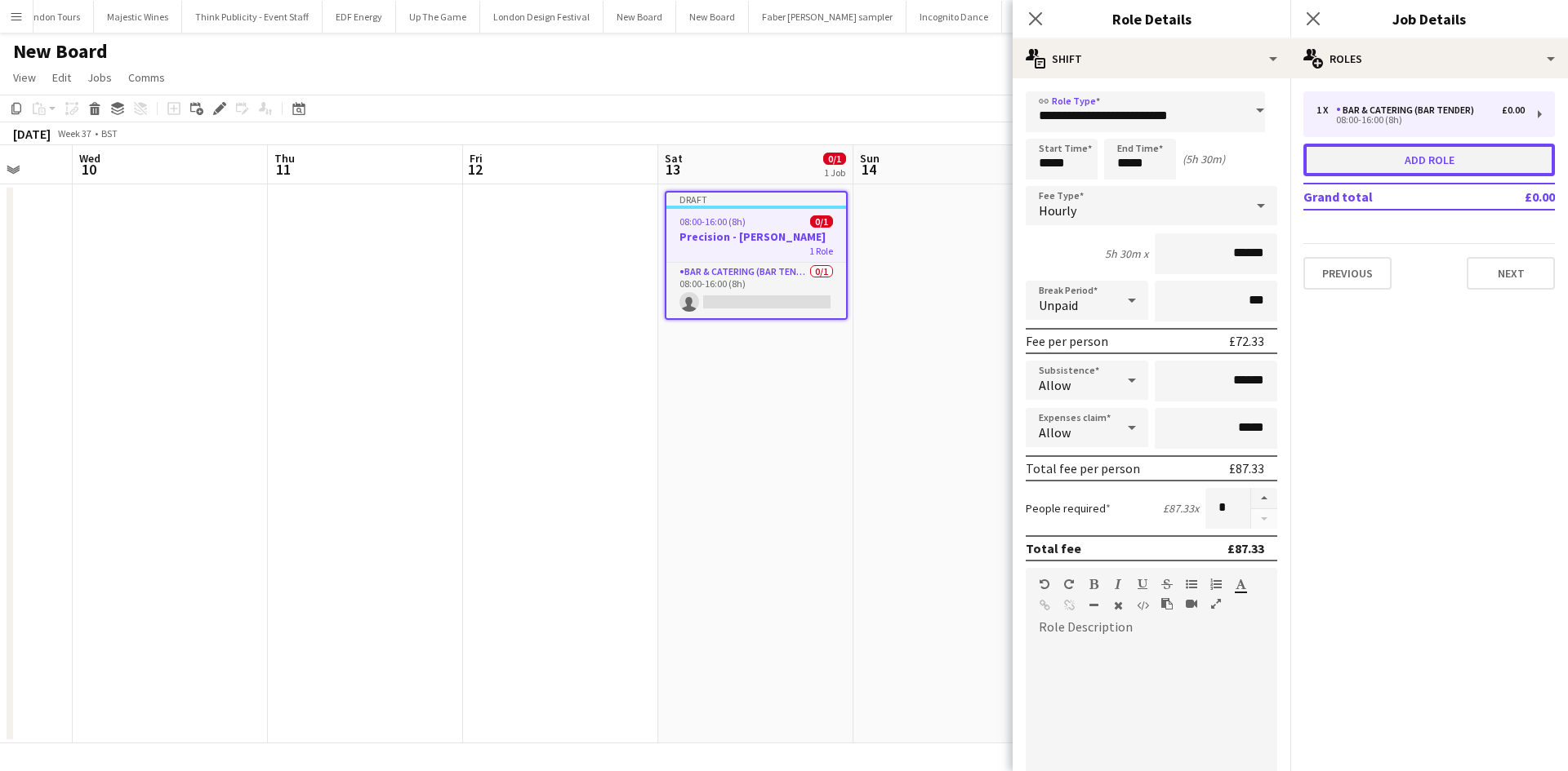
click at [1403, 152] on button "Add role" at bounding box center [1429, 160] width 252 height 32
type input "**********"
type input "*****"
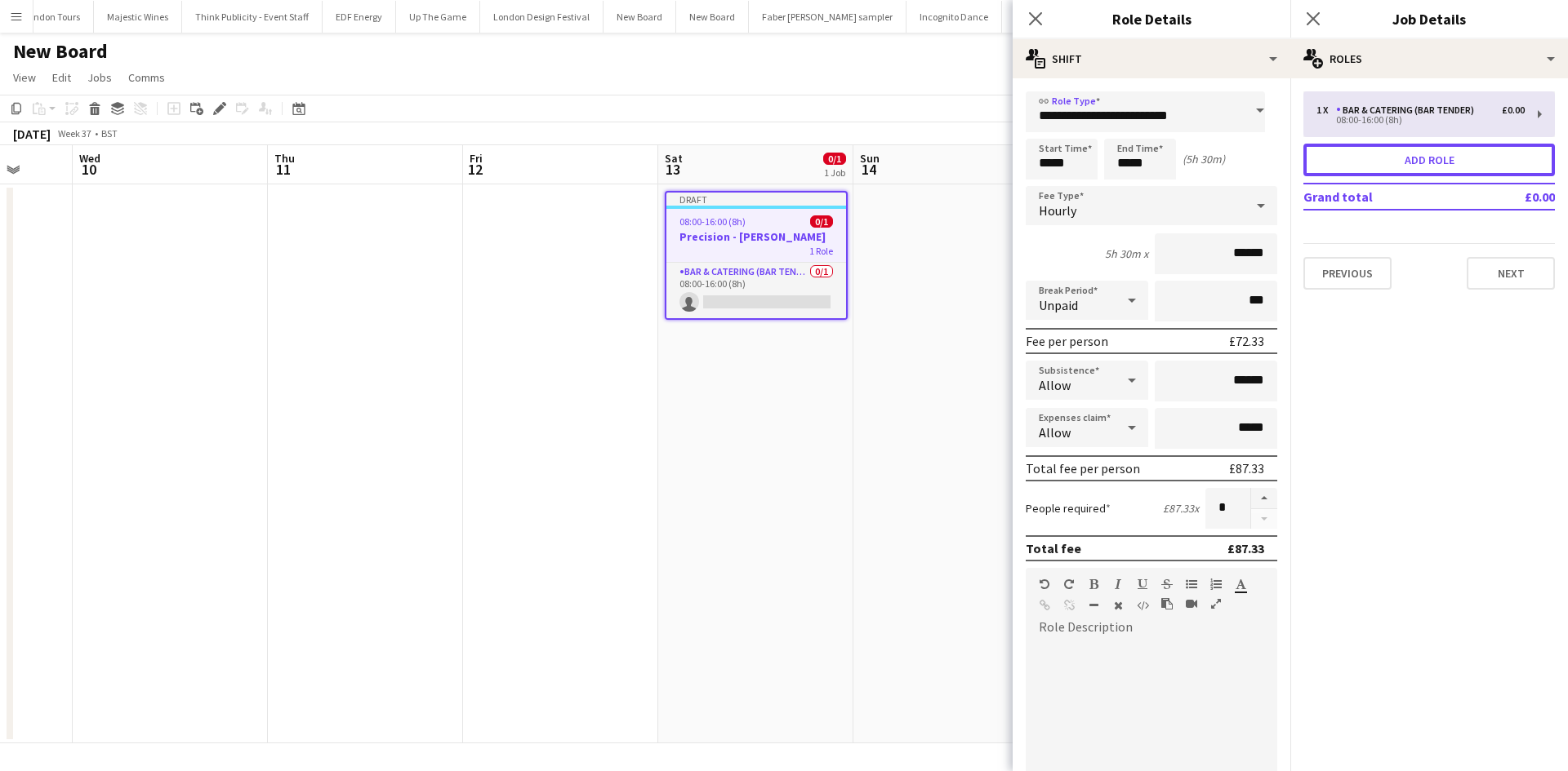
type input "*****"
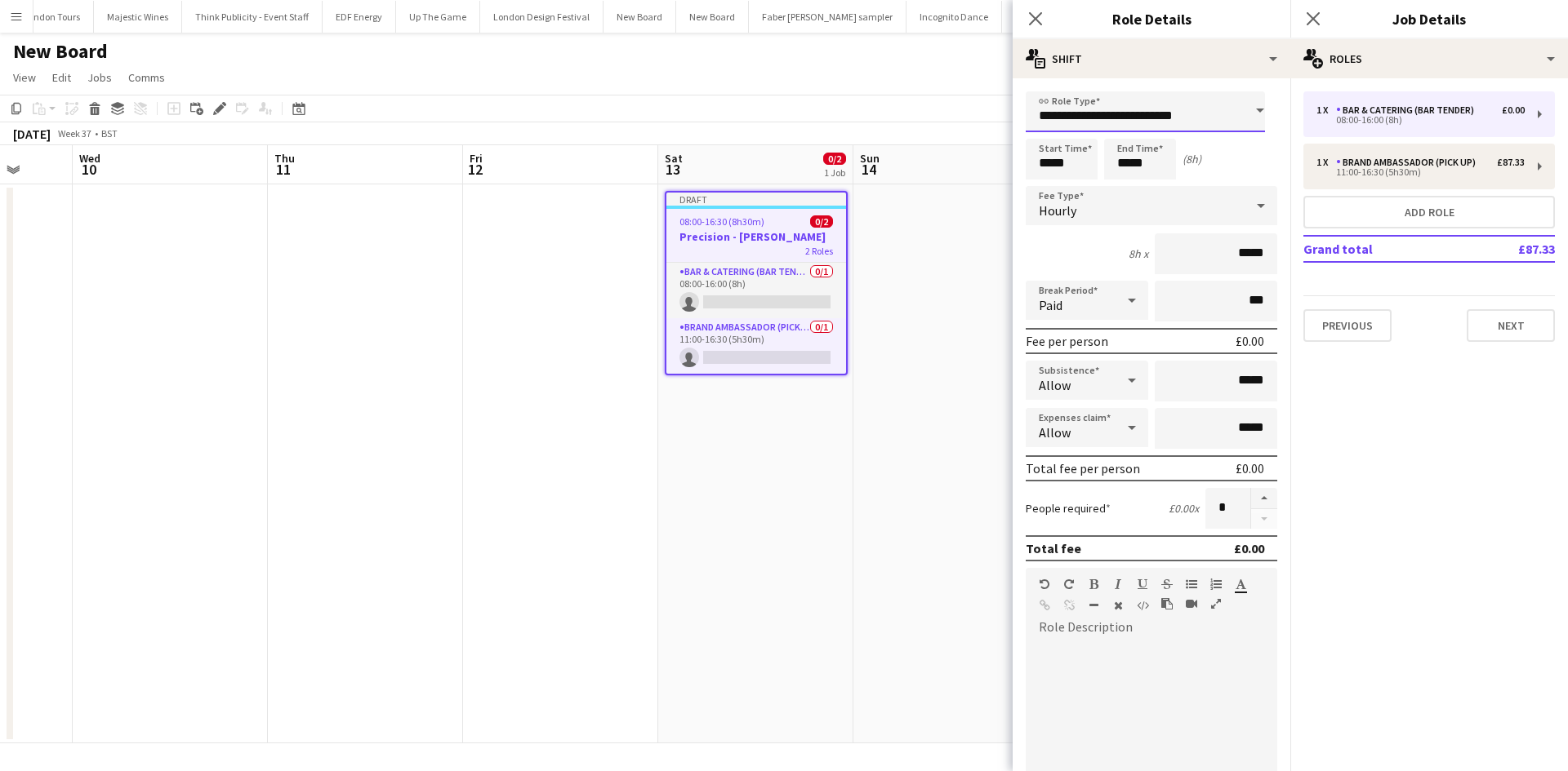
click at [1227, 114] on input "**********" at bounding box center [1145, 111] width 239 height 40
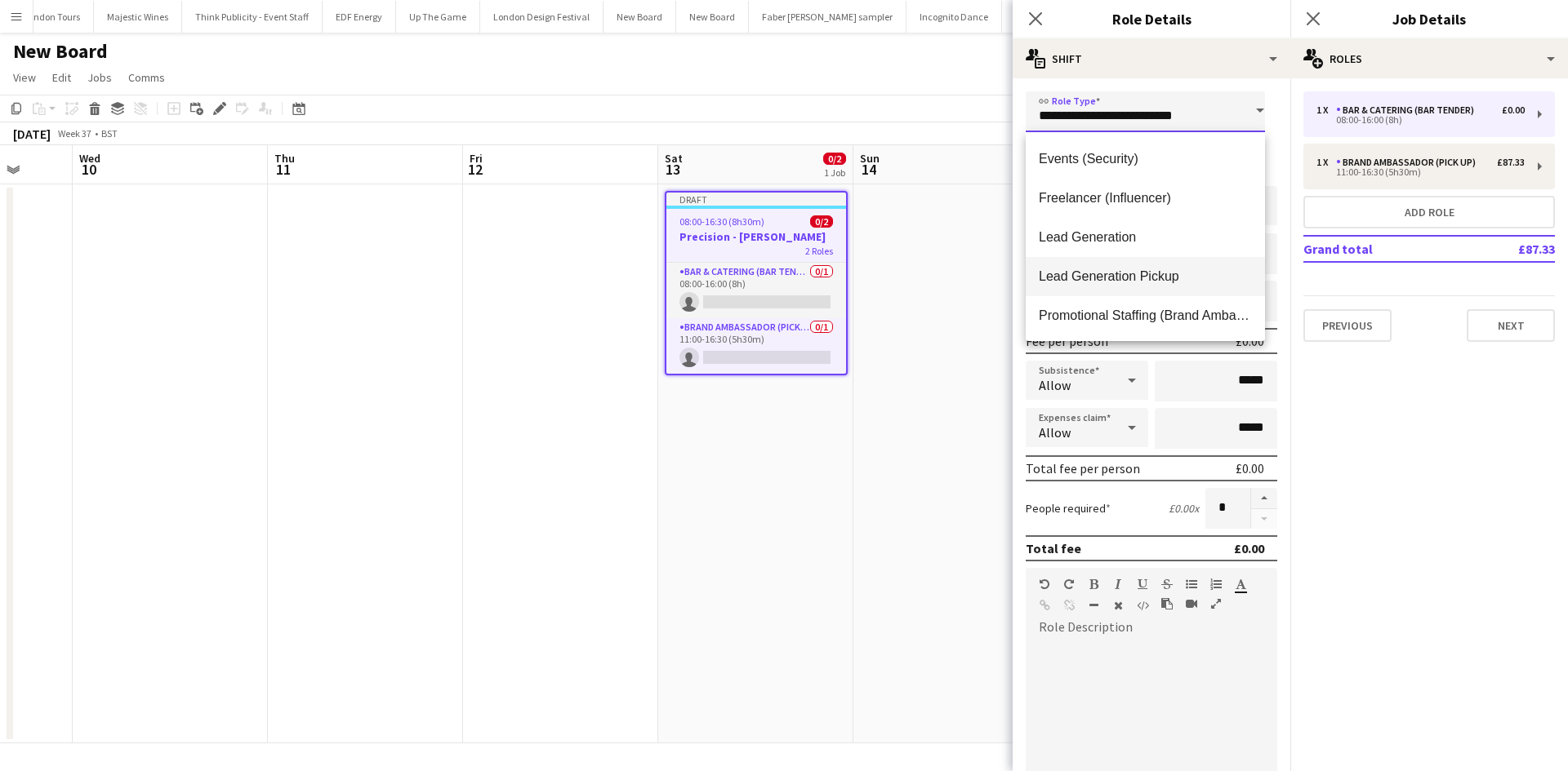
scroll to position [653, 0]
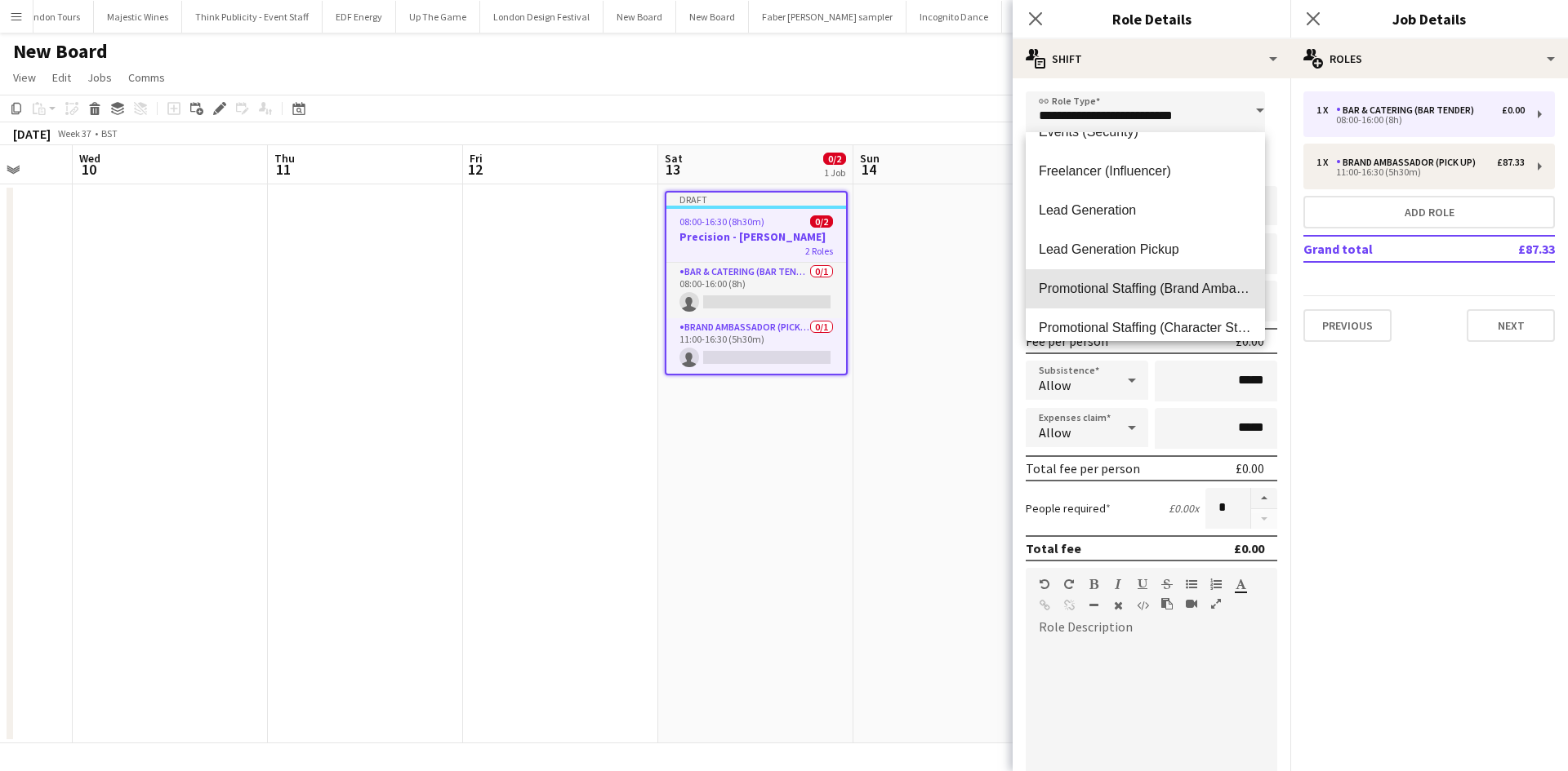
click at [1199, 289] on span "Promotional Staffing (Brand Ambassadors)" at bounding box center [1145, 288] width 213 height 15
type input "**********"
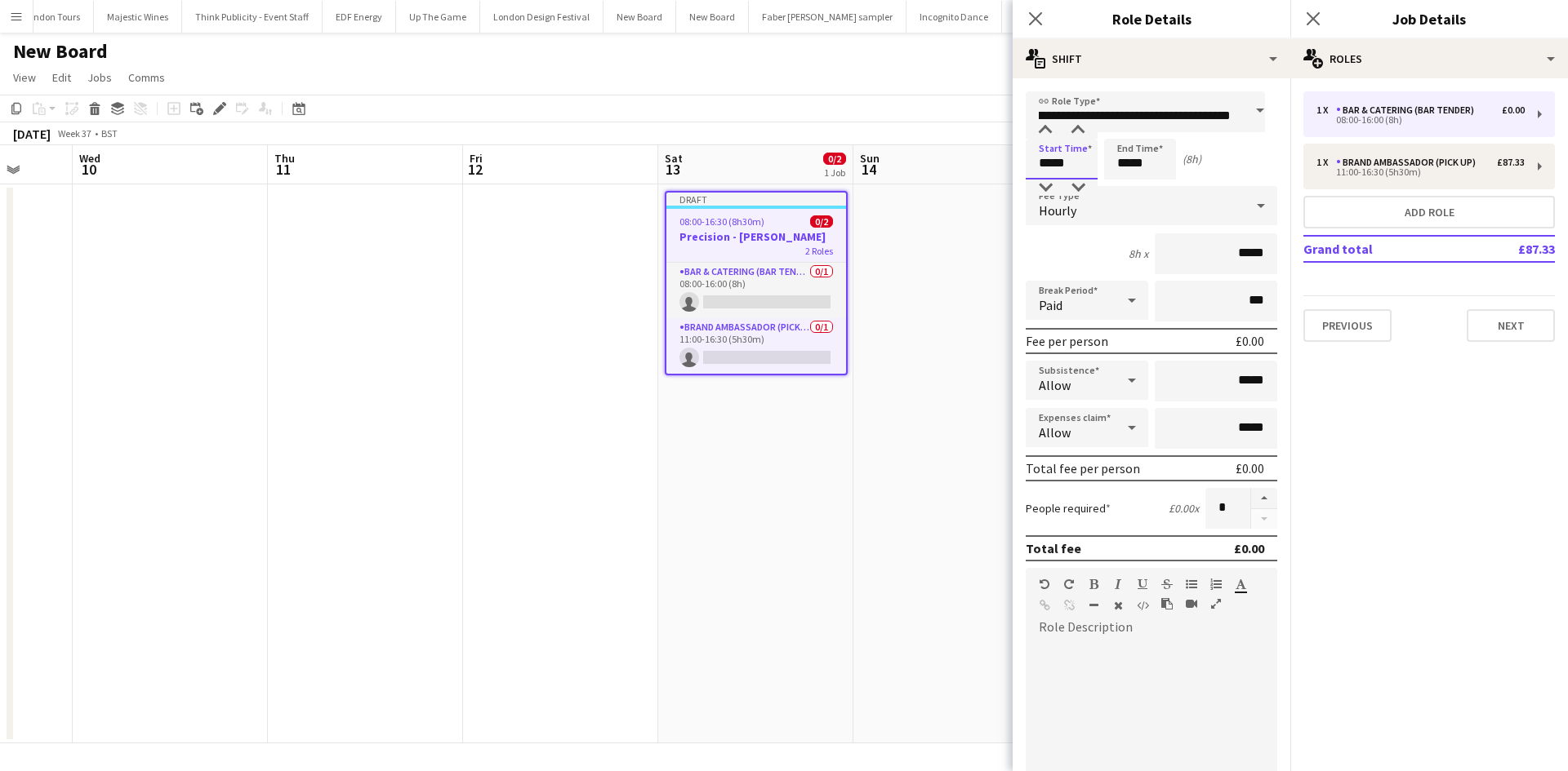
scroll to position [0, 0]
click at [1073, 159] on input "*****" at bounding box center [1062, 158] width 72 height 40
click at [1042, 128] on div at bounding box center [1045, 130] width 32 height 16
type input "*****"
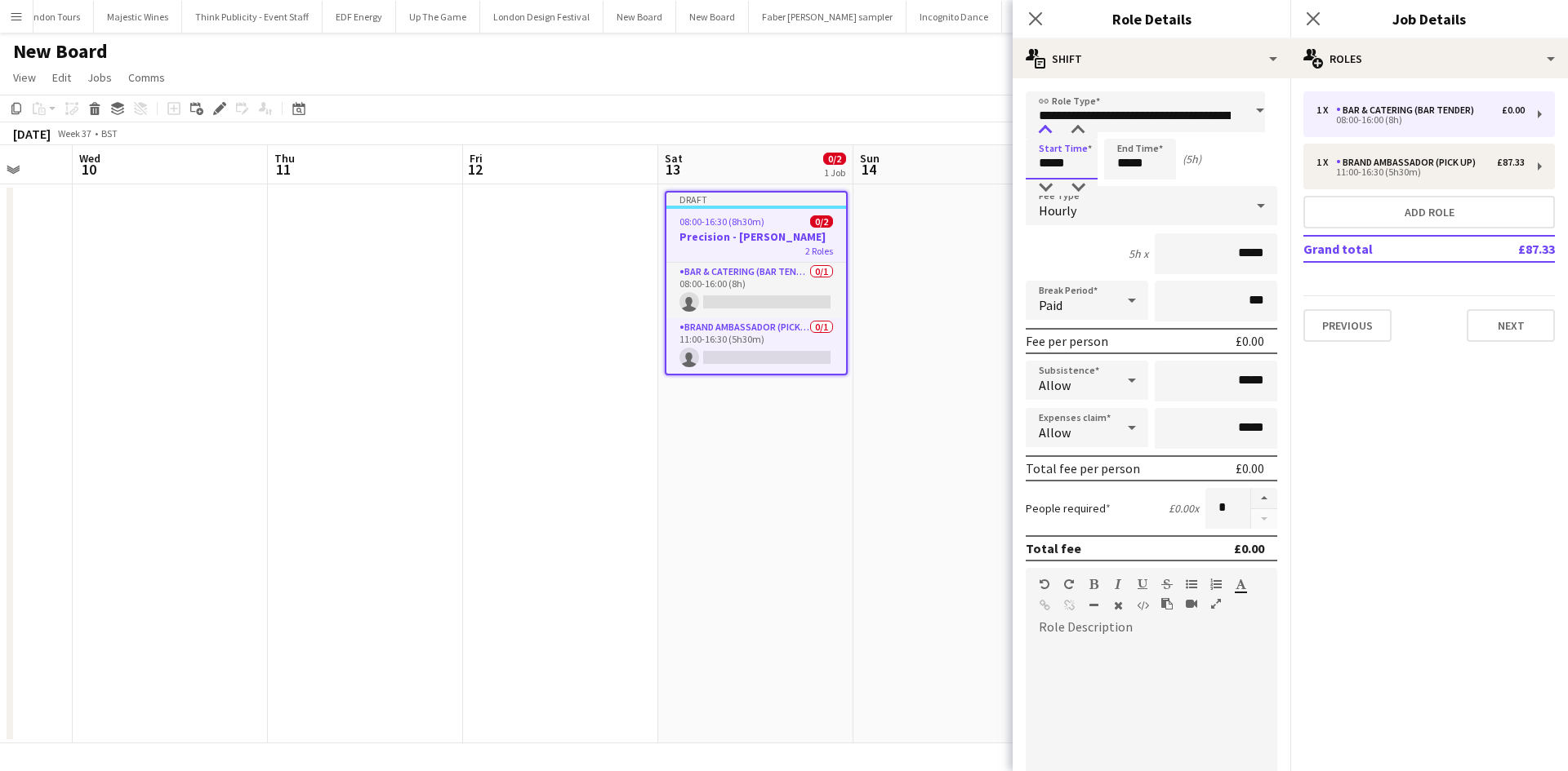
click at [1042, 128] on div at bounding box center [1045, 130] width 32 height 16
click at [1135, 164] on input "*****" at bounding box center [1140, 158] width 72 height 40
click at [1151, 125] on div at bounding box center [1156, 130] width 32 height 16
type input "*****"
click at [1151, 125] on div at bounding box center [1156, 130] width 32 height 16
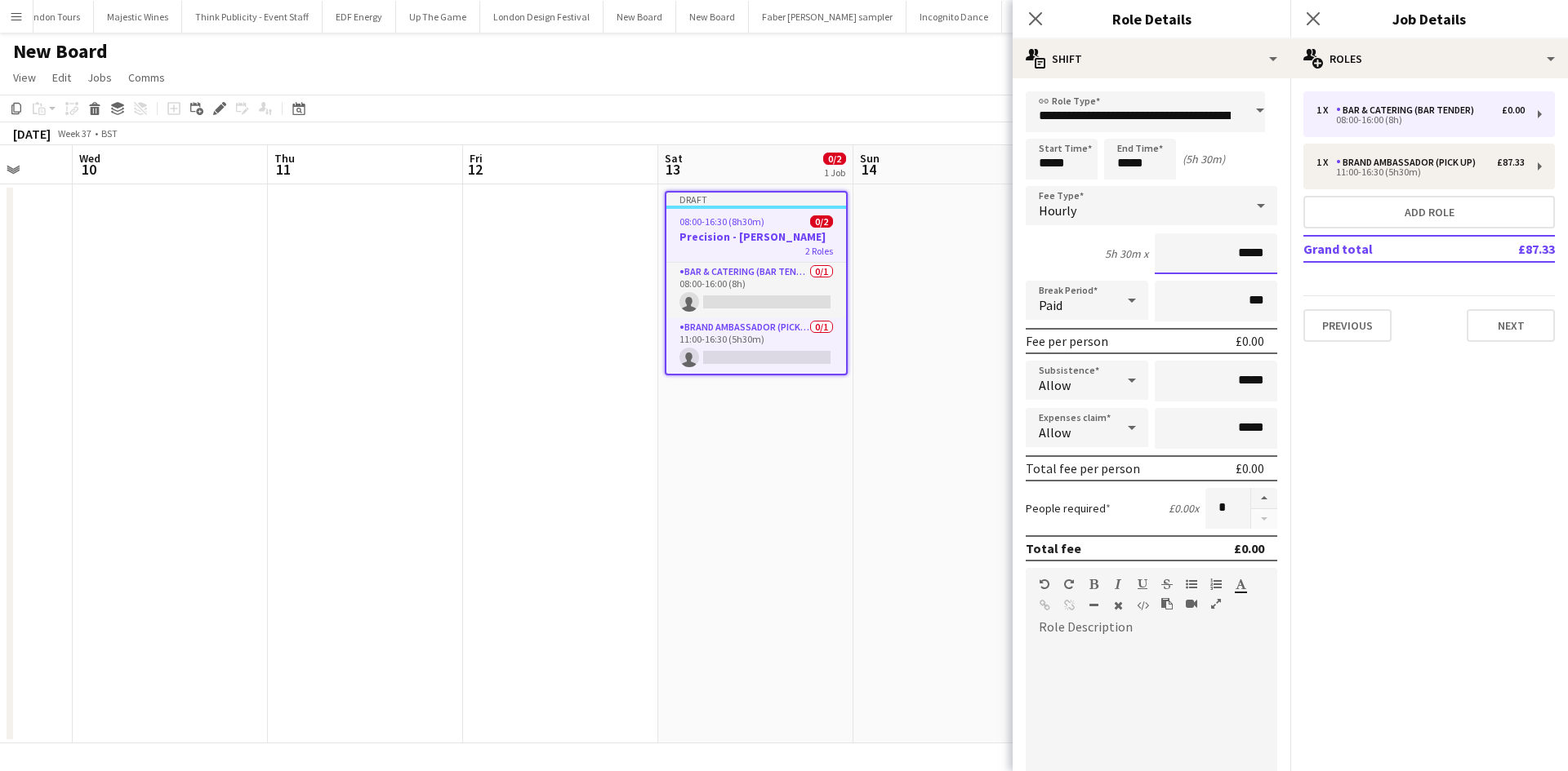
click at [1225, 257] on input "*****" at bounding box center [1216, 253] width 122 height 40
click at [1225, 256] on input "*****" at bounding box center [1216, 253] width 122 height 40
click at [1229, 256] on input "*****" at bounding box center [1216, 253] width 122 height 40
type input "******"
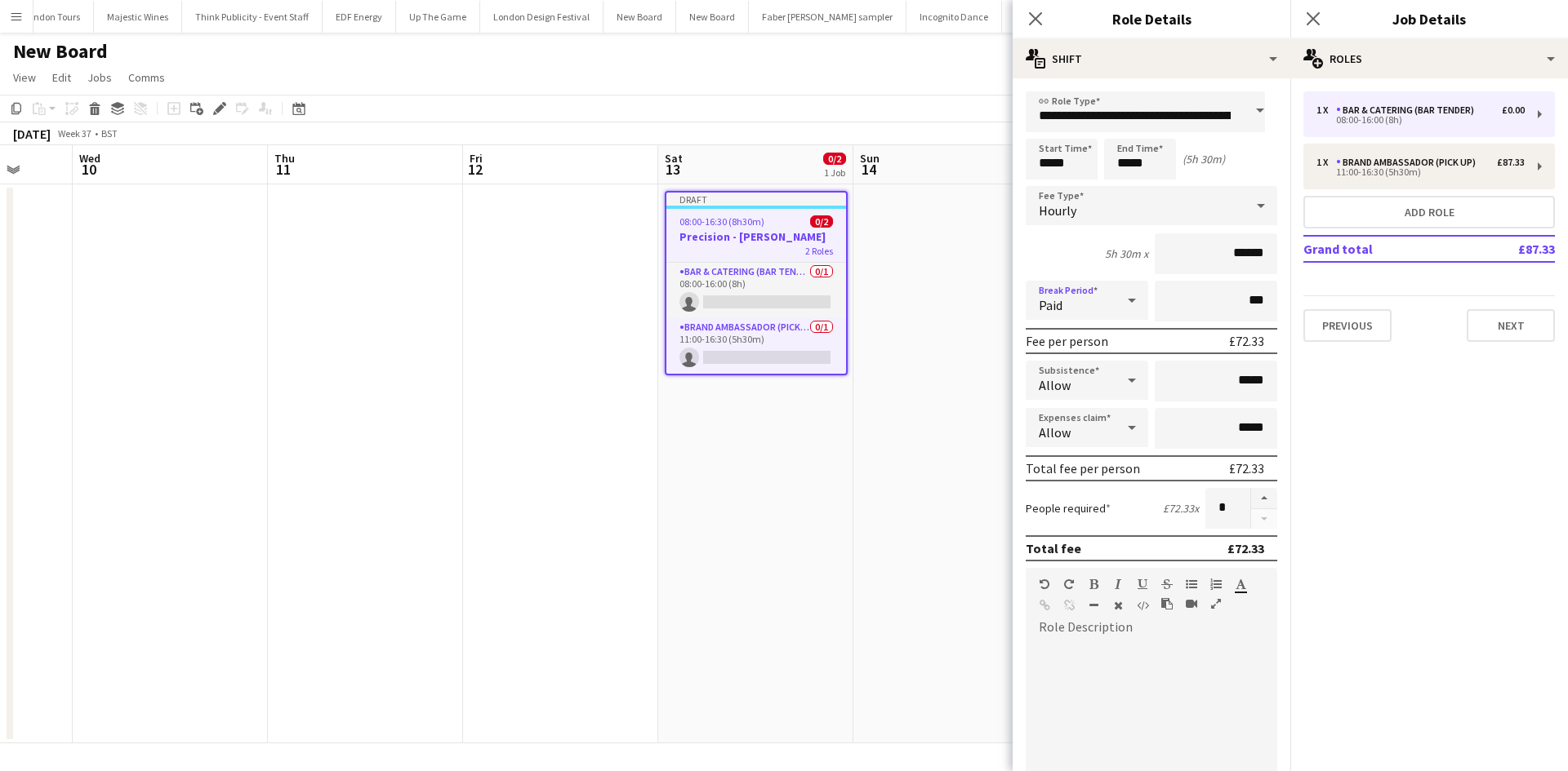
click at [1094, 291] on div "Paid" at bounding box center [1071, 300] width 90 height 40
drag, startPoint x: 1098, startPoint y: 387, endPoint x: 1145, endPoint y: 370, distance: 50.0
click at [1098, 387] on span "Unpaid" at bounding box center [1083, 386] width 91 height 15
click at [1236, 377] on input "*****" at bounding box center [1216, 380] width 122 height 40
click at [1236, 376] on input "*****" at bounding box center [1216, 380] width 122 height 40
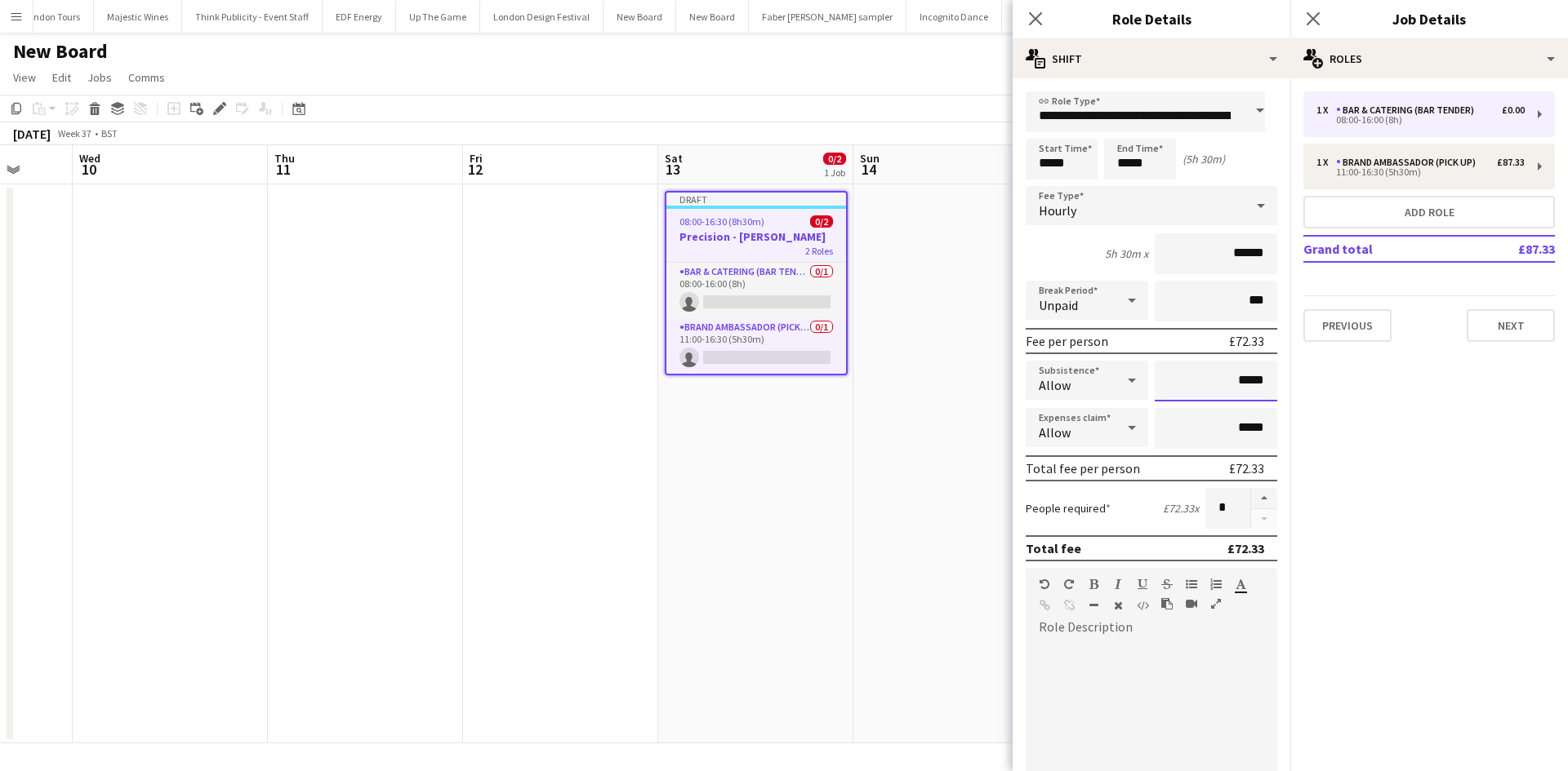
click at [1237, 385] on input "*****" at bounding box center [1216, 380] width 122 height 40
click at [1236, 385] on input "*****" at bounding box center [1216, 380] width 122 height 40
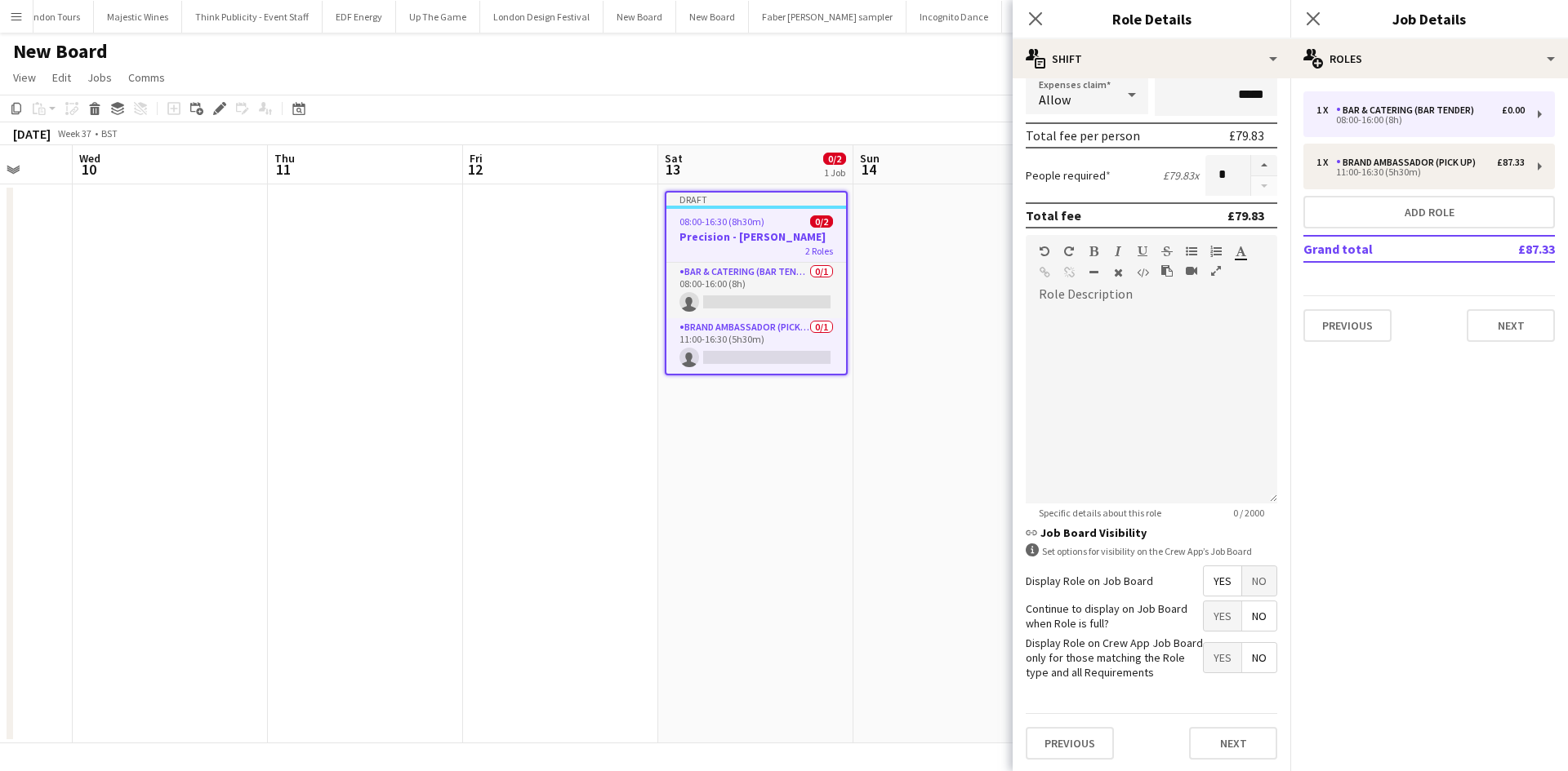
scroll to position [334, 0]
type input "*****"
click at [1216, 611] on span "Yes" at bounding box center [1223, 614] width 38 height 30
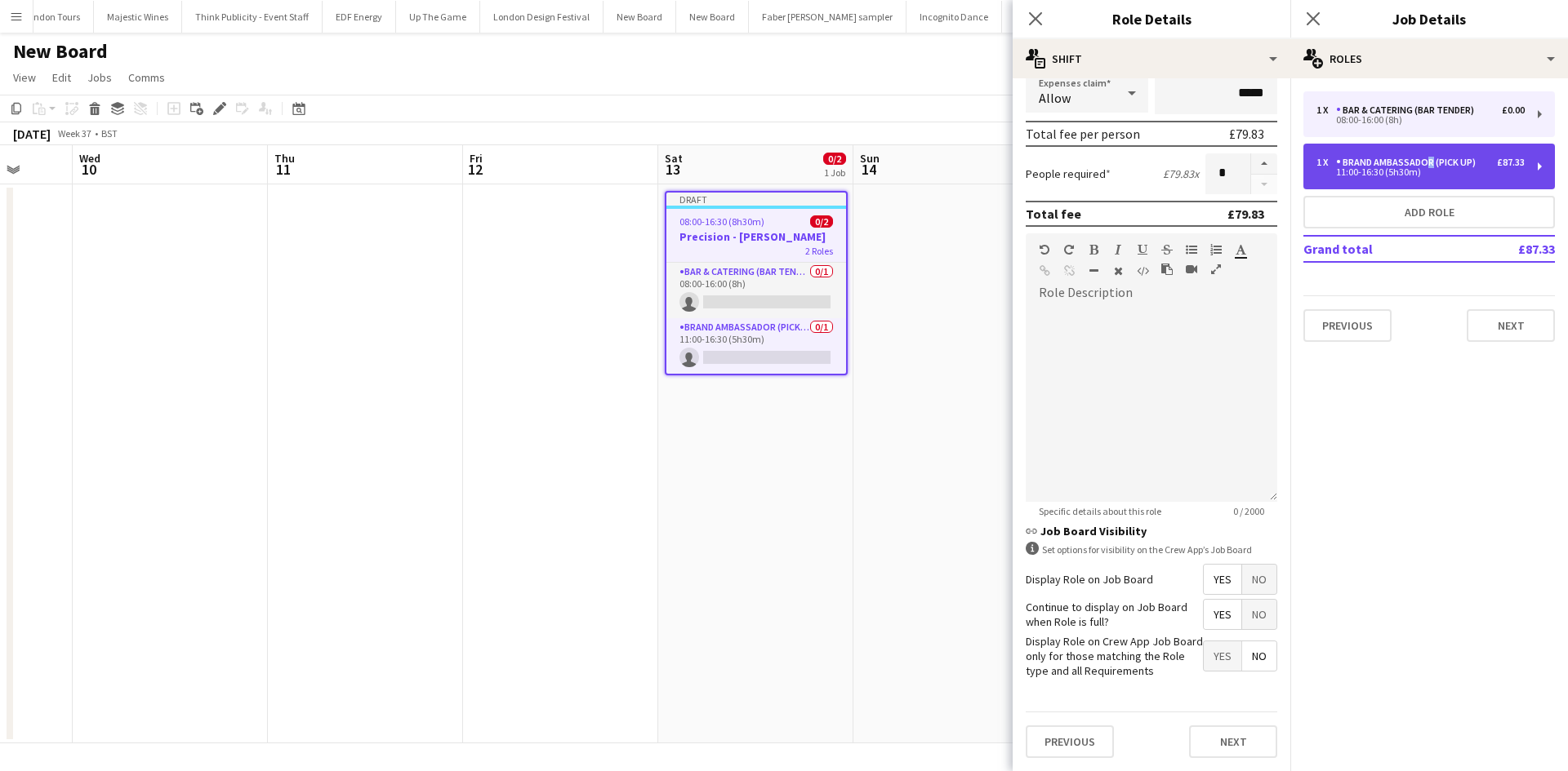
click at [1424, 164] on div "Brand Ambassador (Pick up)" at bounding box center [1409, 162] width 147 height 12
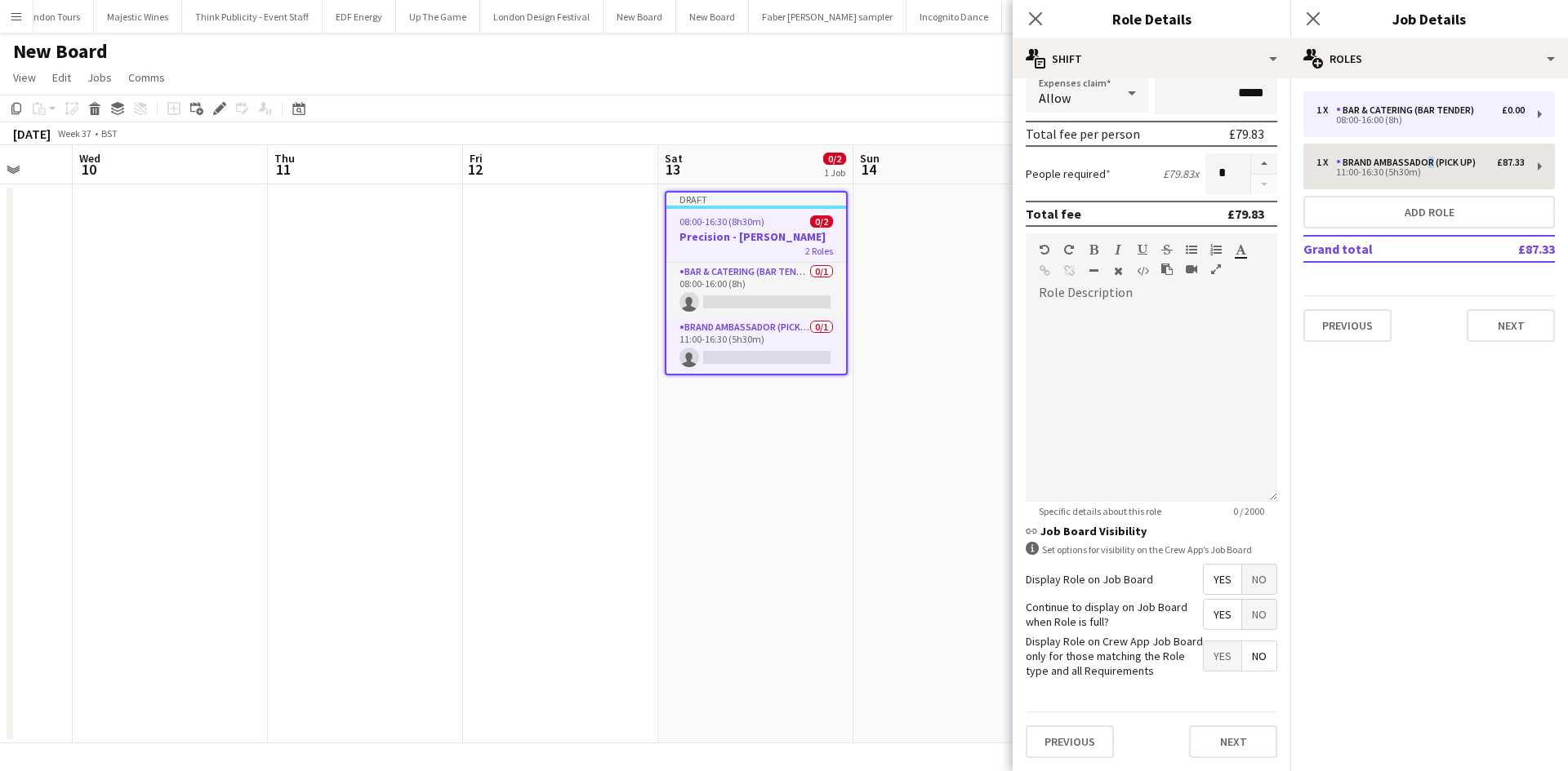
type input "**********"
type input "******"
click at [1216, 615] on span "Yes" at bounding box center [1223, 614] width 38 height 30
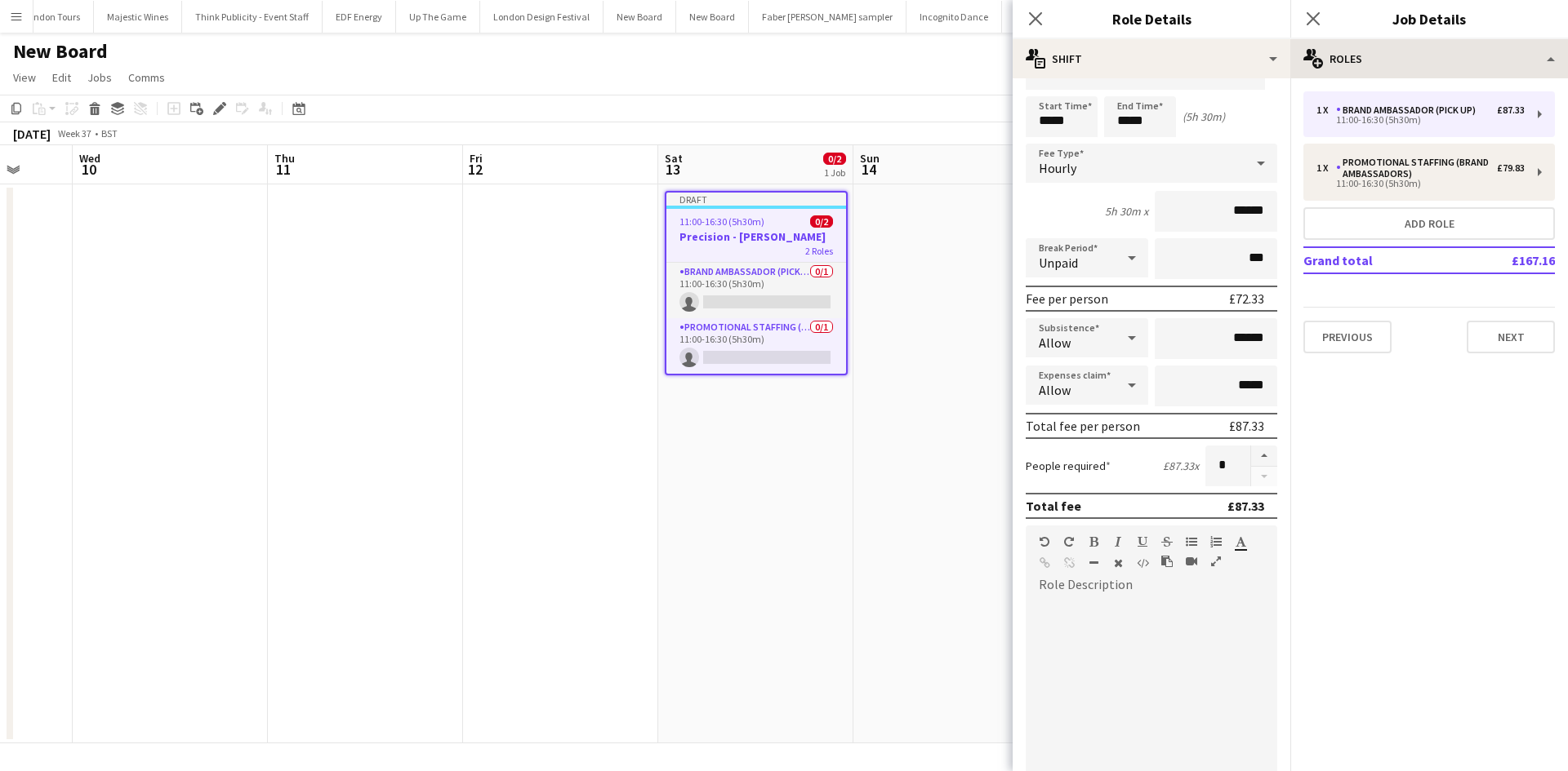
scroll to position [0, 0]
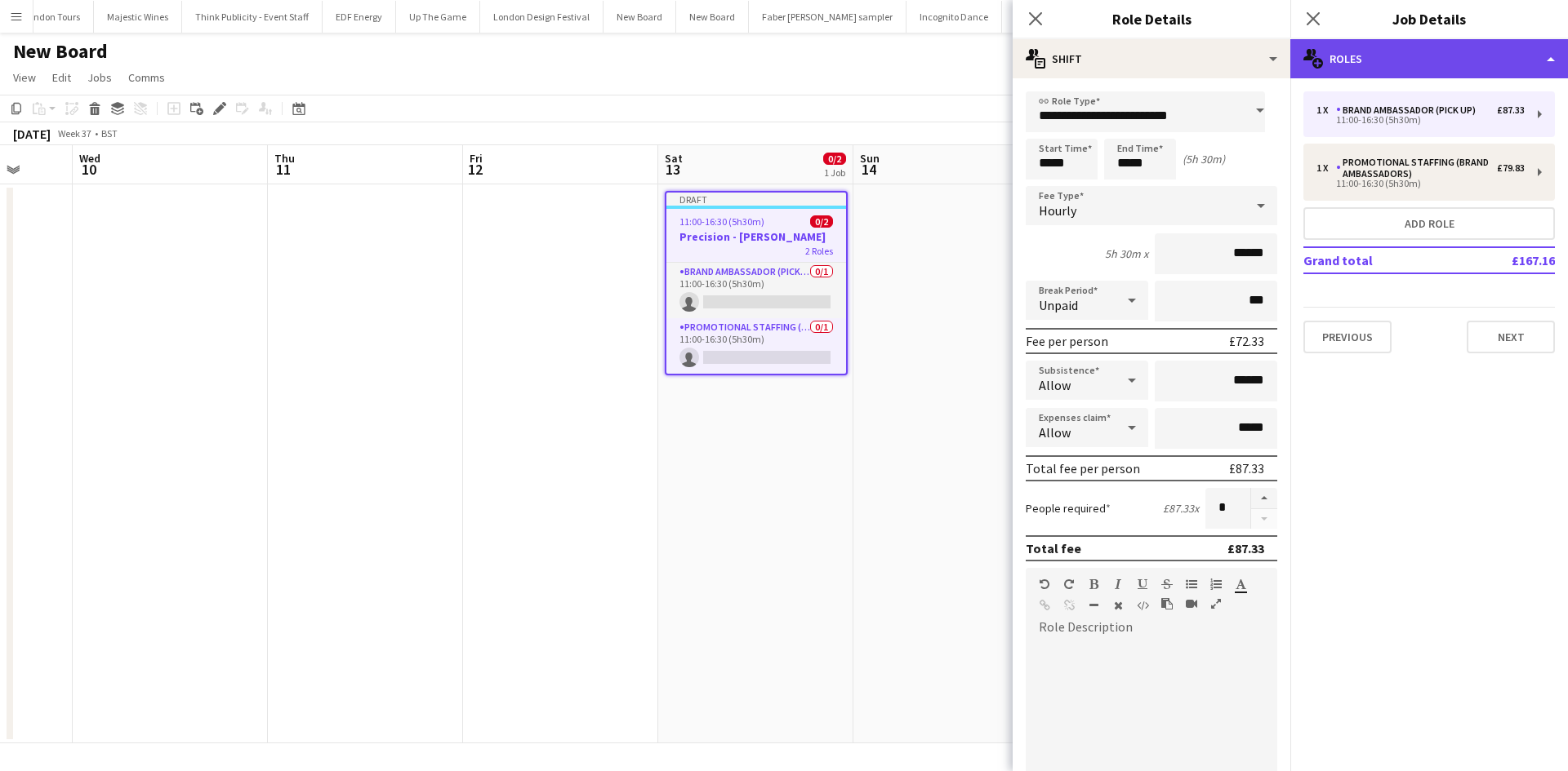
click at [1405, 62] on div "multiple-users-add Roles" at bounding box center [1429, 59] width 278 height 40
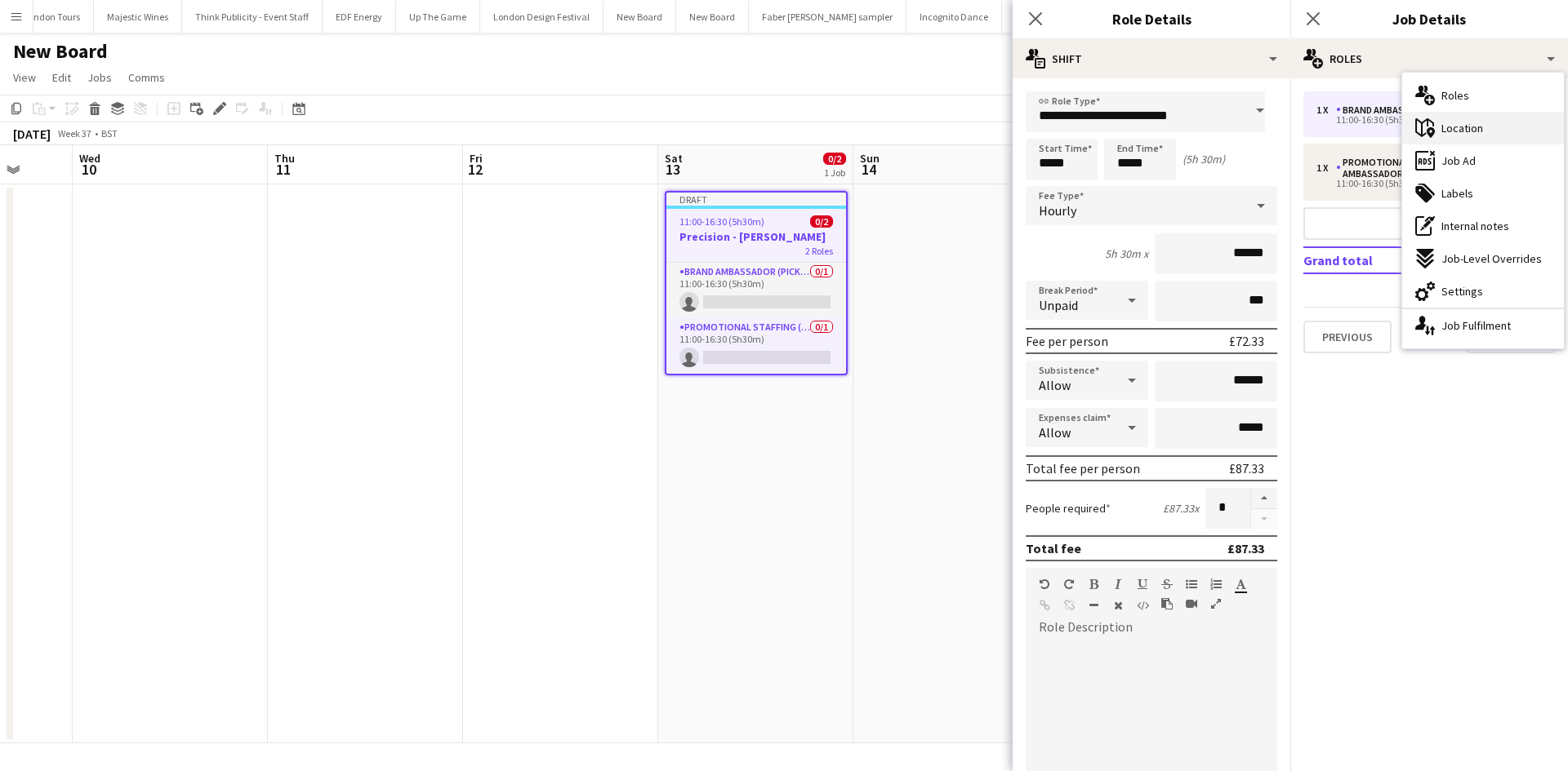
click at [1450, 141] on div "maps-pin-1 Location" at bounding box center [1483, 128] width 162 height 32
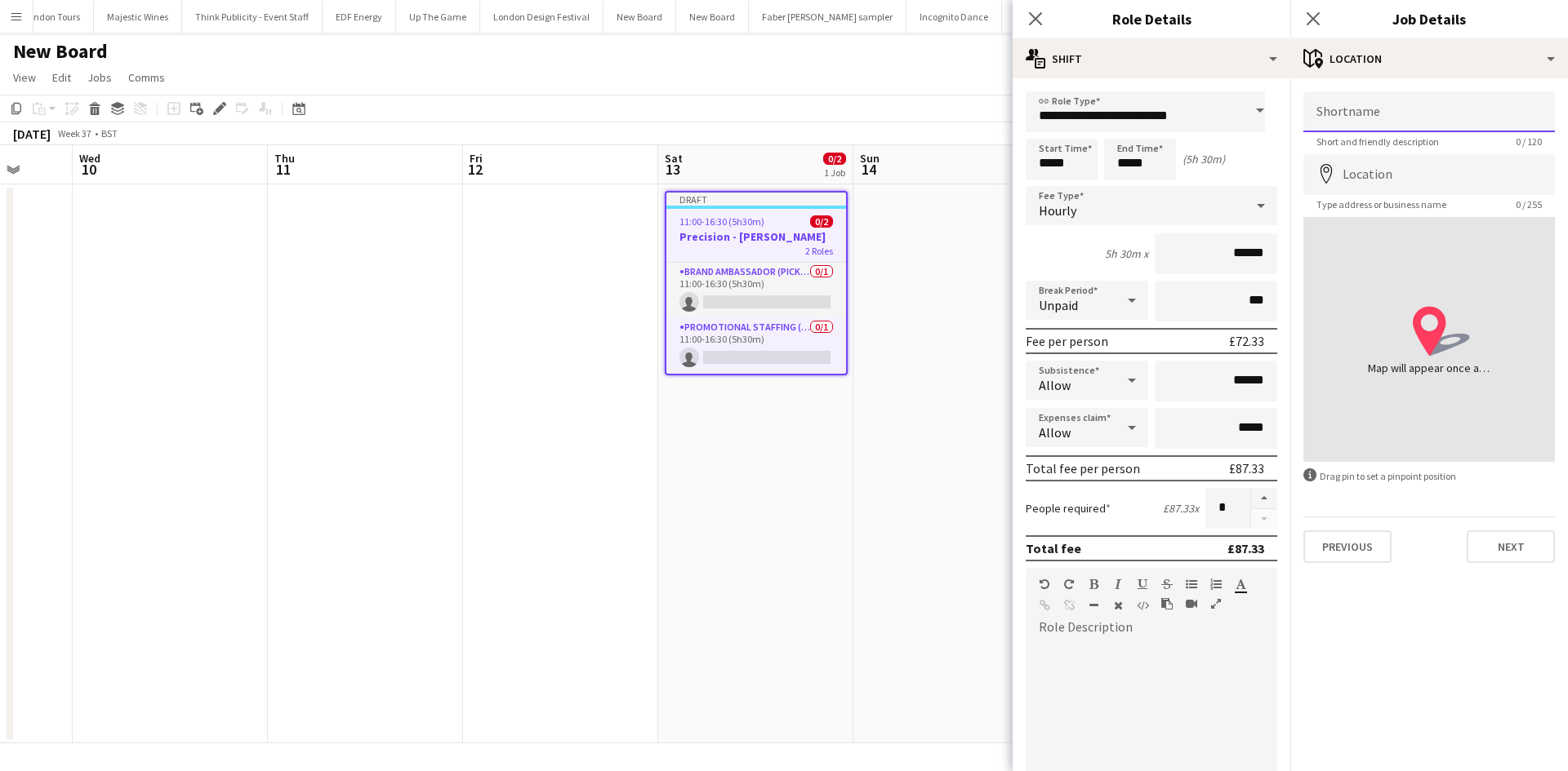
click at [1427, 118] on input "Shortname" at bounding box center [1429, 111] width 252 height 40
type input "**********"
click at [1371, 171] on input "Location" at bounding box center [1429, 174] width 252 height 40
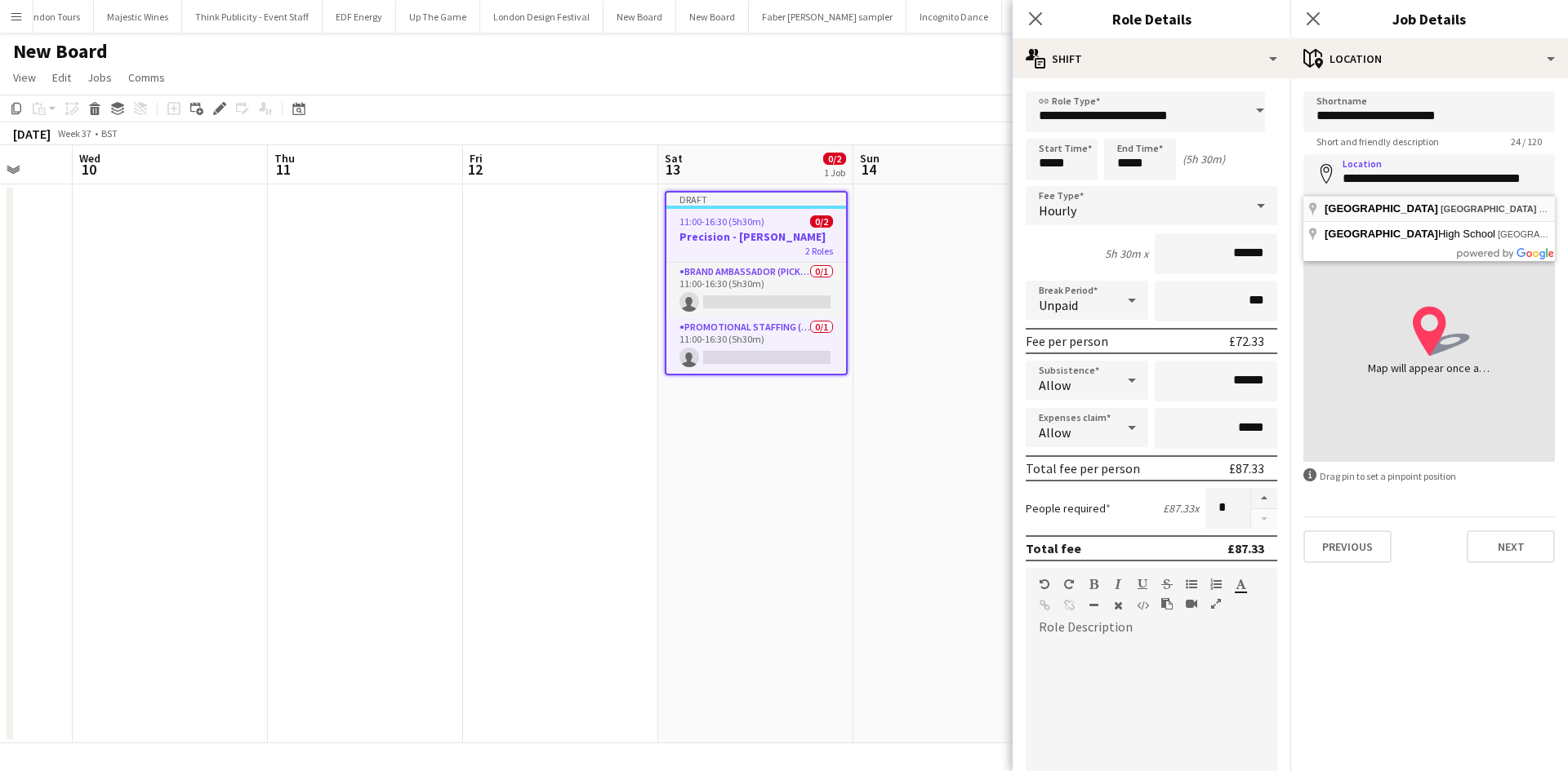
type input "**********"
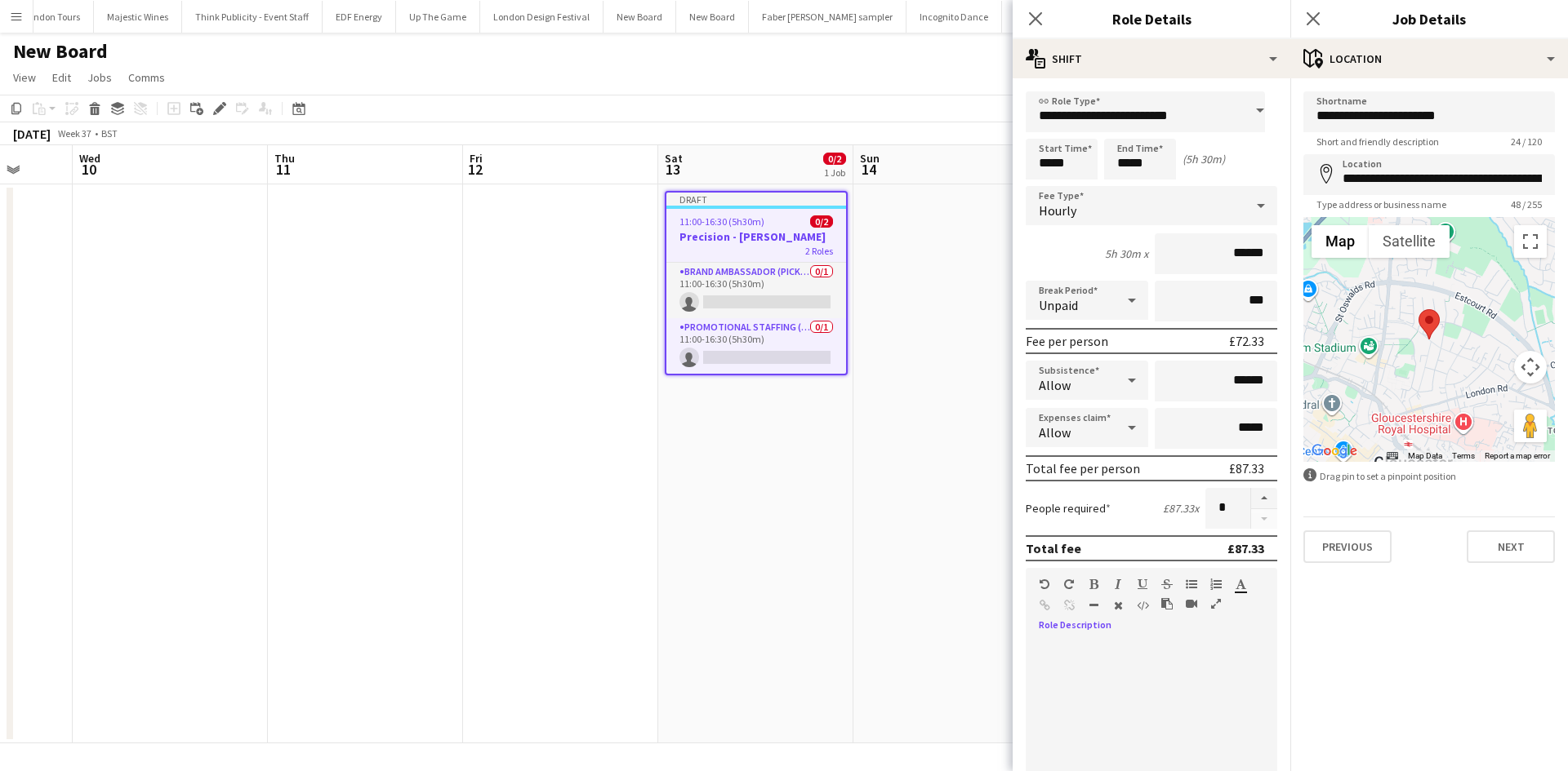
click at [1127, 657] on div at bounding box center [1152, 739] width 252 height 196
click at [1151, 670] on div "**********" at bounding box center [1145, 739] width 239 height 196
click at [1155, 670] on div "**********" at bounding box center [1145, 739] width 239 height 196
click at [1162, 669] on div "**********" at bounding box center [1145, 739] width 239 height 196
click at [1069, 689] on div "**********" at bounding box center [1145, 739] width 239 height 196
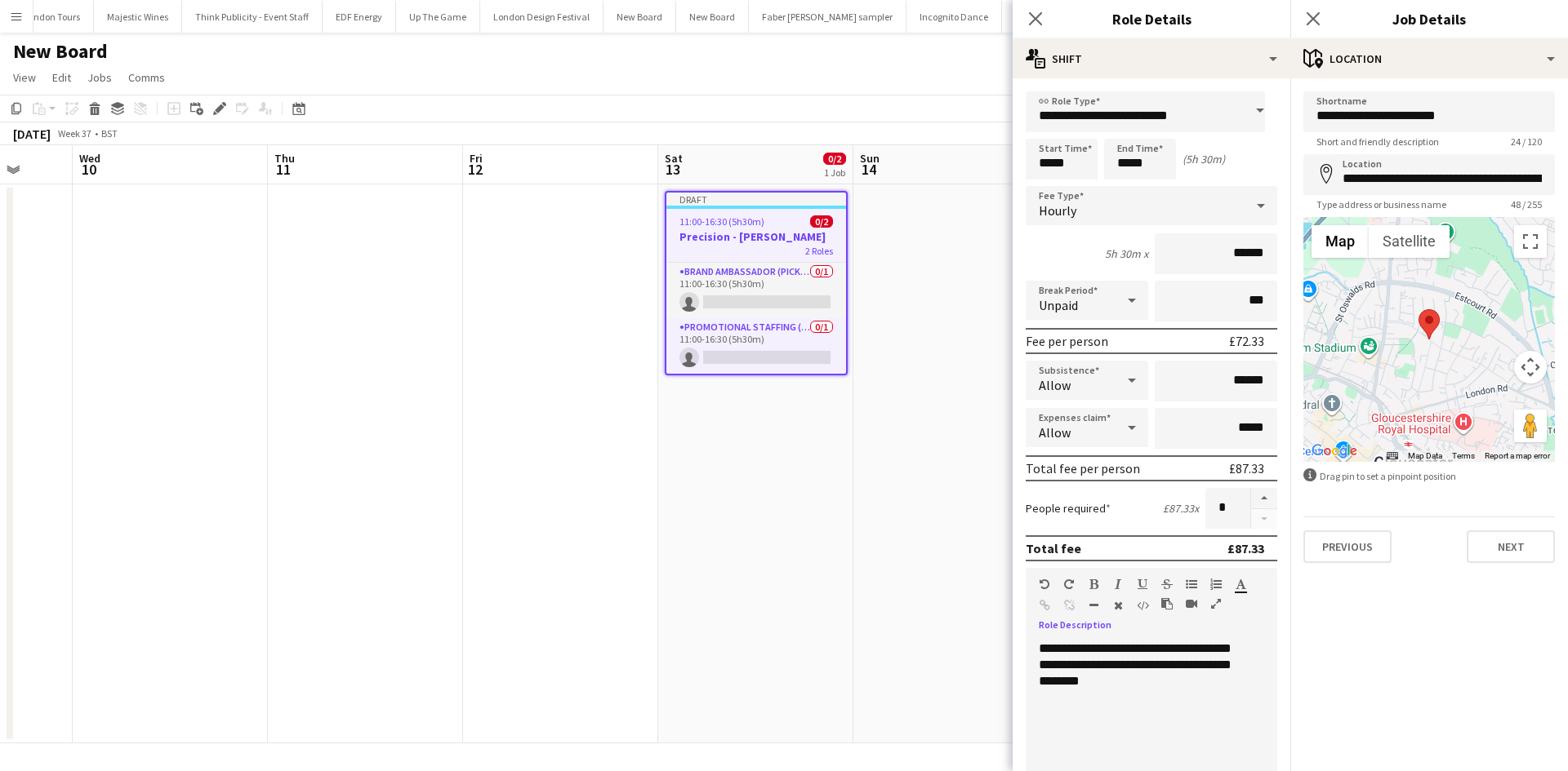
click at [1127, 686] on div "**********" at bounding box center [1145, 739] width 239 height 196
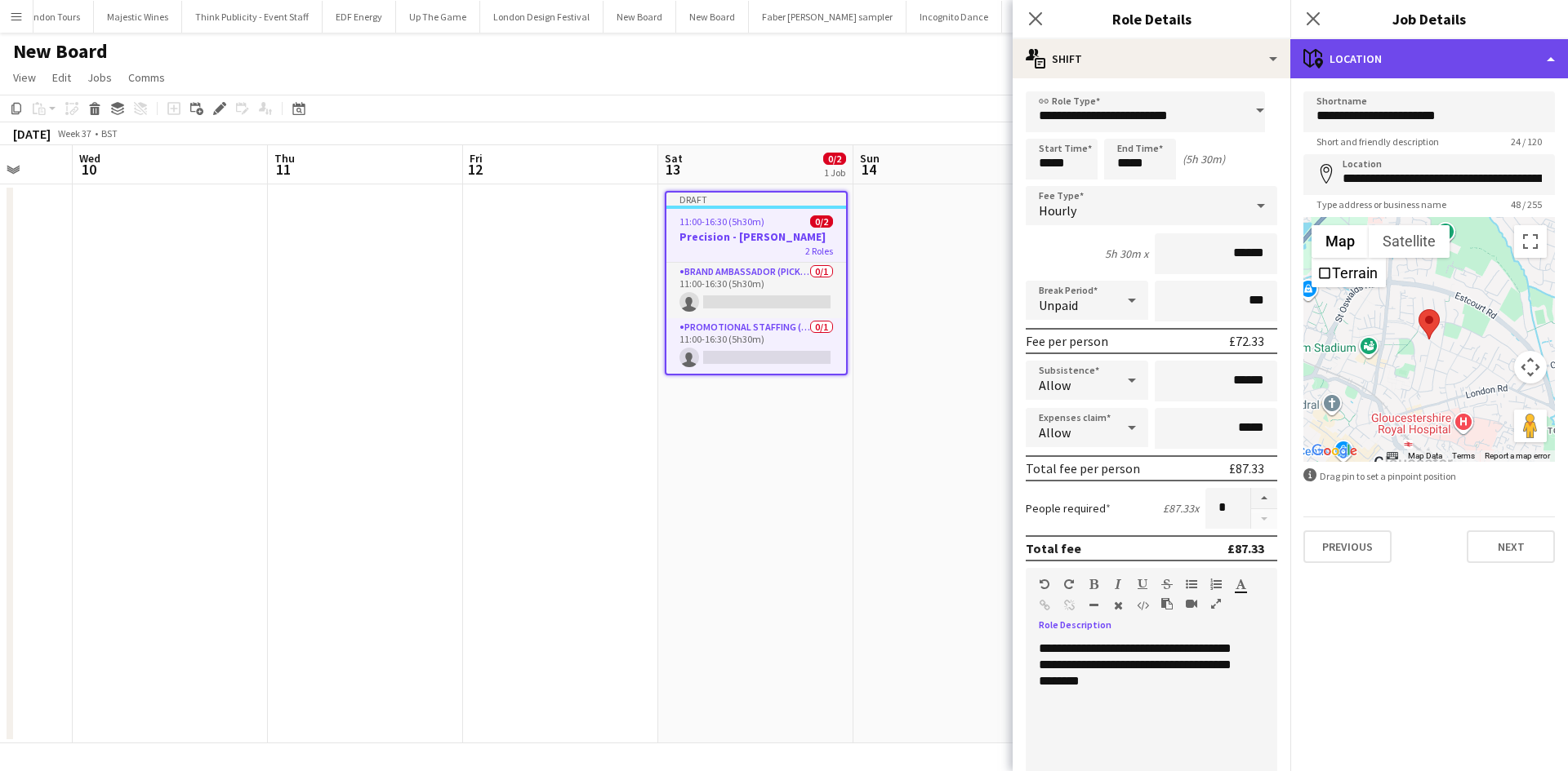
click at [1421, 56] on div "maps-pin-1 Location" at bounding box center [1429, 59] width 278 height 40
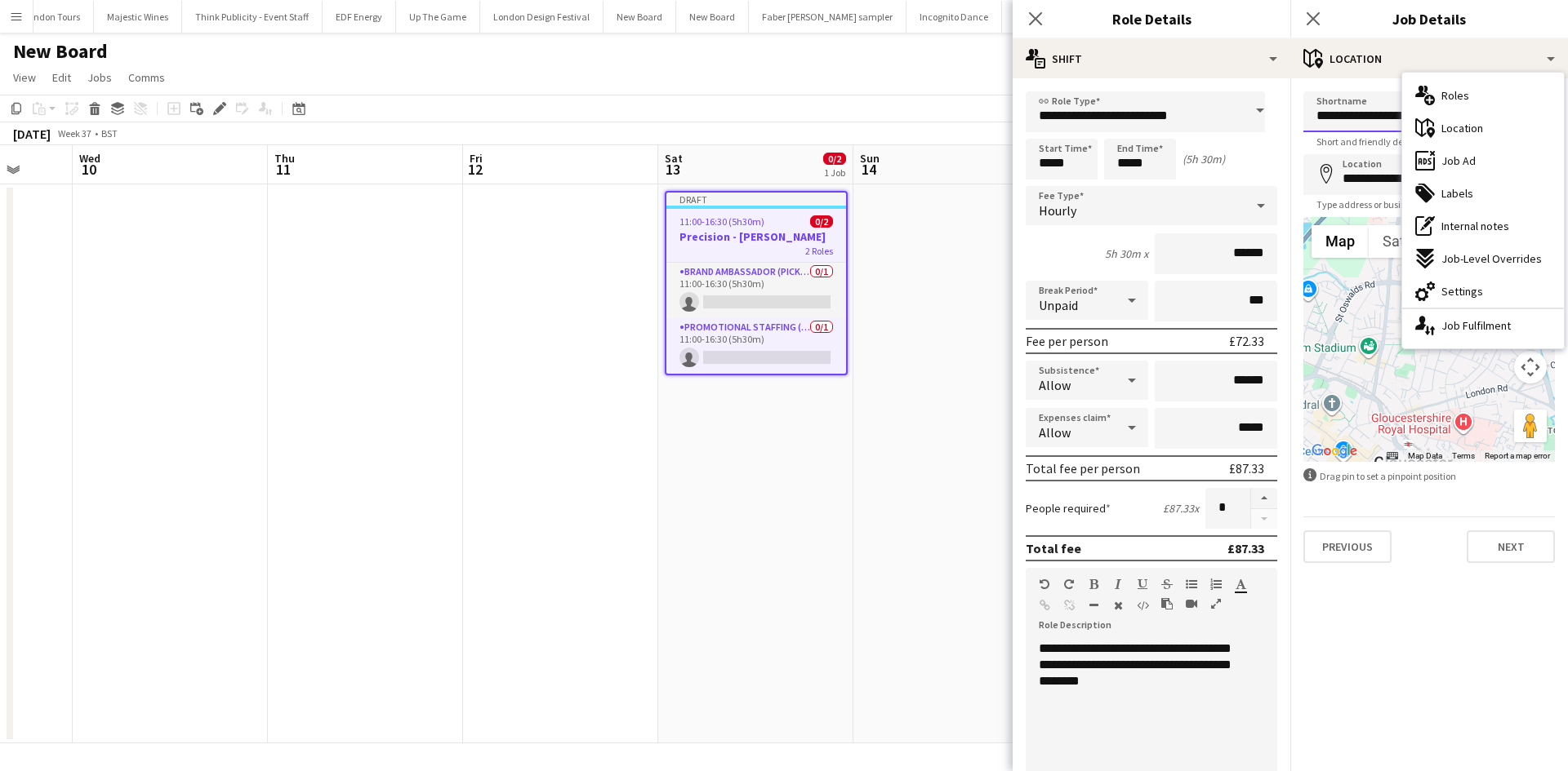
click at [1347, 117] on input "**********" at bounding box center [1429, 111] width 252 height 40
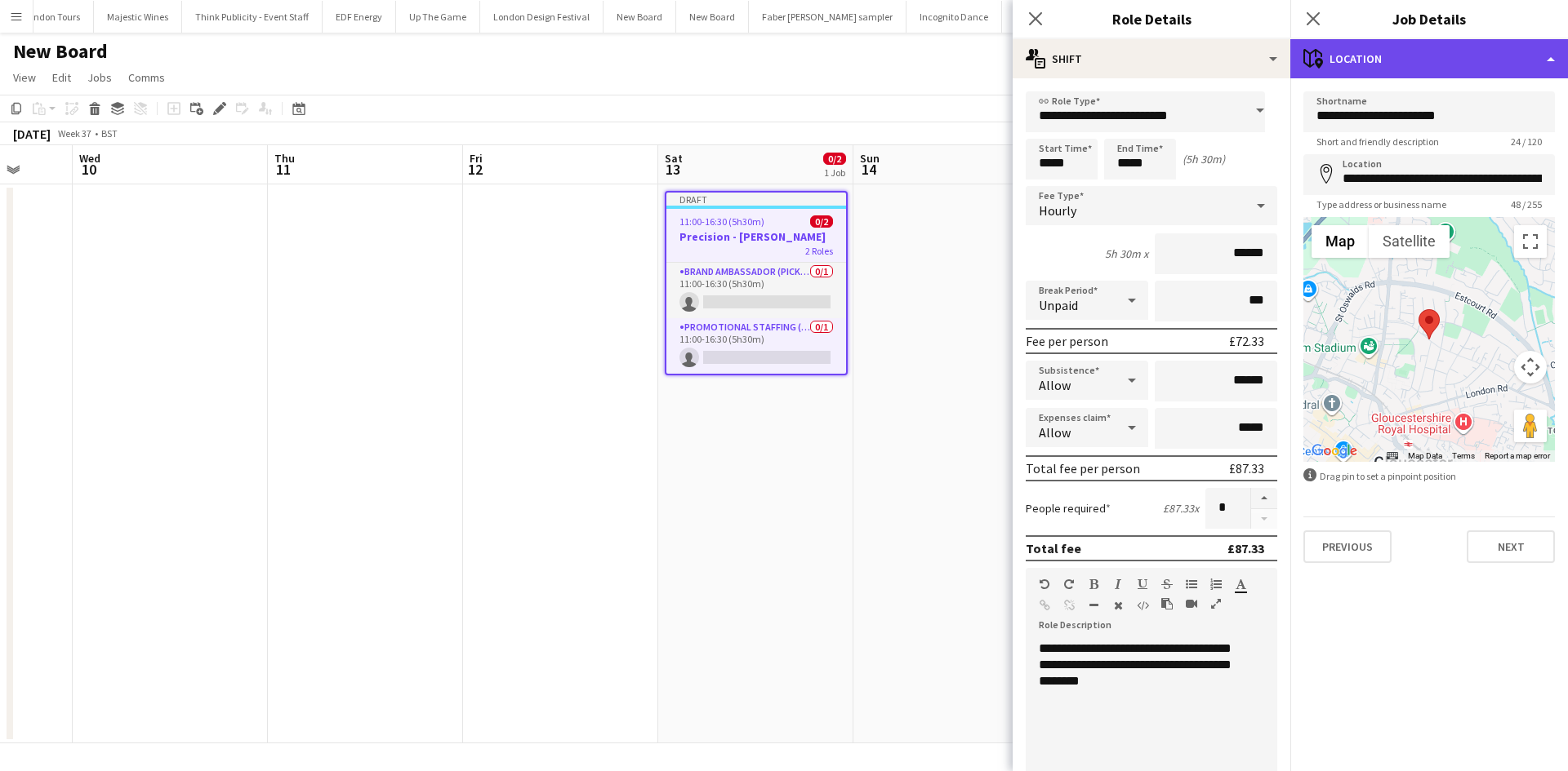
click at [1365, 68] on div "maps-pin-1 Location" at bounding box center [1429, 59] width 278 height 40
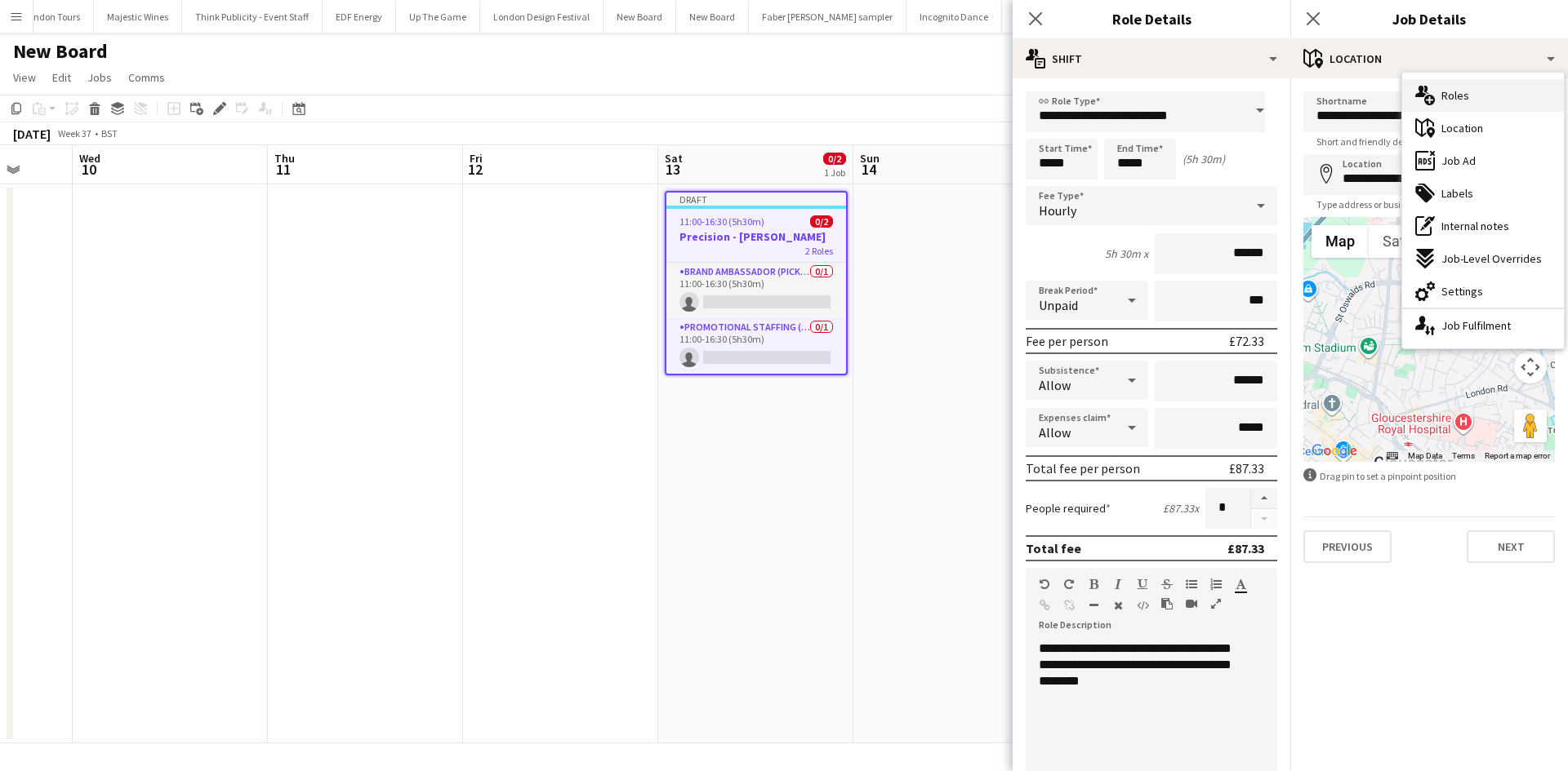
click at [1470, 93] on div "multiple-users-add Roles" at bounding box center [1483, 95] width 162 height 32
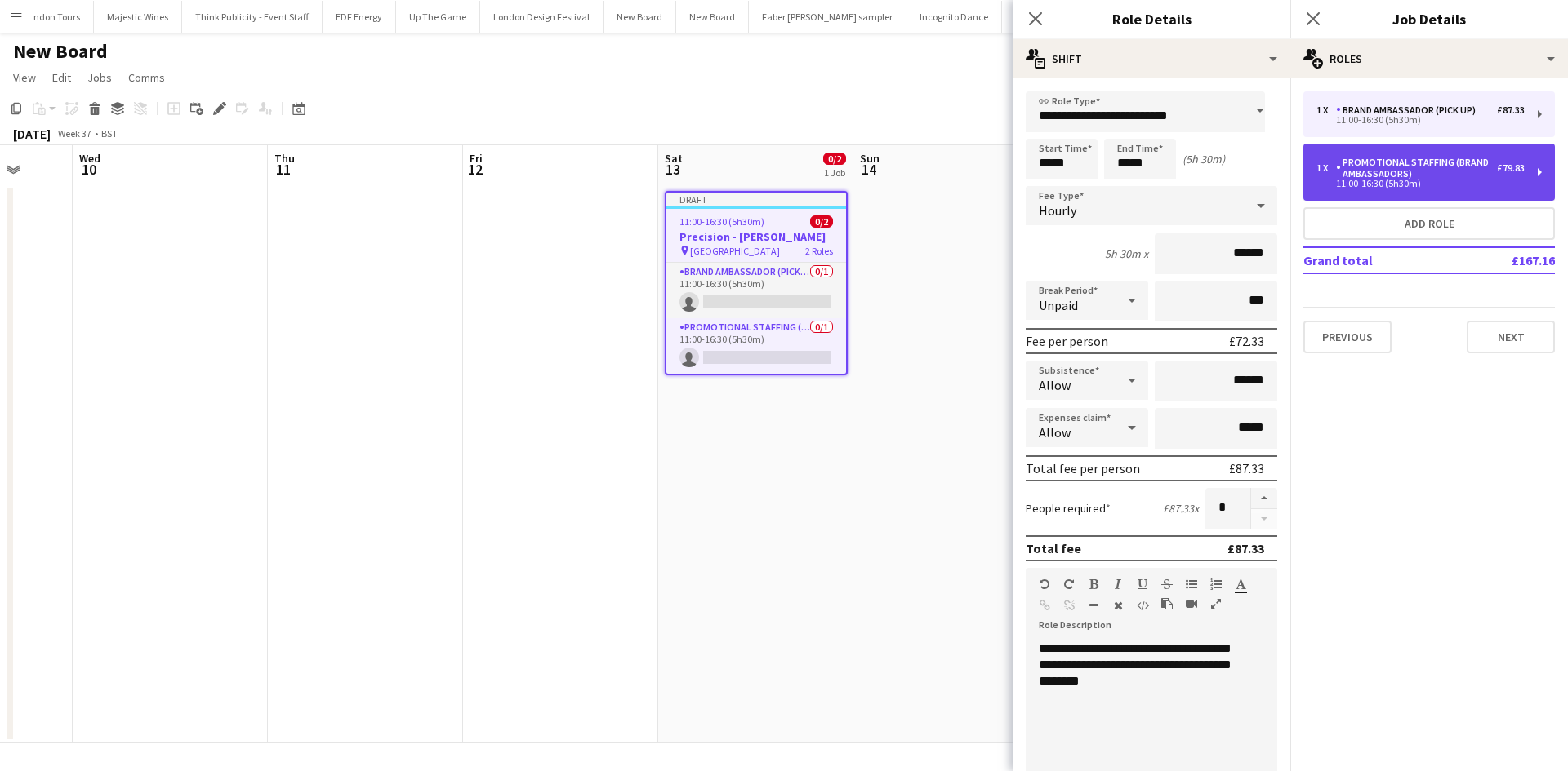
click at [1466, 166] on div "Promotional Staffing (Brand Ambassadors)" at bounding box center [1416, 167] width 161 height 22
type input "**********"
type input "*****"
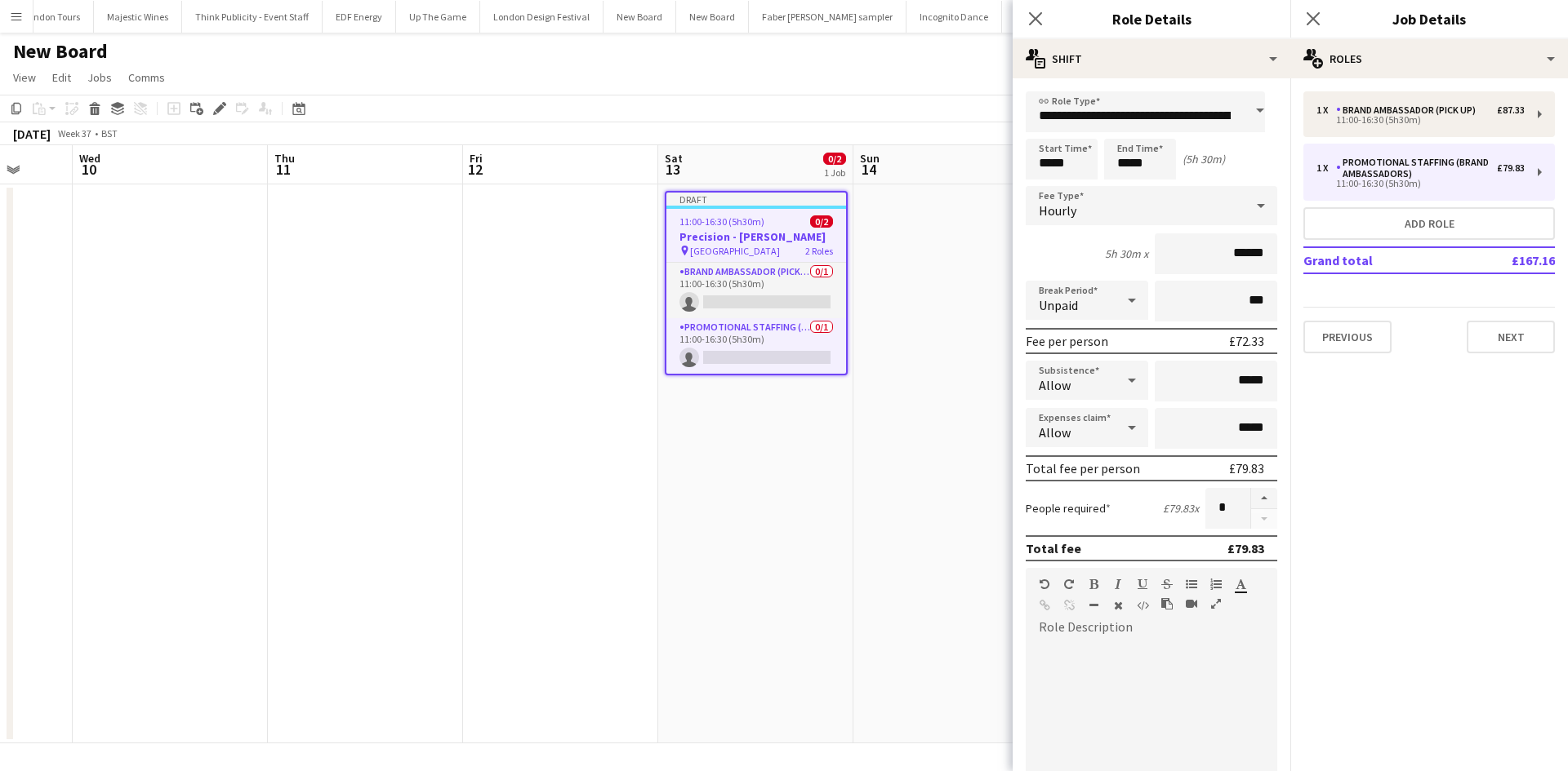
click at [1135, 631] on div at bounding box center [1152, 732] width 252 height 208
click at [1506, 335] on button "Next" at bounding box center [1510, 337] width 88 height 32
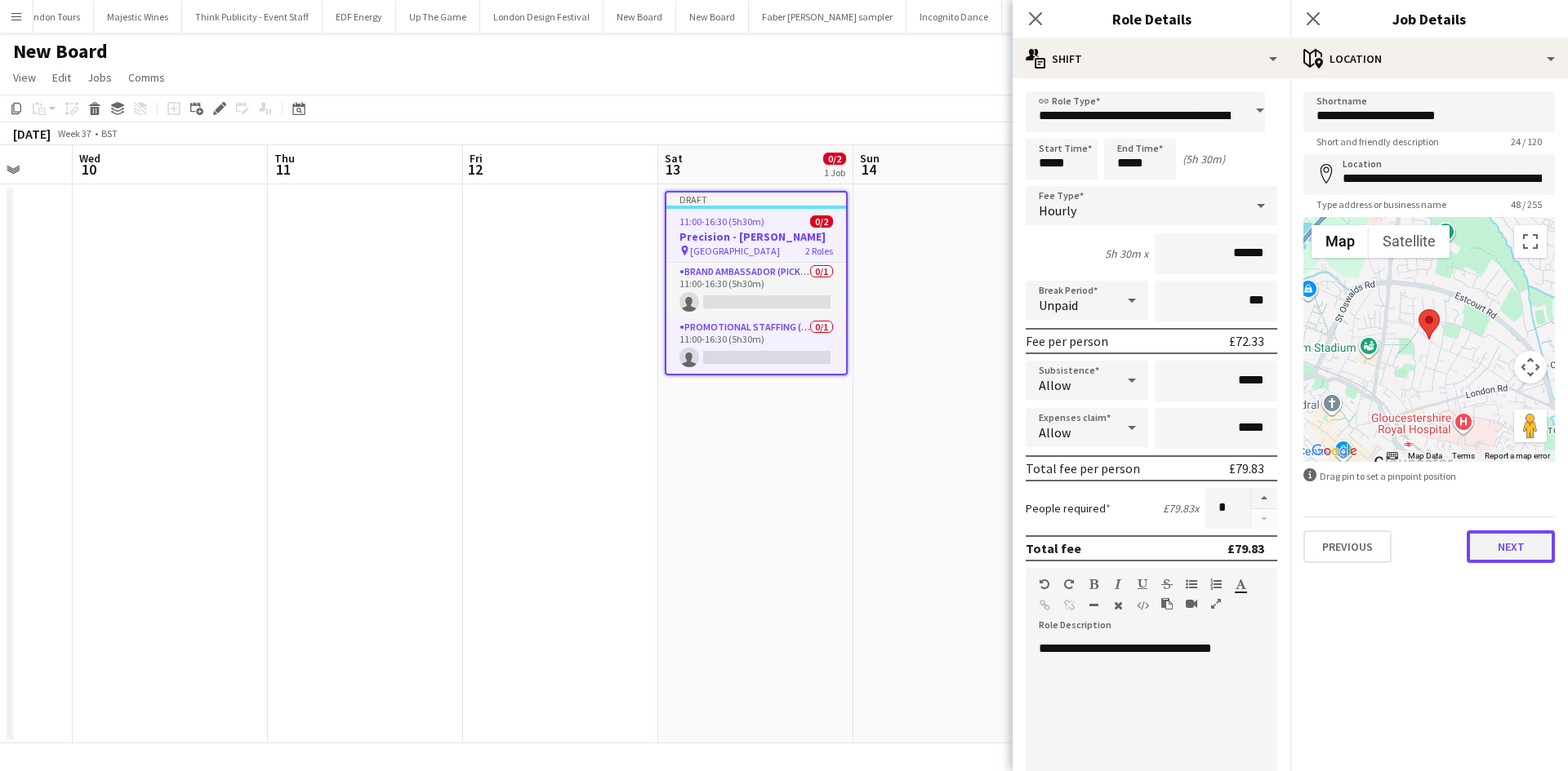
click at [1542, 560] on button "Next" at bounding box center [1510, 546] width 88 height 32
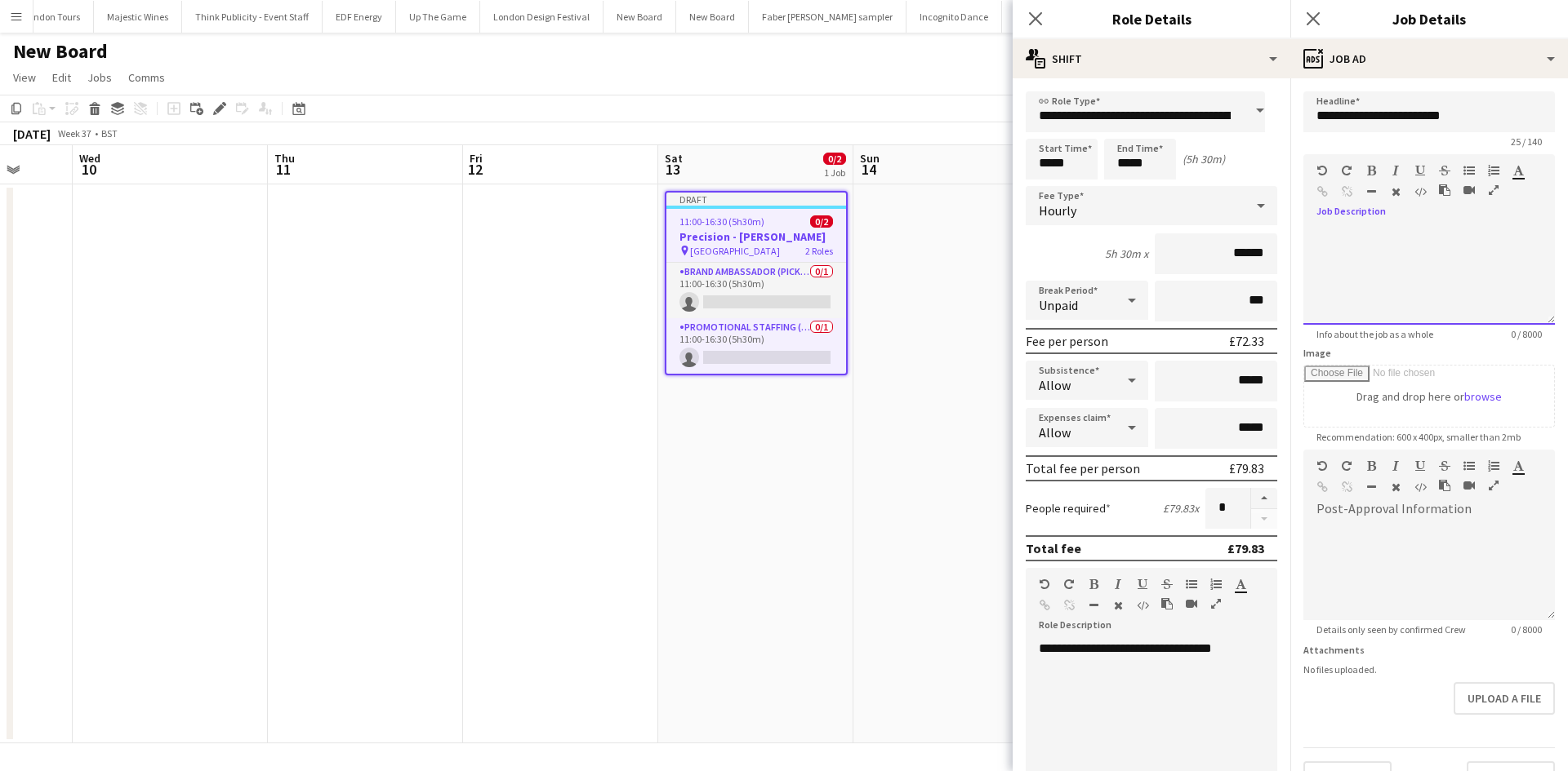
click at [1389, 215] on div "default Heading 1 Heading 2 Heading 3 Heading 4 Heading 5 Heading 6 Heading 7 P…" at bounding box center [1429, 185] width 252 height 61
click at [1474, 292] on div "**********" at bounding box center [1416, 276] width 200 height 32
click at [1358, 510] on div at bounding box center [1429, 565] width 252 height 110
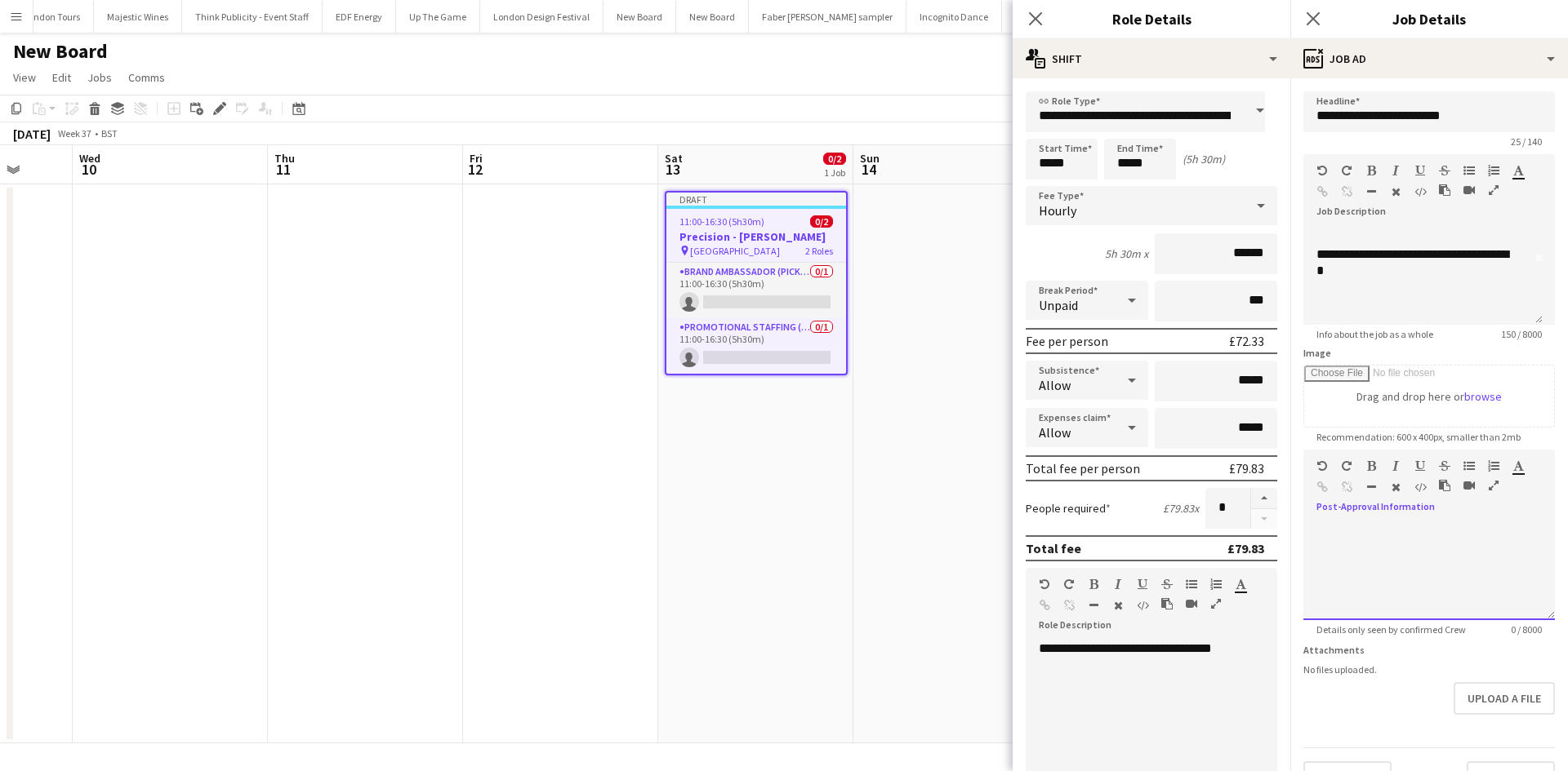
drag, startPoint x: 1358, startPoint y: 510, endPoint x: 1388, endPoint y: 549, distance: 49.2
click at [1388, 560] on div at bounding box center [1429, 571] width 252 height 98
click at [1369, 521] on div at bounding box center [1429, 565] width 252 height 110
click at [1368, 522] on div at bounding box center [1429, 565] width 252 height 110
paste div
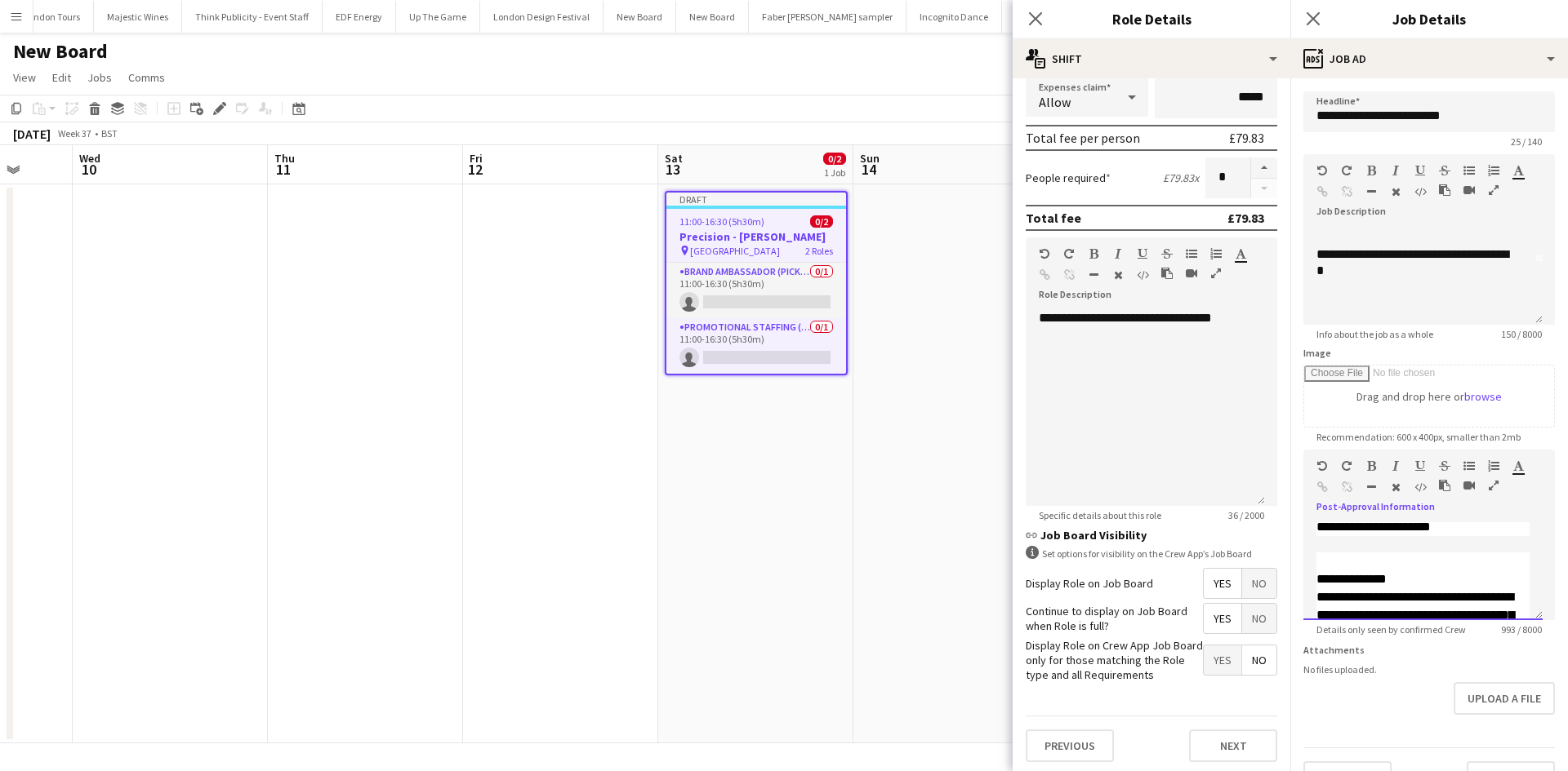
scroll to position [334, 0]
drag, startPoint x: 1232, startPoint y: 733, endPoint x: 1247, endPoint y: 599, distance: 134.8
click at [1232, 733] on button "Next" at bounding box center [1233, 741] width 88 height 32
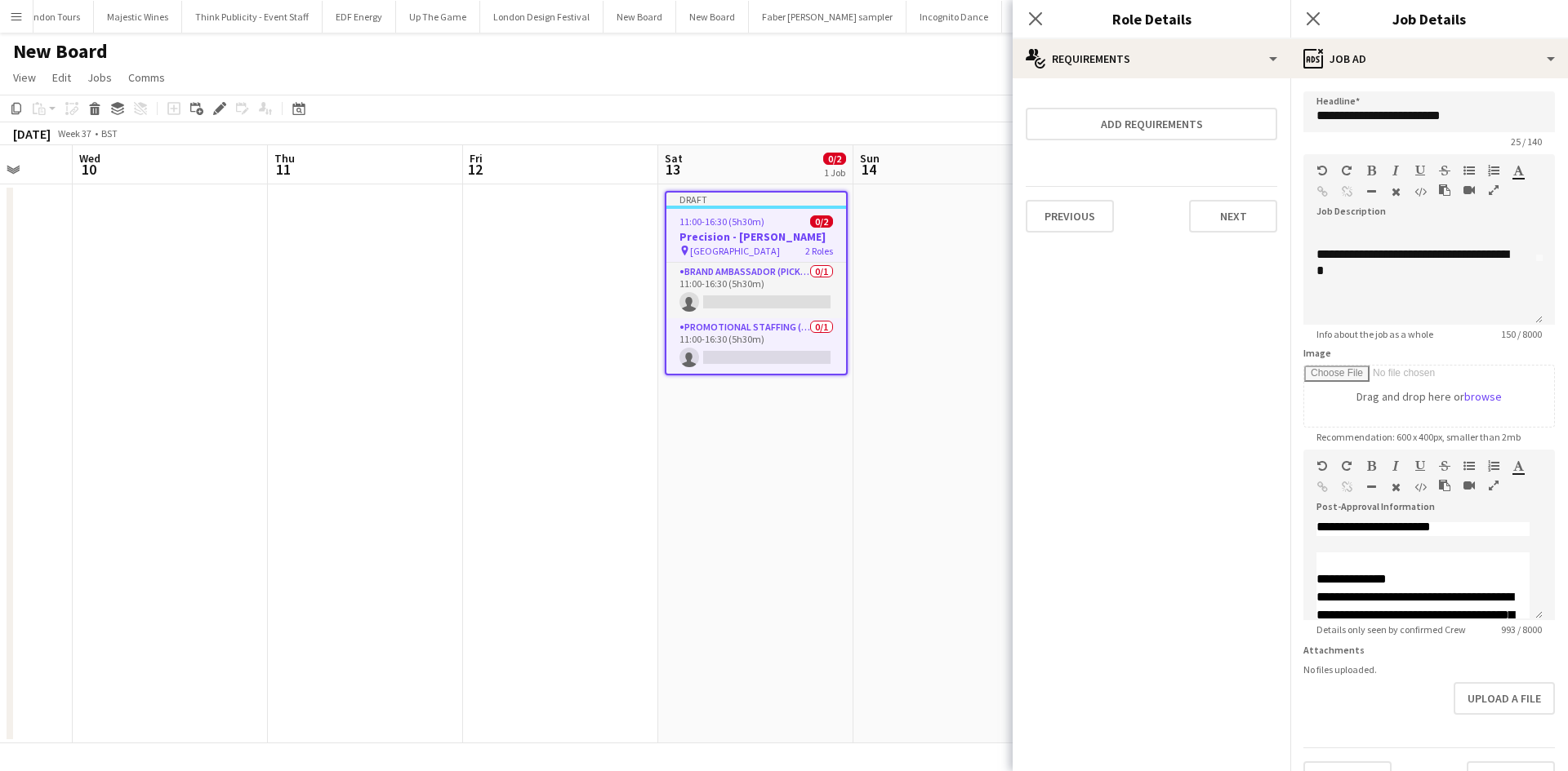
scroll to position [0, 0]
click at [1219, 219] on button "Next" at bounding box center [1233, 216] width 88 height 32
click at [1235, 227] on button "Finish" at bounding box center [1246, 218] width 61 height 32
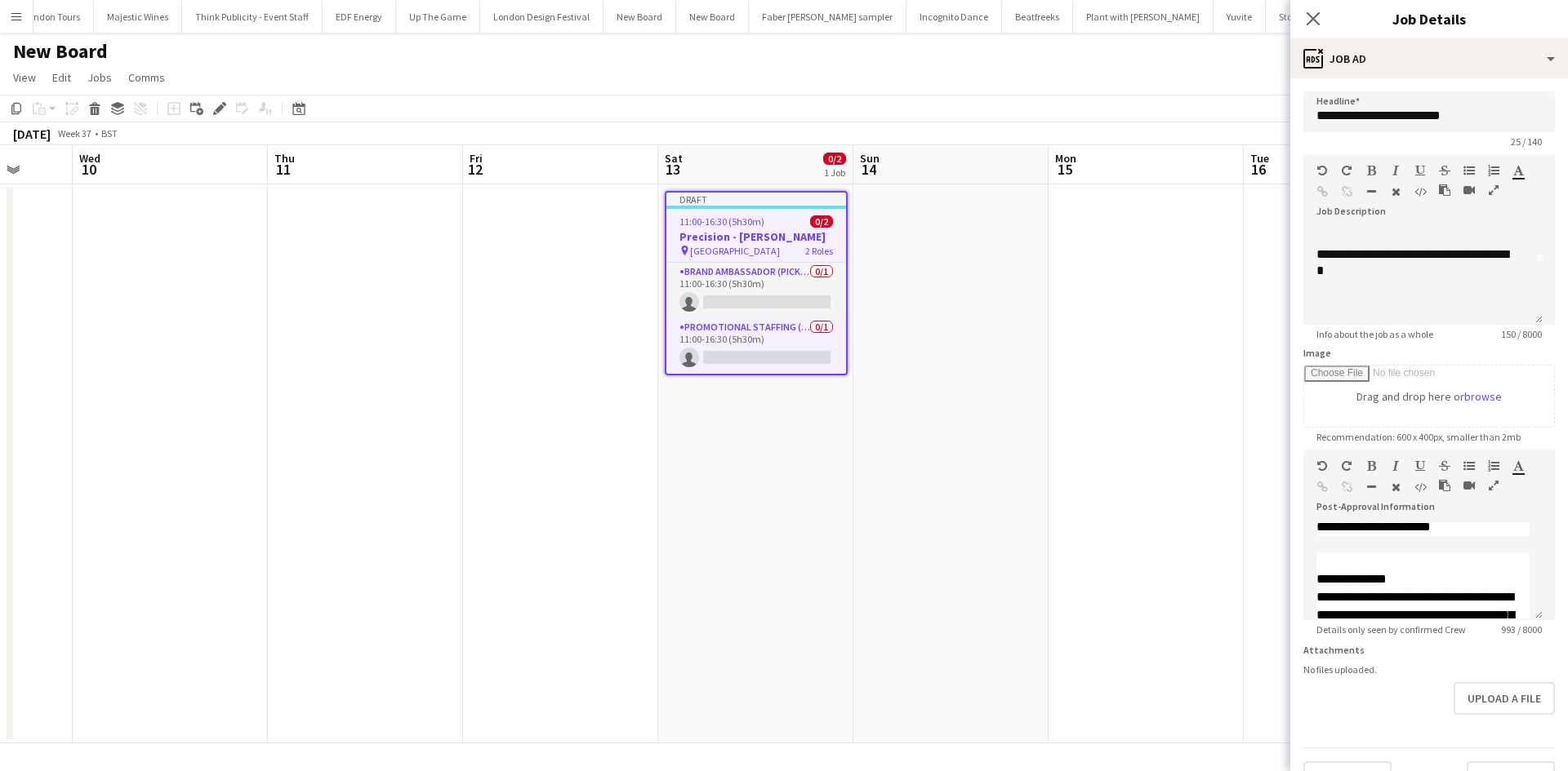
scroll to position [49, 0]
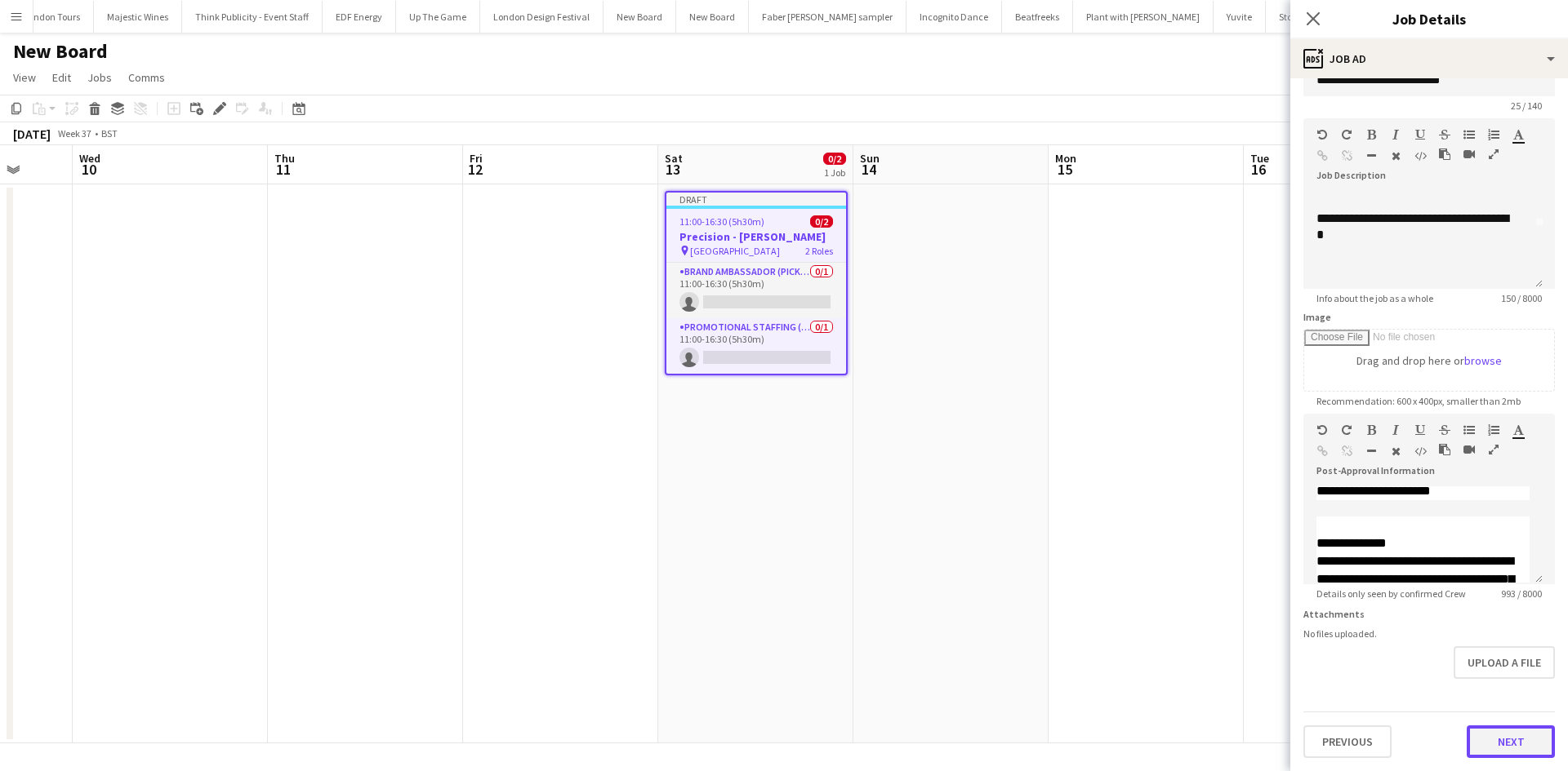
click at [1509, 741] on button "Next" at bounding box center [1510, 741] width 88 height 32
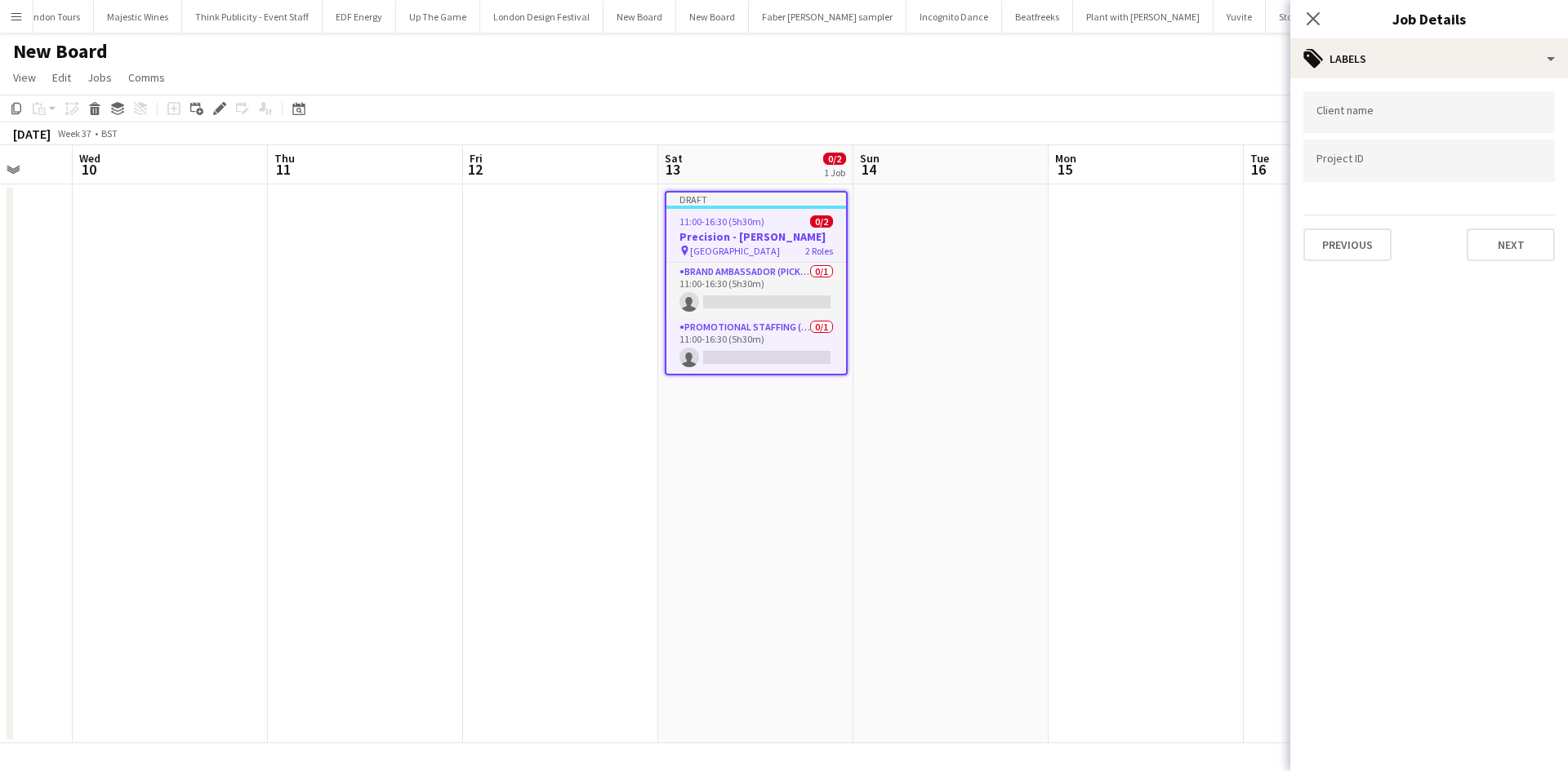
scroll to position [0, 0]
click at [1484, 245] on button "Next" at bounding box center [1510, 244] width 88 height 32
click at [1495, 164] on button "Next" at bounding box center [1510, 169] width 88 height 32
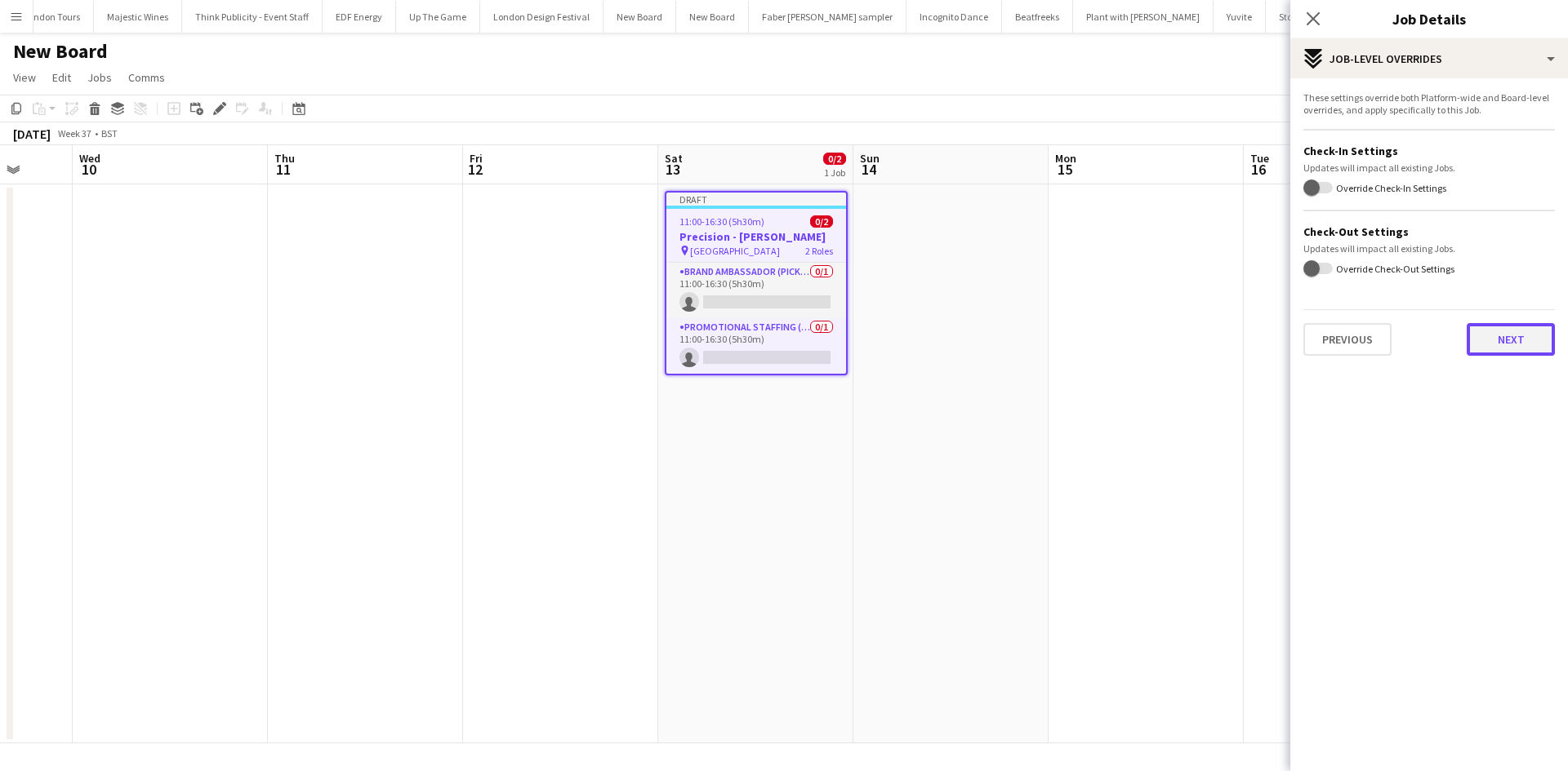
click at [1501, 333] on button "Next" at bounding box center [1510, 340] width 88 height 32
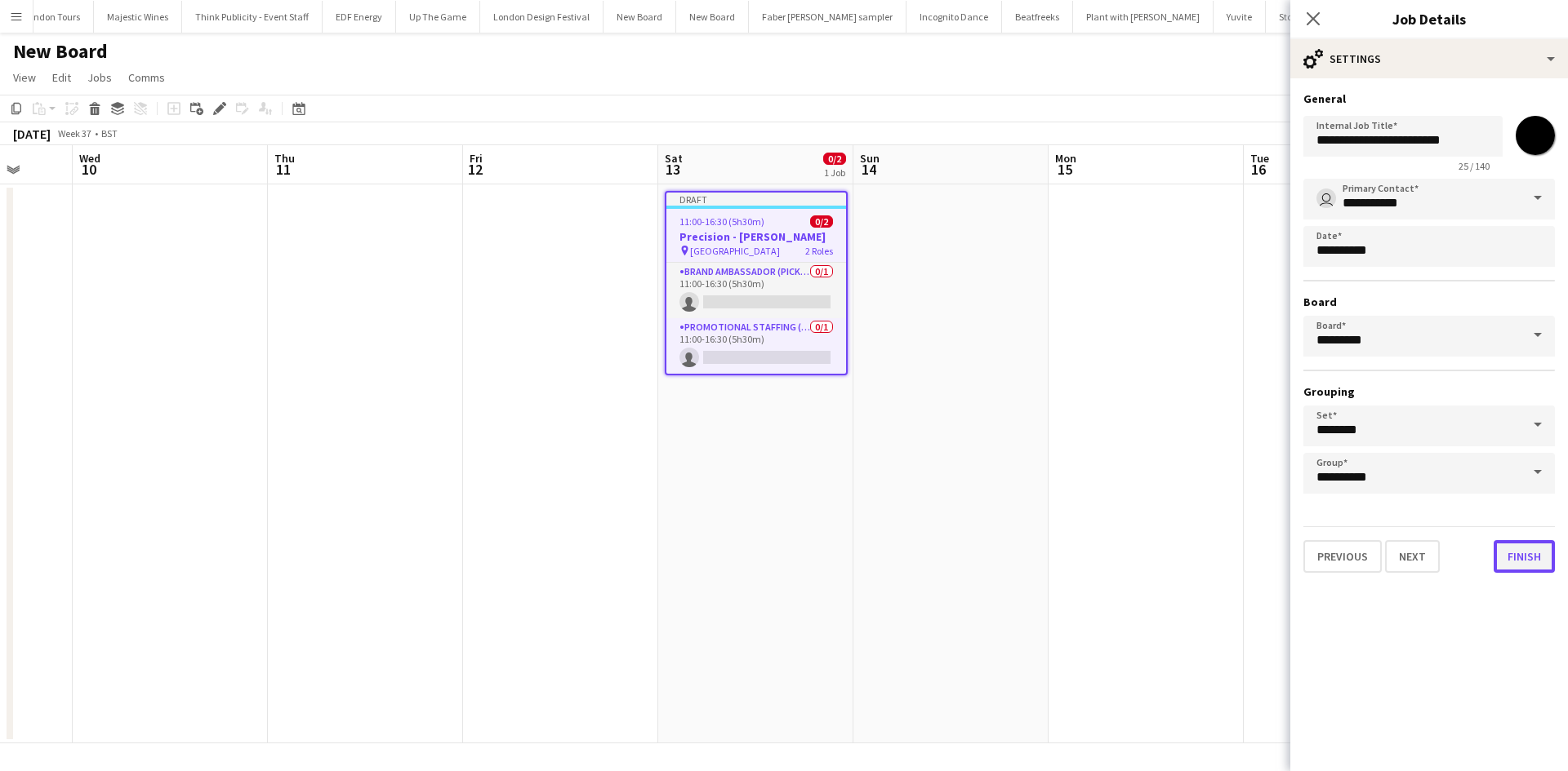
click at [1513, 561] on button "Finish" at bounding box center [1524, 556] width 61 height 32
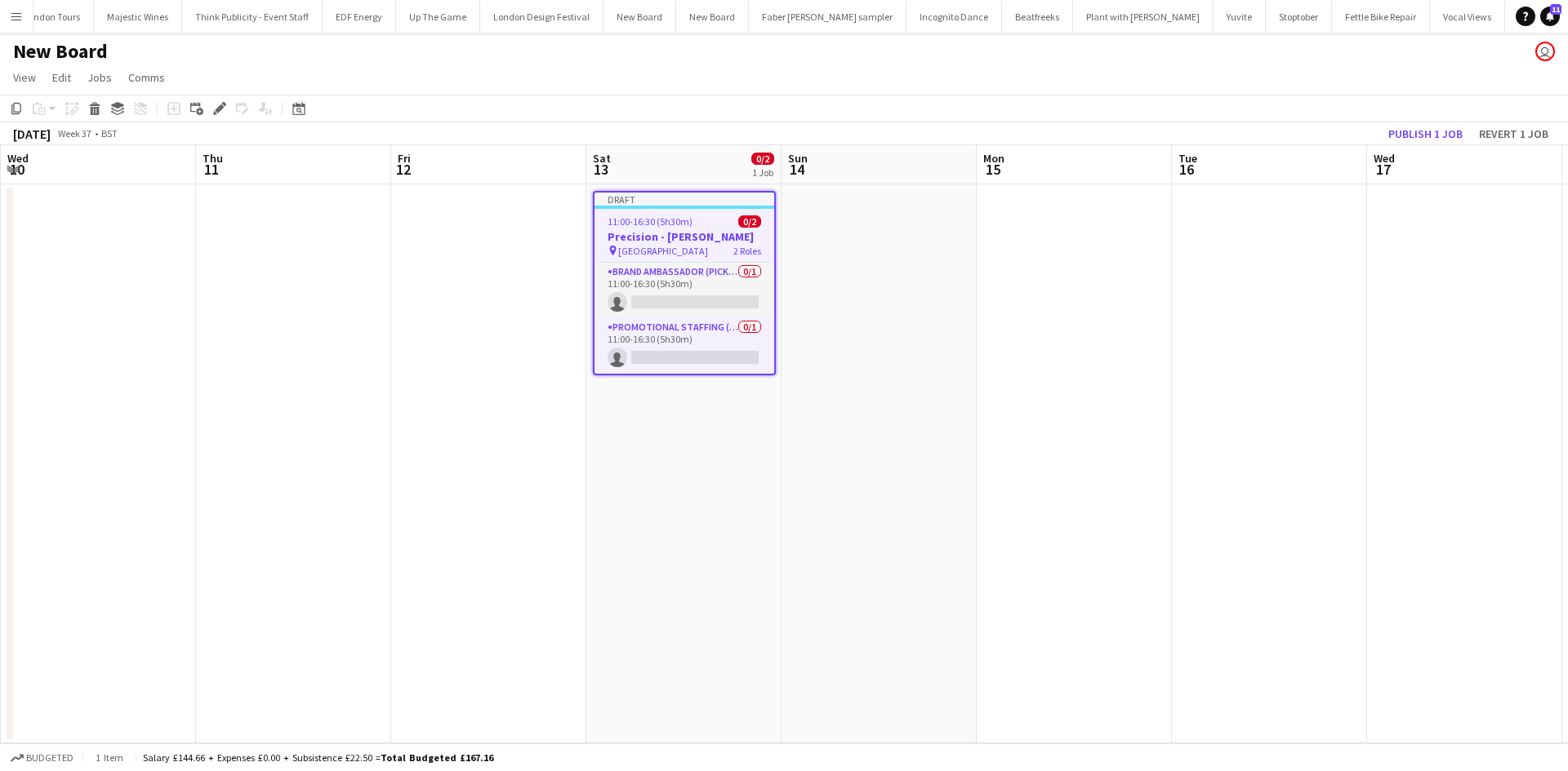
drag, startPoint x: 840, startPoint y: 483, endPoint x: 771, endPoint y: 501, distance: 71.3
click at [762, 484] on app-calendar-viewport "Sun 7 Mon 8 Tue 9 Wed 10 Thu 11 Fri 12 Sat 13 0/2 1 Job Sun 14 Mon 15 Tue 16 We…" at bounding box center [784, 445] width 1568 height 598
click at [89, 45] on h1 "New Board" at bounding box center [60, 51] width 94 height 24
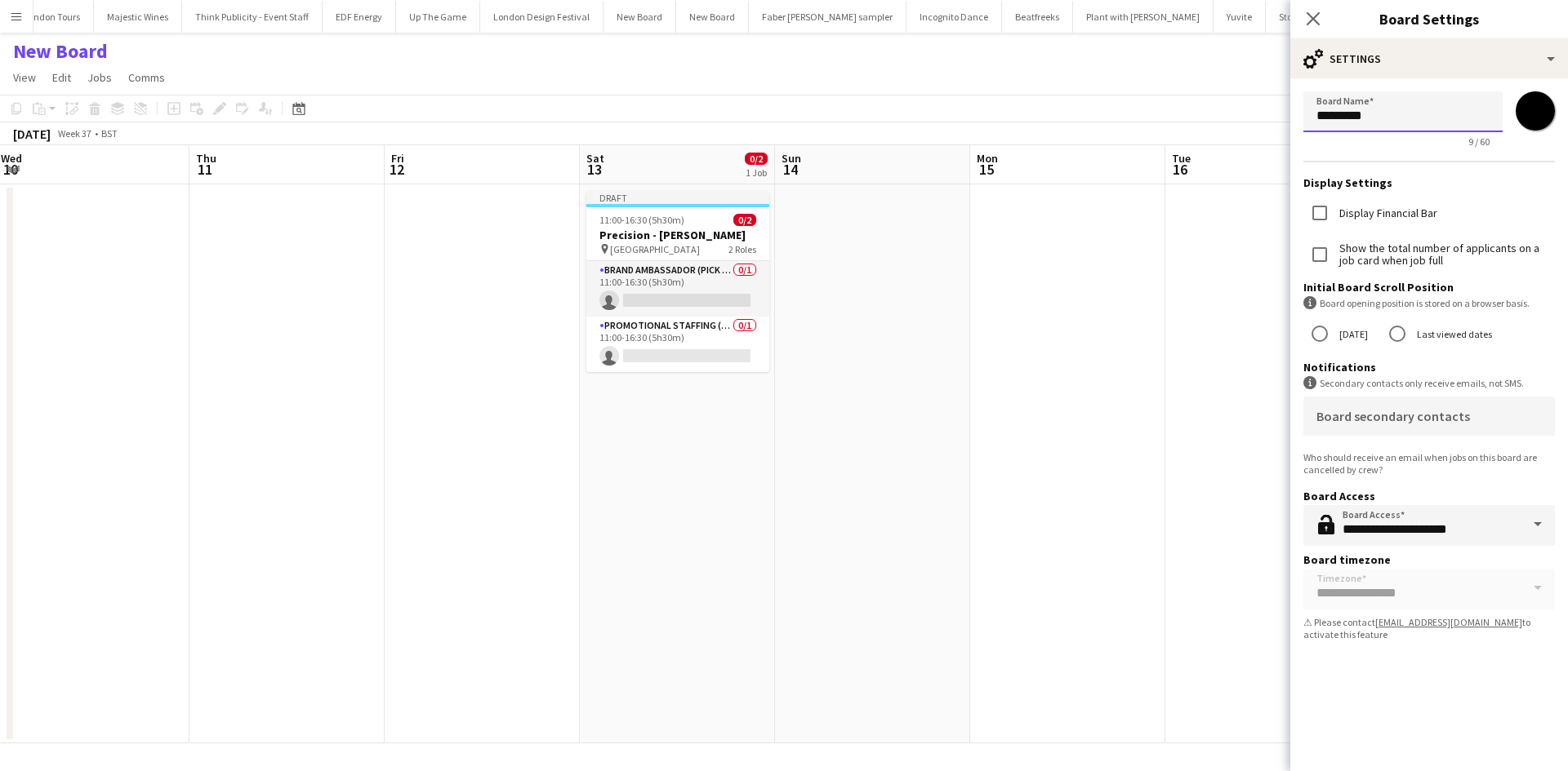
click at [1382, 125] on input "*********" at bounding box center [1403, 111] width 200 height 40
click at [1382, 124] on input "*********" at bounding box center [1403, 111] width 200 height 40
type input "**********"
click at [1534, 100] on input "*******" at bounding box center [1535, 111] width 58 height 58
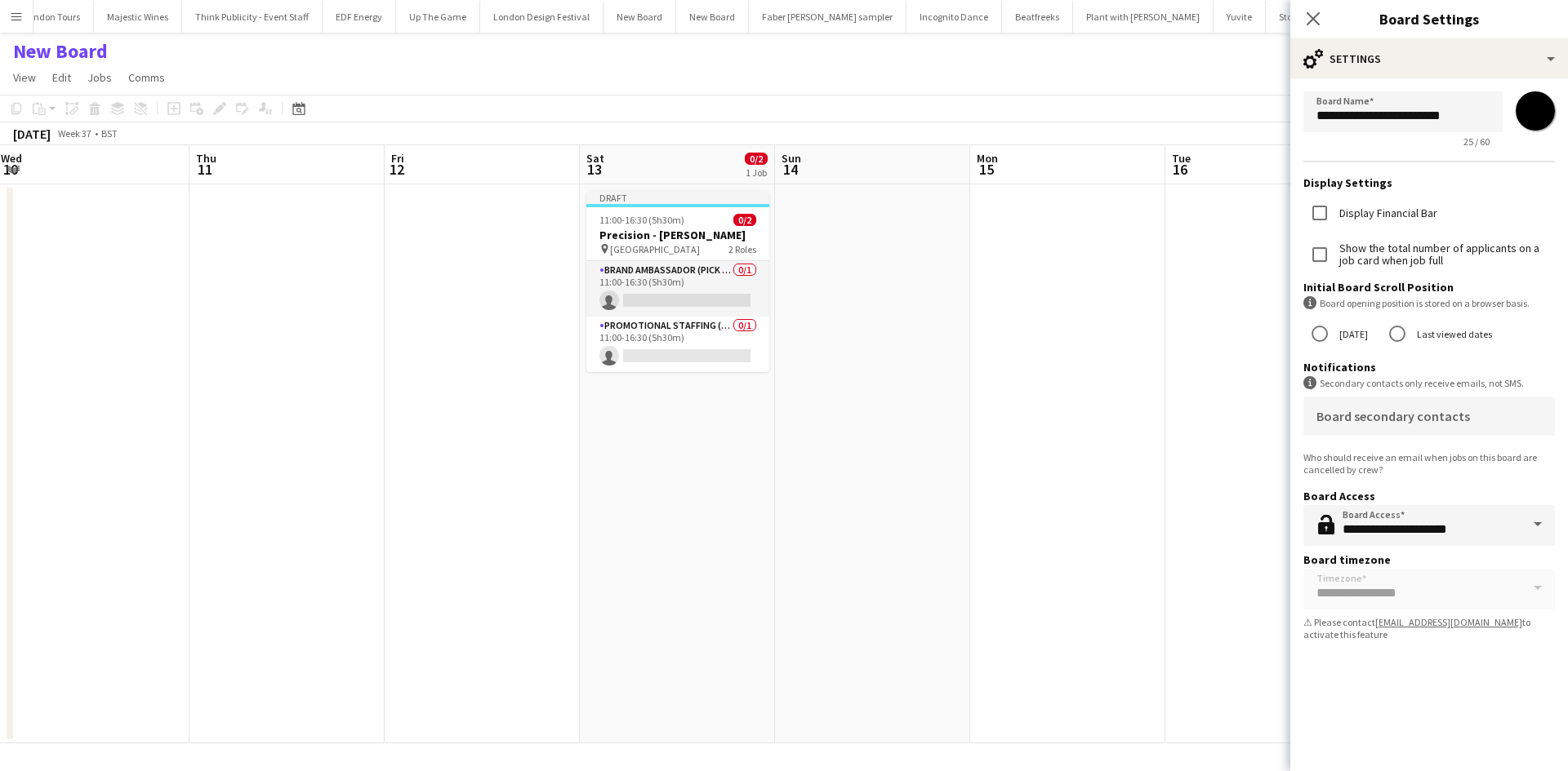
type input "*******"
click at [1099, 388] on app-date-cell at bounding box center [1067, 464] width 195 height 559
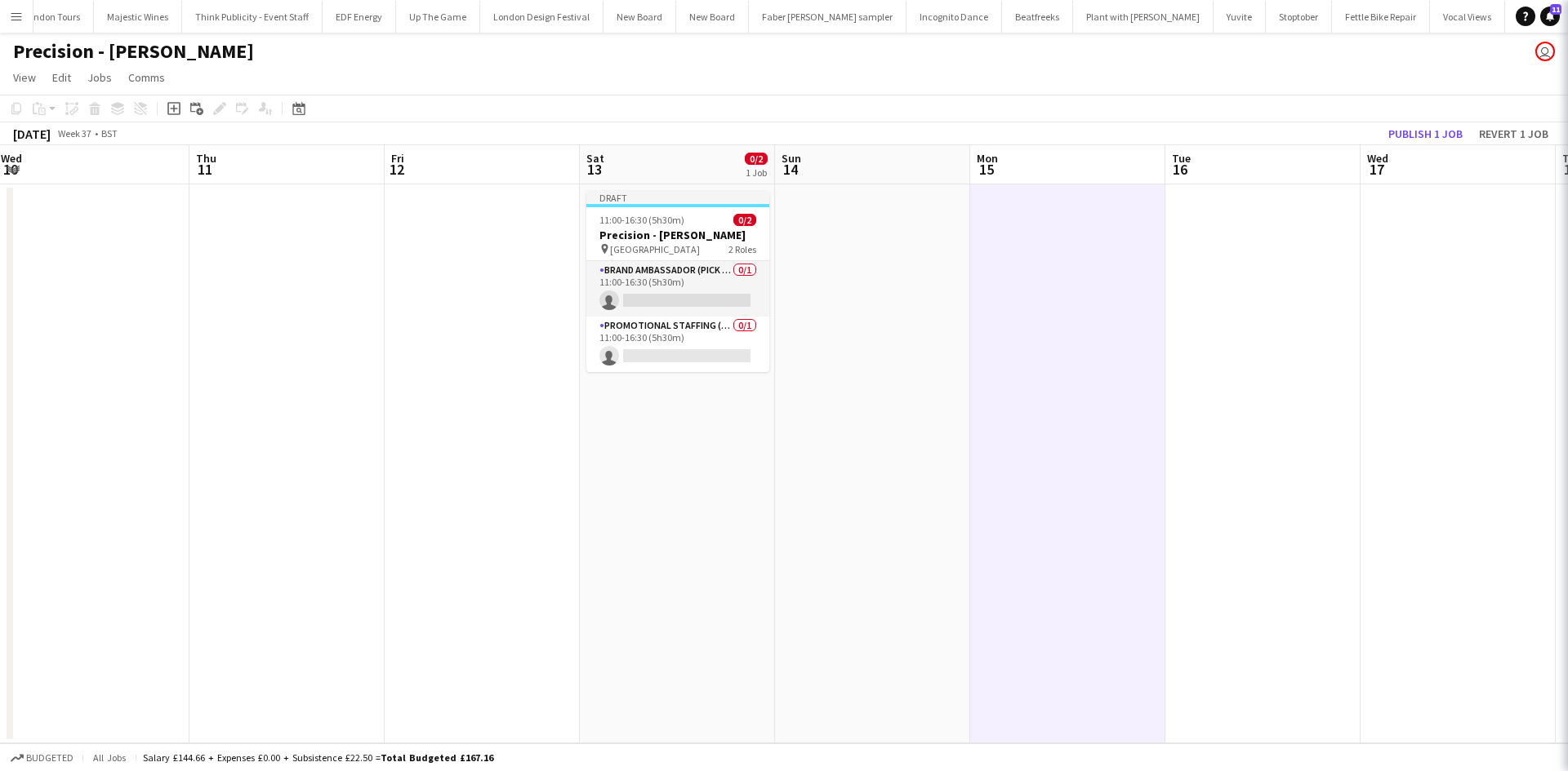
scroll to position [0, 11524]
drag, startPoint x: 380, startPoint y: 295, endPoint x: 332, endPoint y: 285, distance: 49.0
click at [332, 285] on app-calendar-viewport "Sun 7 Mon 8 Tue 9 Wed 10 Thu 11 Fri 12 Sat 13 0/2 1 Job Sun 14 Mon 15 Tue 16 We…" at bounding box center [784, 445] width 1568 height 598
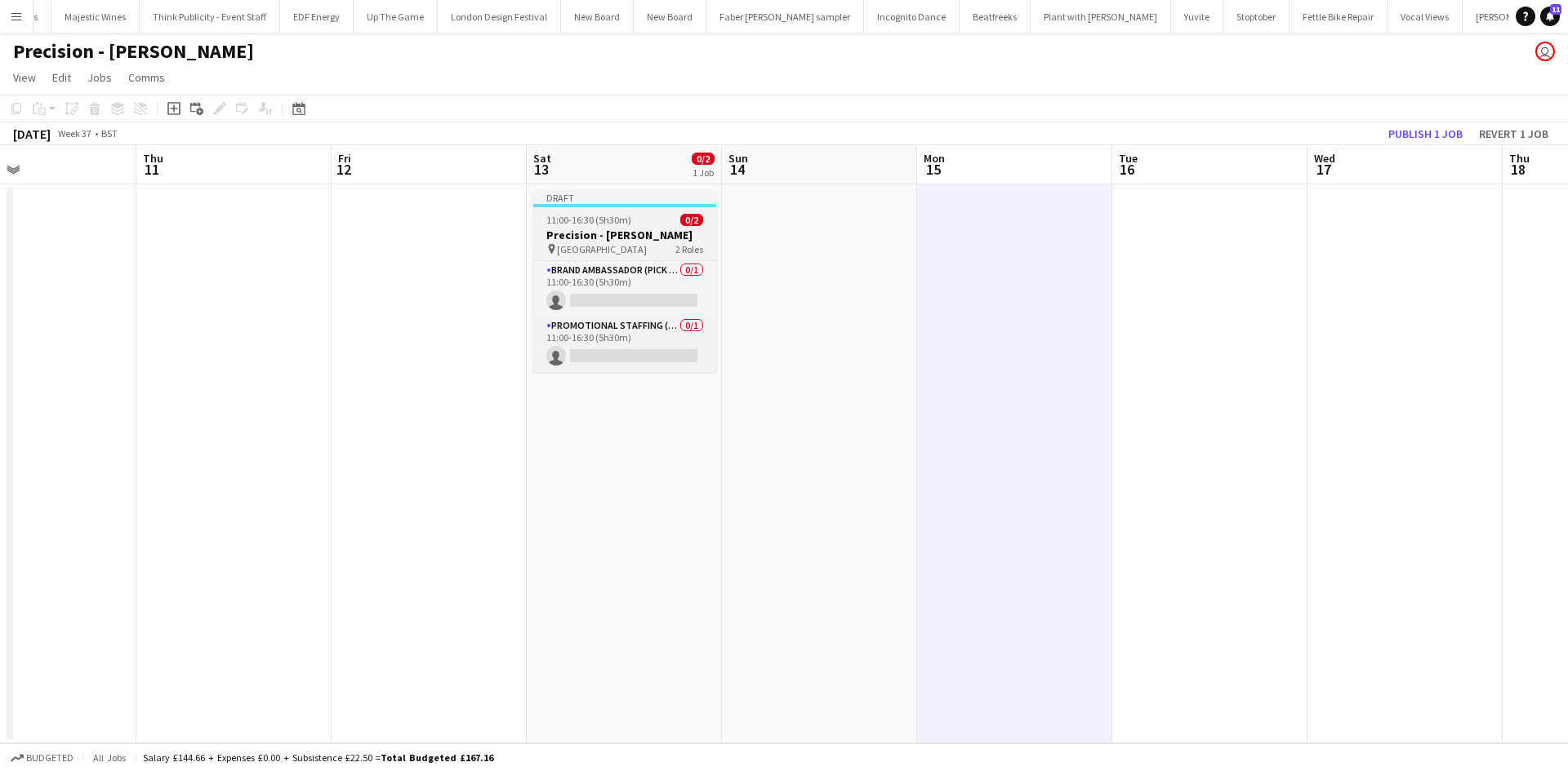
click at [646, 251] on span "Denmark Road High School" at bounding box center [601, 250] width 90 height 13
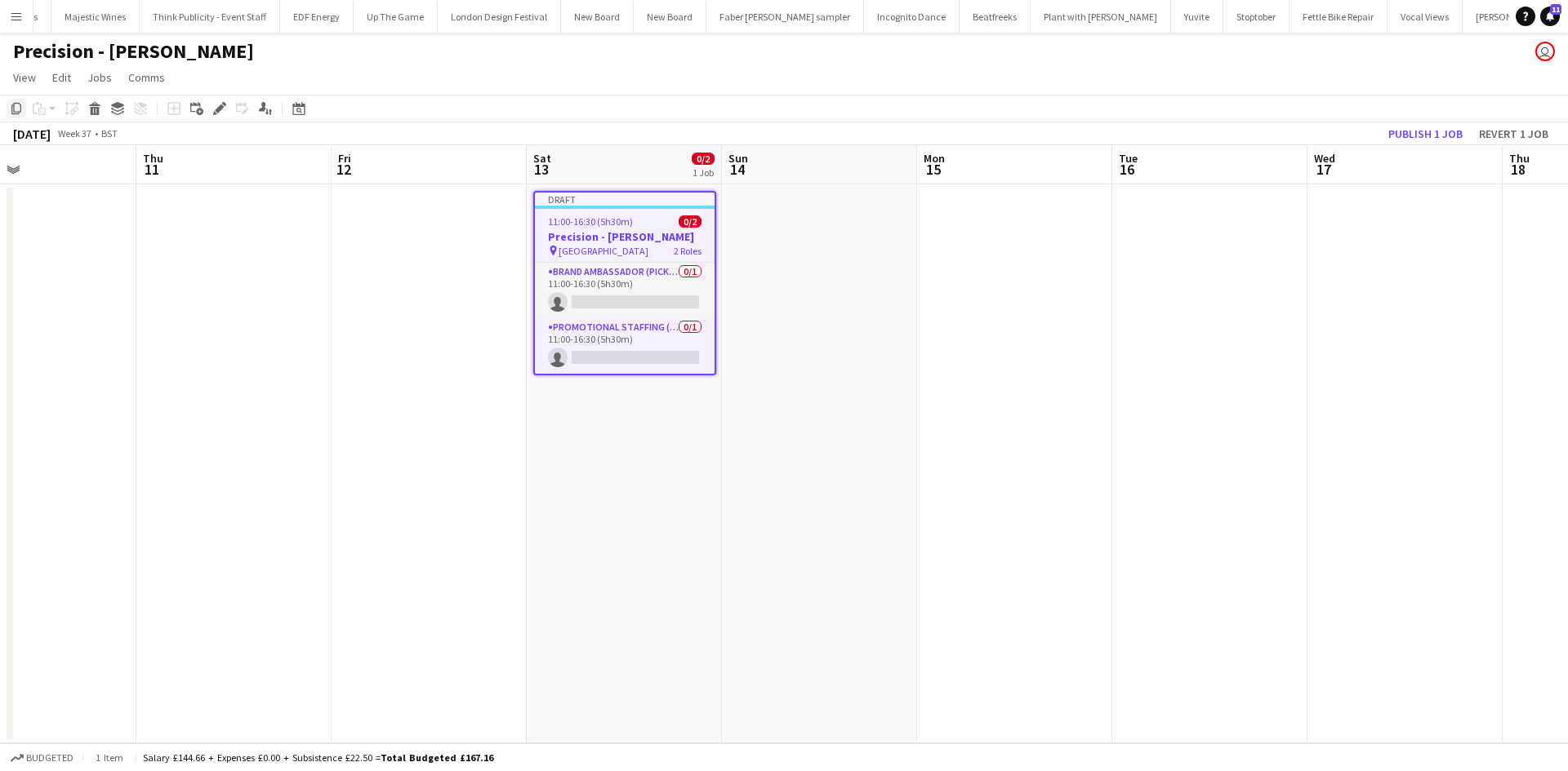
click at [14, 107] on icon "Copy" at bounding box center [16, 109] width 13 height 13
click at [605, 404] on app-date-cell "Draft 11:00-16:30 (5h30m) 0/2 Precision - Taylor Wimpey pin Denmark Road High S…" at bounding box center [624, 464] width 195 height 559
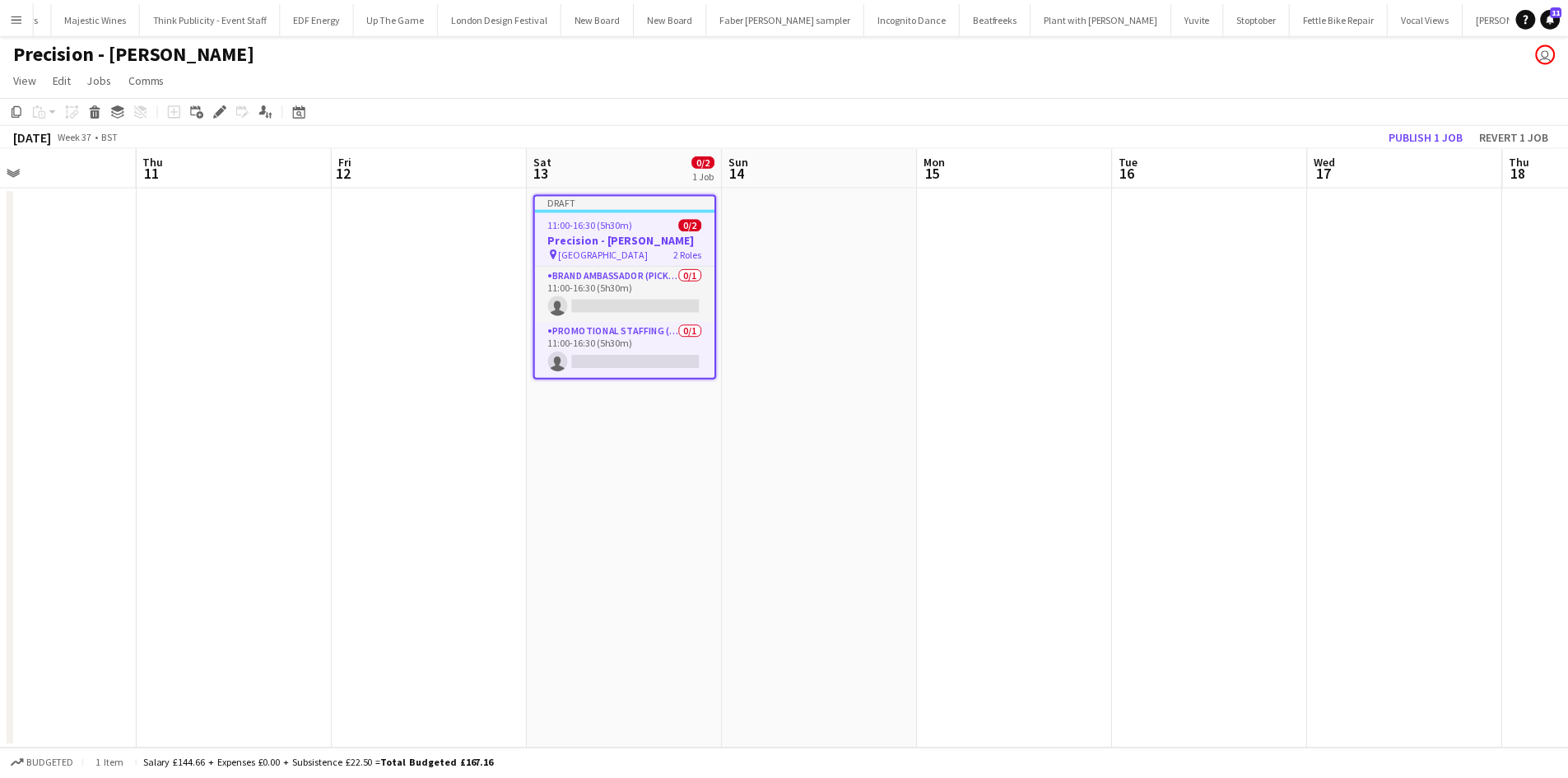
scroll to position [0, 648]
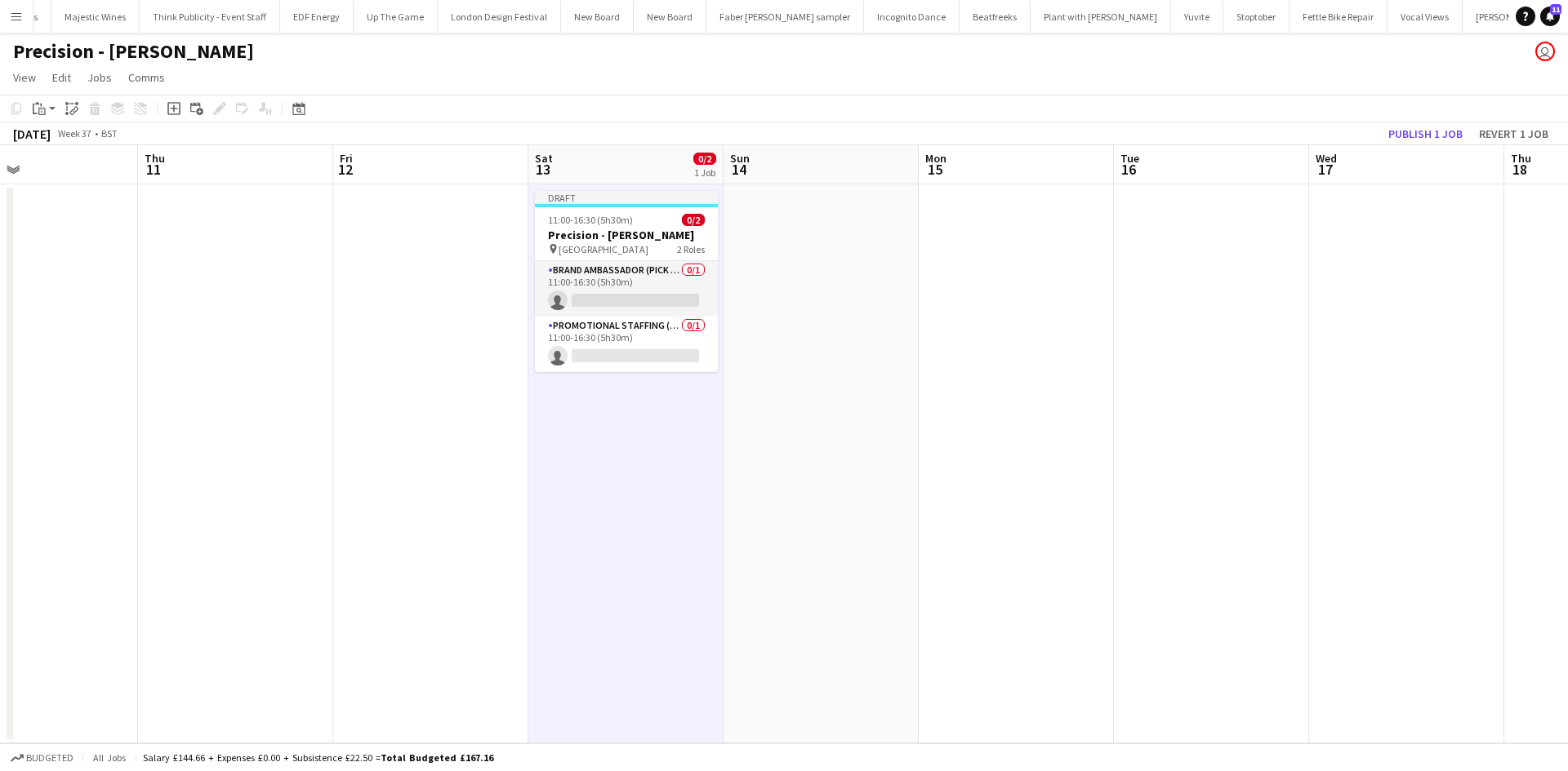
click at [629, 422] on app-date-cell "Draft 11:00-16:30 (5h30m) 0/2 Precision - Taylor Wimpey pin Denmark Road High S…" at bounding box center [626, 464] width 195 height 559
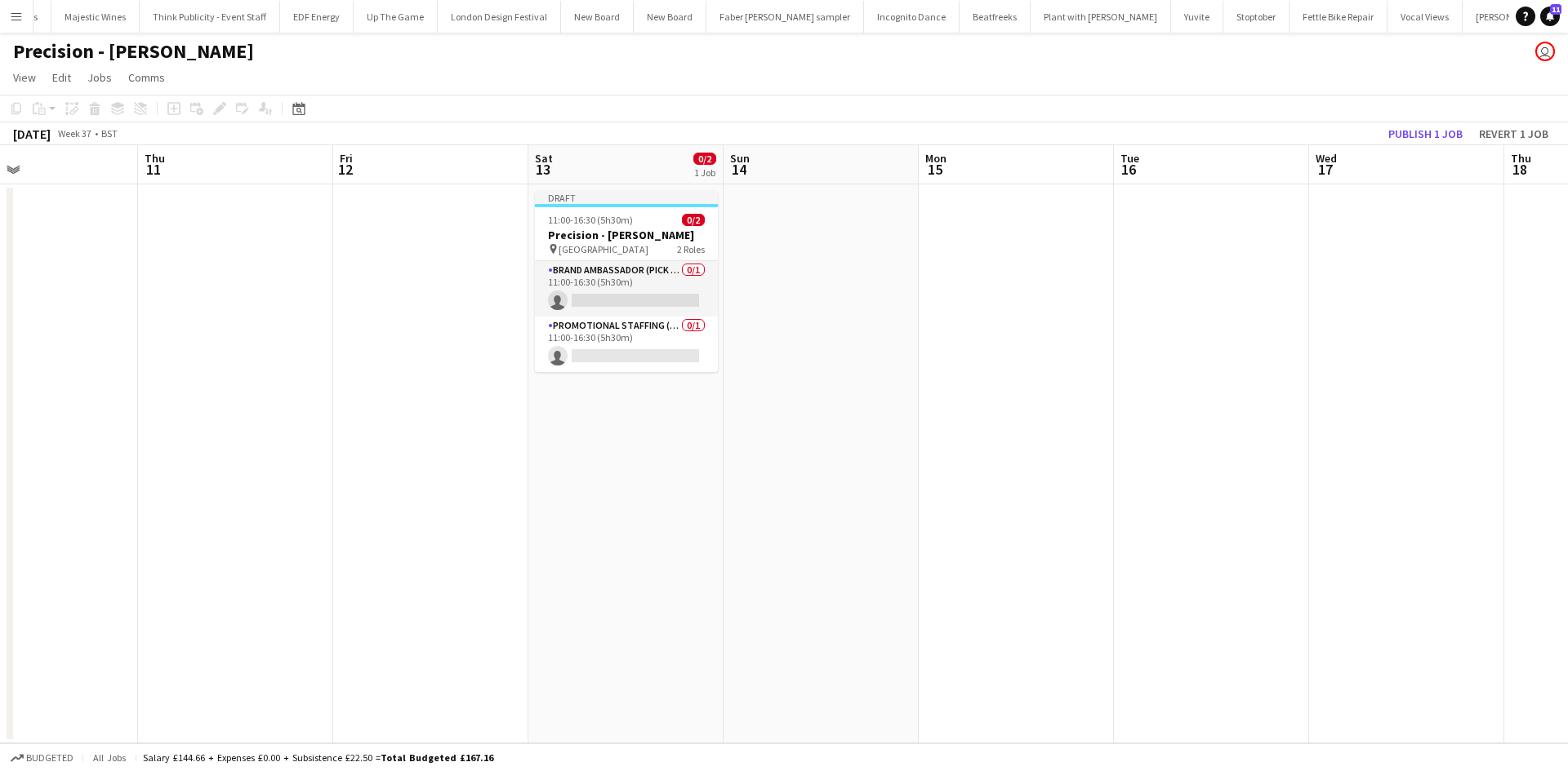
click at [630, 421] on app-date-cell "Draft 11:00-16:30 (5h30m) 0/2 Precision - Taylor Wimpey pin Denmark Road High S…" at bounding box center [626, 464] width 195 height 559
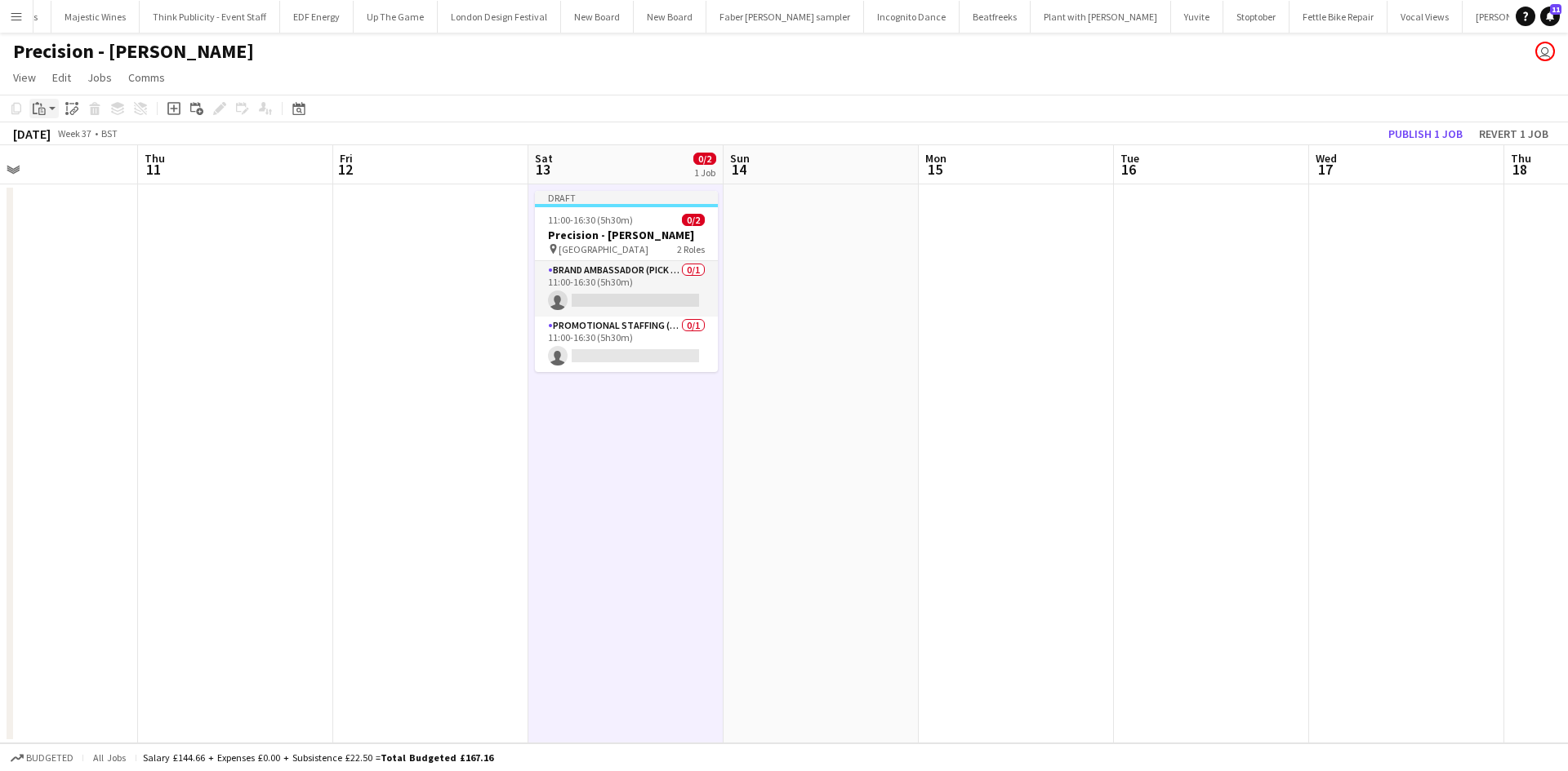
click at [47, 111] on div "Paste" at bounding box center [40, 109] width 20 height 20
click at [76, 142] on link "Paste Ctrl+V" at bounding box center [120, 139] width 154 height 14
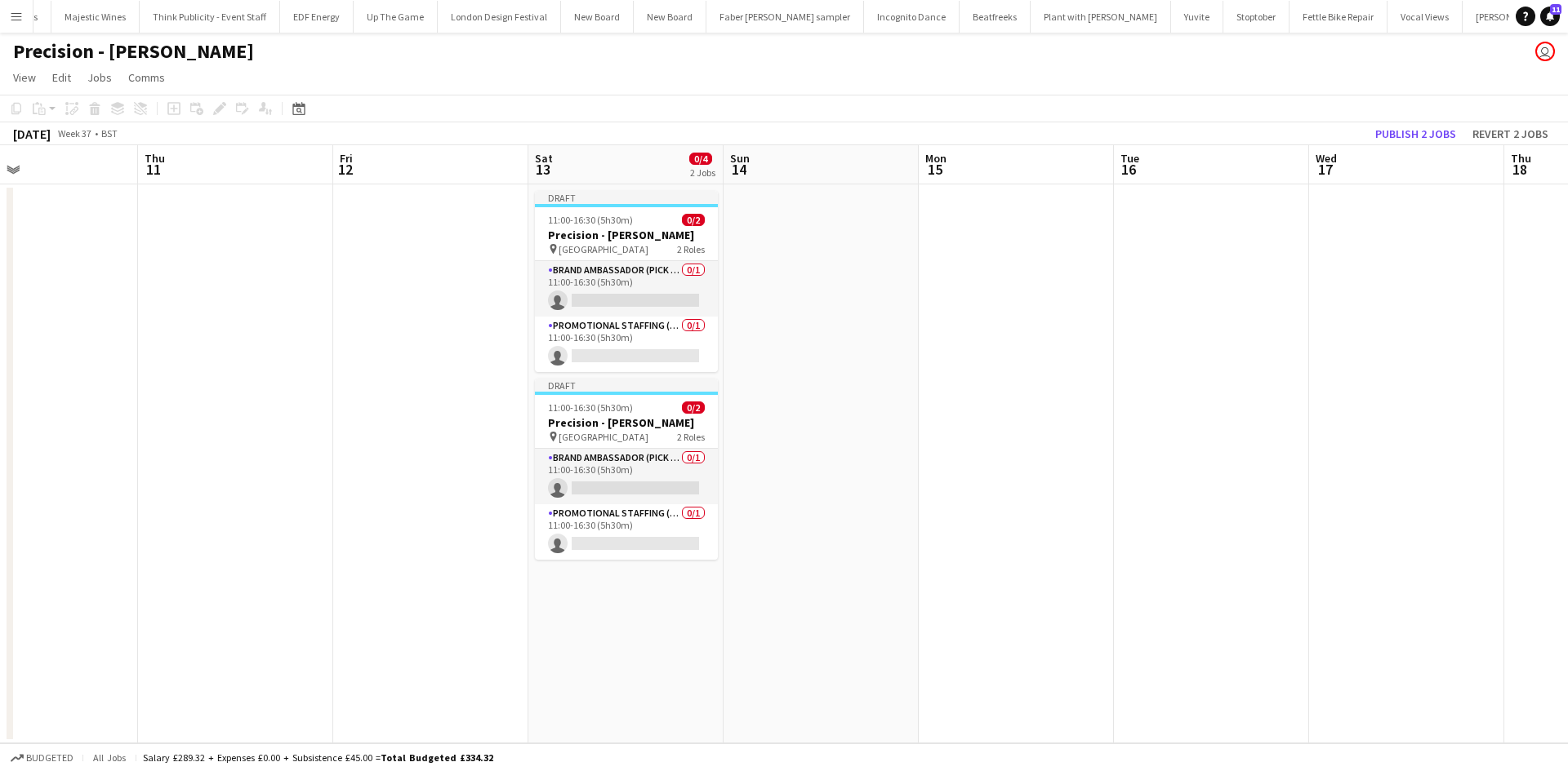
click at [640, 630] on app-date-cell "Draft 11:00-16:30 (5h30m) 0/2 Precision - Taylor Wimpey pin Denmark Road High S…" at bounding box center [626, 464] width 195 height 559
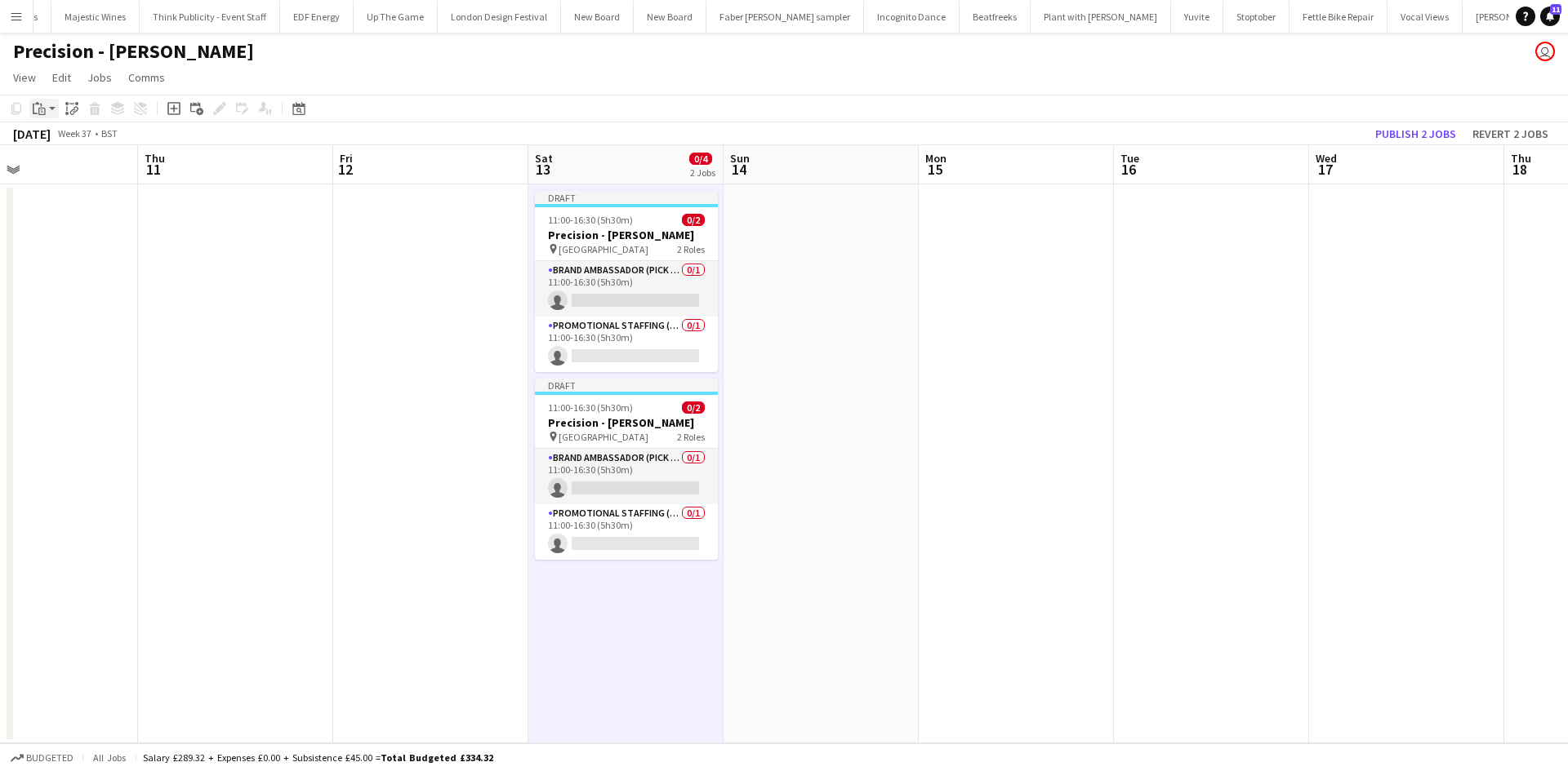
click at [34, 106] on div "Paste" at bounding box center [40, 109] width 20 height 20
click at [76, 144] on link "Paste Ctrl+V" at bounding box center [120, 139] width 154 height 14
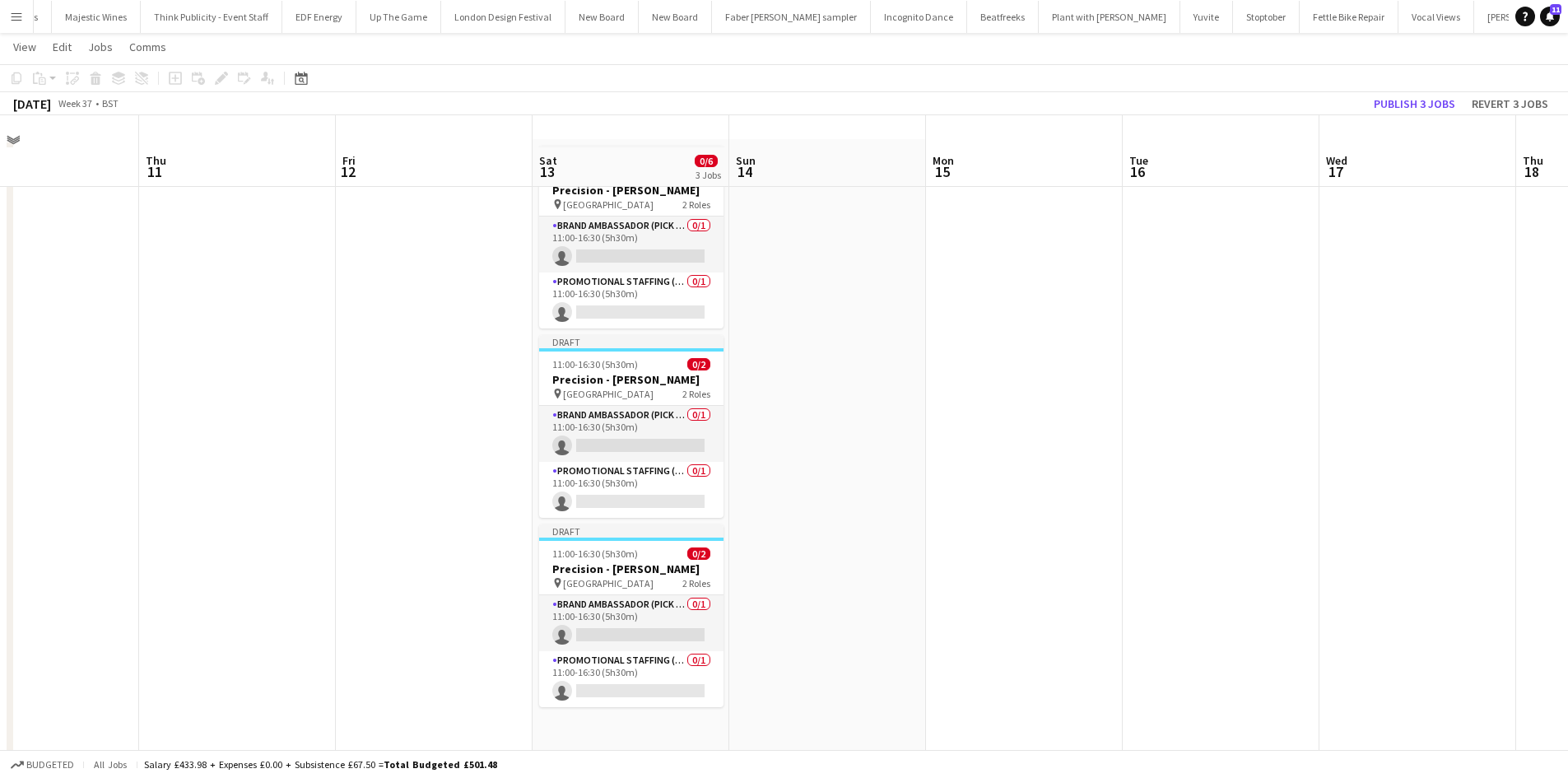
scroll to position [84, 0]
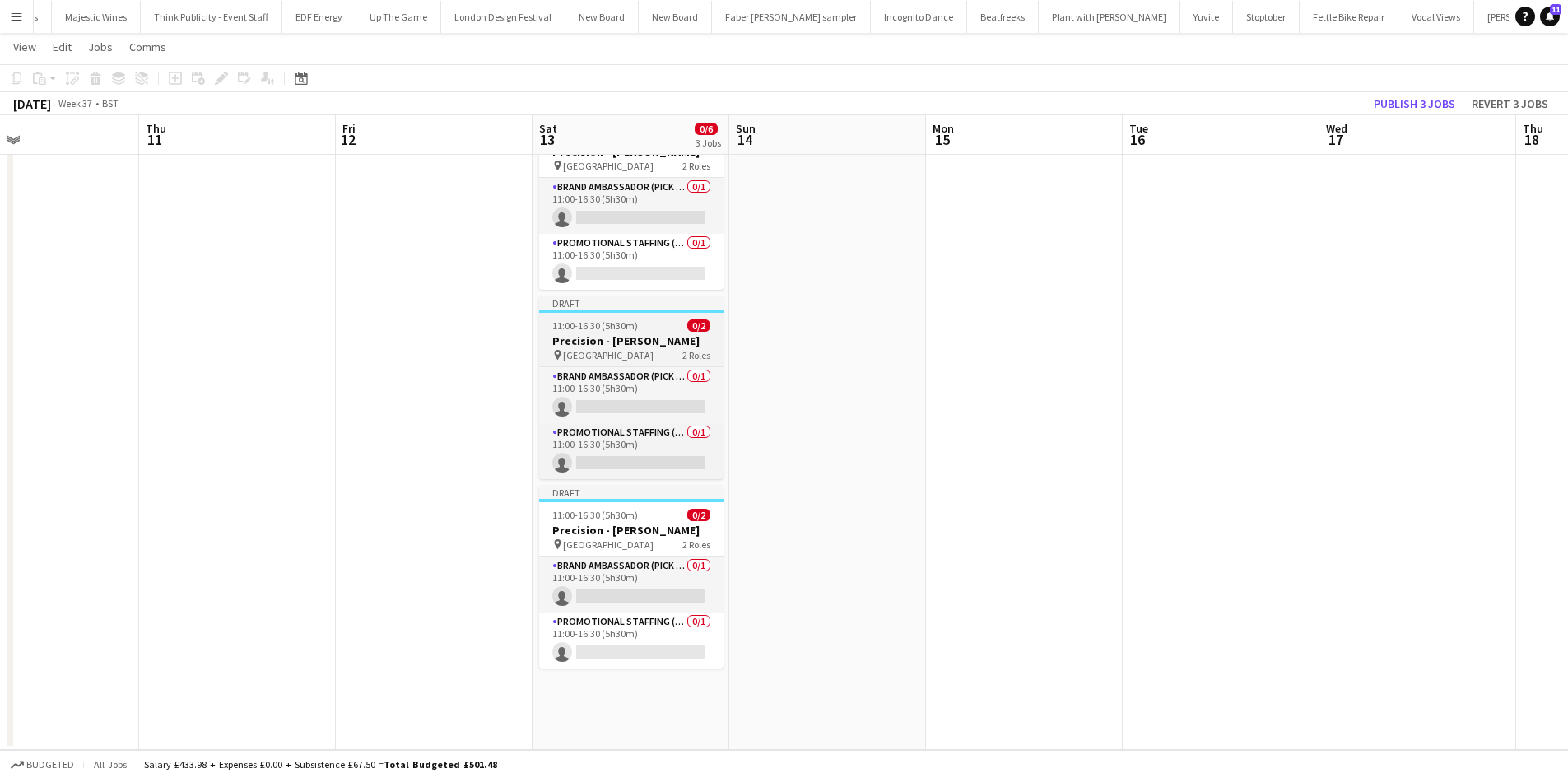
click at [626, 336] on h3 "Precision - [PERSON_NAME]" at bounding box center [631, 341] width 184 height 15
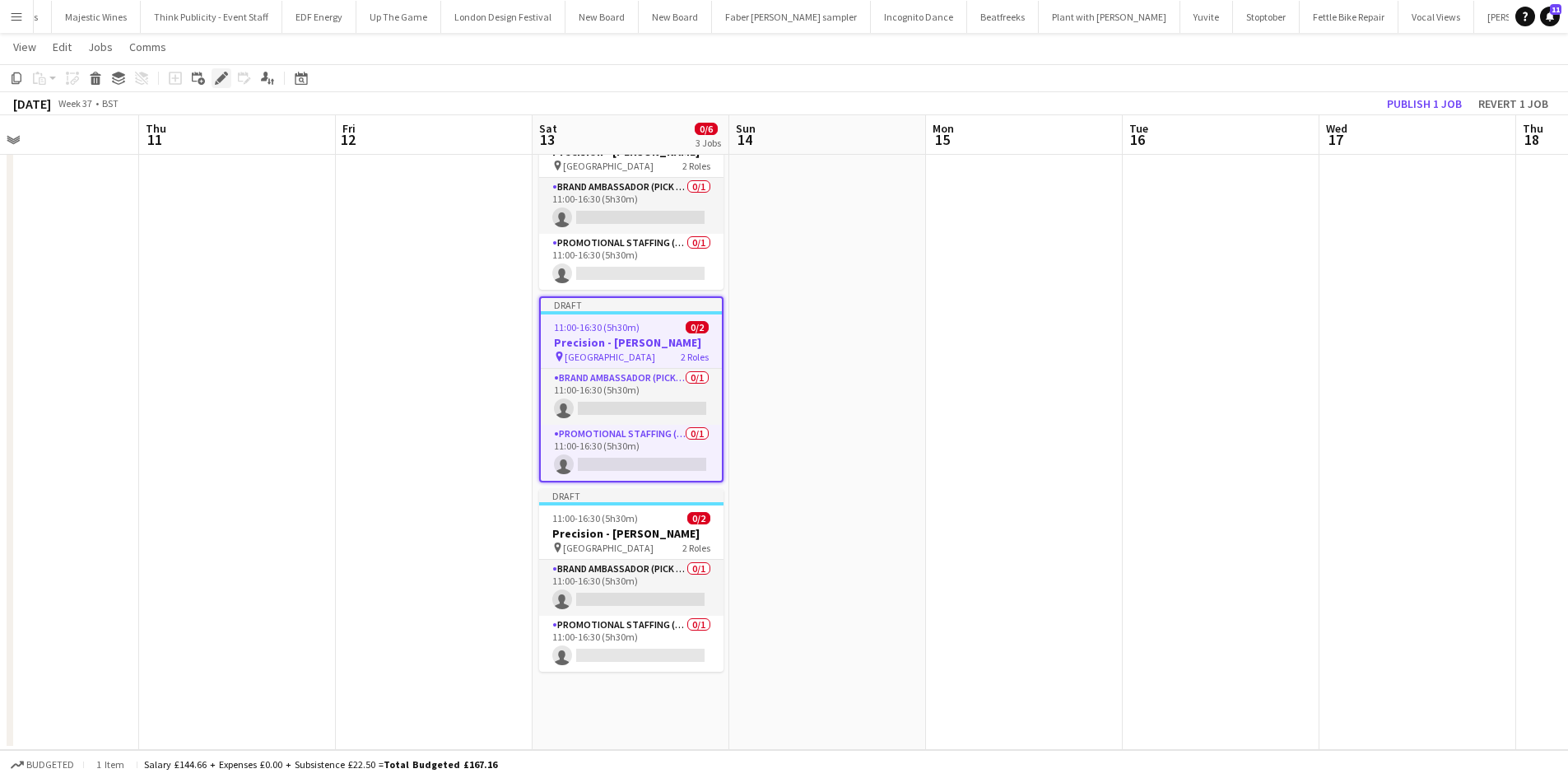
click at [218, 78] on icon "Edit" at bounding box center [221, 78] width 14 height 14
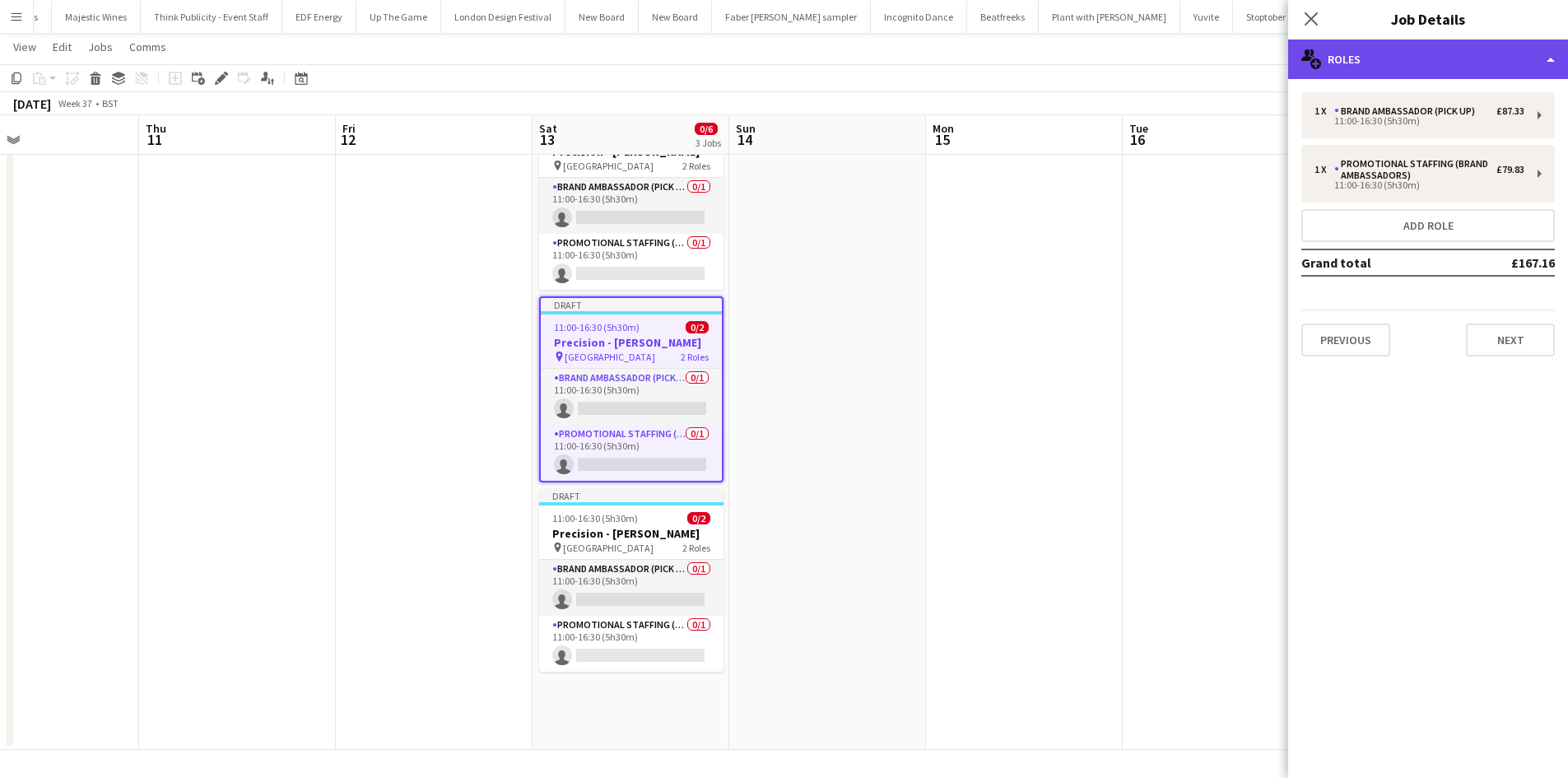
drag, startPoint x: 1364, startPoint y: 49, endPoint x: 1350, endPoint y: 69, distance: 24.4
click at [1363, 49] on div "multiple-users-add Roles" at bounding box center [1428, 60] width 280 height 40
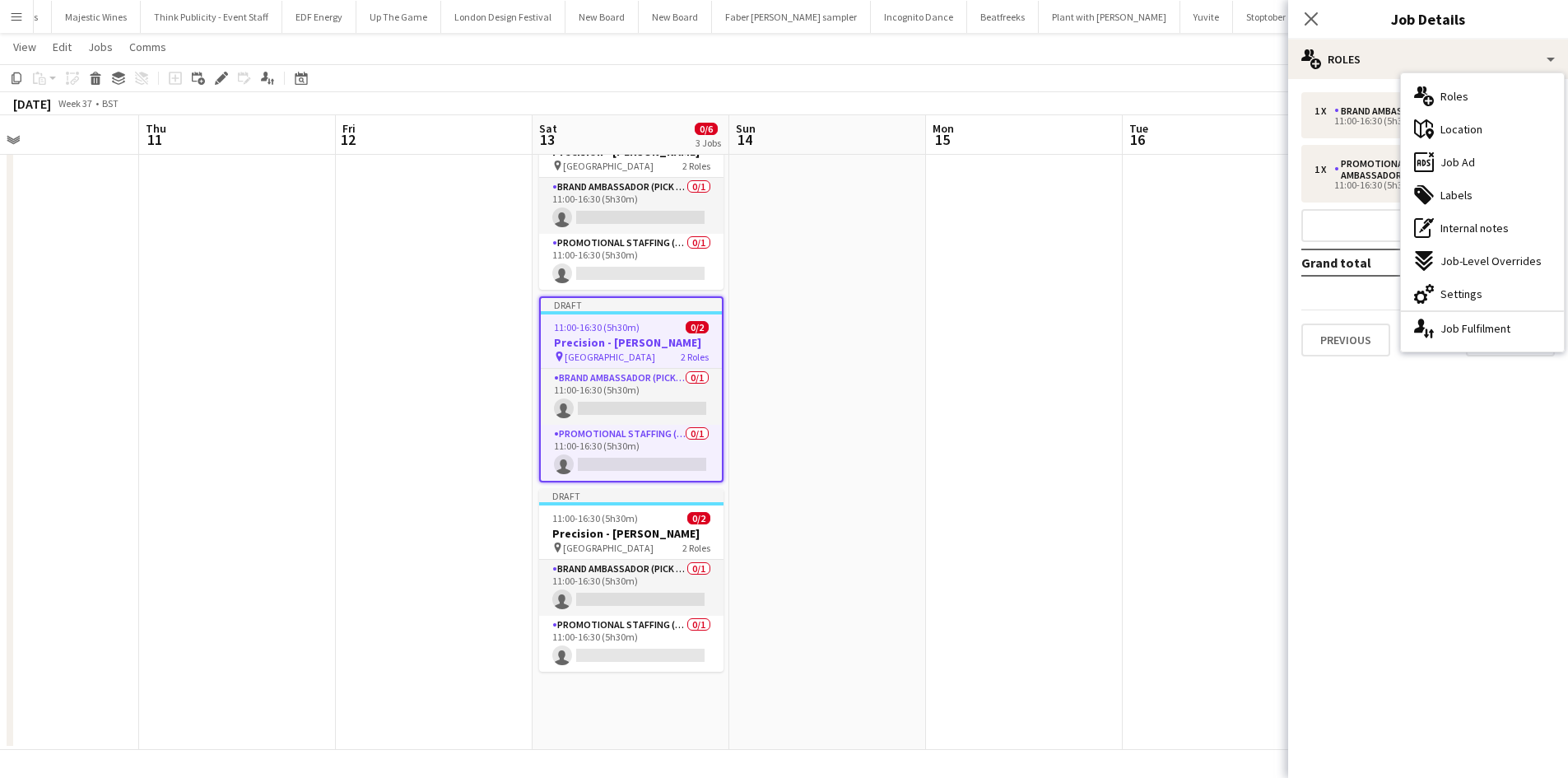
click at [1470, 133] on span "Location" at bounding box center [1461, 129] width 42 height 15
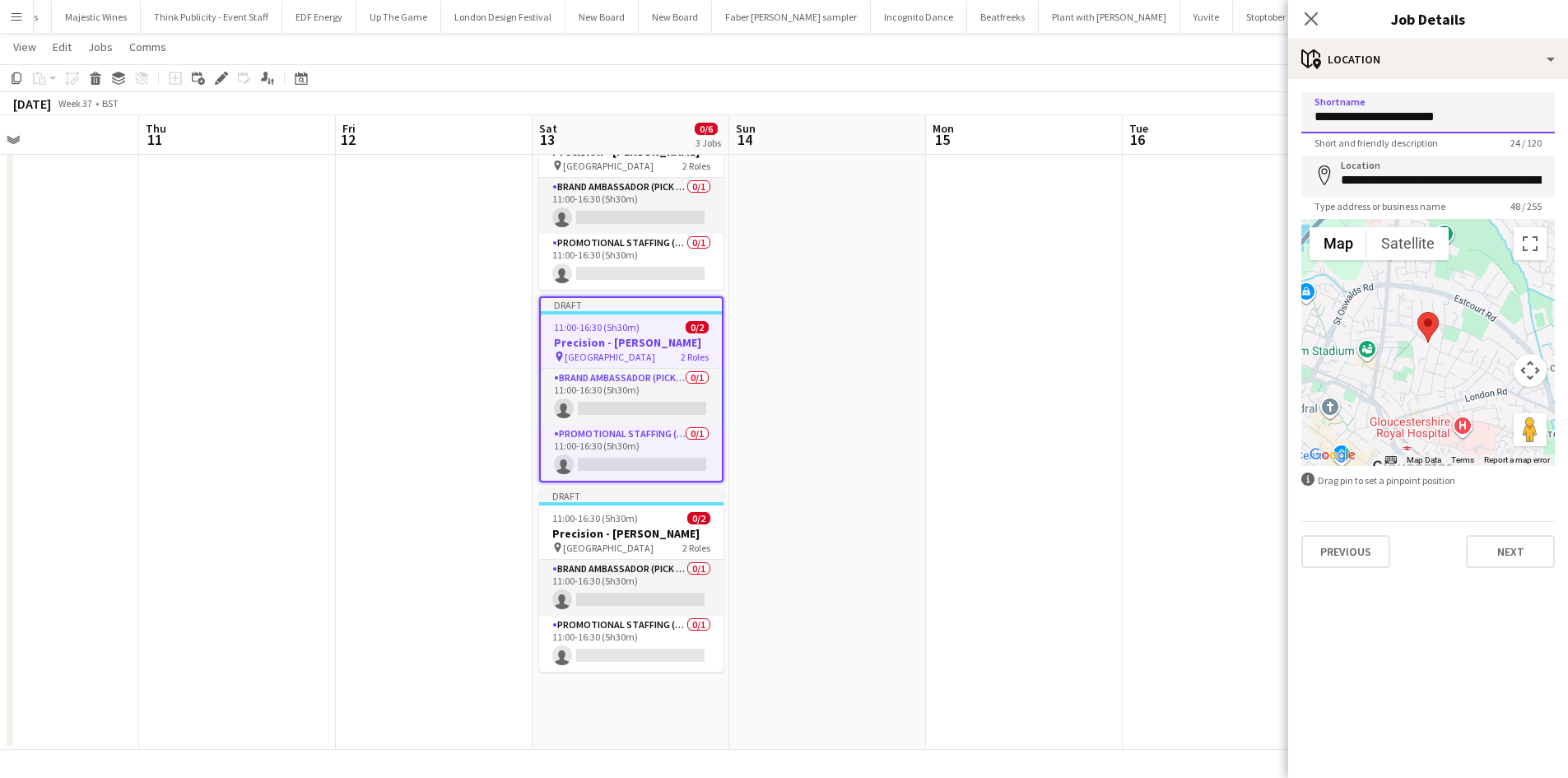
drag, startPoint x: 1476, startPoint y: 118, endPoint x: 1078, endPoint y: 80, distance: 399.8
click at [1079, 81] on body "Menu Boards Boards Boards All jobs Status Workforce Workforce My Workforce Recr…" at bounding box center [784, 346] width 1568 height 862
type input "**********"
click at [1399, 186] on input "**********" at bounding box center [1428, 176] width 254 height 41
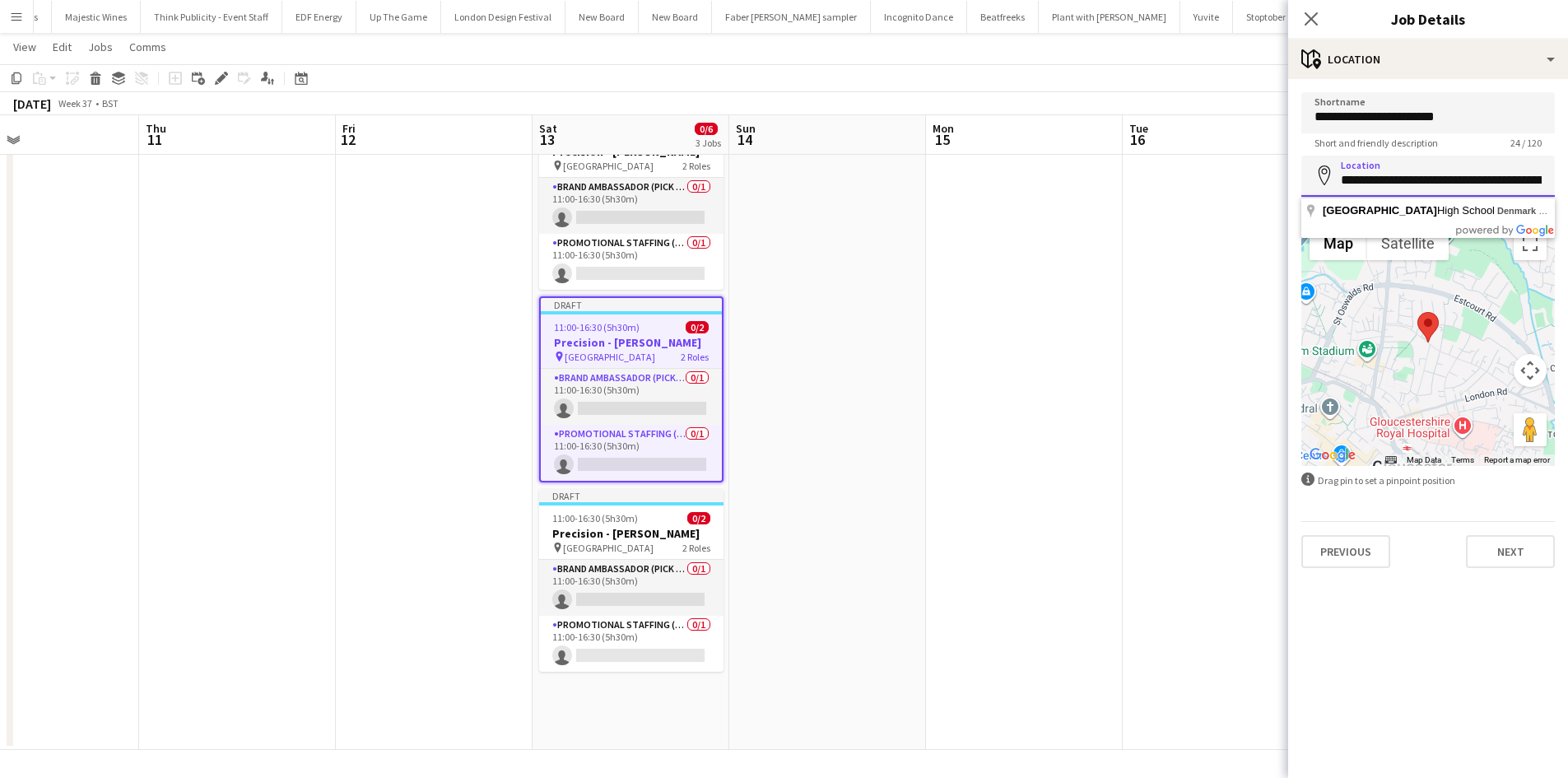
click at [1399, 186] on input "**********" at bounding box center [1428, 176] width 254 height 41
type input "**********"
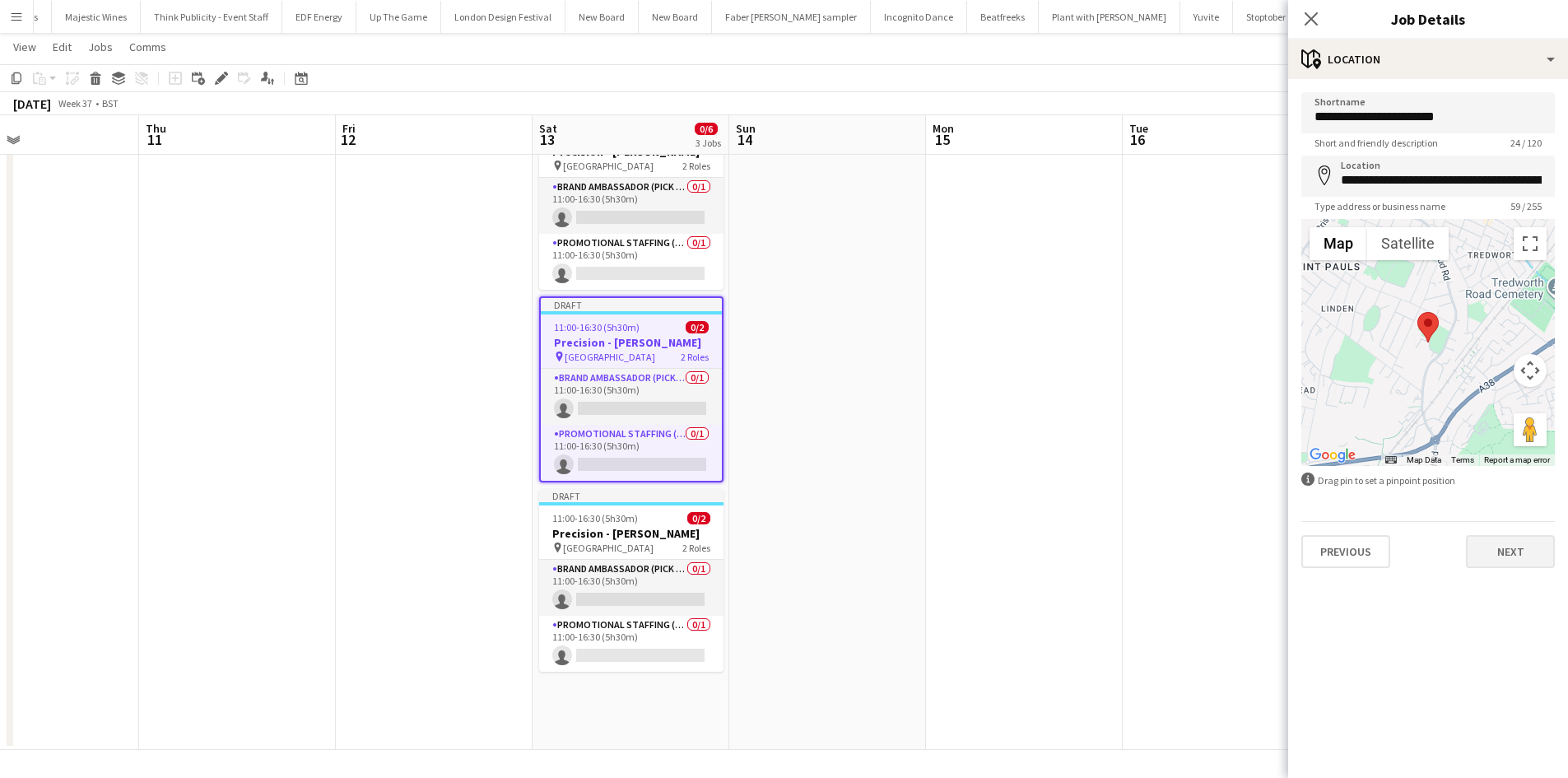
click at [1497, 569] on div "**********" at bounding box center [1428, 330] width 280 height 502
click at [1501, 549] on button "Next" at bounding box center [1510, 551] width 89 height 33
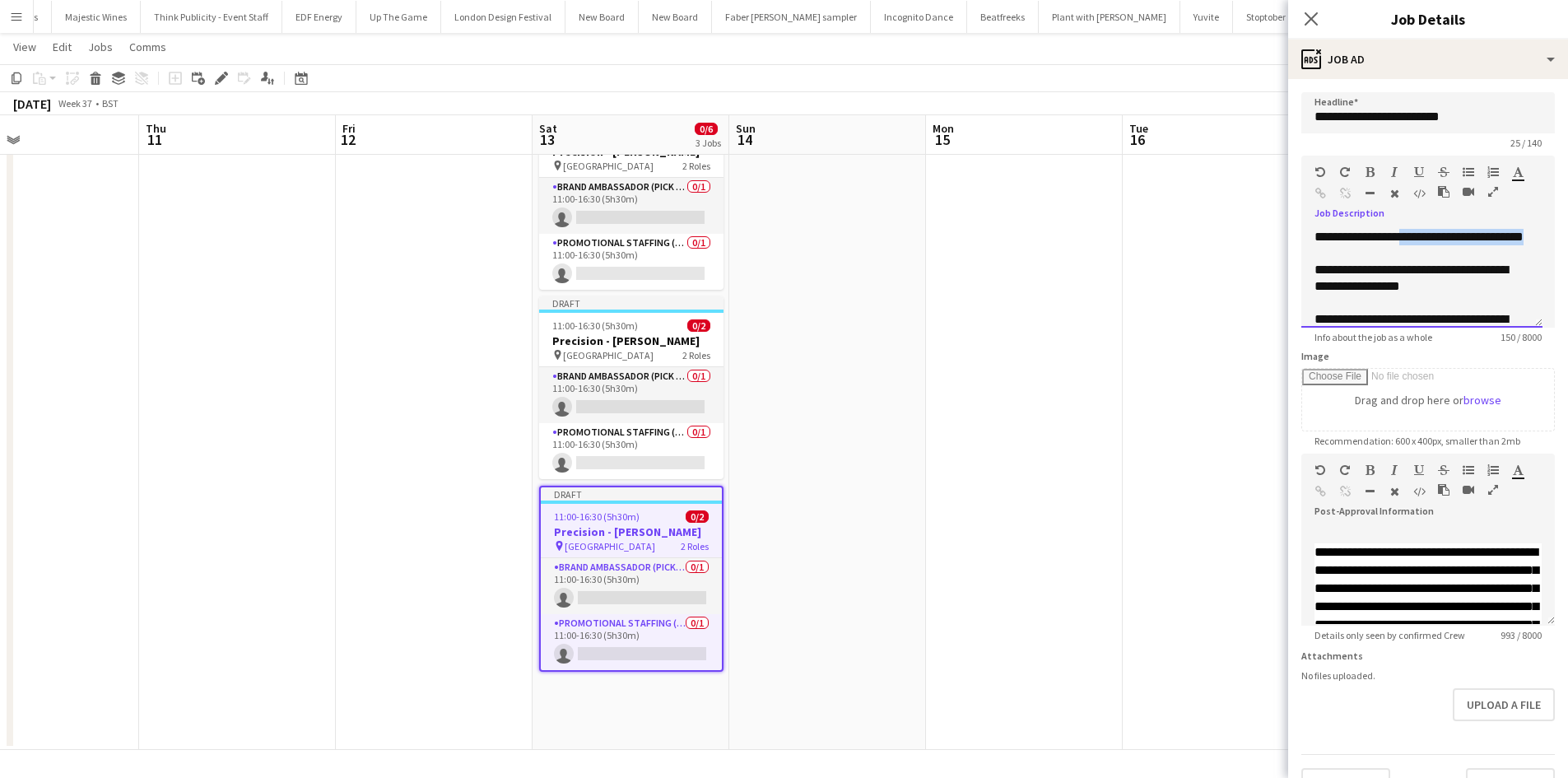
drag, startPoint x: 1357, startPoint y: 256, endPoint x: 1408, endPoint y: 238, distance: 54.1
click at [1408, 238] on div "**********" at bounding box center [1422, 277] width 241 height 99
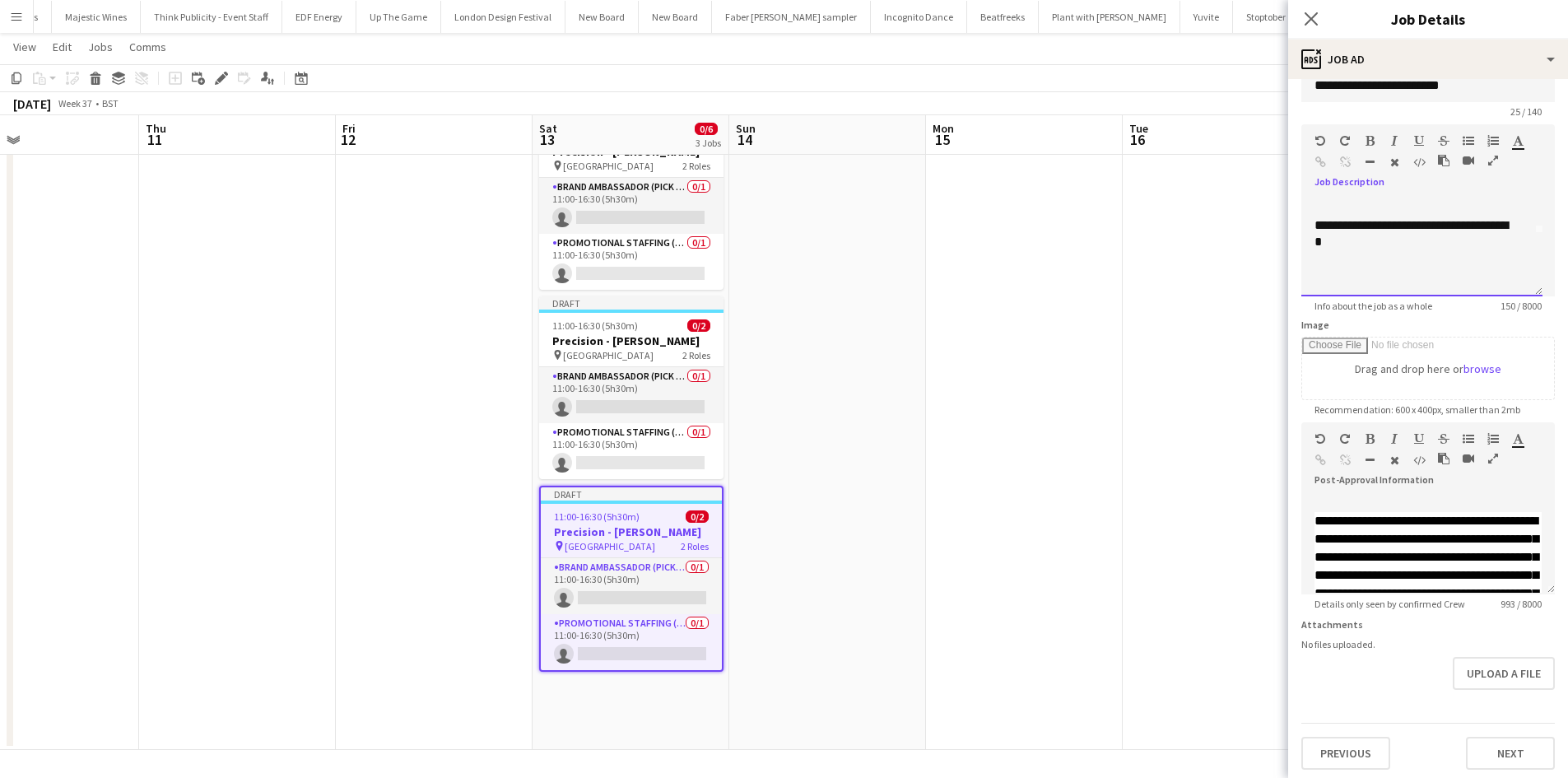
scroll to position [49, 0]
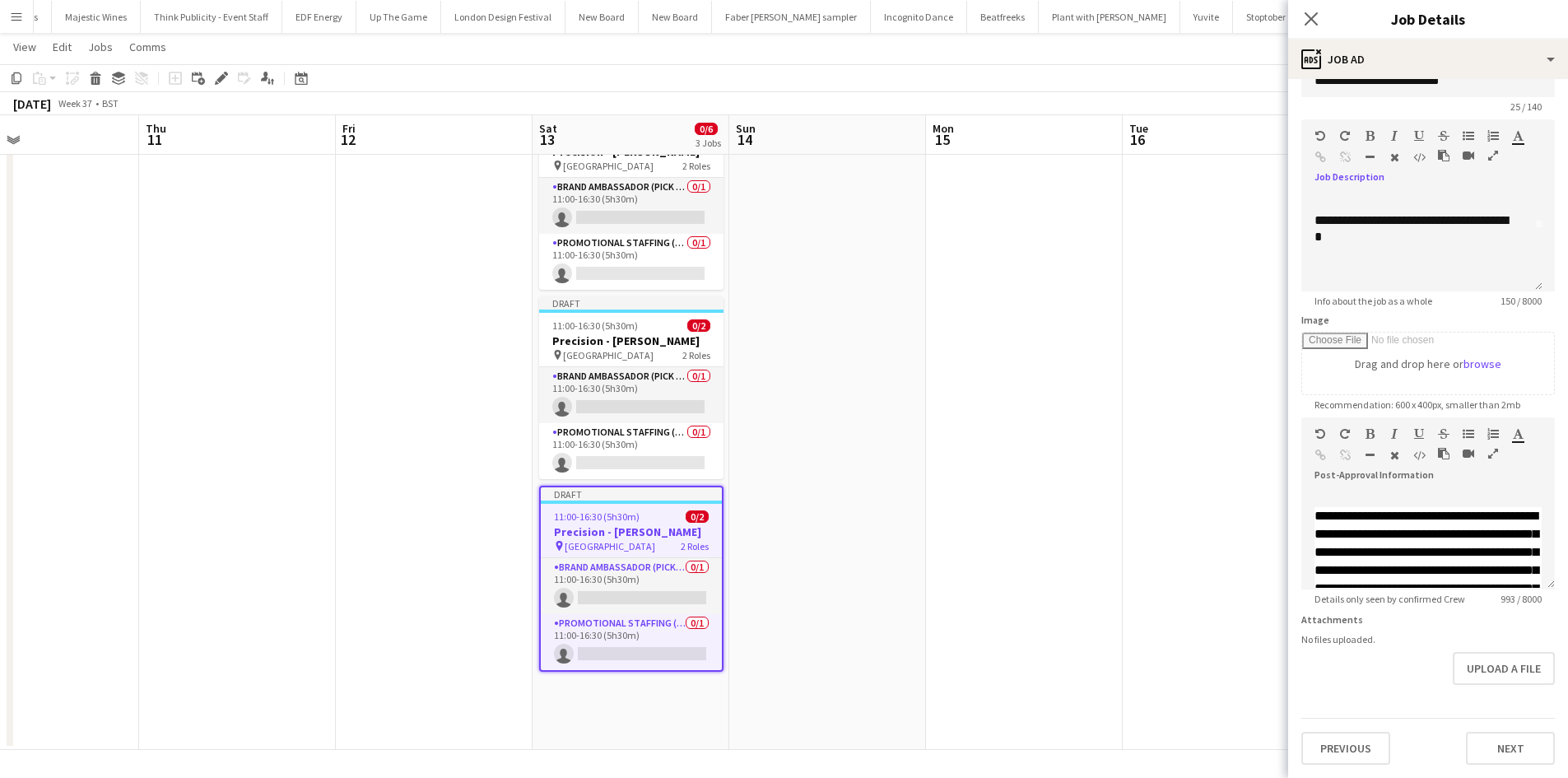
click at [1021, 463] on app-date-cell at bounding box center [1024, 425] width 197 height 650
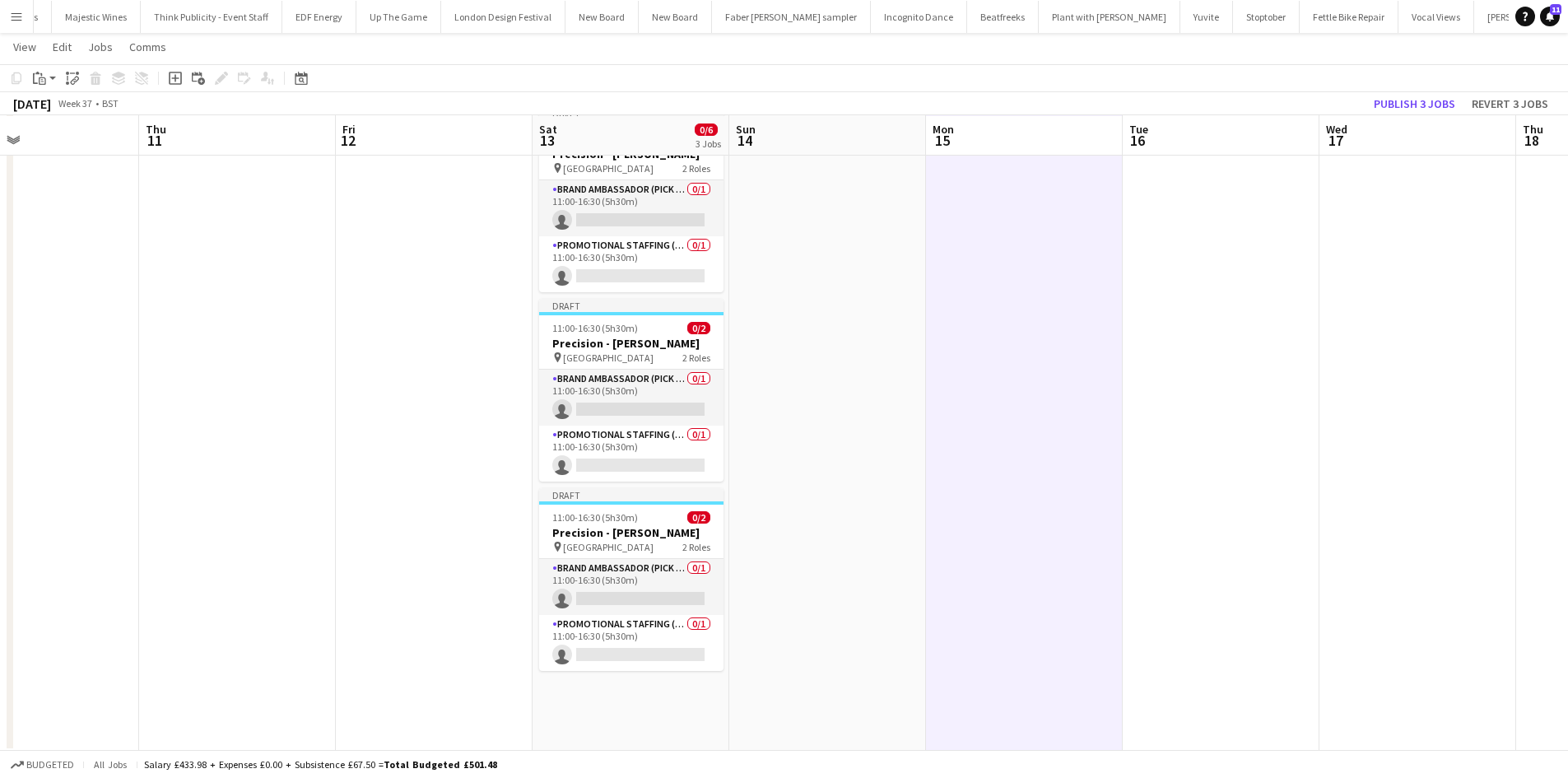
scroll to position [83, 0]
click at [611, 351] on span "Denmark Road High School" at bounding box center [608, 357] width 91 height 13
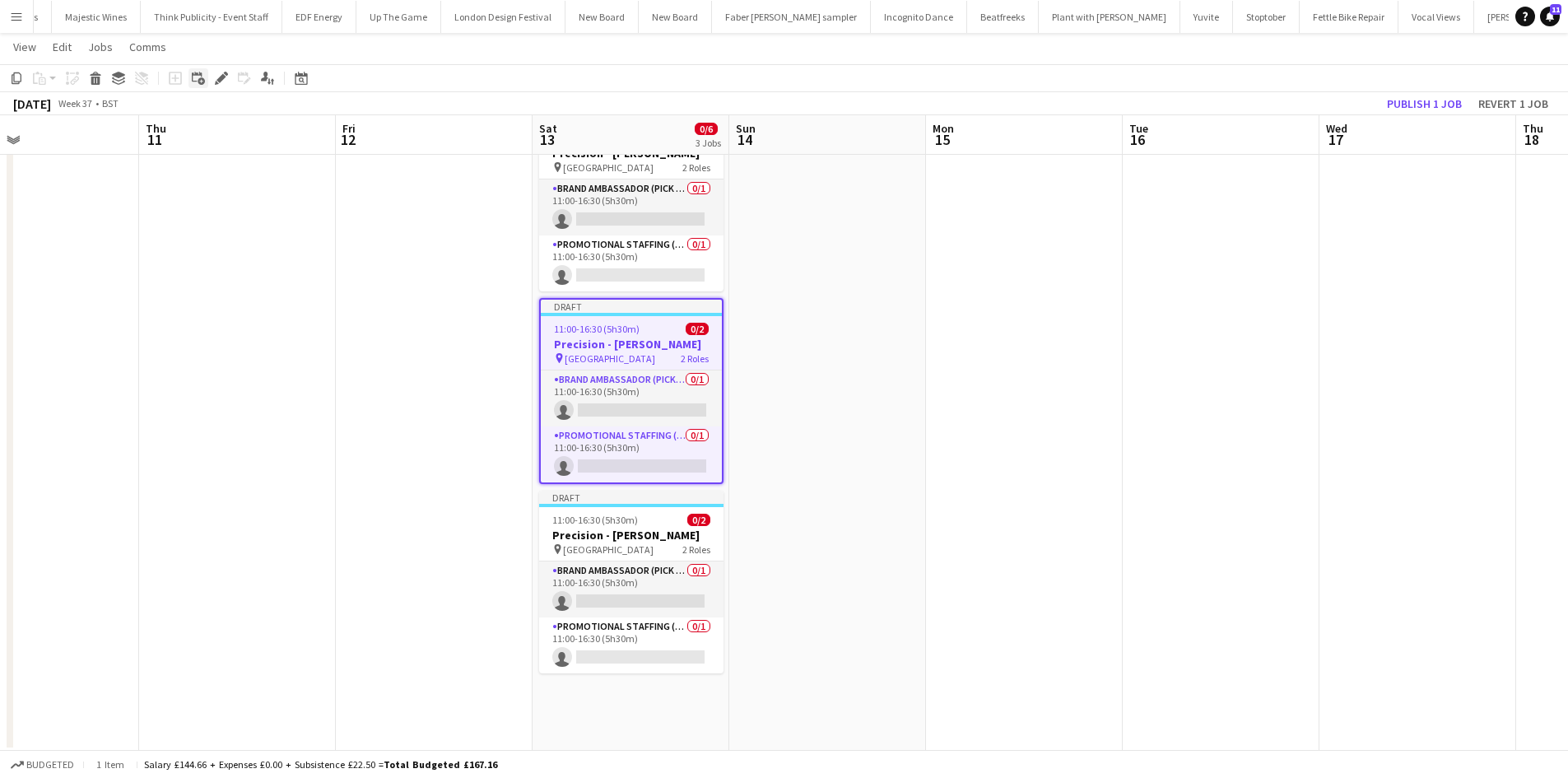
drag, startPoint x: 219, startPoint y: 74, endPoint x: 207, endPoint y: 72, distance: 12.2
click at [218, 74] on icon "Edit" at bounding box center [221, 78] width 14 height 14
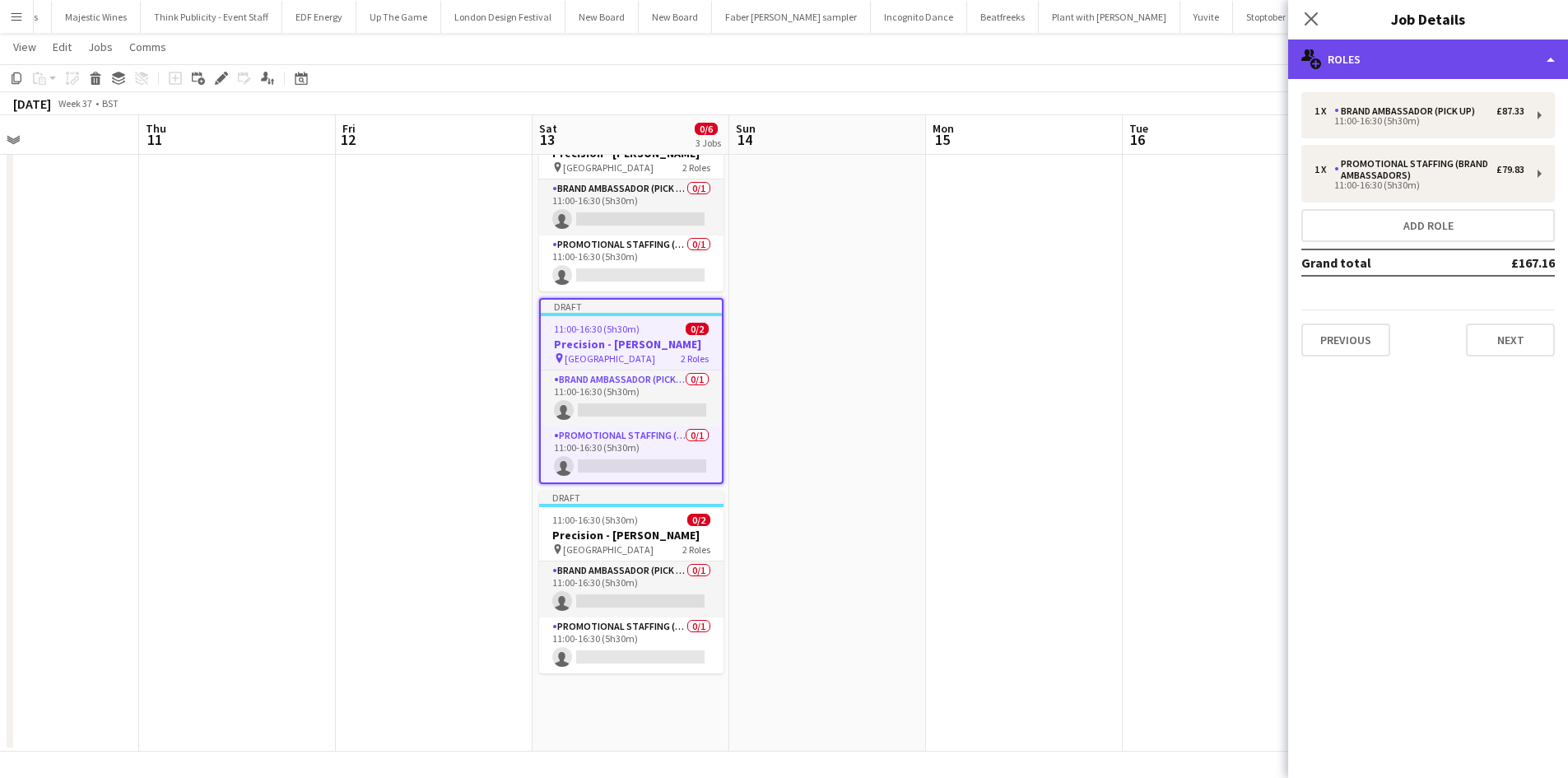
click at [1406, 63] on div "multiple-users-add Roles" at bounding box center [1428, 60] width 280 height 40
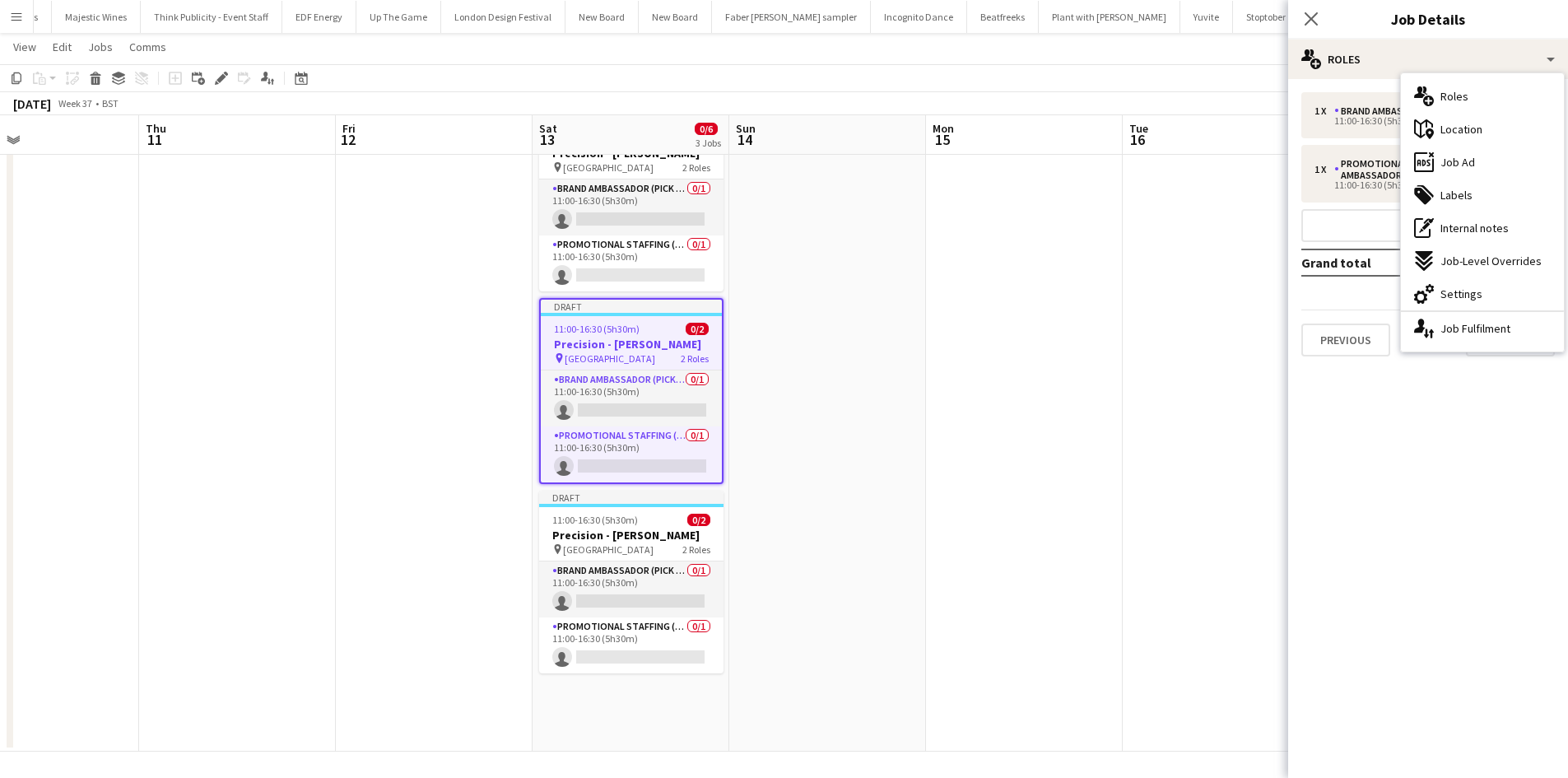
click at [1466, 130] on span "Location" at bounding box center [1461, 129] width 42 height 15
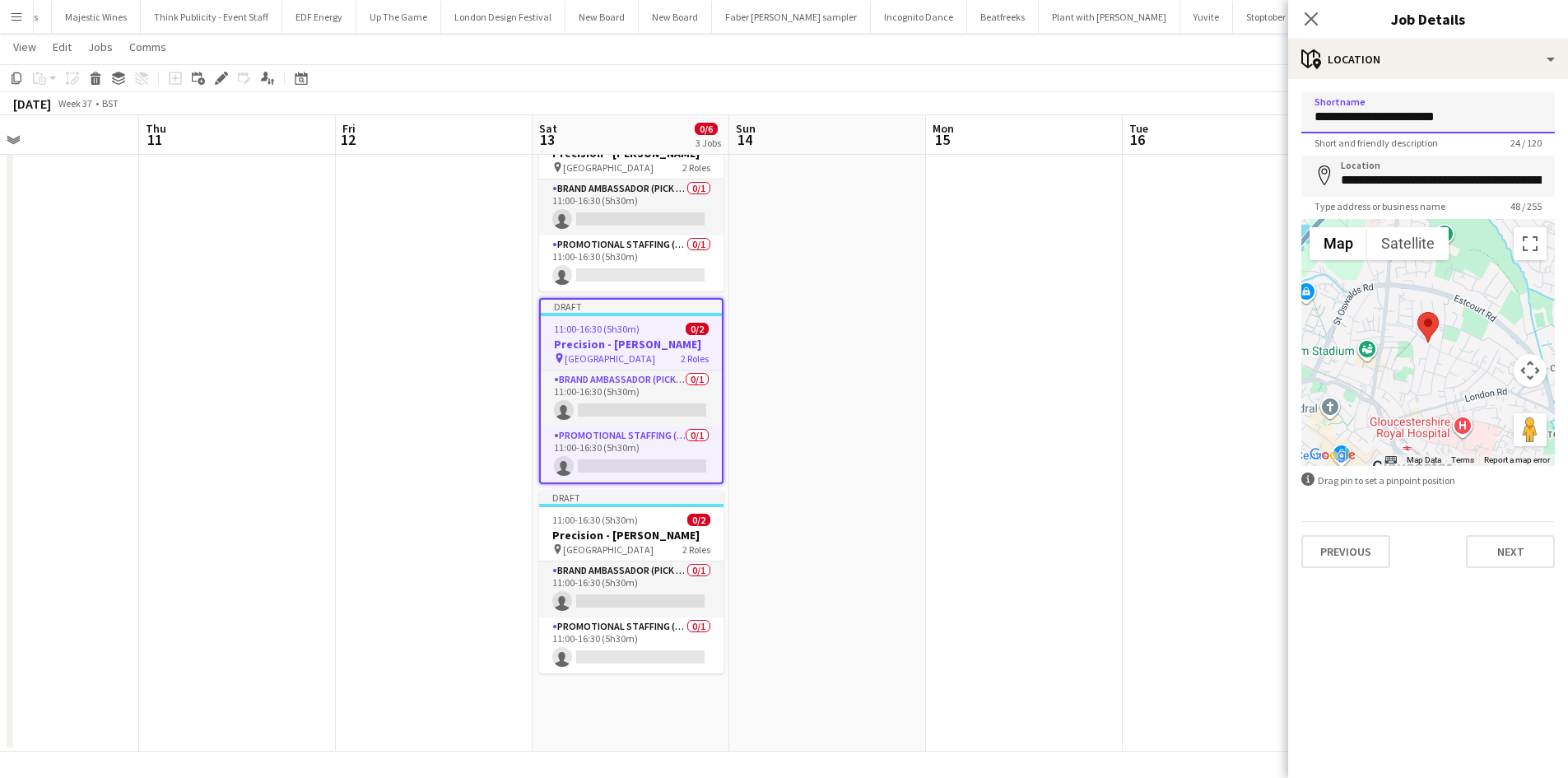
drag, startPoint x: 1486, startPoint y: 121, endPoint x: 1170, endPoint y: 58, distance: 322.2
click at [1170, 58] on body "Menu Boards Boards Boards All jobs Status Workforce Workforce My Workforce Recr…" at bounding box center [784, 348] width 1568 height 862
type input "**********"
click at [1437, 184] on input "**********" at bounding box center [1428, 176] width 254 height 41
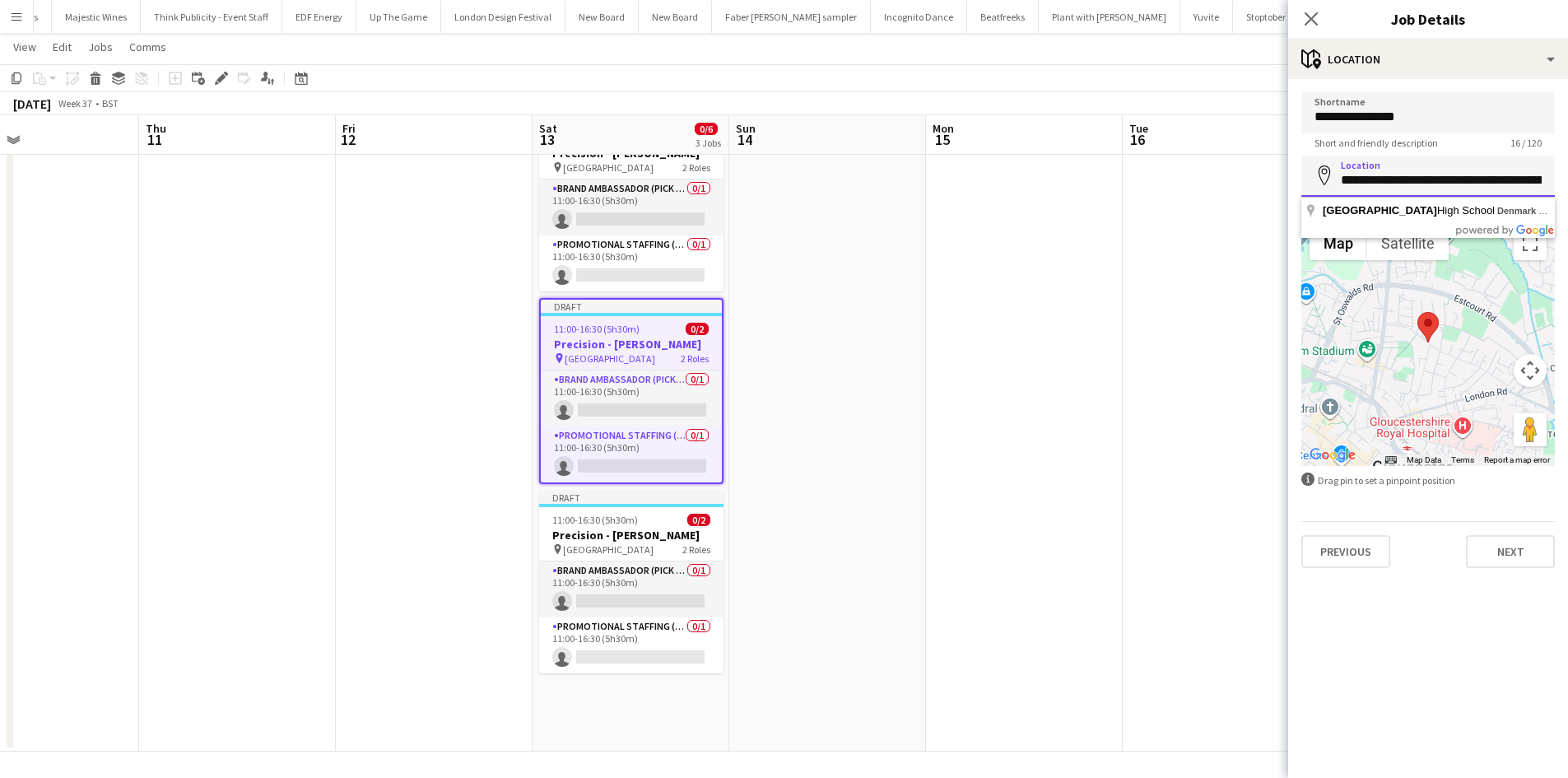
click at [1435, 183] on input "**********" at bounding box center [1428, 176] width 254 height 41
type input "**********"
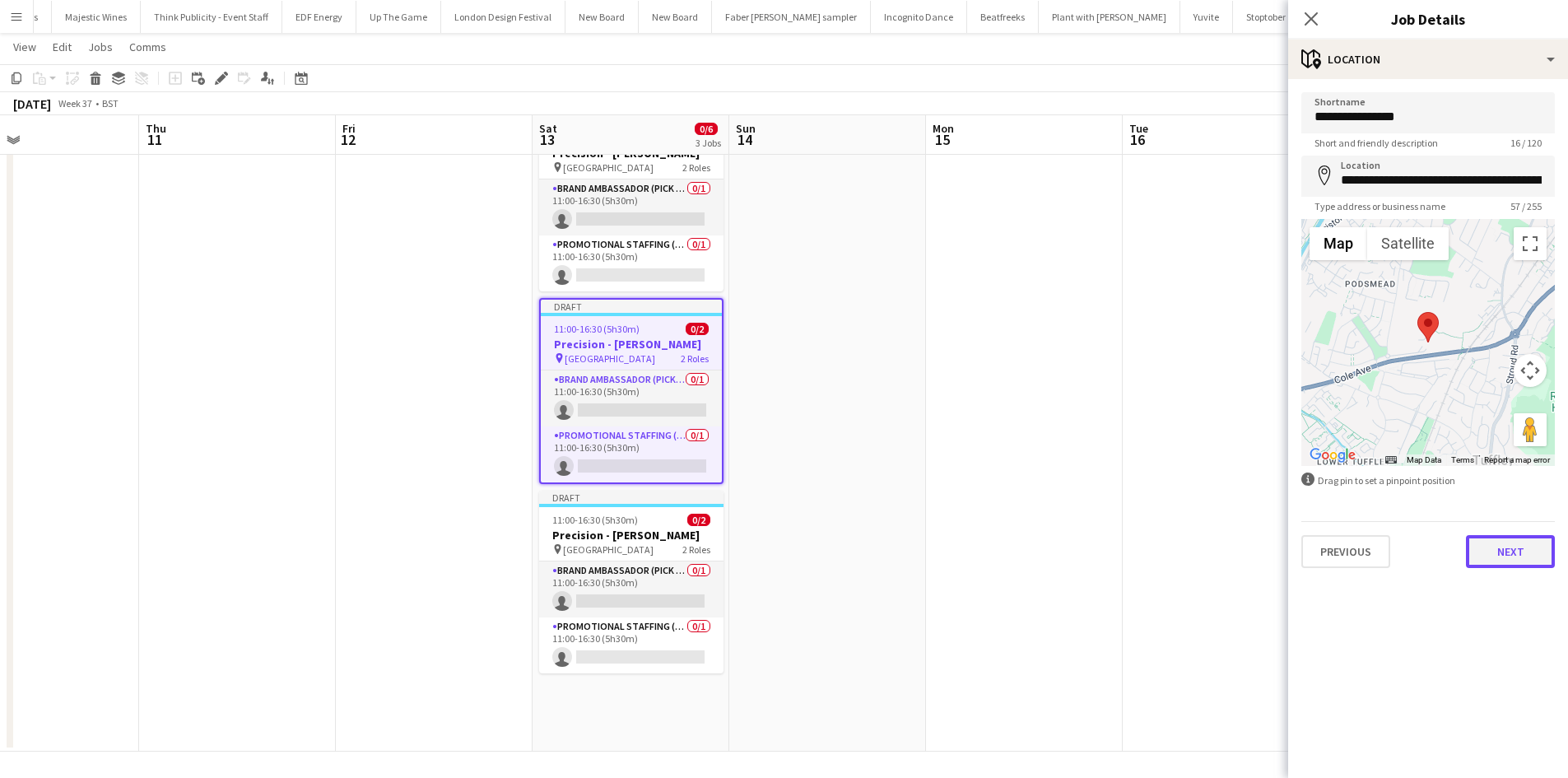
click at [1526, 552] on button "Next" at bounding box center [1510, 551] width 89 height 33
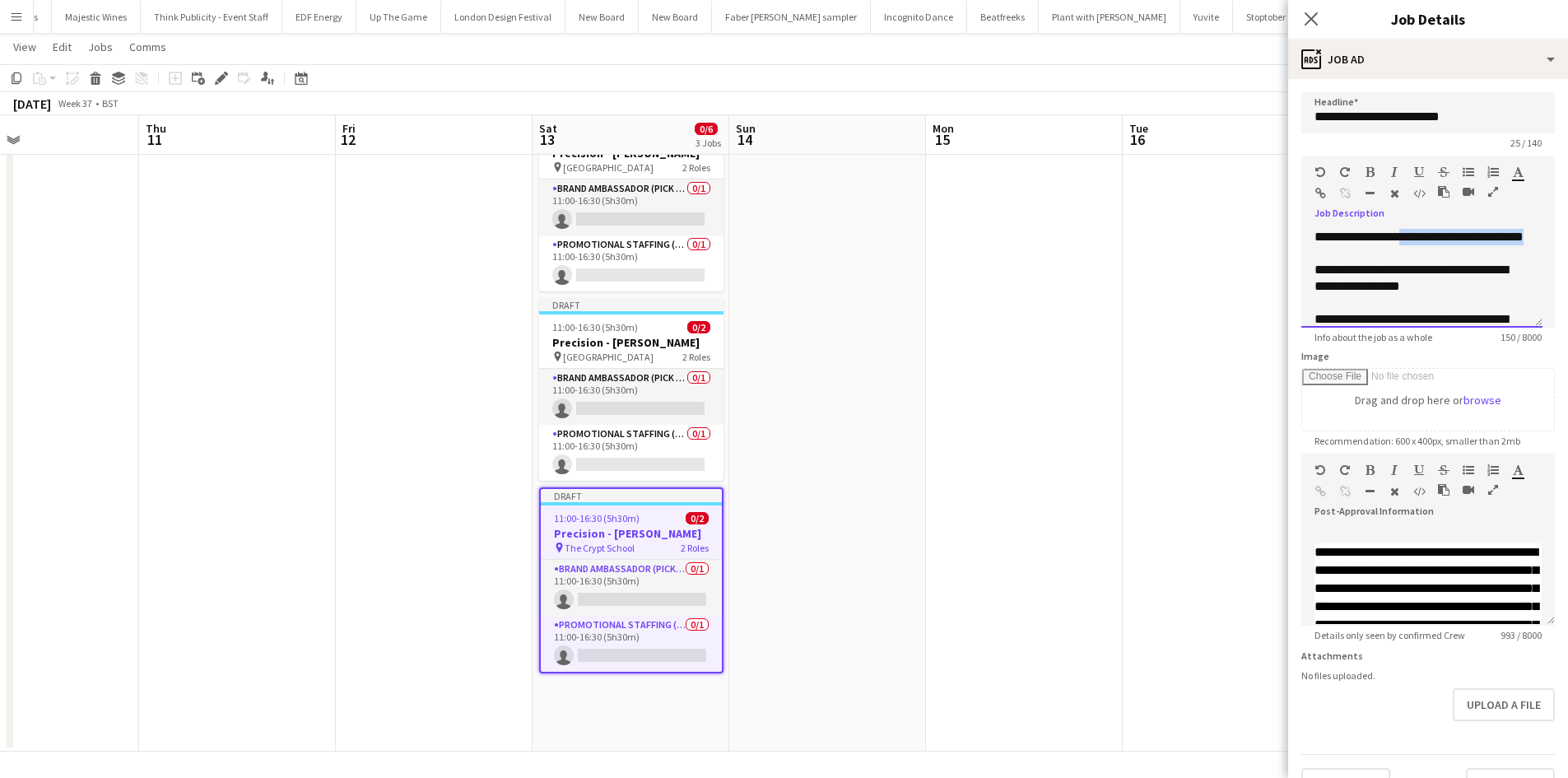
drag, startPoint x: 1404, startPoint y: 277, endPoint x: 1420, endPoint y: 245, distance: 35.8
click at [1408, 235] on div "**********" at bounding box center [1422, 277] width 241 height 99
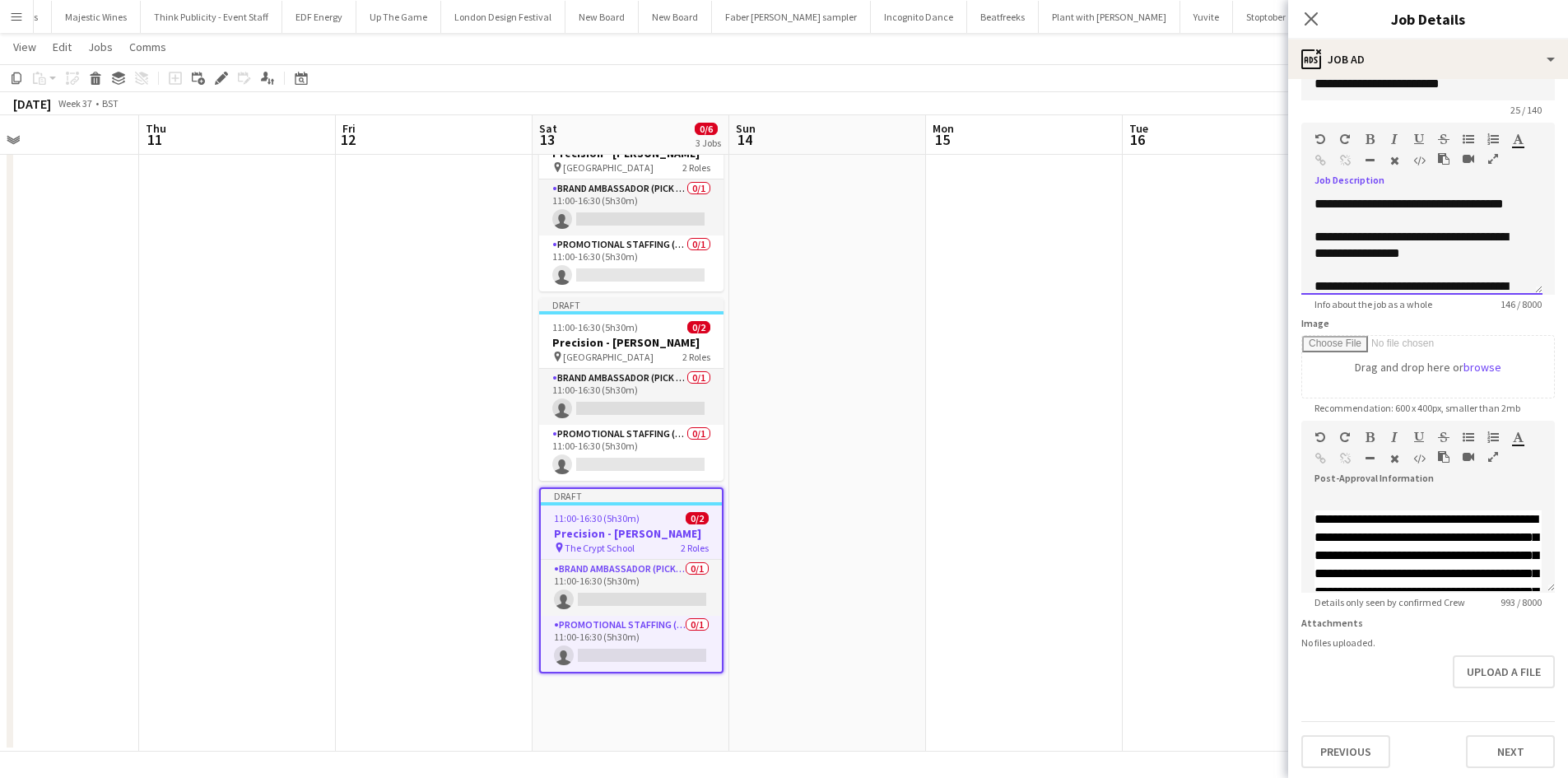
scroll to position [49, 0]
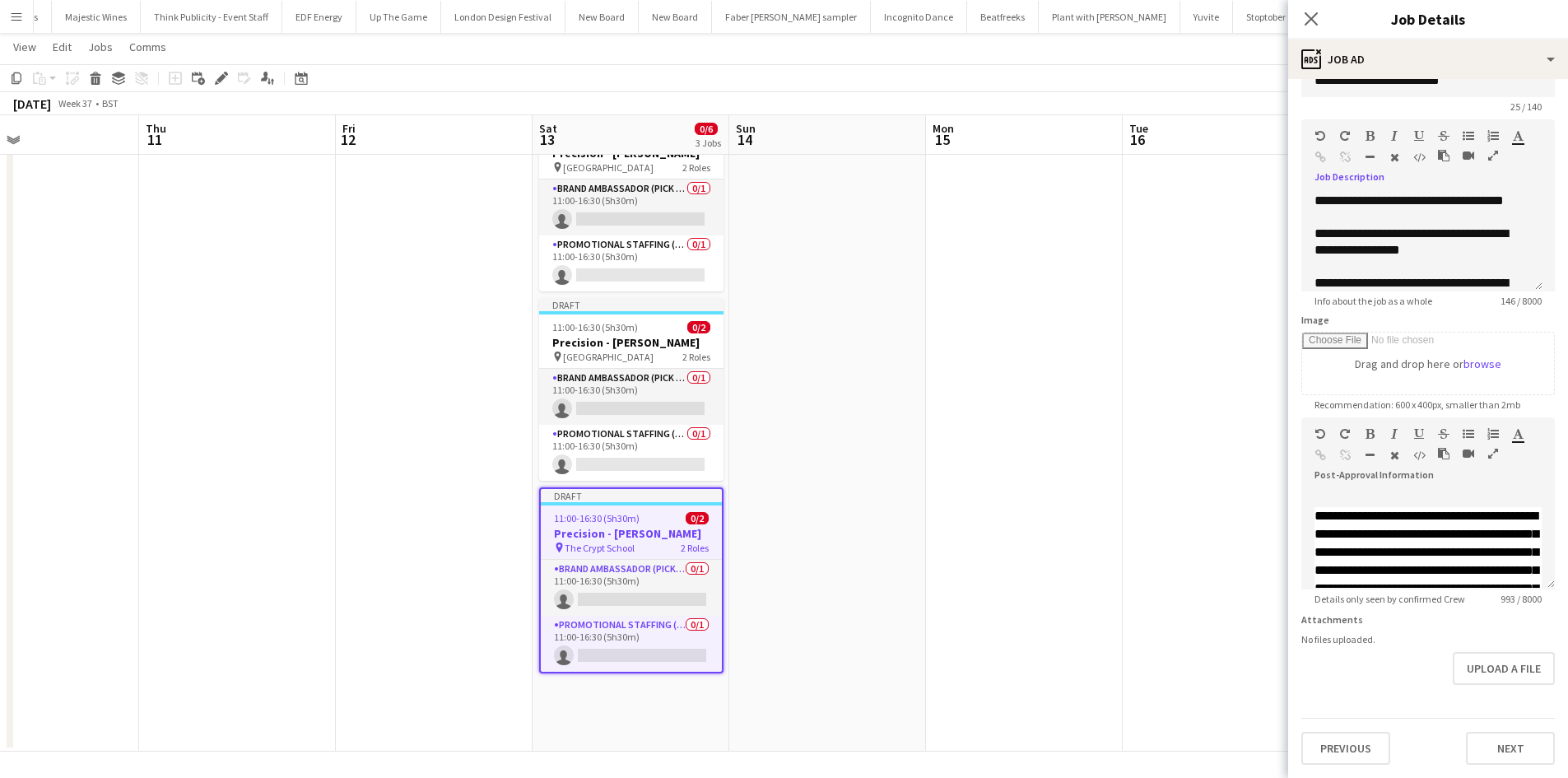
click at [1510, 724] on div "Previous Next" at bounding box center [1428, 742] width 254 height 47
click at [1513, 757] on button "Next" at bounding box center [1510, 748] width 89 height 33
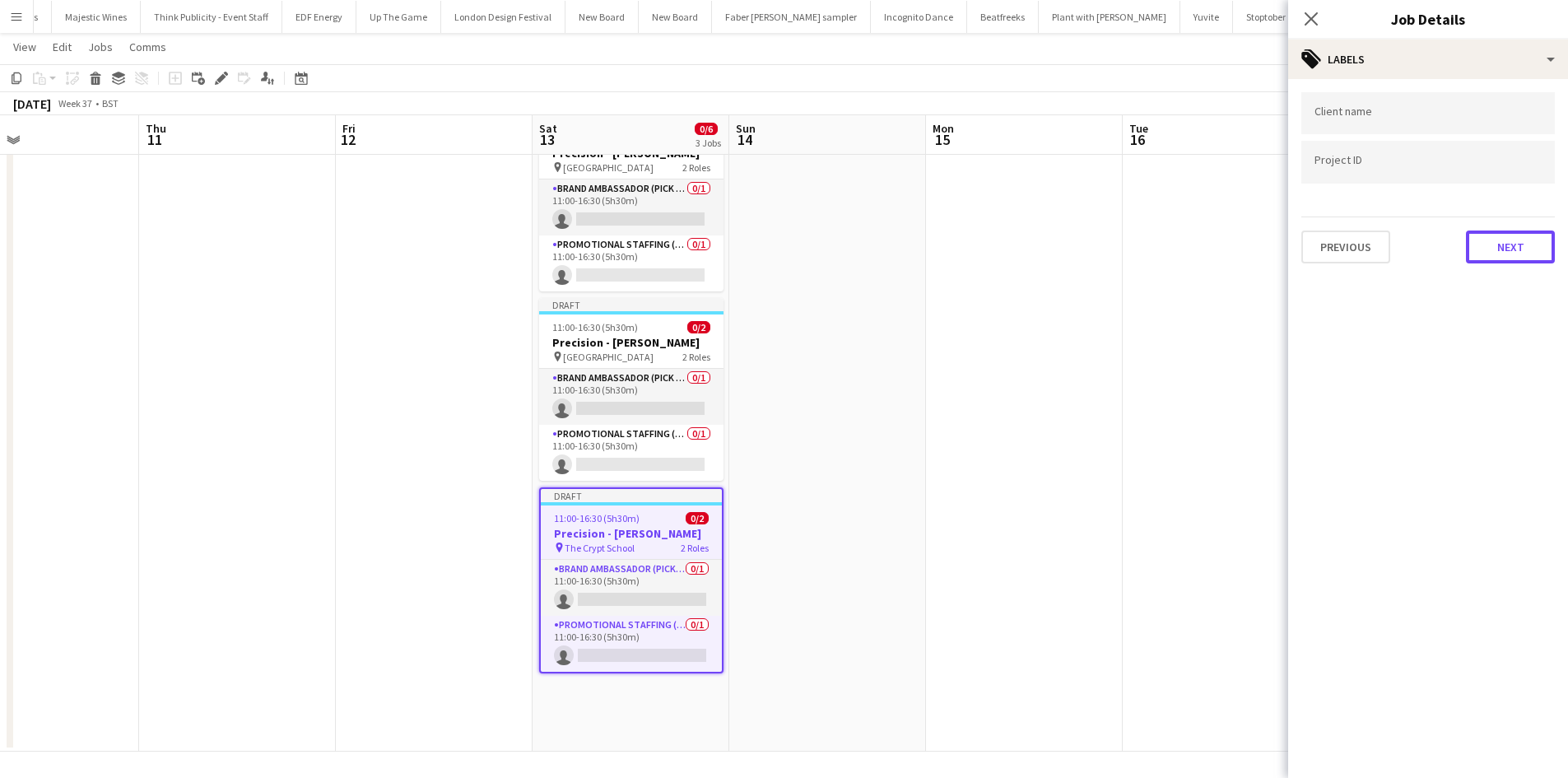
click at [1510, 245] on button "Next" at bounding box center [1510, 247] width 89 height 33
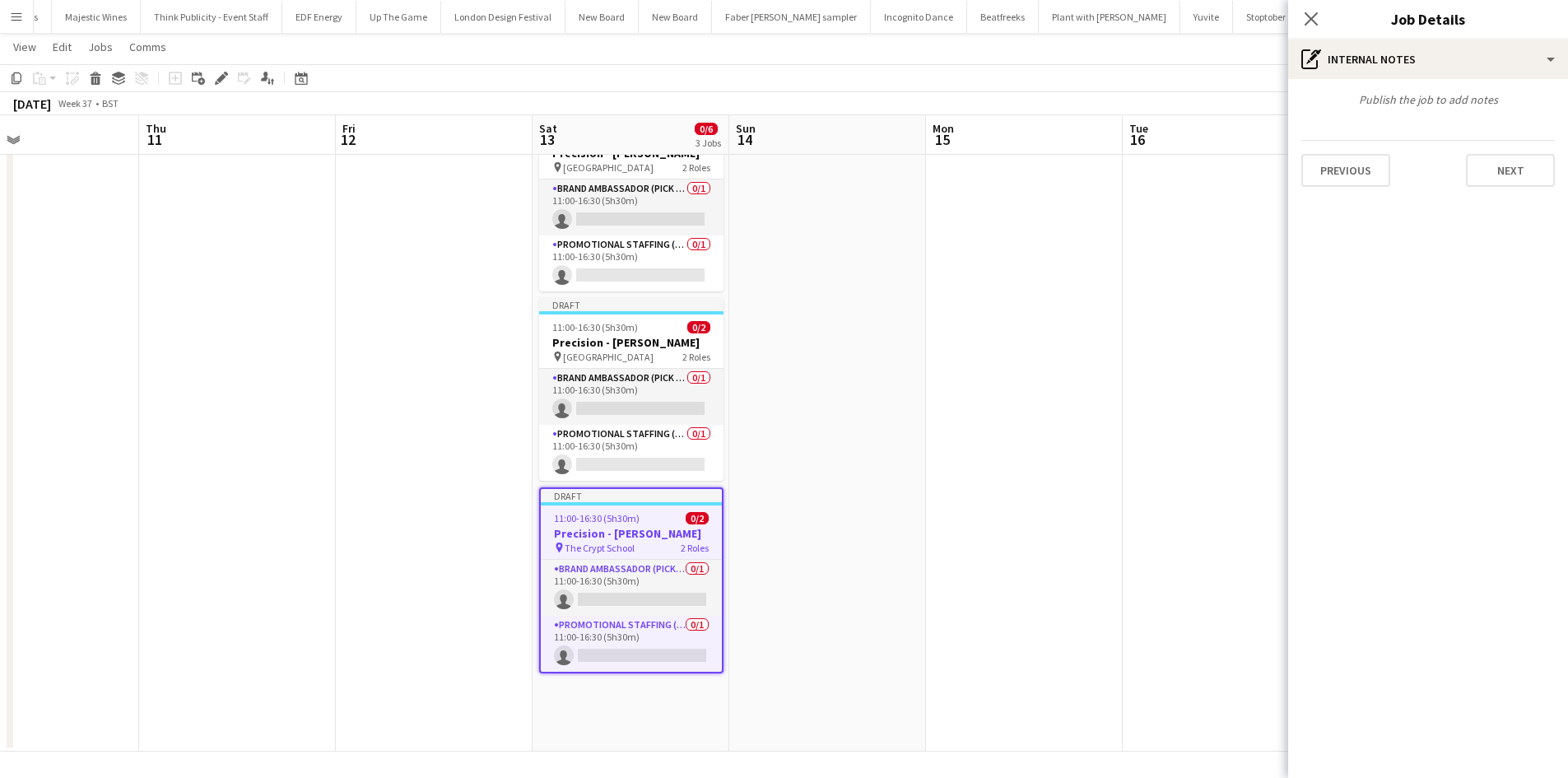
click at [1507, 152] on div "Previous Next" at bounding box center [1428, 163] width 254 height 47
click at [1507, 166] on button "Next" at bounding box center [1510, 170] width 89 height 33
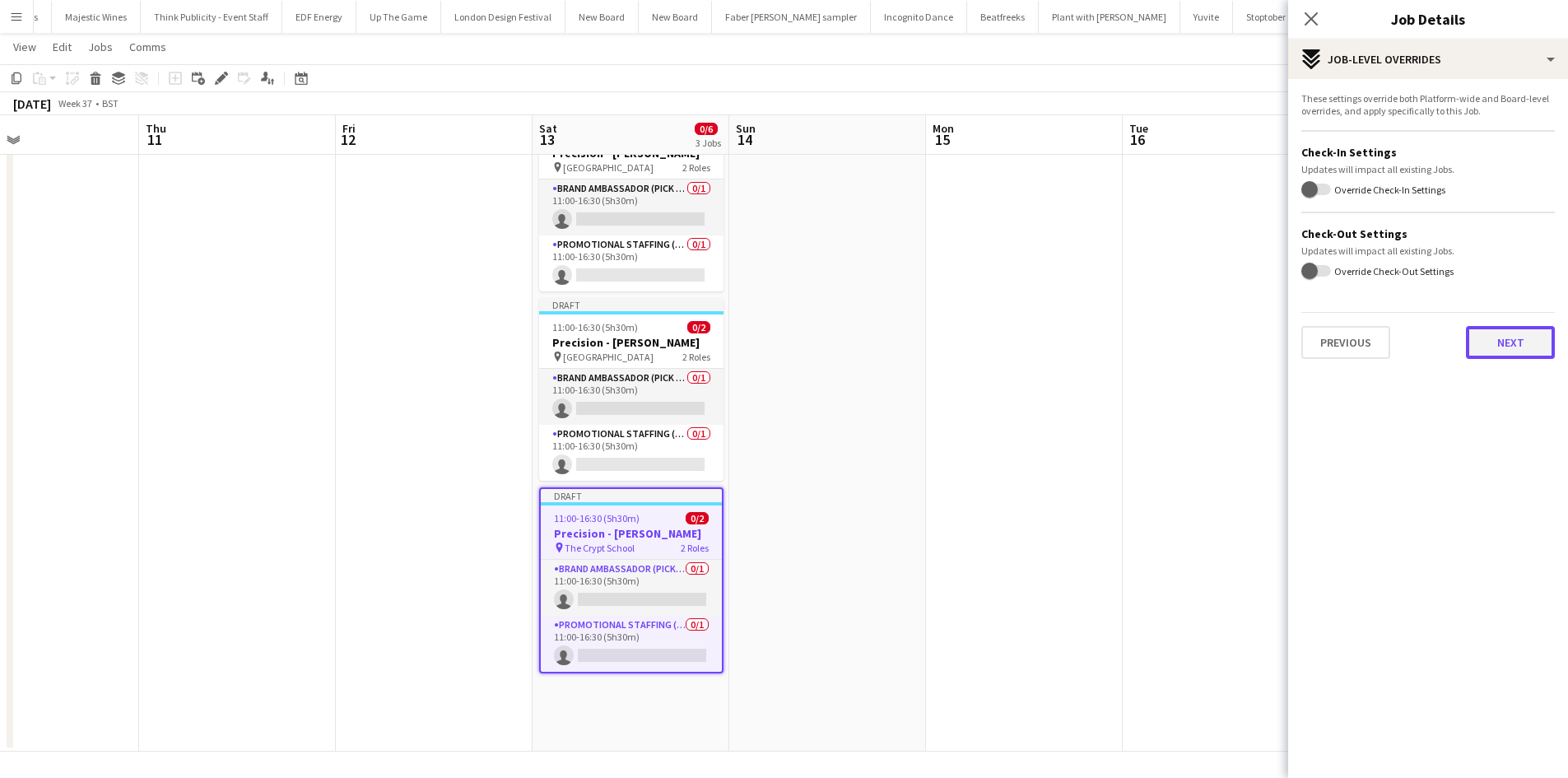
click at [1515, 349] on button "Next" at bounding box center [1510, 343] width 89 height 33
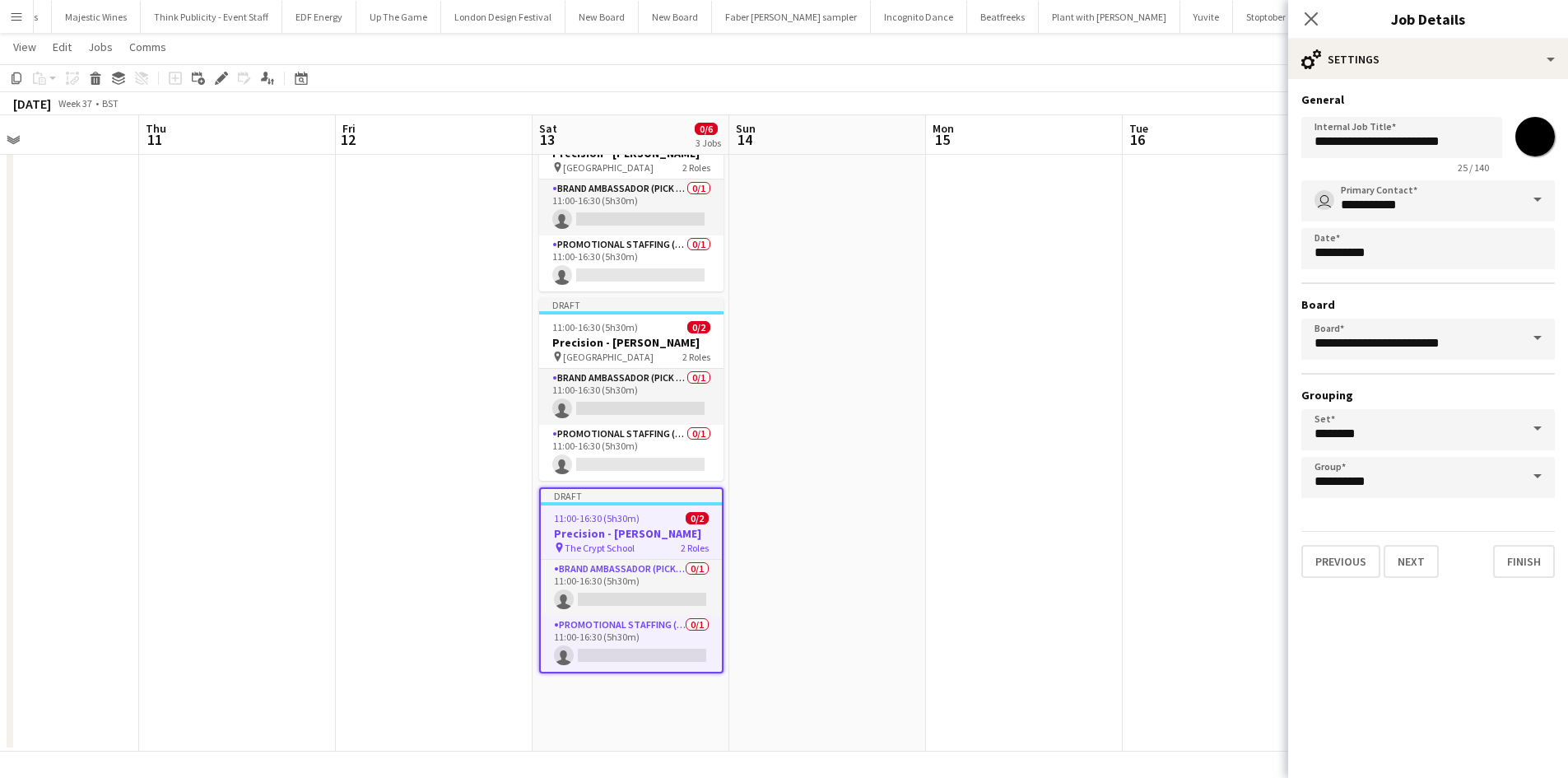
click at [1179, 303] on app-date-cell at bounding box center [1221, 427] width 197 height 650
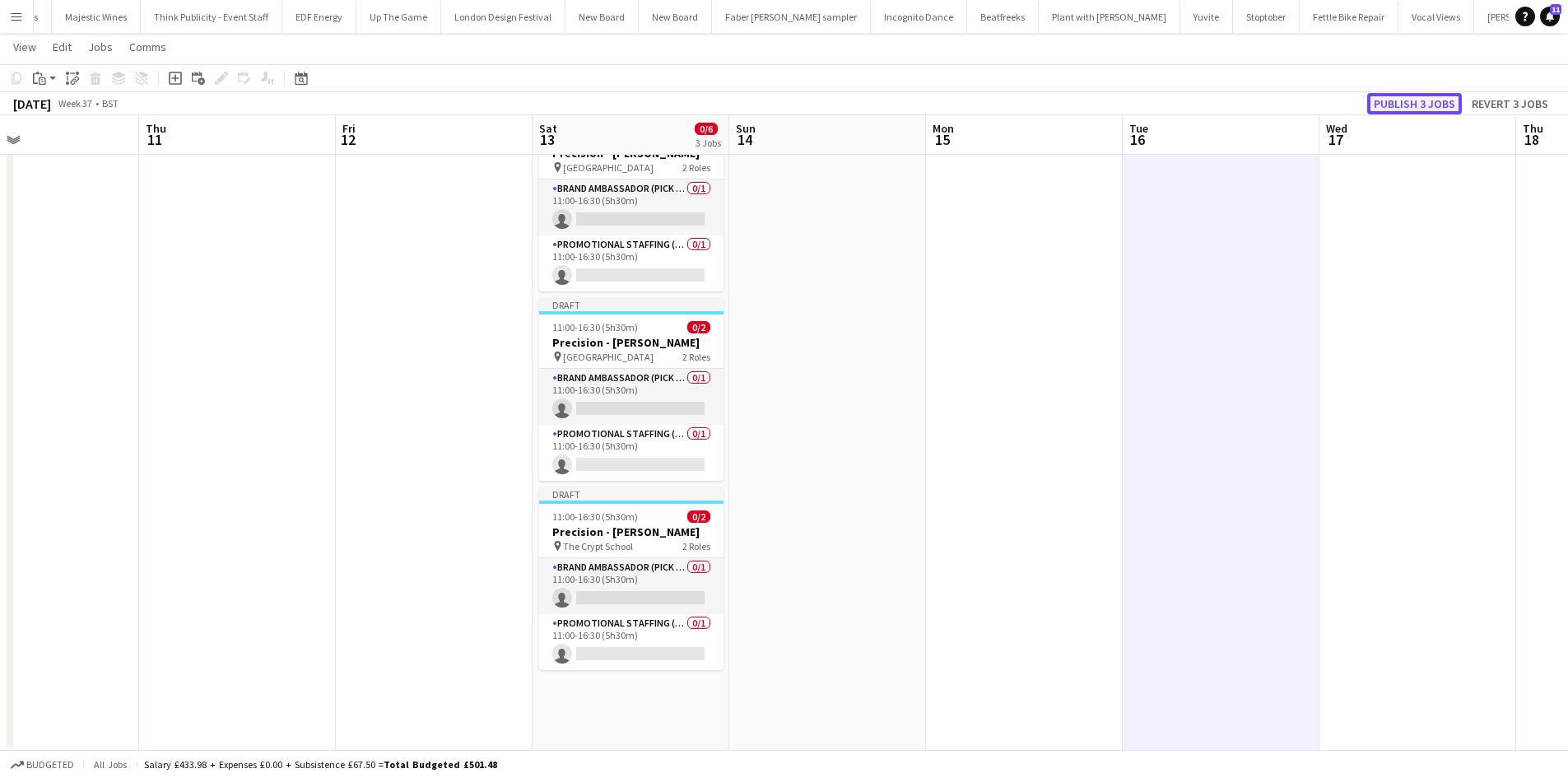
click at [1422, 101] on button "Publish 3 jobs" at bounding box center [1414, 104] width 94 height 22
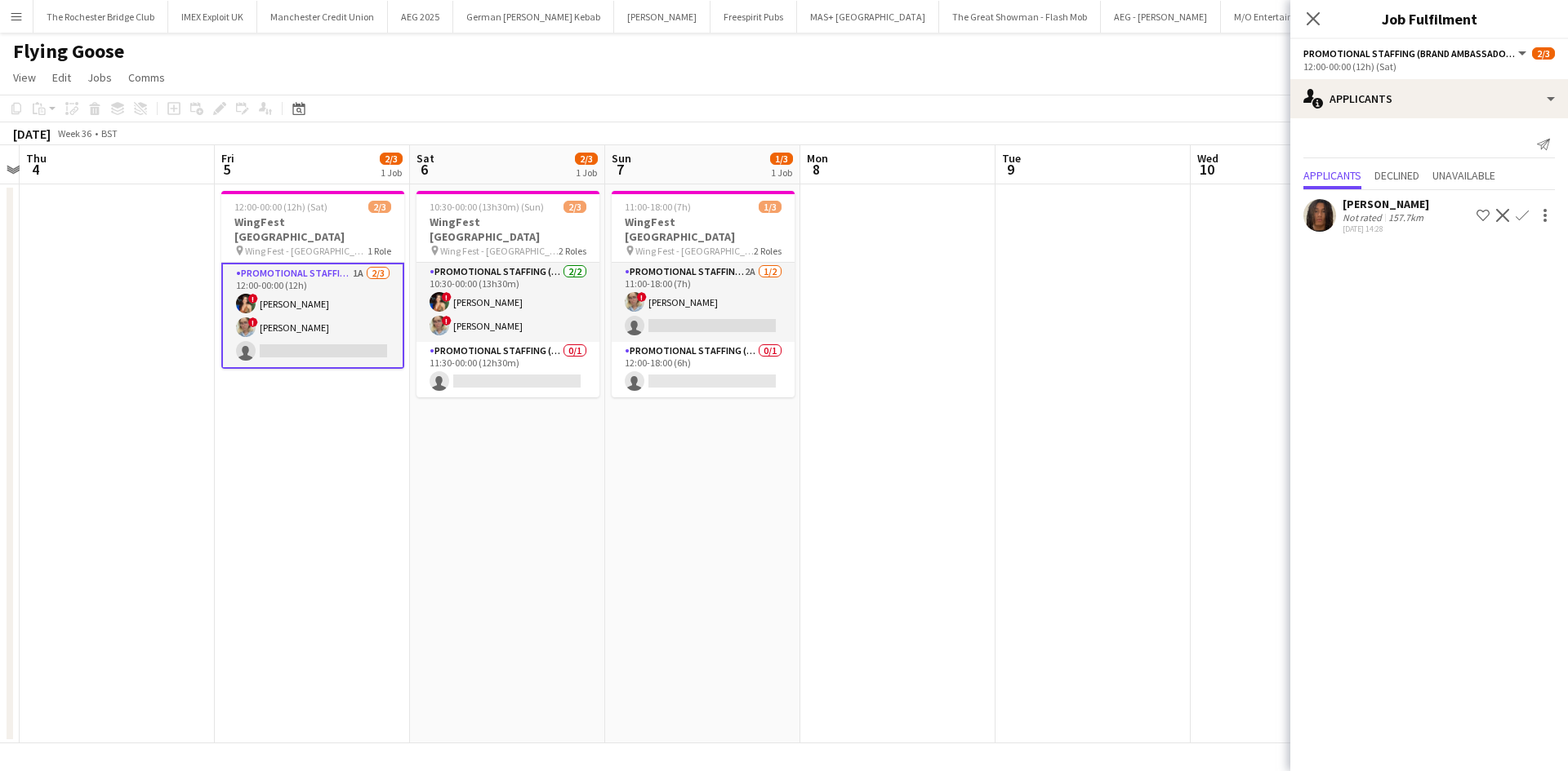
click at [908, 392] on app-calendar-viewport "Mon 1 Tue 2 Wed 3 Thu 4 Fri 5 2/3 1 Job Sat 6 2/3 1 Job Sun 7 1/3 1 Job Mon 8 T…" at bounding box center [784, 445] width 1568 height 598
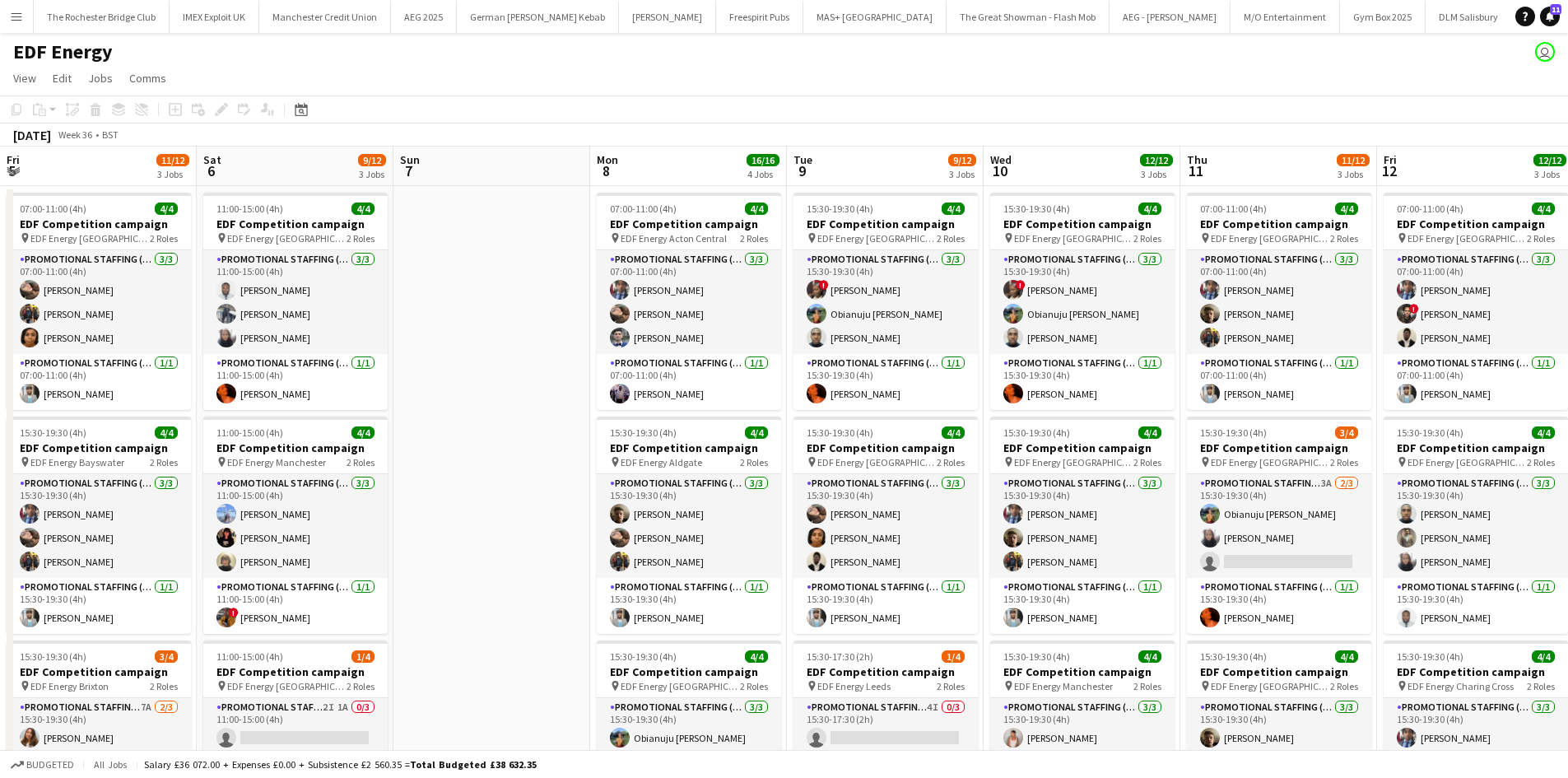
scroll to position [0, 503]
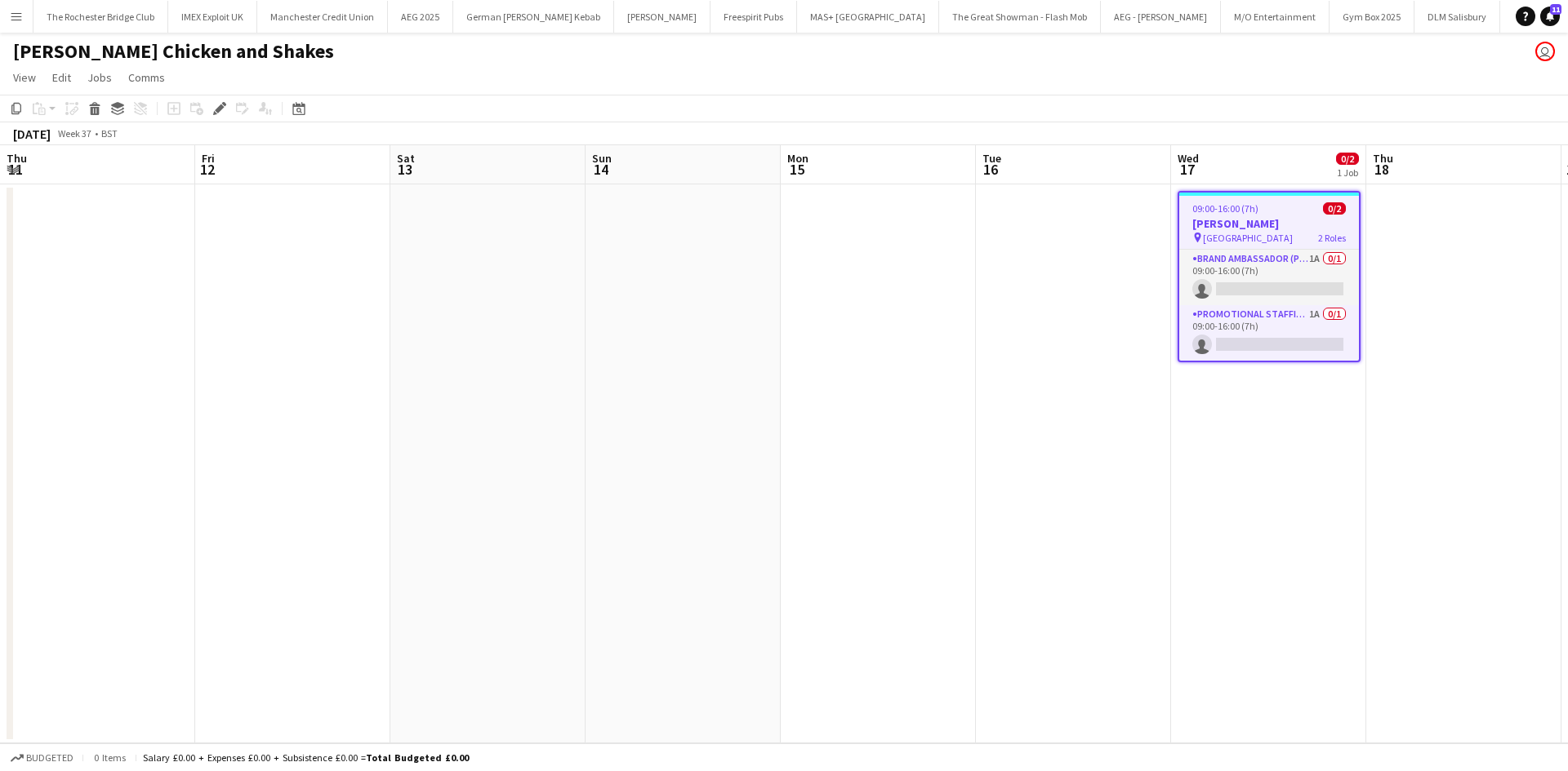
scroll to position [0, 562]
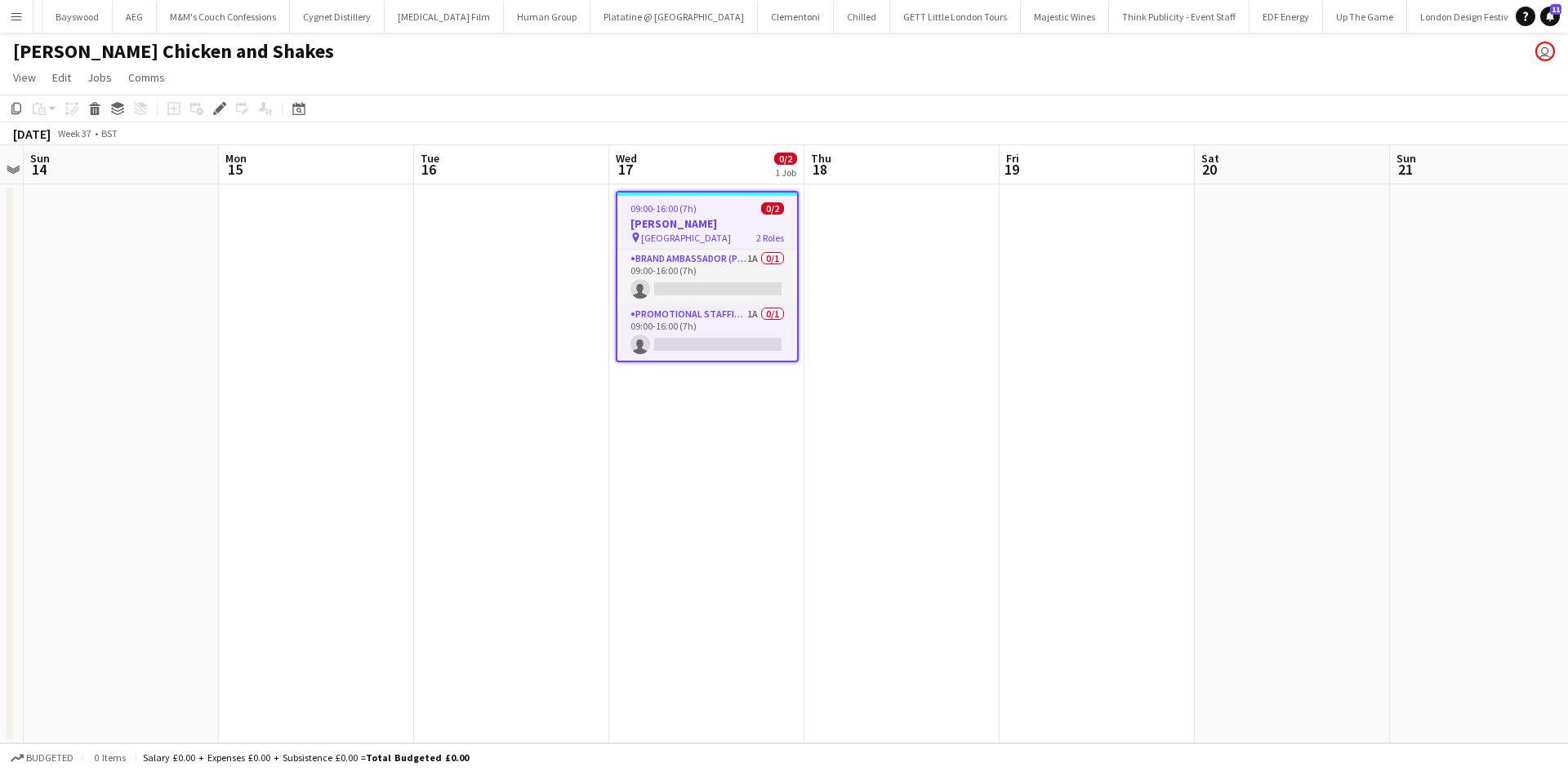
drag, startPoint x: 627, startPoint y: 421, endPoint x: 647, endPoint y: 409, distance: 23.3
click at [646, 410] on app-calendar-viewport "Thu 11 Fri 12 Sat 13 Sun 14 Mon 15 Tue 16 Wed 17 0/2 1 Job Thu 18 Fri 19 Sat 20…" at bounding box center [784, 445] width 1568 height 598
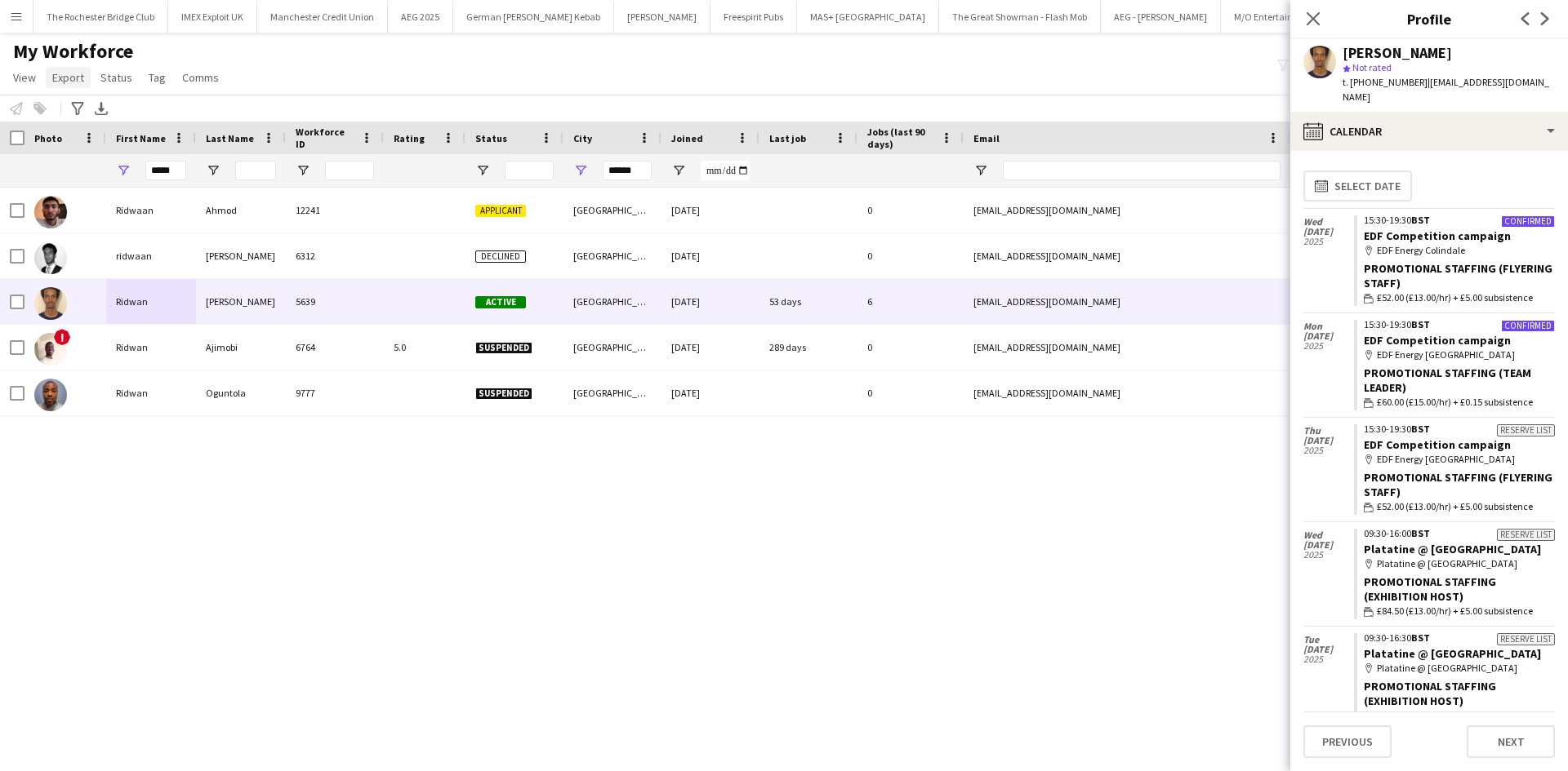
scroll to position [408, 0]
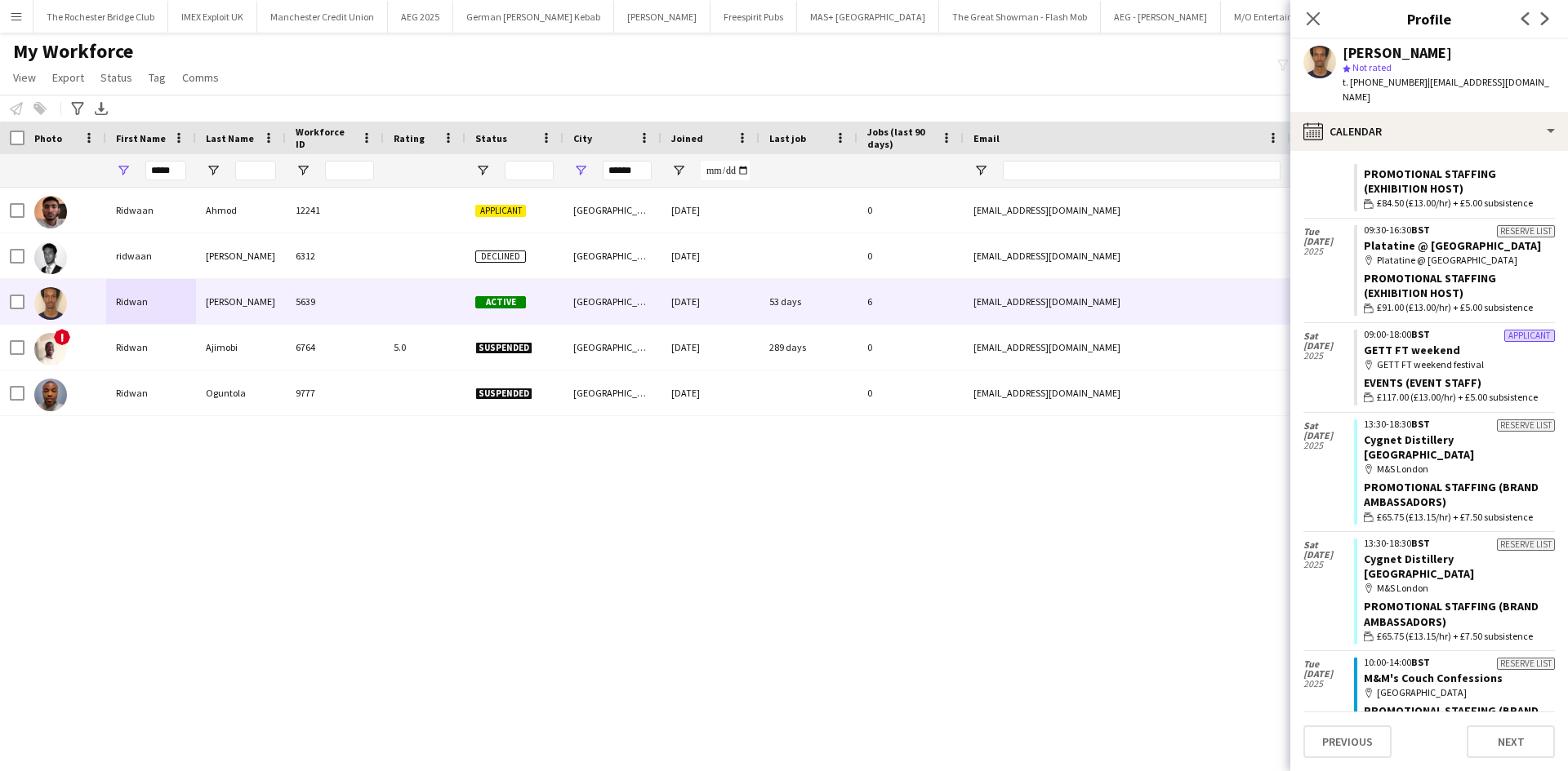
click at [22, 23] on button "Menu" at bounding box center [16, 16] width 32 height 32
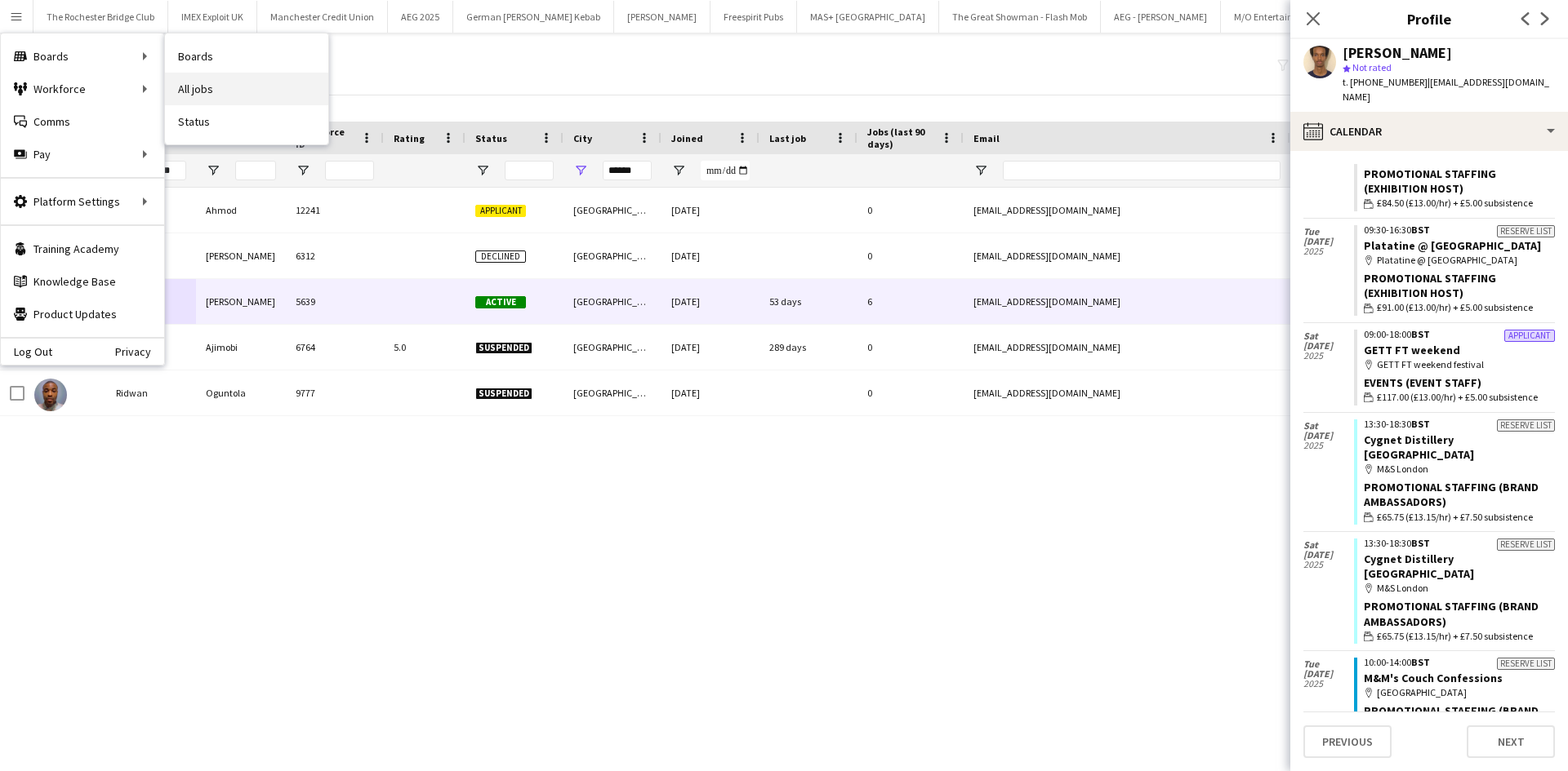
click at [226, 87] on link "All jobs" at bounding box center [246, 89] width 164 height 32
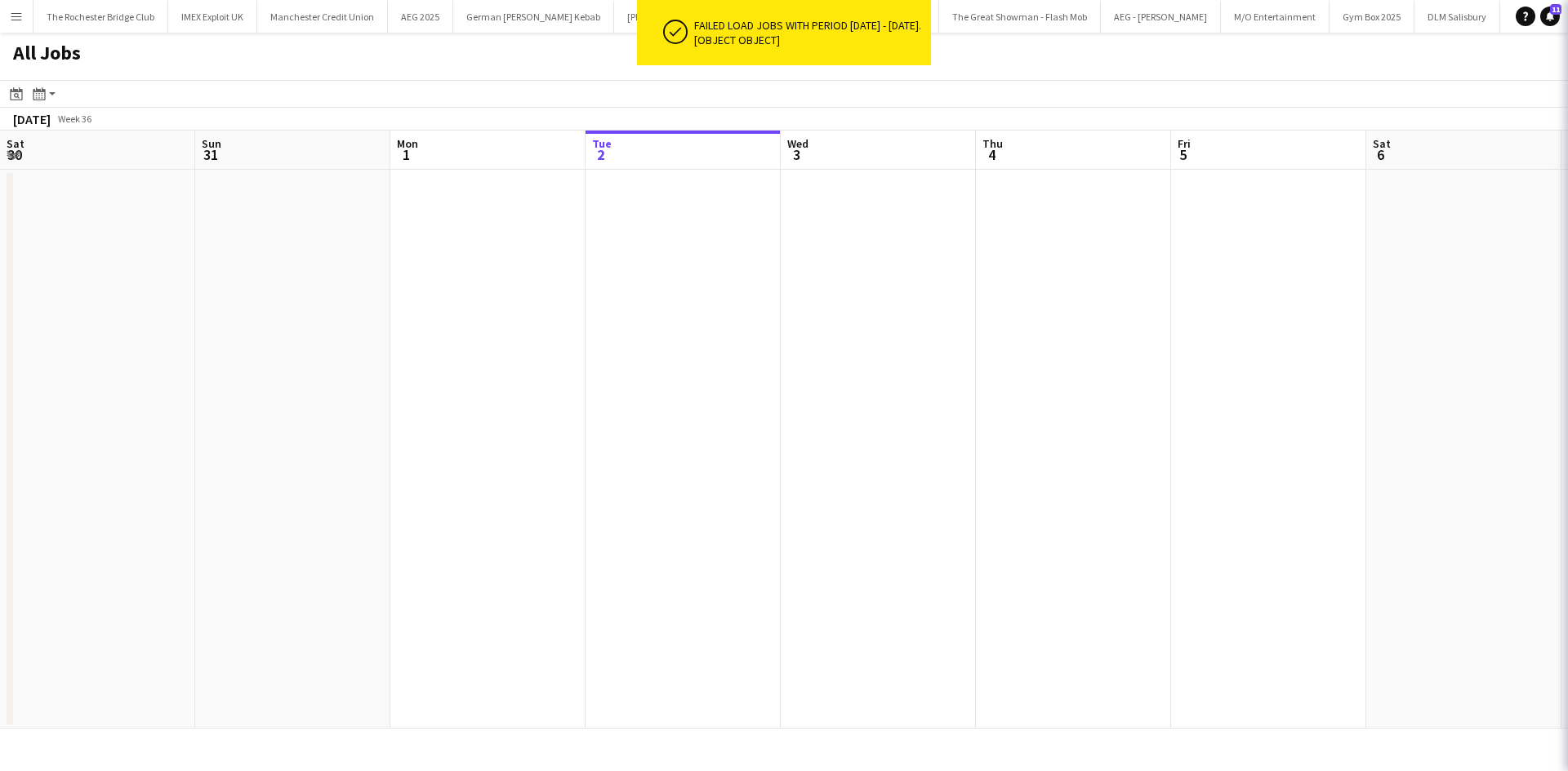
scroll to position [0, 390]
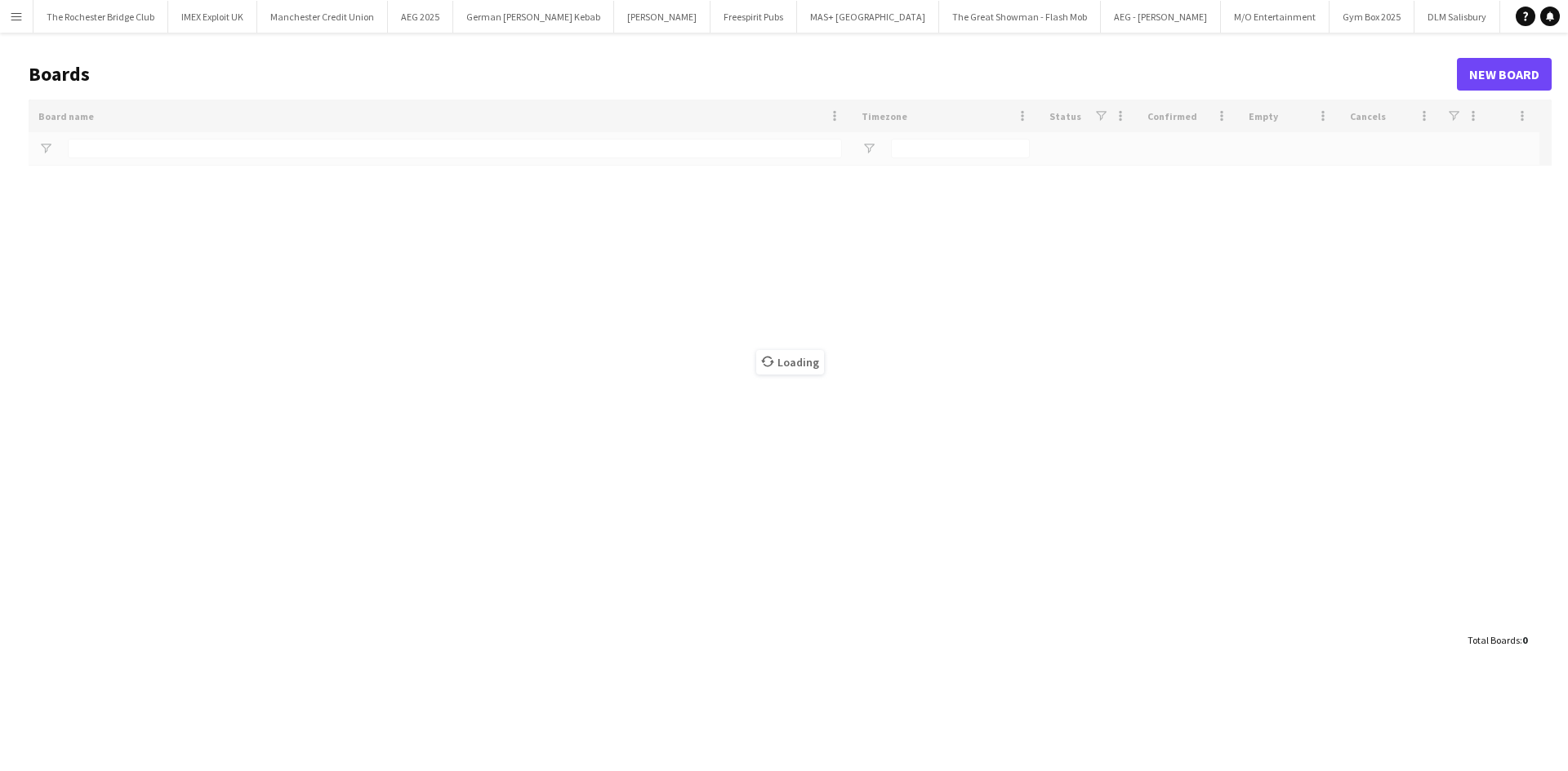
type input "*****"
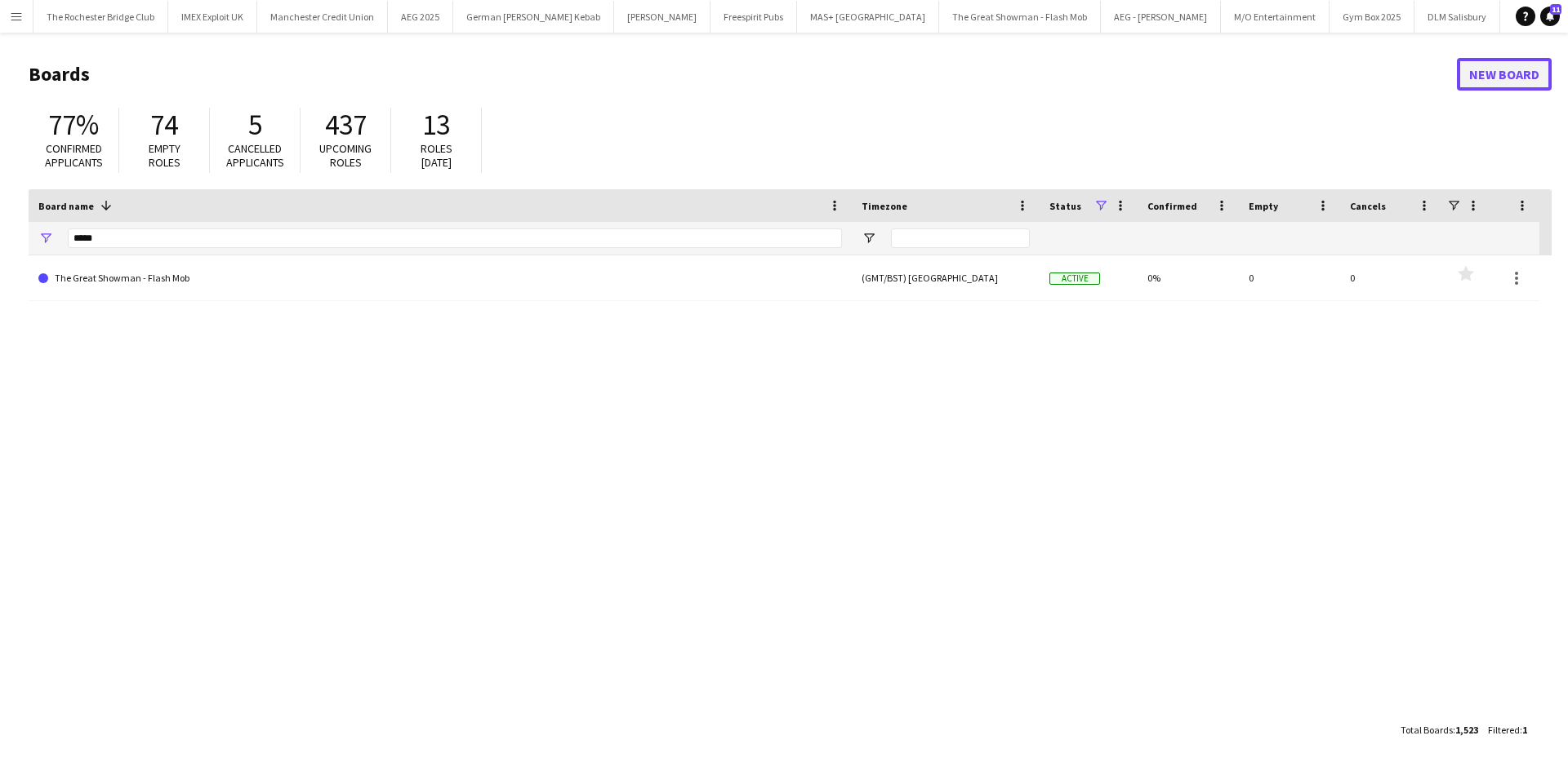
click at [1479, 70] on link "New Board" at bounding box center [1503, 74] width 94 height 32
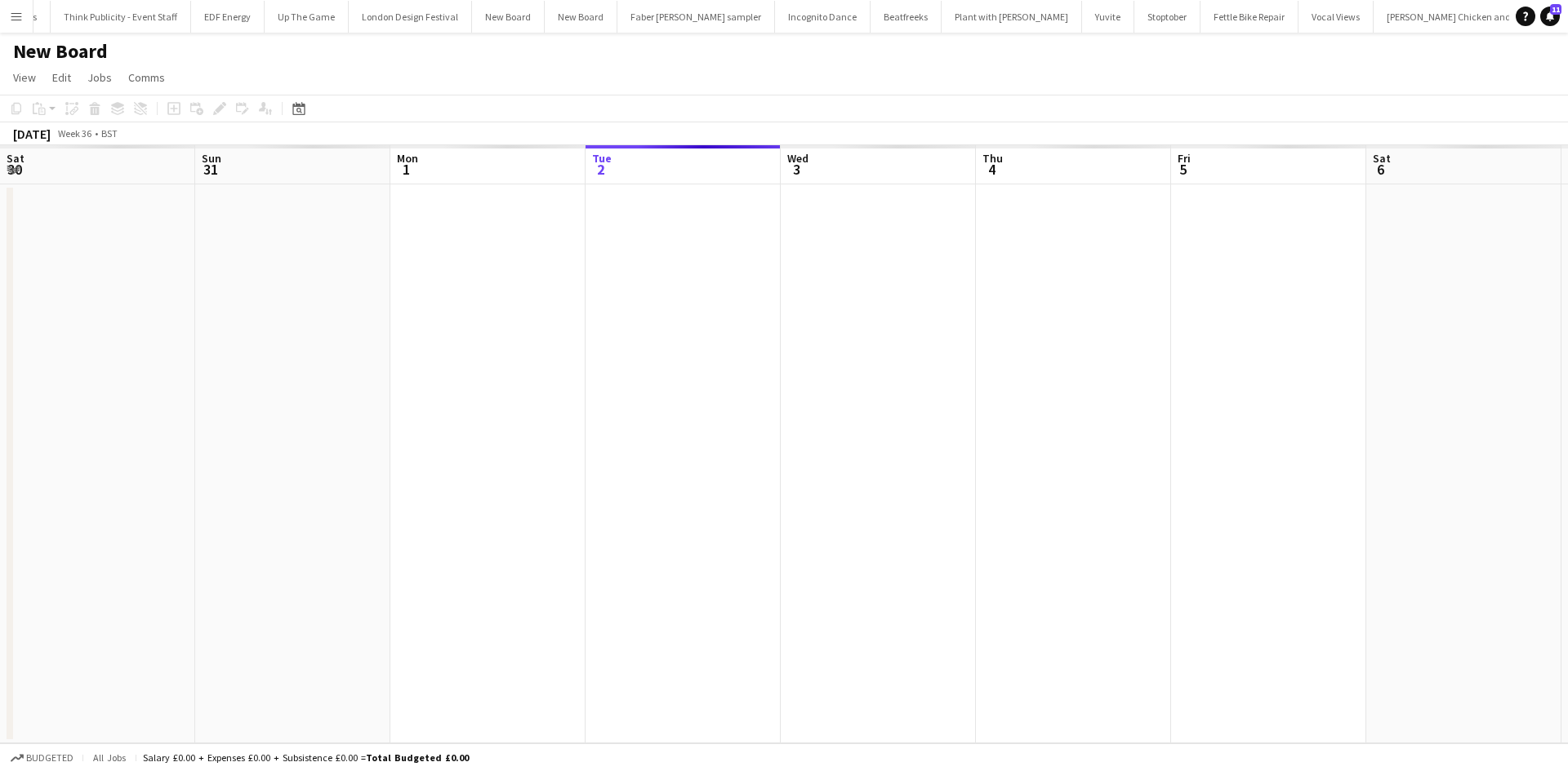
scroll to position [0, 390]
click at [19, 21] on app-icon "Menu" at bounding box center [16, 16] width 13 height 13
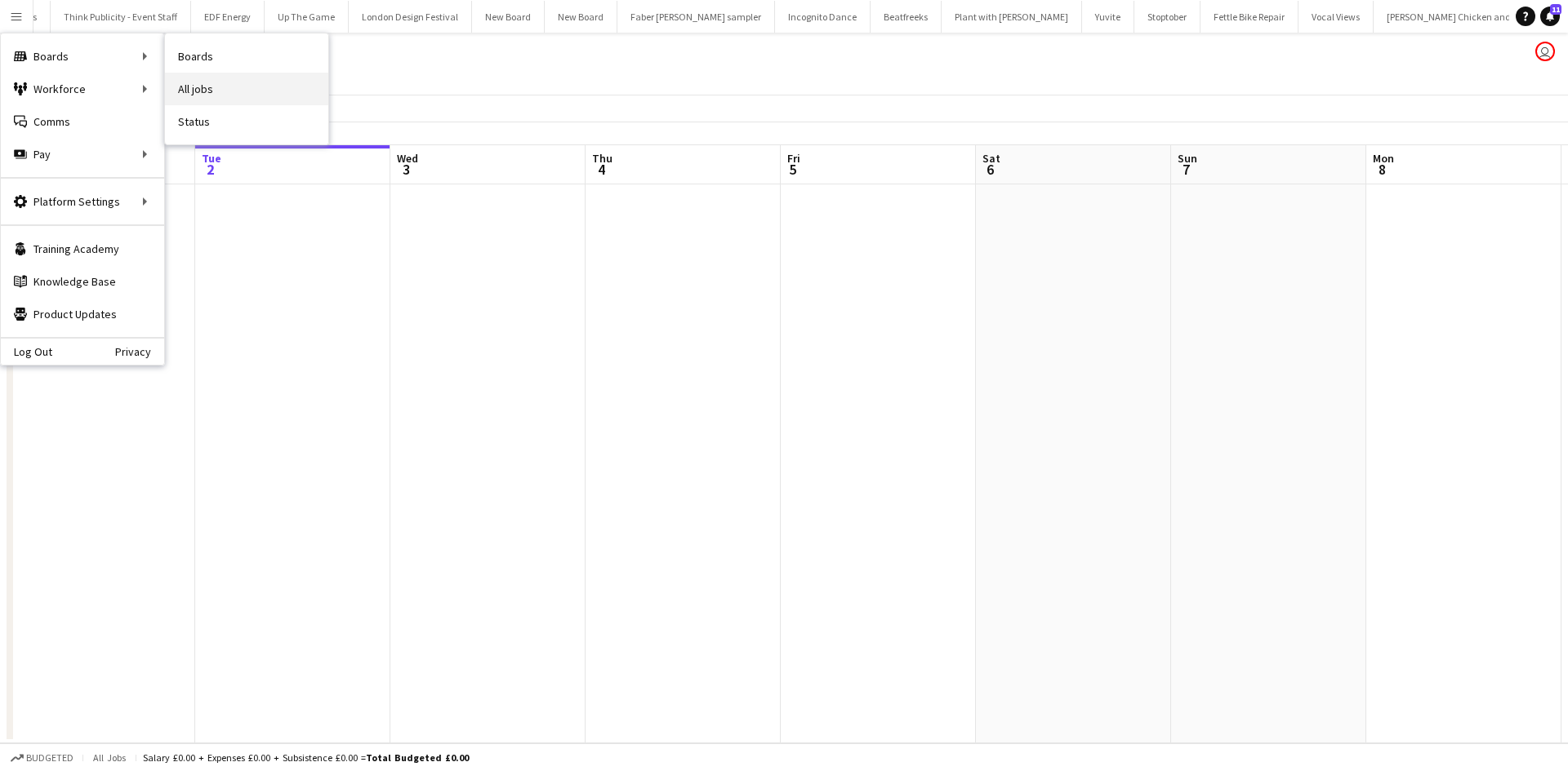
click at [225, 89] on link "All jobs" at bounding box center [246, 89] width 164 height 32
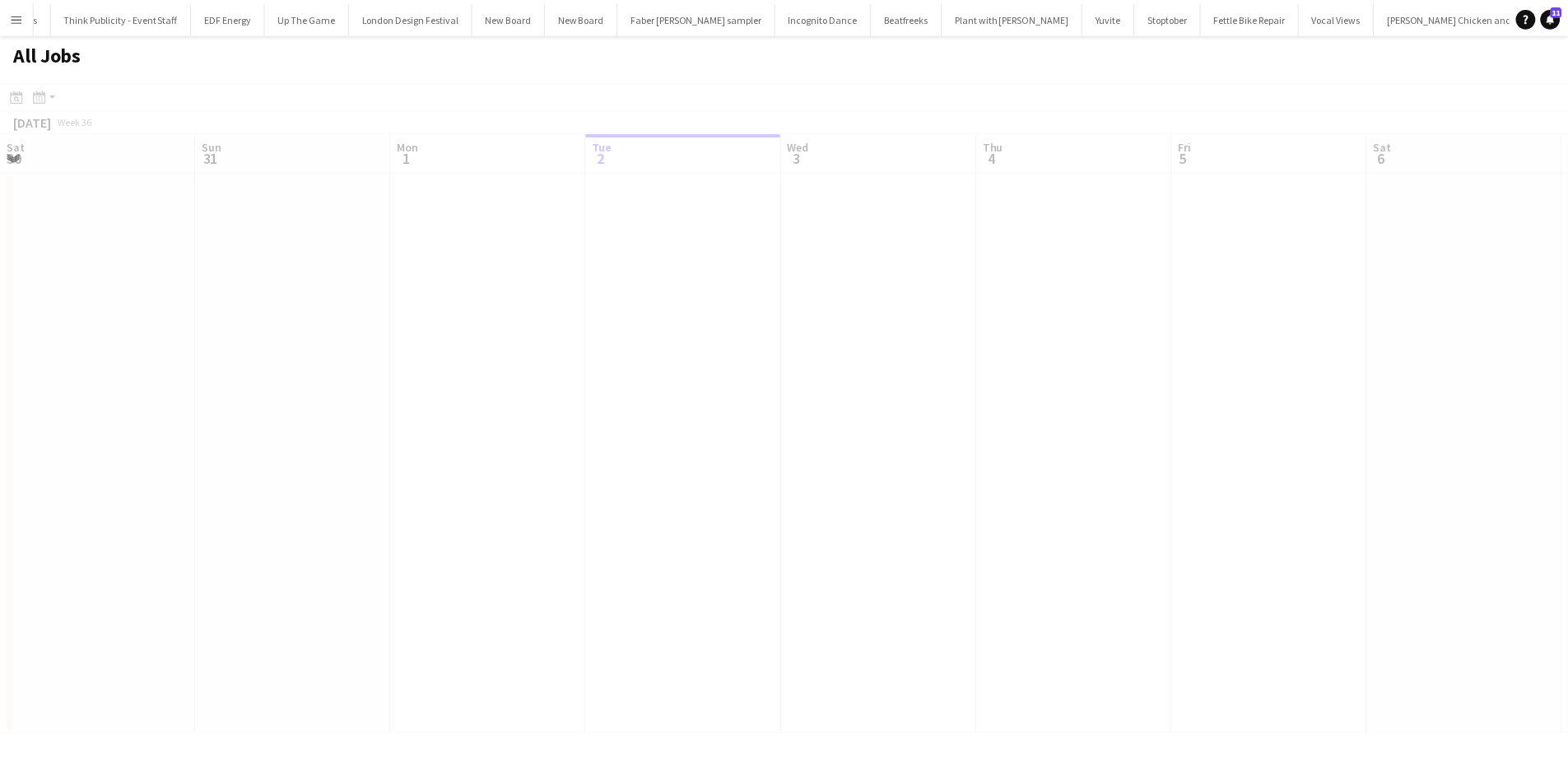
scroll to position [0, 393]
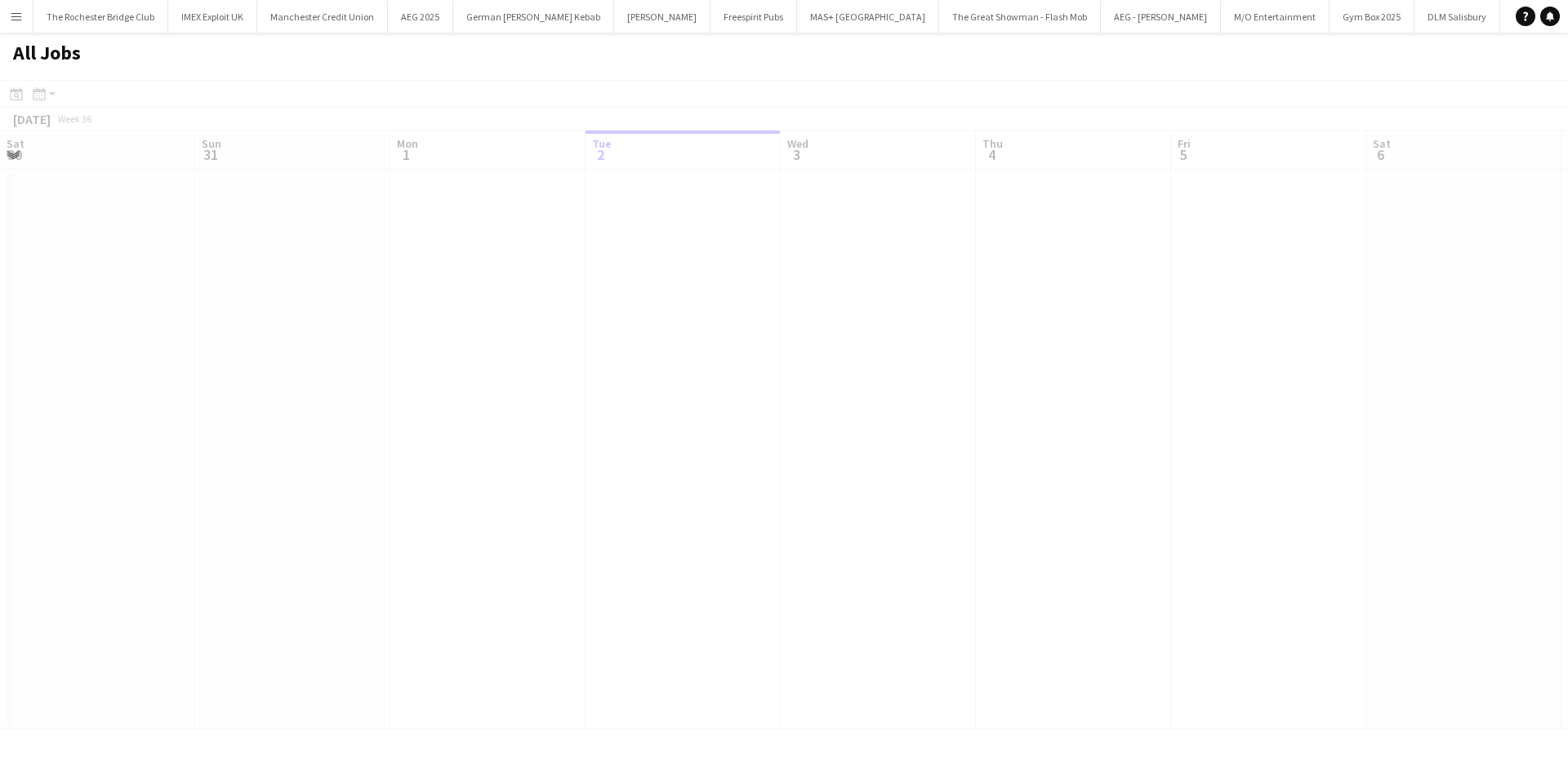
scroll to position [0, 390]
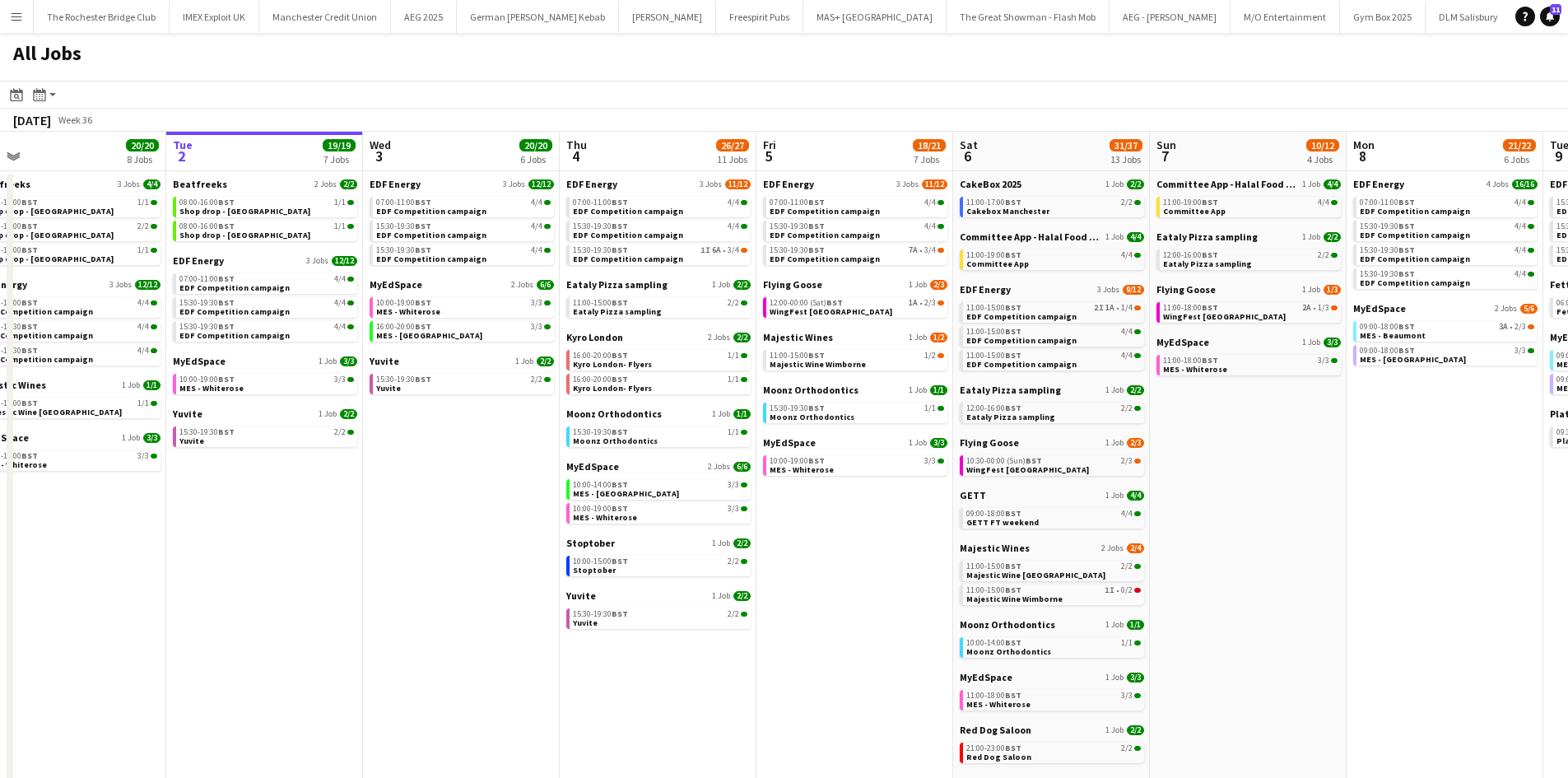
drag, startPoint x: 865, startPoint y: 550, endPoint x: 809, endPoint y: 563, distance: 57.5
click at [828, 553] on app-calendar-viewport "Sat 30 42/44 28 Jobs Sun 31 22/26 10 Jobs Mon 1 20/20 8 Jobs Tue 2 19/19 7 Jobs…" at bounding box center [784, 697] width 1568 height 1133
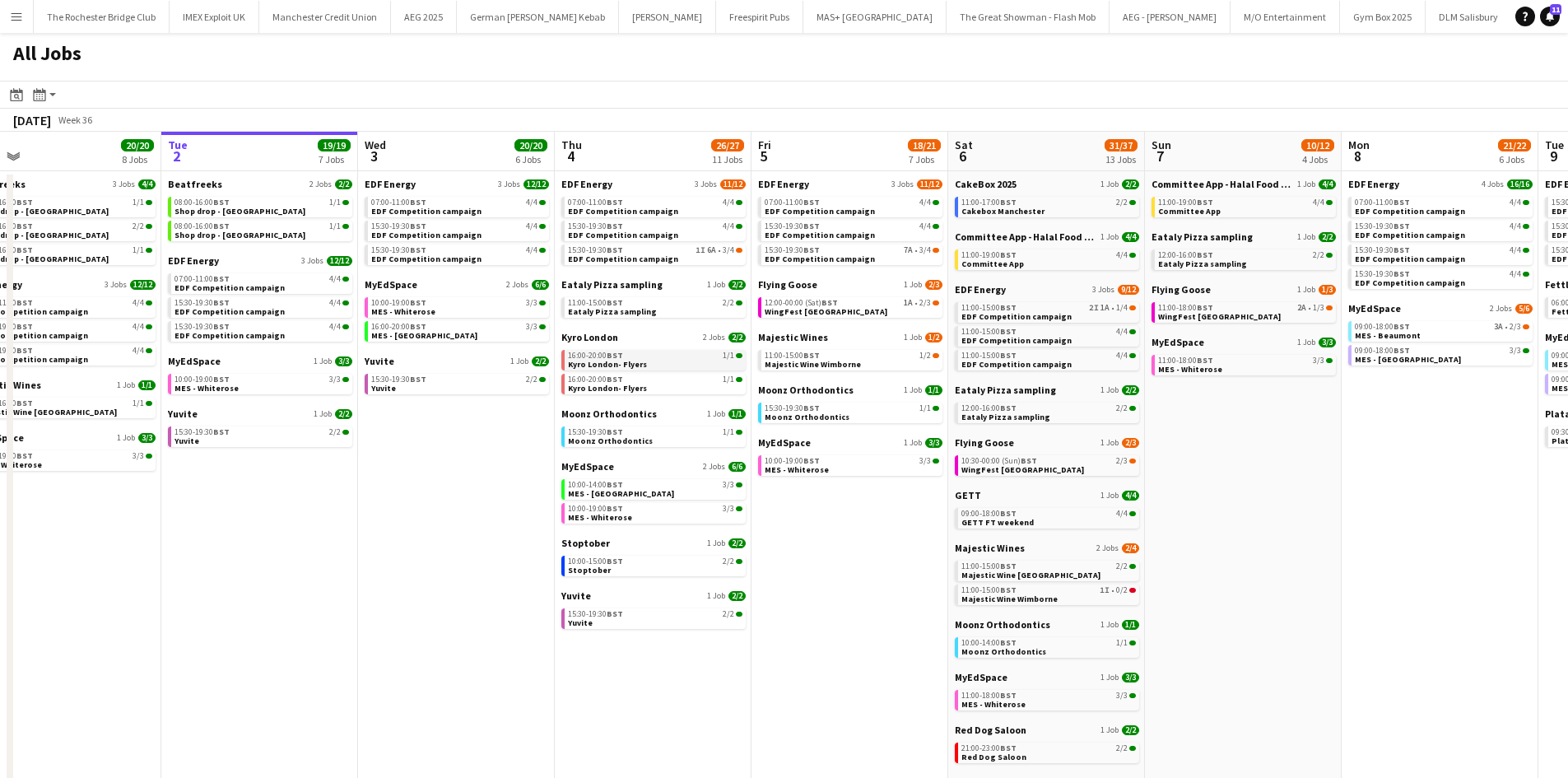
click at [655, 362] on link "16:00-20:00 BST 1/1 Kyro London- Flyers" at bounding box center [655, 359] width 175 height 19
click at [630, 346] on app-calendar-brief-board "Kyro London 2 Jobs 2/2 16:00-20:00 BST 1/1 Kyro London- Flyers 16:00-20:00 BST …" at bounding box center [653, 363] width 184 height 63
click at [628, 370] on app-brief-job-card "16:00-20:00 BST 1/1 Kyro London- Flyers" at bounding box center [653, 360] width 184 height 21
click at [629, 363] on span "Kyro London- Flyers" at bounding box center [607, 365] width 79 height 11
click at [638, 365] on span "Kyro London- Flyers" at bounding box center [607, 365] width 79 height 11
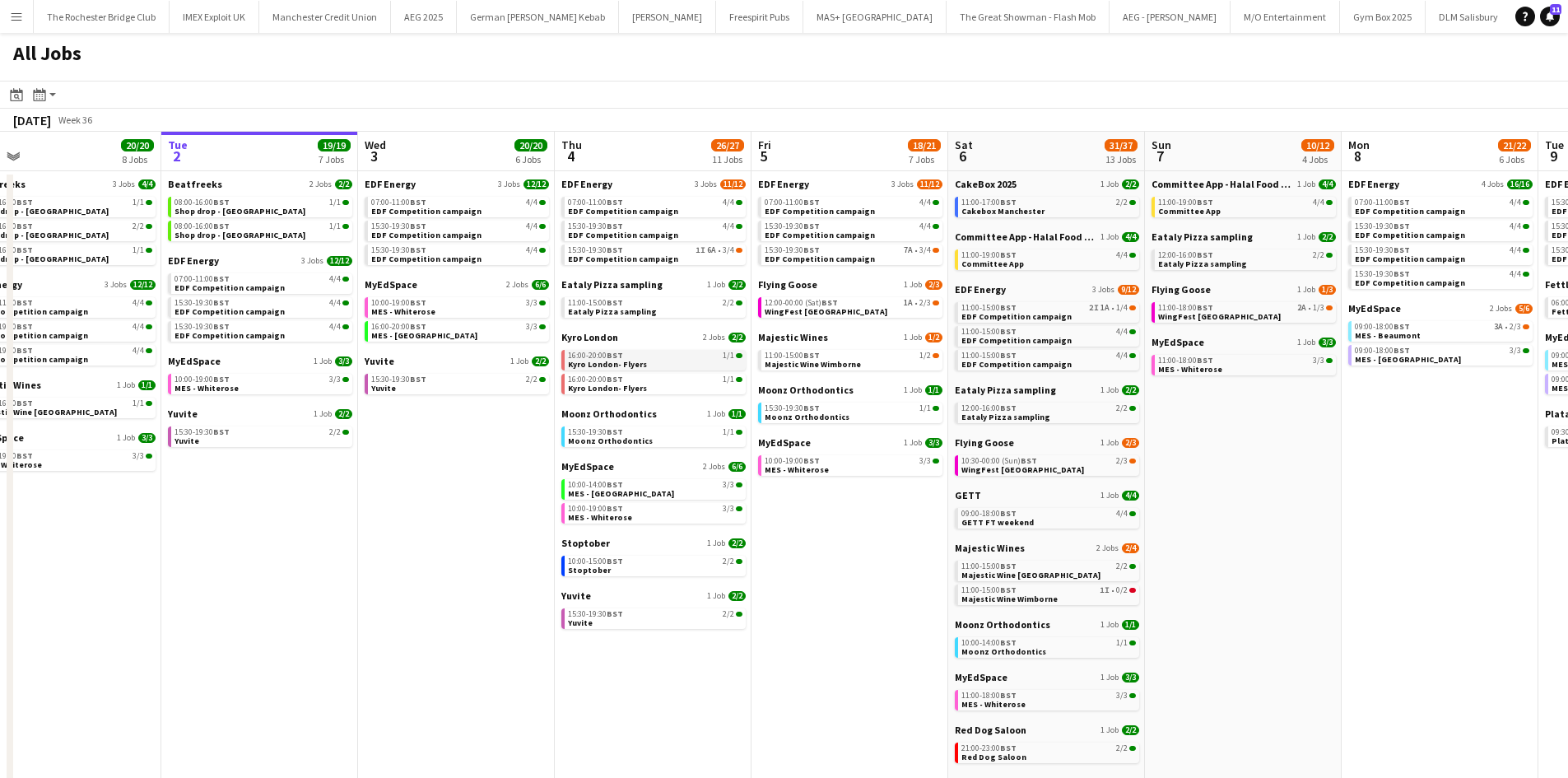
click at [639, 367] on span "Kyro London- Flyers" at bounding box center [607, 365] width 79 height 11
click at [631, 363] on span "Kyro London- Flyers" at bounding box center [607, 365] width 79 height 11
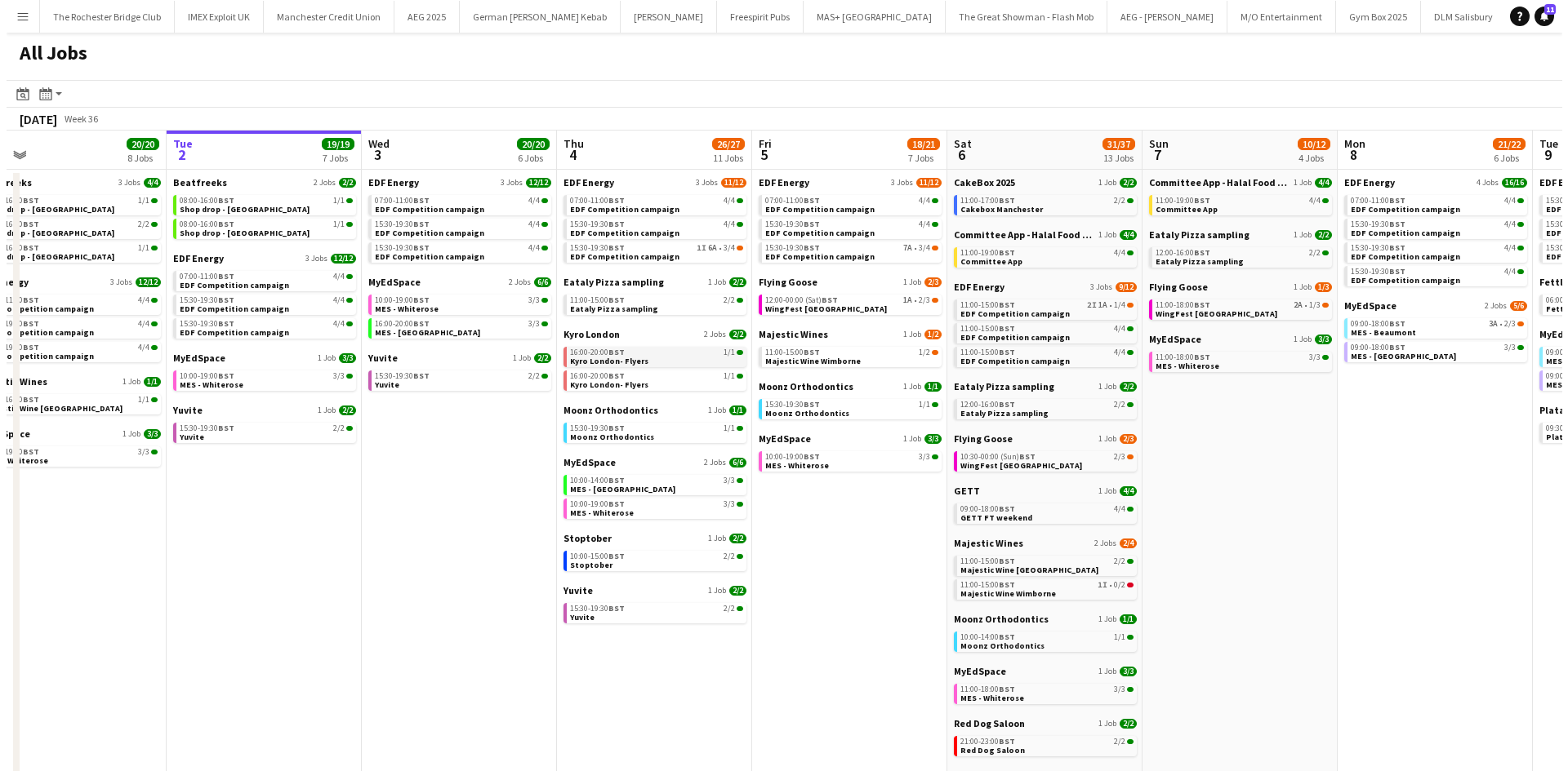
scroll to position [0, 423]
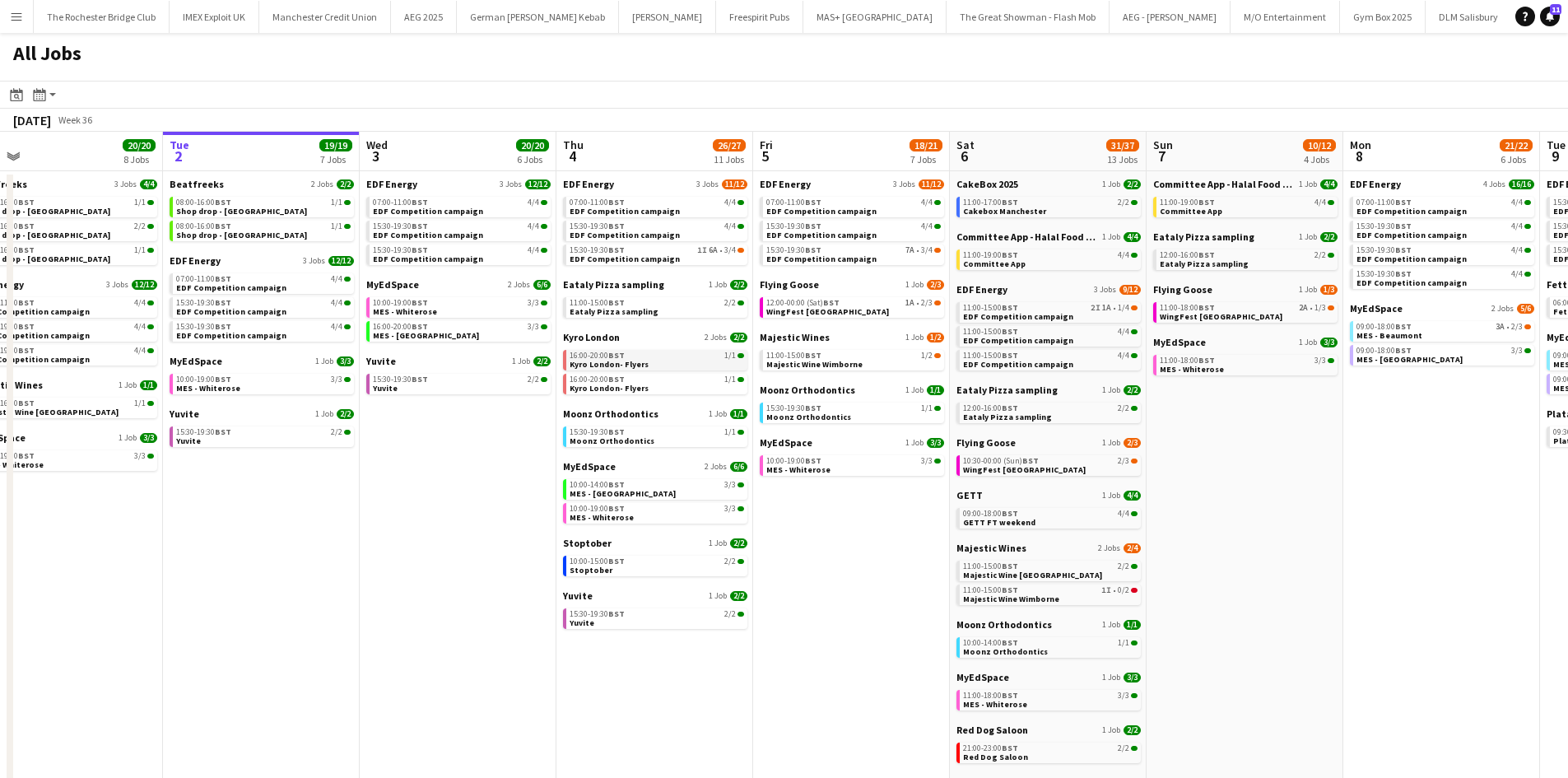
click at [661, 366] on link "16:00-20:00 BST 1/1 Kyro London- Flyers" at bounding box center [656, 359] width 175 height 19
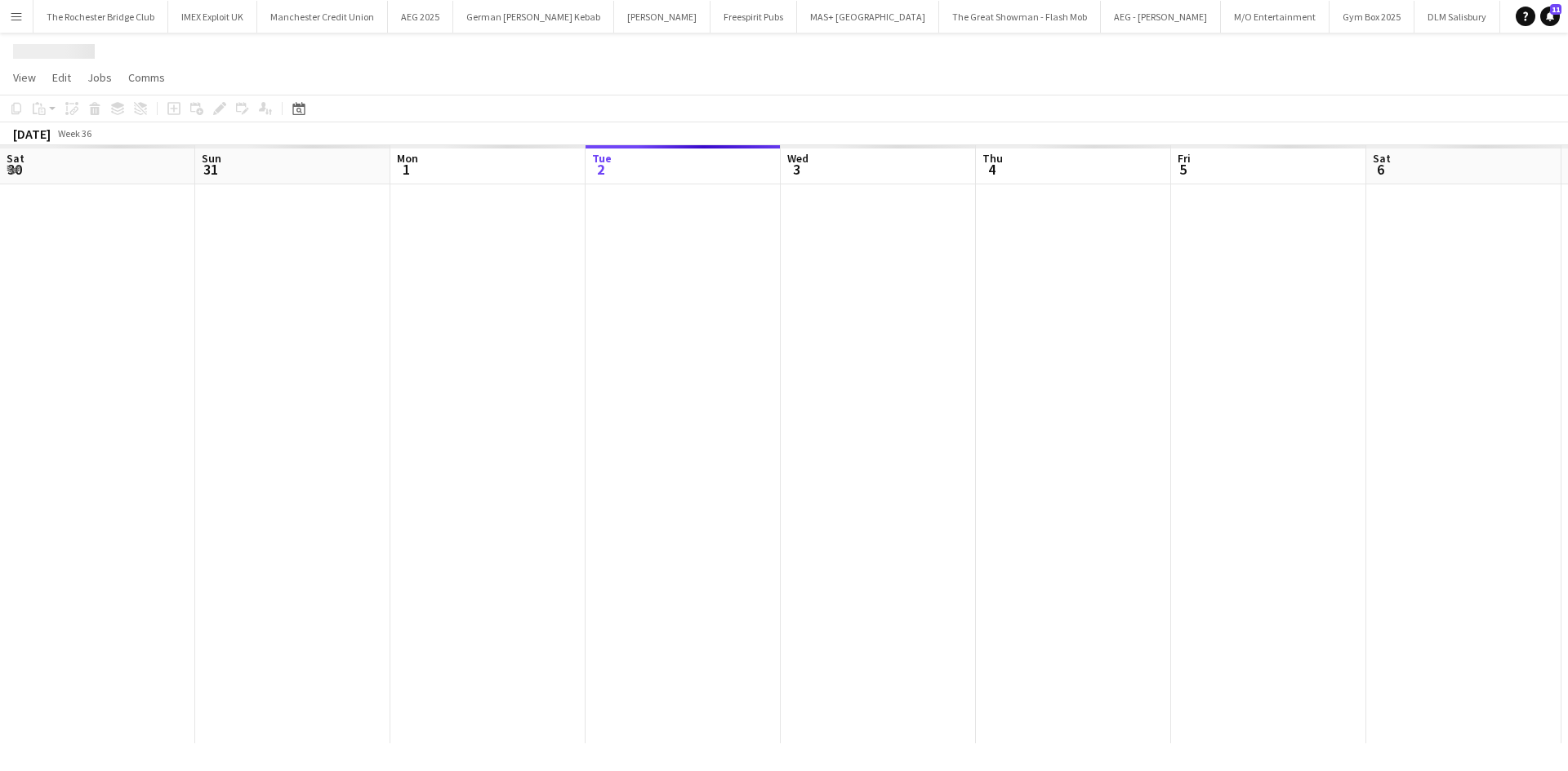
scroll to position [0, 390]
click at [19, 18] on app-icon "Menu" at bounding box center [16, 16] width 13 height 13
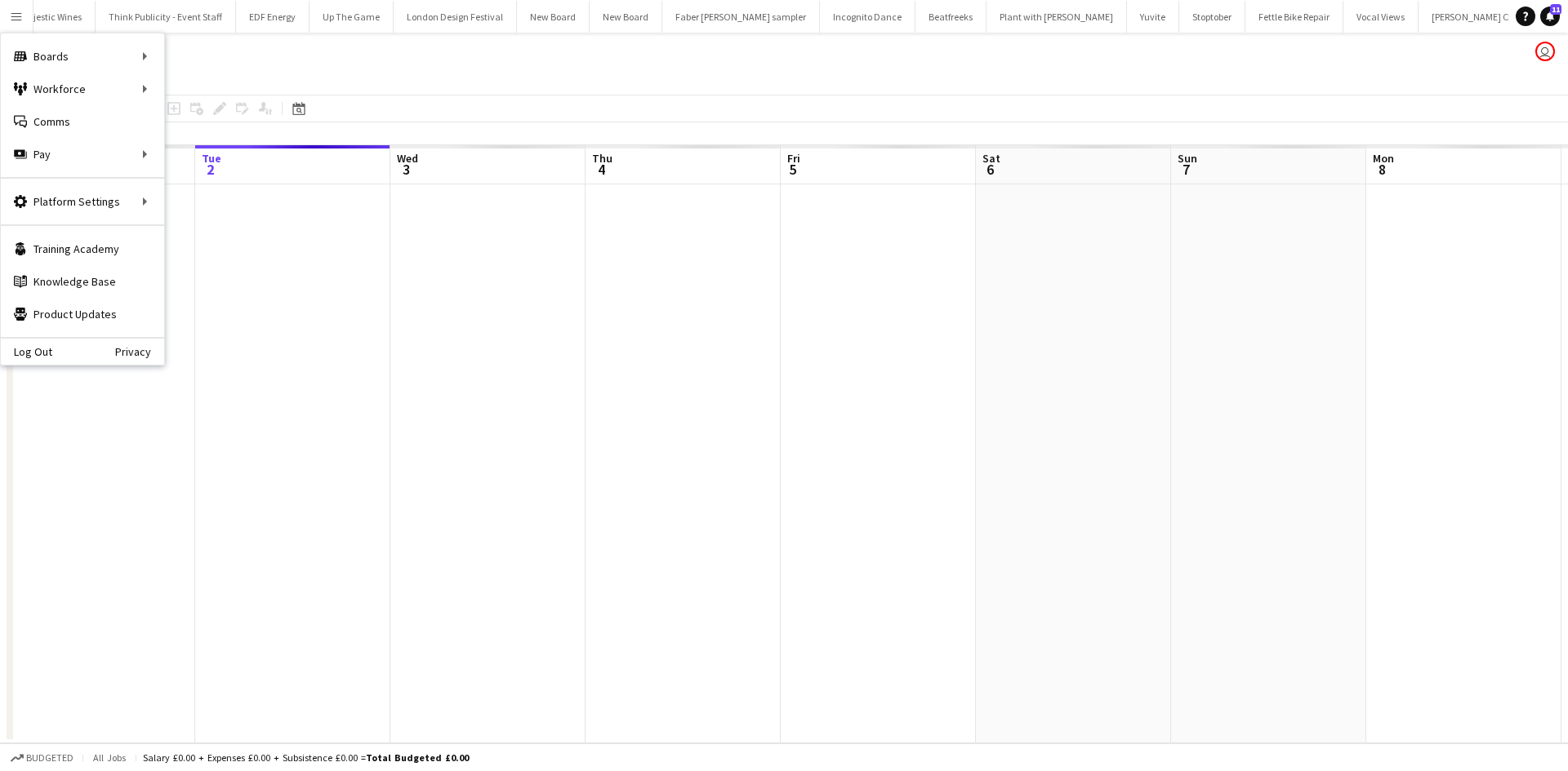
scroll to position [0, 11595]
click at [27, 348] on link "Log Out" at bounding box center [26, 351] width 51 height 13
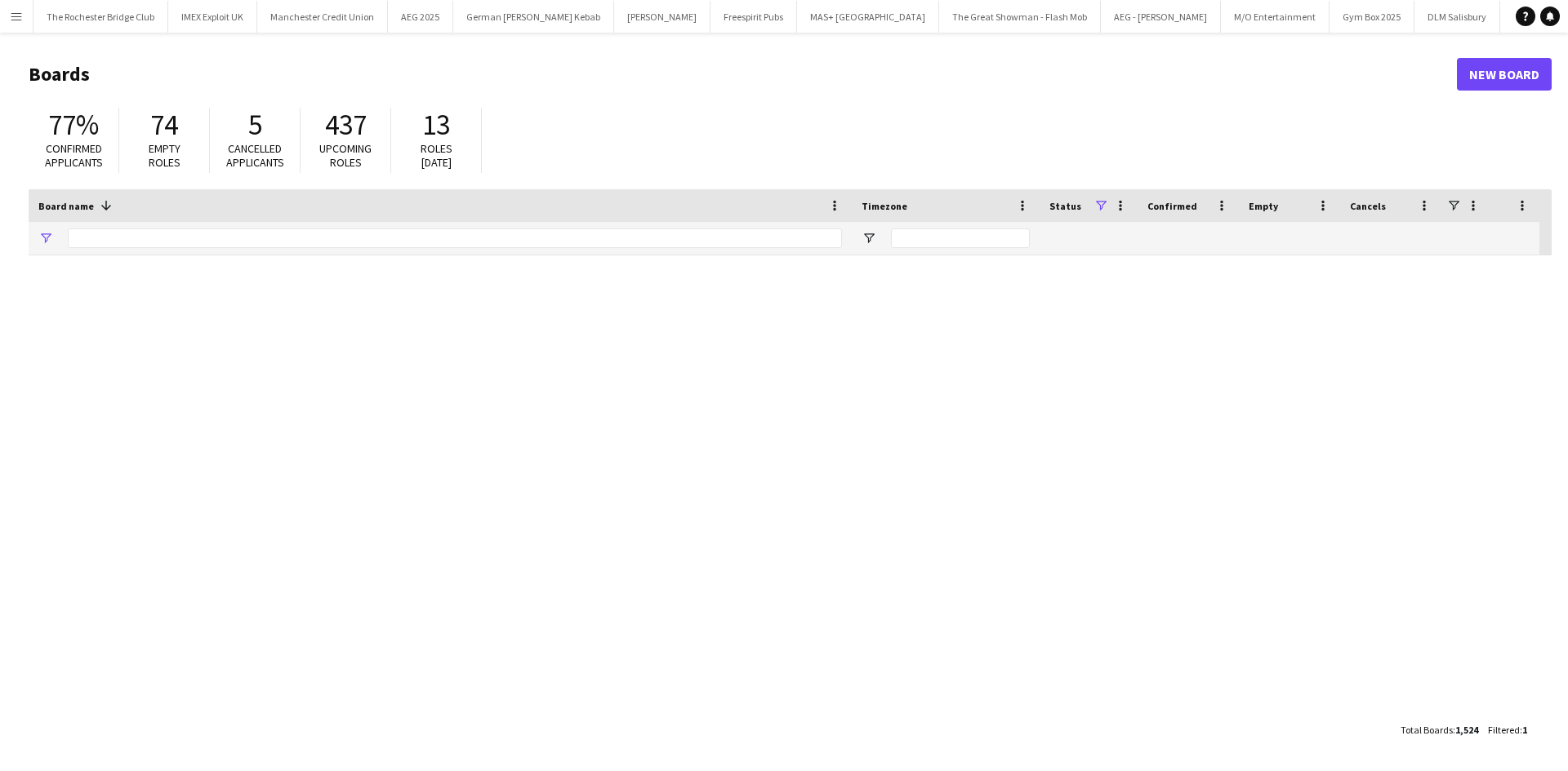
type input "*****"
click at [18, 8] on button "Menu" at bounding box center [16, 16] width 32 height 32
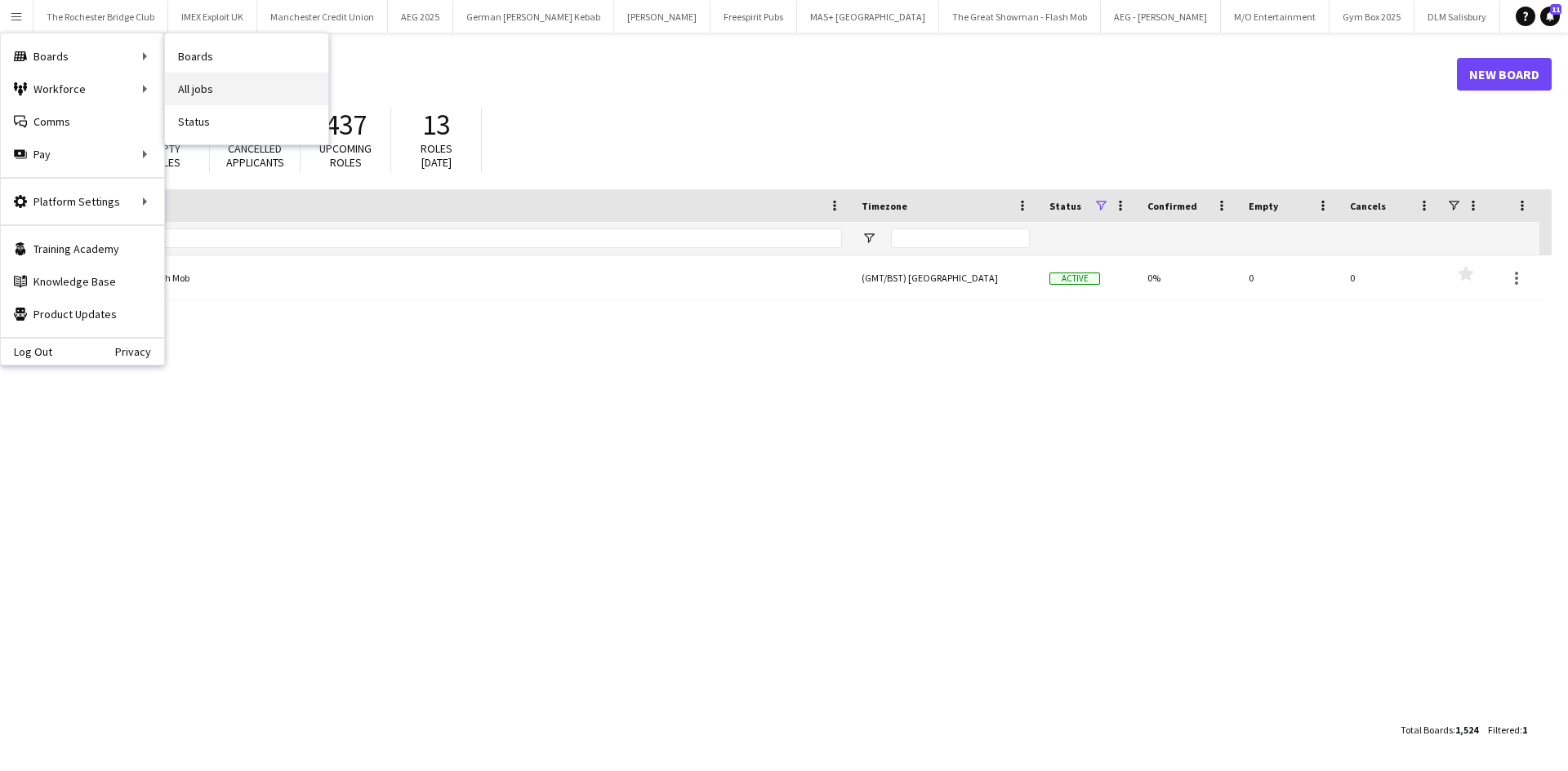
click at [218, 93] on link "All jobs" at bounding box center [246, 89] width 164 height 32
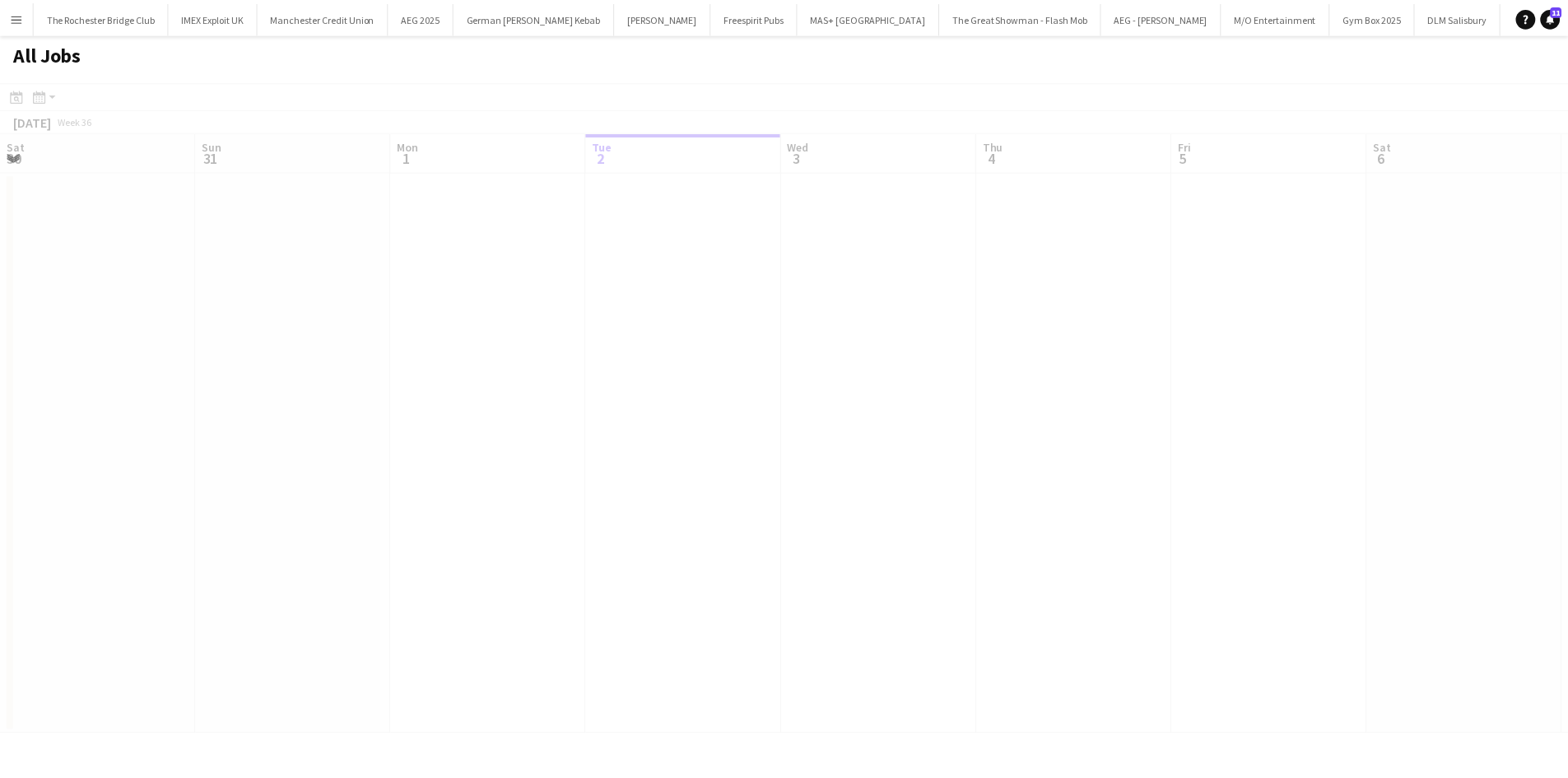
scroll to position [0, 393]
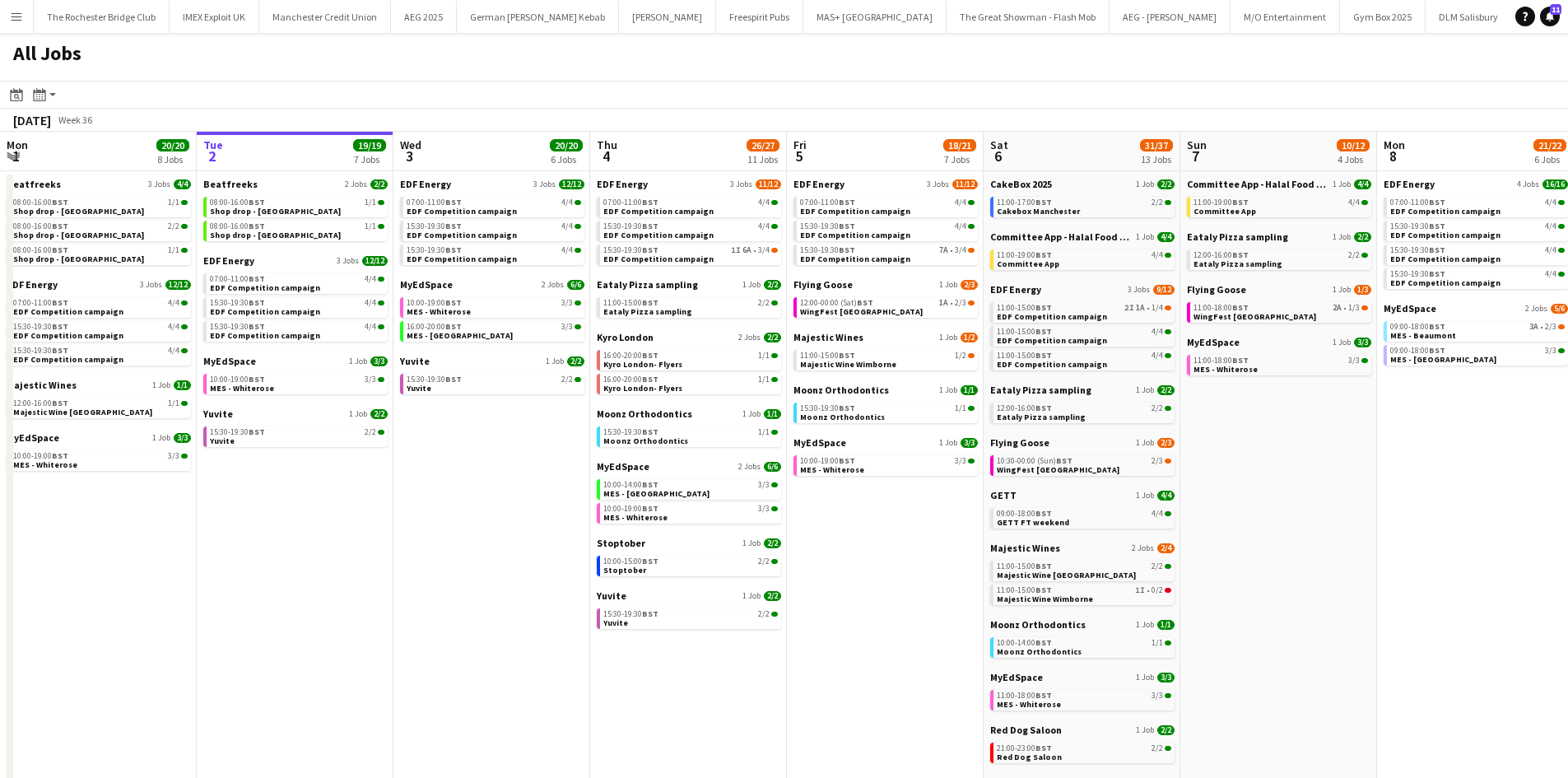
click at [685, 372] on app-calendar-brief-board "Kyro London 2 Jobs 2/2 16:00-20:00 BST 1/1 Kyro London- Flyers 16:00-20:00 BST …" at bounding box center [688, 363] width 184 height 63
click at [691, 359] on div "16:00-20:00 BST 1/1" at bounding box center [691, 355] width 175 height 8
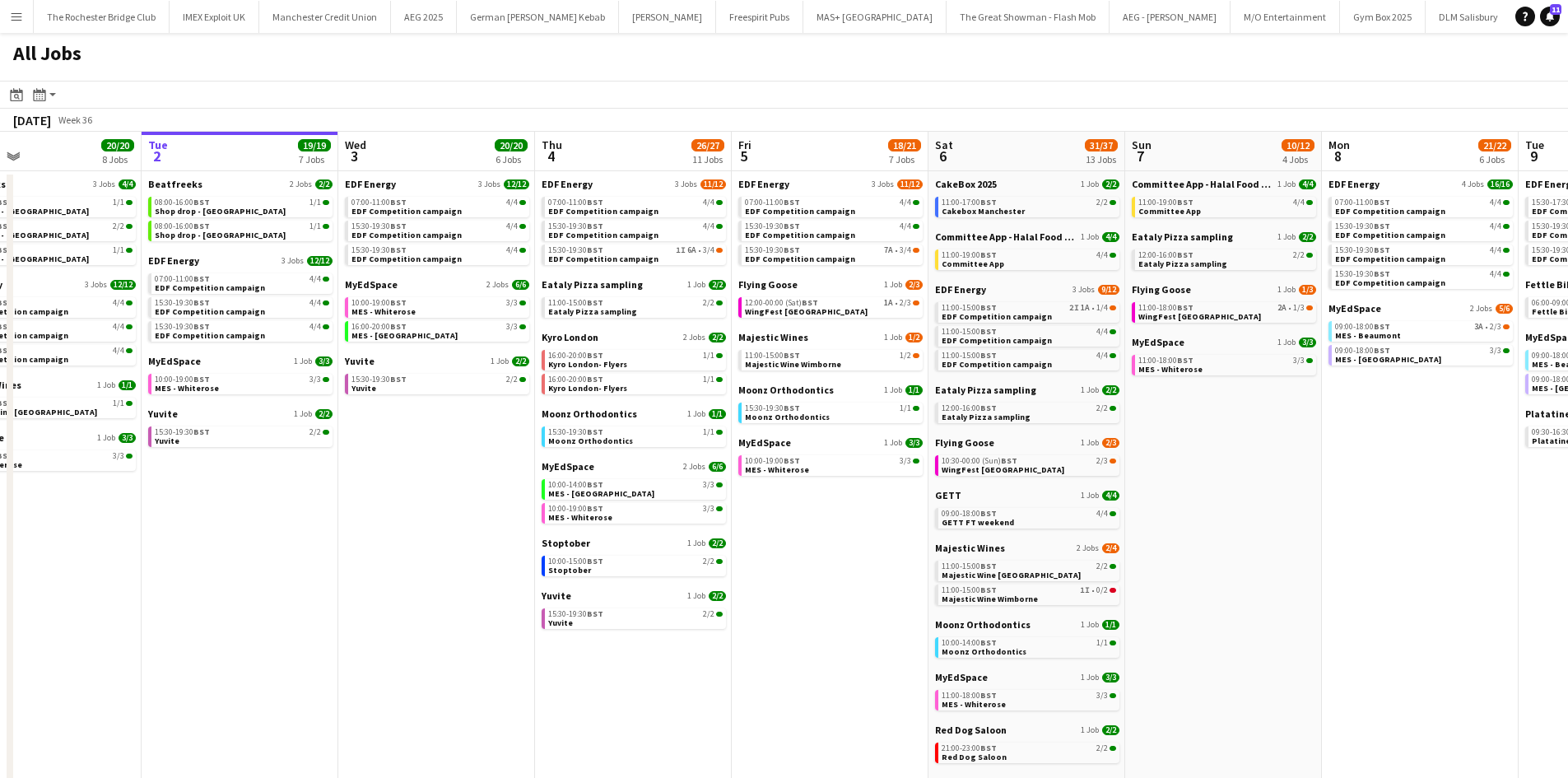
drag, startPoint x: 879, startPoint y: 548, endPoint x: 811, endPoint y: 546, distance: 68.0
click at [821, 546] on app-calendar-viewport "Sat 30 42/44 28 Jobs Sun 31 22/26 10 Jobs Mon 1 20/20 8 Jobs Tue 2 19/19 7 Jobs…" at bounding box center [784, 697] width 1568 height 1133
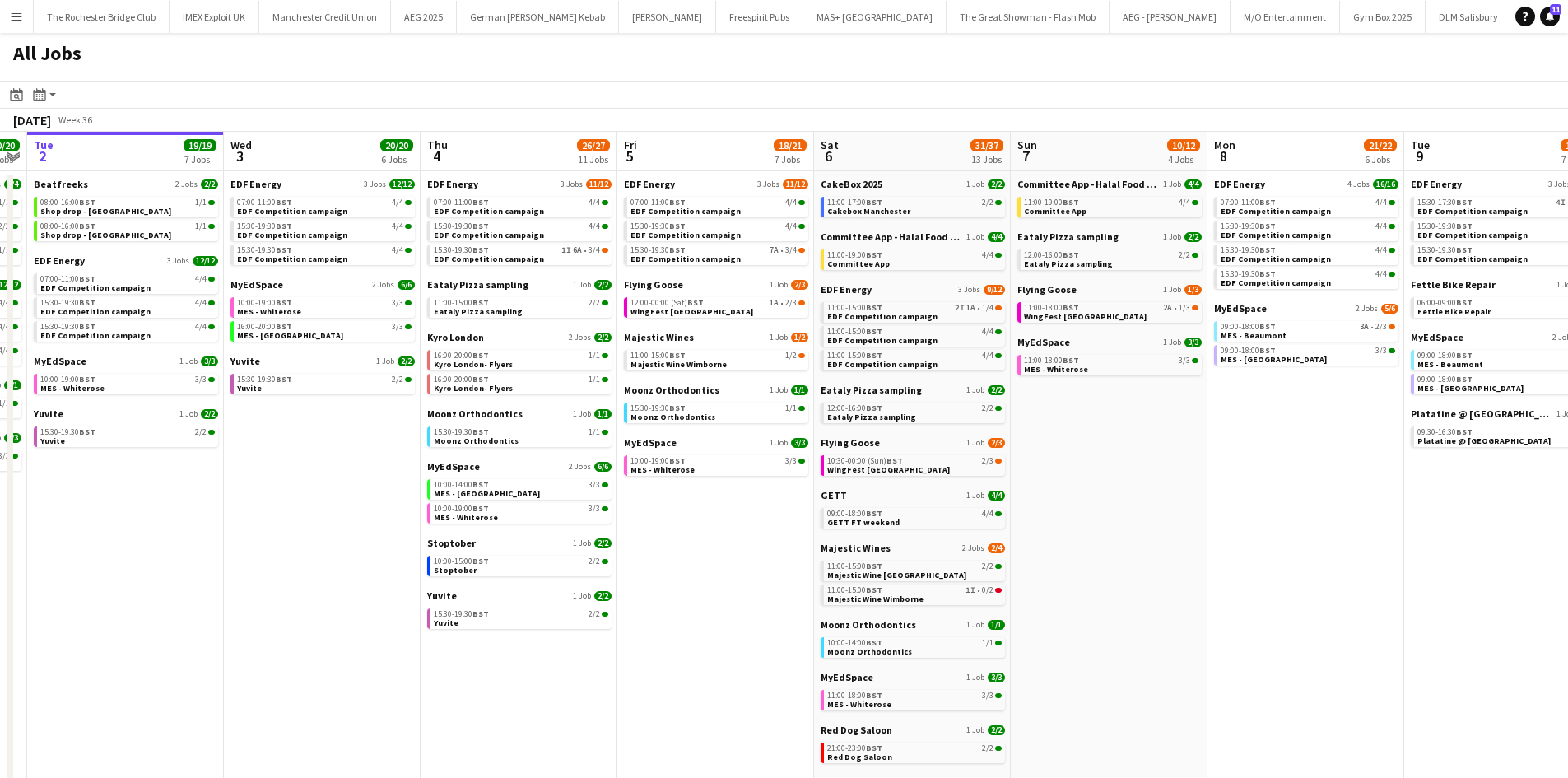
drag, startPoint x: 1367, startPoint y: 539, endPoint x: 1187, endPoint y: 527, distance: 180.4
click at [1195, 530] on app-calendar-viewport "Sat 30 42/44 28 Jobs Sun 31 22/26 10 Jobs Mon 1 20/20 8 Jobs Tue 2 19/19 7 Jobs…" at bounding box center [784, 697] width 1568 height 1133
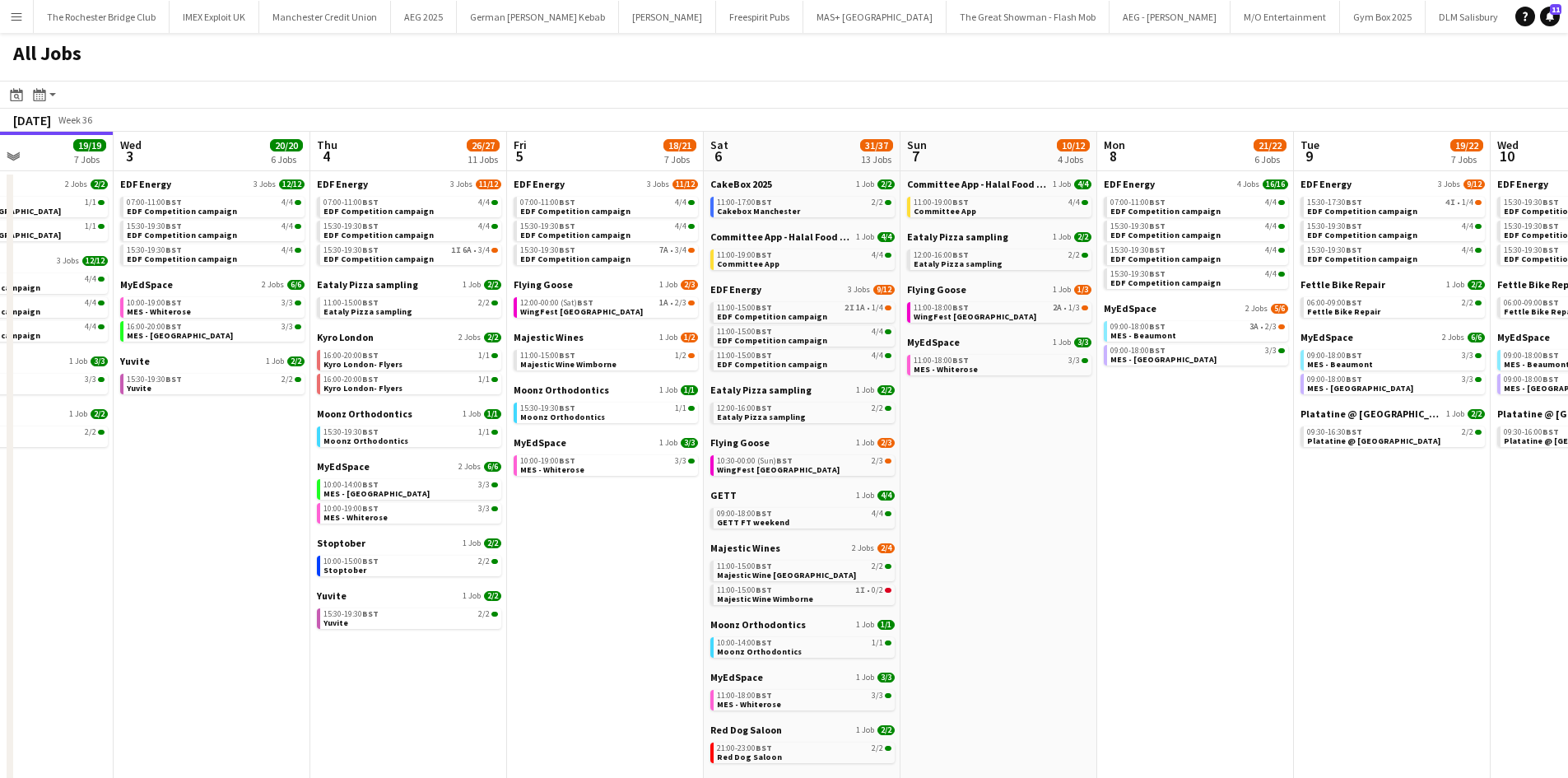
click at [12, 16] on app-icon "Menu" at bounding box center [16, 16] width 14 height 14
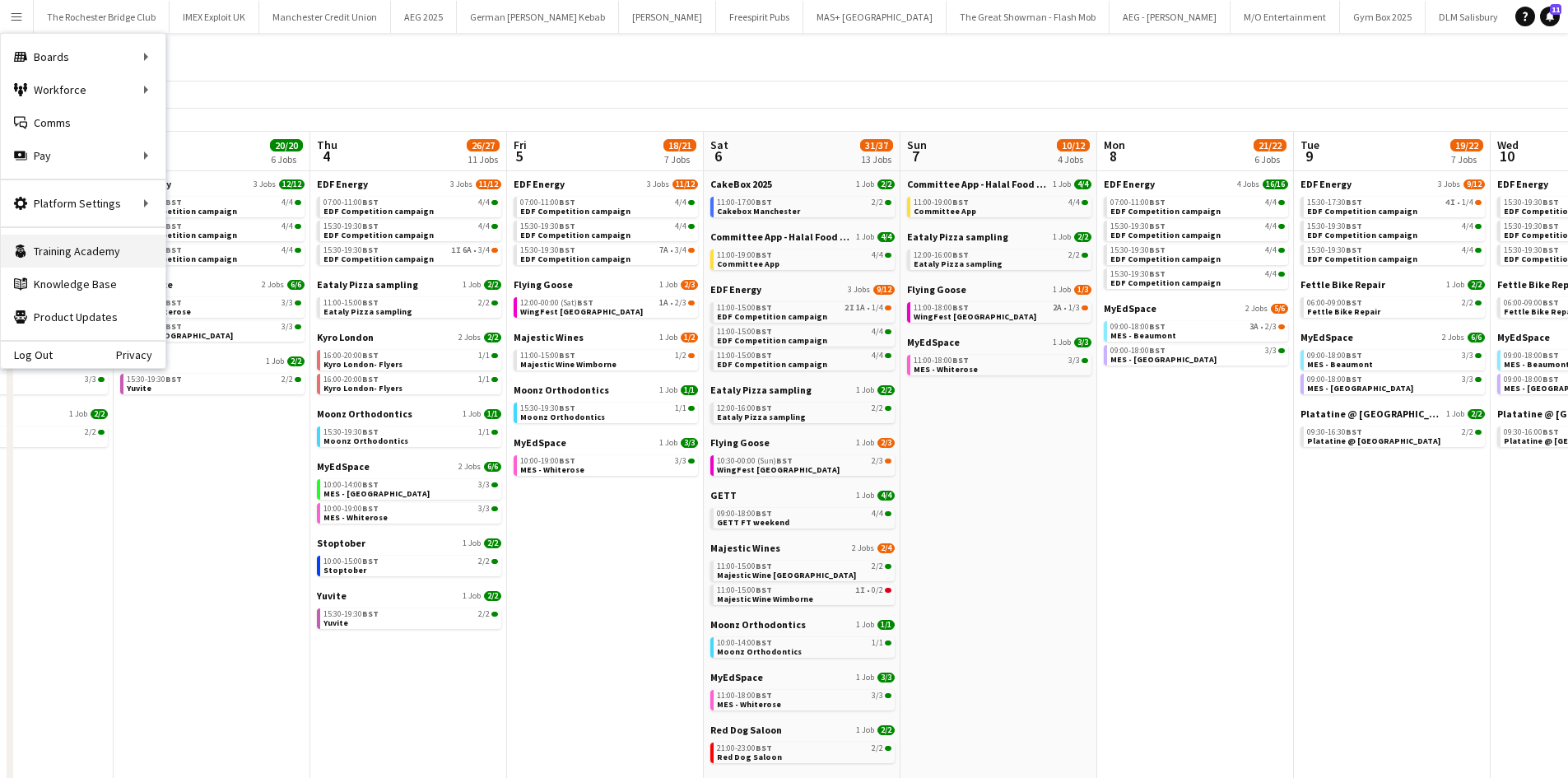
click at [103, 251] on link "Training Academy Training Academy" at bounding box center [83, 251] width 165 height 33
click at [115, 247] on link "Training Academy Training Academy" at bounding box center [83, 251] width 165 height 33
click at [87, 277] on link "Knowledge Base Knowledge Base" at bounding box center [83, 284] width 165 height 33
click at [313, 77] on div "All Jobs" at bounding box center [784, 56] width 1568 height 48
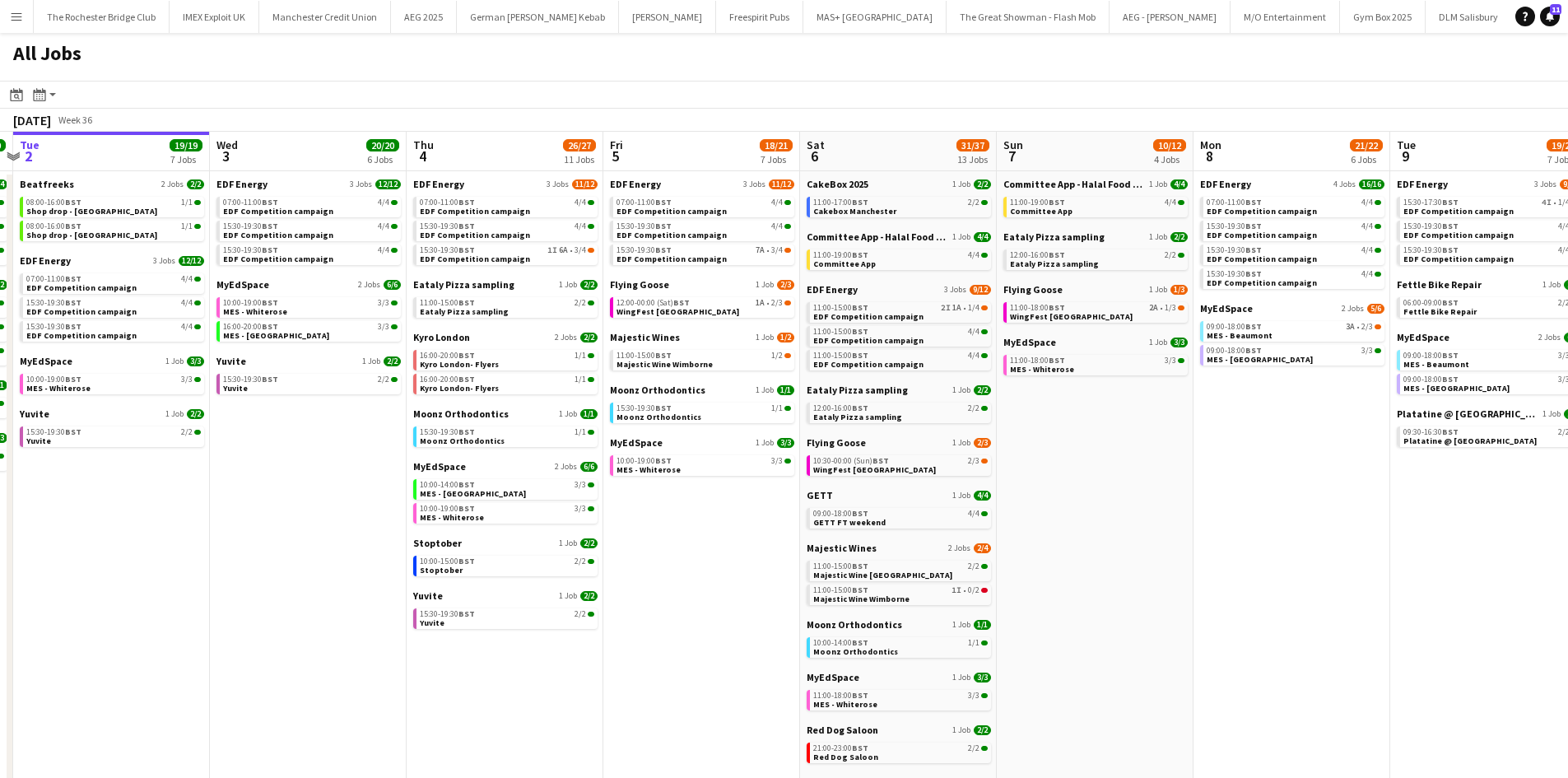
drag, startPoint x: 545, startPoint y: 687, endPoint x: 652, endPoint y: 668, distance: 108.7
click at [676, 658] on app-calendar-viewport "Sat 30 42/44 28 Jobs Sun 31 22/26 10 Jobs Mon 1 20/20 8 Jobs Tue 2 19/19 7 Jobs…" at bounding box center [784, 697] width 1568 height 1133
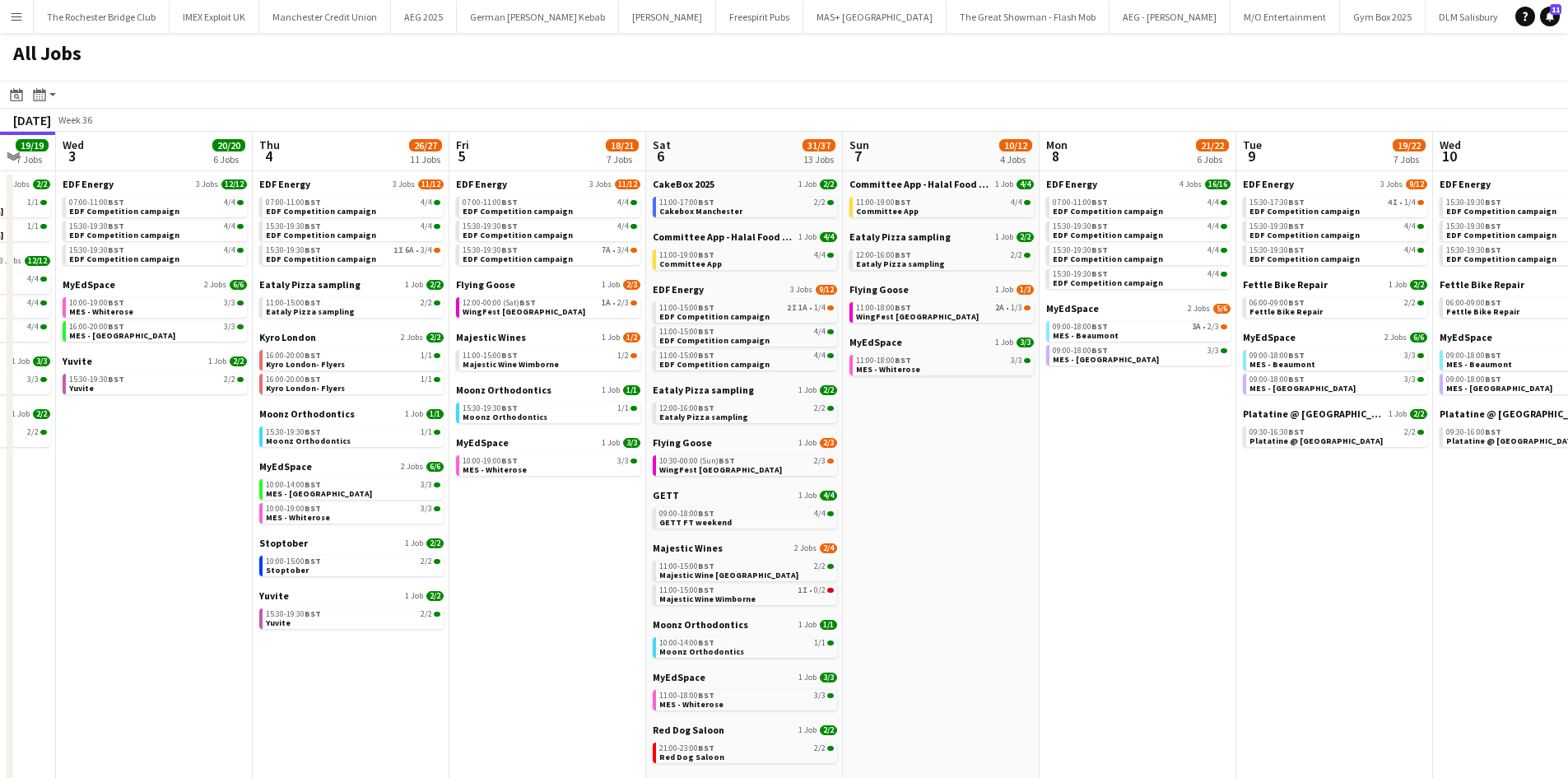
drag, startPoint x: 1384, startPoint y: 551, endPoint x: 1216, endPoint y: 529, distance: 169.4
click at [1219, 529] on app-calendar-viewport "Sat 30 42/44 28 Jobs Sun 31 22/26 10 Jobs Mon 1 20/20 8 Jobs Tue 2 19/19 7 Jobs…" at bounding box center [784, 697] width 1568 height 1133
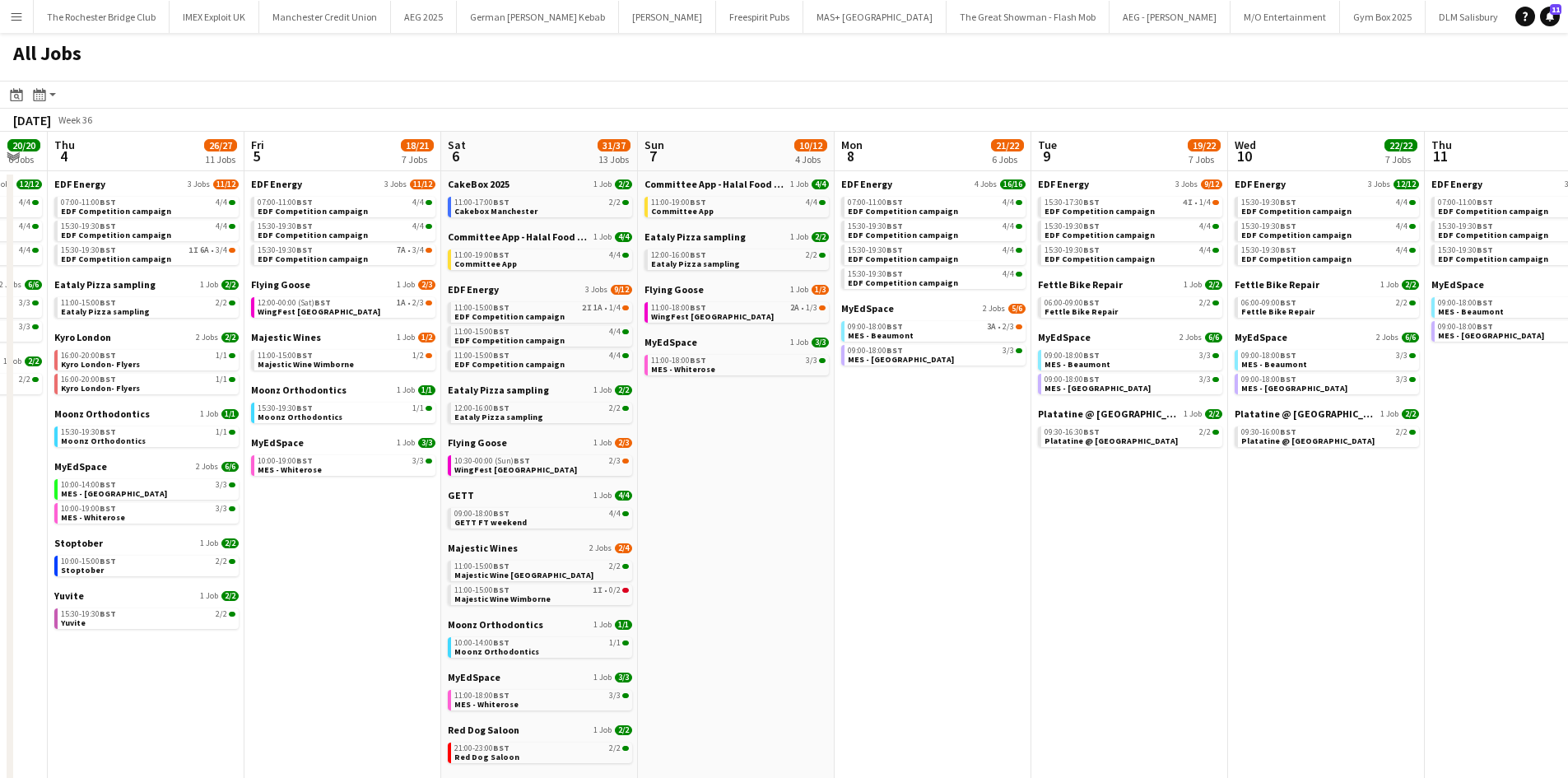
scroll to position [0, 717]
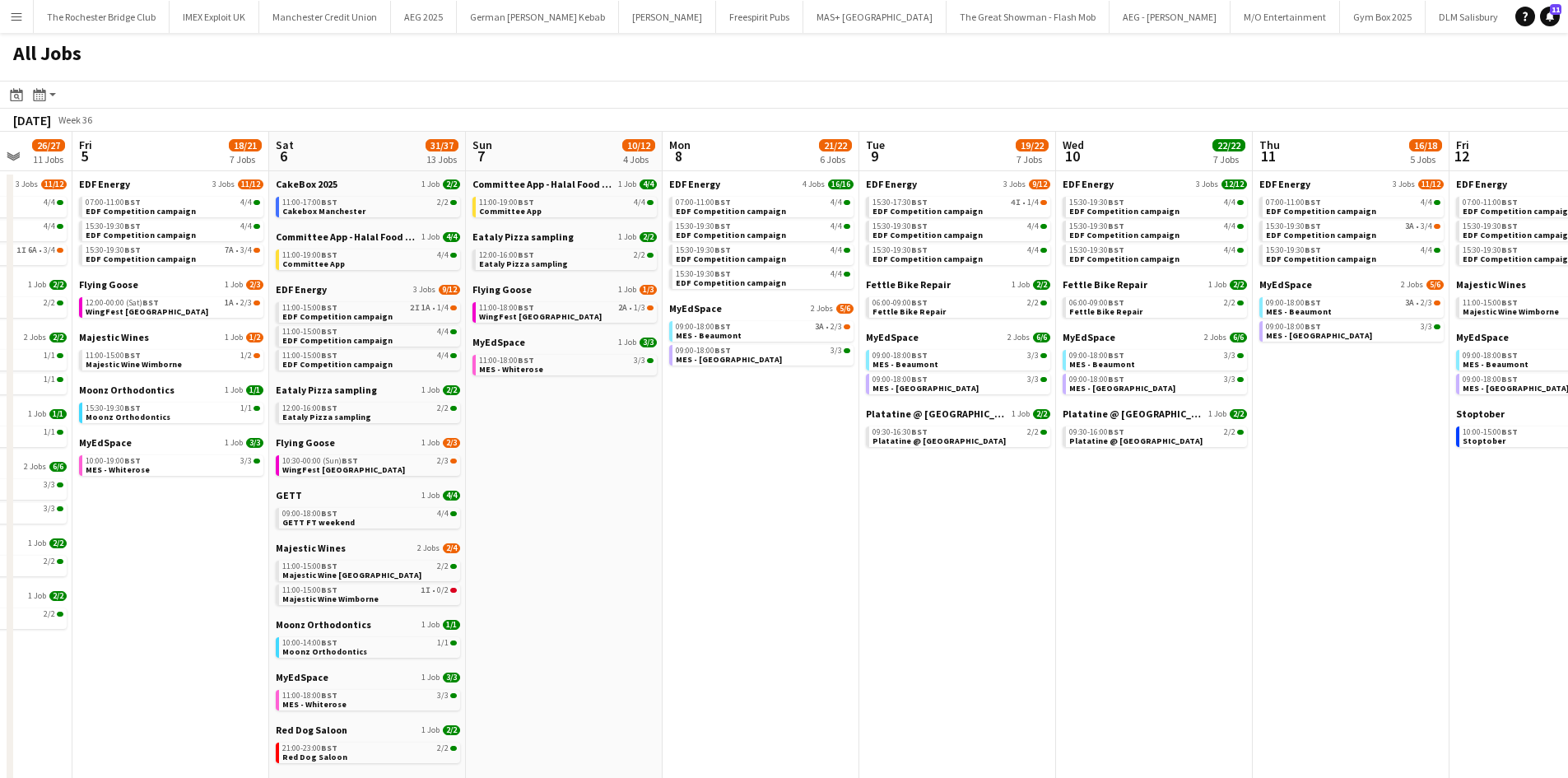
drag, startPoint x: 1053, startPoint y: 569, endPoint x: 721, endPoint y: 536, distance: 333.6
click at [724, 538] on app-calendar-viewport "Mon 1 20/20 8 Jobs Tue 2 19/19 7 Jobs Wed 3 20/20 6 Jobs Thu 4 26/27 11 Jobs Fr…" at bounding box center [784, 697] width 1568 height 1133
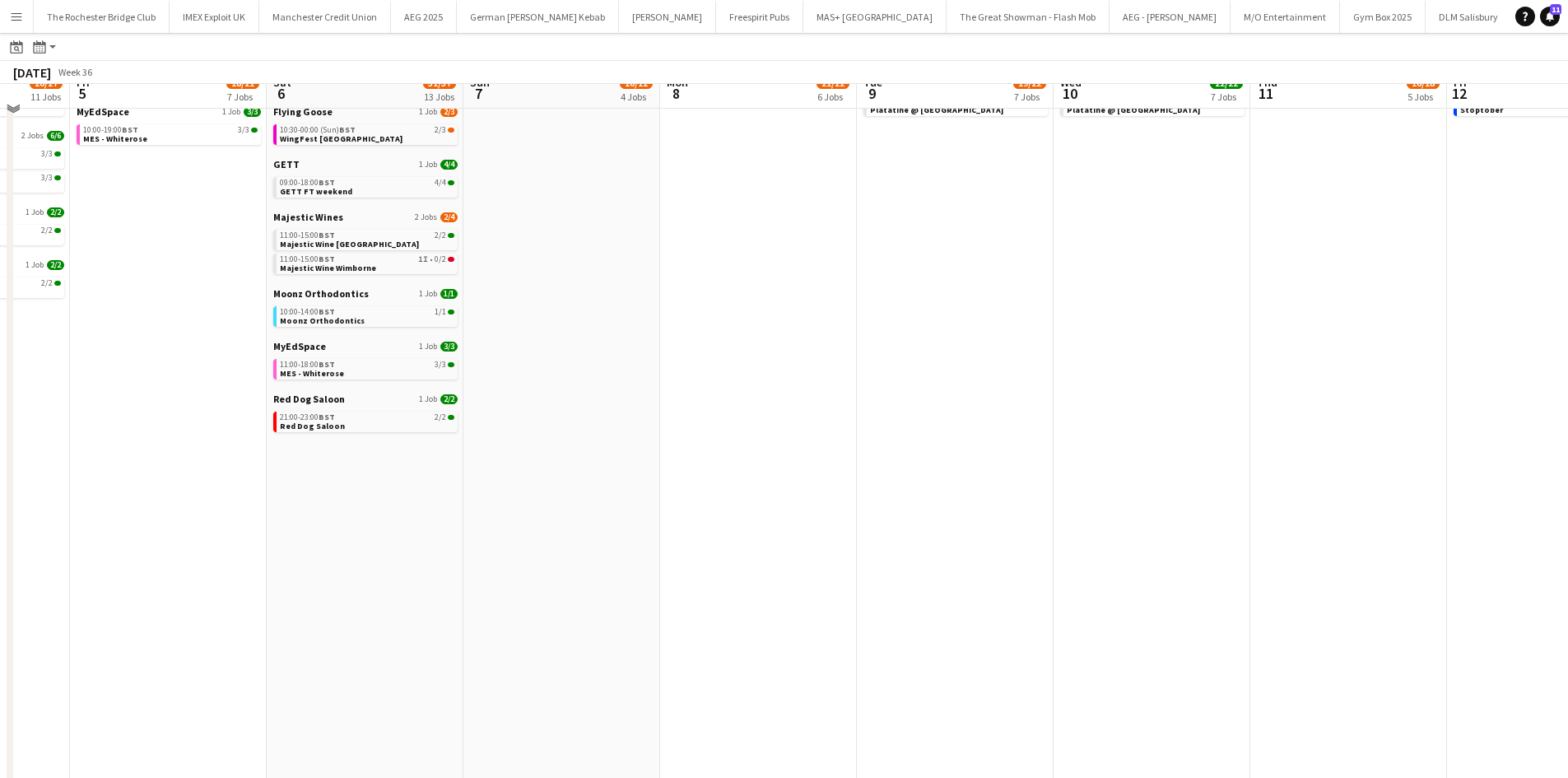
scroll to position [0, 0]
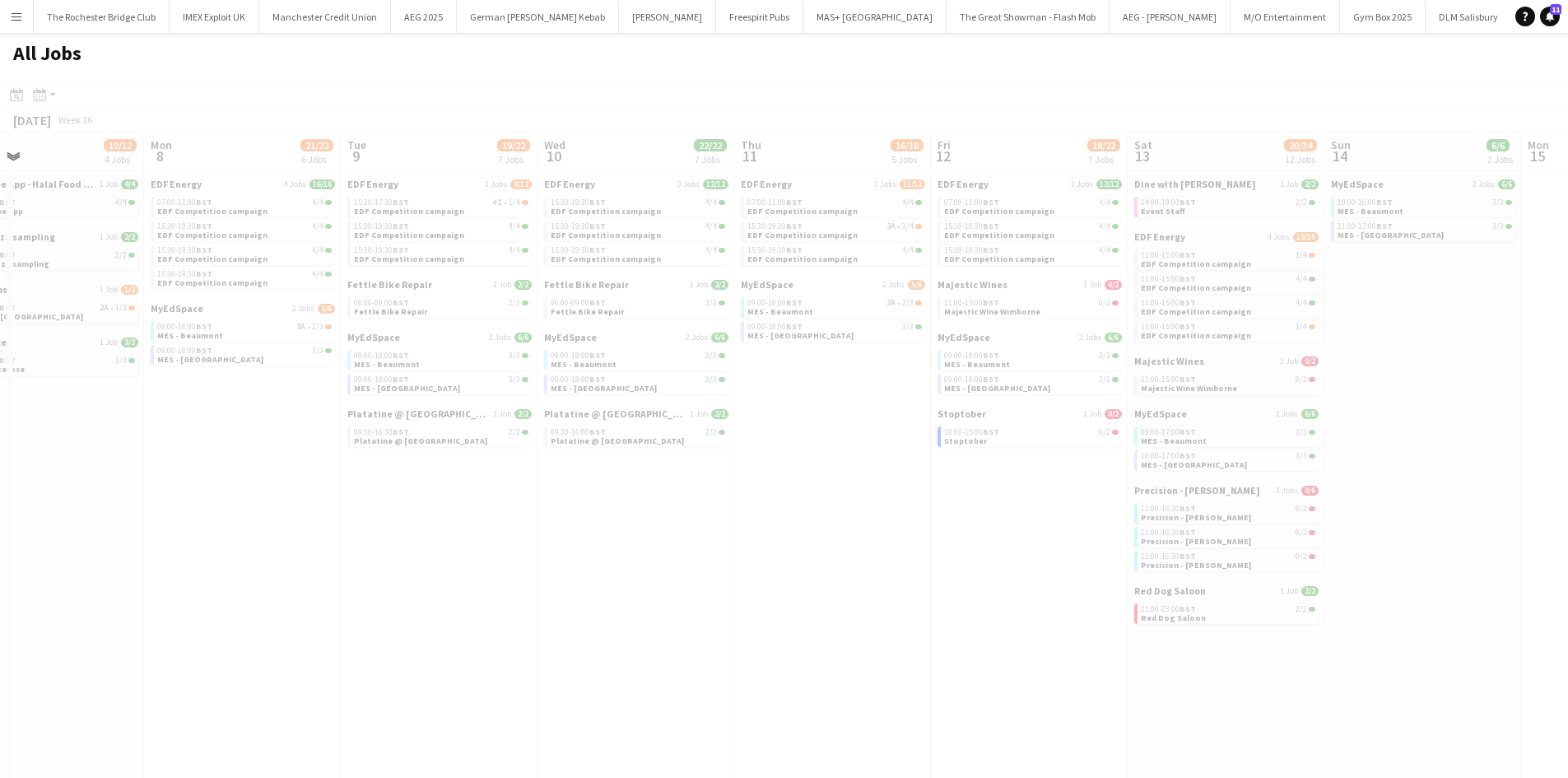
drag, startPoint x: 732, startPoint y: 547, endPoint x: 563, endPoint y: 535, distance: 169.4
click at [533, 527] on app-all-jobs "All Jobs Date picker [DATE] [DATE] [DATE] M [DATE] T [DATE] W [DATE] T [DATE] F…" at bounding box center [784, 648] width 1568 height 1231
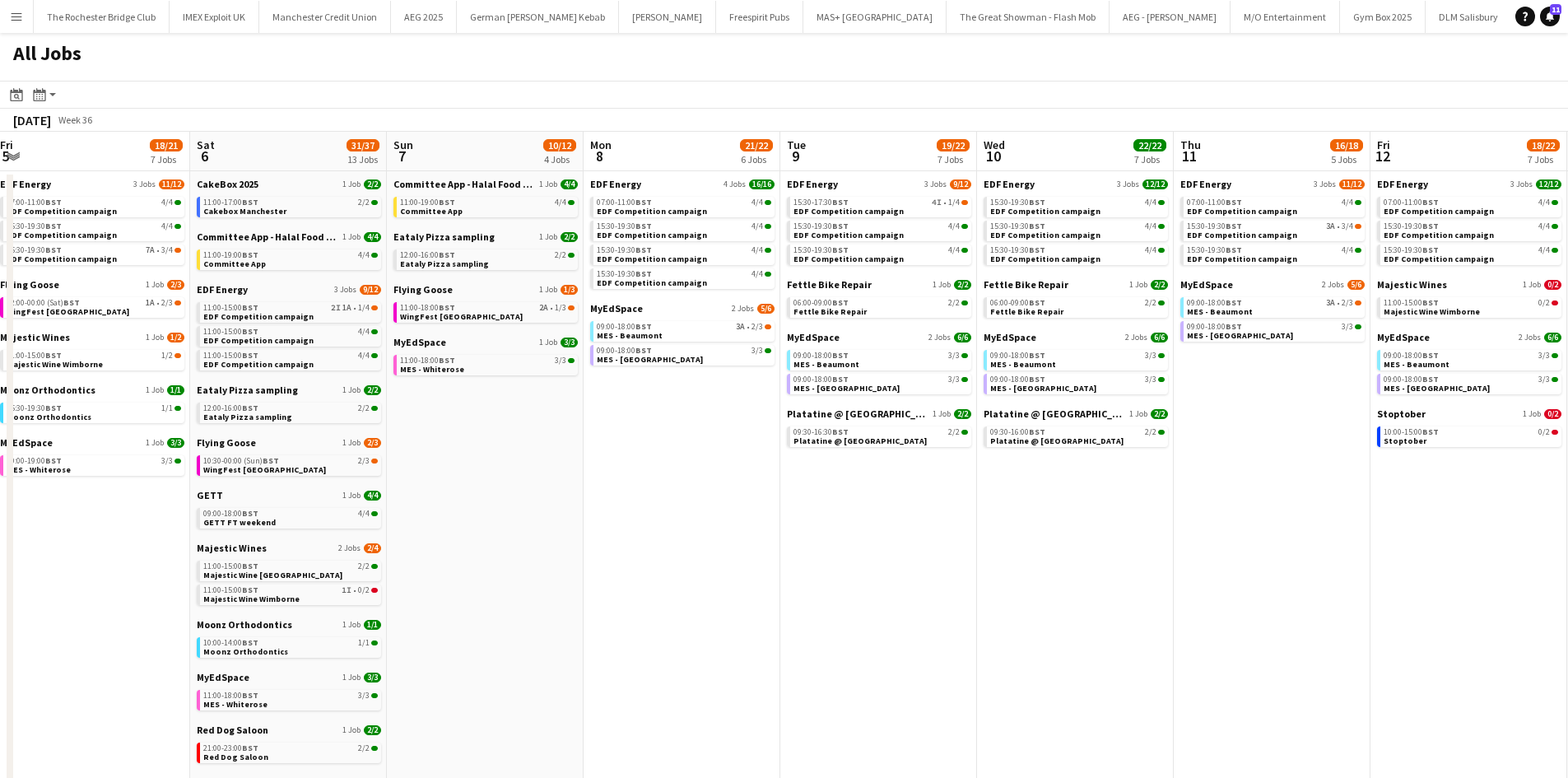
scroll to position [0, 333]
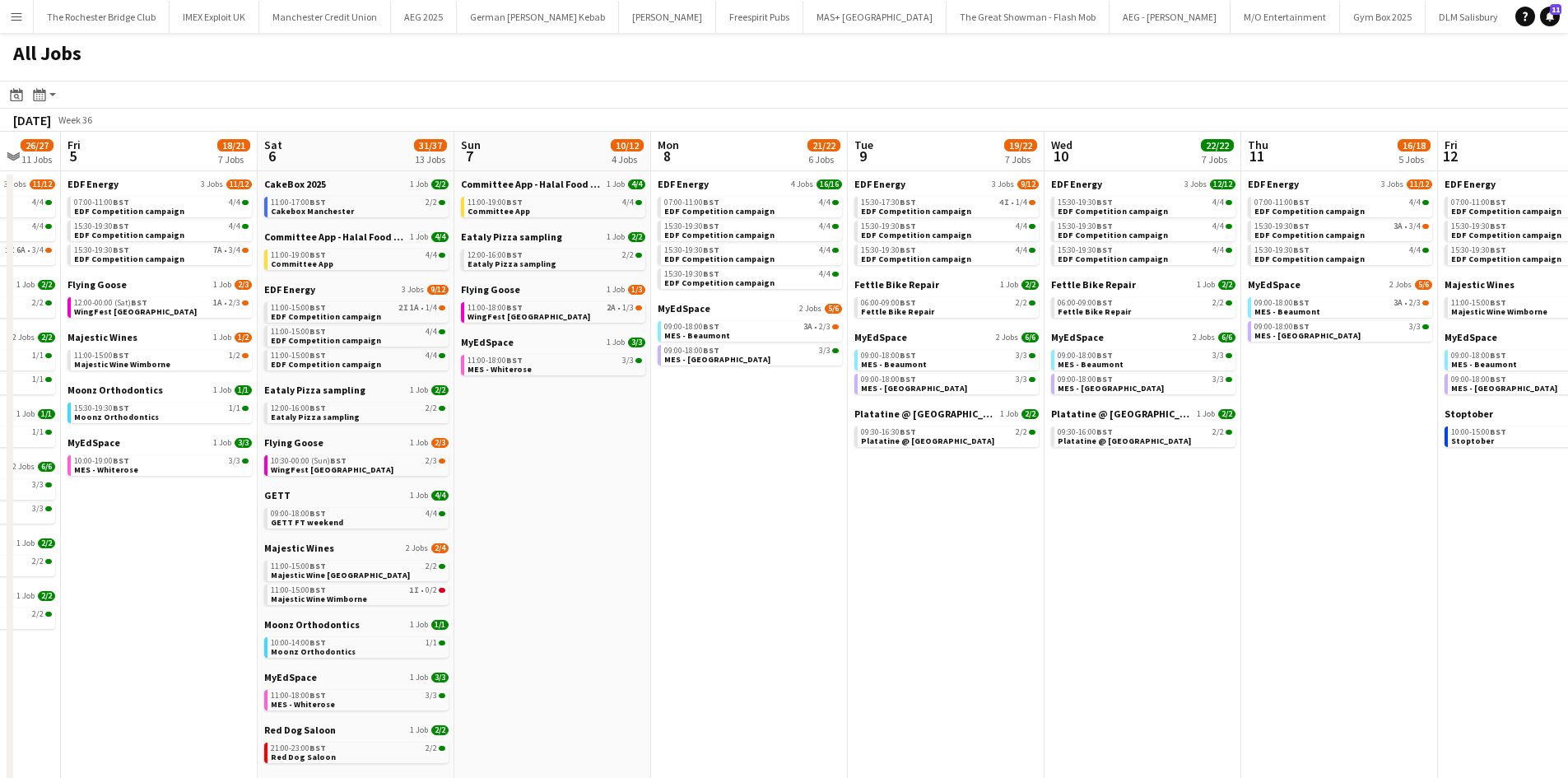
drag, startPoint x: 340, startPoint y: 452, endPoint x: 498, endPoint y: 455, distance: 158.0
click at [498, 455] on app-calendar-viewport "Wed 3 20/20 6 Jobs Thu 4 26/27 11 Jobs Fri 5 18/21 7 Jobs Sat 6 31/37 13 Jobs S…" at bounding box center [784, 697] width 1568 height 1133
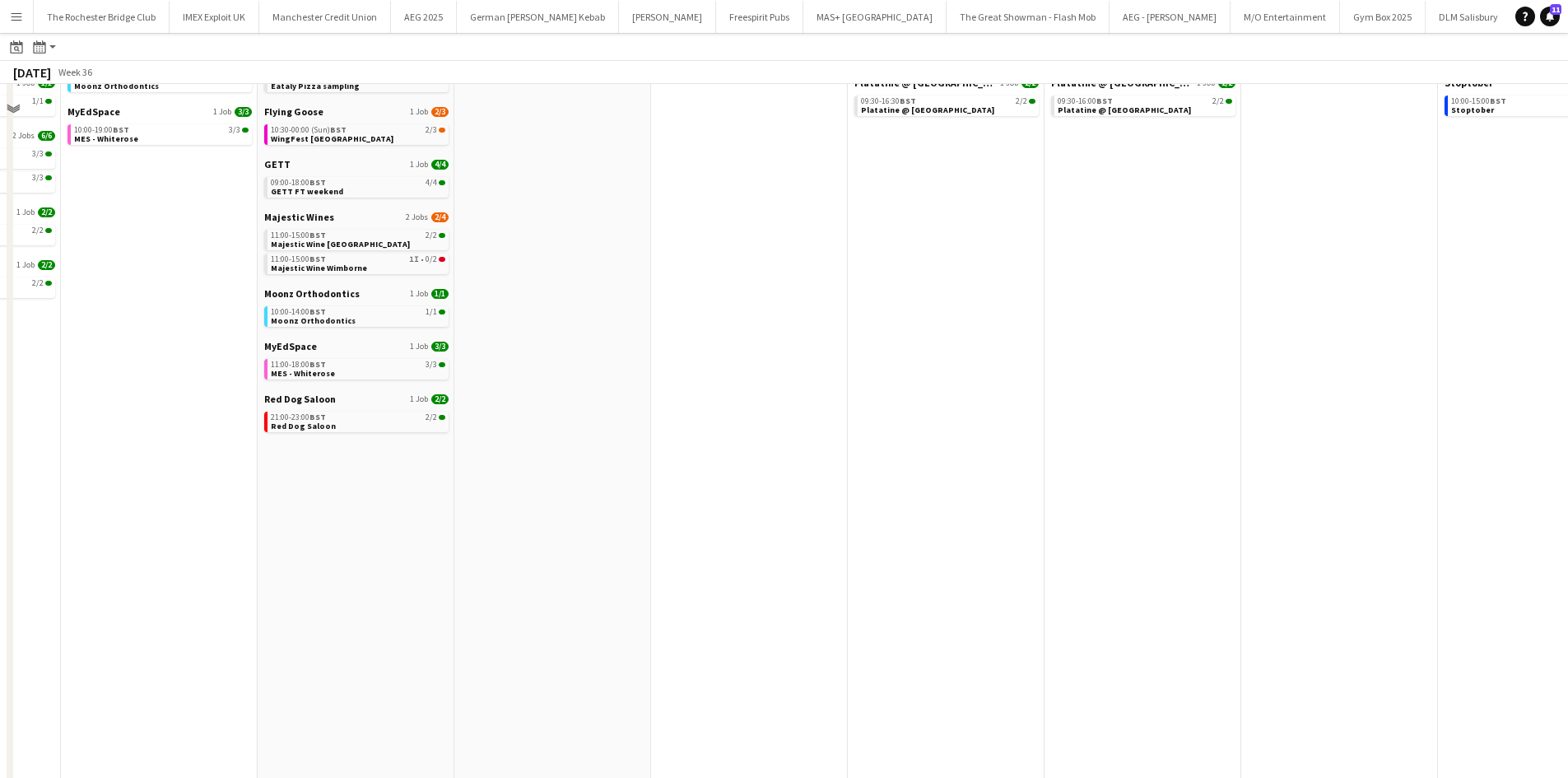
scroll to position [0, 0]
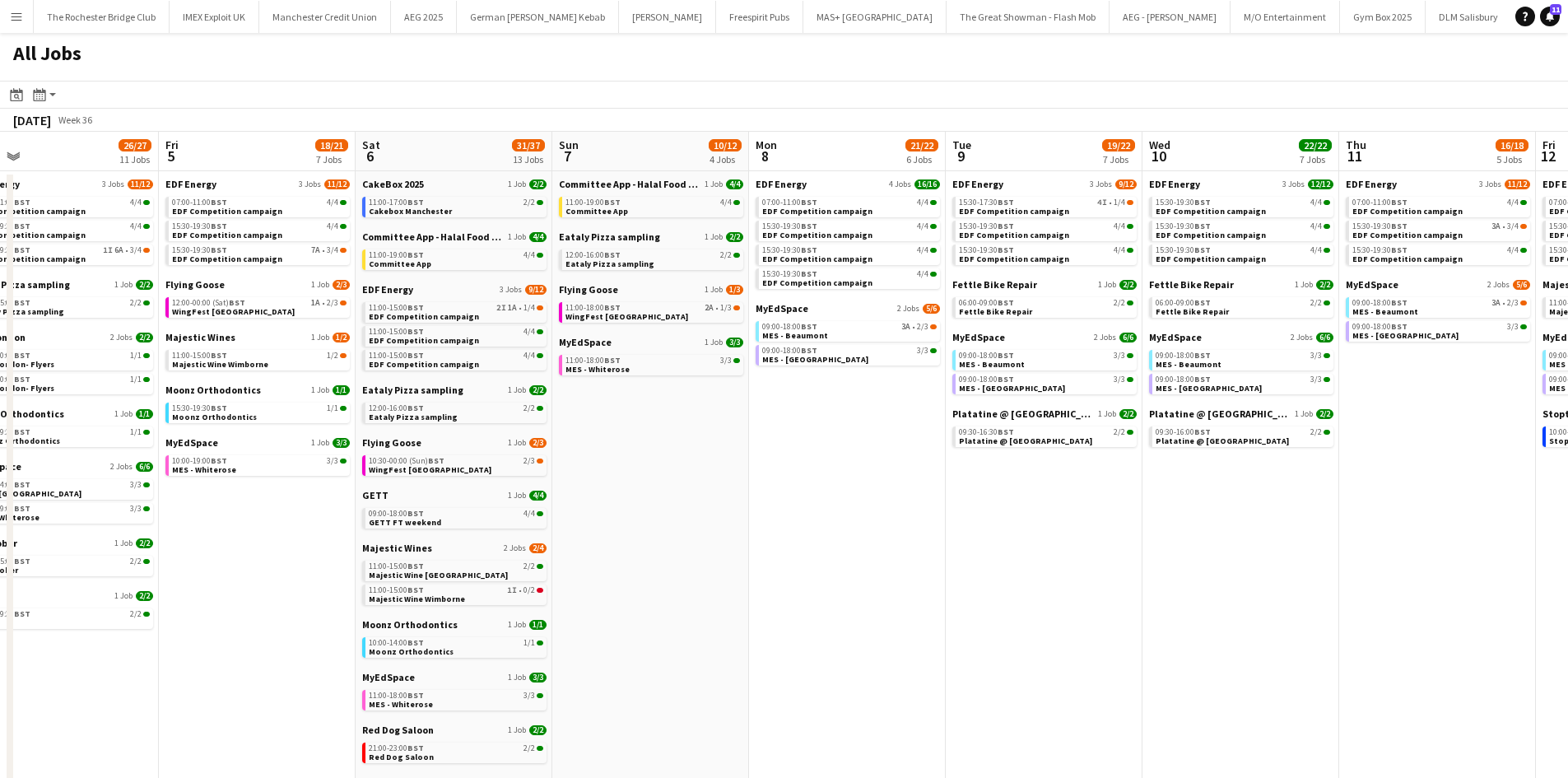
drag, startPoint x: 478, startPoint y: 468, endPoint x: 705, endPoint y: 468, distance: 227.0
click at [705, 468] on app-calendar-viewport "Tue 2 19/19 7 Jobs Wed 3 20/20 6 Jobs Thu 4 26/27 11 Jobs Fri 5 18/21 7 Jobs Sa…" at bounding box center [784, 697] width 1568 height 1133
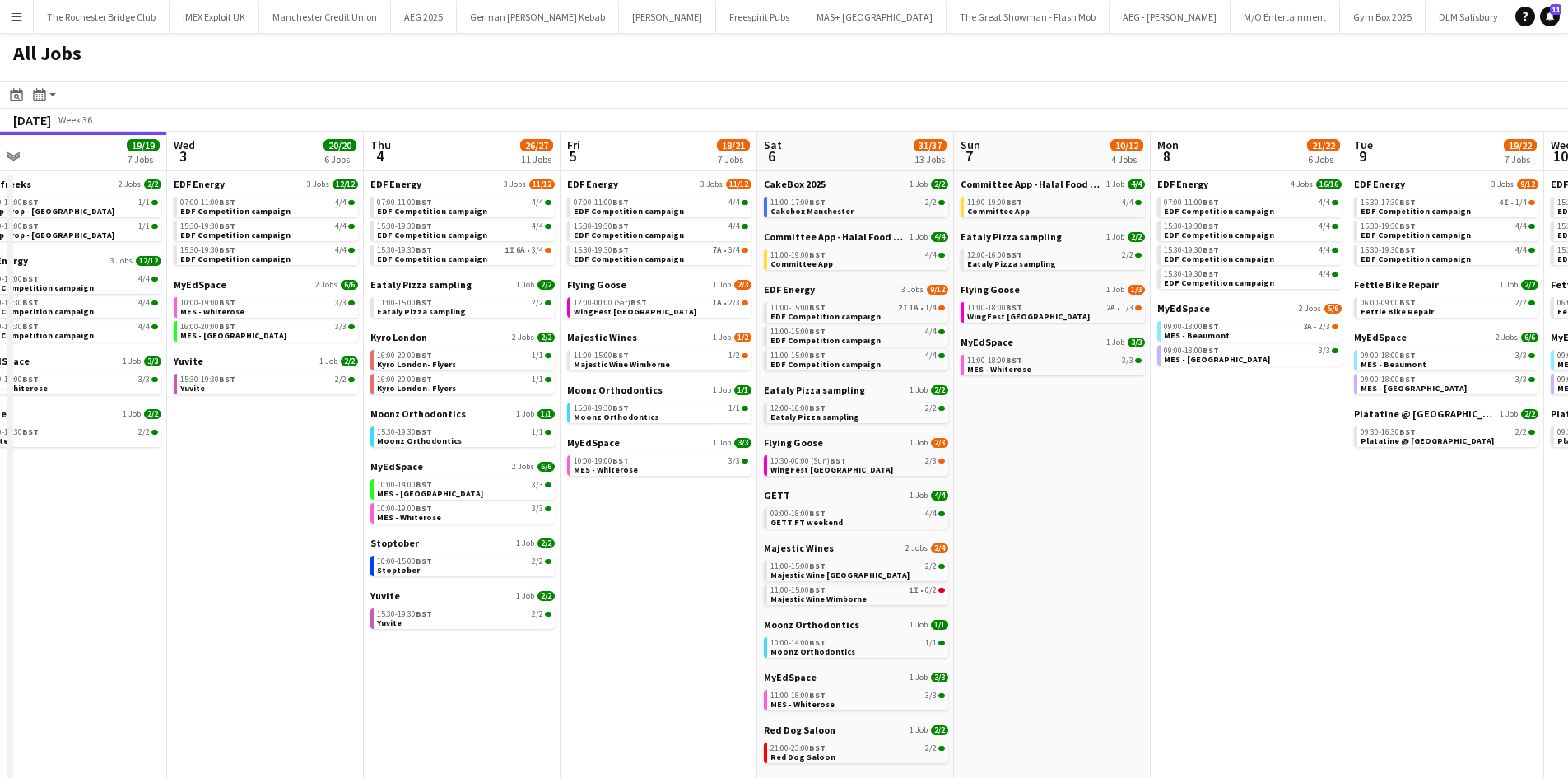
drag, startPoint x: 596, startPoint y: 543, endPoint x: 687, endPoint y: 540, distance: 91.0
click at [703, 542] on app-calendar-viewport "Sun 31 22/26 10 Jobs Mon 1 20/20 8 Jobs Tue 2 19/19 7 Jobs Wed 3 20/20 6 Jobs T…" at bounding box center [784, 697] width 1568 height 1133
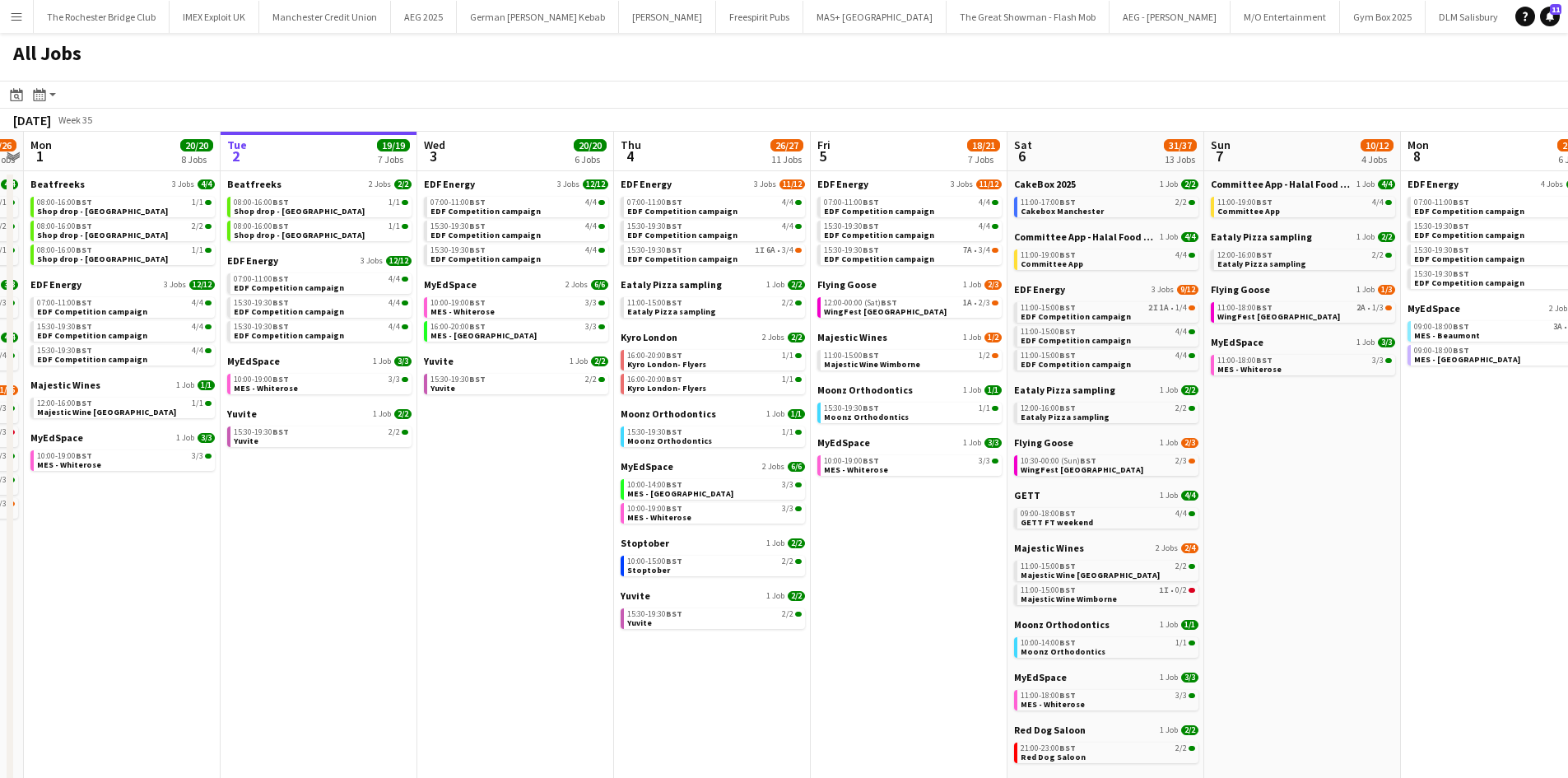
drag, startPoint x: 440, startPoint y: 483, endPoint x: 533, endPoint y: 471, distance: 93.8
click at [541, 471] on app-calendar-viewport "Sat 30 42/44 28 Jobs Sun 31 22/26 10 Jobs Mon 1 20/20 8 Jobs Tue 2 19/19 7 Jobs…" at bounding box center [784, 697] width 1568 height 1133
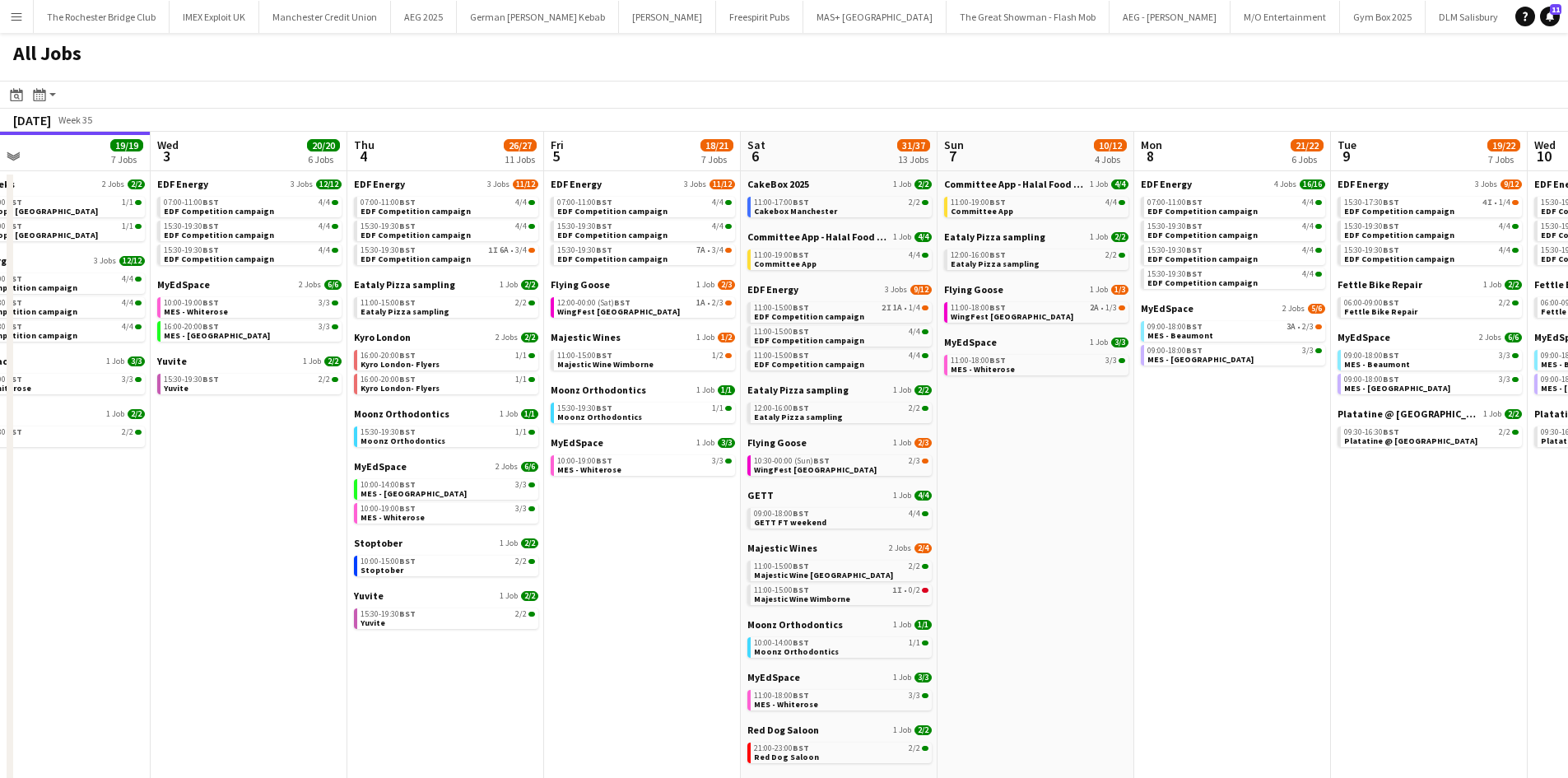
drag, startPoint x: 1327, startPoint y: 619, endPoint x: 1003, endPoint y: 590, distance: 325.3
click at [1003, 590] on app-calendar-viewport "Fri 29 21/21 9 Jobs Sat 30 42/44 28 Jobs Sun 31 22/26 10 Jobs Mon 1 20/20 8 Job…" at bounding box center [784, 697] width 1568 height 1133
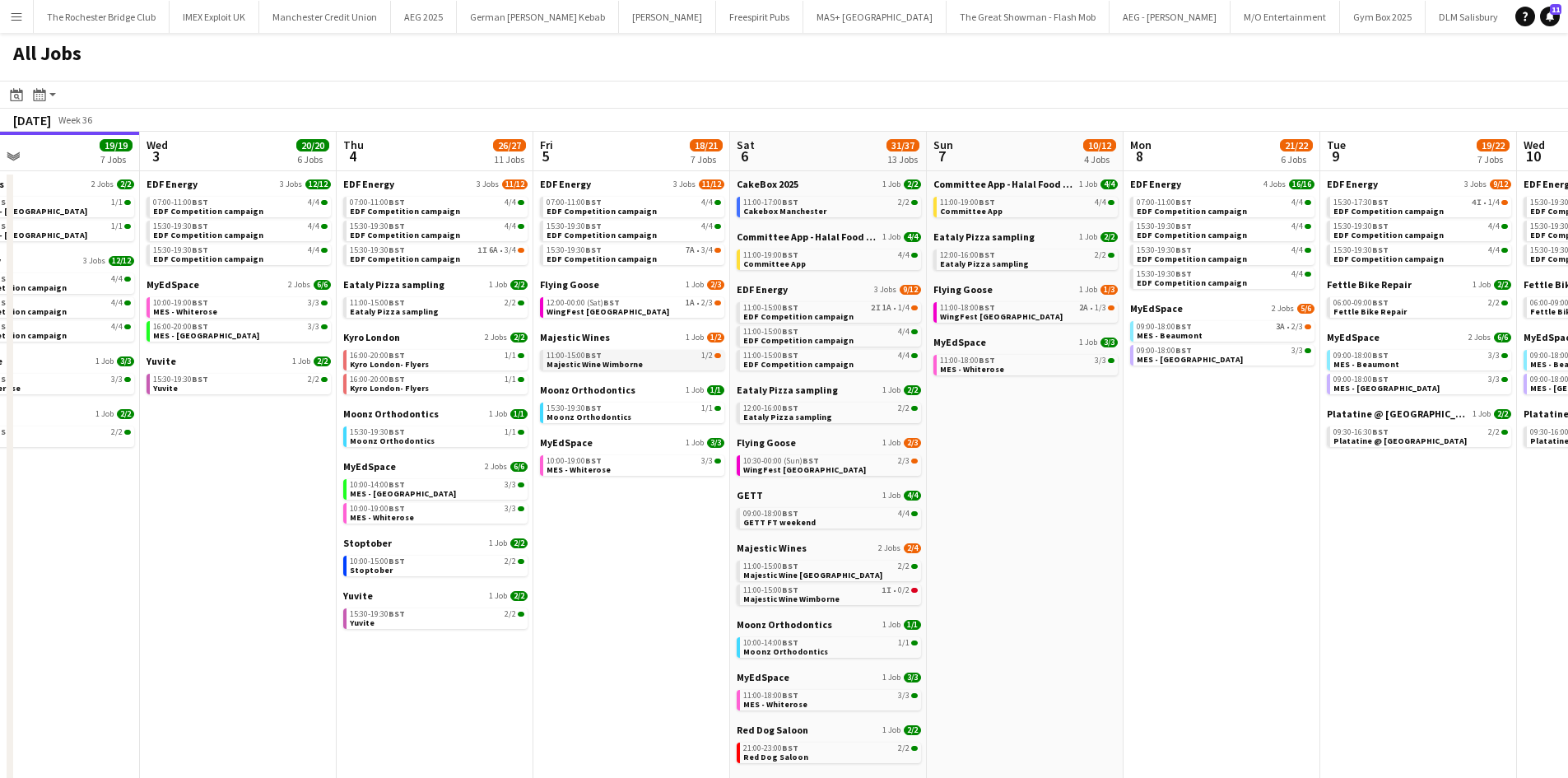
click at [653, 363] on link "11:00-15:00 BST 1/2 Majestic Wine Wimborne" at bounding box center [634, 359] width 175 height 19
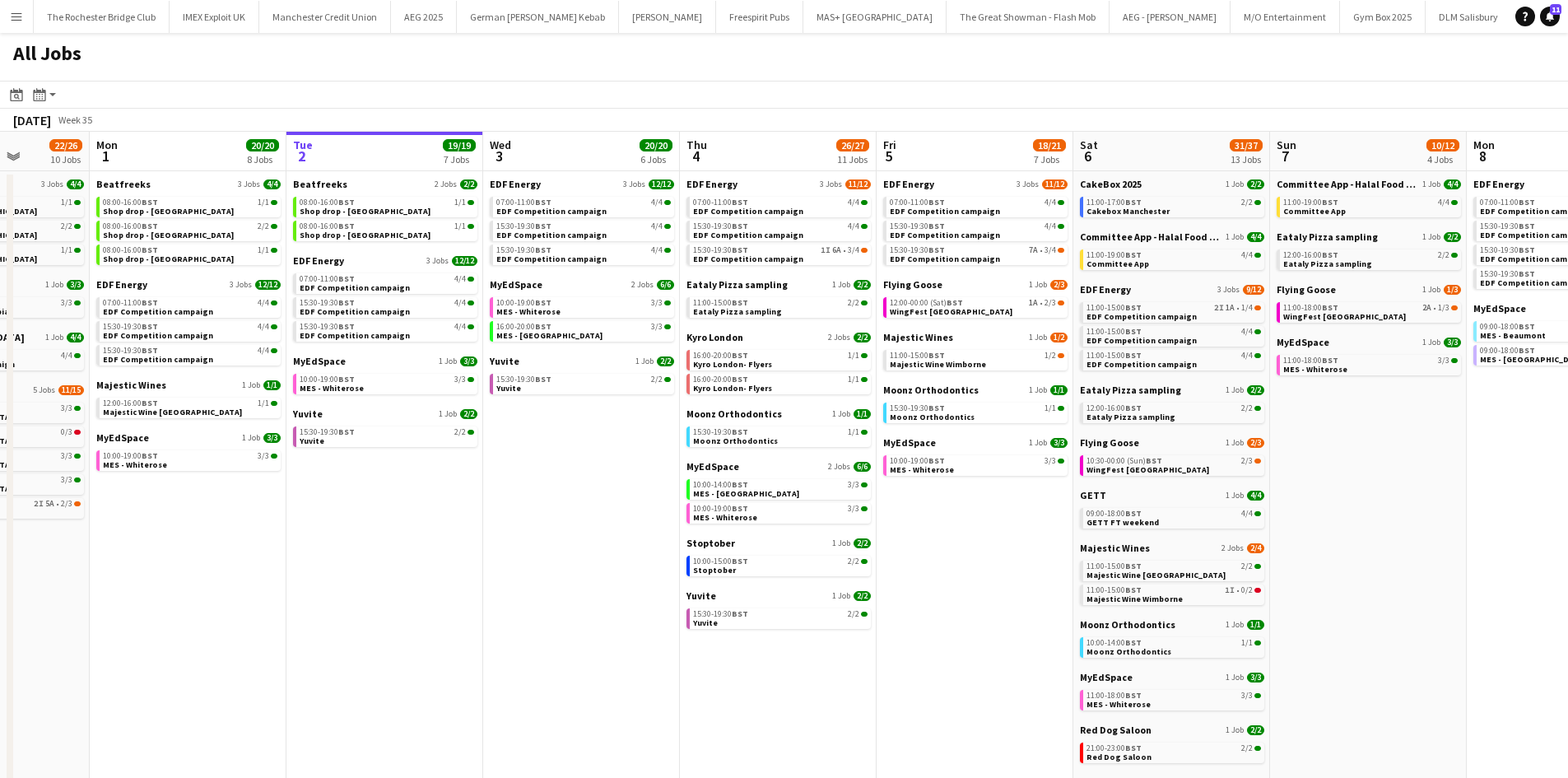
drag, startPoint x: 288, startPoint y: 681, endPoint x: 623, endPoint y: 623, distance: 340.0
click at [563, 638] on app-calendar-viewport "Fri 29 21/21 9 Jobs Sat 30 42/44 28 Jobs Sun 31 22/26 10 Jobs Mon 1 20/20 8 Job…" at bounding box center [784, 697] width 1568 height 1133
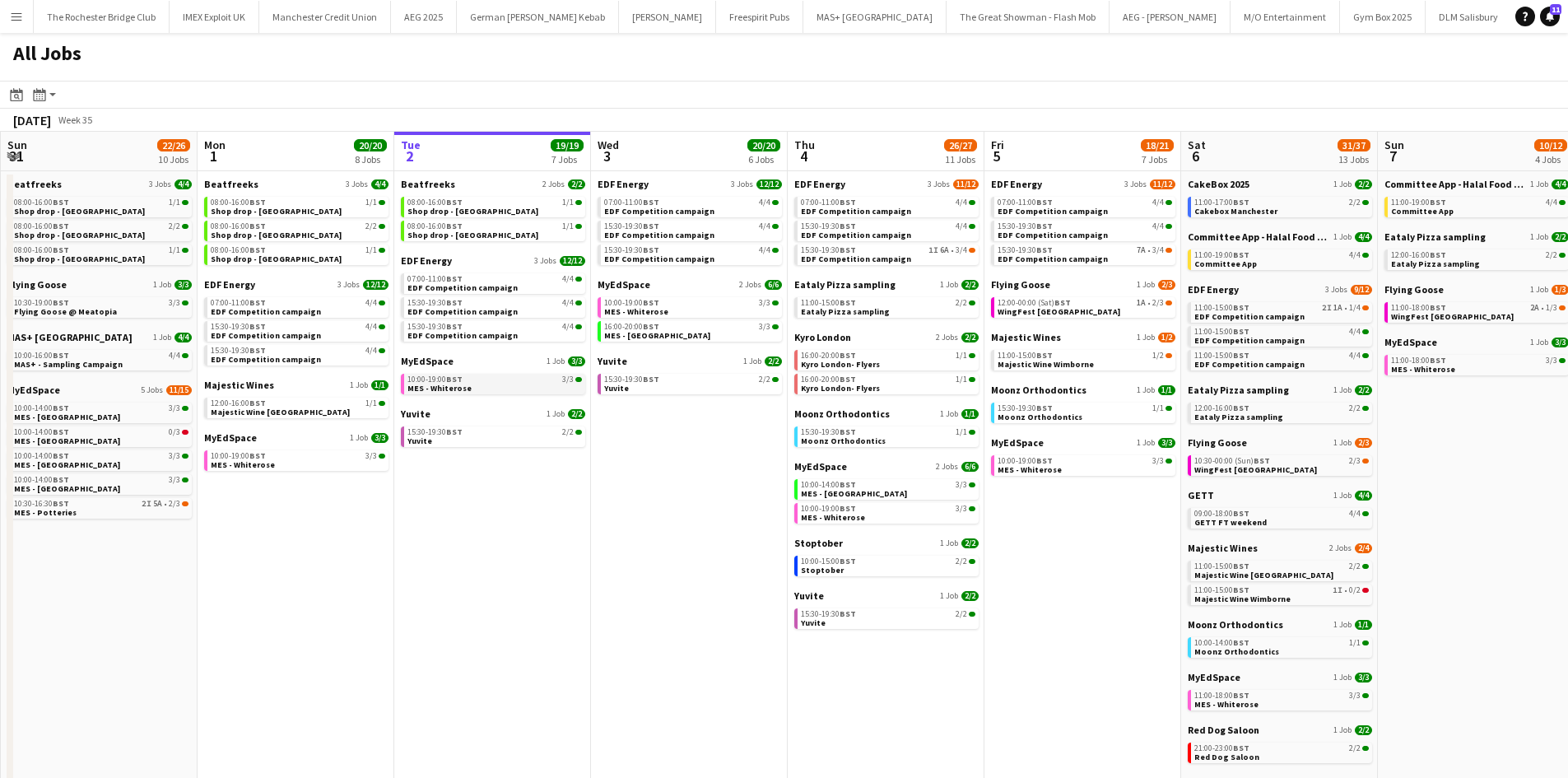
click at [485, 384] on link "10:00-19:00 BST 3/3 MES - Whiterose" at bounding box center [495, 383] width 175 height 19
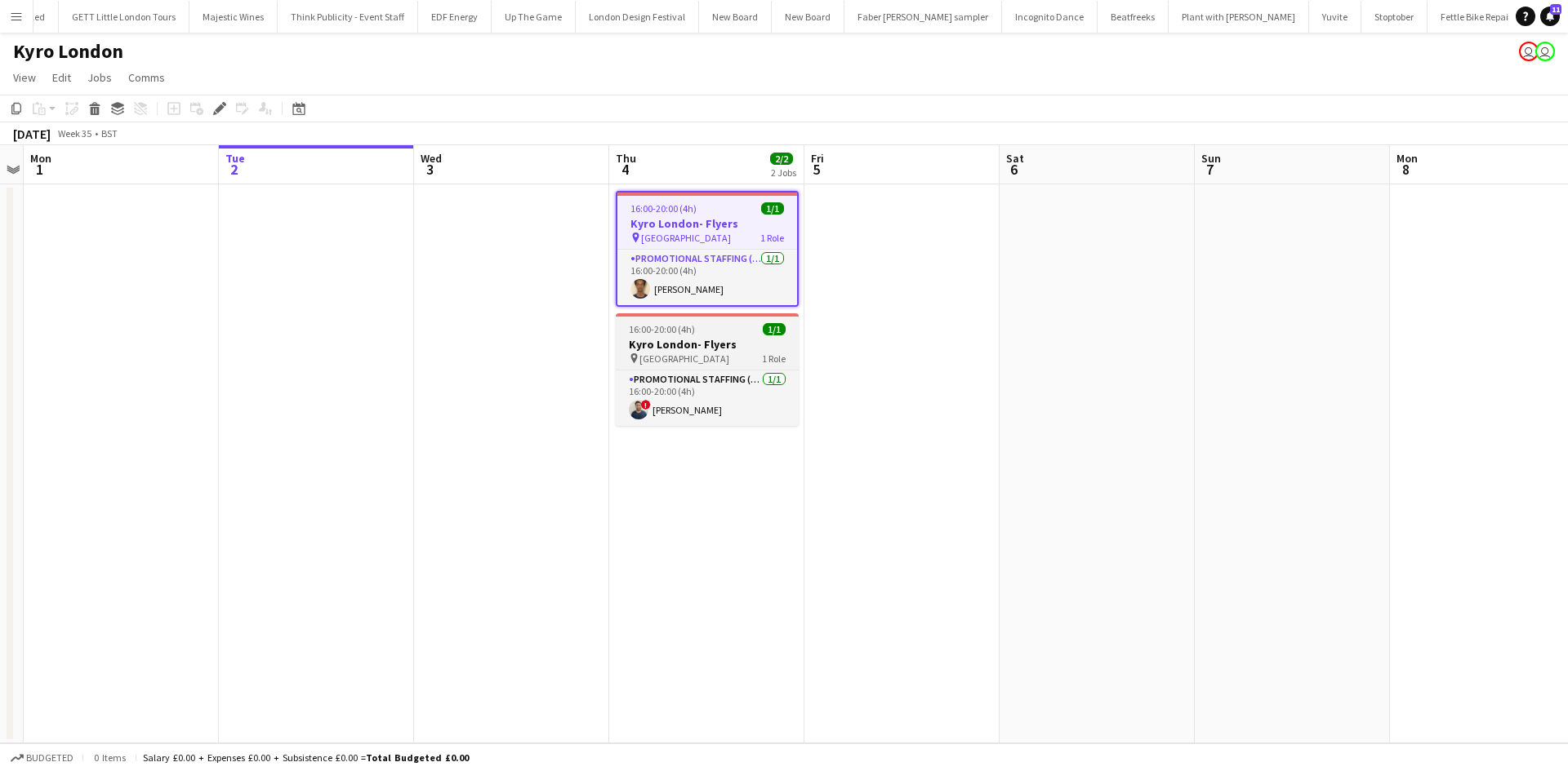
scroll to position [0, 11390]
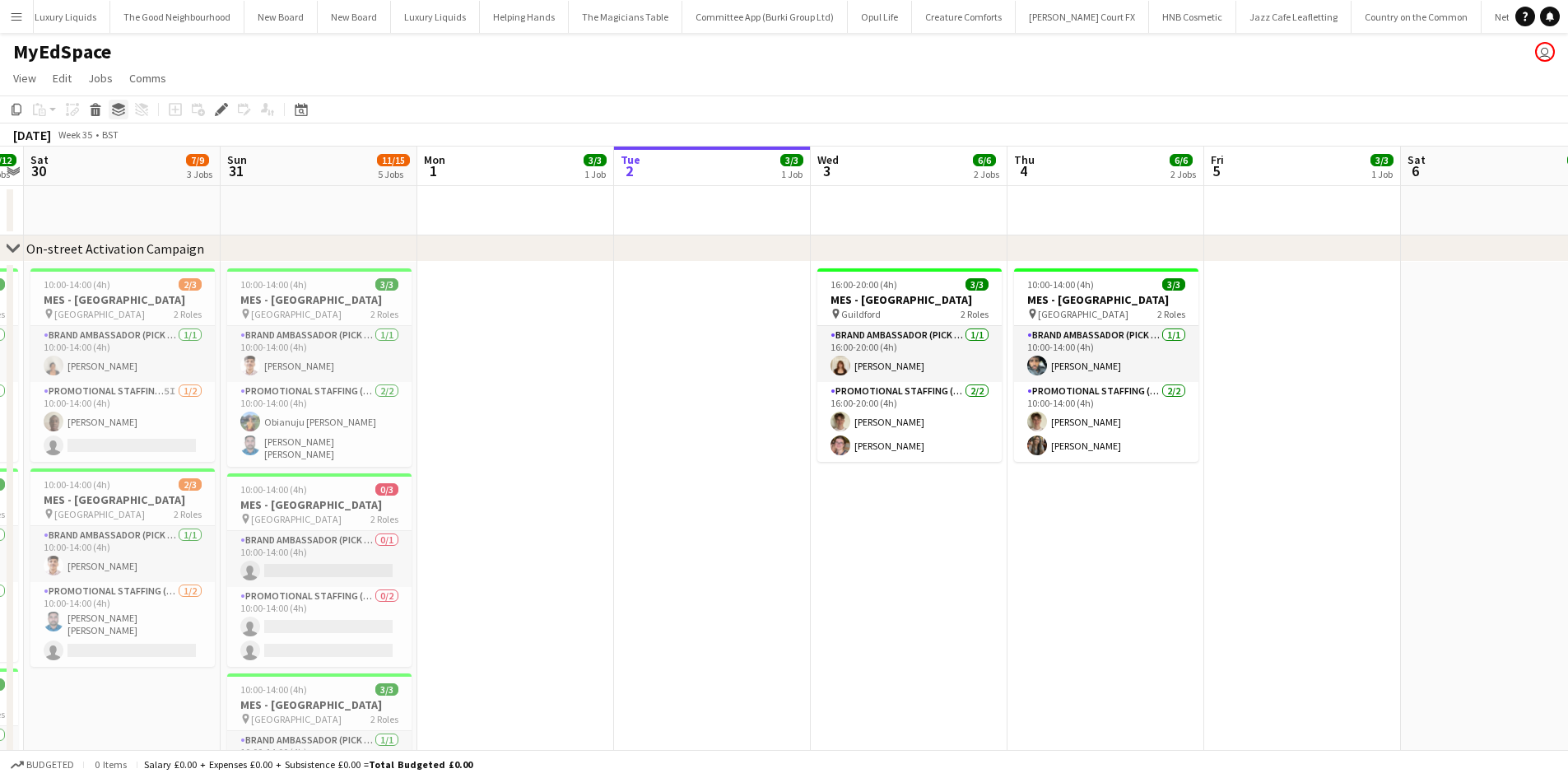
scroll to position [0, 6583]
drag, startPoint x: 648, startPoint y: 489, endPoint x: 1215, endPoint y: 449, distance: 568.4
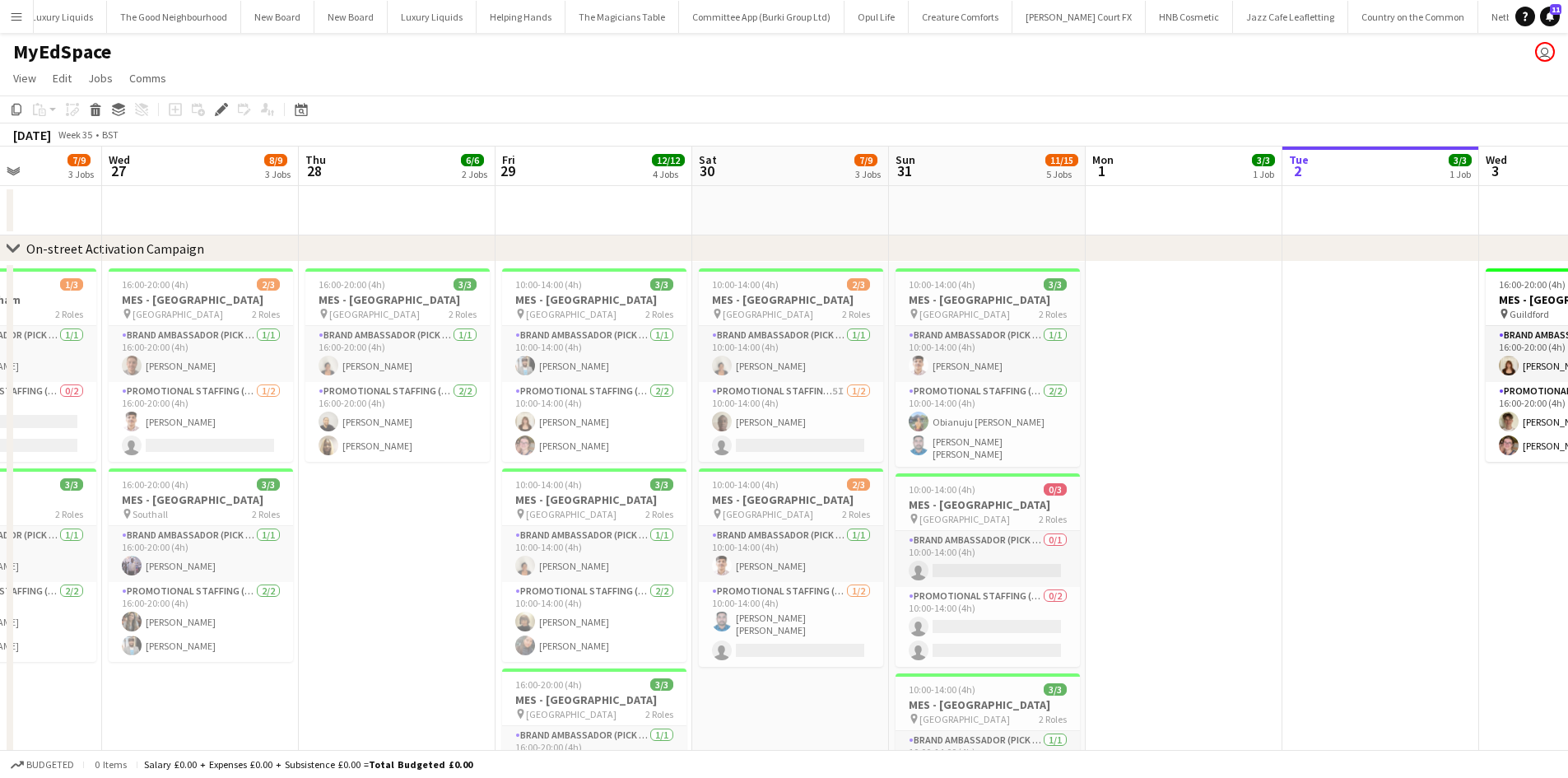
drag, startPoint x: 586, startPoint y: 410, endPoint x: 805, endPoint y: 467, distance: 226.3
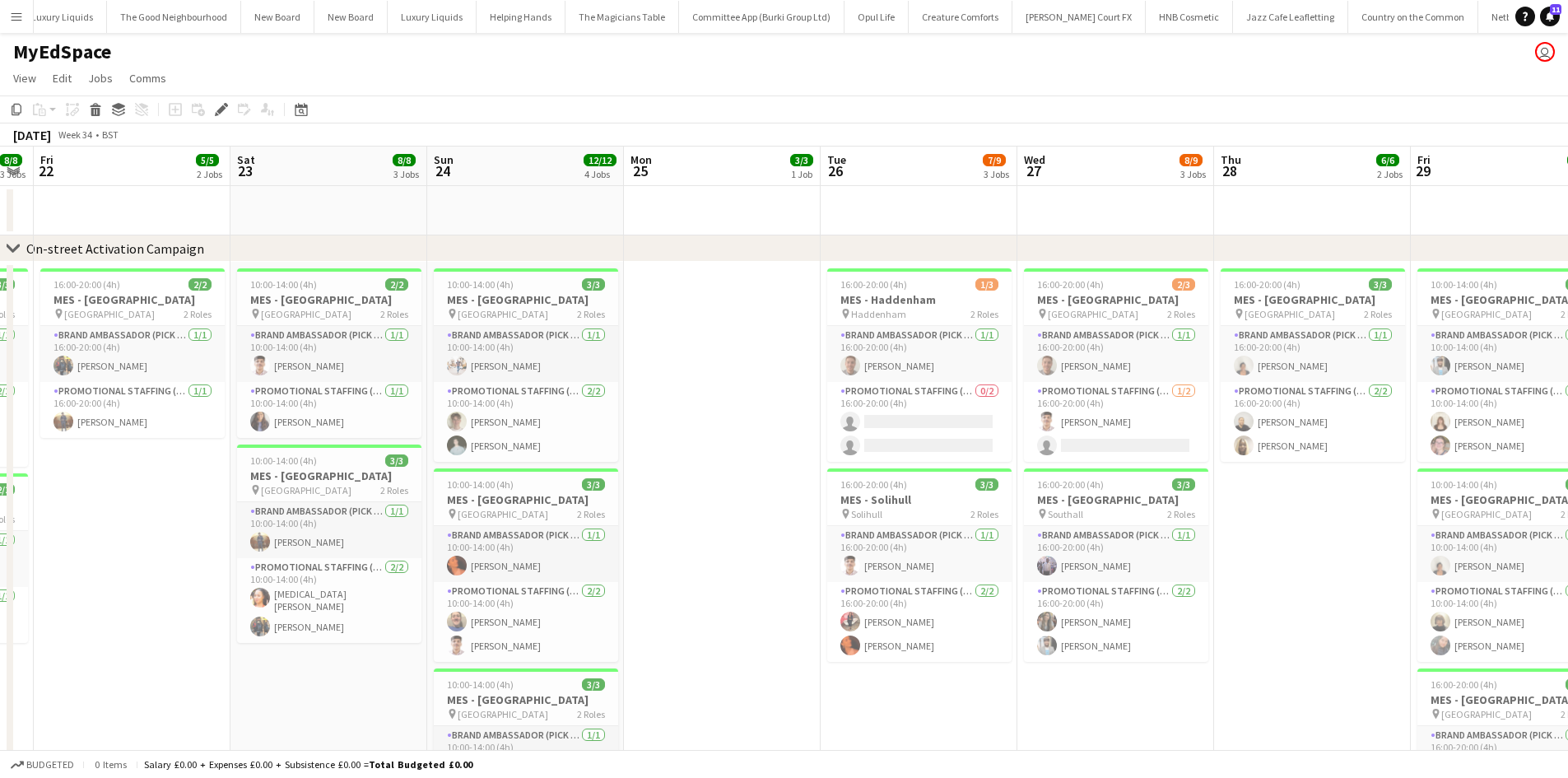
drag, startPoint x: 554, startPoint y: 396, endPoint x: 650, endPoint y: 515, distance: 152.9
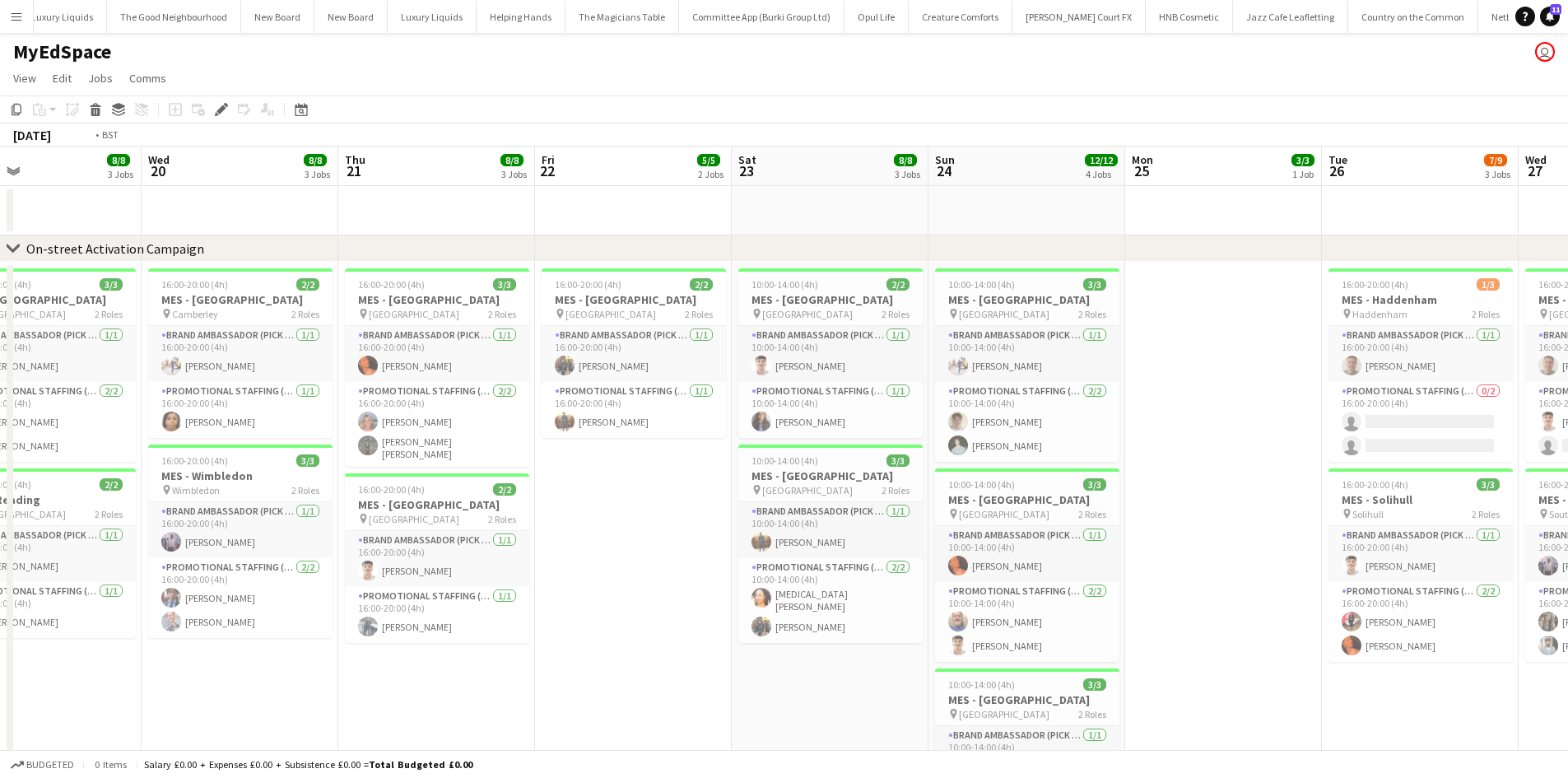
drag, startPoint x: 494, startPoint y: 462, endPoint x: 1020, endPoint y: 421, distance: 527.6
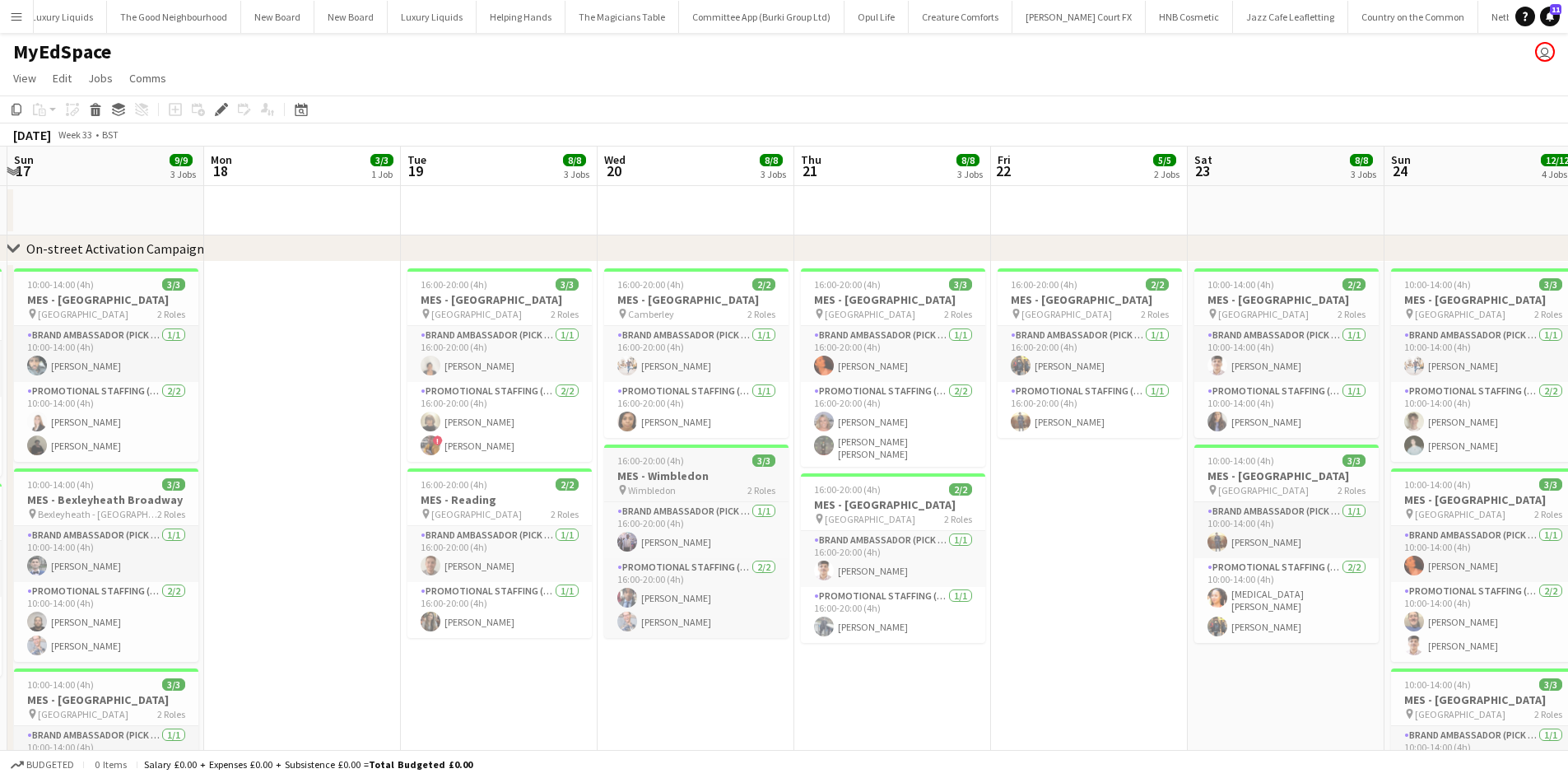
drag, startPoint x: 653, startPoint y: 481, endPoint x: 936, endPoint y: 498, distance: 283.5
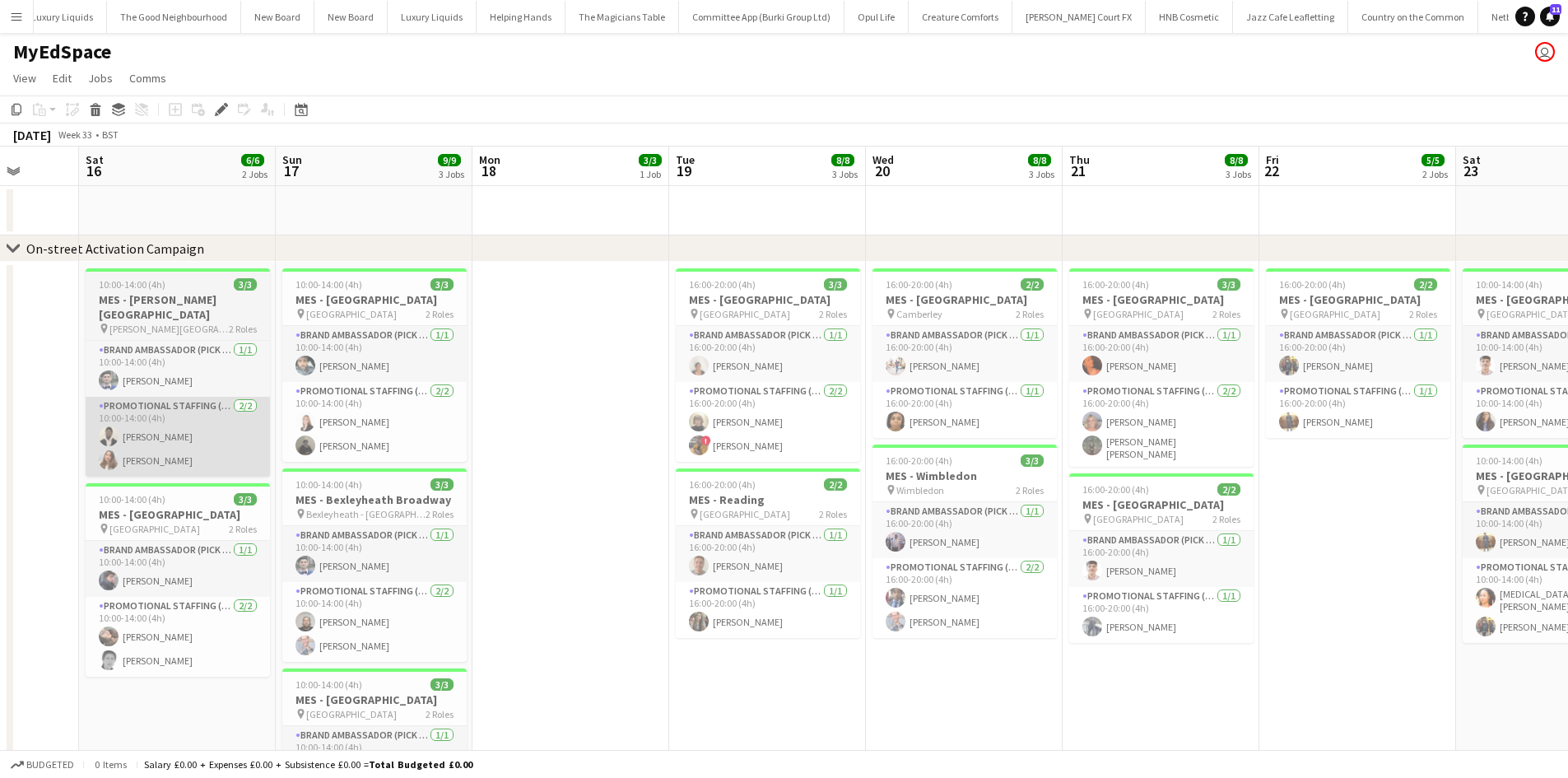
drag, startPoint x: 295, startPoint y: 461, endPoint x: 769, endPoint y: 448, distance: 474.2
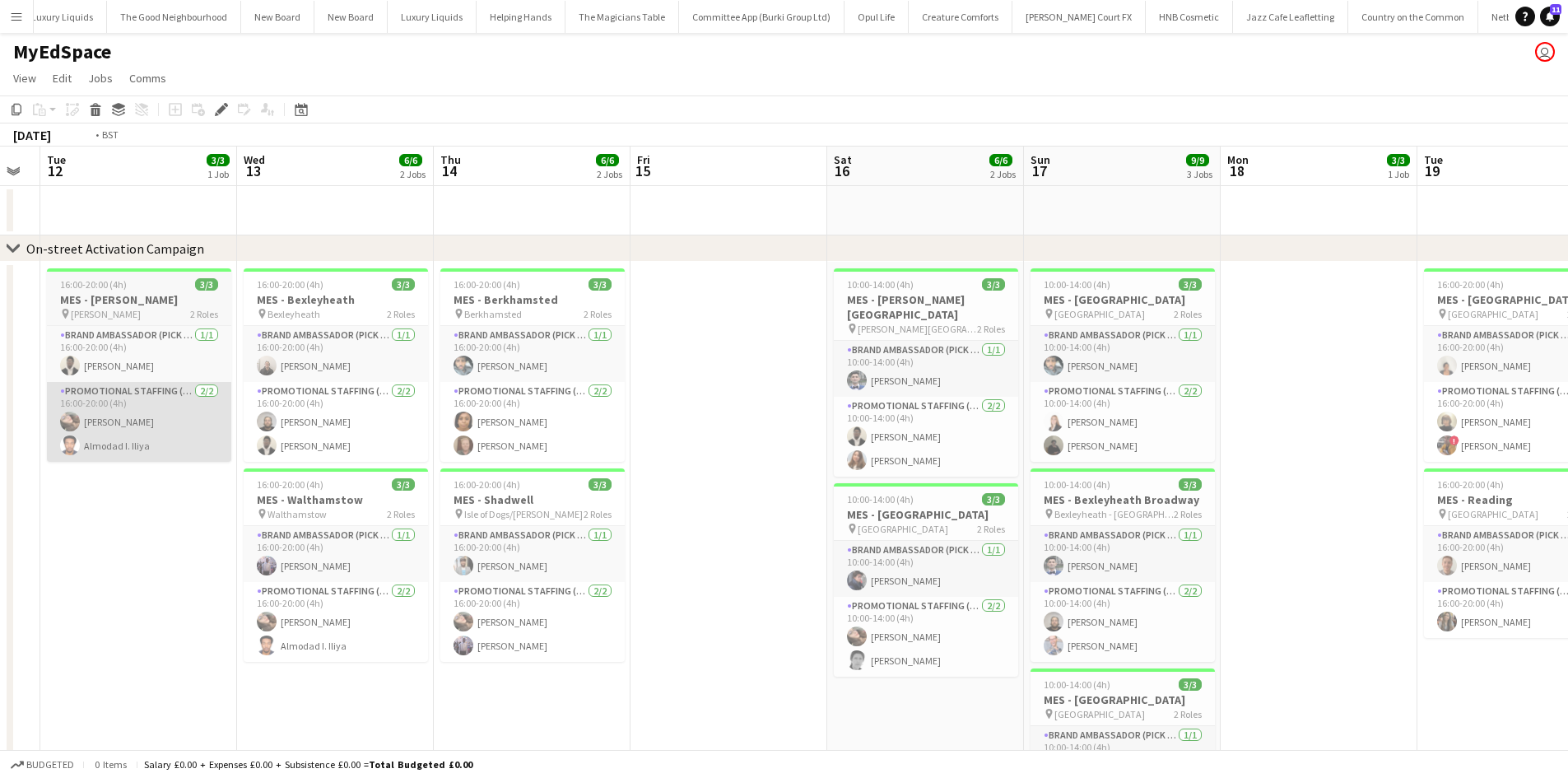
drag, startPoint x: 373, startPoint y: 430, endPoint x: 498, endPoint y: 434, distance: 125.1
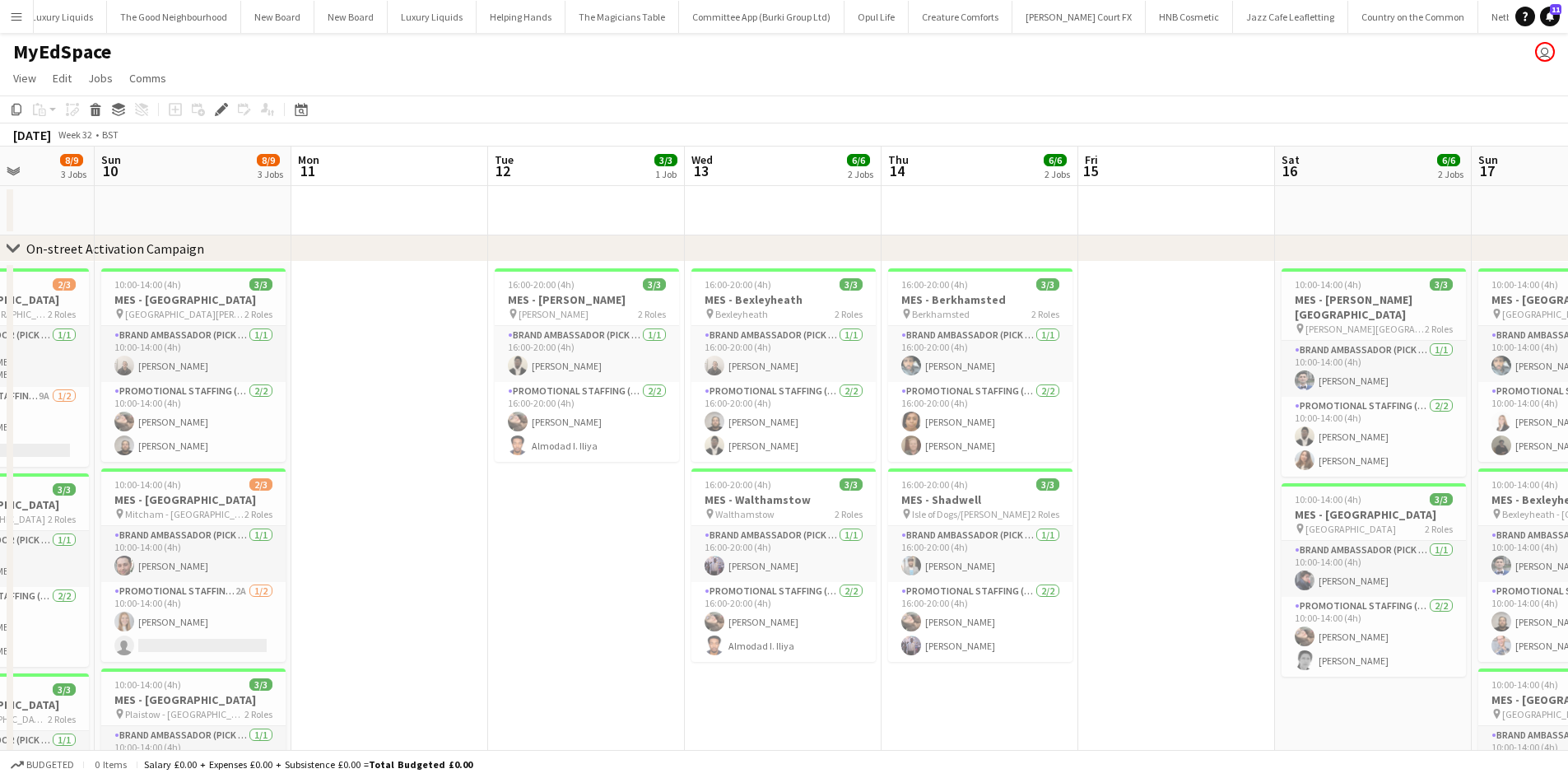
drag, startPoint x: 287, startPoint y: 422, endPoint x: 863, endPoint y: 415, distance: 576.0
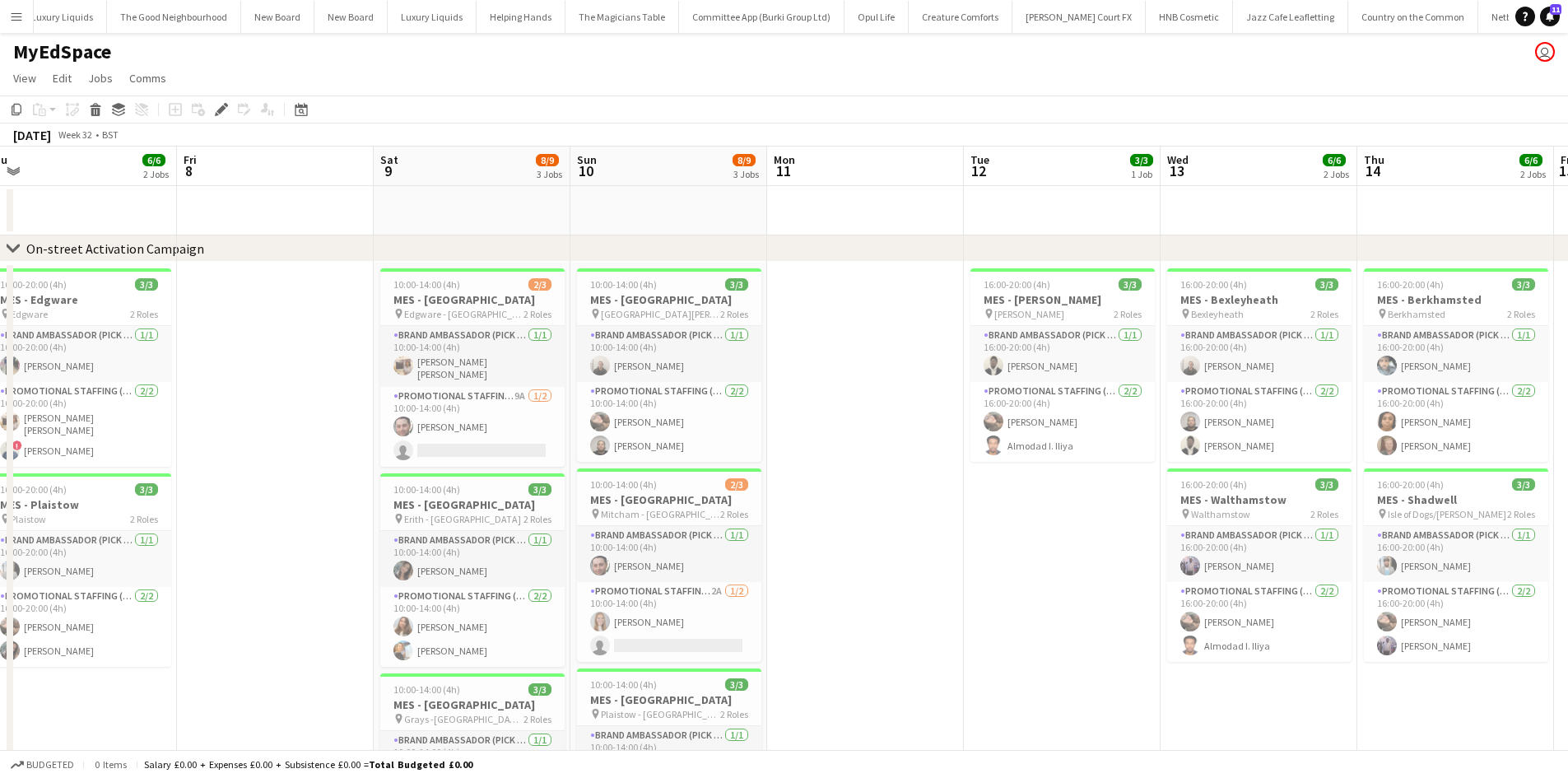
drag, startPoint x: 357, startPoint y: 449, endPoint x: 755, endPoint y: 430, distance: 398.5
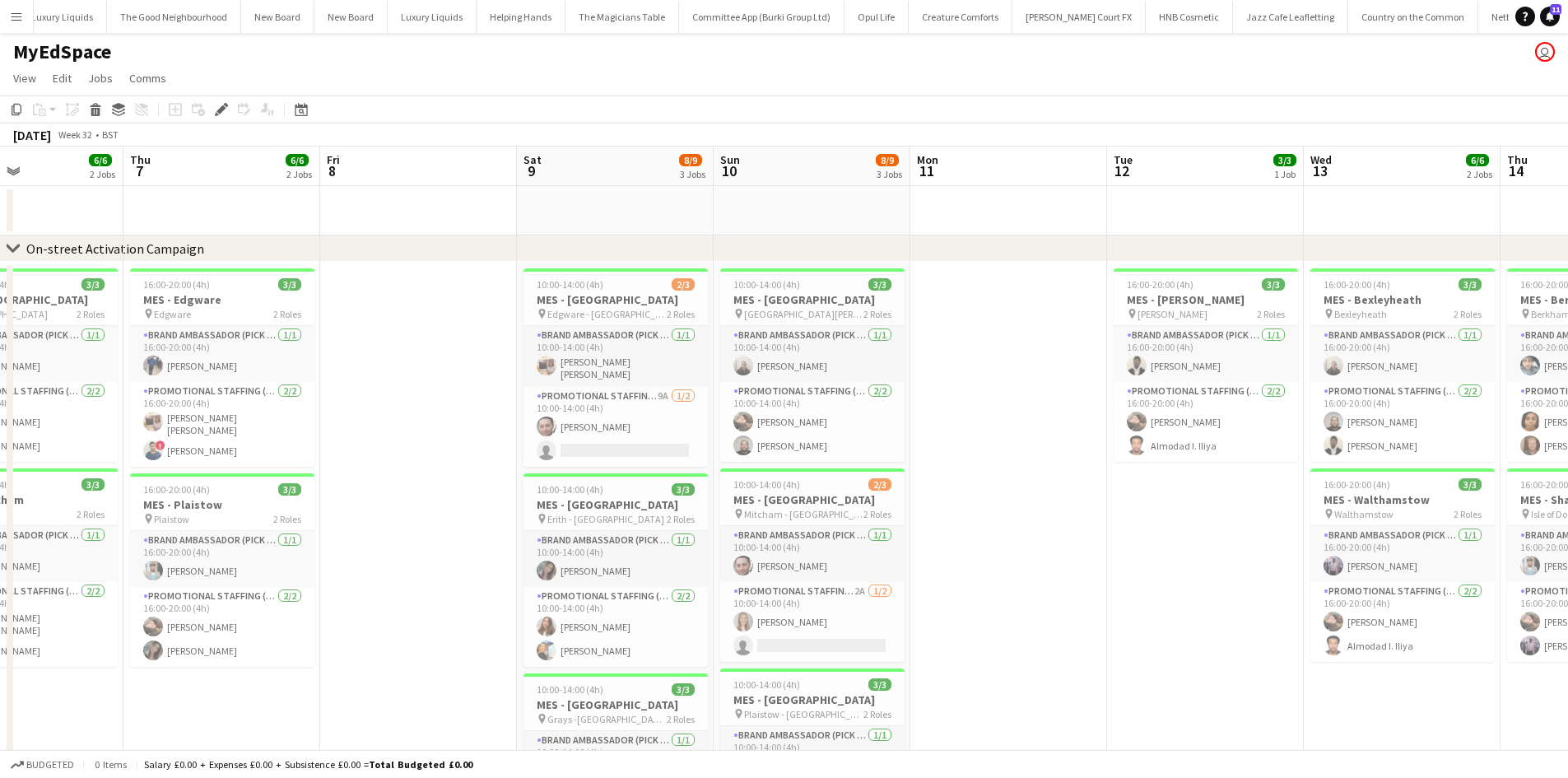
drag, startPoint x: 664, startPoint y: 442, endPoint x: 73, endPoint y: 478, distance: 592.1
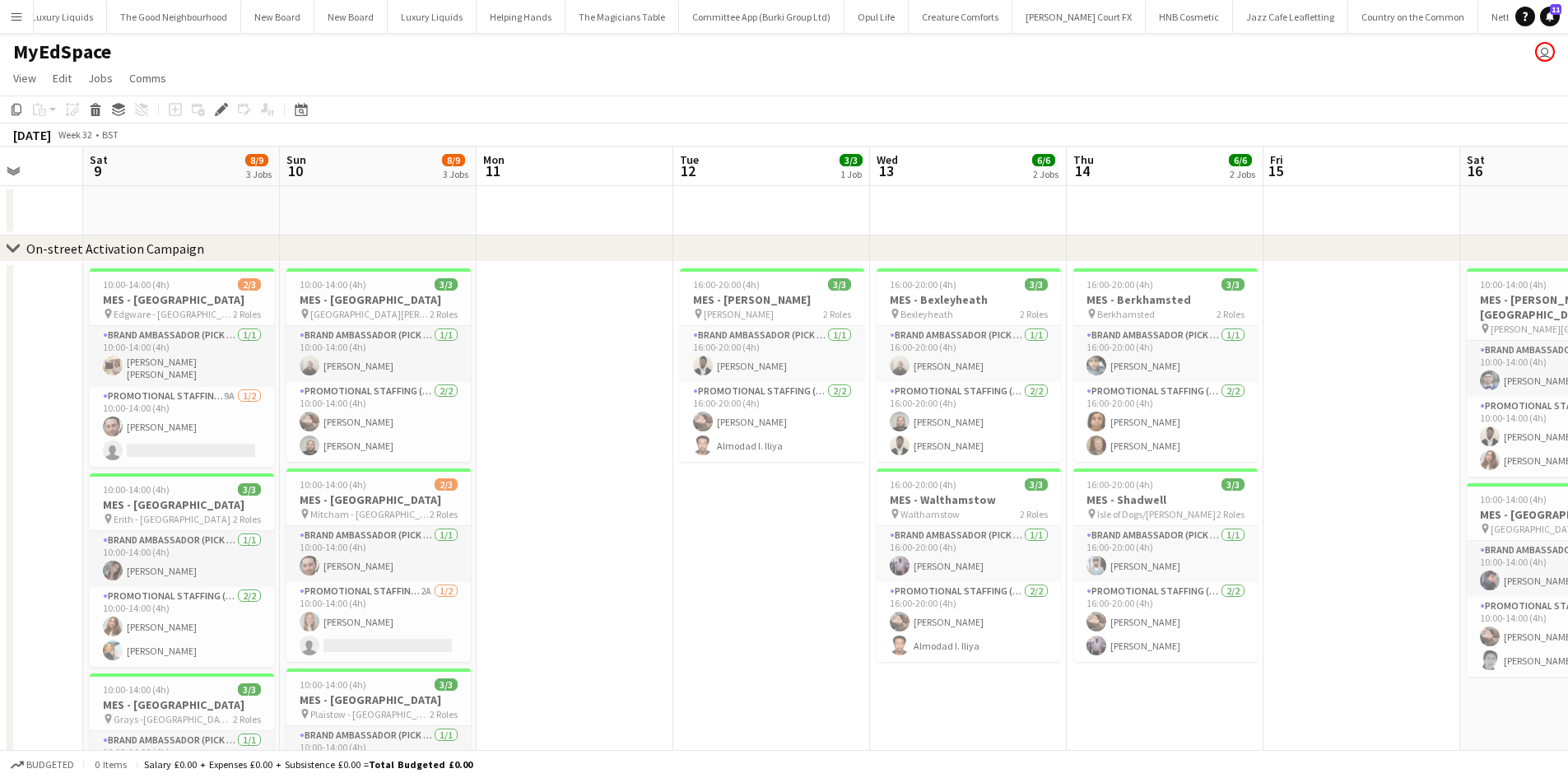
drag, startPoint x: 694, startPoint y: 602, endPoint x: 628, endPoint y: 625, distance: 69.9
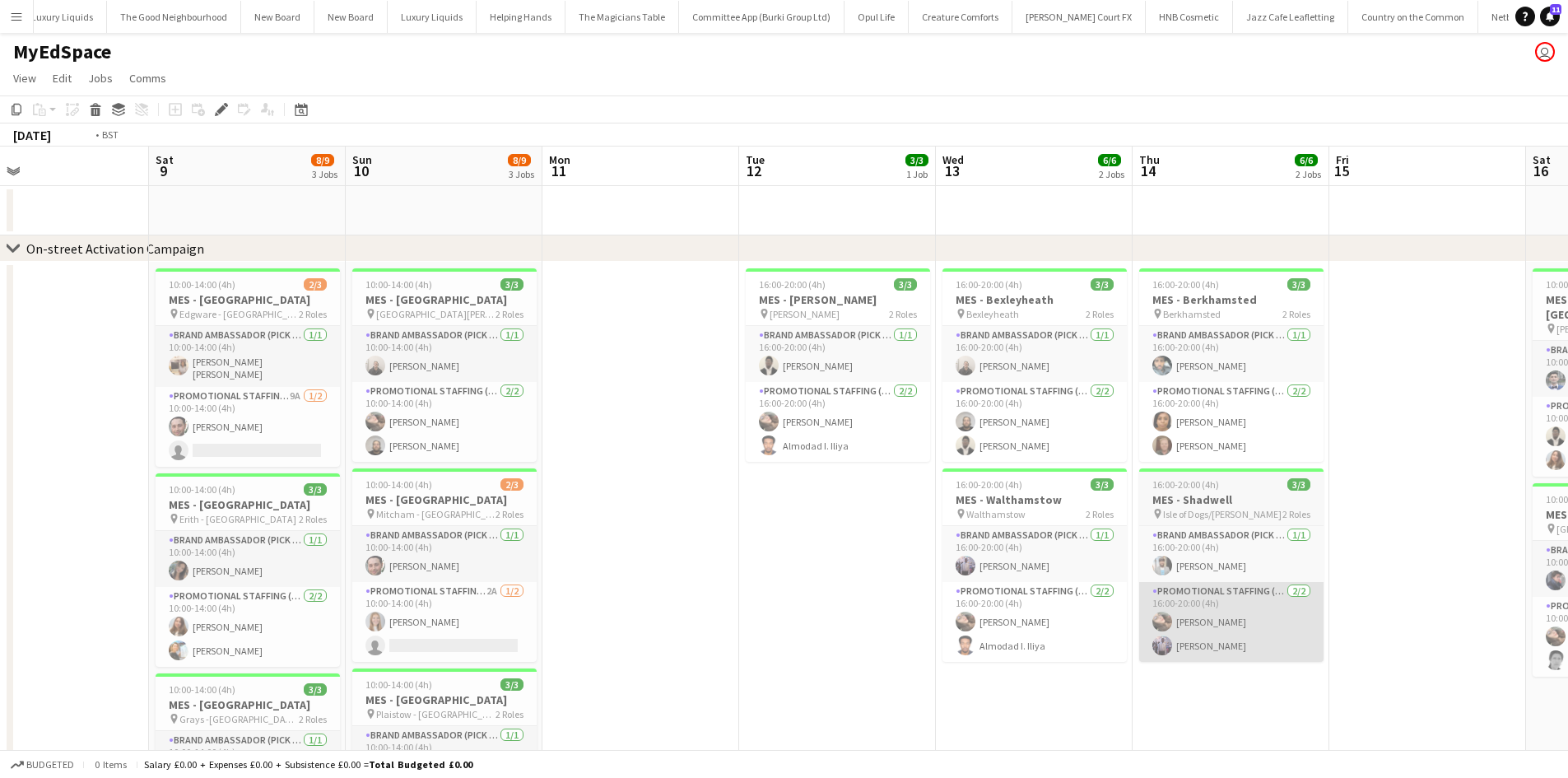
drag, startPoint x: 1142, startPoint y: 589, endPoint x: 680, endPoint y: 596, distance: 462.1
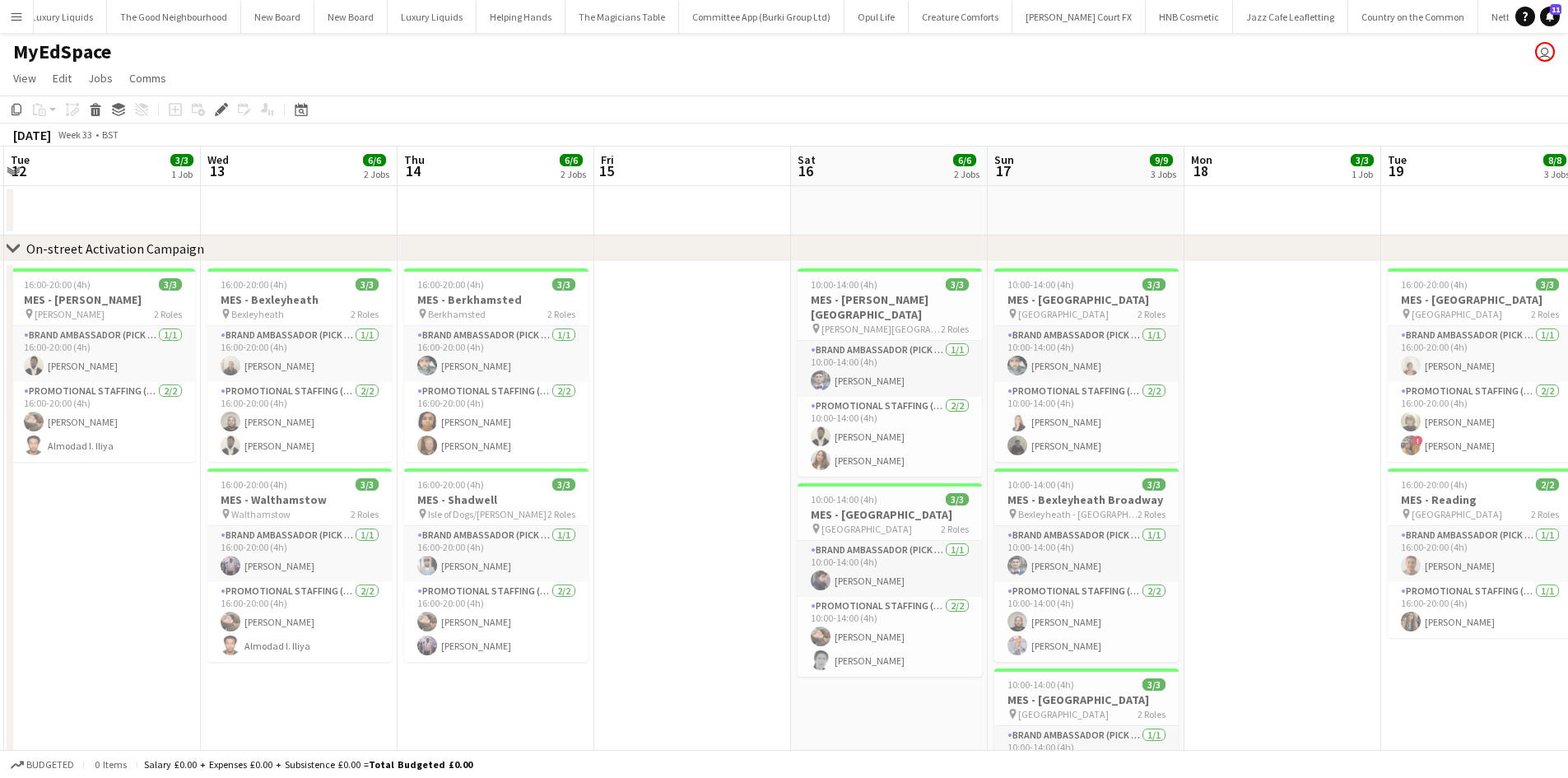
scroll to position [0, 498]
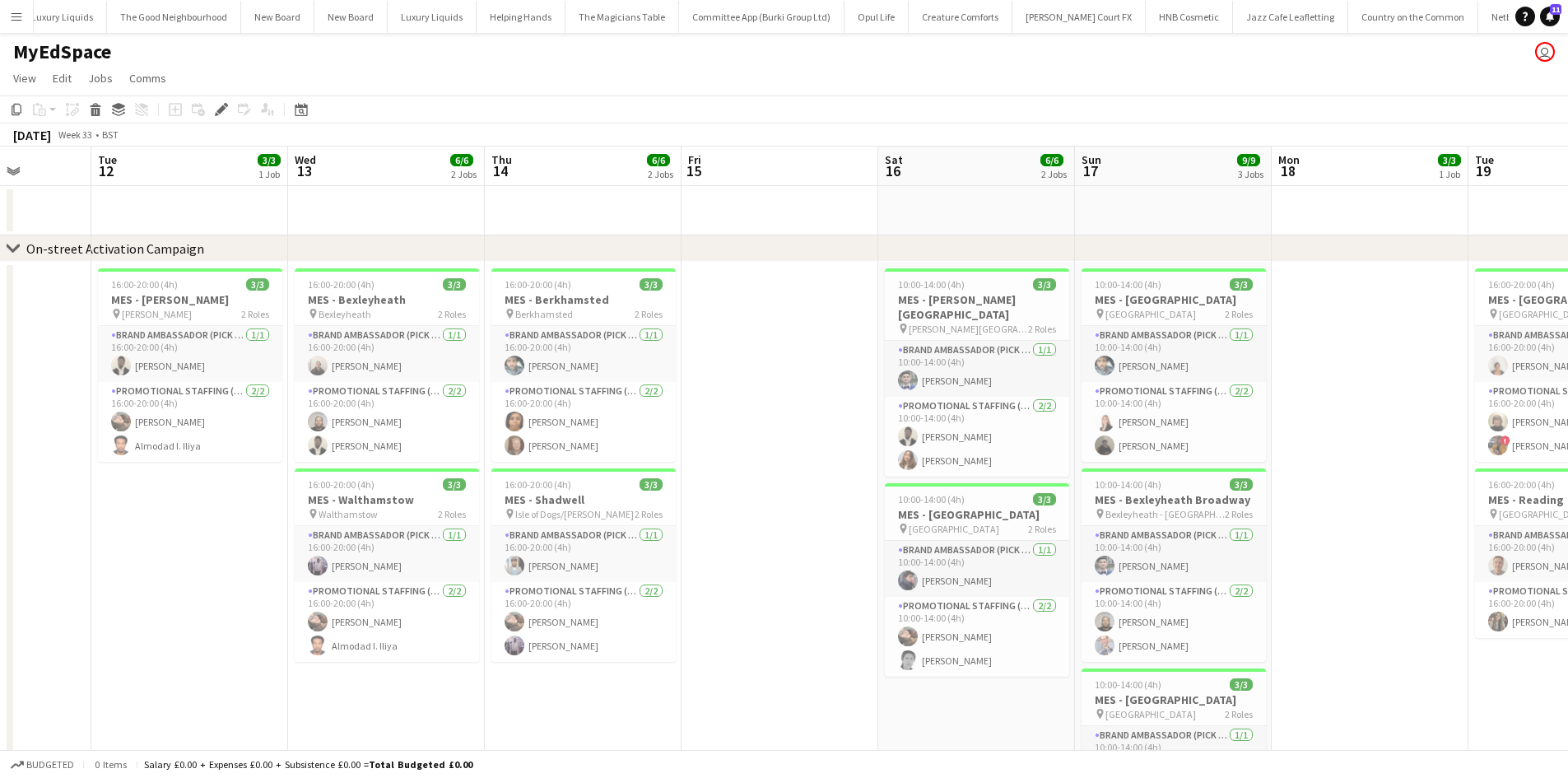
drag, startPoint x: 800, startPoint y: 442, endPoint x: 461, endPoint y: 384, distance: 343.9
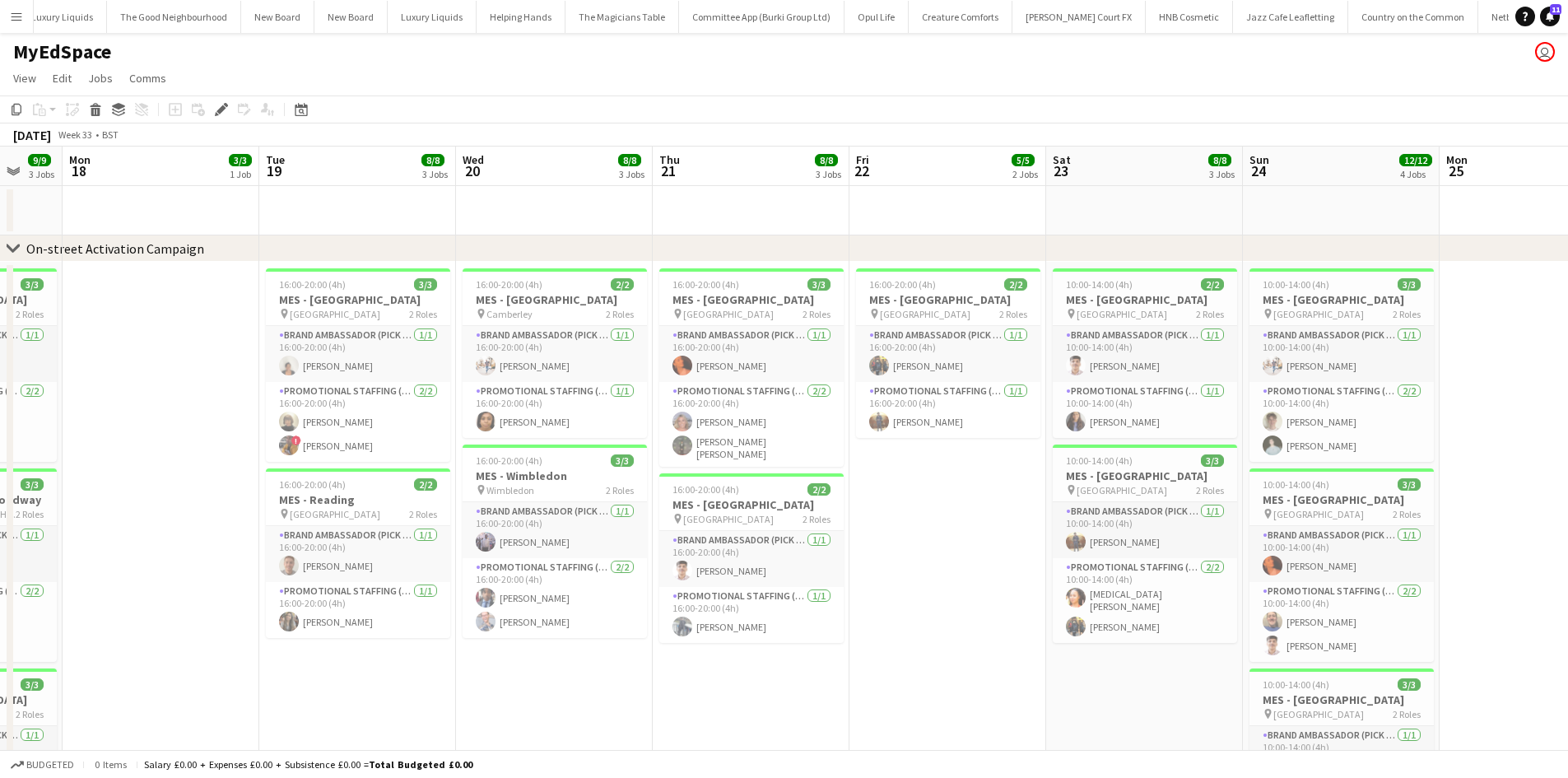
drag, startPoint x: 1159, startPoint y: 620, endPoint x: 340, endPoint y: 468, distance: 833.0
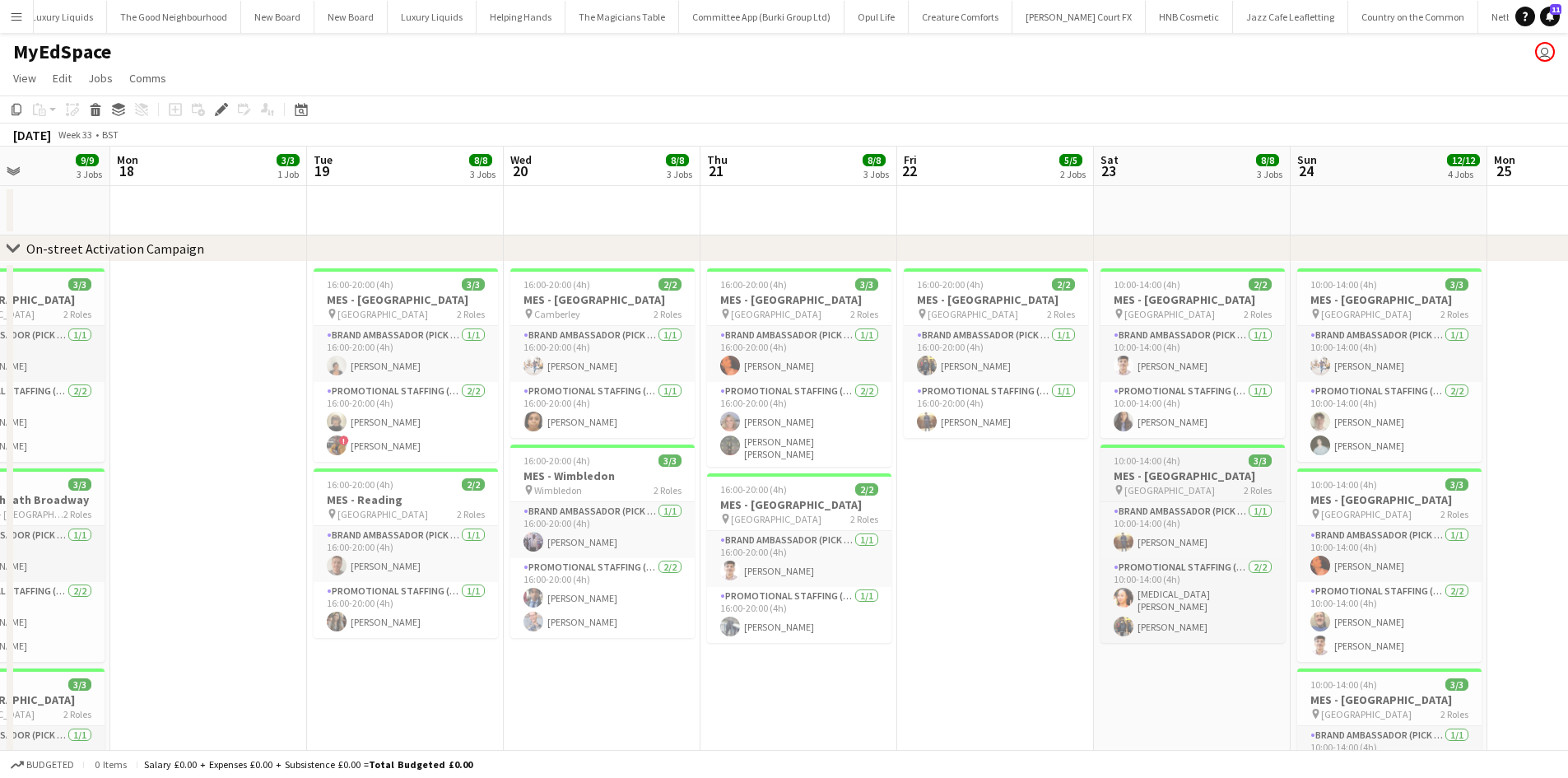
drag, startPoint x: 1096, startPoint y: 466, endPoint x: 700, endPoint y: 472, distance: 396.0
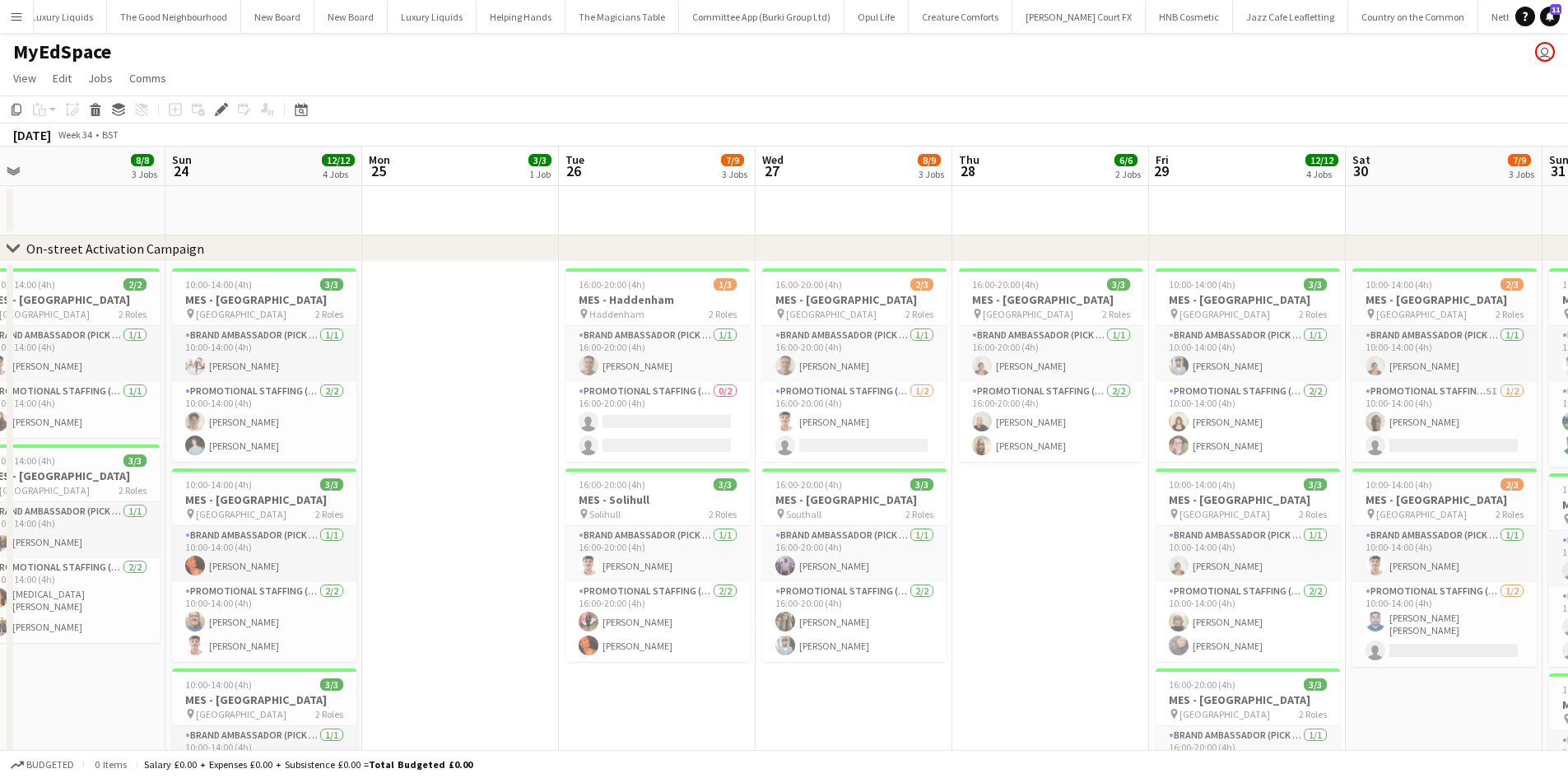
drag, startPoint x: 1140, startPoint y: 475, endPoint x: 601, endPoint y: 462, distance: 539.2
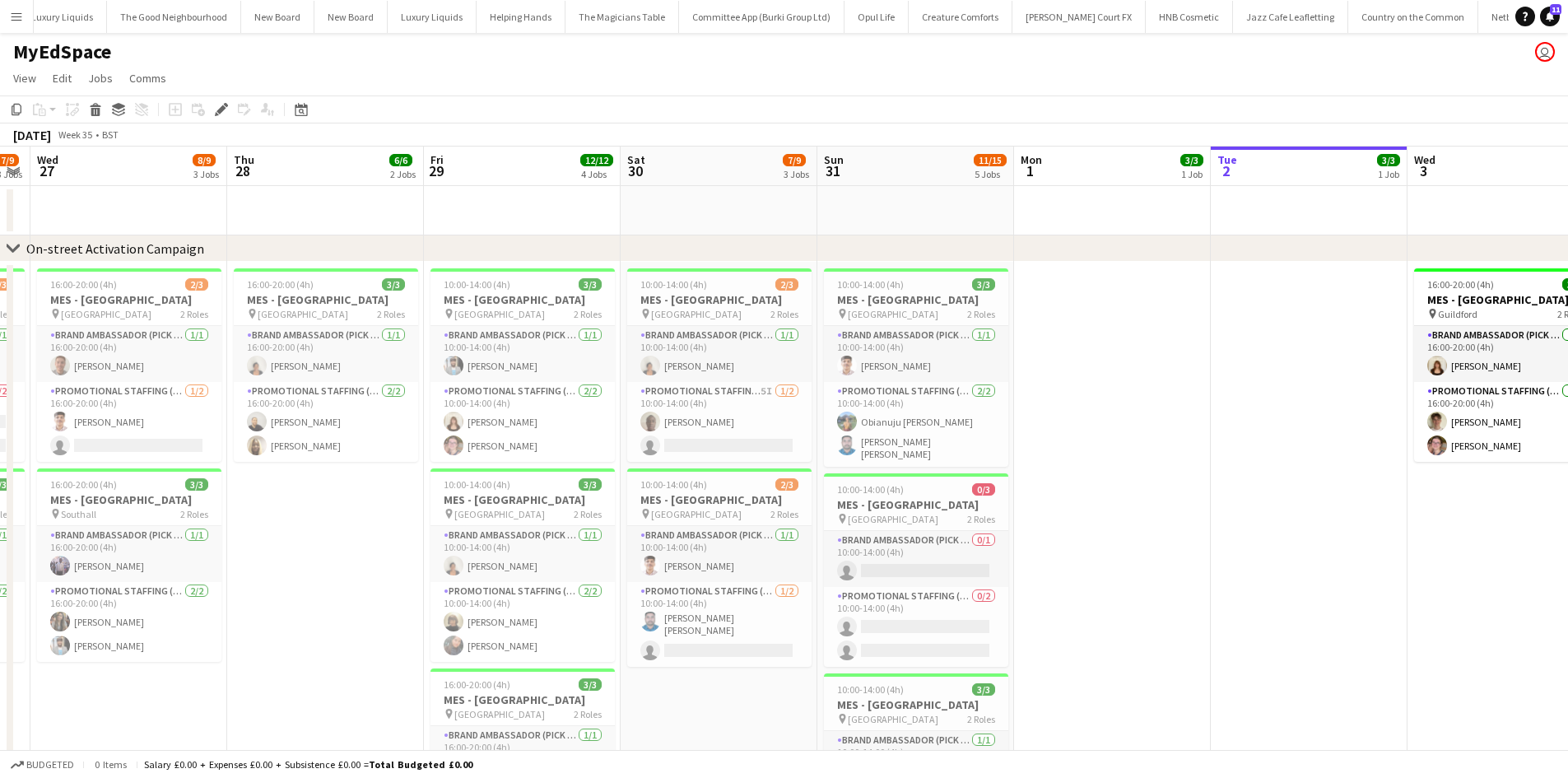
drag, startPoint x: 1065, startPoint y: 476, endPoint x: 555, endPoint y: 409, distance: 514.4
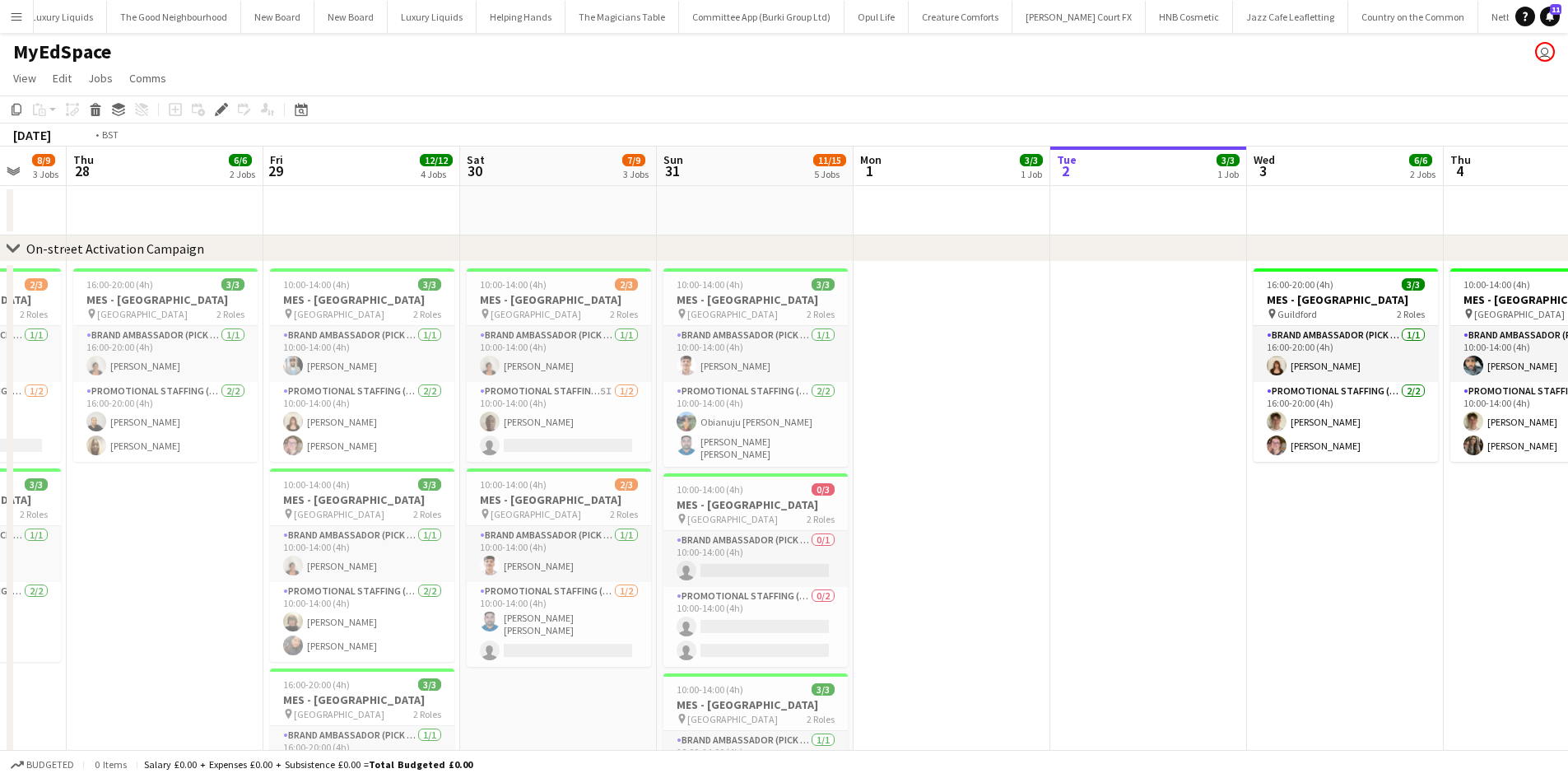
drag, startPoint x: 929, startPoint y: 452, endPoint x: 1487, endPoint y: 468, distance: 558.2
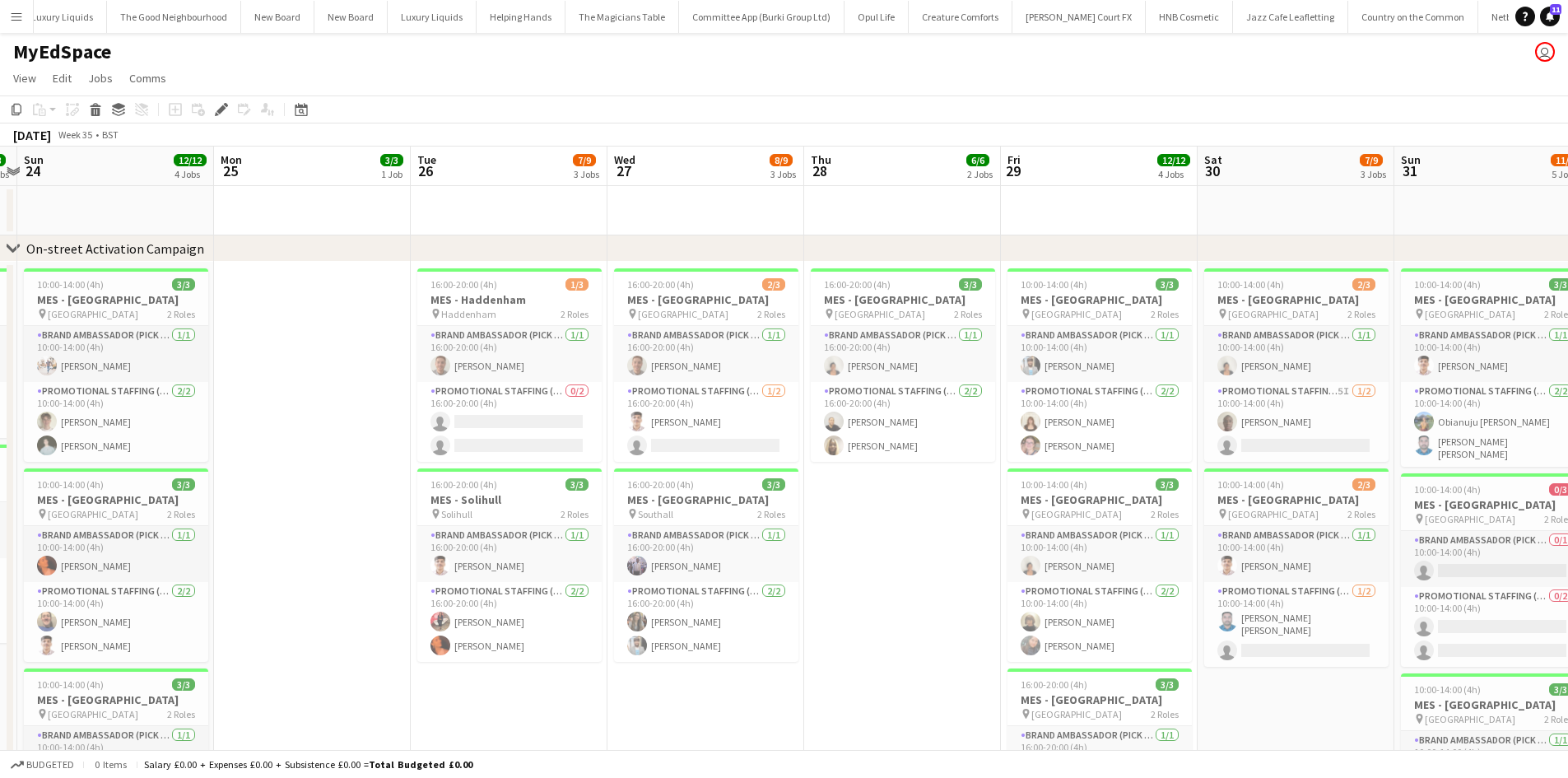
drag, startPoint x: 558, startPoint y: 423, endPoint x: 915, endPoint y: 433, distance: 357.1
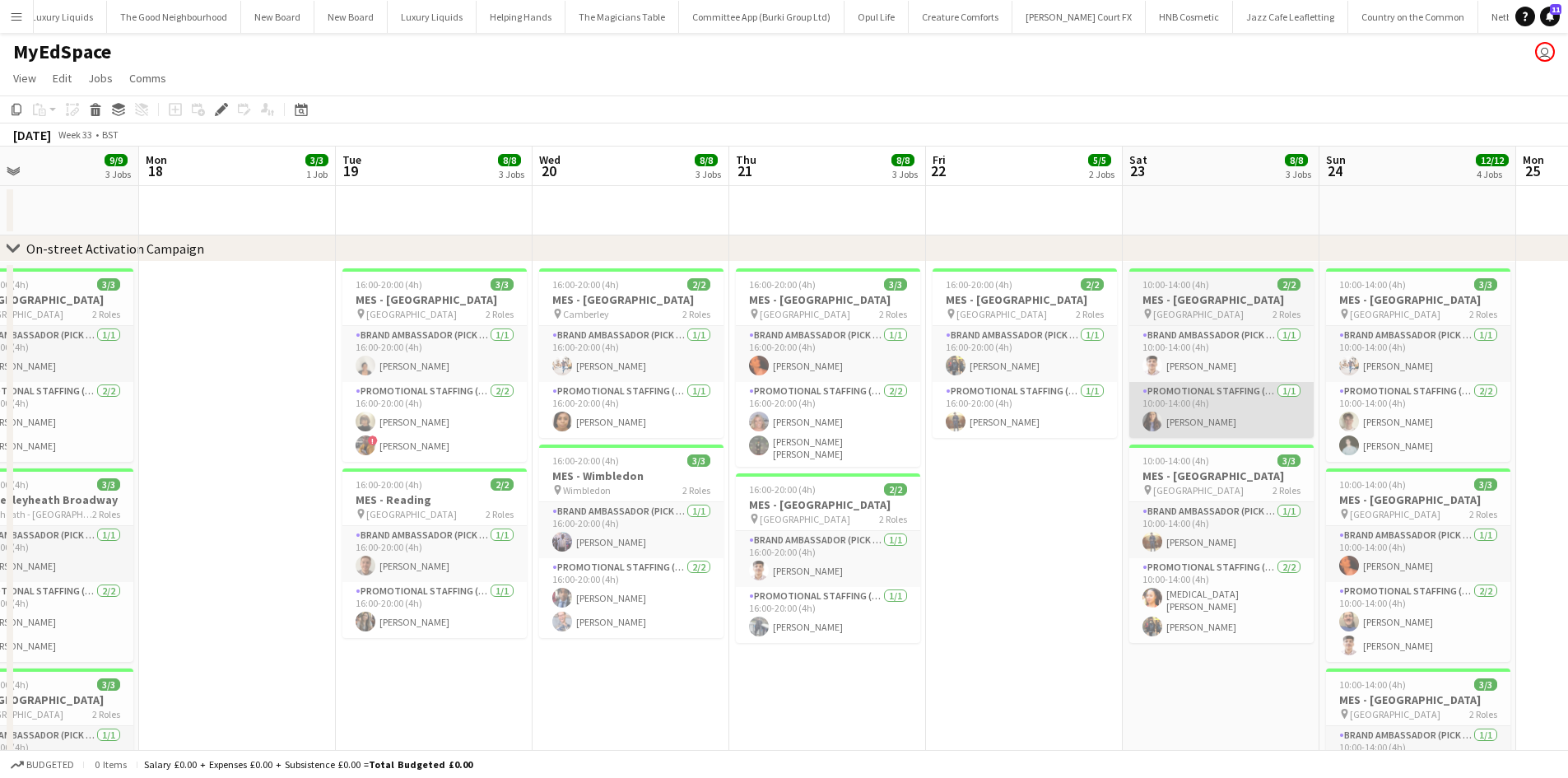
drag, startPoint x: 793, startPoint y: 391, endPoint x: 1260, endPoint y: 391, distance: 467.0
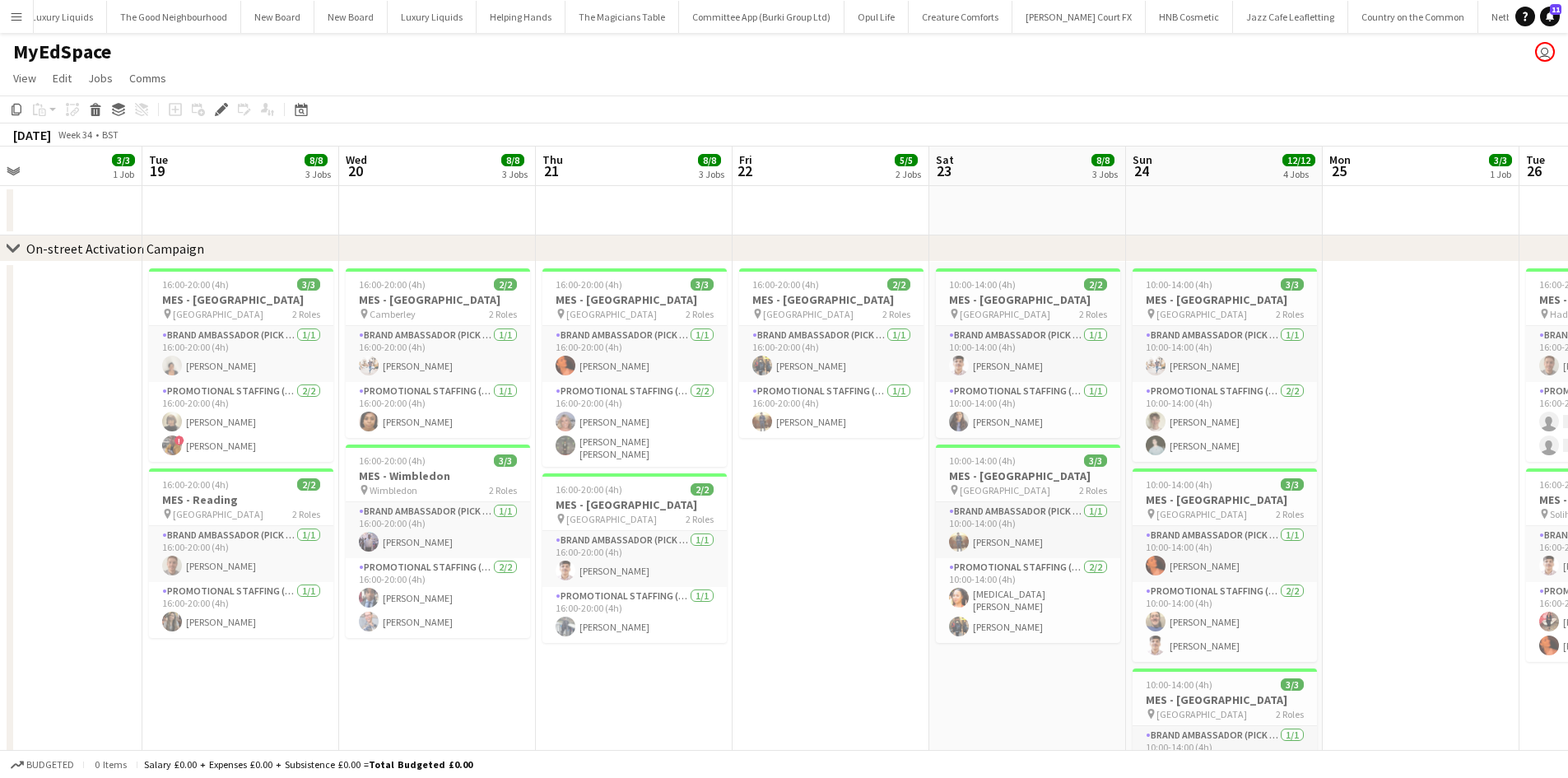
drag, startPoint x: 637, startPoint y: 391, endPoint x: 431, endPoint y: 280, distance: 234.0
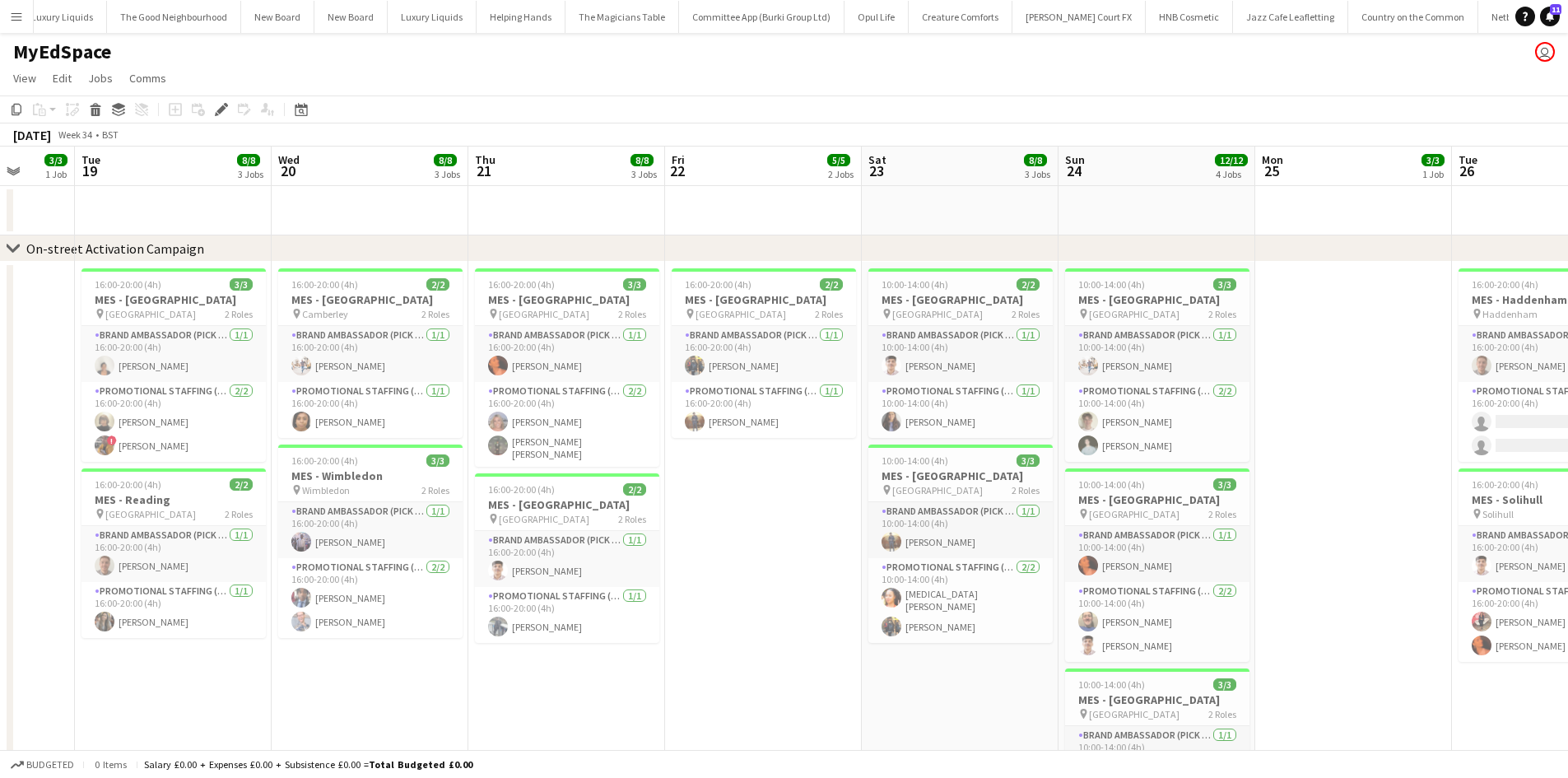
scroll to position [0, 553]
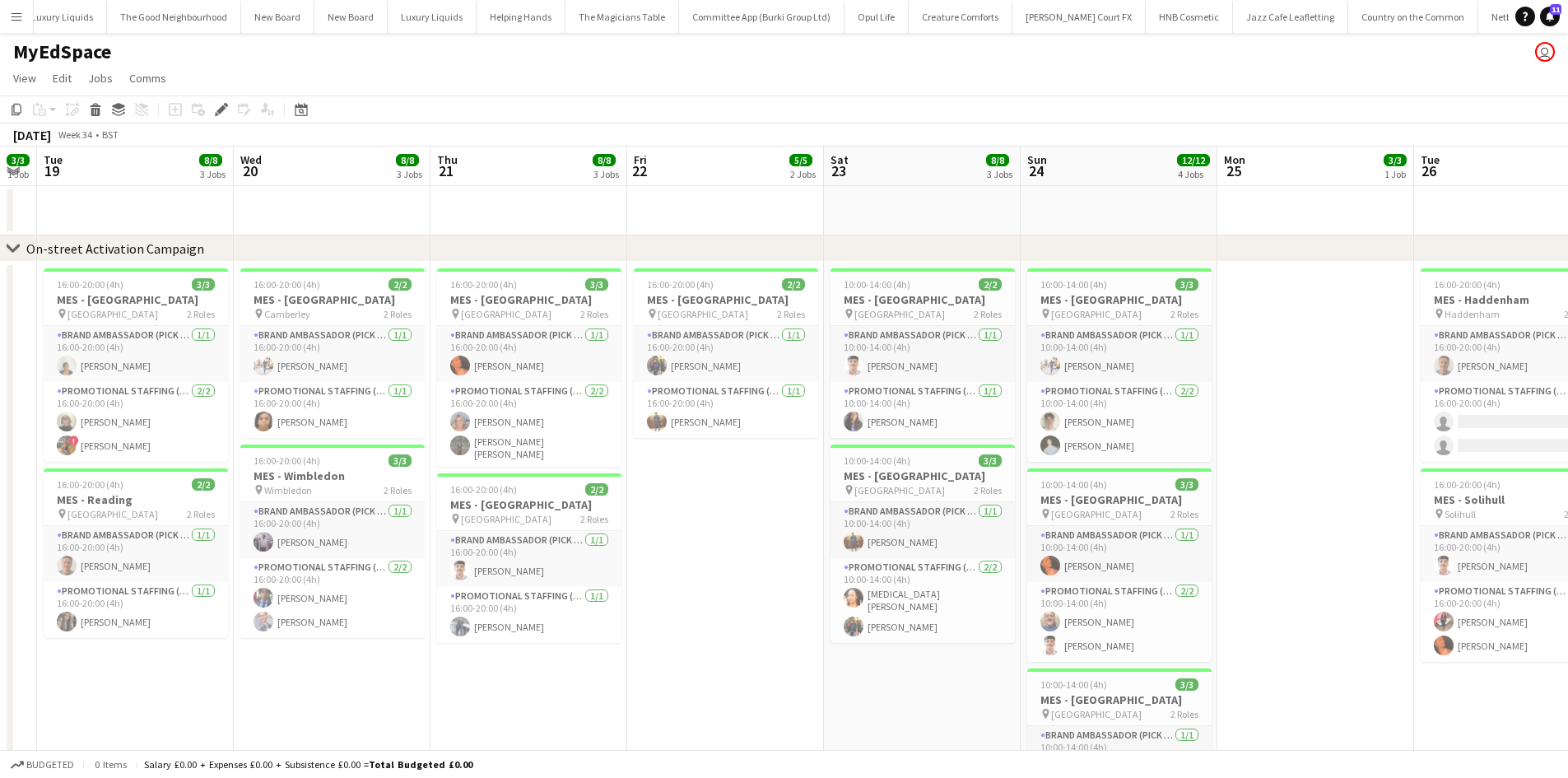
drag, startPoint x: 743, startPoint y: 305, endPoint x: 671, endPoint y: 302, distance: 72.1
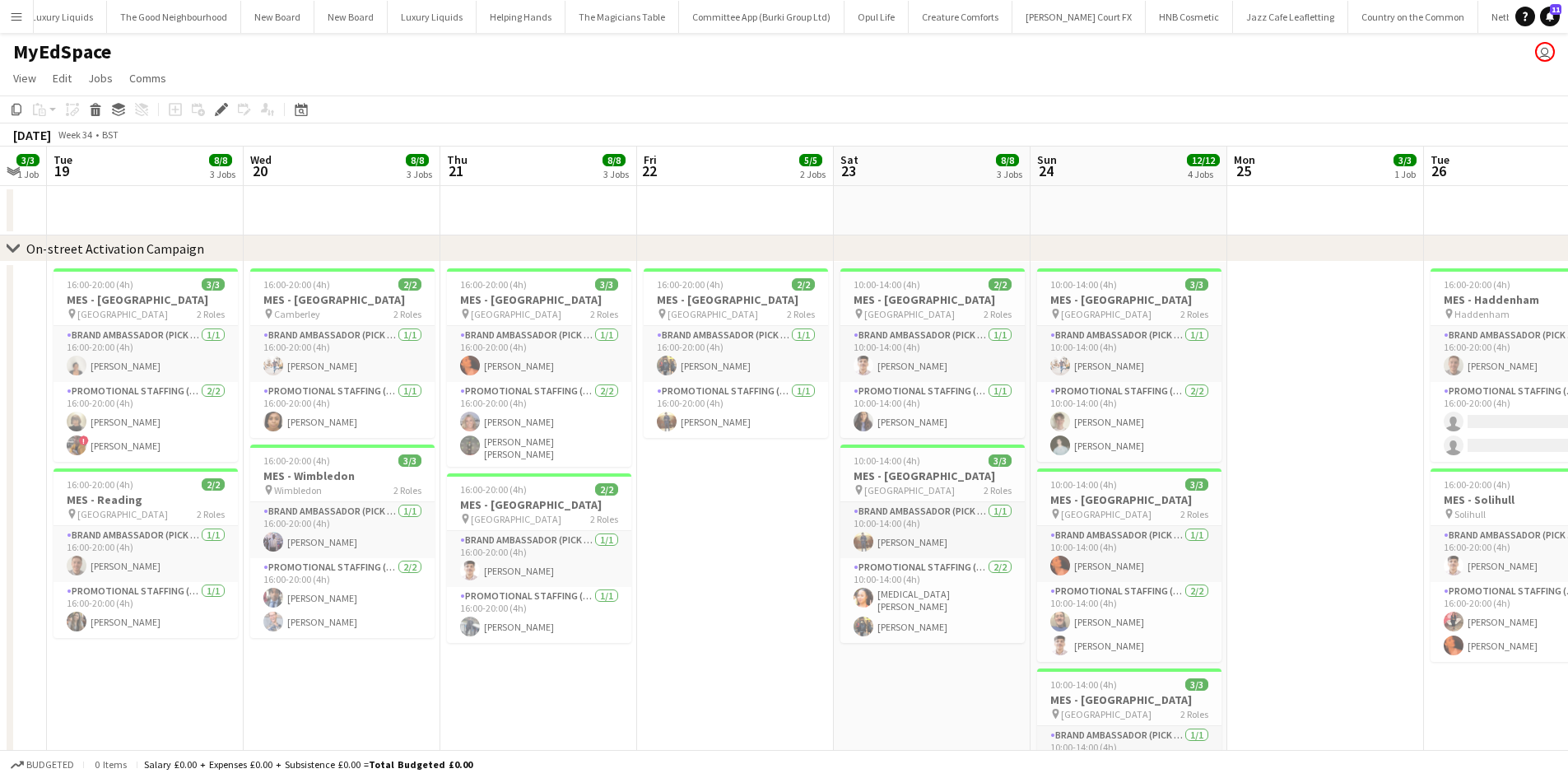
scroll to position [0, 542]
drag, startPoint x: 604, startPoint y: 351, endPoint x: 615, endPoint y: 280, distance: 71.8
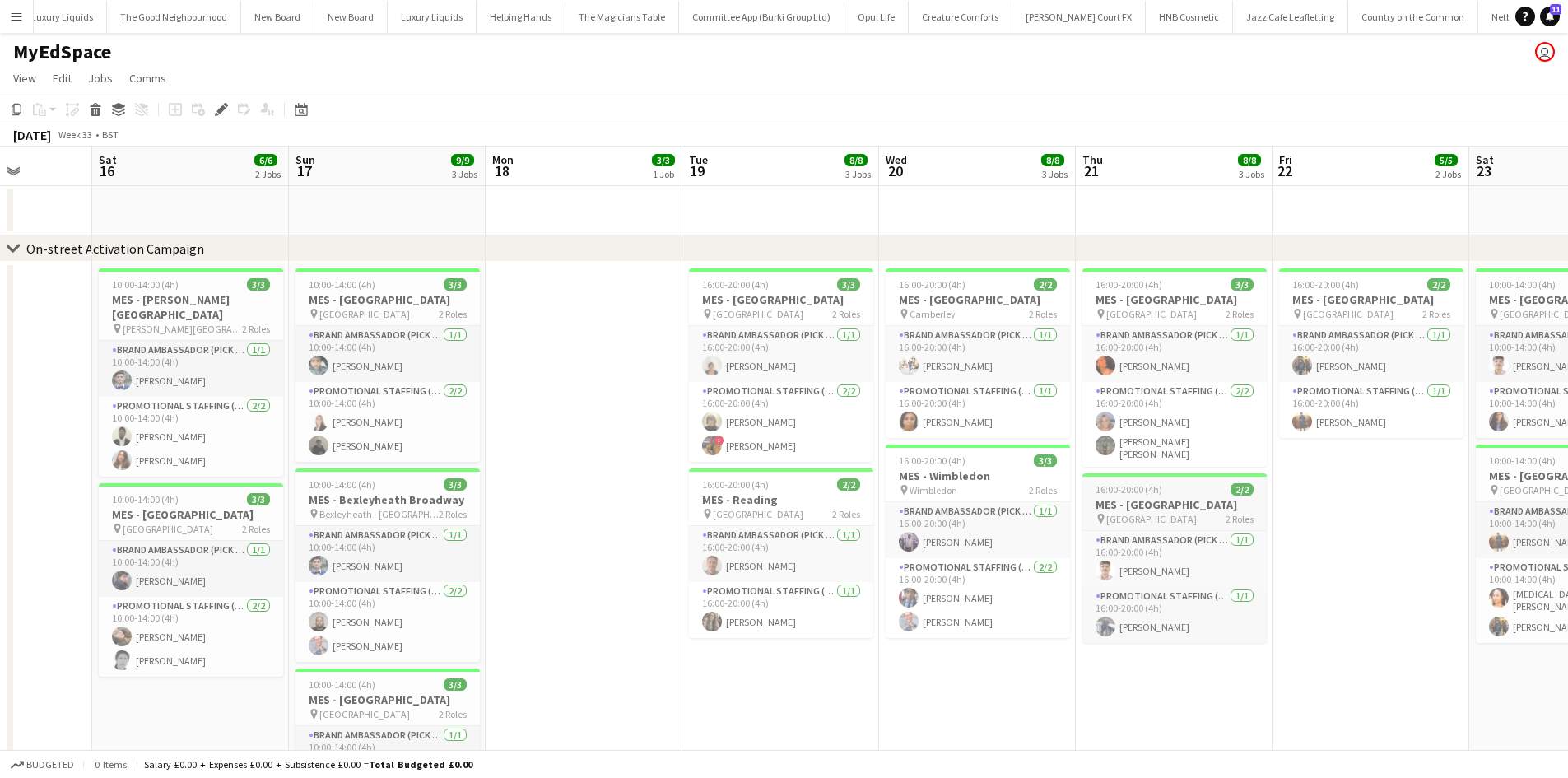
scroll to position [0, 518]
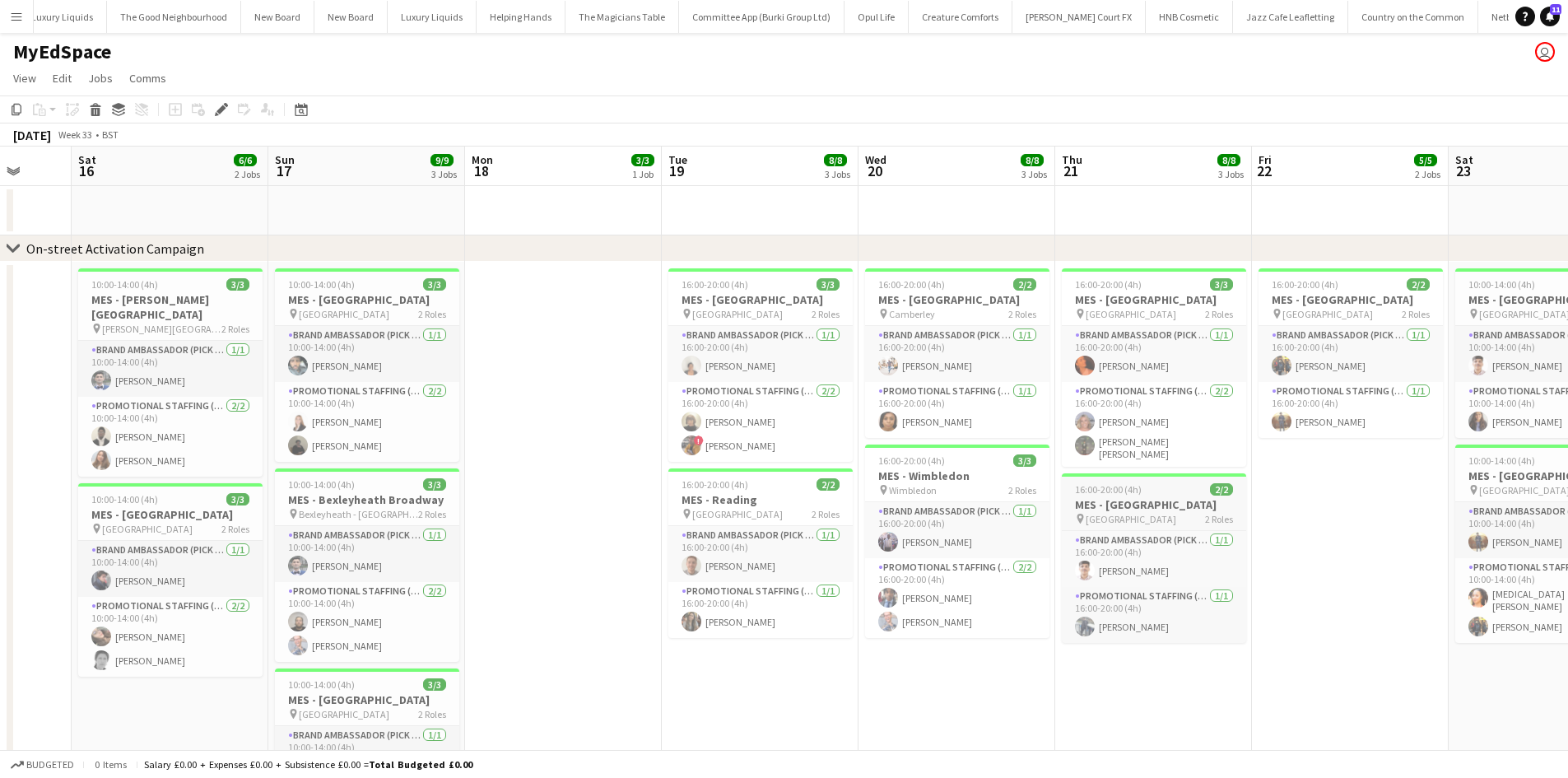
drag, startPoint x: 674, startPoint y: 481, endPoint x: 1213, endPoint y: 527, distance: 541.0
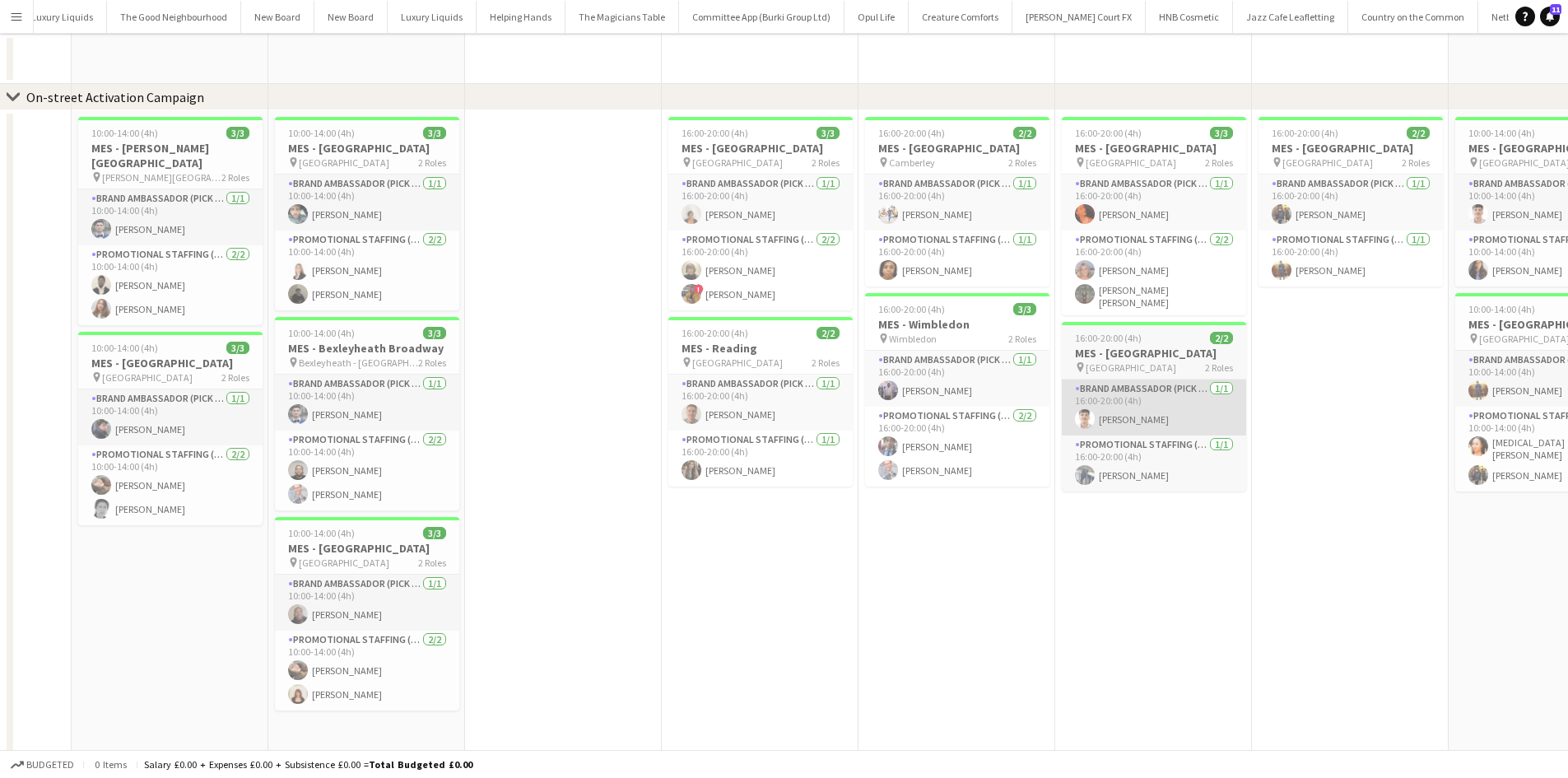
scroll to position [0, 0]
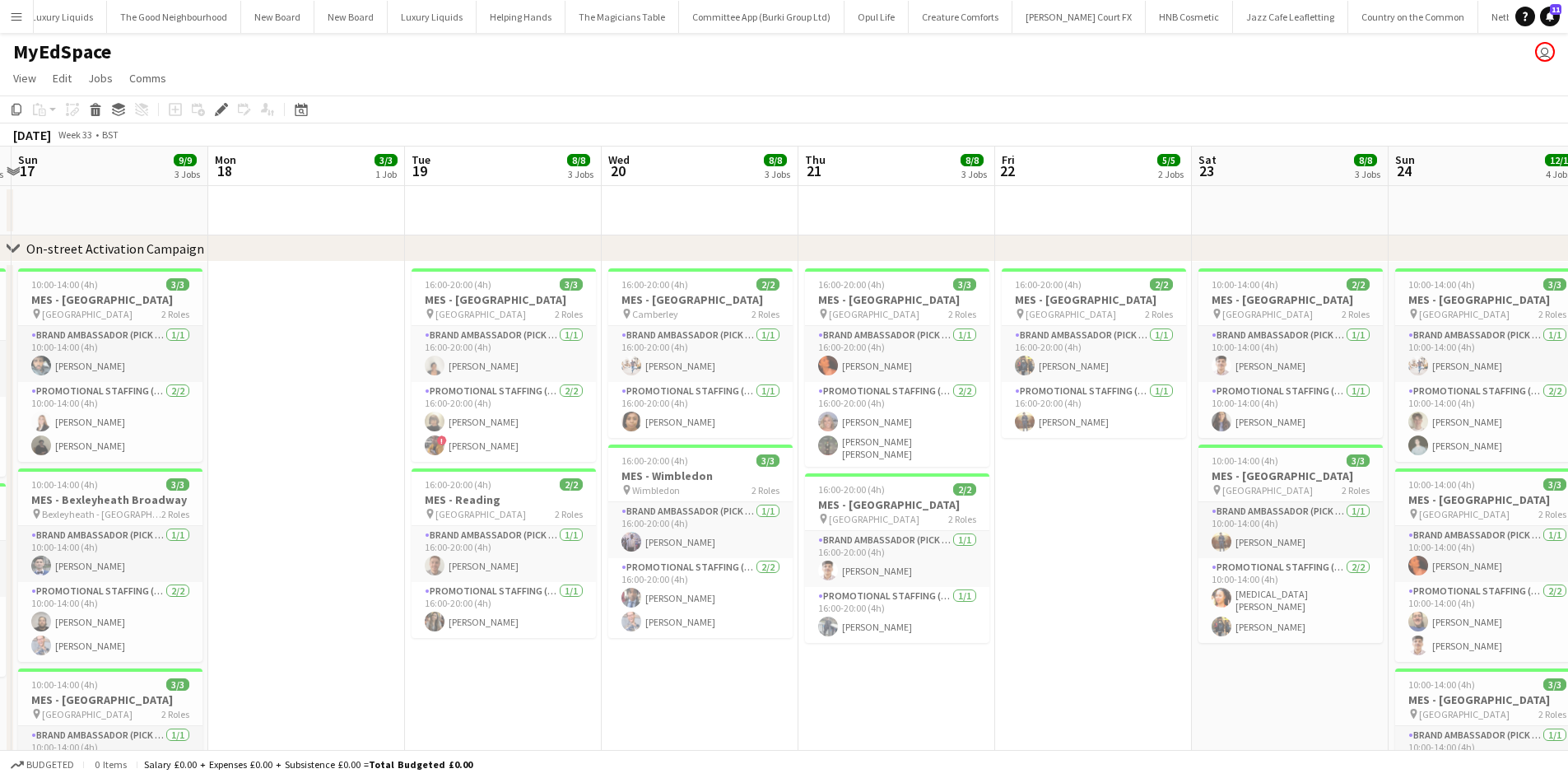
drag, startPoint x: 1328, startPoint y: 584, endPoint x: 1070, endPoint y: 588, distance: 258.0
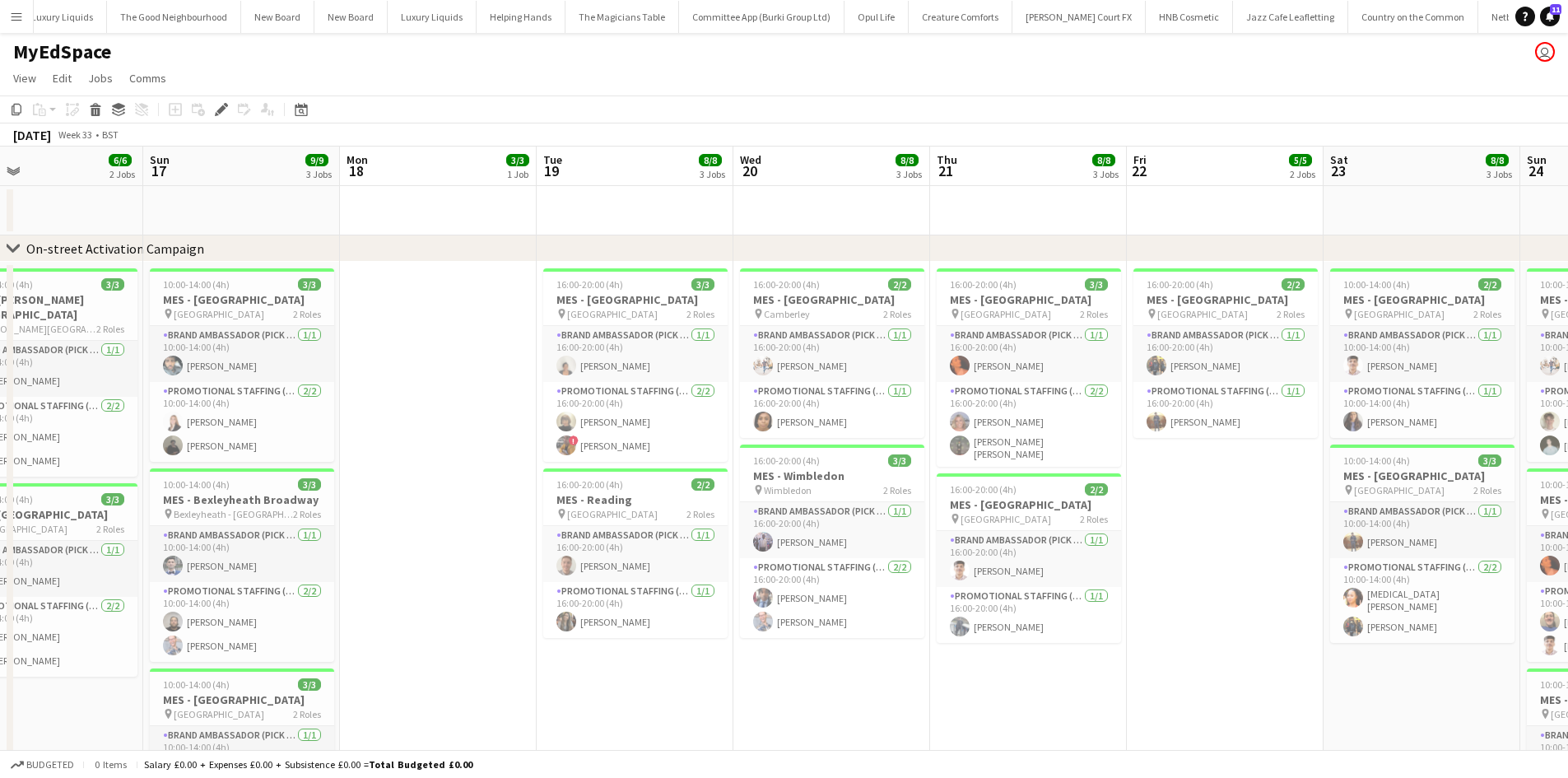
scroll to position [0, 582]
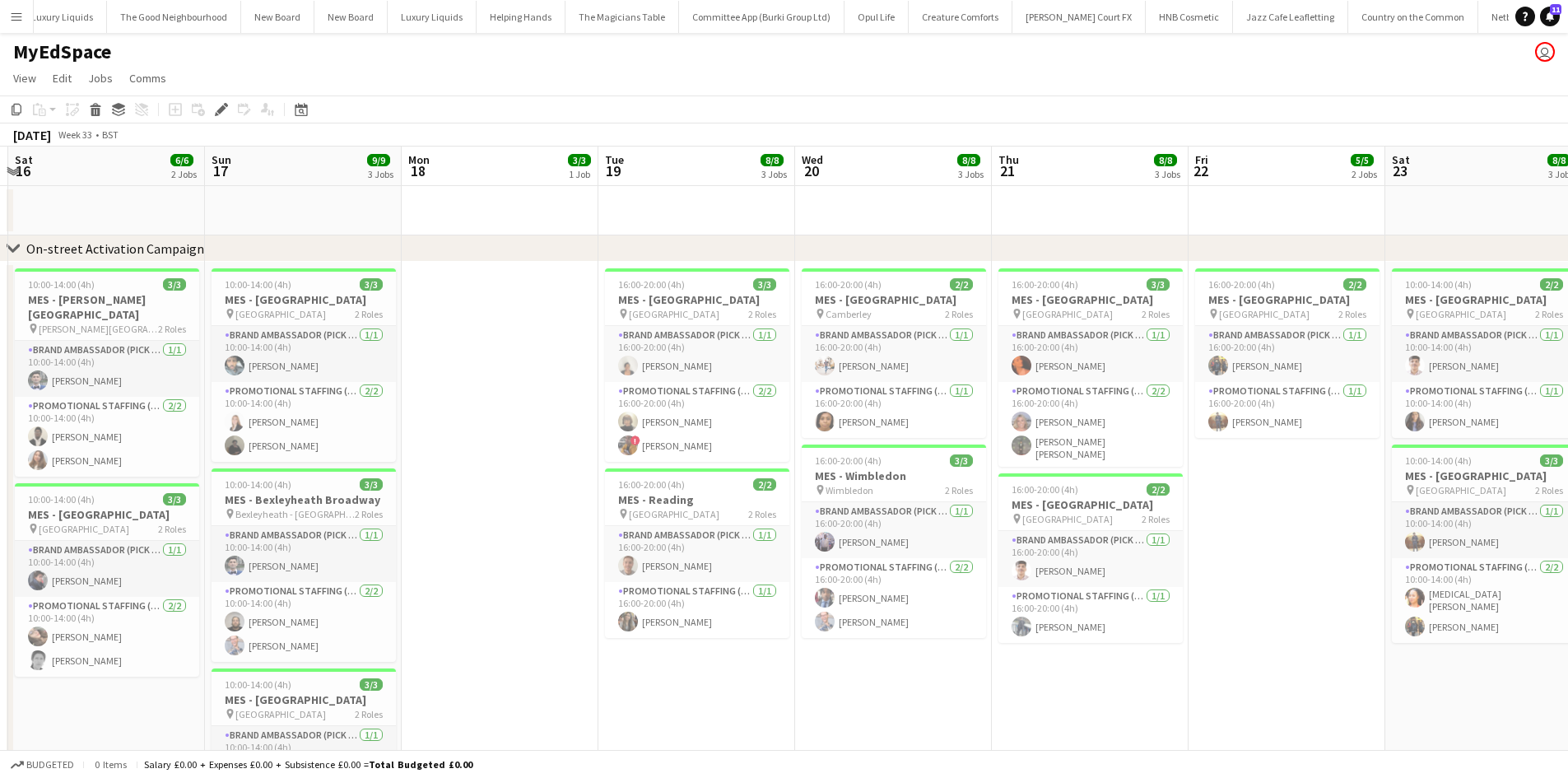
drag, startPoint x: 354, startPoint y: 564, endPoint x: 550, endPoint y: 564, distance: 196.0
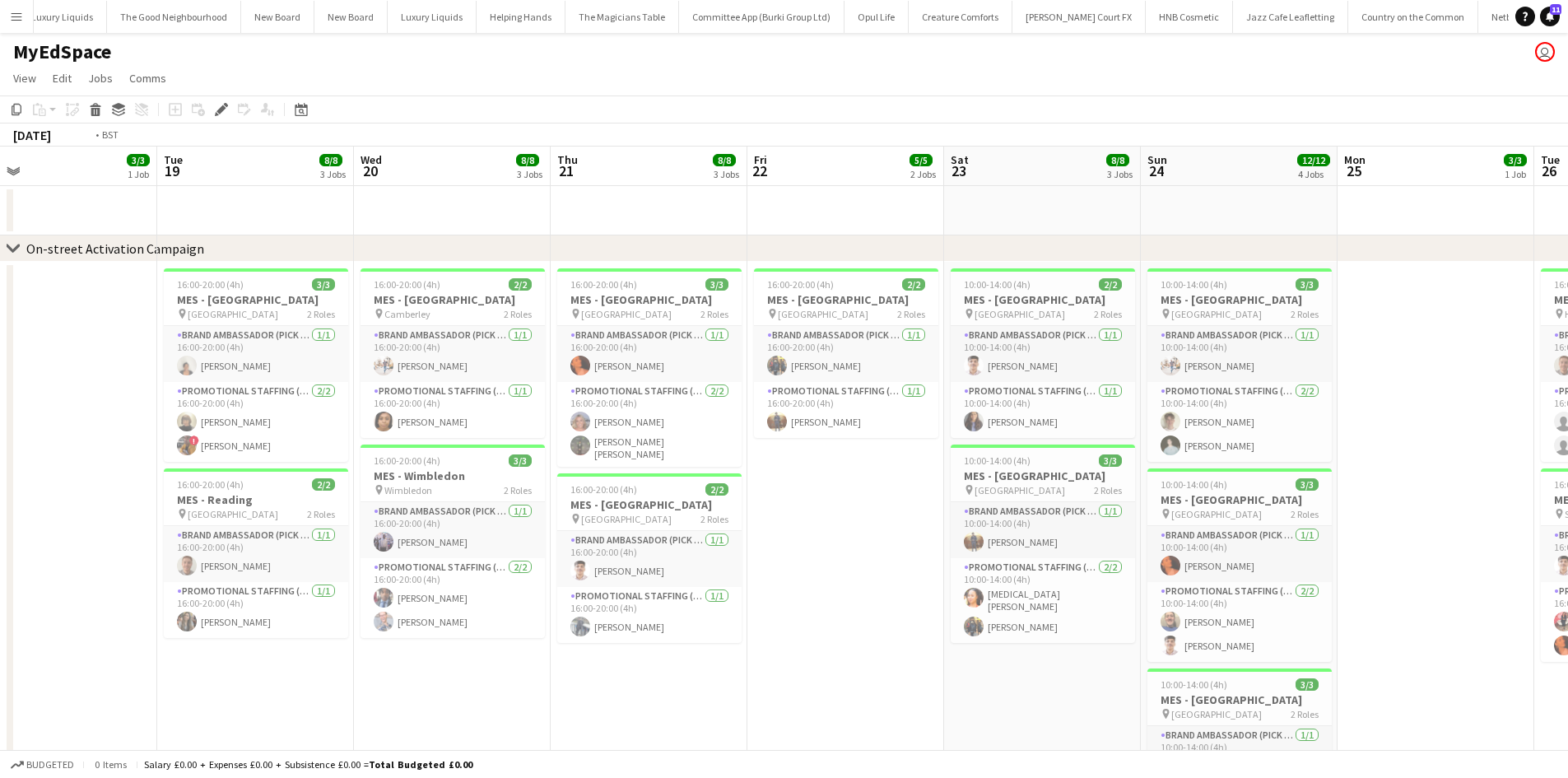
drag, startPoint x: 546, startPoint y: 489, endPoint x: 58, endPoint y: 452, distance: 489.4
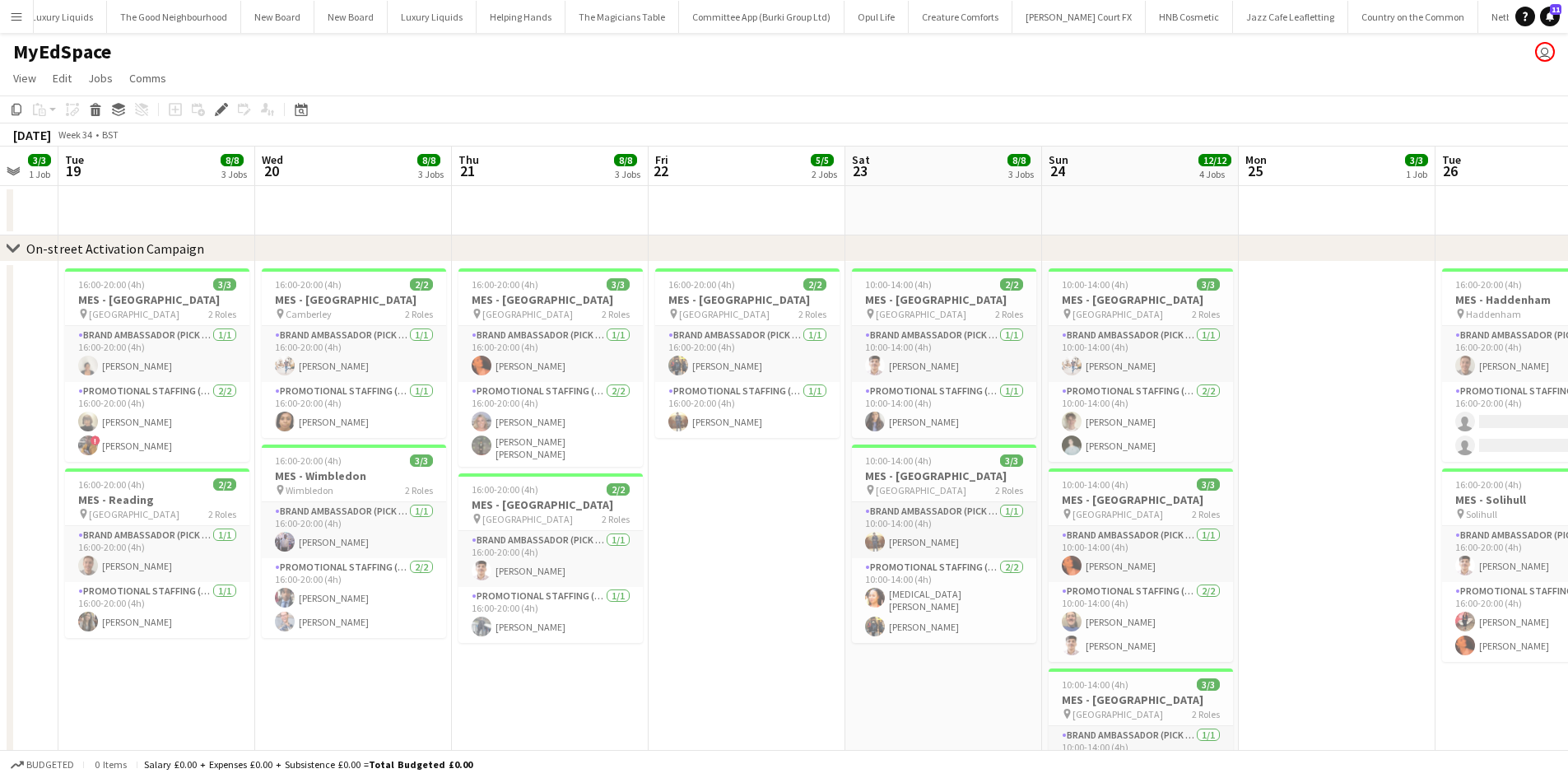
drag, startPoint x: 324, startPoint y: 512, endPoint x: 249, endPoint y: 513, distance: 75.0
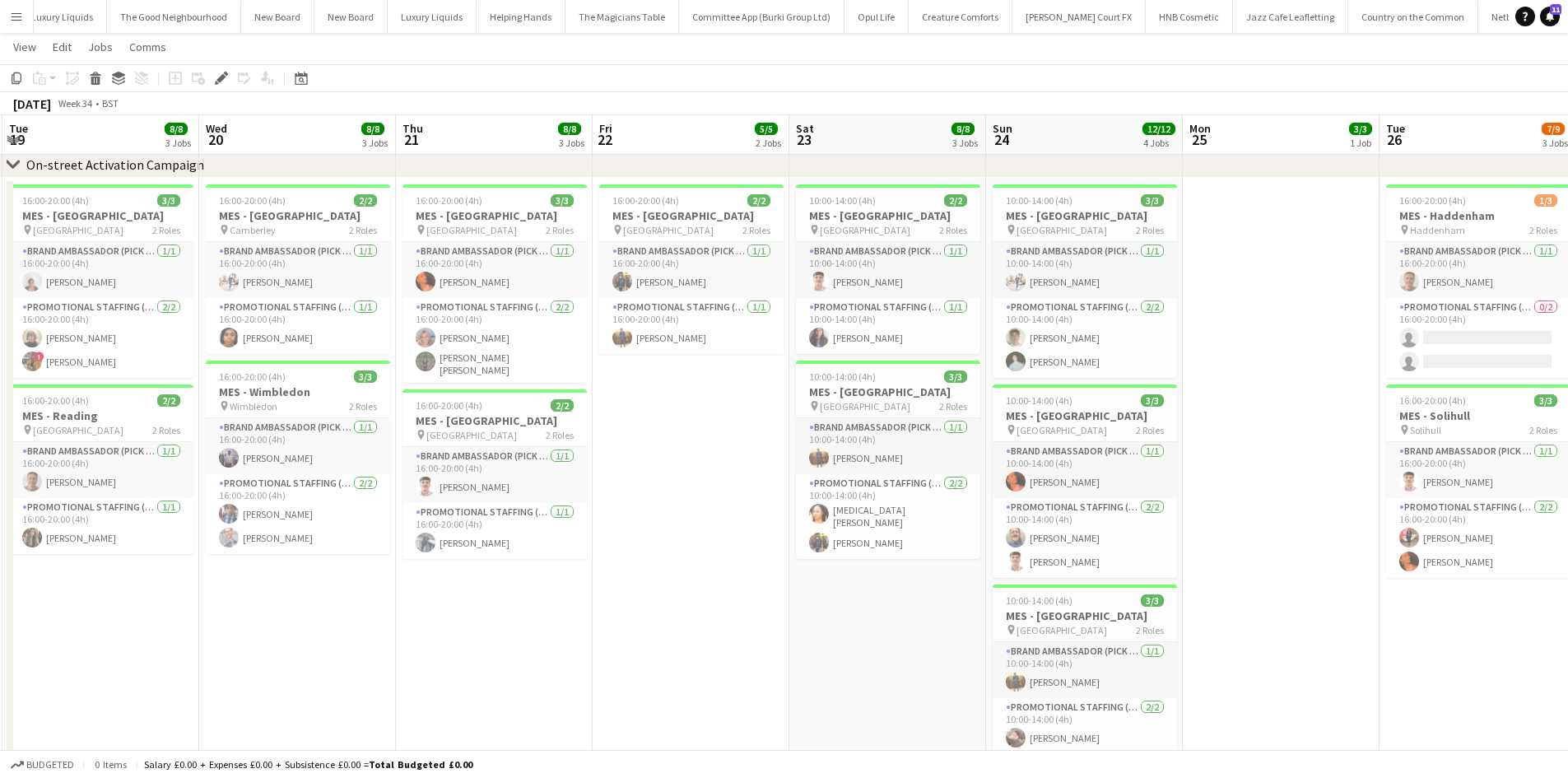
scroll to position [0, 798]
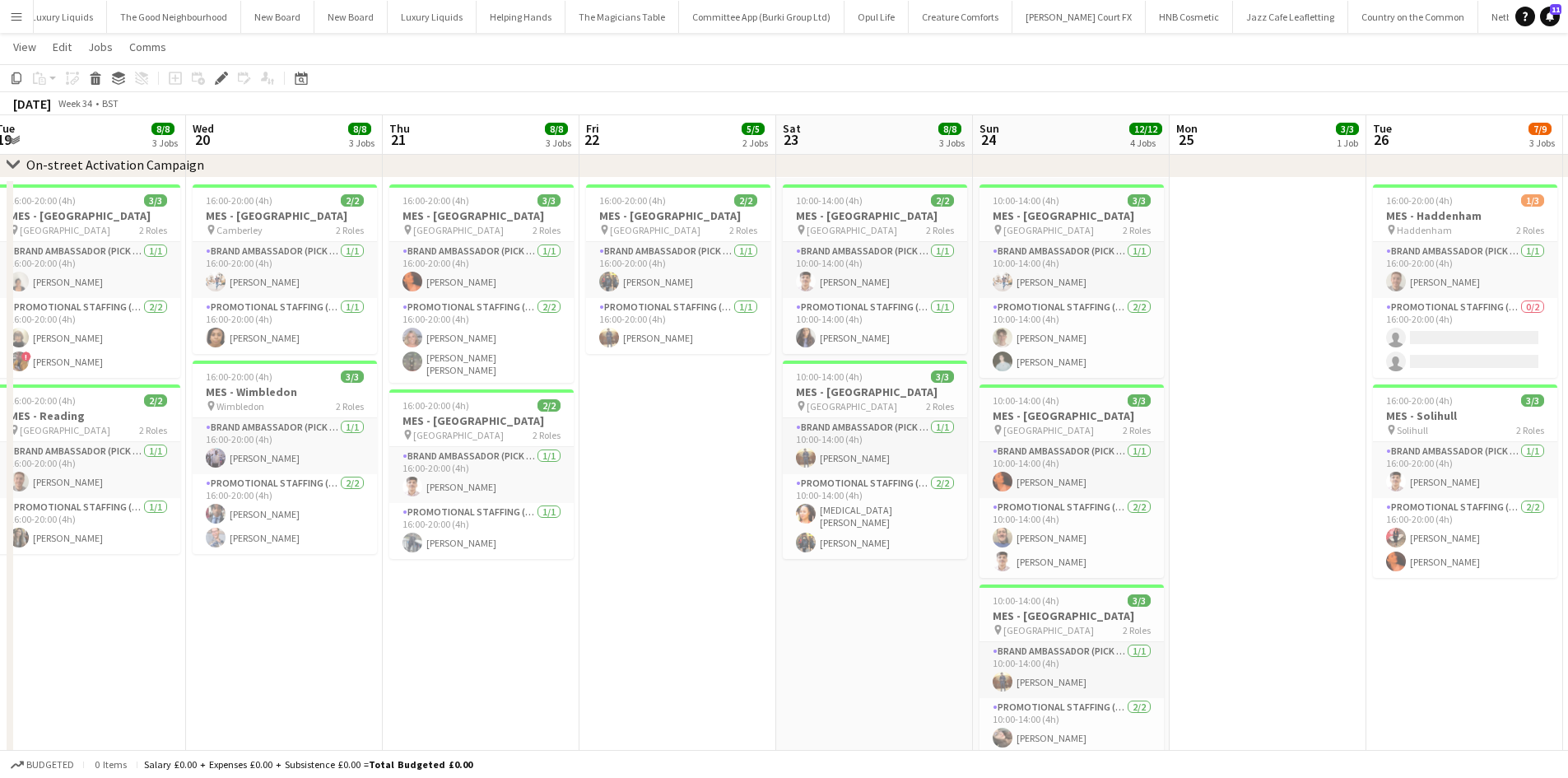
drag, startPoint x: 817, startPoint y: 533, endPoint x: 748, endPoint y: 534, distance: 69.0
click at [748, 534] on app-calendar-viewport "Fri 15 Sat 16 6/6 2 Jobs Sun 17 9/9 3 Jobs Mon 18 3/3 1 Job Tue 19 8/8 3 Jobs W…" at bounding box center [784, 759] width 1568 height 1555
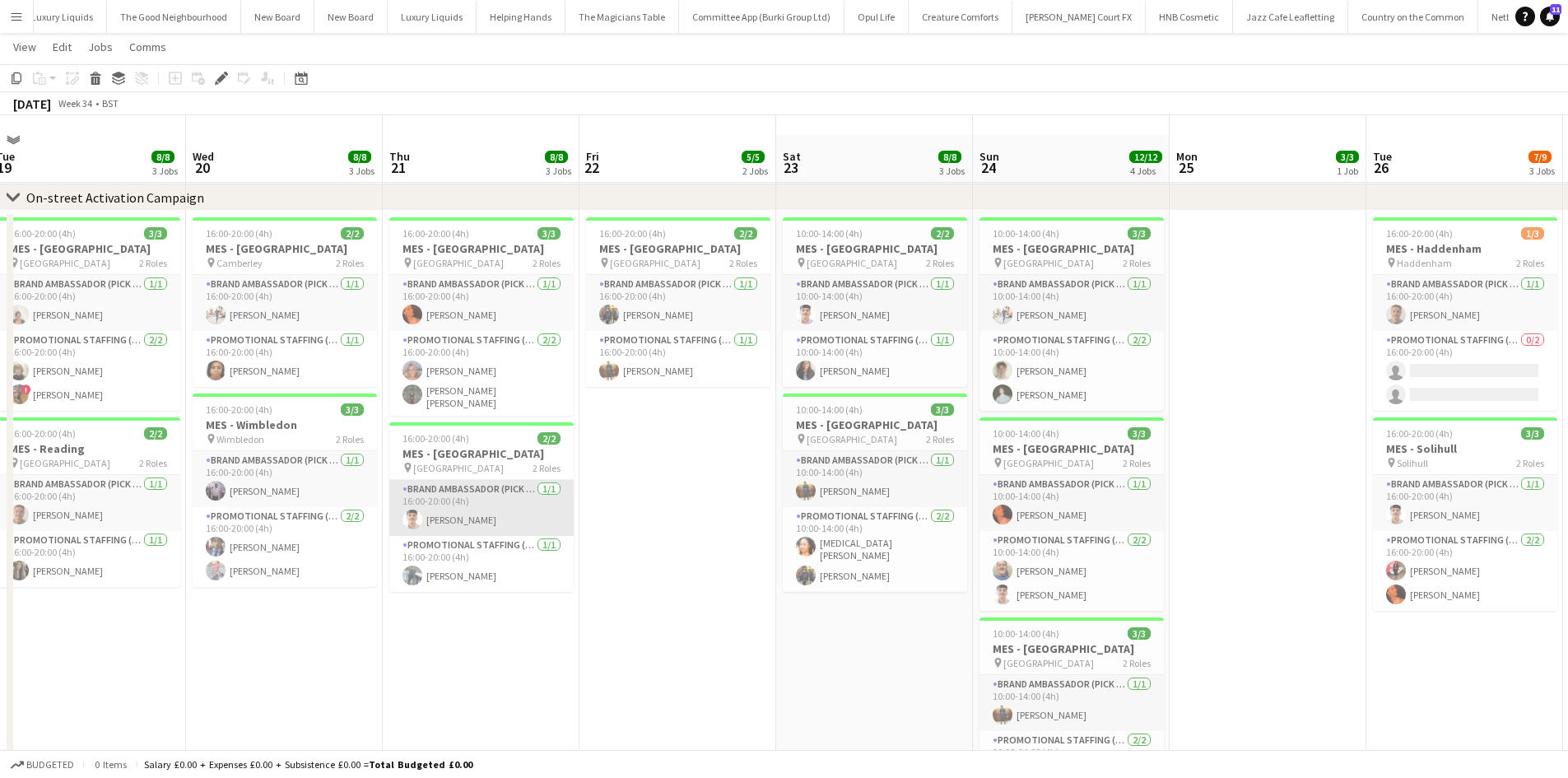
scroll to position [0, 0]
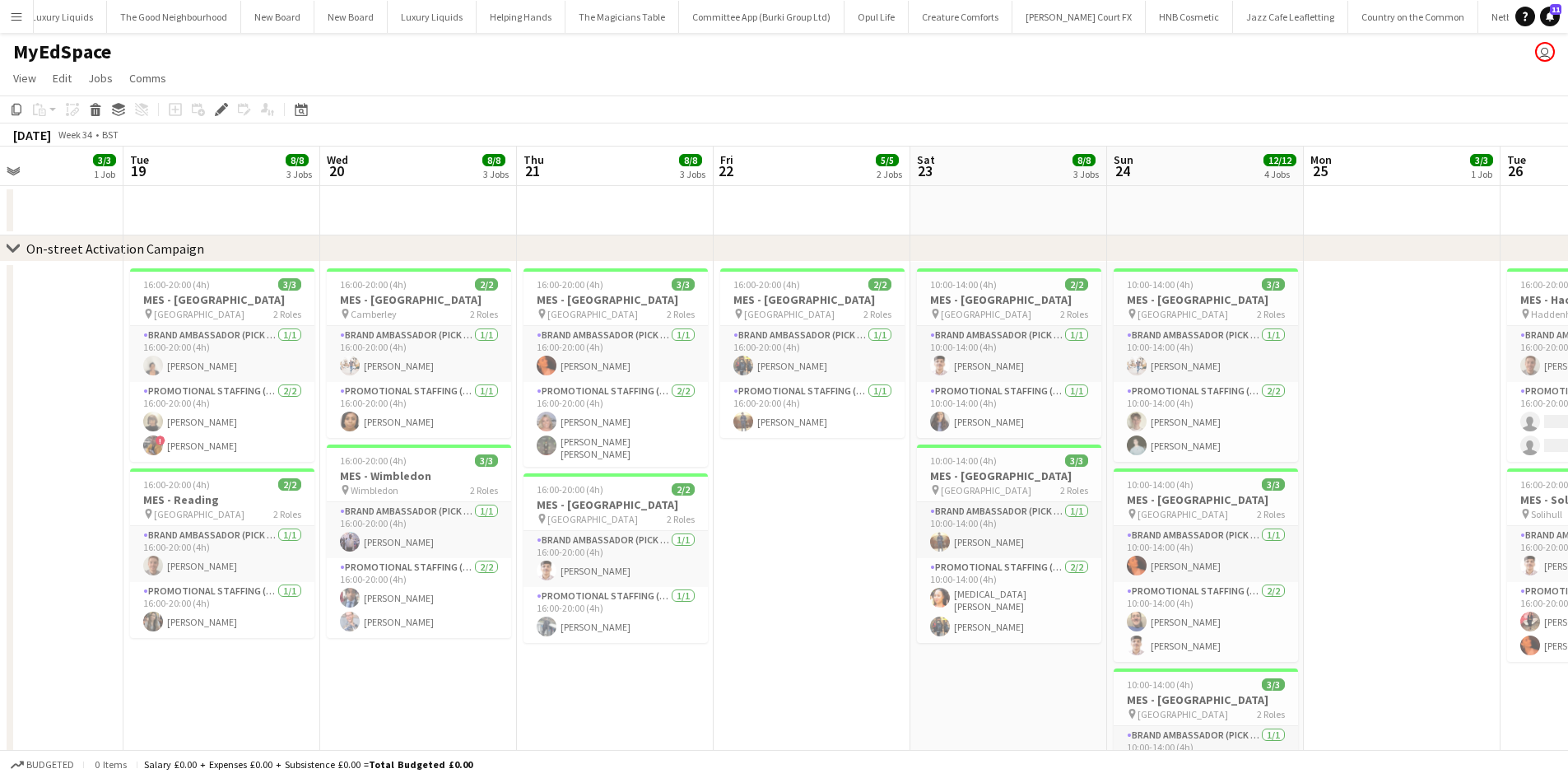
drag, startPoint x: 716, startPoint y: 569, endPoint x: 827, endPoint y: 572, distance: 111.0
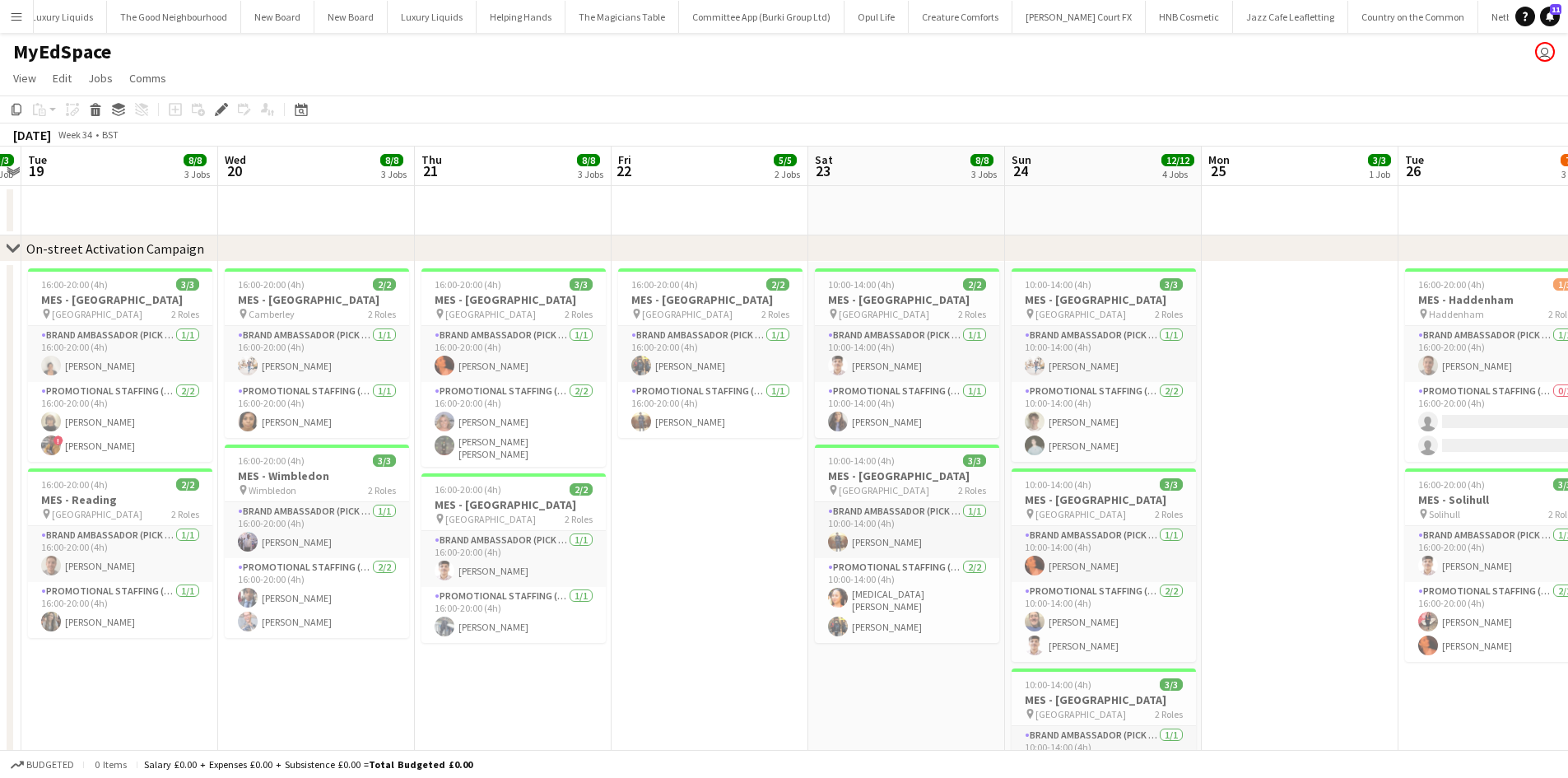
drag, startPoint x: 901, startPoint y: 659, endPoint x: 654, endPoint y: 657, distance: 247.0
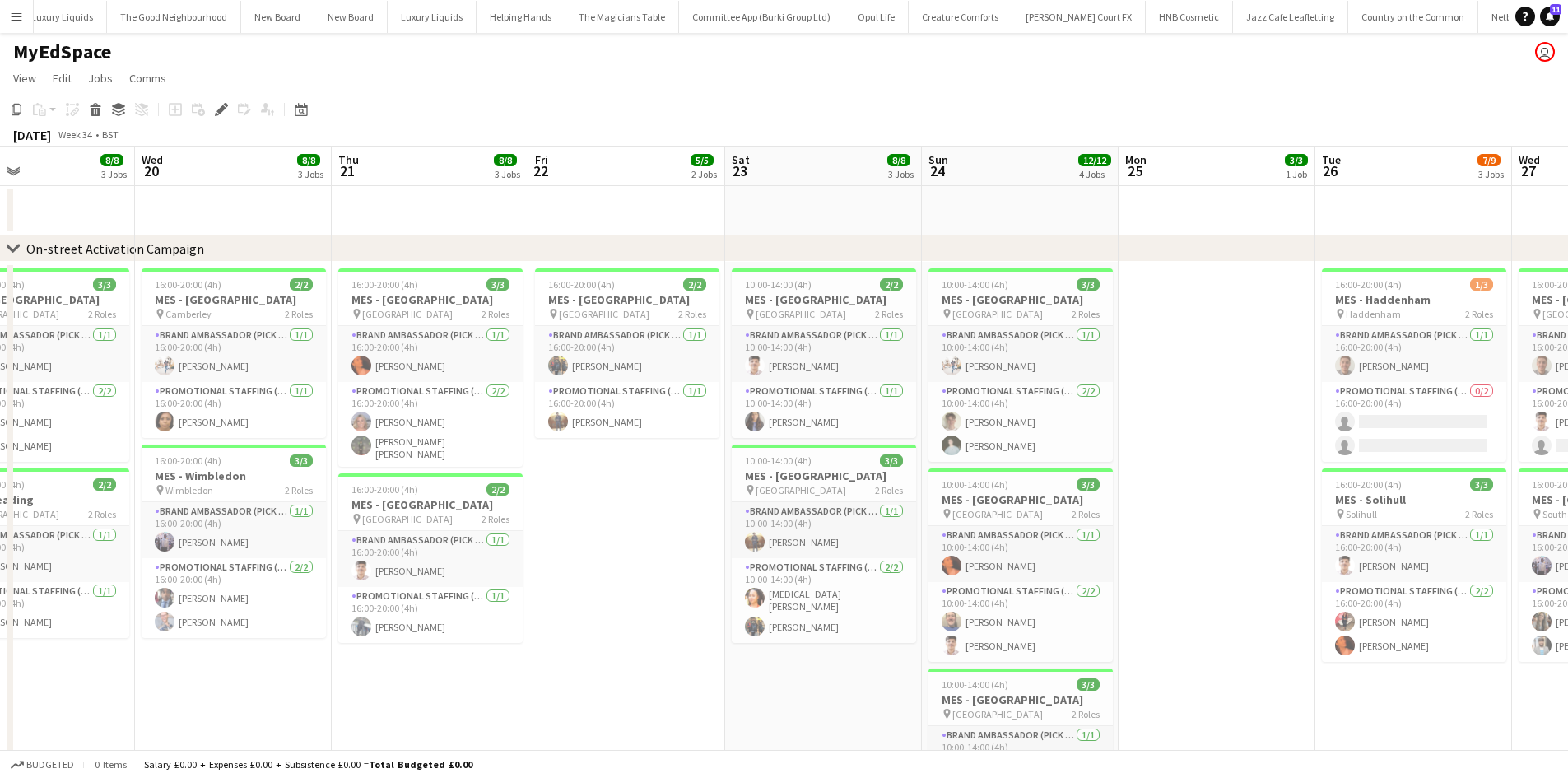
scroll to position [0, 449]
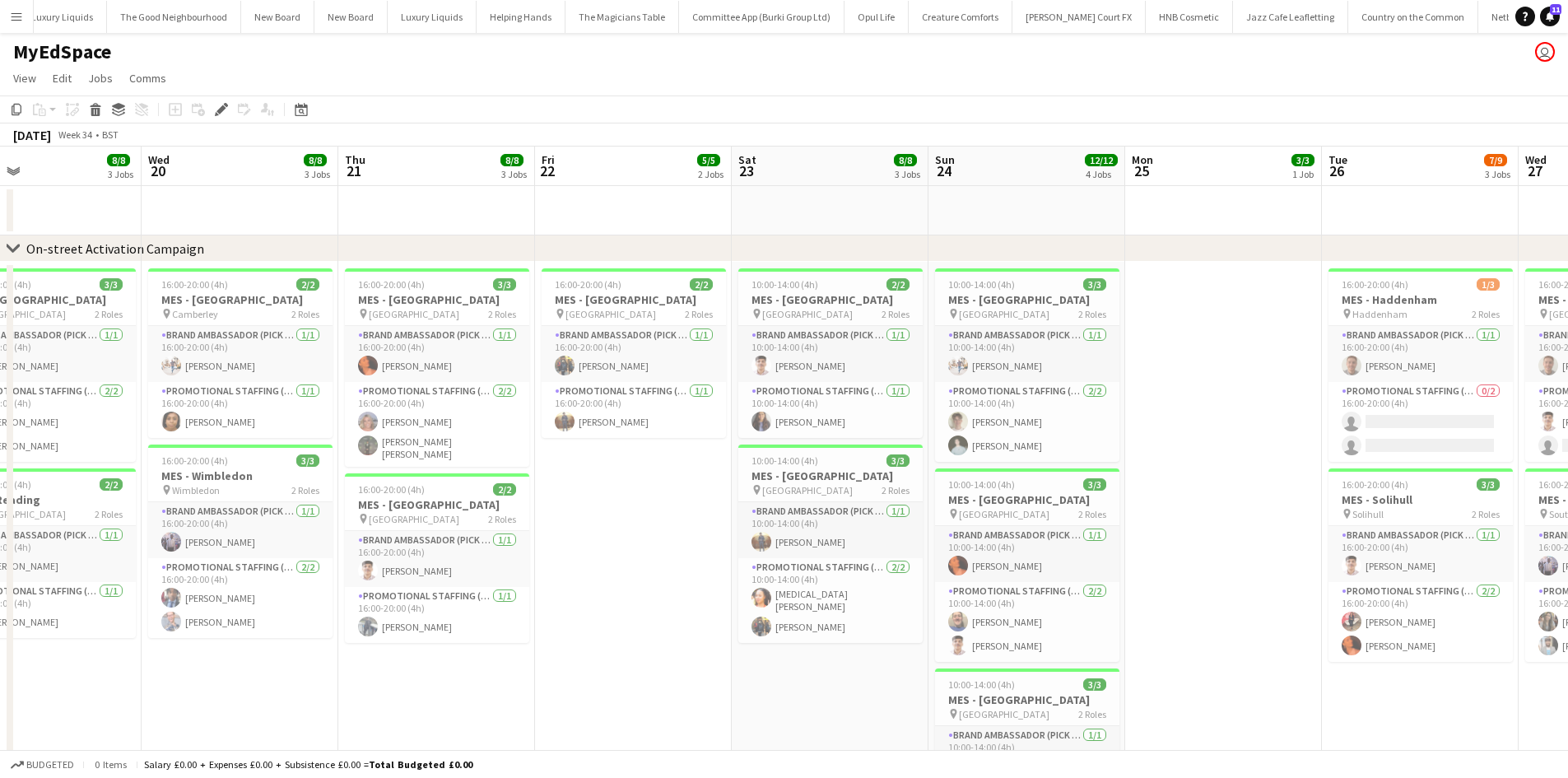
drag, startPoint x: 739, startPoint y: 695, endPoint x: 683, endPoint y: 692, distance: 56.1
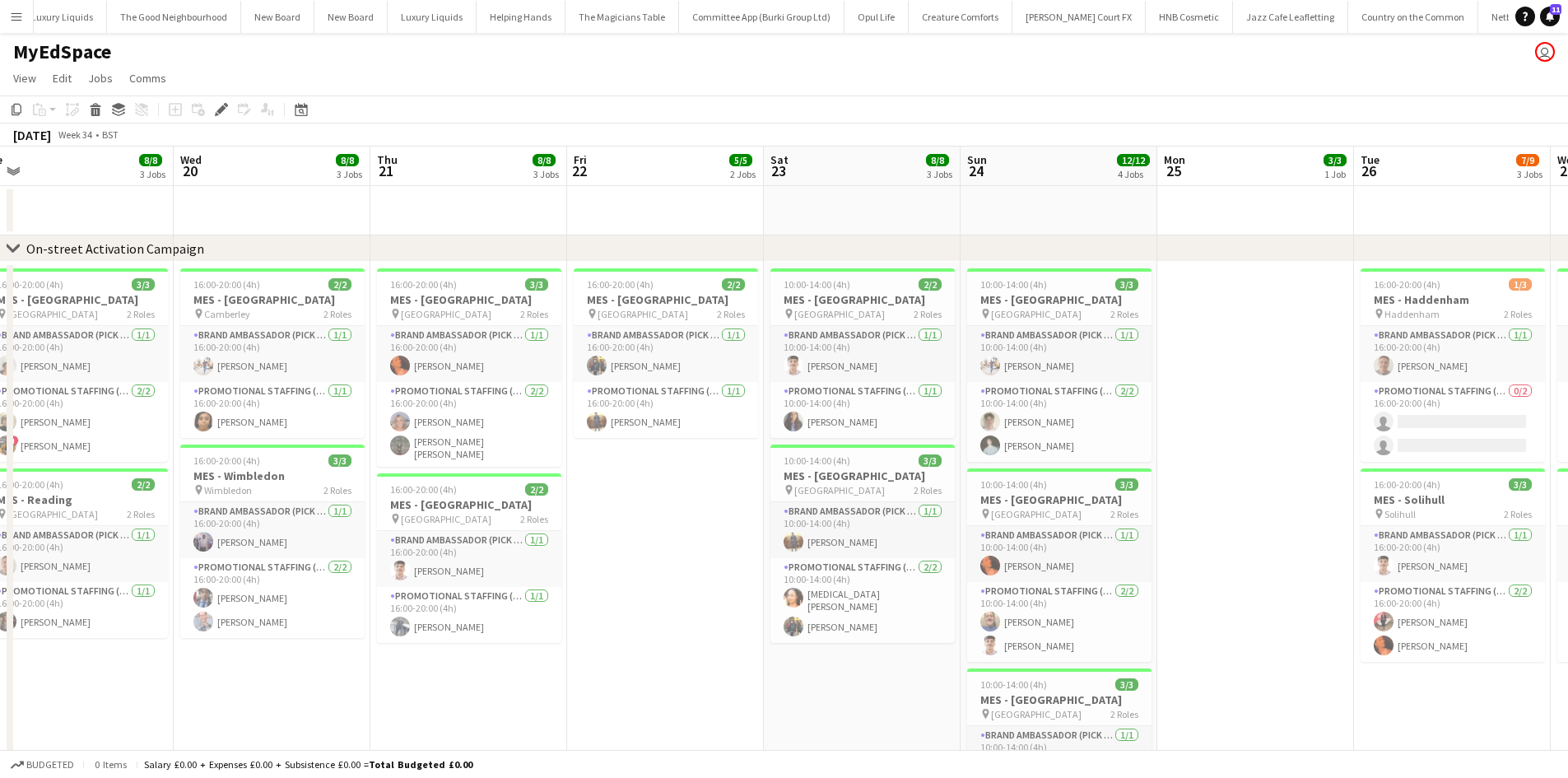
scroll to position [0, 409]
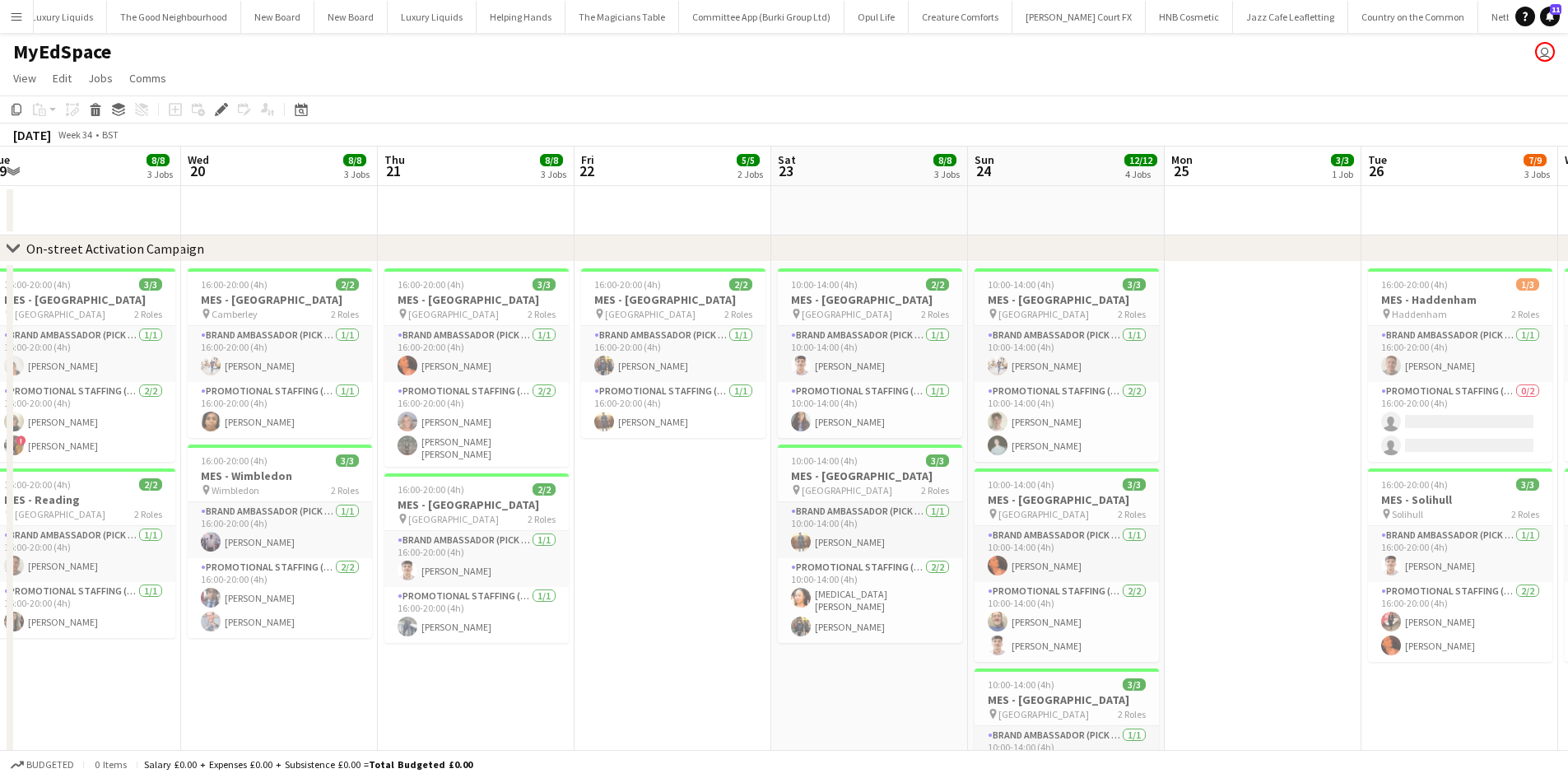
drag, startPoint x: 622, startPoint y: 671, endPoint x: 654, endPoint y: 675, distance: 32.2
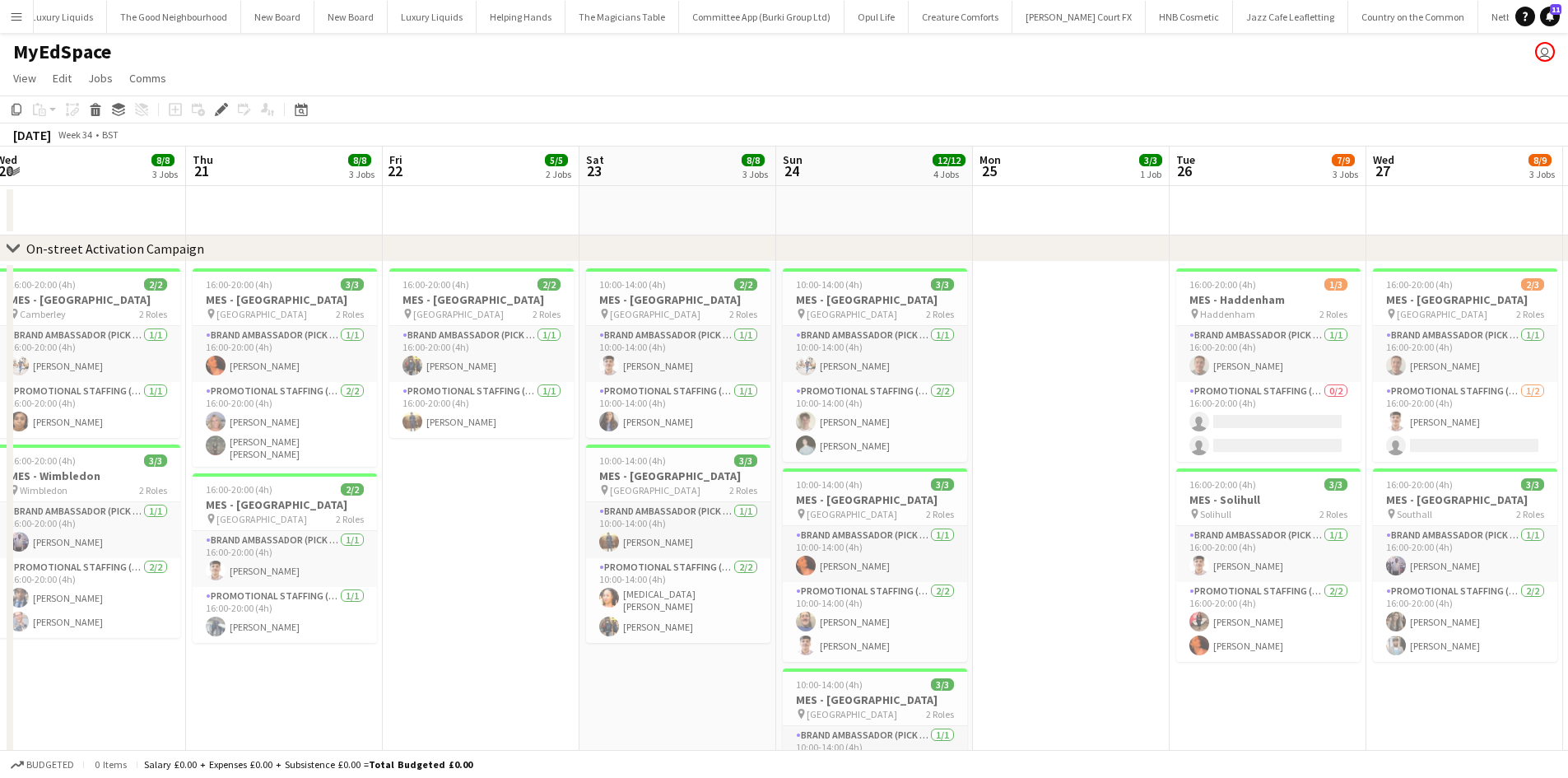
scroll to position [0, 606]
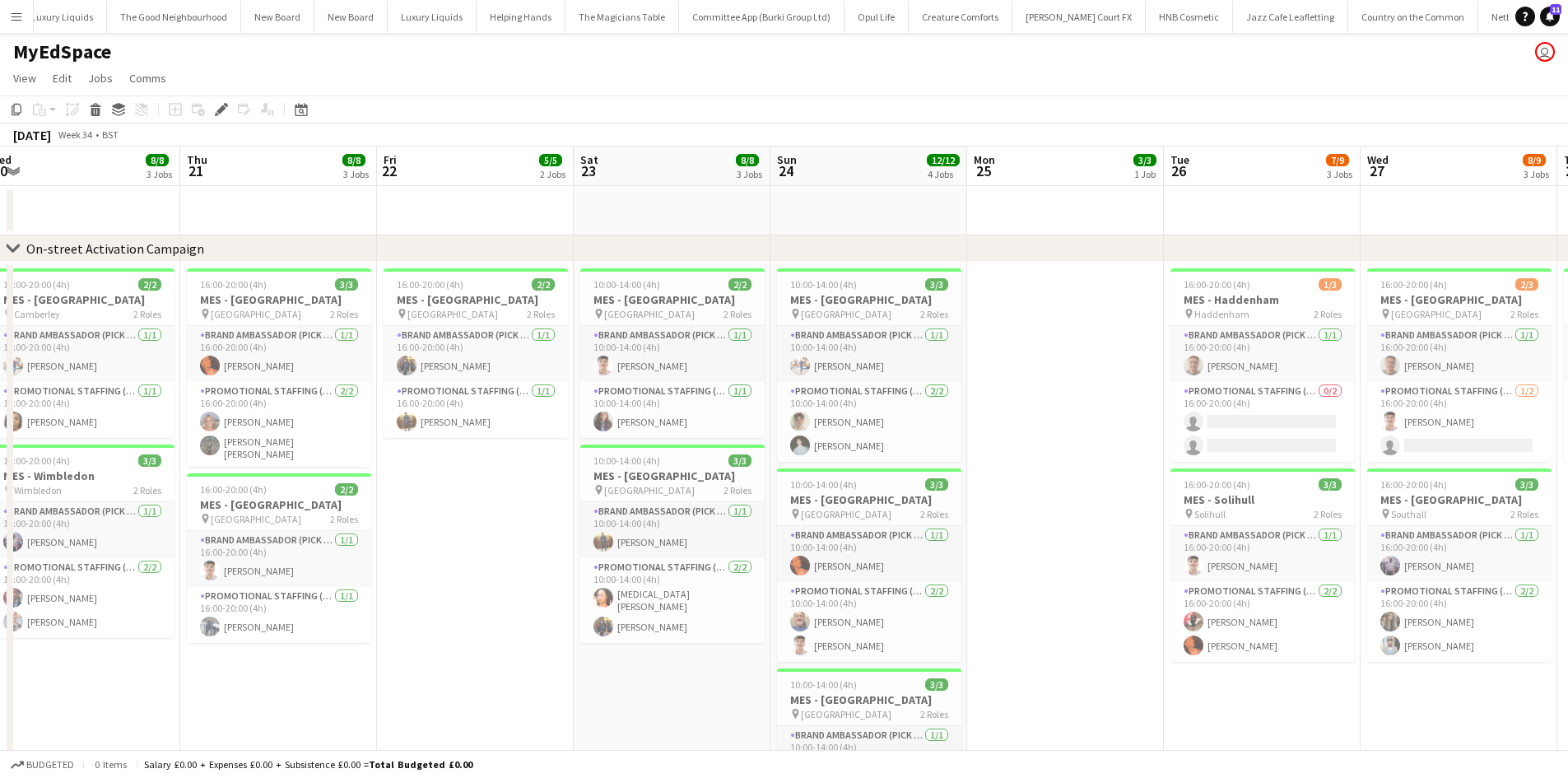
drag, startPoint x: 880, startPoint y: 694, endPoint x: 701, endPoint y: 686, distance: 179.2
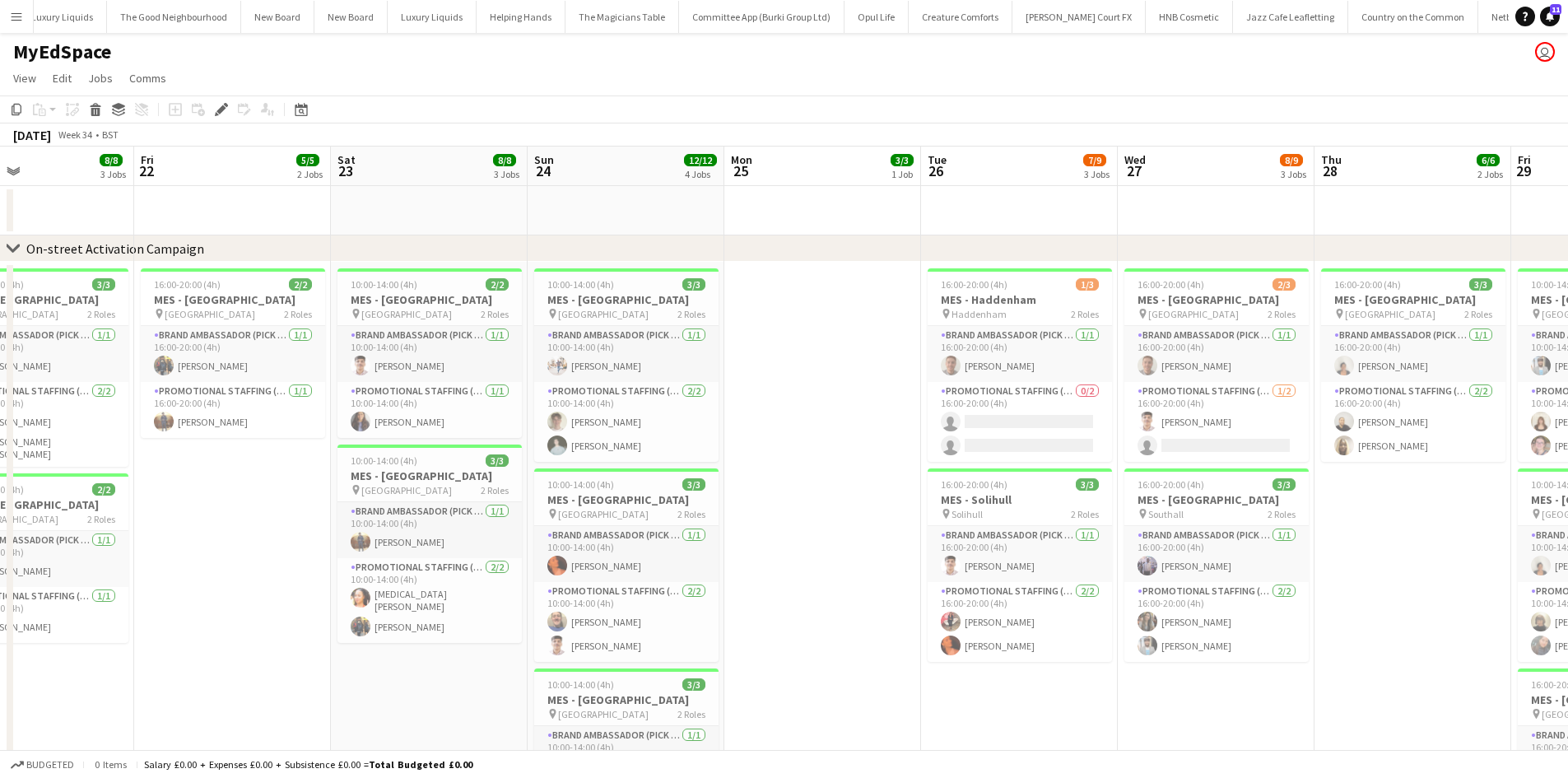
scroll to position [0, 582]
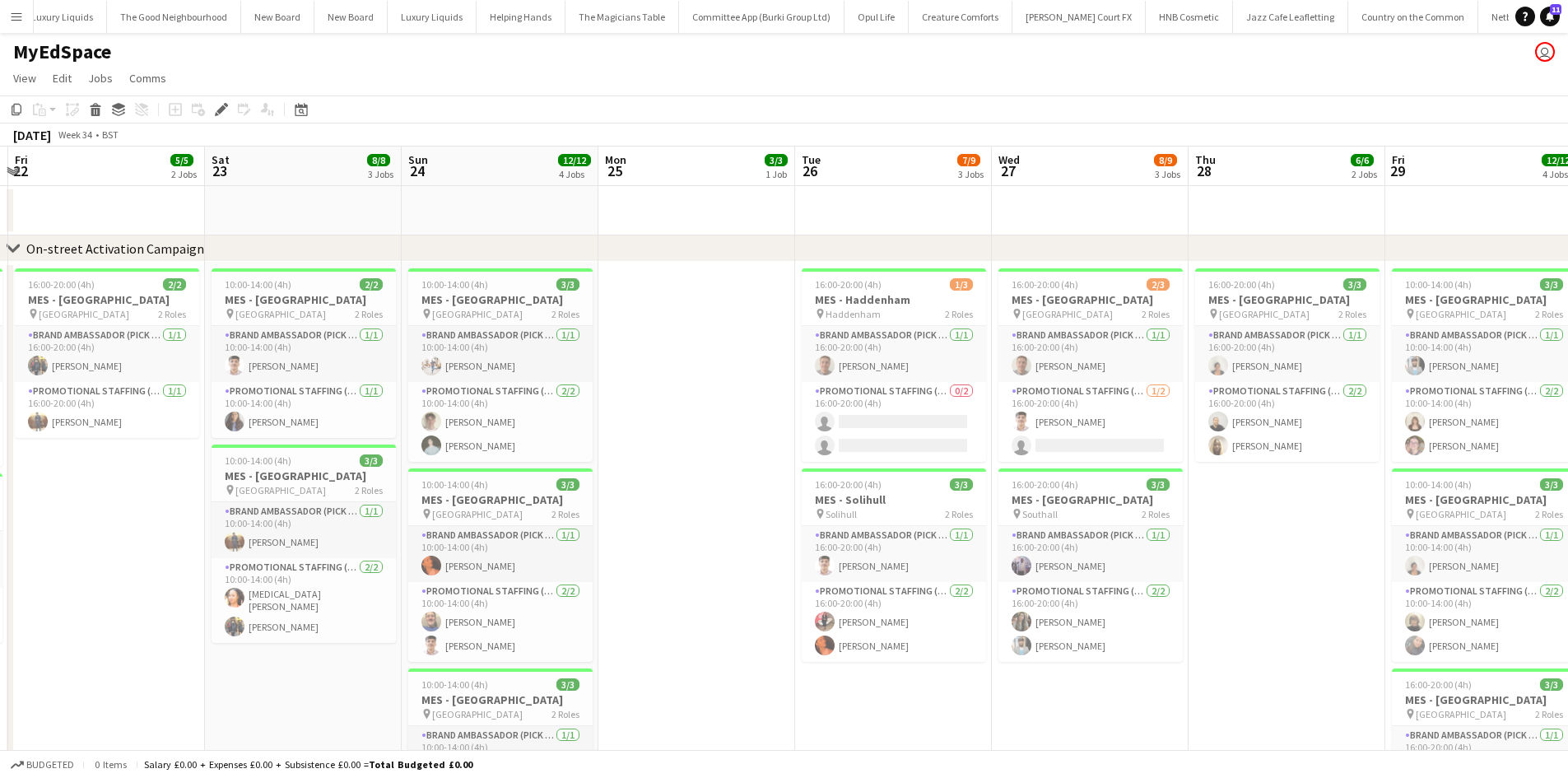
drag, startPoint x: 972, startPoint y: 399, endPoint x: 603, endPoint y: 287, distance: 385.6
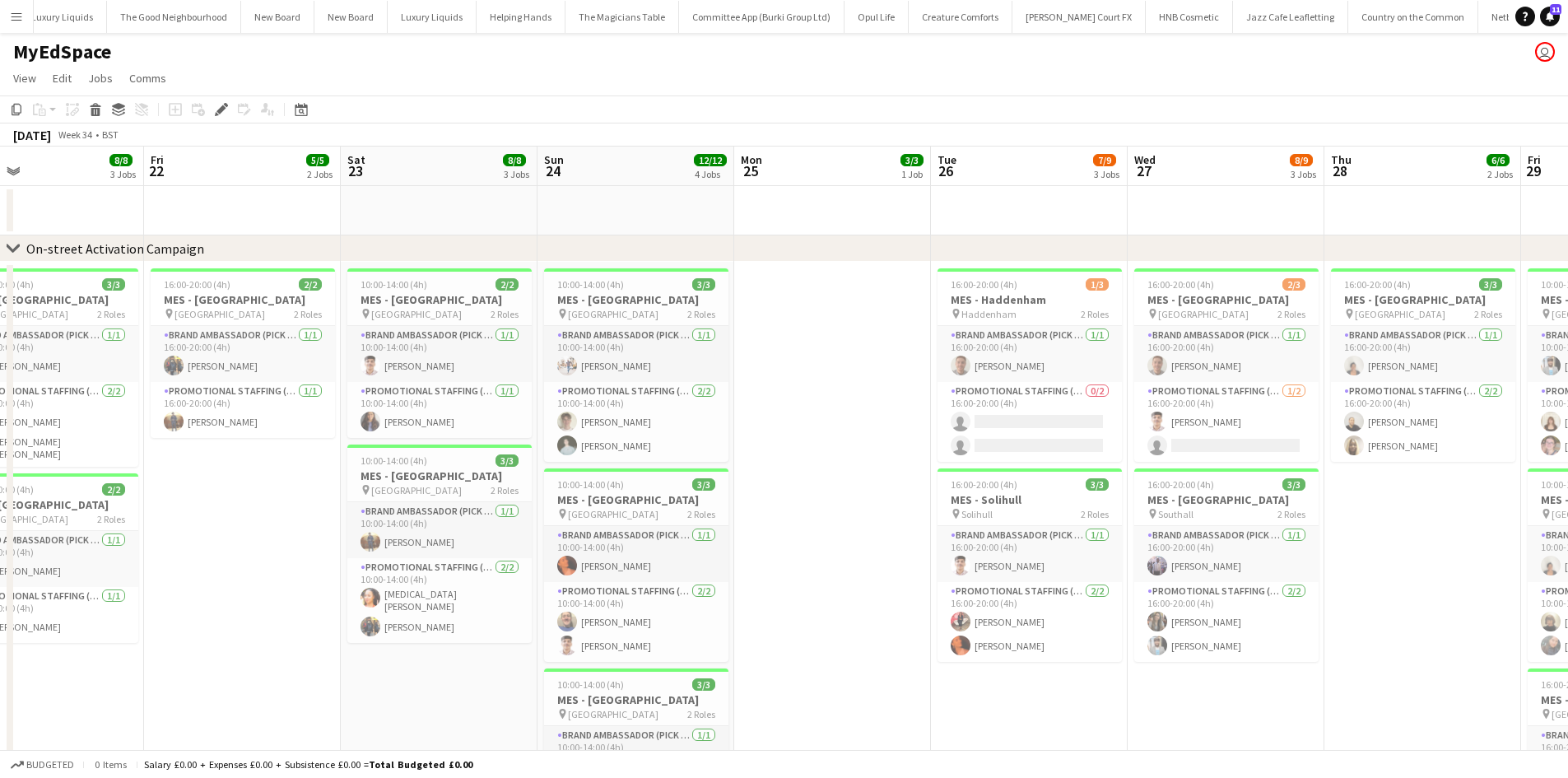
scroll to position [0, 359]
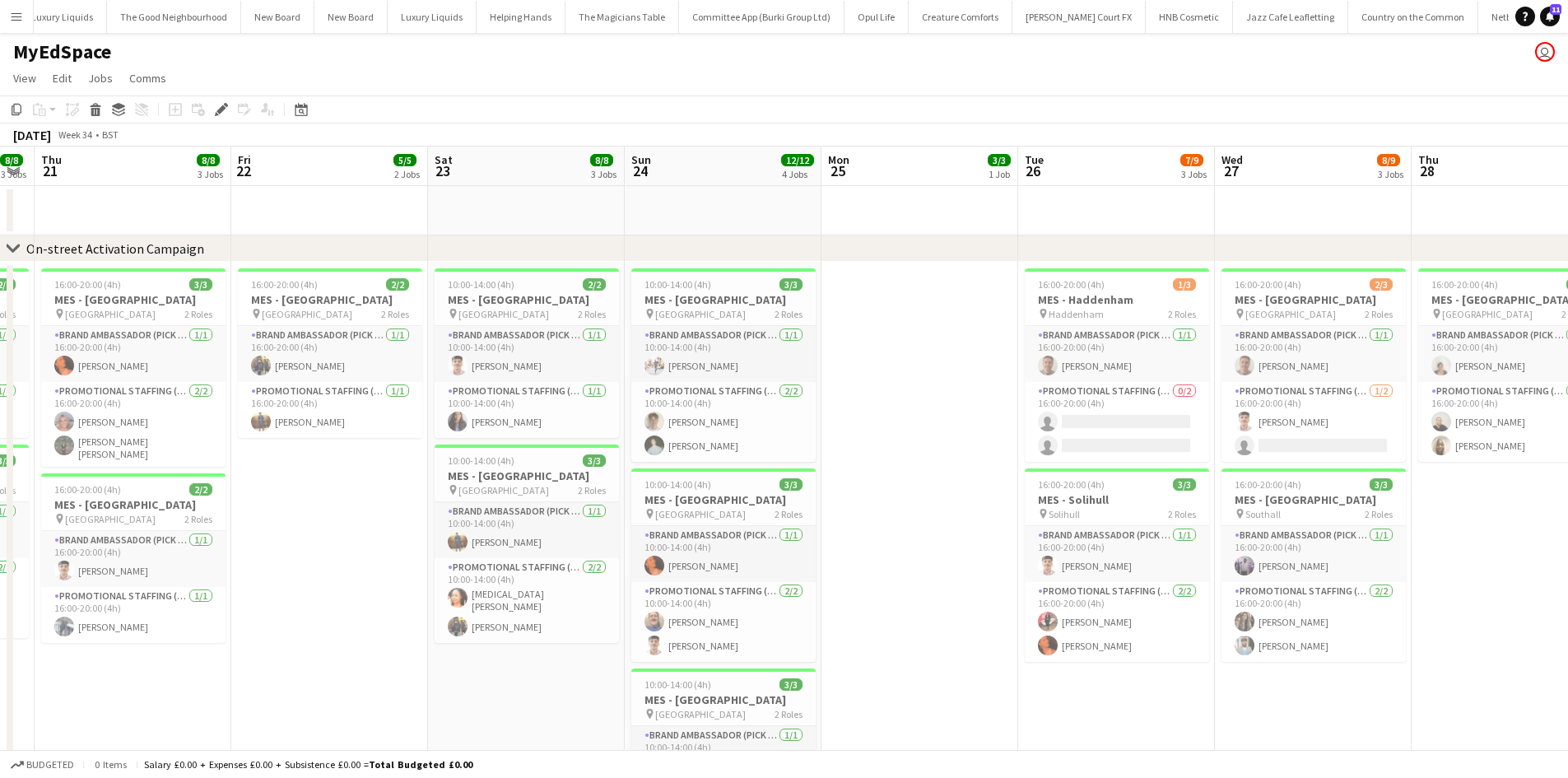
drag, startPoint x: 676, startPoint y: 496, endPoint x: 869, endPoint y: 509, distance: 193.4
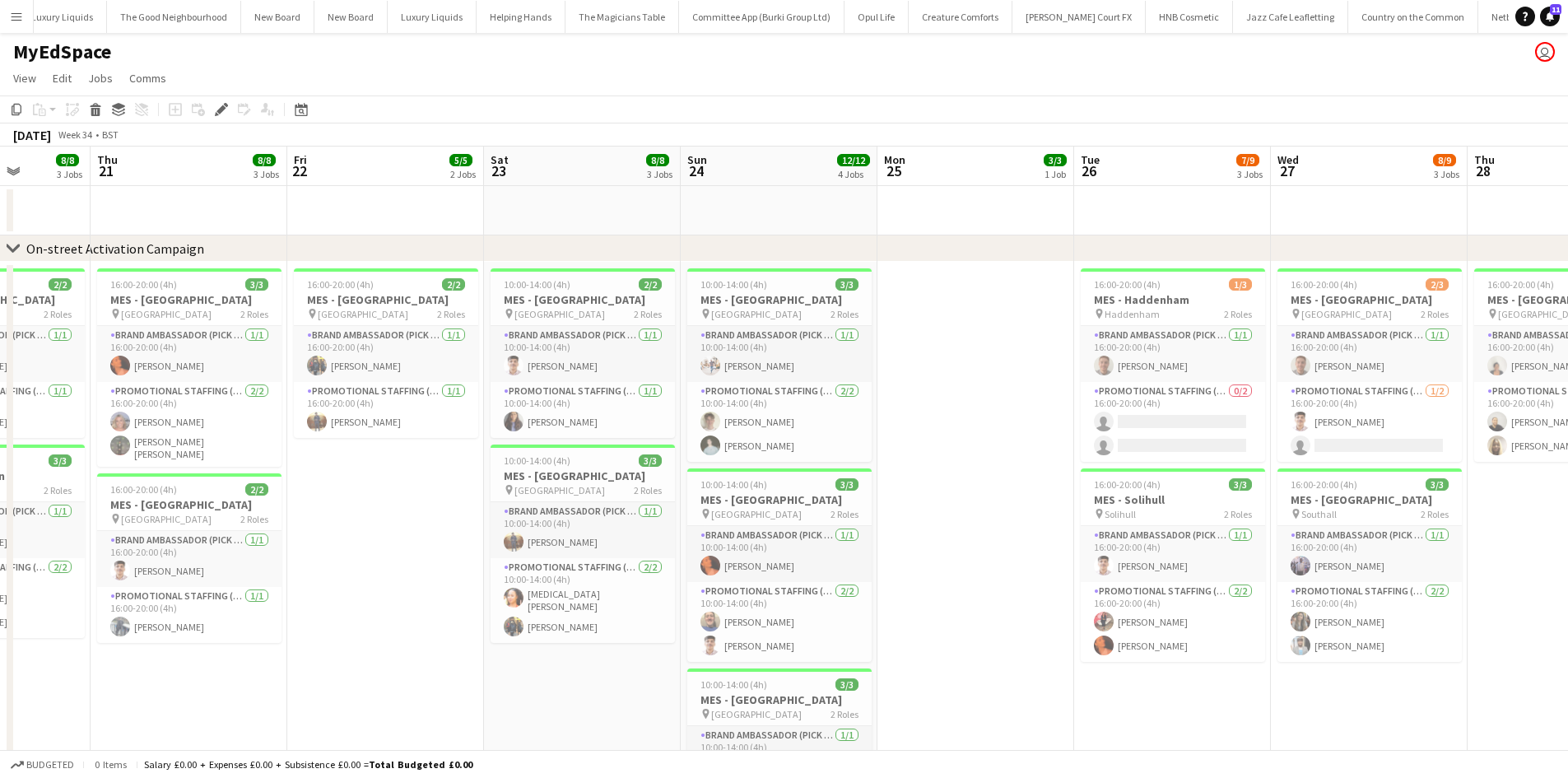
scroll to position [0, 496]
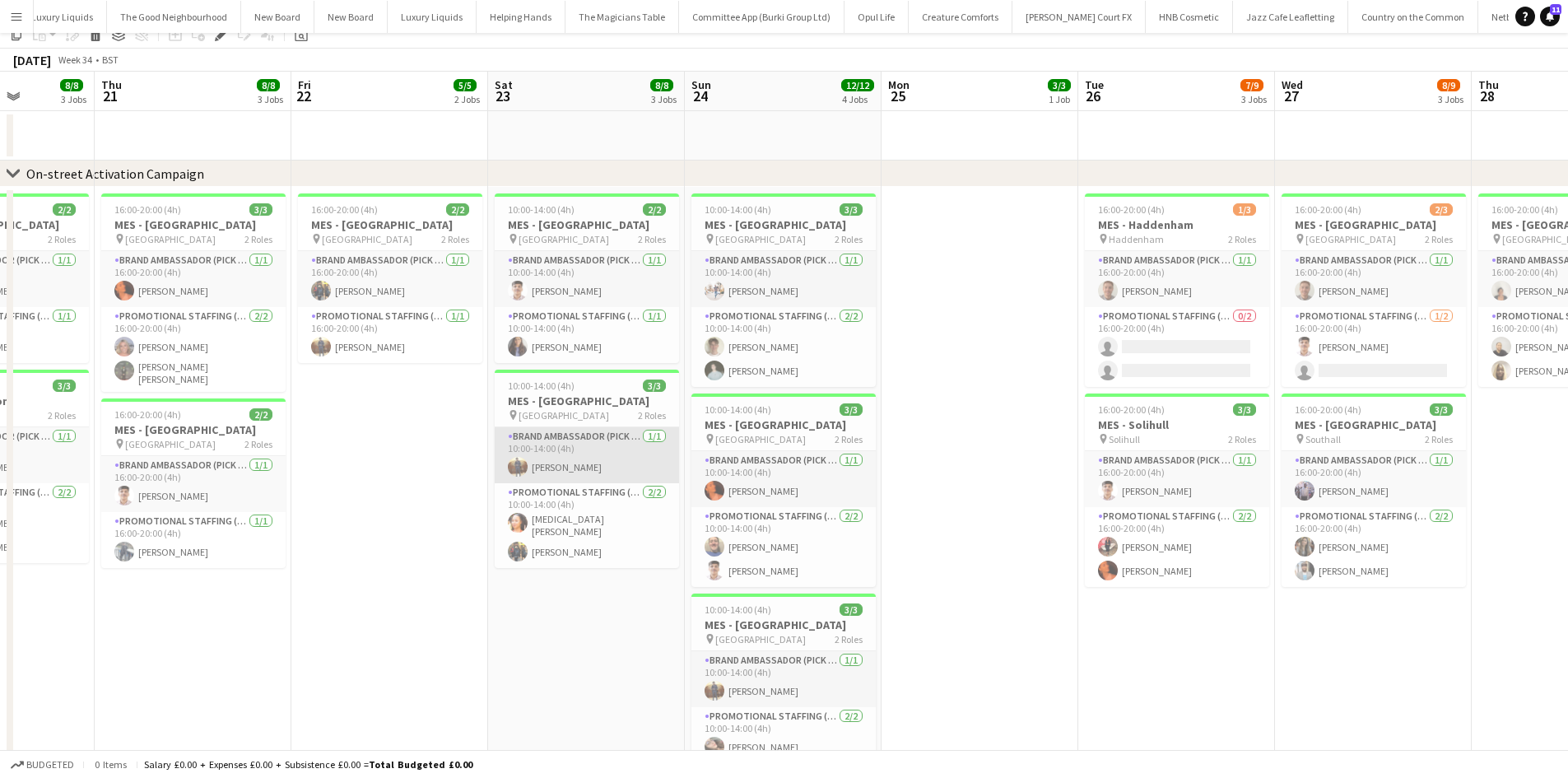
scroll to position [0, 0]
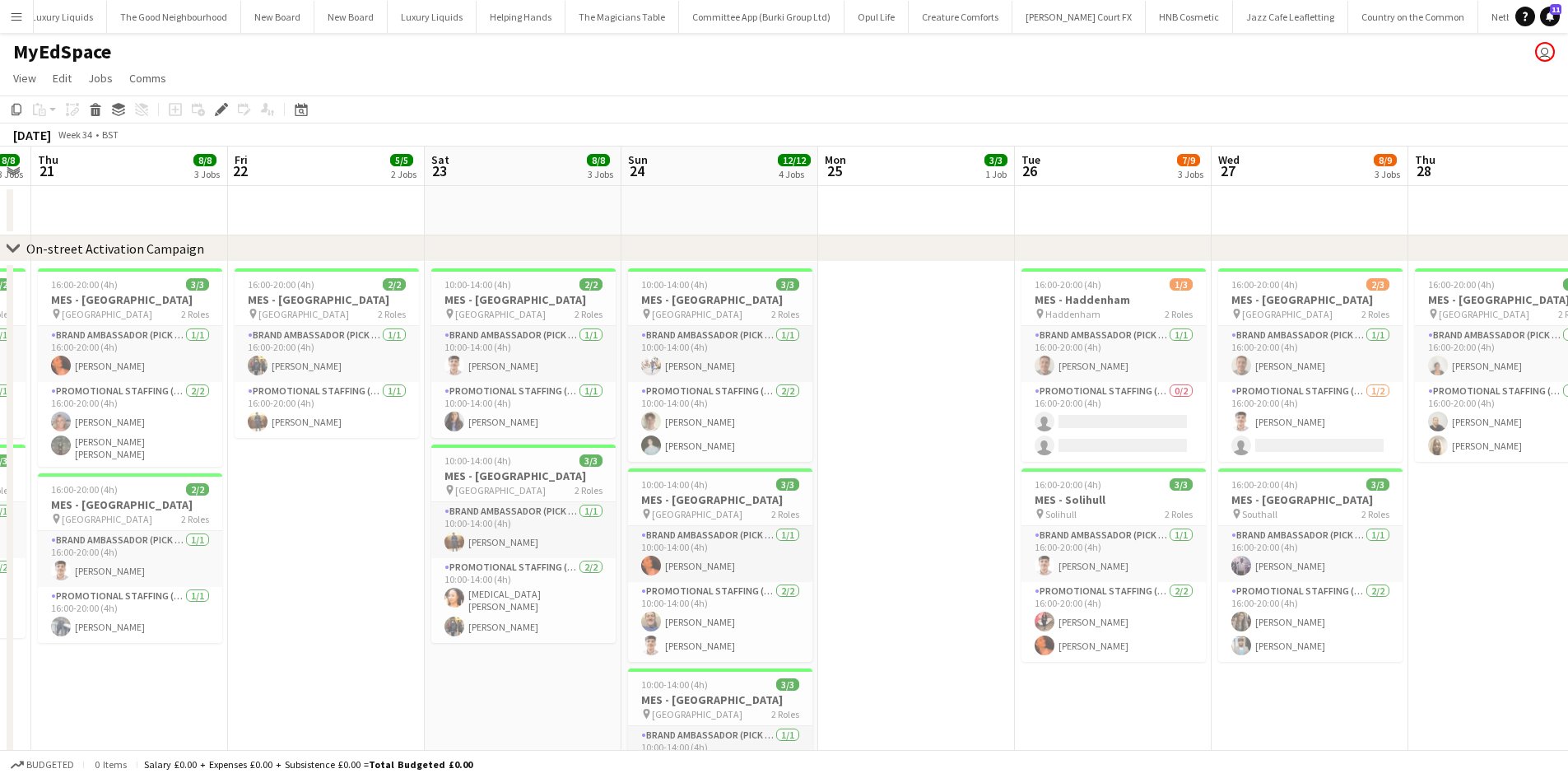
drag, startPoint x: 959, startPoint y: 514, endPoint x: 838, endPoint y: 506, distance: 121.3
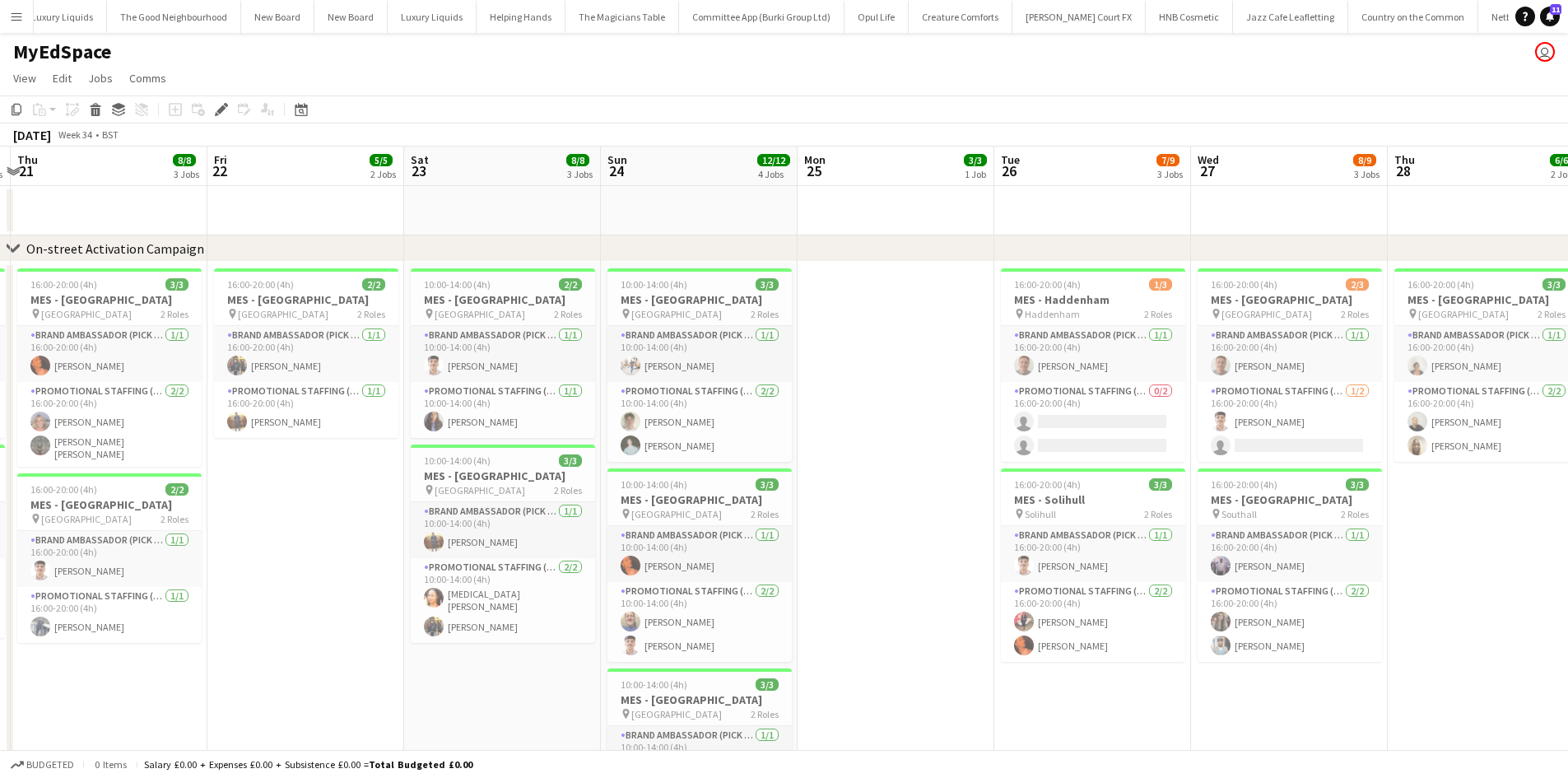
drag, startPoint x: 879, startPoint y: 570, endPoint x: 840, endPoint y: 533, distance: 53.8
click at [879, 569] on app-date-cell at bounding box center [895, 711] width 197 height 898
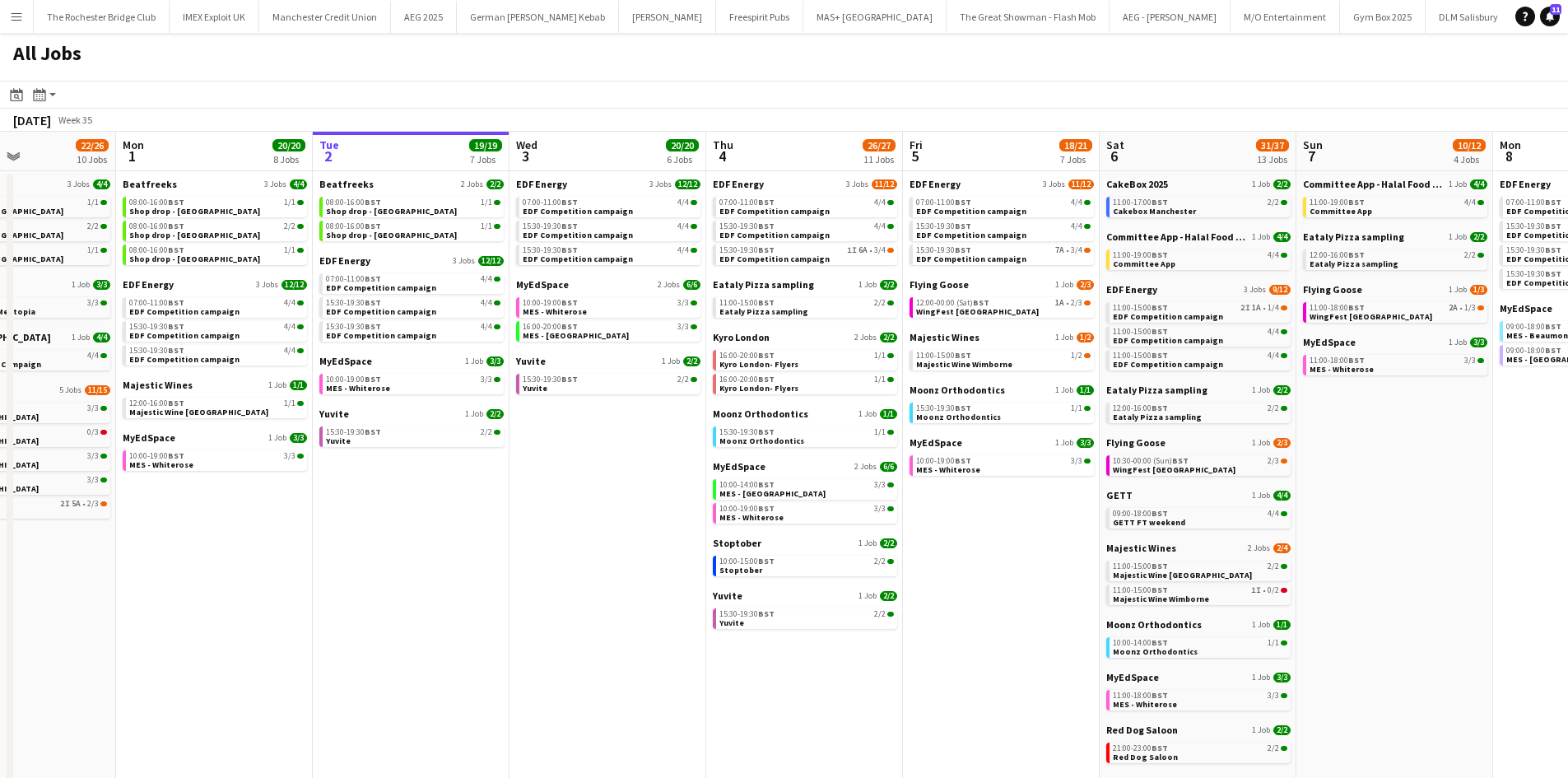
click at [528, 410] on app-calendar-viewport "Fri 29 21/21 9 Jobs Sat 30 42/44 28 Jobs Sun 31 22/26 10 Jobs Mon 1 20/20 8 Job…" at bounding box center [784, 697] width 1568 height 1133
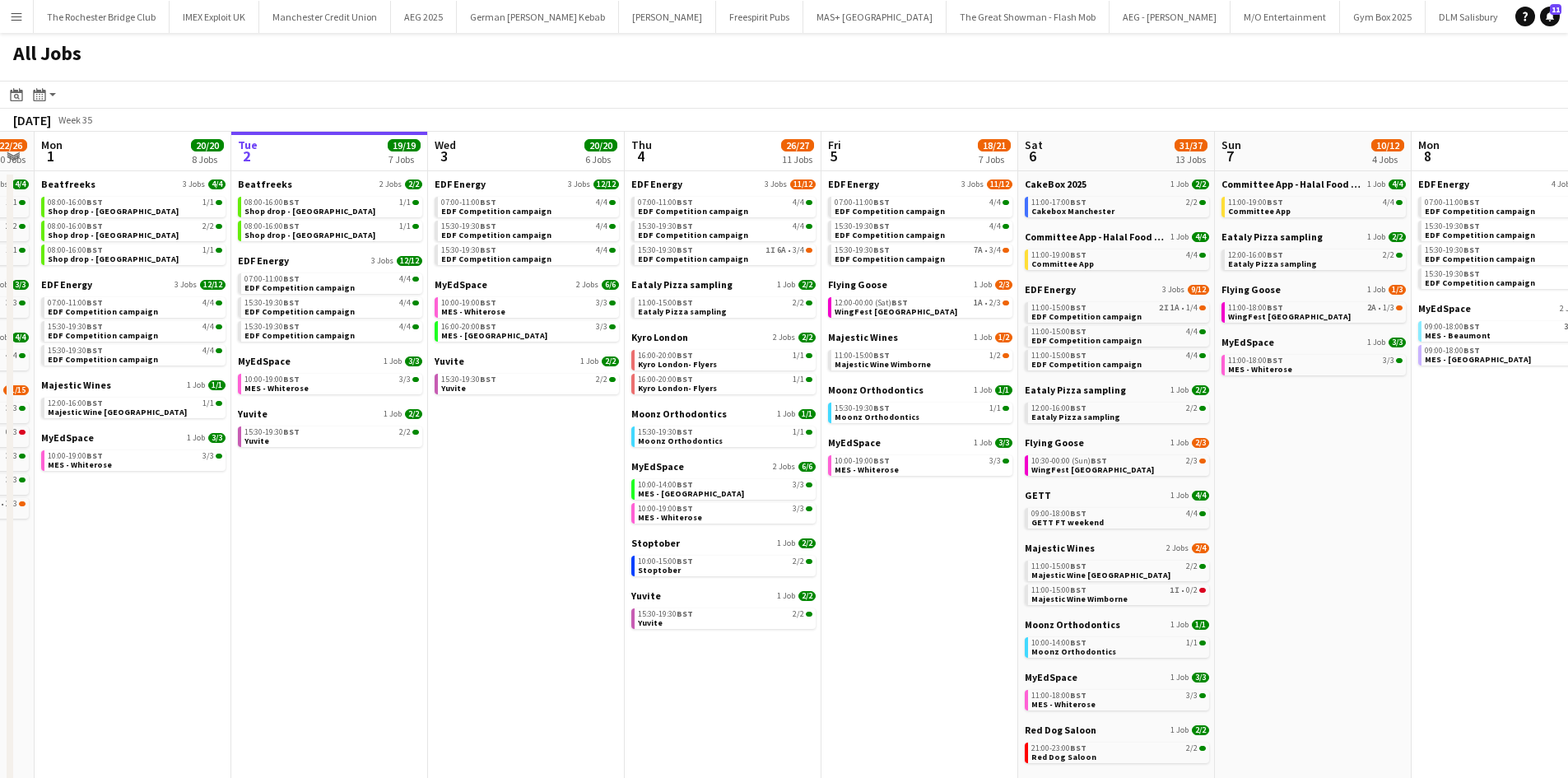
drag, startPoint x: 571, startPoint y: 551, endPoint x: 488, endPoint y: 544, distance: 83.3
click at [488, 544] on app-calendar-viewport "Fri 29 21/21 9 Jobs Sat 30 42/44 28 Jobs Sun 31 22/26 10 Jobs Mon 1 20/20 8 Job…" at bounding box center [784, 697] width 1568 height 1133
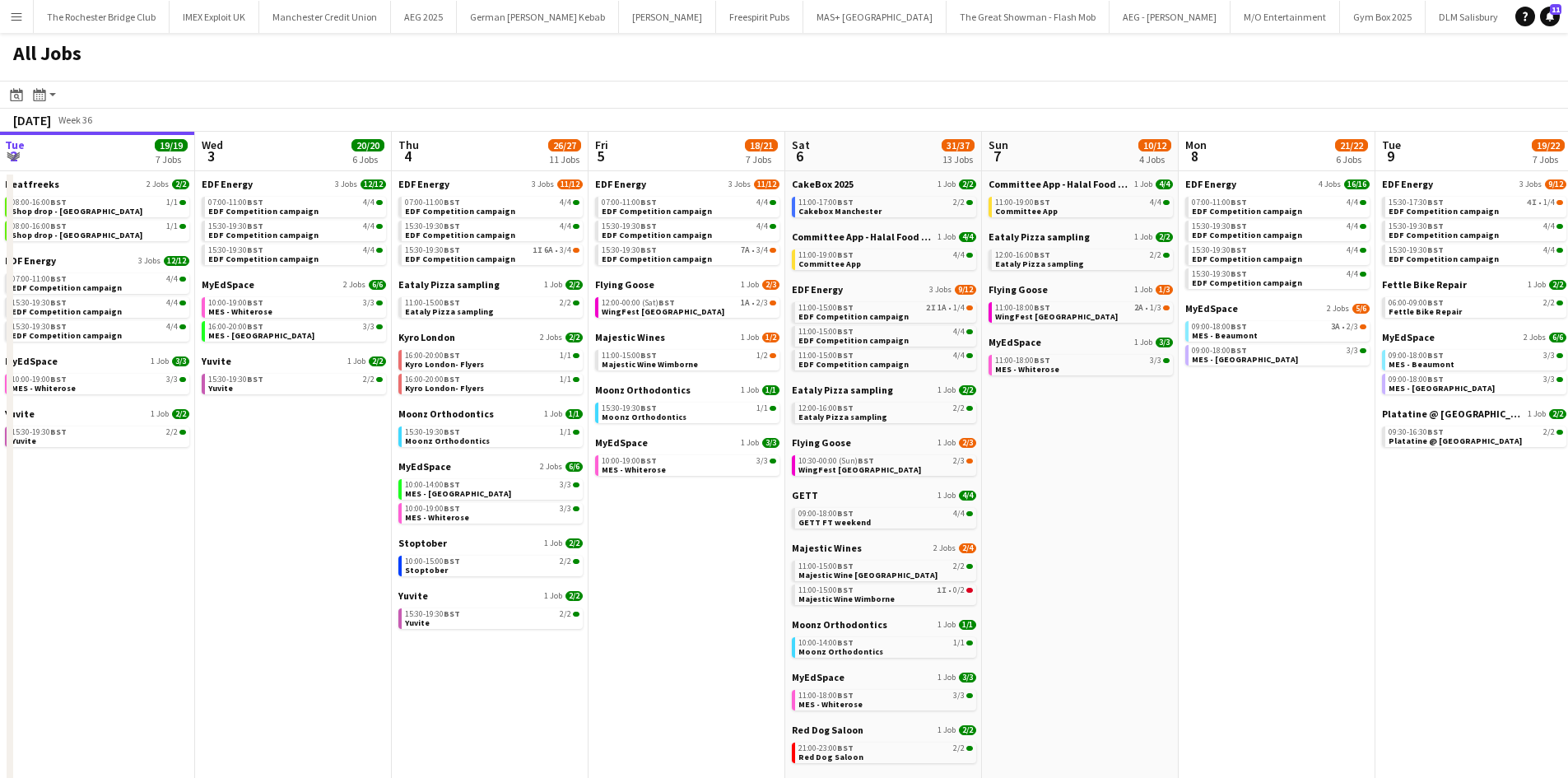
drag, startPoint x: 1392, startPoint y: 494, endPoint x: 1156, endPoint y: 496, distance: 236.0
click at [1156, 496] on app-calendar-viewport "Fri 29 21/21 9 Jobs Sat 30 42/44 28 Jobs Sun 31 22/26 10 Jobs Mon 1 20/20 8 Job…" at bounding box center [784, 697] width 1568 height 1133
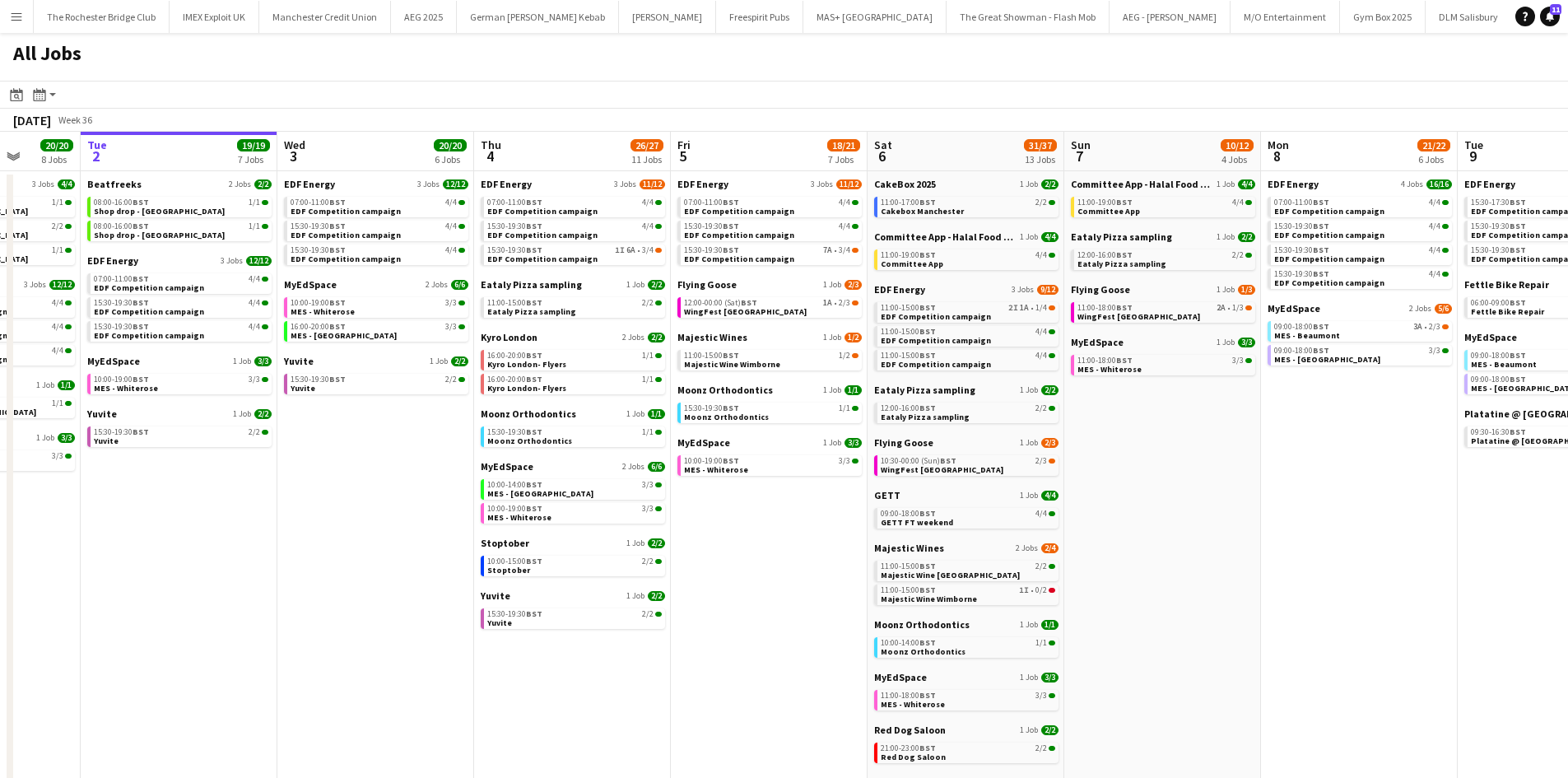
scroll to position [0, 703]
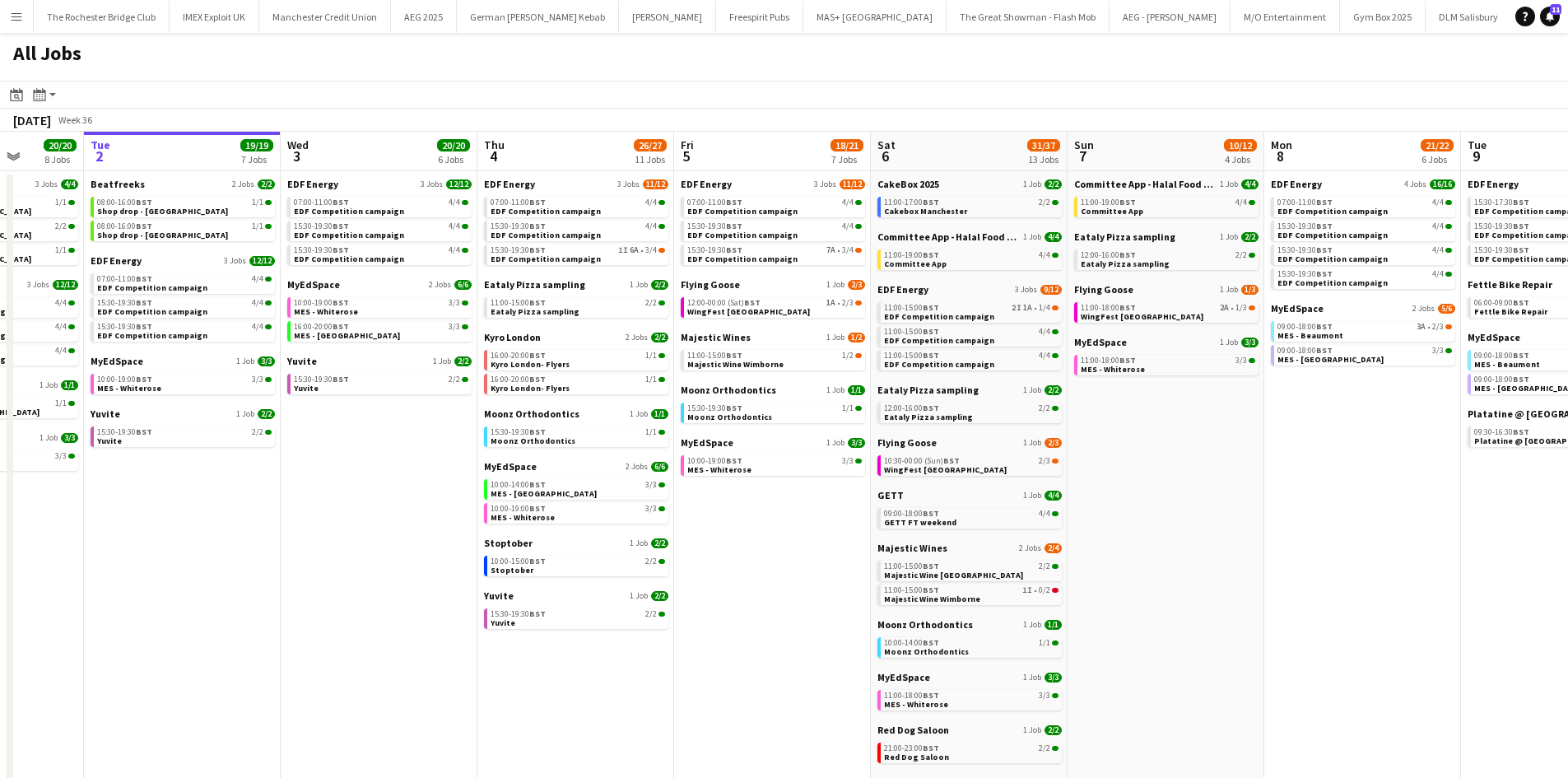
drag, startPoint x: 729, startPoint y: 563, endPoint x: 820, endPoint y: 566, distance: 91.0
click at [820, 566] on app-calendar-viewport "Fri 29 21/21 9 Jobs Sat 30 42/44 28 Jobs Sun 31 22/26 10 Jobs Mon 1 20/20 8 Job…" at bounding box center [784, 697] width 1568 height 1133
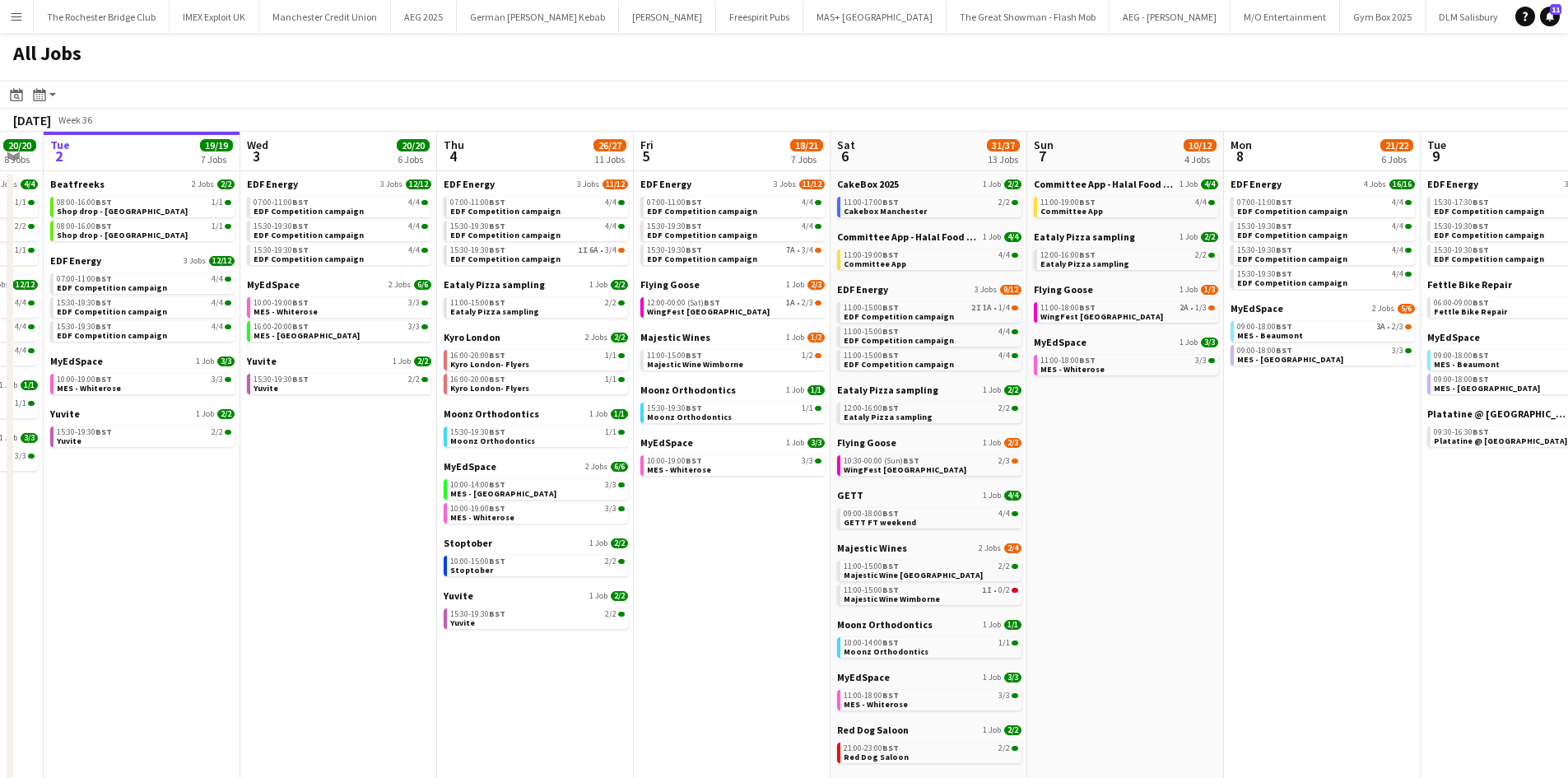
drag, startPoint x: 1350, startPoint y: 628, endPoint x: 886, endPoint y: 593, distance: 465.3
click at [889, 594] on app-calendar-viewport "Fri 29 21/21 9 Jobs Sat 30 42/44 28 Jobs Sun 31 22/26 10 Jobs Mon 1 20/20 8 Job…" at bounding box center [784, 697] width 1568 height 1133
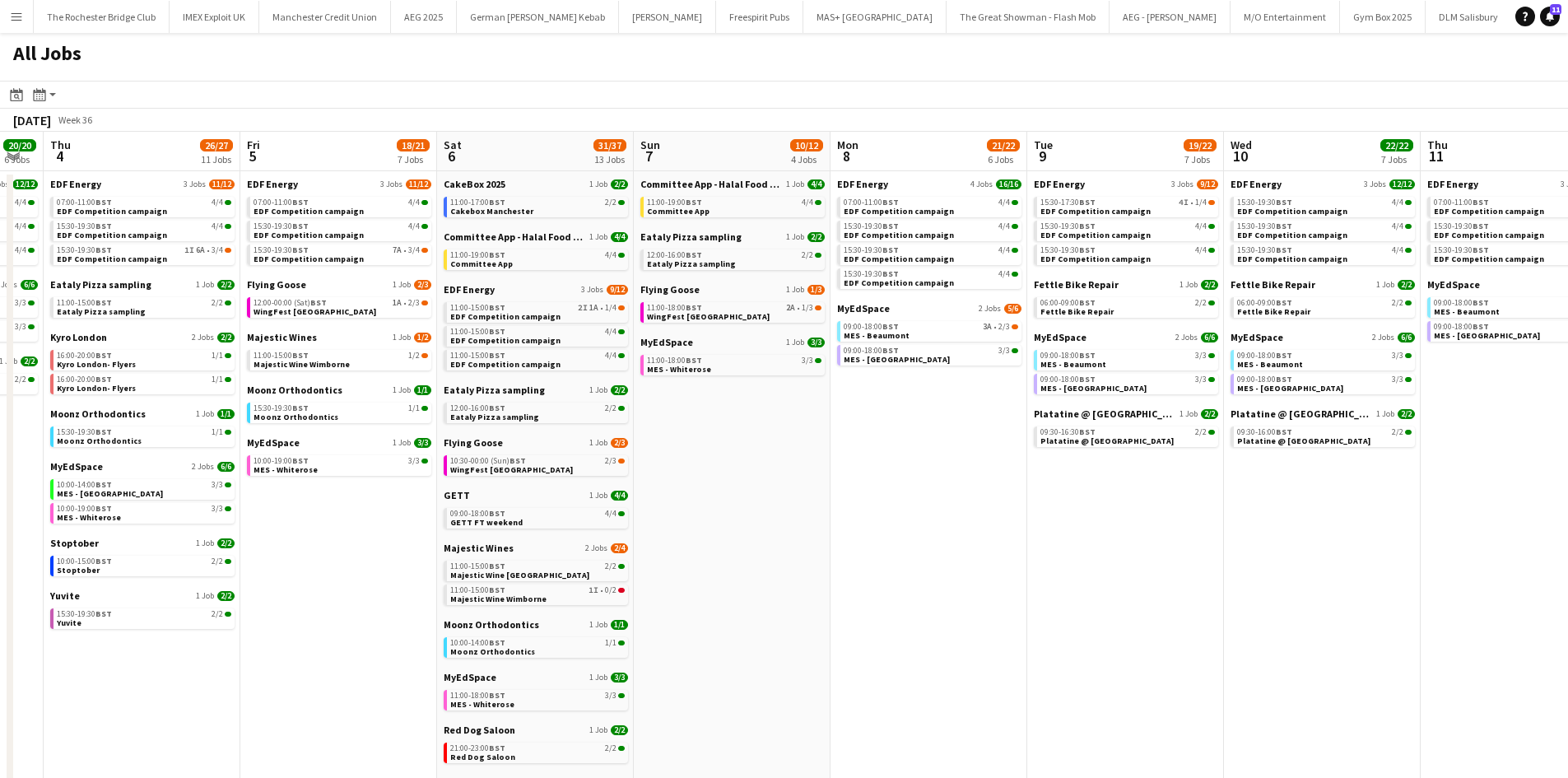
scroll to position [0, 770]
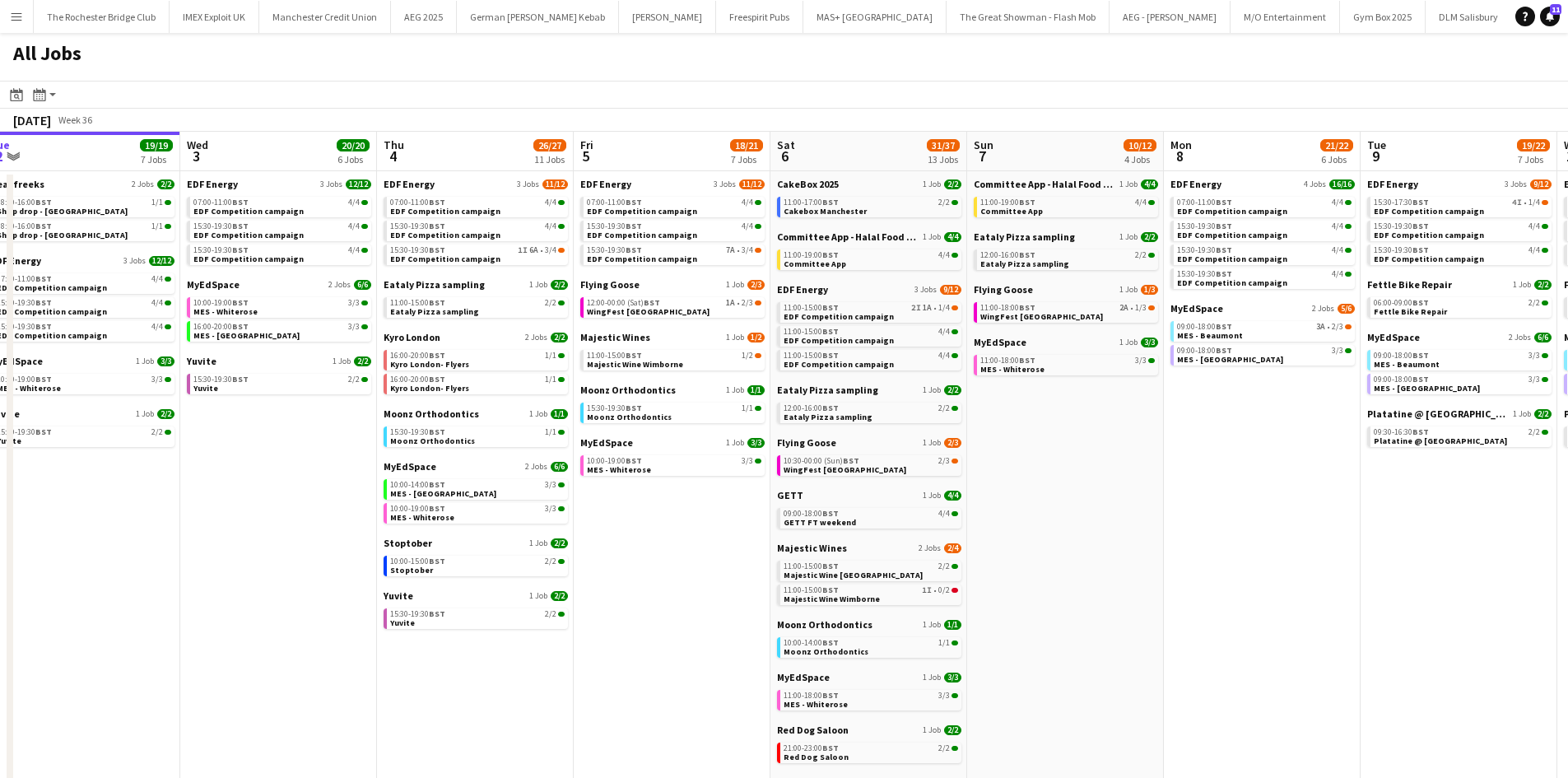
drag, startPoint x: 740, startPoint y: 472, endPoint x: 1089, endPoint y: 534, distance: 354.5
click at [1095, 533] on app-calendar-viewport "Sun 31 22/26 10 Jobs Mon 1 20/20 8 Jobs Tue 2 19/19 7 Jobs Wed 3 20/20 6 Jobs T…" at bounding box center [784, 697] width 1568 height 1133
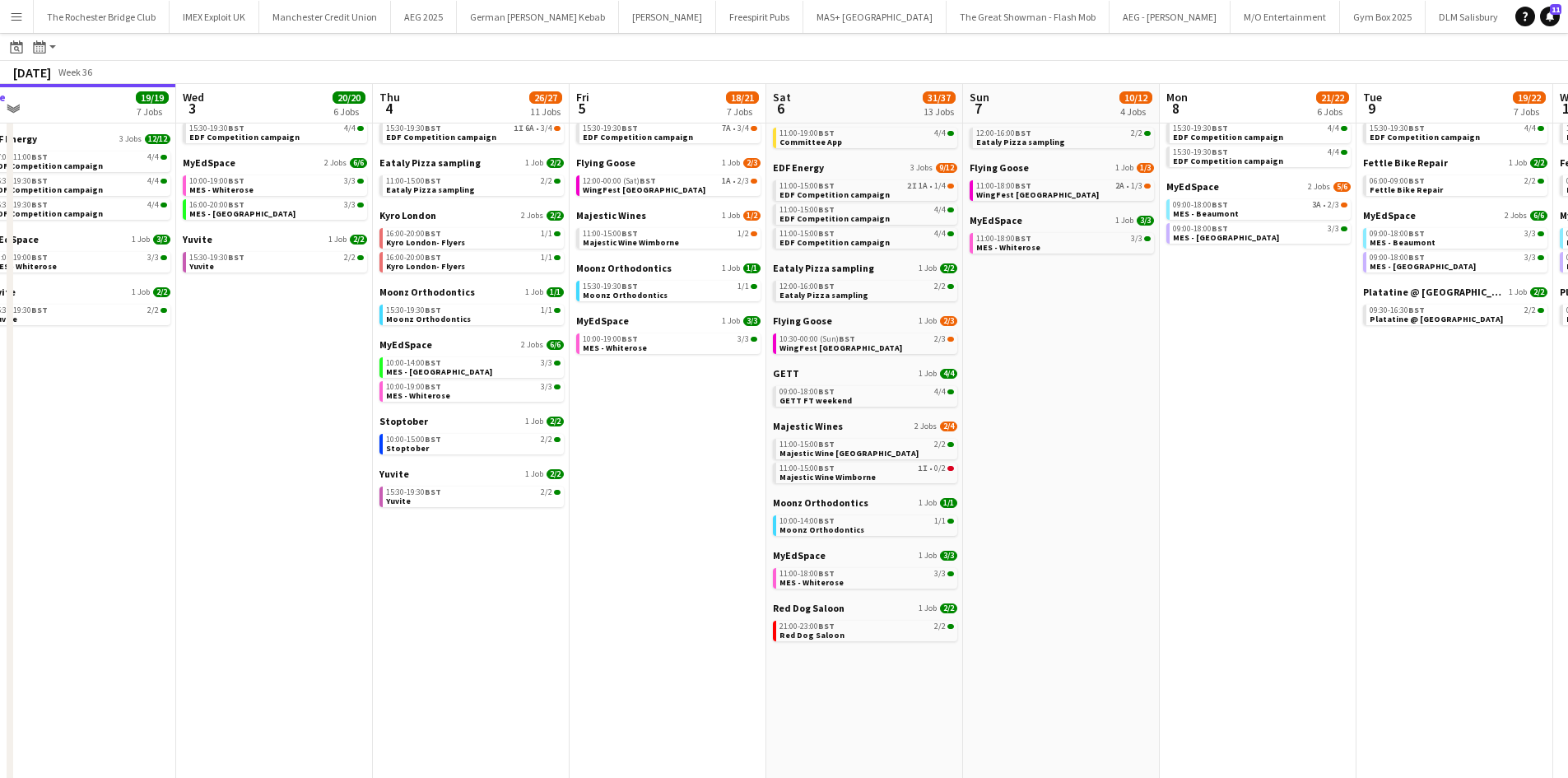
scroll to position [0, 0]
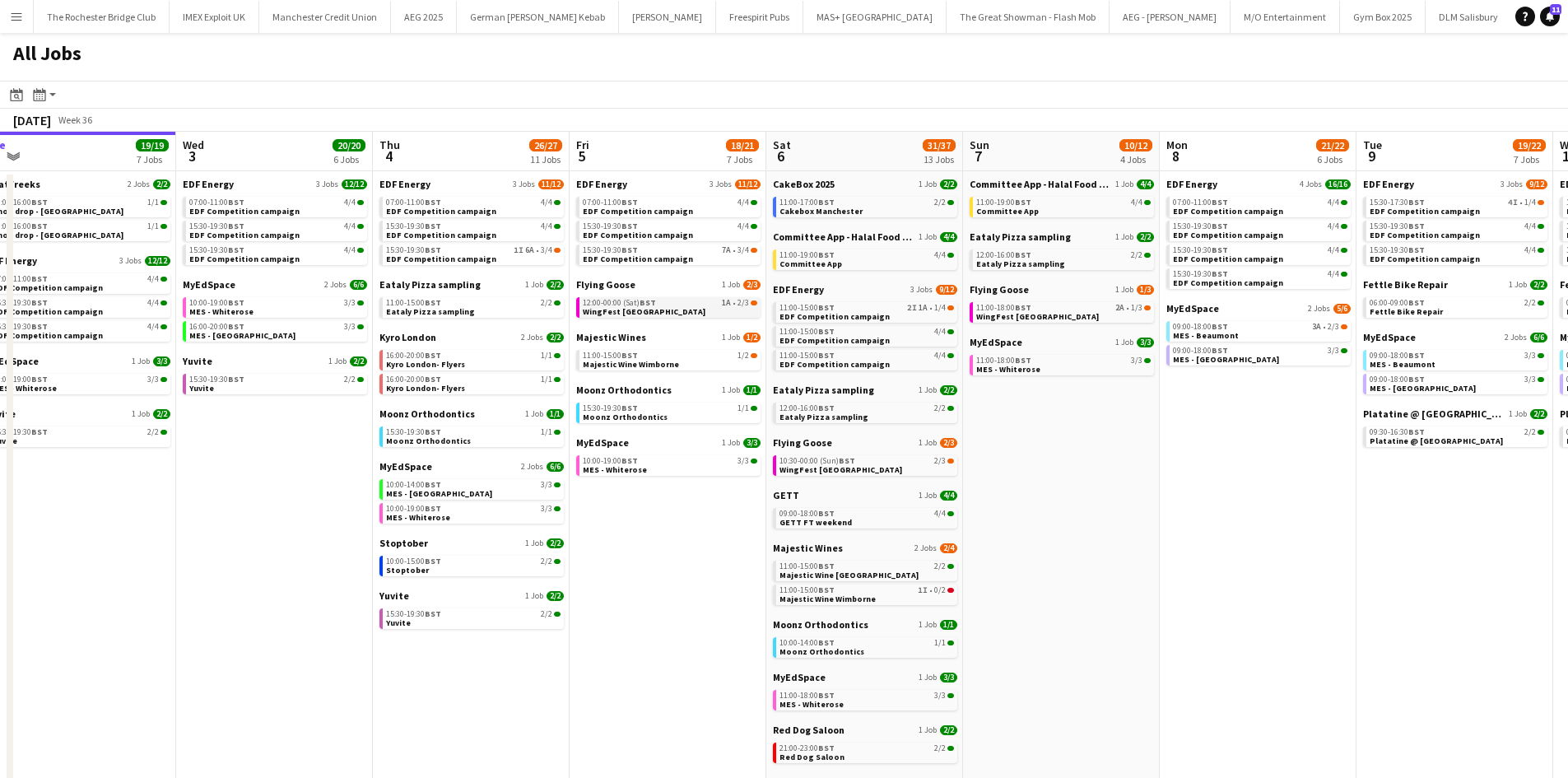
click at [719, 312] on link "12:00-00:00 (Sat) BST 1A • 2/3 WingFest [GEOGRAPHIC_DATA]" at bounding box center [670, 306] width 175 height 19
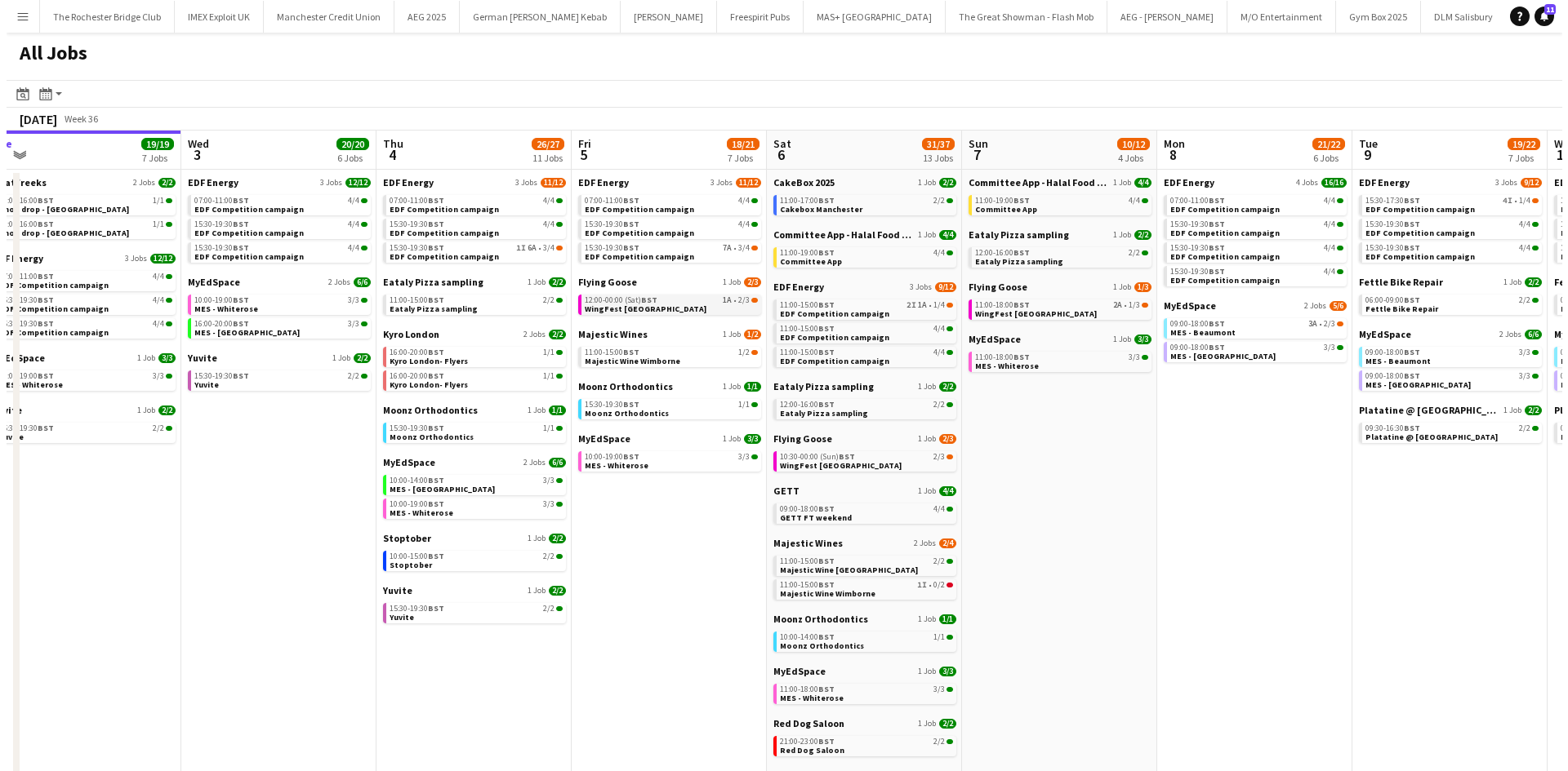
scroll to position [0, 410]
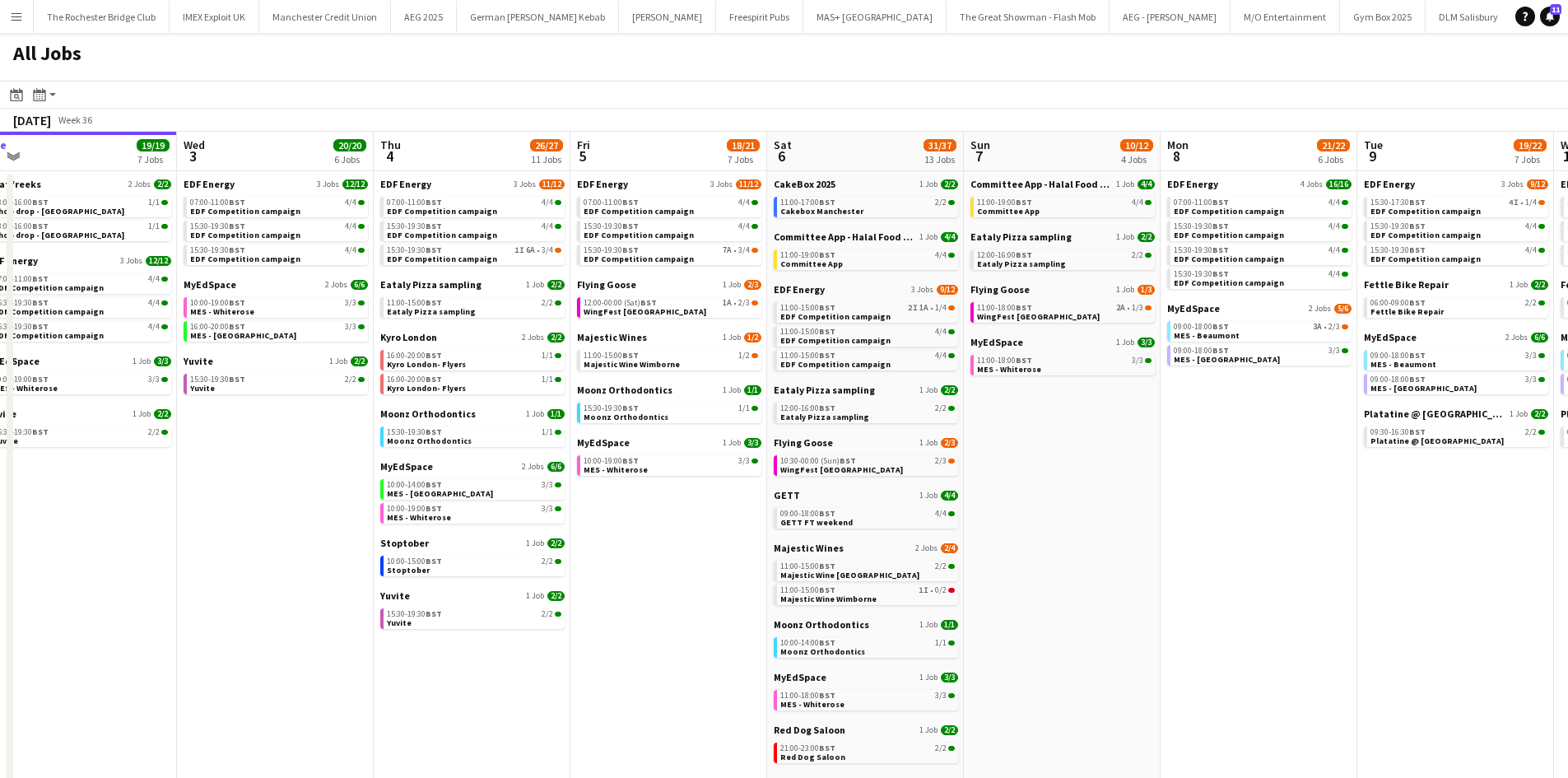
drag, startPoint x: 28, startPoint y: 28, endPoint x: 16, endPoint y: 24, distance: 12.6
click at [24, 26] on button "Menu" at bounding box center [16, 16] width 33 height 33
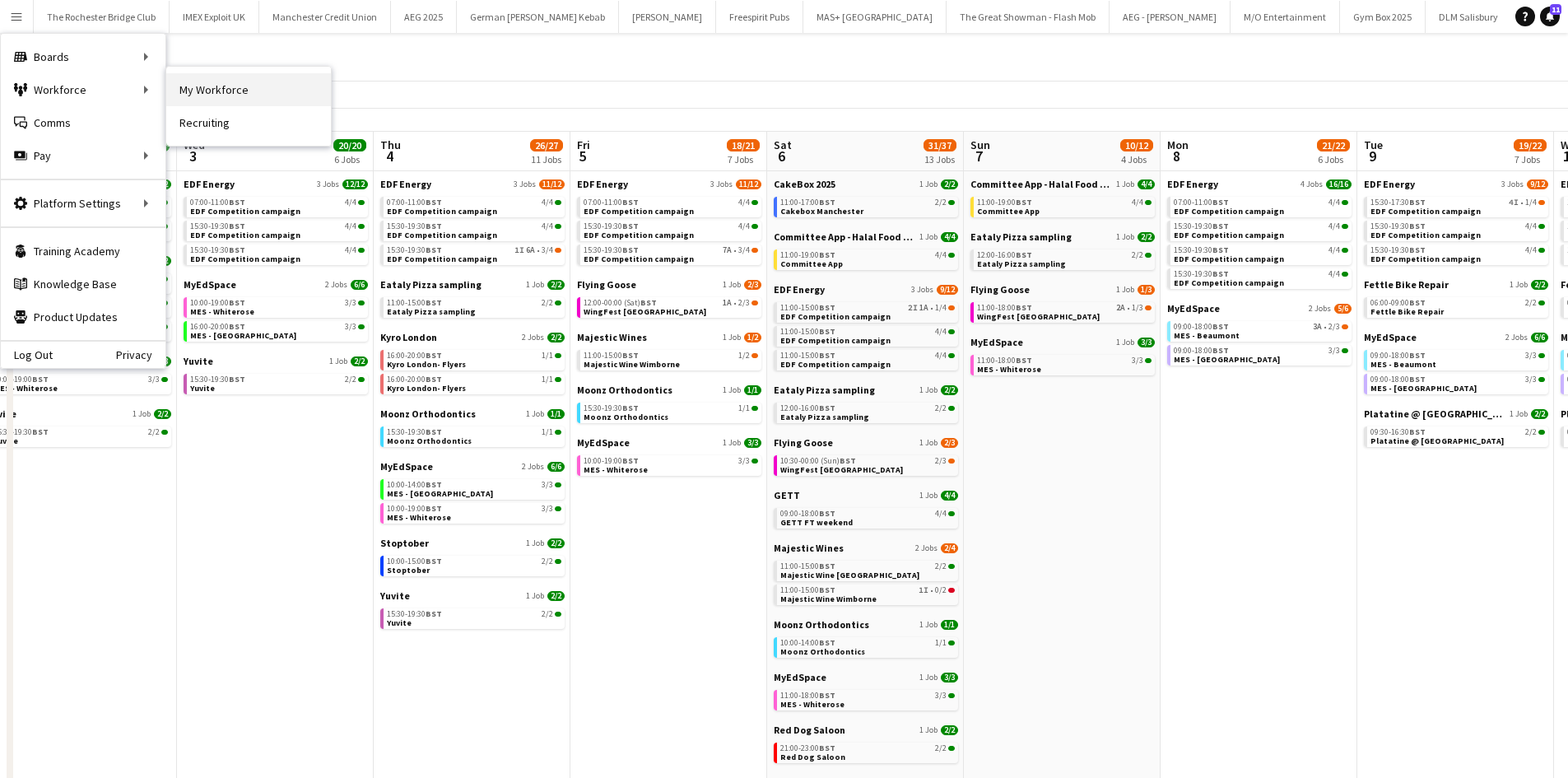
click at [198, 89] on link "My Workforce" at bounding box center [248, 90] width 165 height 33
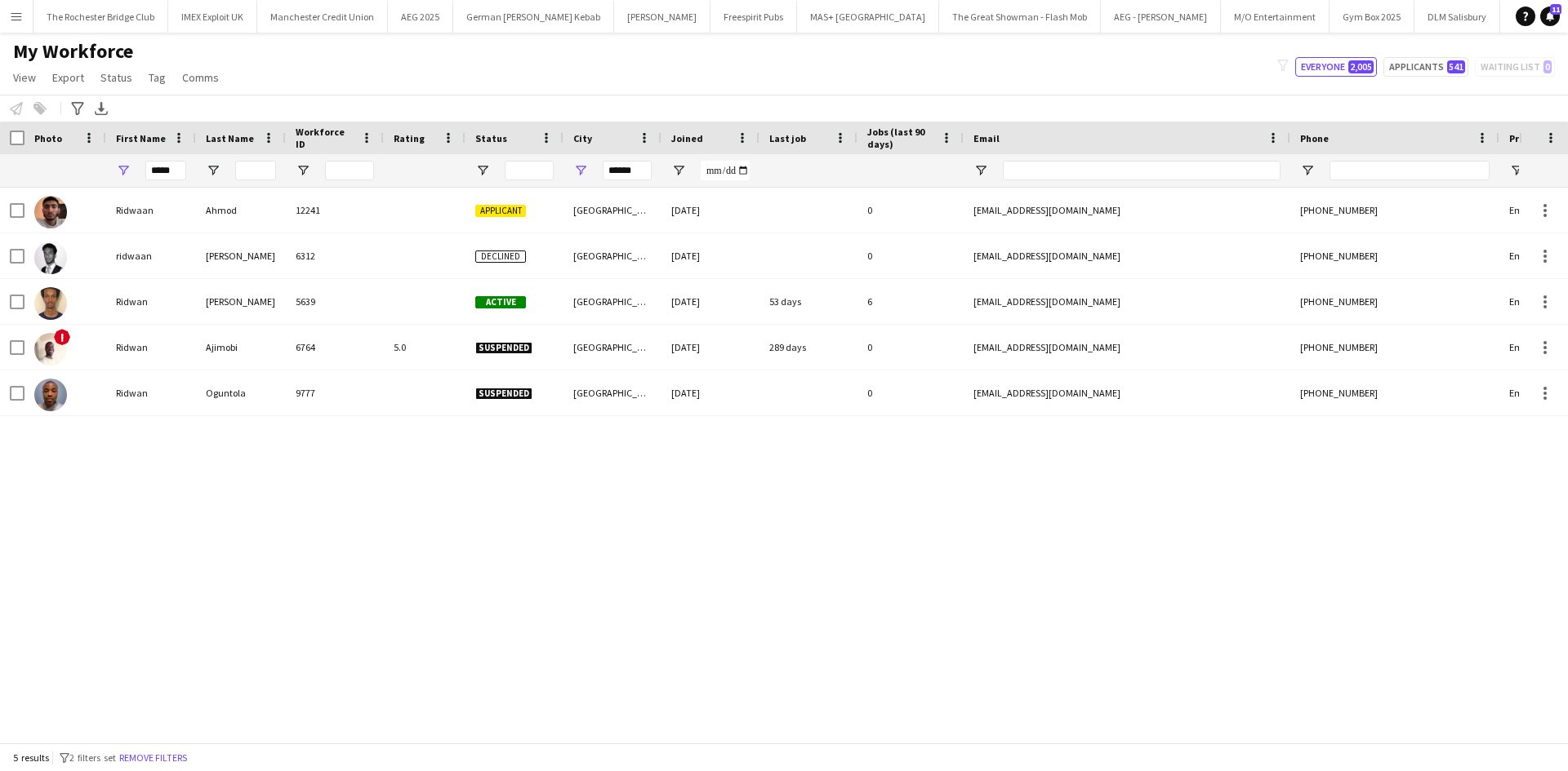
click at [183, 160] on div "*****" at bounding box center [165, 171] width 40 height 32
click at [174, 167] on input "*****" at bounding box center [165, 171] width 40 height 20
click at [629, 171] on input "******" at bounding box center [627, 171] width 49 height 20
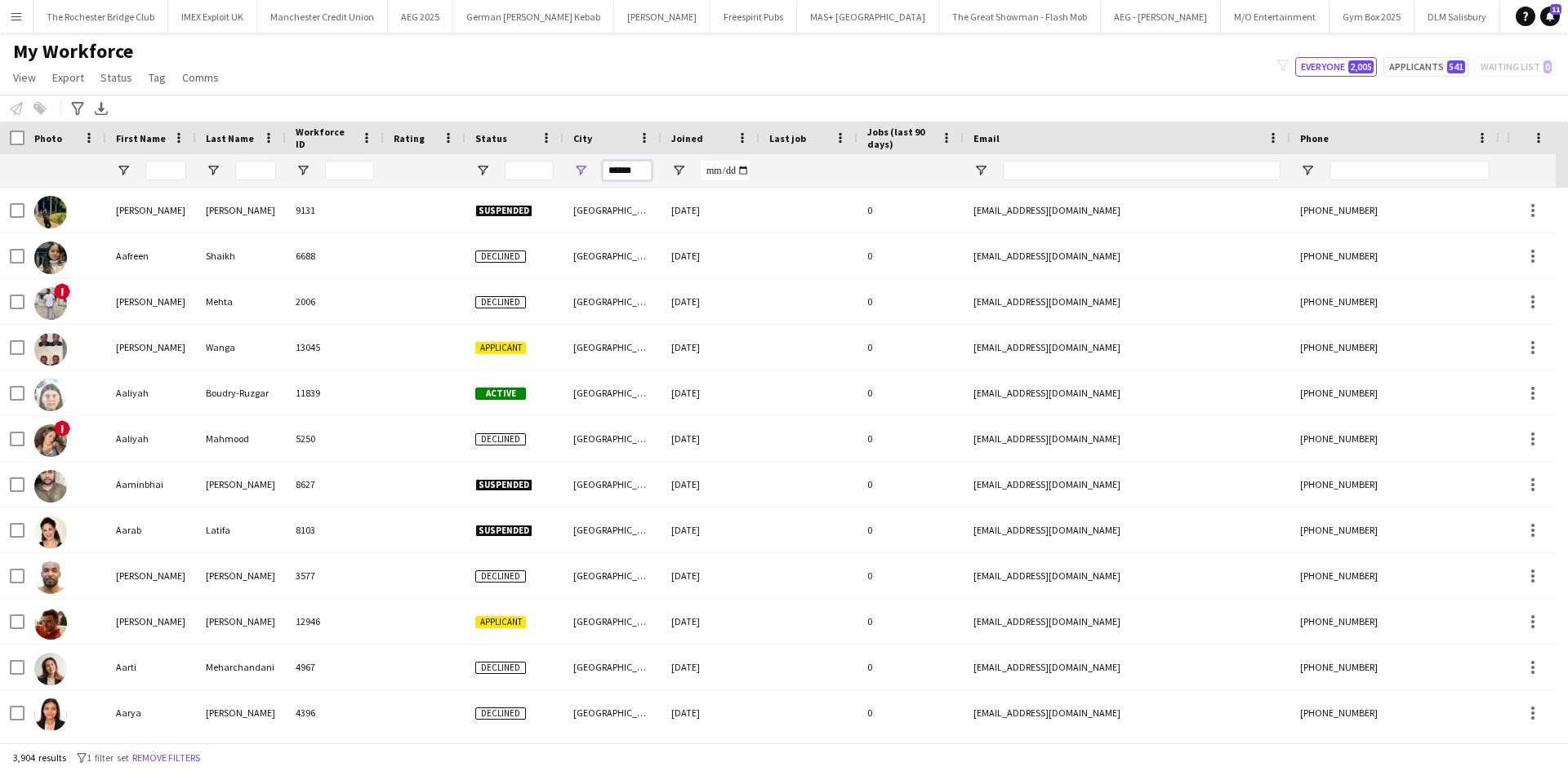
click at [629, 171] on input "******" at bounding box center [627, 171] width 49 height 20
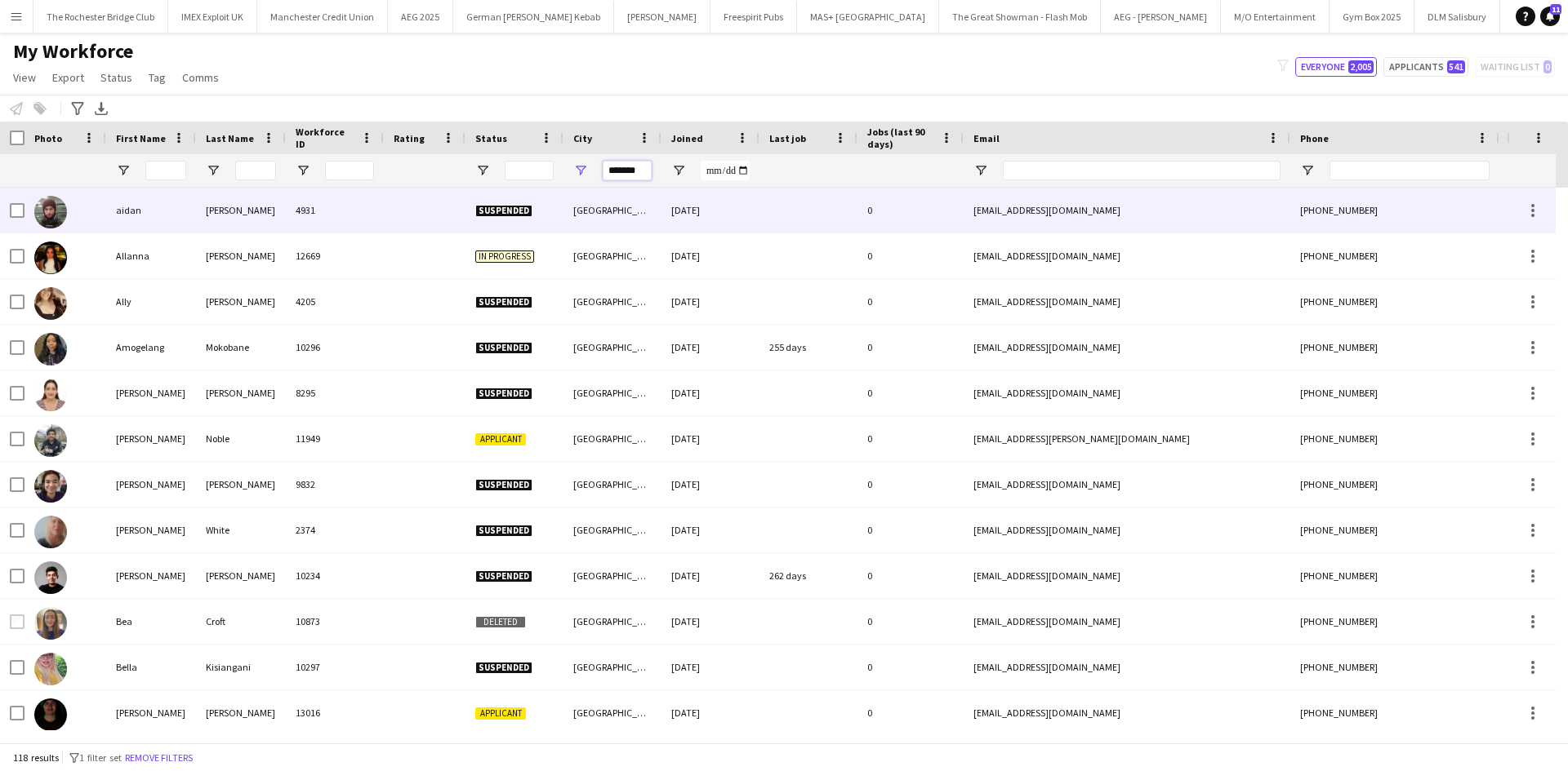
type input "*******"
click at [125, 194] on div "aidan" at bounding box center [151, 210] width 90 height 45
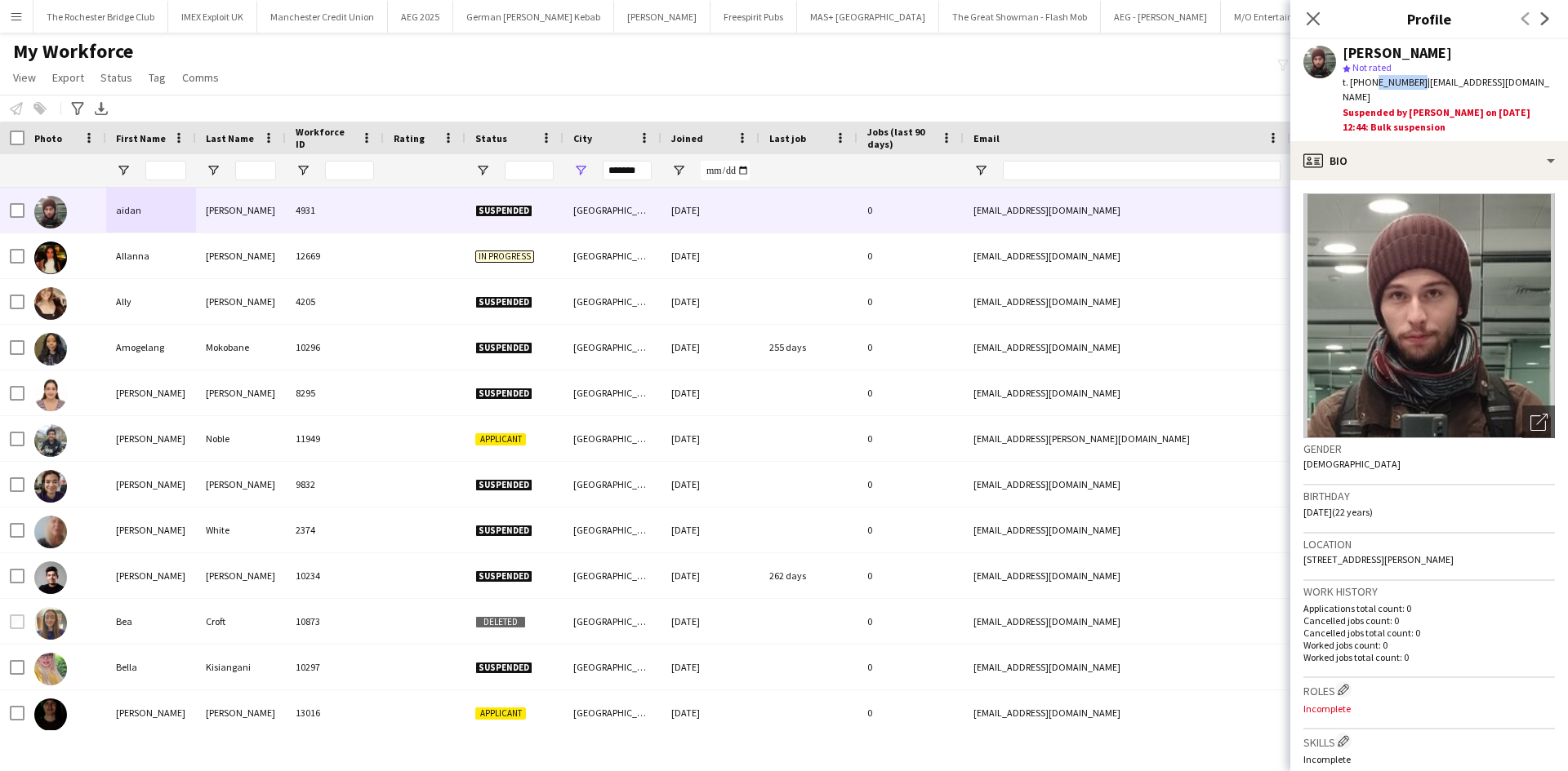
drag, startPoint x: 1371, startPoint y: 84, endPoint x: 1416, endPoint y: 79, distance: 45.3
click at [1416, 79] on span "t. [PHONE_NUMBER]" at bounding box center [1385, 82] width 85 height 13
click at [1418, 79] on span "t. [PHONE_NUMBER]" at bounding box center [1385, 82] width 85 height 13
drag, startPoint x: 1418, startPoint y: 84, endPoint x: 1371, endPoint y: 86, distance: 47.0
click at [1371, 86] on span "t. +4407398157211" at bounding box center [1385, 82] width 85 height 13
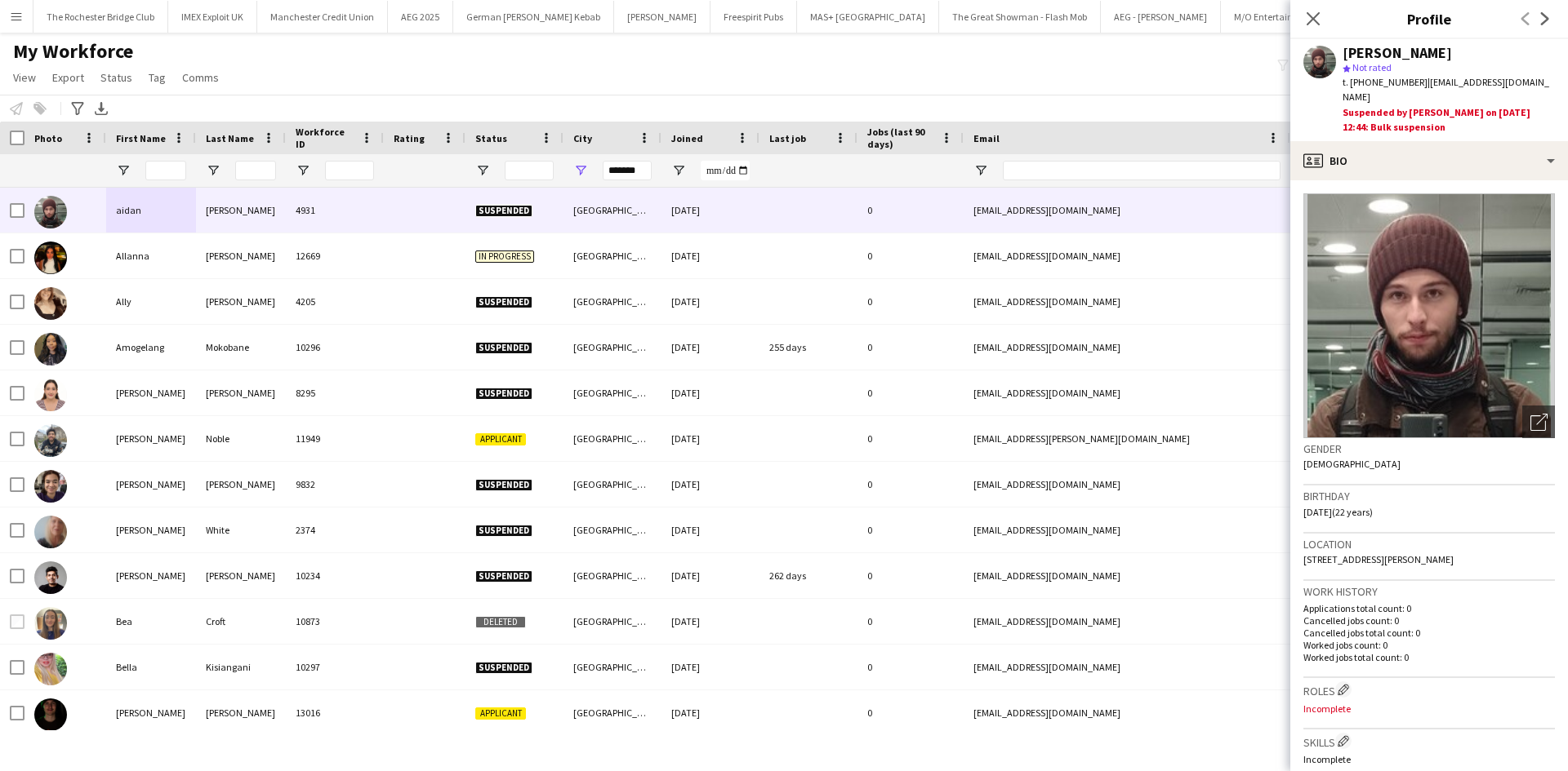
copy span "7398157211"
click at [1421, 120] on div "aidan franklin star Not rated t. +4407398157211 | aidan.franklin328@gmail.com S…" at bounding box center [1429, 91] width 278 height 102
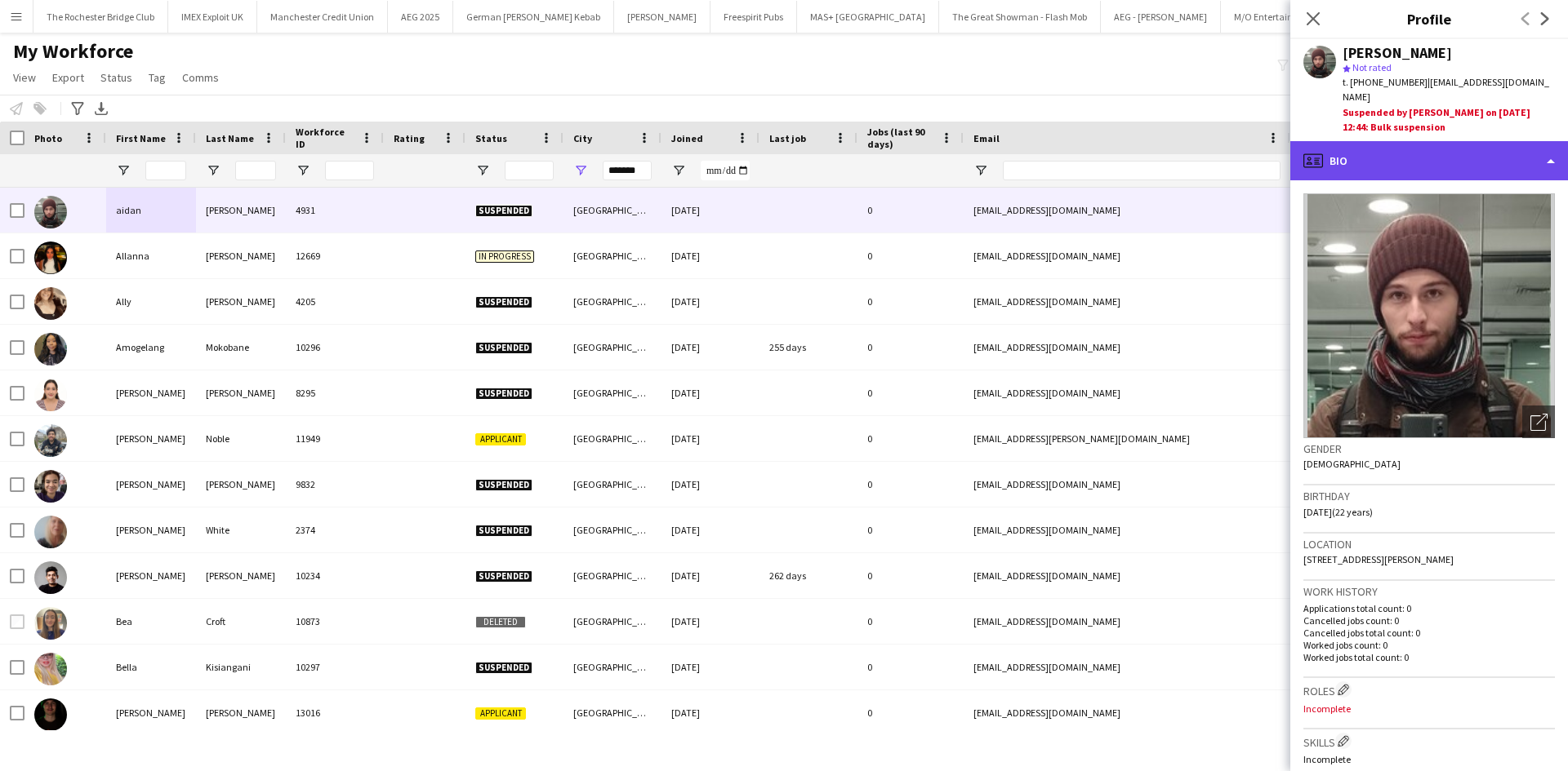
click at [1419, 141] on div "profile Bio" at bounding box center [1429, 161] width 278 height 40
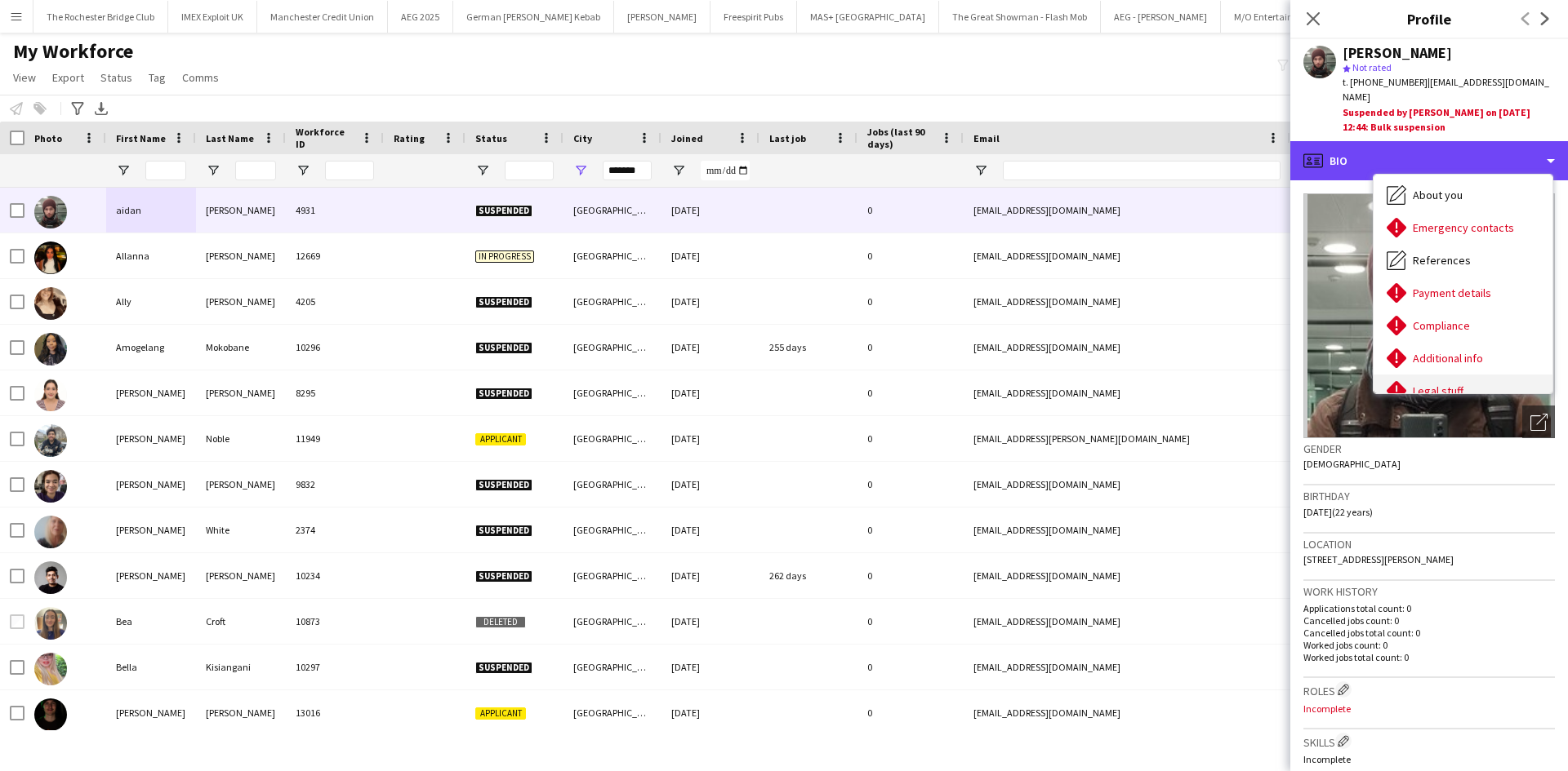
scroll to position [218, 0]
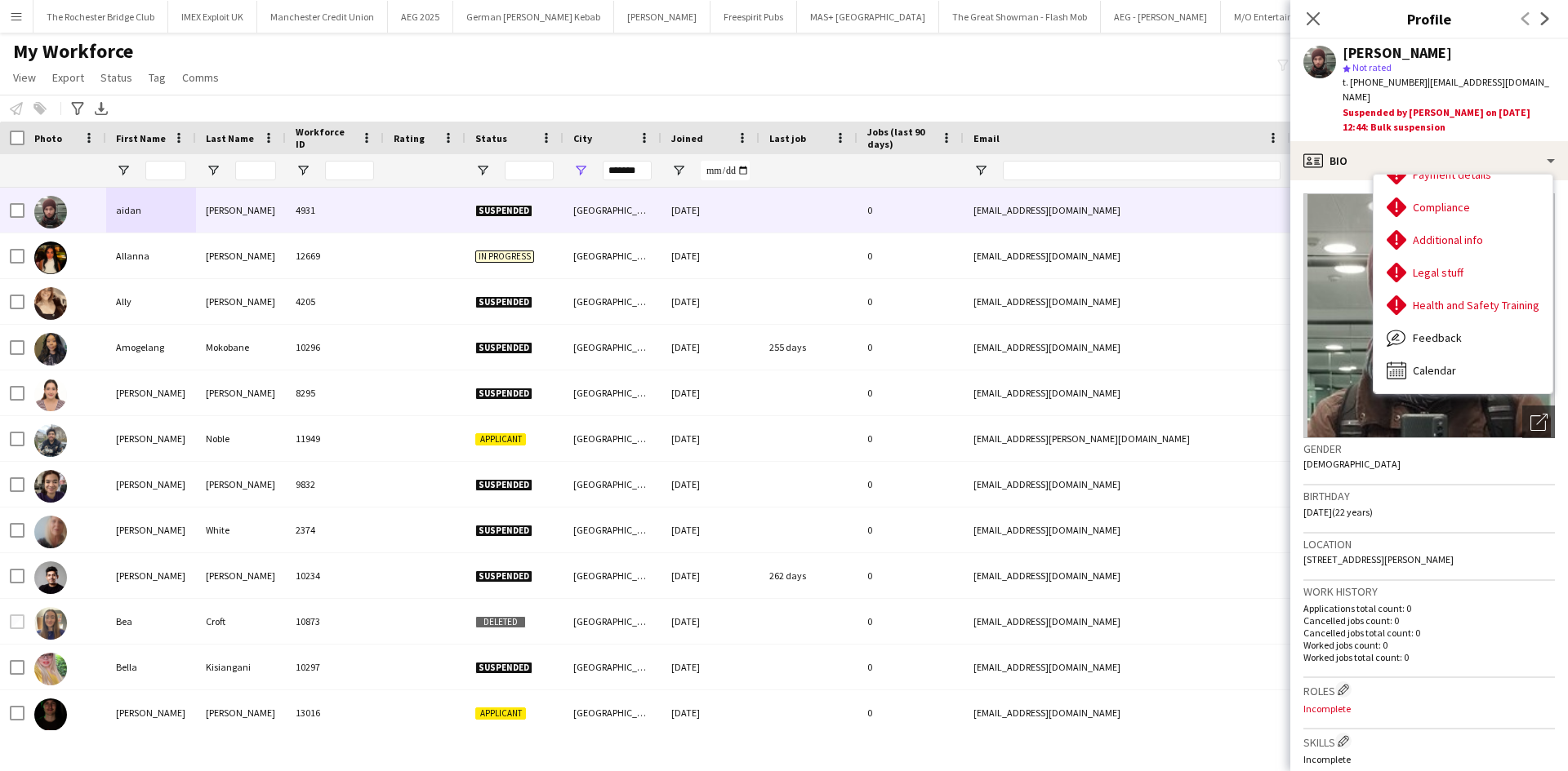
click at [13, 11] on app-icon "Menu" at bounding box center [16, 16] width 13 height 13
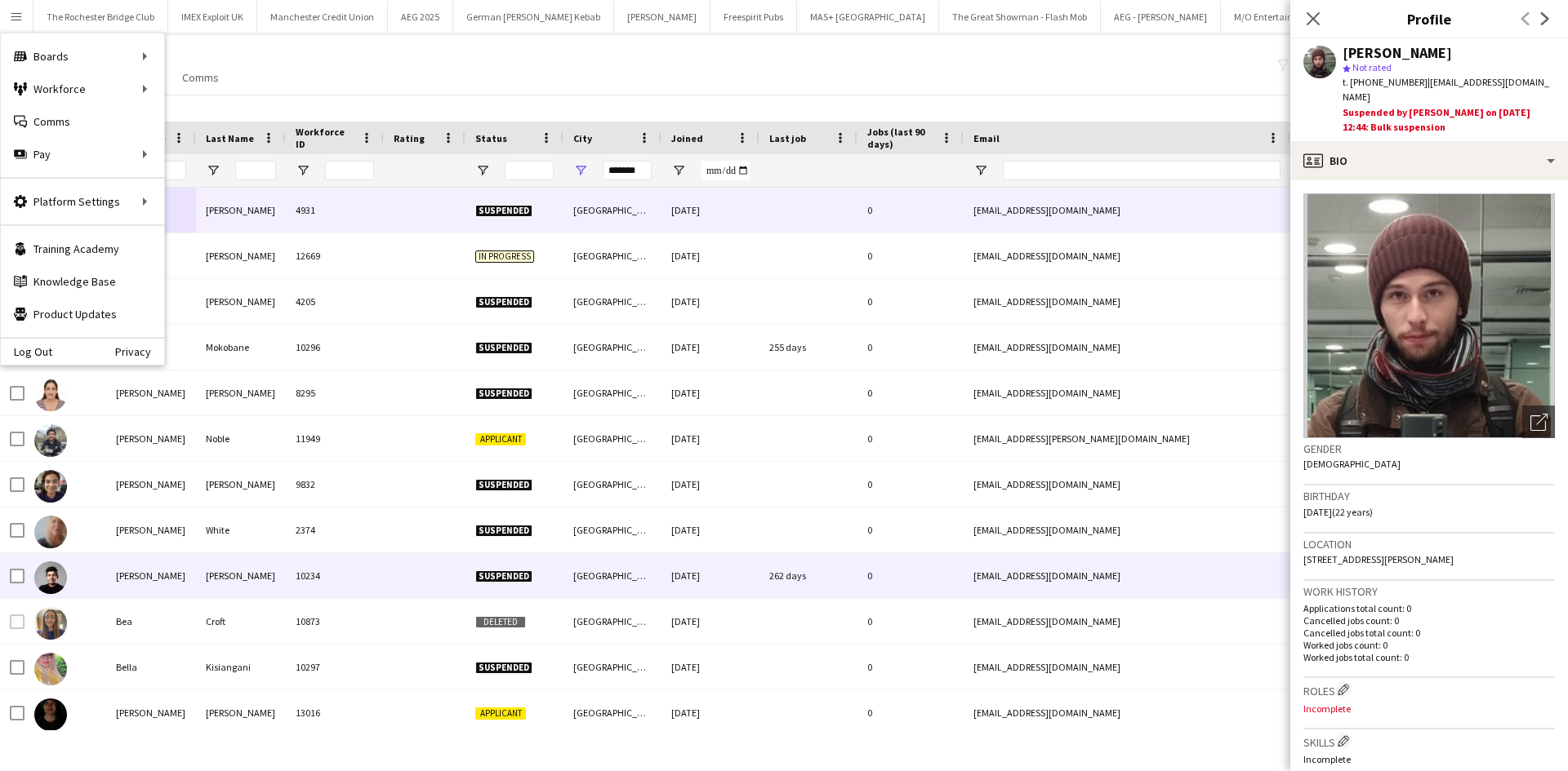
click at [600, 448] on div "Bristol" at bounding box center [612, 439] width 98 height 45
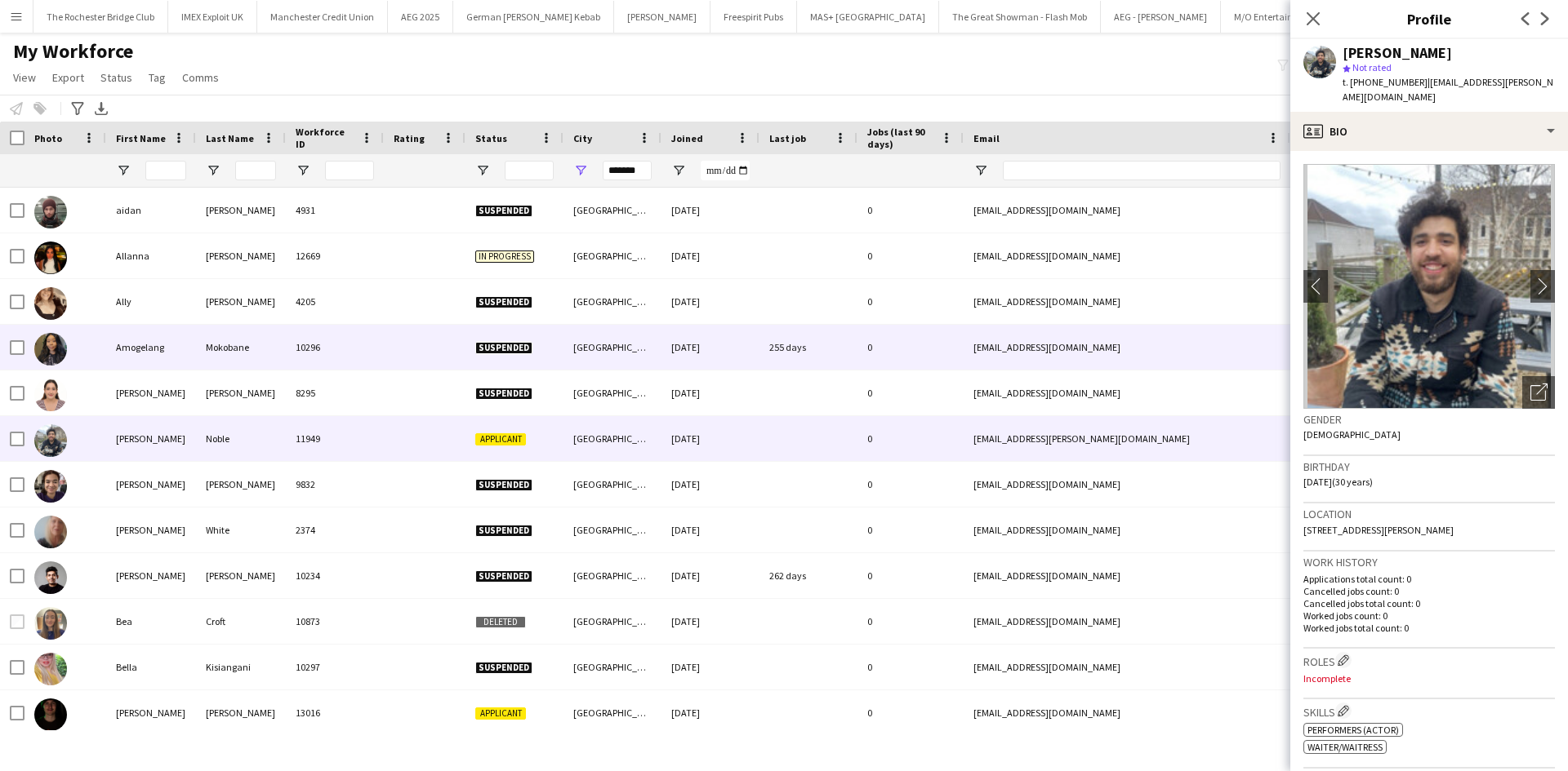
click at [129, 346] on div "Amogelang" at bounding box center [151, 347] width 90 height 45
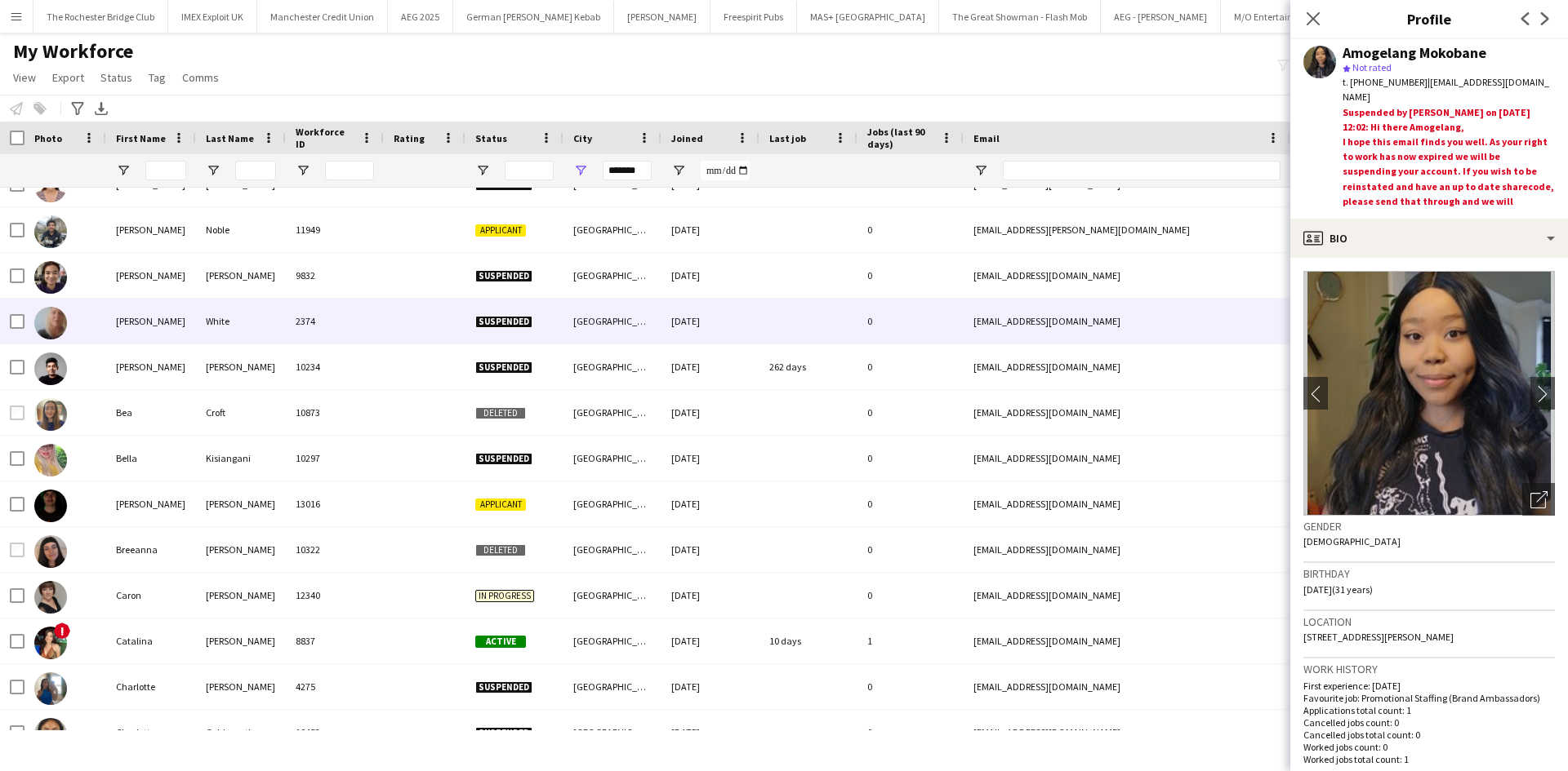
scroll to position [244, 0]
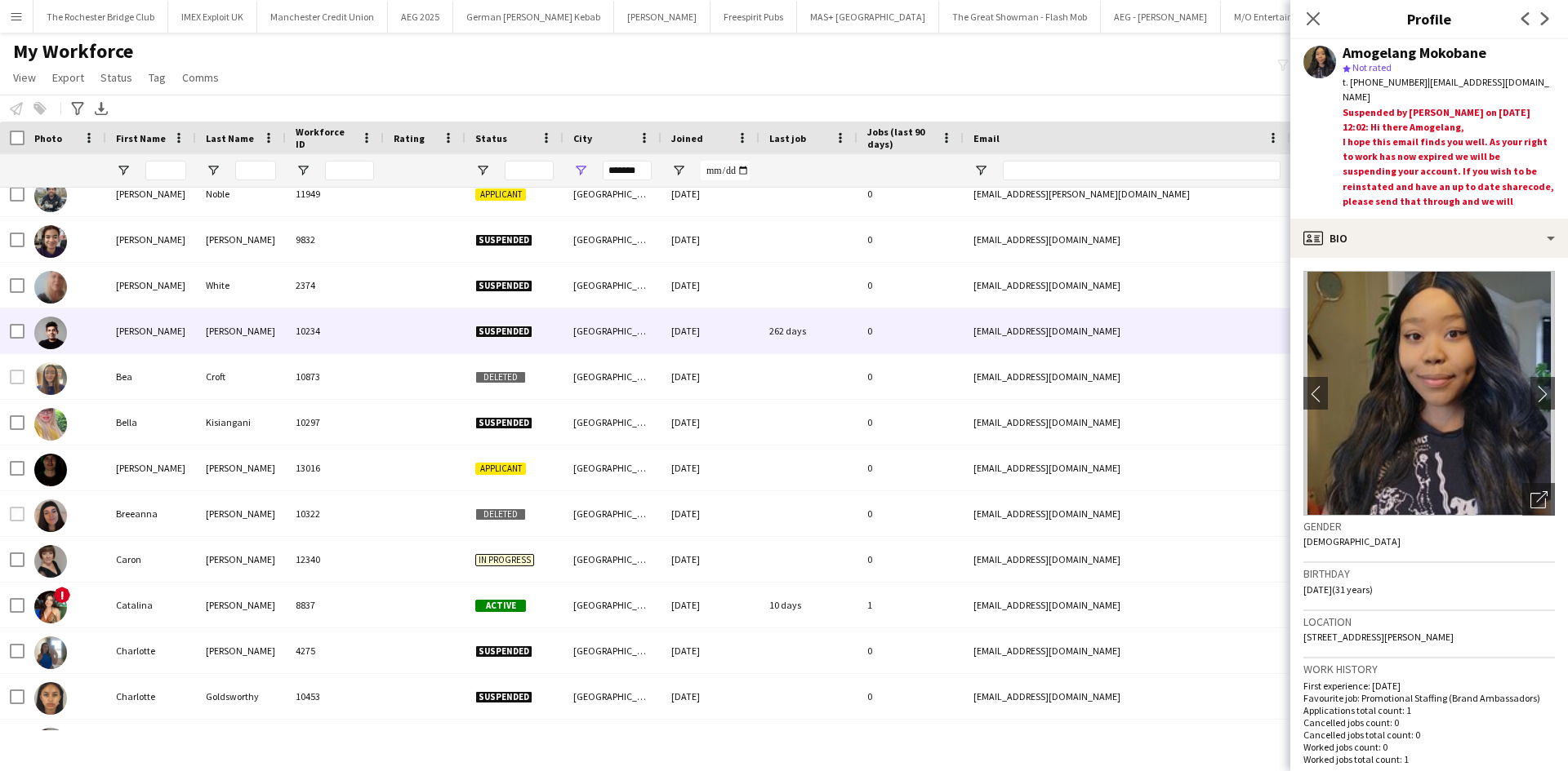
click at [125, 335] on div "Avik" at bounding box center [151, 331] width 90 height 45
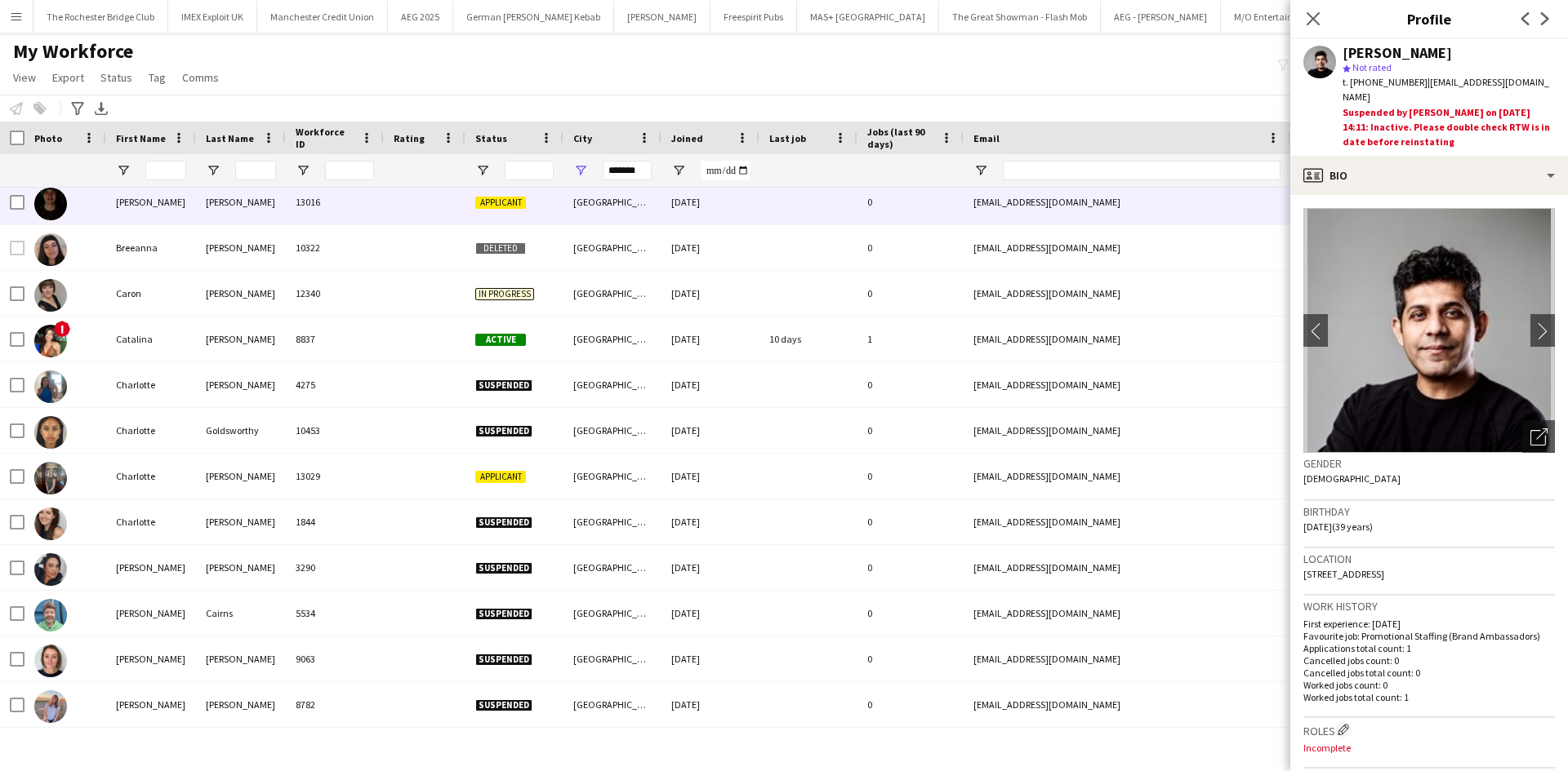
scroll to position [490, 0]
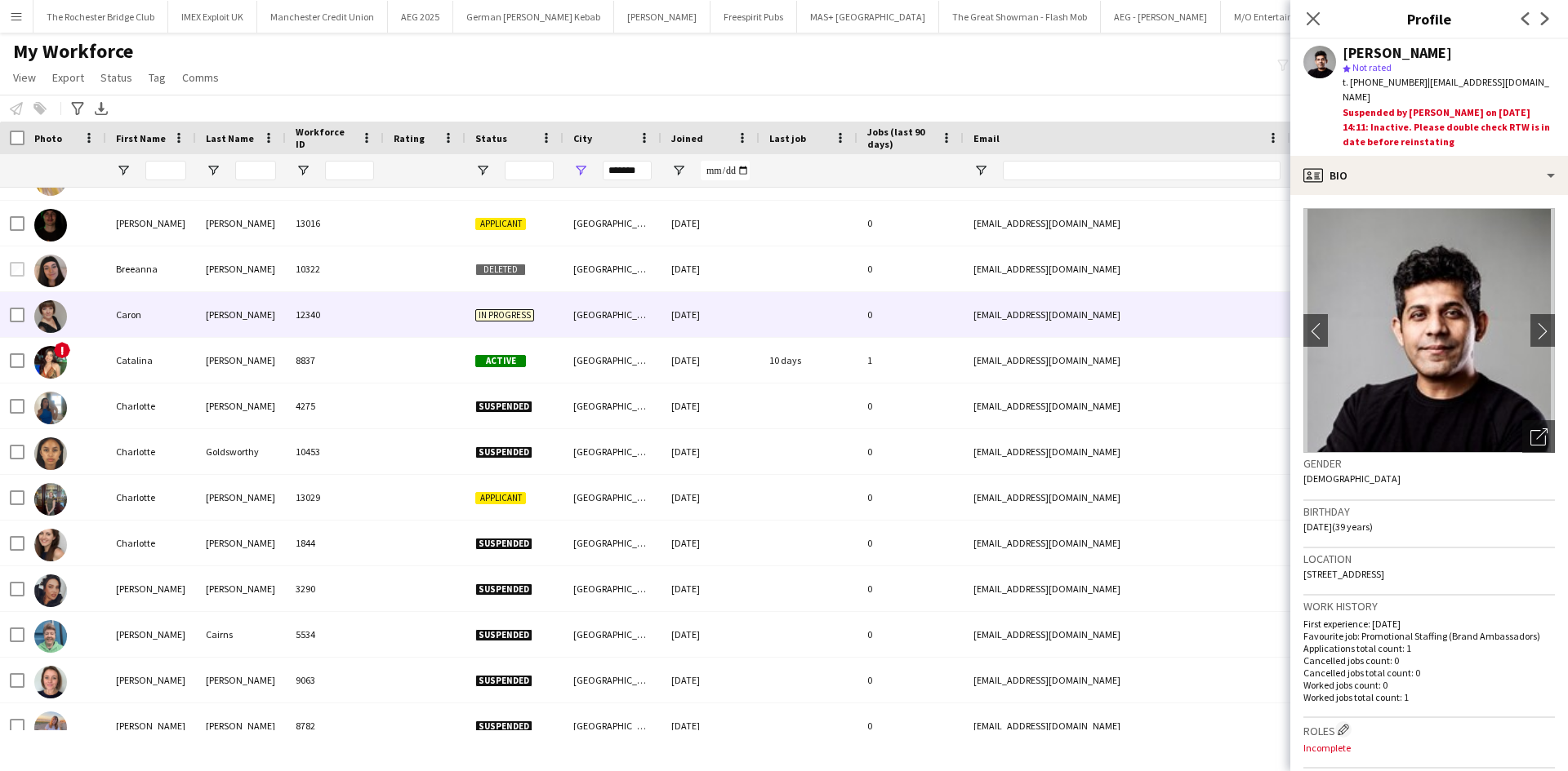
click at [141, 306] on div "Caron" at bounding box center [151, 315] width 90 height 45
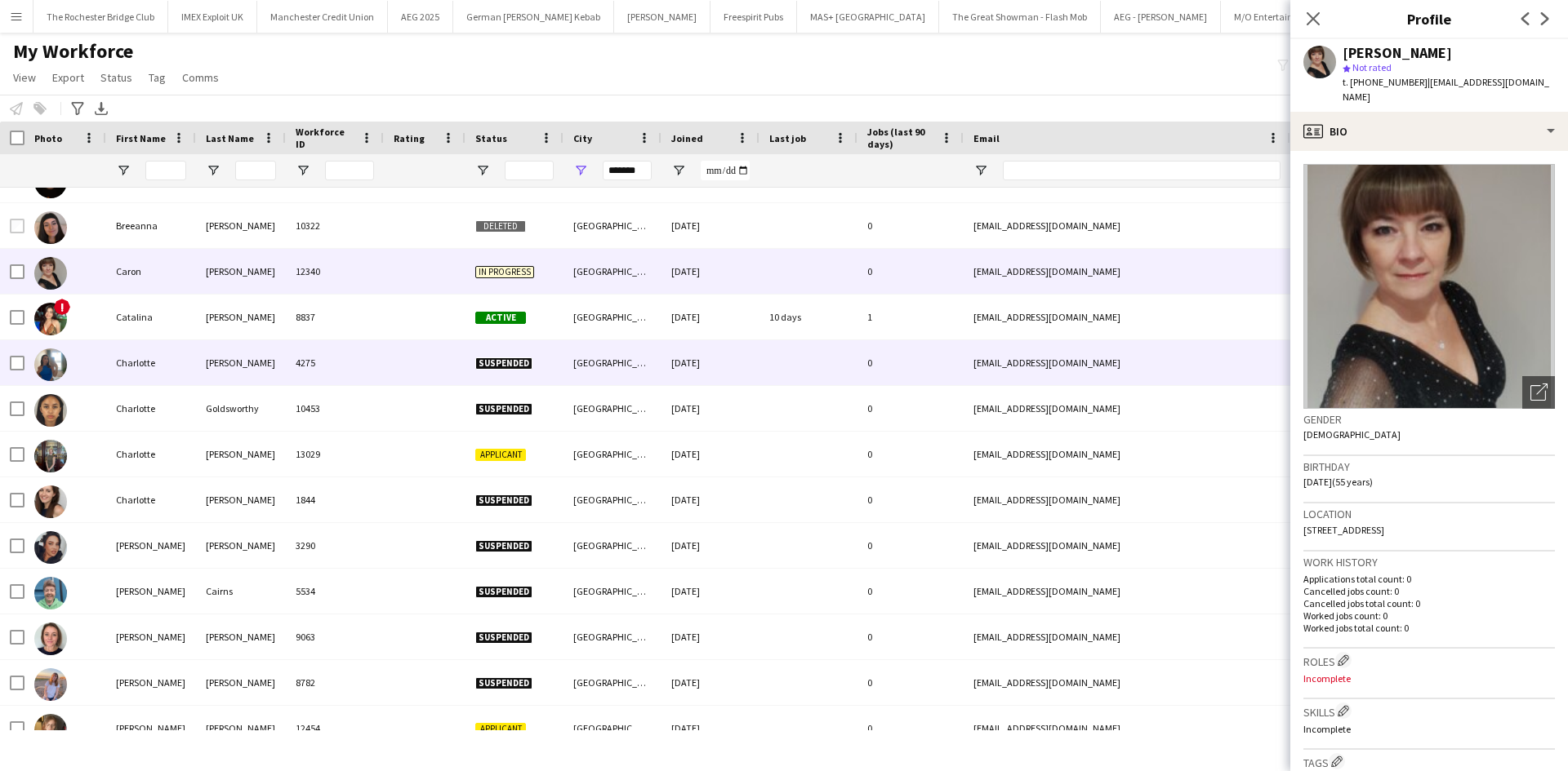
scroll to position [572, 0]
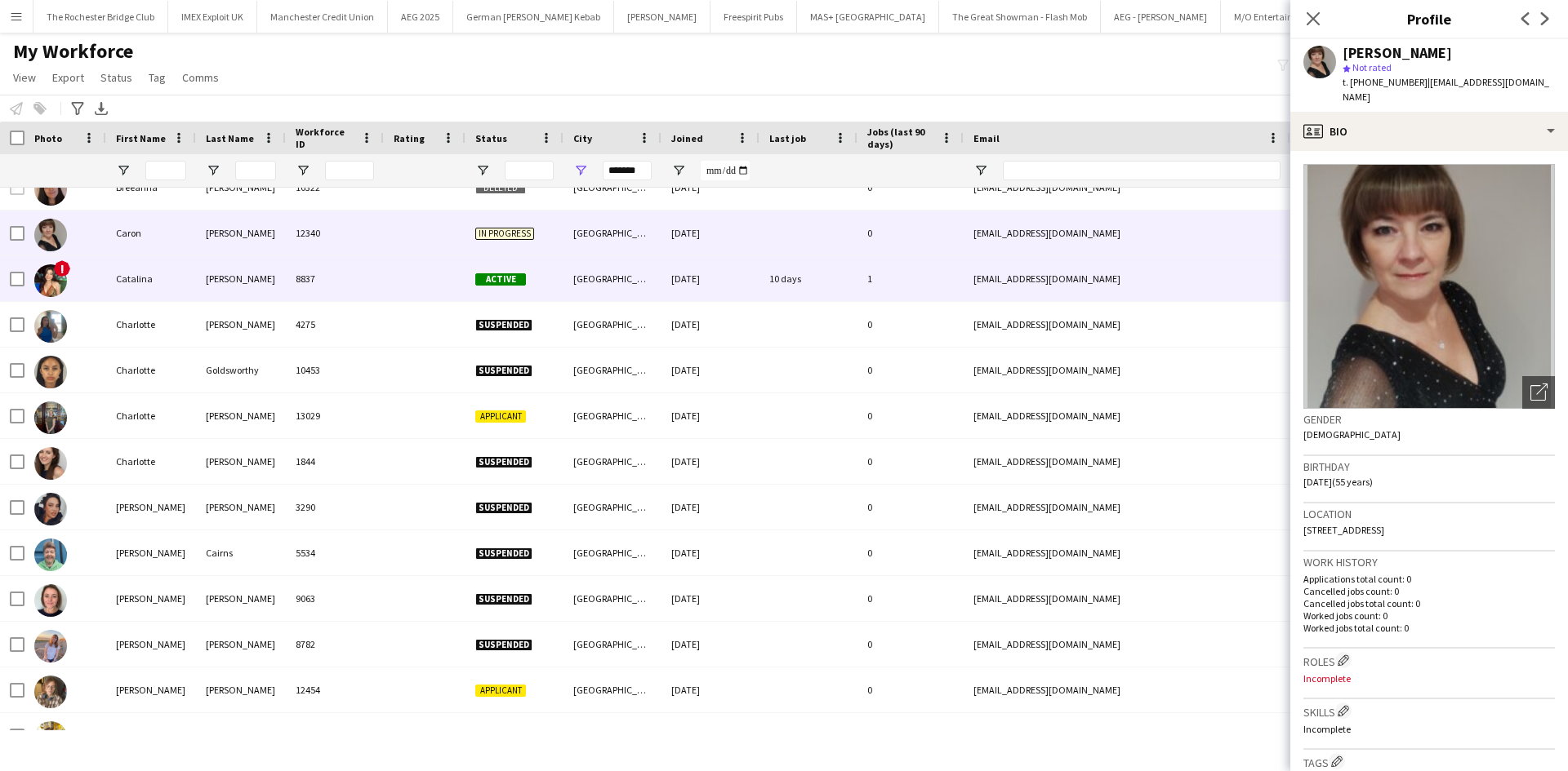
click at [130, 285] on div "Catalina" at bounding box center [151, 279] width 90 height 45
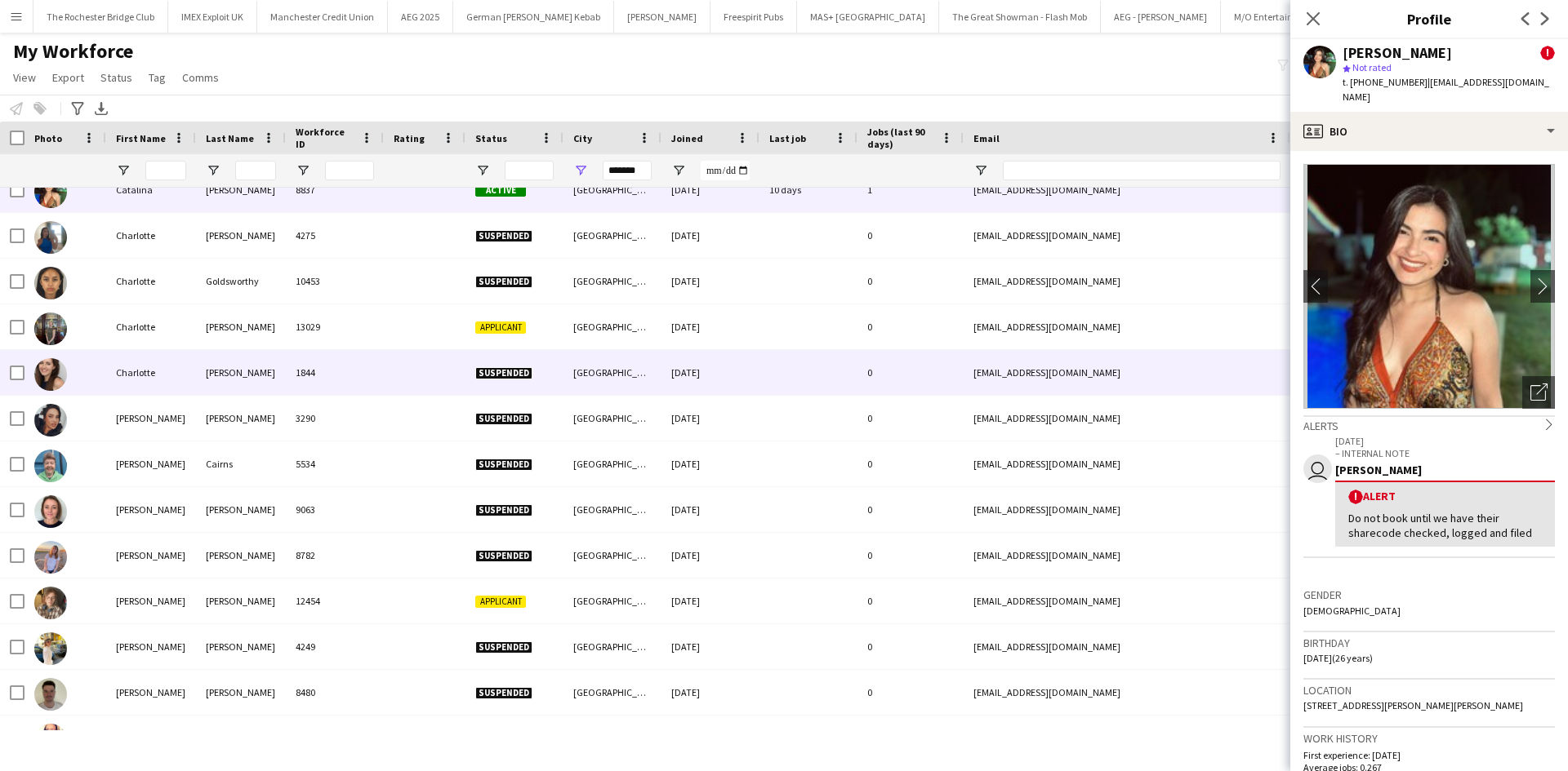
scroll to position [0, 0]
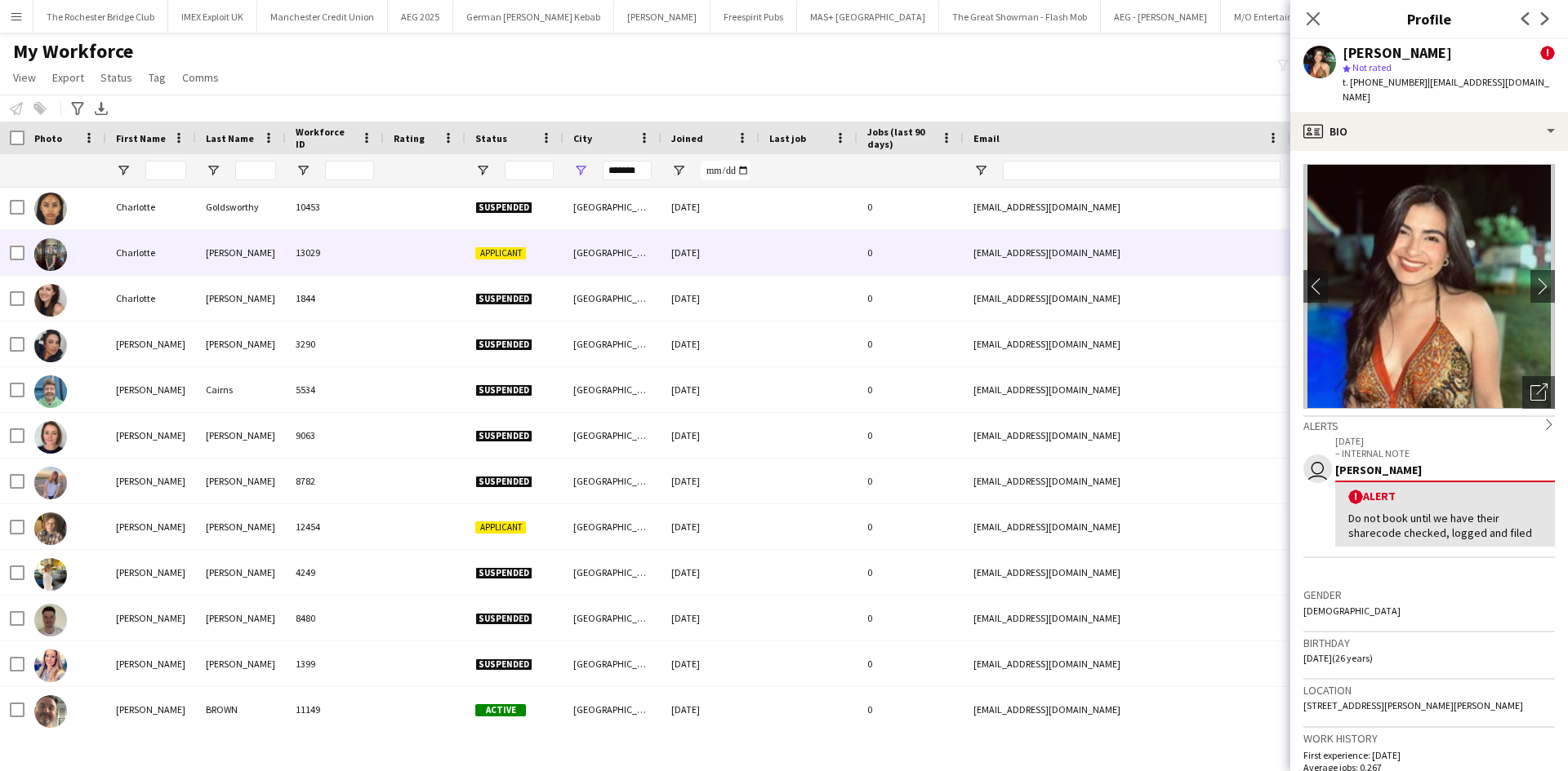
click at [130, 252] on div "Charlotte" at bounding box center [151, 253] width 90 height 45
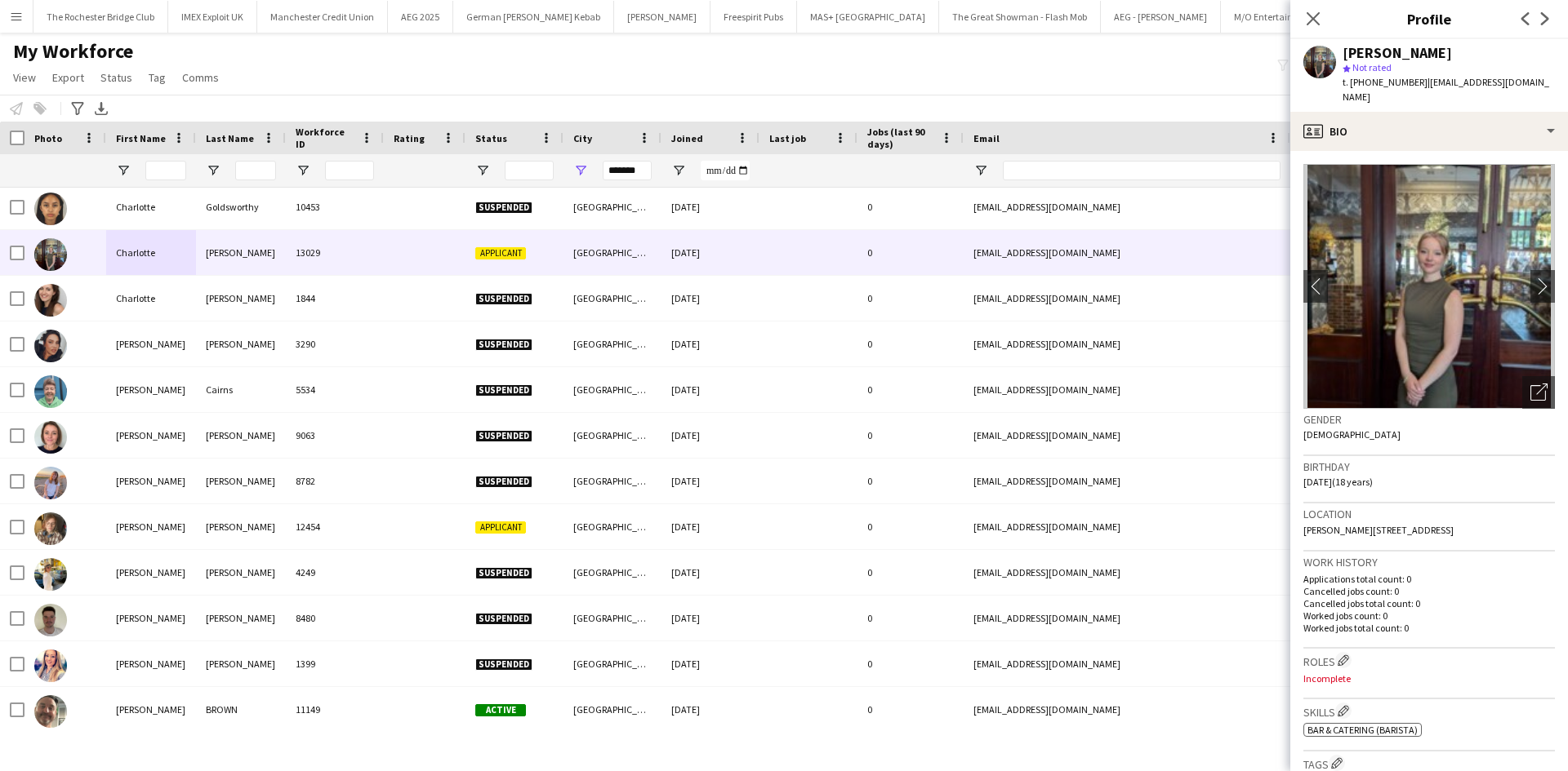
drag, startPoint x: 1372, startPoint y: 79, endPoint x: 1419, endPoint y: 82, distance: 47.1
click at [1419, 82] on span "t. +4407543555038" at bounding box center [1385, 82] width 85 height 13
copy span "7543555038"
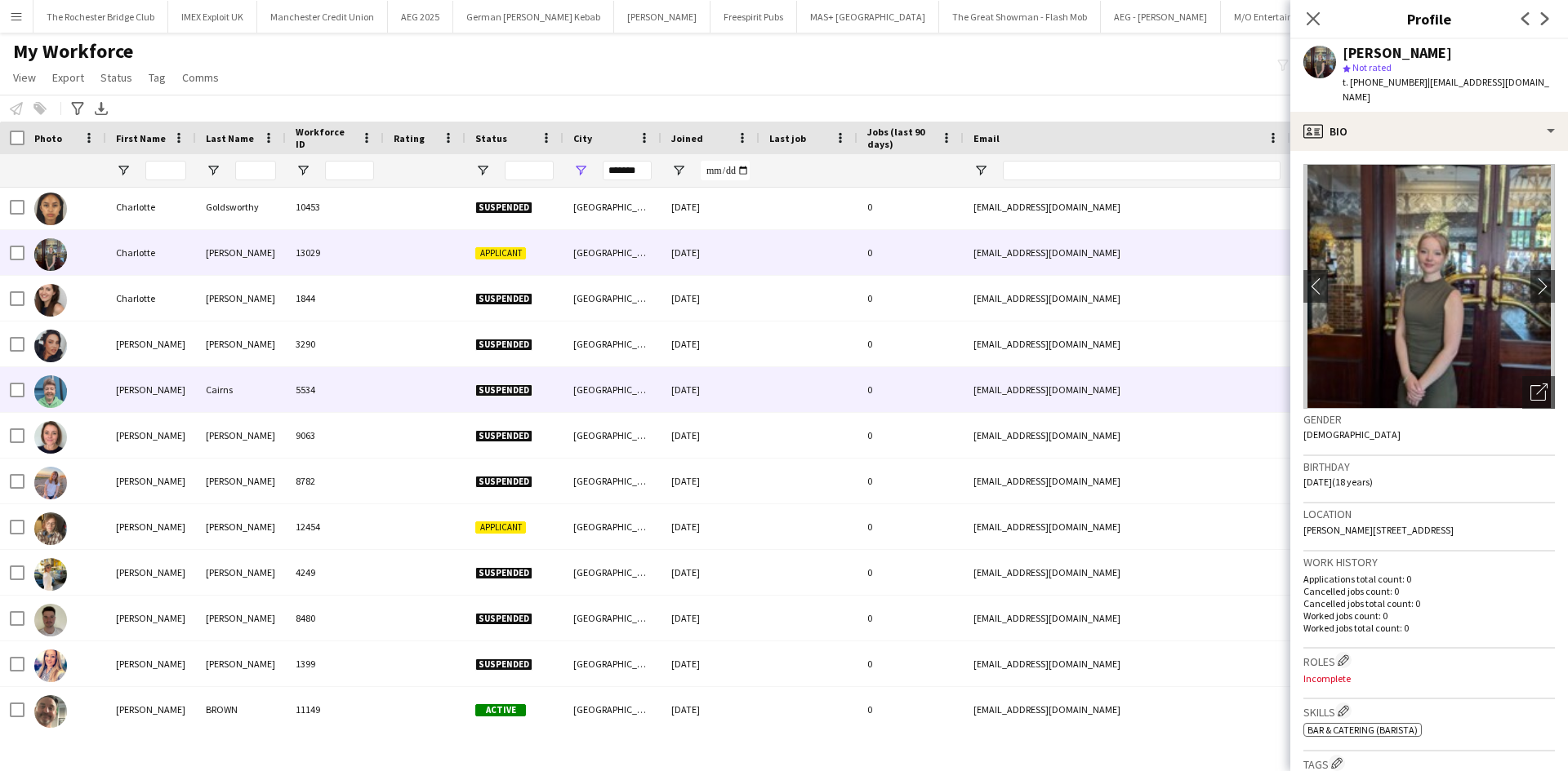
click at [118, 404] on div "Claire" at bounding box center [151, 390] width 90 height 45
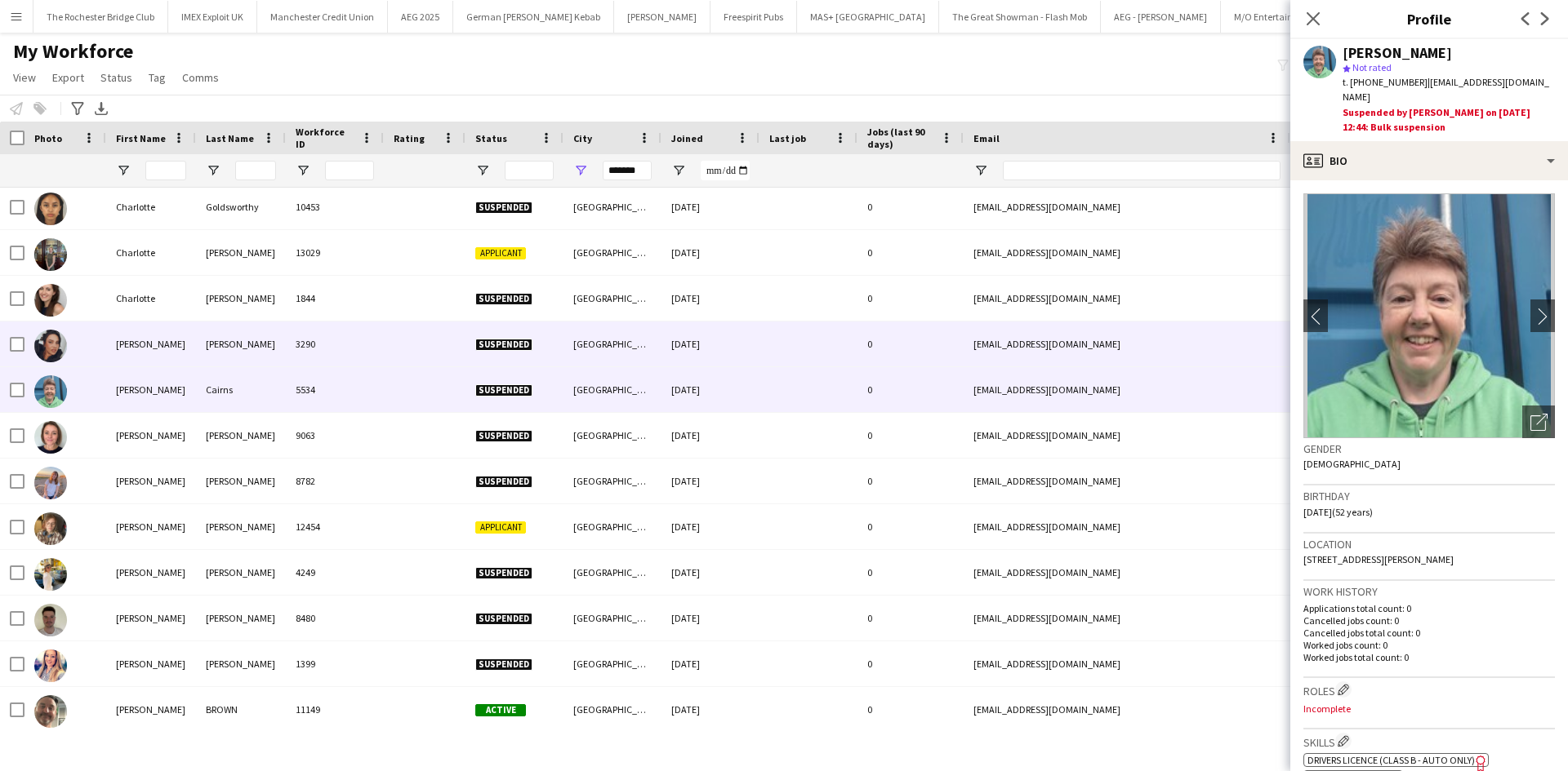
click at [160, 344] on div "Chloe" at bounding box center [151, 344] width 90 height 45
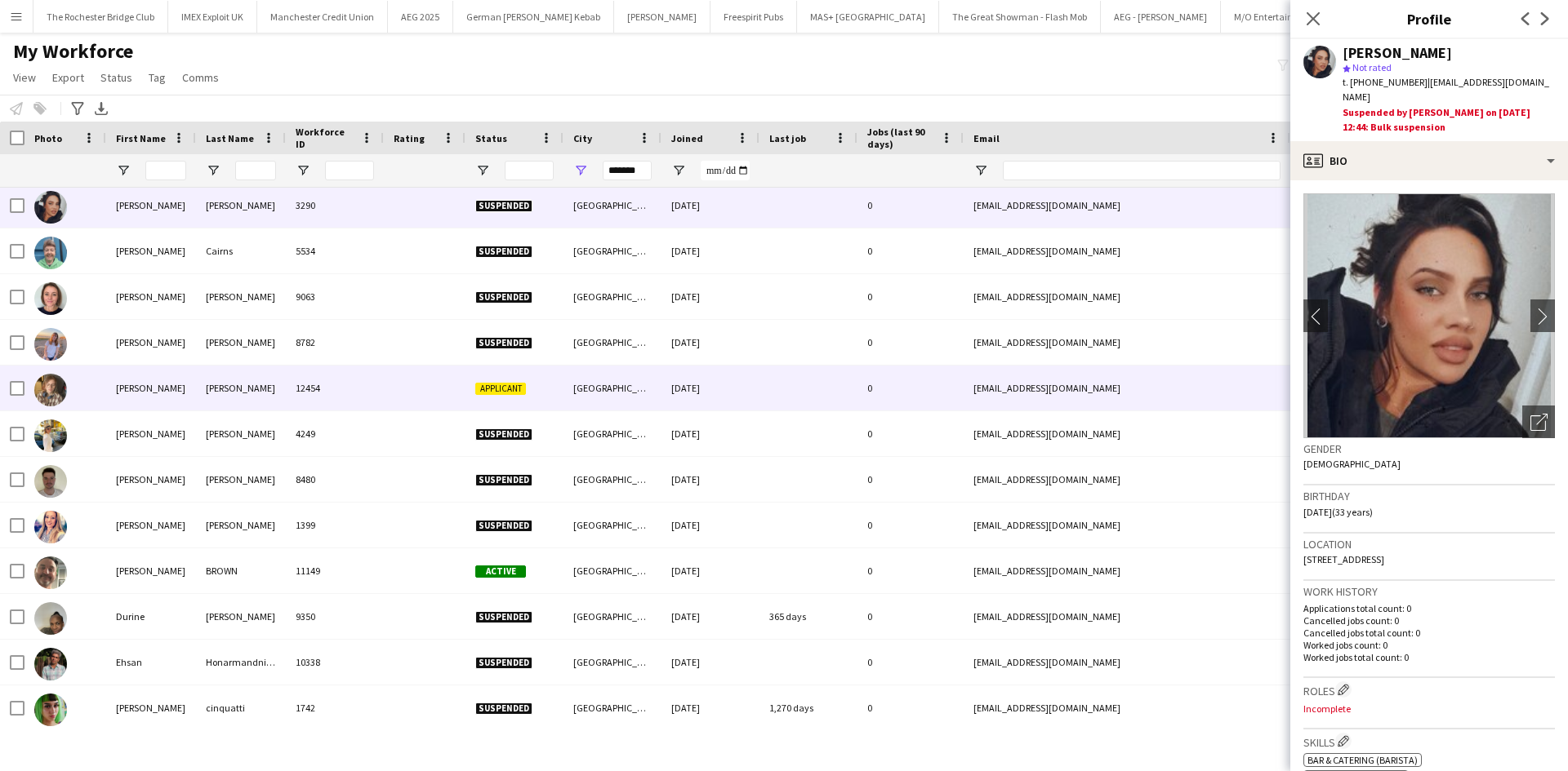
scroll to position [899, 0]
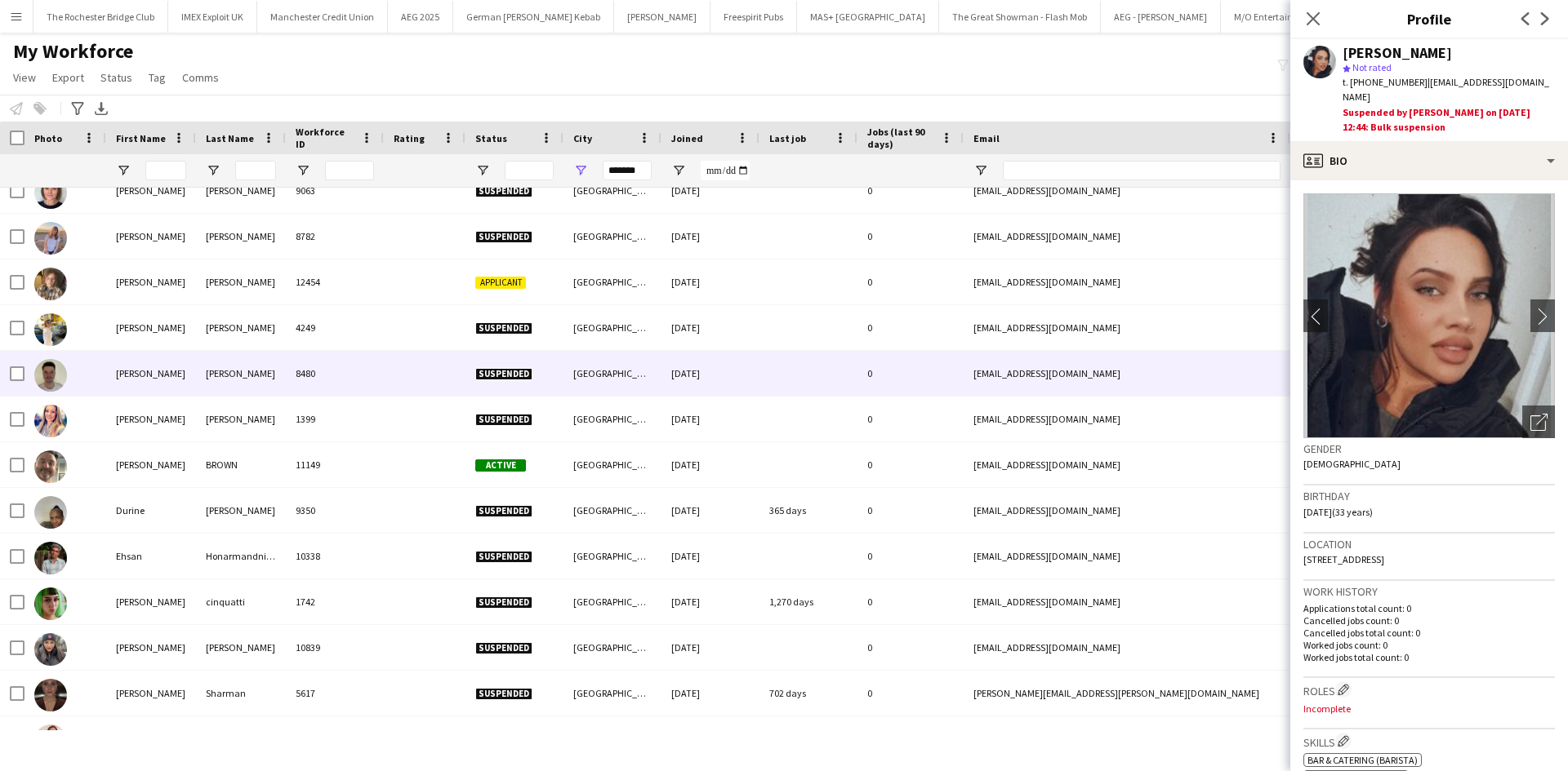
click at [120, 360] on div "Danny" at bounding box center [151, 374] width 90 height 45
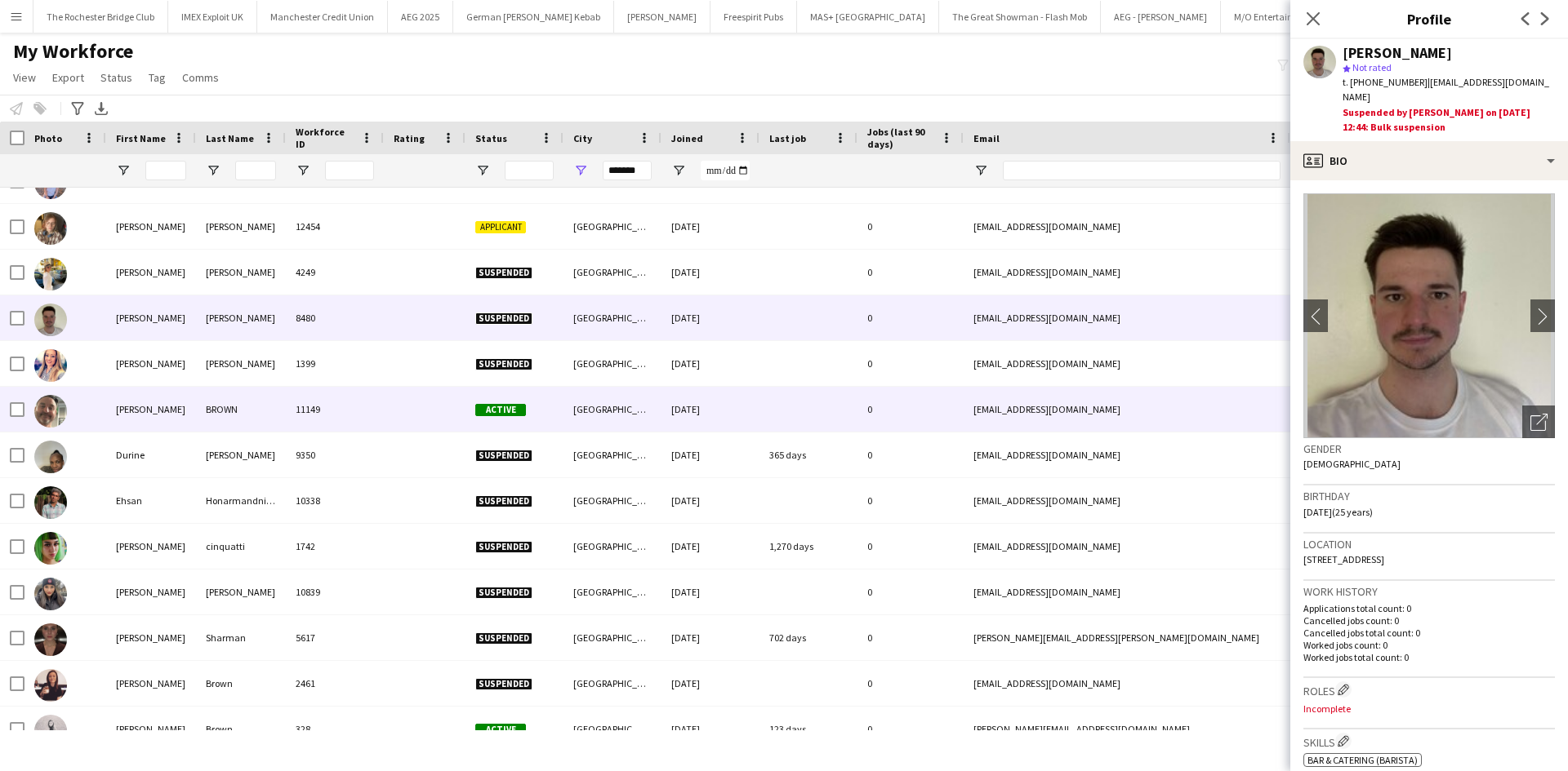
scroll to position [1061, 0]
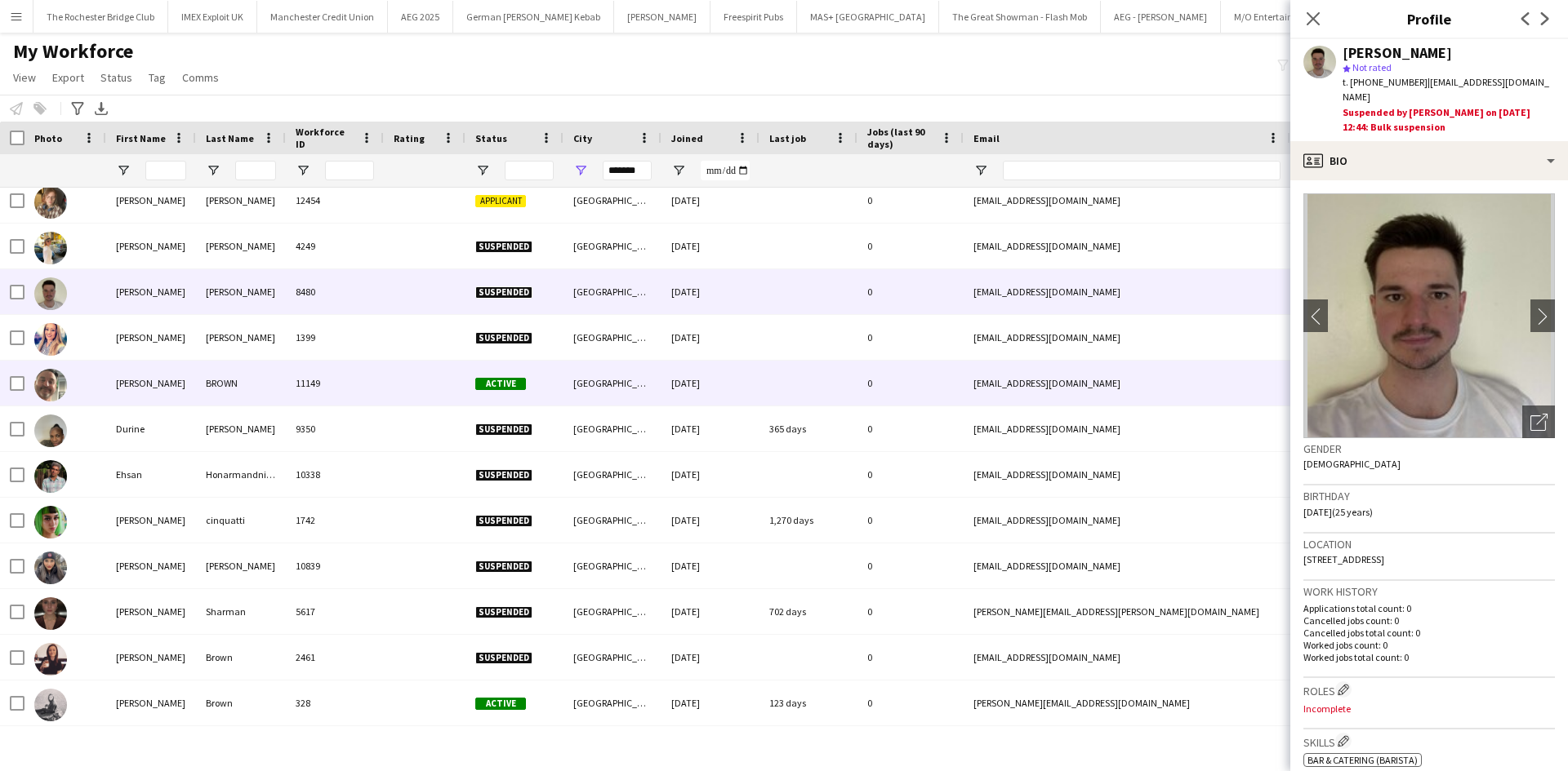
click at [112, 374] on div "Darren" at bounding box center [151, 383] width 90 height 45
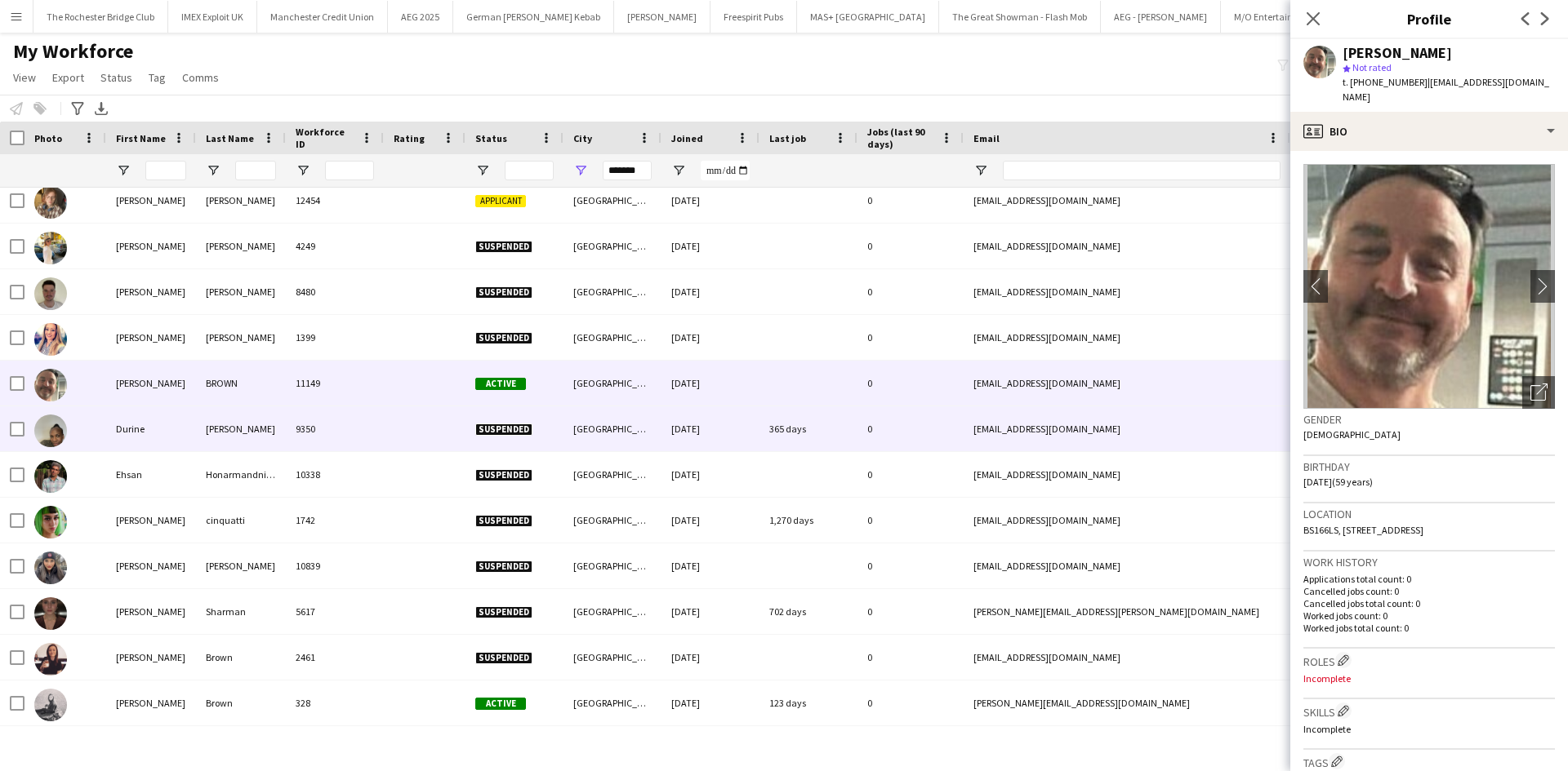
click at [142, 429] on div "Durine" at bounding box center [151, 429] width 90 height 45
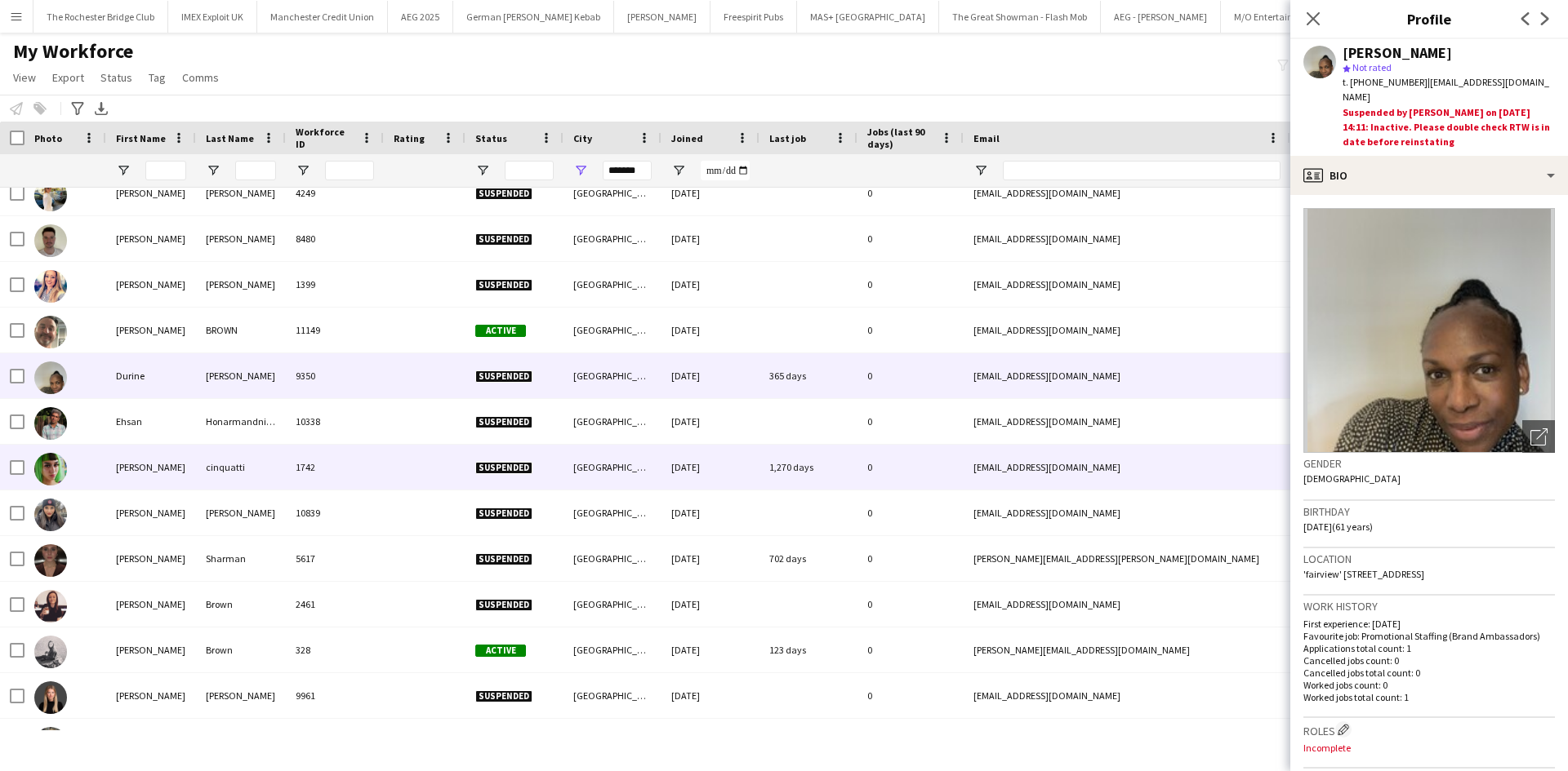
scroll to position [1142, 0]
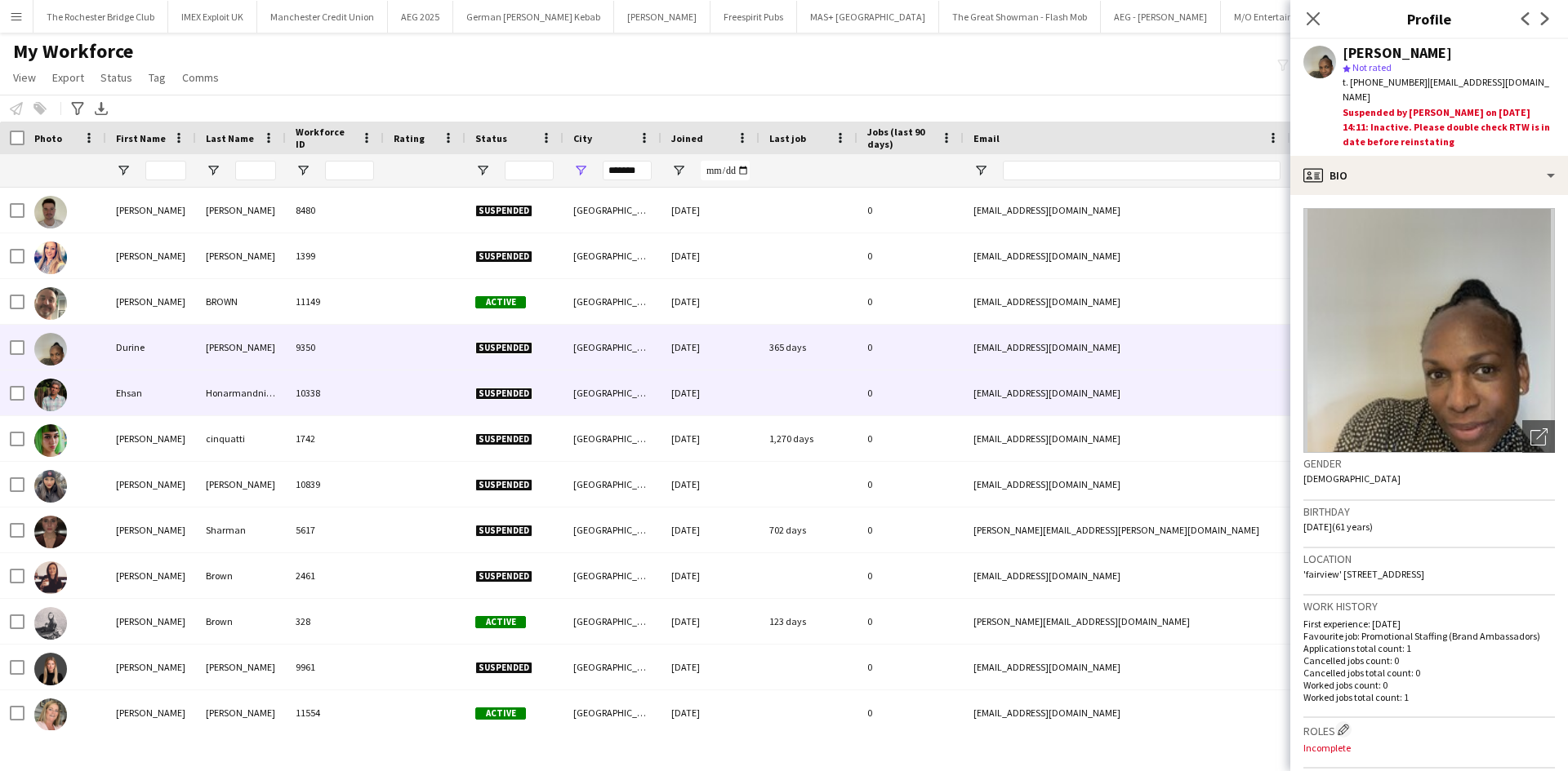
click at [140, 390] on div "Ehsan" at bounding box center [151, 393] width 90 height 45
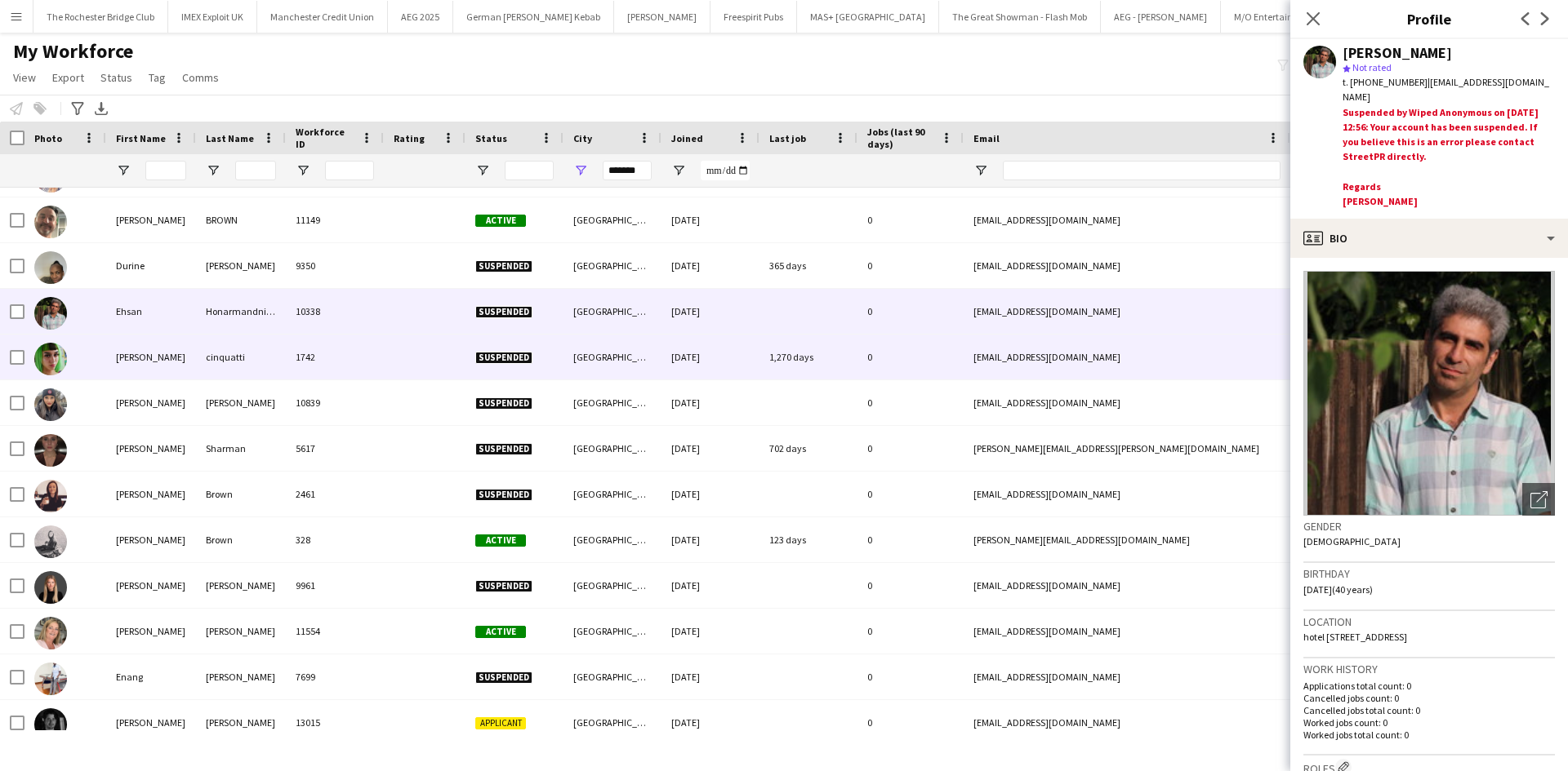
scroll to position [1224, 0]
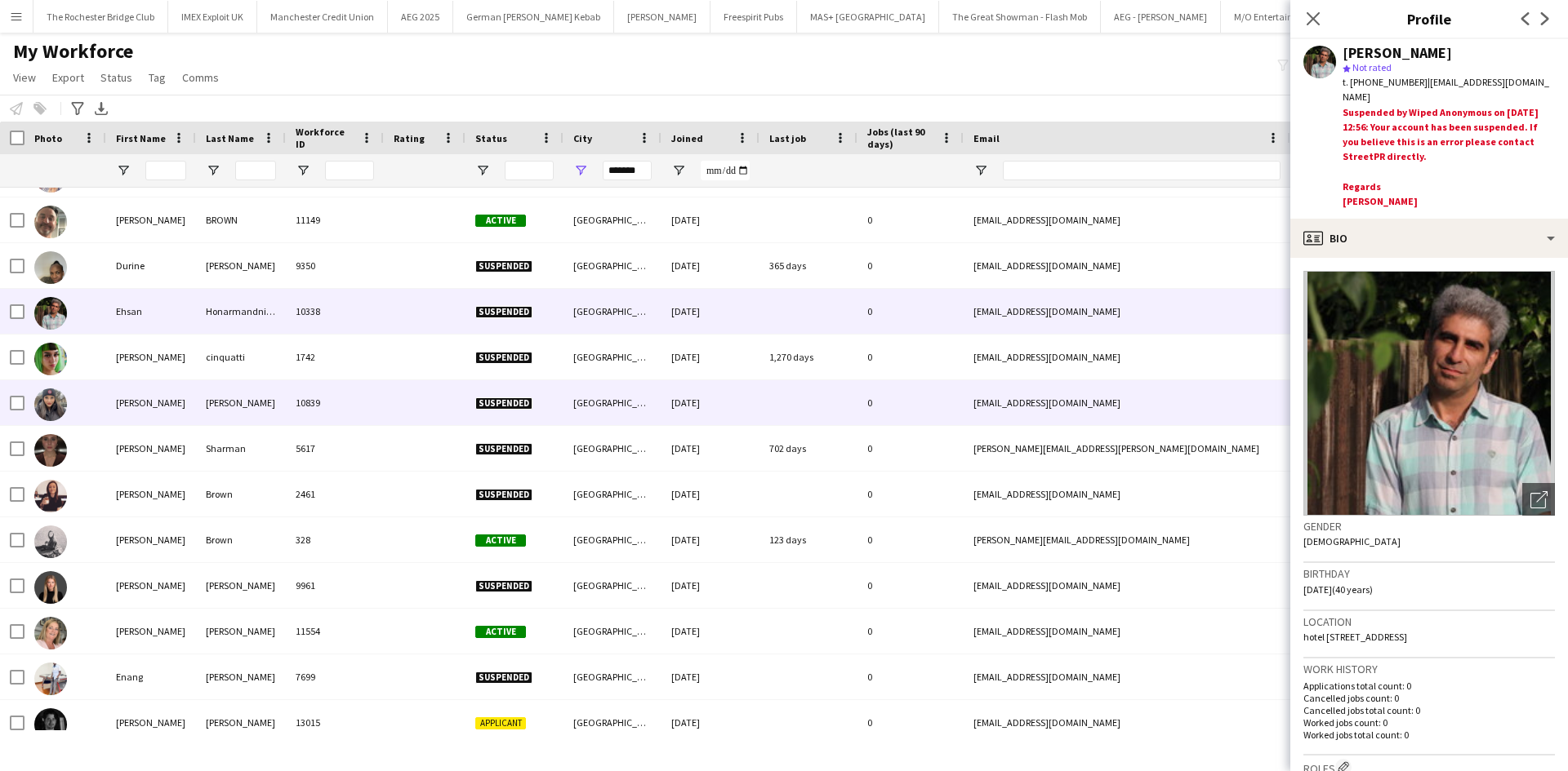
click at [131, 341] on div "elisabeth" at bounding box center [151, 357] width 90 height 45
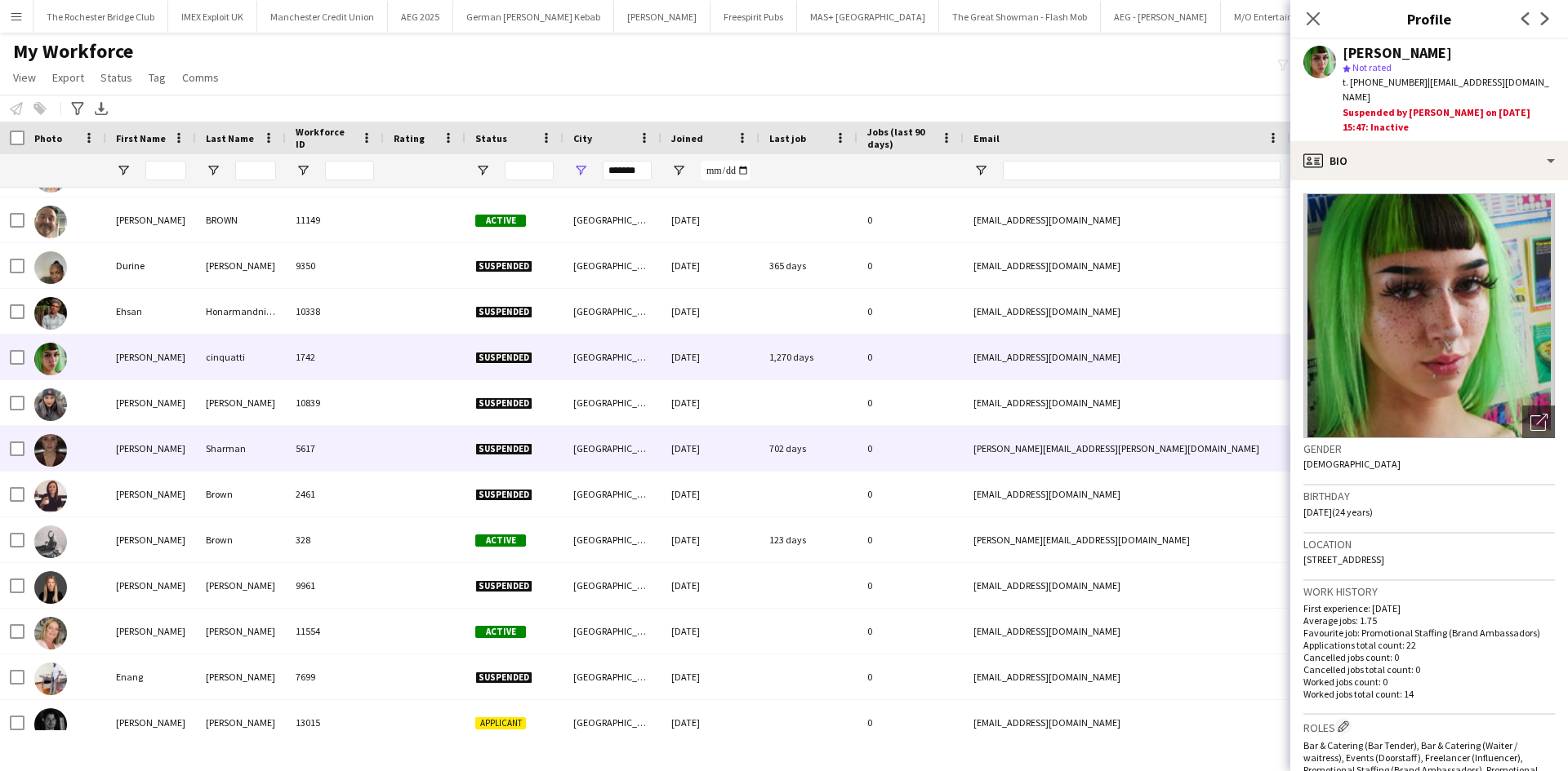
click at [124, 452] on div "Ella" at bounding box center [151, 448] width 90 height 45
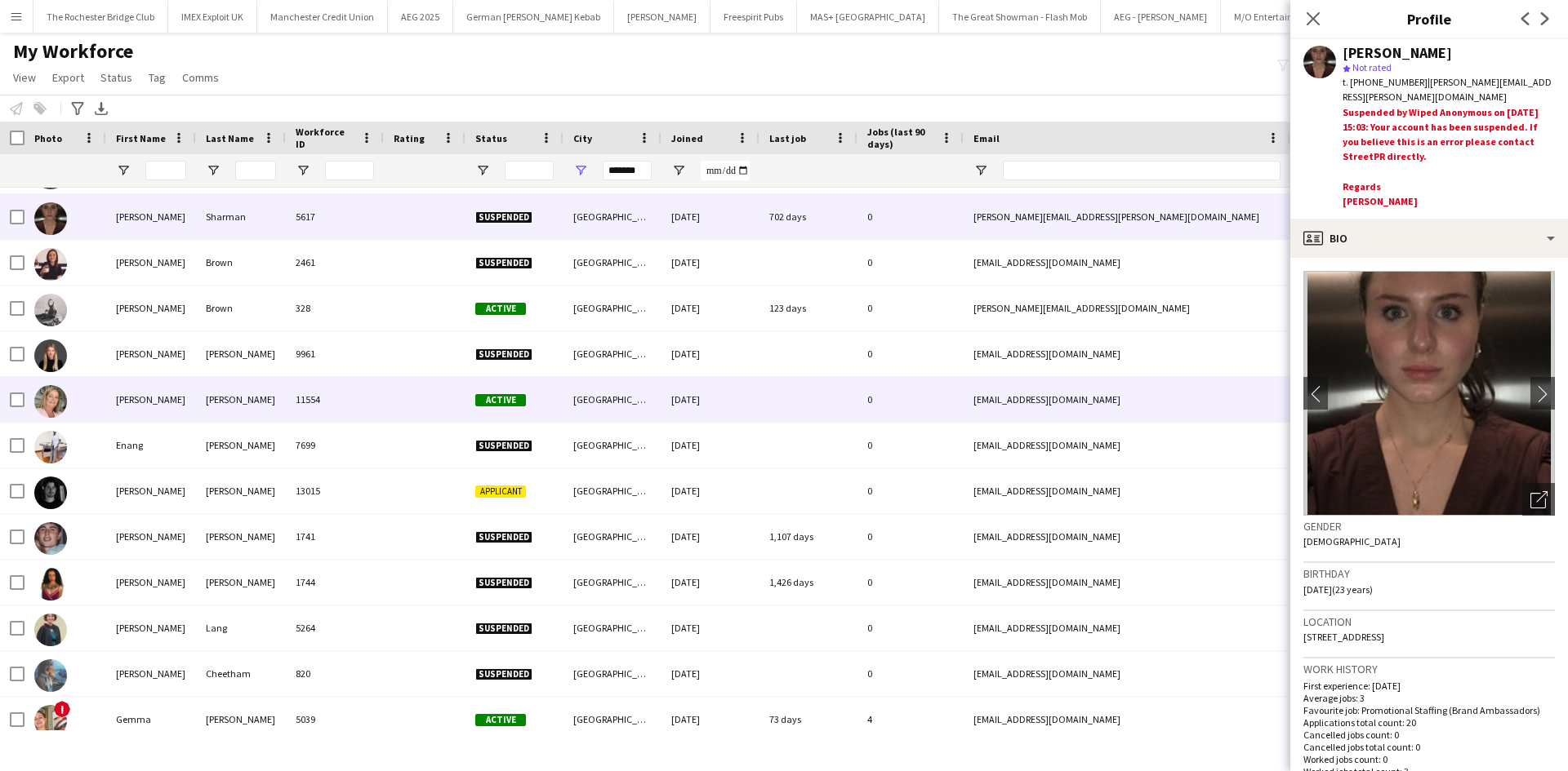
scroll to position [1469, 0]
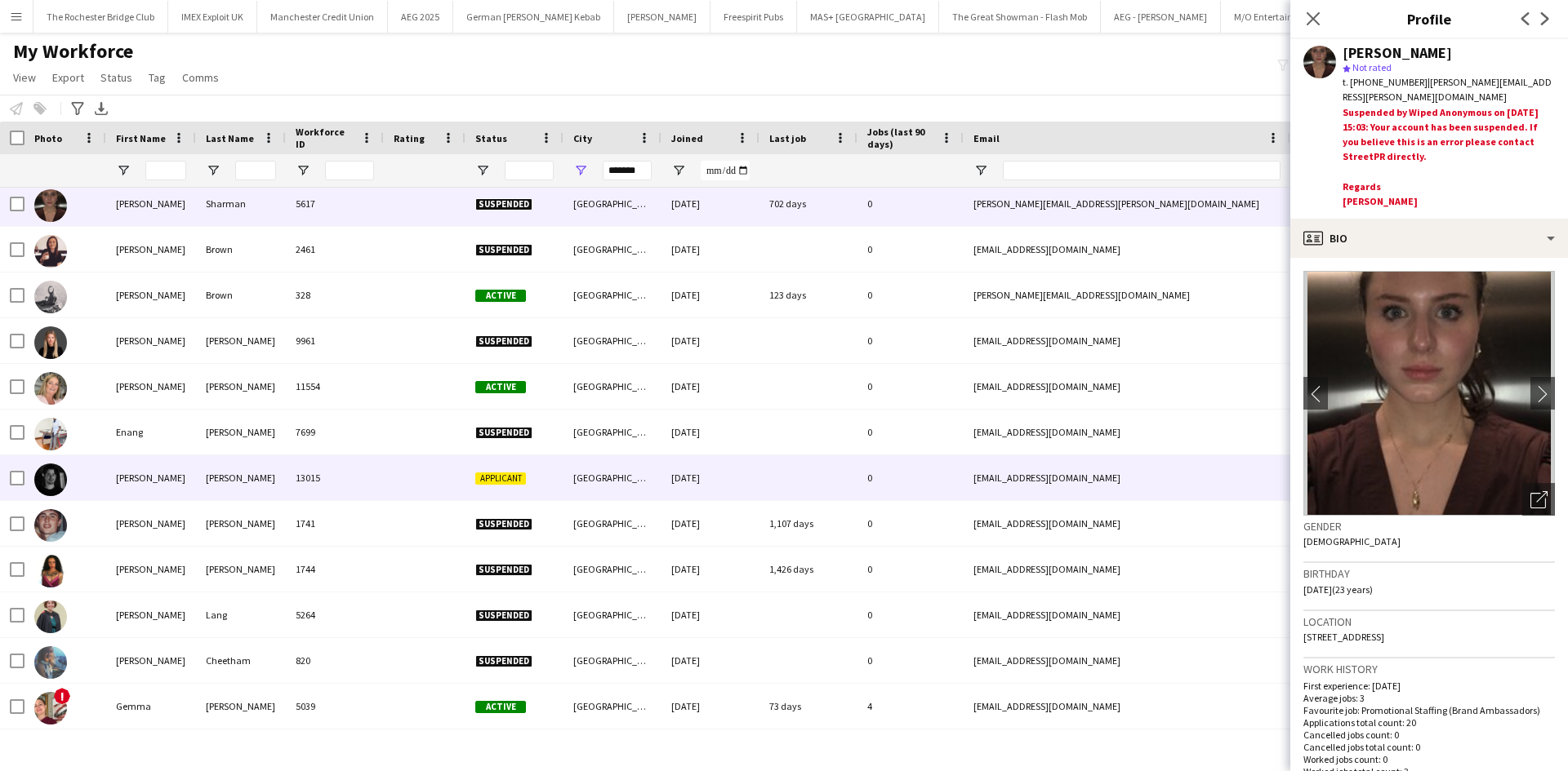
click at [133, 478] on div "Ethan" at bounding box center [151, 478] width 90 height 45
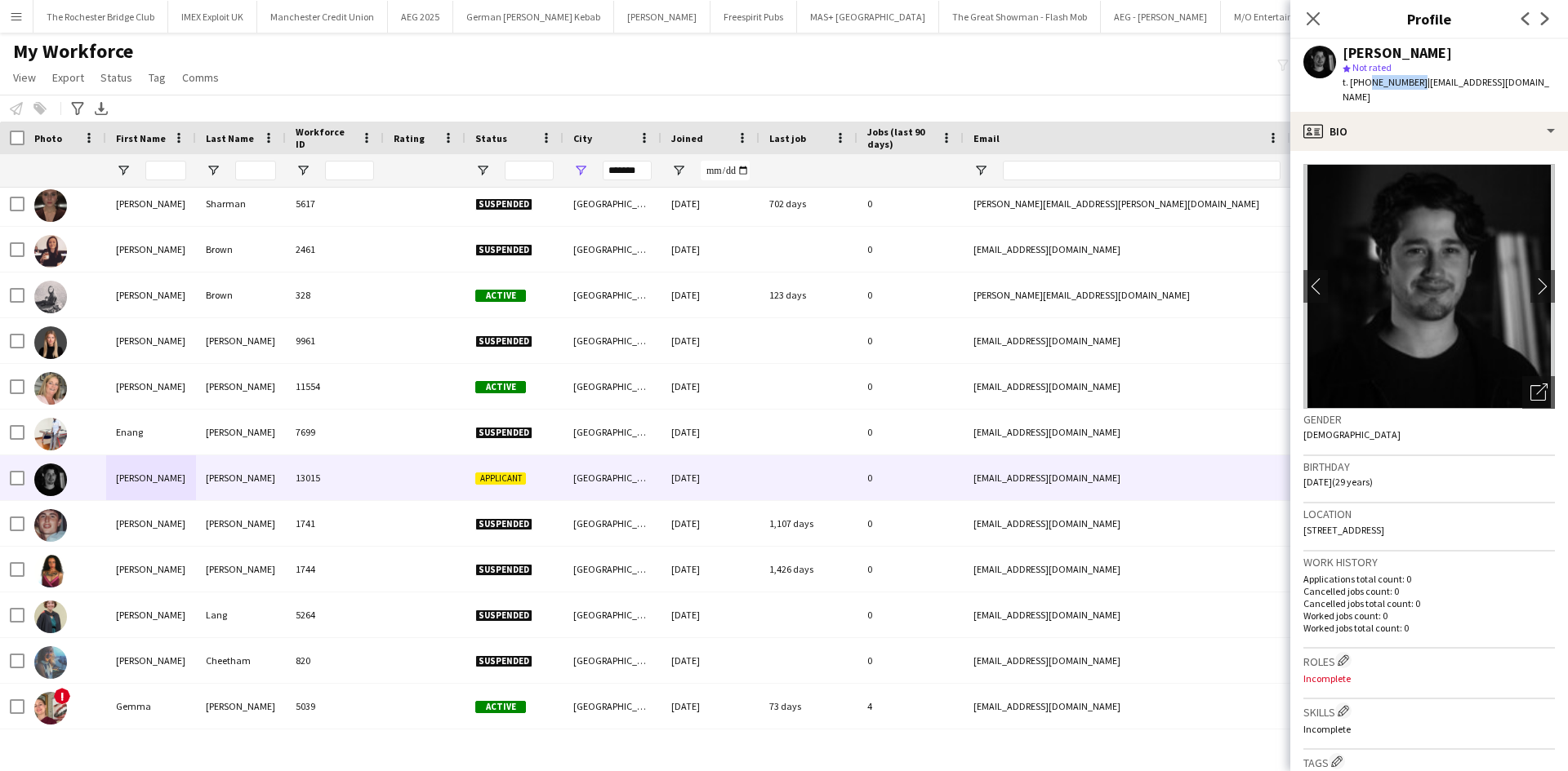
drag, startPoint x: 1366, startPoint y: 84, endPoint x: 1412, endPoint y: 86, distance: 46.0
click at [1412, 86] on span "t. +447585806452" at bounding box center [1385, 82] width 85 height 13
copy span "7585806452"
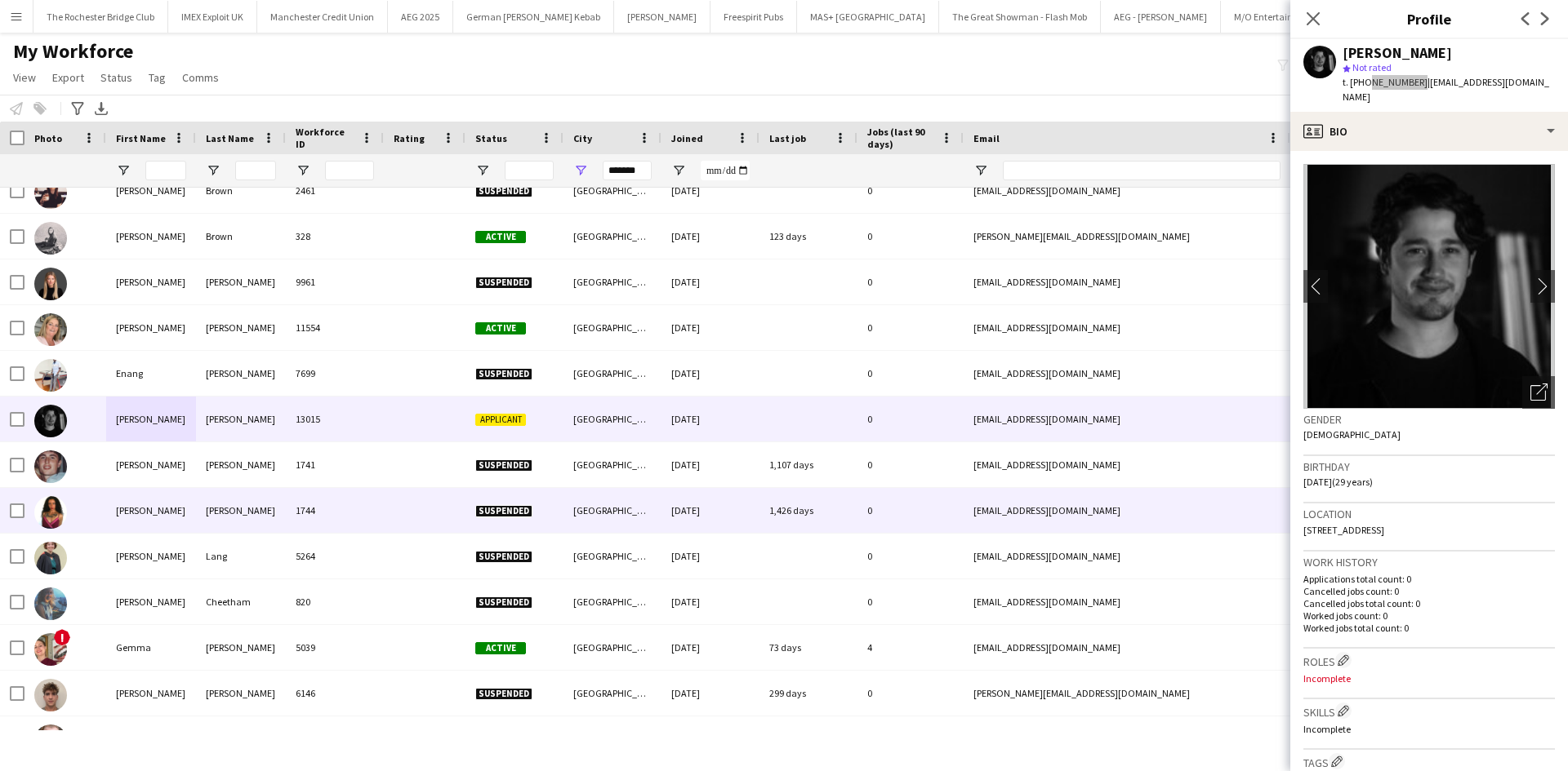
scroll to position [1550, 0]
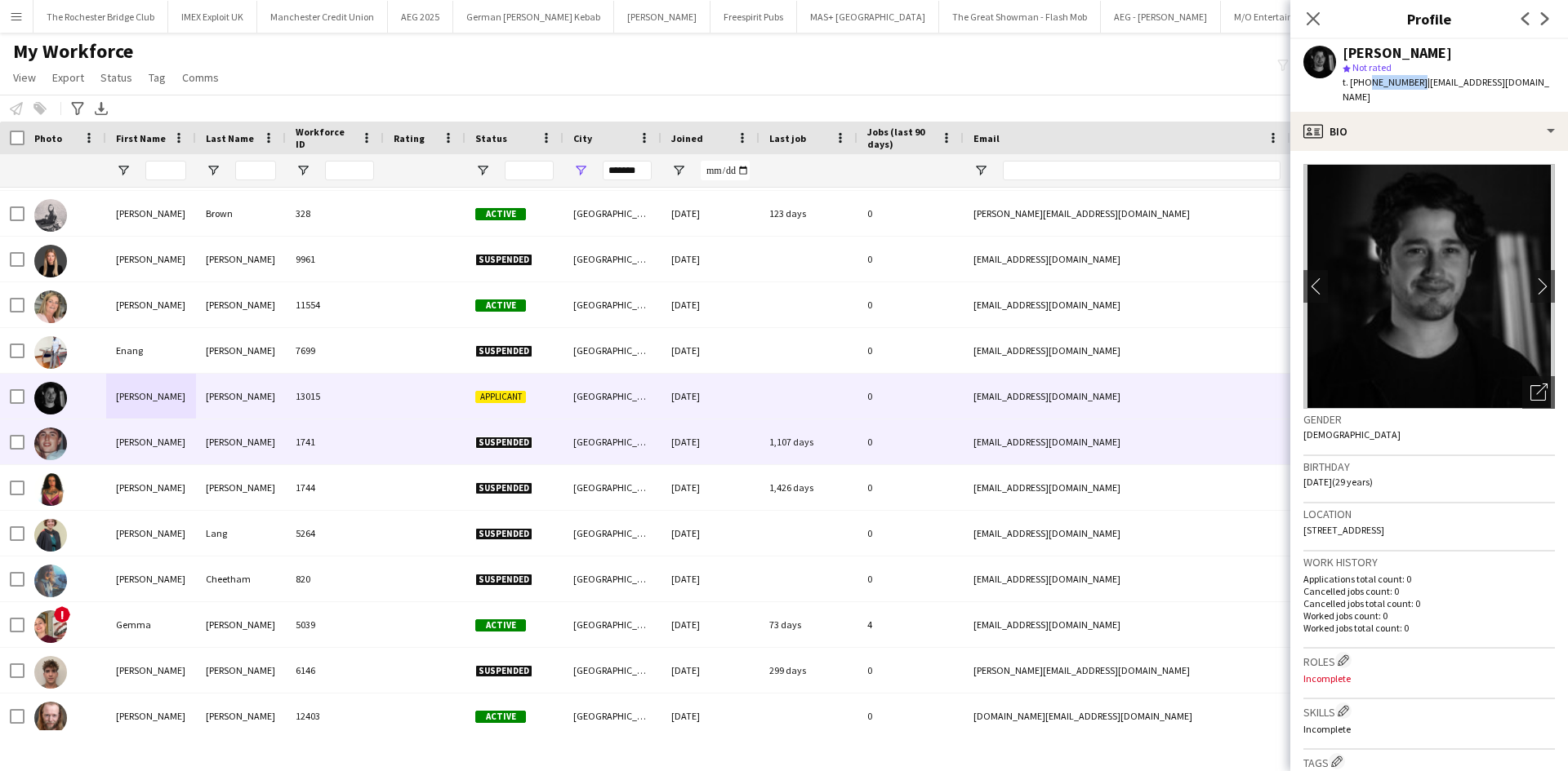
click at [124, 432] on div "Ethan" at bounding box center [151, 442] width 90 height 45
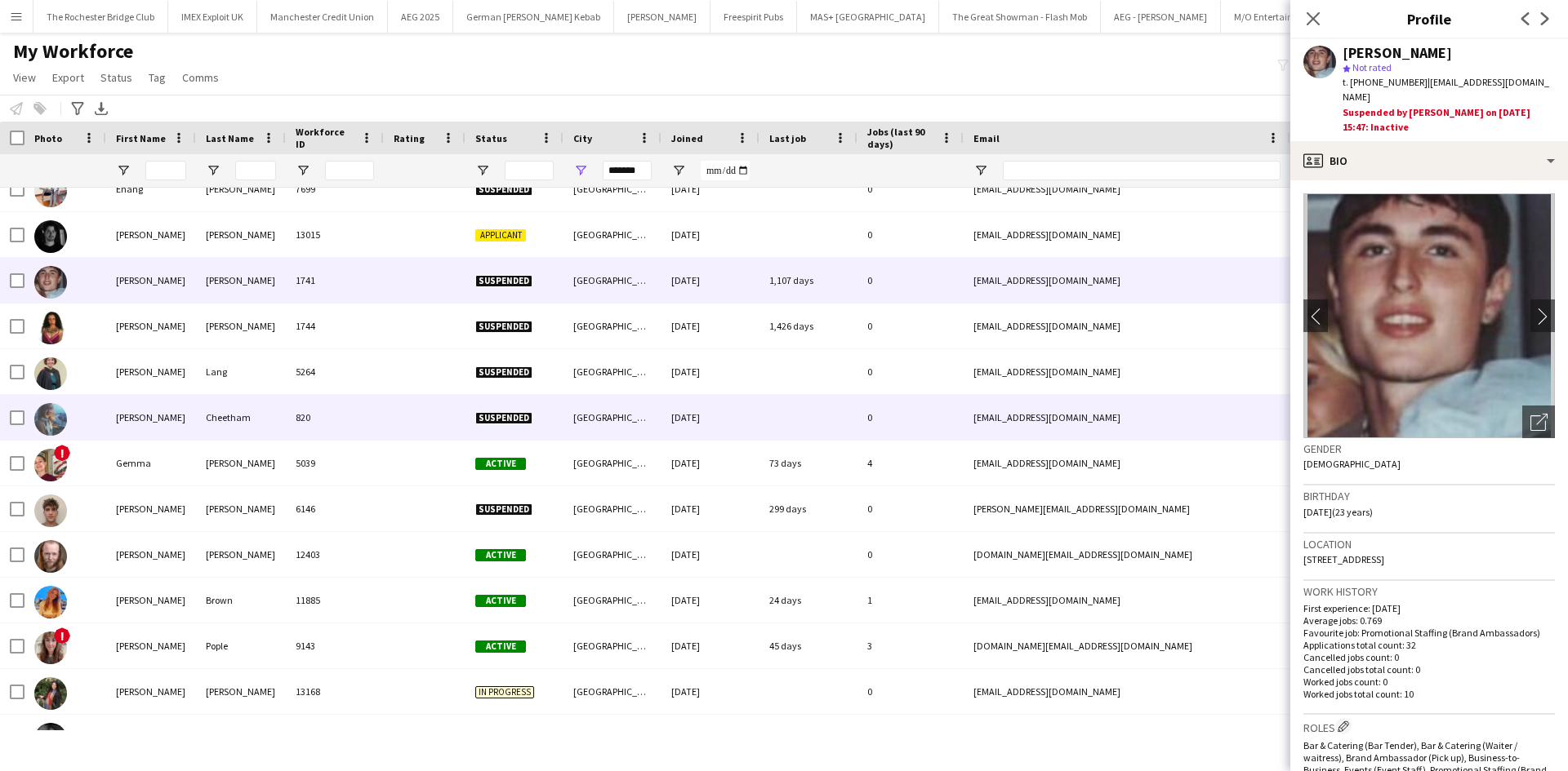
scroll to position [1714, 0]
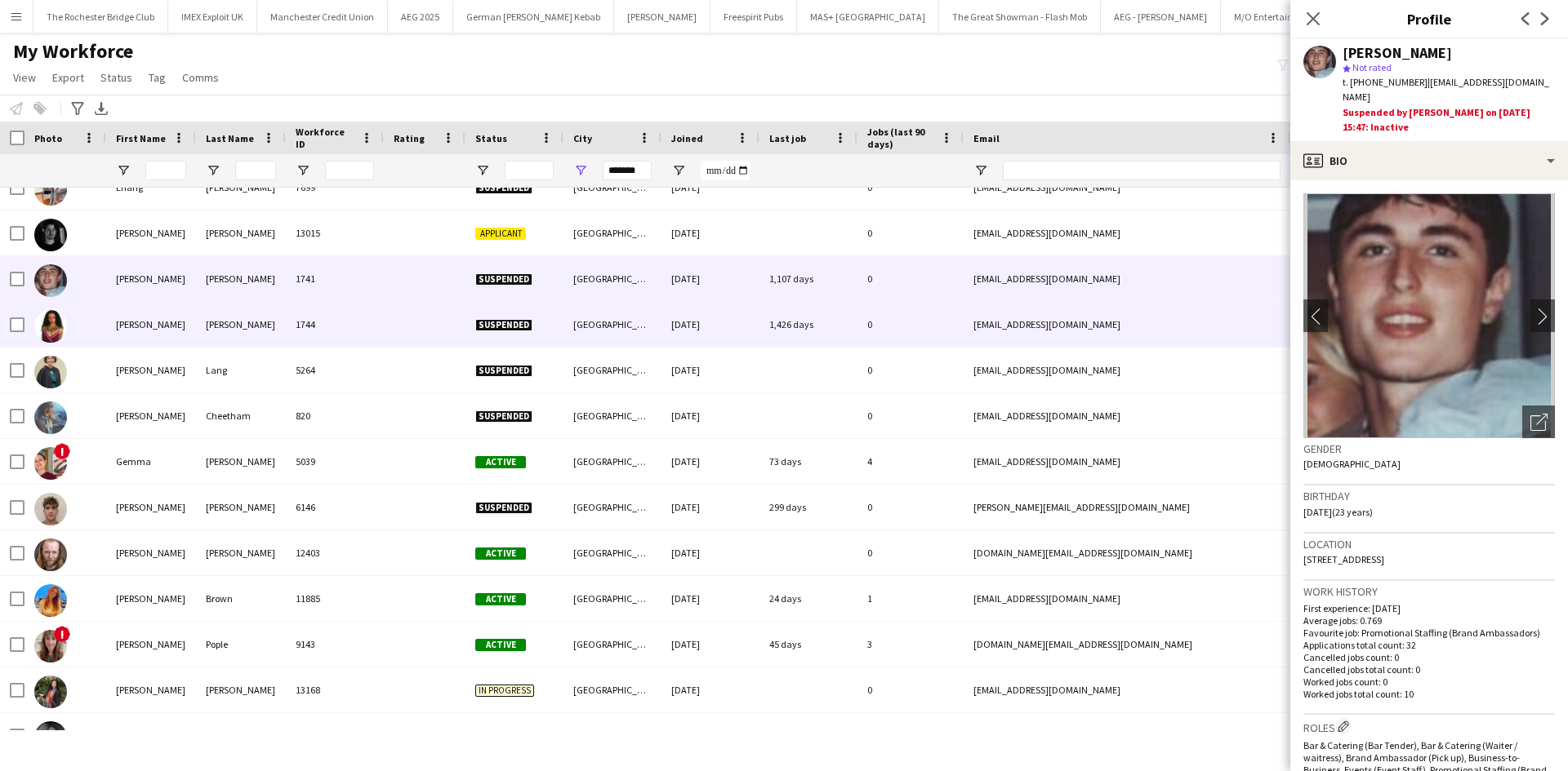
click at [159, 327] on div "Fernanda" at bounding box center [151, 324] width 90 height 45
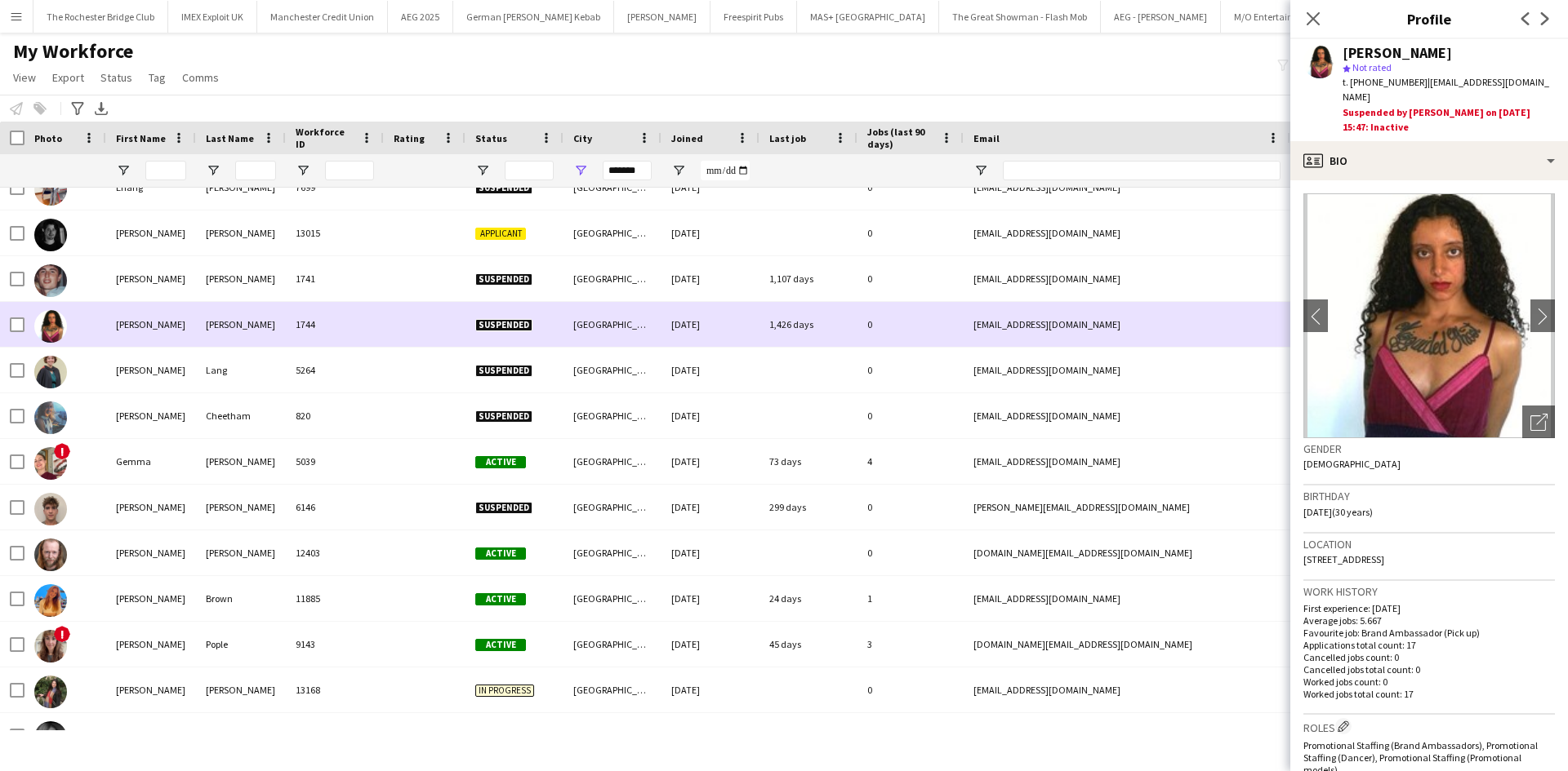
scroll to position [1795, 0]
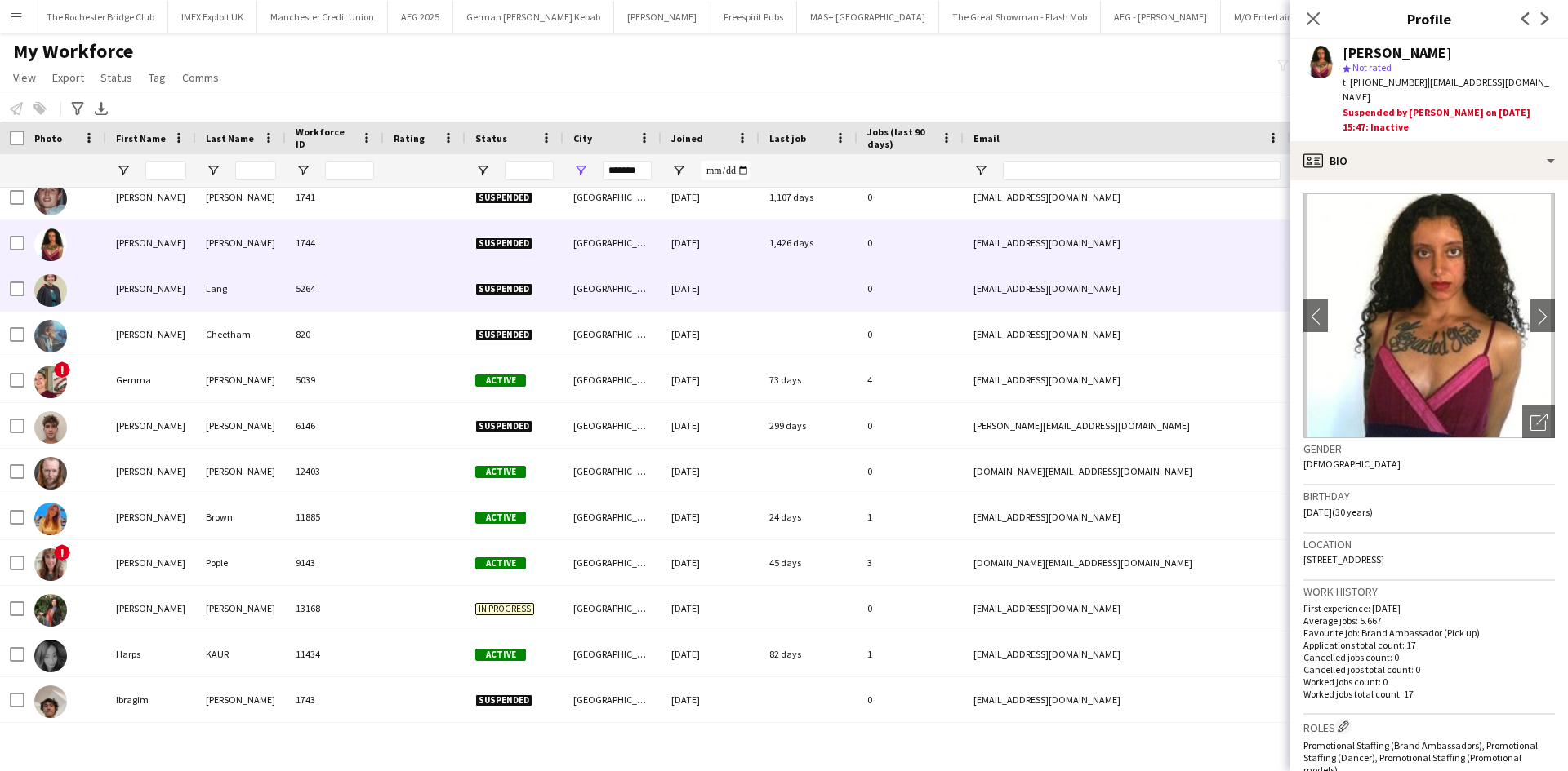
click at [131, 297] on div "Francesca" at bounding box center [151, 288] width 90 height 45
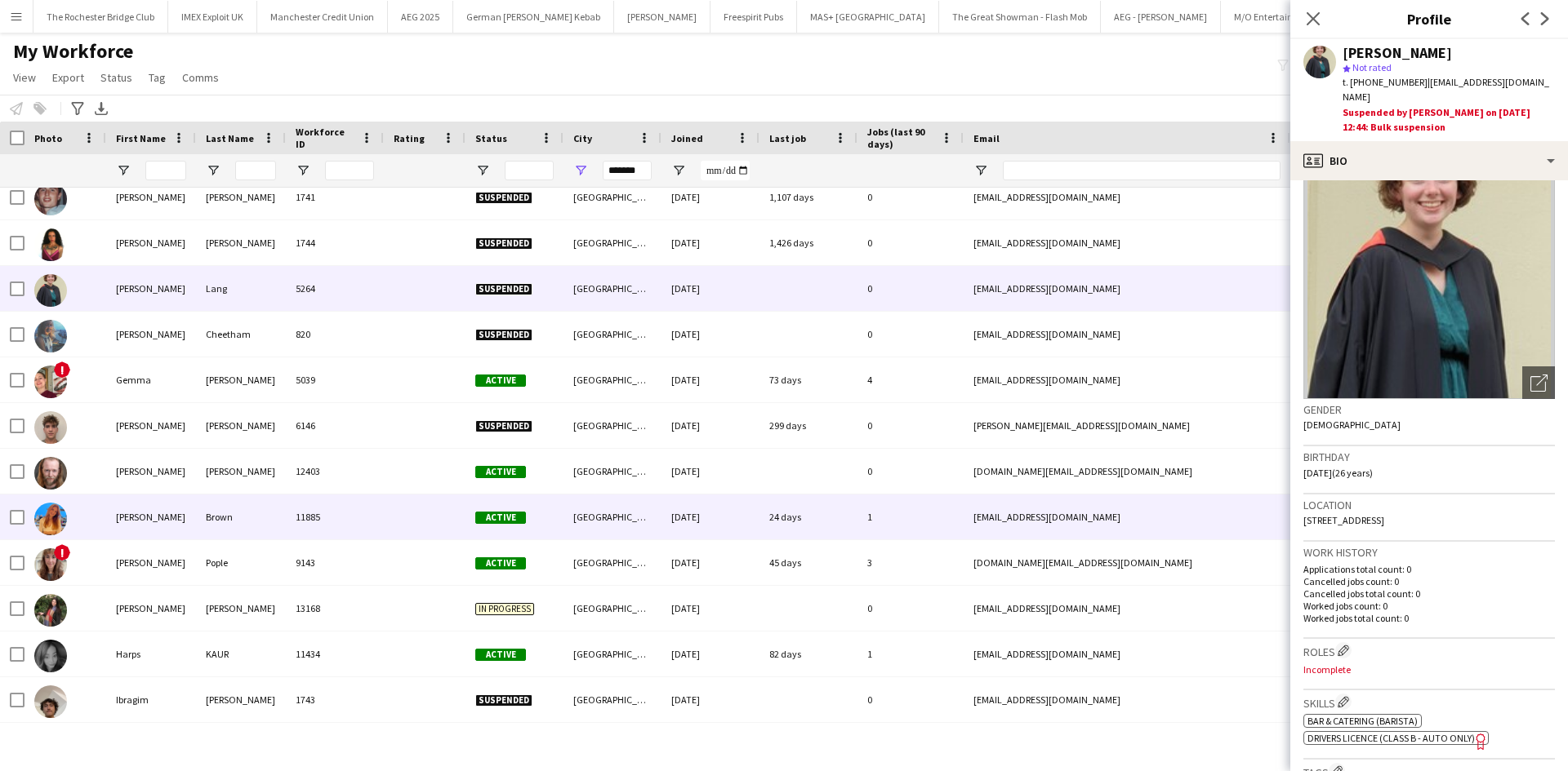
scroll to position [0, 0]
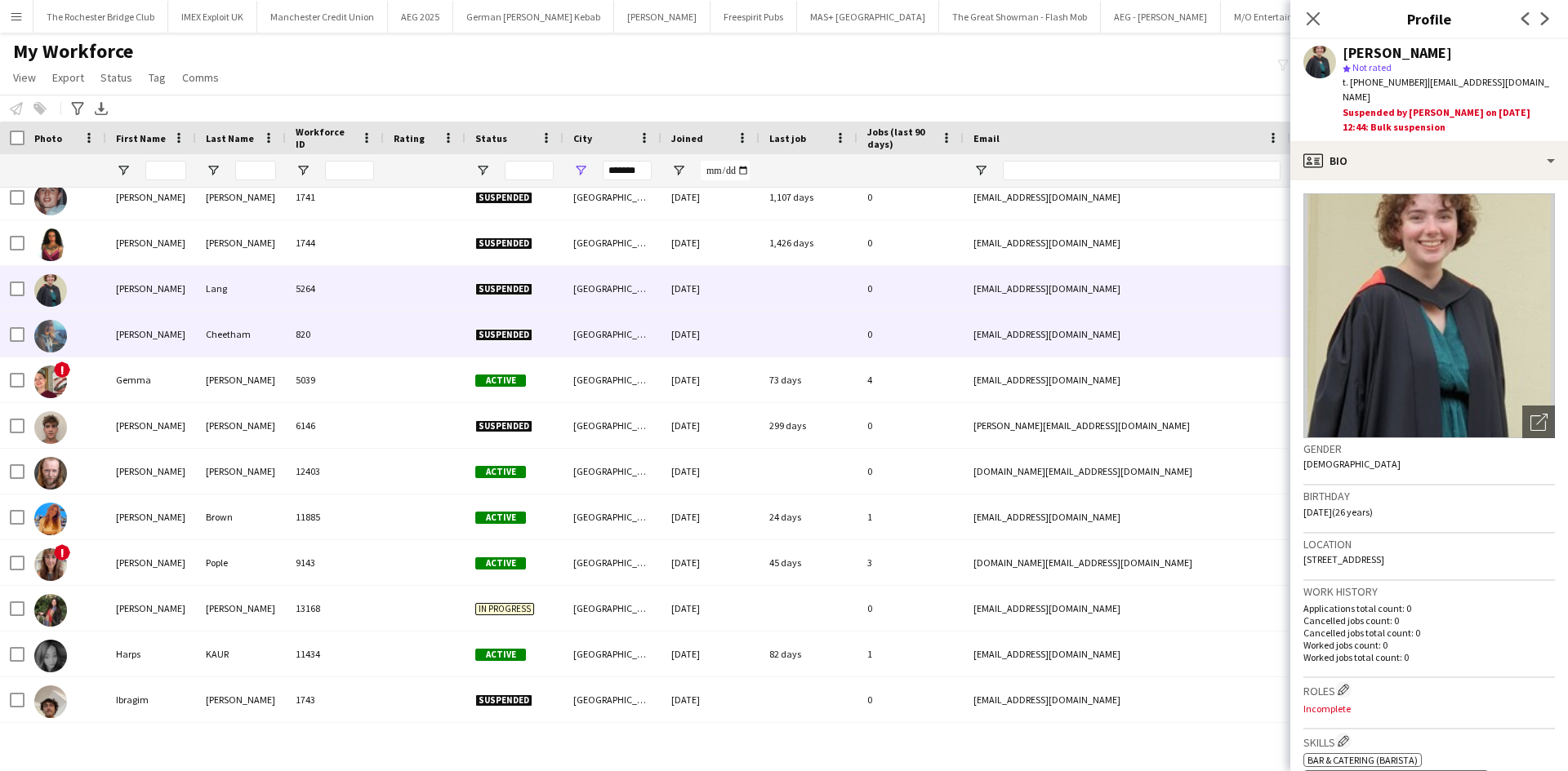
click at [115, 338] on div "Gabrielle" at bounding box center [151, 334] width 90 height 45
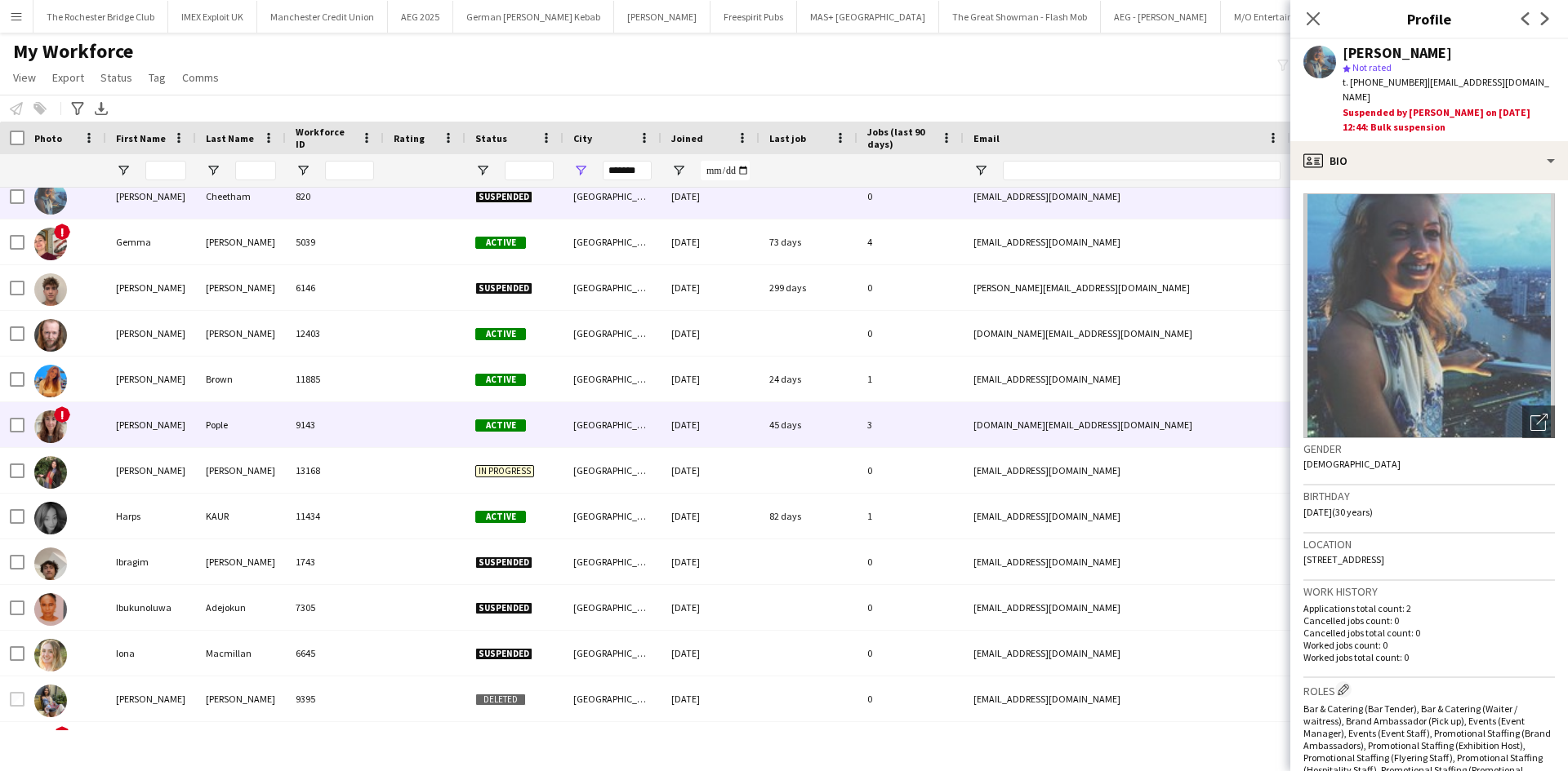
scroll to position [1959, 0]
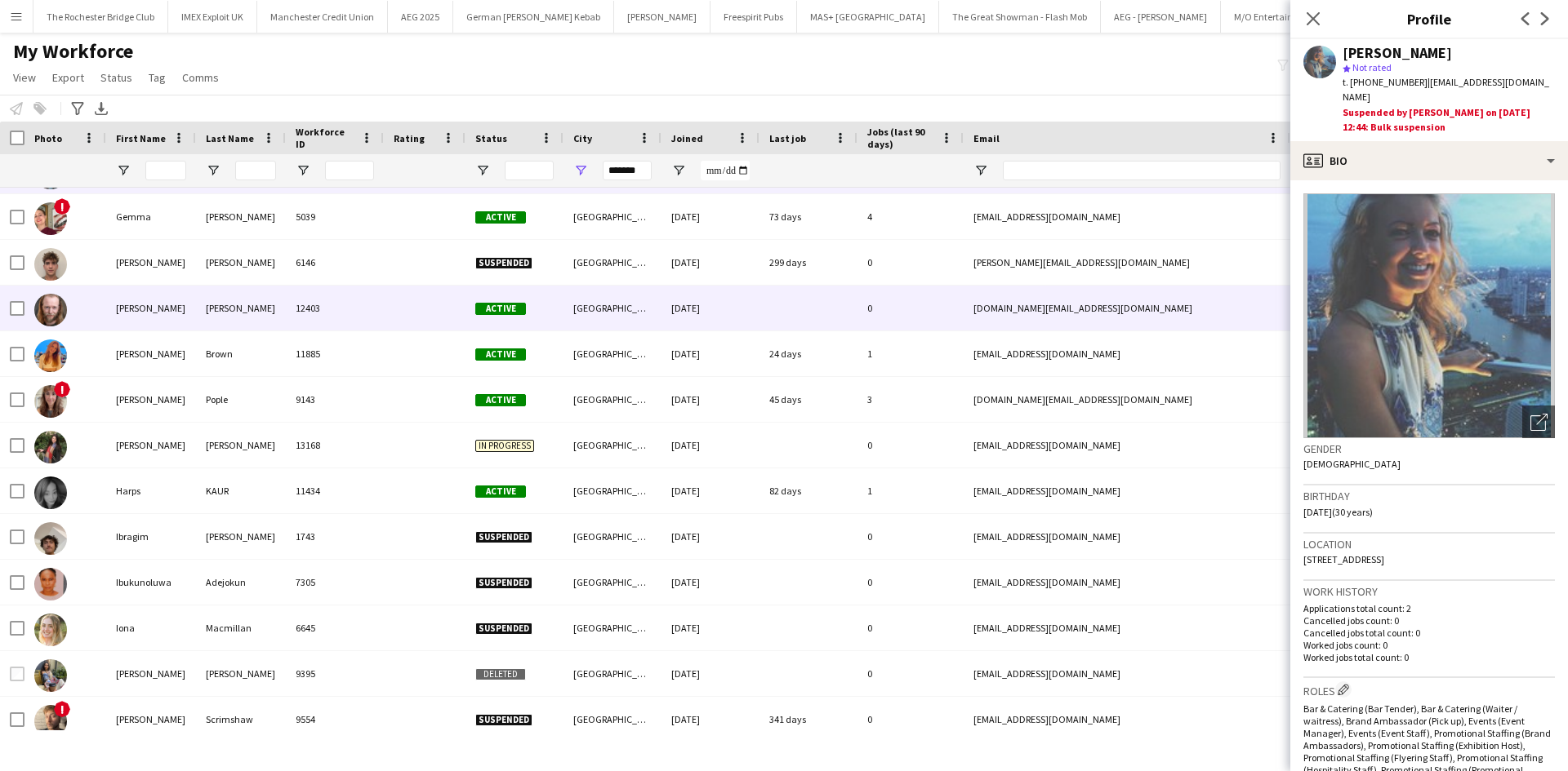
click at [128, 306] on div "Gerard" at bounding box center [151, 308] width 90 height 45
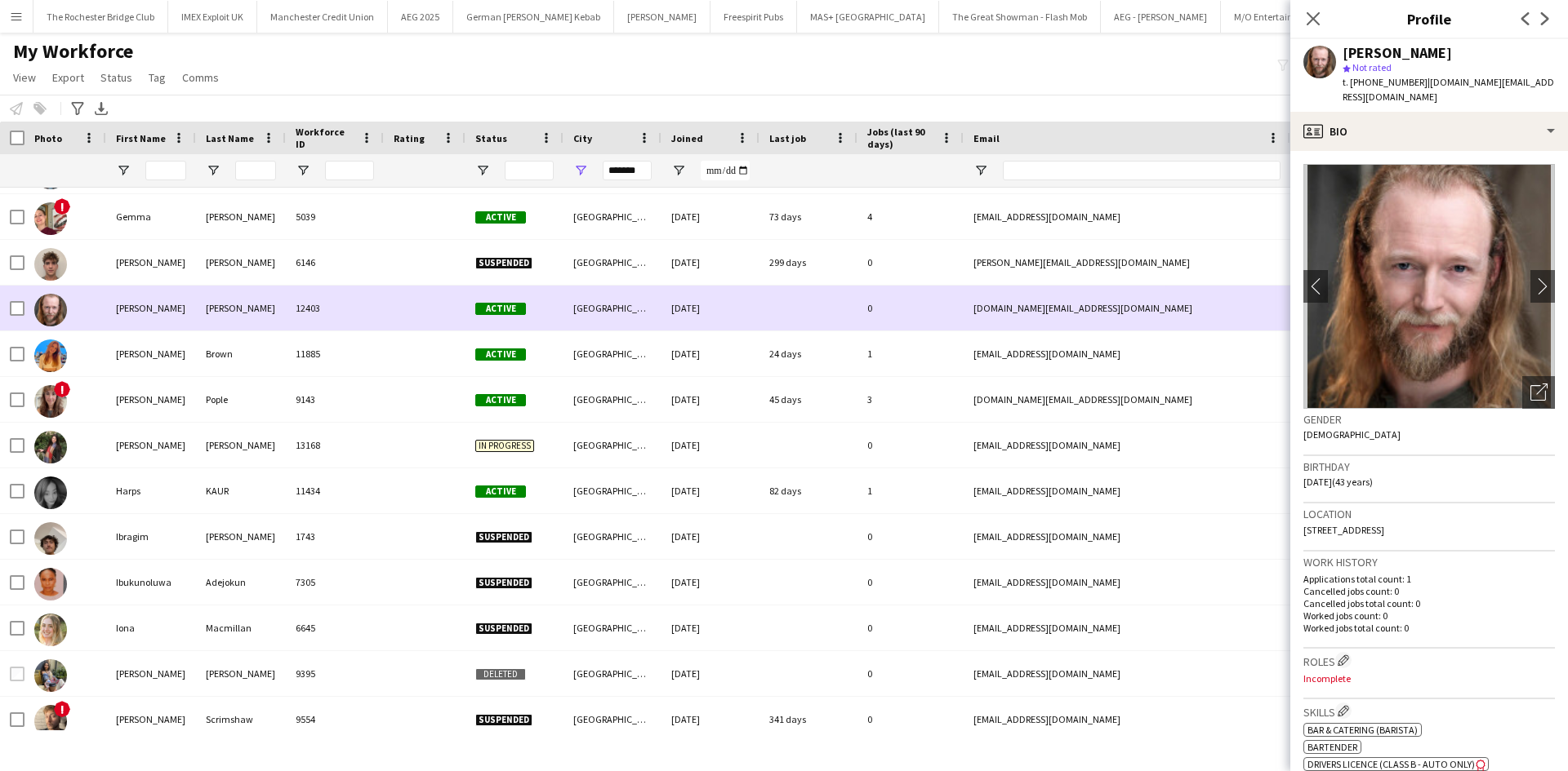
scroll to position [2040, 0]
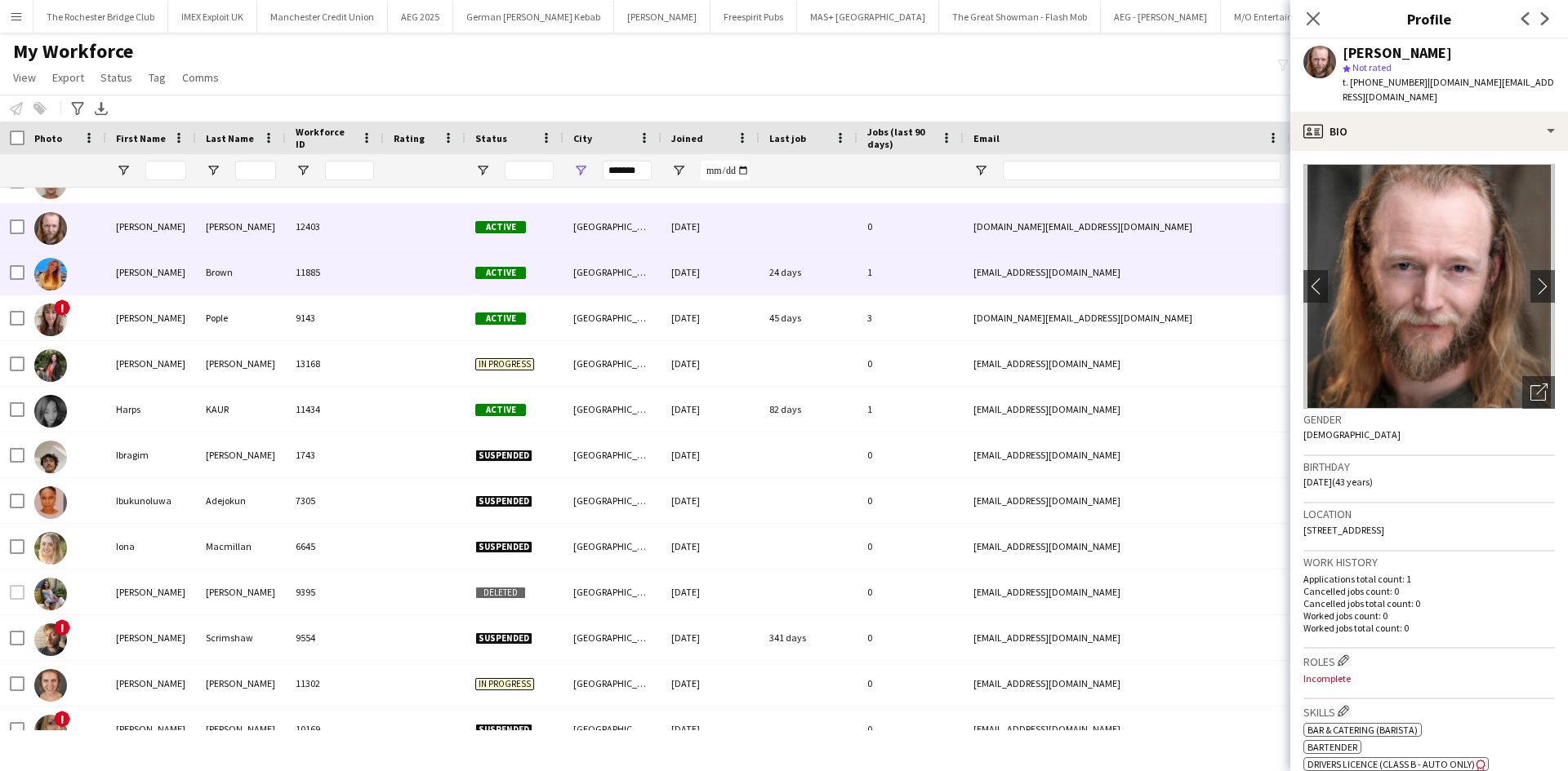
click at [129, 273] on div "Hannah" at bounding box center [151, 272] width 90 height 45
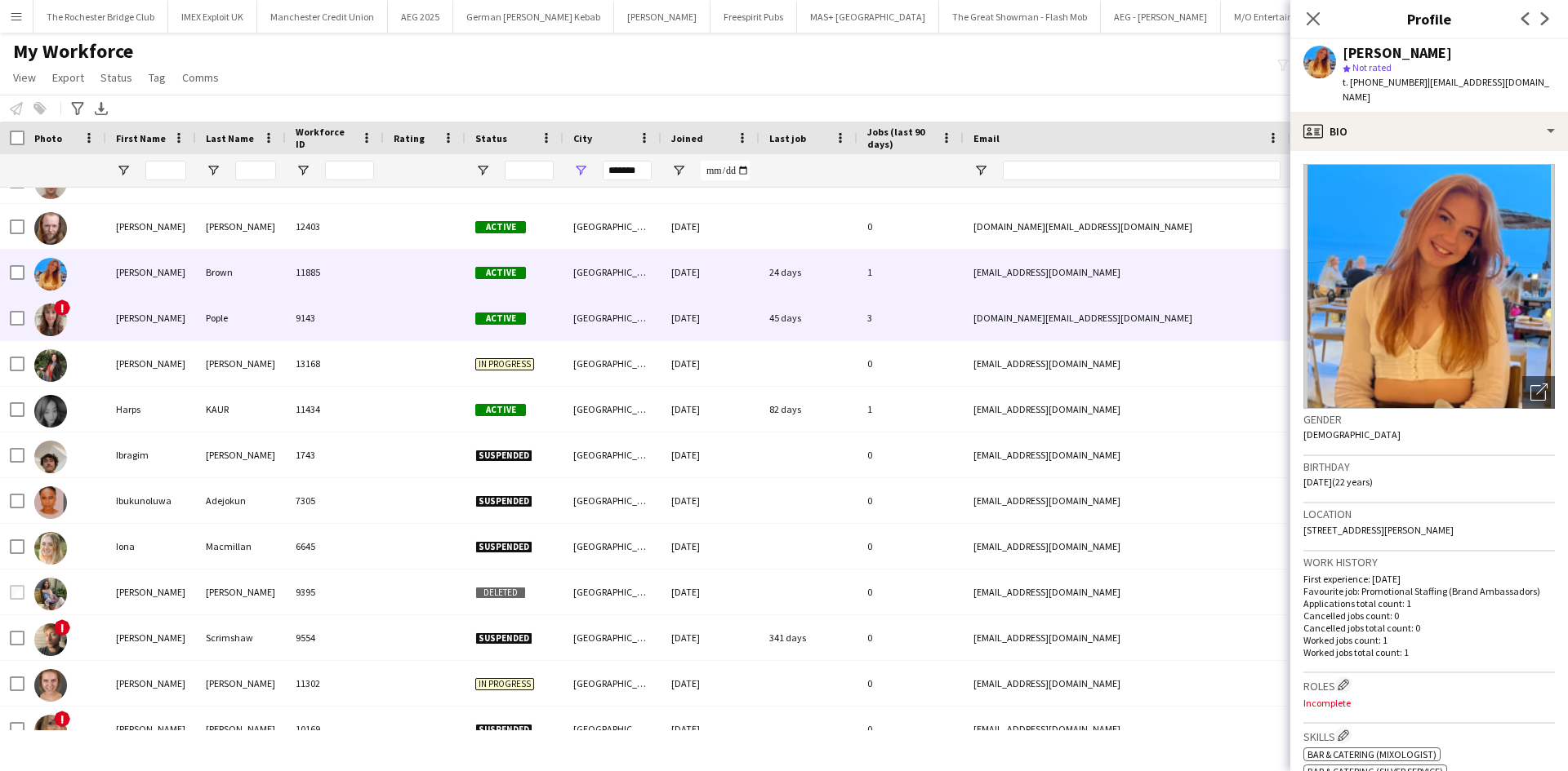
click at [145, 322] on div "Hannah" at bounding box center [151, 318] width 90 height 45
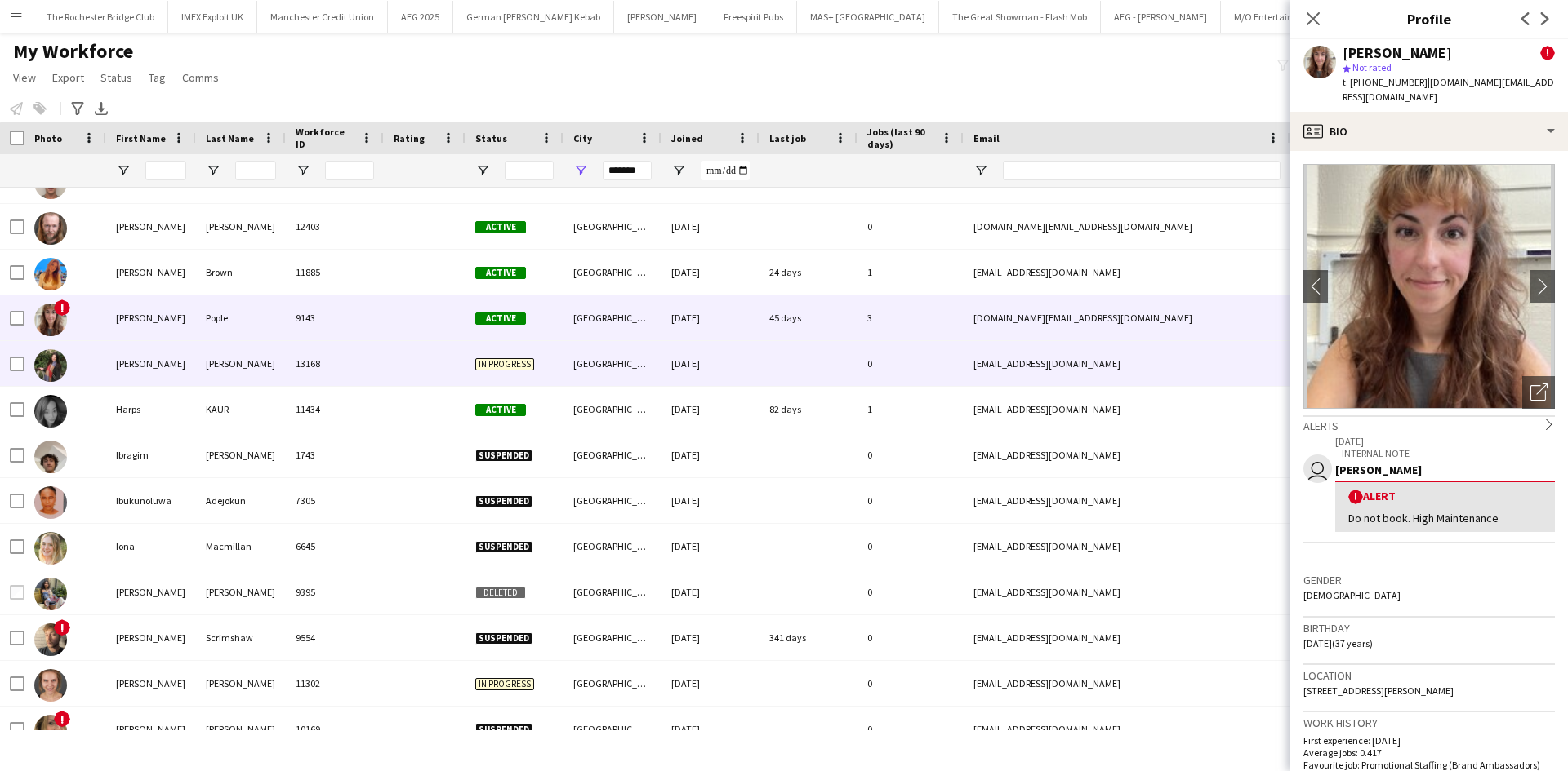
scroll to position [2122, 0]
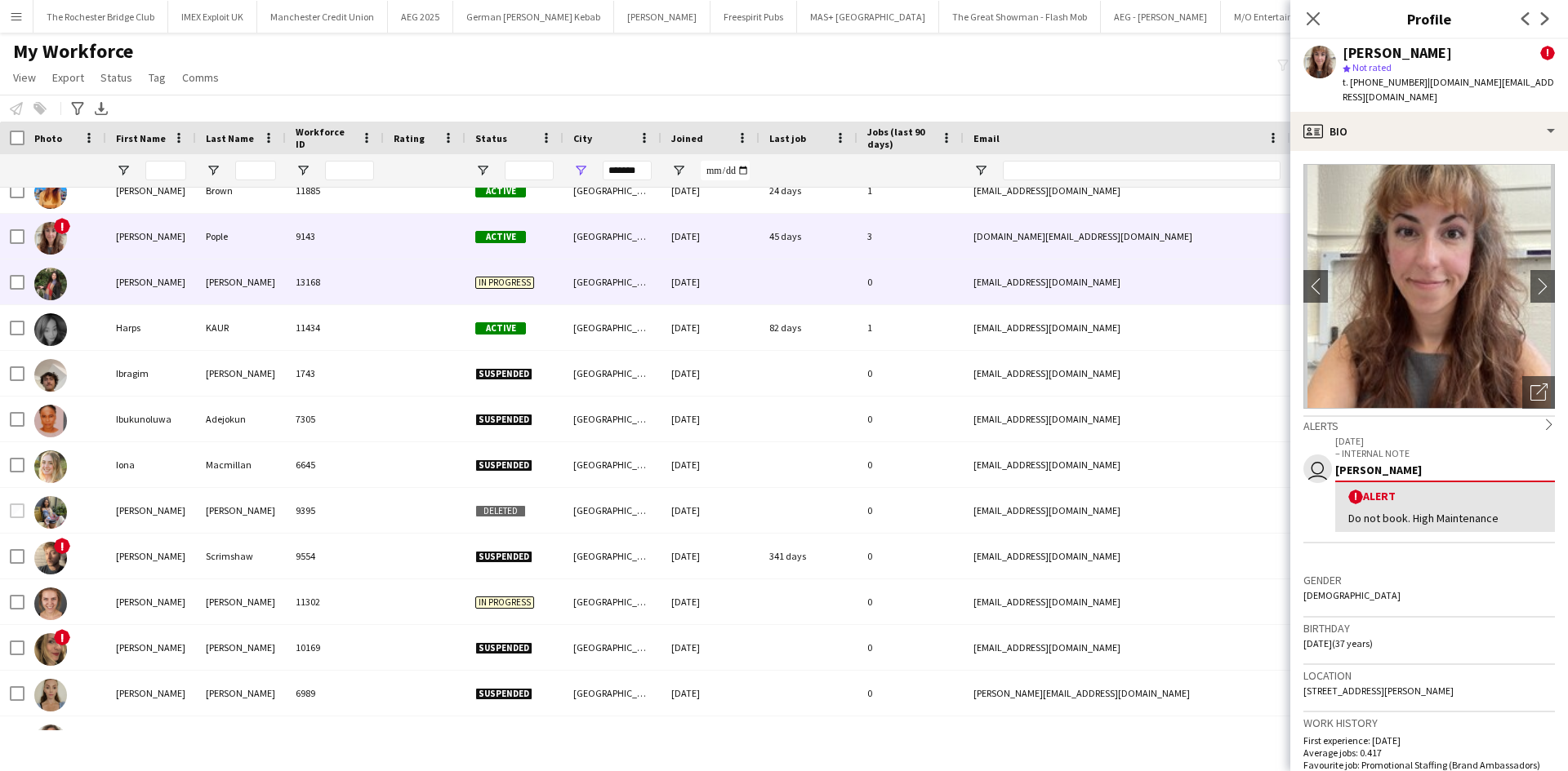
click at [116, 287] on div "Hannah" at bounding box center [151, 282] width 90 height 45
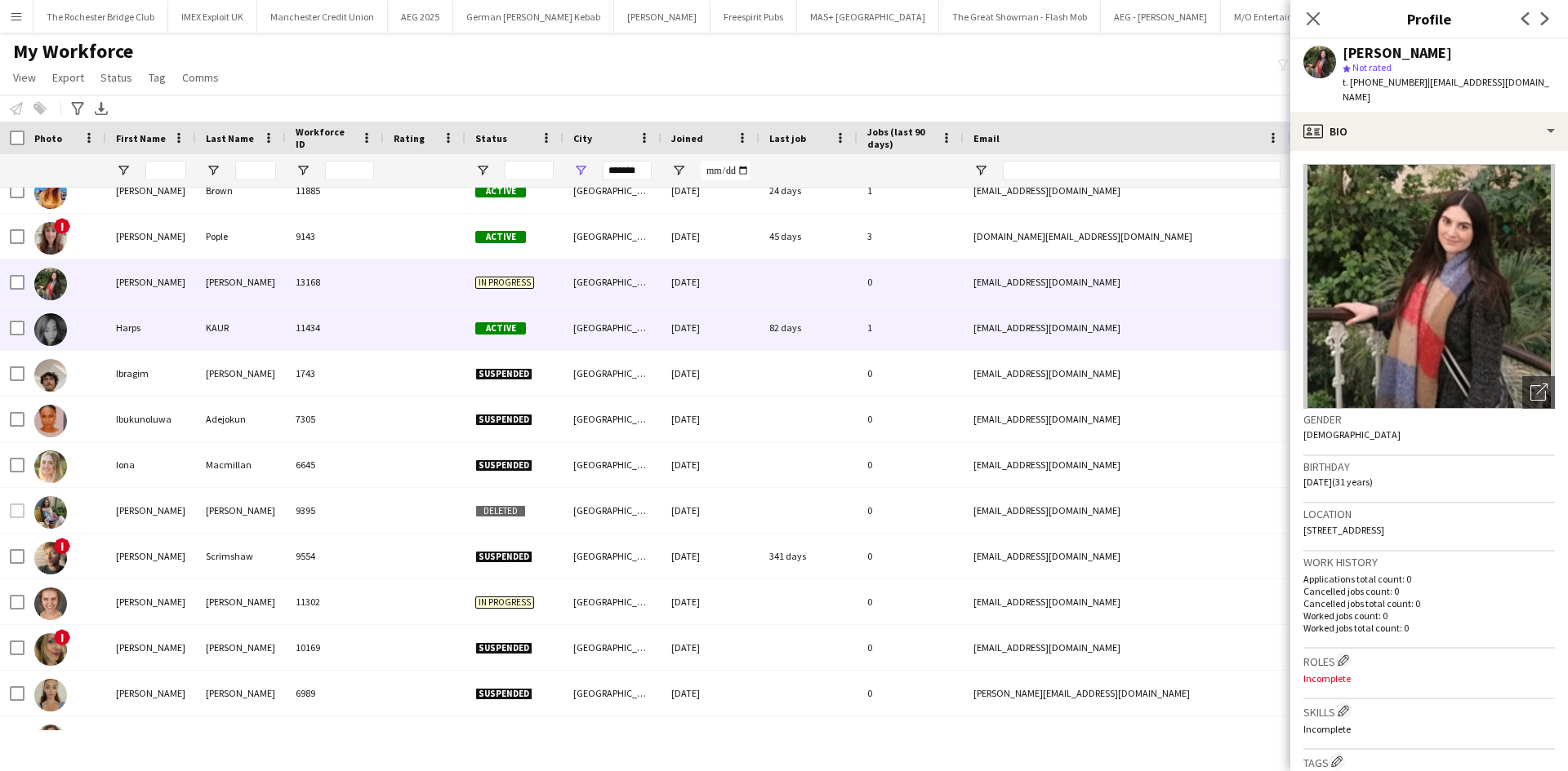
scroll to position [2203, 0]
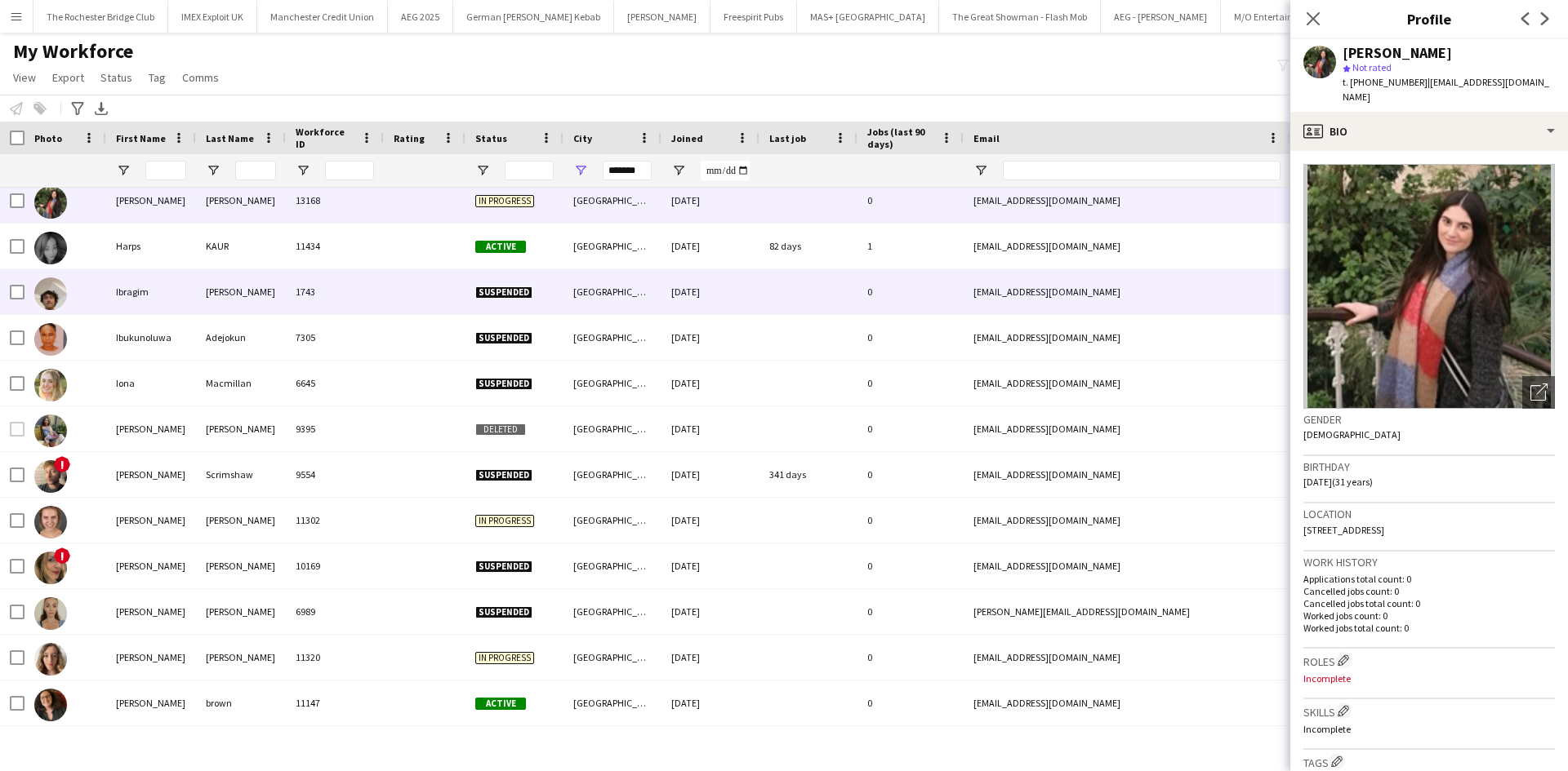
click at [116, 303] on div "Ibragim" at bounding box center [151, 292] width 90 height 45
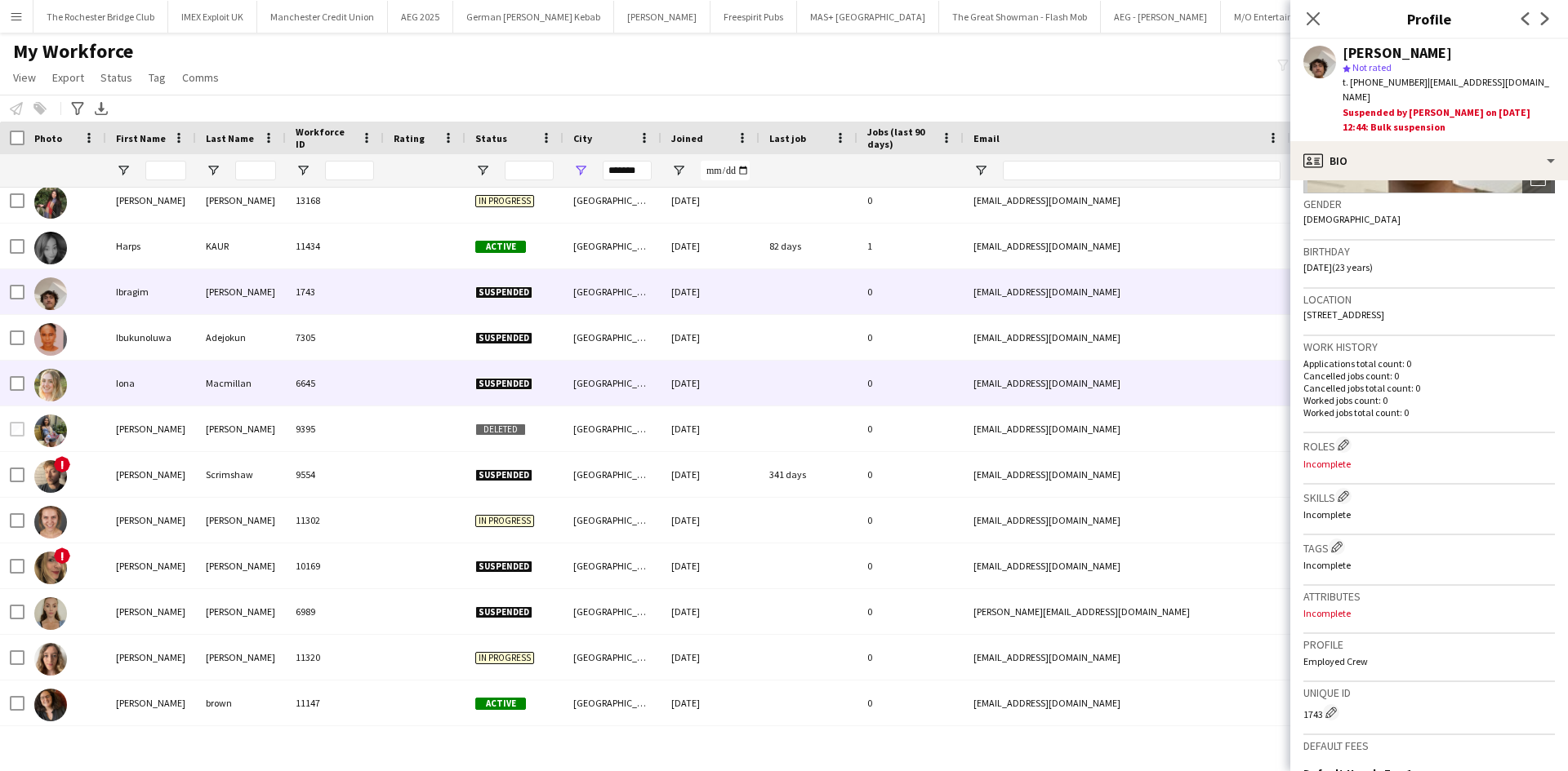
scroll to position [2360, 0]
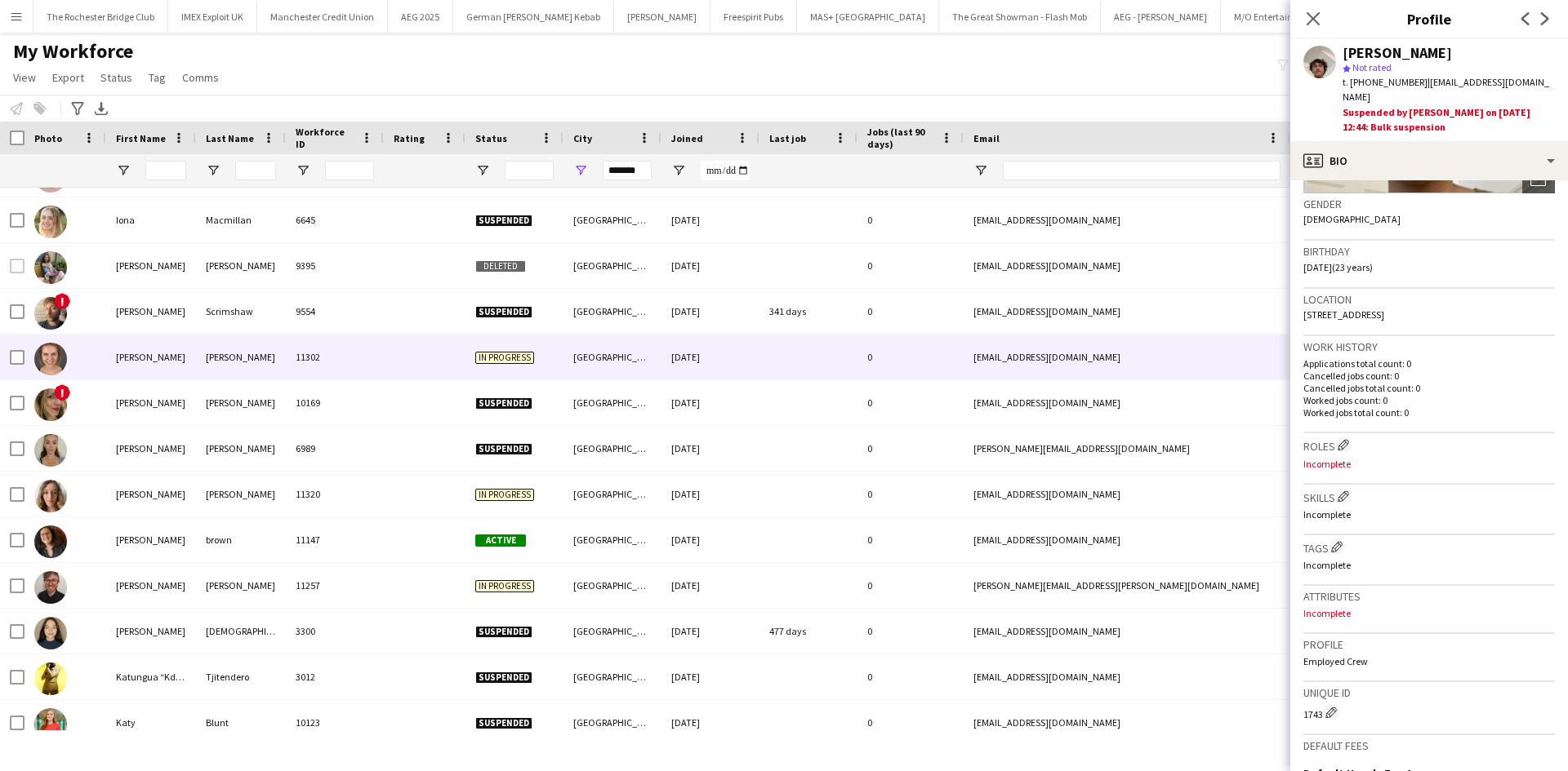
click at [119, 348] on div "Jana" at bounding box center [151, 357] width 90 height 45
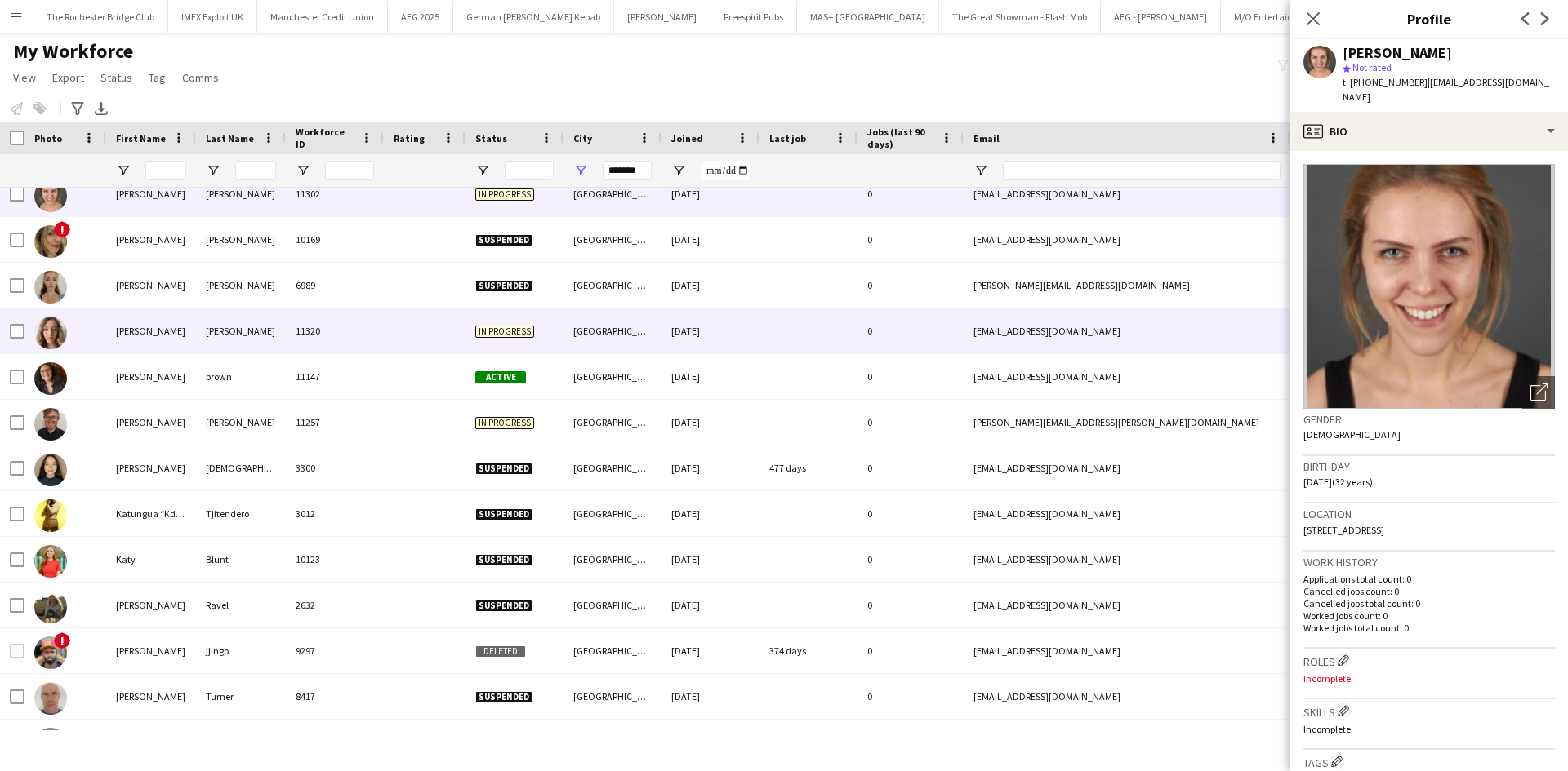
click at [128, 332] on div "Jessica" at bounding box center [151, 331] width 90 height 45
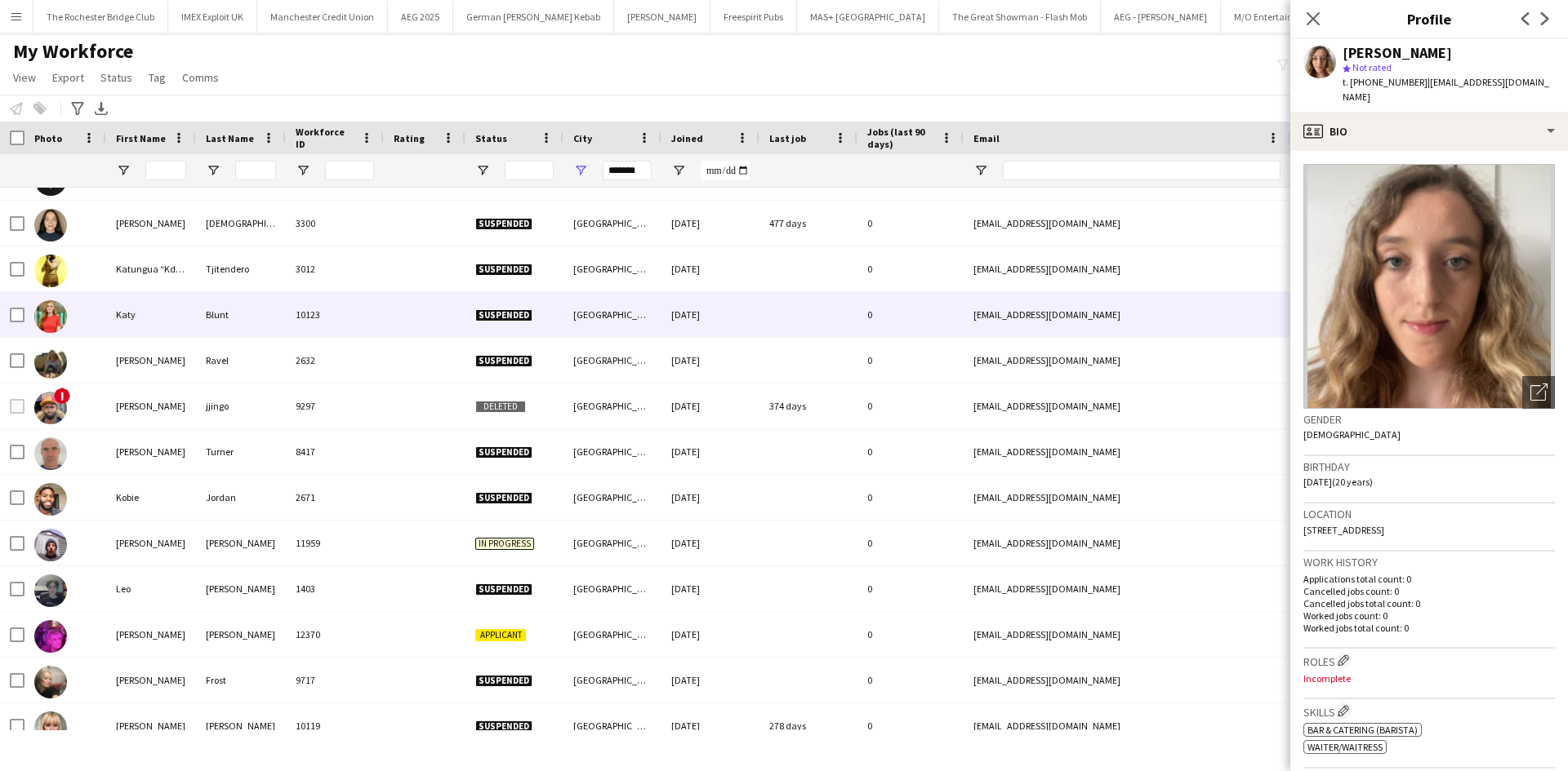
click at [135, 312] on div "Katy" at bounding box center [151, 315] width 90 height 45
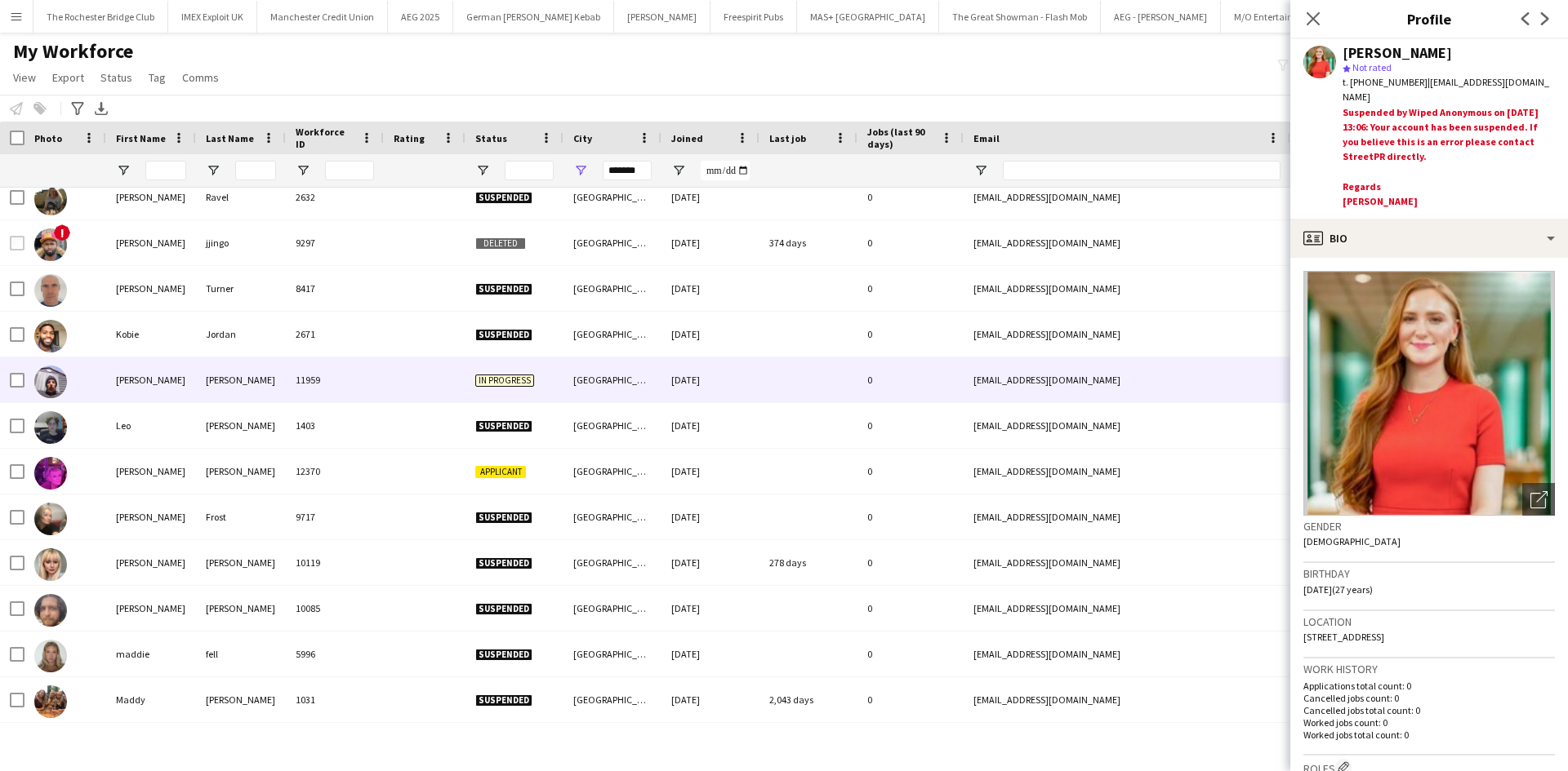
click at [121, 386] on div "Kyle" at bounding box center [151, 380] width 90 height 45
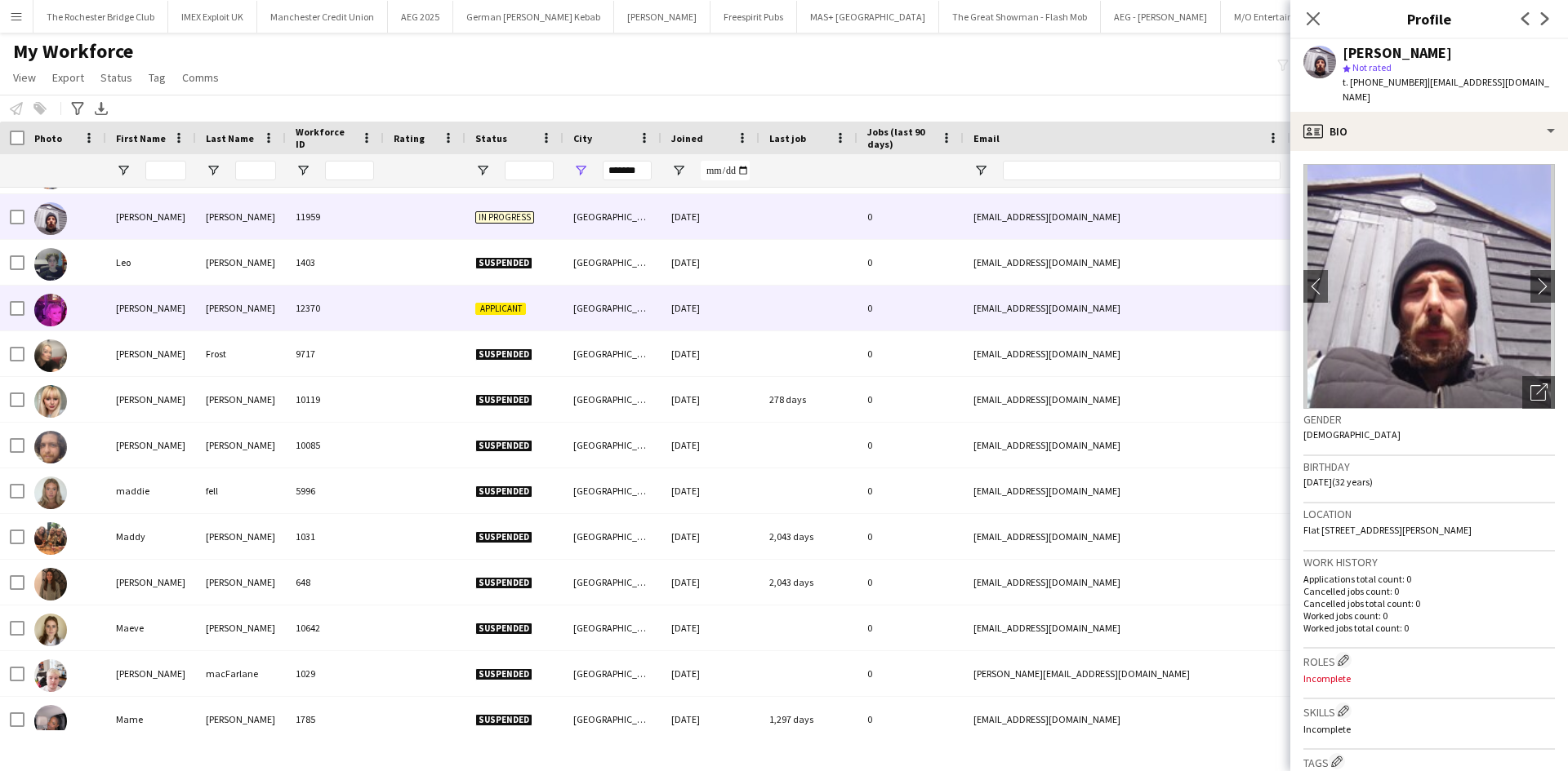
click at [116, 315] on div "Lisa" at bounding box center [151, 308] width 90 height 45
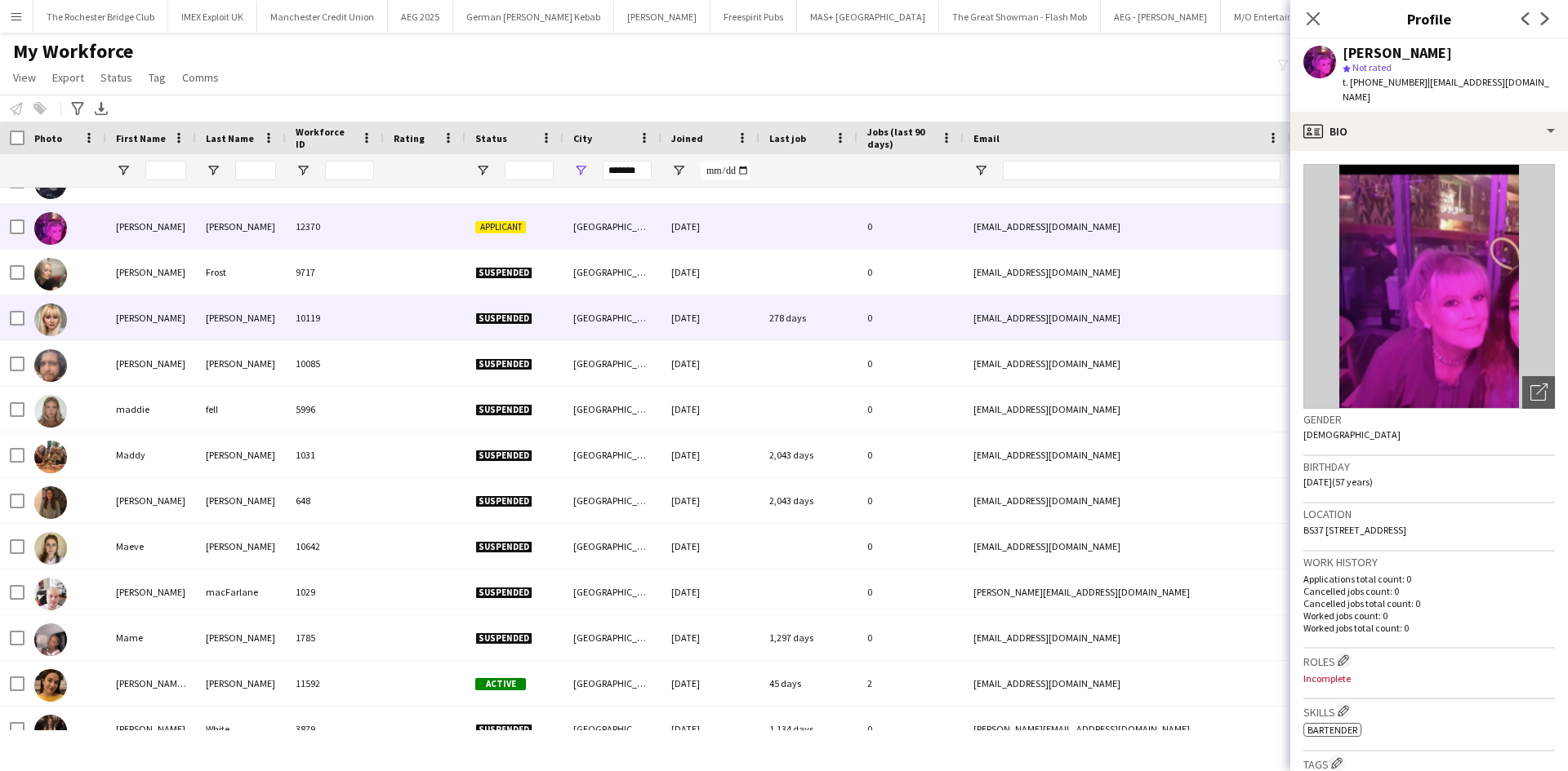
click at [117, 323] on div "Louise" at bounding box center [151, 318] width 90 height 45
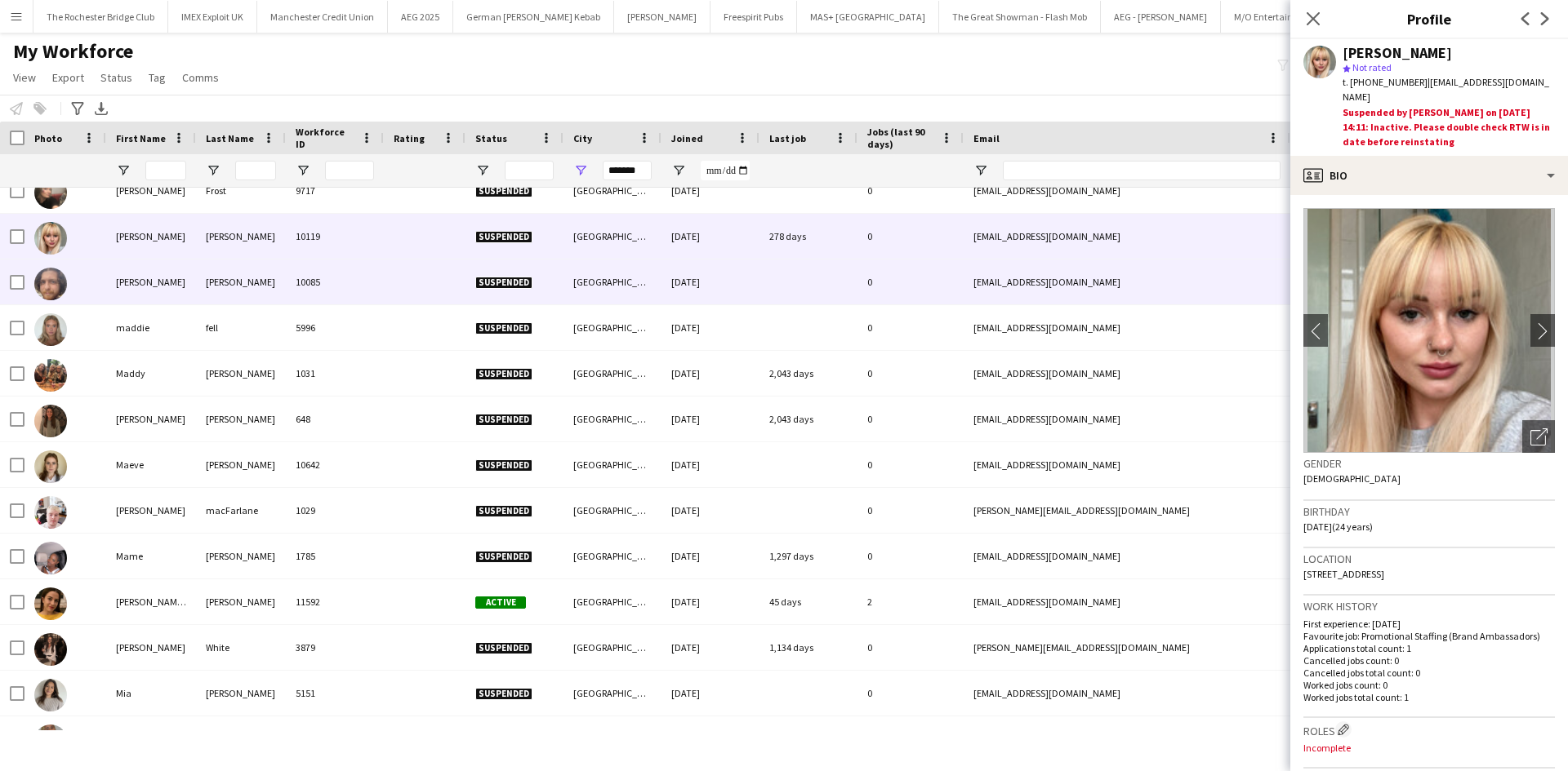
click at [129, 273] on div "Lucas" at bounding box center [151, 282] width 90 height 45
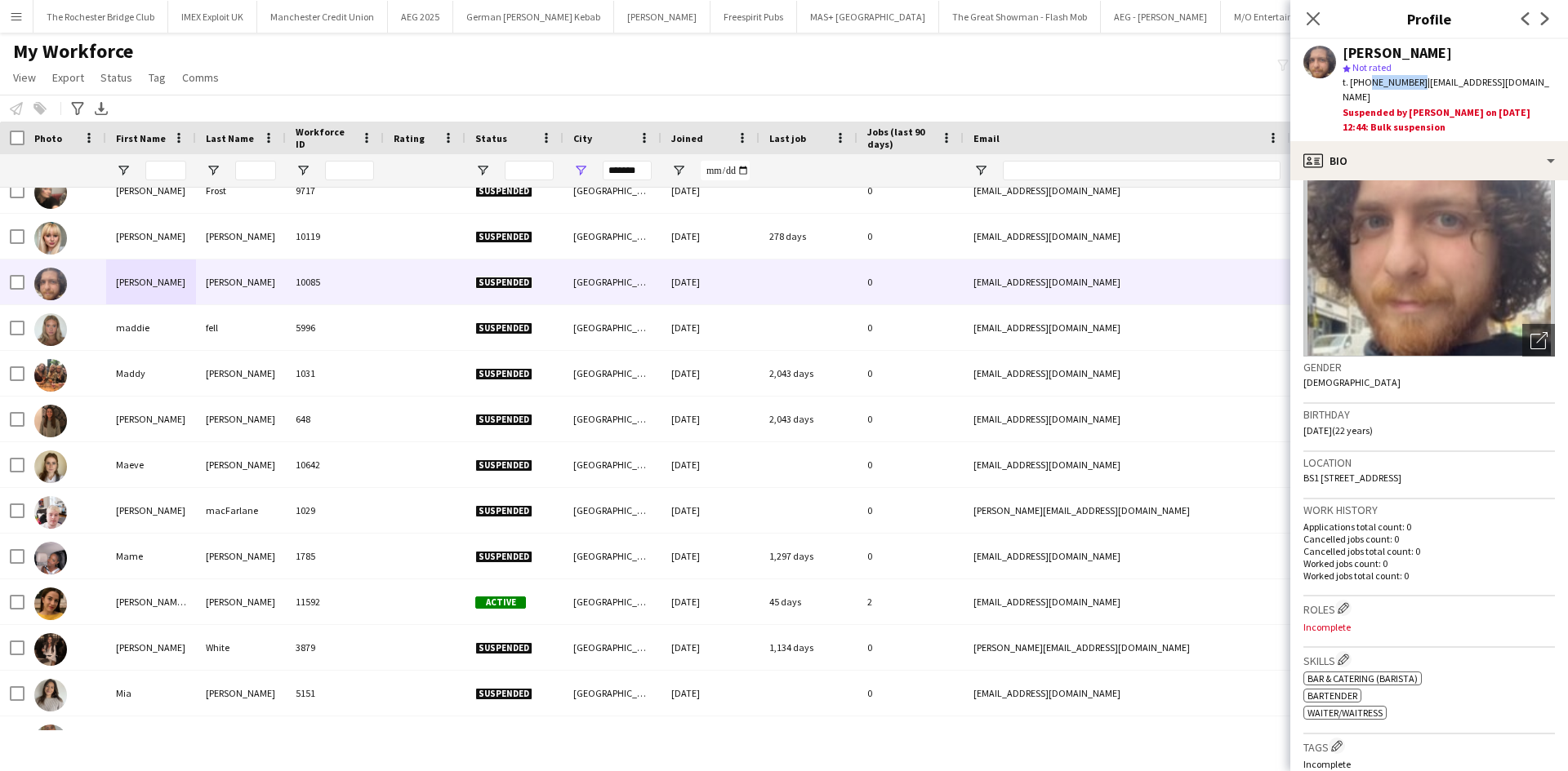
drag, startPoint x: 1367, startPoint y: 83, endPoint x: 1412, endPoint y: 85, distance: 45.0
click at [1412, 85] on span "t. +447511595223" at bounding box center [1385, 82] width 85 height 13
copy span "7511595223"
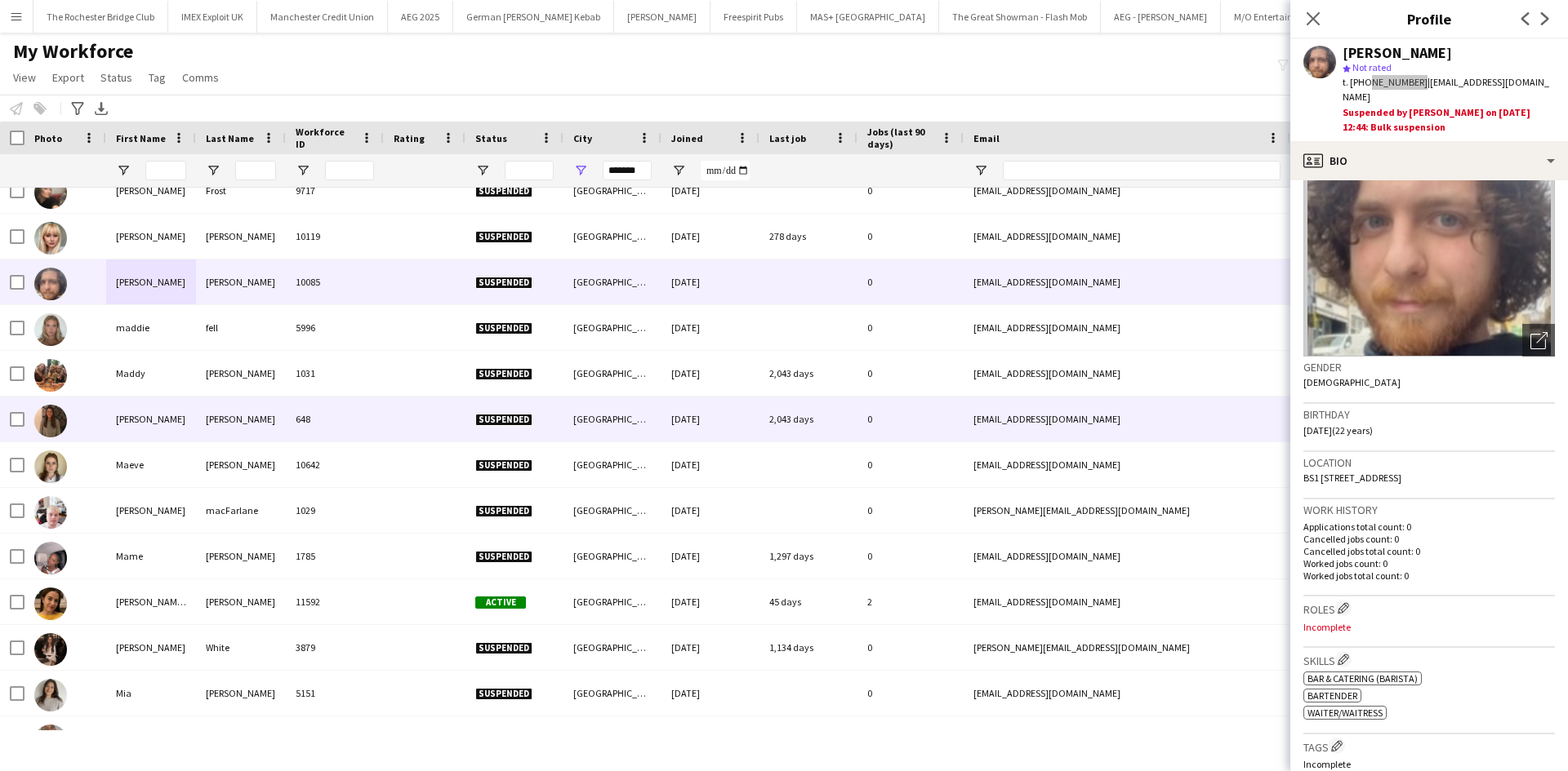
scroll to position [3427, 0]
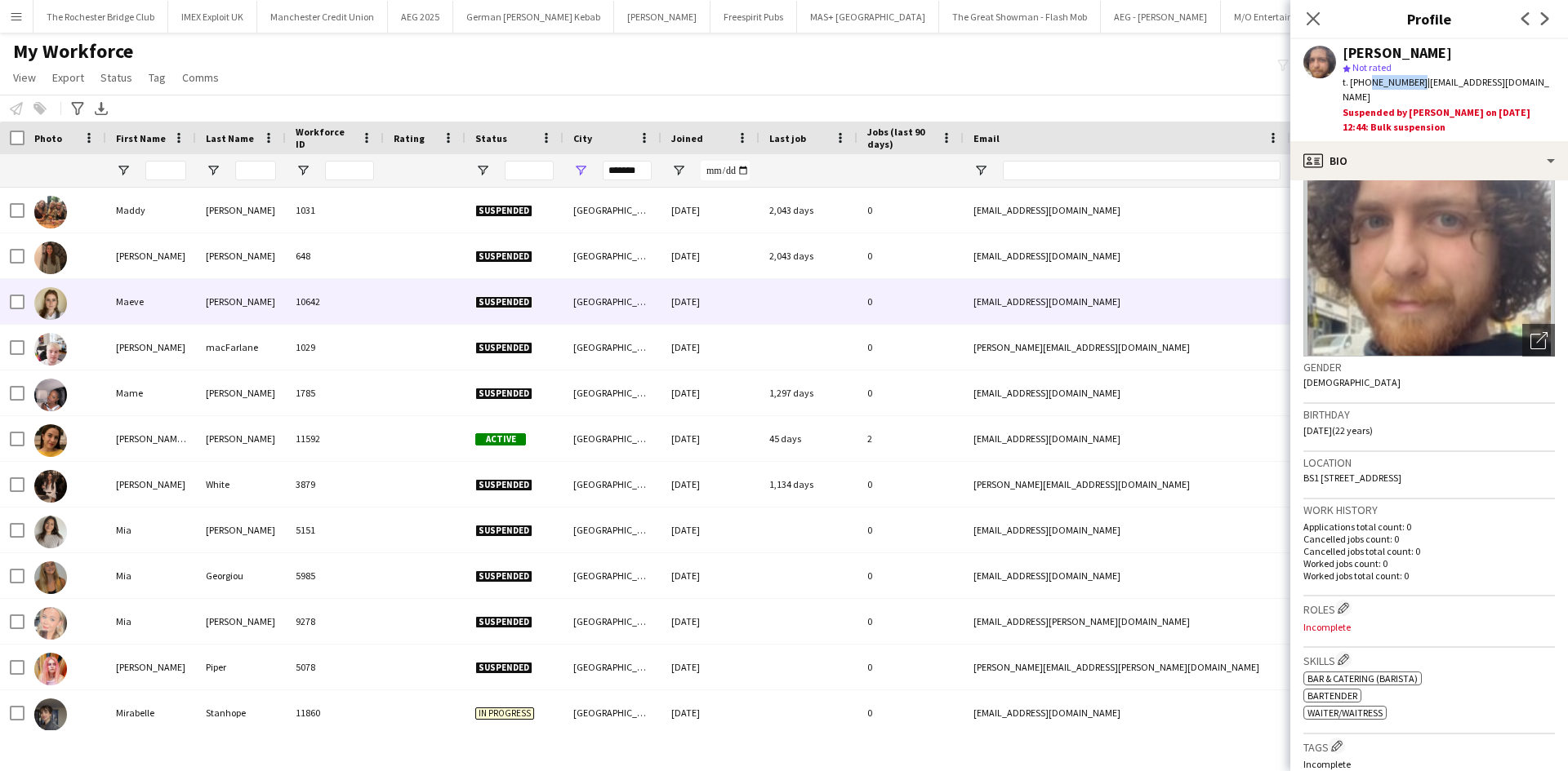
click at [132, 315] on div "Maeve" at bounding box center [151, 302] width 90 height 45
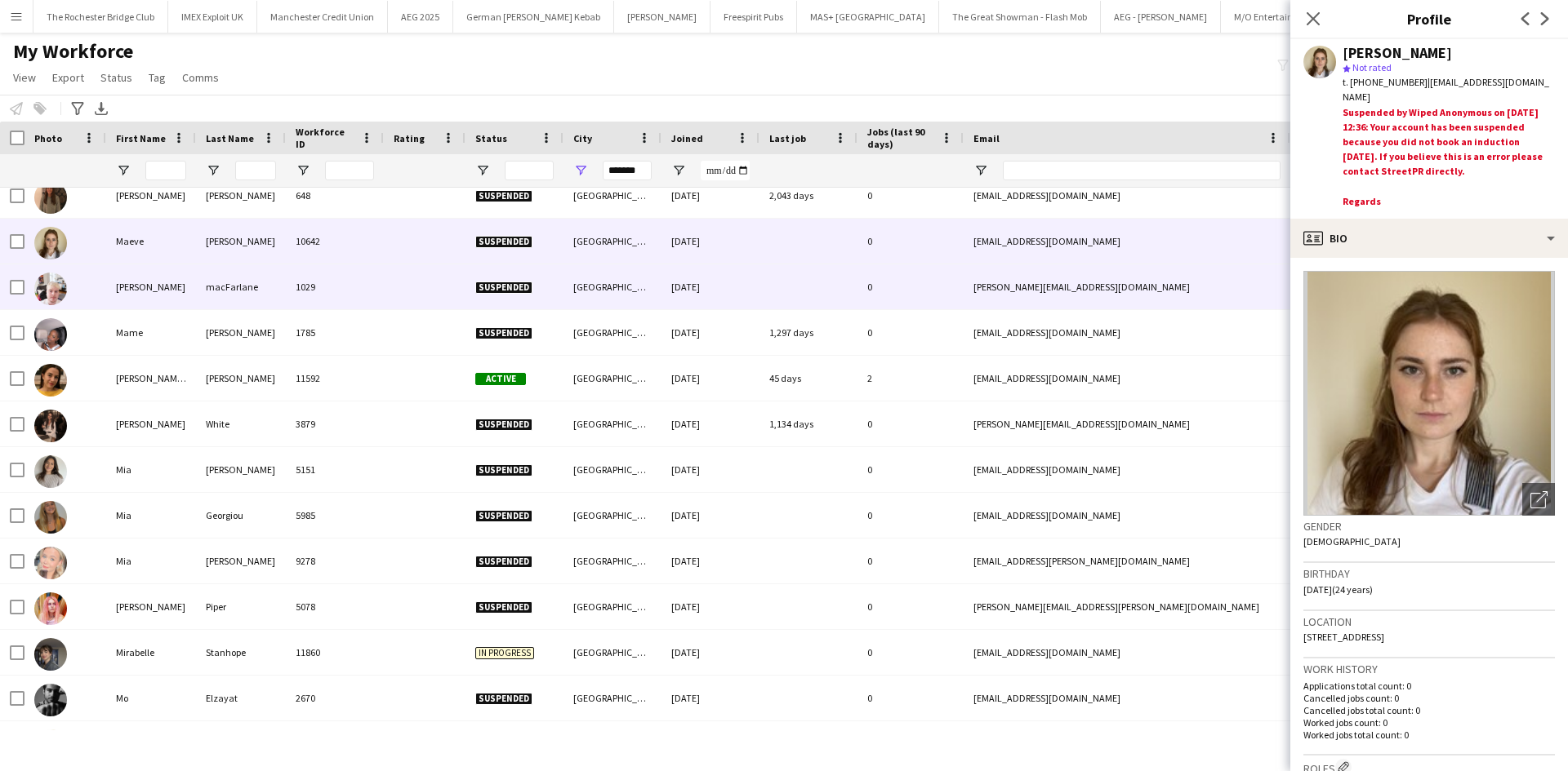
scroll to position [3509, 0]
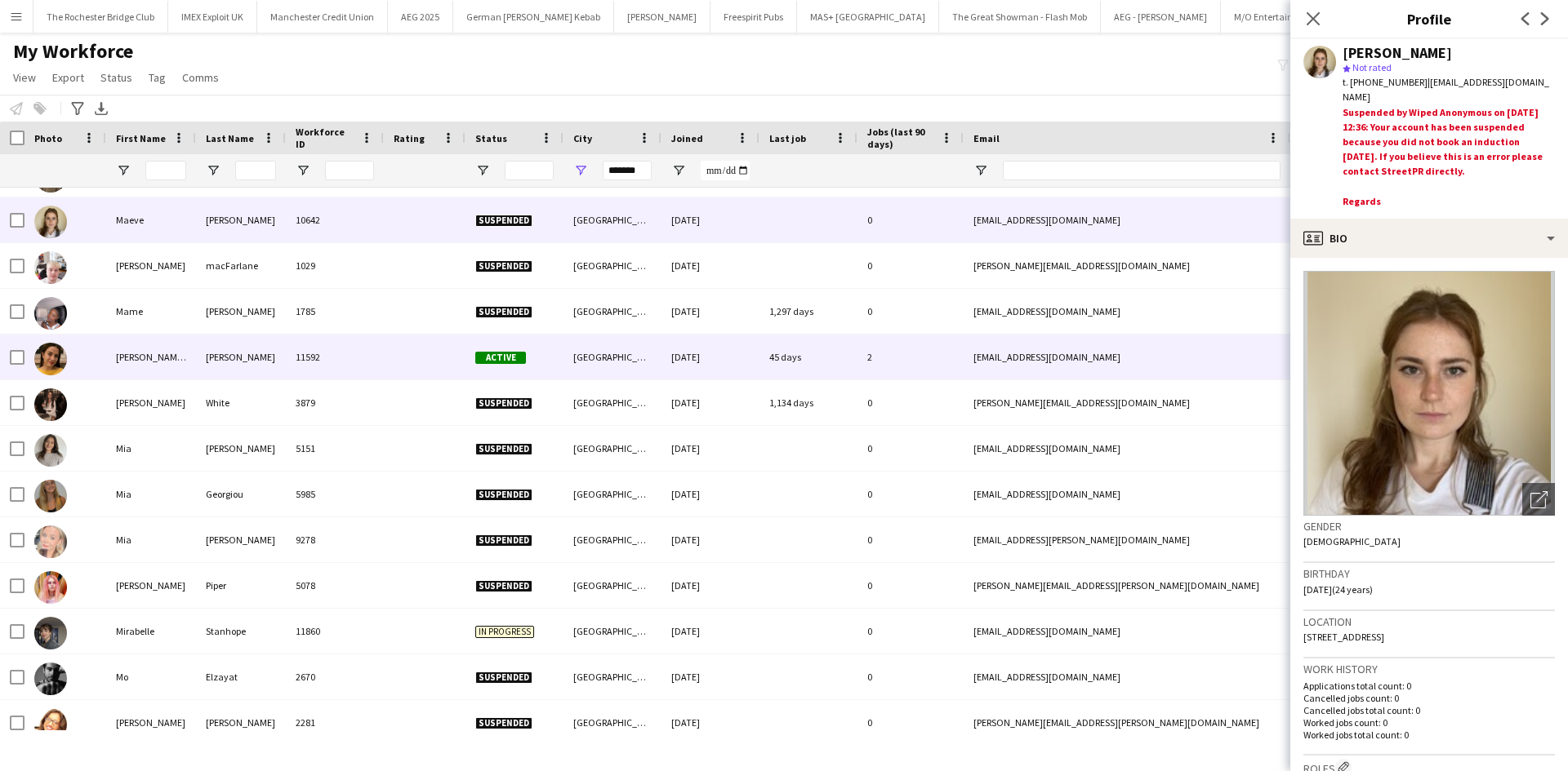
click at [134, 351] on div "María Alejandra" at bounding box center [151, 357] width 90 height 45
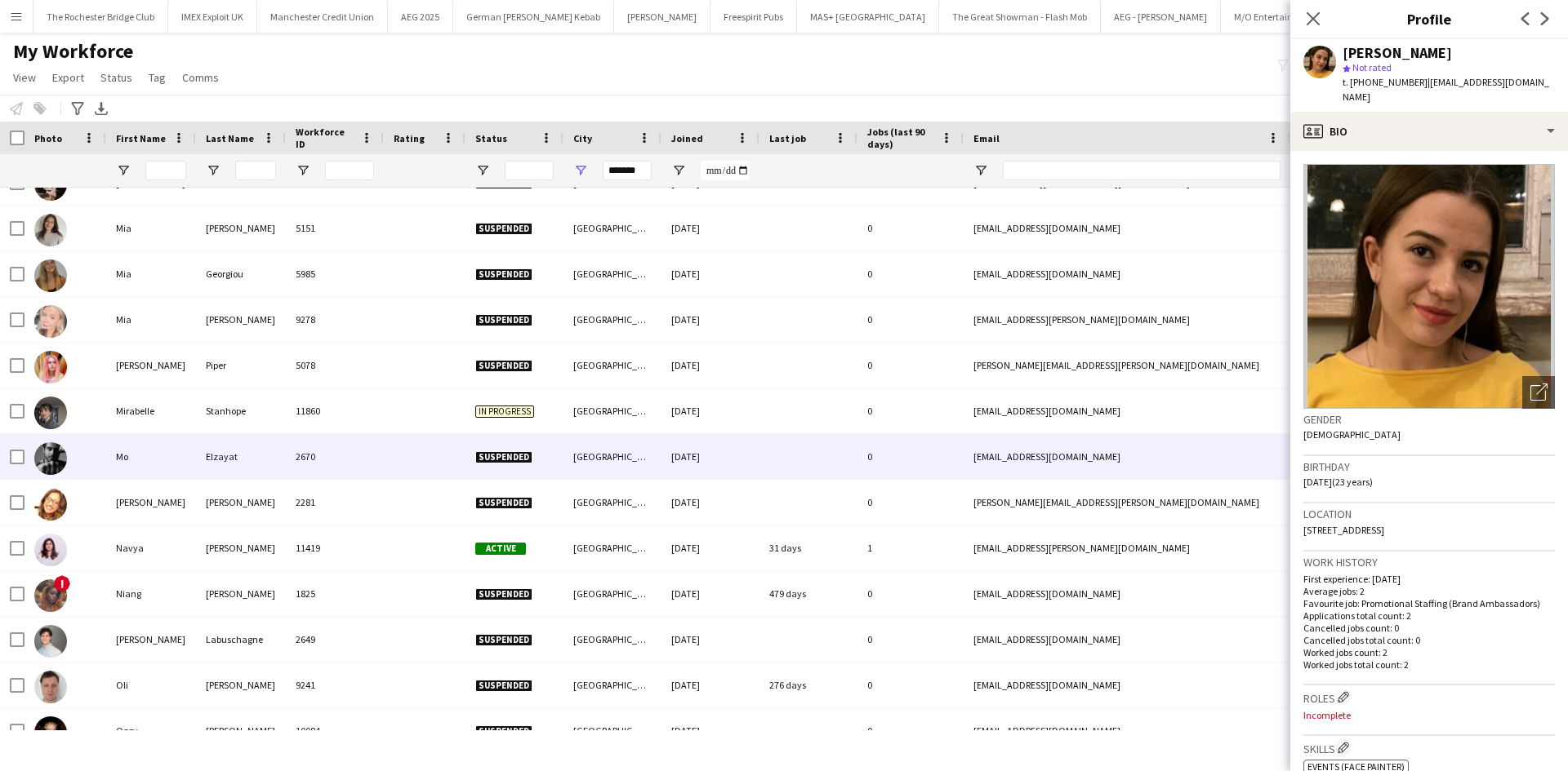
scroll to position [3835, 0]
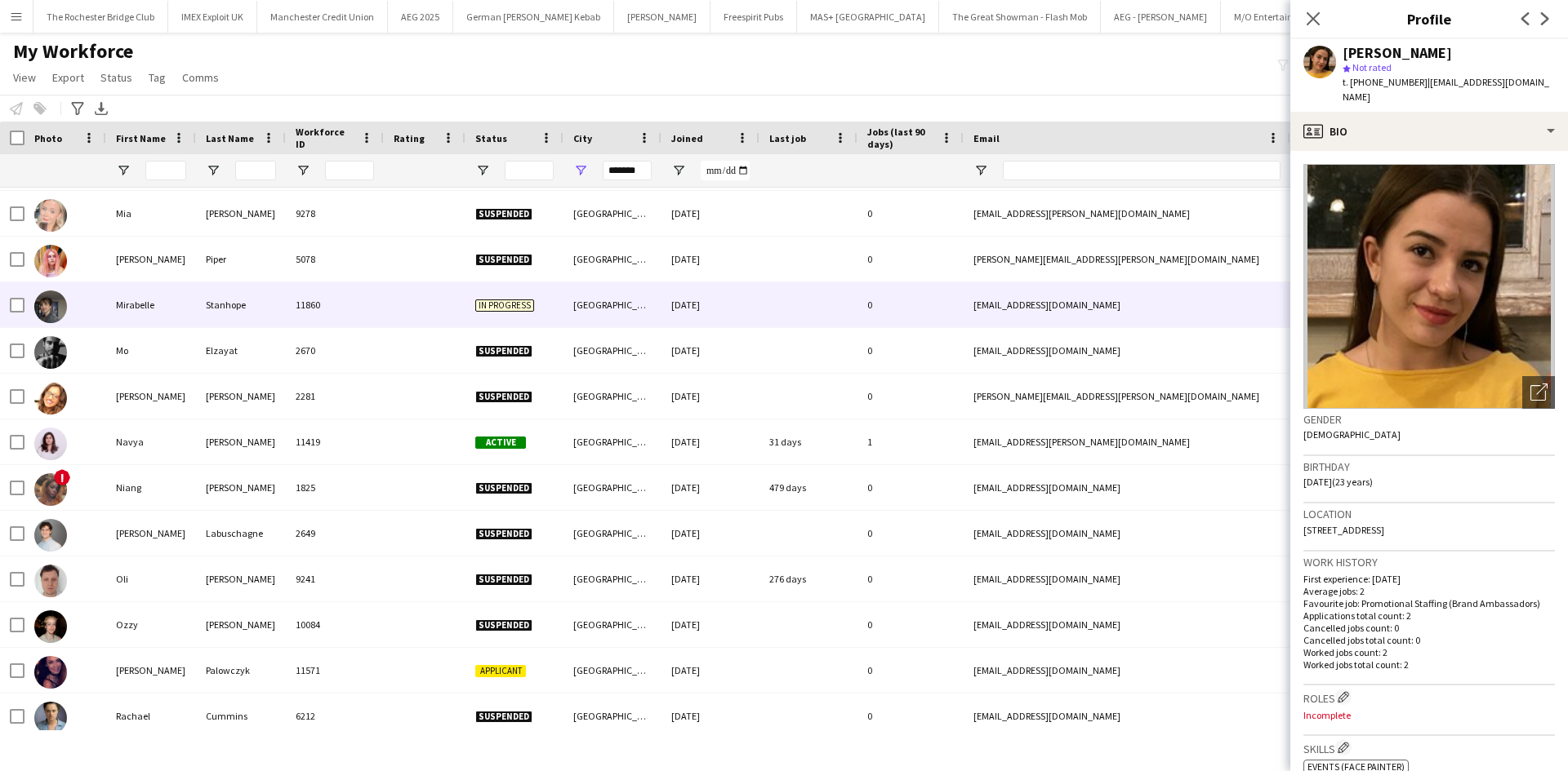
click at [118, 291] on div "Mirabelle" at bounding box center [151, 305] width 90 height 45
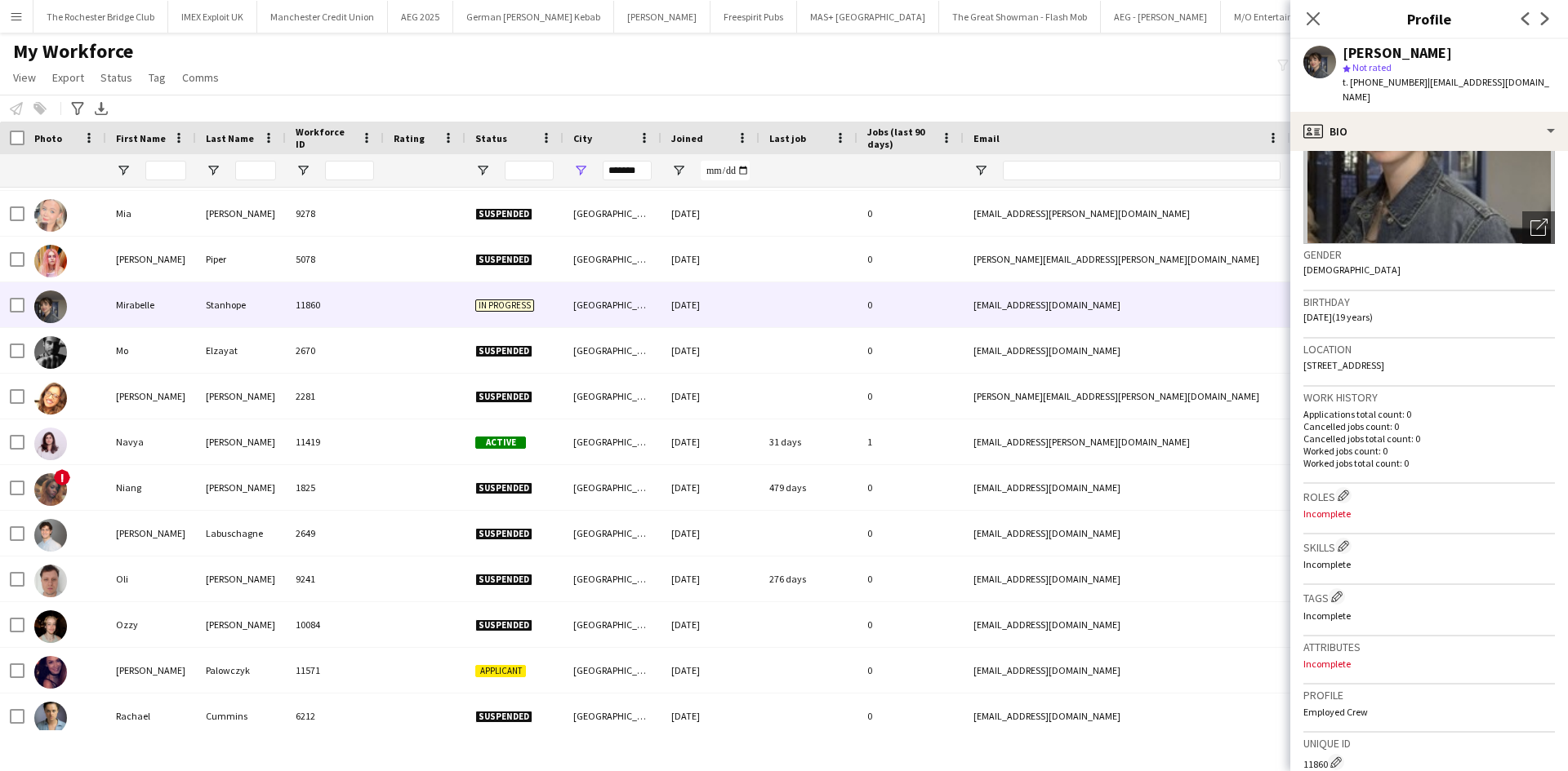
scroll to position [244, 0]
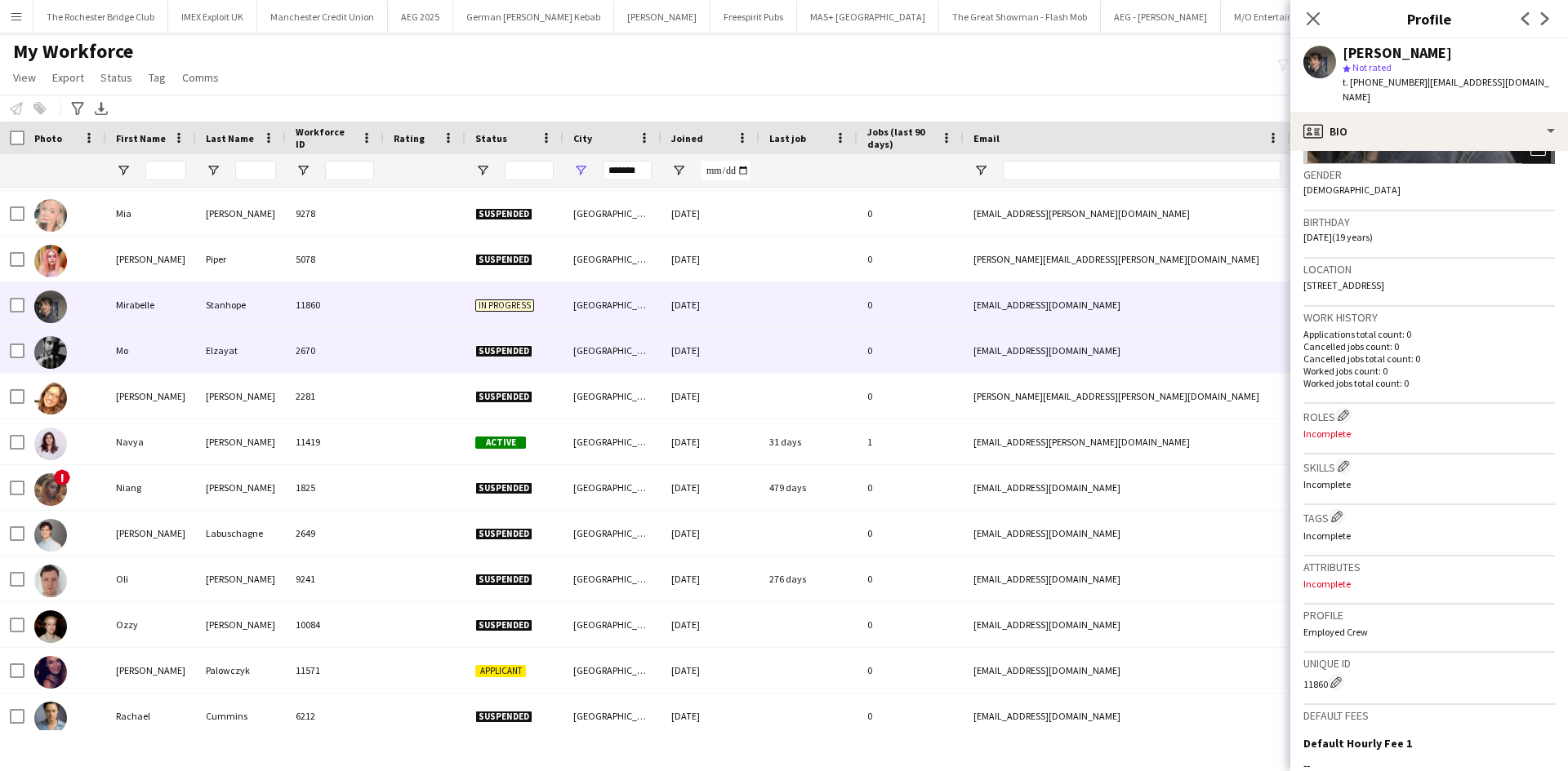
click at [113, 354] on div "Mo" at bounding box center [151, 350] width 90 height 45
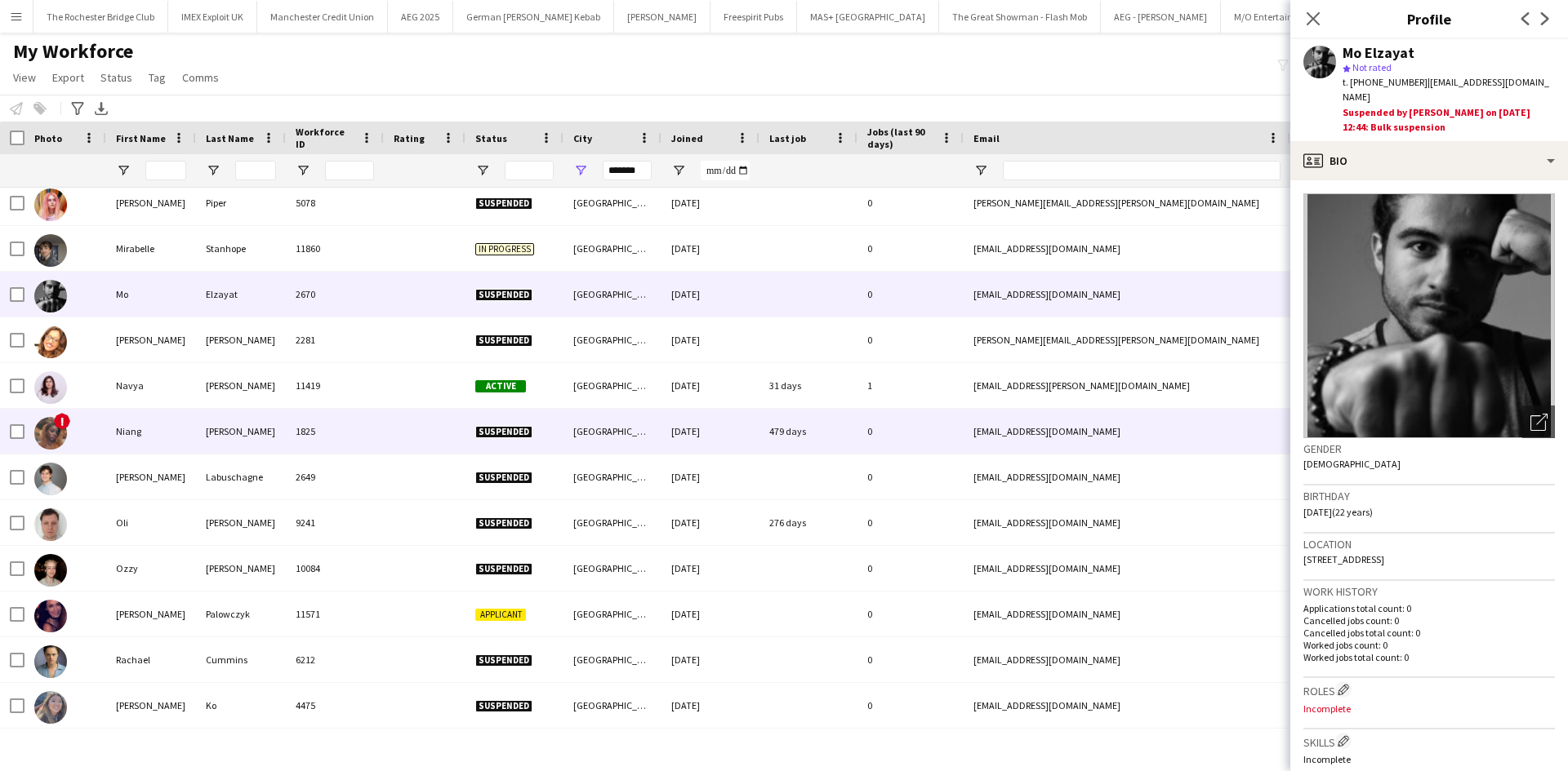
scroll to position [3917, 0]
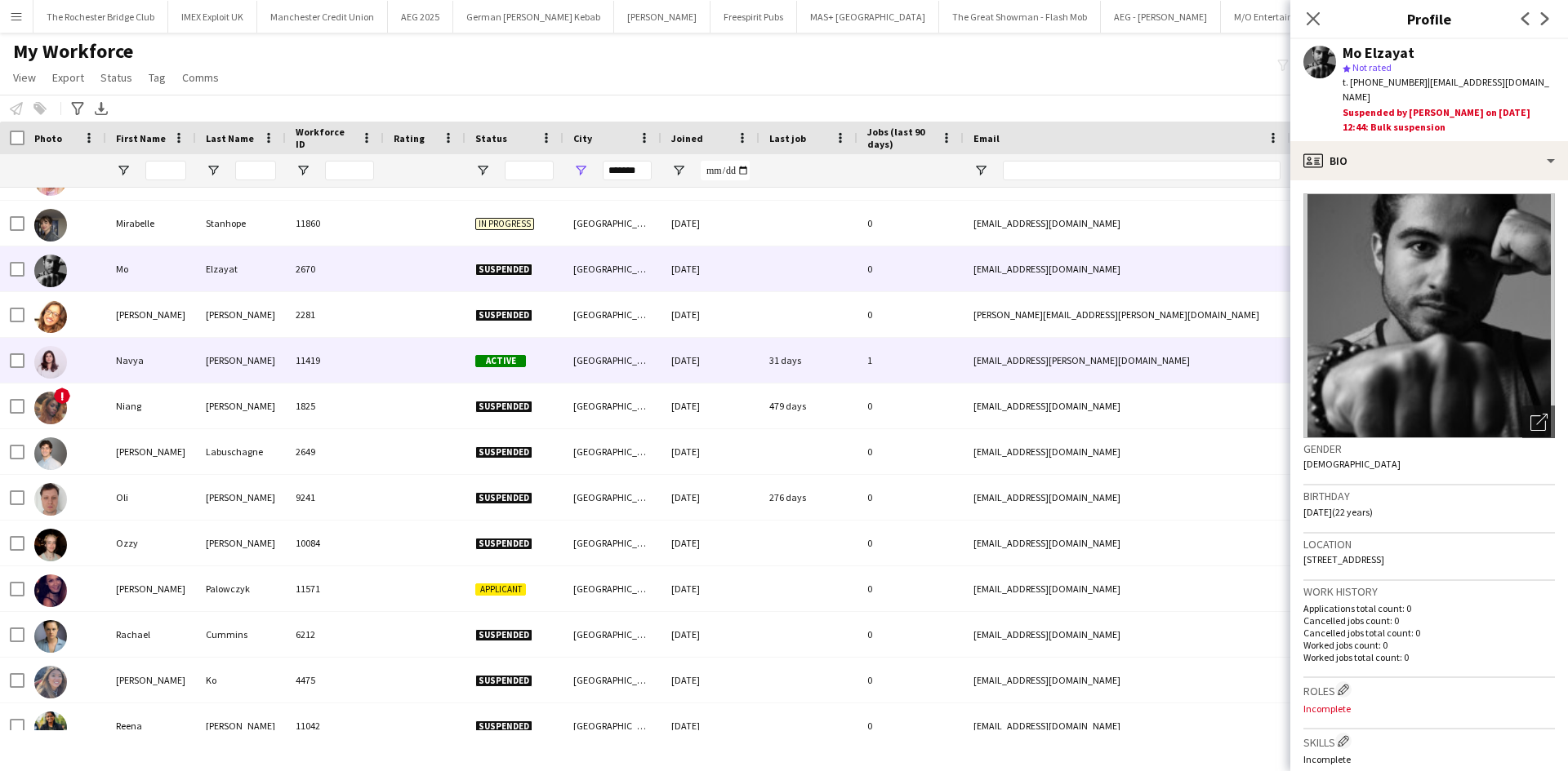
click at [124, 351] on div "Navya" at bounding box center [151, 360] width 90 height 45
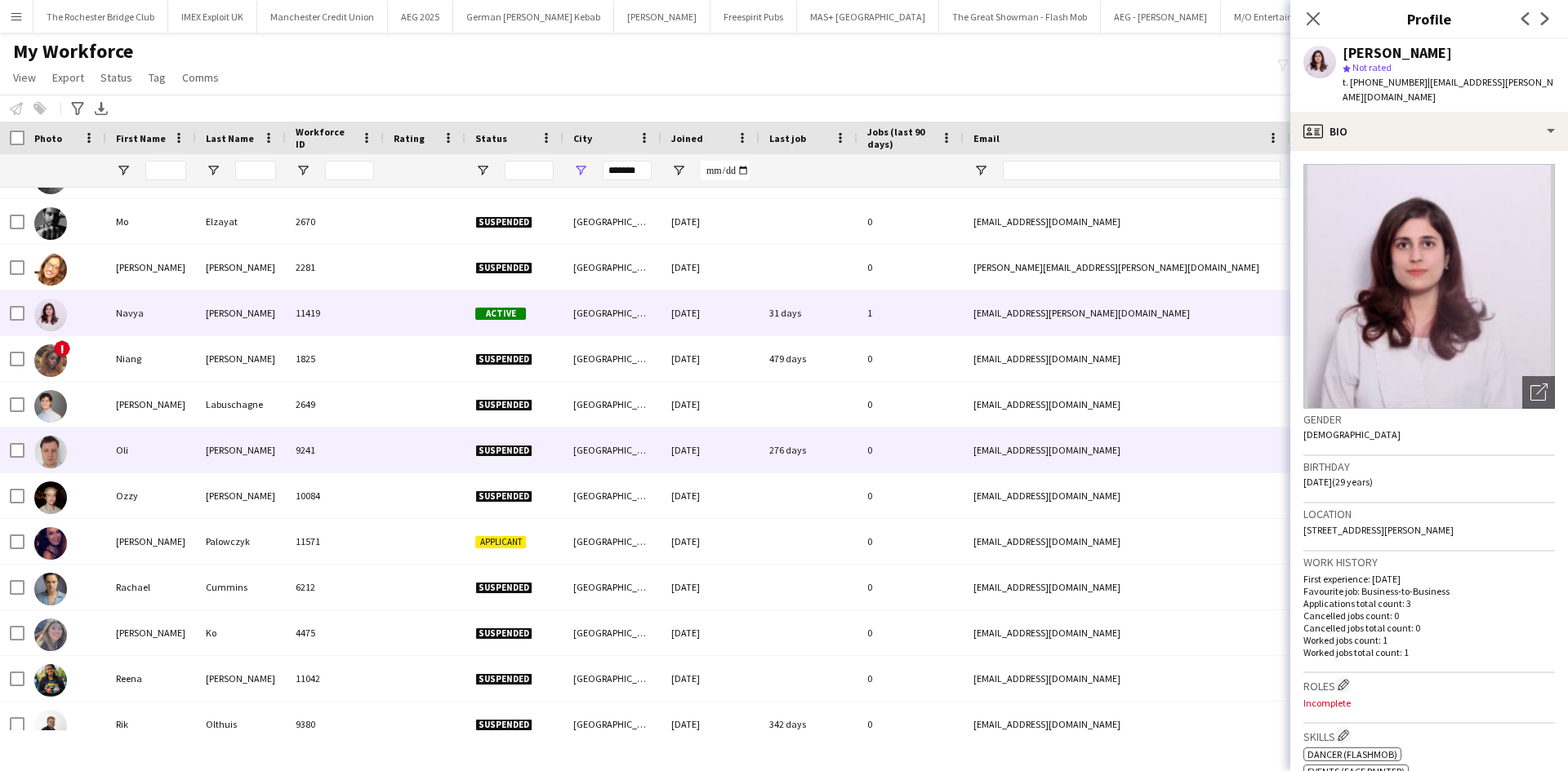
scroll to position [3999, 0]
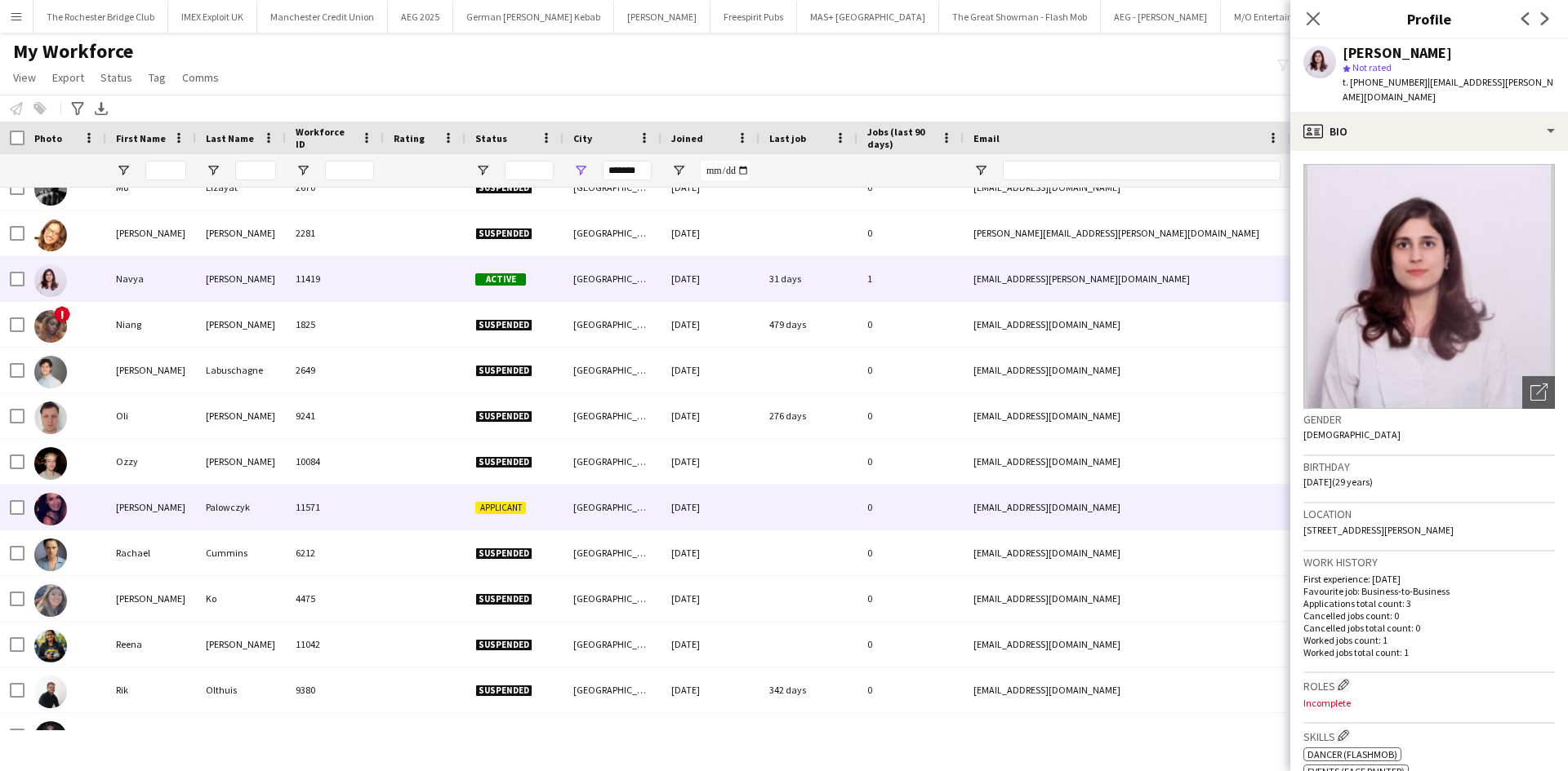
click at [124, 500] on div "Paulina" at bounding box center [151, 507] width 90 height 45
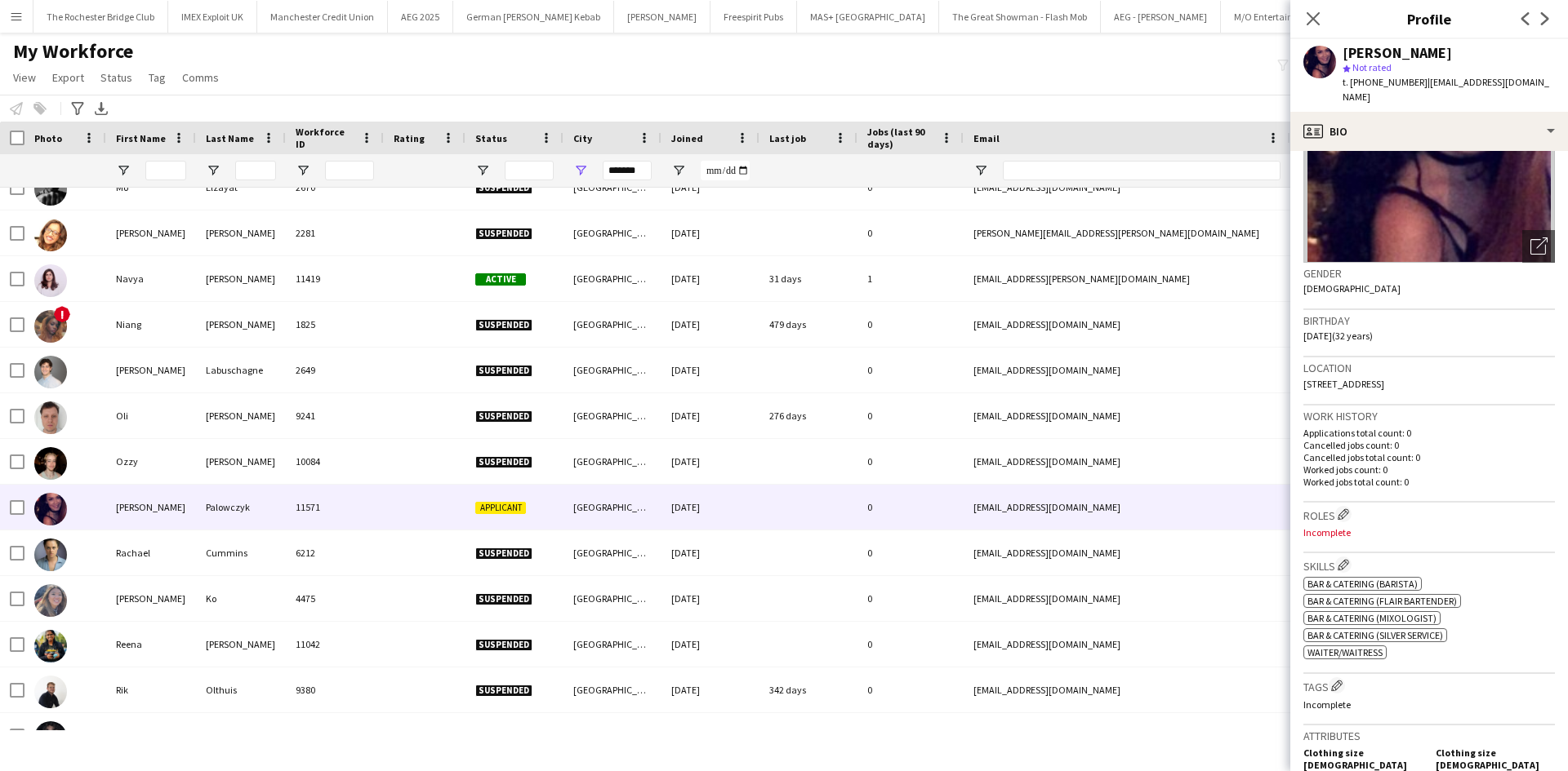
scroll to position [164, 0]
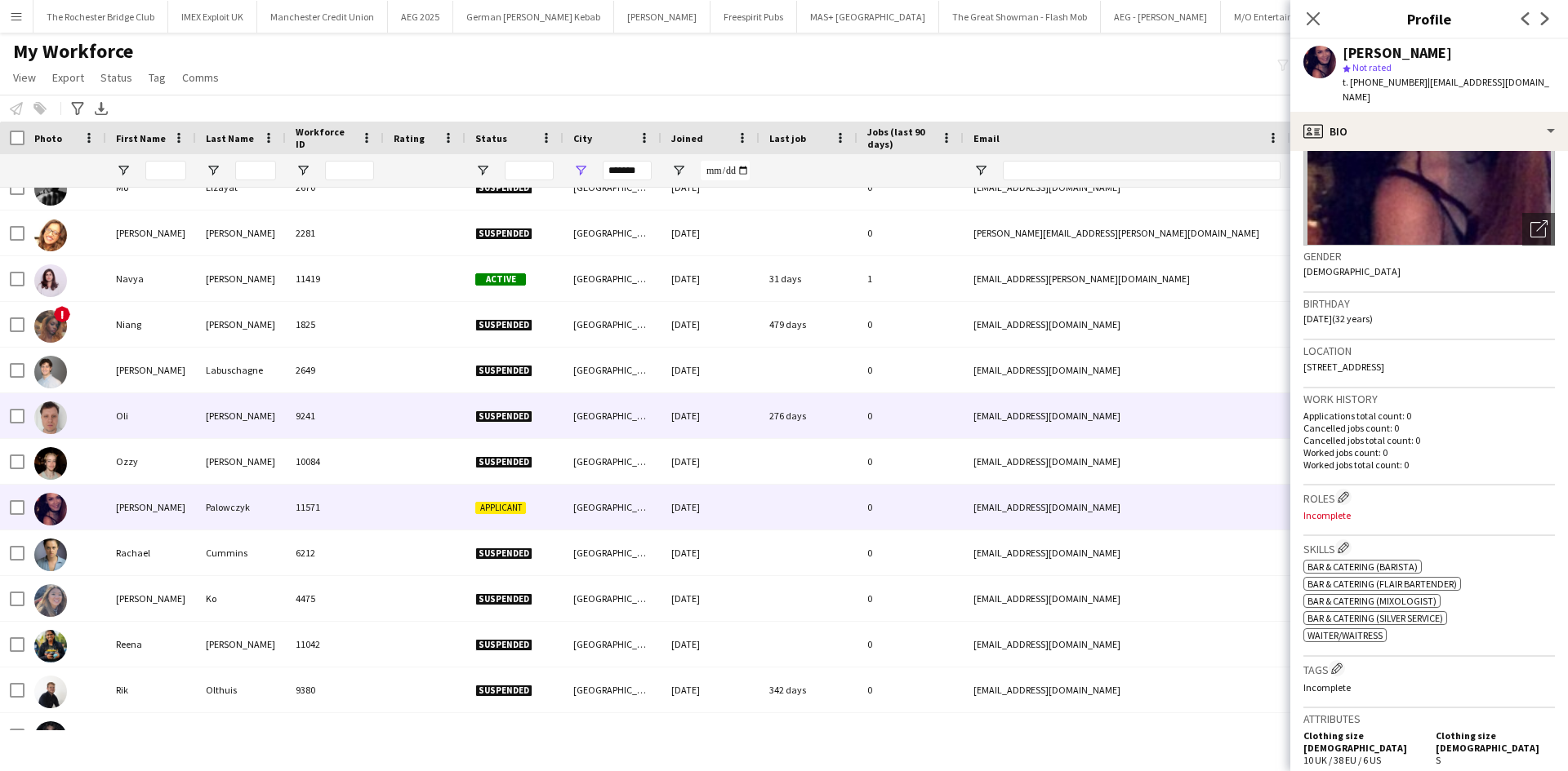
click at [100, 406] on div at bounding box center [65, 416] width 82 height 45
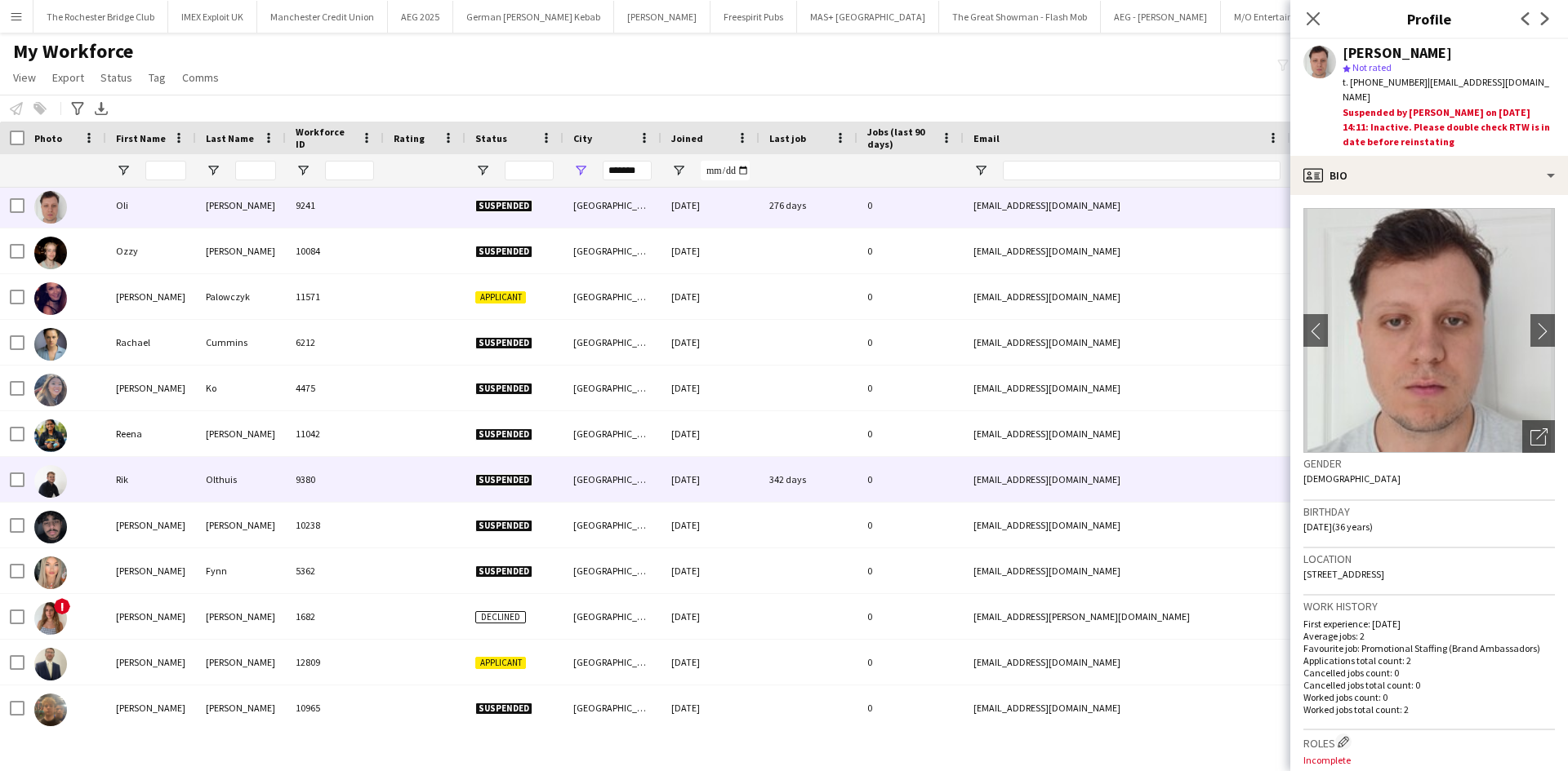
scroll to position [4243, 0]
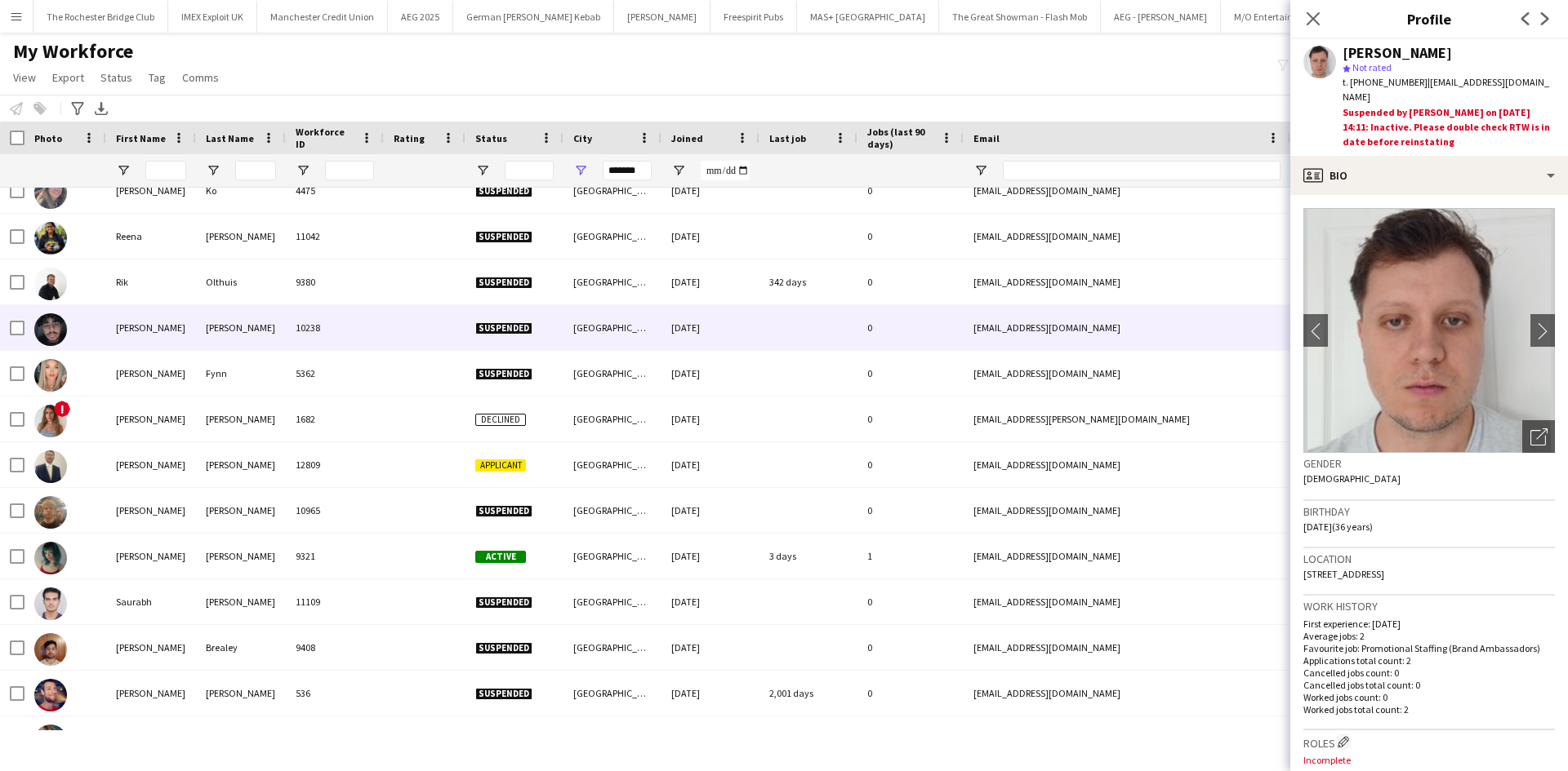
click at [118, 322] on div "Rishan" at bounding box center [151, 328] width 90 height 45
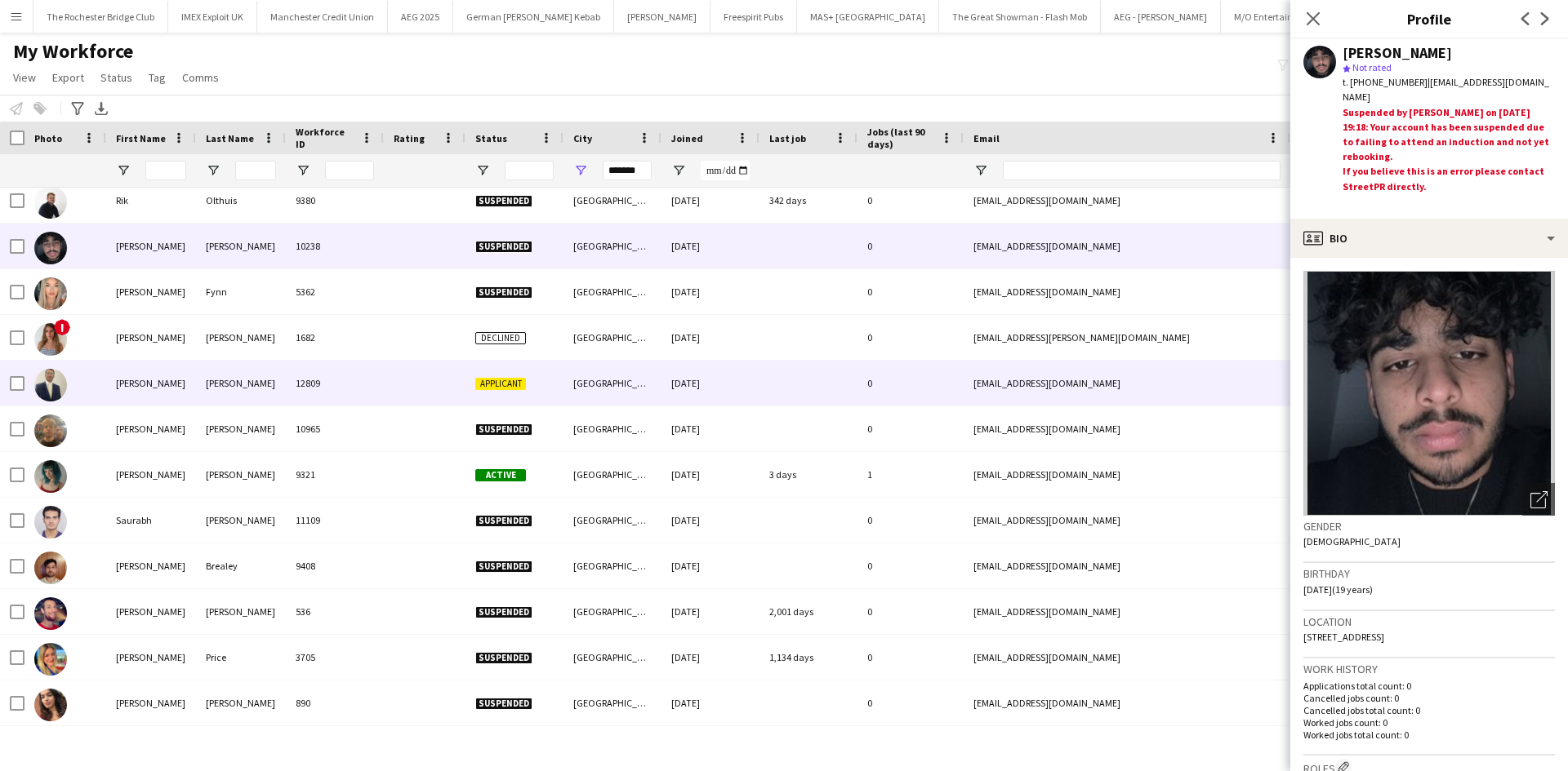
click at [130, 382] on div "Ryan" at bounding box center [151, 383] width 90 height 45
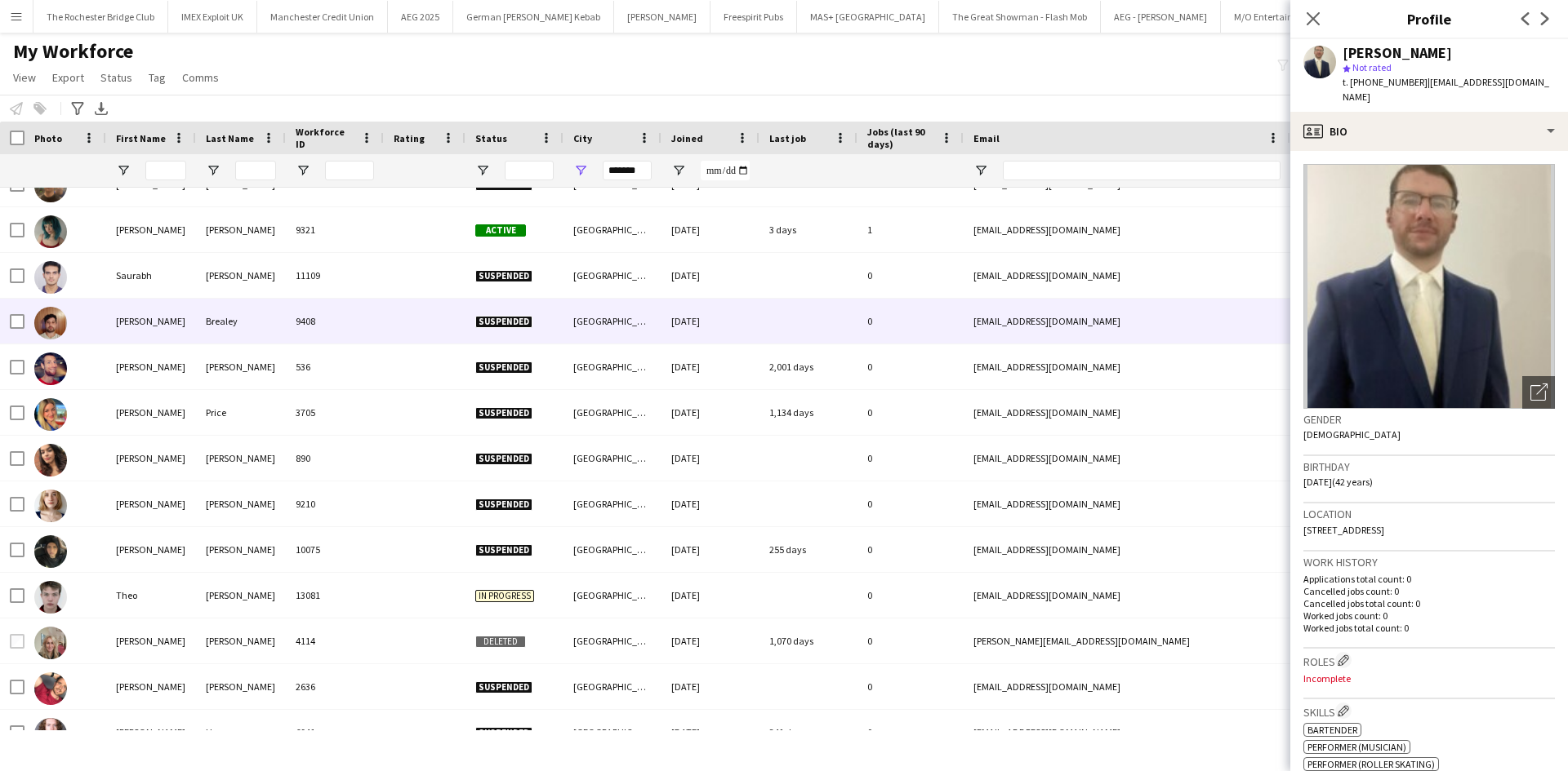
click at [122, 319] on div "Sebastian" at bounding box center [151, 321] width 90 height 45
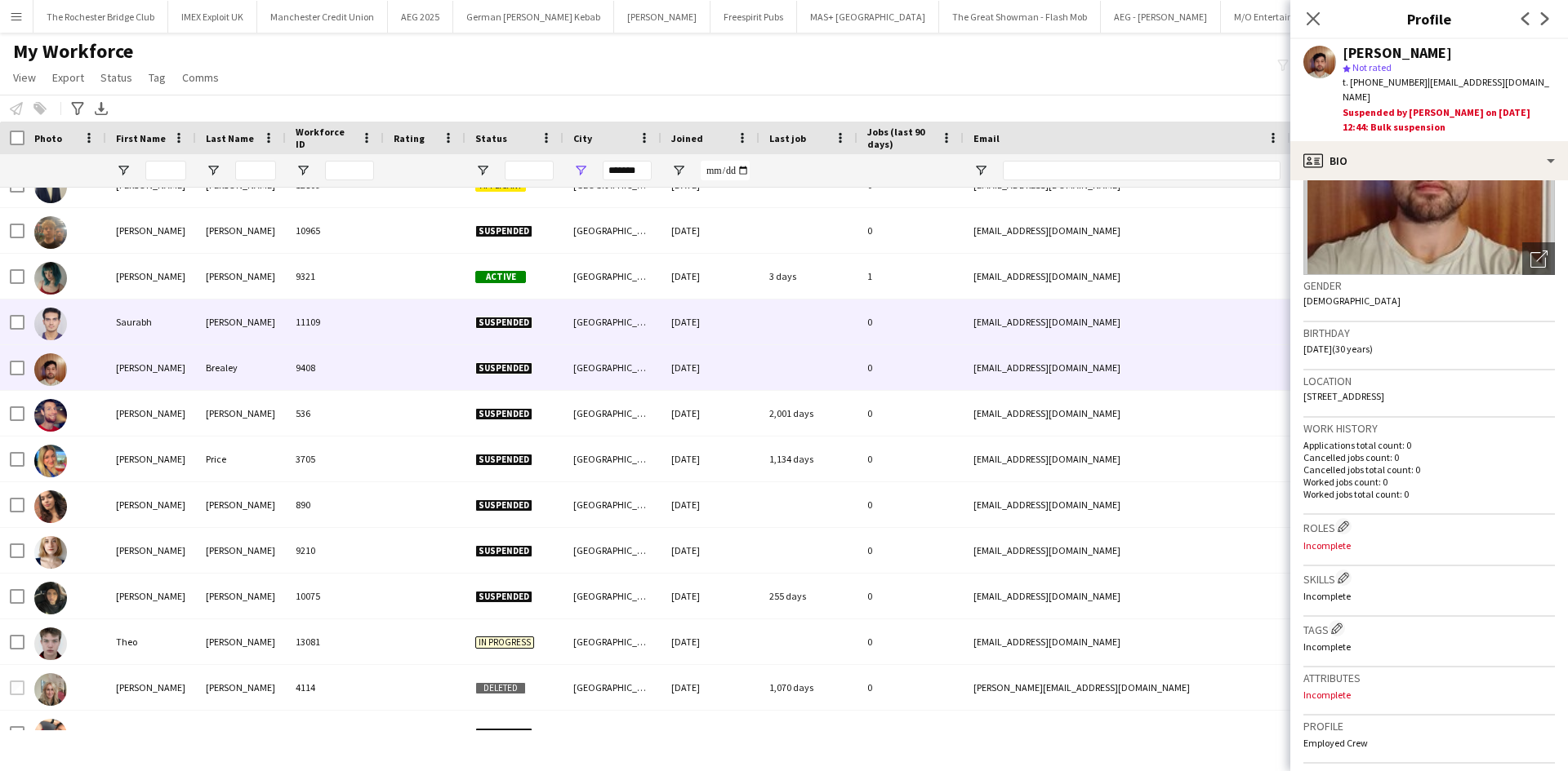
click at [138, 310] on div "Saurabh" at bounding box center [151, 322] width 90 height 45
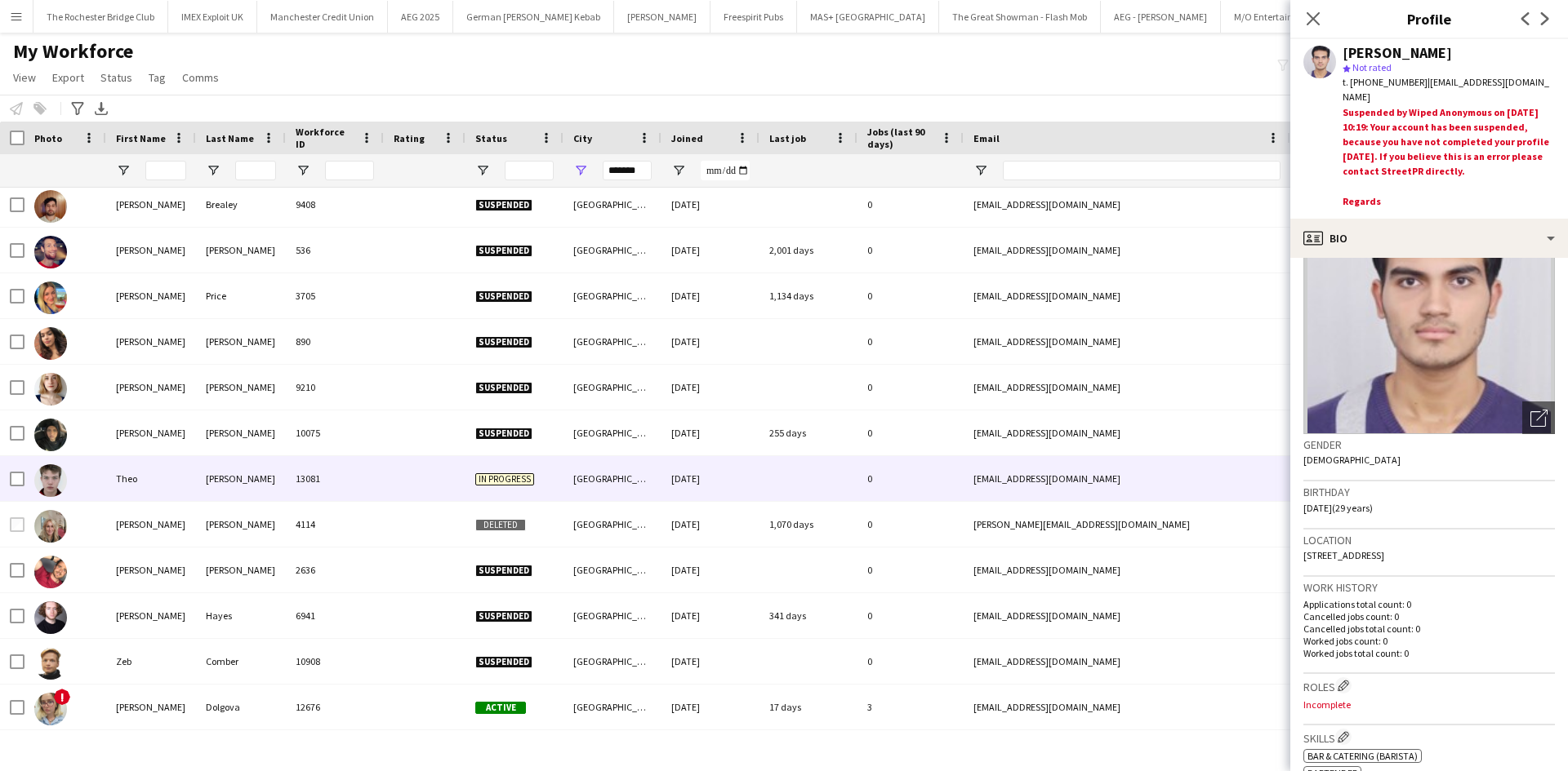
click at [131, 488] on div "Theo" at bounding box center [151, 479] width 90 height 45
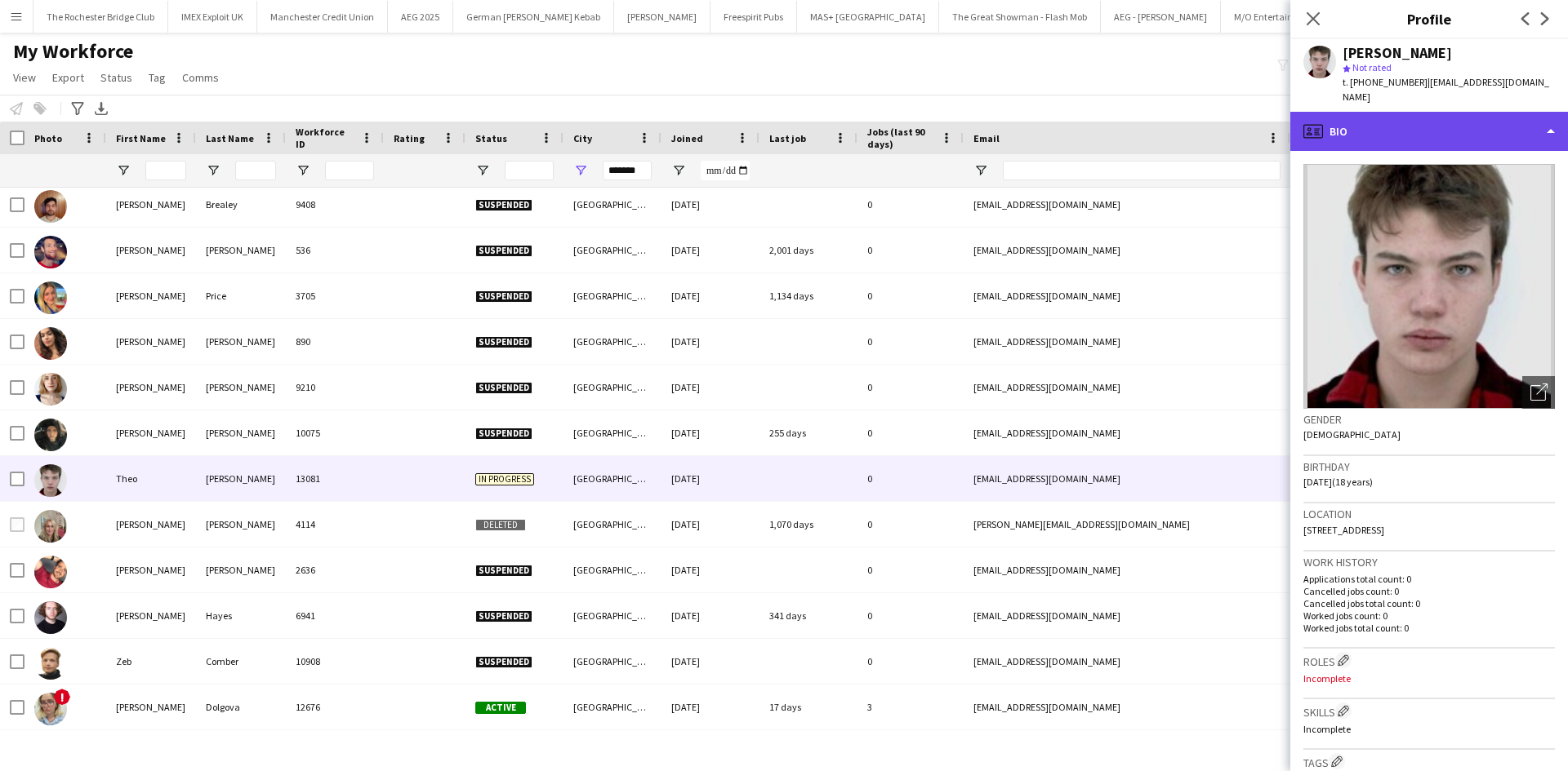
click at [1376, 115] on div "profile Bio" at bounding box center [1429, 131] width 278 height 40
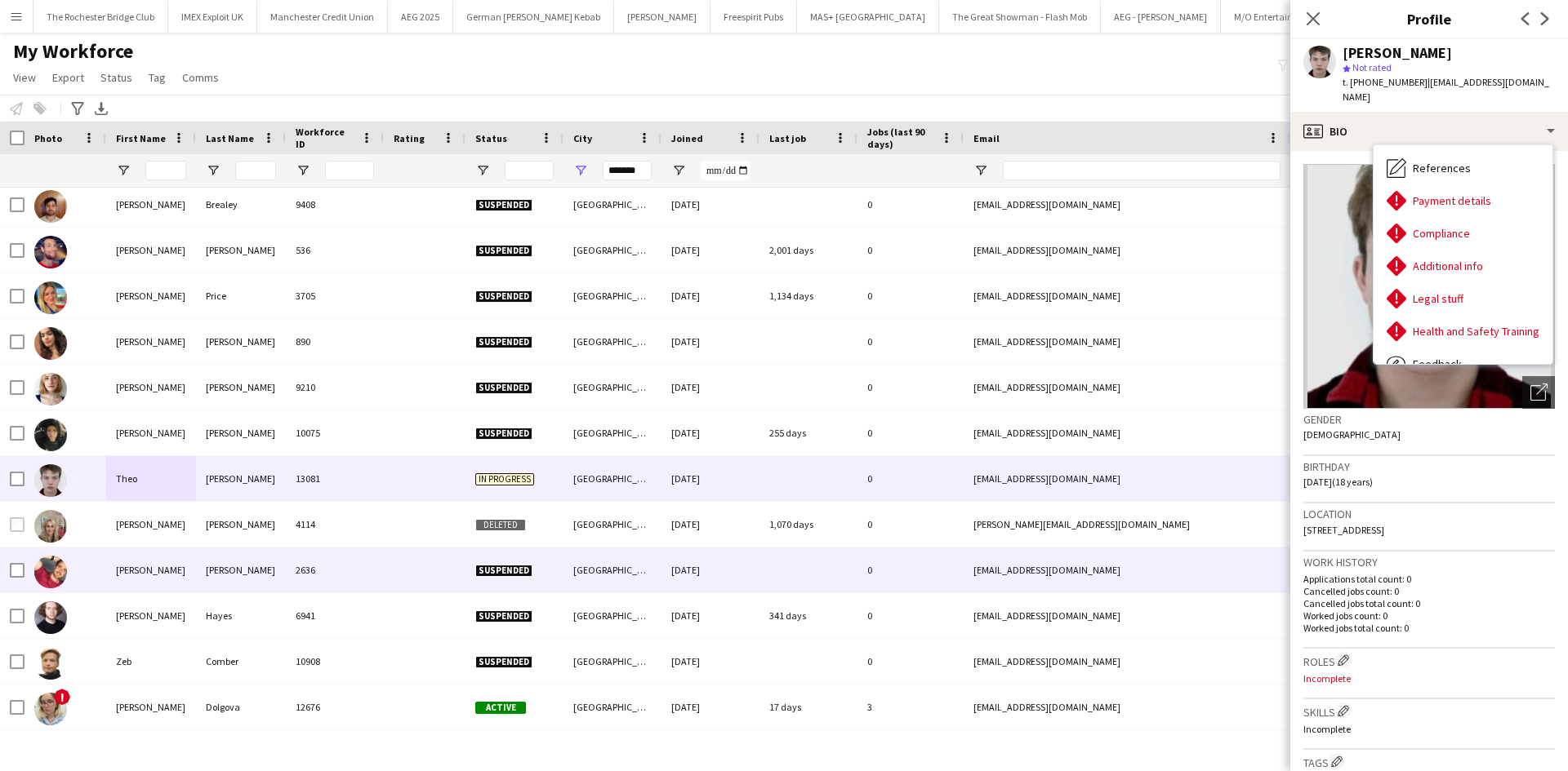
click at [129, 552] on div "Tyler" at bounding box center [151, 570] width 90 height 45
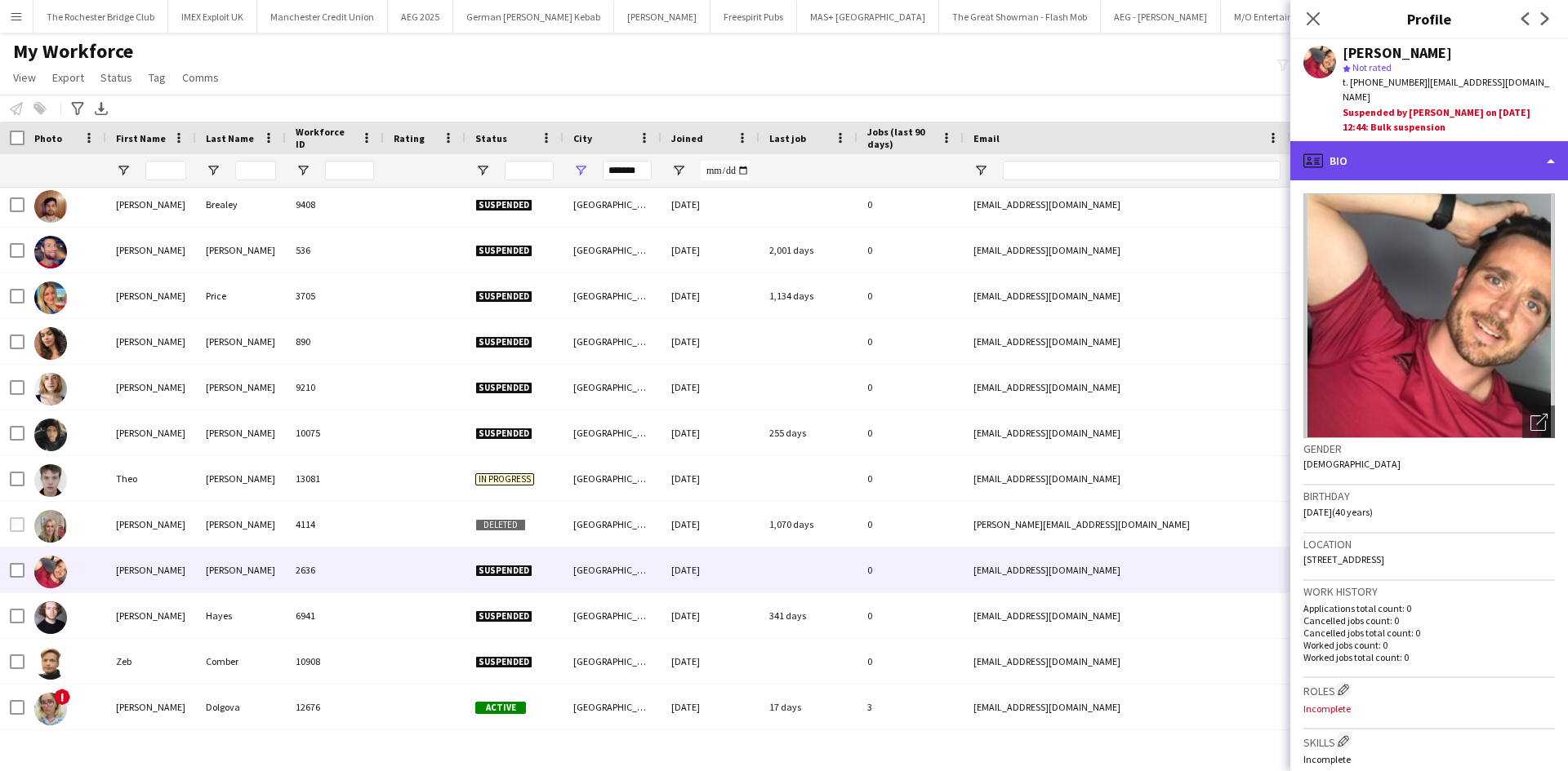
click at [1367, 146] on div "profile Bio" at bounding box center [1429, 161] width 278 height 40
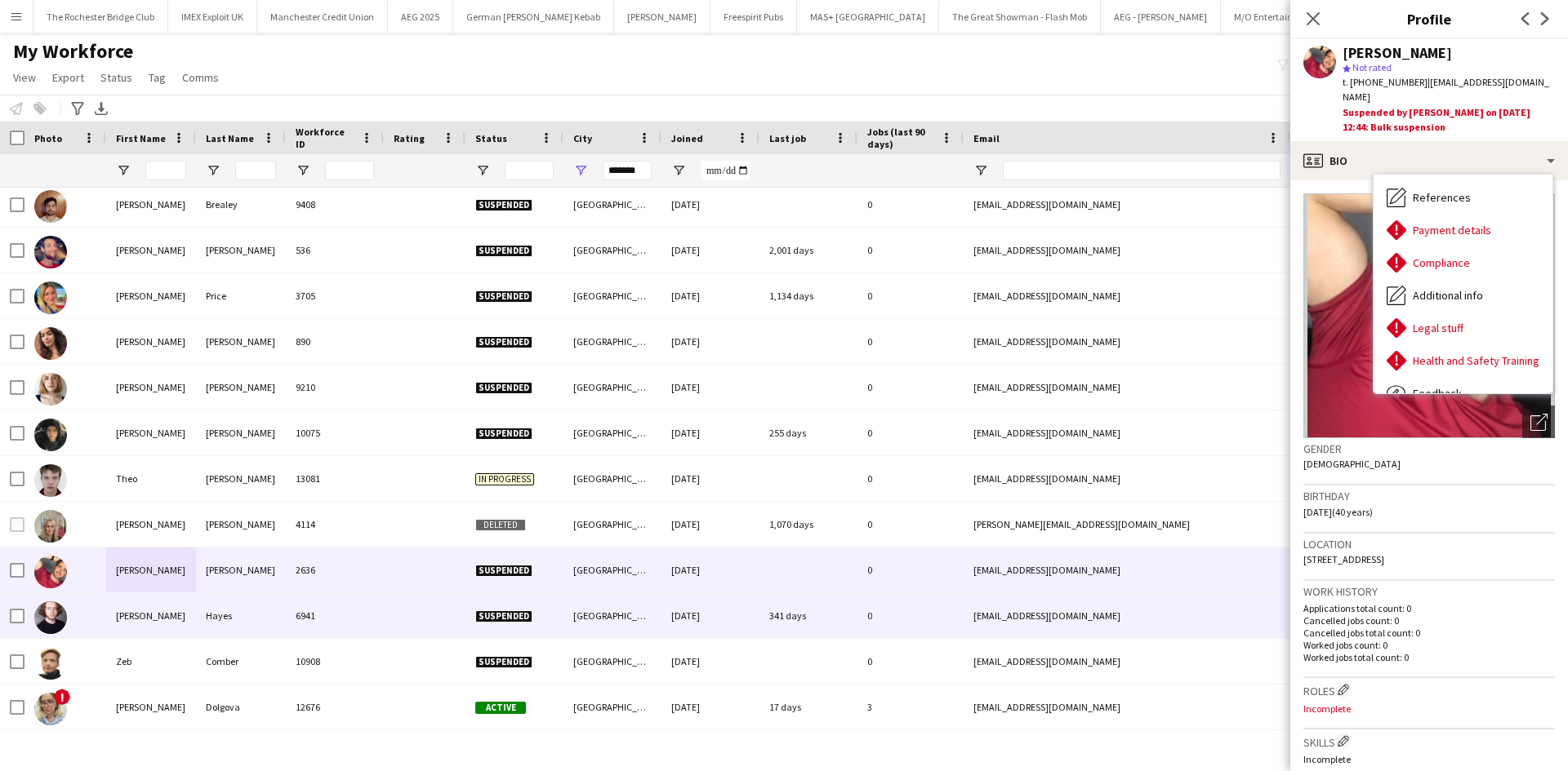
click at [120, 610] on div "Zach" at bounding box center [151, 616] width 90 height 45
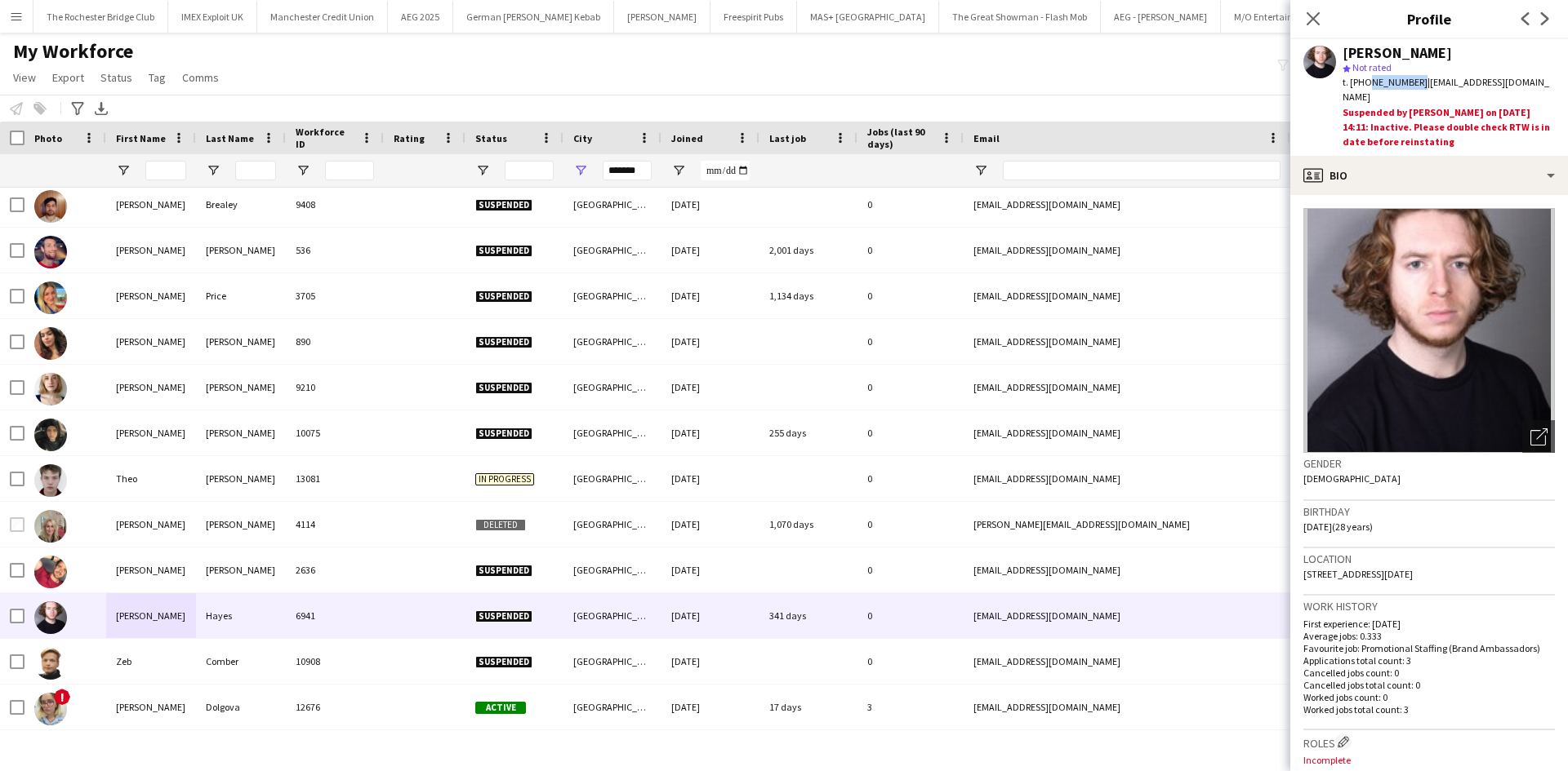
drag, startPoint x: 1365, startPoint y: 79, endPoint x: 1413, endPoint y: 83, distance: 48.2
click at [1413, 83] on span "t. +447885477947" at bounding box center [1385, 82] width 85 height 13
copy span "7885477947"
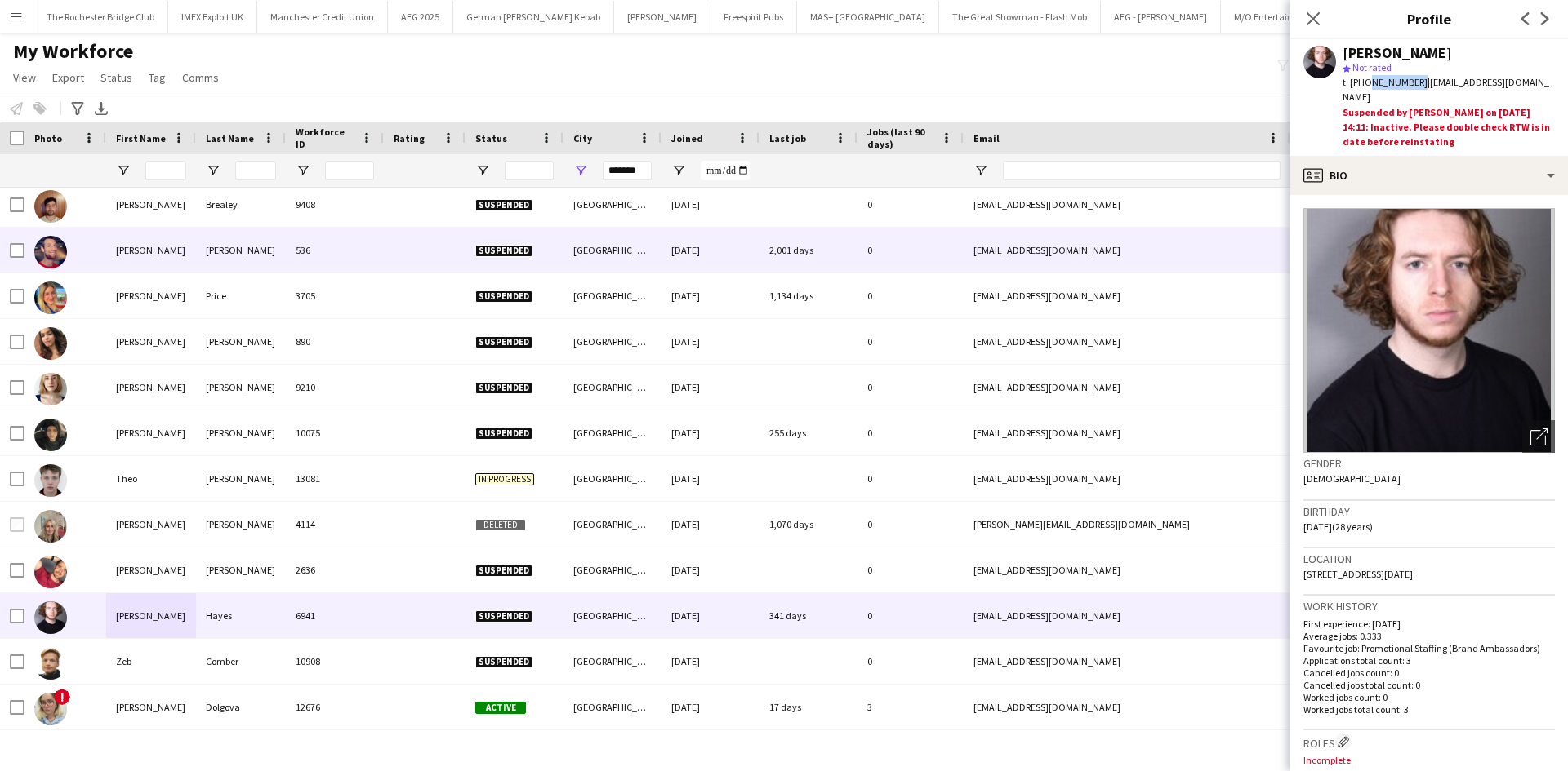
click at [156, 256] on div "Simon" at bounding box center [151, 250] width 90 height 45
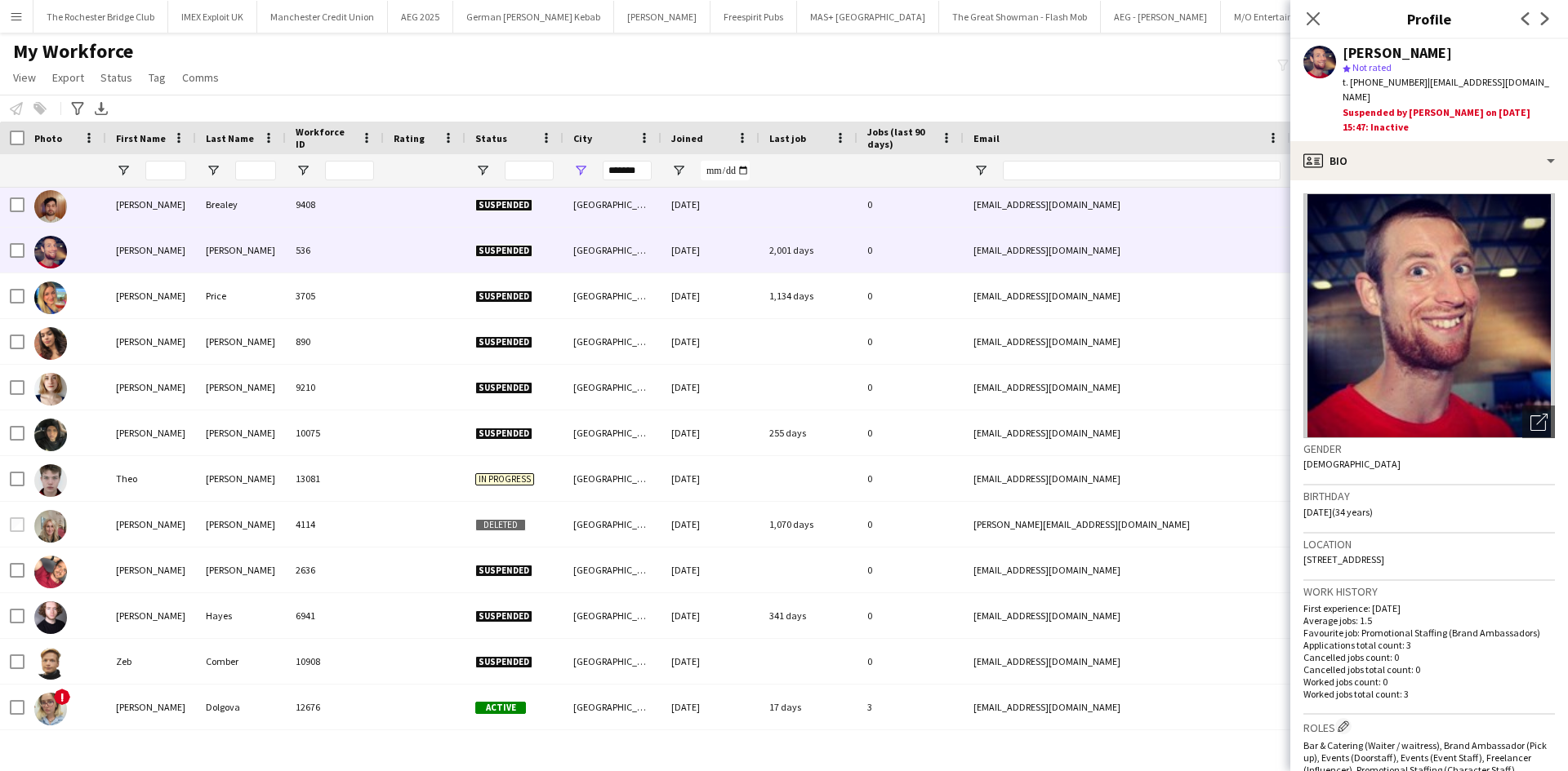
click at [134, 204] on div "Sebastian" at bounding box center [151, 205] width 90 height 45
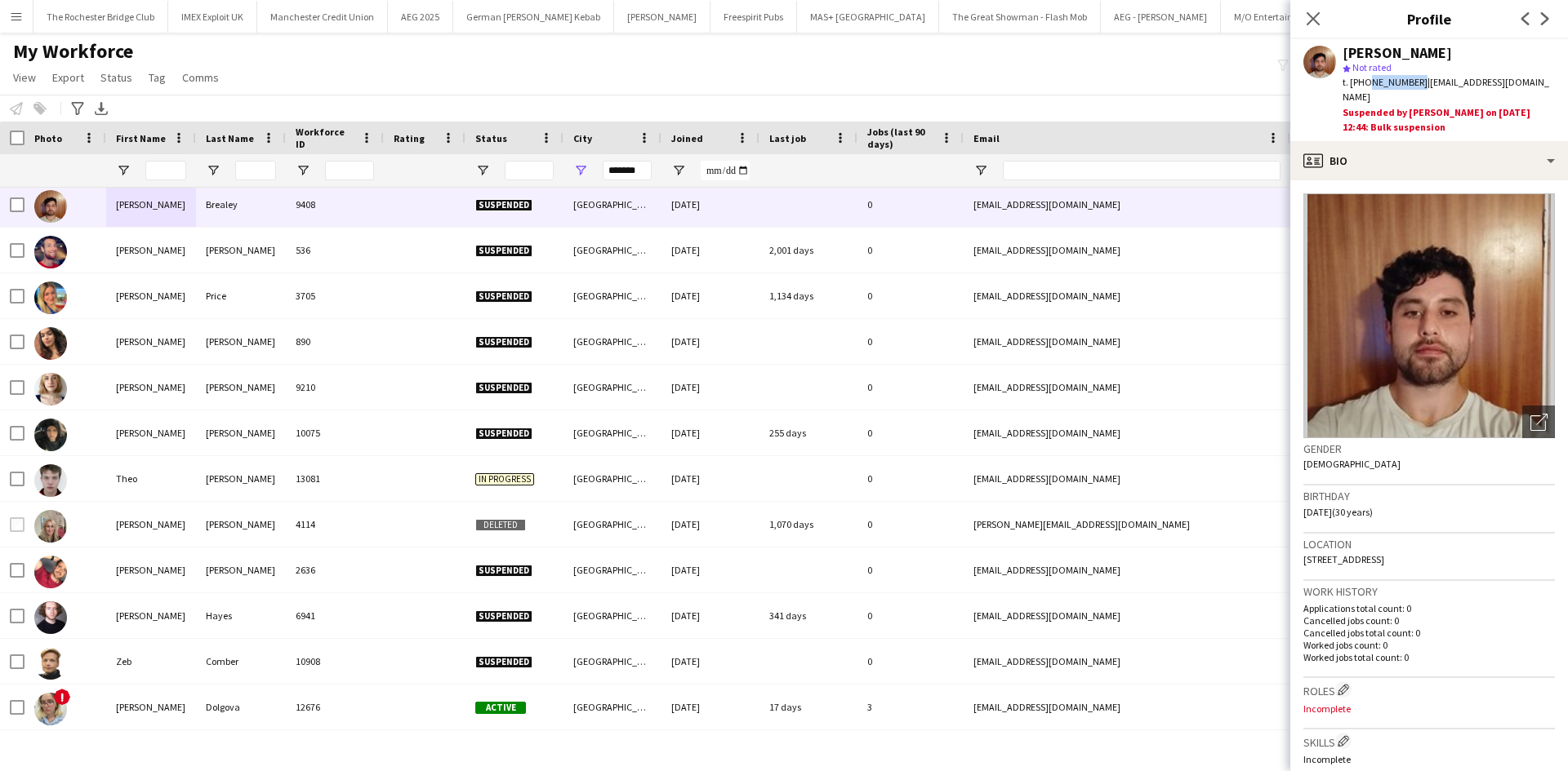
drag, startPoint x: 1365, startPoint y: 84, endPoint x: 1412, endPoint y: 83, distance: 47.0
click at [1412, 83] on span "t. +447982161832" at bounding box center [1385, 82] width 85 height 13
copy span "7982161832"
click at [20, 15] on app-icon "Menu" at bounding box center [16, 16] width 13 height 13
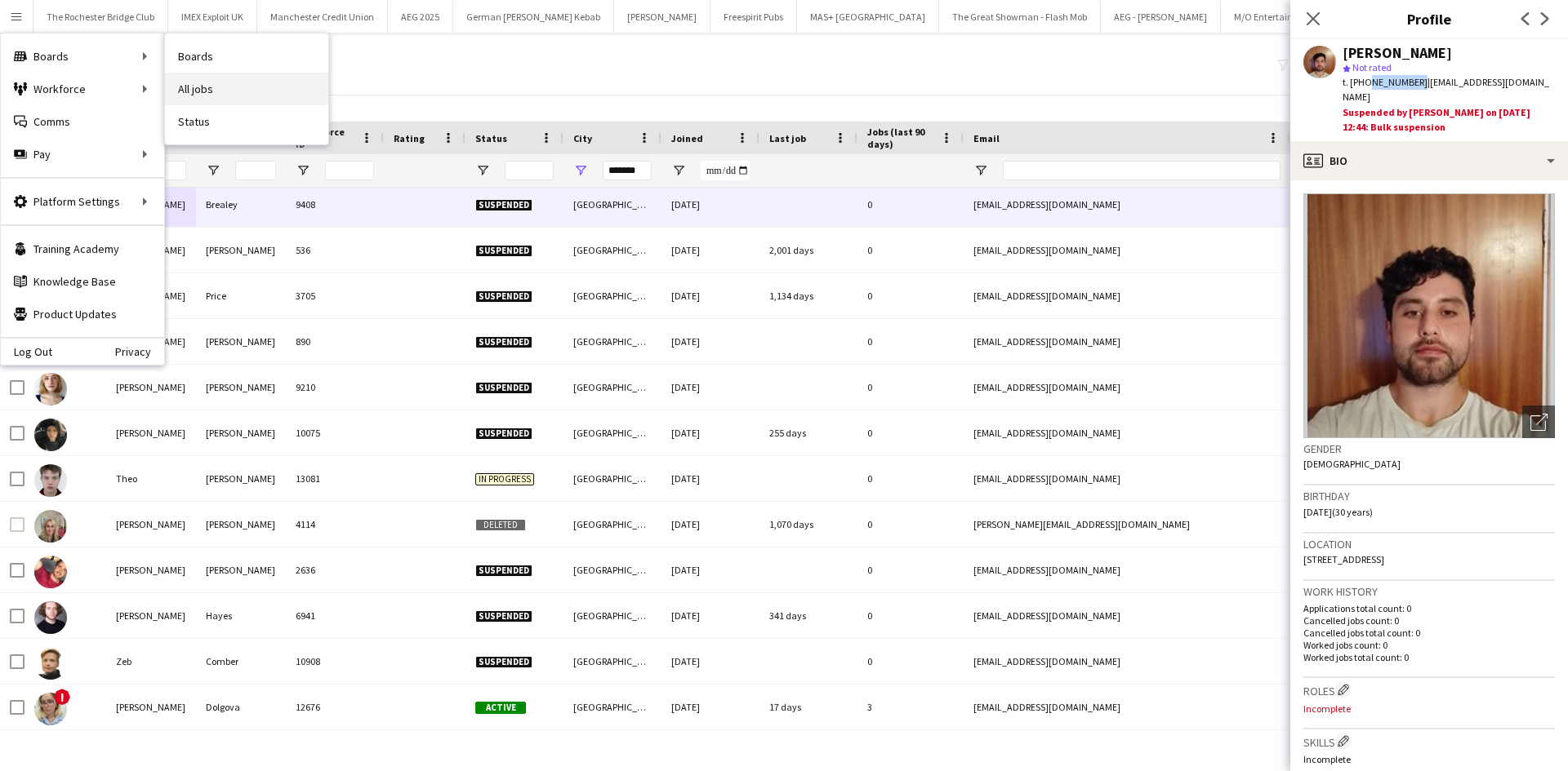
click at [190, 84] on link "All jobs" at bounding box center [246, 89] width 164 height 32
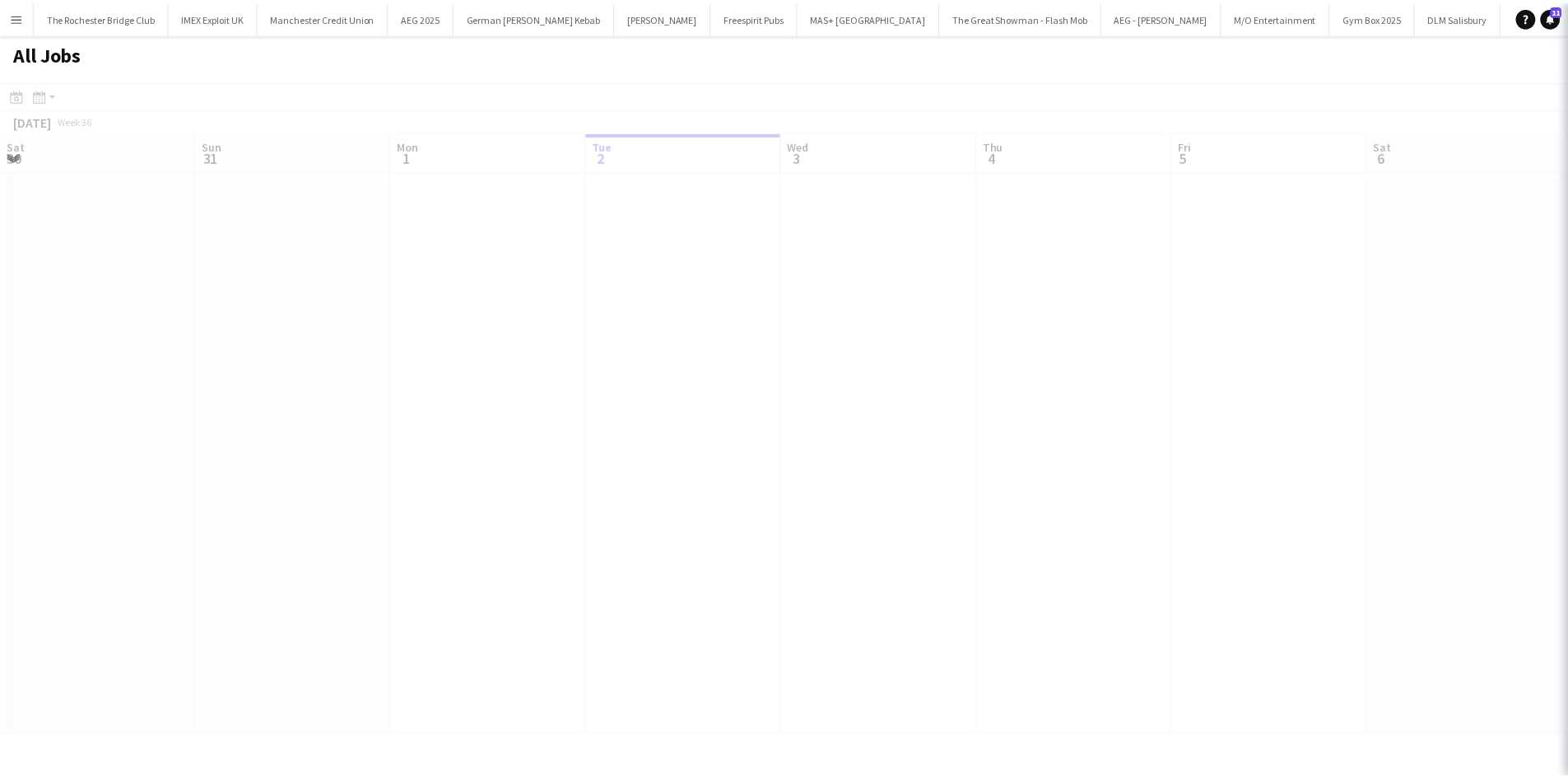
scroll to position [0, 393]
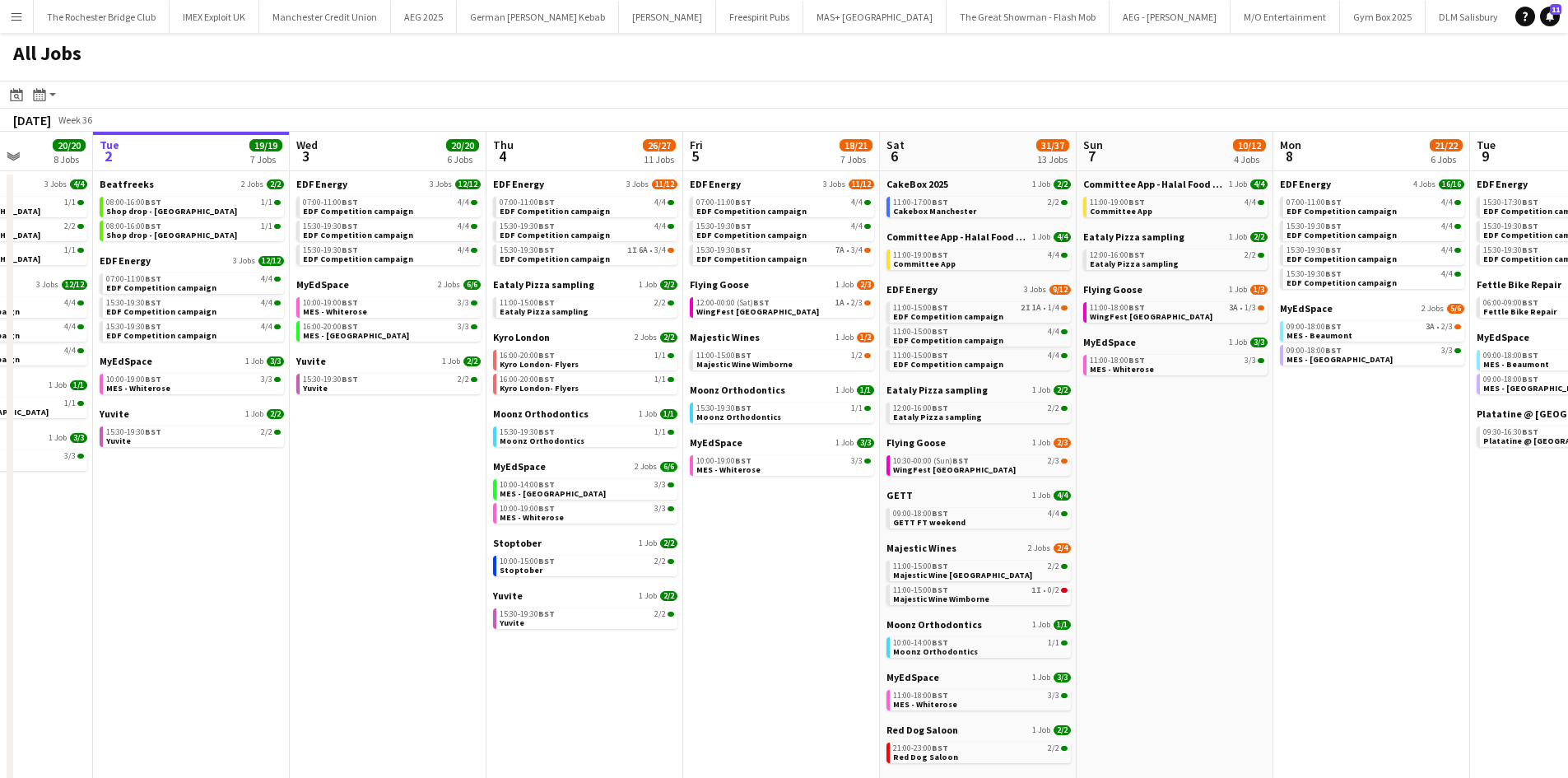
drag, startPoint x: 883, startPoint y: 563, endPoint x: 779, endPoint y: 561, distance: 104.0
click at [779, 561] on app-calendar-viewport "Sat 30 42/44 28 Jobs Sun 31 22/26 10 Jobs Mon 1 20/20 8 Jobs Tue 2 19/19 7 Jobs…" at bounding box center [784, 697] width 1568 height 1133
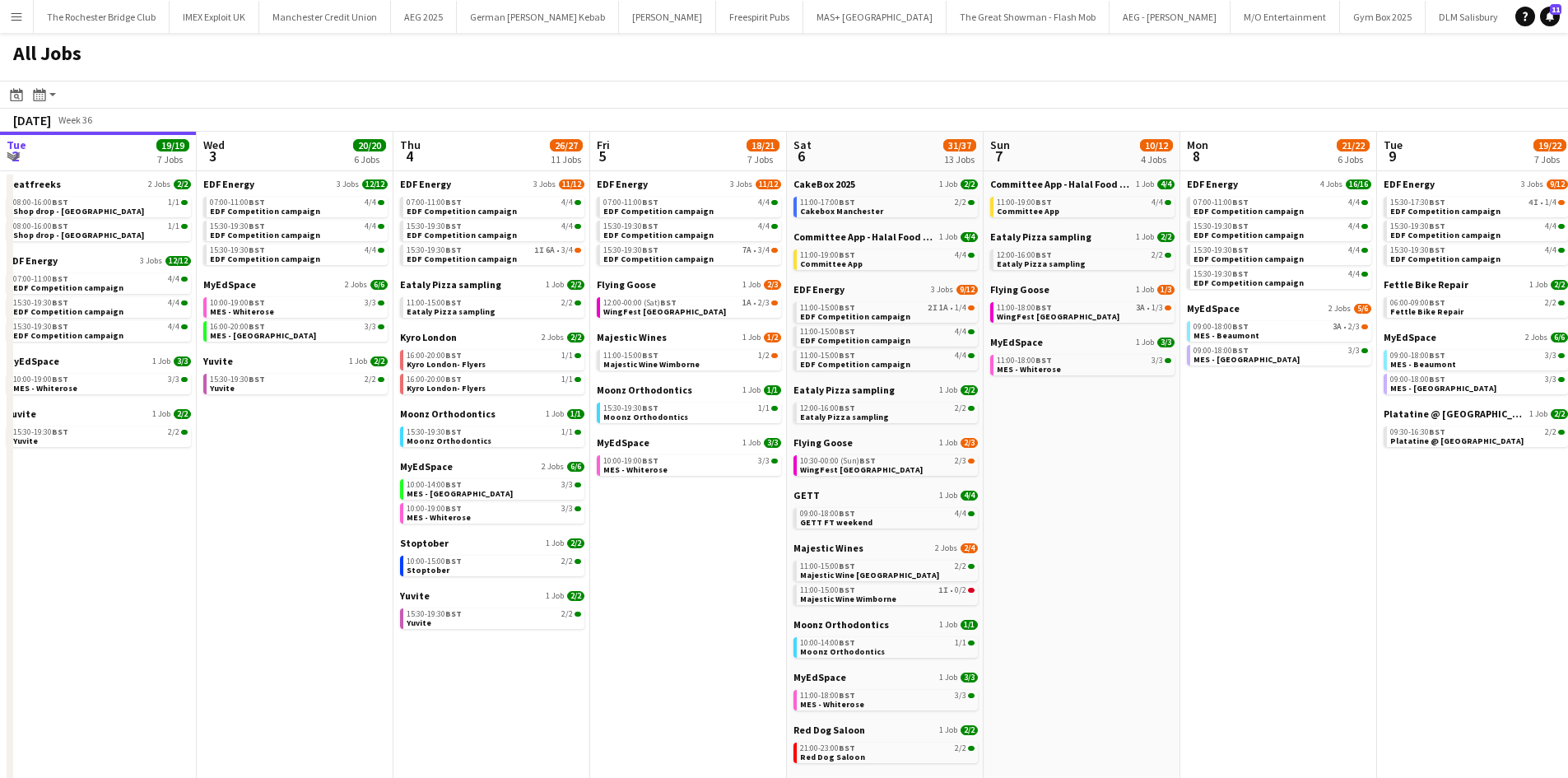
drag, startPoint x: 1118, startPoint y: 523, endPoint x: 1021, endPoint y: 515, distance: 97.3
click at [1023, 515] on app-calendar-viewport "Sat 30 42/44 28 Jobs Sun 31 22/26 10 Jobs Mon 1 20/20 8 Jobs Tue 2 19/19 7 Jobs…" at bounding box center [784, 697] width 1568 height 1133
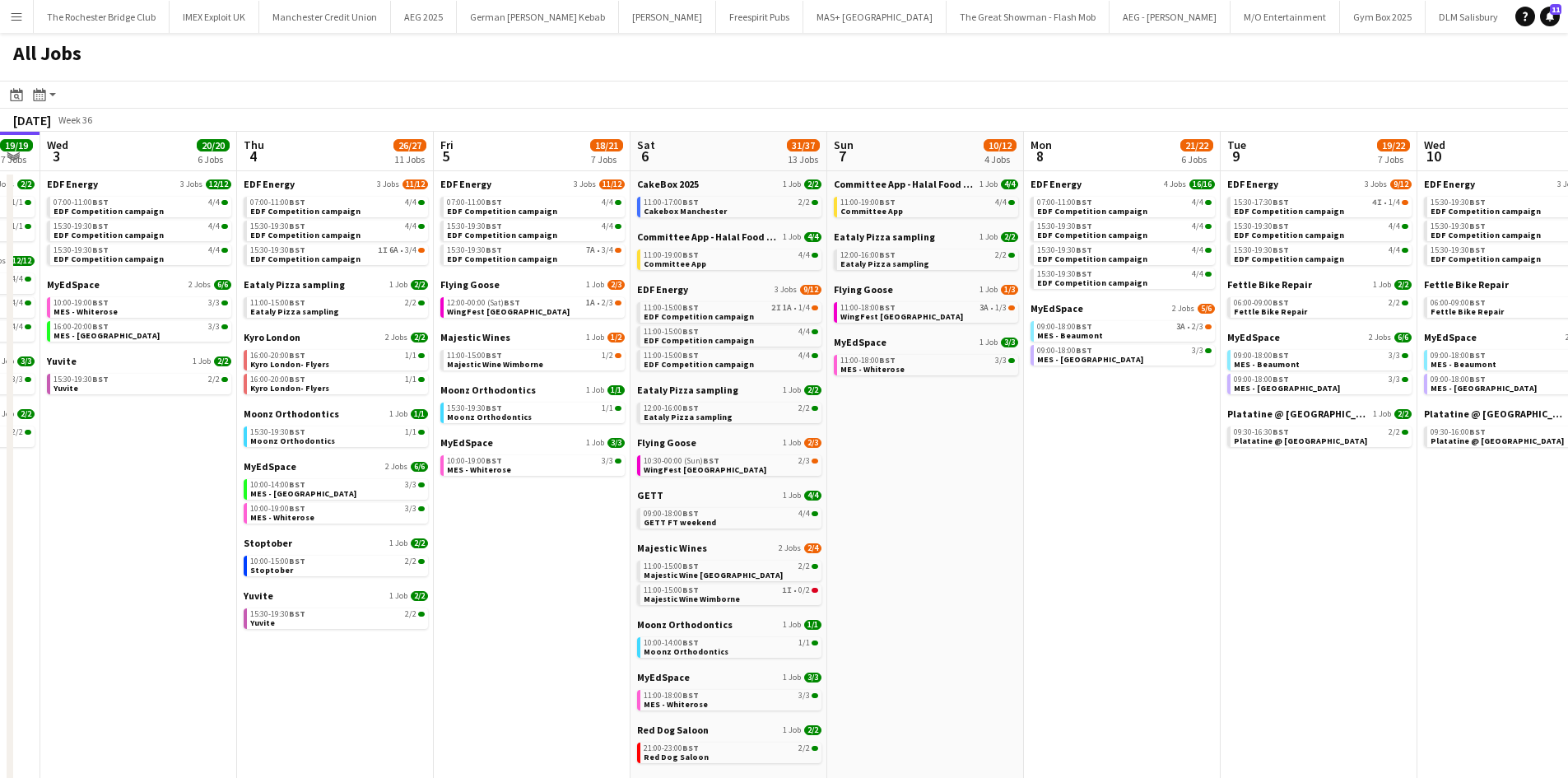
scroll to position [0, 748]
drag, startPoint x: 1116, startPoint y: 596, endPoint x: 960, endPoint y: 579, distance: 156.9
click at [960, 579] on app-calendar-viewport "Sat 30 42/44 28 Jobs Sun 31 22/26 10 Jobs Mon 1 20/20 8 Jobs Tue 2 19/19 7 Jobs…" at bounding box center [784, 697] width 1568 height 1133
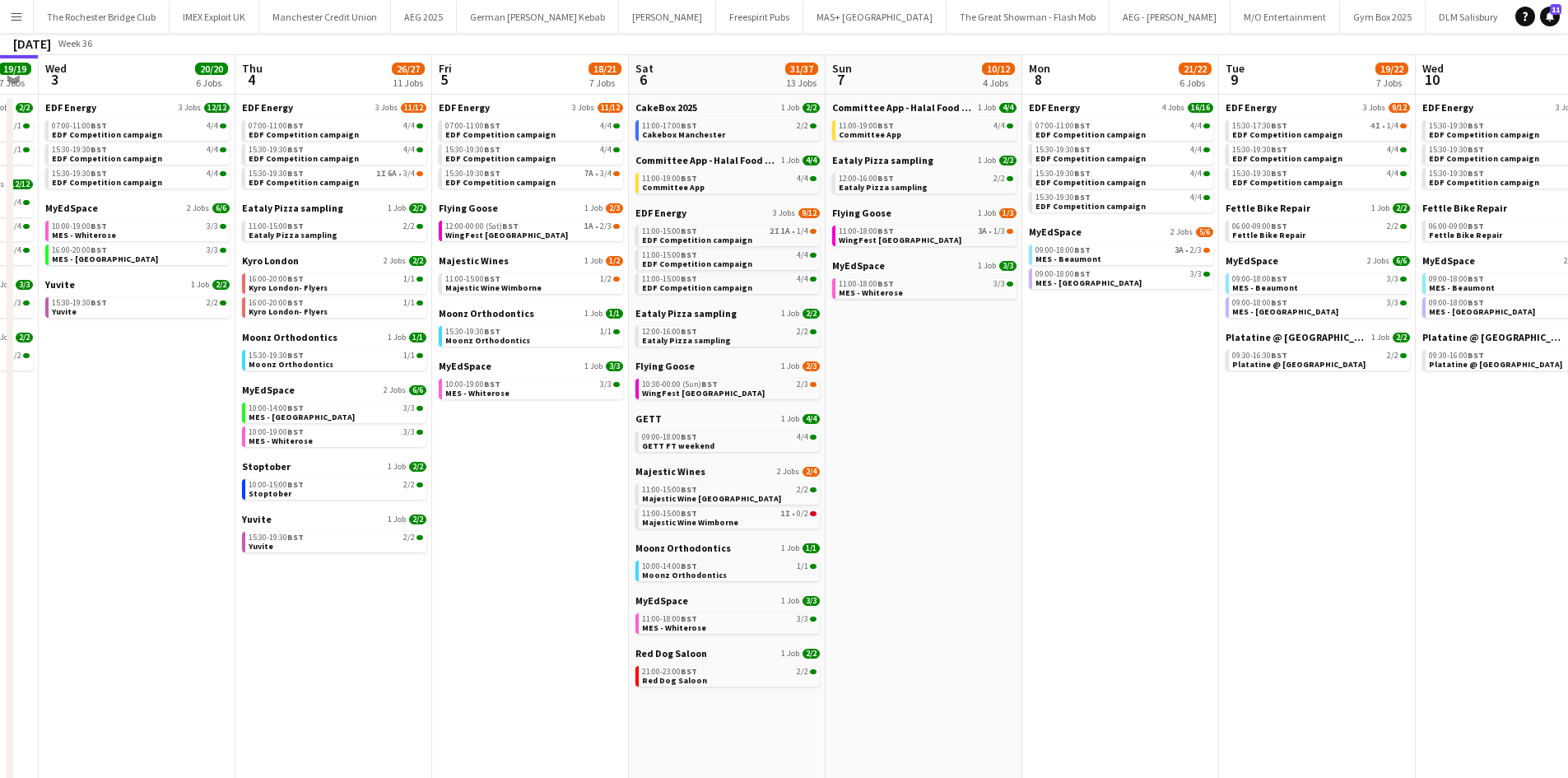
scroll to position [0, 0]
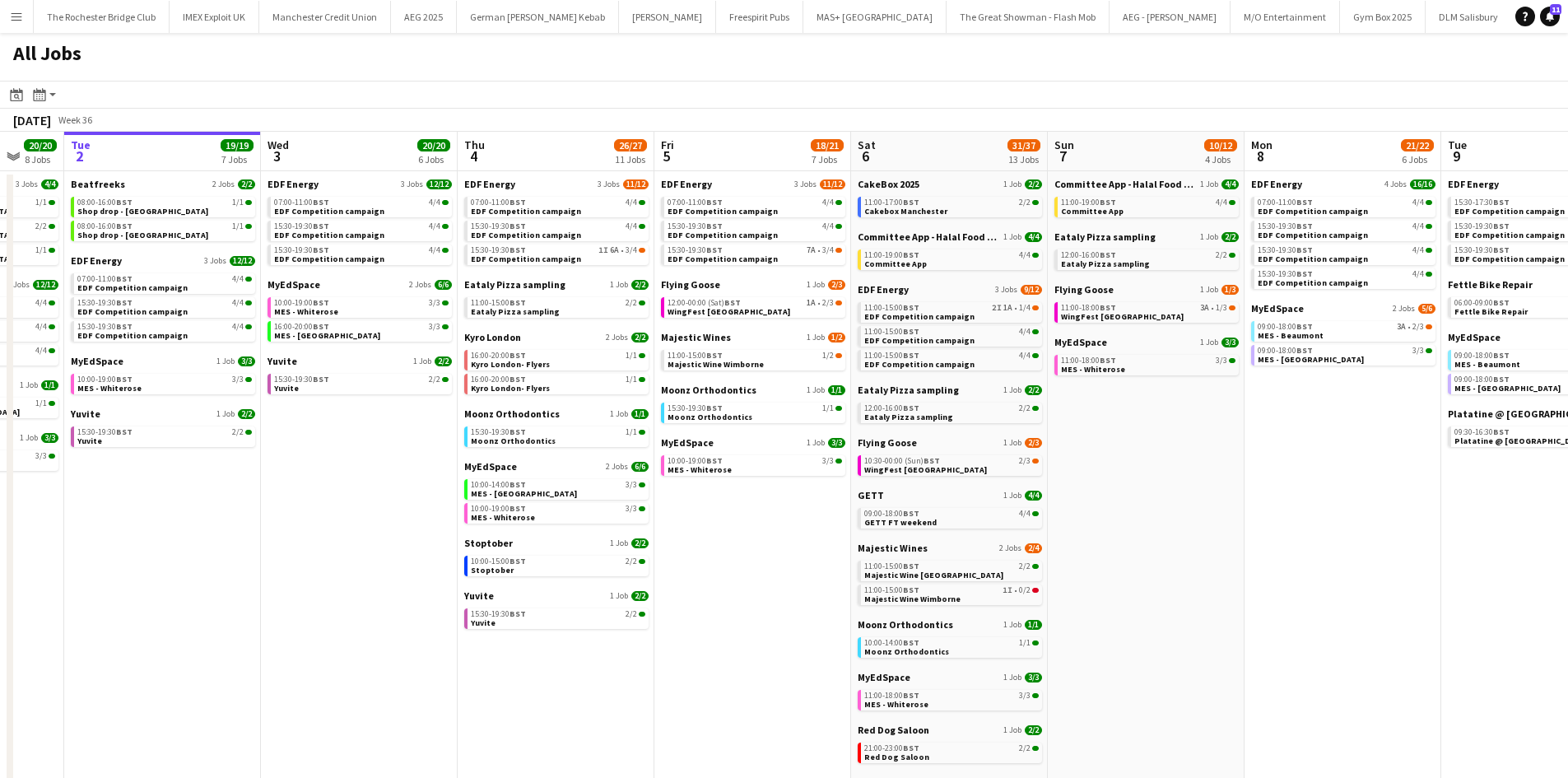
drag, startPoint x: 1019, startPoint y: 526, endPoint x: 872, endPoint y: 524, distance: 147.0
click at [872, 524] on app-calendar-viewport "Sat 30 42/44 28 Jobs Sun 31 22/26 10 Jobs Mon 1 20/20 8 Jobs Tue 2 19/19 7 Jobs…" at bounding box center [784, 697] width 1568 height 1133
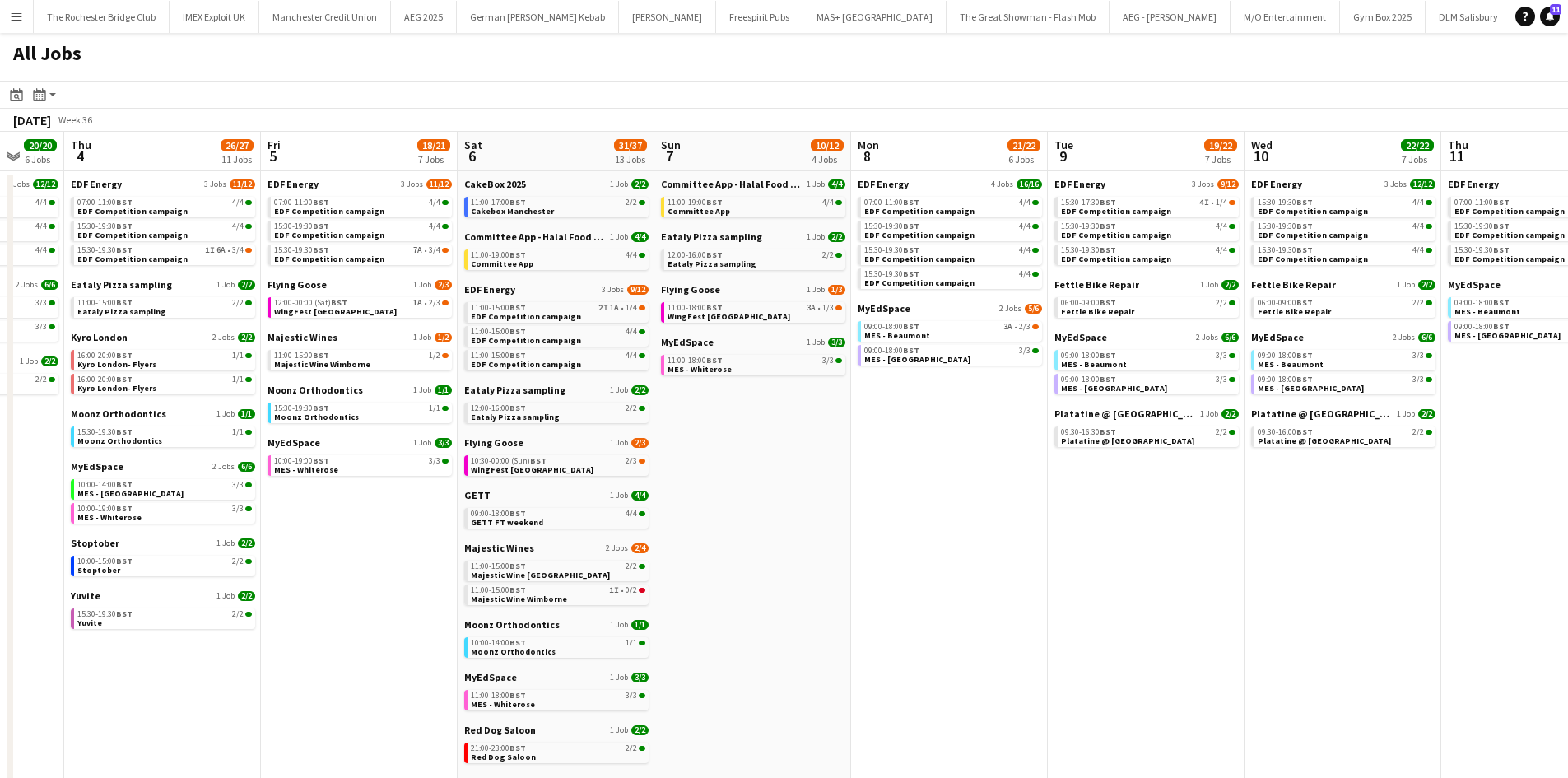
scroll to position [0, 757]
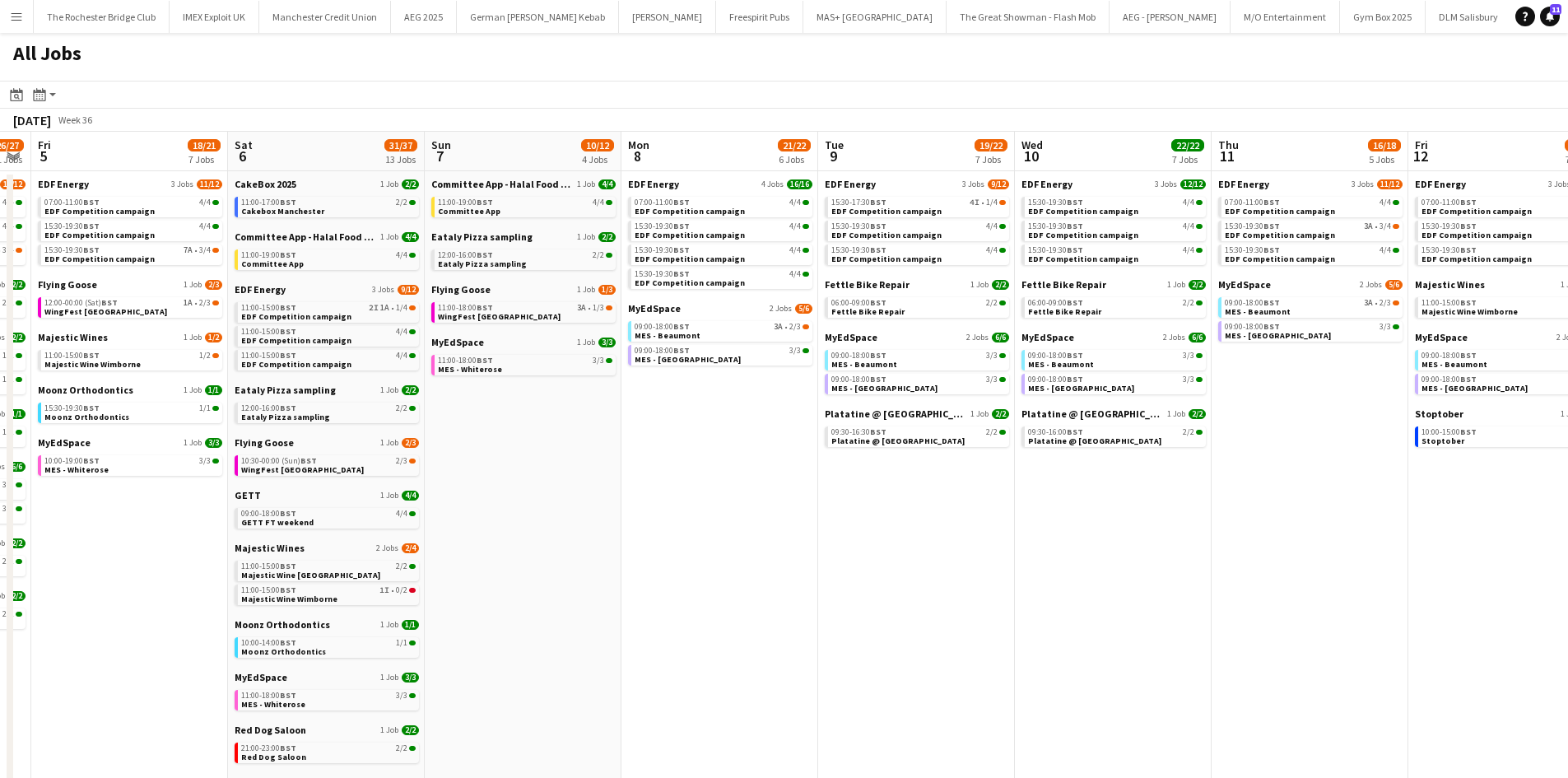
drag, startPoint x: 1025, startPoint y: 521, endPoint x: 794, endPoint y: 521, distance: 231.0
click at [793, 521] on app-calendar-viewport "Mon 1 20/20 8 Jobs Tue 2 19/19 7 Jobs Wed 3 20/20 6 Jobs Thu 4 26/27 11 Jobs Fr…" at bounding box center [784, 697] width 1568 height 1133
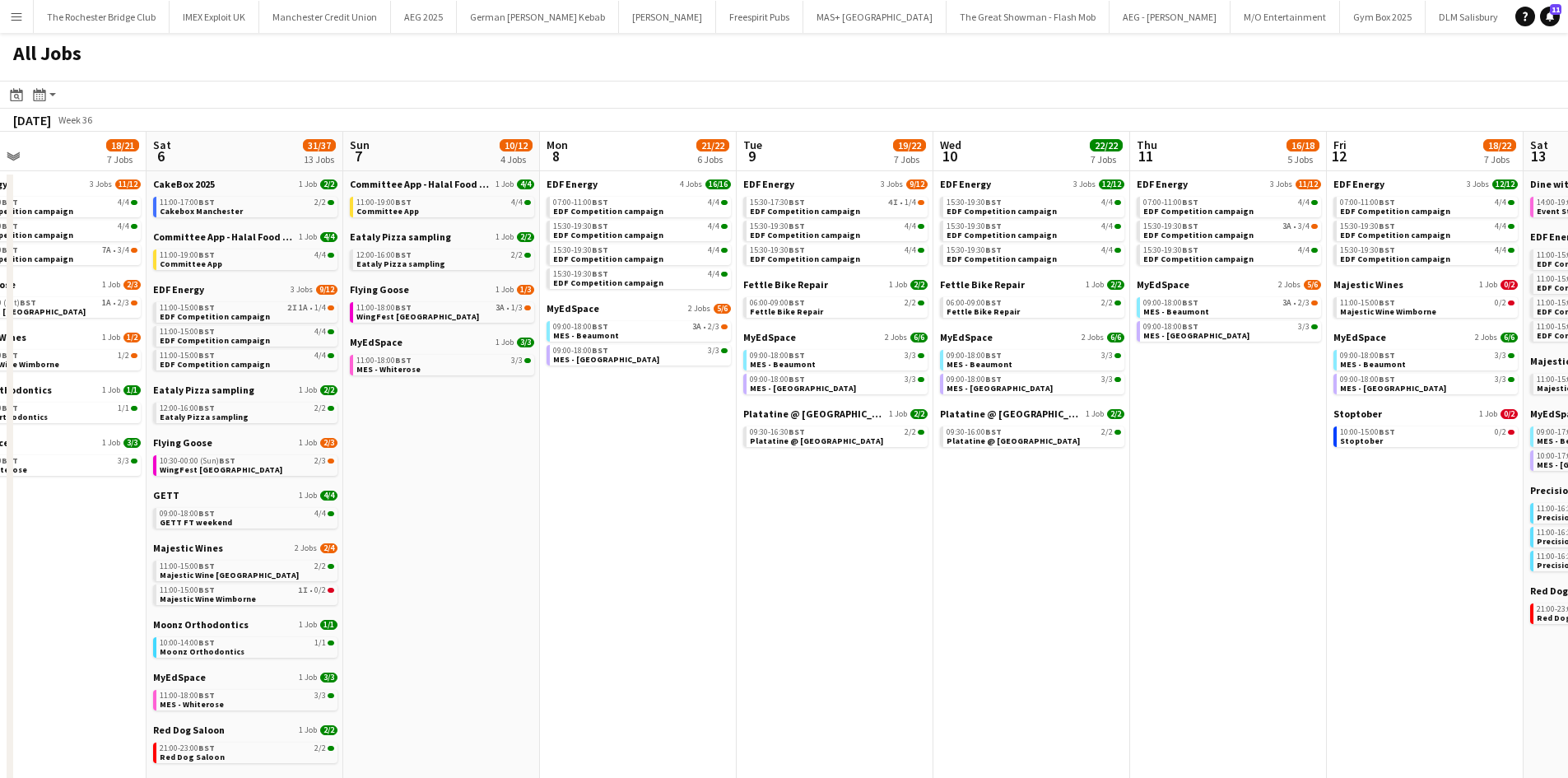
drag, startPoint x: 905, startPoint y: 499, endPoint x: 873, endPoint y: 504, distance: 32.4
click at [873, 504] on app-calendar-viewport "Mon 1 20/20 8 Jobs Tue 2 19/19 7 Jobs Wed 3 20/20 6 Jobs Thu 4 26/27 11 Jobs Fr…" at bounding box center [784, 697] width 1568 height 1133
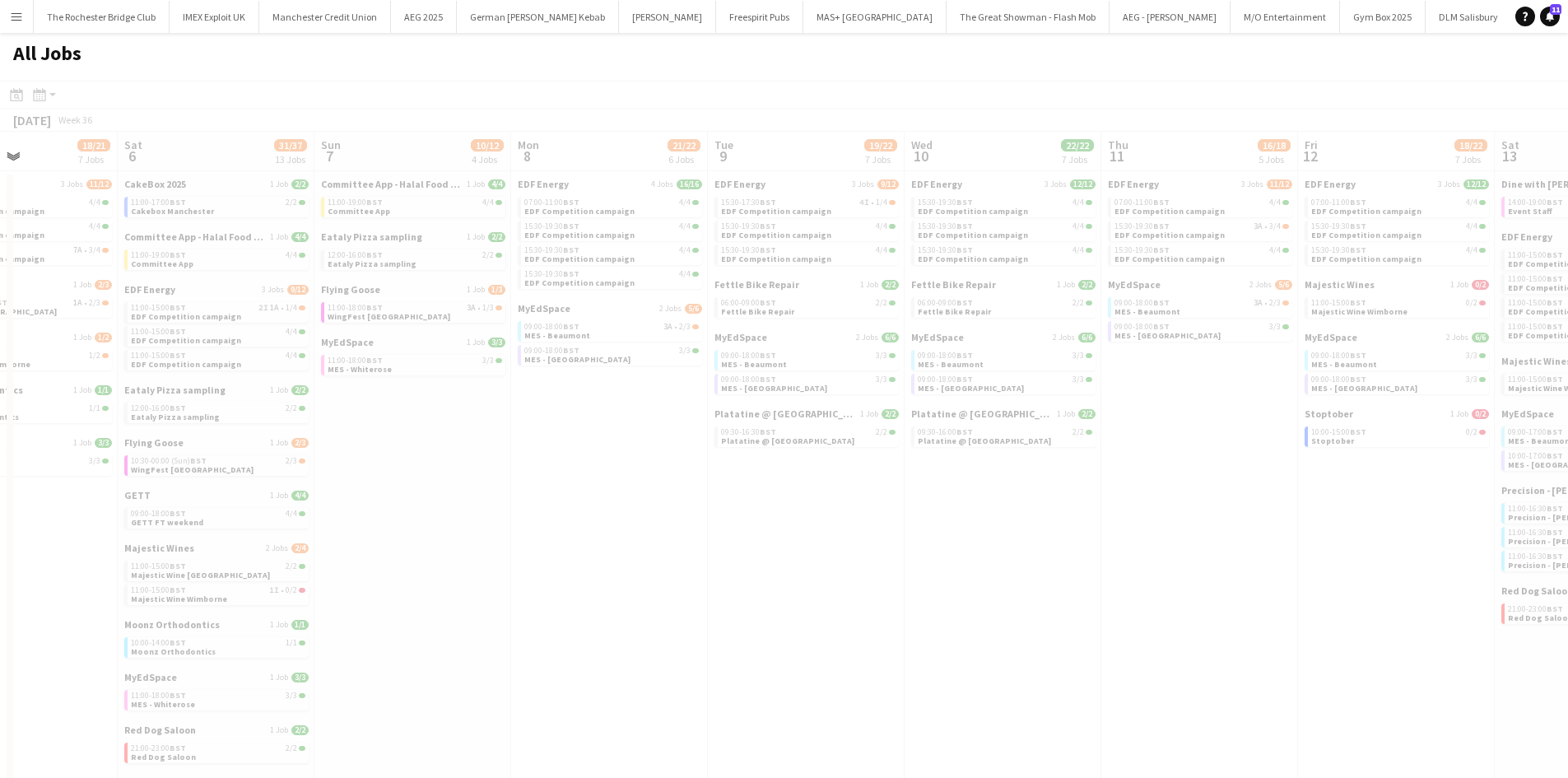
drag, startPoint x: 1042, startPoint y: 494, endPoint x: 837, endPoint y: 490, distance: 205.0
click at [837, 490] on app-all-jobs "All Jobs Date picker SEP 2025 SEP 2025 Monday M Tuesday T Wednesday W Thursday …" at bounding box center [784, 648] width 1568 height 1231
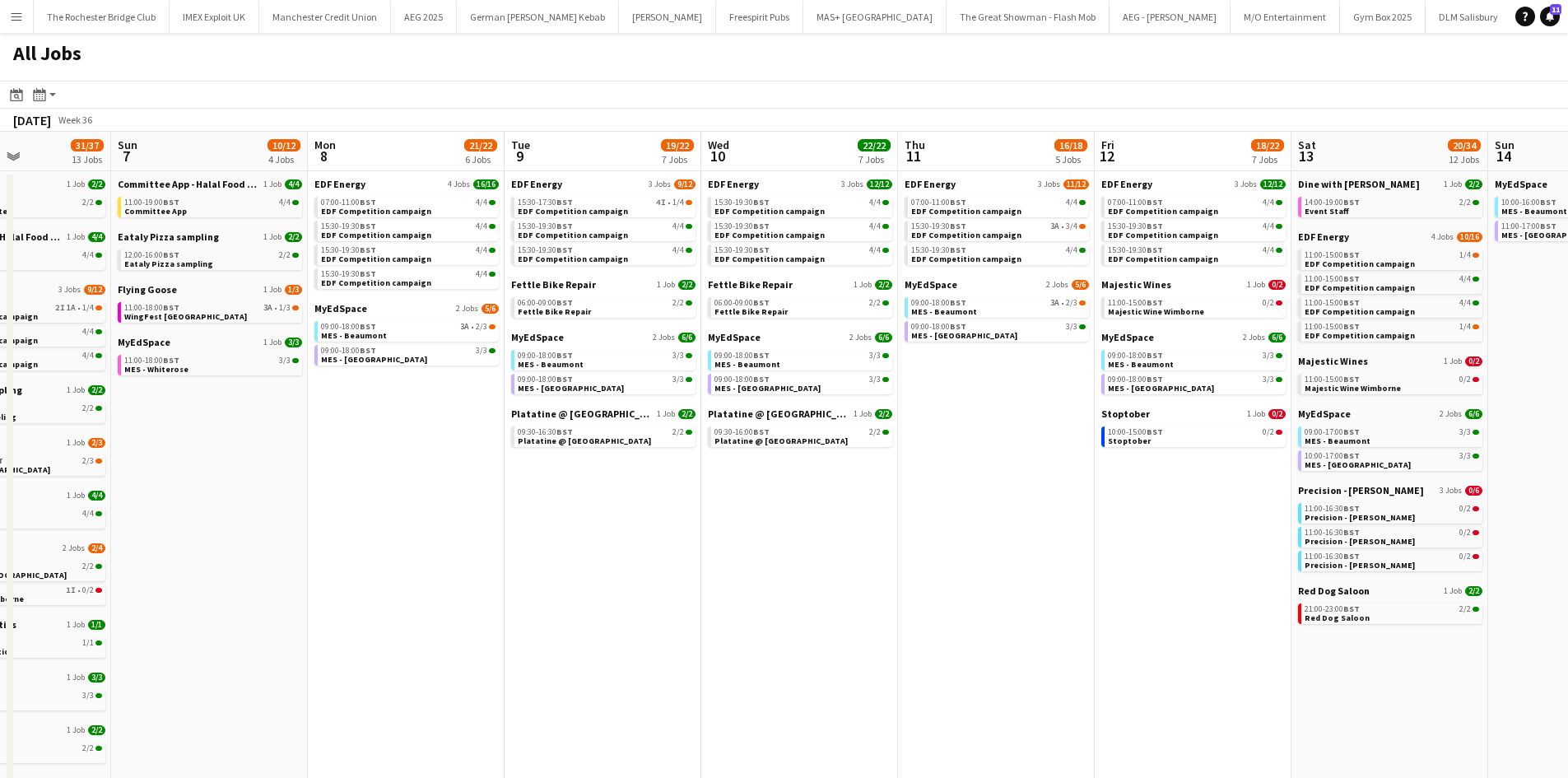
drag, startPoint x: 1067, startPoint y: 507, endPoint x: 864, endPoint y: 508, distance: 203.0
click at [864, 508] on app-calendar-viewport "Wed 3 20/20 6 Jobs Thu 4 26/27 11 Jobs Fri 5 18/21 7 Jobs Sat 6 31/37 13 Jobs S…" at bounding box center [784, 697] width 1568 height 1133
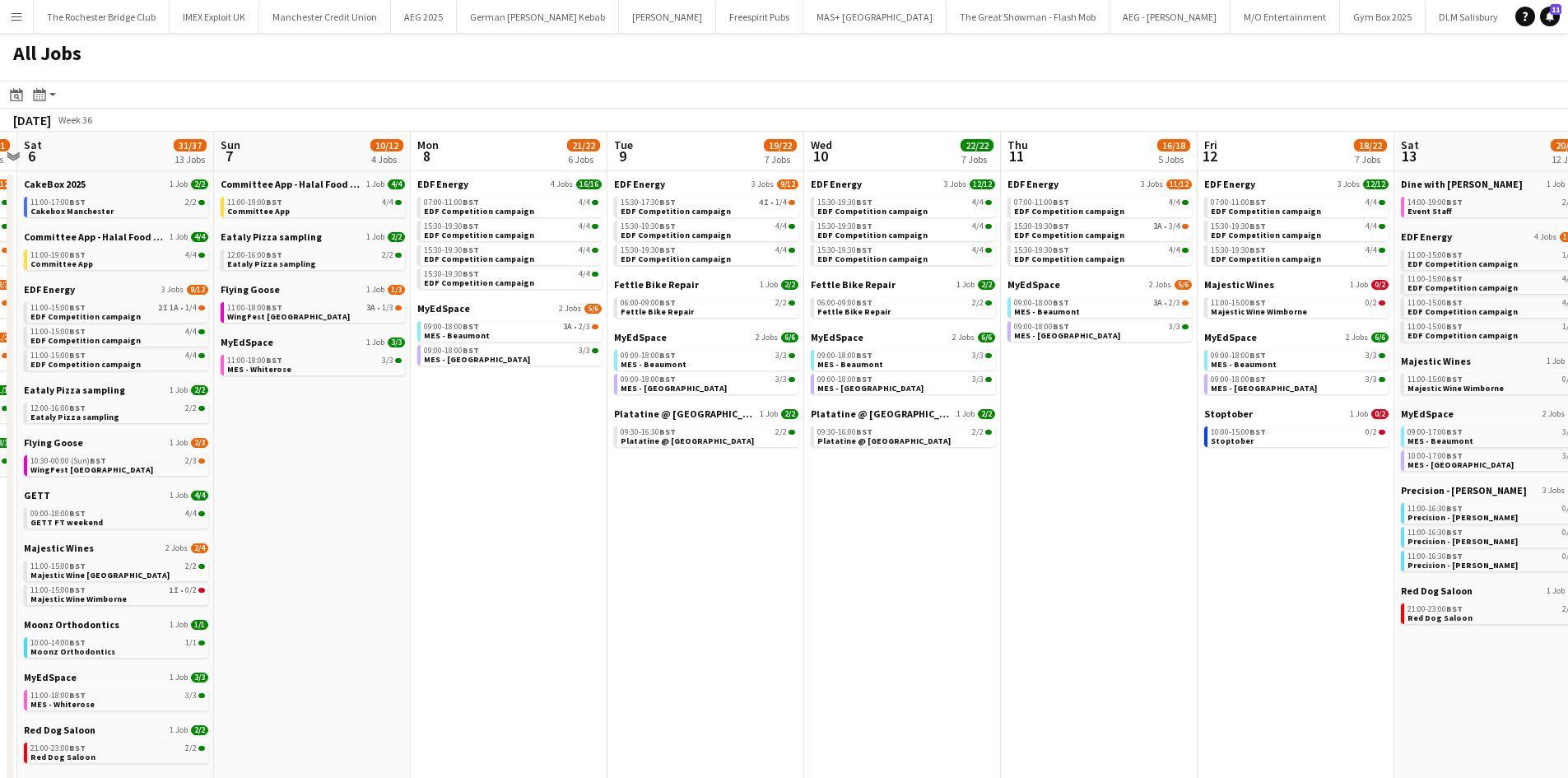
drag, startPoint x: 1134, startPoint y: 524, endPoint x: 834, endPoint y: 521, distance: 300.0
click at [835, 521] on app-calendar-viewport "Wed 3 20/20 6 Jobs Thu 4 26/27 11 Jobs Fri 5 18/21 7 Jobs Sat 6 31/37 13 Jobs S…" at bounding box center [784, 697] width 1568 height 1133
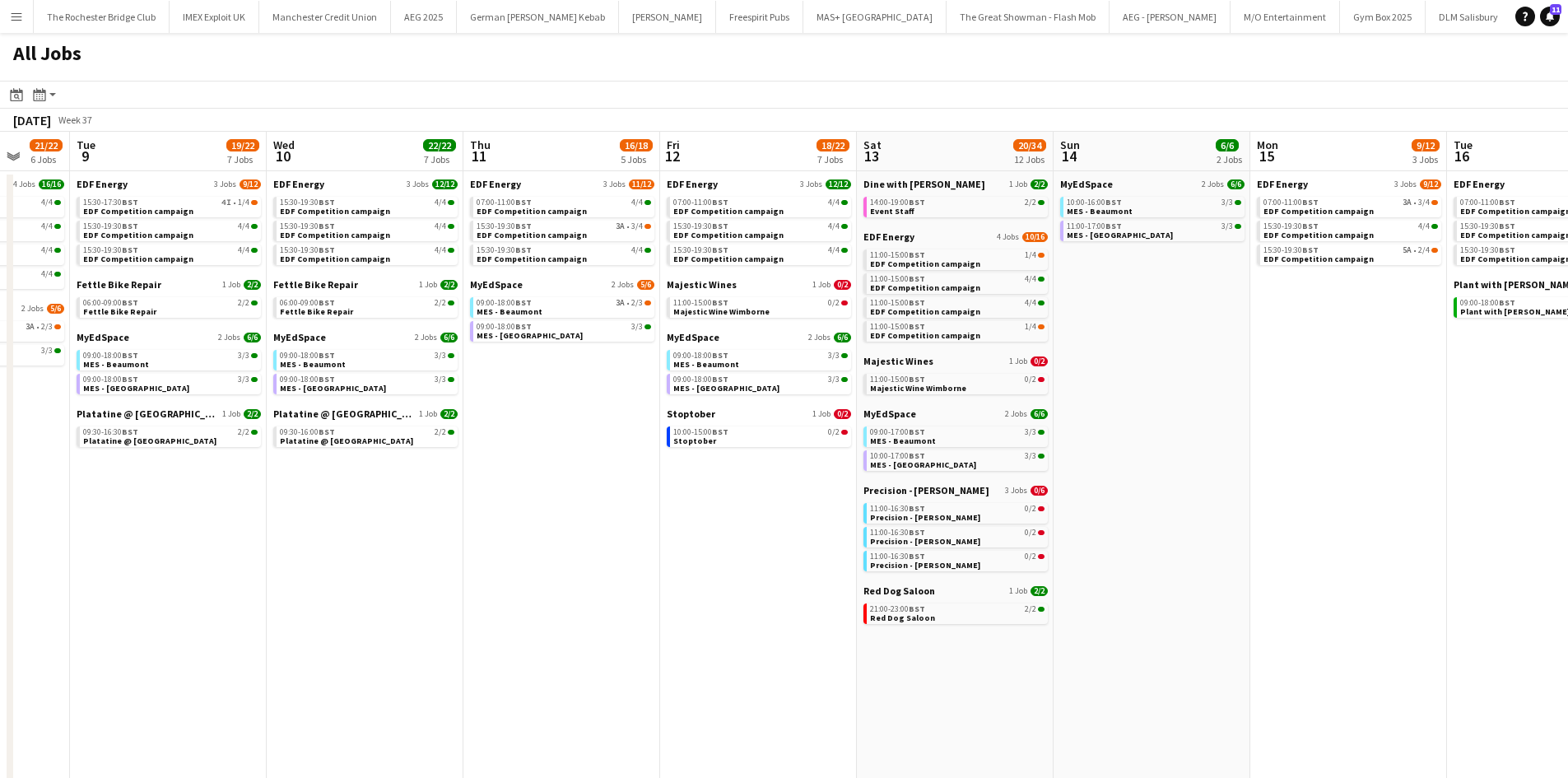
drag, startPoint x: 1235, startPoint y: 492, endPoint x: 1105, endPoint y: 479, distance: 130.6
click at [1036, 484] on app-calendar-viewport "Fri 5 18/21 7 Jobs Sat 6 31/37 13 Jobs Sun 7 10/12 4 Jobs Mon 8 21/22 6 Jobs Tu…" at bounding box center [784, 697] width 1568 height 1133
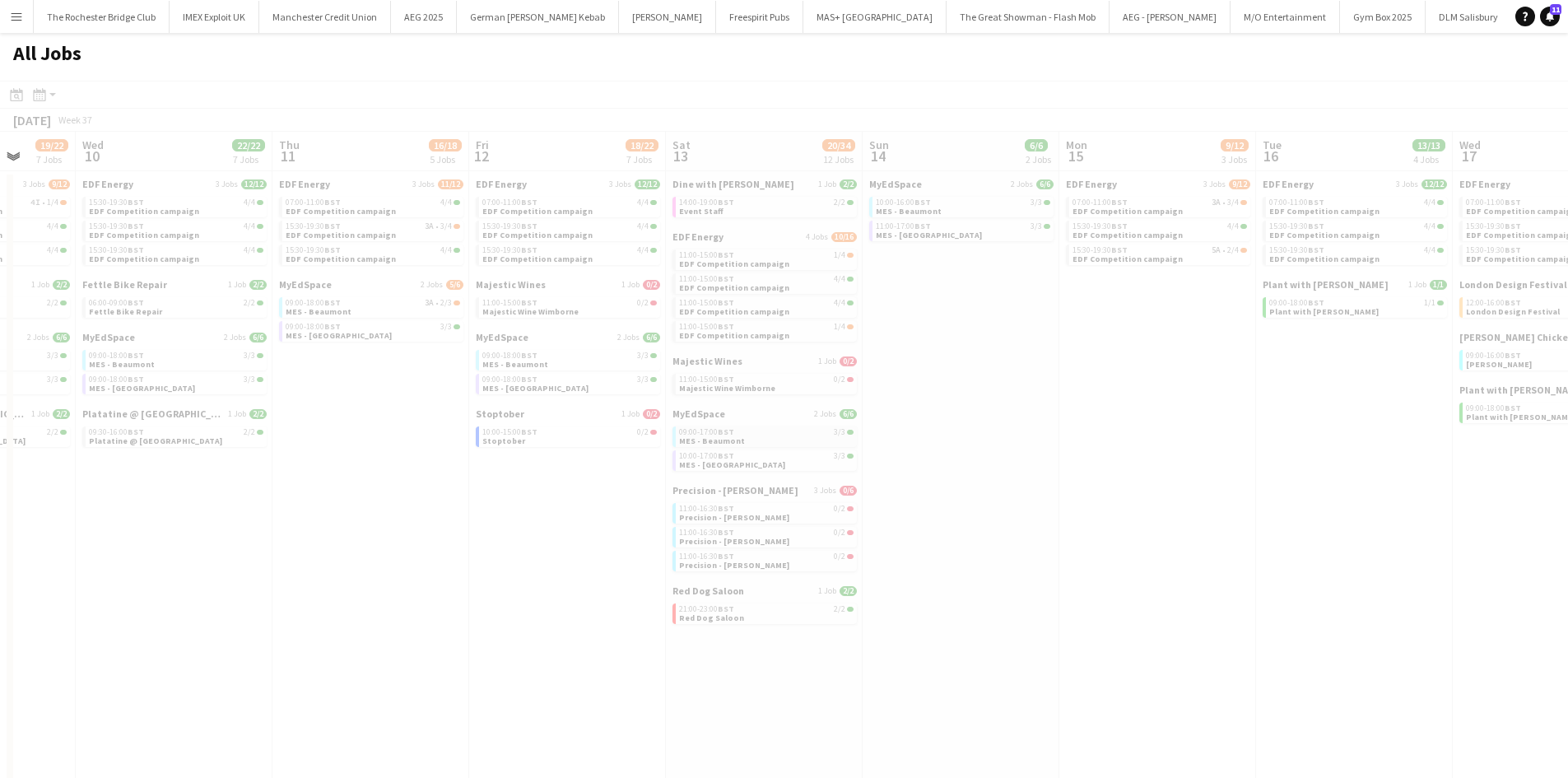
drag, startPoint x: 1165, startPoint y: 470, endPoint x: 830, endPoint y: 439, distance: 336.4
click at [823, 442] on app-all-jobs "All Jobs Date picker SEP 2025 SEP 2025 Monday M Tuesday T Wednesday W Thursday …" at bounding box center [784, 648] width 1568 height 1231
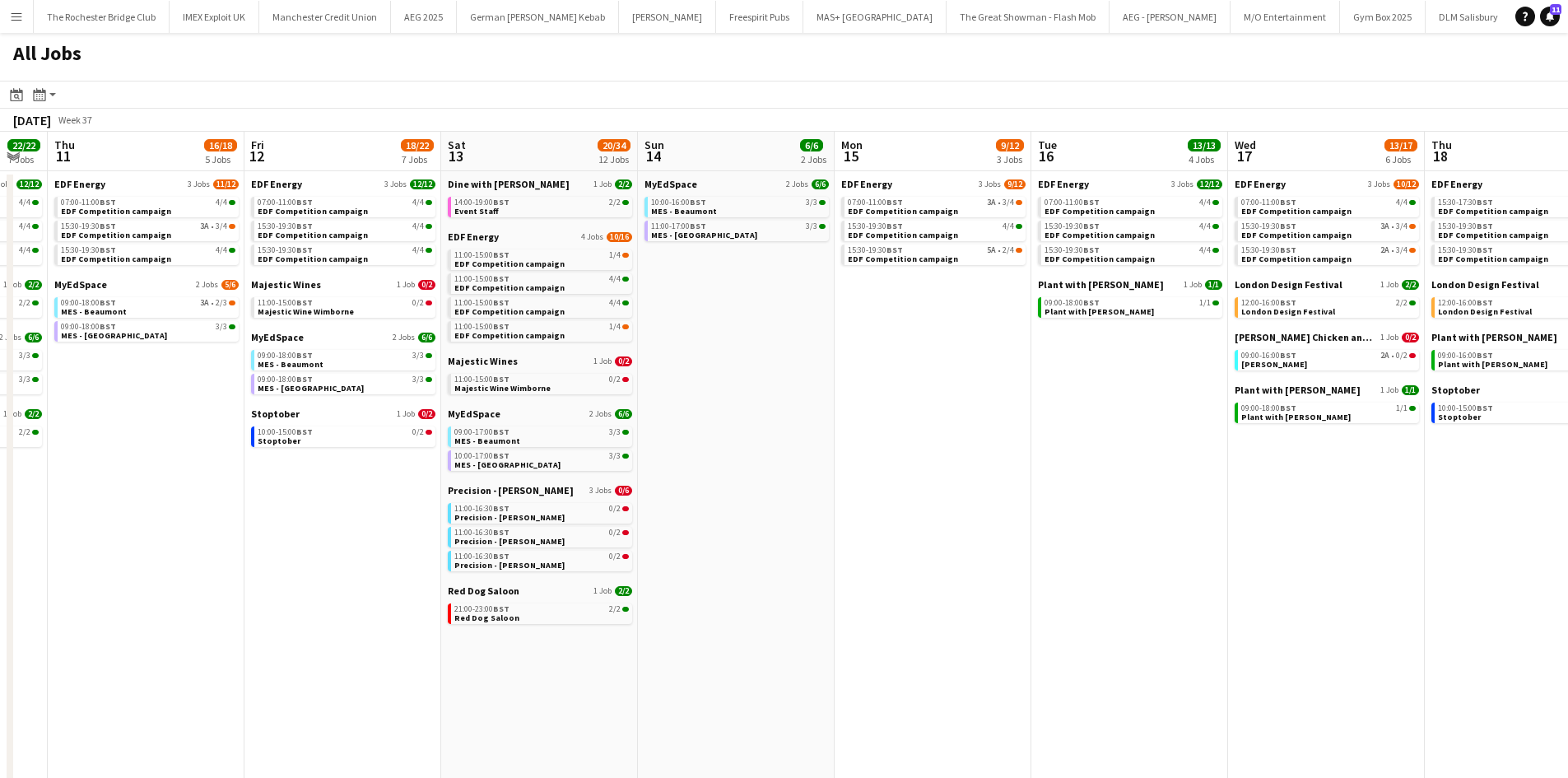
scroll to position [0, 578]
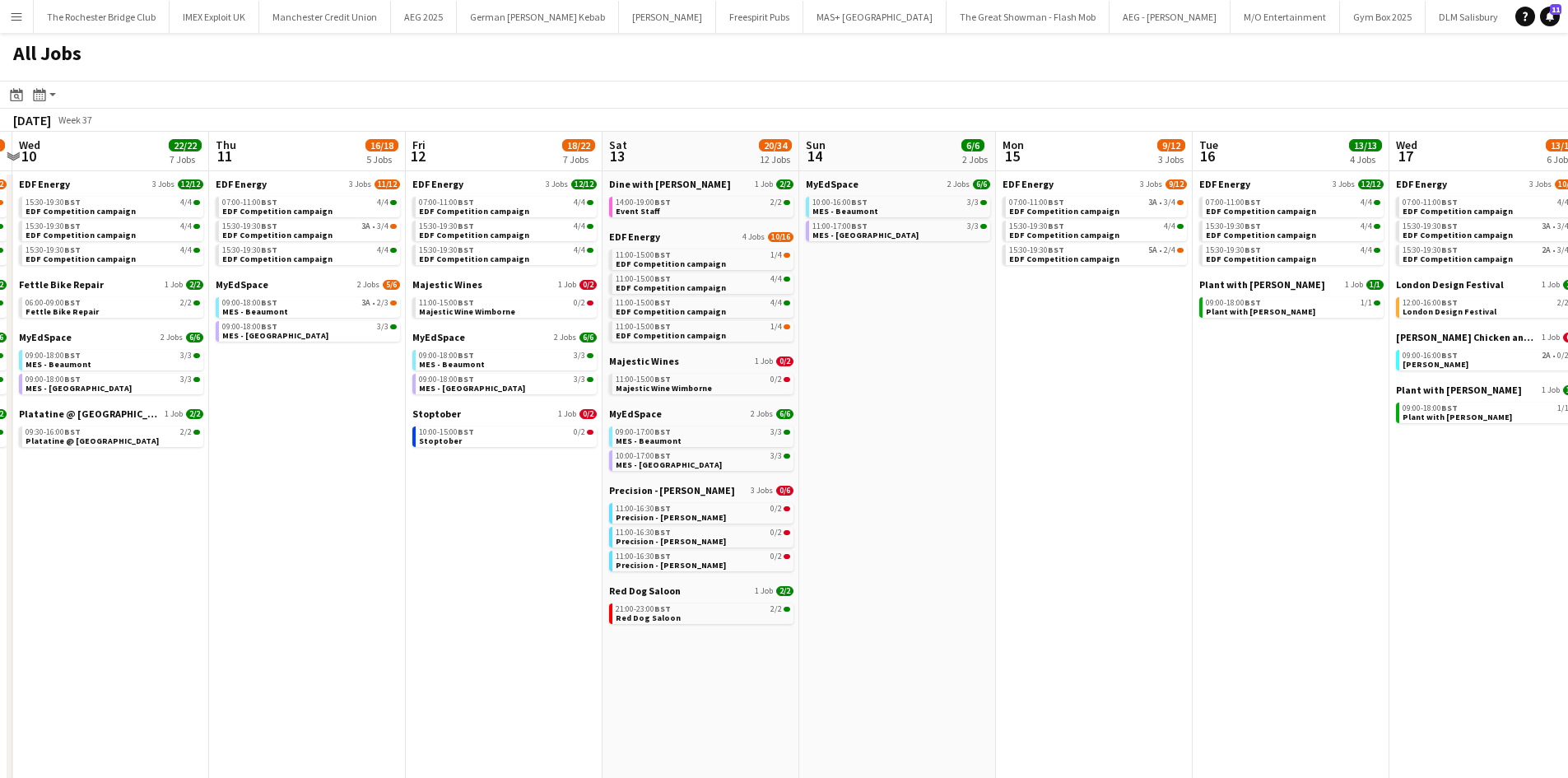
drag, startPoint x: 1018, startPoint y: 452, endPoint x: 569, endPoint y: 462, distance: 449.1
click at [569, 462] on app-calendar-viewport "Sun 7 10/12 4 Jobs Mon 8 21/22 6 Jobs Tue 9 19/22 7 Jobs Wed 10 22/22 7 Jobs Th…" at bounding box center [784, 697] width 1568 height 1133
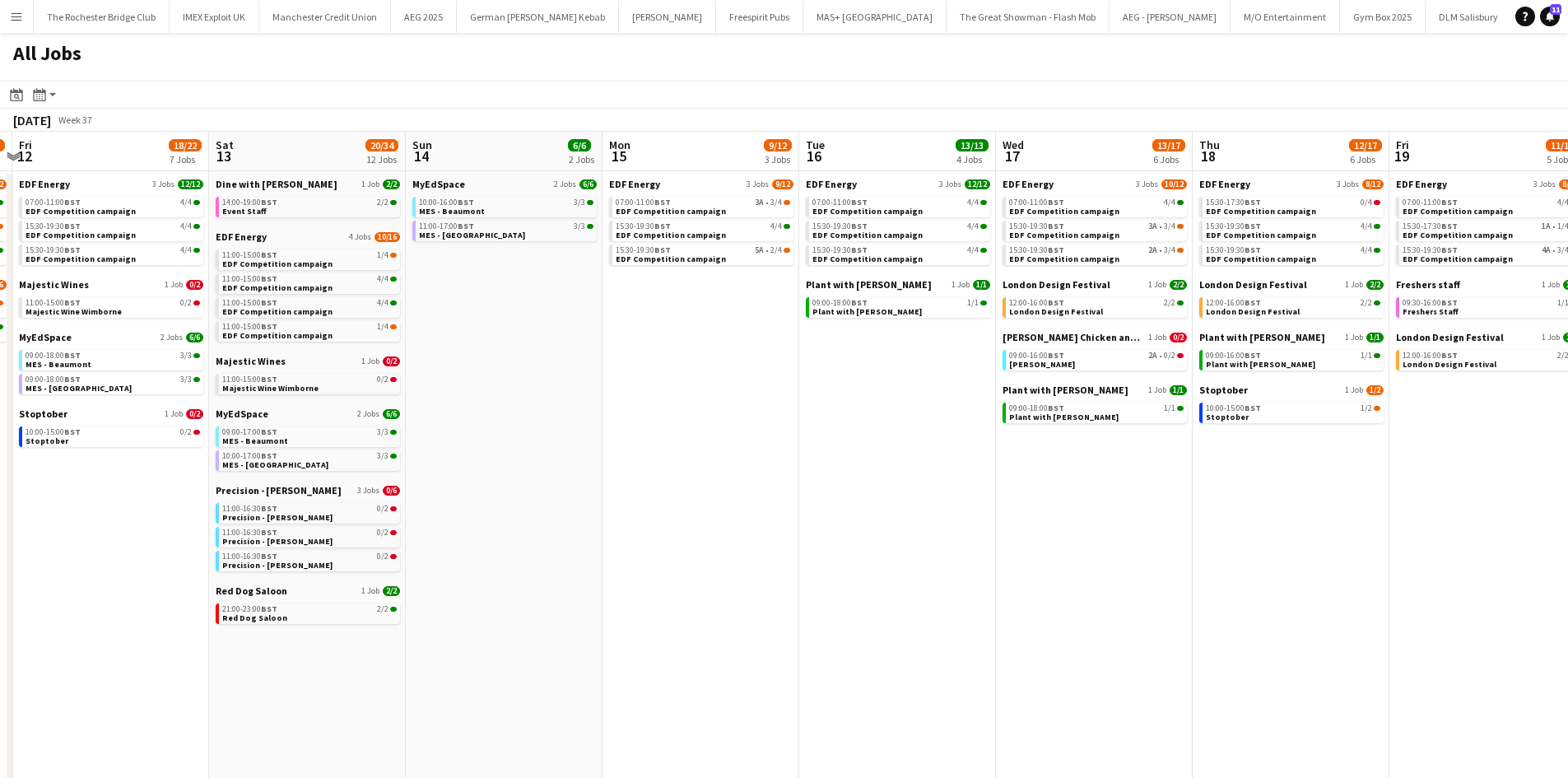
scroll to position [0, 782]
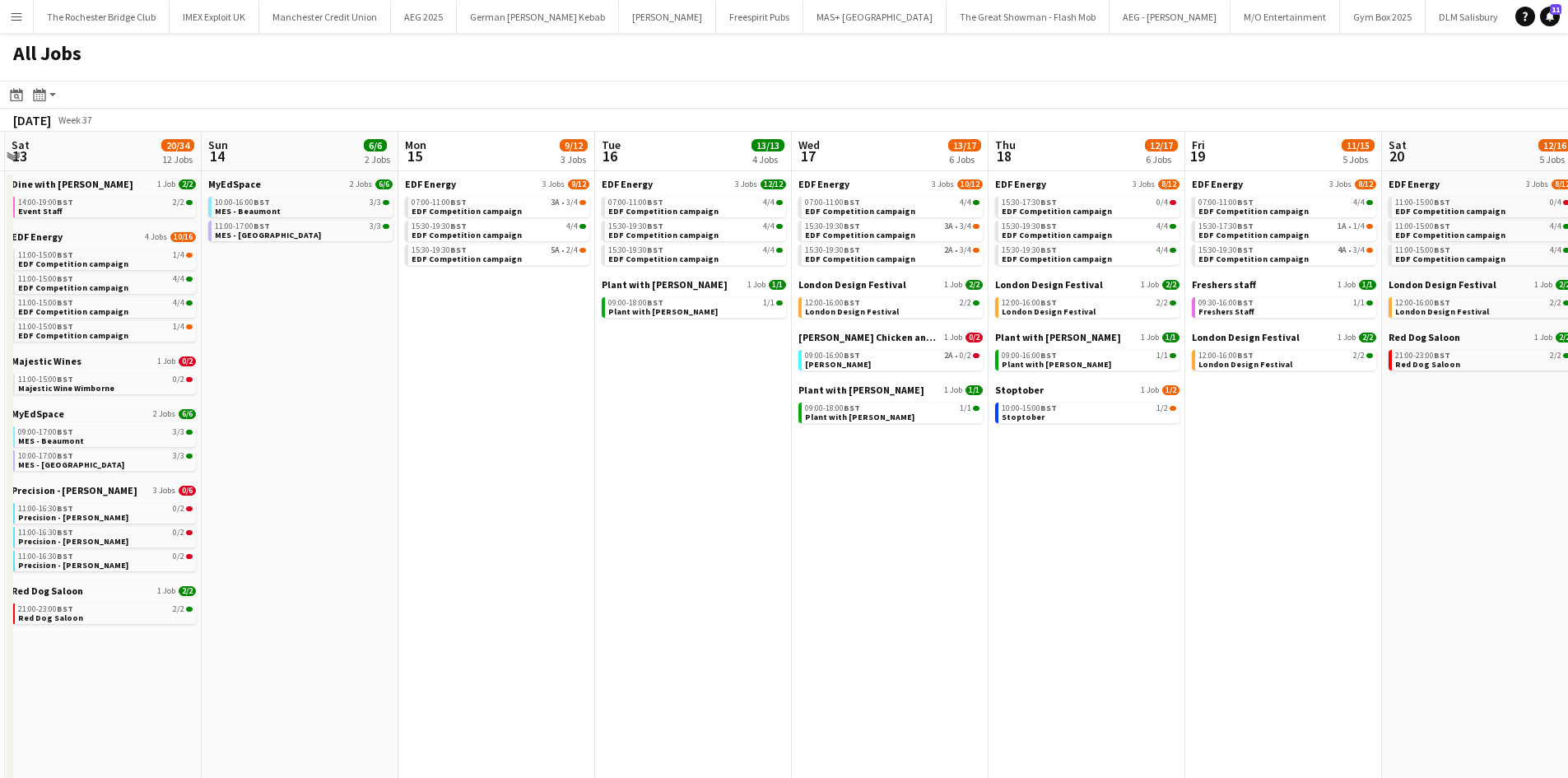
drag, startPoint x: 908, startPoint y: 488, endPoint x: 711, endPoint y: 490, distance: 197.0
click at [711, 490] on app-calendar-viewport "Tue 9 19/22 7 Jobs Wed 10 22/22 7 Jobs Thu 11 16/18 5 Jobs Fri 12 18/22 7 Jobs …" at bounding box center [784, 697] width 1568 height 1133
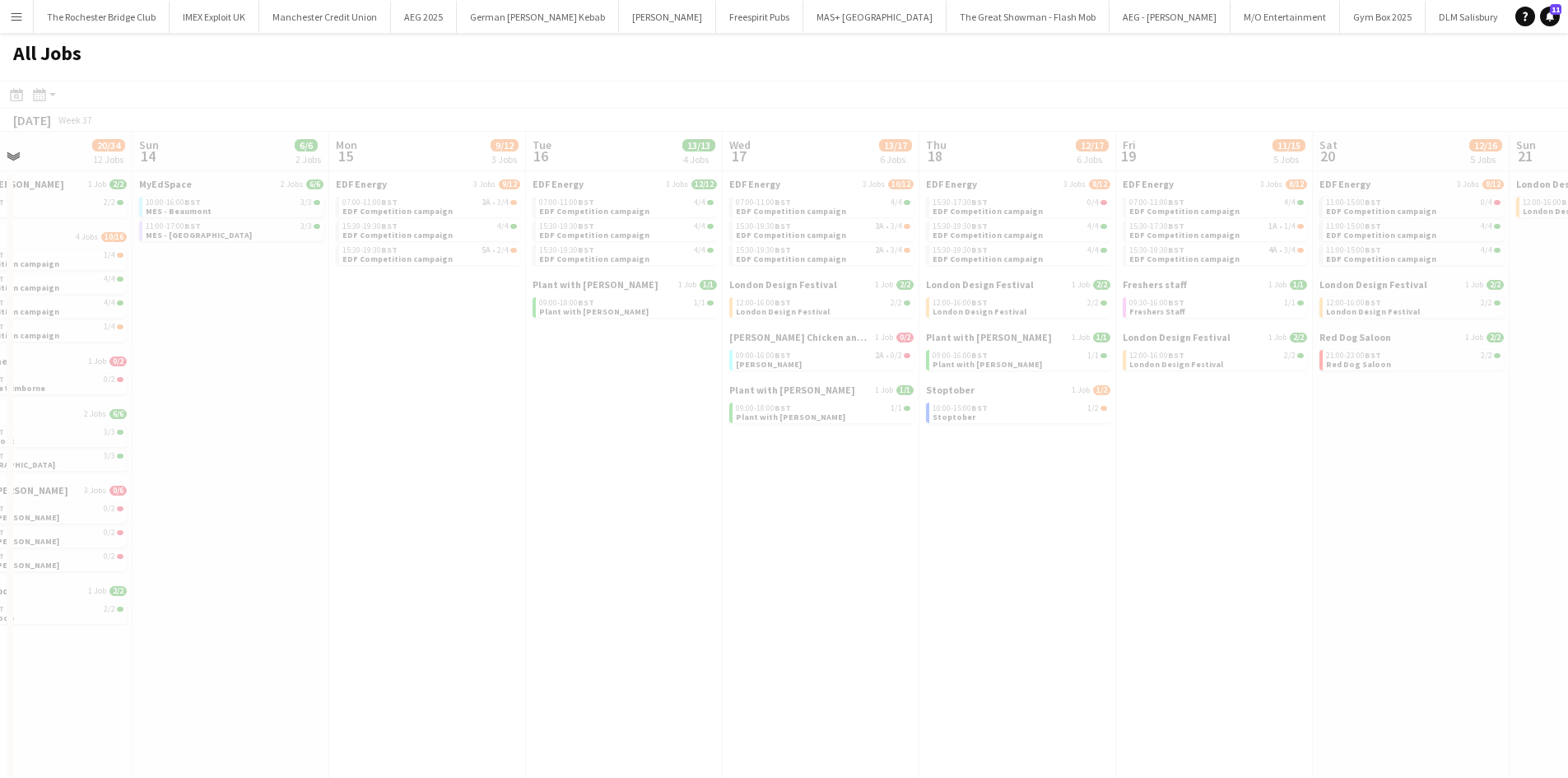
drag, startPoint x: 1261, startPoint y: 475, endPoint x: 892, endPoint y: 475, distance: 369.0
click at [892, 475] on app-all-jobs "All Jobs Date picker SEP 2025 SEP 2025 Monday M Tuesday T Wednesday W Thursday …" at bounding box center [784, 648] width 1568 height 1231
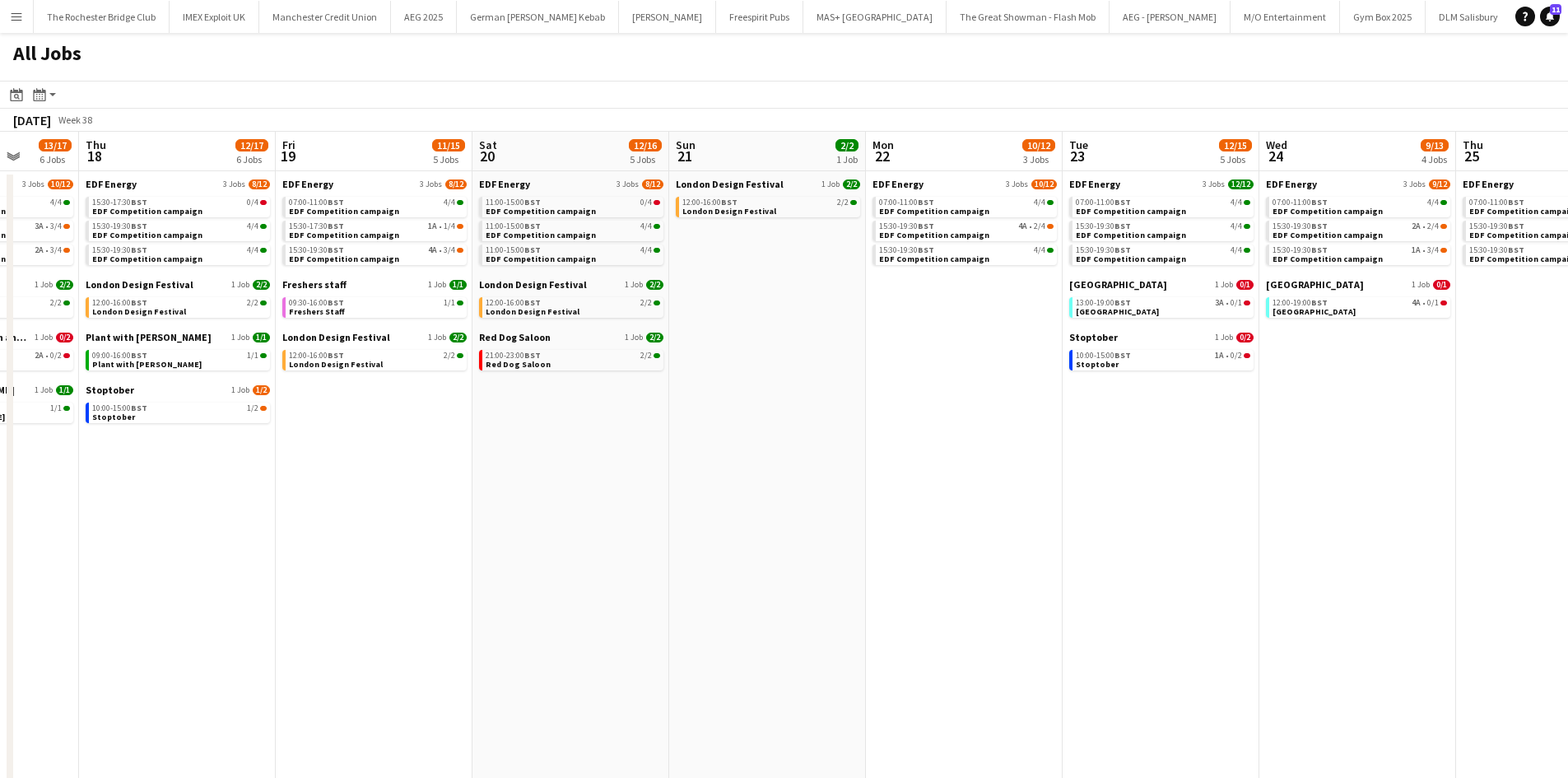
drag, startPoint x: 1251, startPoint y: 514, endPoint x: 794, endPoint y: 515, distance: 457.0
click at [794, 515] on app-calendar-viewport "Sat 13 20/34 12 Jobs Sun 14 6/6 2 Jobs Mon 15 9/12 3 Jobs Tue 16 13/13 4 Jobs W…" at bounding box center [784, 697] width 1568 height 1133
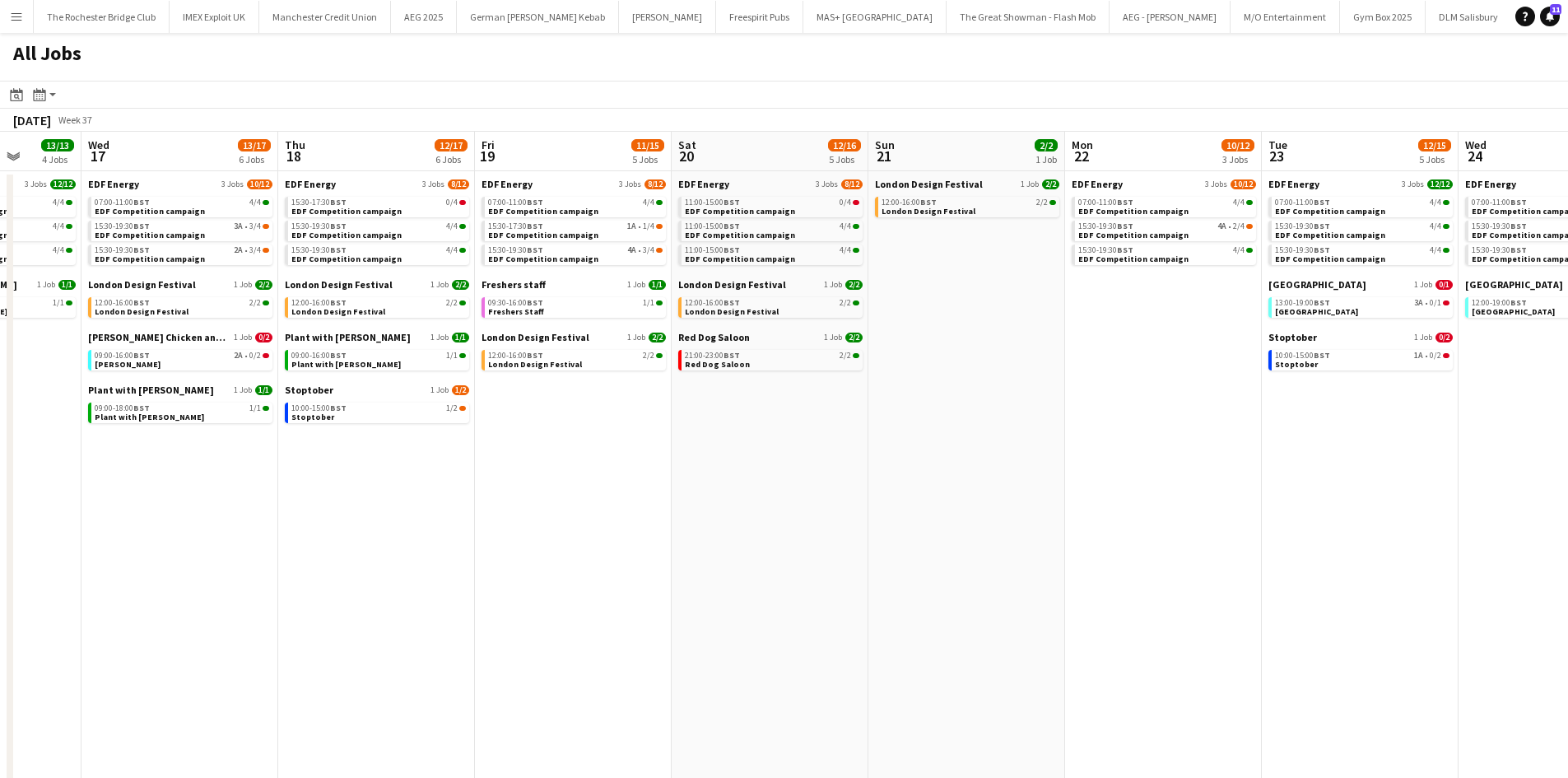
click at [853, 482] on app-all-jobs "All Jobs Date picker SEP 2025 SEP 2025 Monday M Tuesday T Wednesday W Thursday …" at bounding box center [784, 648] width 1568 height 1231
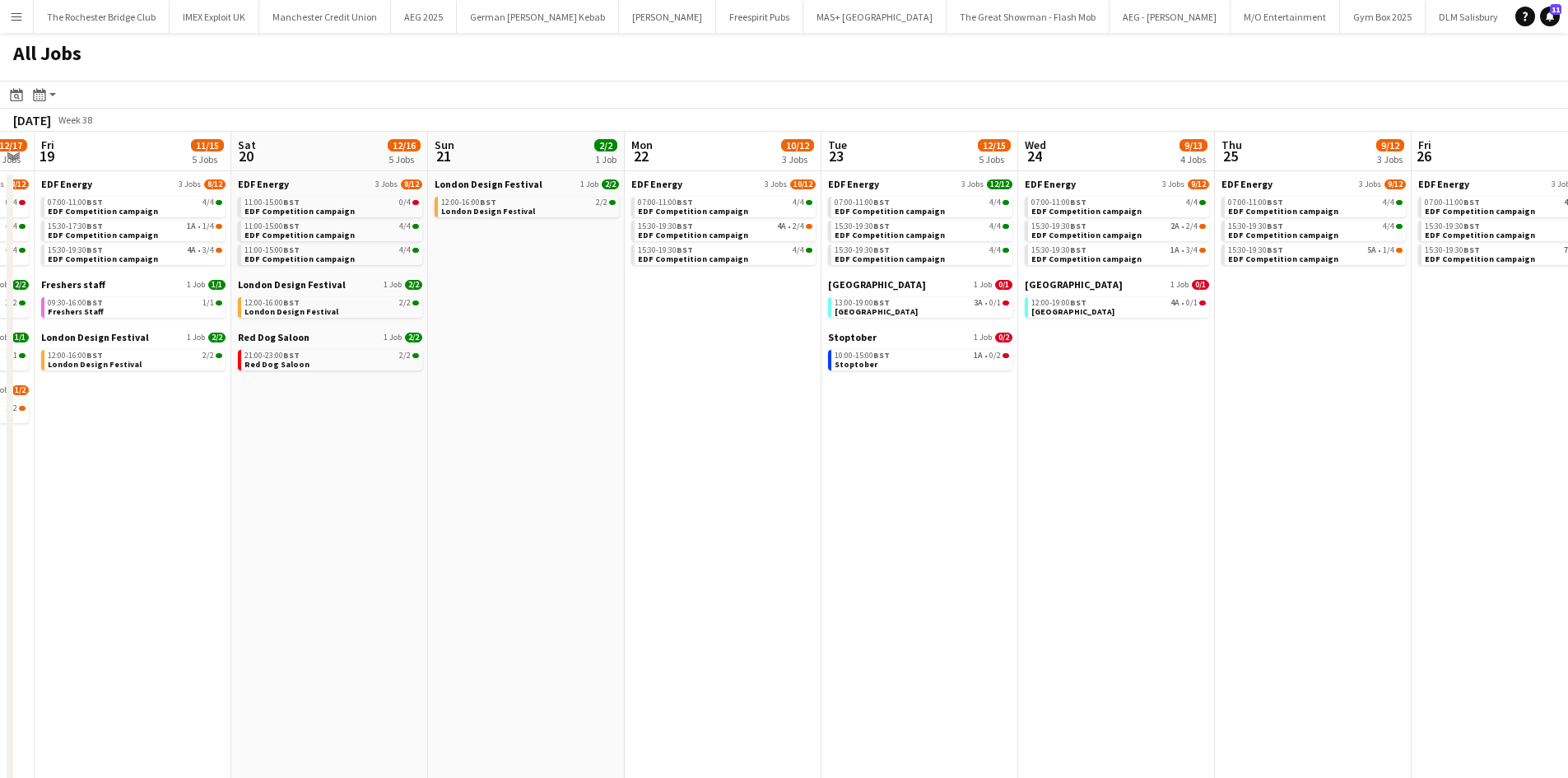
drag, startPoint x: 1204, startPoint y: 503, endPoint x: 750, endPoint y: 474, distance: 454.9
click at [750, 474] on app-calendar-viewport "Mon 15 9/12 3 Jobs Tue 16 13/13 4 Jobs Wed 17 13/17 6 Jobs Thu 18 12/17 6 Jobs …" at bounding box center [784, 697] width 1568 height 1133
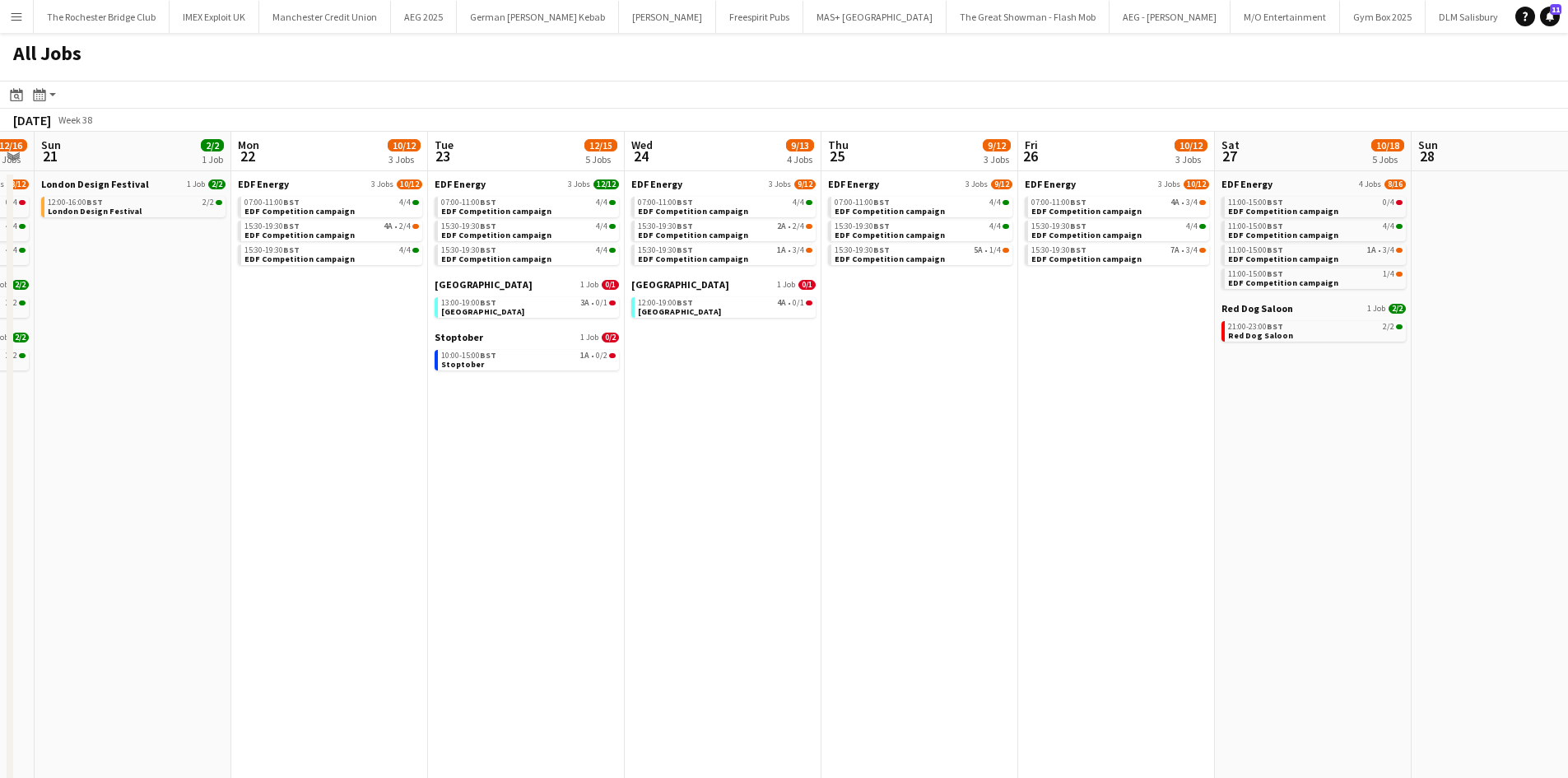
scroll to position [0, 524]
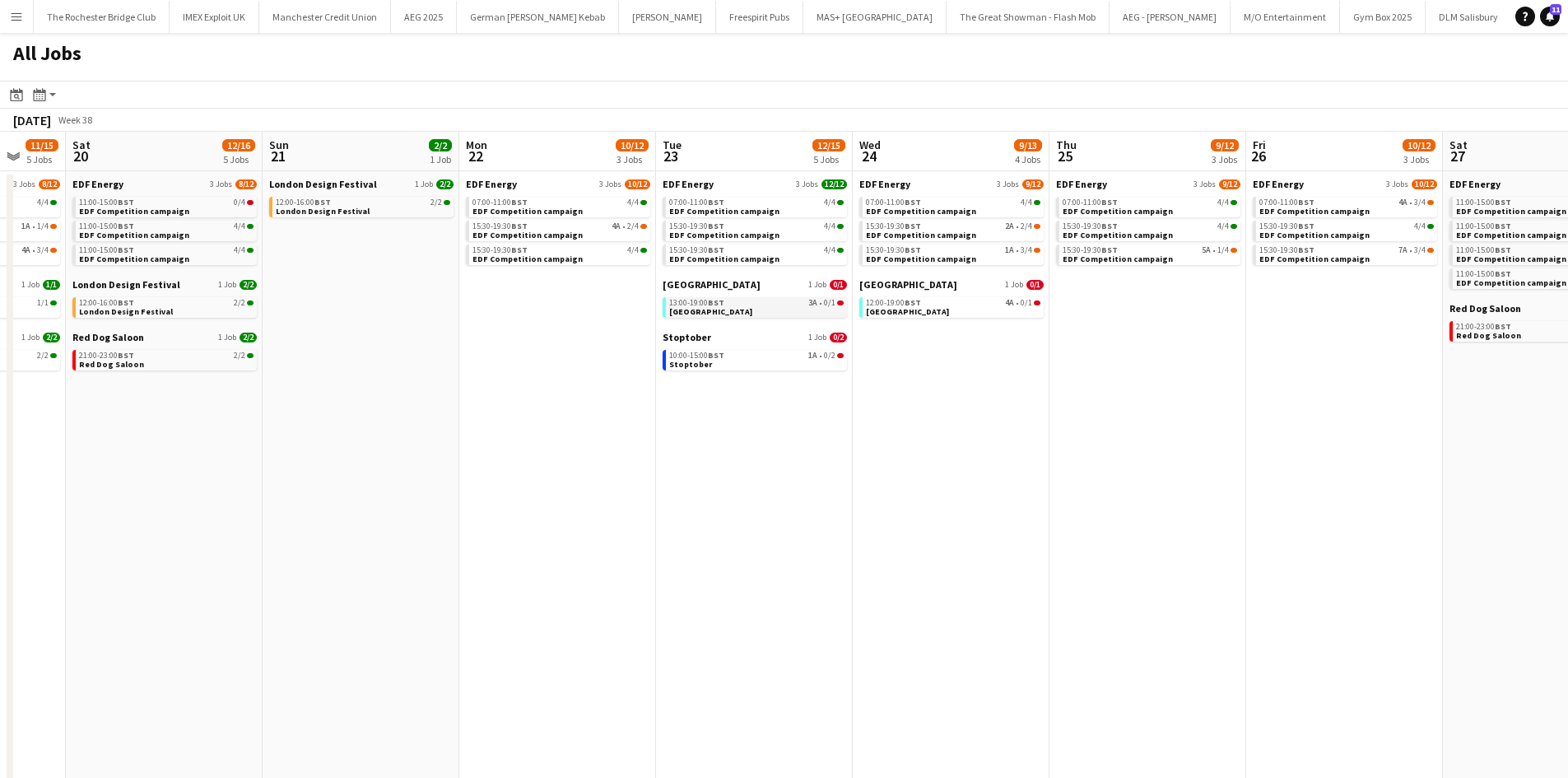
click at [795, 311] on link "13:00-19:00 BST 3A • 0/1 Southend Airport" at bounding box center [756, 306] width 175 height 19
drag, startPoint x: 685, startPoint y: 452, endPoint x: 1036, endPoint y: 452, distance: 351.0
click at [1004, 456] on app-calendar-viewport "Wed 17 13/17 6 Jobs Thu 18 12/17 6 Jobs Fri 19 11/15 5 Jobs Sat 20 12/16 5 Jobs…" at bounding box center [784, 697] width 1568 height 1133
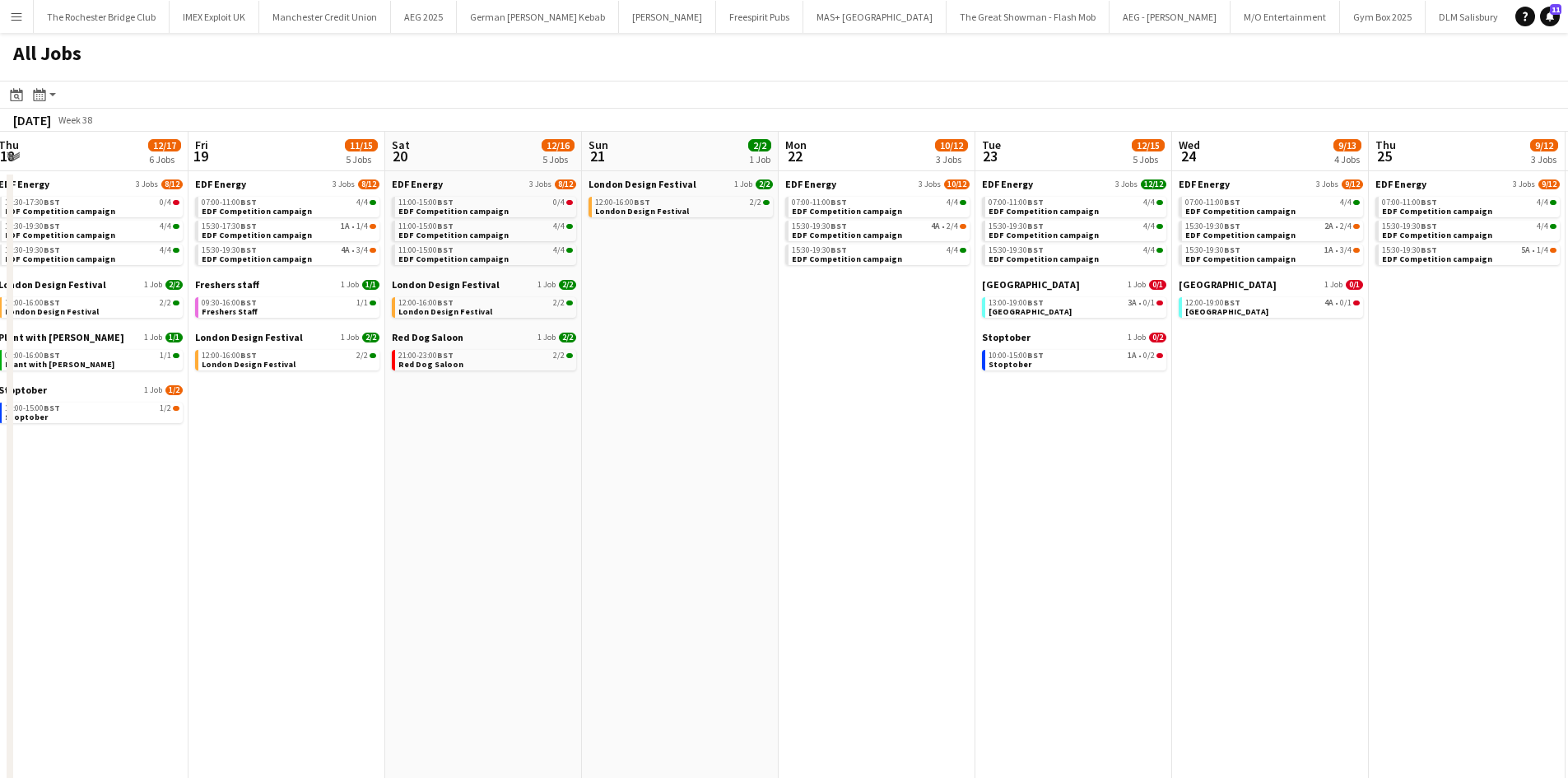
drag, startPoint x: 633, startPoint y: 452, endPoint x: 874, endPoint y: 453, distance: 241.0
click at [950, 452] on app-calendar-viewport "Tue 16 13/13 4 Jobs Wed 17 13/17 6 Jobs Thu 18 12/17 6 Jobs Fri 19 11/15 5 Jobs…" at bounding box center [784, 697] width 1568 height 1133
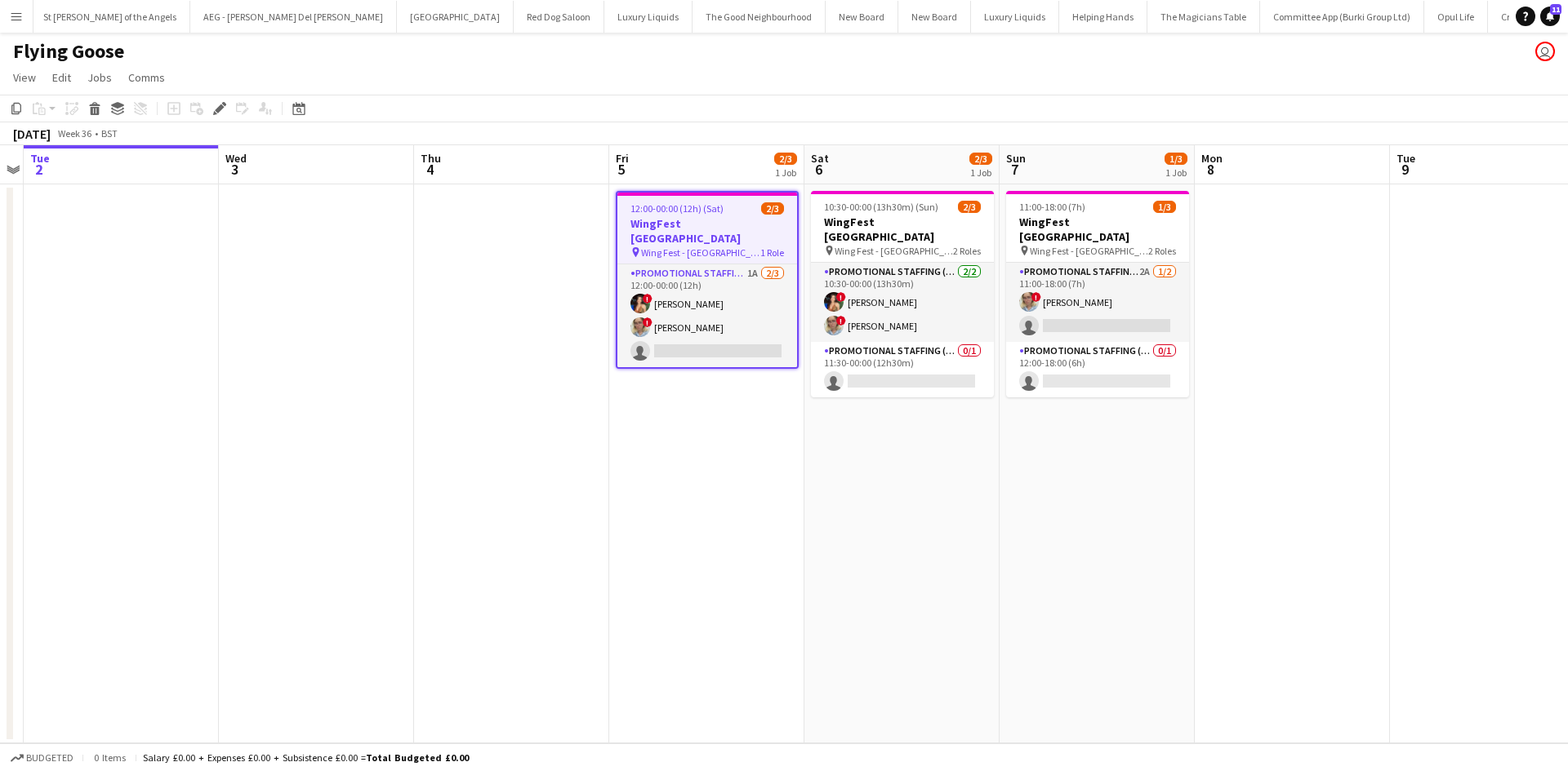
scroll to position [0, 5945]
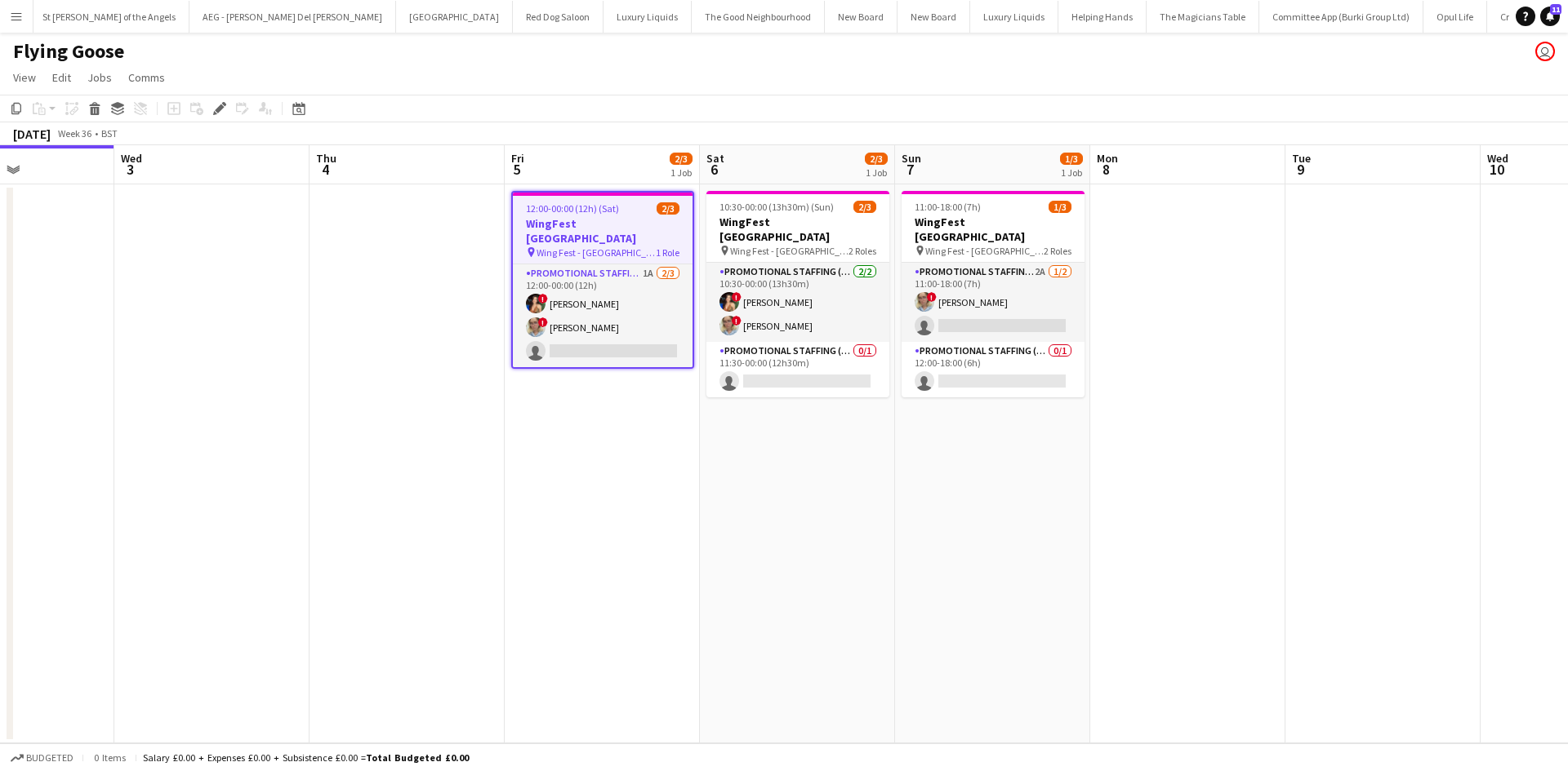
drag, startPoint x: 837, startPoint y: 575, endPoint x: 728, endPoint y: 543, distance: 113.6
click at [728, 543] on app-calendar-viewport "Sat 30 3/3 1 Job Sun 31 3/3 1 Job Mon 1 Tue 2 Wed 3 Thu 4 Fri 5 2/3 1 Job Sat 6…" at bounding box center [784, 445] width 1568 height 598
